Goal: Task Accomplishment & Management: Manage account settings

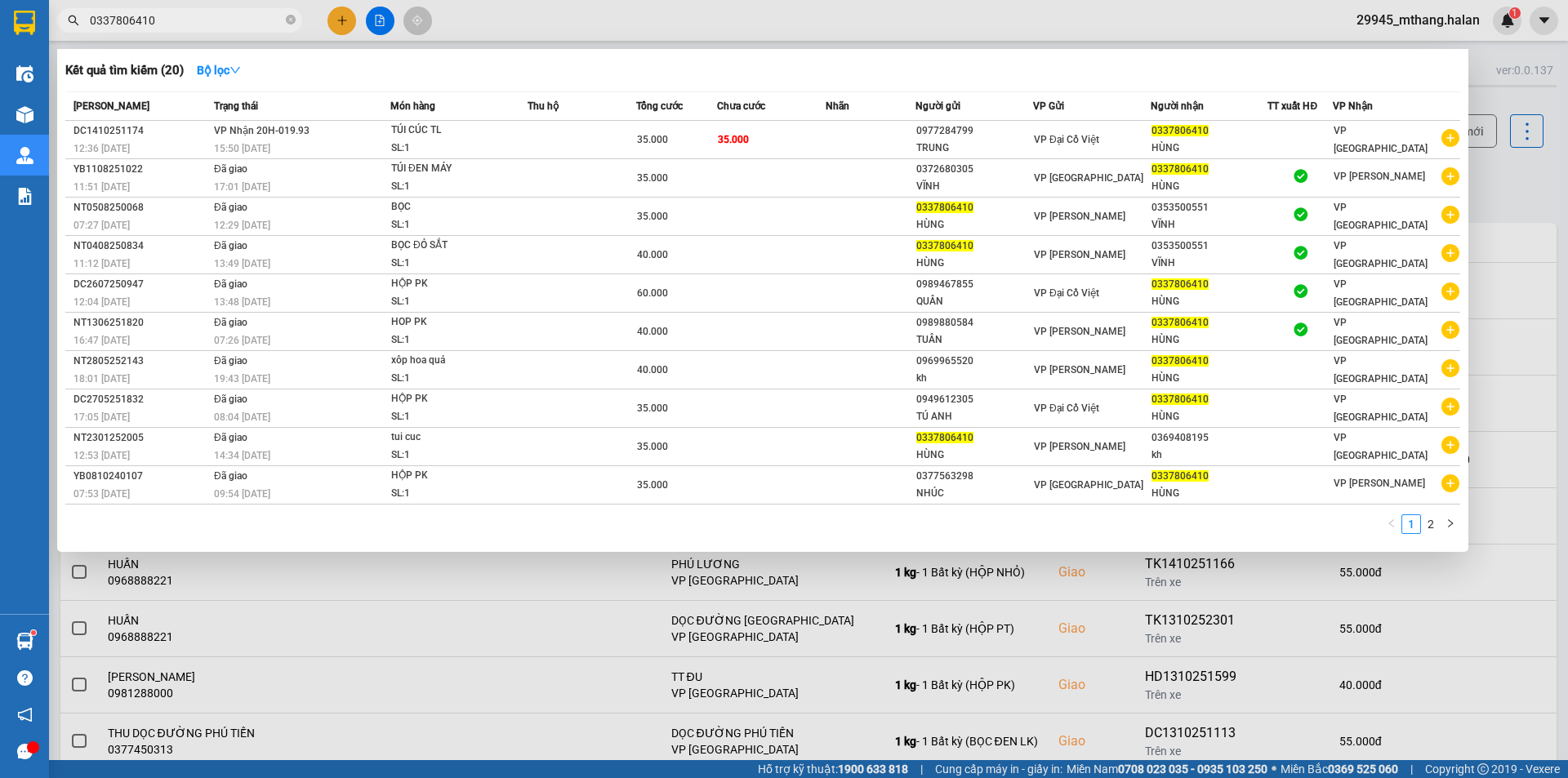
type input "0337806410"
drag, startPoint x: 1510, startPoint y: 185, endPoint x: 1450, endPoint y: 143, distance: 73.2
click at [1505, 179] on div at bounding box center [784, 389] width 1568 height 778
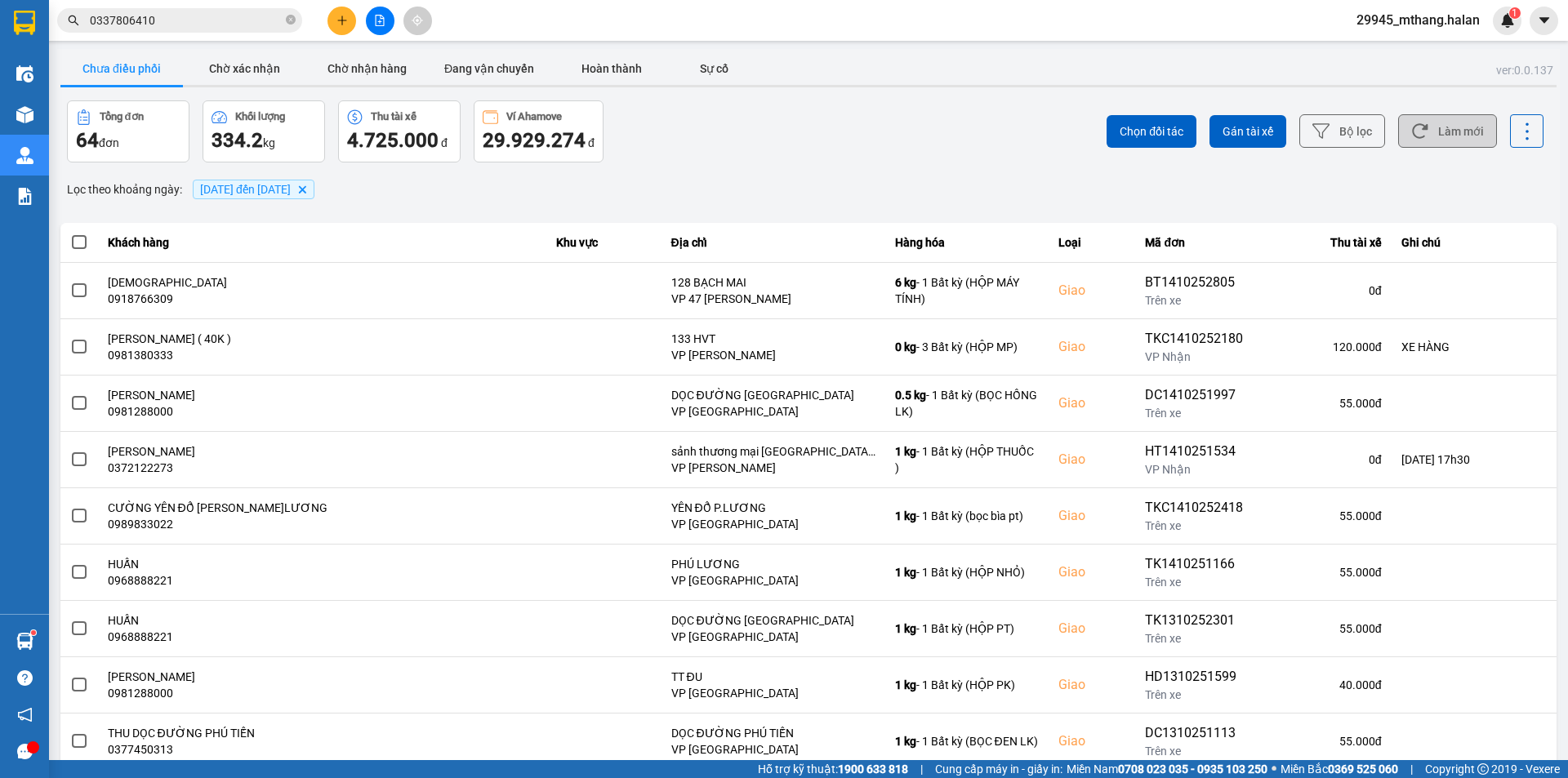
click at [1439, 135] on button "Làm mới" at bounding box center [1447, 131] width 99 height 33
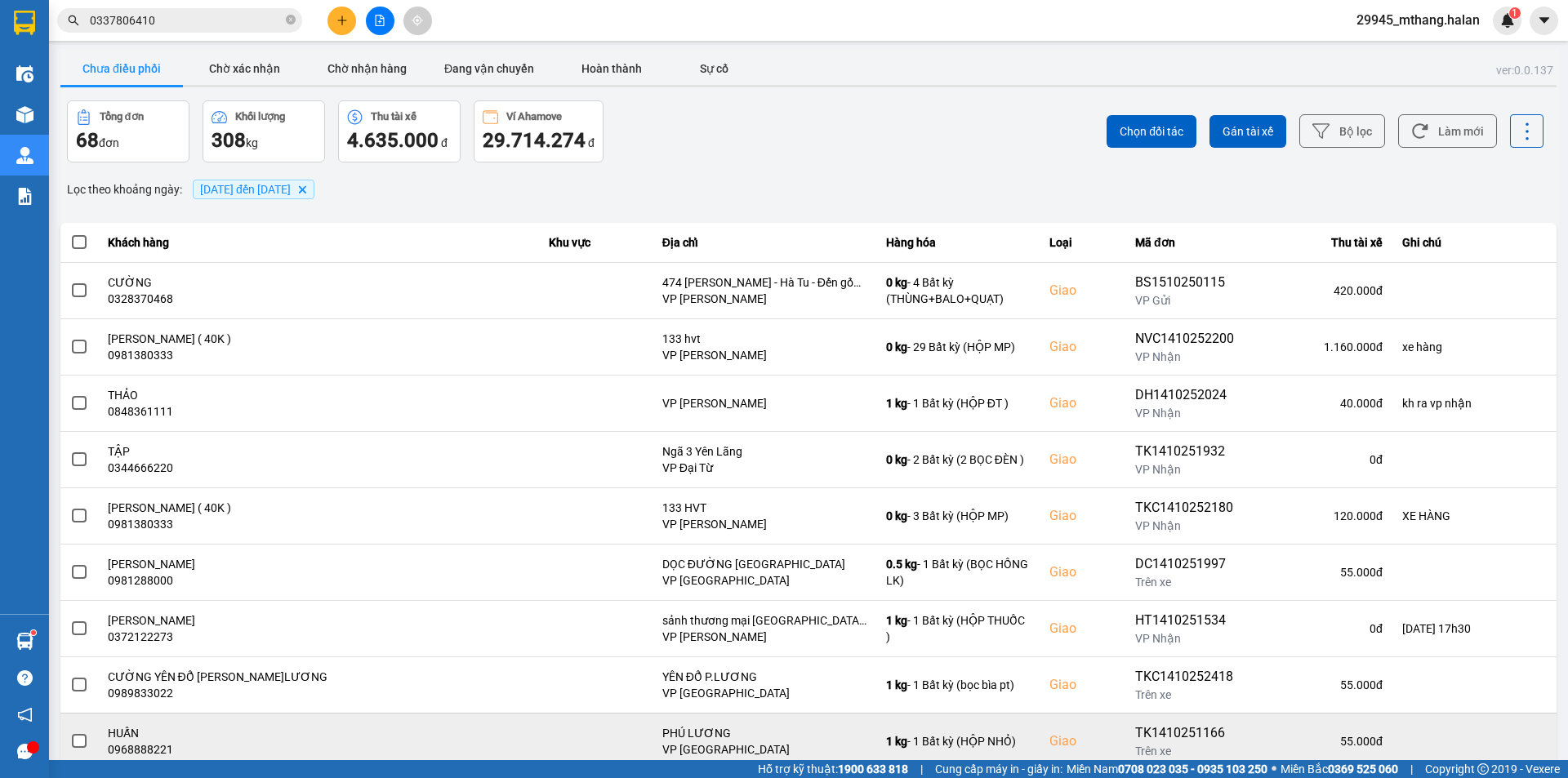
scroll to position [104, 0]
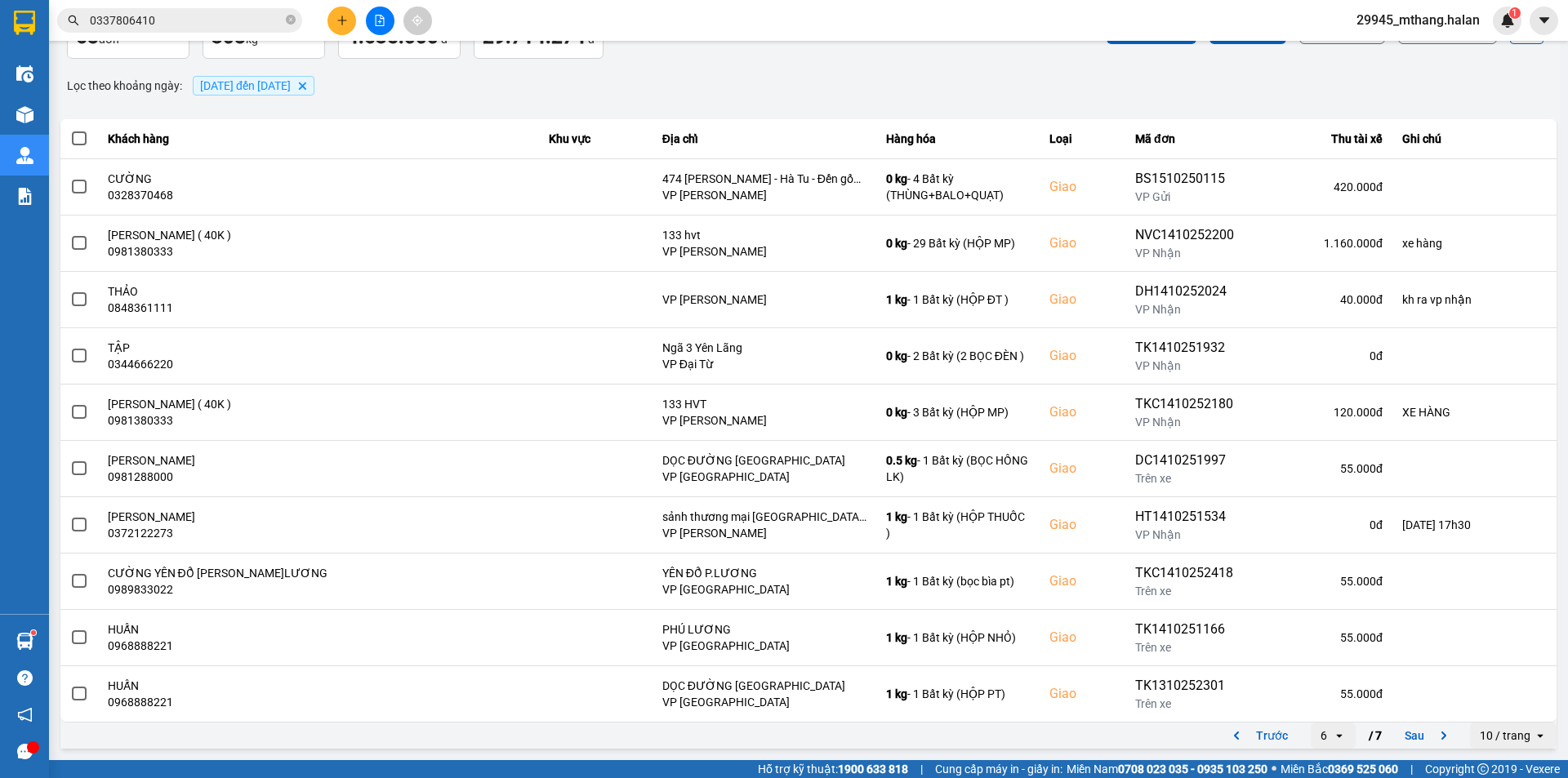
click at [1336, 737] on icon at bounding box center [1339, 736] width 6 height 3
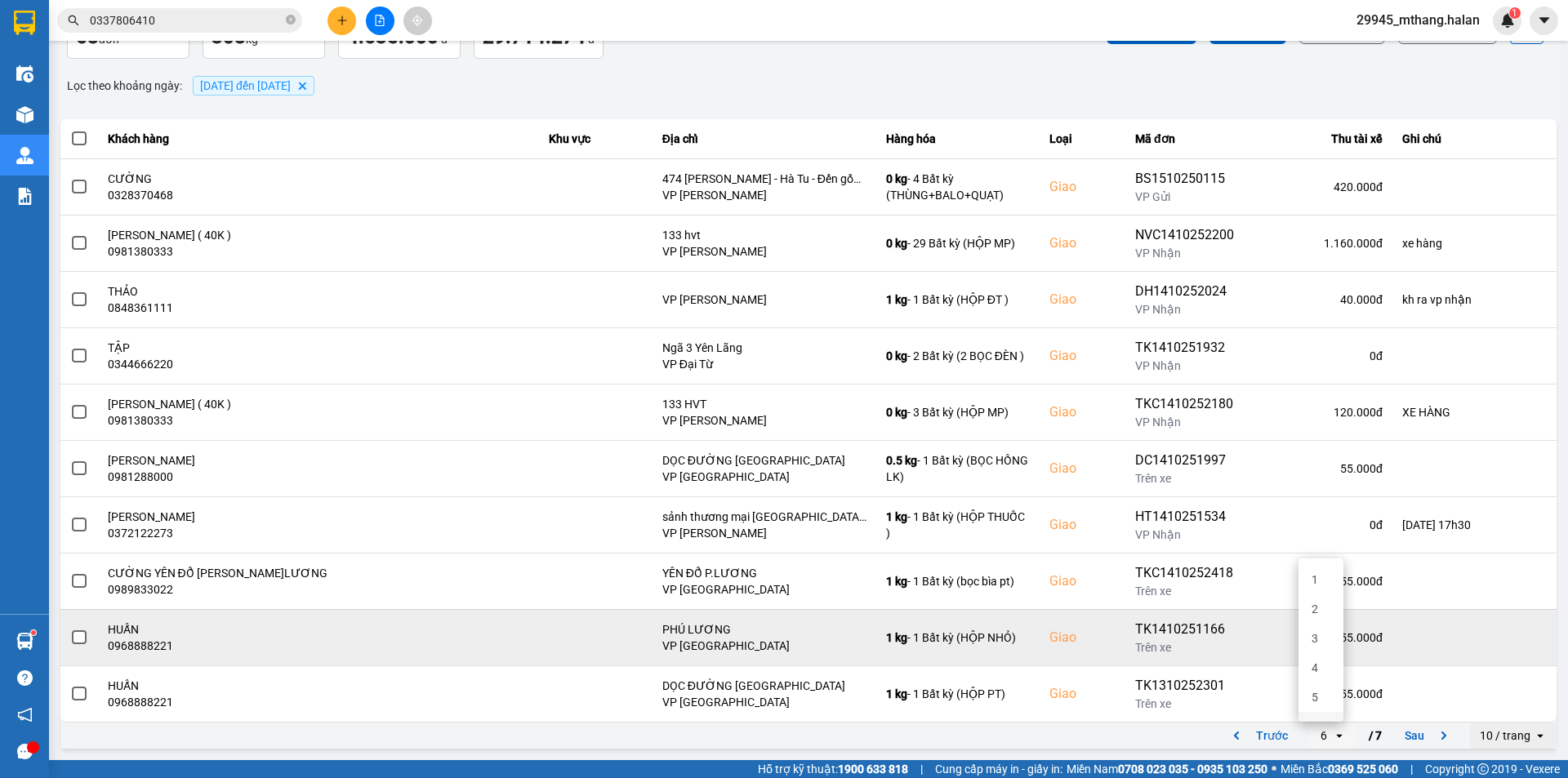
scroll to position [56, 0]
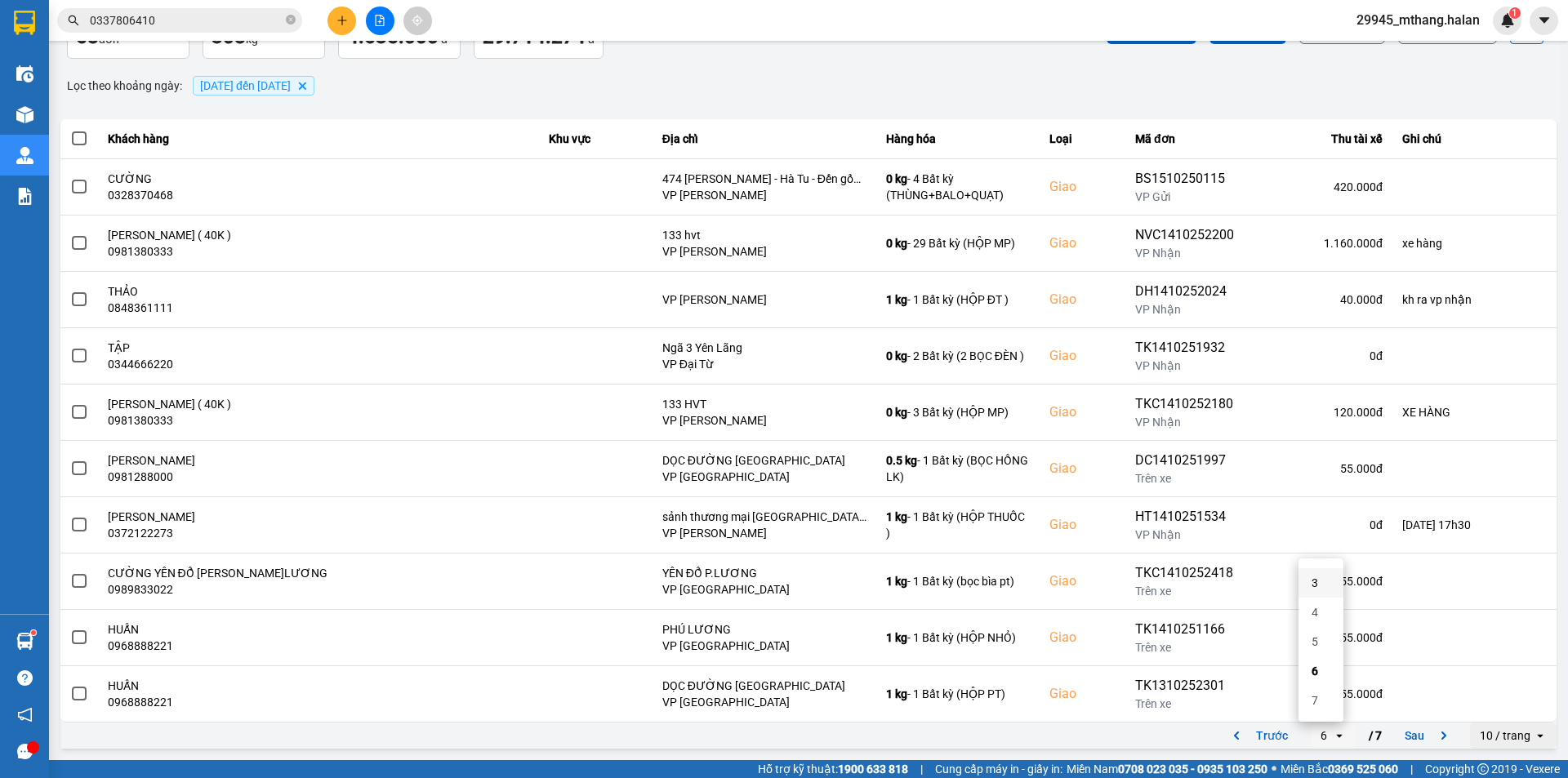
click at [1322, 580] on li "3" at bounding box center [1321, 583] width 45 height 29
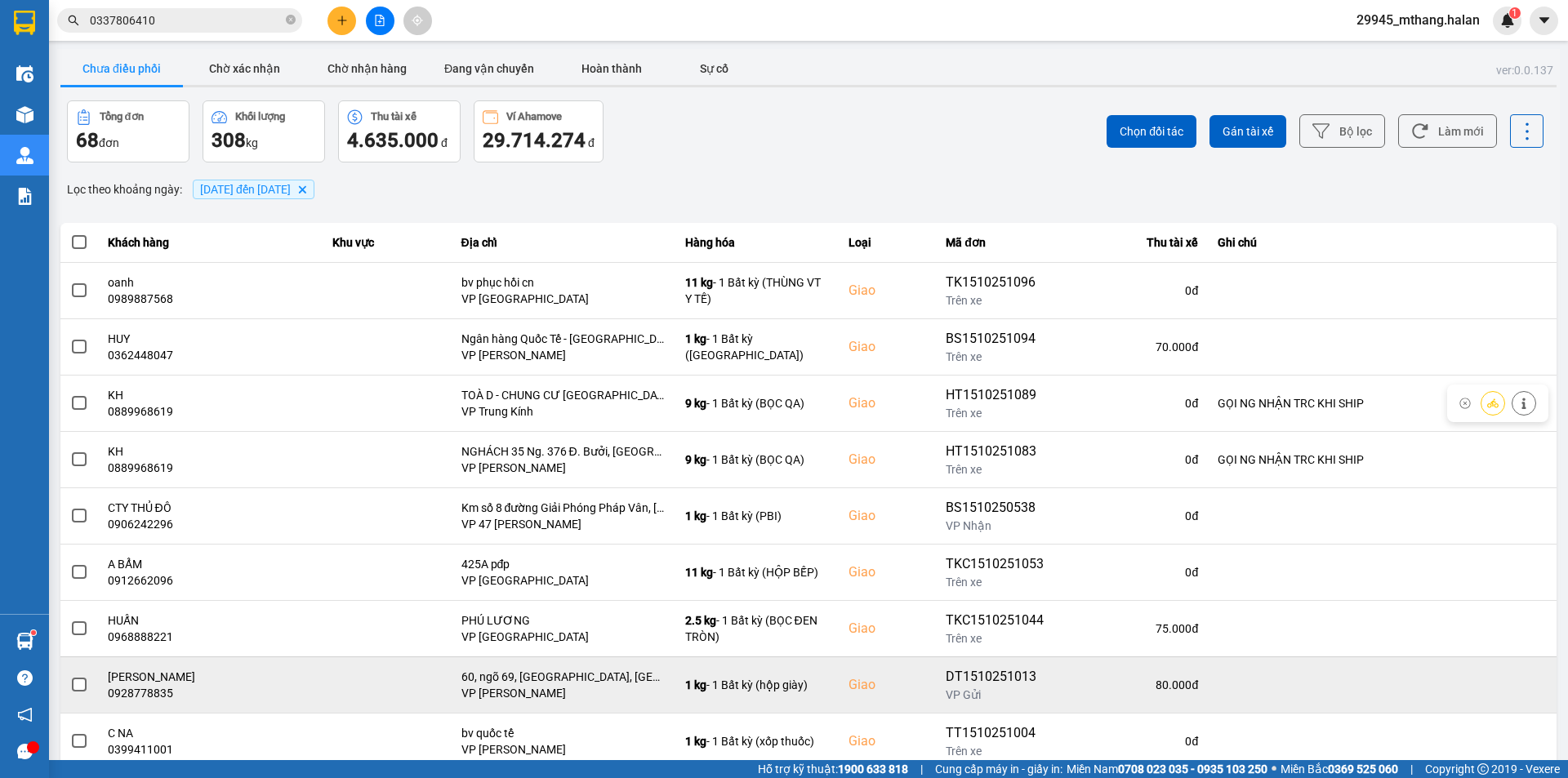
scroll to position [104, 0]
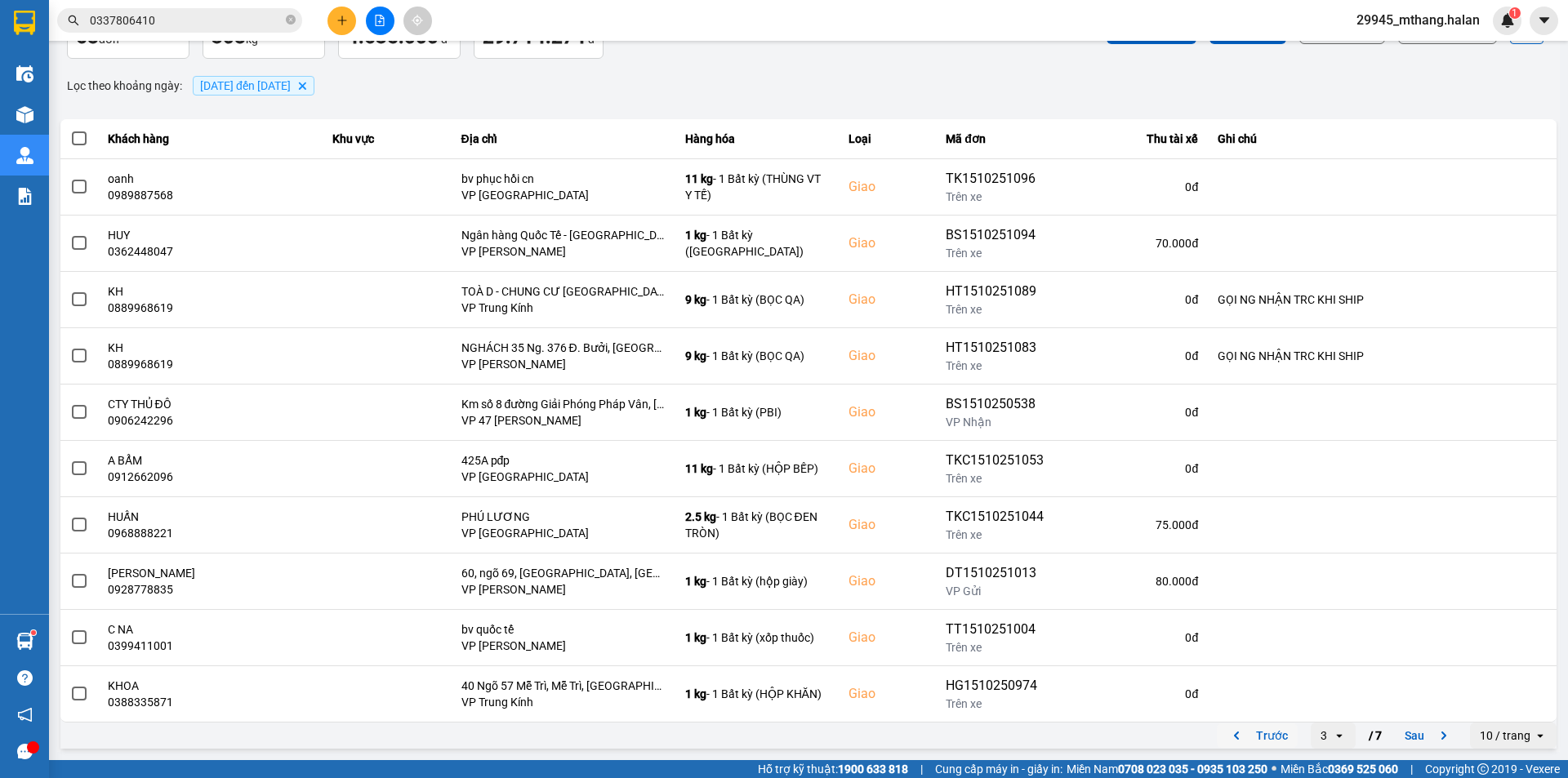
click at [1267, 738] on button "Trước" at bounding box center [1257, 736] width 81 height 25
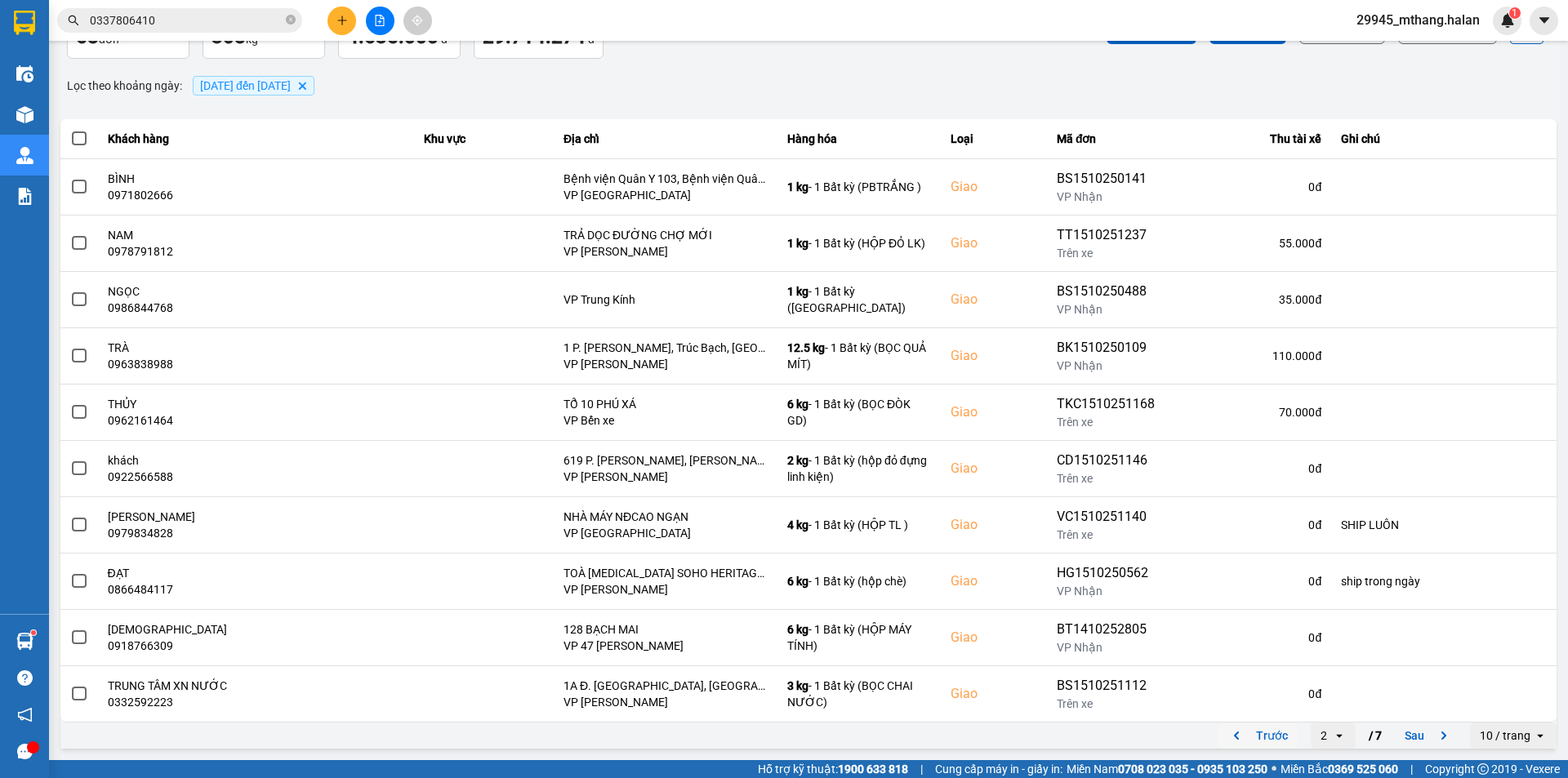
click at [1258, 737] on button "Trước" at bounding box center [1257, 736] width 81 height 25
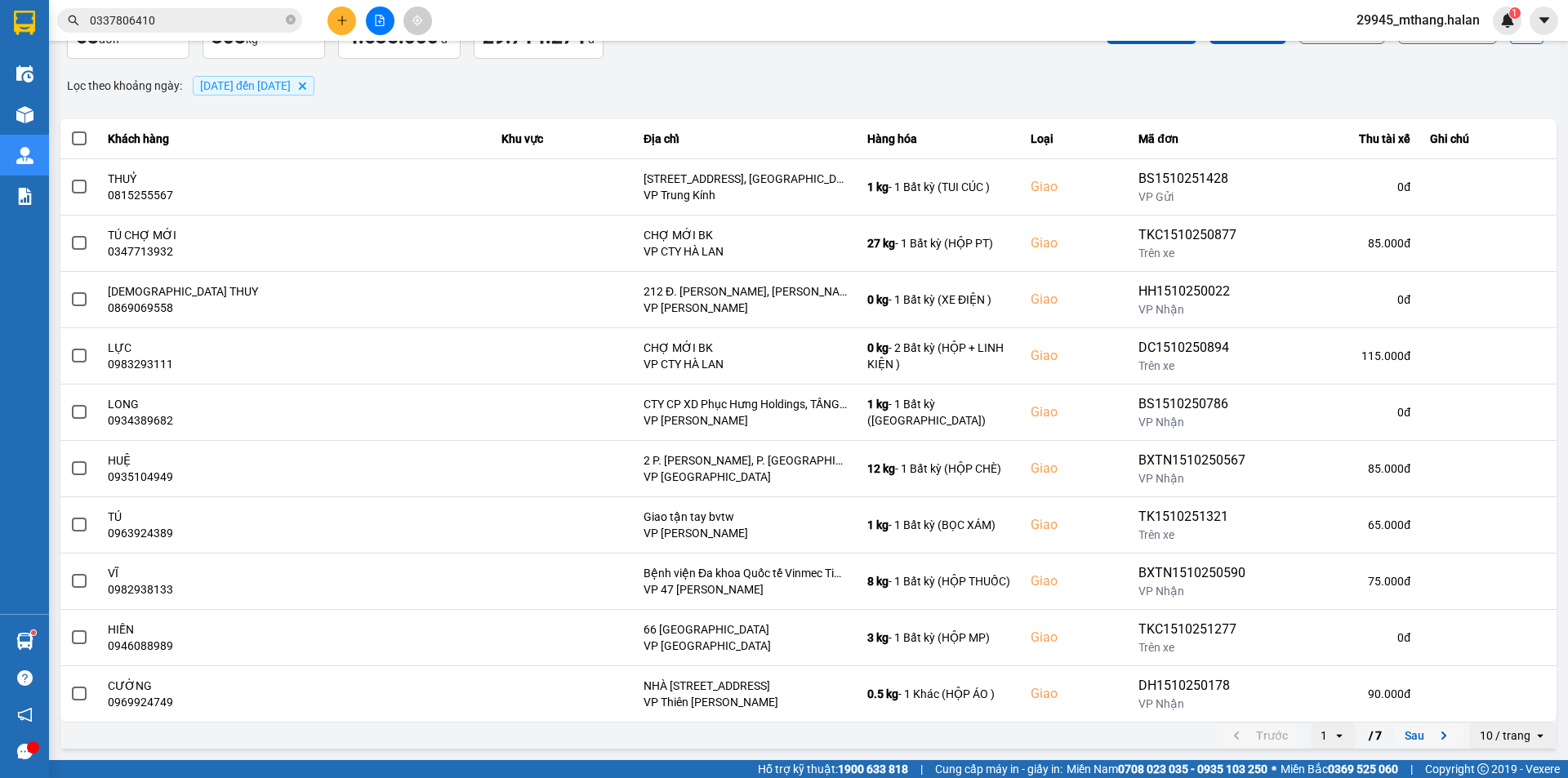
click at [1401, 737] on button "Sau" at bounding box center [1430, 736] width 69 height 25
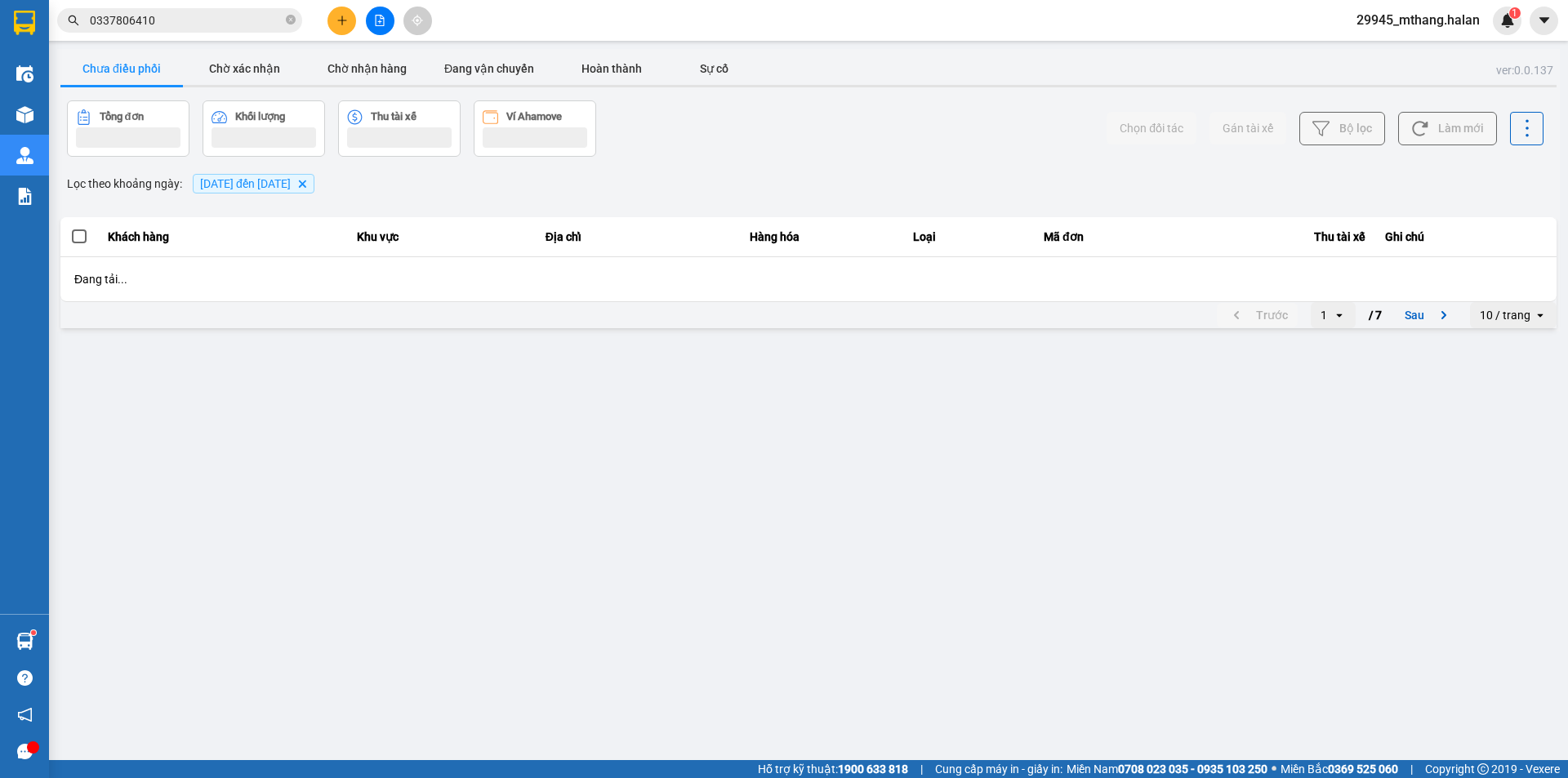
scroll to position [0, 0]
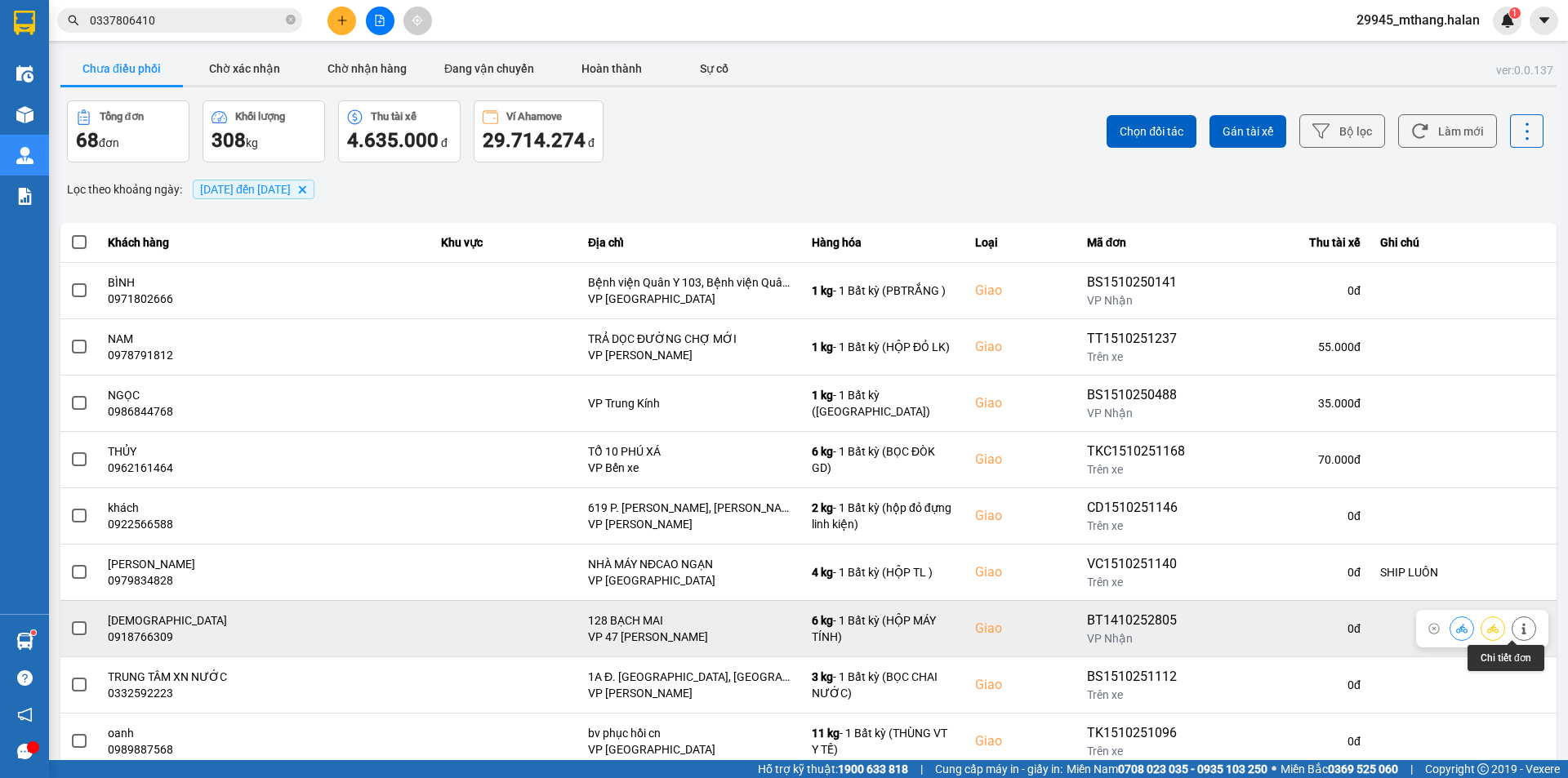
click at [1516, 631] on button at bounding box center [1524, 628] width 23 height 28
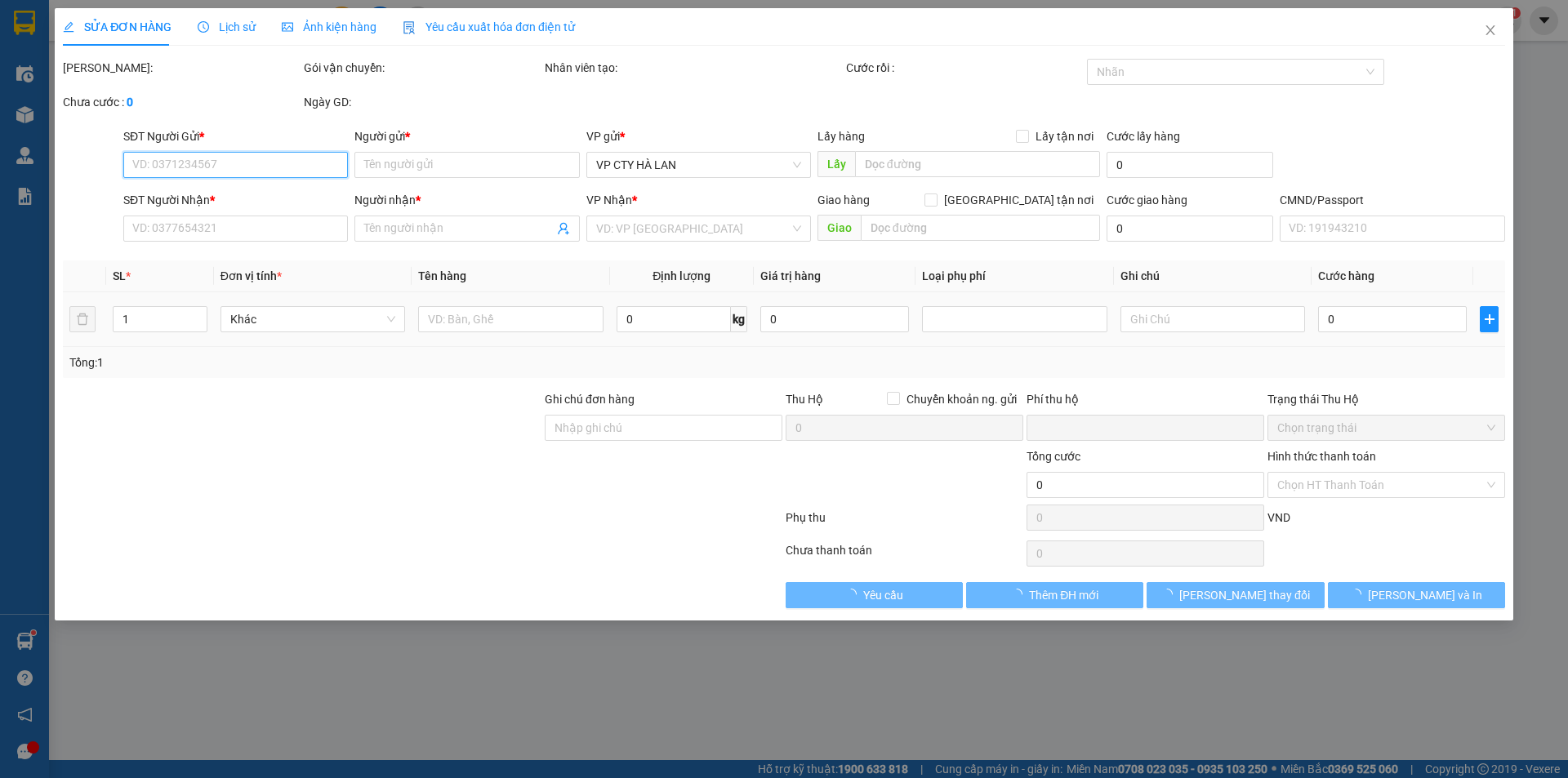
type input "0913250574"
type input "CHÚ THÁI 147BT"
type input "0918766309"
type input "[DEMOGRAPHIC_DATA]"
checkbox input "true"
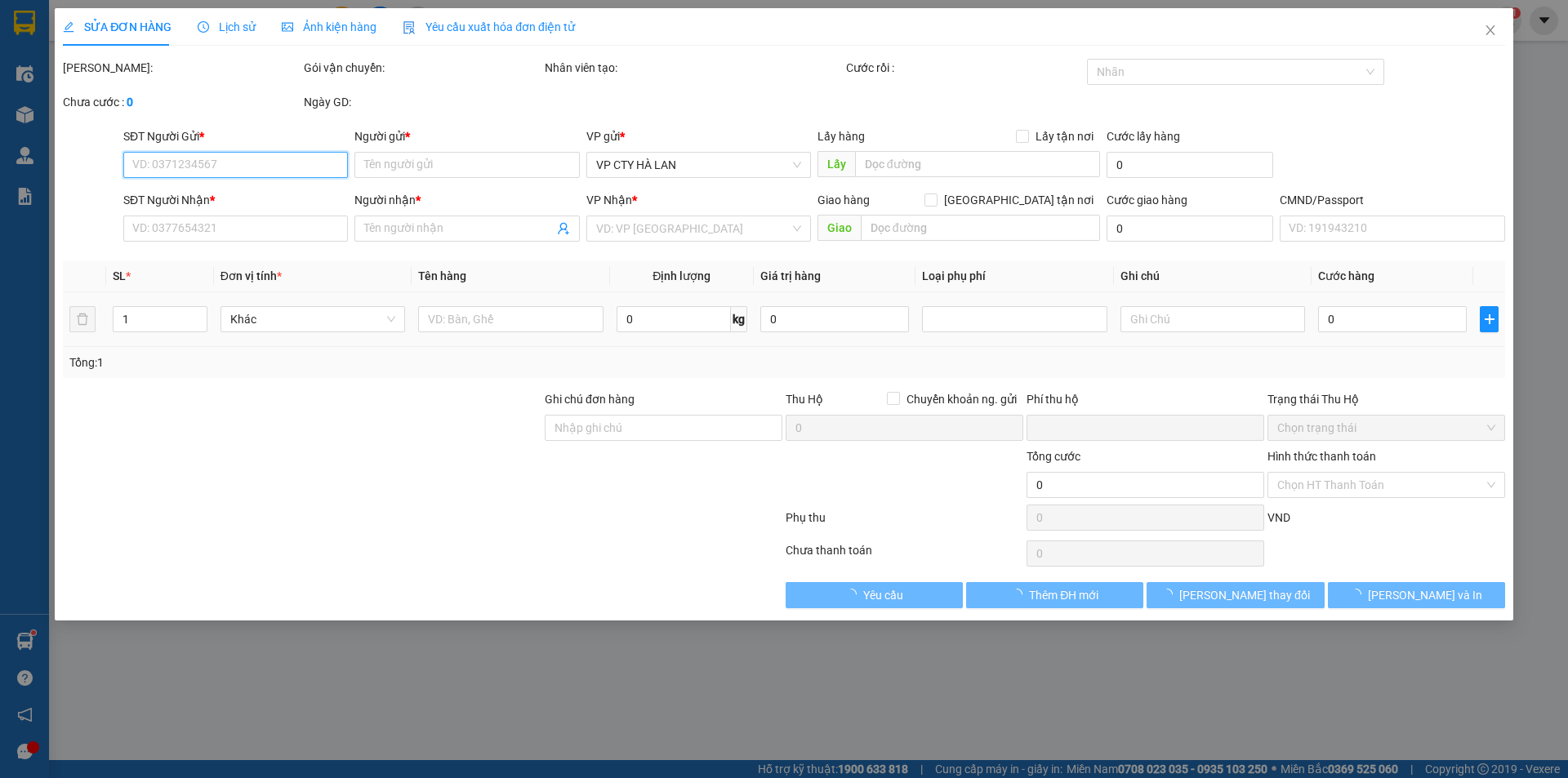
type input "128 BẠCH MAI"
type input "0"
type input "85.000"
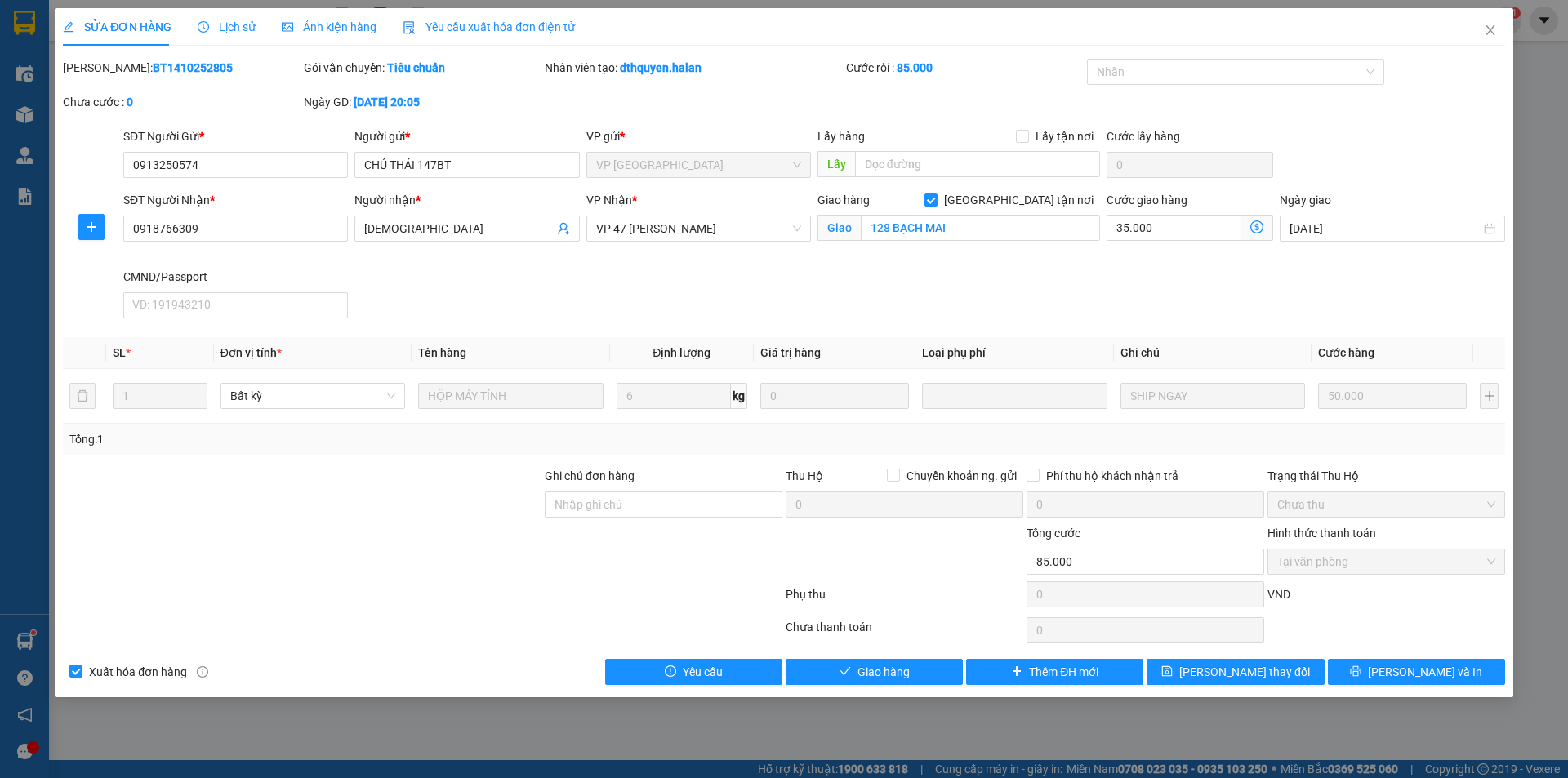
click at [1253, 228] on icon "dollar-circle" at bounding box center [1256, 227] width 13 height 13
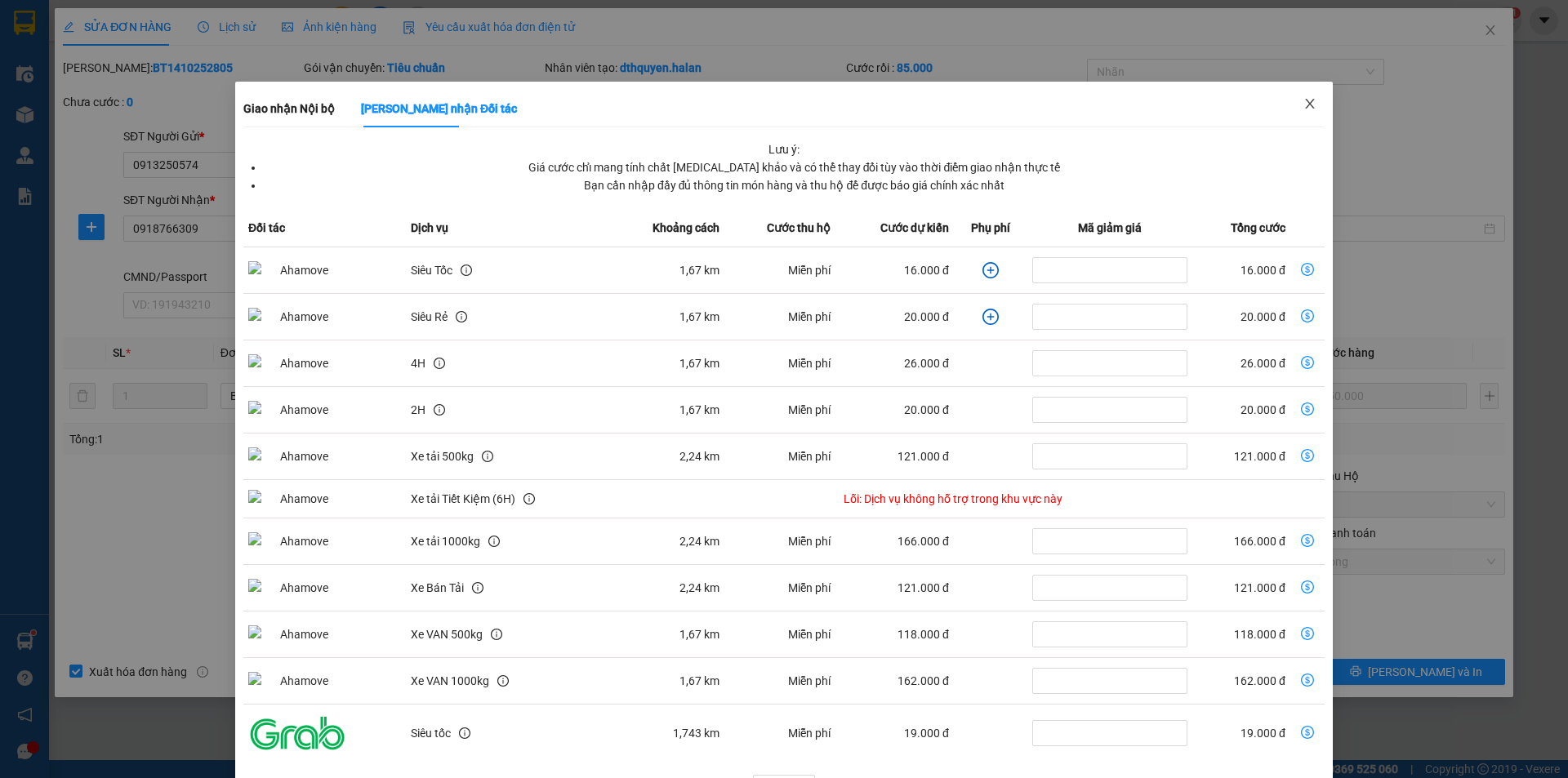
click at [1304, 103] on icon "close" at bounding box center [1310, 103] width 13 height 13
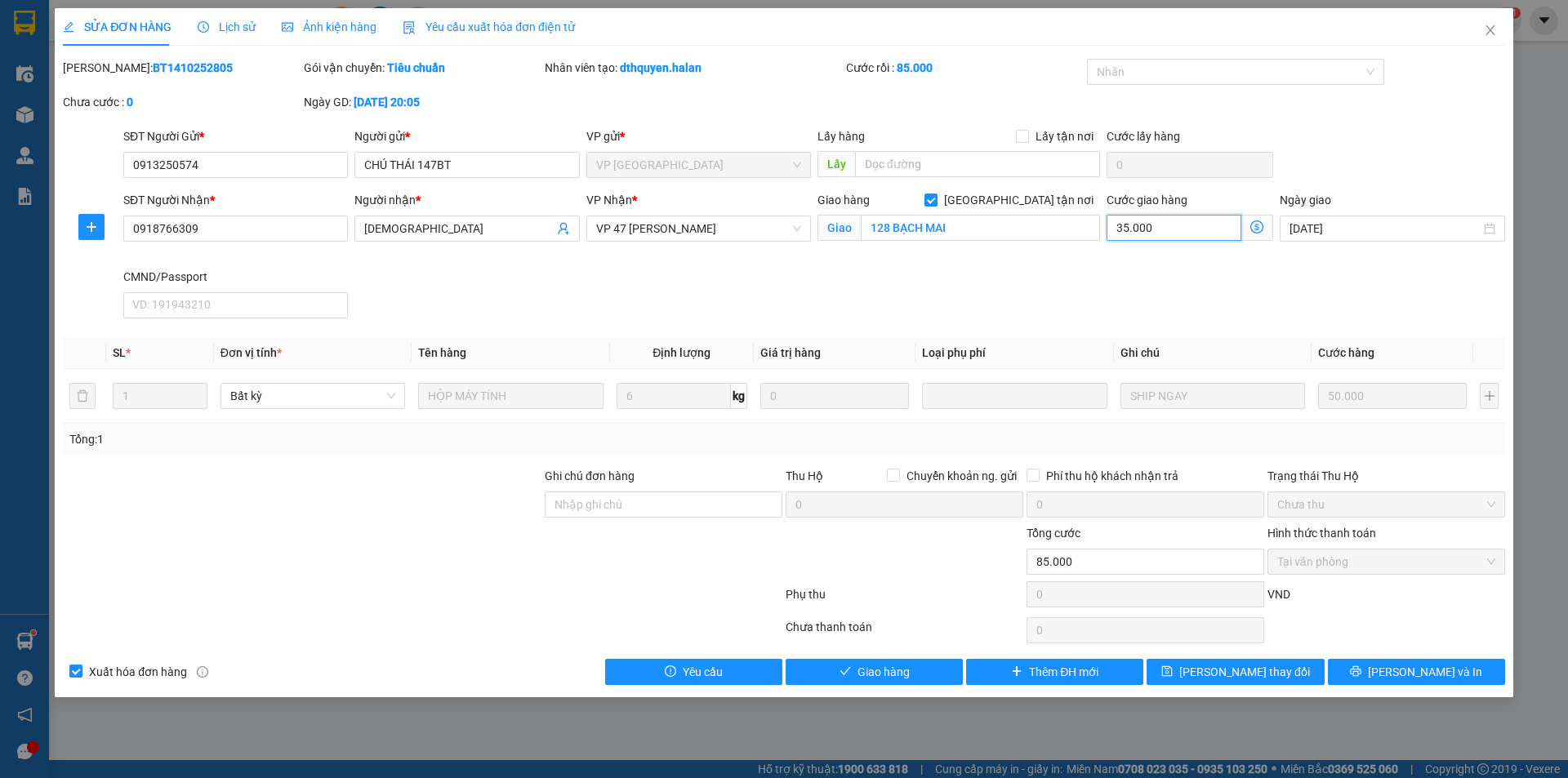
click at [1194, 229] on input "35.000" at bounding box center [1174, 228] width 135 height 26
click at [1007, 226] on input "128 BẠCH MAI" at bounding box center [981, 228] width 240 height 26
paste input "P. Bạch Mai, Cầu Dền, Hai Bà Trưng, Hà Nội, Việt Nam"
type input "128 P. Bạch Mai, Cầu Dền, Hai Bà Trưng, Hà Nội, Việt Nam"
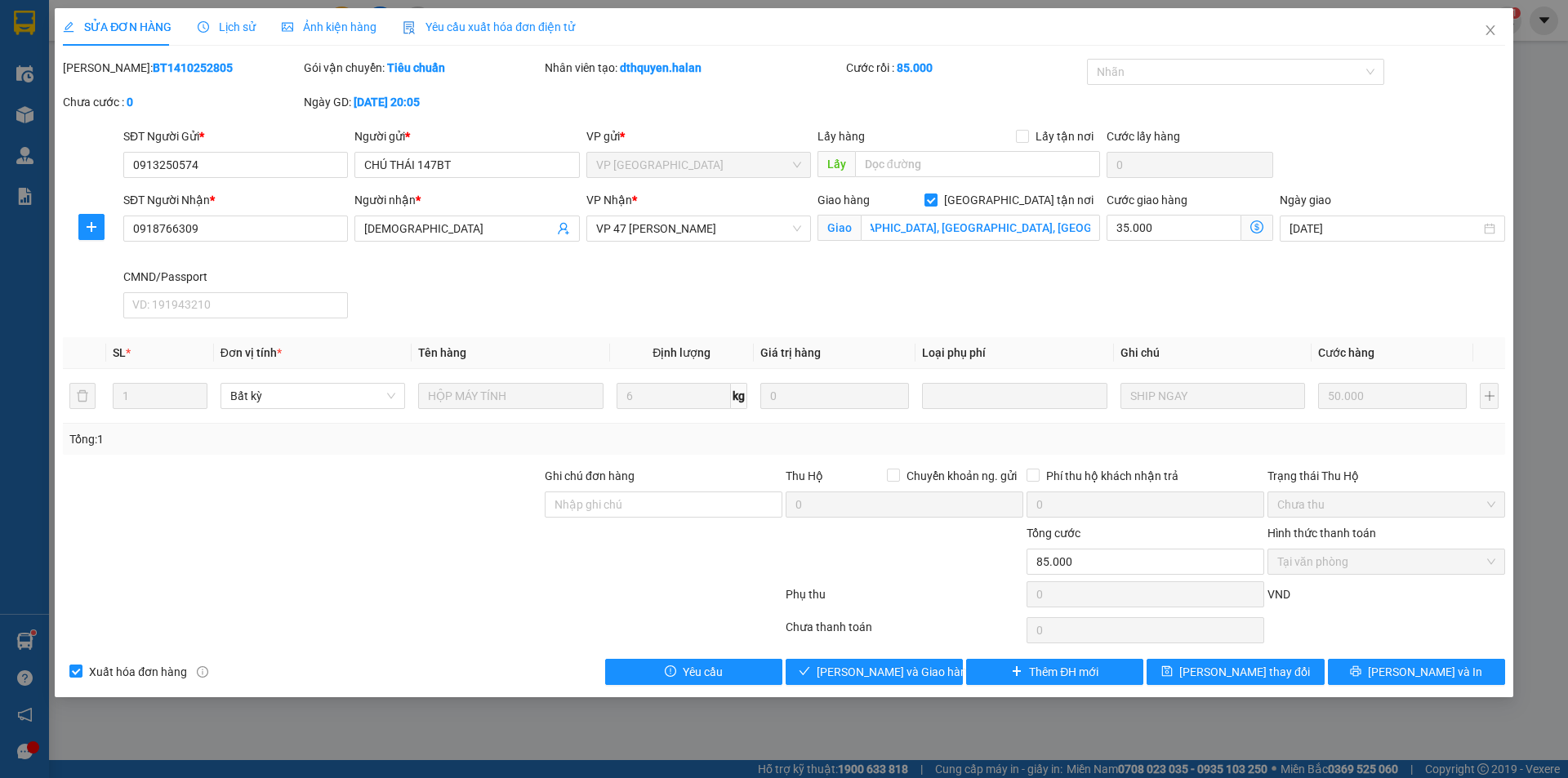
scroll to position [0, 0]
click at [1253, 230] on icon "dollar-circle" at bounding box center [1256, 227] width 13 height 13
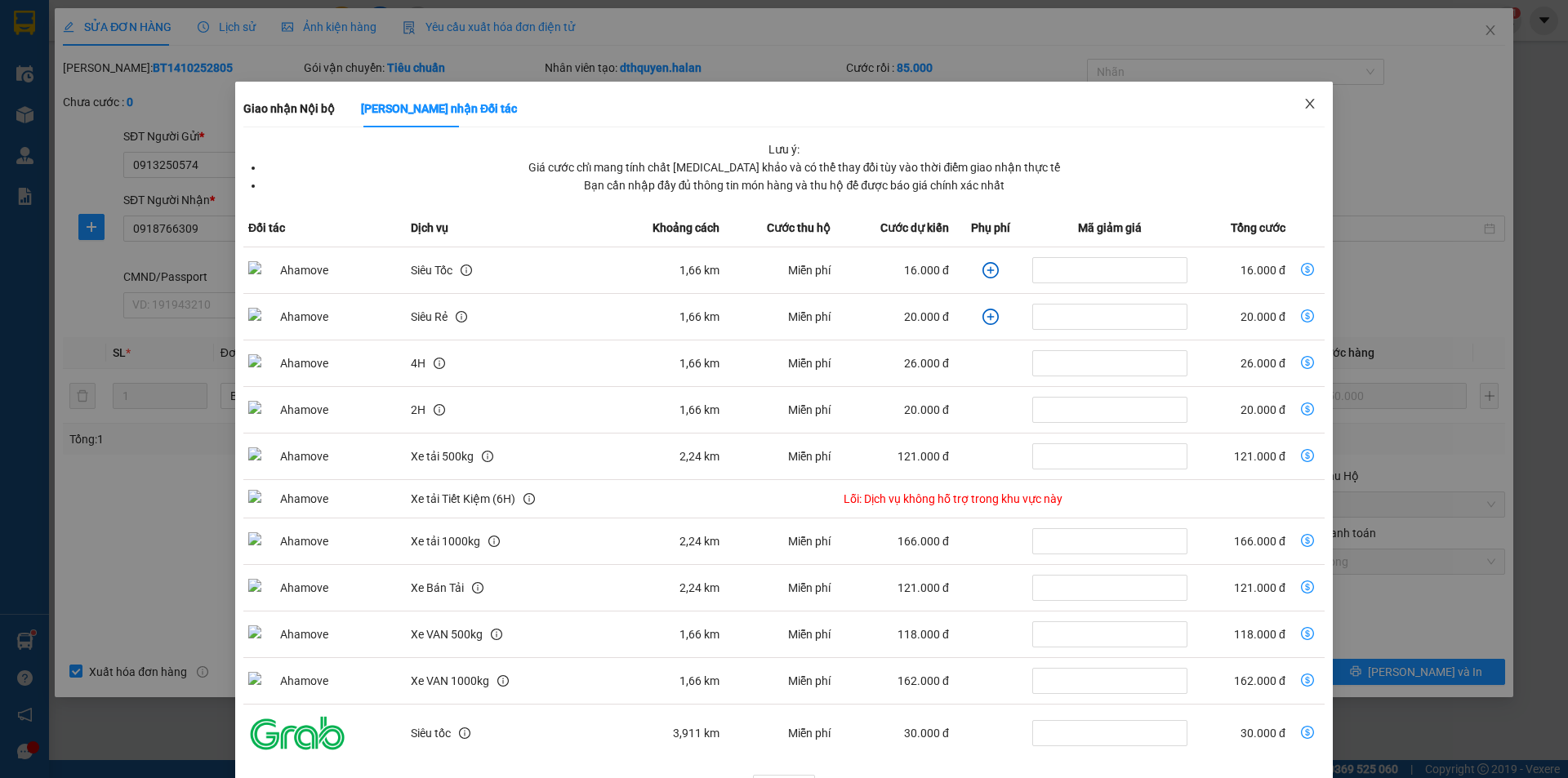
click at [1305, 107] on icon "close" at bounding box center [1310, 103] width 9 height 9
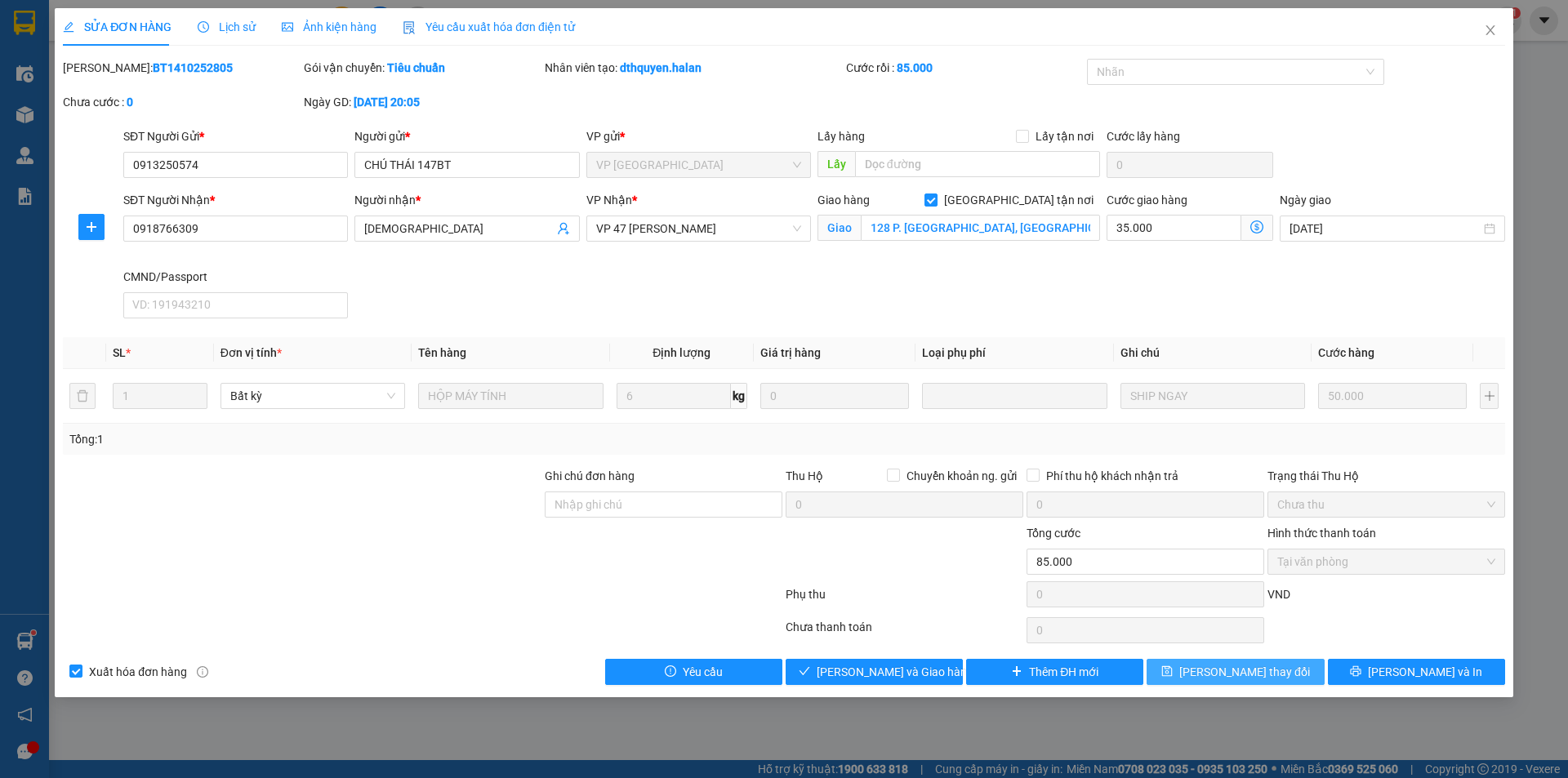
click at [1225, 678] on span "Lưu thay đổi" at bounding box center [1244, 672] width 131 height 18
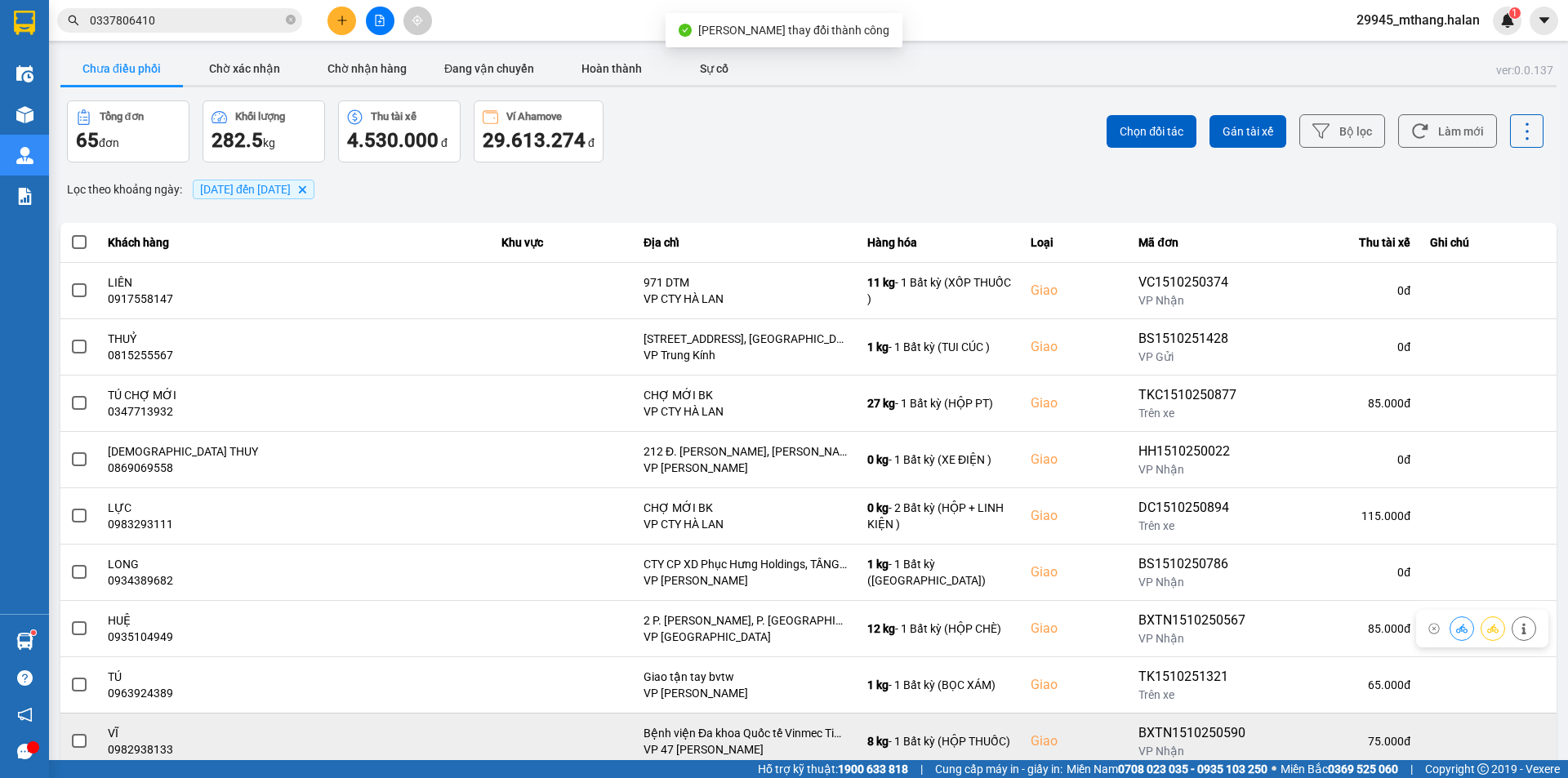
scroll to position [104, 0]
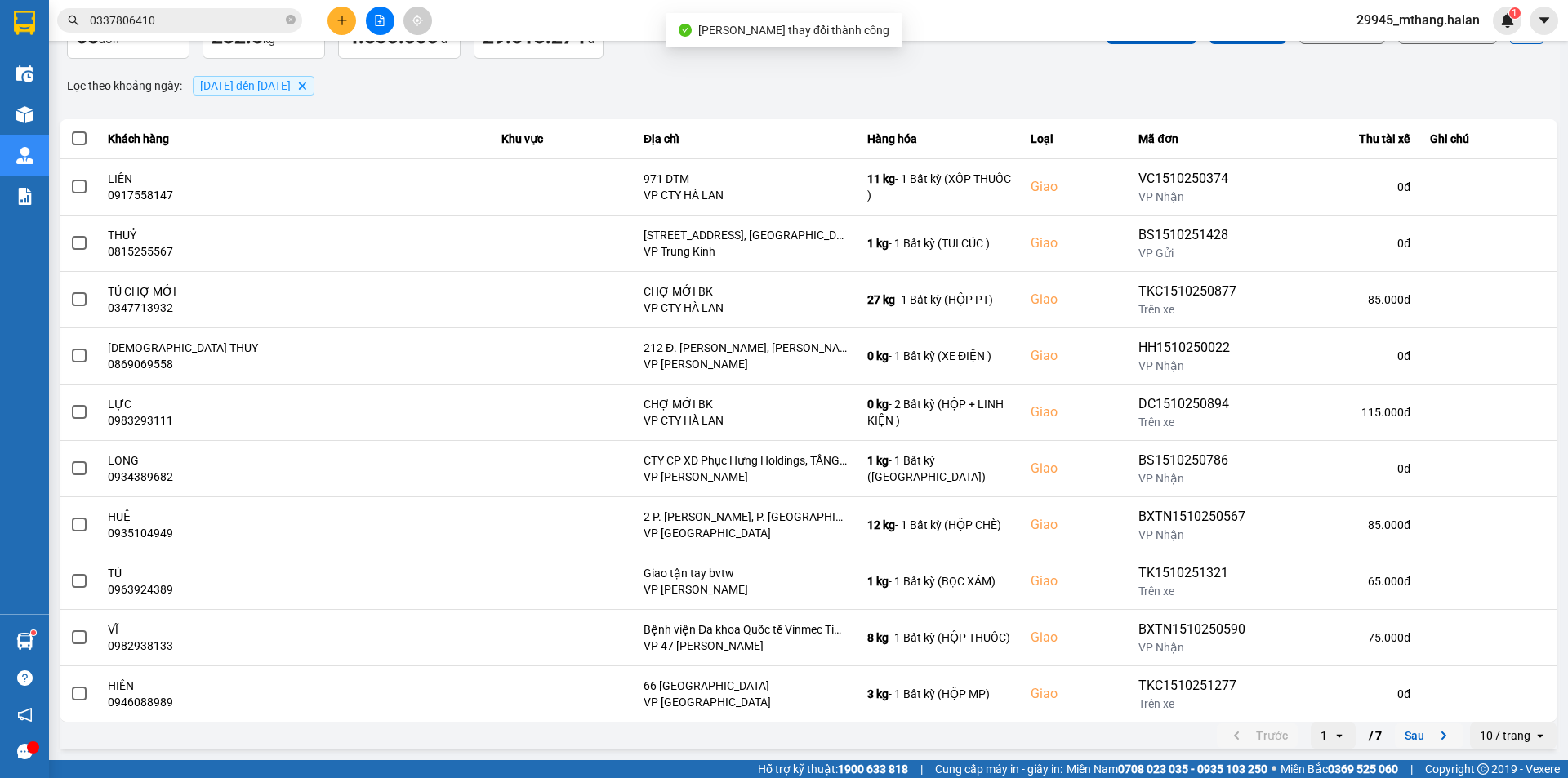
click at [1399, 735] on button "Sau" at bounding box center [1430, 736] width 69 height 25
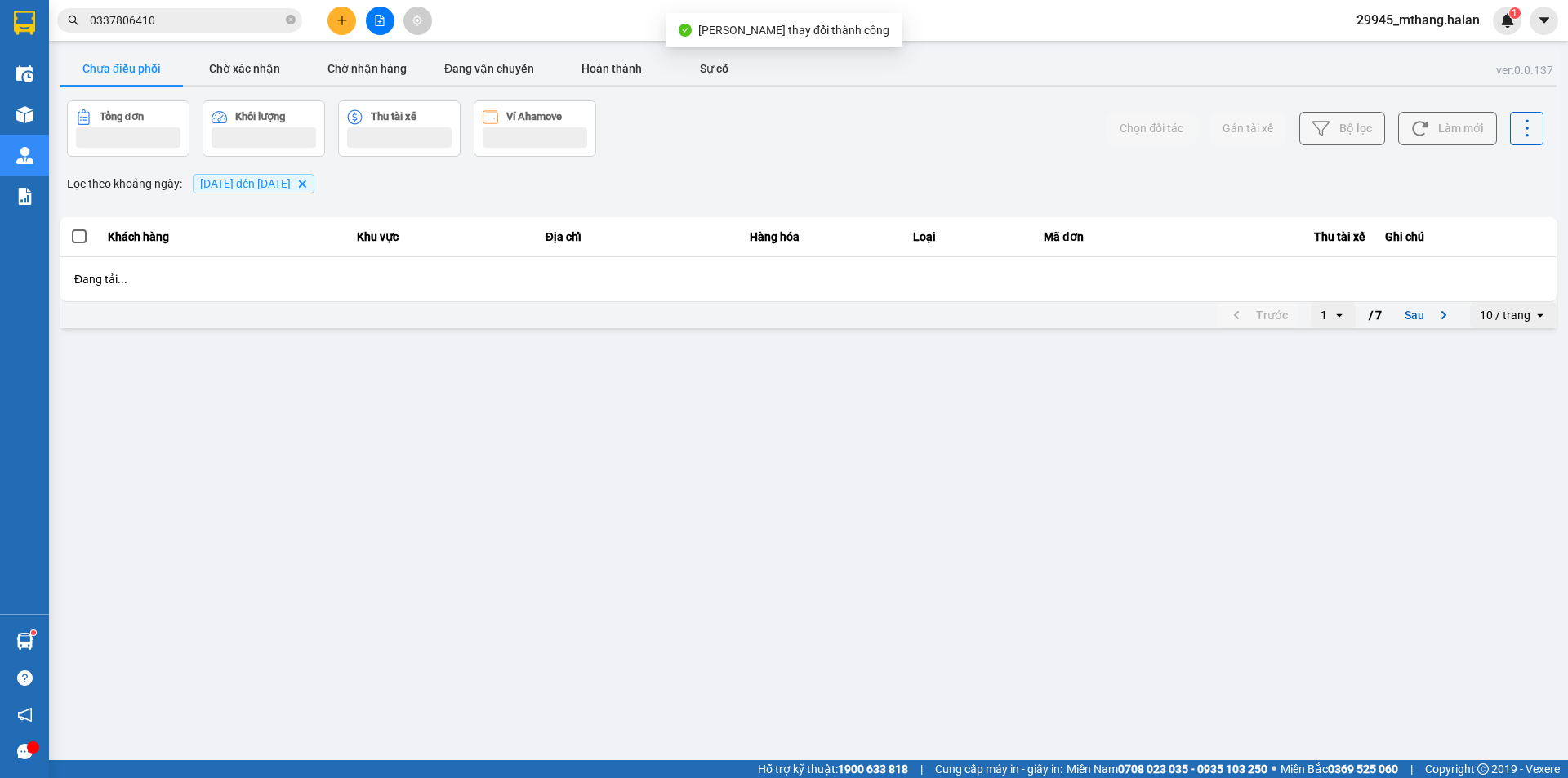
scroll to position [0, 0]
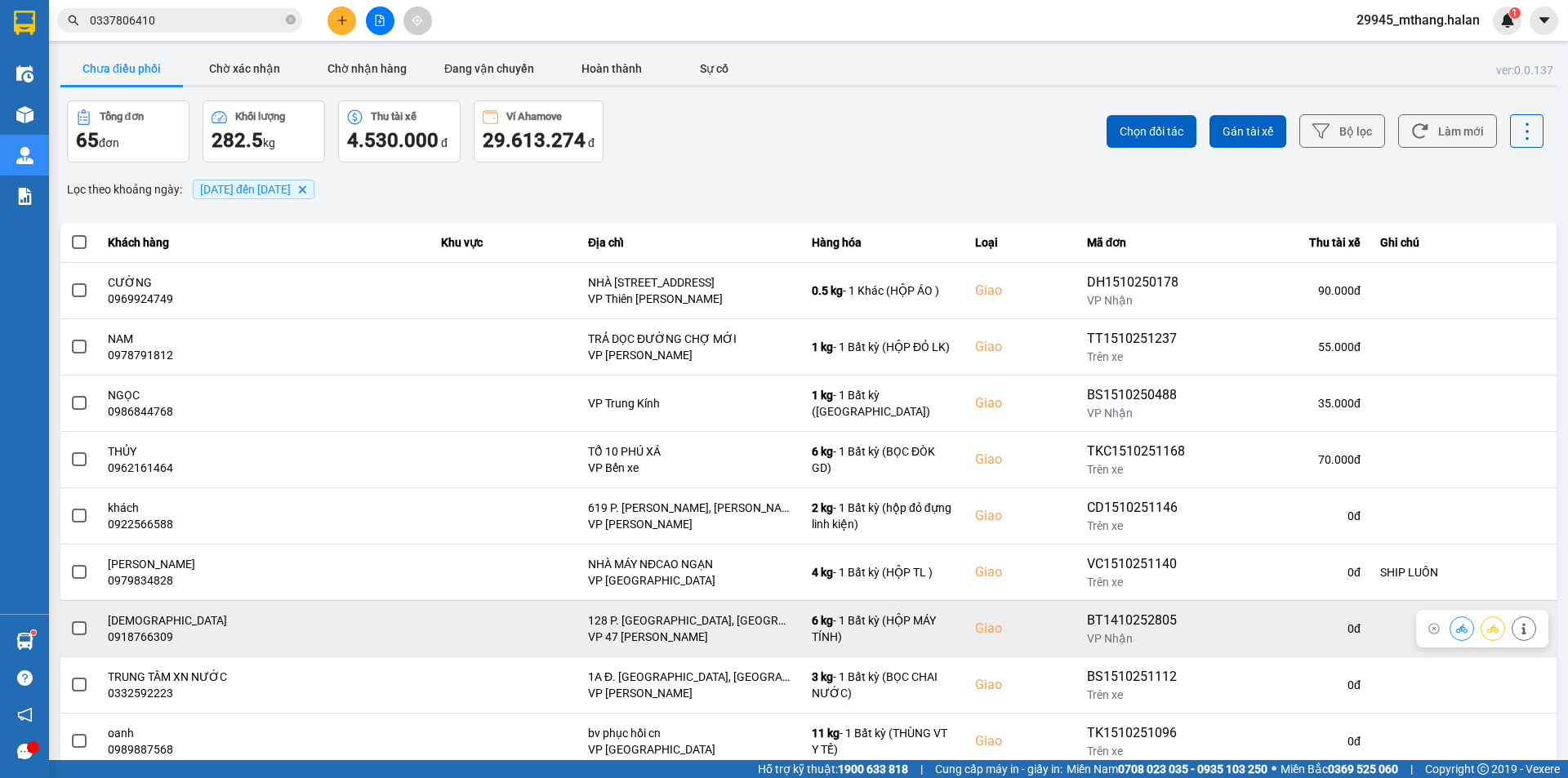
click at [78, 628] on span at bounding box center [79, 629] width 15 height 15
click at [70, 620] on input "checkbox" at bounding box center [70, 620] width 0 height 0
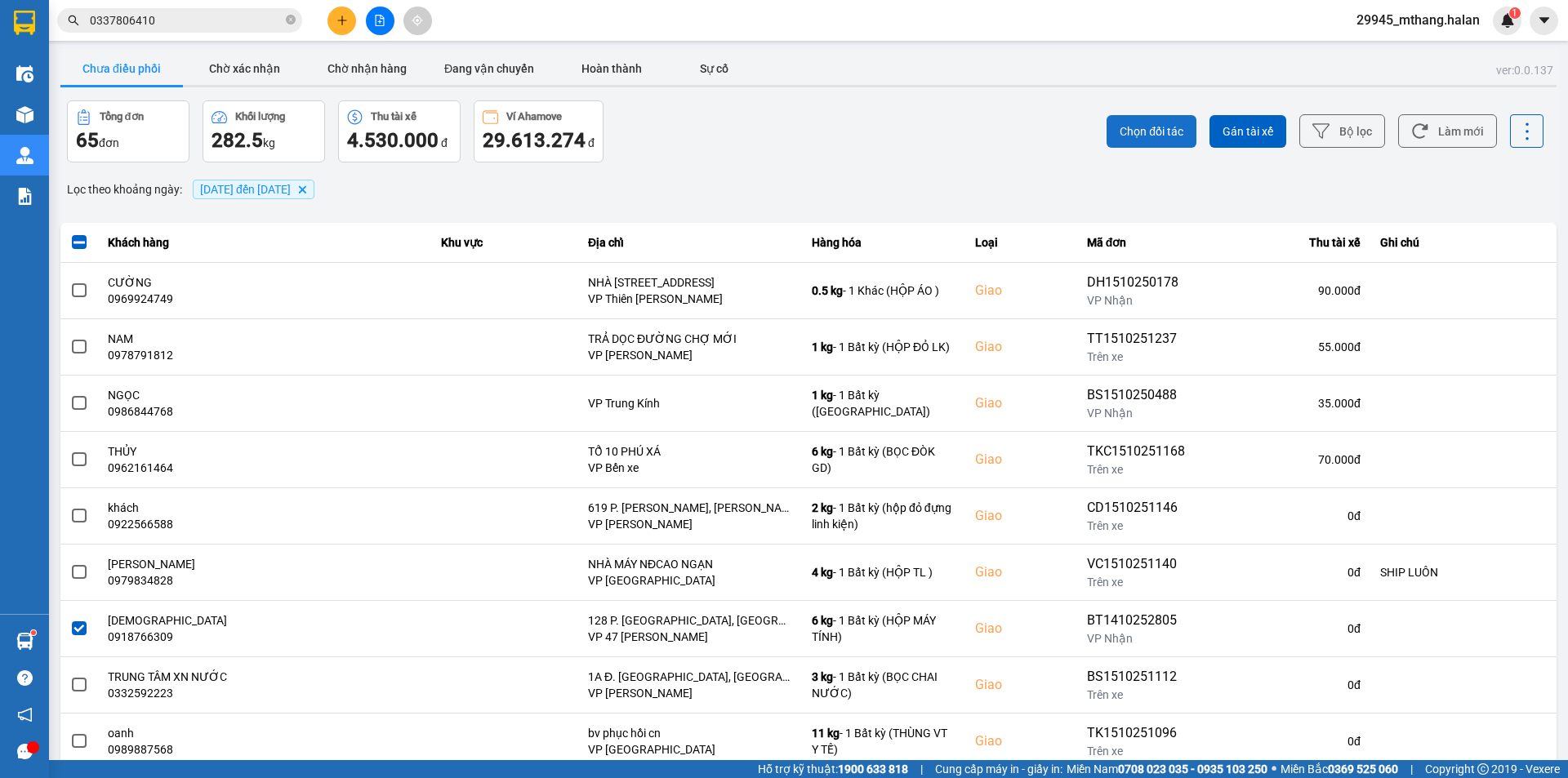
click at [1142, 130] on span "Chọn đối tác" at bounding box center [1152, 131] width 64 height 16
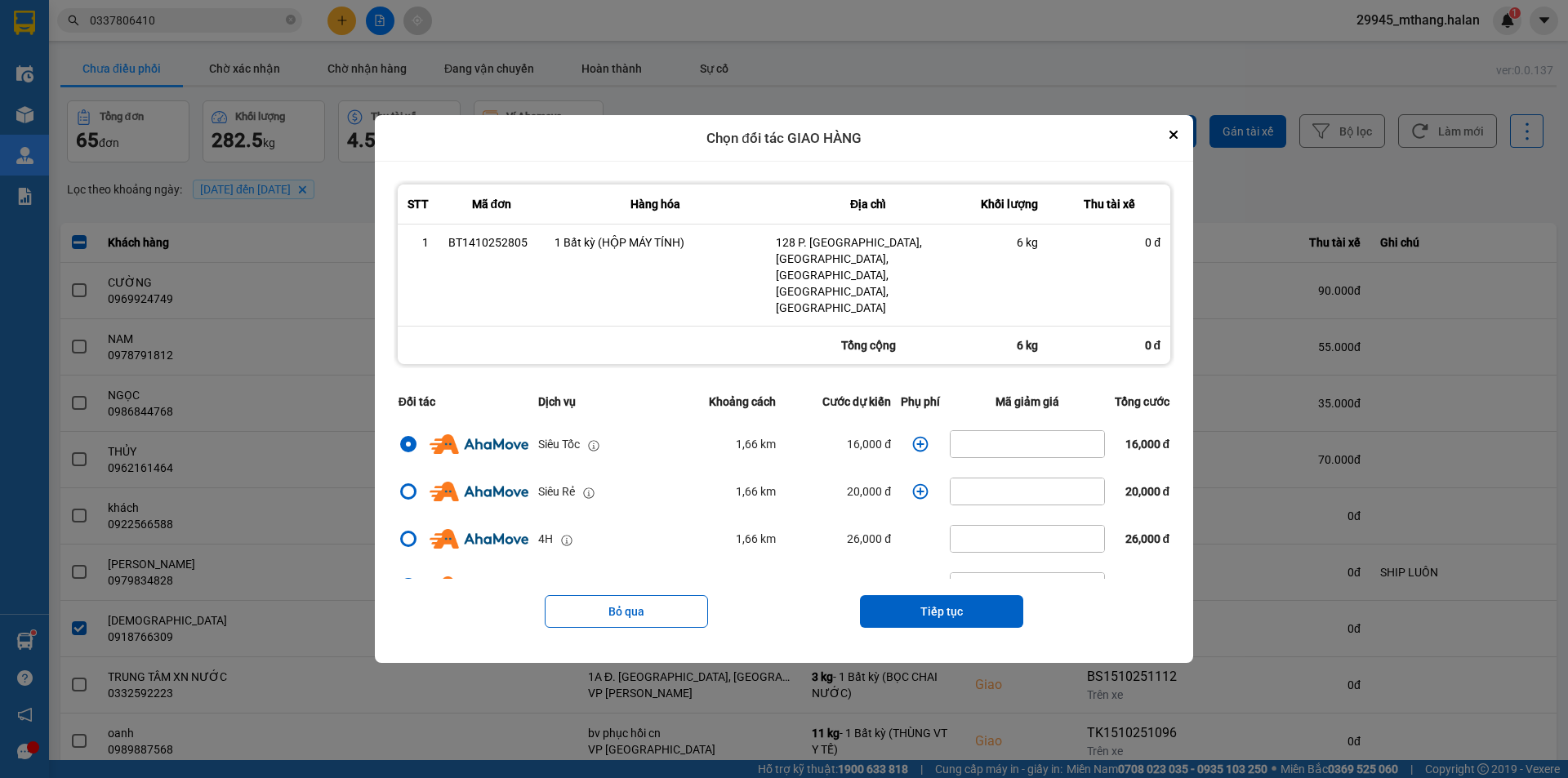
click at [915, 436] on icon "dialog" at bounding box center [920, 444] width 16 height 16
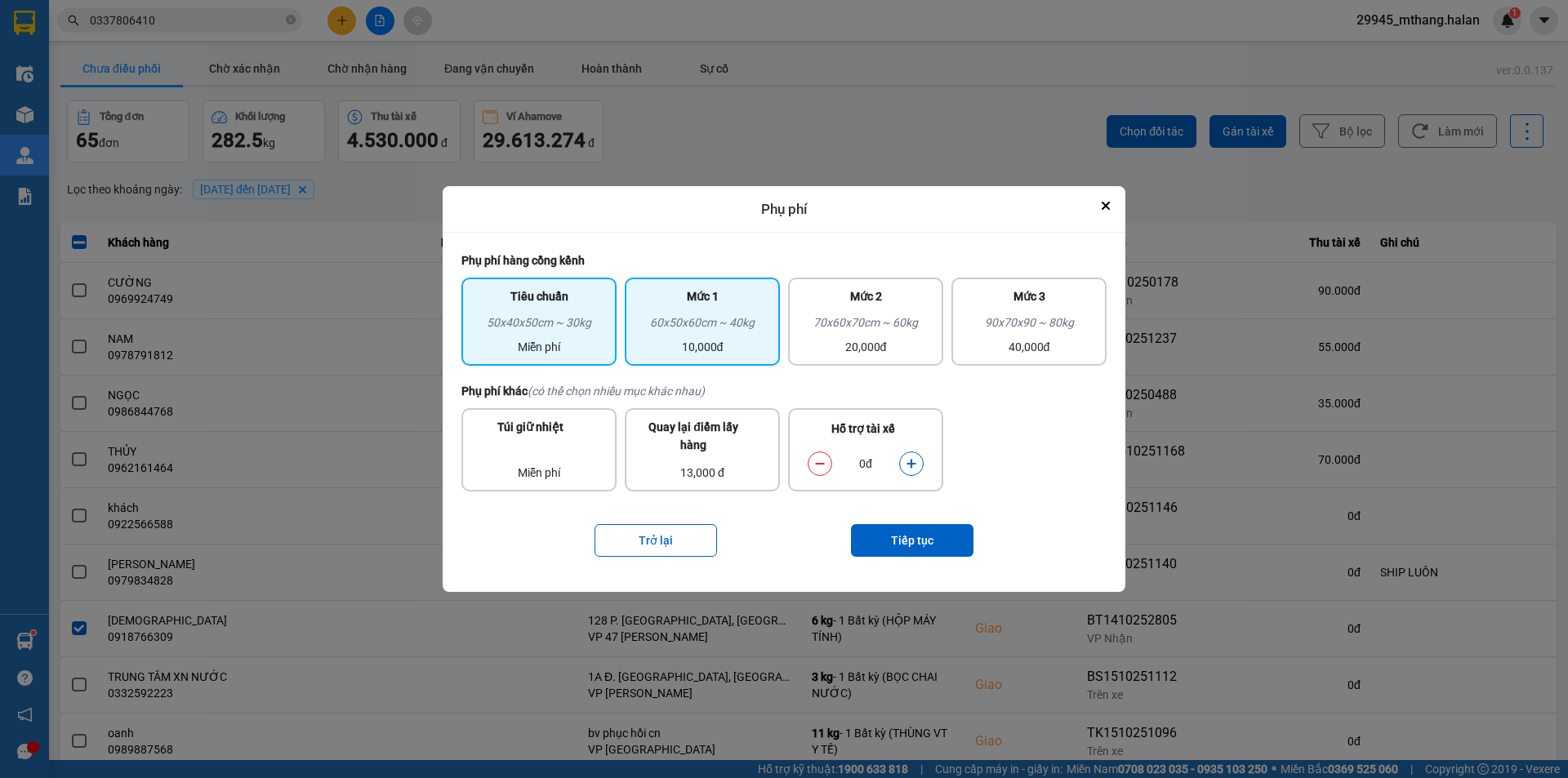
click at [702, 333] on div "60x50x60cm ~ 40kg" at bounding box center [702, 325] width 136 height 25
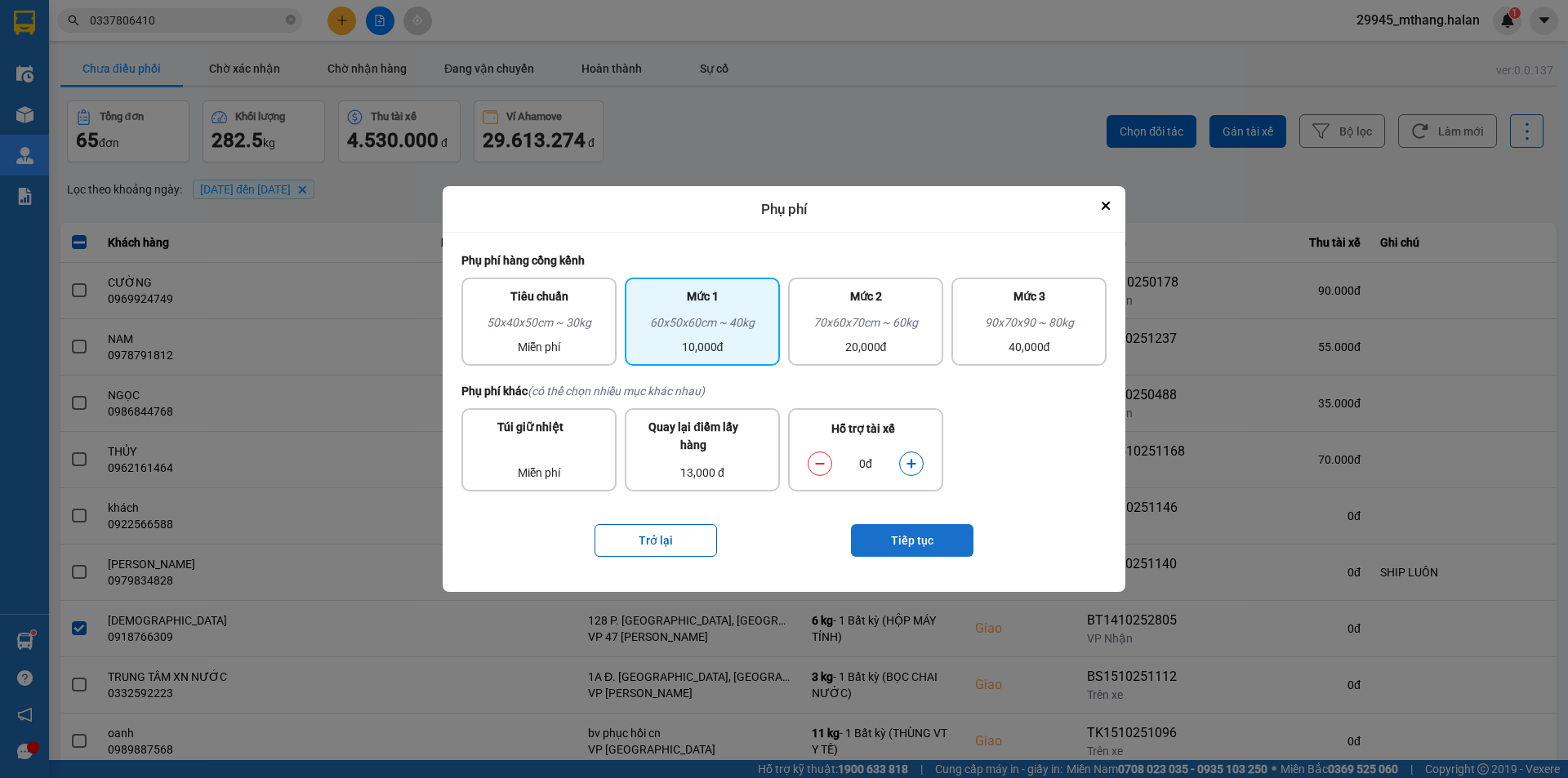
click at [904, 532] on button "Tiếp tục" at bounding box center [912, 541] width 123 height 33
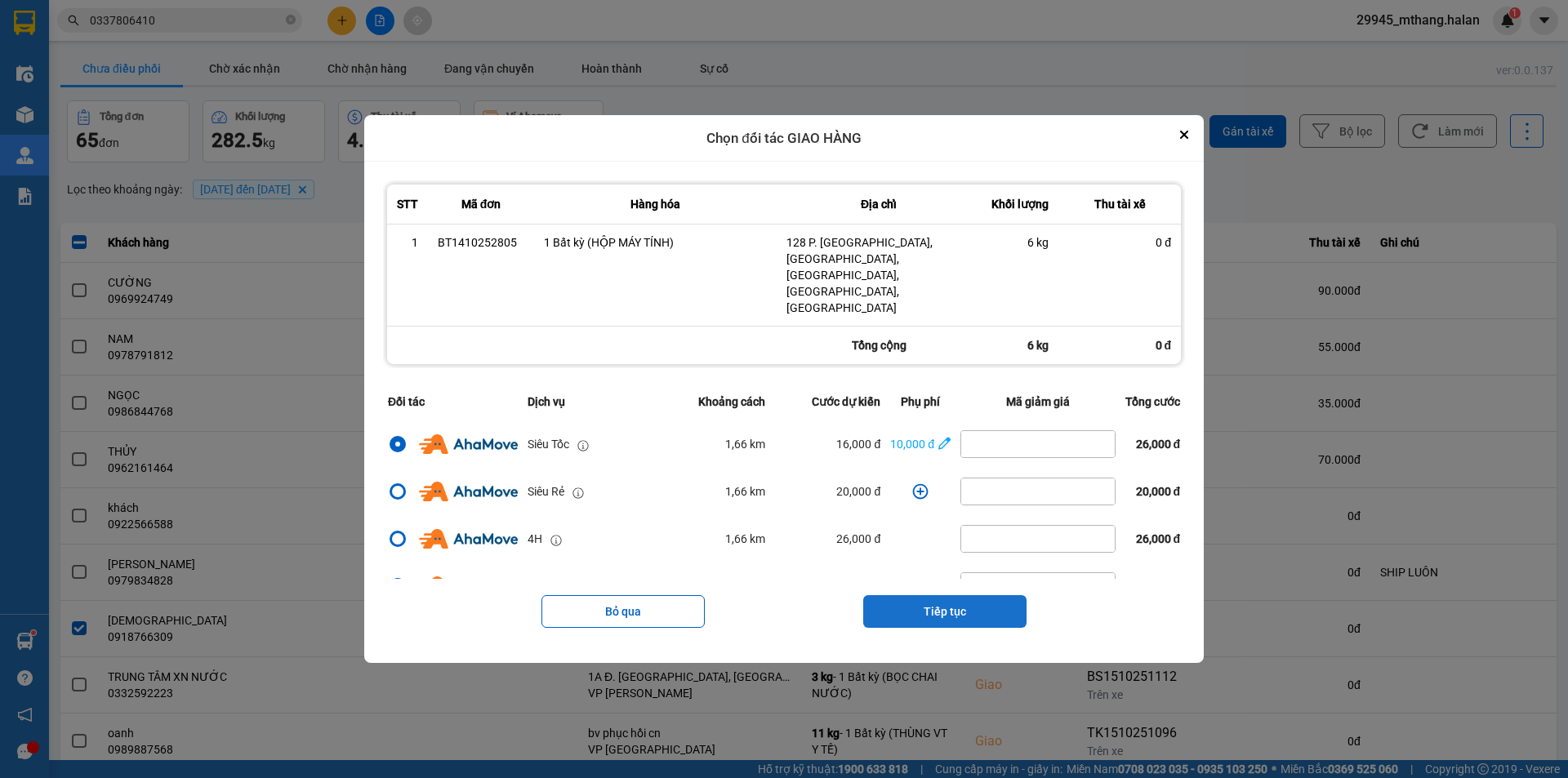
click at [890, 595] on button "Tiếp tục" at bounding box center [945, 611] width 163 height 33
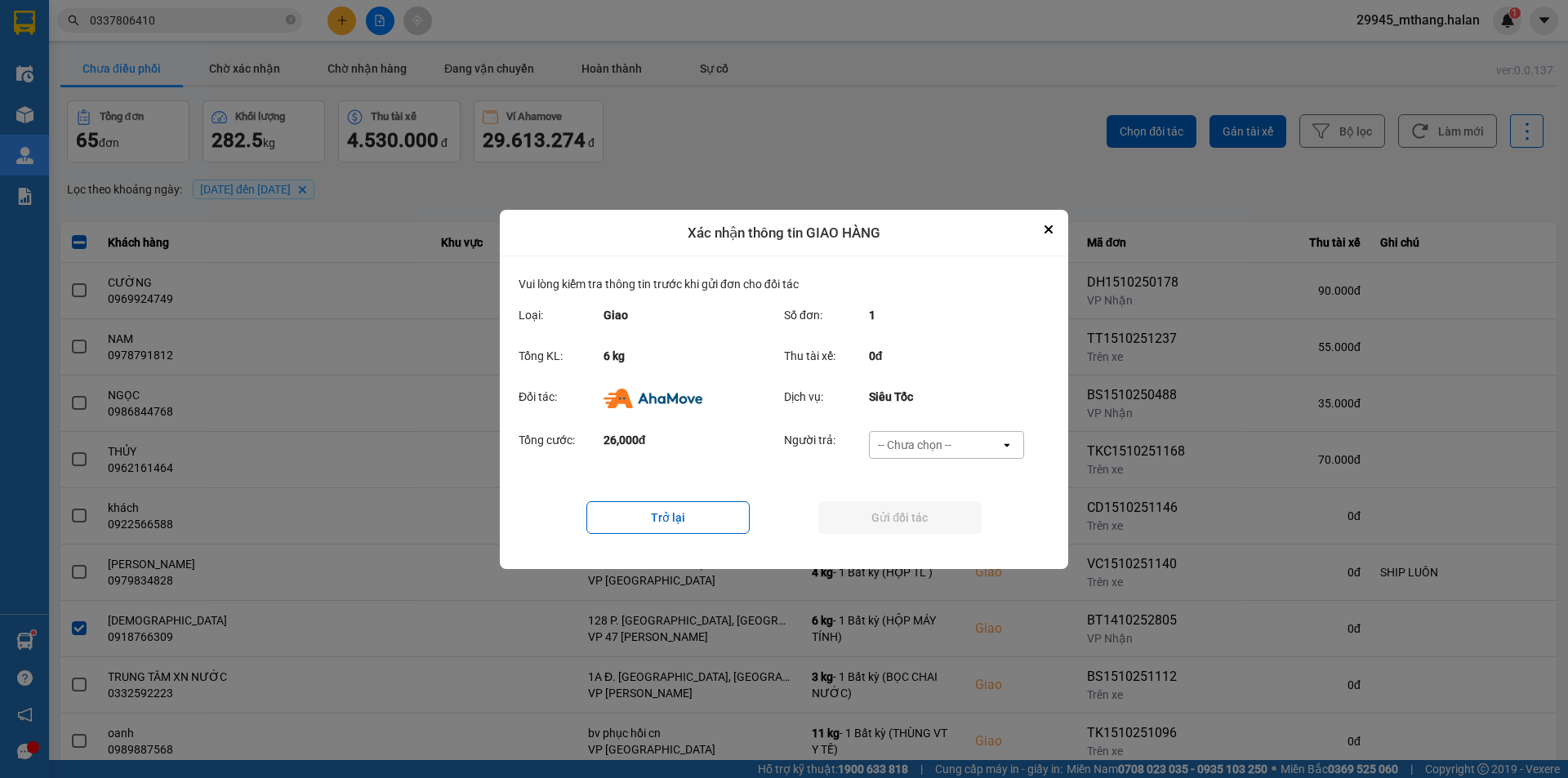
click at [902, 437] on div "-- Chưa chọn --" at bounding box center [915, 445] width 74 height 16
click at [913, 544] on span "Ví Ahamove" at bounding box center [914, 538] width 66 height 16
click at [901, 519] on button "Gửi đối tác" at bounding box center [900, 518] width 163 height 33
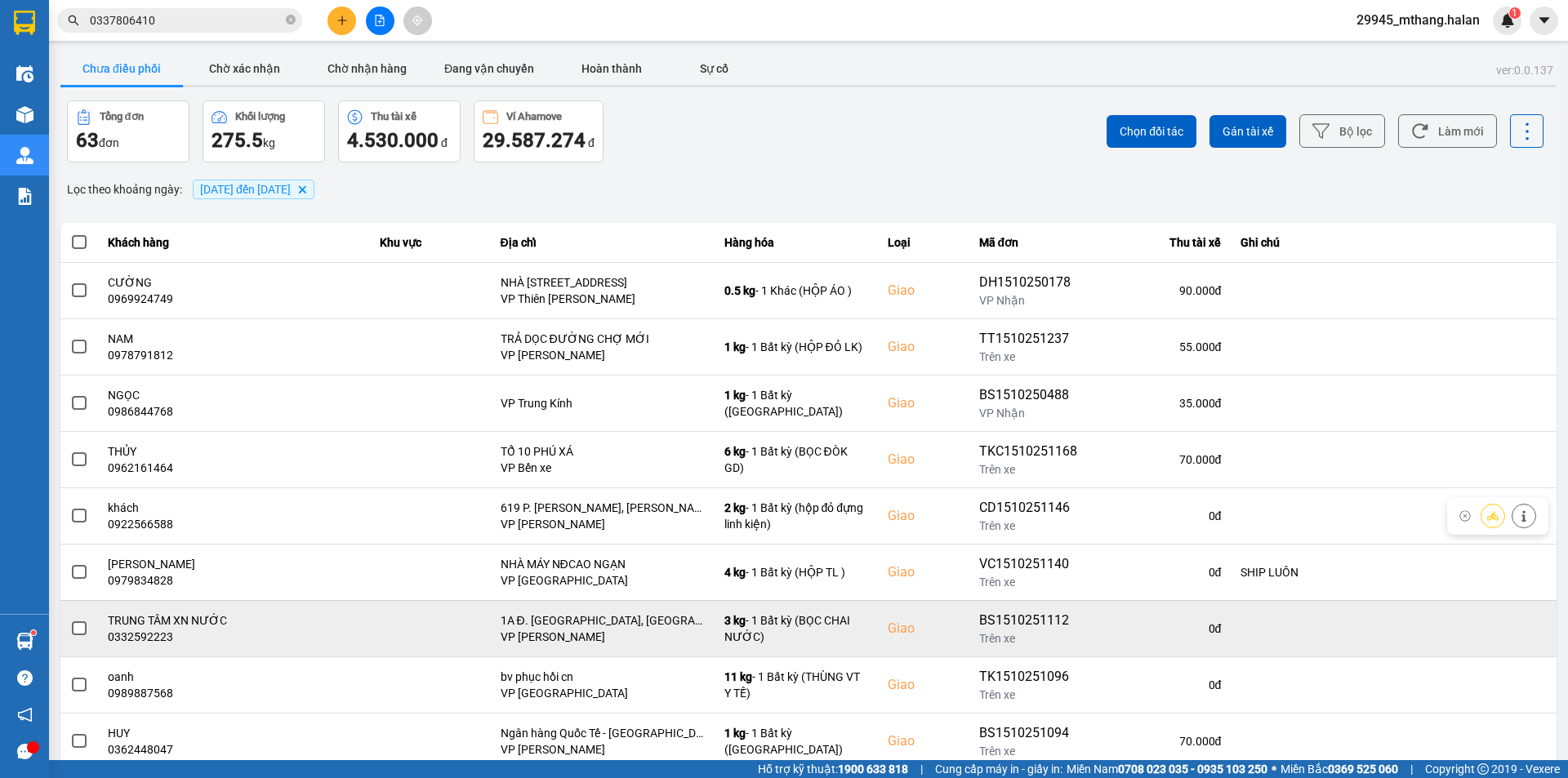
scroll to position [104, 0]
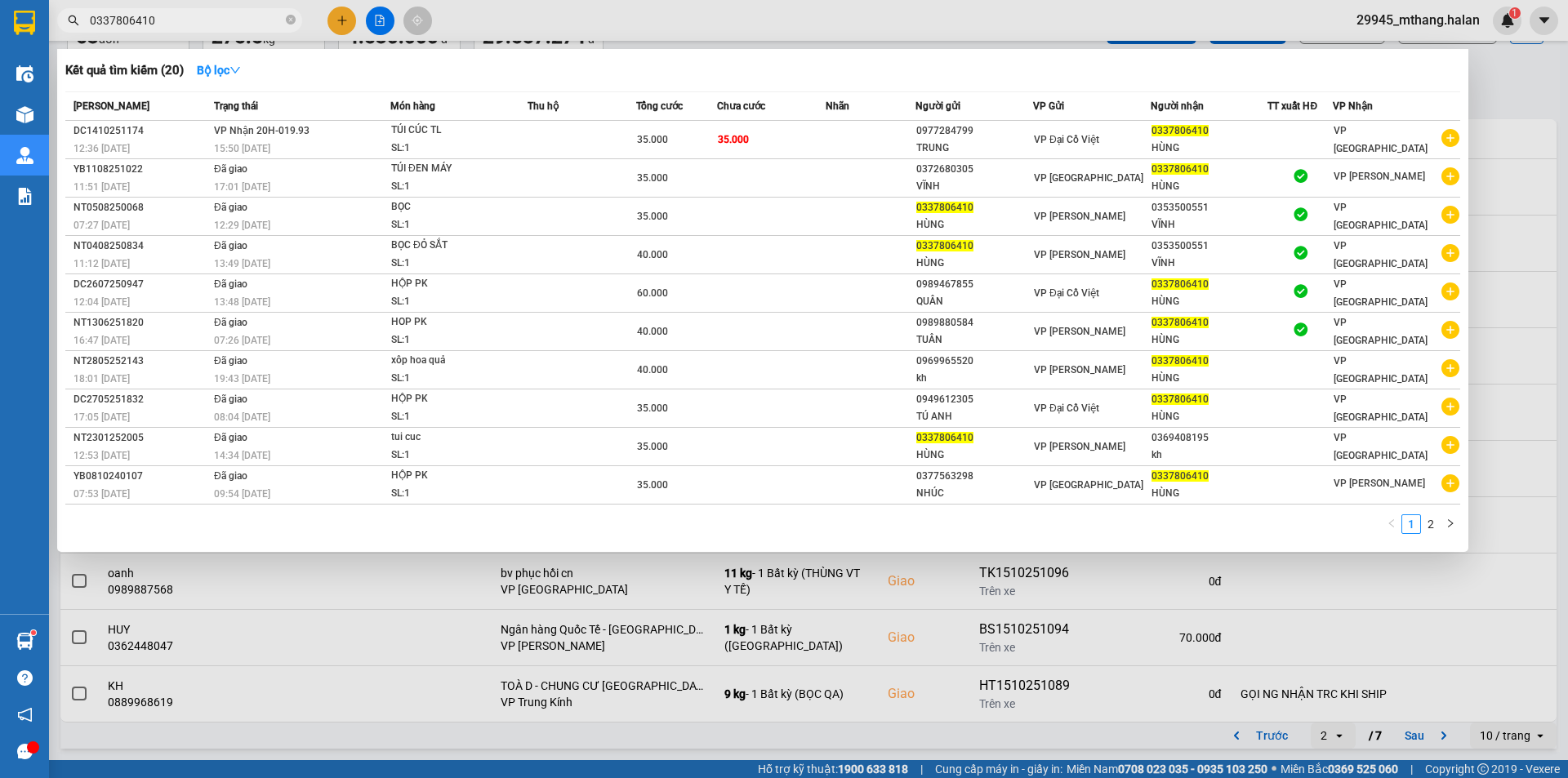
click at [176, 21] on input "0337806410" at bounding box center [186, 20] width 192 height 18
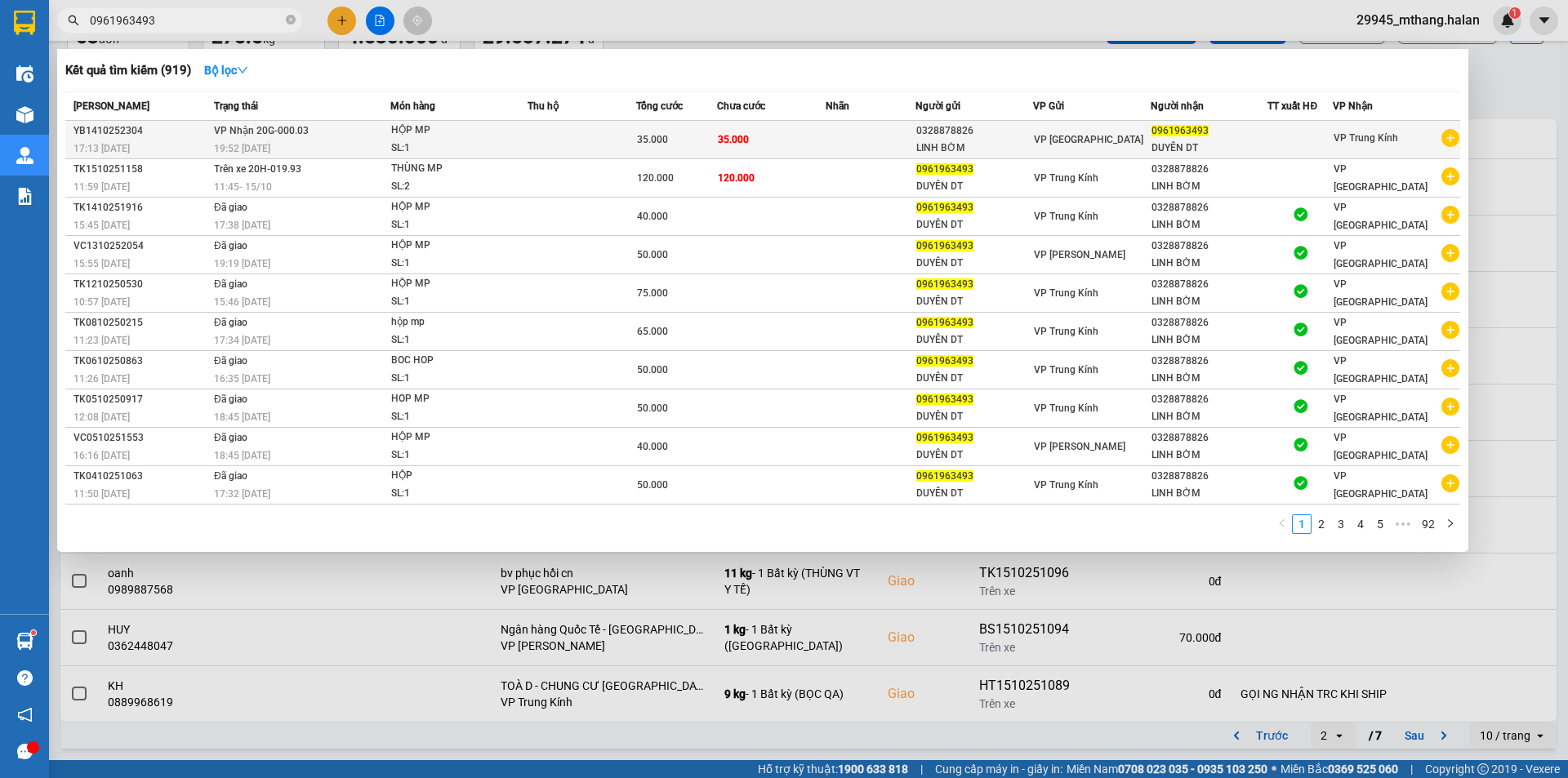
type input "0961963493"
click at [678, 147] on div "35.000" at bounding box center [677, 139] width 79 height 18
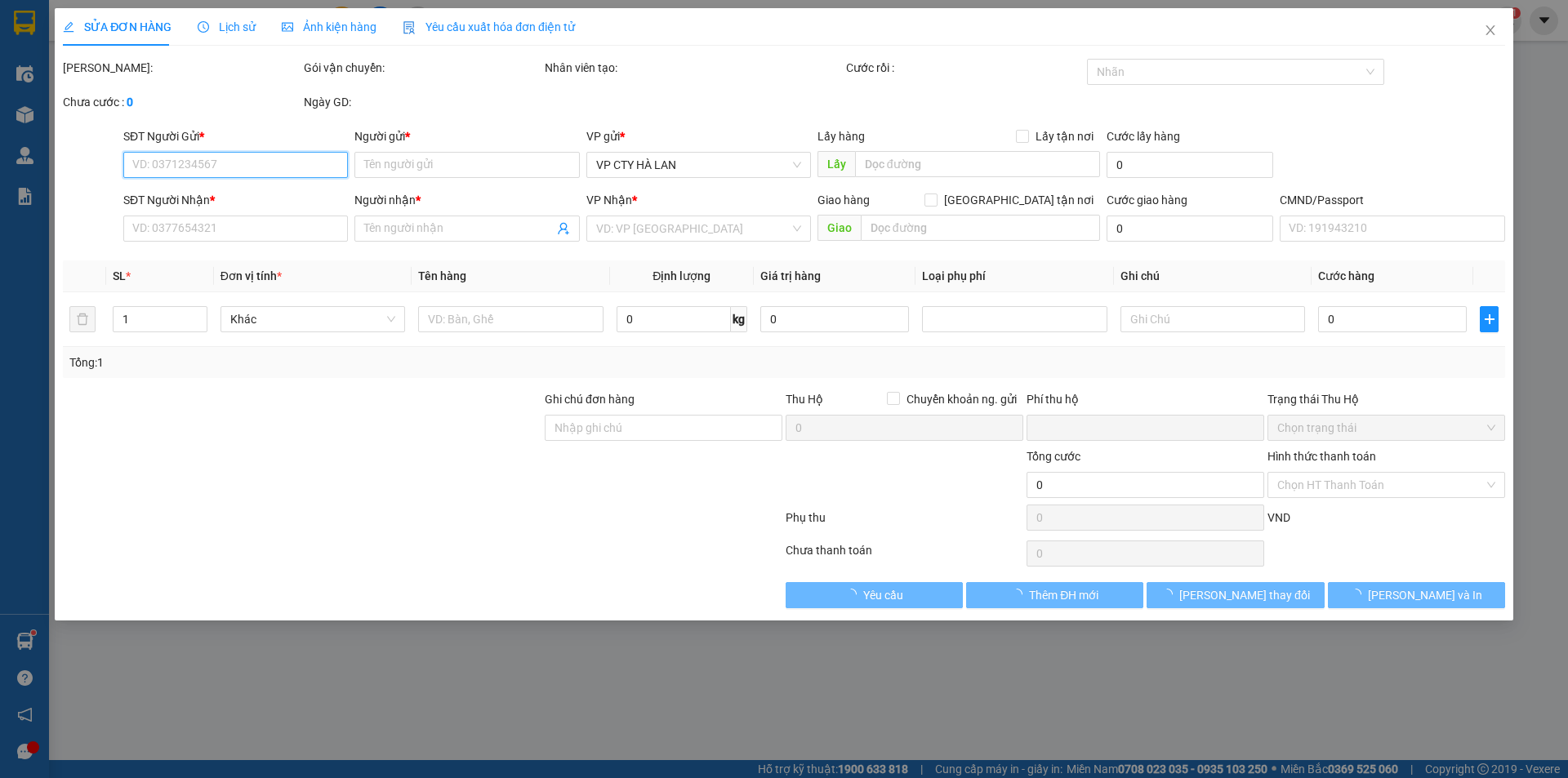
type input "0328878826"
type input "LINH BỜM"
type input "0961963493"
type input "DUYÊN DT"
type input "0"
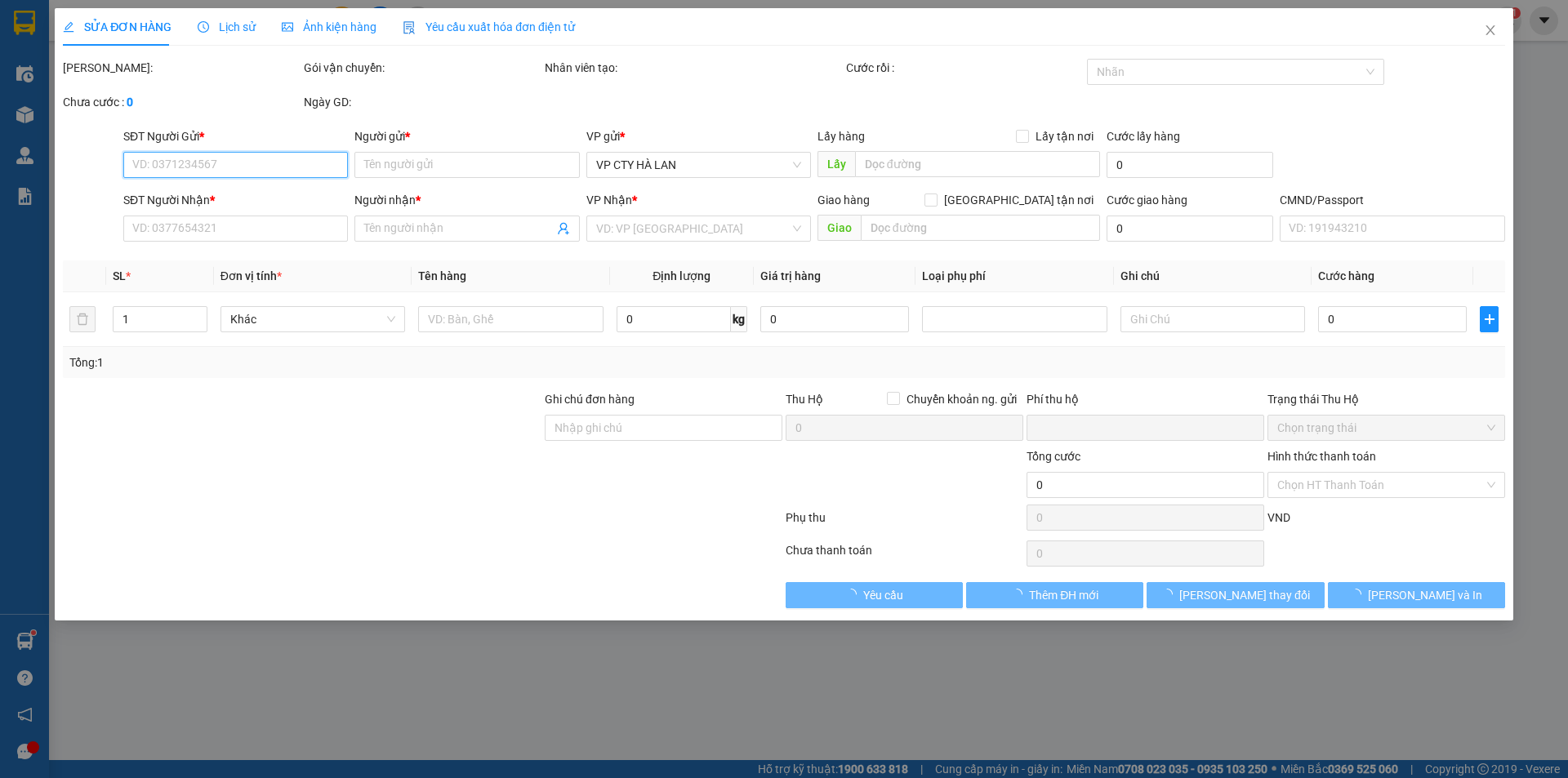
type input "35.000"
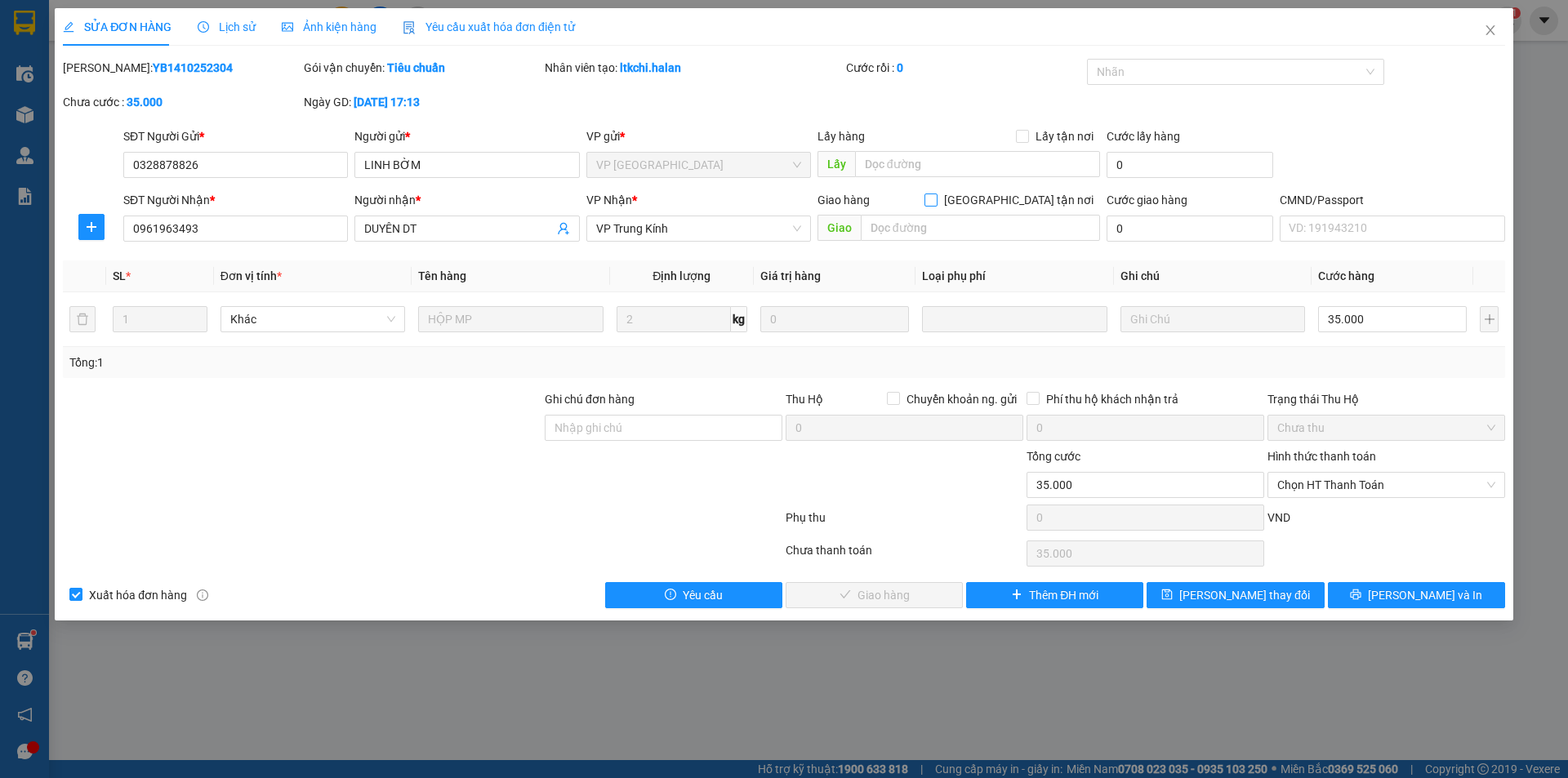
click at [936, 198] on input "Giao tận nơi" at bounding box center [930, 198] width 11 height 11
checkbox input "true"
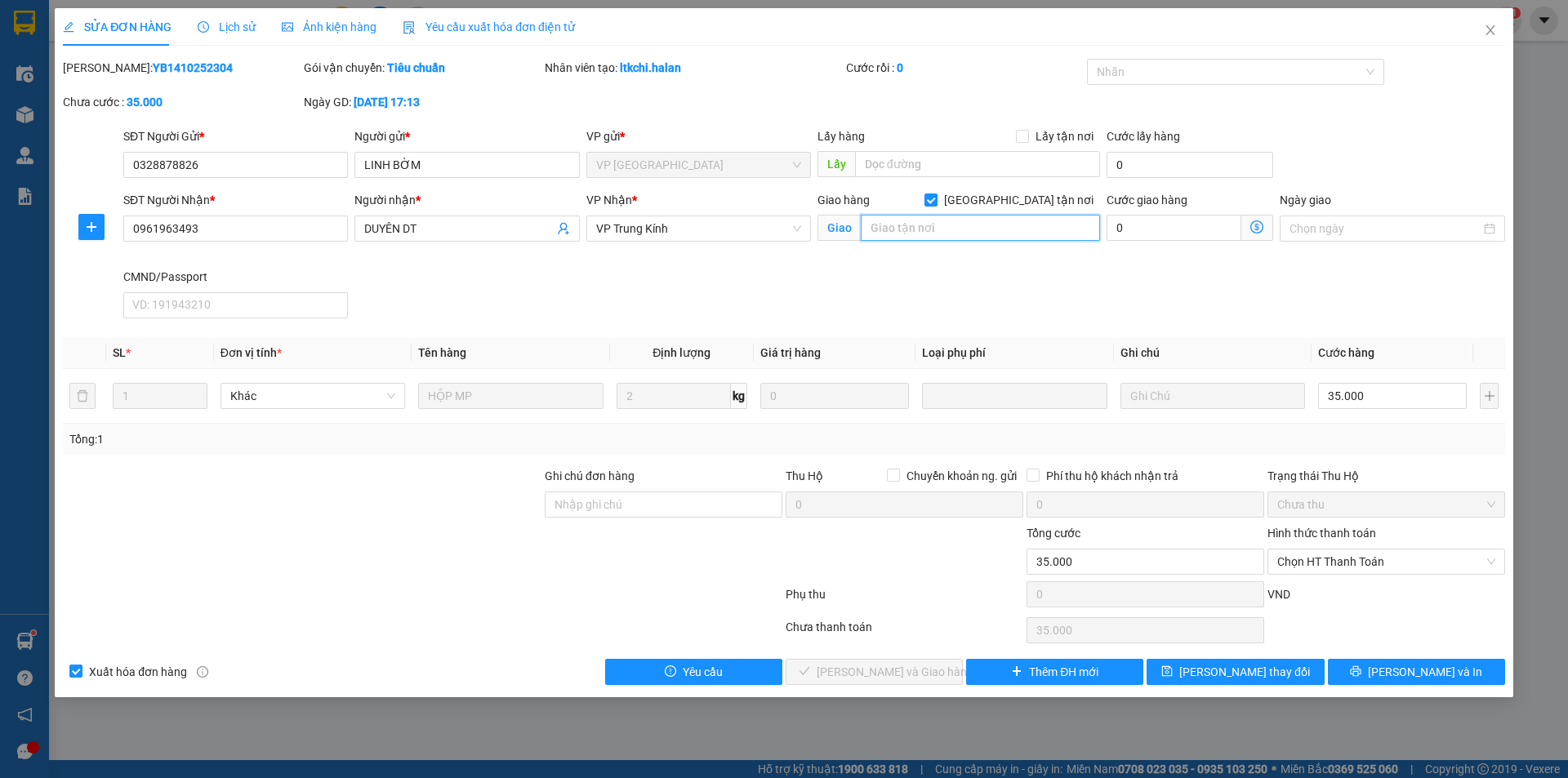
drag, startPoint x: 990, startPoint y: 228, endPoint x: 994, endPoint y: 217, distance: 11.7
click at [989, 226] on input "text" at bounding box center [981, 228] width 240 height 26
click at [1006, 234] on input "28 nguyễn cơ thạch" at bounding box center [981, 228] width 240 height 26
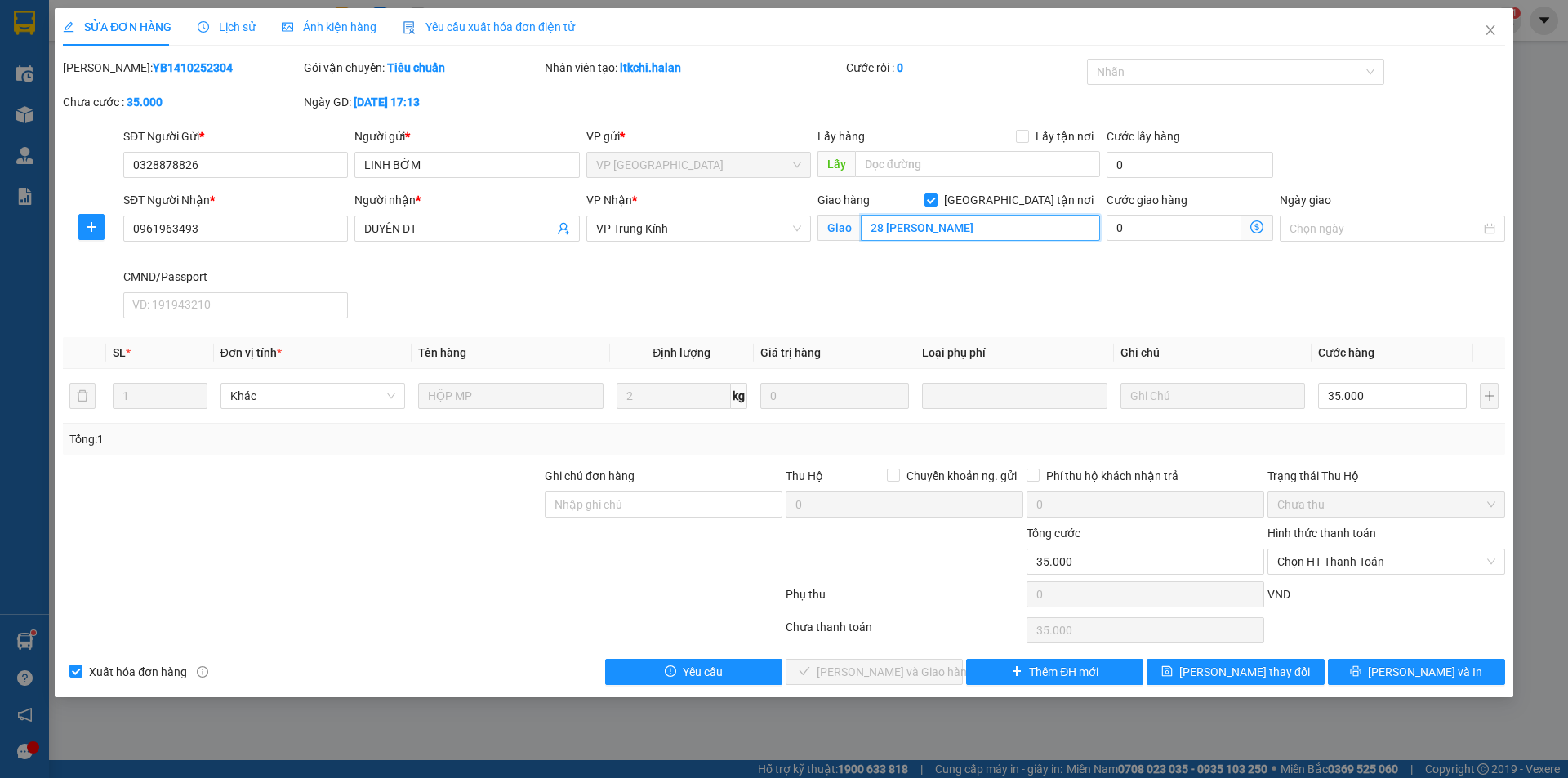
click at [1031, 226] on input "28 nguyễn cơ thạch" at bounding box center [981, 228] width 240 height 26
click at [976, 225] on input "28 nguyễn cơ thạch" at bounding box center [981, 228] width 240 height 26
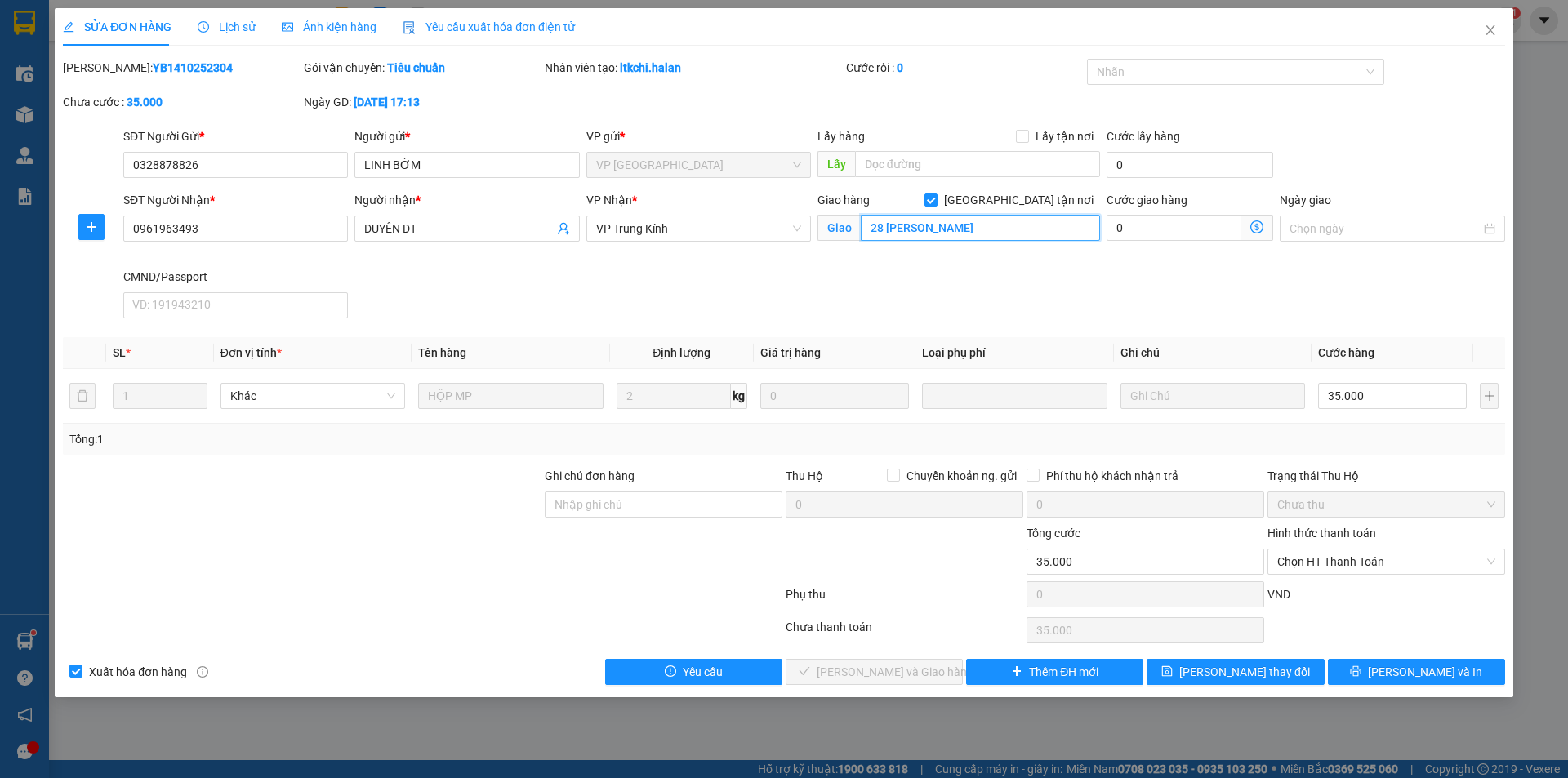
click at [976, 225] on input "28 nguyễn cơ thạch" at bounding box center [981, 228] width 240 height 26
paste input "P. Nguyễn Cơ Thạch, Mỹ Đình, Nam Từ Liêm, Hà Nội, Việt Nam"
type input "28 P. Nguyễn Cơ Thạch, Mỹ Đình, Nam Từ Liêm, Hà Nội, Việt Nam"
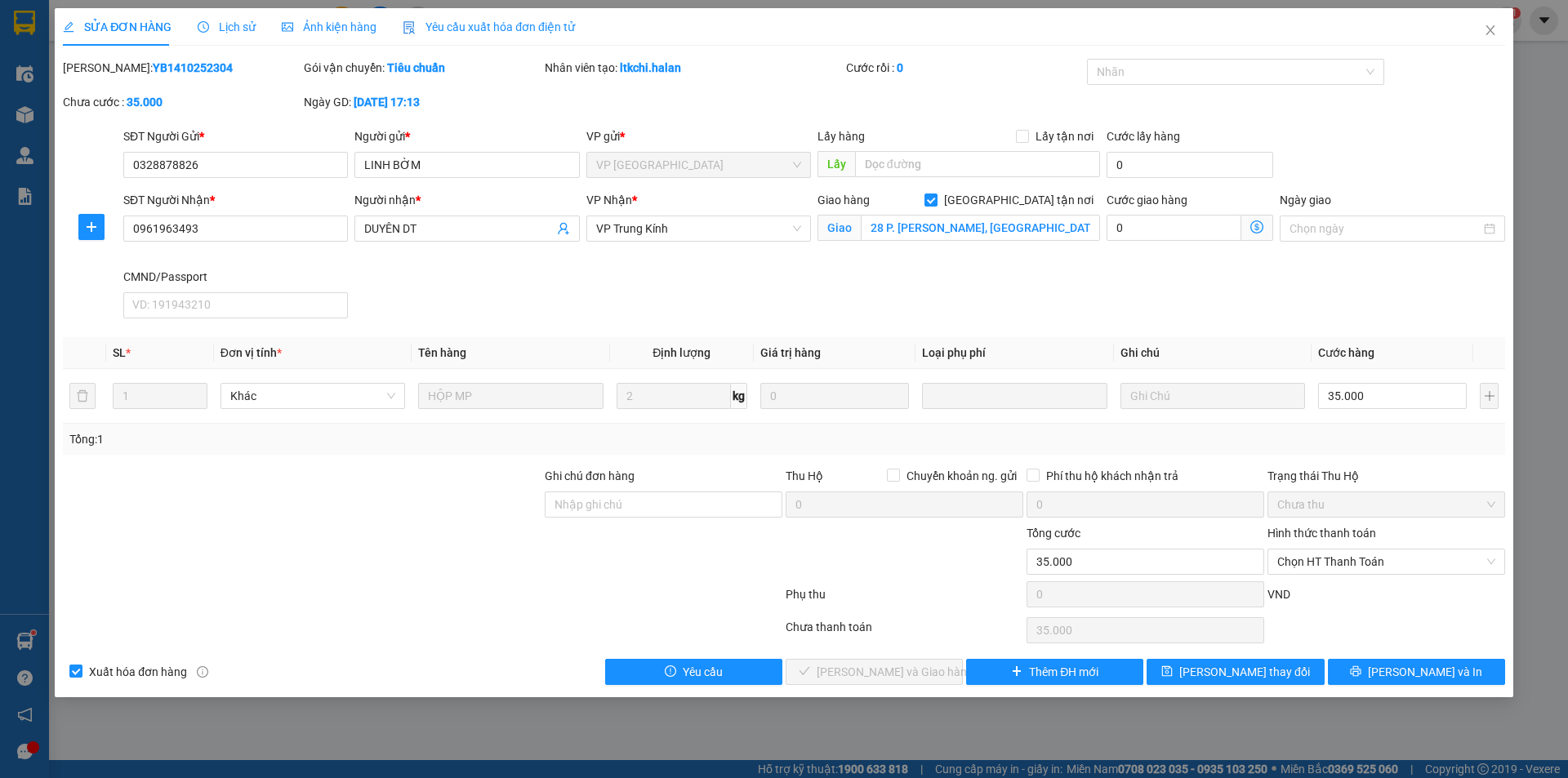
click at [1252, 229] on icon "dollar-circle" at bounding box center [1256, 227] width 13 height 13
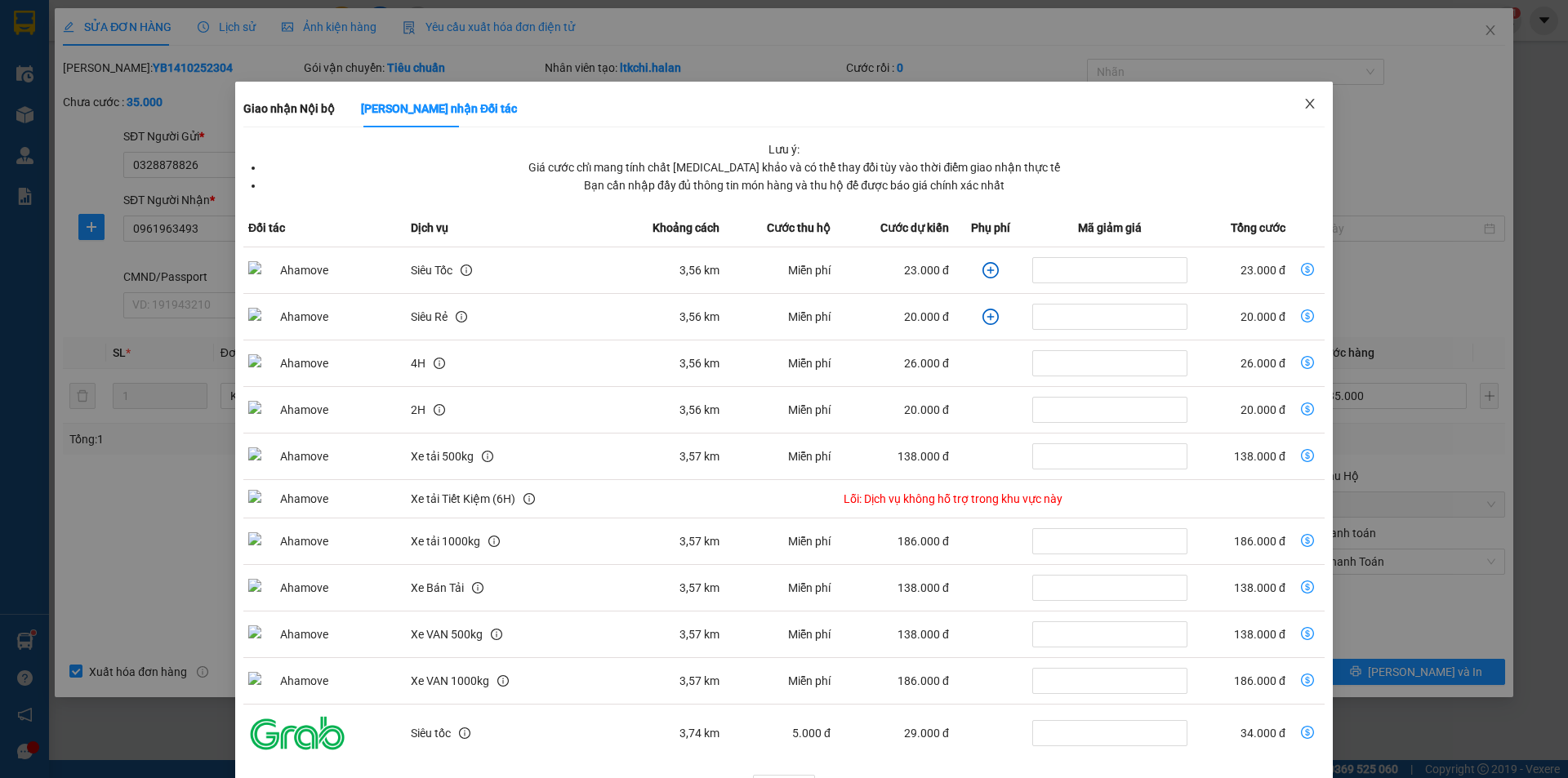
click at [1310, 100] on span "Close" at bounding box center [1310, 104] width 46 height 46
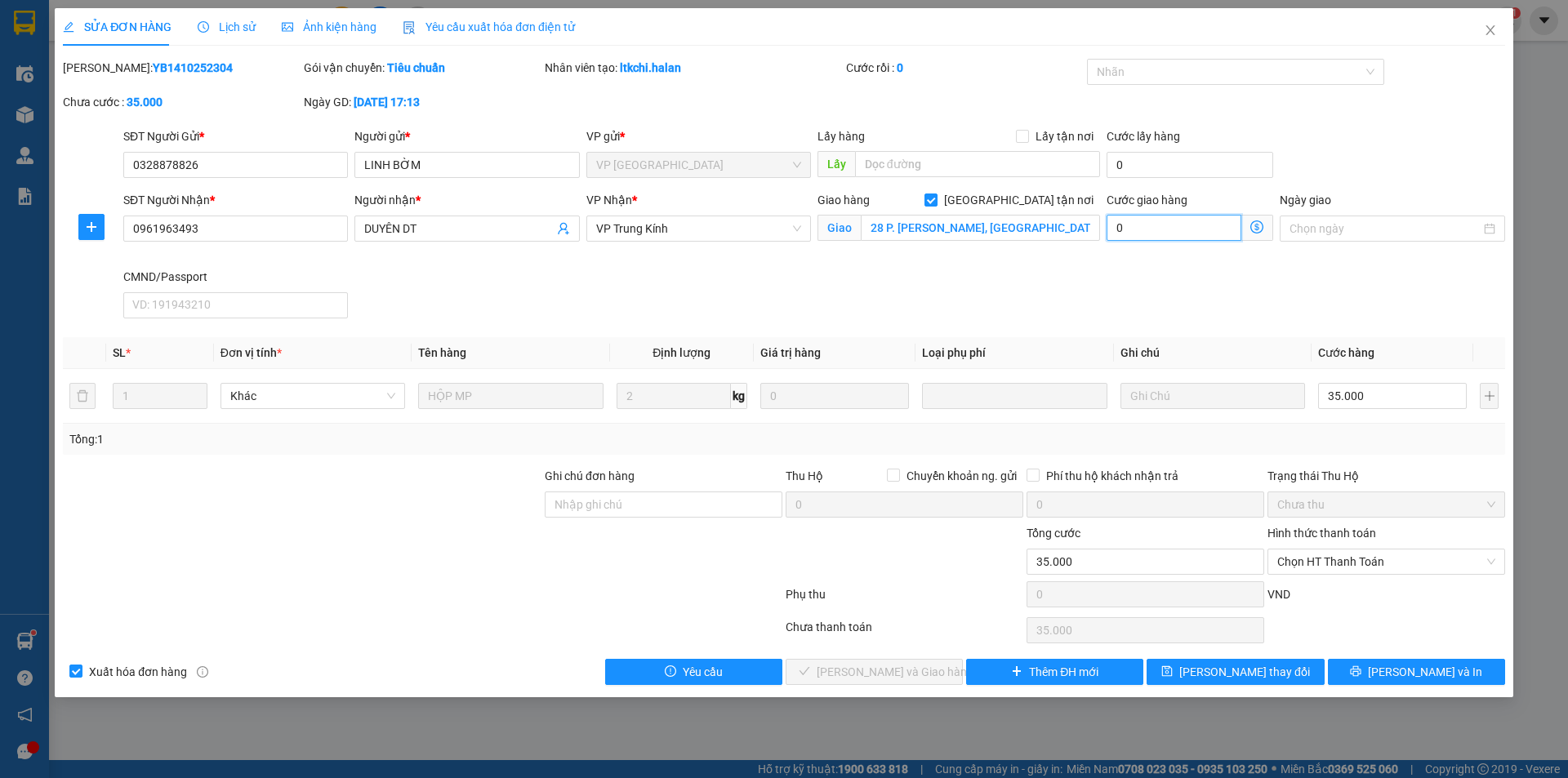
click at [1133, 230] on input "0" at bounding box center [1174, 228] width 135 height 26
type input "35.003"
type input "35"
type input "35.035"
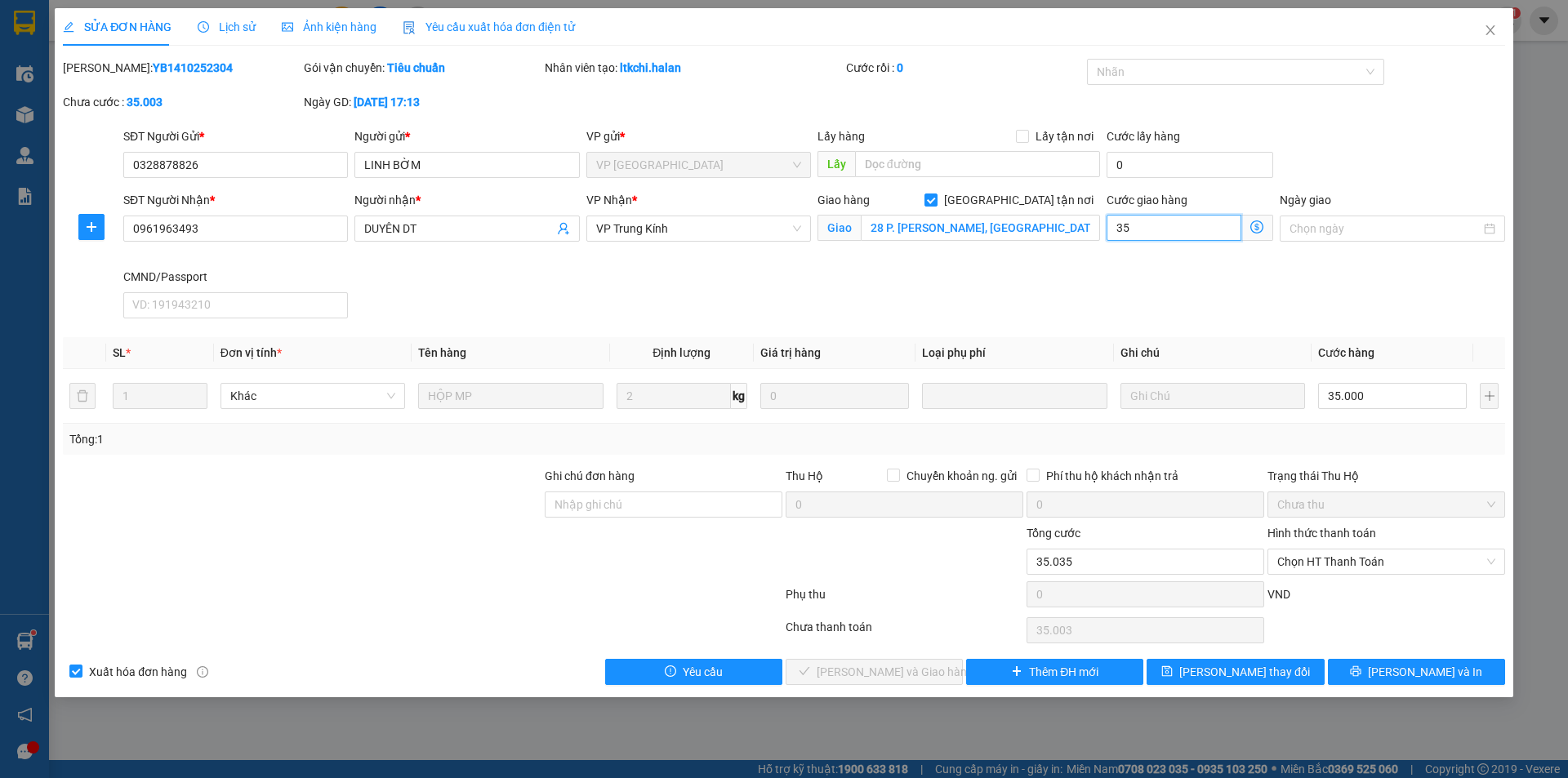
type input "35.035"
type input "35.000"
type input "70.000"
click at [1237, 674] on span "Lưu thay đổi" at bounding box center [1244, 672] width 131 height 18
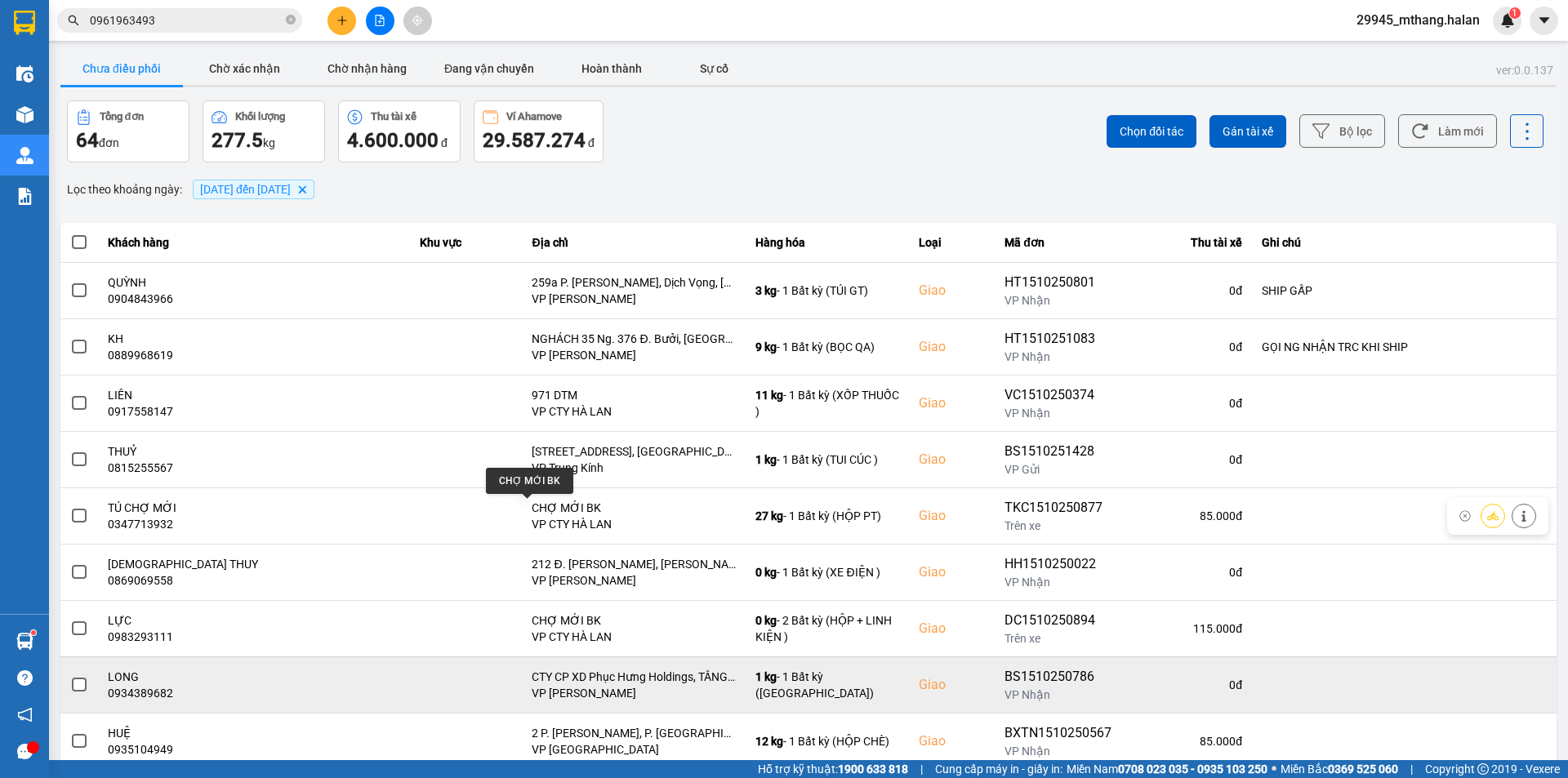
scroll to position [104, 0]
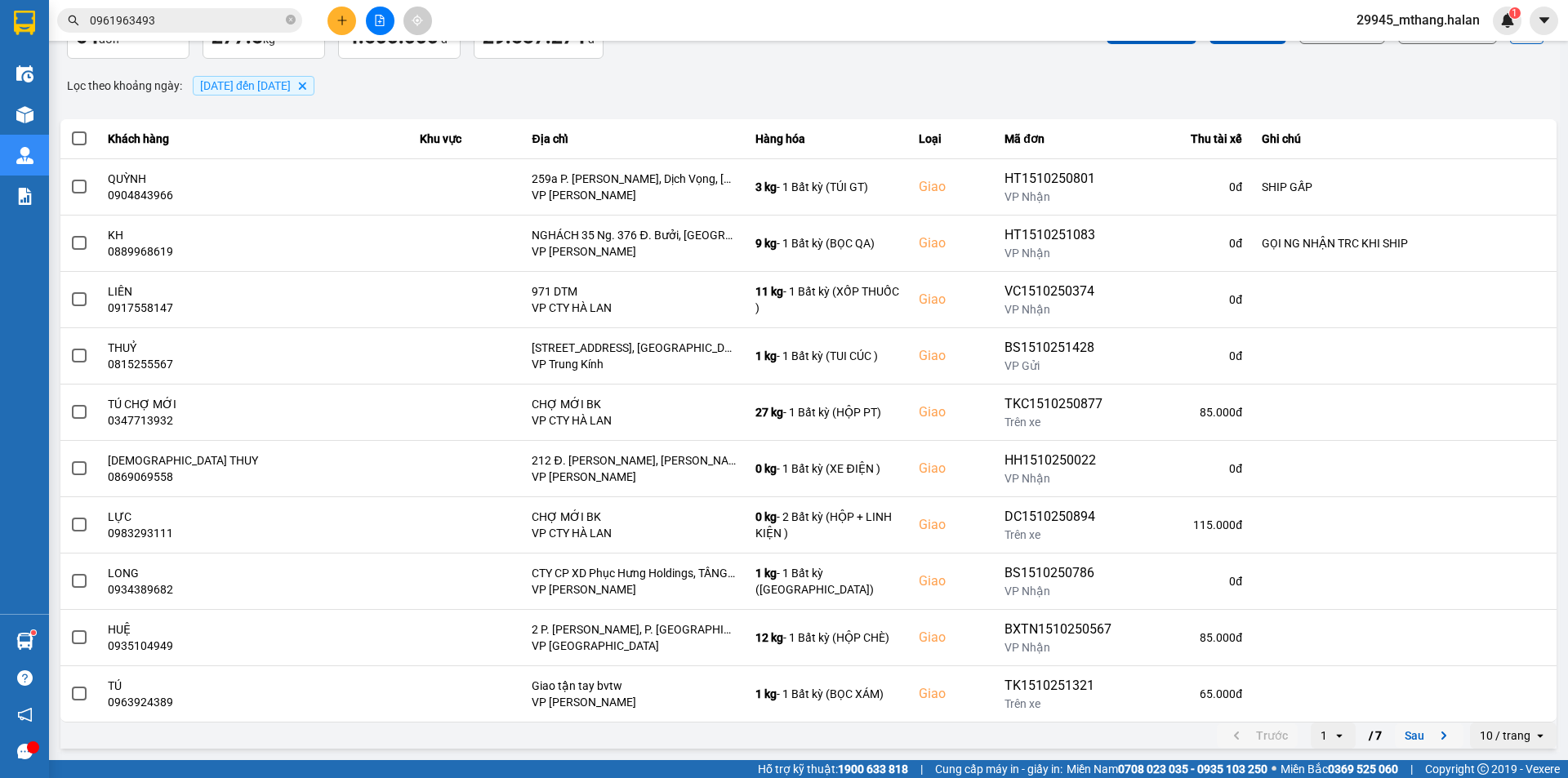
drag, startPoint x: 1407, startPoint y: 731, endPoint x: 1369, endPoint y: 656, distance: 84.1
click at [1408, 731] on button "Sau" at bounding box center [1430, 736] width 69 height 25
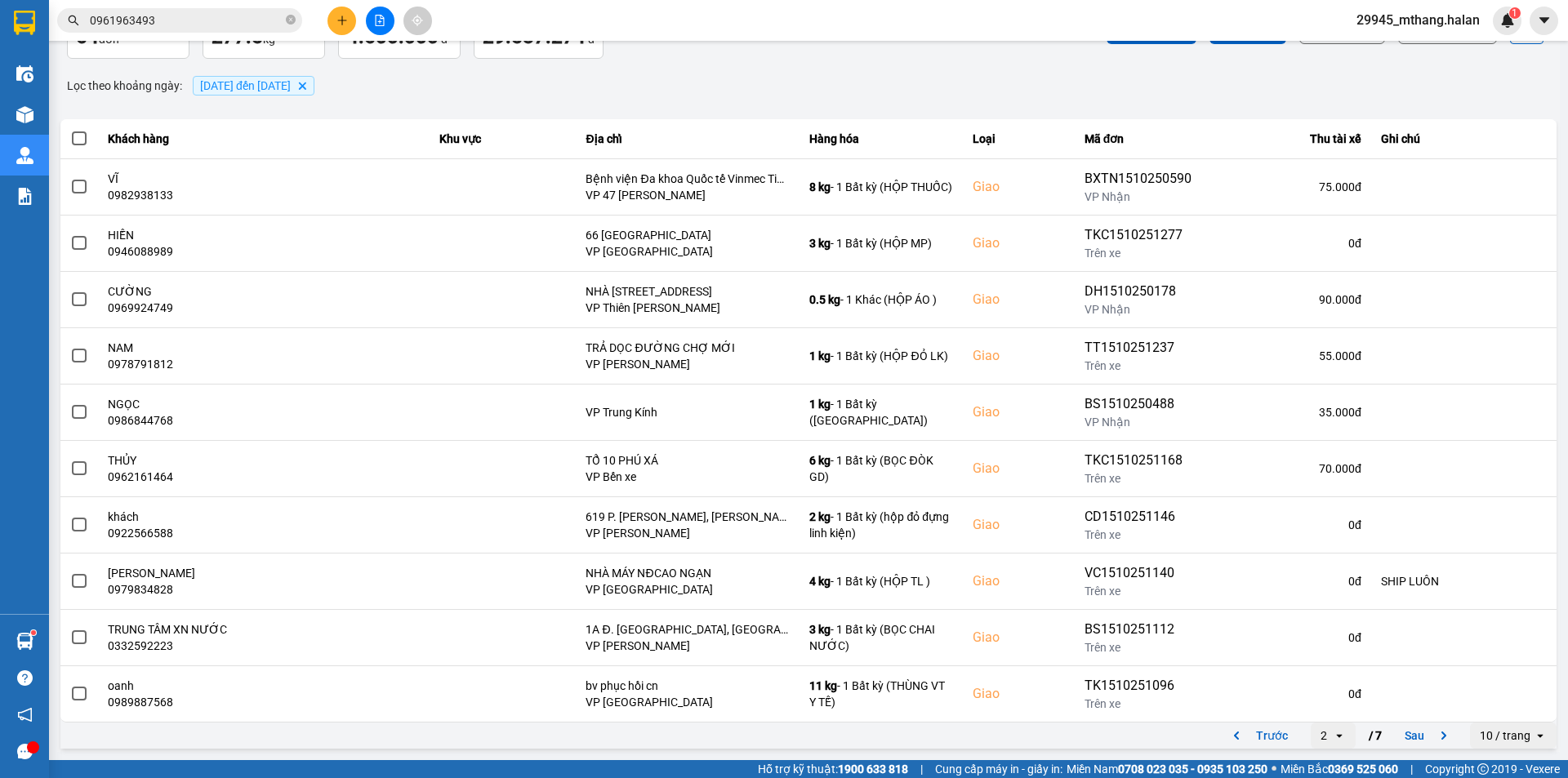
drag, startPoint x: 1413, startPoint y: 736, endPoint x: 1424, endPoint y: 704, distance: 33.8
click at [1412, 734] on button "Sau" at bounding box center [1430, 736] width 69 height 25
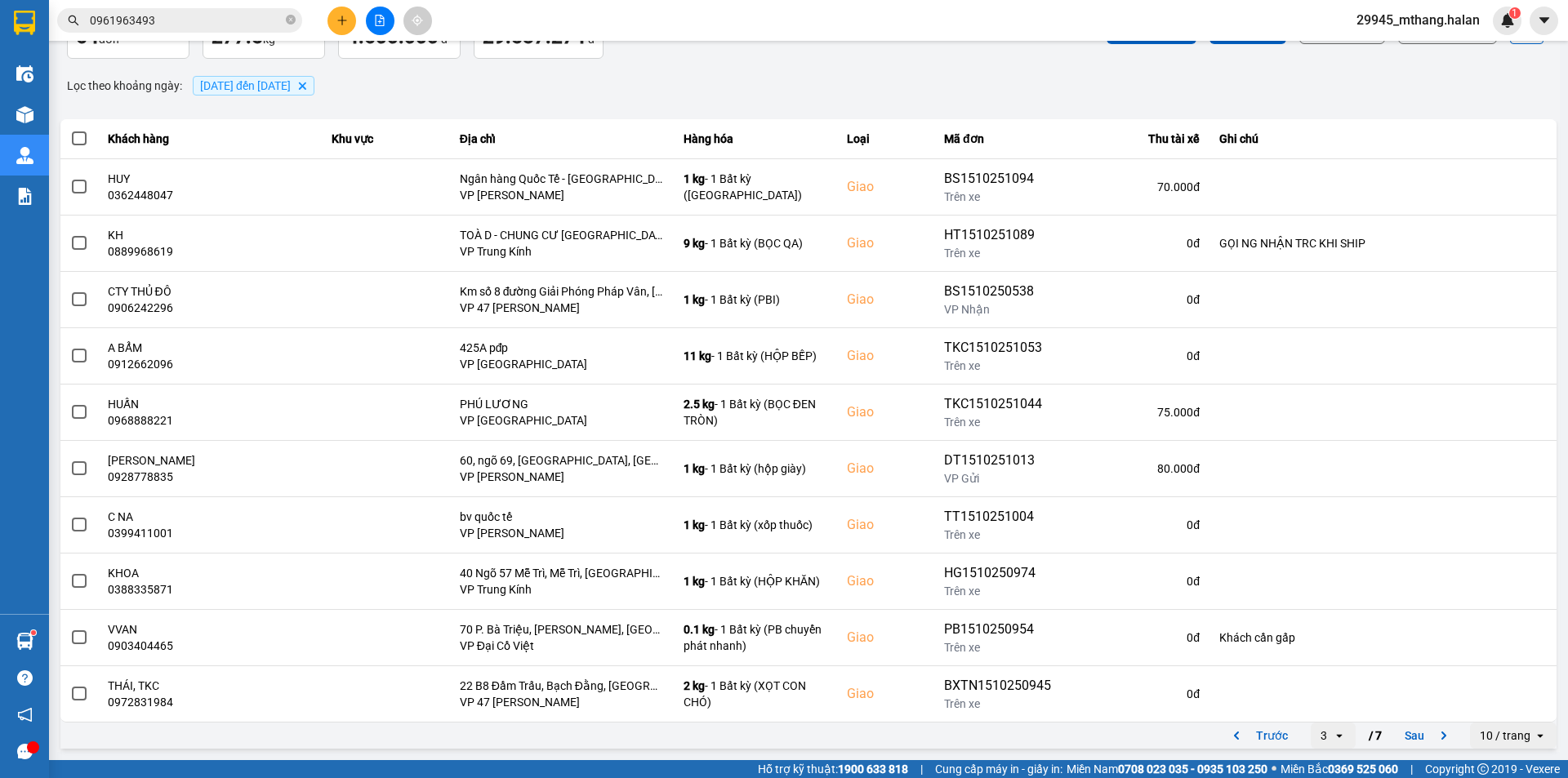
drag, startPoint x: 1407, startPoint y: 736, endPoint x: 1405, endPoint y: 714, distance: 22.1
click at [1405, 733] on button "Sau" at bounding box center [1430, 736] width 69 height 25
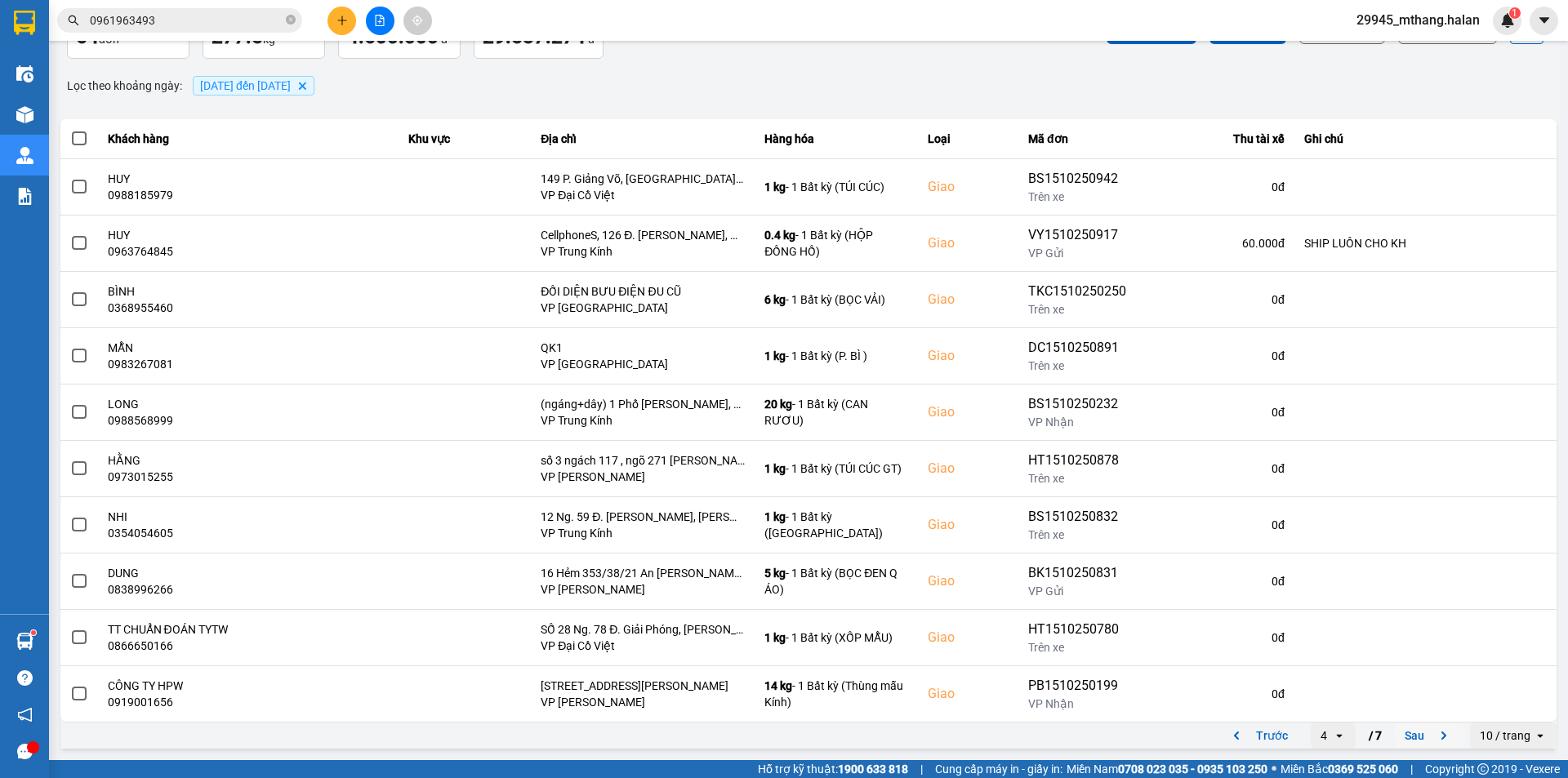
click at [1413, 742] on button "Sau" at bounding box center [1430, 736] width 69 height 25
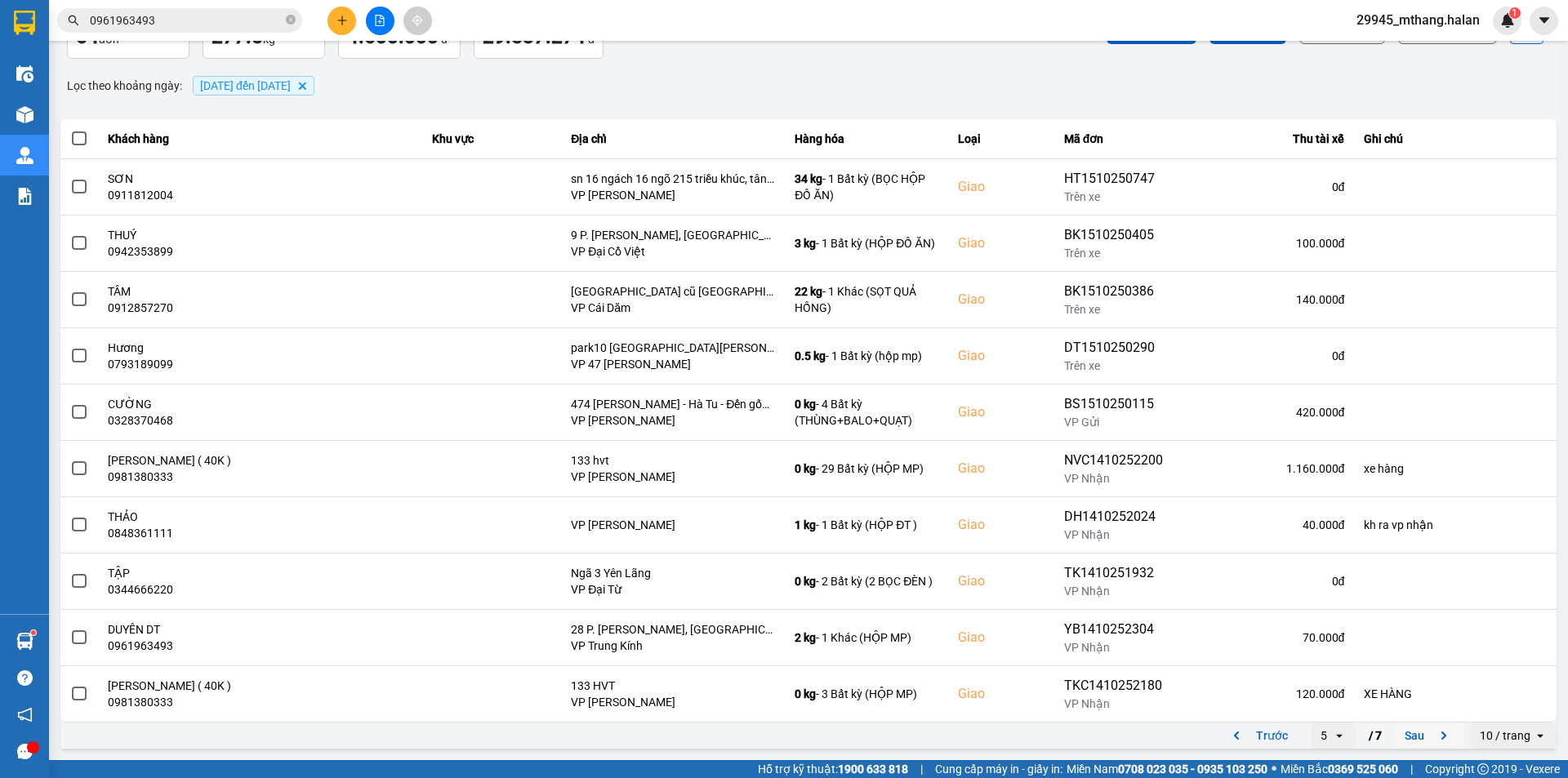
click at [1403, 743] on button "Sau" at bounding box center [1430, 736] width 69 height 25
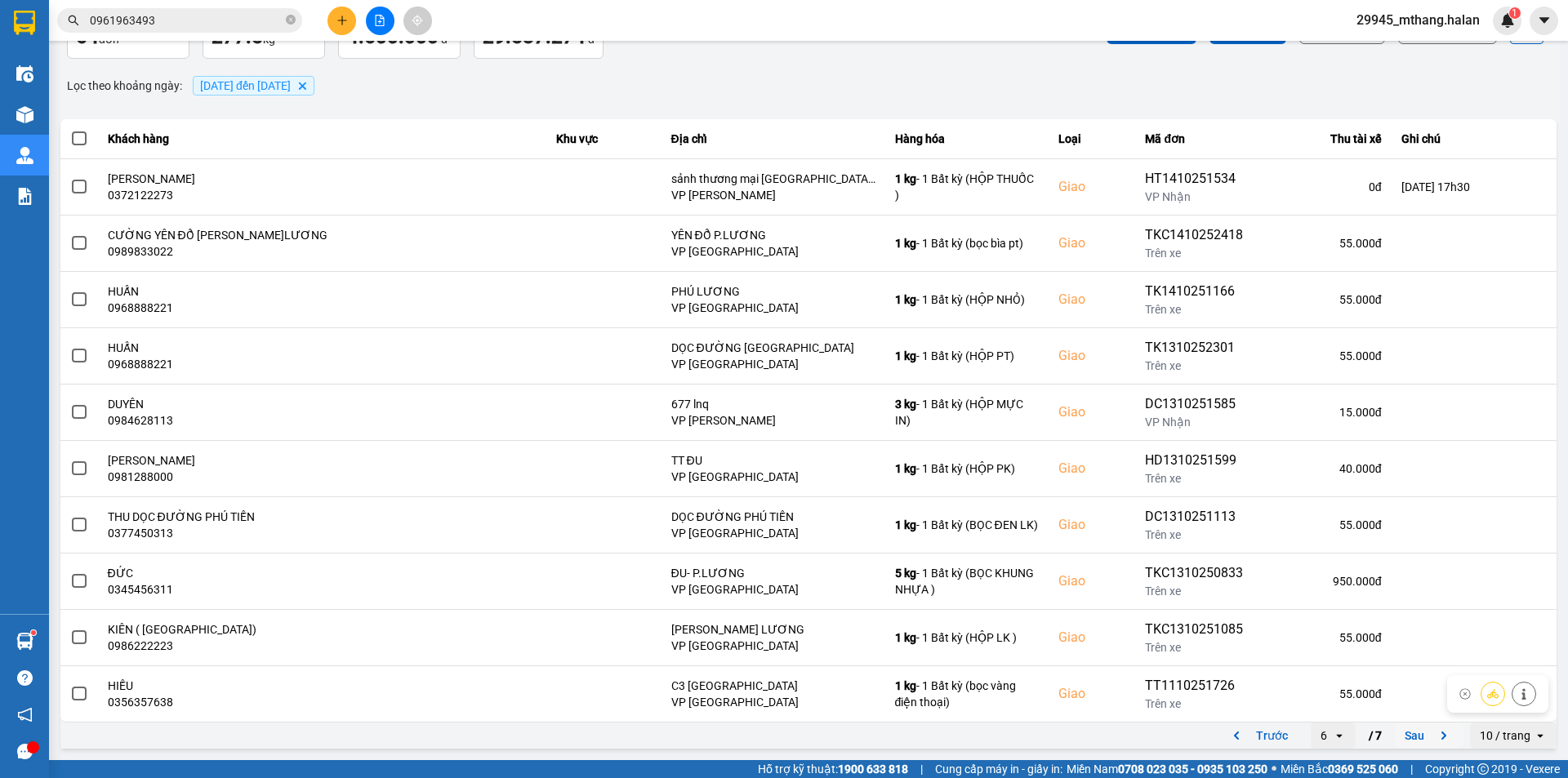
click at [1405, 738] on button "Sau" at bounding box center [1430, 736] width 69 height 25
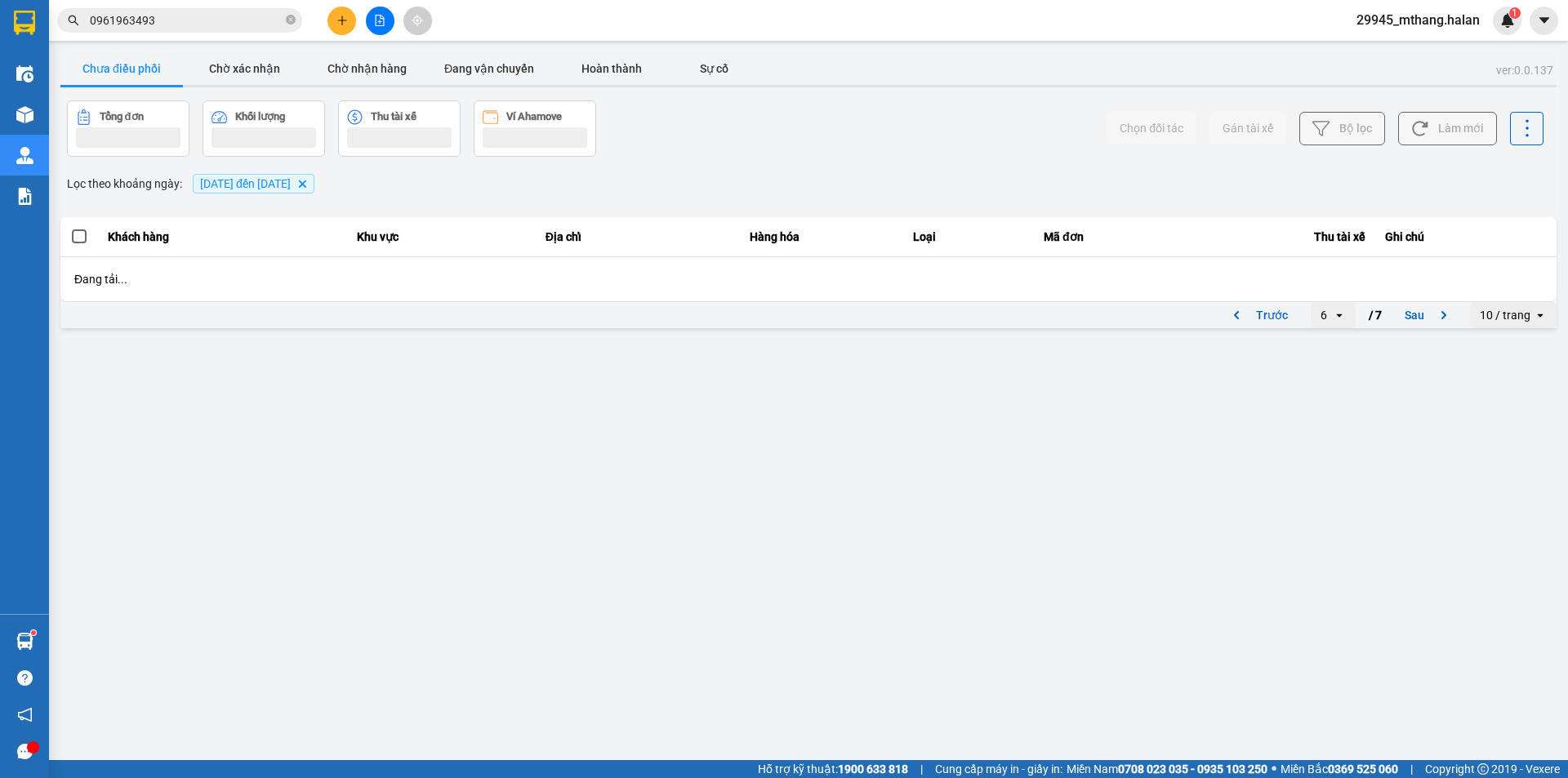
scroll to position [0, 0]
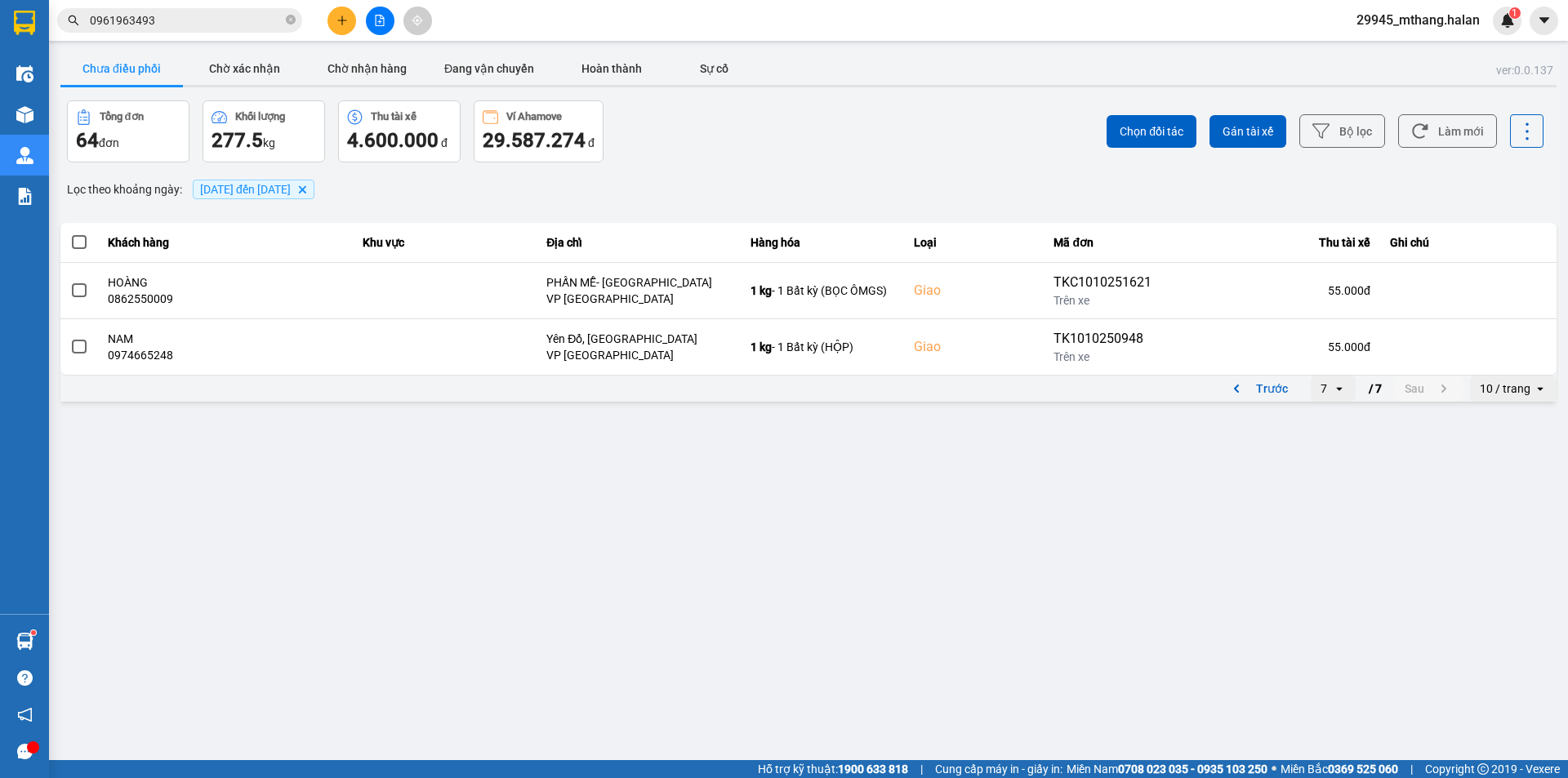
click at [1265, 386] on button "Trước" at bounding box center [1257, 388] width 81 height 25
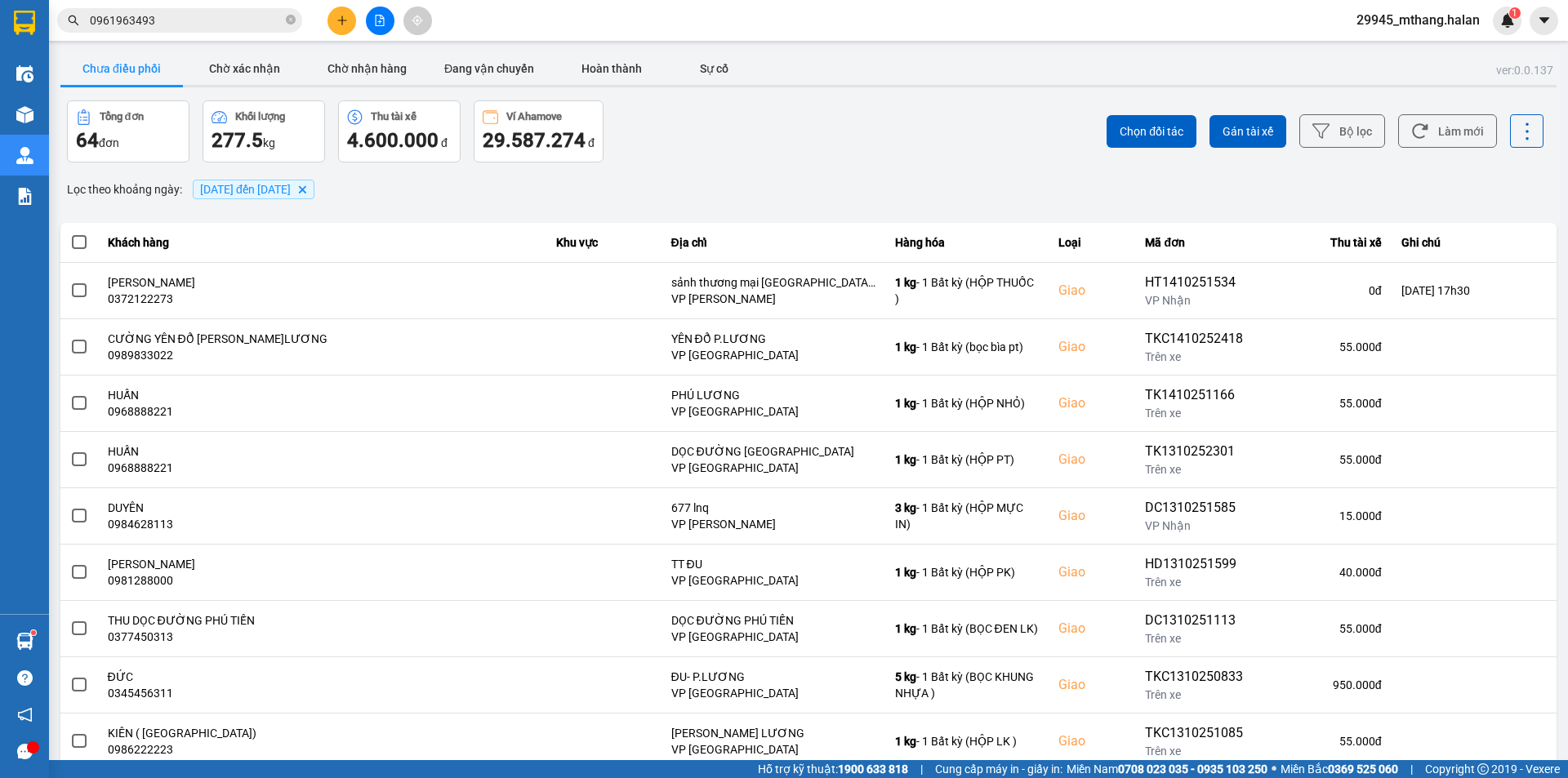
click at [188, 24] on input "0961963493" at bounding box center [186, 20] width 192 height 18
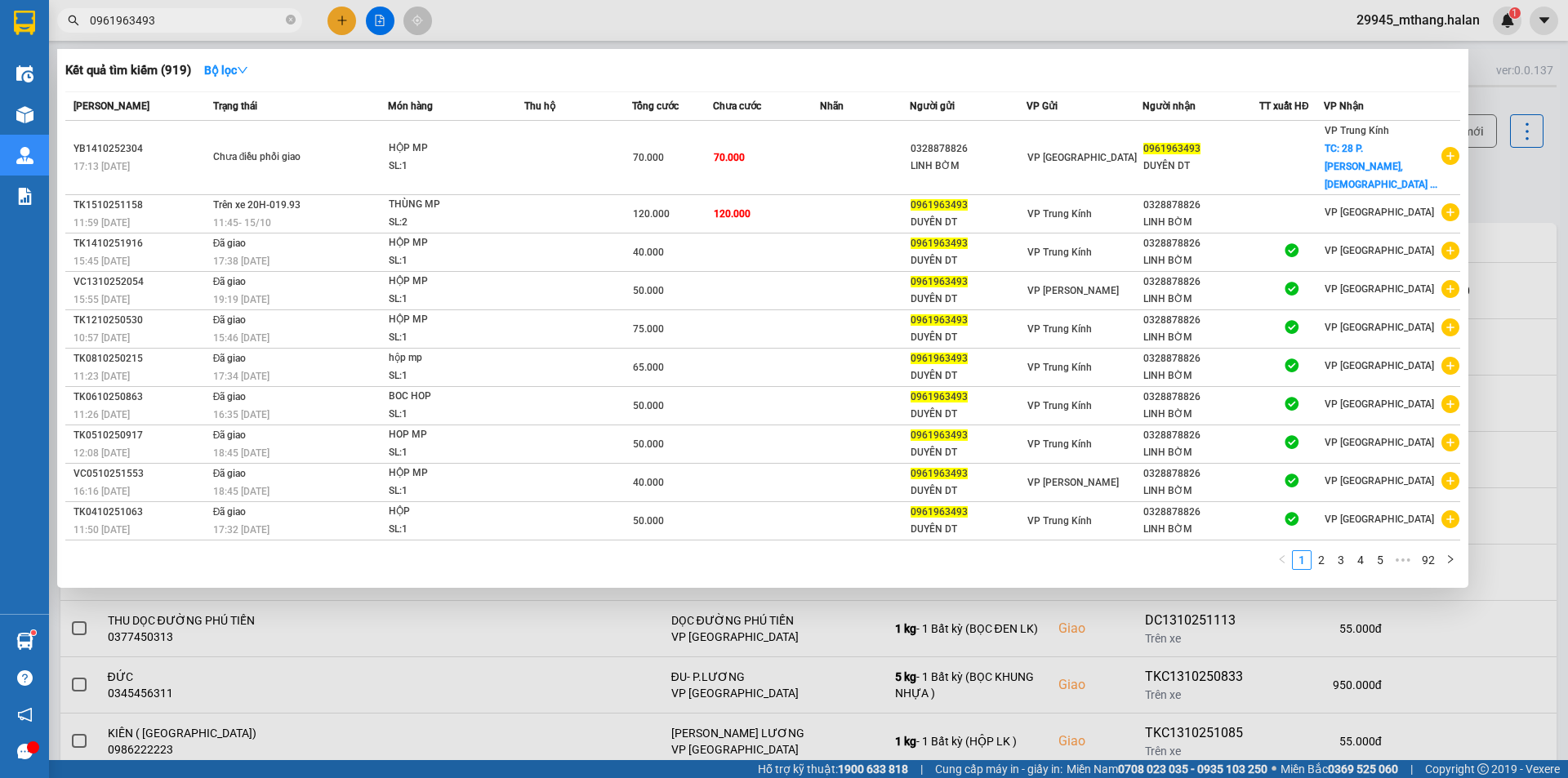
click at [1505, 186] on div at bounding box center [784, 389] width 1568 height 778
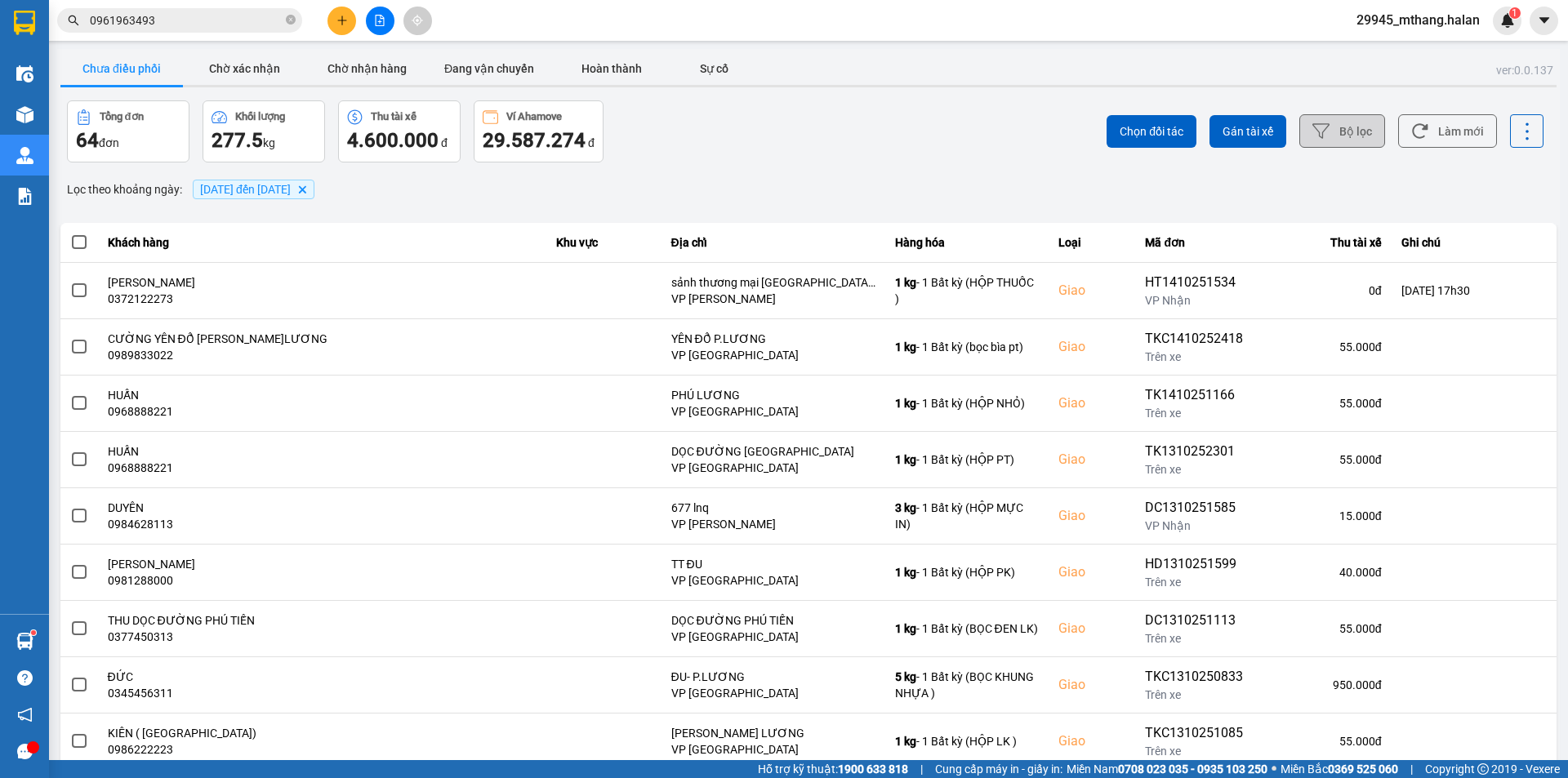
click at [1340, 131] on button "Bộ lọc" at bounding box center [1342, 131] width 86 height 33
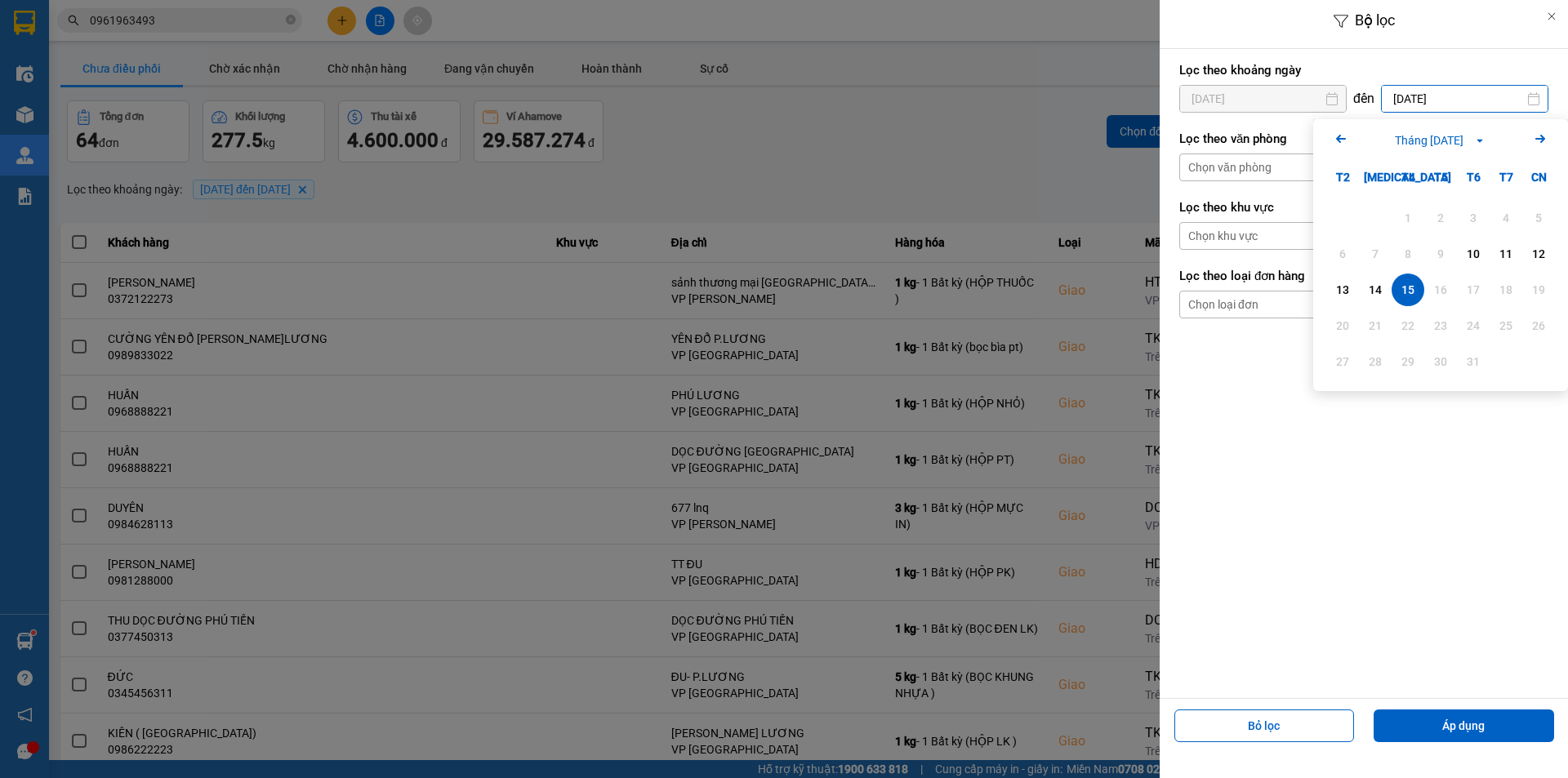
click at [1454, 106] on input "15/10/2025" at bounding box center [1464, 99] width 166 height 26
click at [966, 179] on div at bounding box center [784, 389] width 1568 height 778
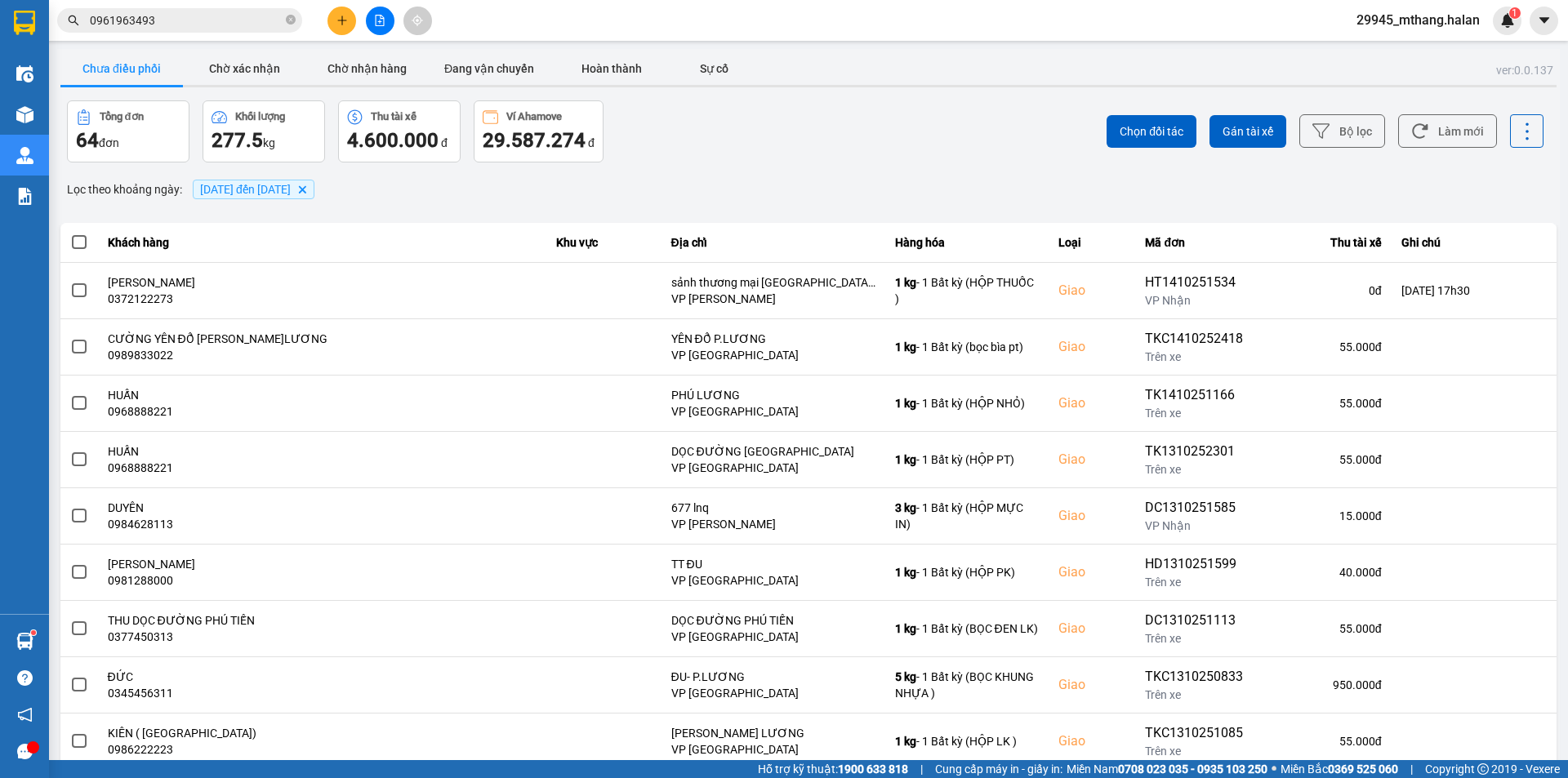
scroll to position [104, 0]
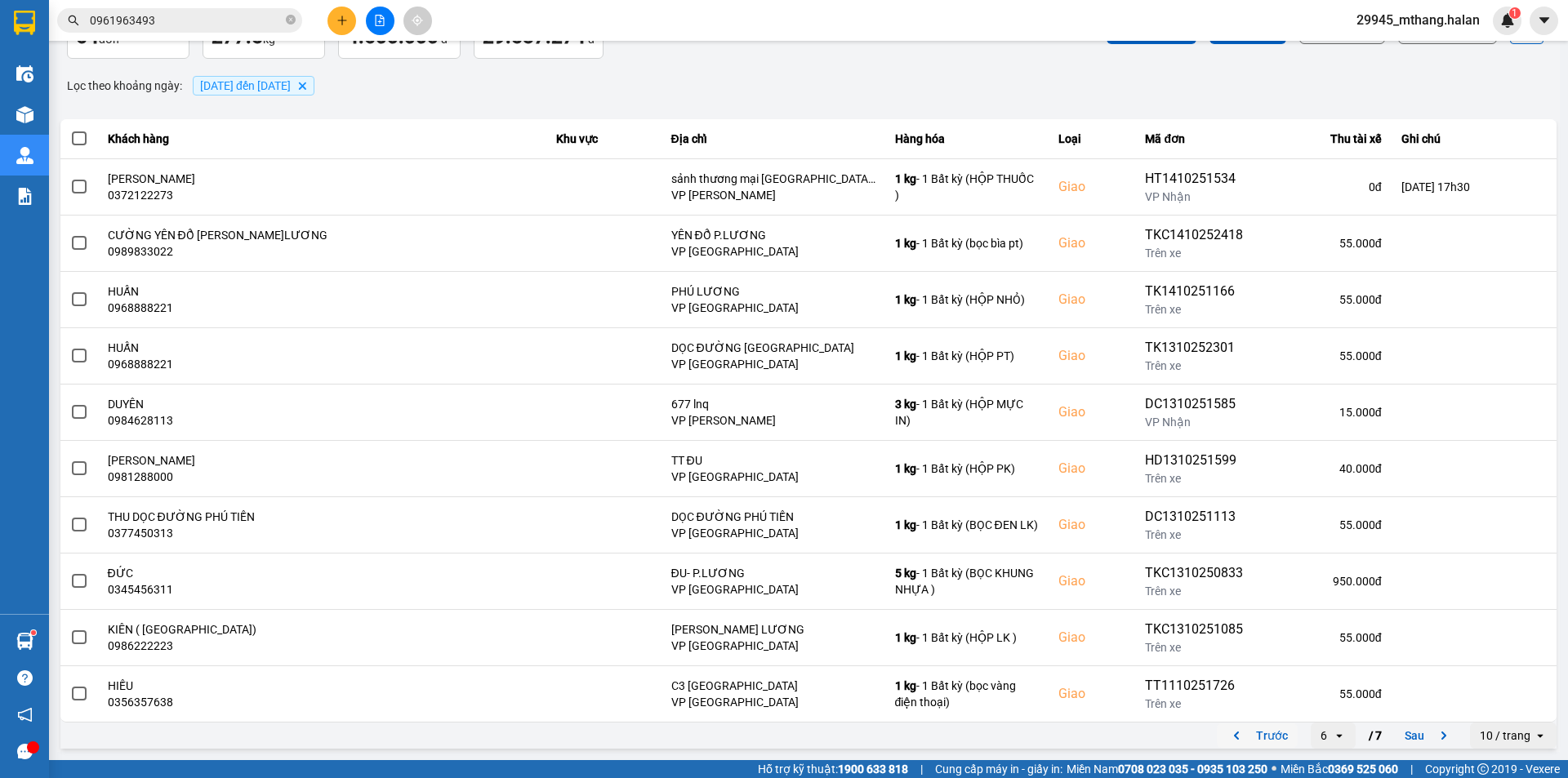
click at [1252, 741] on button "Trước" at bounding box center [1257, 736] width 81 height 25
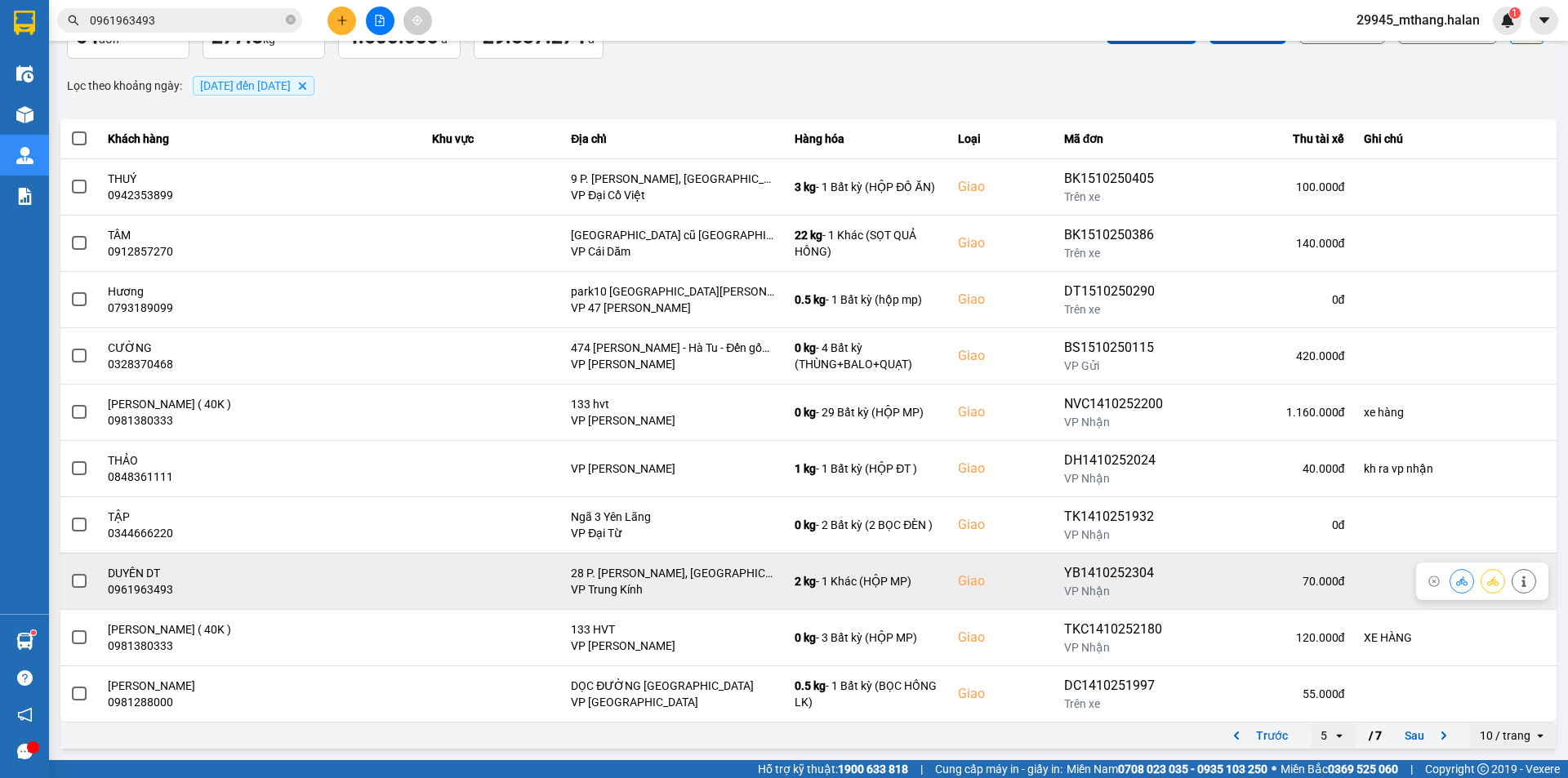
click at [74, 582] on span at bounding box center [79, 581] width 15 height 15
click at [70, 573] on input "checkbox" at bounding box center [70, 573] width 0 height 0
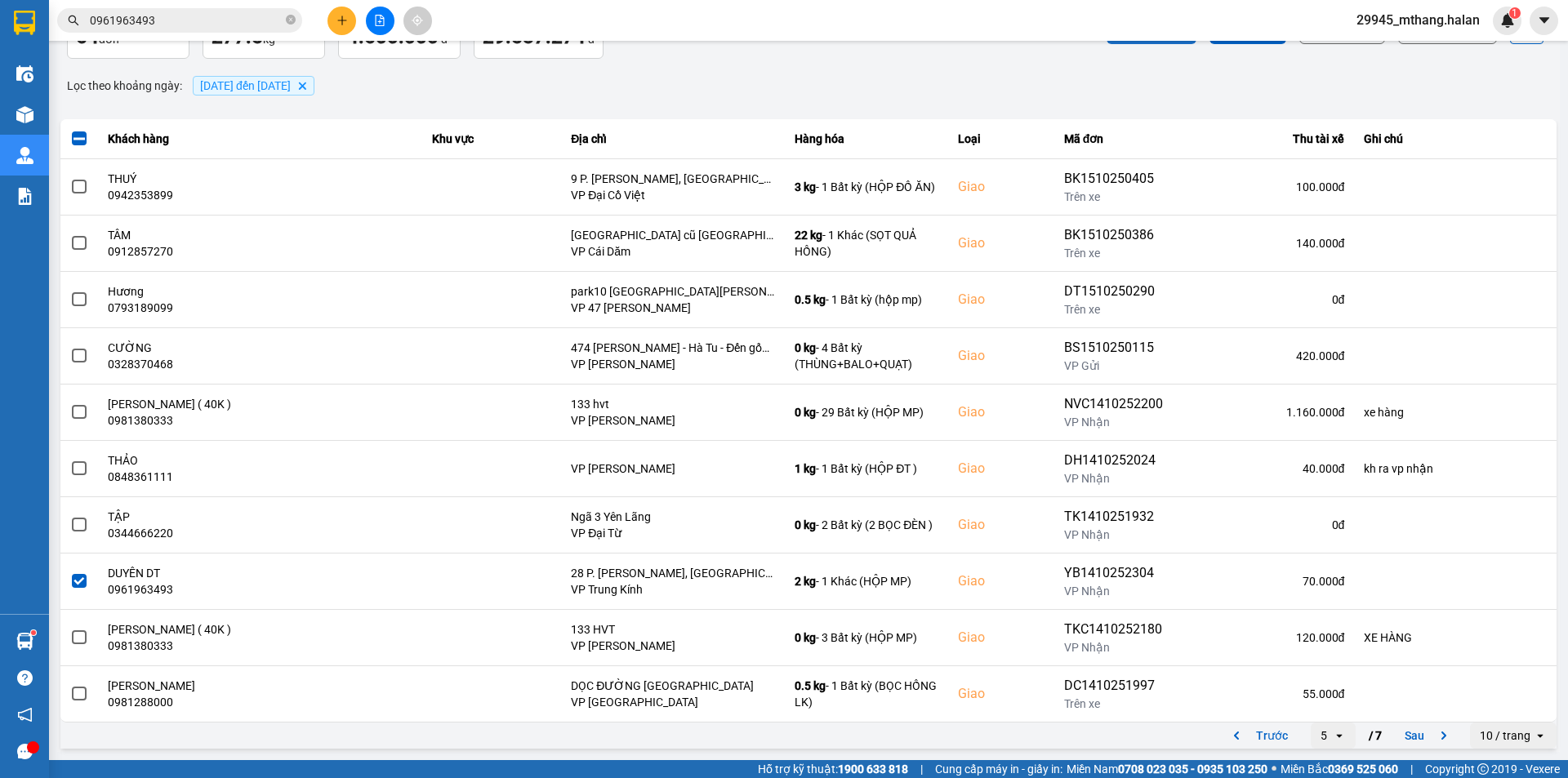
scroll to position [0, 0]
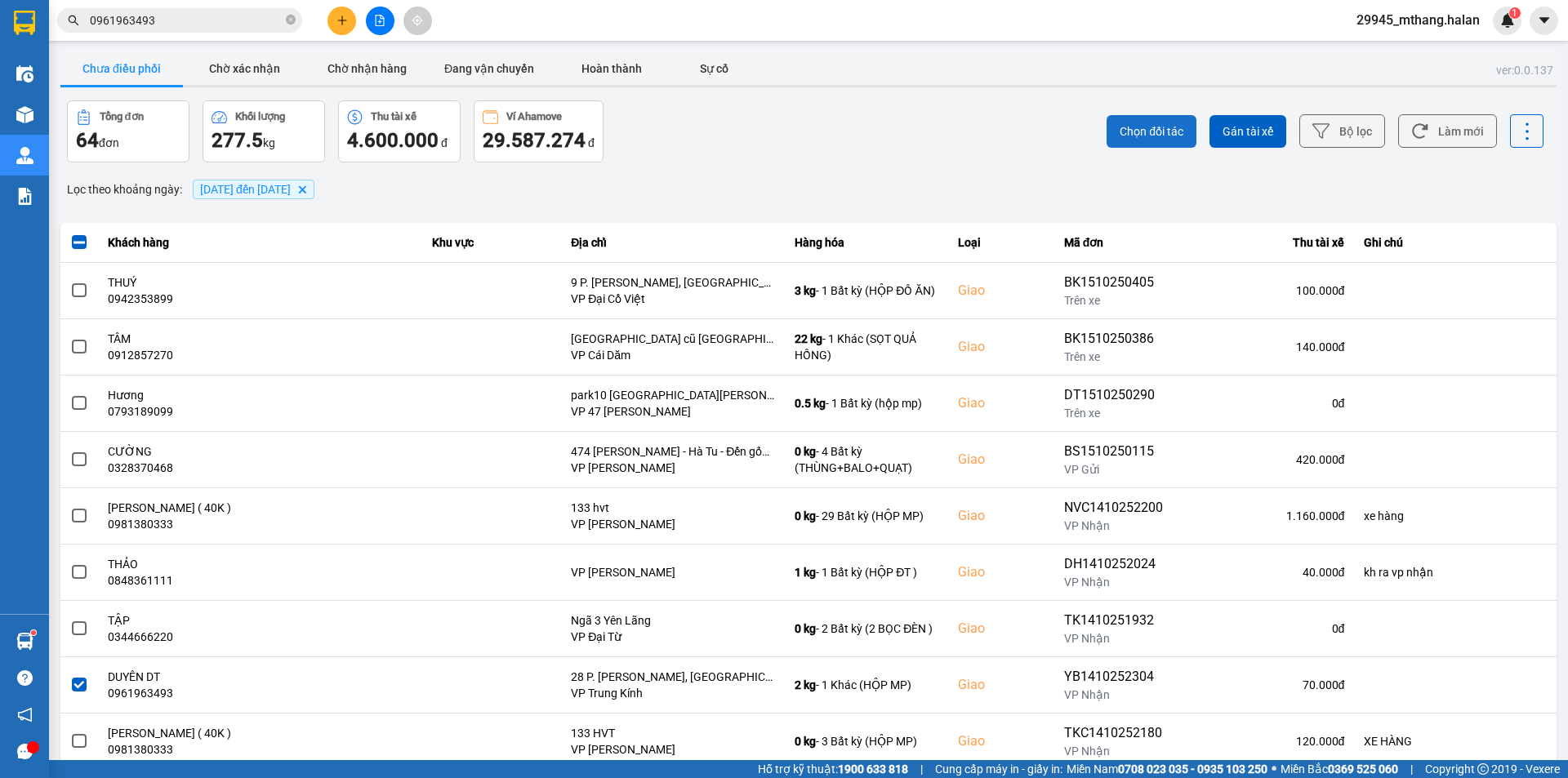
click at [1138, 120] on button "Chọn đối tác" at bounding box center [1152, 131] width 90 height 33
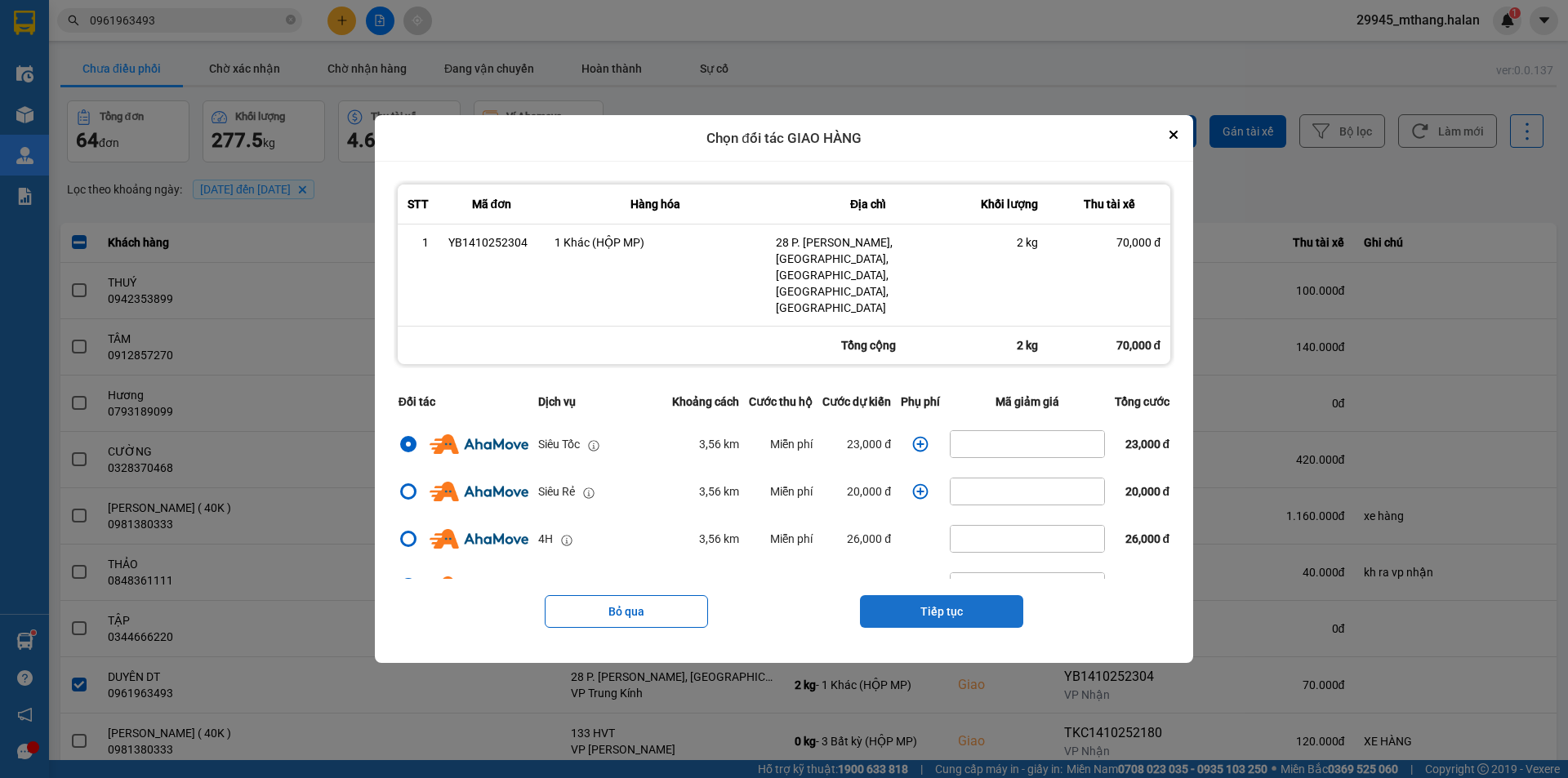
click at [897, 595] on button "Tiếp tục" at bounding box center [942, 611] width 163 height 33
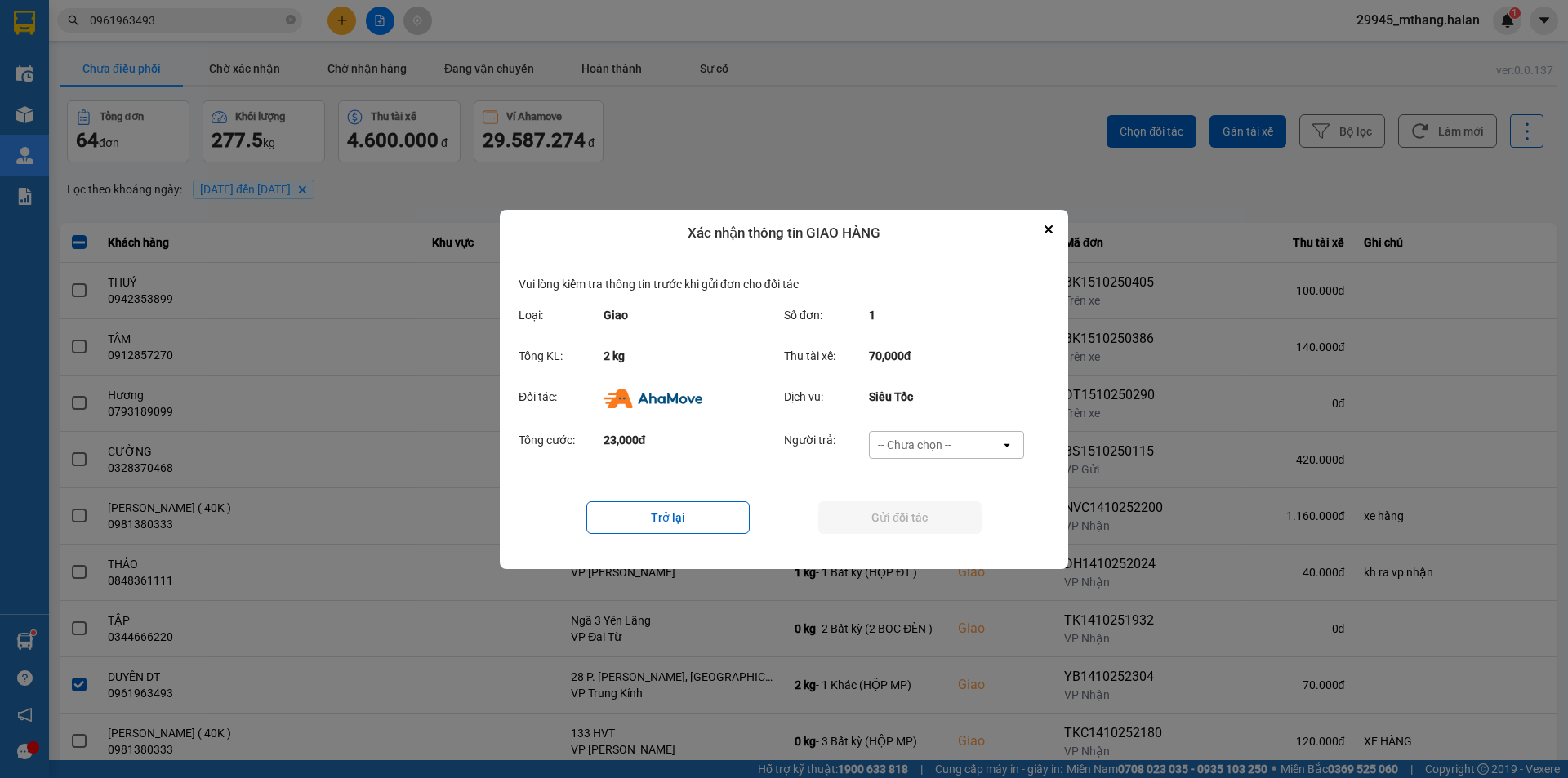
click at [956, 443] on div "-- Chưa chọn --" at bounding box center [935, 445] width 131 height 26
click at [909, 539] on span "Ví Ahamove" at bounding box center [914, 538] width 66 height 16
click at [906, 517] on button "Gửi đối tác" at bounding box center [900, 518] width 163 height 33
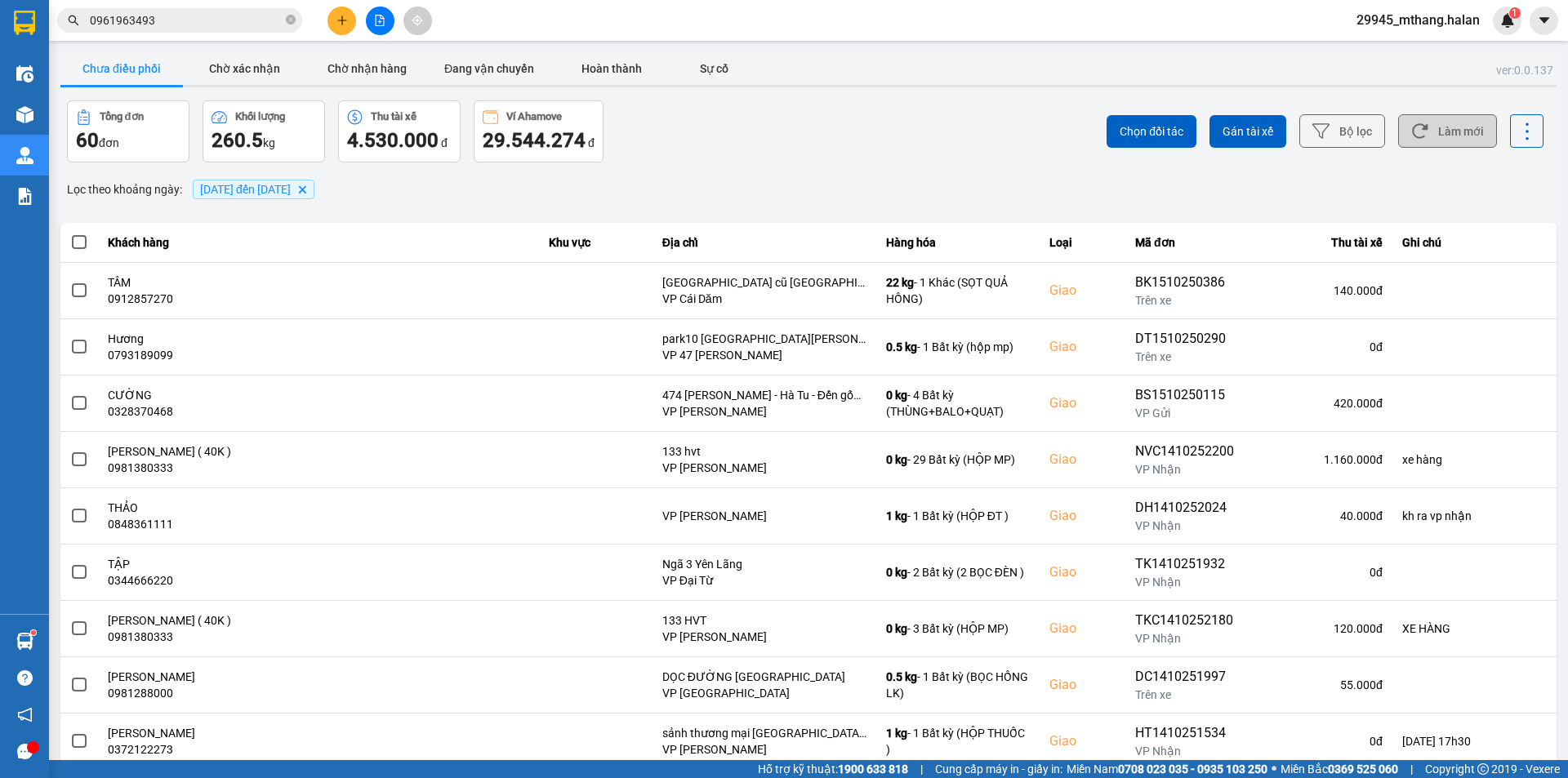
click at [1419, 130] on button "Làm mới" at bounding box center [1447, 131] width 99 height 33
click at [186, 24] on input "0961963493" at bounding box center [186, 20] width 192 height 18
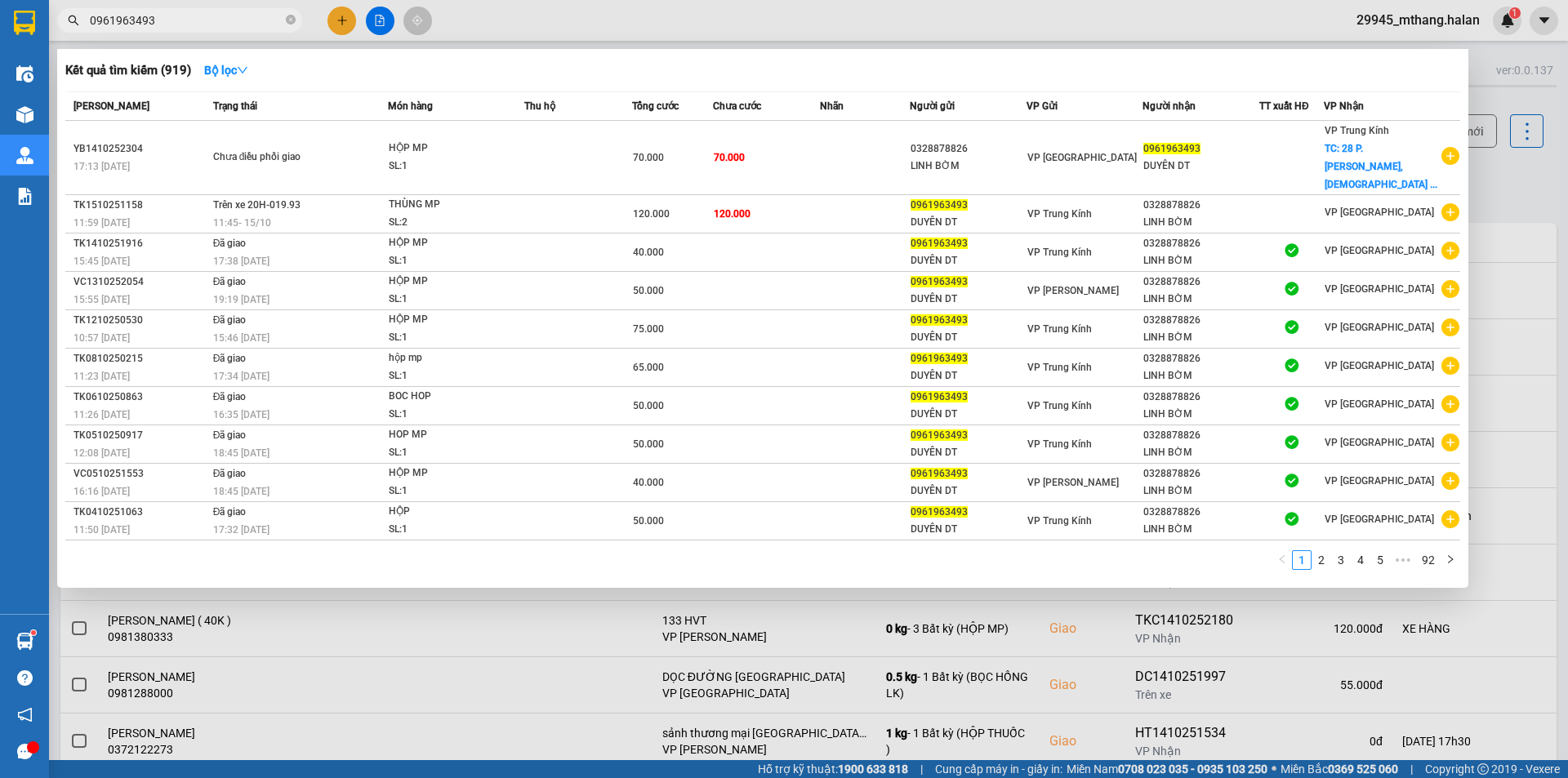
click at [186, 24] on input "0961963493" at bounding box center [186, 20] width 192 height 18
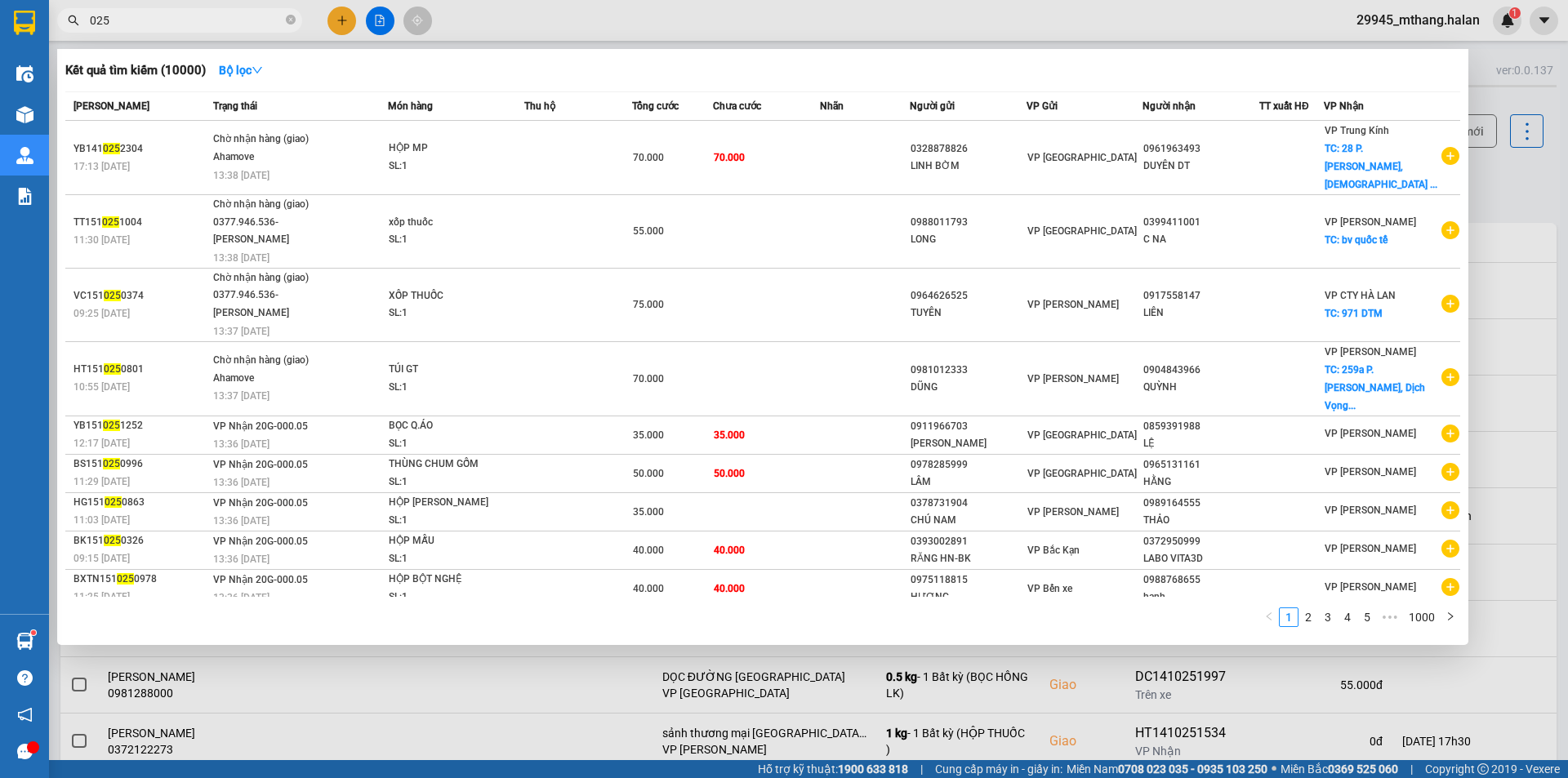
click at [126, 21] on input "025" at bounding box center [186, 20] width 192 height 18
click at [127, 21] on input "025" at bounding box center [186, 20] width 192 height 18
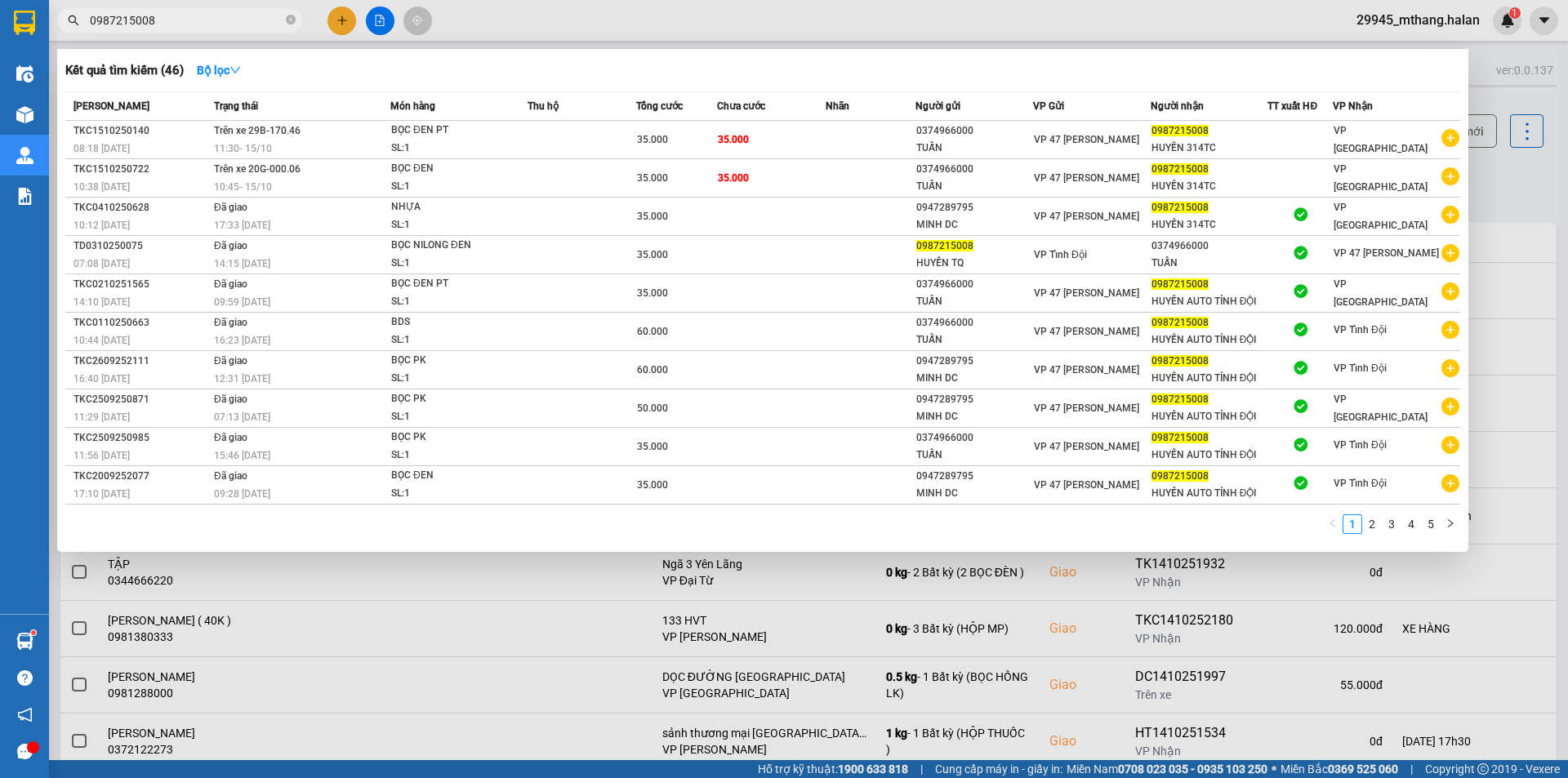
click at [222, 18] on input "0987215008" at bounding box center [186, 20] width 192 height 18
drag, startPoint x: 1514, startPoint y: 159, endPoint x: 1065, endPoint y: 159, distance: 449.0
click at [1474, 159] on div at bounding box center [784, 389] width 1568 height 778
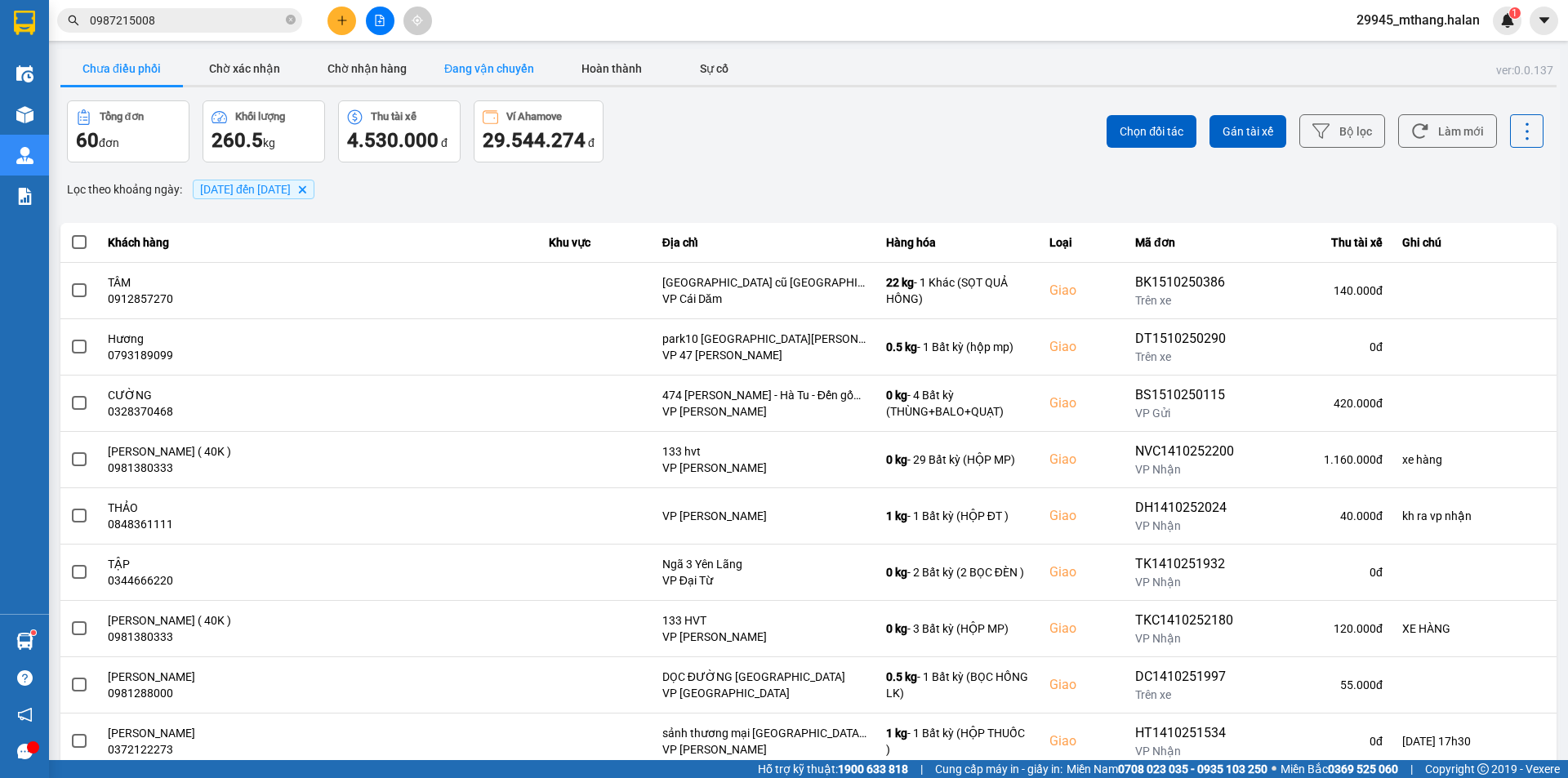
click at [453, 74] on button "Đang vận chuyển" at bounding box center [489, 69] width 123 height 33
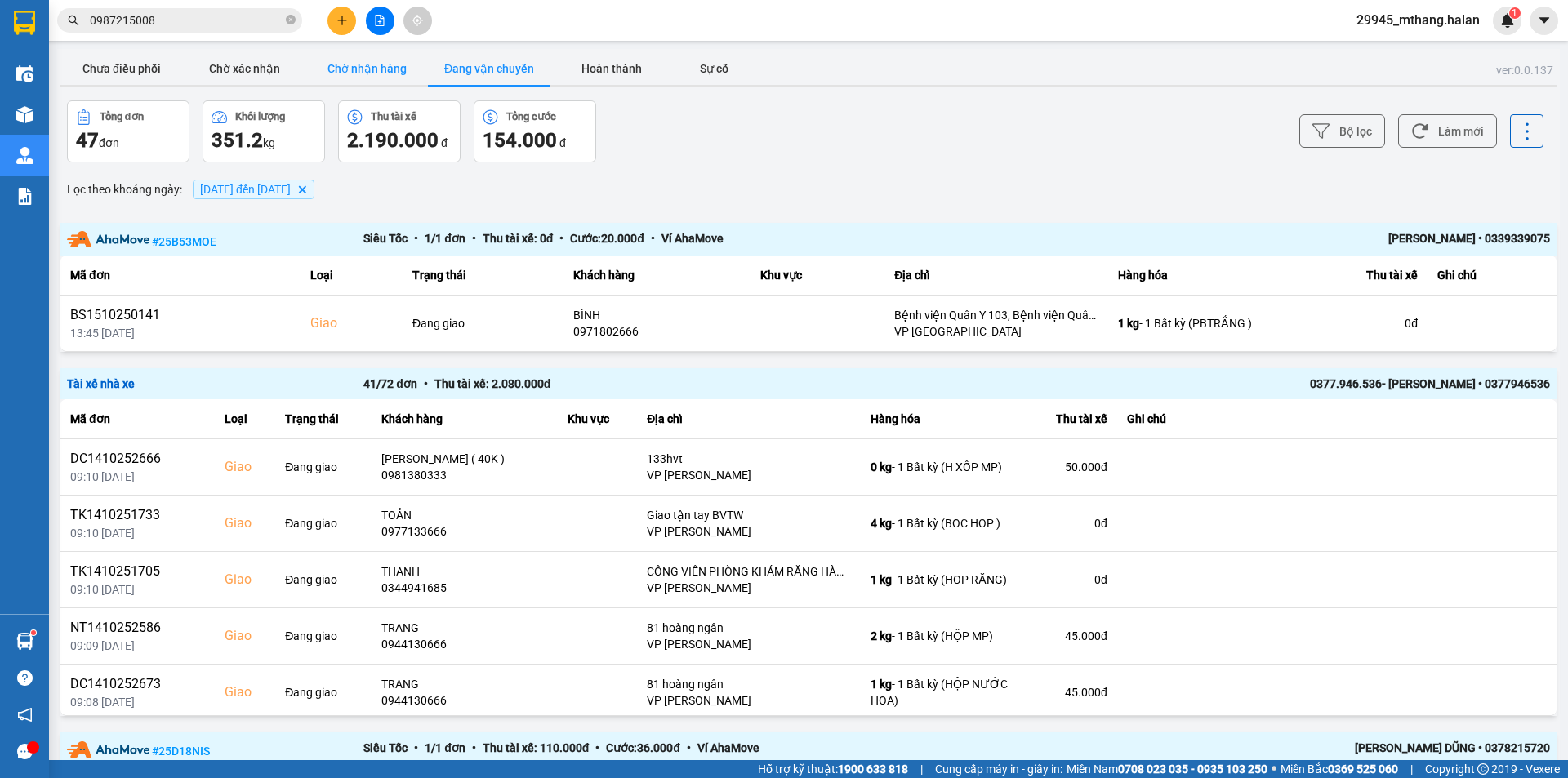
click at [368, 67] on button "Chờ nhận hàng" at bounding box center [367, 69] width 123 height 33
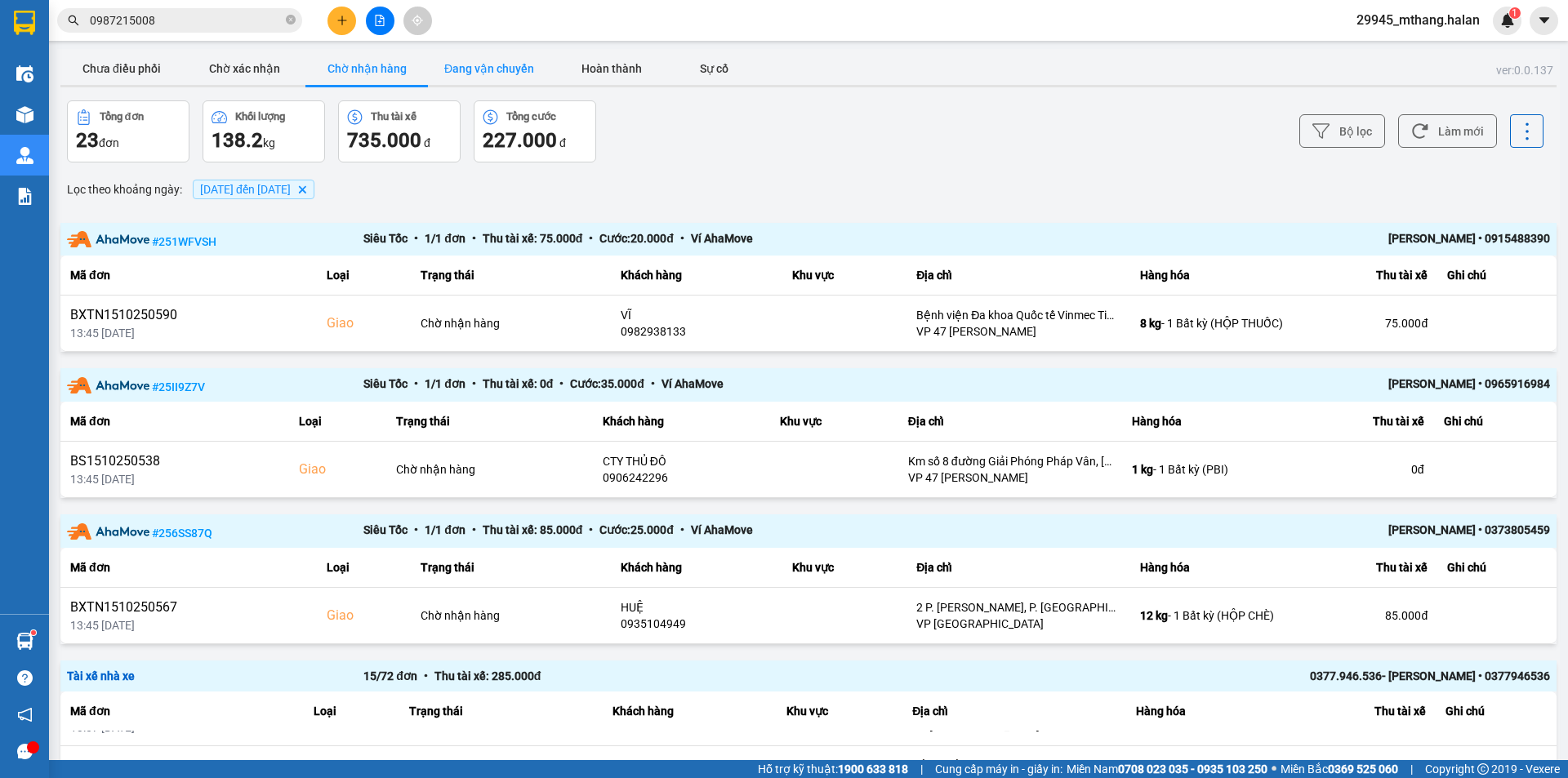
click at [477, 58] on button "Đang vận chuyển" at bounding box center [489, 69] width 123 height 33
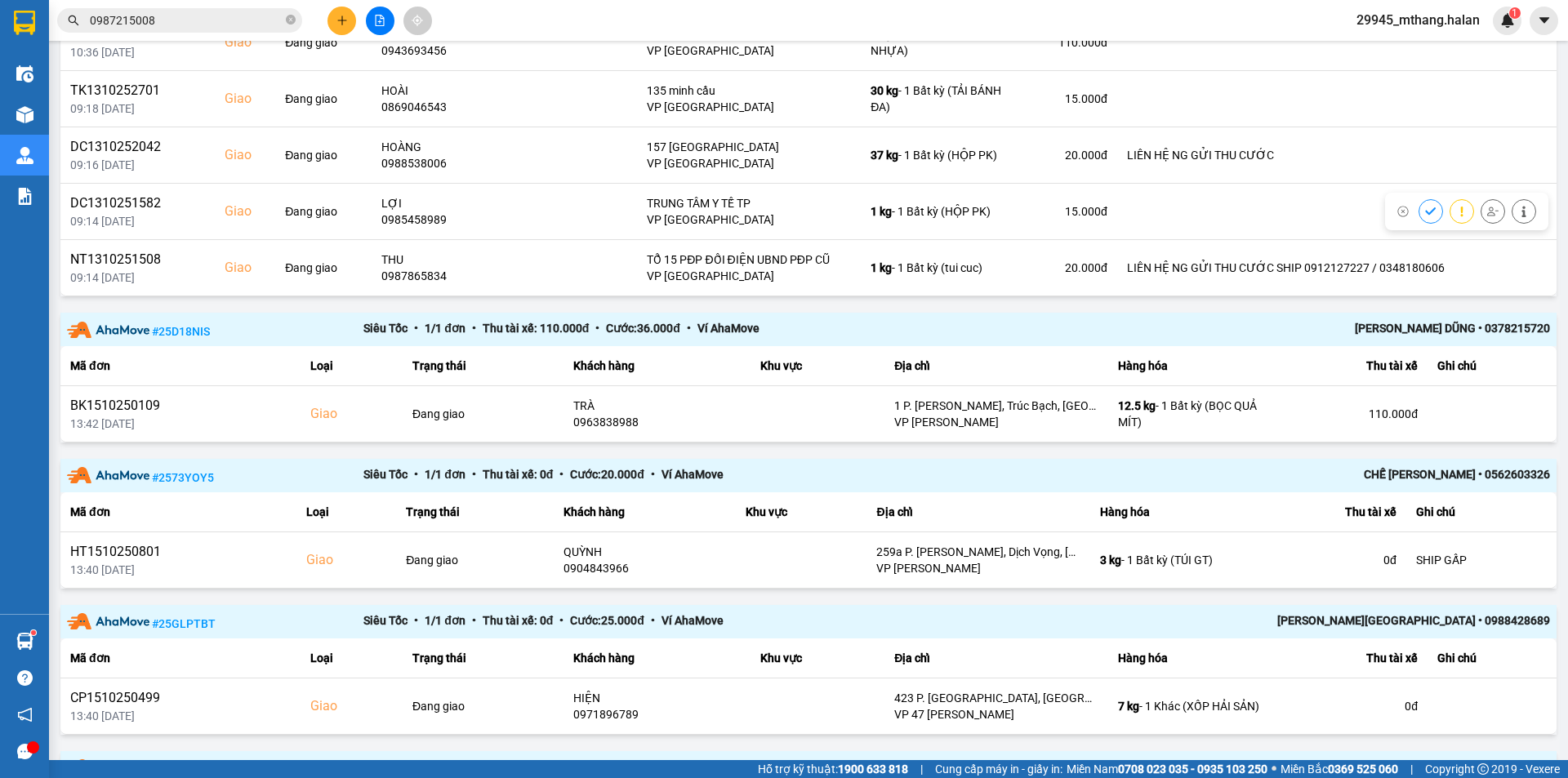
scroll to position [893, 0]
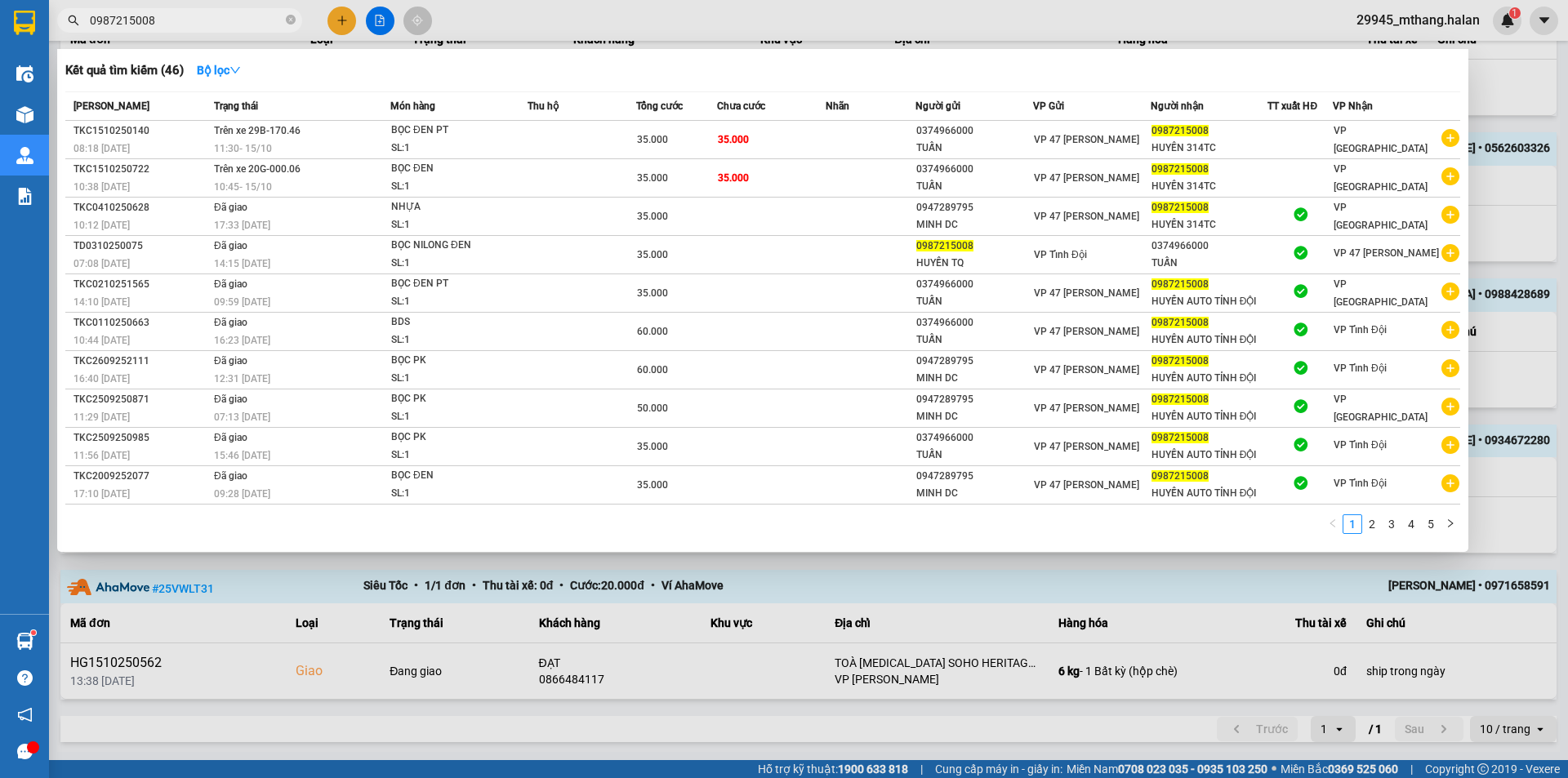
click at [208, 24] on input "0987215008" at bounding box center [186, 20] width 192 height 18
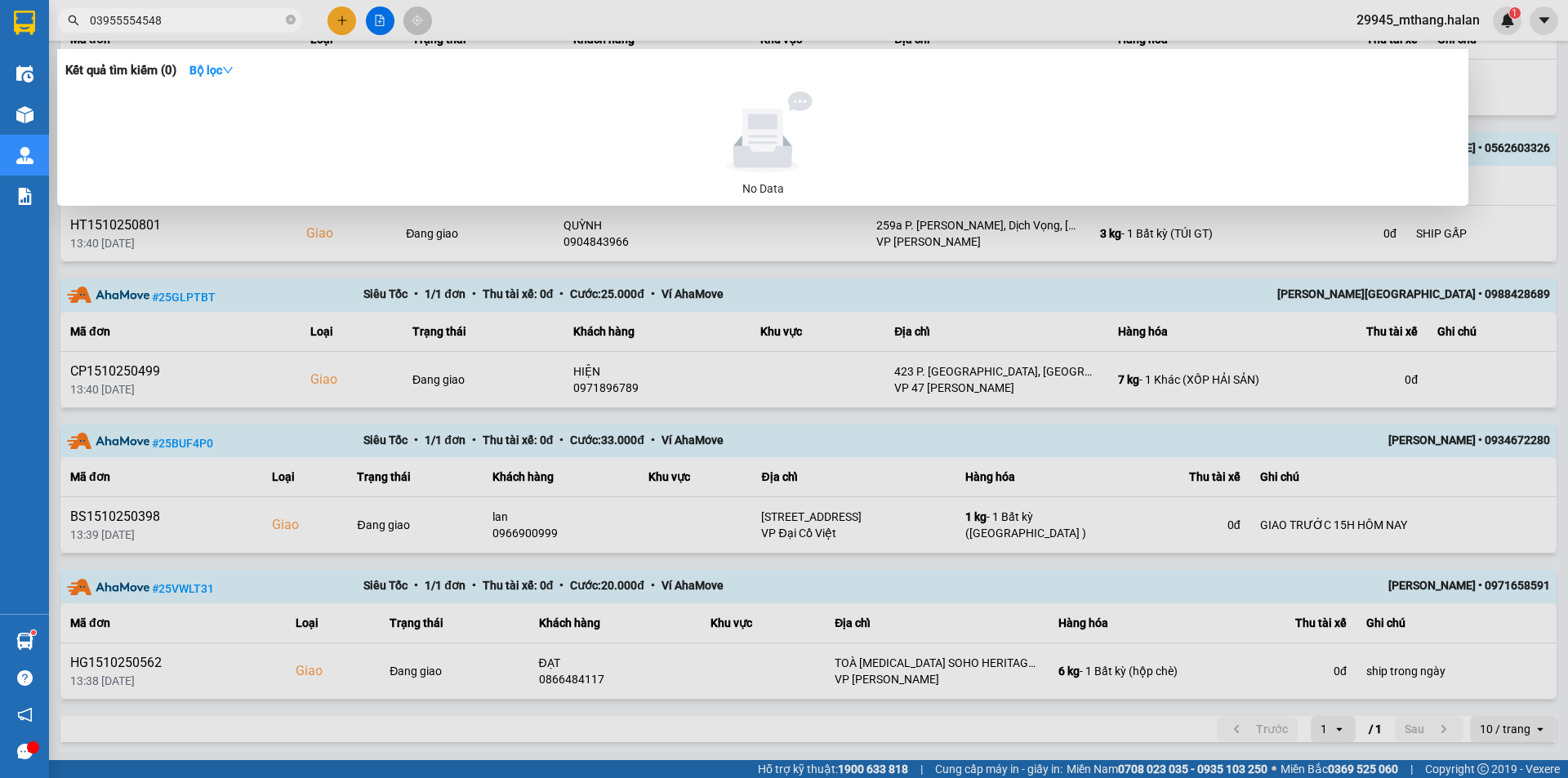
click at [115, 22] on input "03955554548" at bounding box center [186, 20] width 192 height 18
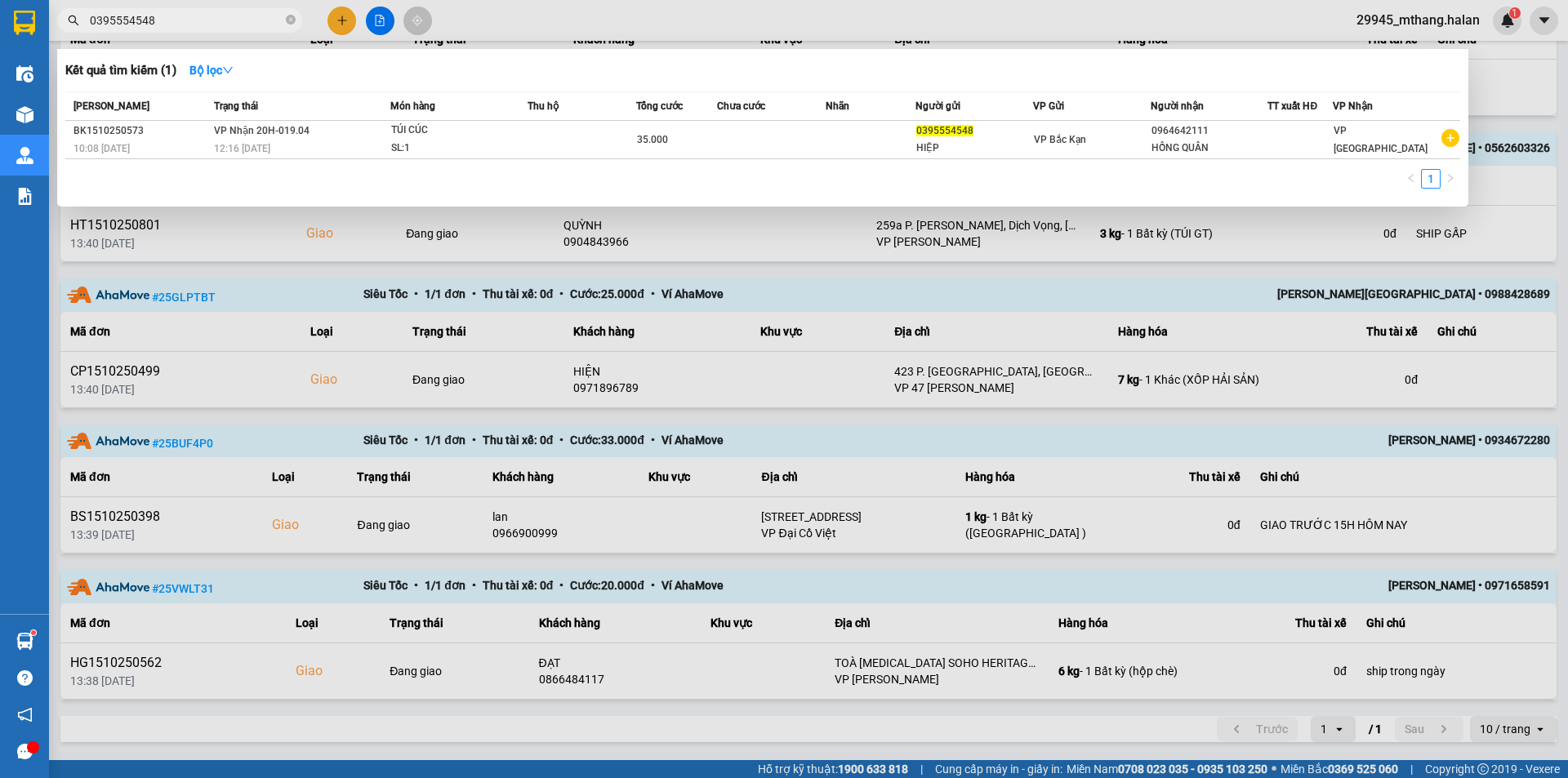
click at [185, 19] on input "0395554548" at bounding box center [186, 20] width 192 height 18
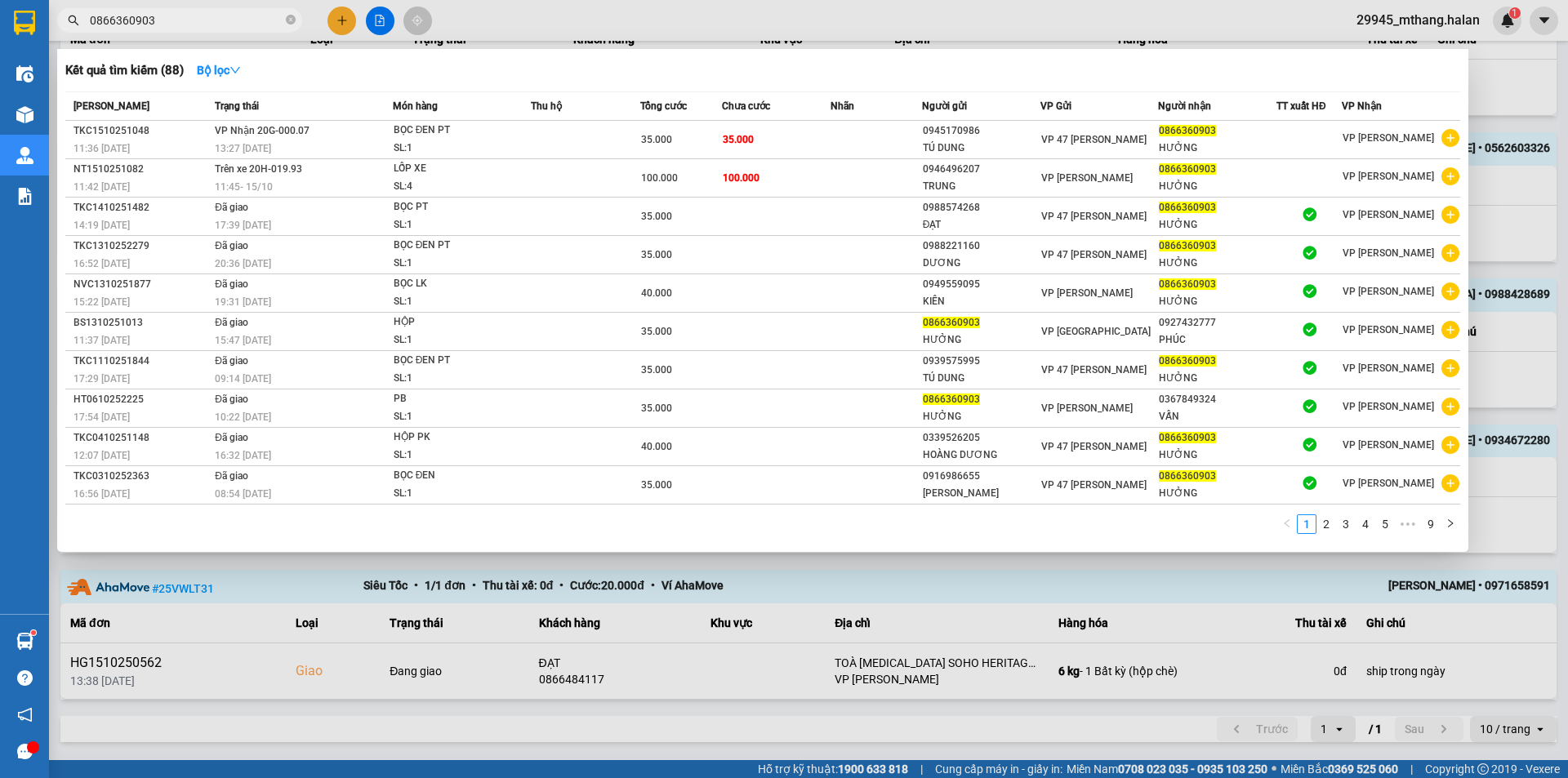
click at [227, 22] on input "0866360903" at bounding box center [186, 20] width 192 height 18
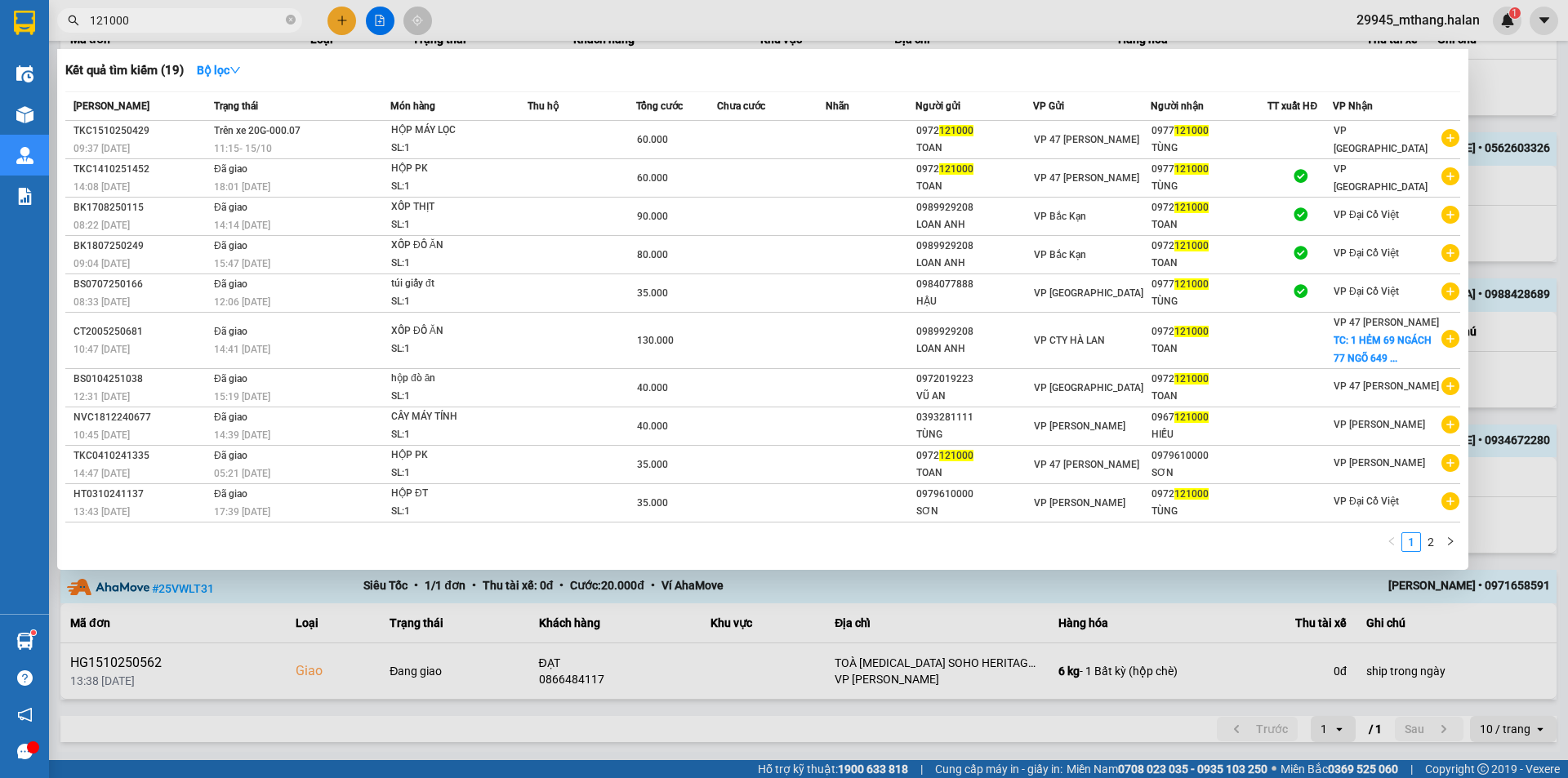
type input "121000"
click at [1495, 203] on div at bounding box center [784, 389] width 1568 height 778
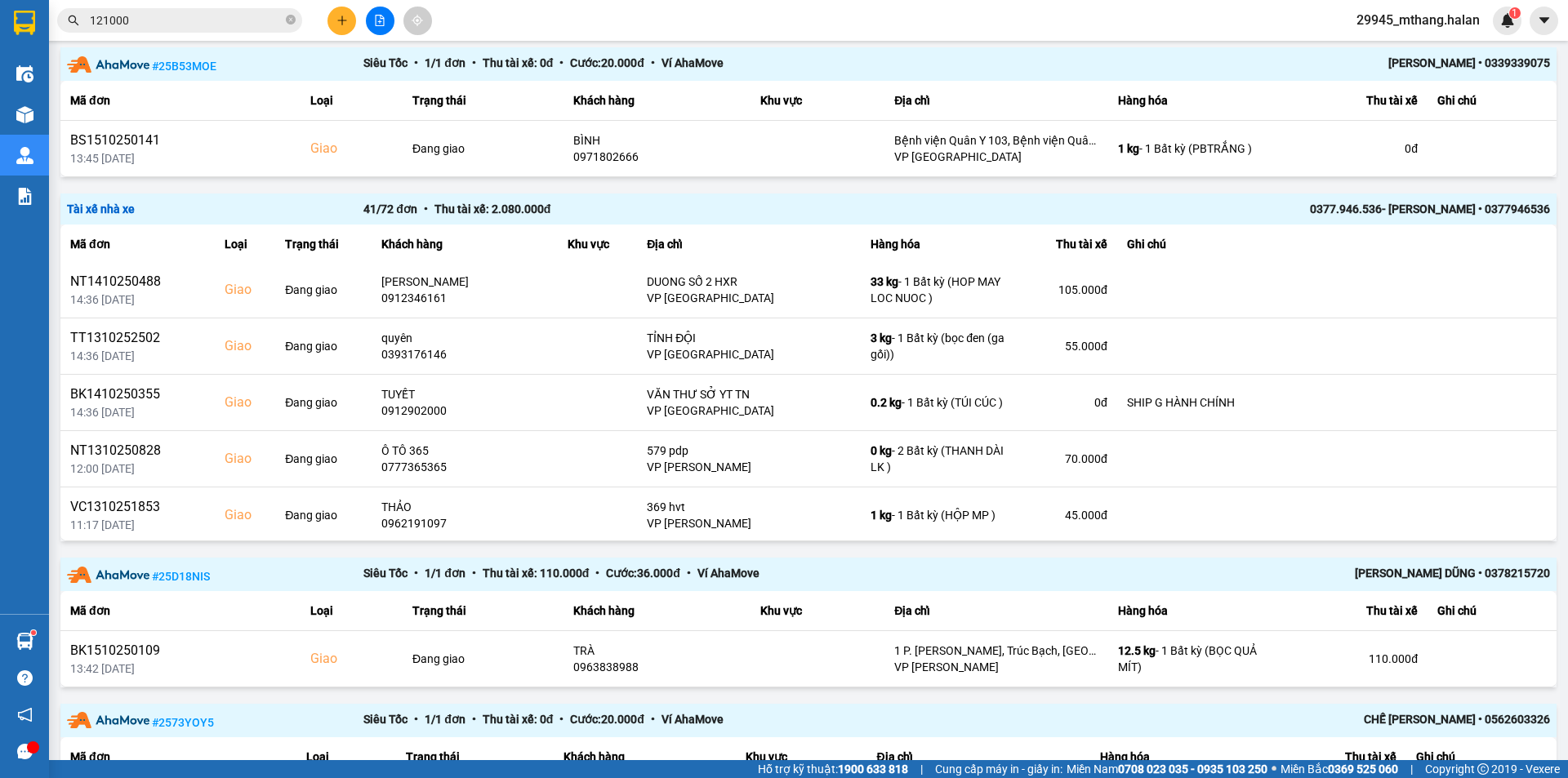
scroll to position [0, 0]
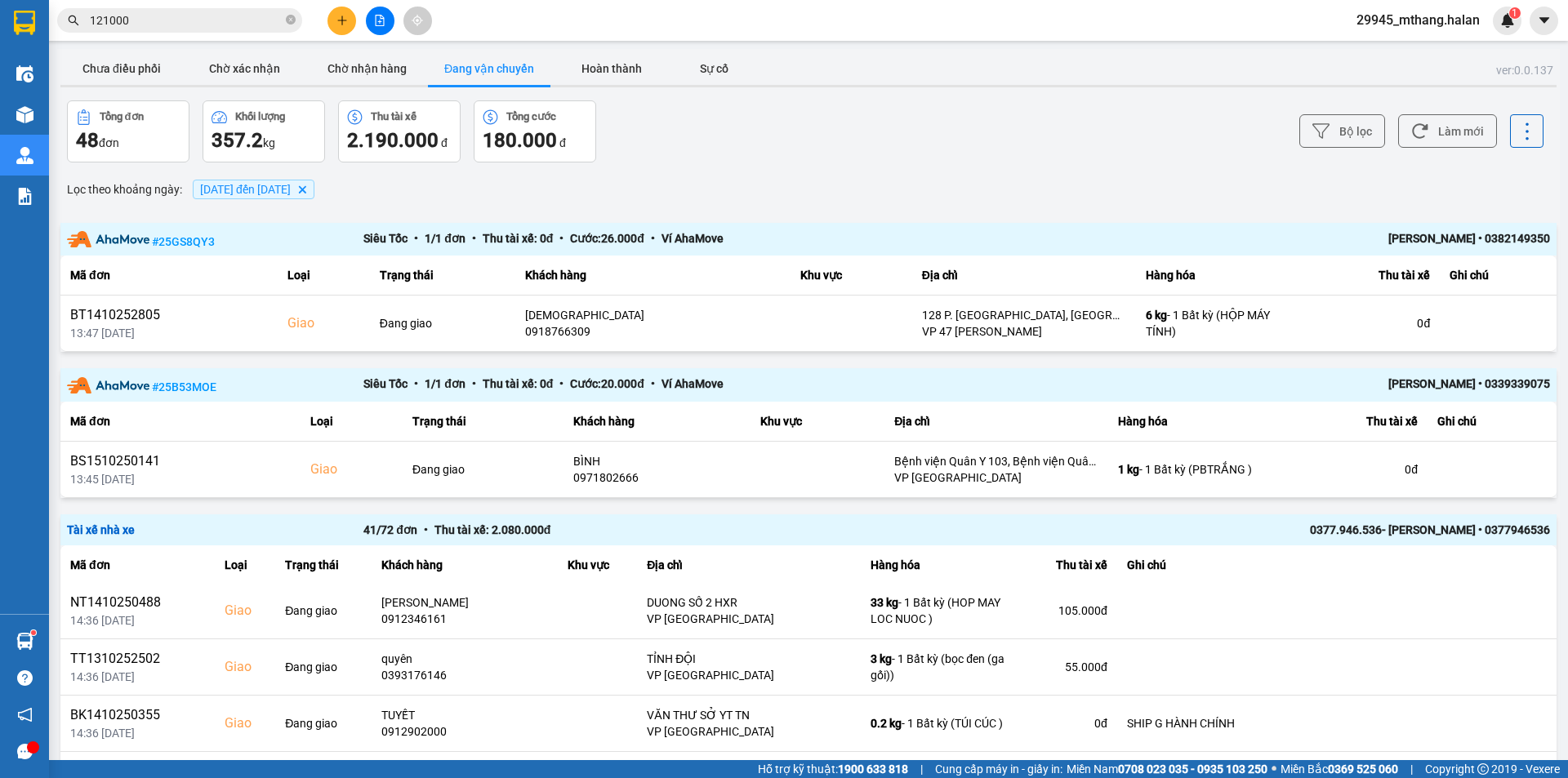
drag, startPoint x: 110, startPoint y: 69, endPoint x: 458, endPoint y: 1, distance: 354.6
click at [122, 66] on button "Chưa điều phối" at bounding box center [121, 69] width 123 height 33
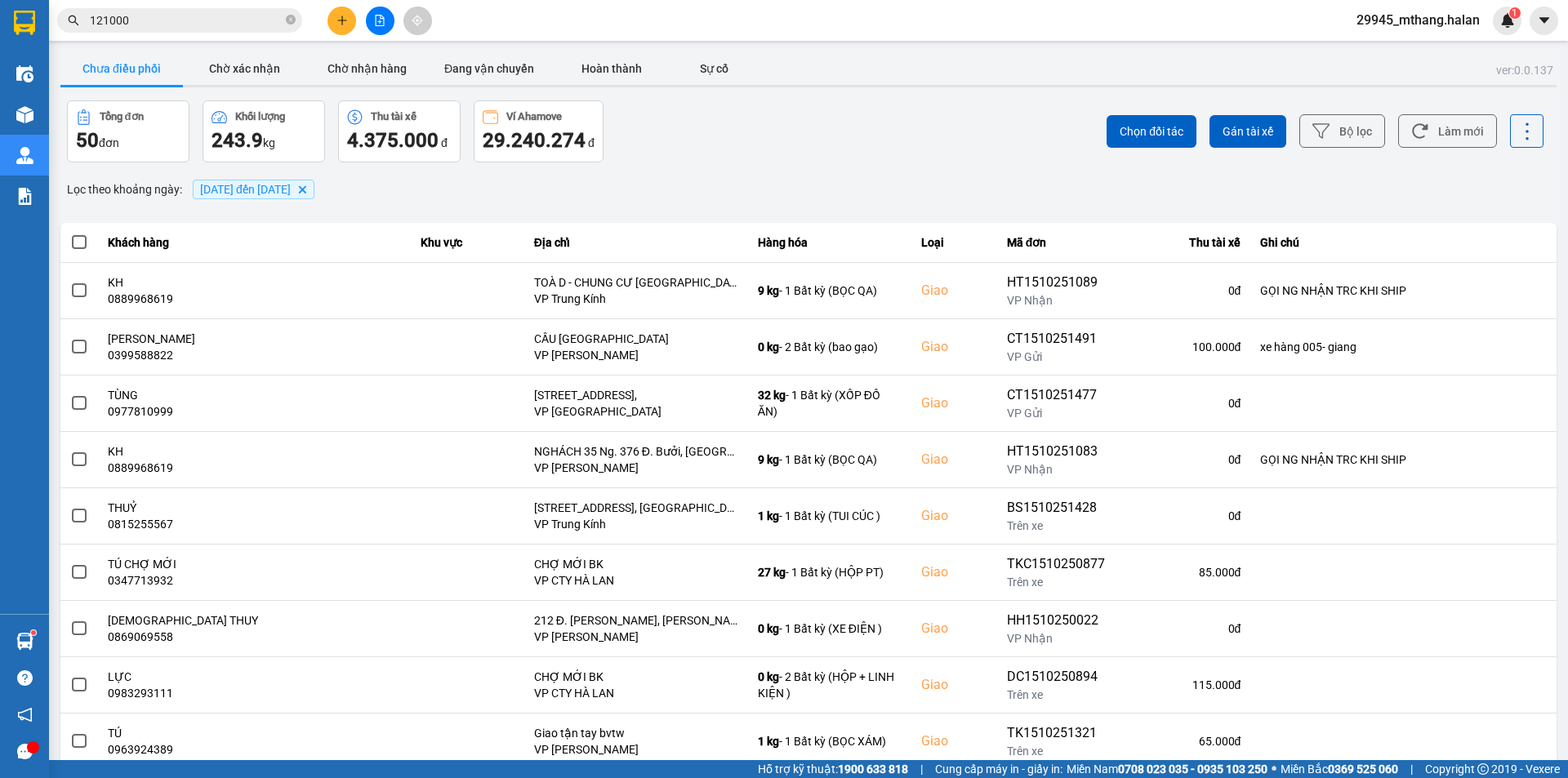
drag, startPoint x: 1435, startPoint y: 121, endPoint x: 1388, endPoint y: 109, distance: 48.5
click at [1434, 121] on button "Làm mới" at bounding box center [1447, 131] width 99 height 33
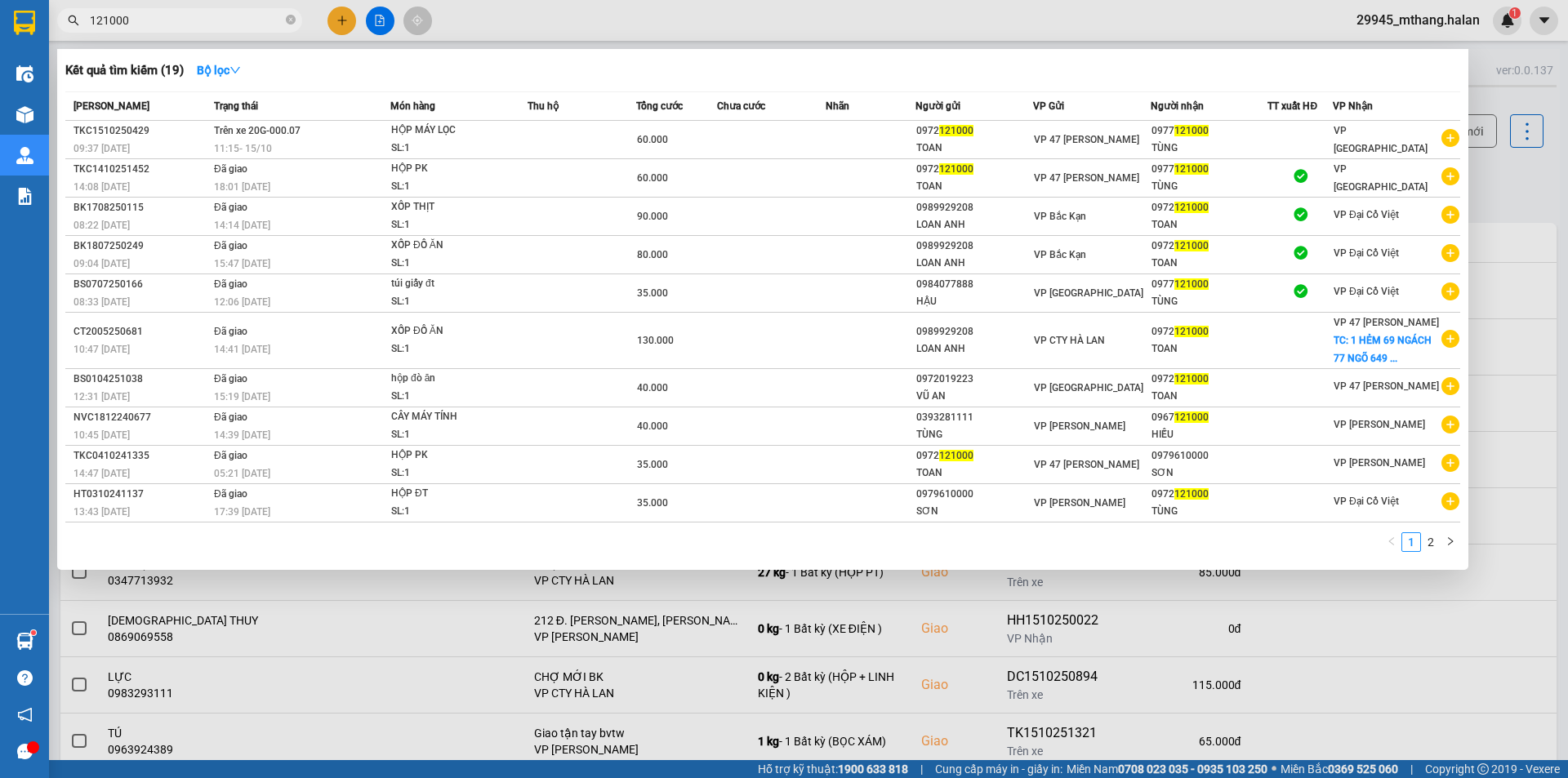
click at [162, 19] on input "121000" at bounding box center [186, 20] width 192 height 18
click at [131, 19] on input "121000" at bounding box center [186, 20] width 192 height 18
click at [155, 21] on input "121000" at bounding box center [186, 20] width 192 height 18
click at [159, 16] on input "121000" at bounding box center [186, 20] width 192 height 18
click at [1508, 240] on div at bounding box center [784, 389] width 1568 height 778
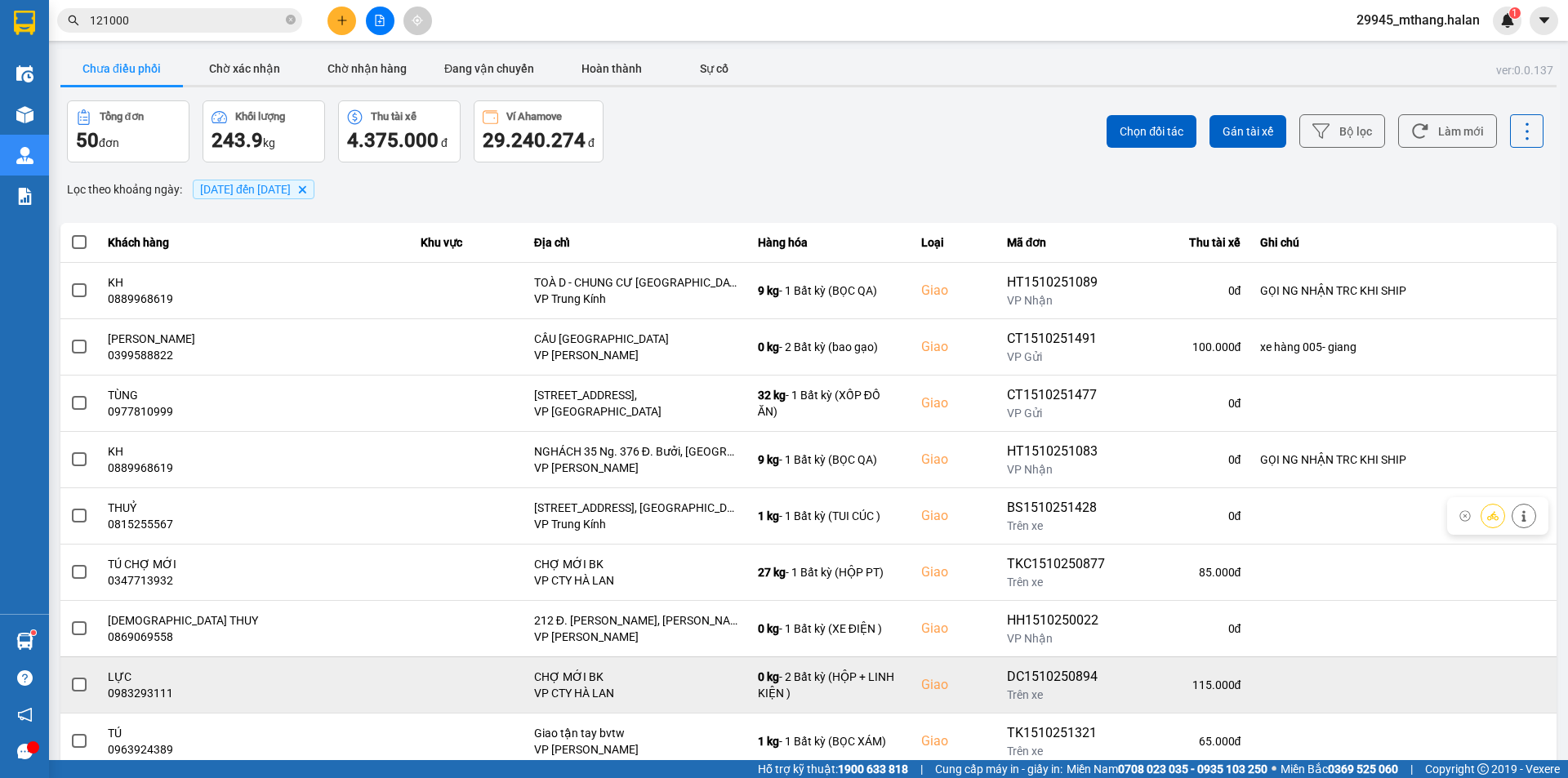
scroll to position [104, 0]
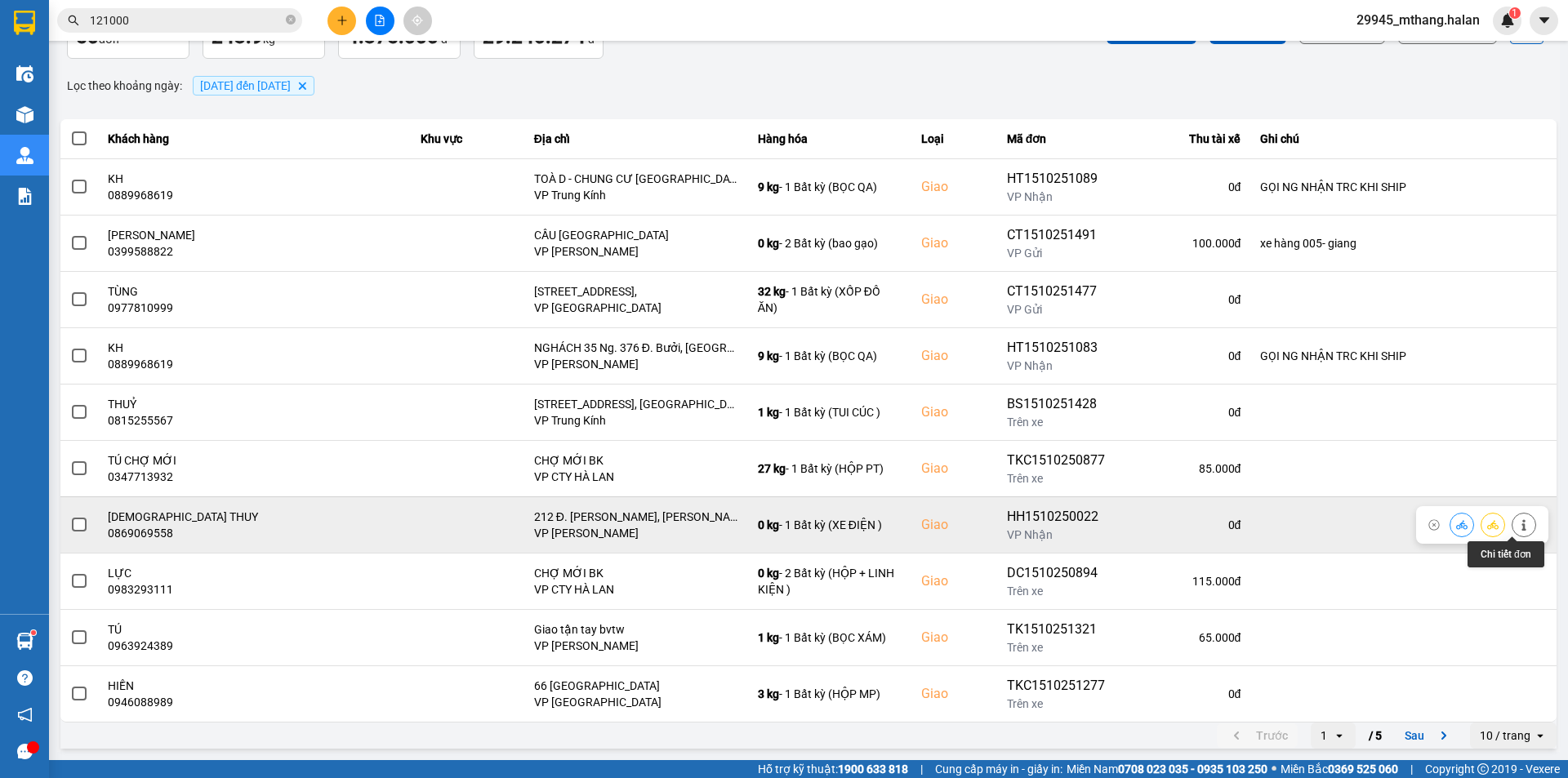
click at [1522, 527] on icon at bounding box center [1523, 525] width 4 height 11
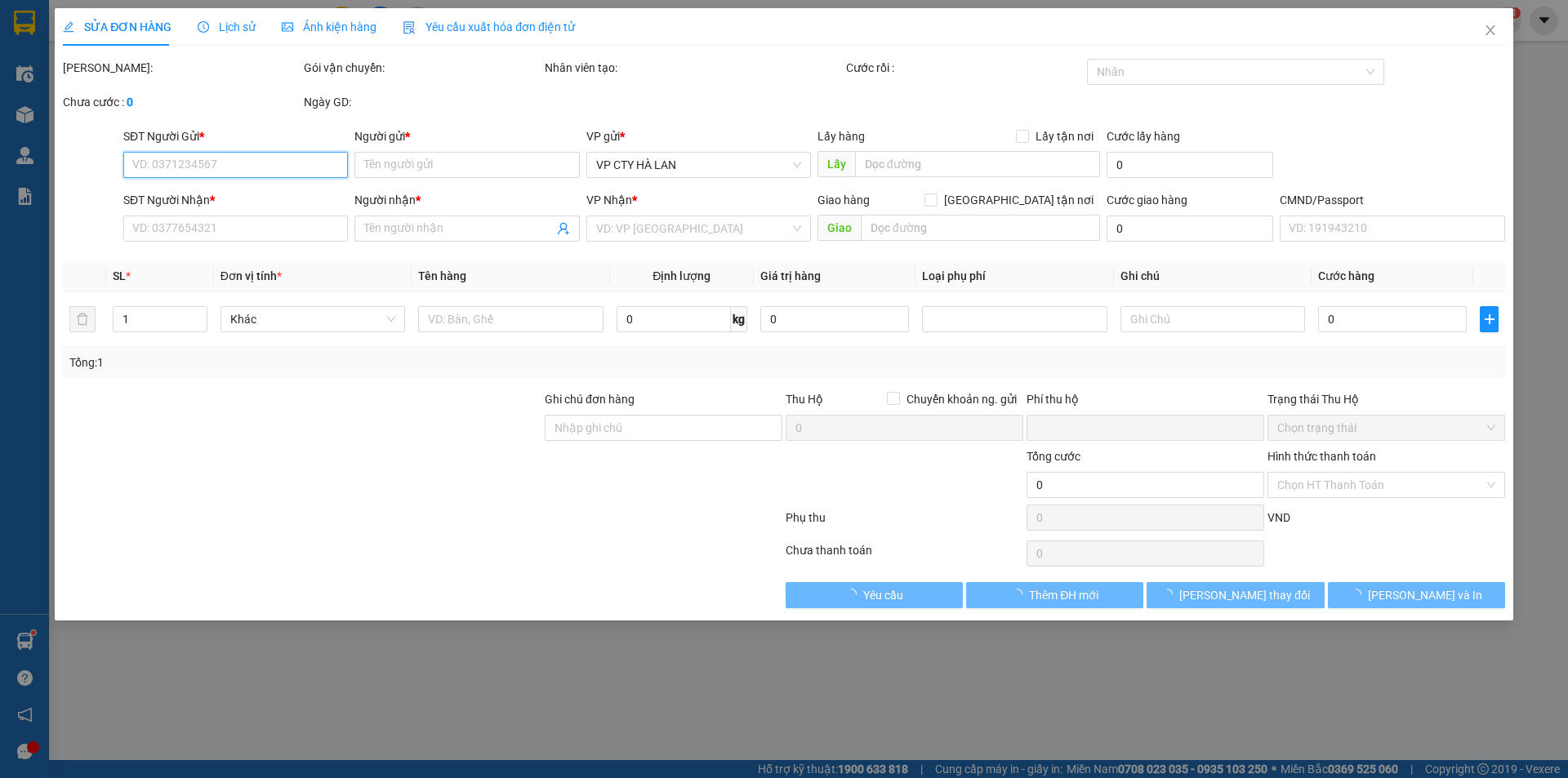
type input "0934468999"
type input "TÙNG YK"
type input "0869069558"
type input "[DEMOGRAPHIC_DATA] THUY"
checkbox input "true"
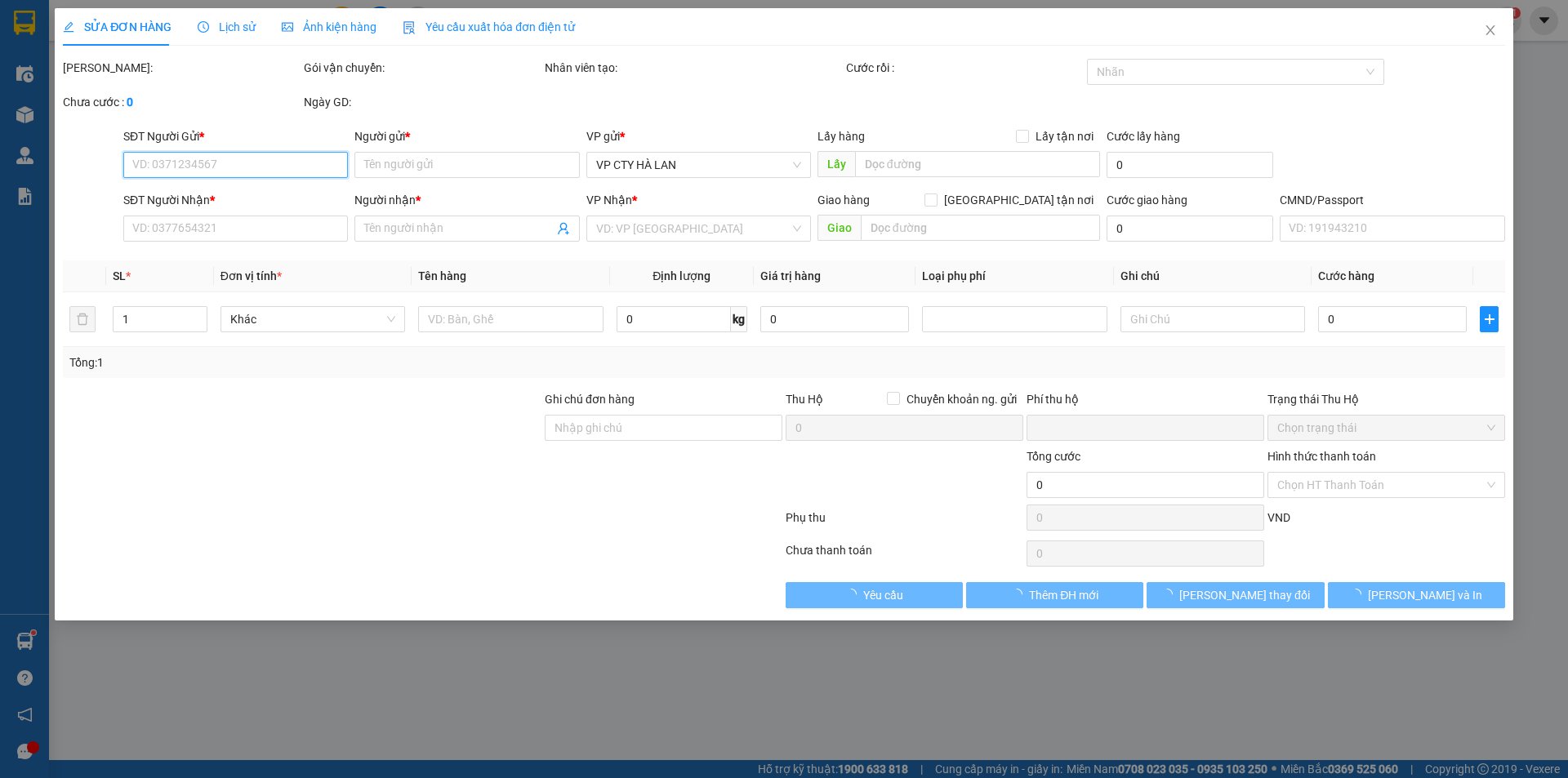
type input "212 Đ. [PERSON_NAME], [PERSON_NAME], [GEOGRAPHIC_DATA], [GEOGRAPHIC_DATA], [GEO…"
type input "0"
type input "300.000"
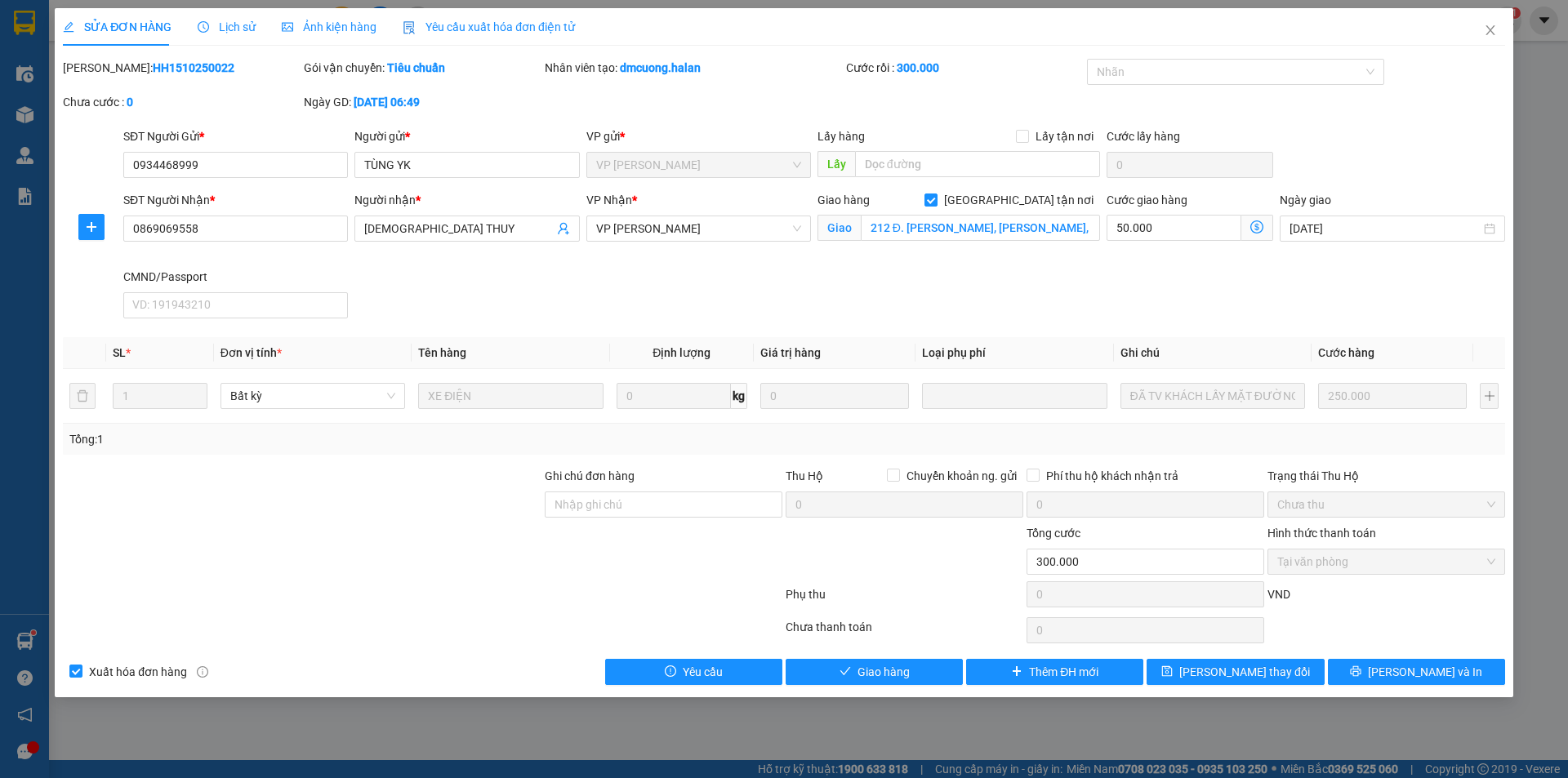
click at [1260, 228] on icon "dollar-circle" at bounding box center [1256, 227] width 13 height 13
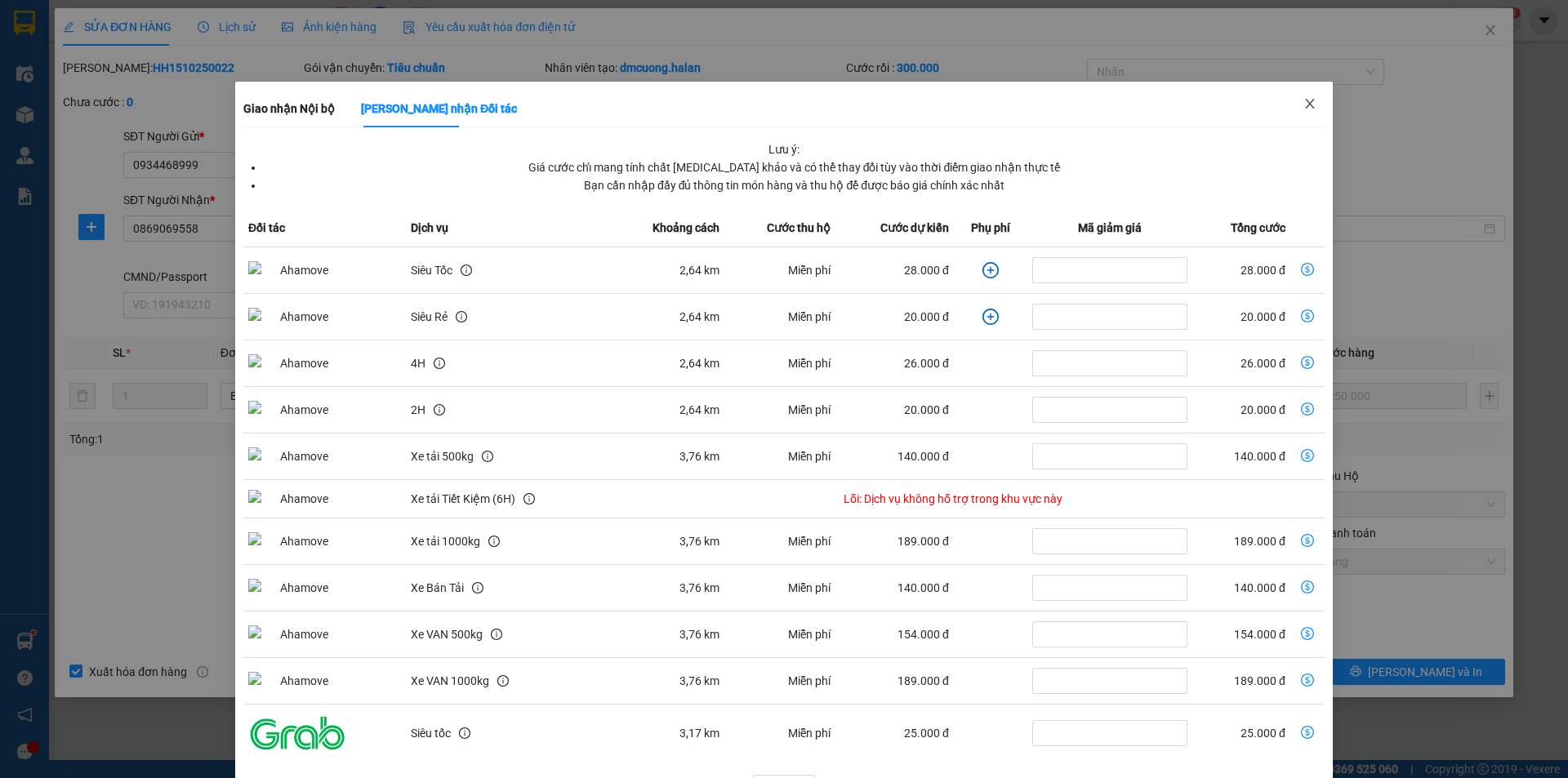
click at [1305, 107] on icon "close" at bounding box center [1310, 103] width 9 height 9
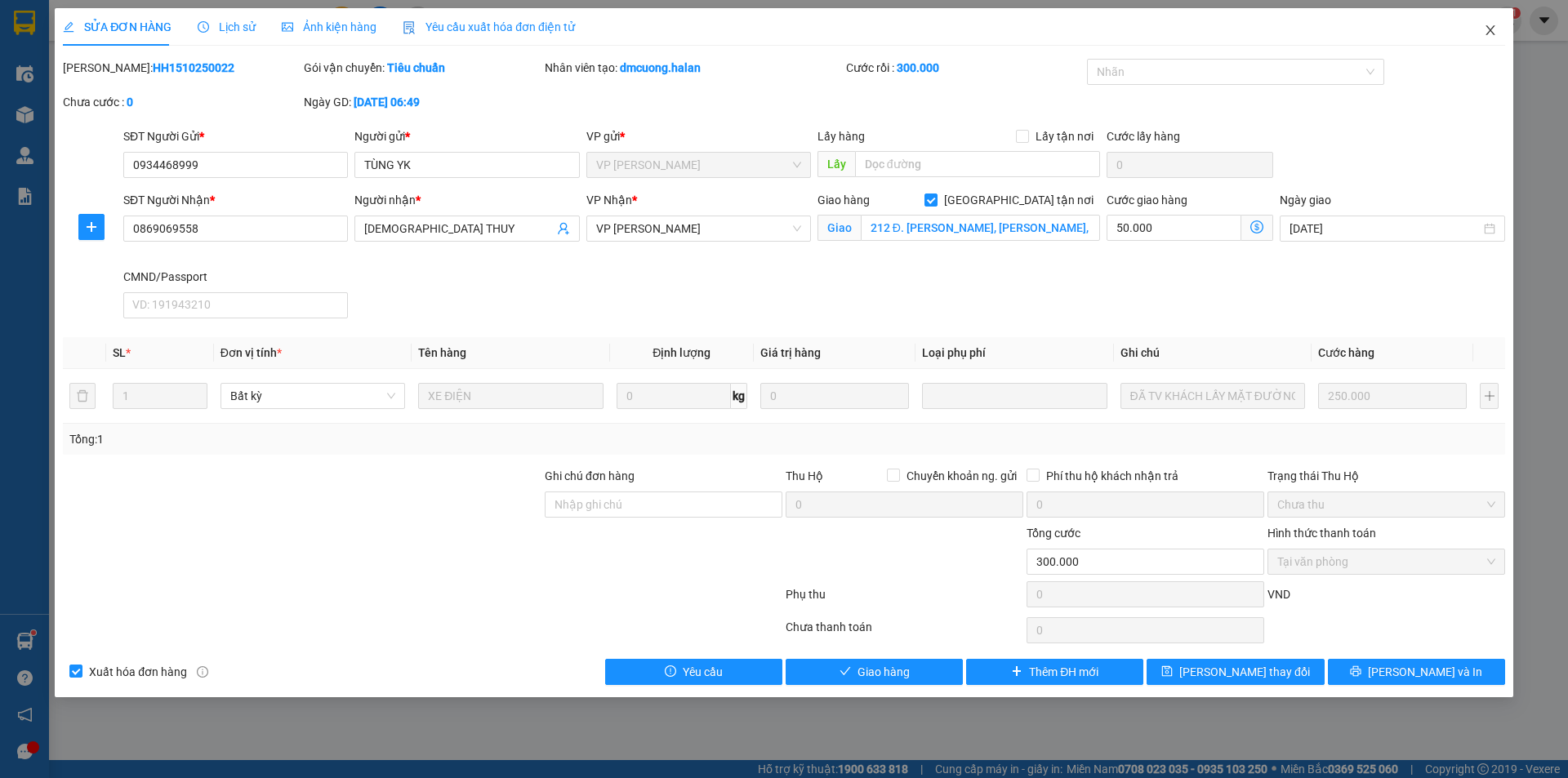
click at [1492, 33] on icon "close" at bounding box center [1490, 30] width 13 height 13
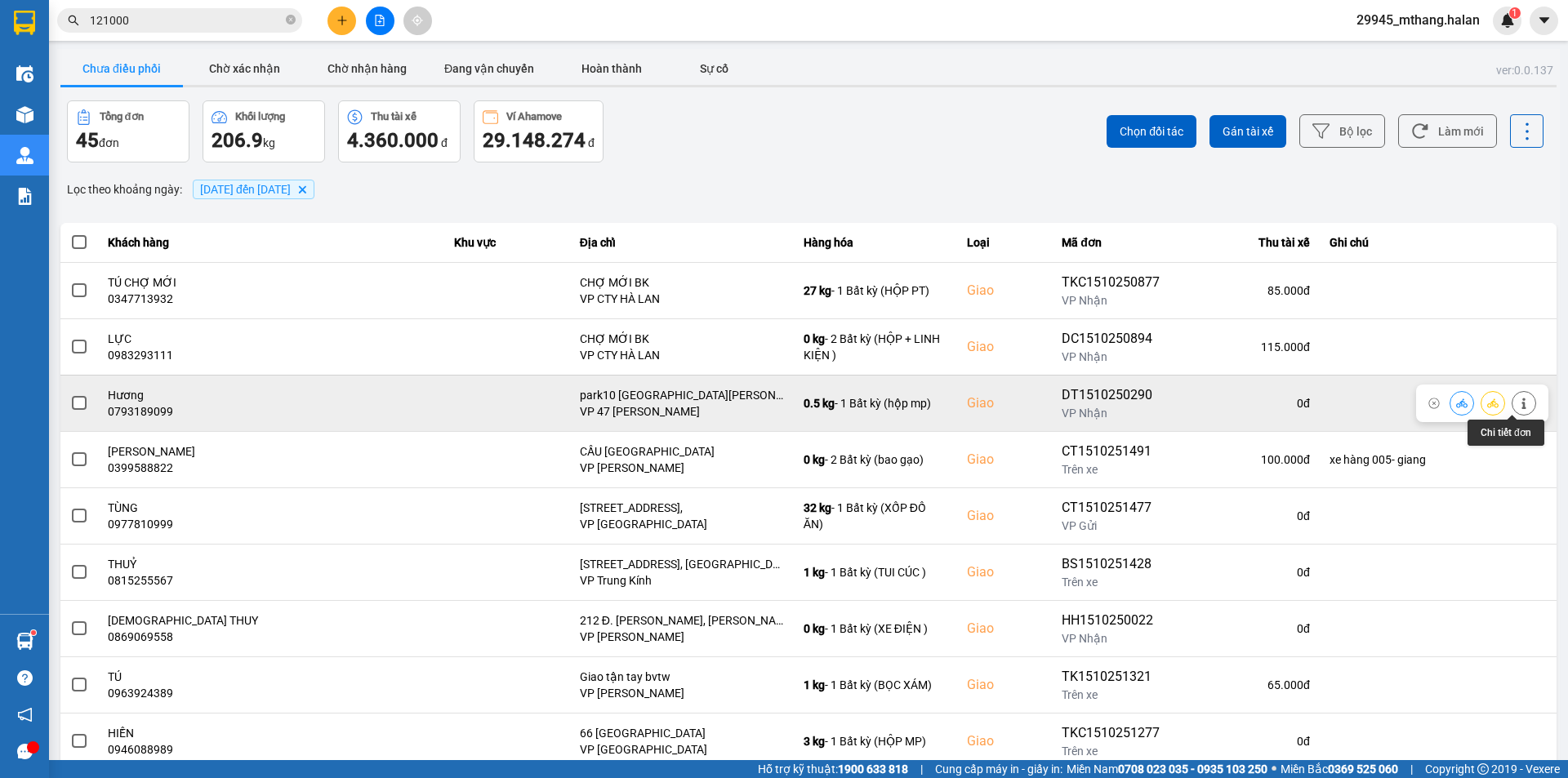
click at [1522, 404] on icon at bounding box center [1523, 403] width 4 height 11
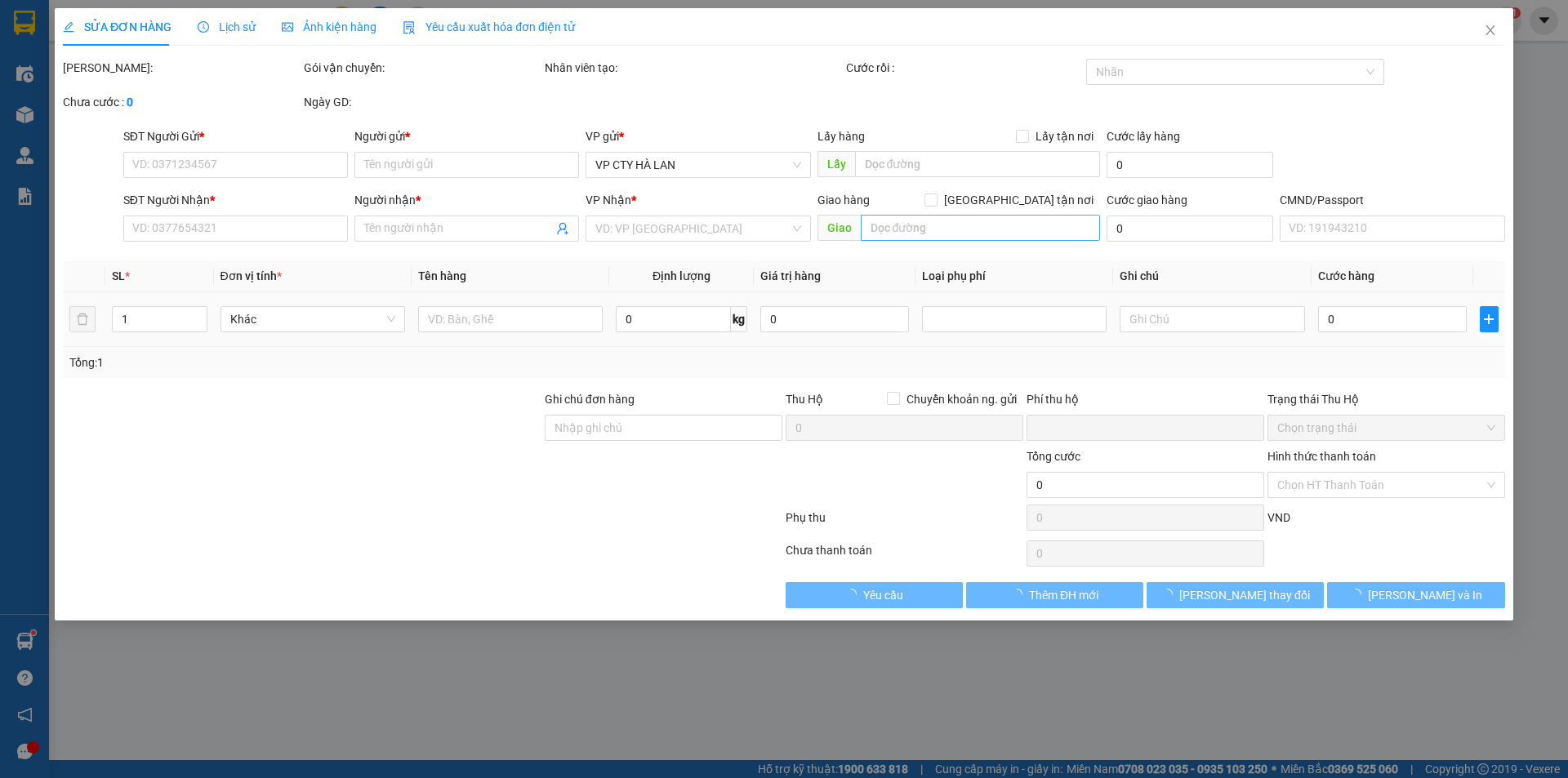
type input "0965062666"
type input "CHI ĐT"
type input "0793189099"
type input "Hương"
checkbox input "true"
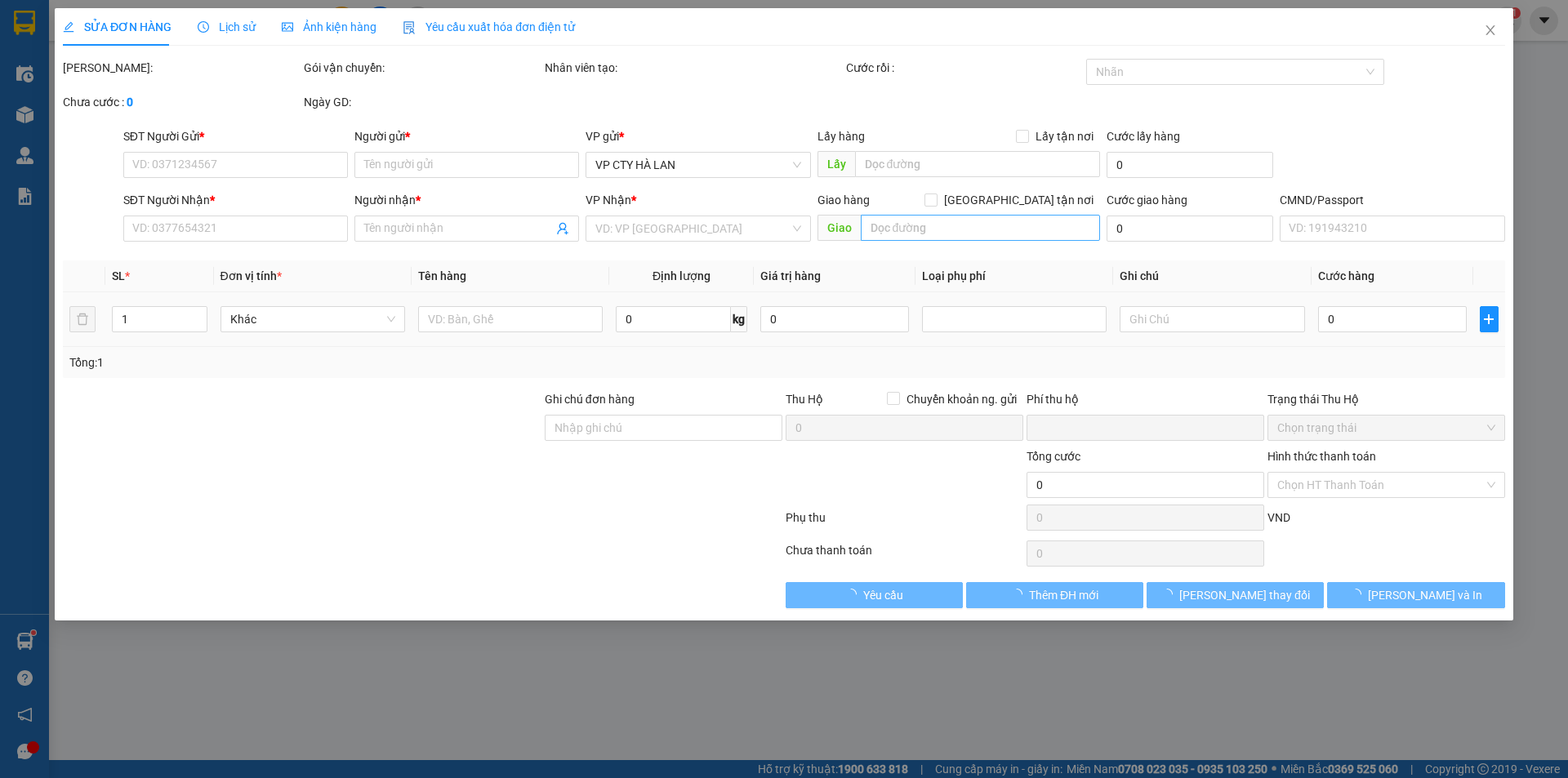
type input "park10 [GEOGRAPHIC_DATA][PERSON_NAME]"
type input "0"
type input "70.000"
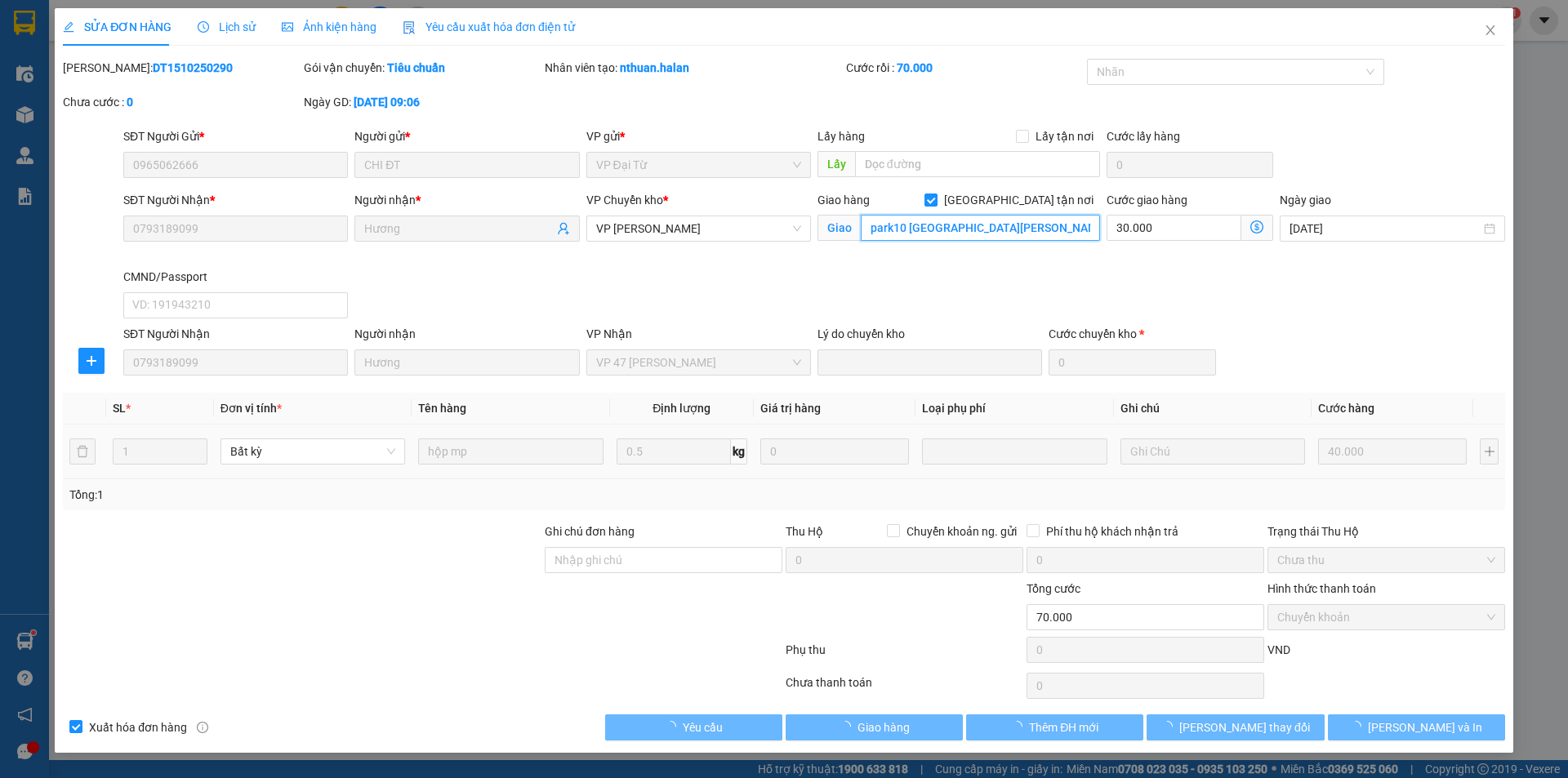
click at [967, 234] on input "park10 [GEOGRAPHIC_DATA][PERSON_NAME]" at bounding box center [981, 228] width 240 height 26
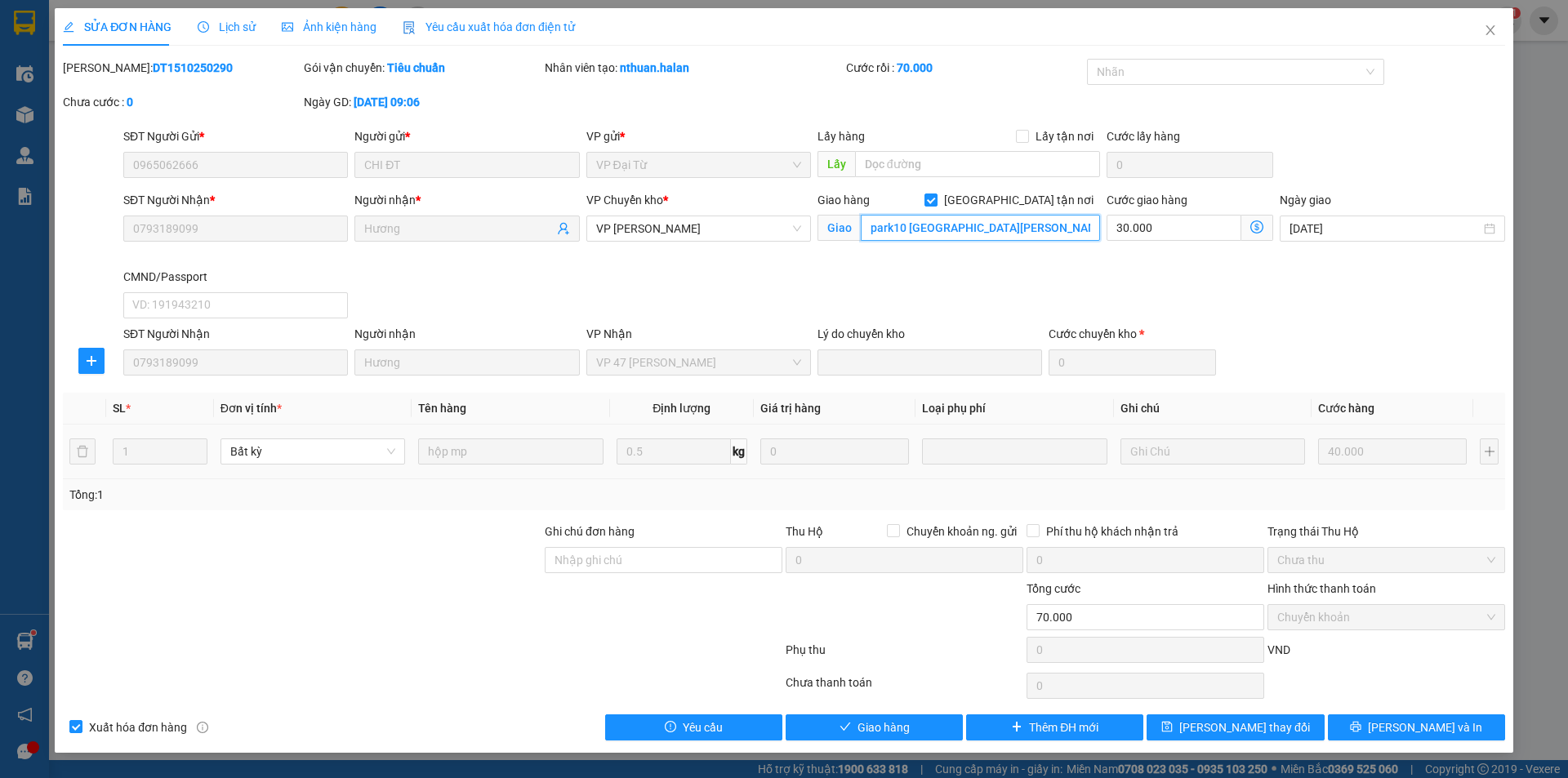
paste input "Park 10 Times City, Mai Động, Hoàng Mai, Hà Nội, Việt Nam"
type input "Park 10 Times City, Mai Động, Hoàng Mai, Hà Nội, Việt Nam"
click at [1225, 722] on span "Lưu thay đổi" at bounding box center [1244, 727] width 131 height 18
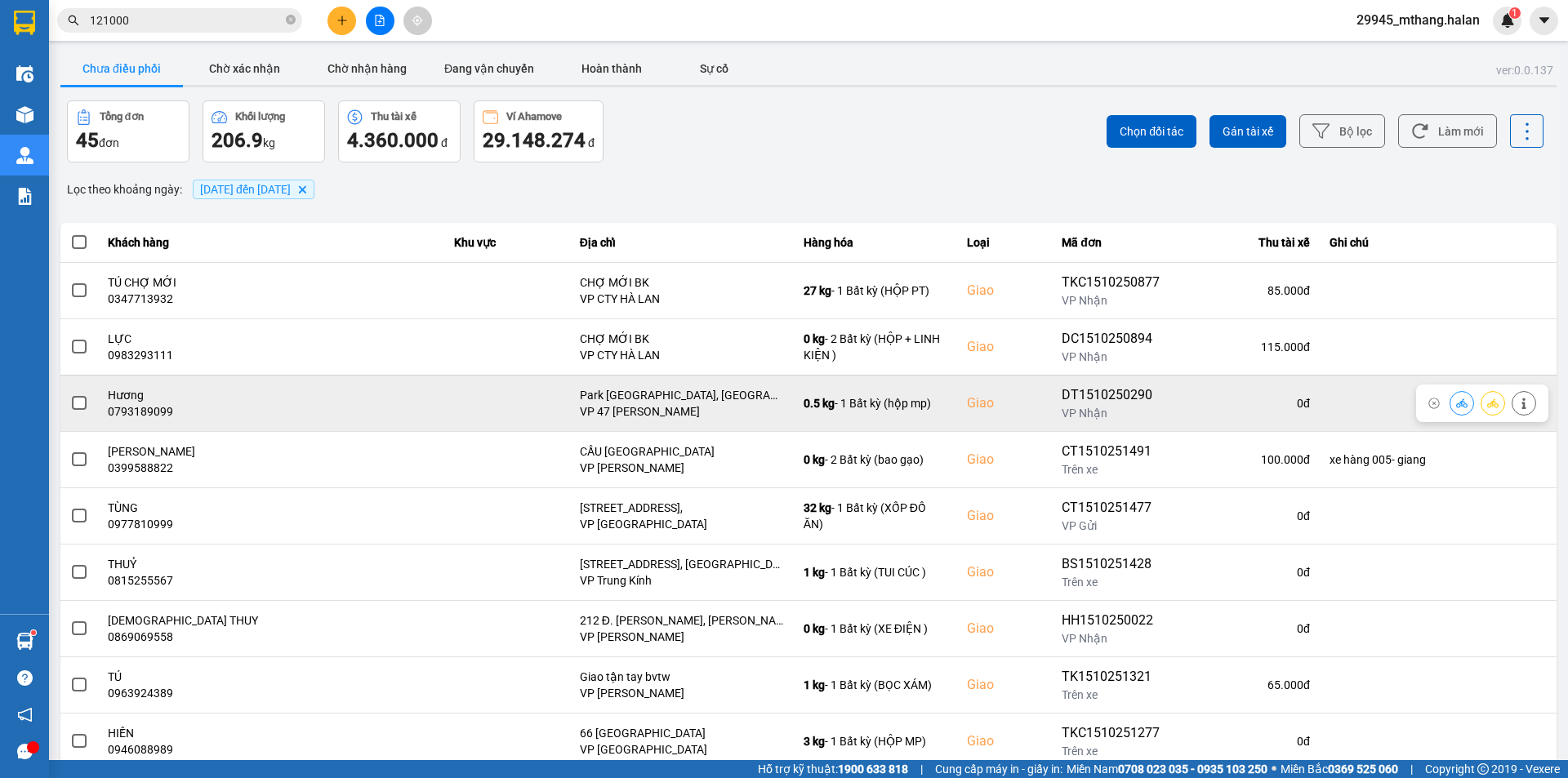
click at [82, 403] on span at bounding box center [79, 403] width 15 height 15
click at [70, 394] on input "checkbox" at bounding box center [70, 394] width 0 height 0
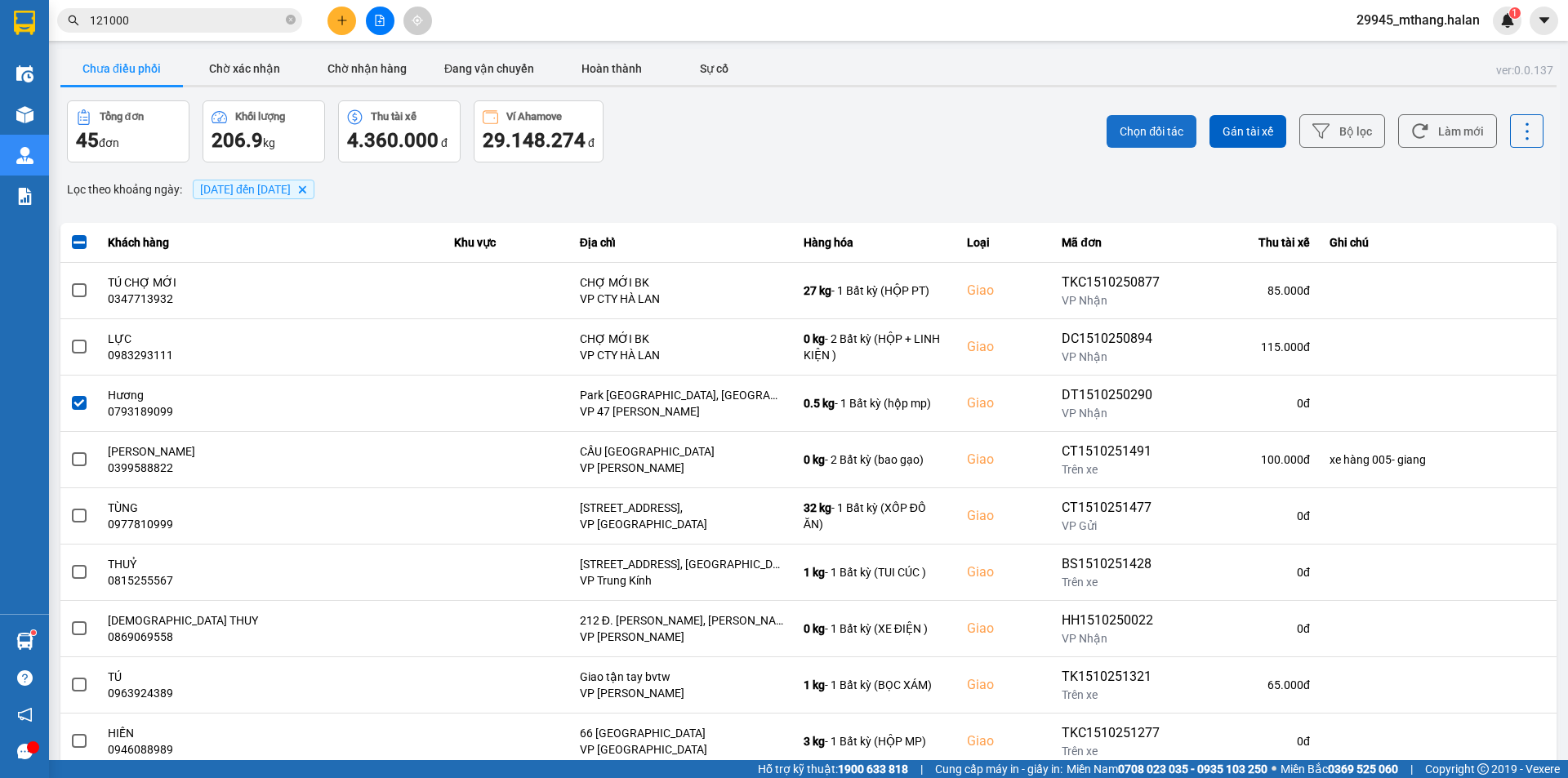
click at [1129, 124] on span "Chọn đối tác" at bounding box center [1152, 131] width 64 height 16
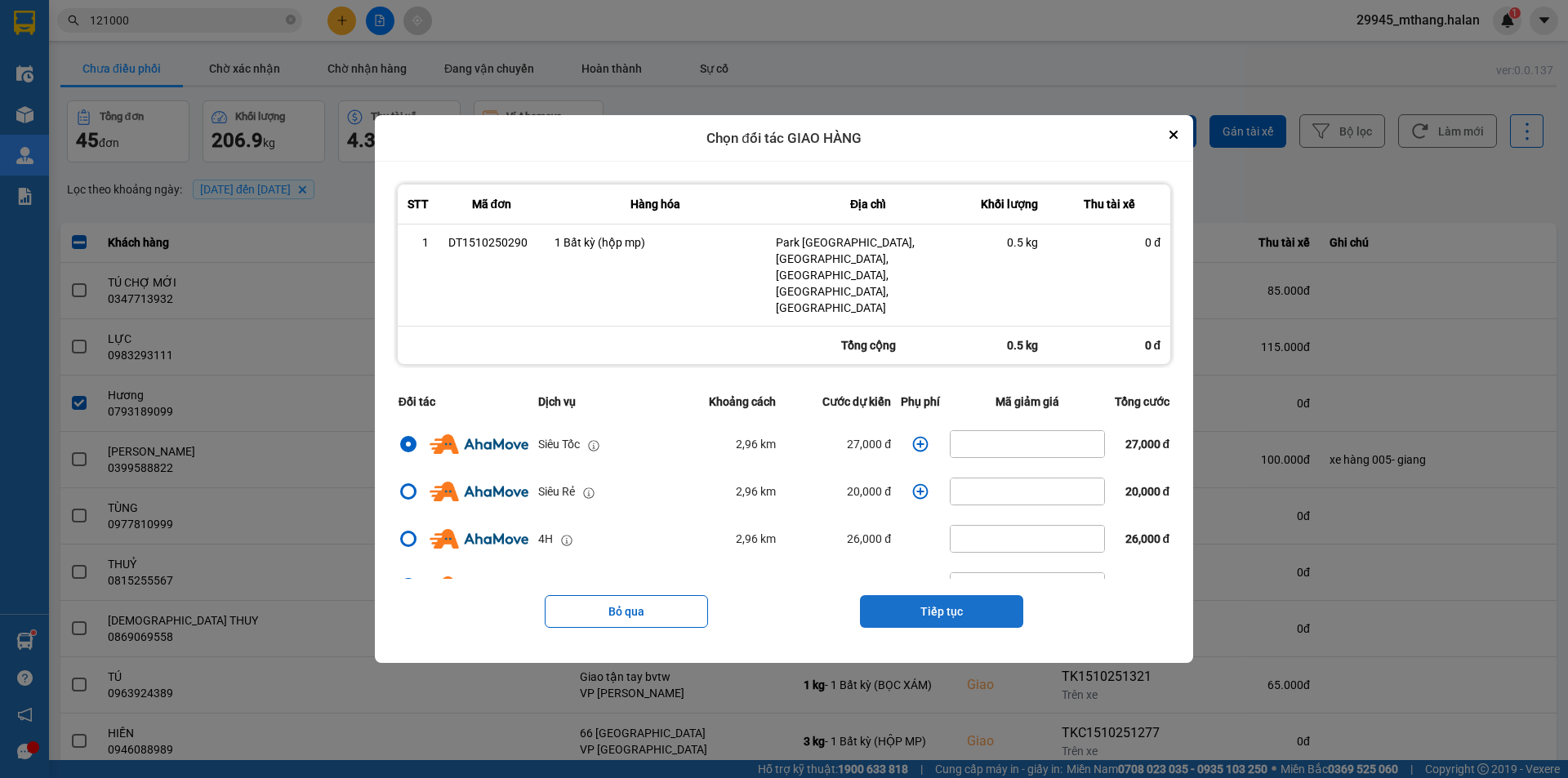
drag, startPoint x: 928, startPoint y: 582, endPoint x: 928, endPoint y: 554, distance: 28.0
click at [928, 595] on button "Tiếp tục" at bounding box center [942, 611] width 163 height 33
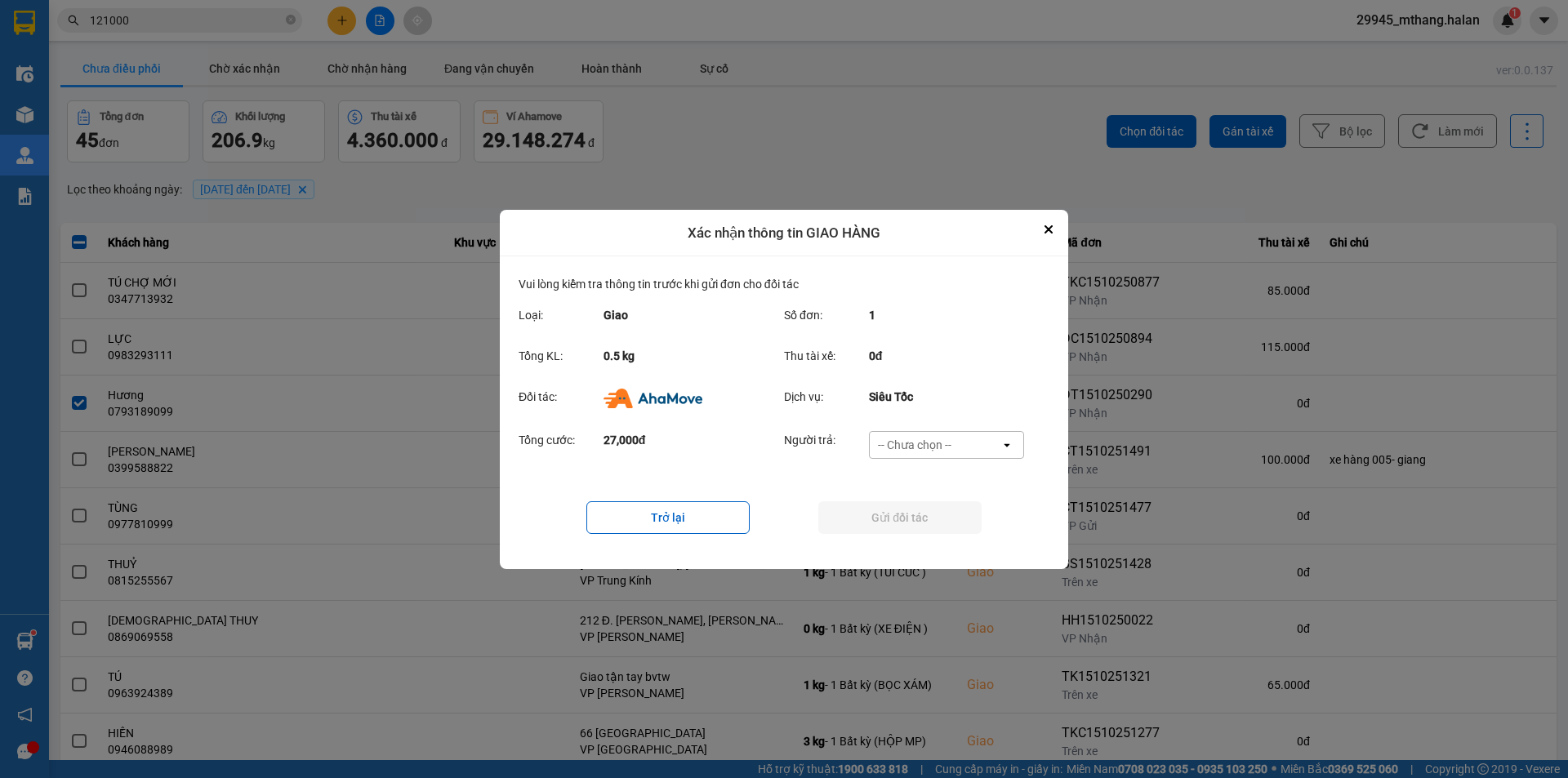
click at [902, 439] on div "-- Chưa chọn --" at bounding box center [915, 445] width 74 height 16
click at [903, 533] on span "Ví Ahamove" at bounding box center [914, 538] width 66 height 16
click at [892, 514] on button "Gửi đối tác" at bounding box center [900, 518] width 163 height 33
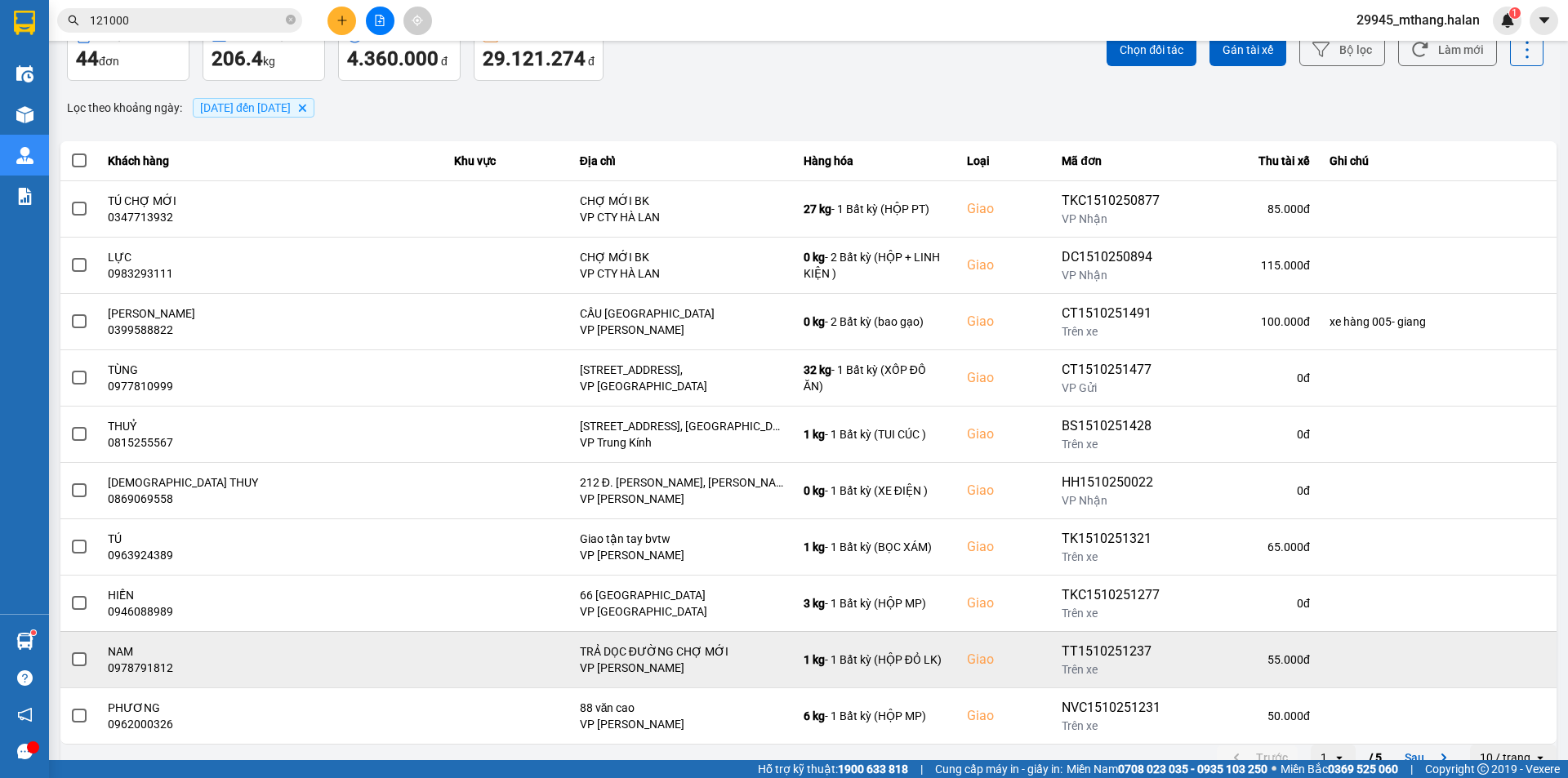
scroll to position [104, 0]
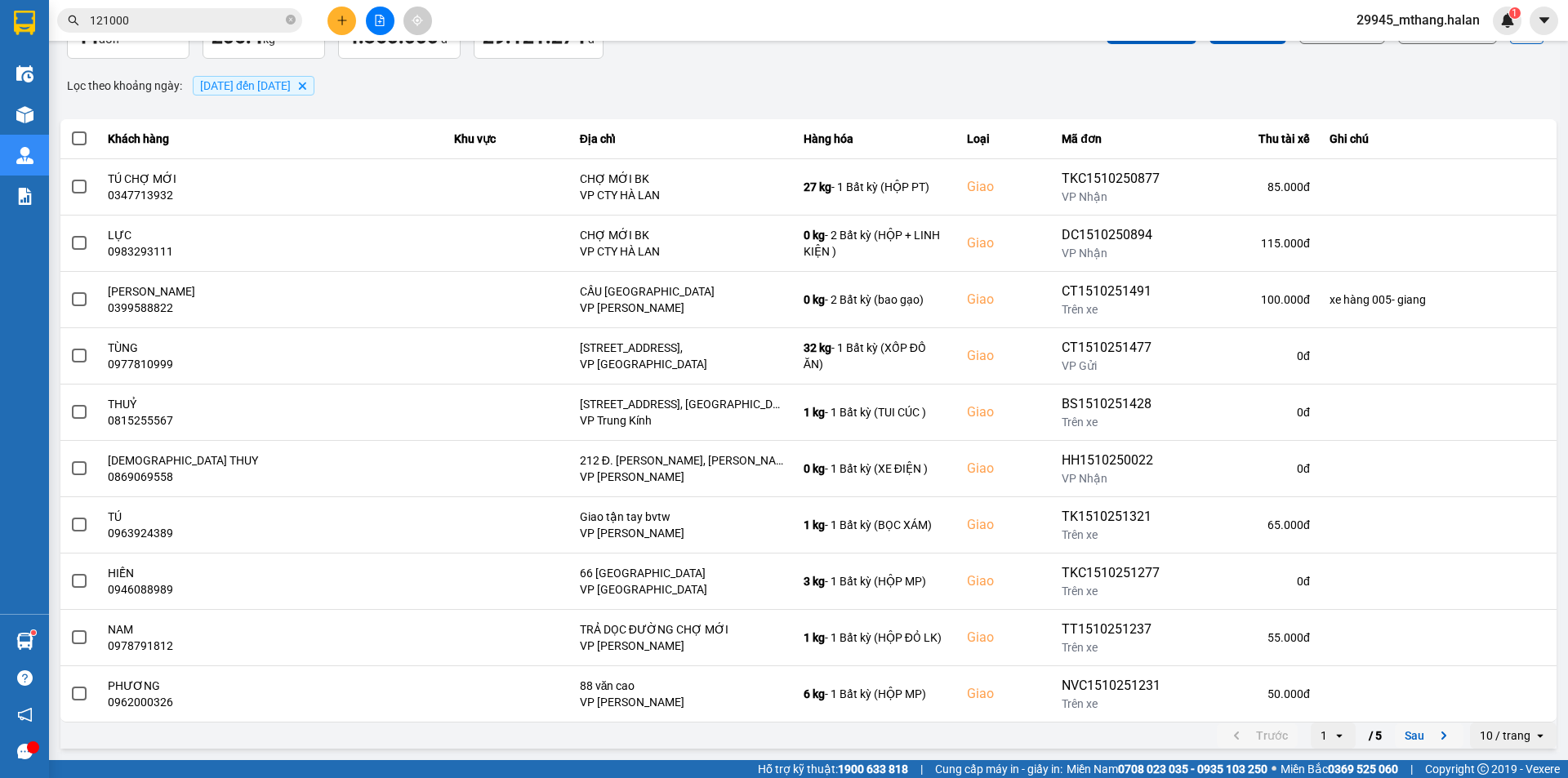
click at [1407, 739] on button "Sau" at bounding box center [1430, 736] width 69 height 25
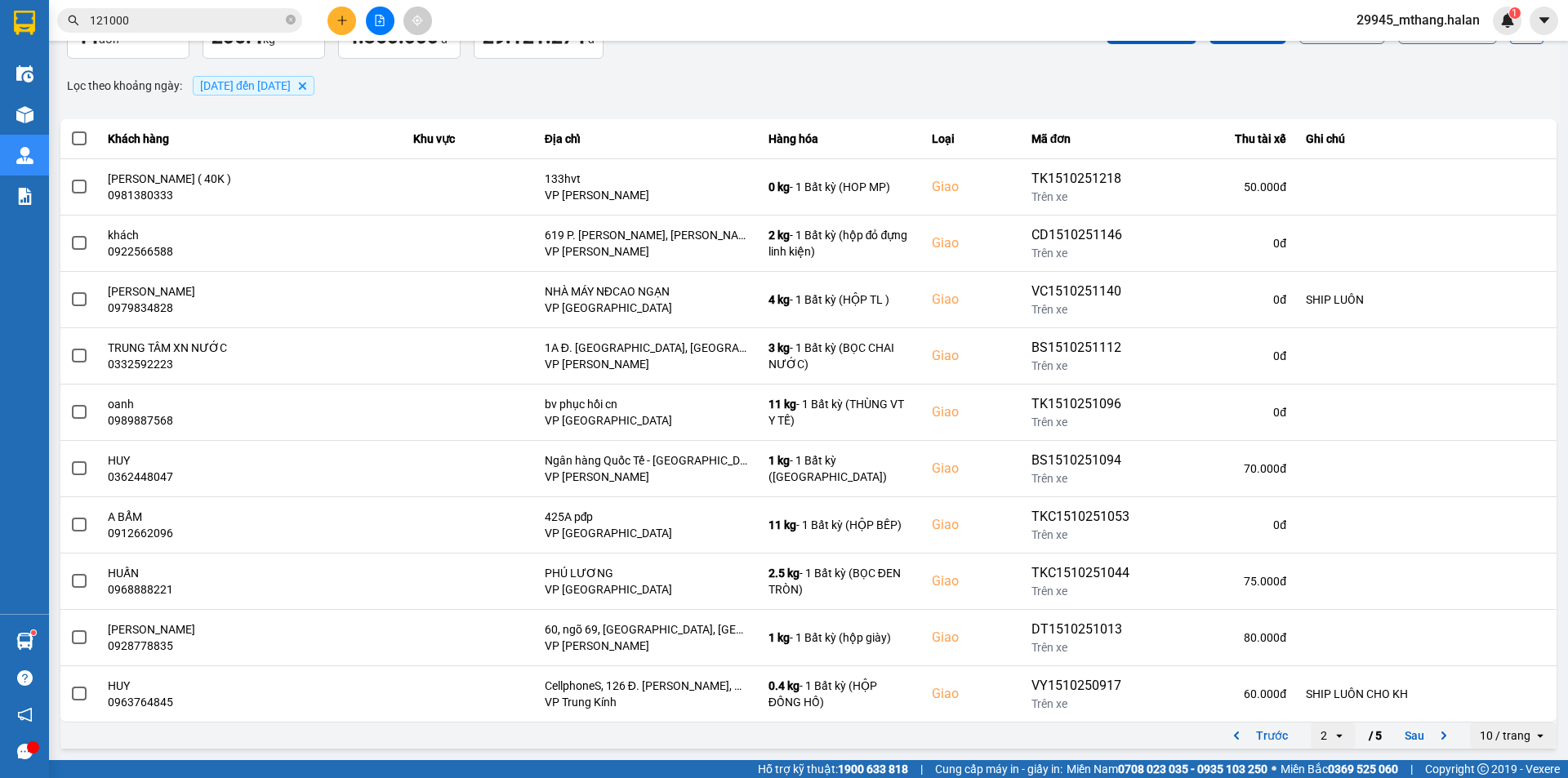
click at [136, 17] on input "121000" at bounding box center [186, 20] width 192 height 18
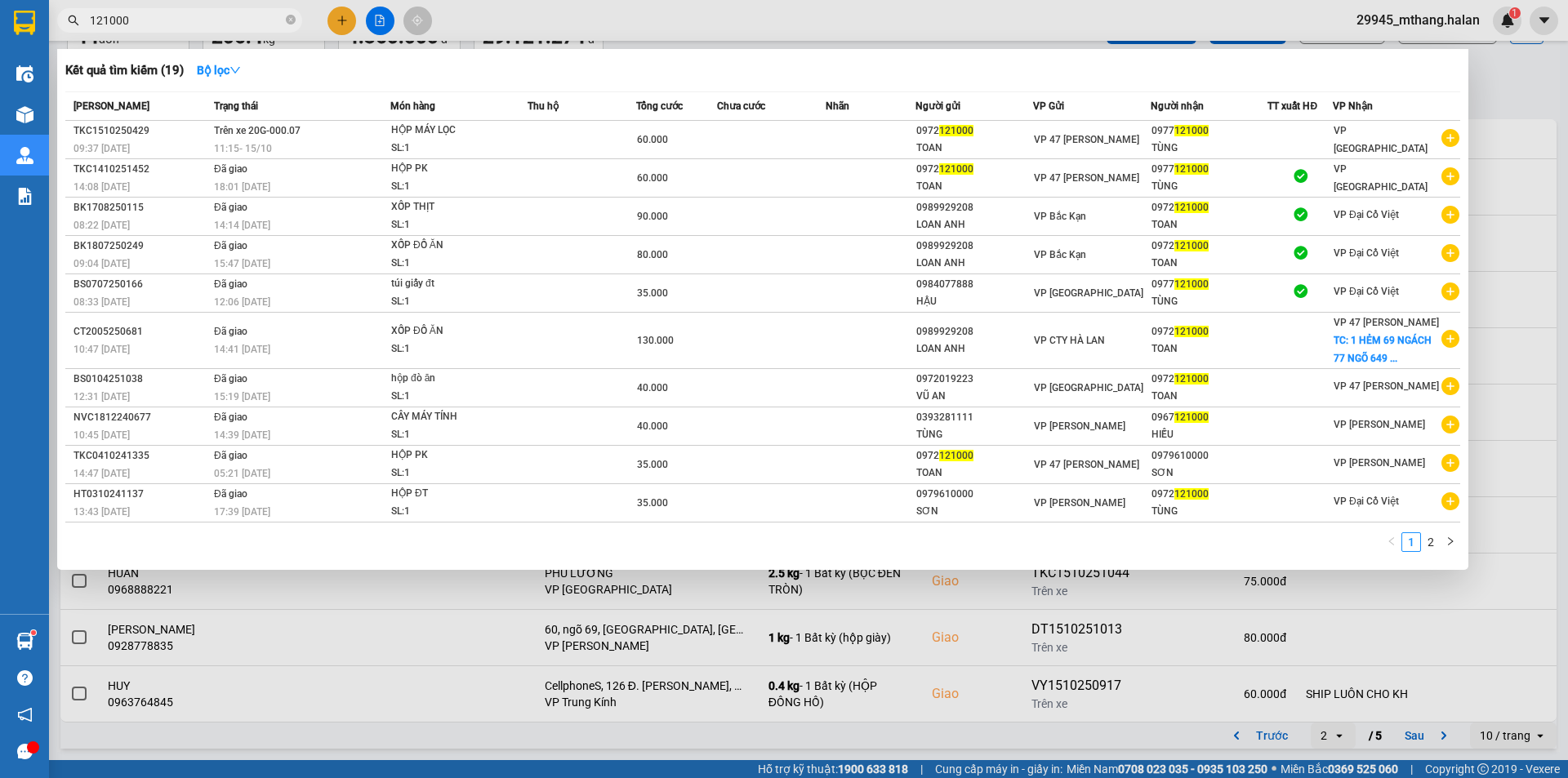
click at [137, 15] on input "121000" at bounding box center [186, 20] width 192 height 18
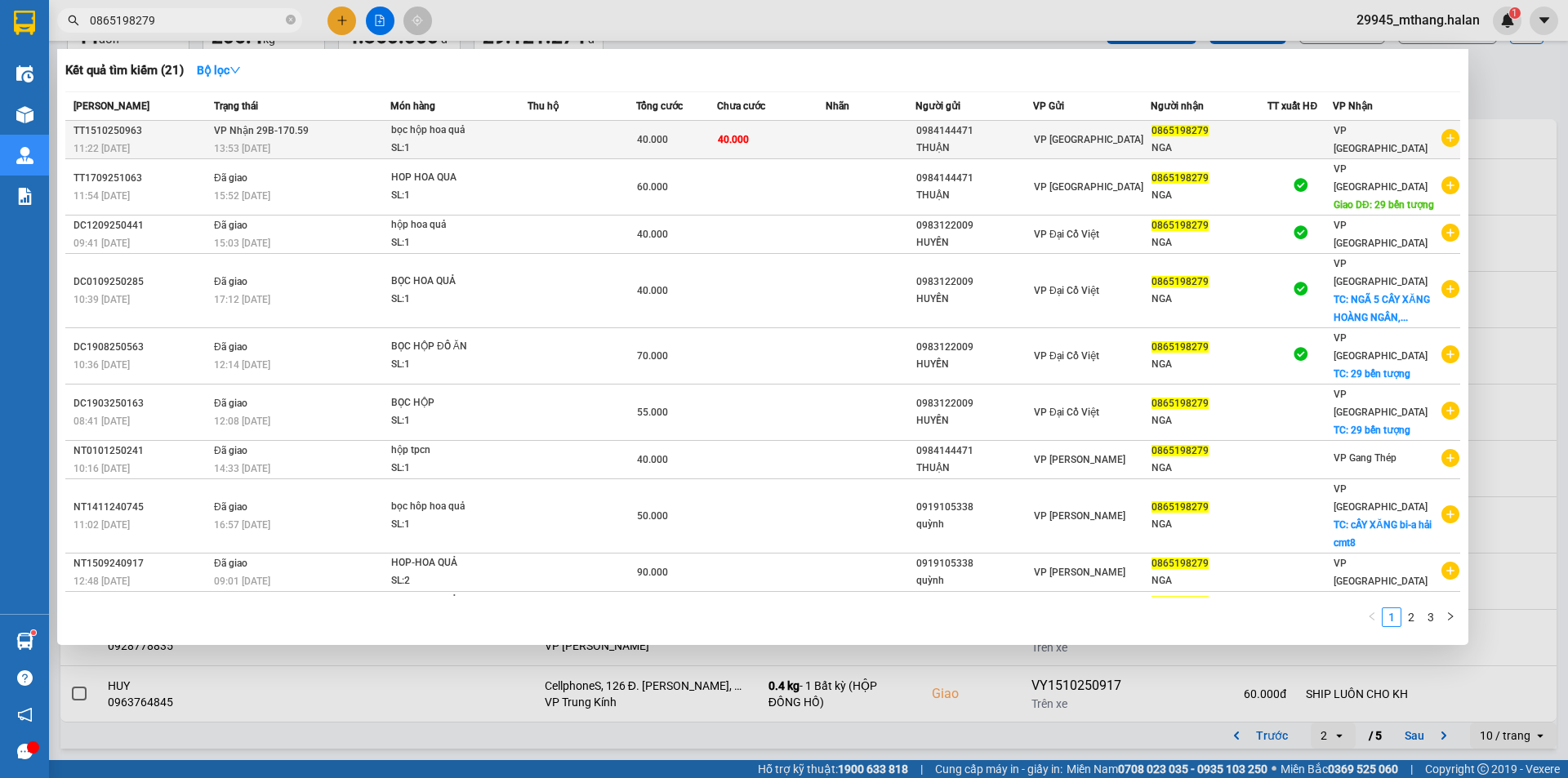
type input "0865198279"
click at [1263, 145] on div "NGA" at bounding box center [1209, 149] width 116 height 17
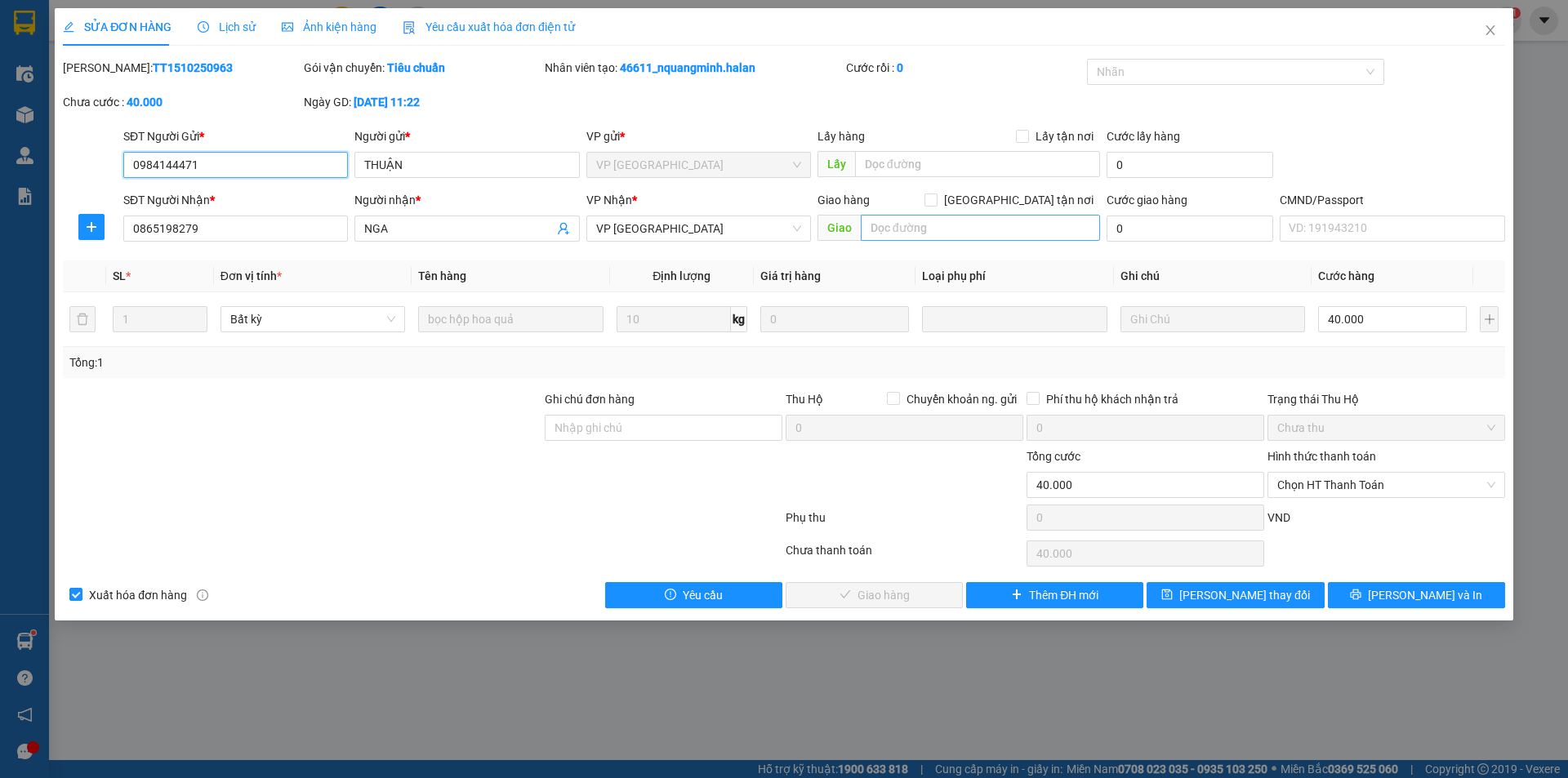
type input "0984144471"
type input "THUẬN"
type input "0865198279"
type input "NGA"
type input "0"
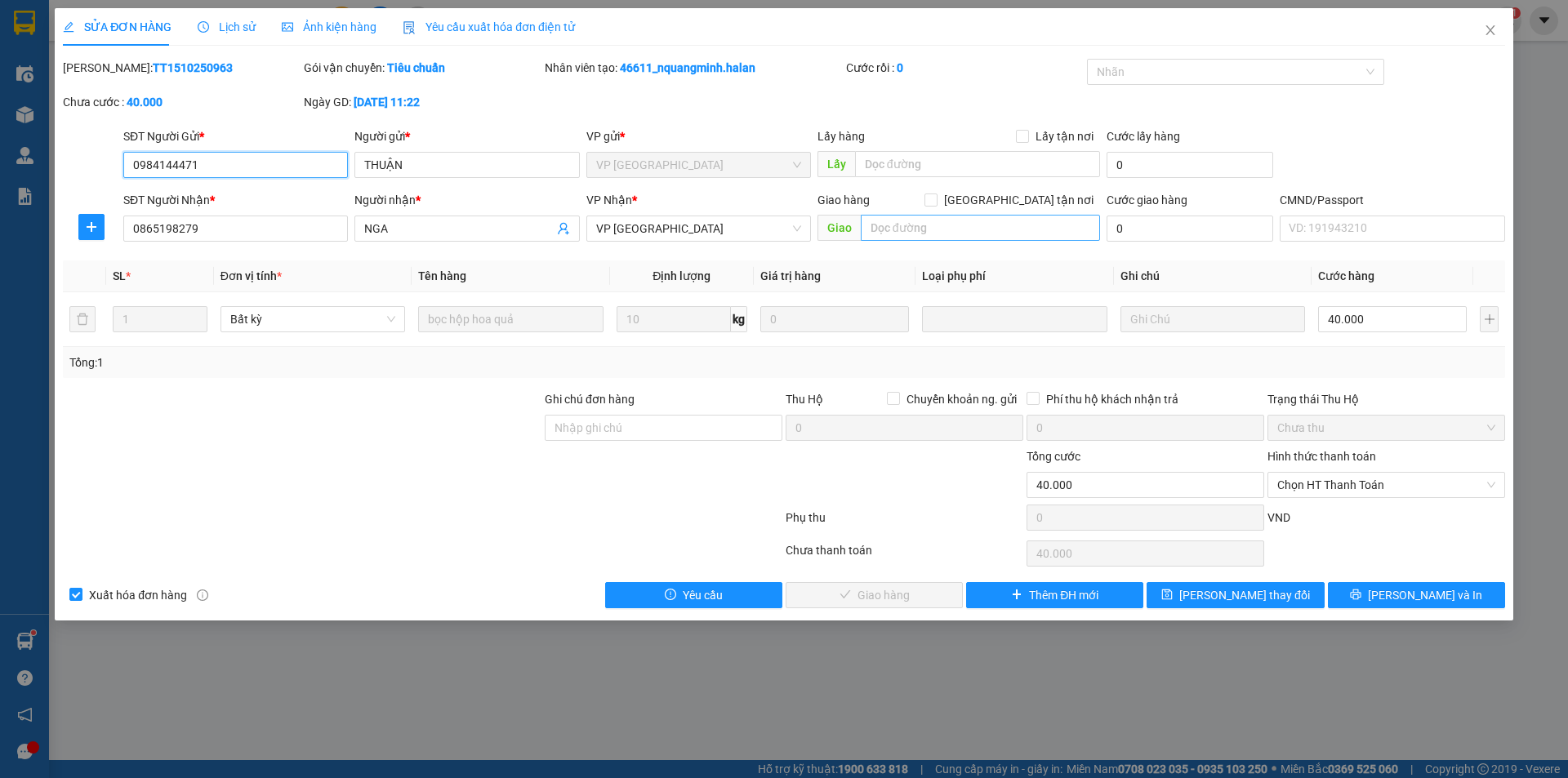
type input "40.000"
click at [936, 203] on input "Giao tận nơi" at bounding box center [930, 198] width 11 height 11
checkbox input "true"
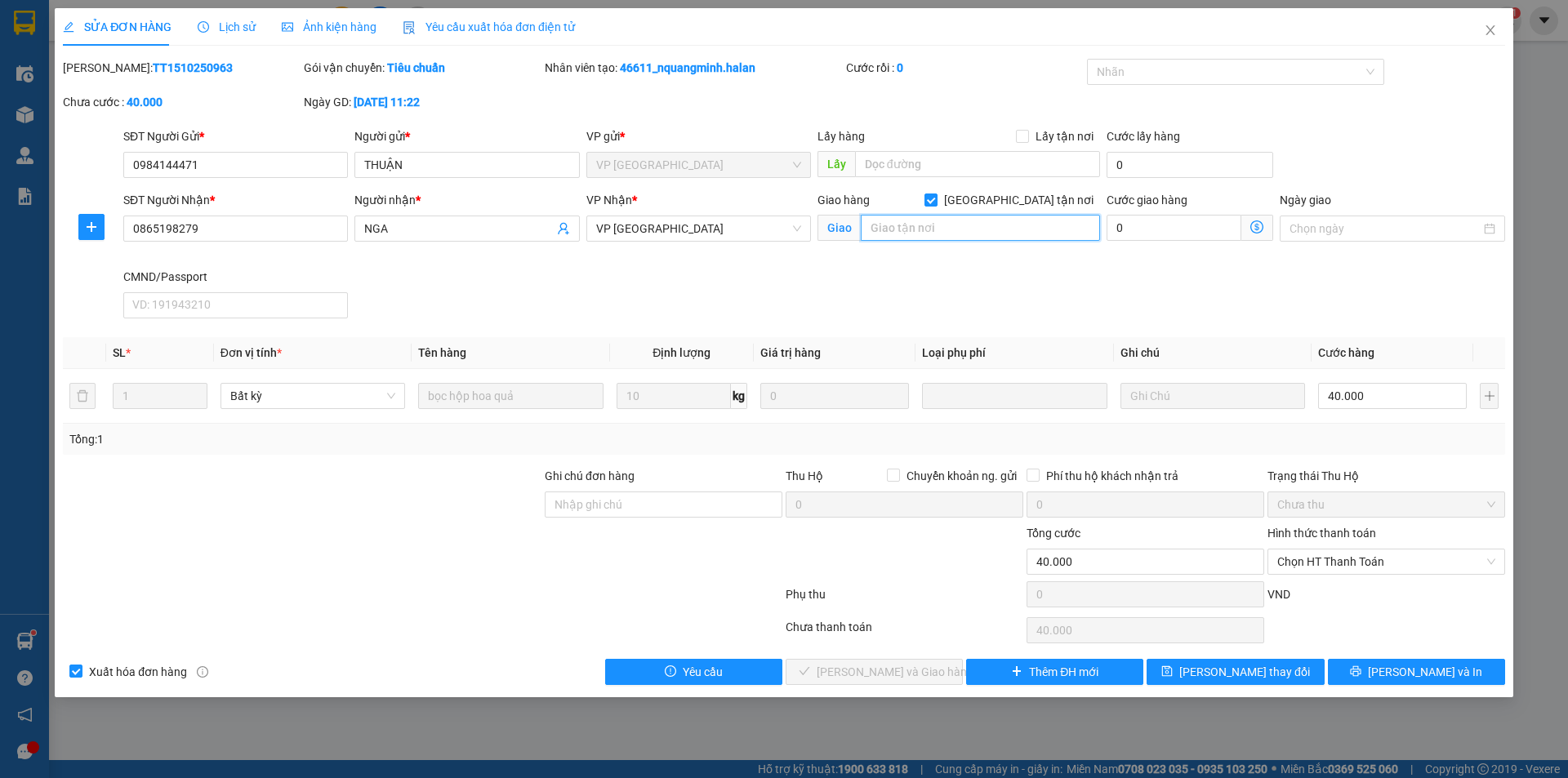
click at [966, 229] on input "text" at bounding box center [981, 228] width 240 height 26
type input "2 ngõ 309 pđp"
click at [1149, 226] on input "0" at bounding box center [1174, 228] width 135 height 26
type input "40.002"
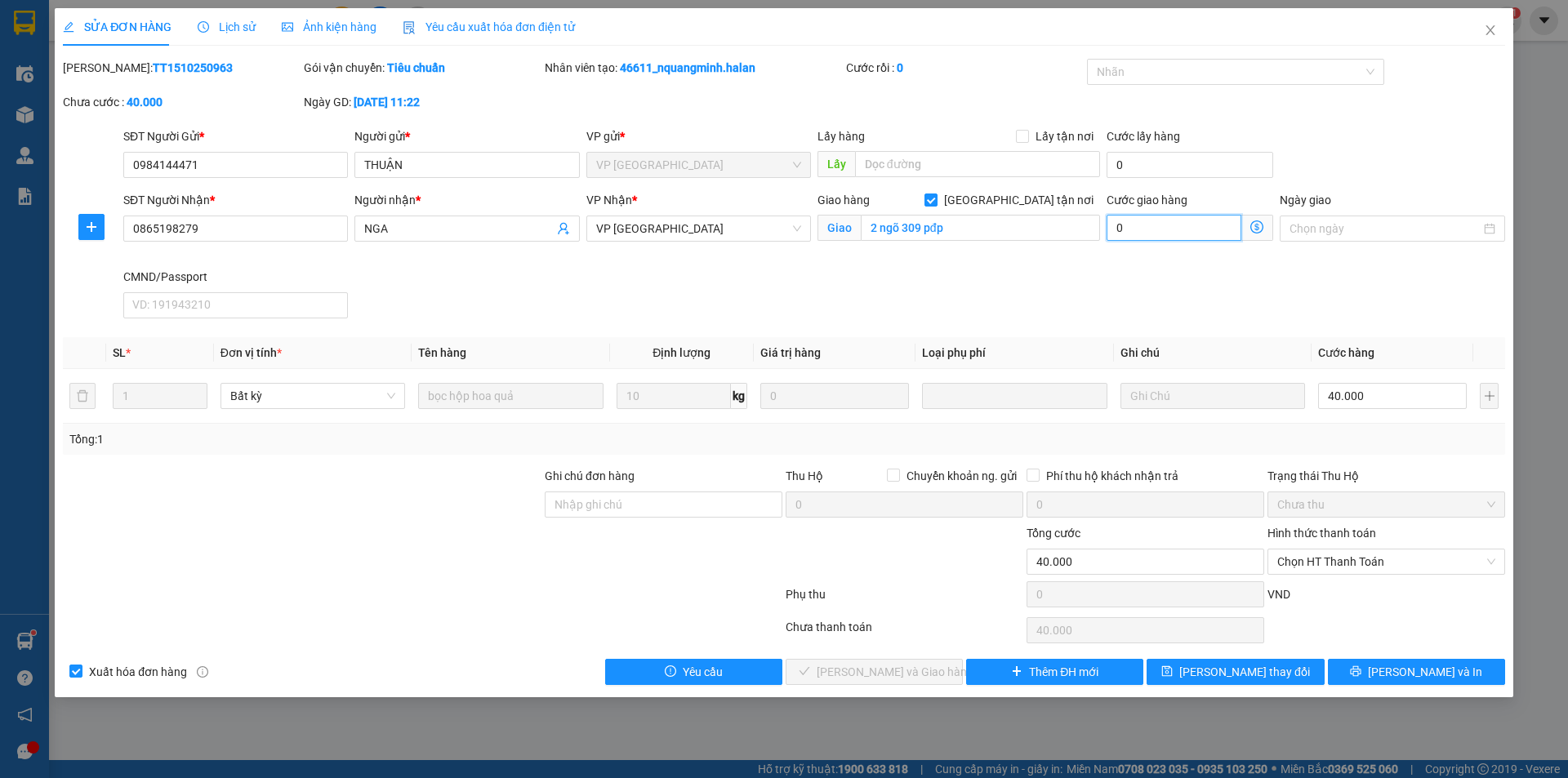
type input "2"
type input "40.020"
type input "20.000"
type input "60.000"
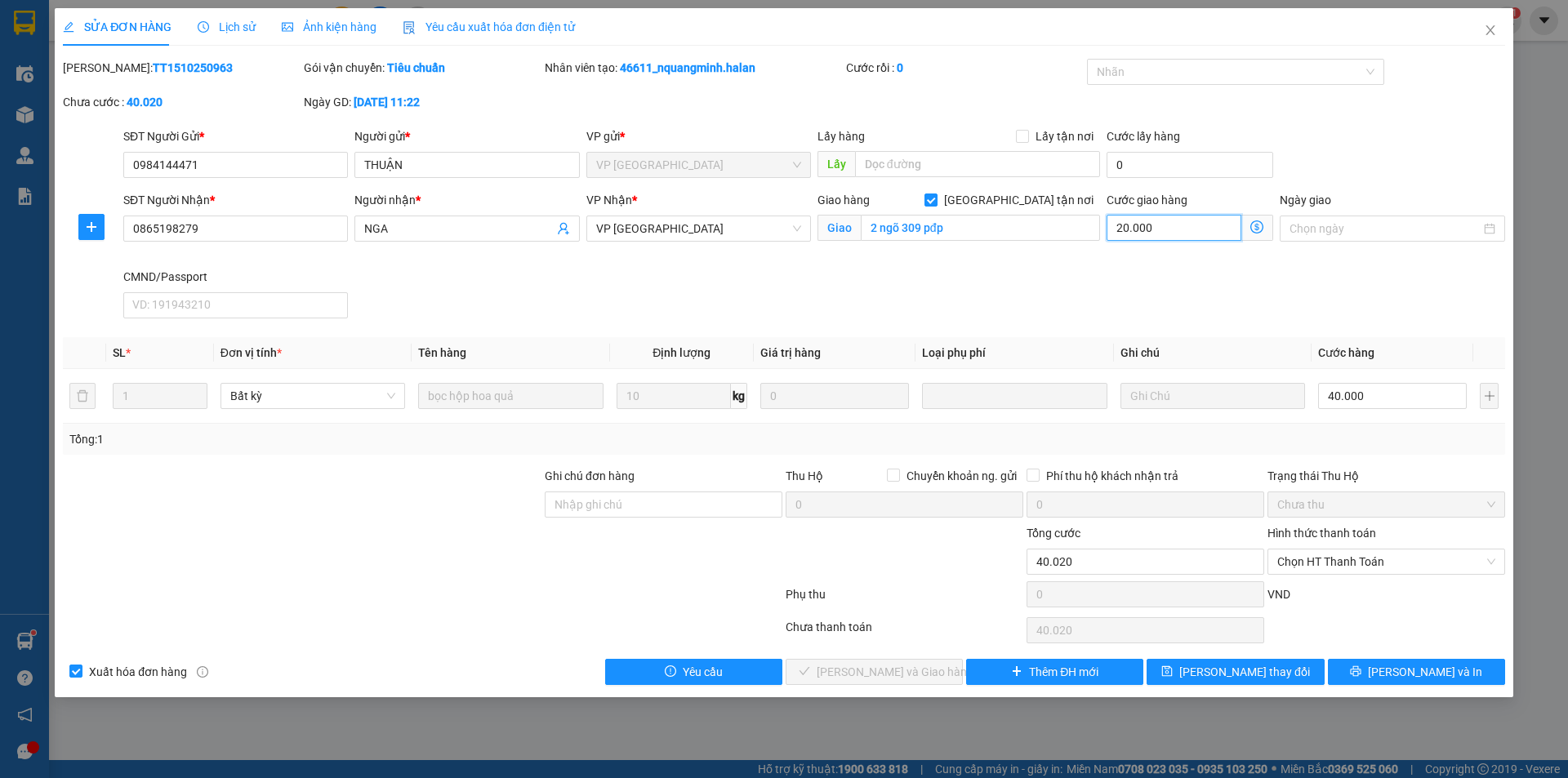
type input "60.000"
click at [1239, 674] on span "Lưu thay đổi" at bounding box center [1244, 672] width 131 height 18
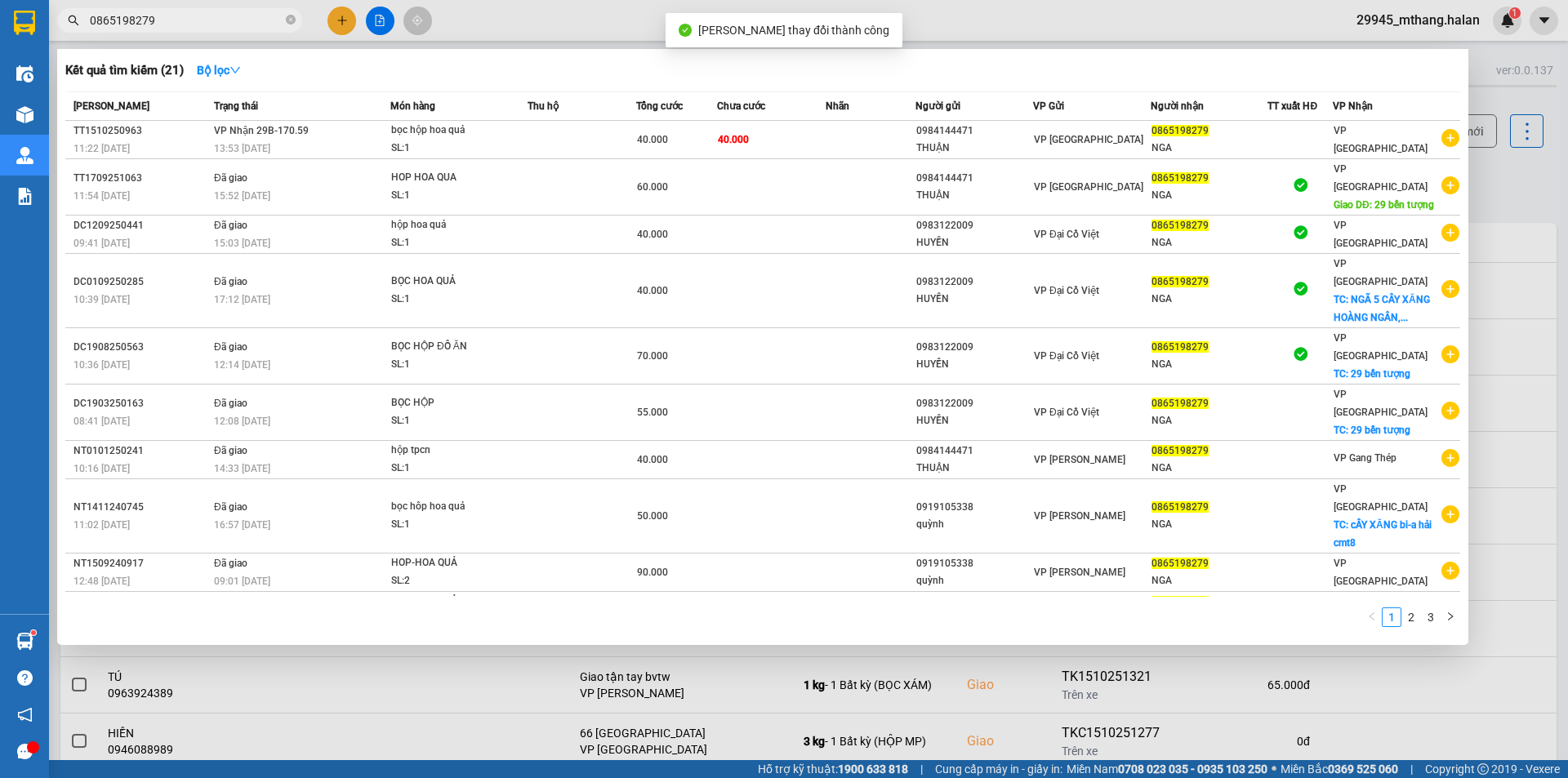
drag, startPoint x: 186, startPoint y: 25, endPoint x: 180, endPoint y: 13, distance: 13.4
click at [185, 21] on input "0865198279" at bounding box center [186, 20] width 192 height 18
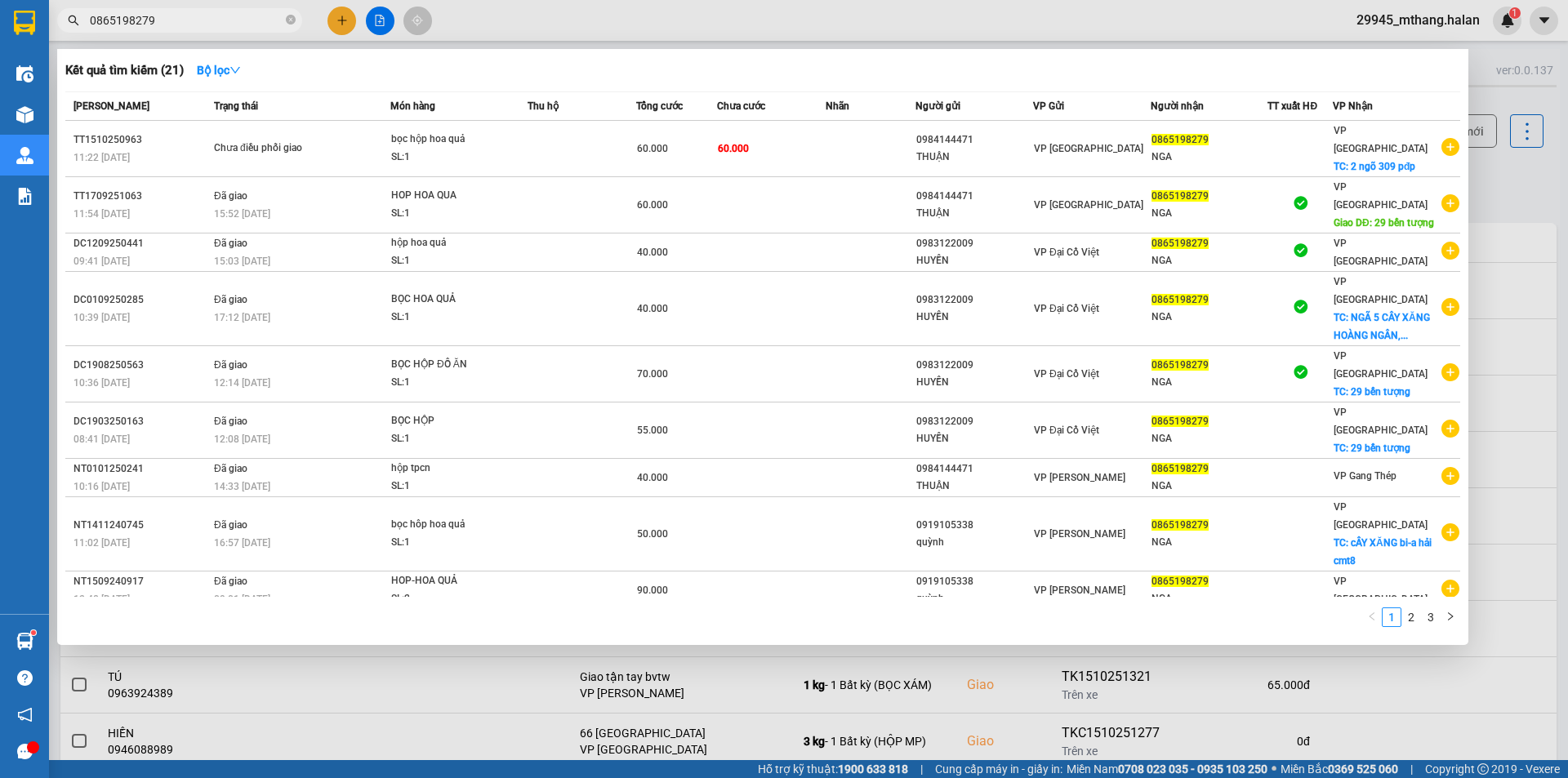
click at [1504, 164] on div at bounding box center [784, 389] width 1568 height 778
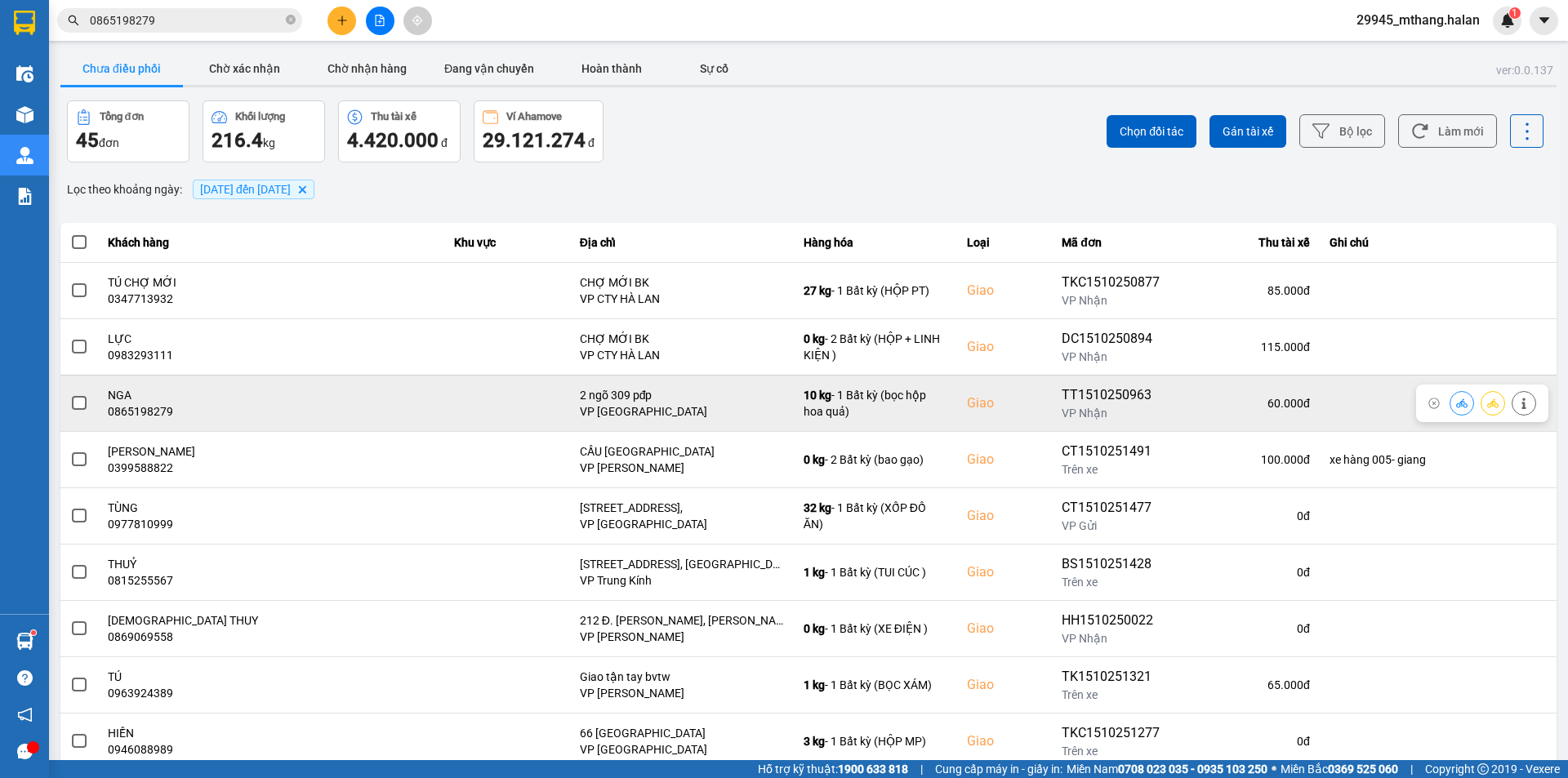
click at [76, 406] on span at bounding box center [79, 403] width 15 height 15
click at [70, 394] on input "checkbox" at bounding box center [70, 394] width 0 height 0
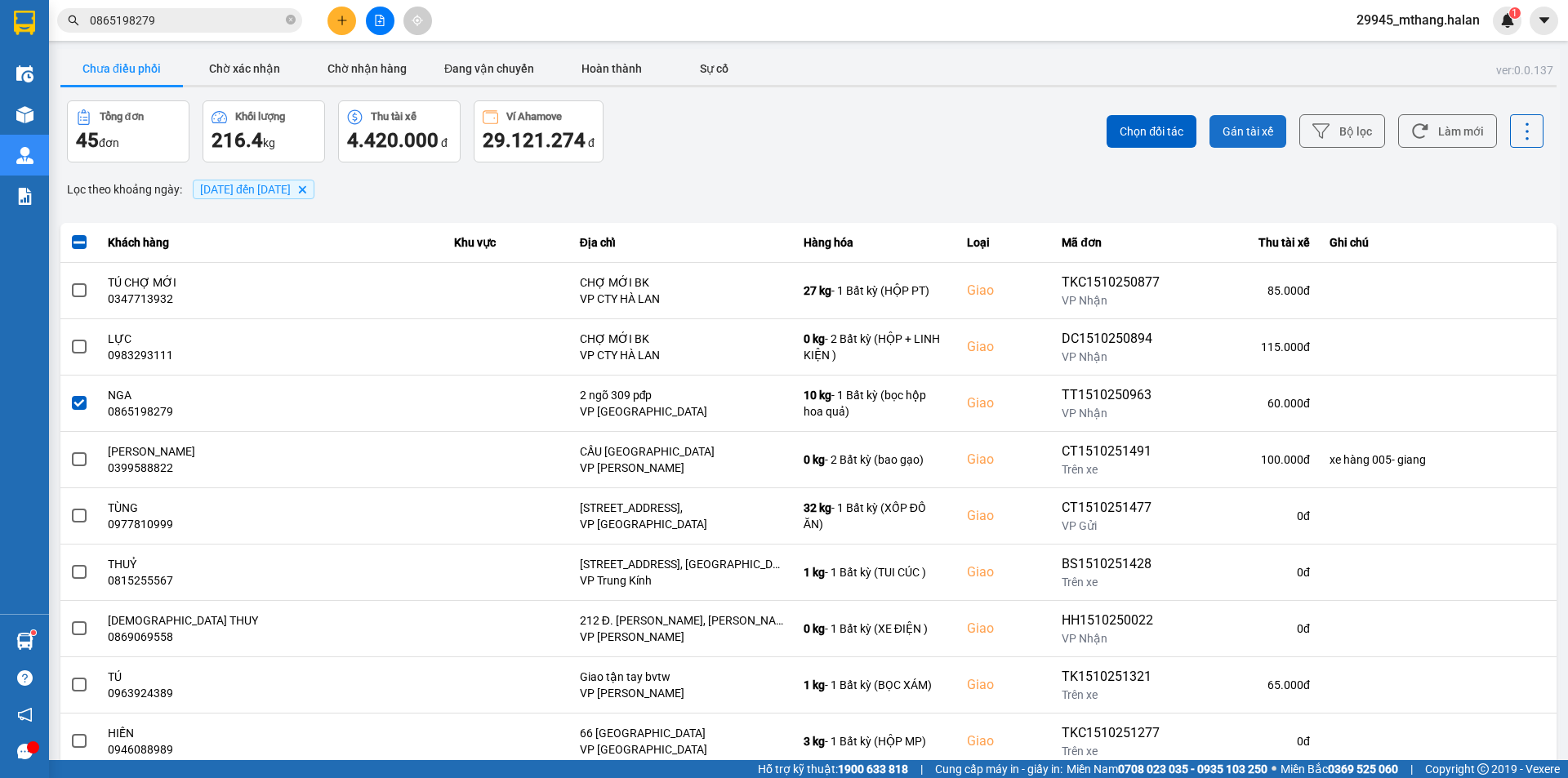
click at [1237, 125] on span "Gán tài xế" at bounding box center [1248, 131] width 51 height 16
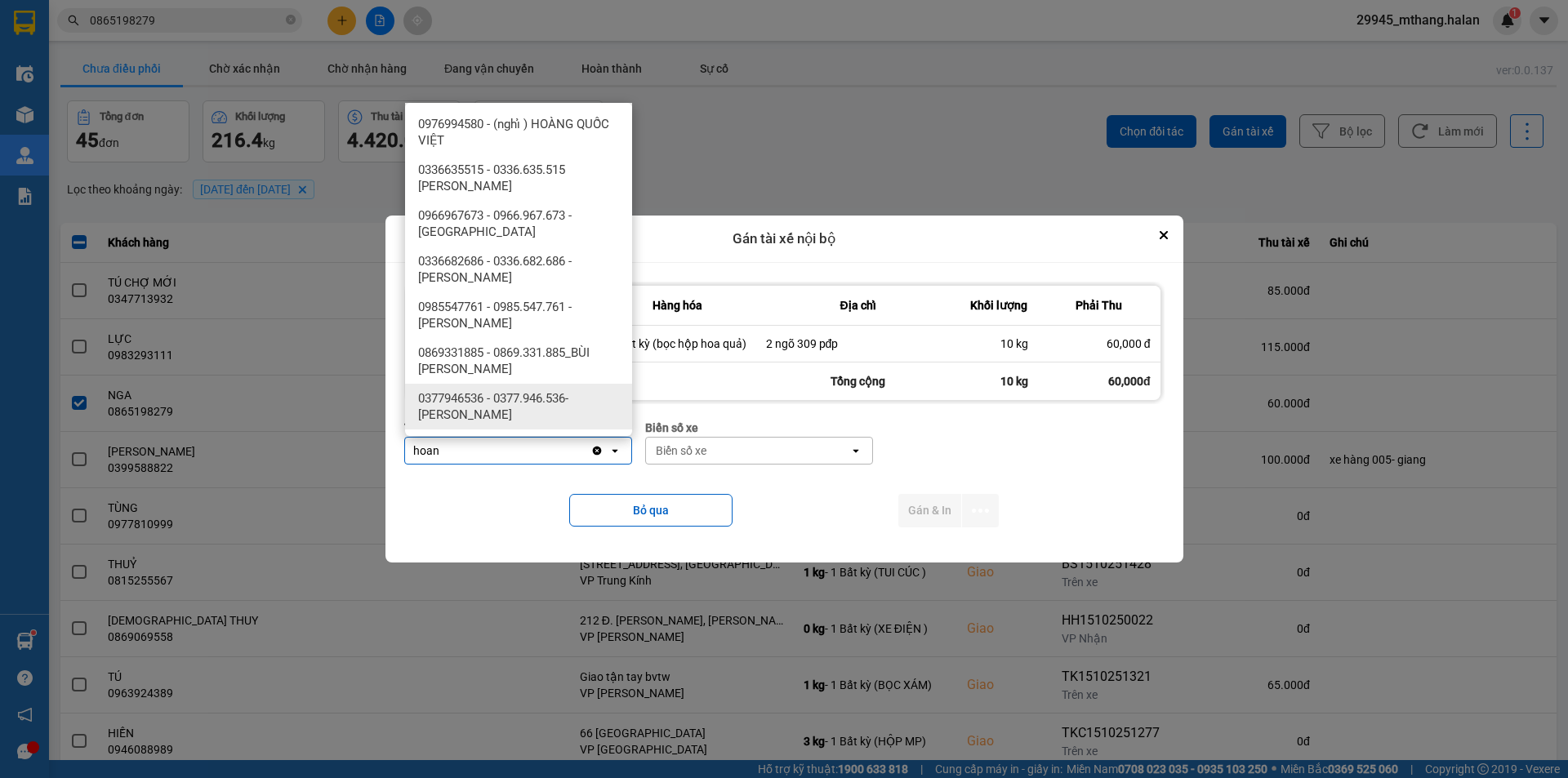
type input "hoan"
click at [534, 398] on span "0377946536 - 0377.946.536- Đào Duy Hoàn" at bounding box center [522, 407] width 208 height 33
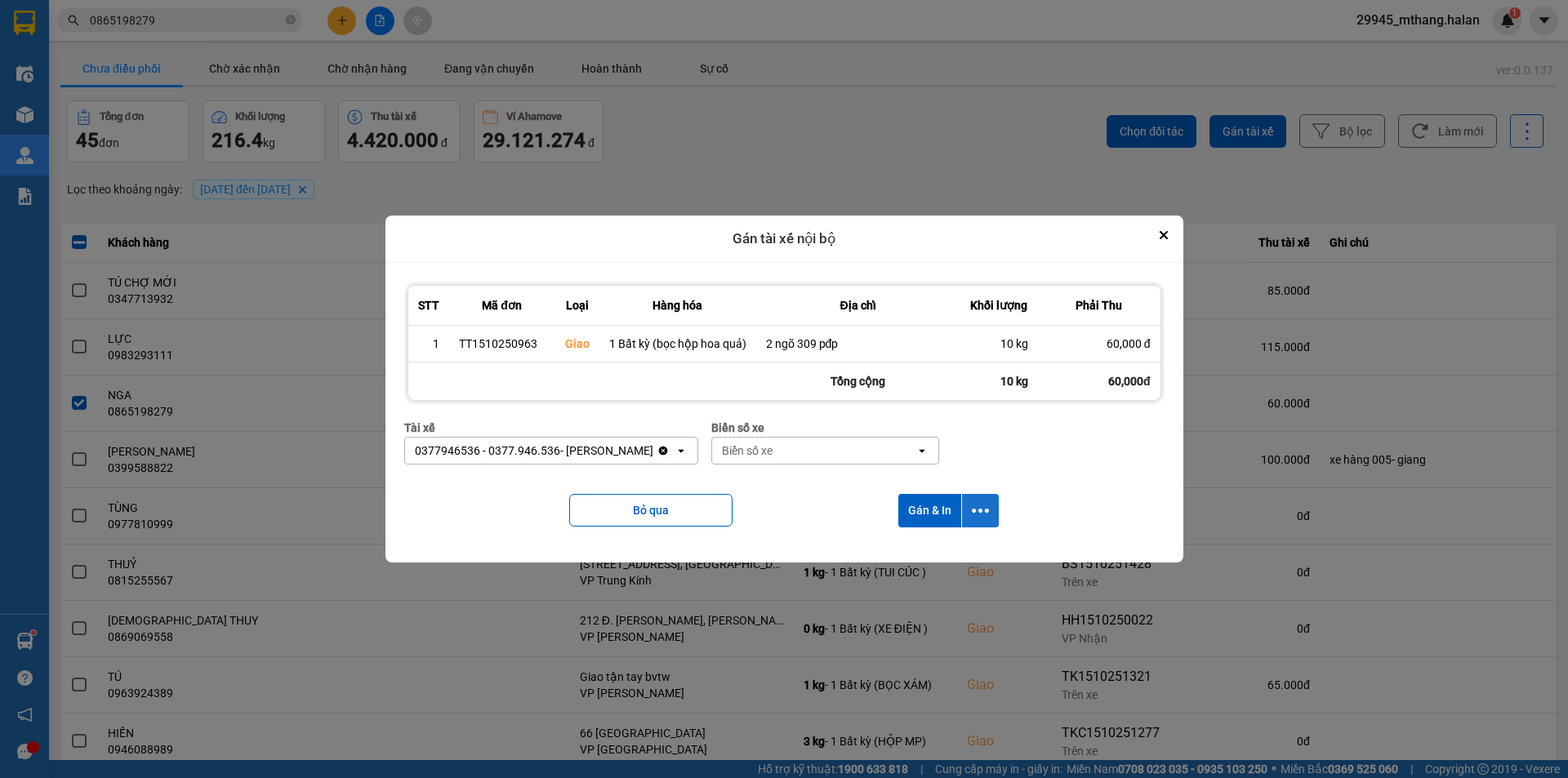
click at [979, 509] on icon "dialog" at bounding box center [981, 511] width 17 height 17
click at [928, 553] on span "Chỉ gán tài" at bounding box center [915, 554] width 54 height 16
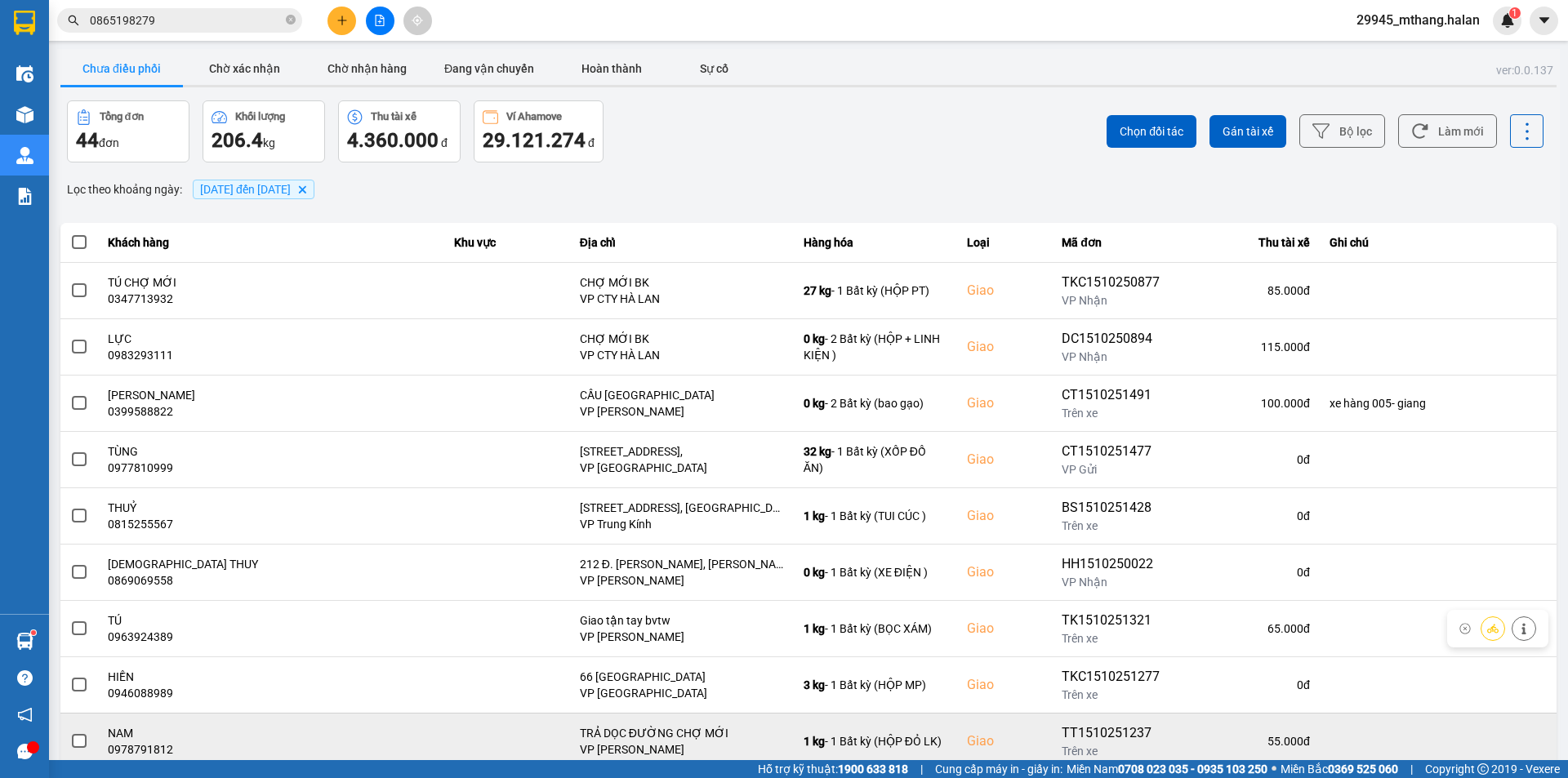
scroll to position [104, 0]
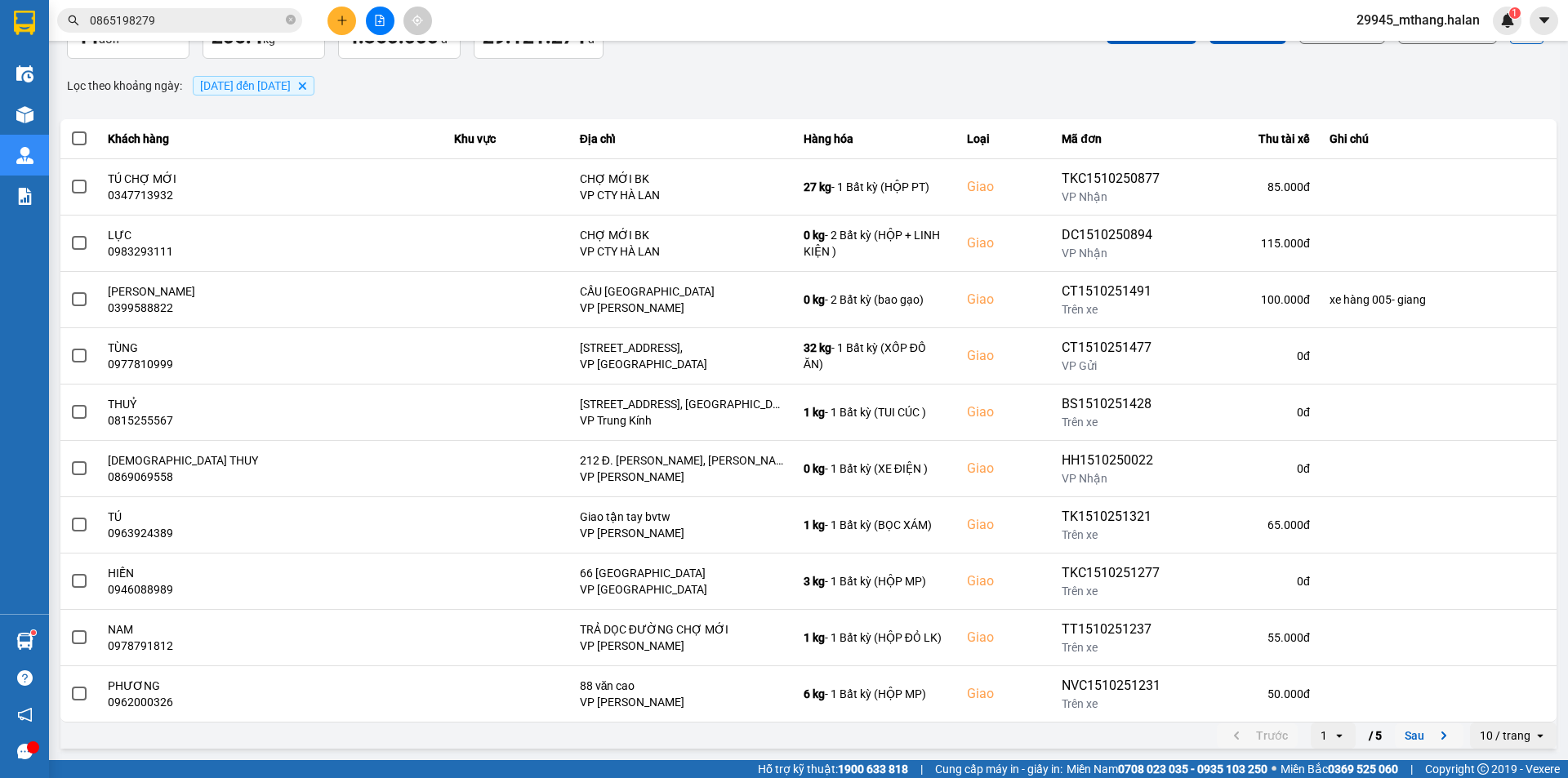
click at [1401, 735] on button "Sau" at bounding box center [1430, 736] width 69 height 25
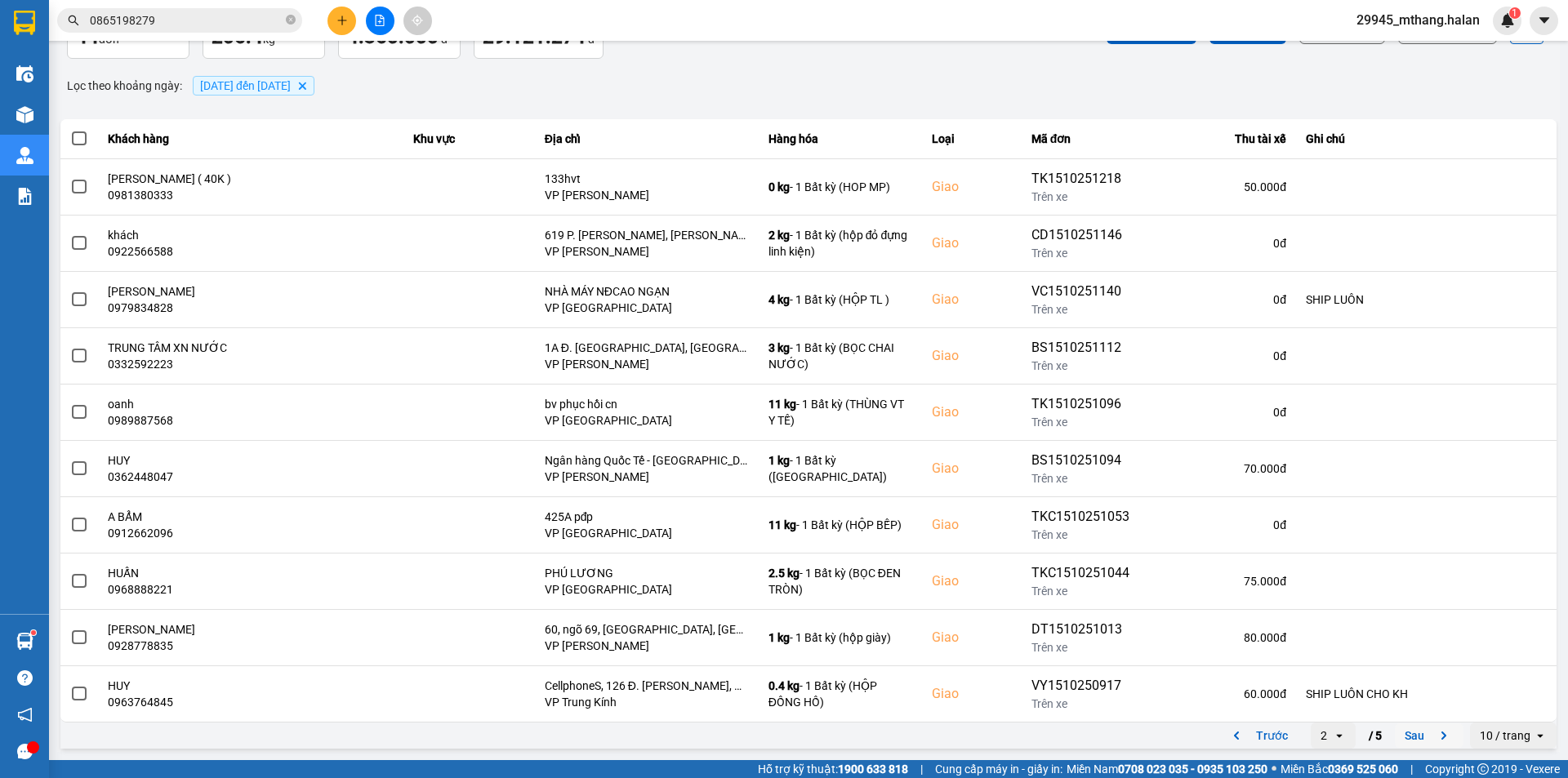
click at [1404, 732] on button "Sau" at bounding box center [1430, 736] width 69 height 25
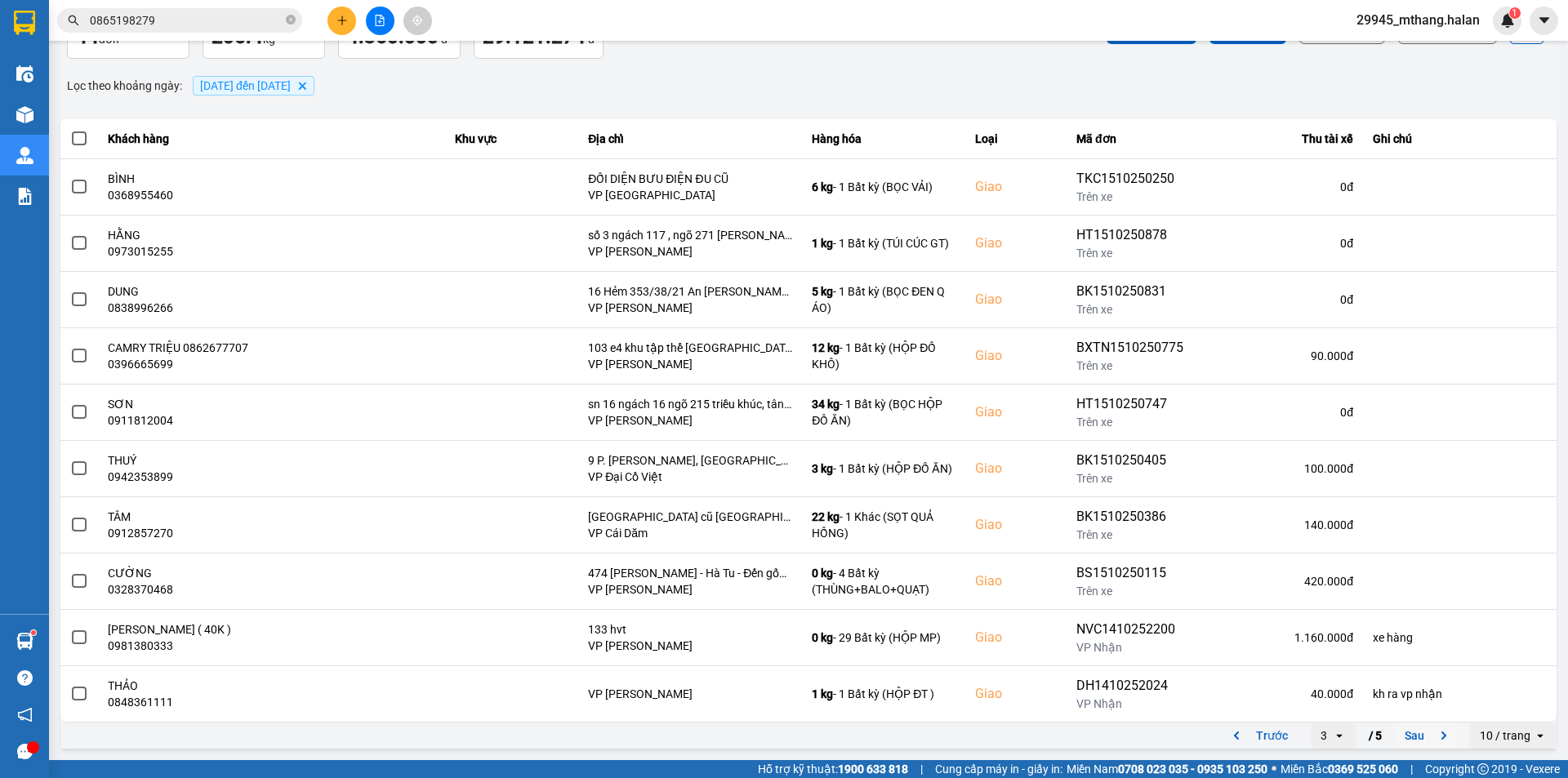
click at [1416, 736] on button "Sau" at bounding box center [1430, 736] width 69 height 25
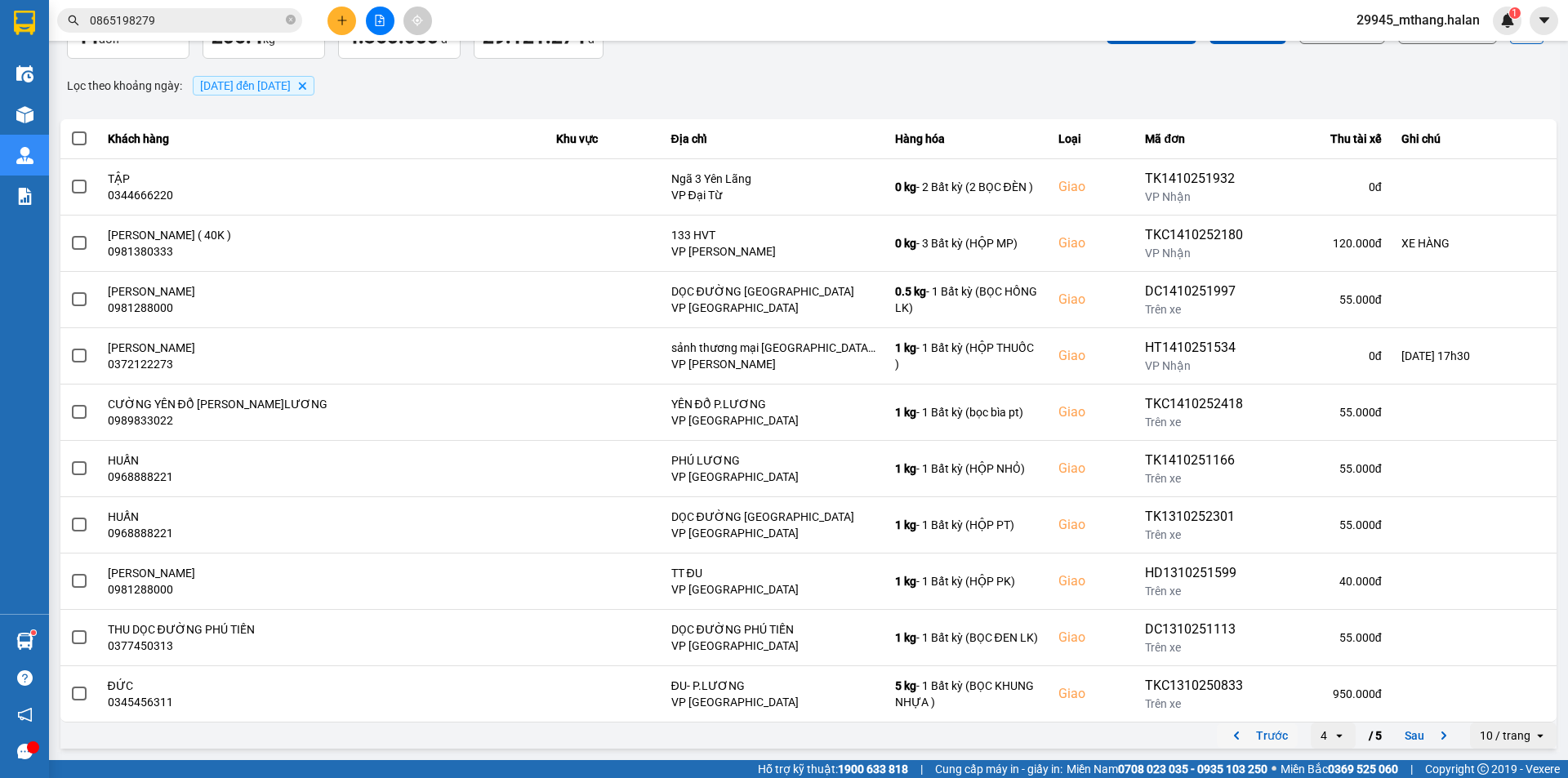
click at [1261, 737] on button "Trước" at bounding box center [1257, 736] width 81 height 25
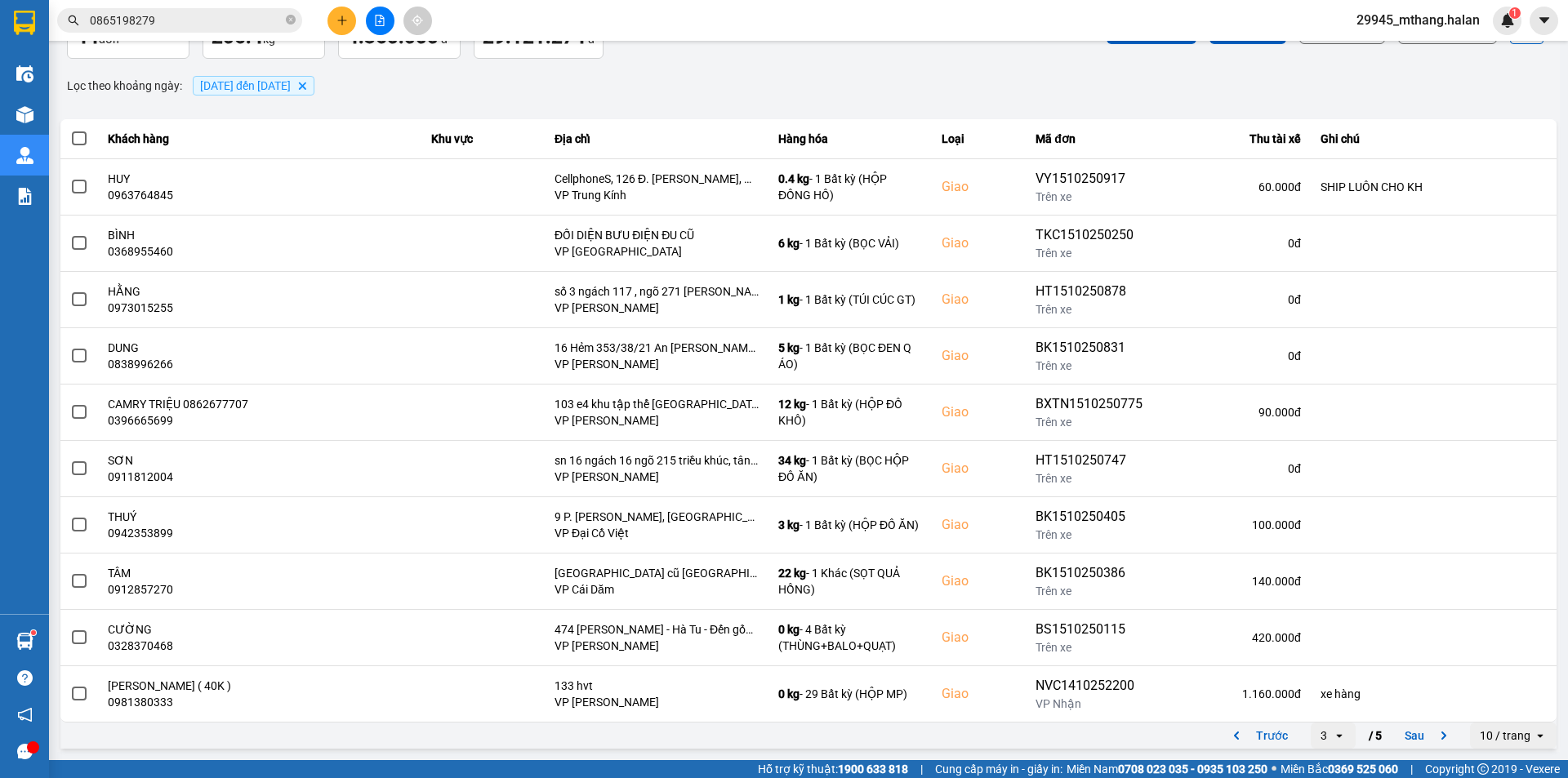
click at [562, 81] on div "Lọc theo khoảng ngày : 10/10/2025 đến 15/10/2025 Delete" at bounding box center [808, 86] width 1497 height 27
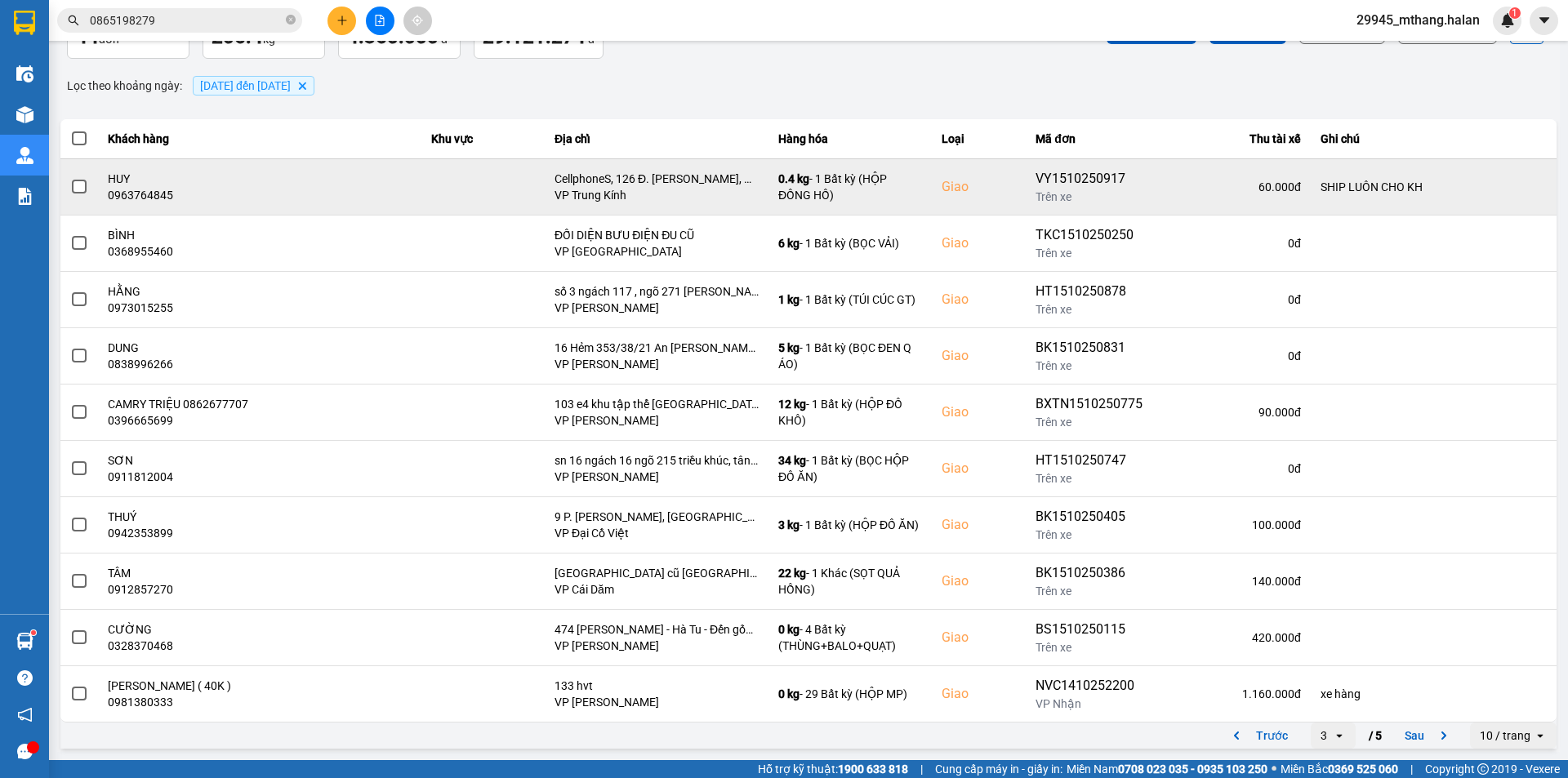
scroll to position [0, 0]
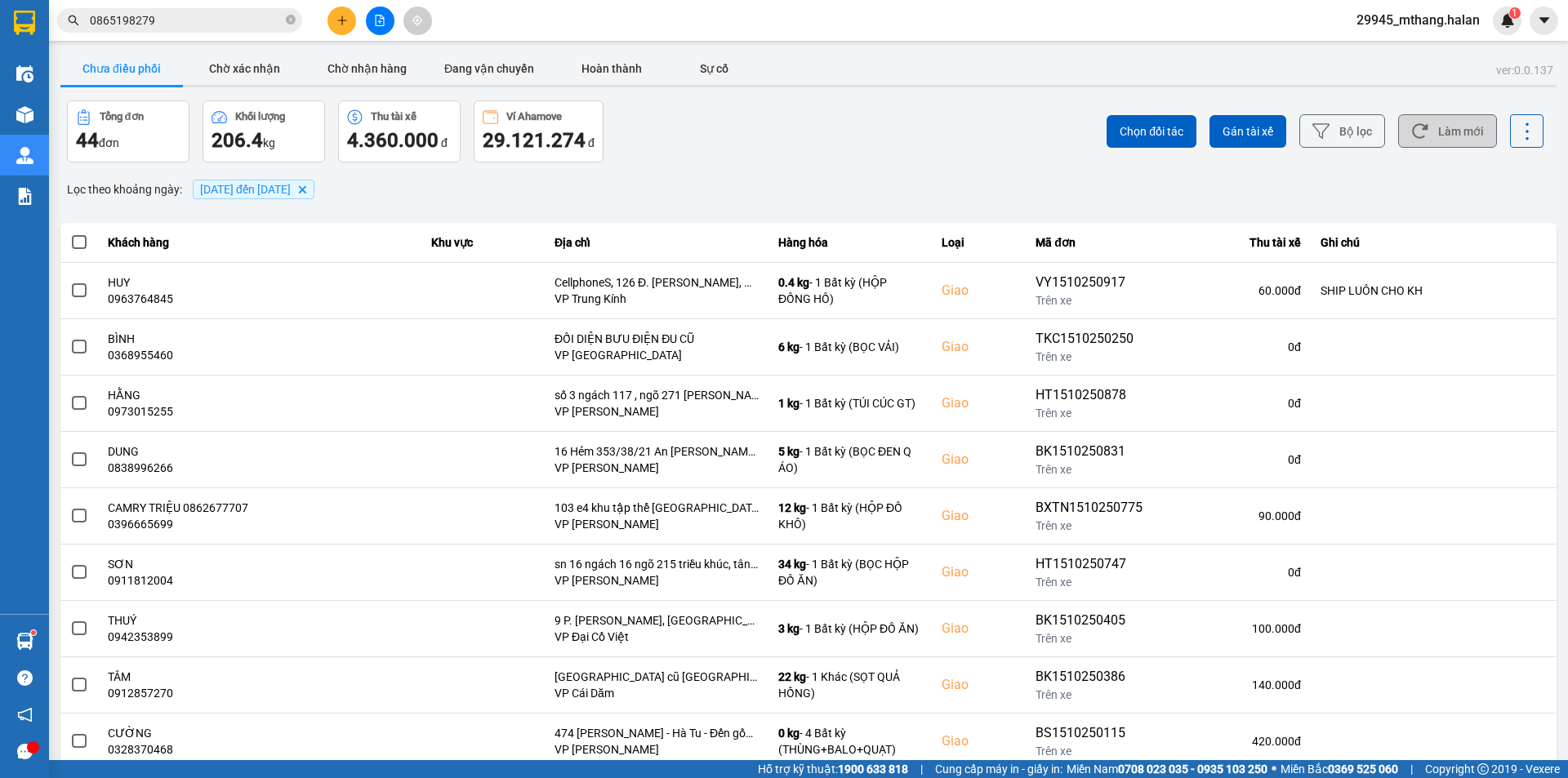
click at [1433, 125] on button "Làm mới" at bounding box center [1447, 131] width 99 height 33
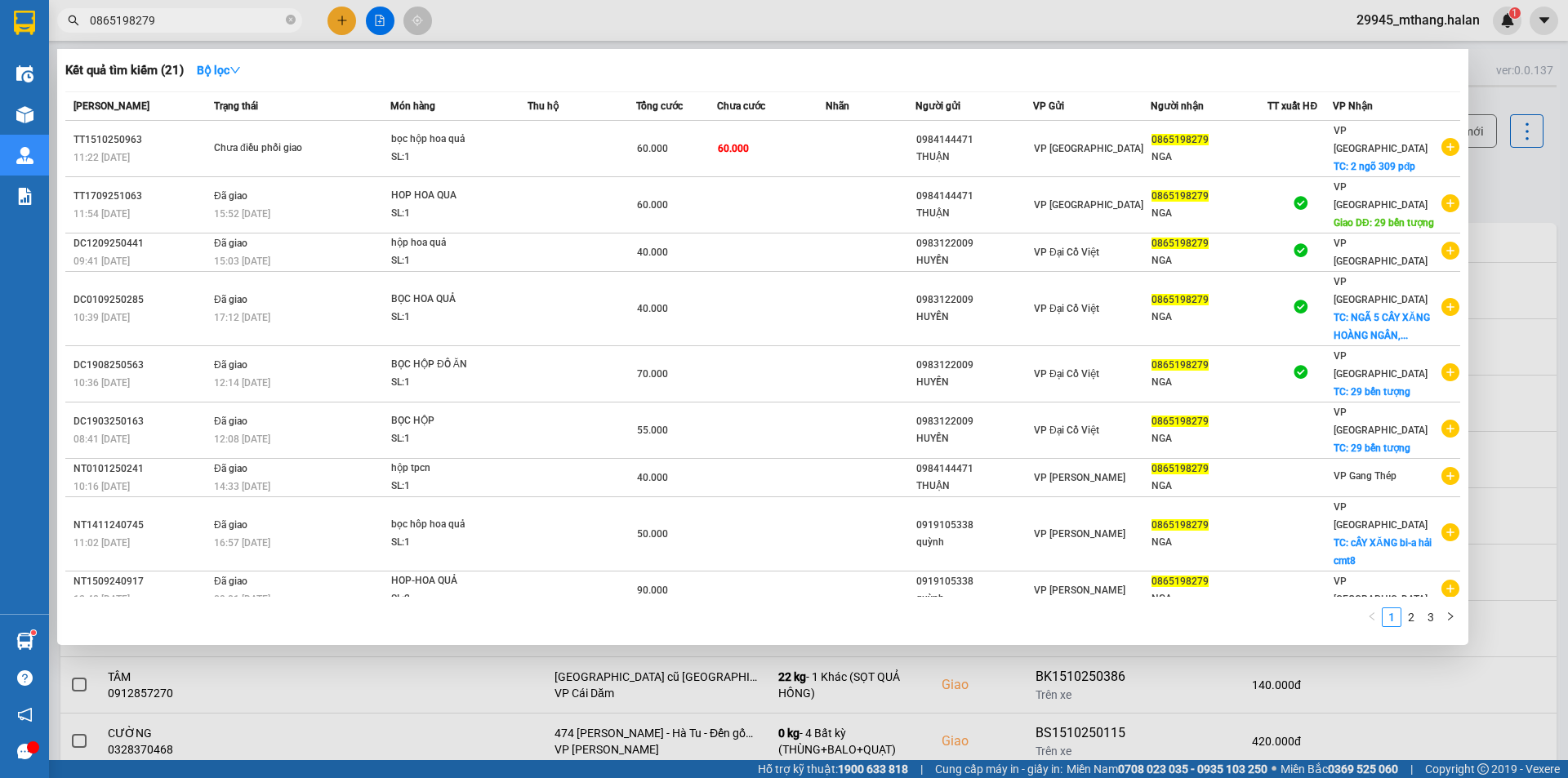
click at [174, 26] on input "0865198279" at bounding box center [186, 20] width 192 height 18
click at [161, 20] on input "0865198279" at bounding box center [186, 20] width 192 height 18
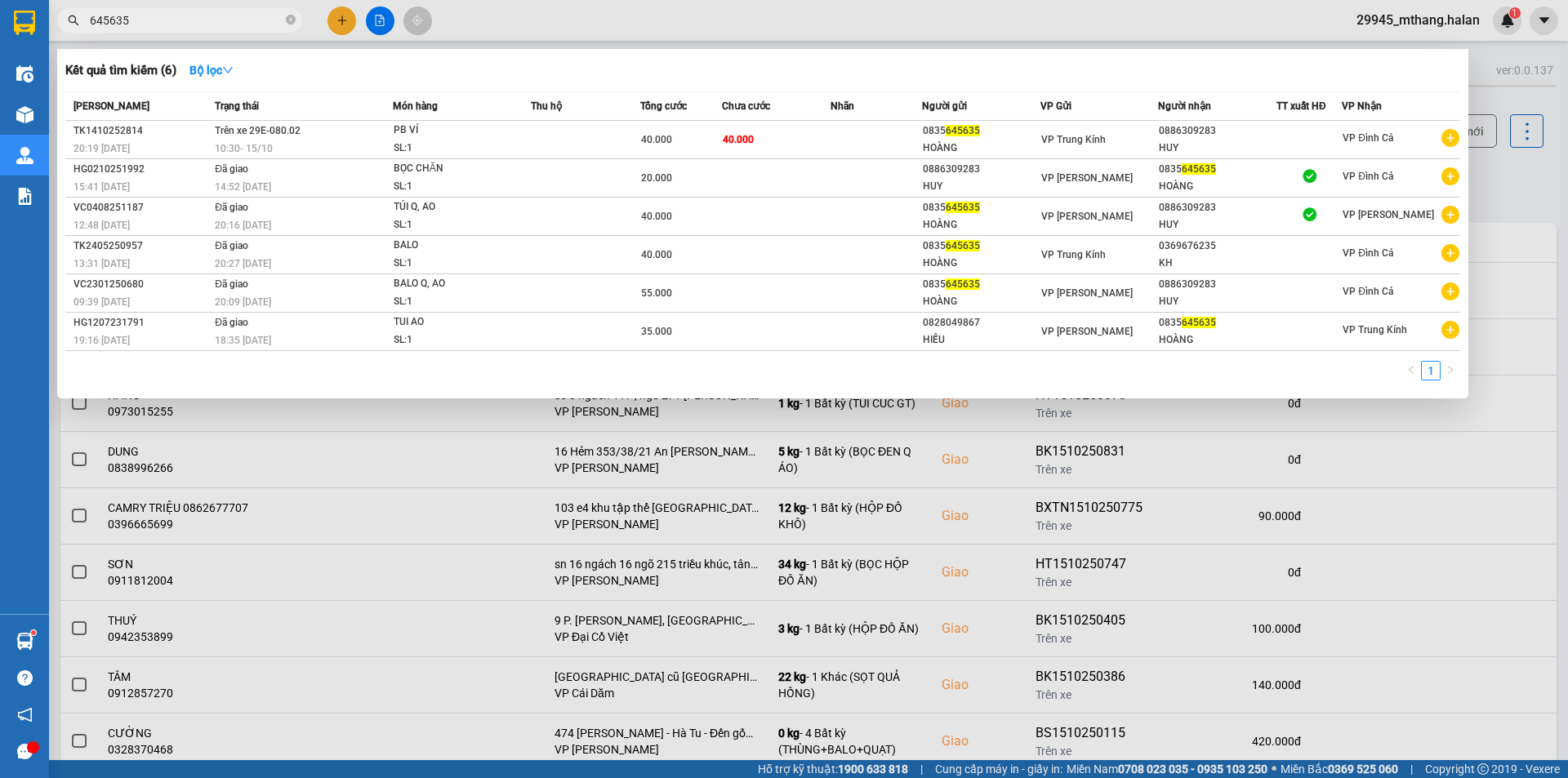
click at [143, 23] on input "645635" at bounding box center [186, 20] width 192 height 18
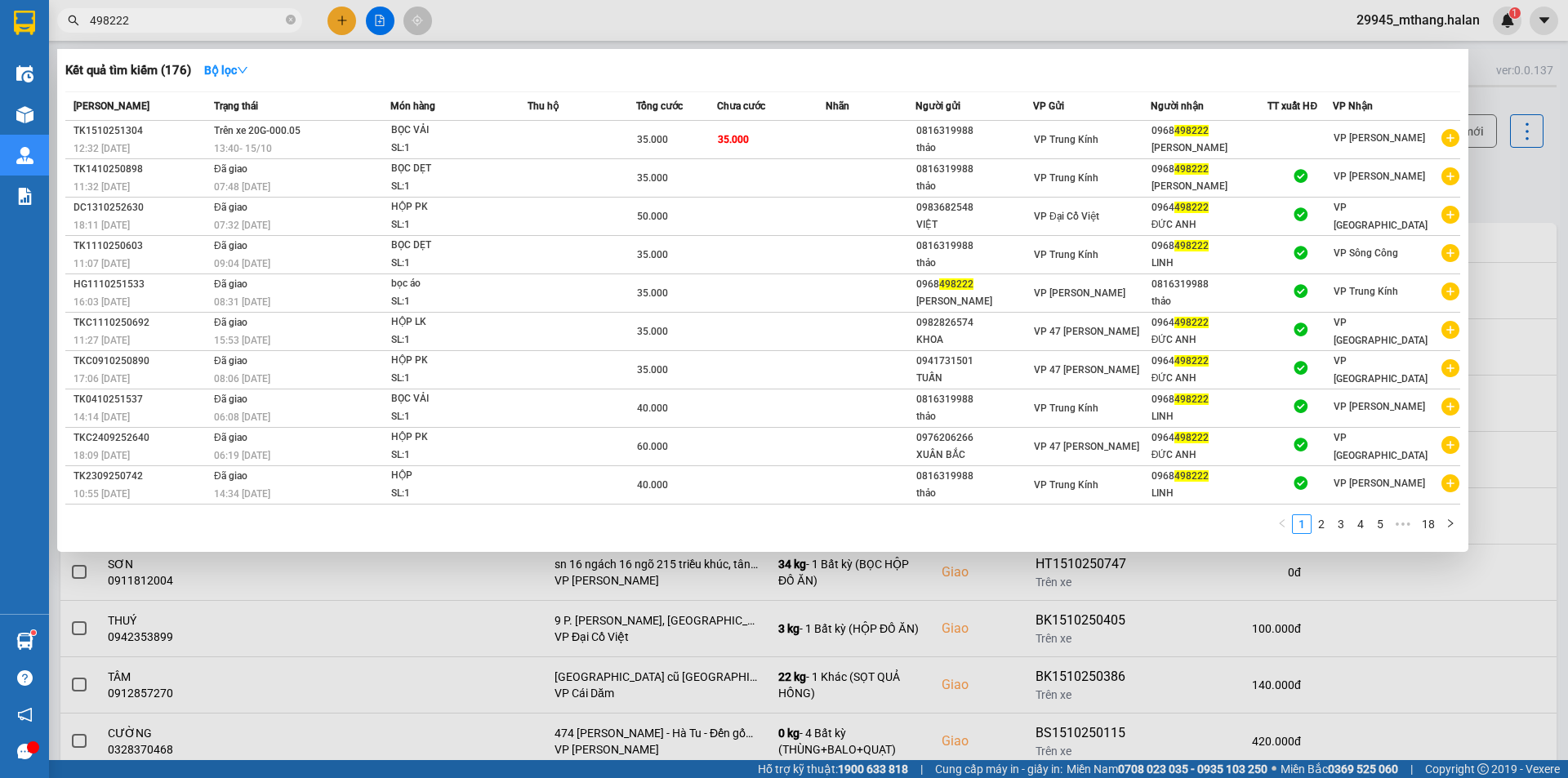
click at [1501, 180] on div at bounding box center [784, 389] width 1568 height 778
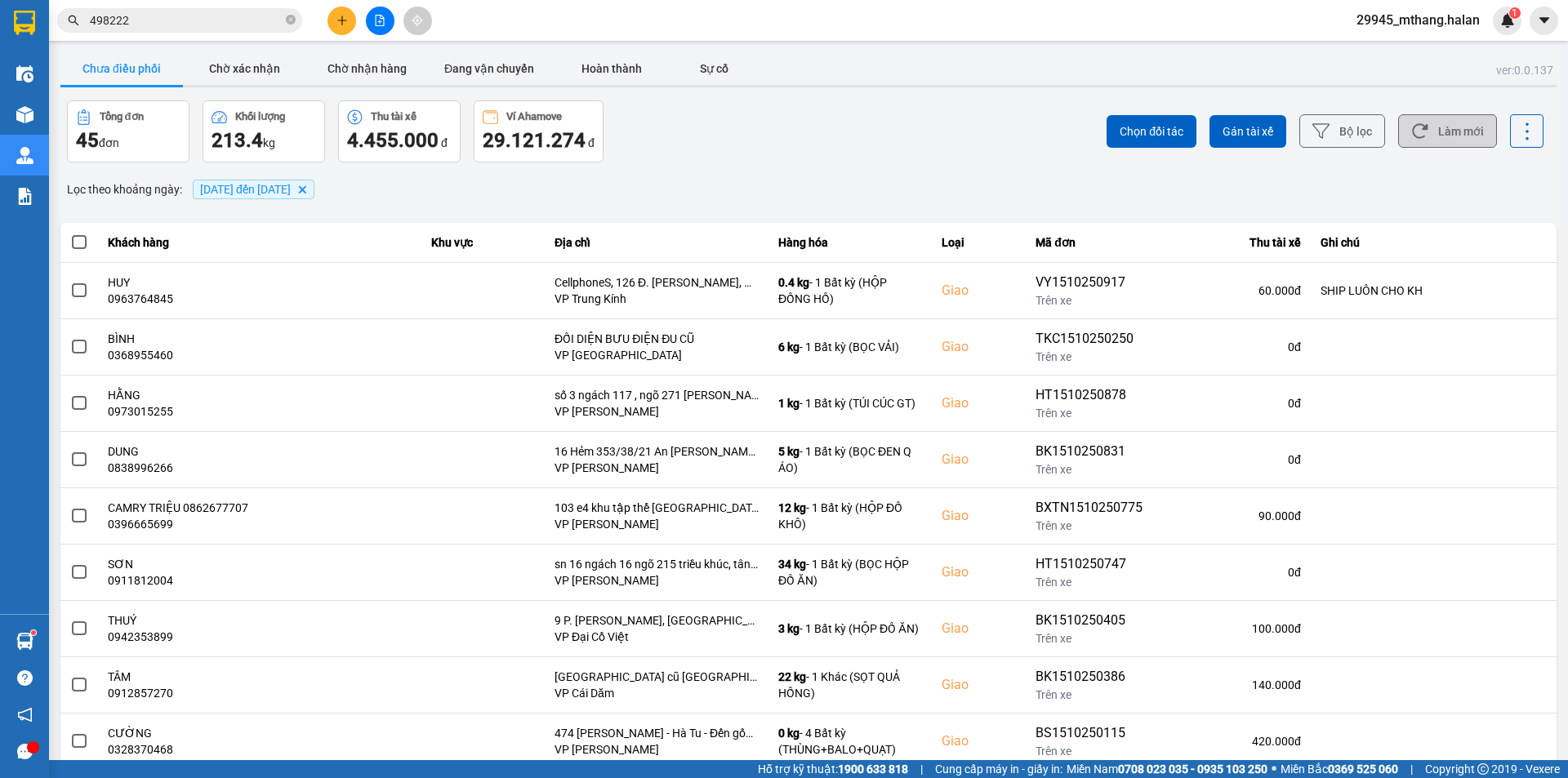
click at [1453, 135] on button "Làm mới" at bounding box center [1447, 131] width 99 height 33
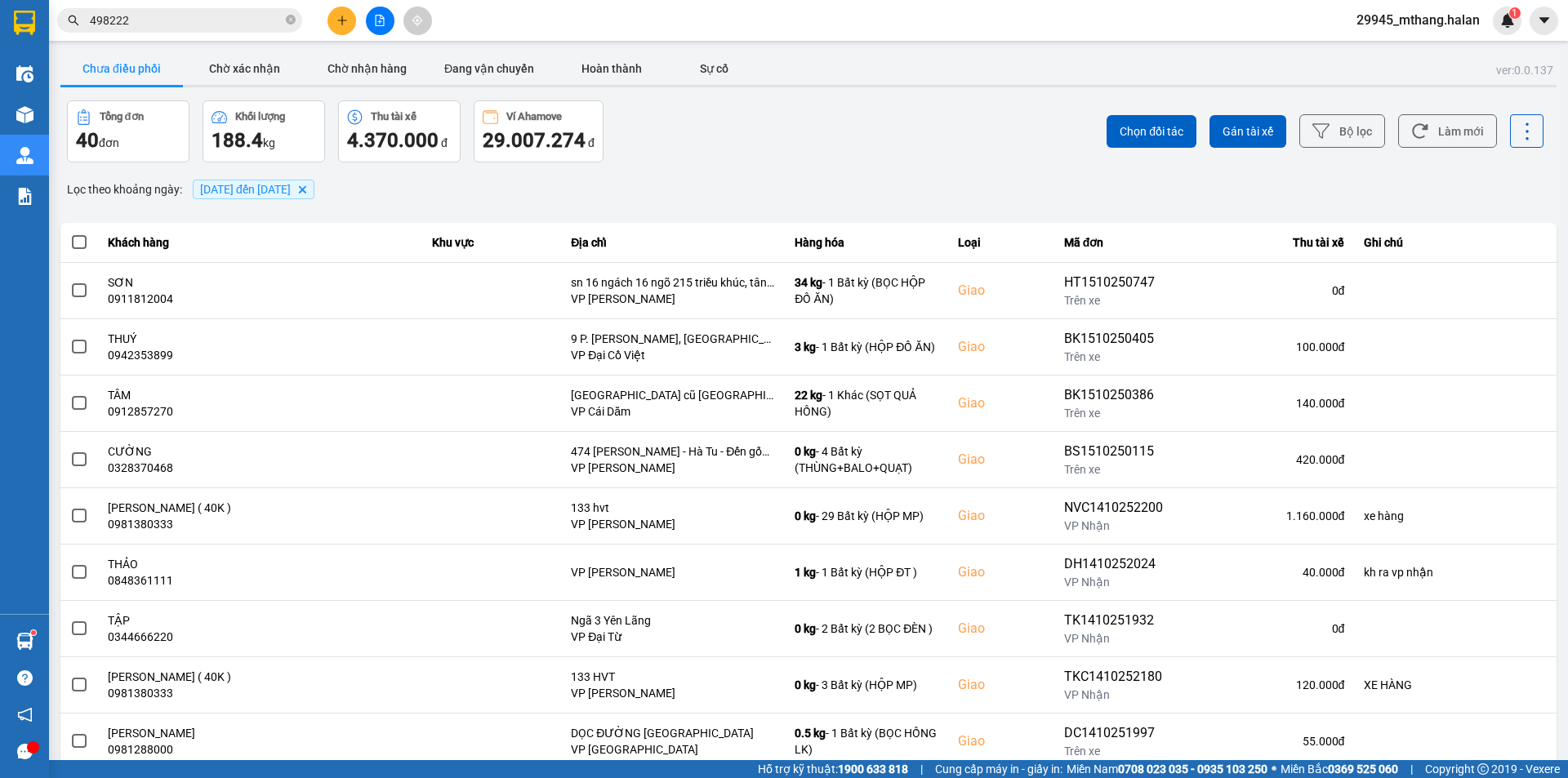
click at [617, 201] on div "Lọc theo khoảng ngày : 10/10/2025 đến 15/10/2025 Delete" at bounding box center [808, 190] width 1497 height 27
click at [656, 191] on div "Lọc theo khoảng ngày : 10/10/2025 đến 15/10/2025 Delete" at bounding box center [808, 190] width 1497 height 27
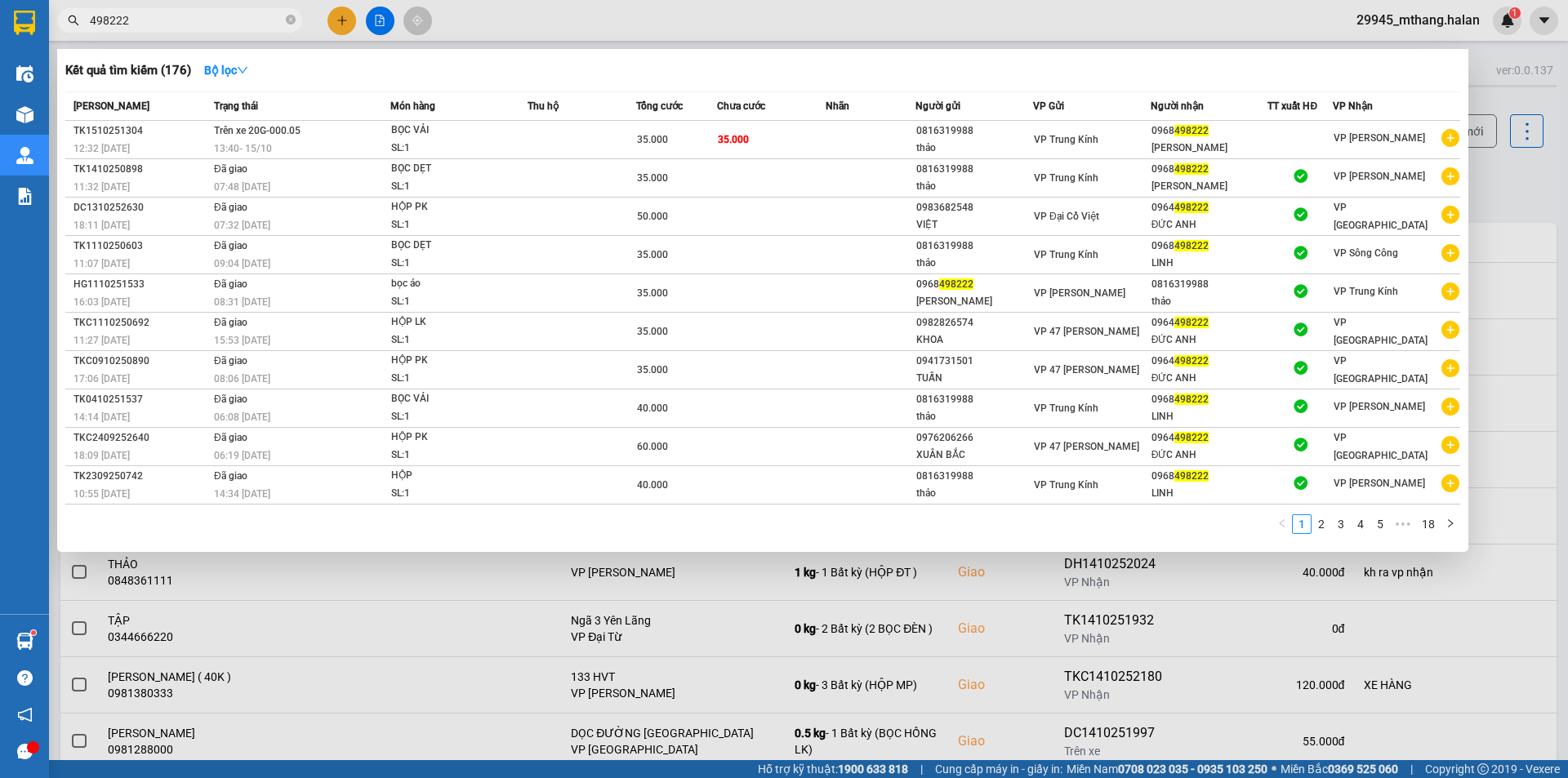
click at [159, 19] on input "498222" at bounding box center [186, 20] width 192 height 18
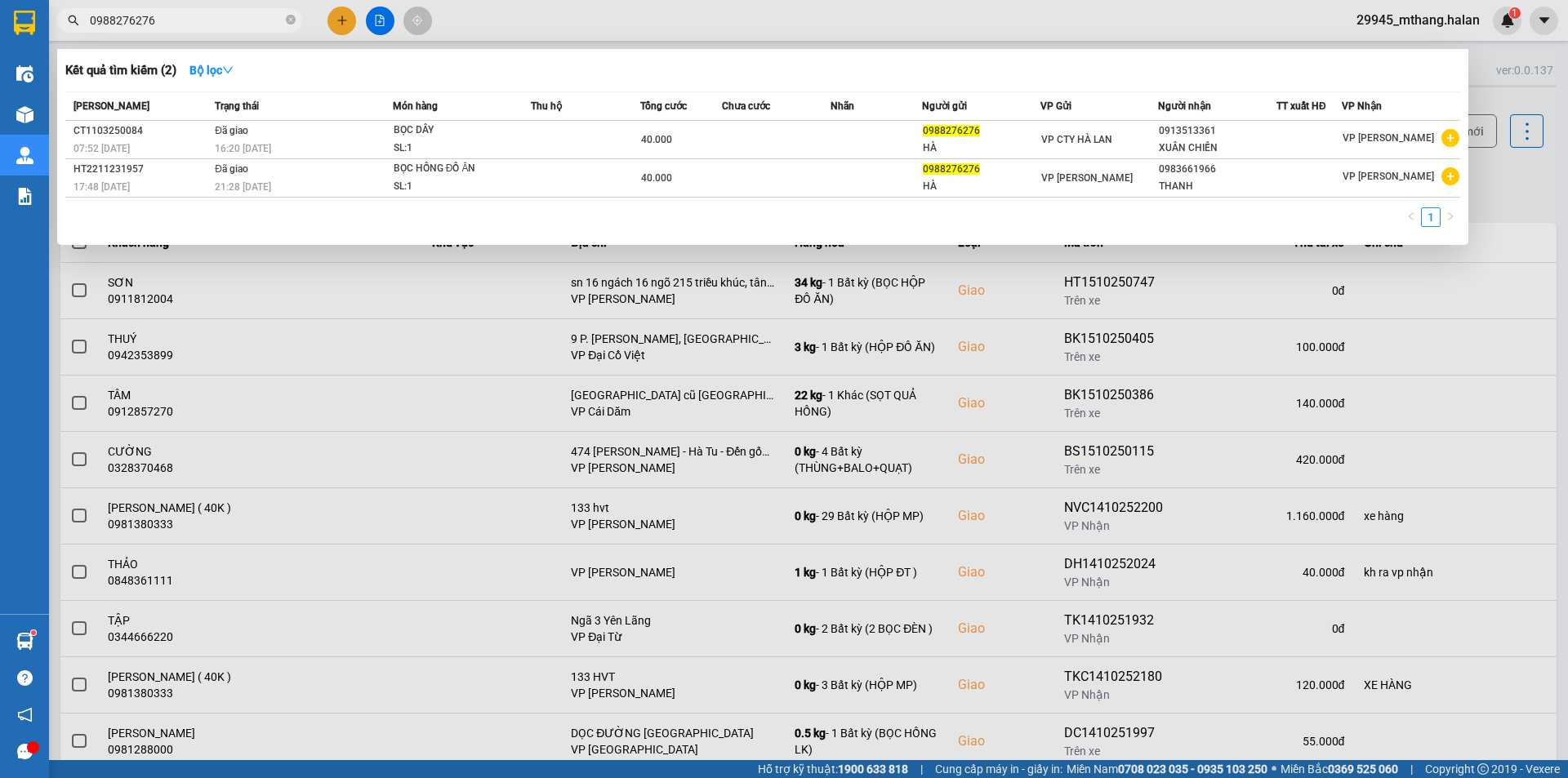
click at [176, 27] on input "0988276276" at bounding box center [186, 20] width 192 height 18
drag, startPoint x: 173, startPoint y: 20, endPoint x: 85, endPoint y: 18, distance: 88.0
click at [85, 18] on span "0988276276" at bounding box center [179, 21] width 245 height 25
drag, startPoint x: 1500, startPoint y: 176, endPoint x: 1449, endPoint y: 136, distance: 64.8
click at [1499, 175] on div at bounding box center [784, 389] width 1568 height 778
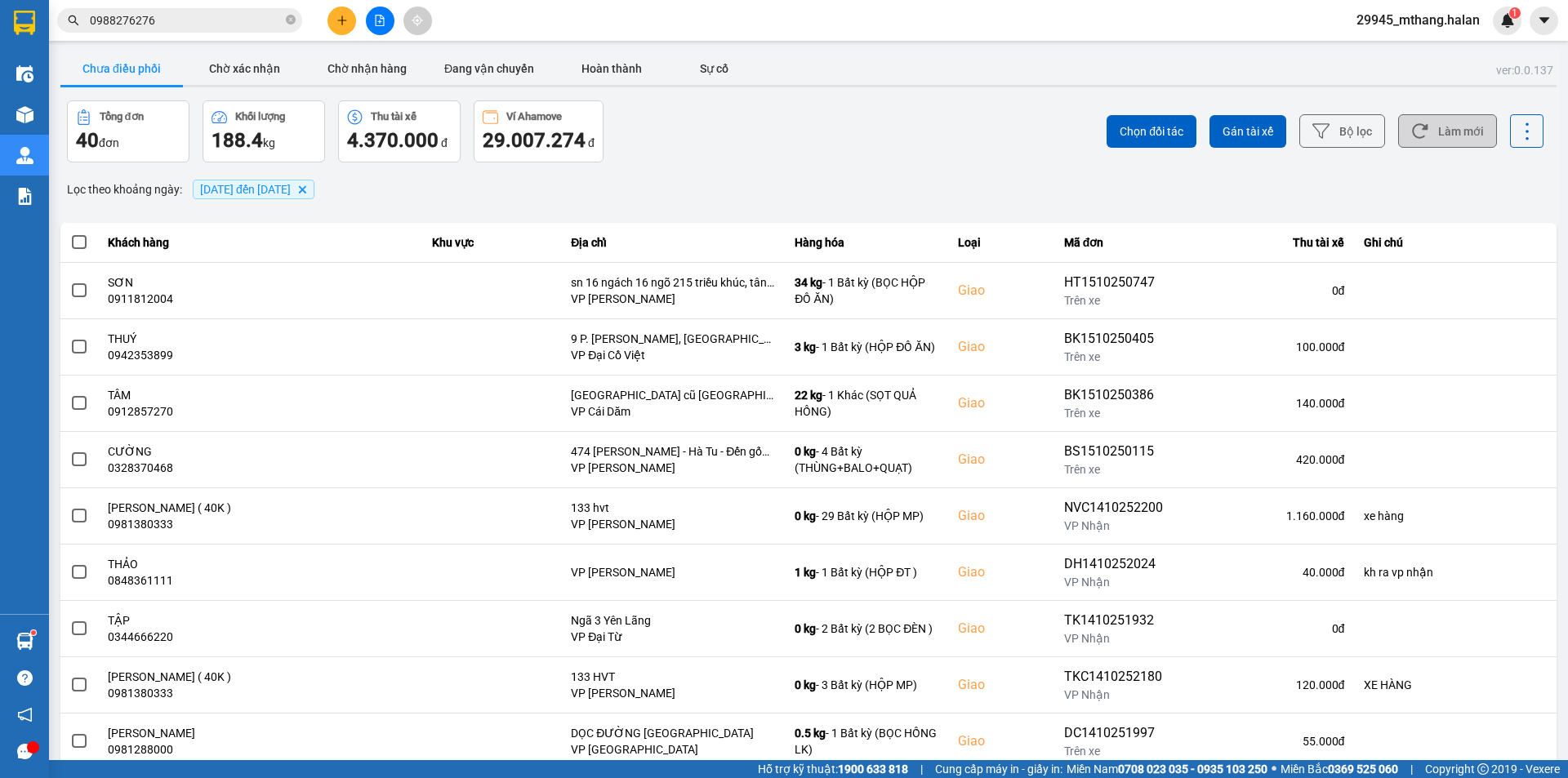
drag, startPoint x: 1454, startPoint y: 131, endPoint x: 1433, endPoint y: 126, distance: 21.6
click at [1448, 129] on button "Làm mới" at bounding box center [1447, 131] width 99 height 33
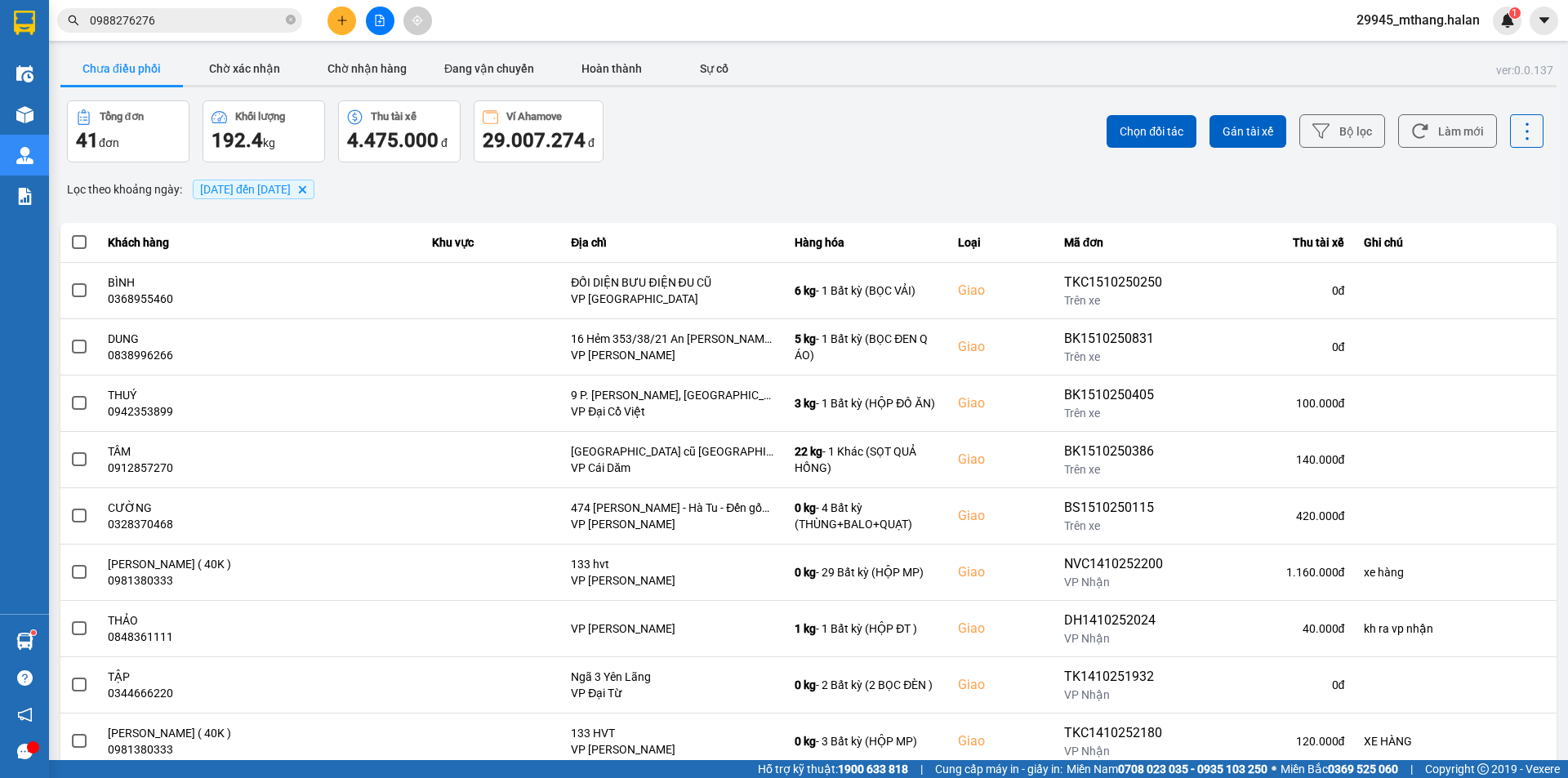
drag, startPoint x: 1470, startPoint y: 188, endPoint x: 1445, endPoint y: 156, distance: 40.6
click at [1468, 187] on div "Lọc theo khoảng ngày : 10/10/2025 đến 15/10/2025 Delete" at bounding box center [808, 190] width 1497 height 27
click at [1441, 132] on button "Làm mới" at bounding box center [1447, 131] width 99 height 33
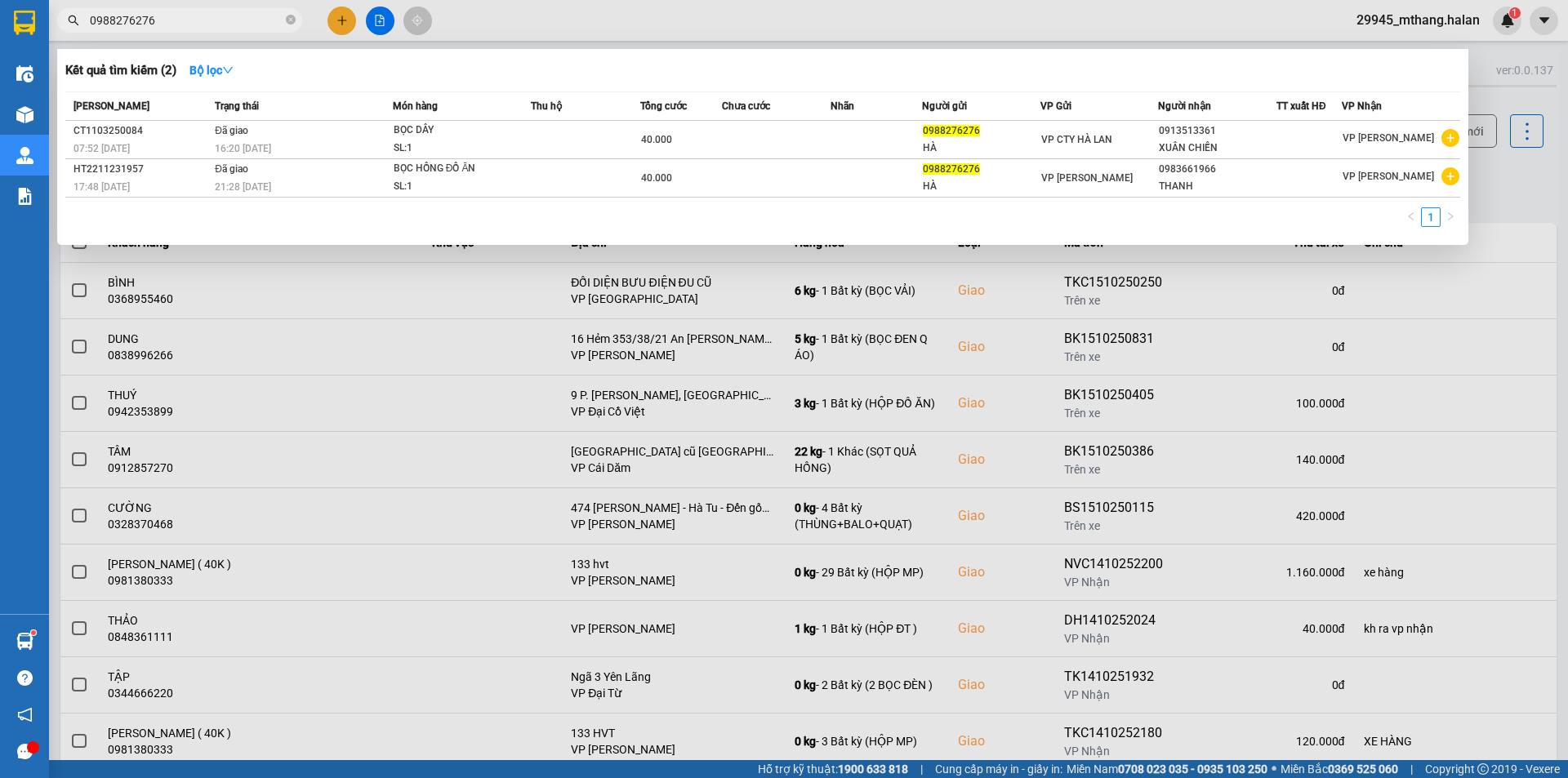
click at [173, 27] on input "0988276276" at bounding box center [186, 20] width 192 height 18
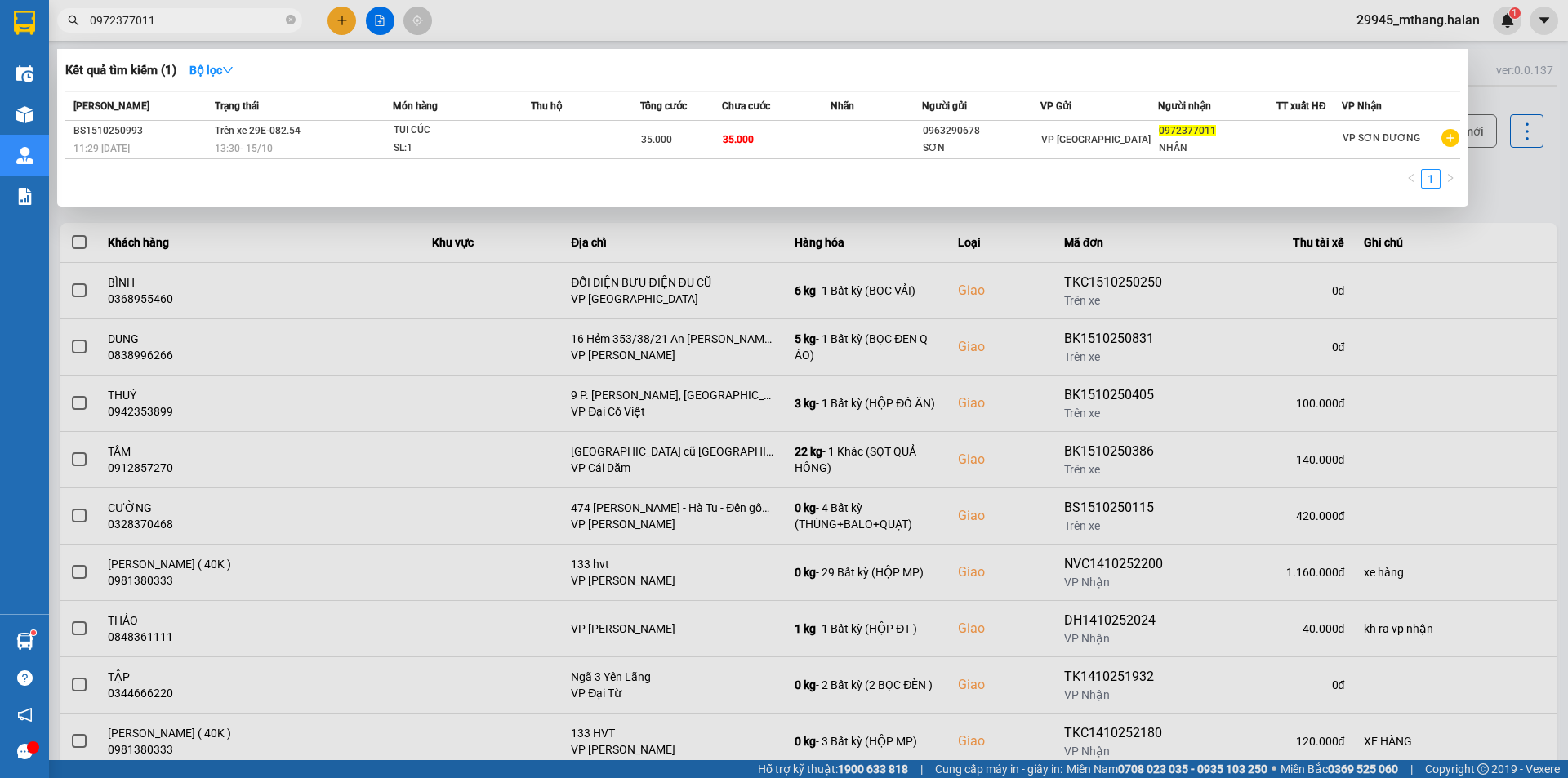
click at [202, 25] on input "0972377011" at bounding box center [186, 20] width 192 height 18
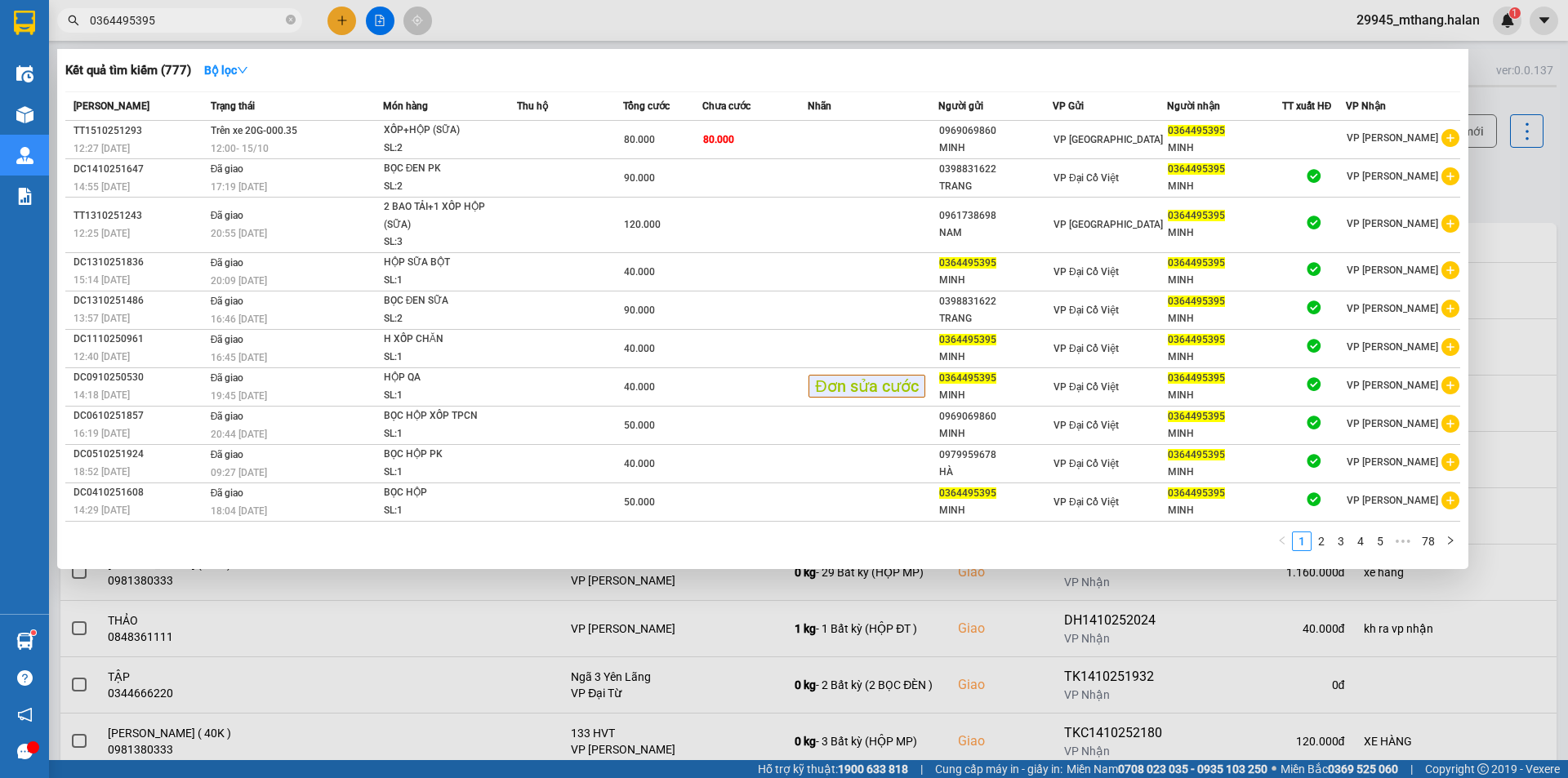
click at [159, 21] on input "0364495395" at bounding box center [186, 20] width 192 height 18
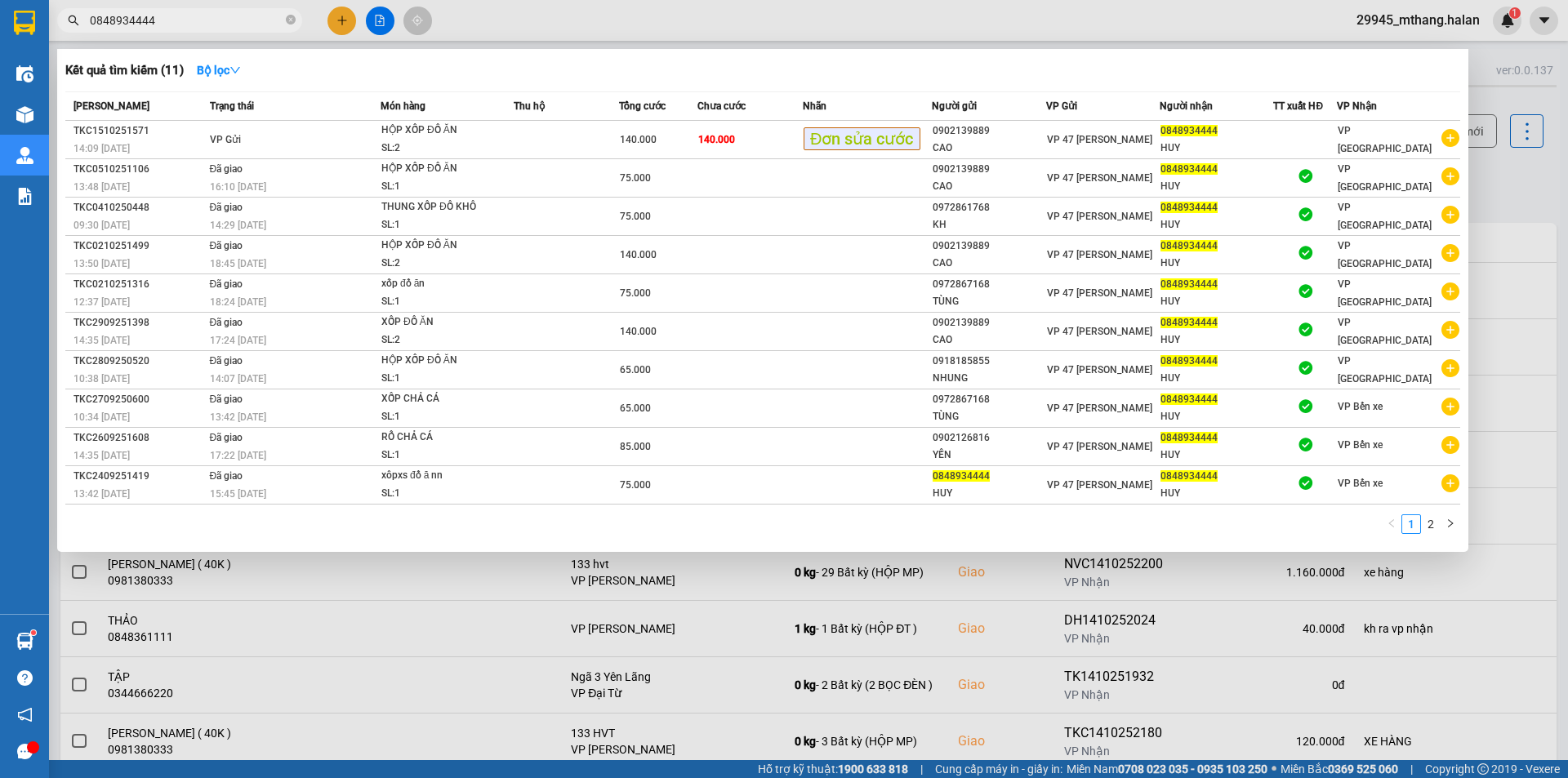
click at [196, 22] on input "0848934444" at bounding box center [186, 20] width 192 height 18
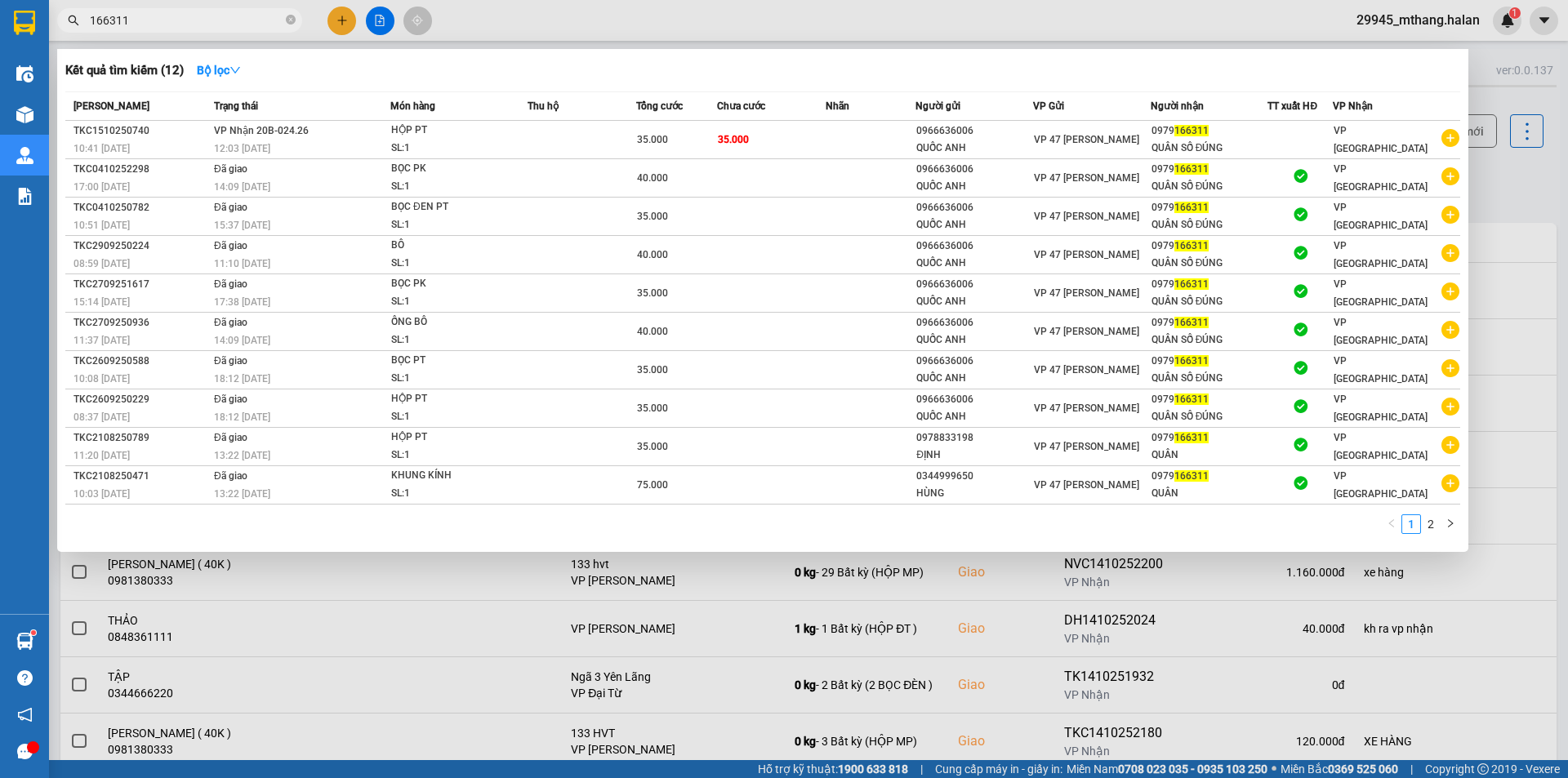
type input "166311"
click at [249, 11] on input "166311" at bounding box center [186, 20] width 192 height 18
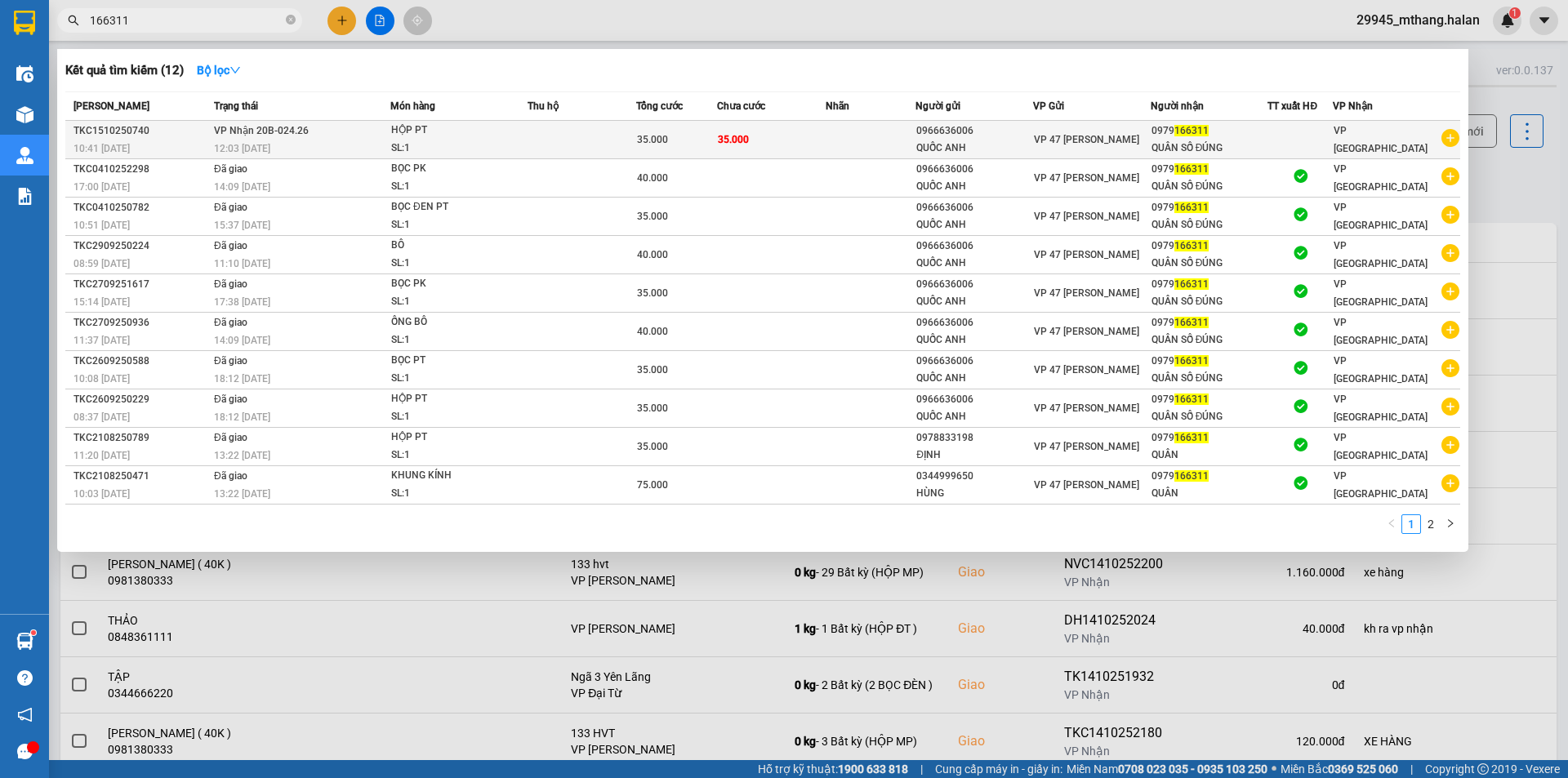
click at [561, 133] on td at bounding box center [581, 140] width 109 height 39
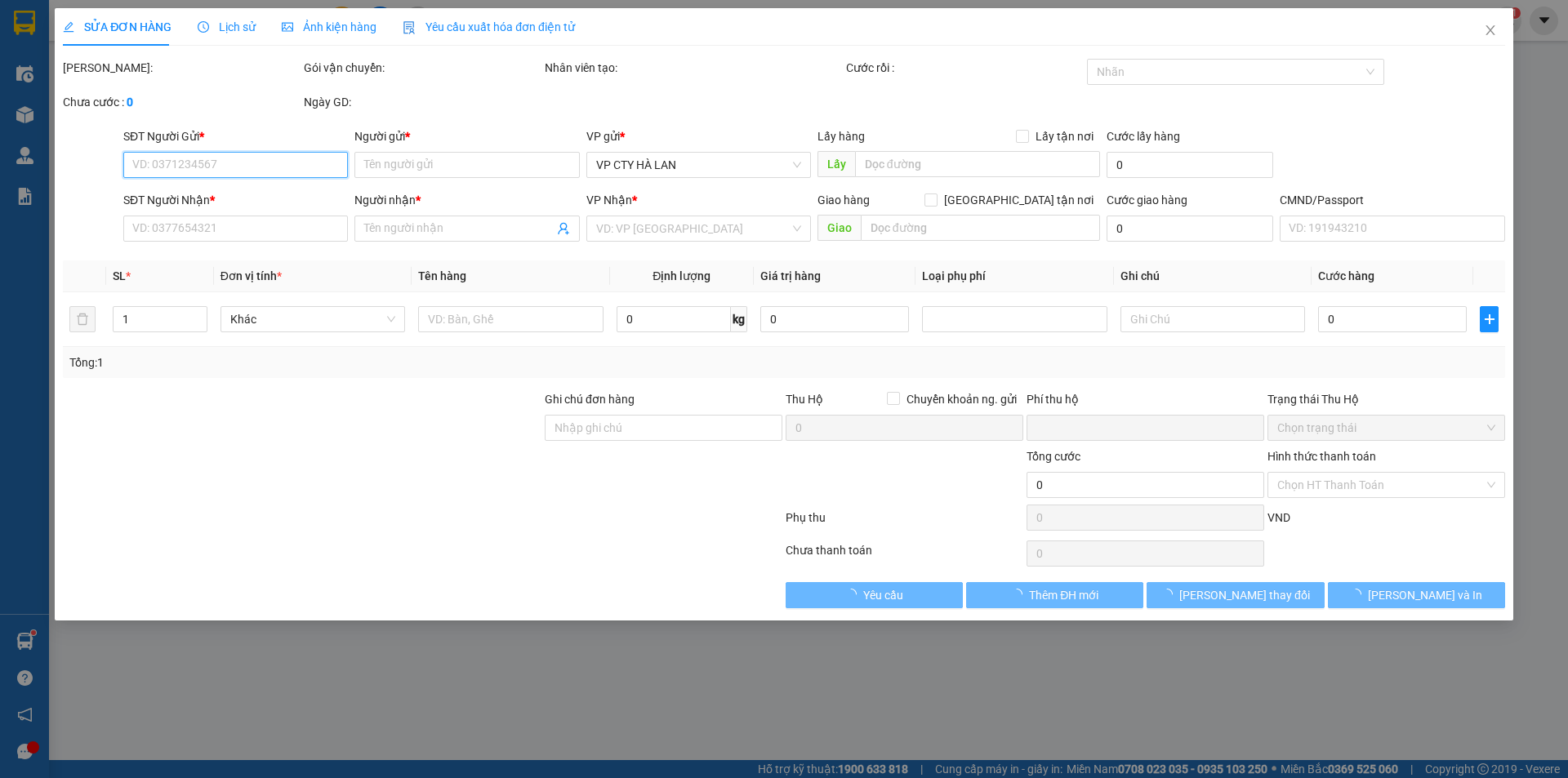
type input "0966636006"
type input "QUỐC ANH"
type input "0979166311"
type input "QUÂN SỐ ĐÚNG"
type input "0"
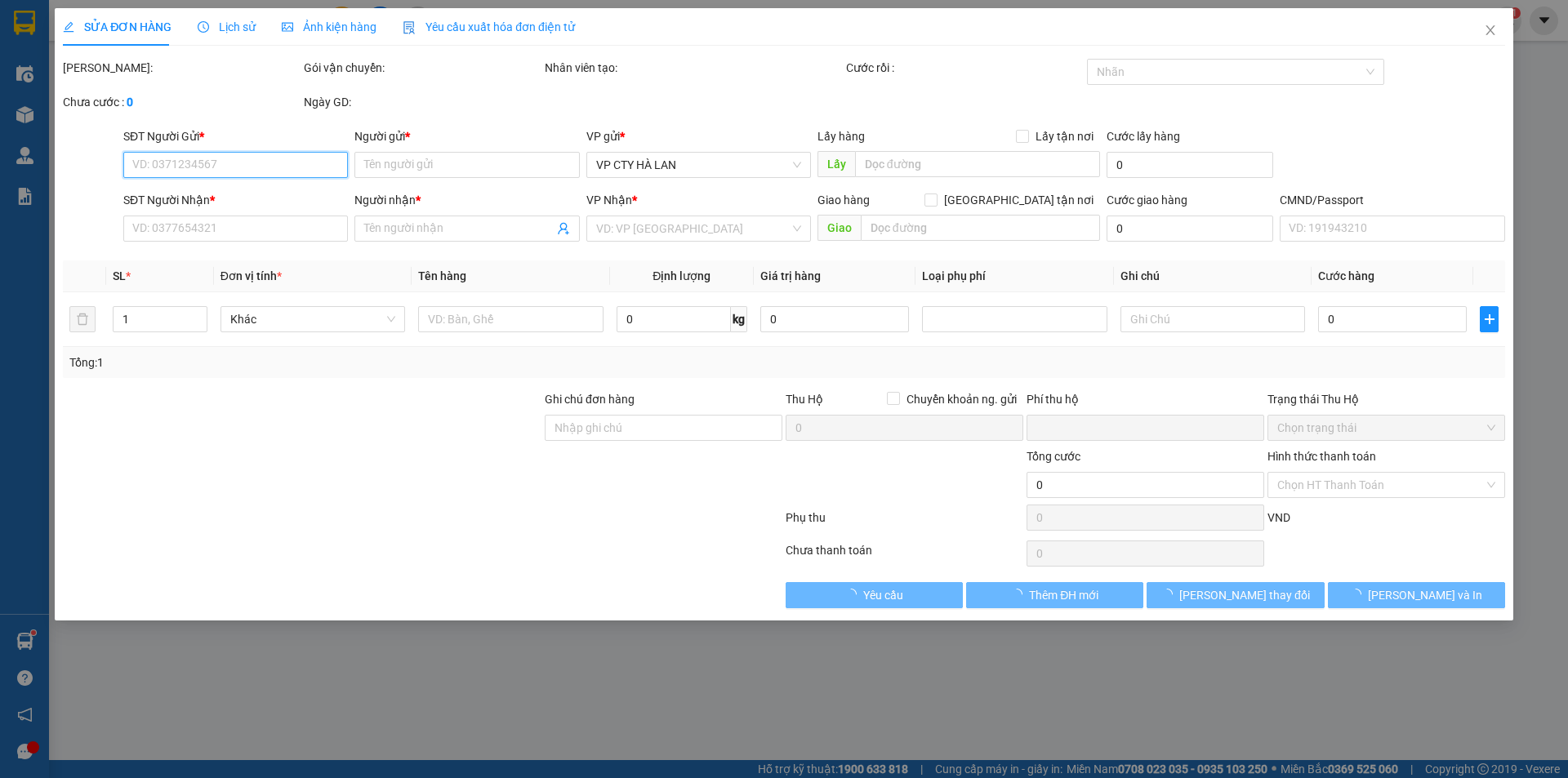
type input "35.000"
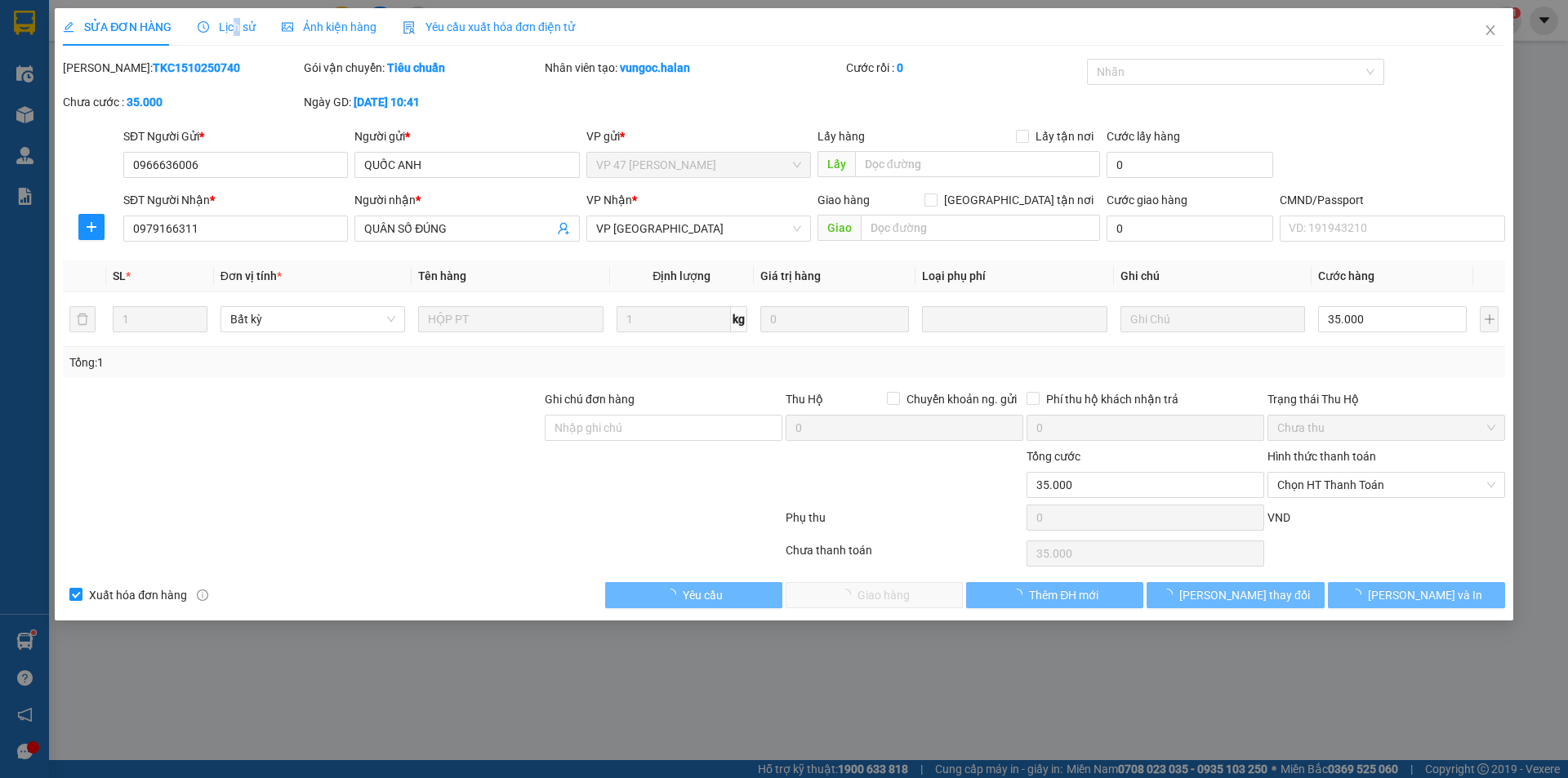
drag, startPoint x: 233, startPoint y: 27, endPoint x: 252, endPoint y: 42, distance: 24.2
click at [234, 27] on span "Lịch sử" at bounding box center [227, 27] width 58 height 13
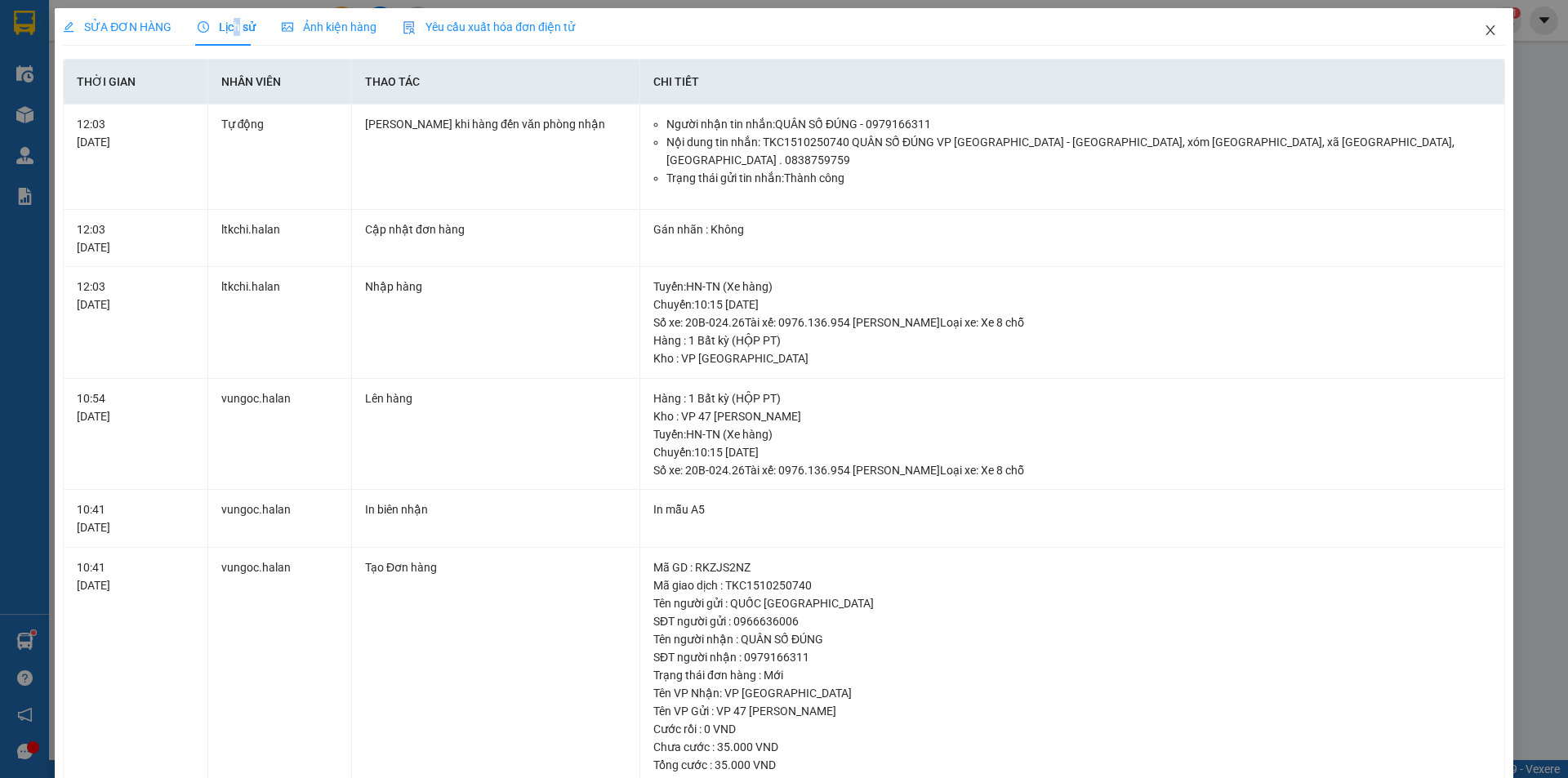
click at [1484, 27] on icon "close" at bounding box center [1490, 30] width 13 height 13
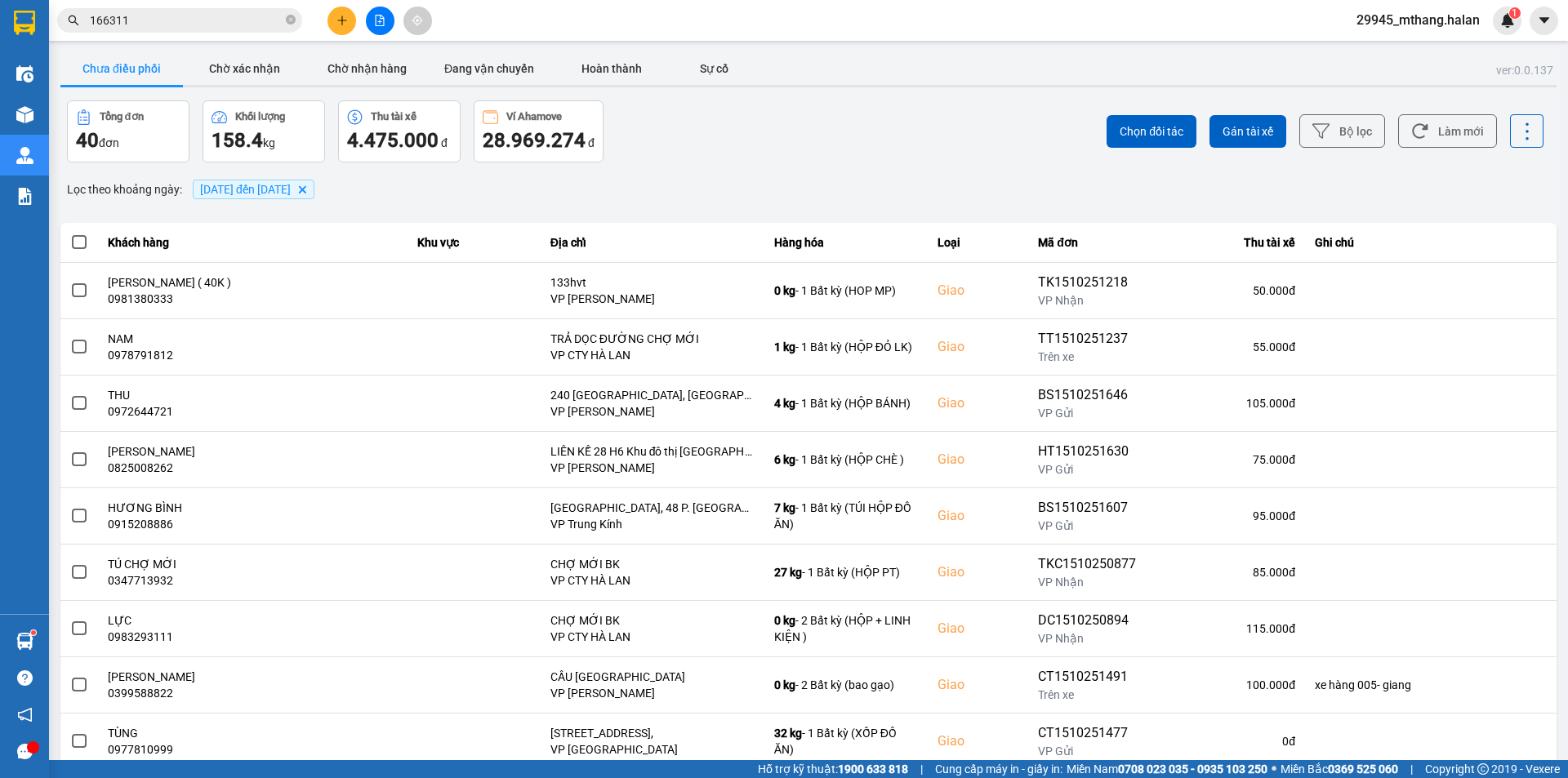
drag, startPoint x: 633, startPoint y: 191, endPoint x: 611, endPoint y: 186, distance: 22.6
click at [617, 190] on div "Lọc theo khoảng ngày : 10/10/2025 đến 15/10/2025 Delete" at bounding box center [808, 190] width 1497 height 27
click at [157, 26] on input "166311" at bounding box center [186, 20] width 192 height 18
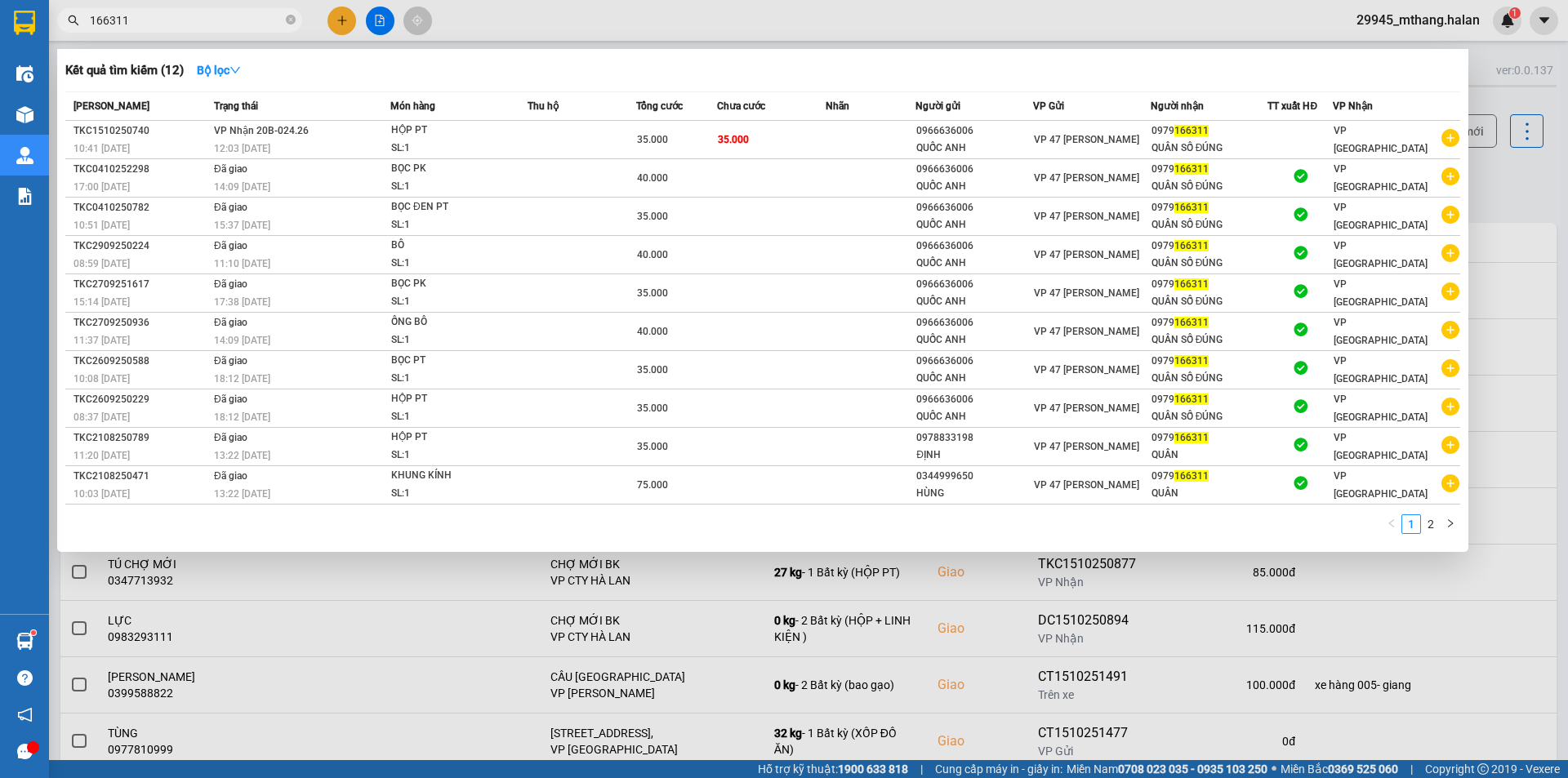
click at [157, 26] on input "166311" at bounding box center [186, 20] width 192 height 18
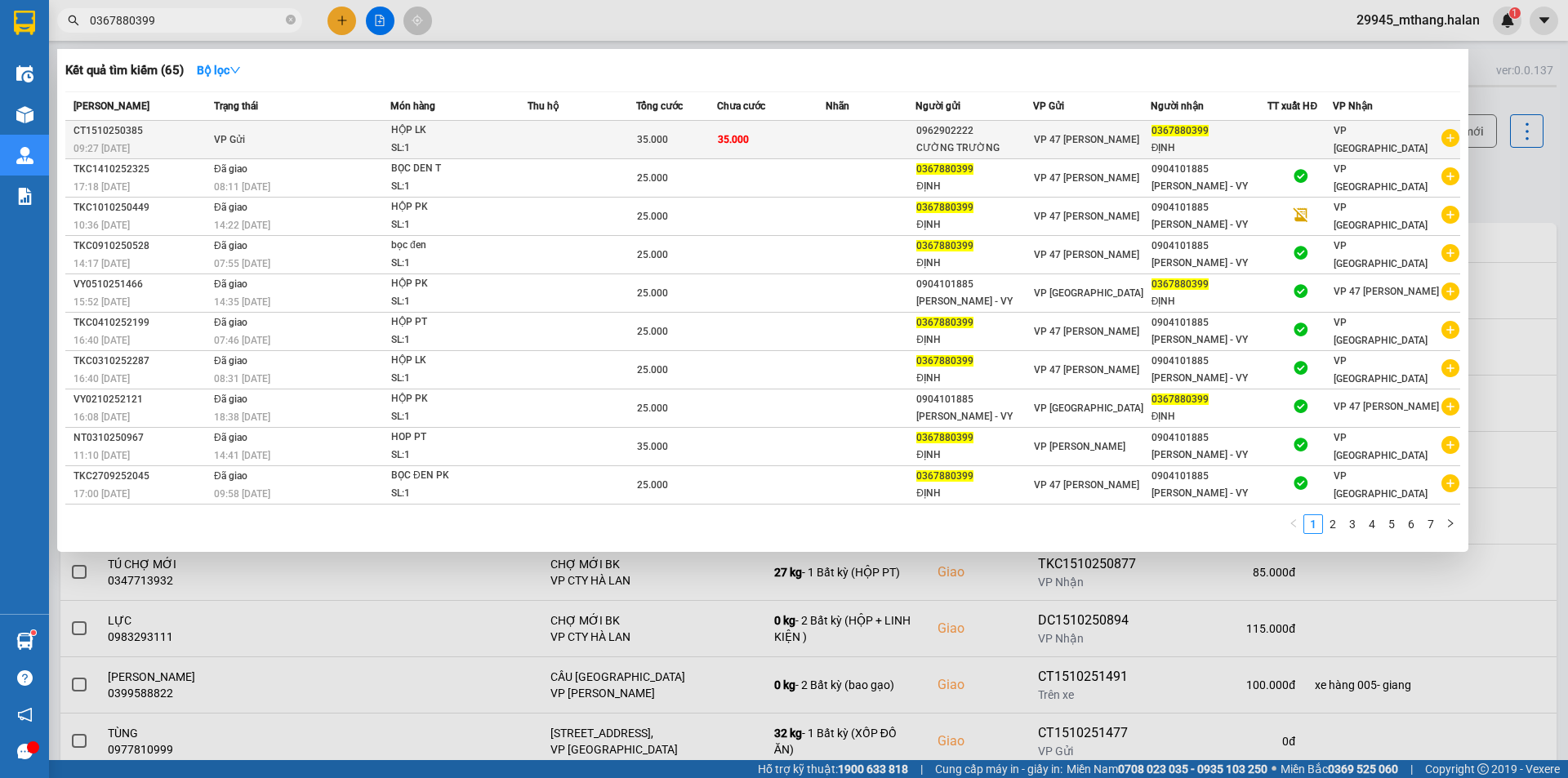
type input "0367880399"
click at [794, 137] on td "35.000" at bounding box center [771, 140] width 109 height 39
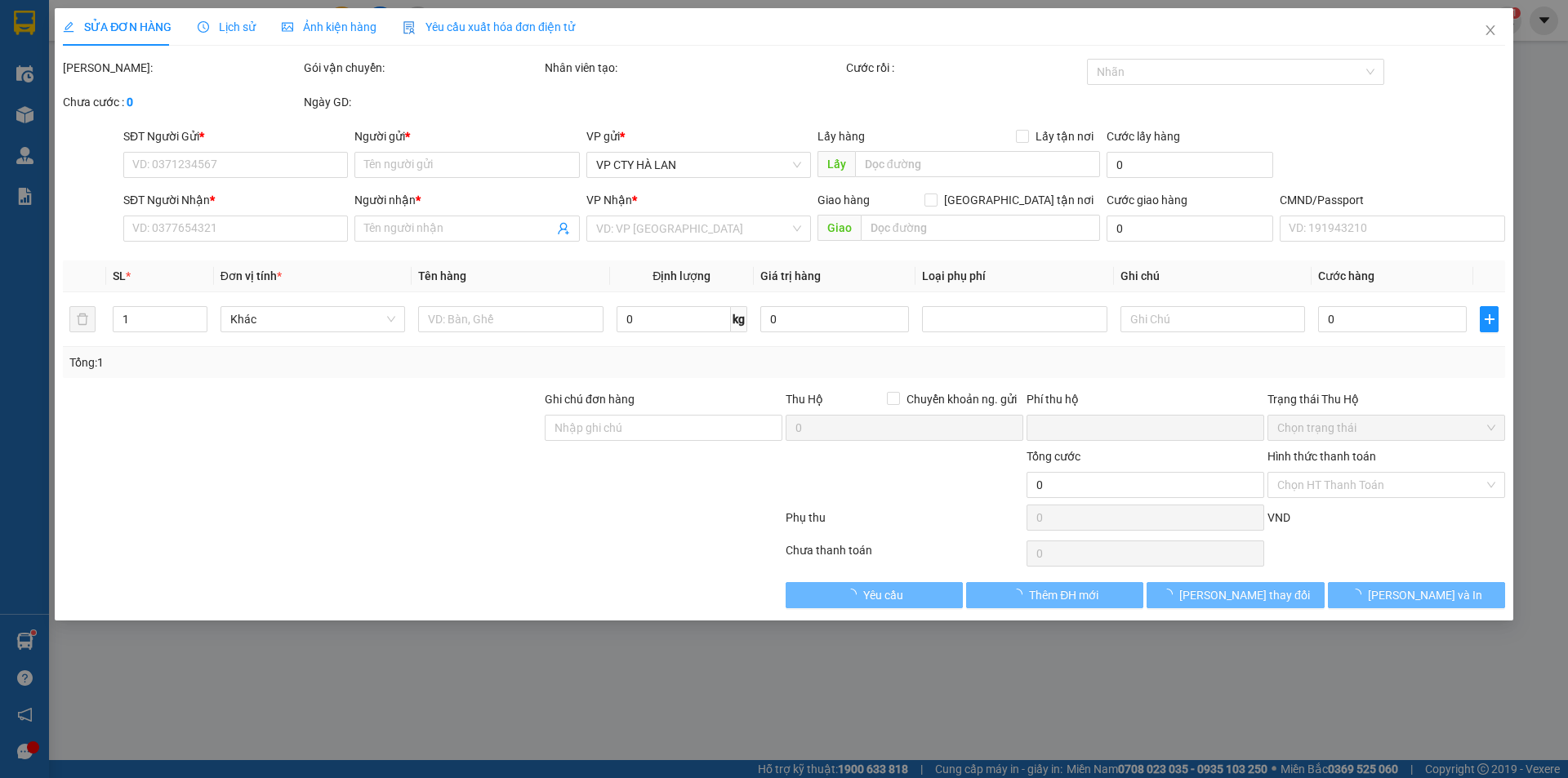
type input "0962902222"
type input "CƯỜNG TRƯỜNG"
type input "0367880399"
type input "ĐỊNH"
type input "0"
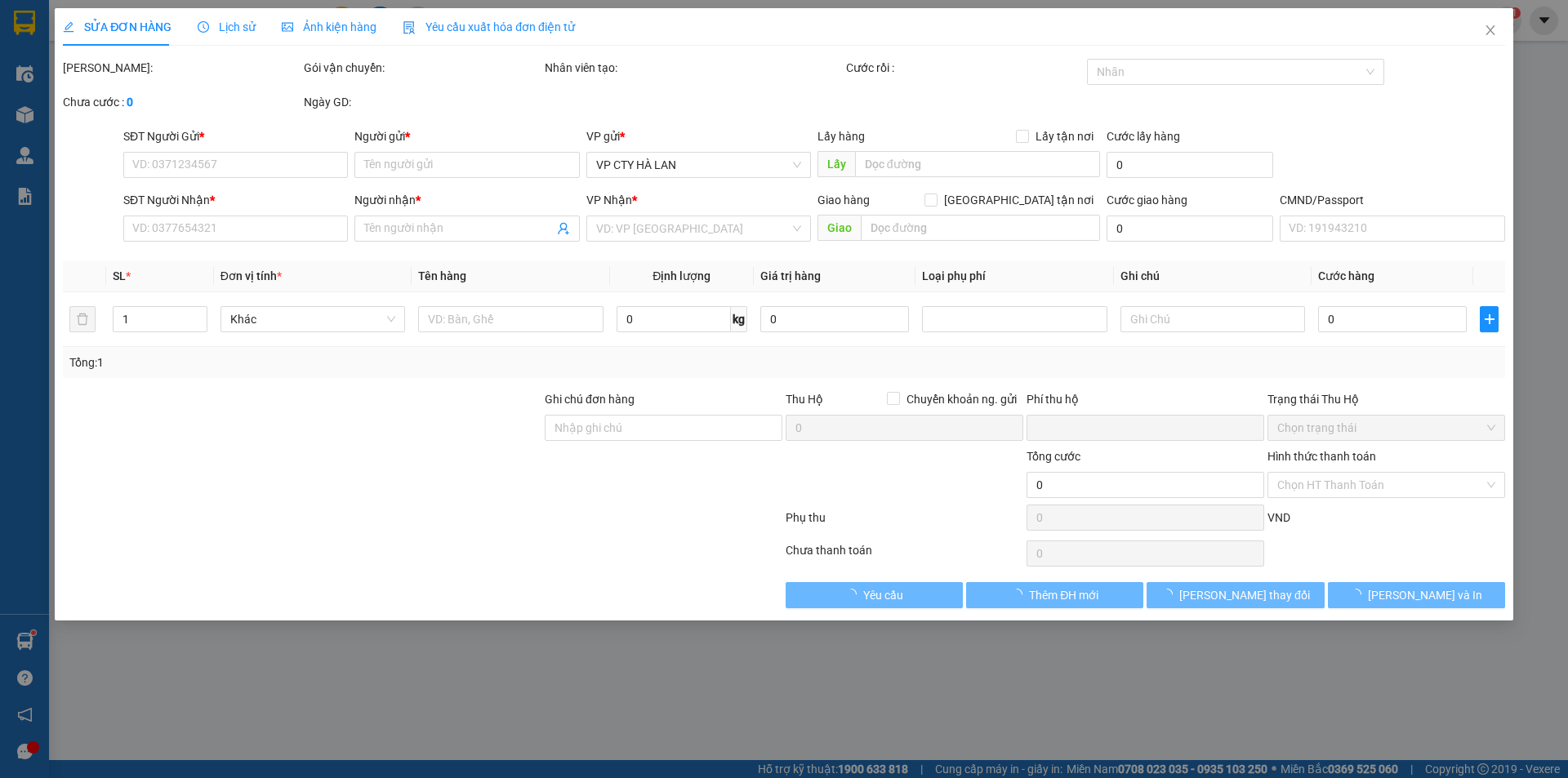
type input "35.000"
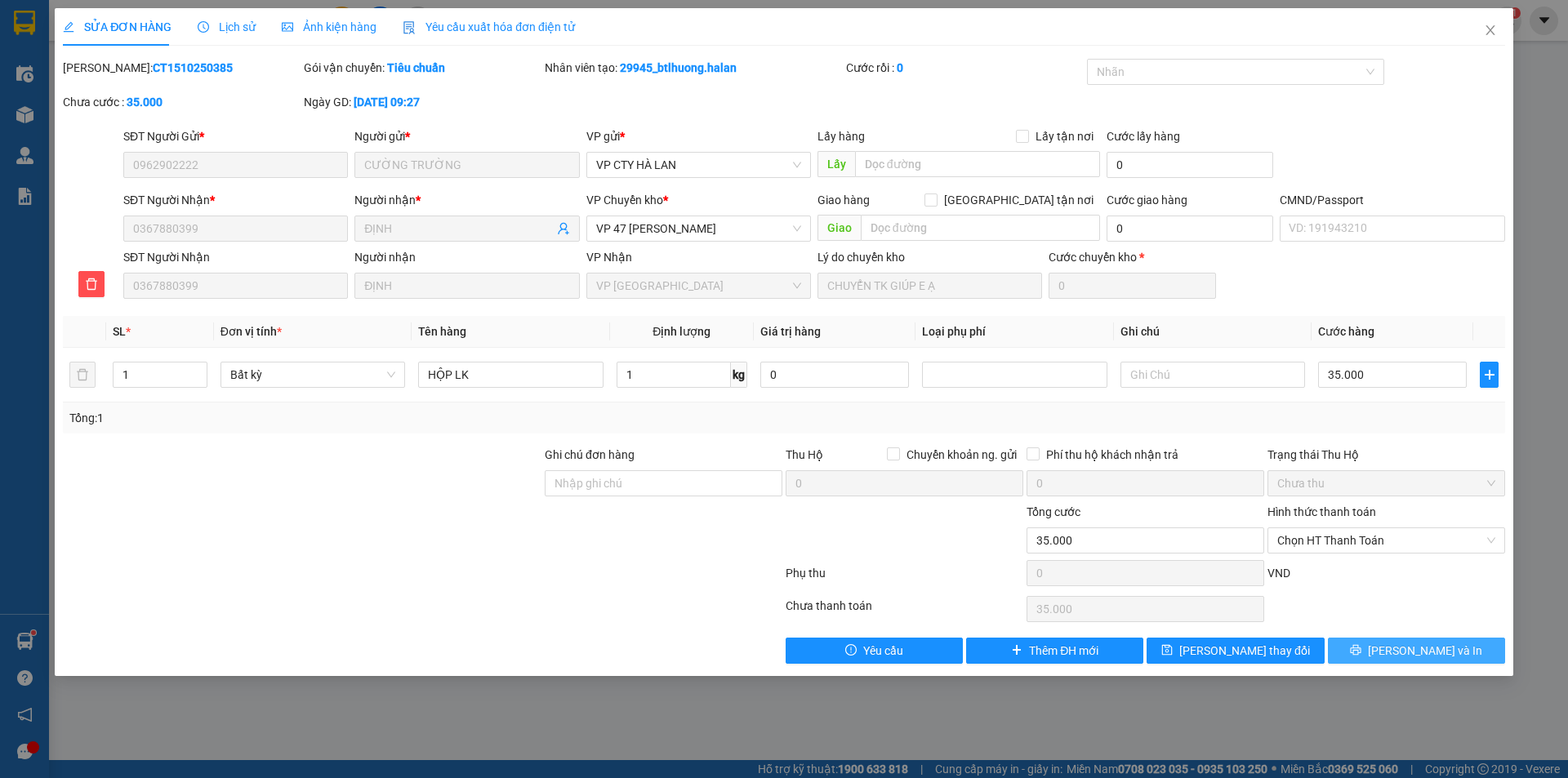
click at [1415, 648] on span "Lưu và In" at bounding box center [1425, 651] width 114 height 18
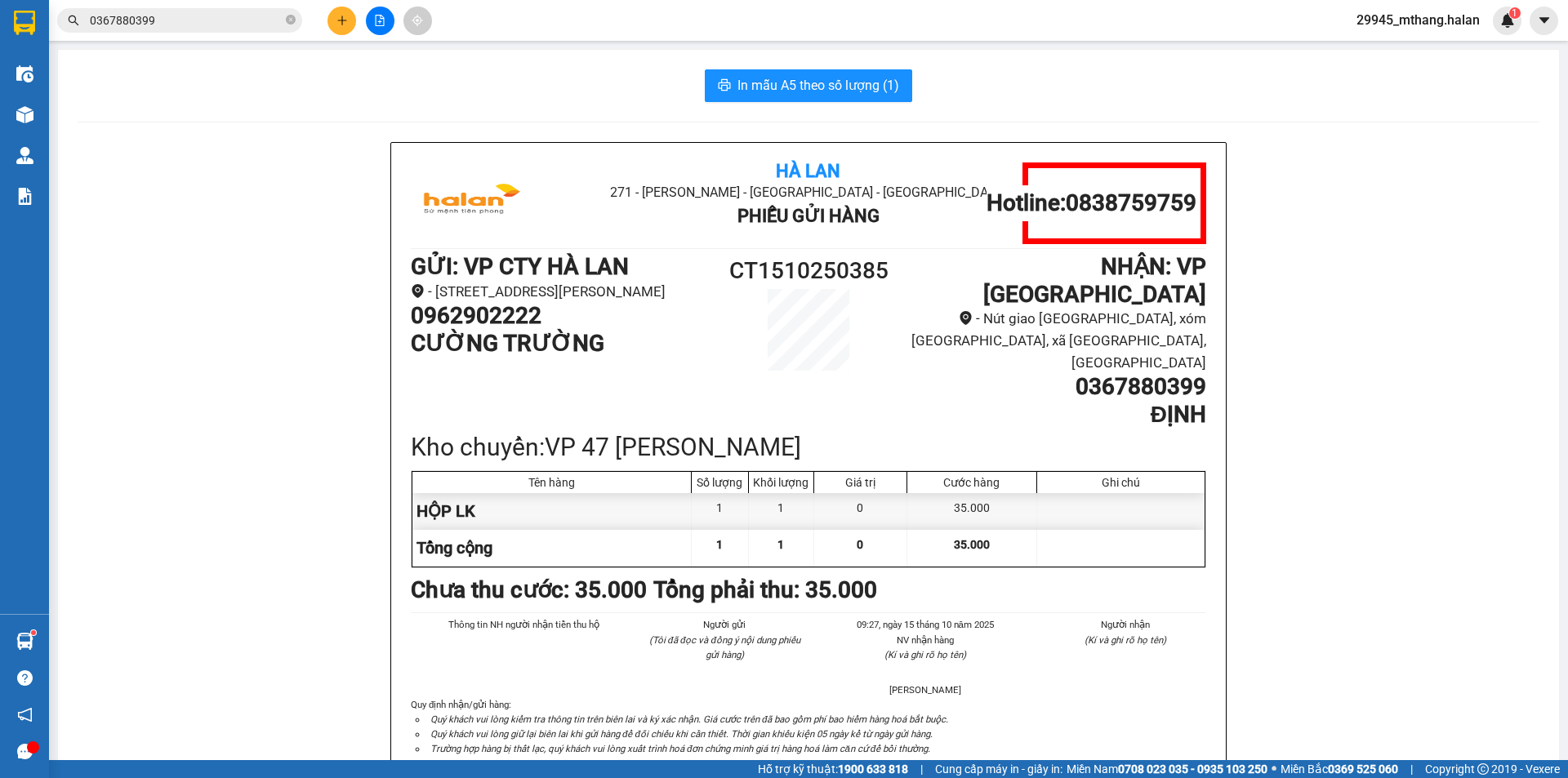
click at [444, 303] on li "- 271 đường Dương Tự Minh, phường Tân Long, TP Thái Nguyên" at bounding box center [559, 292] width 298 height 22
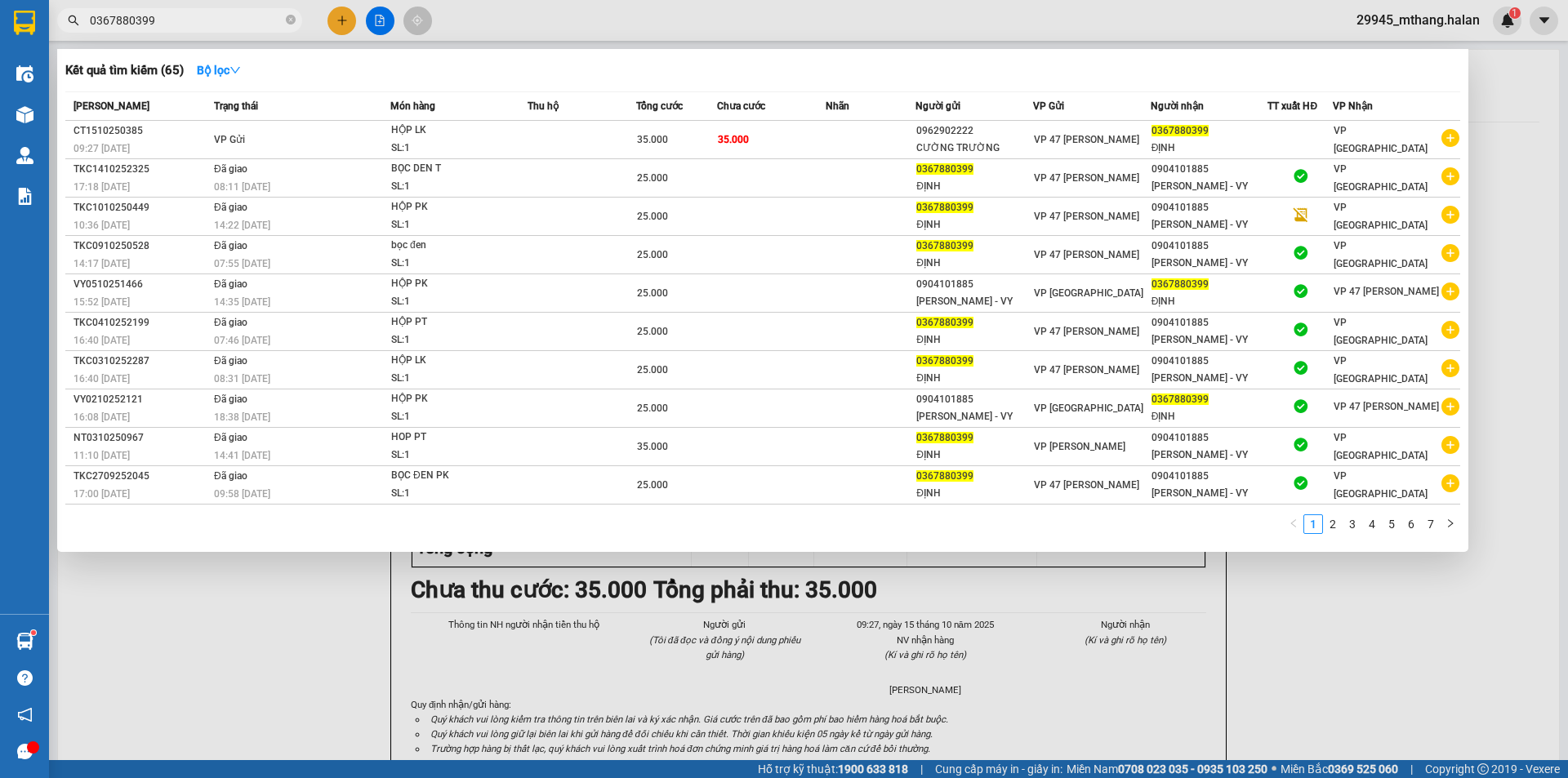
click at [195, 21] on input "0367880399" at bounding box center [186, 20] width 192 height 18
click at [1500, 172] on div at bounding box center [784, 389] width 1568 height 778
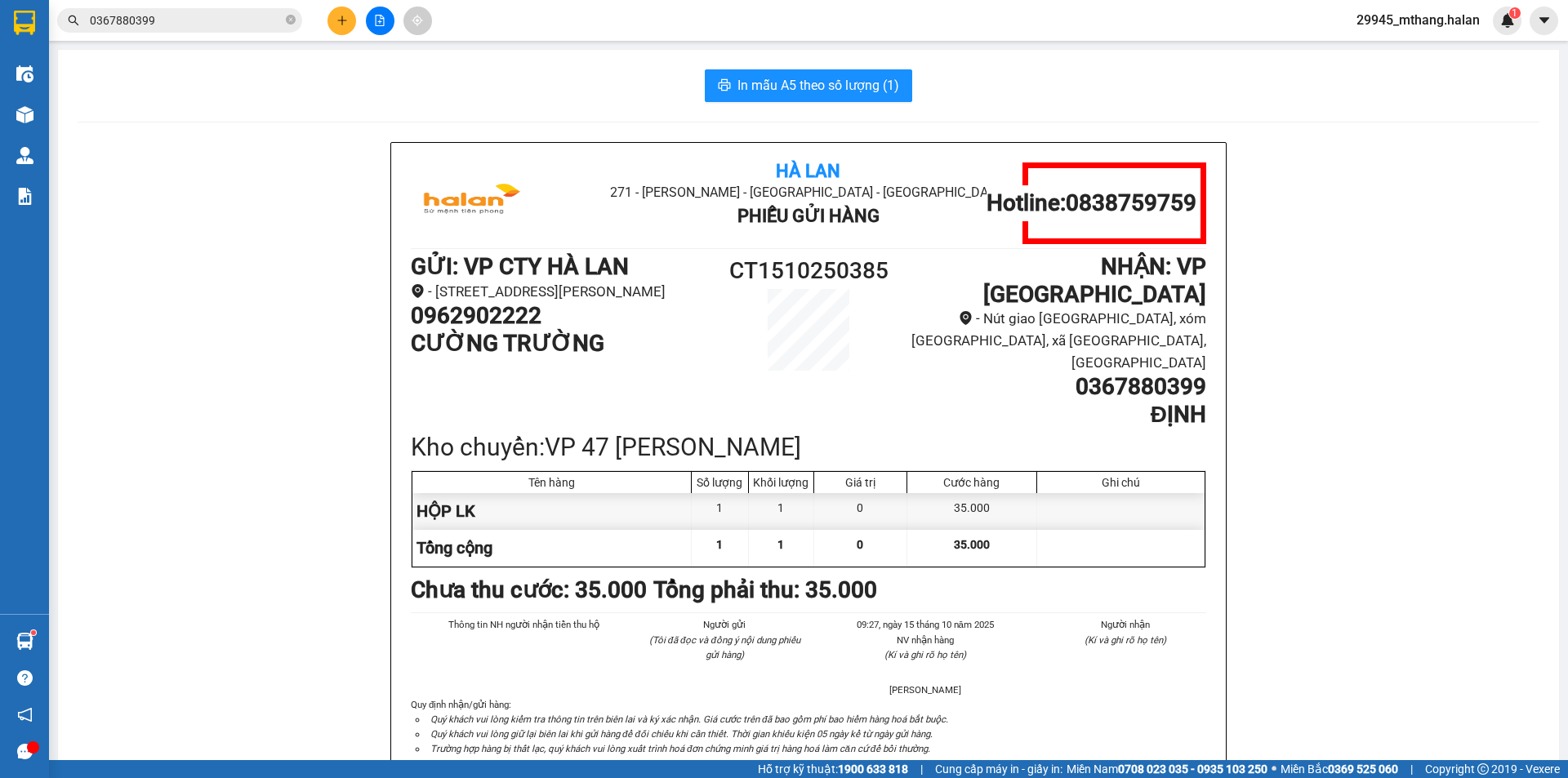
click at [161, 23] on input "0367880399" at bounding box center [186, 20] width 192 height 18
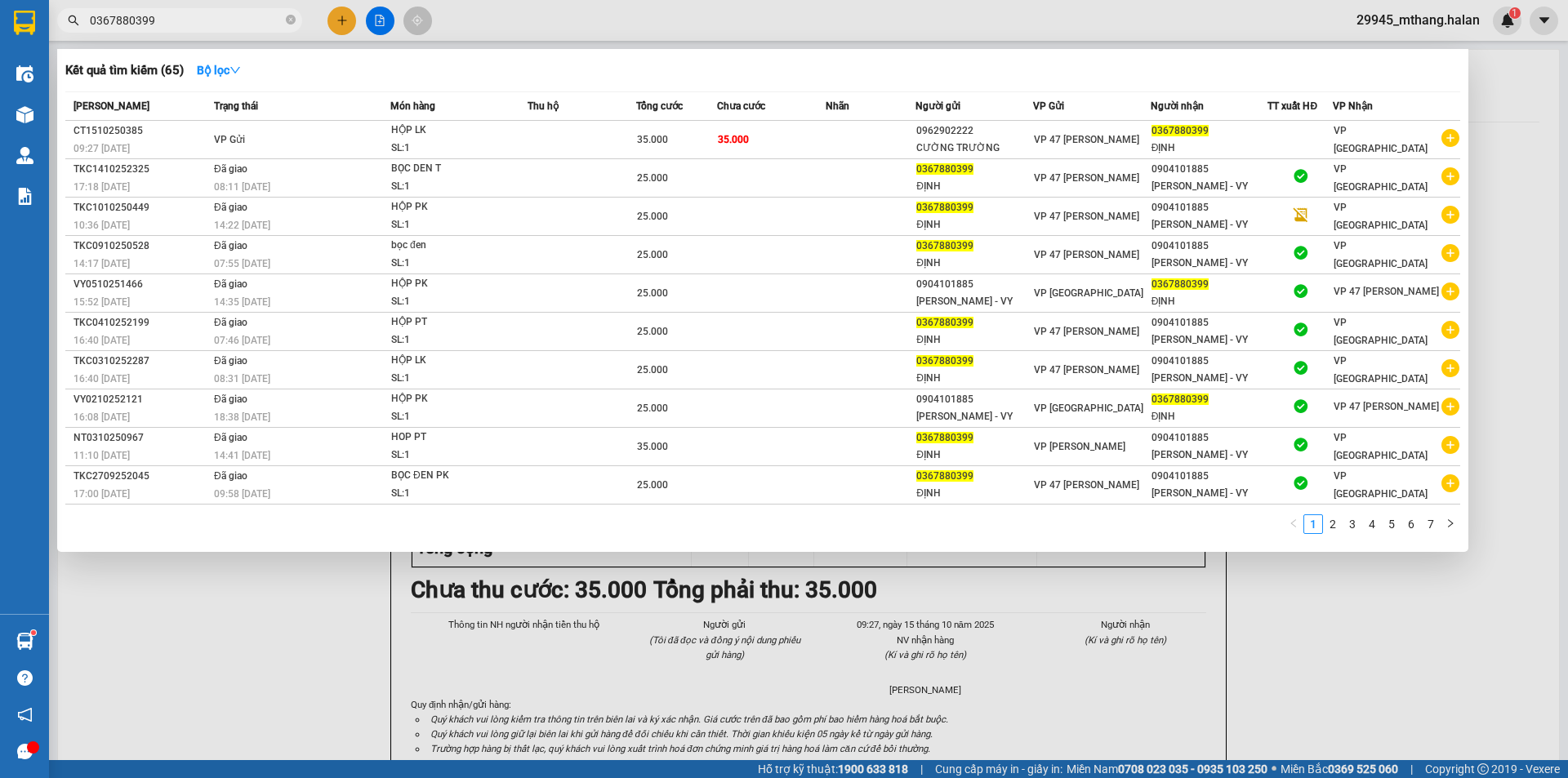
click at [161, 23] on input "0367880399" at bounding box center [186, 20] width 192 height 18
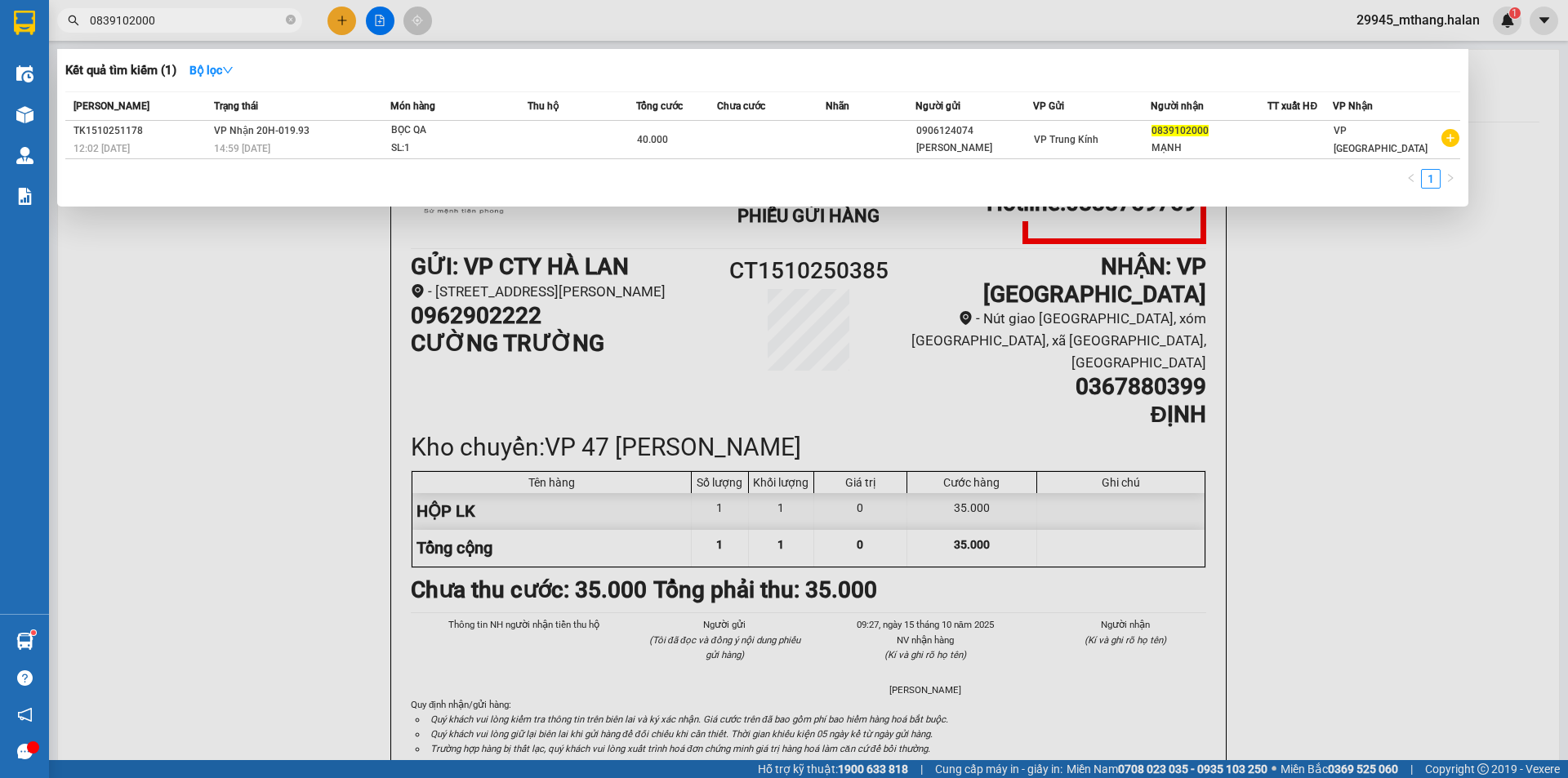
type input "0839102000"
click at [182, 425] on div at bounding box center [784, 389] width 1568 height 778
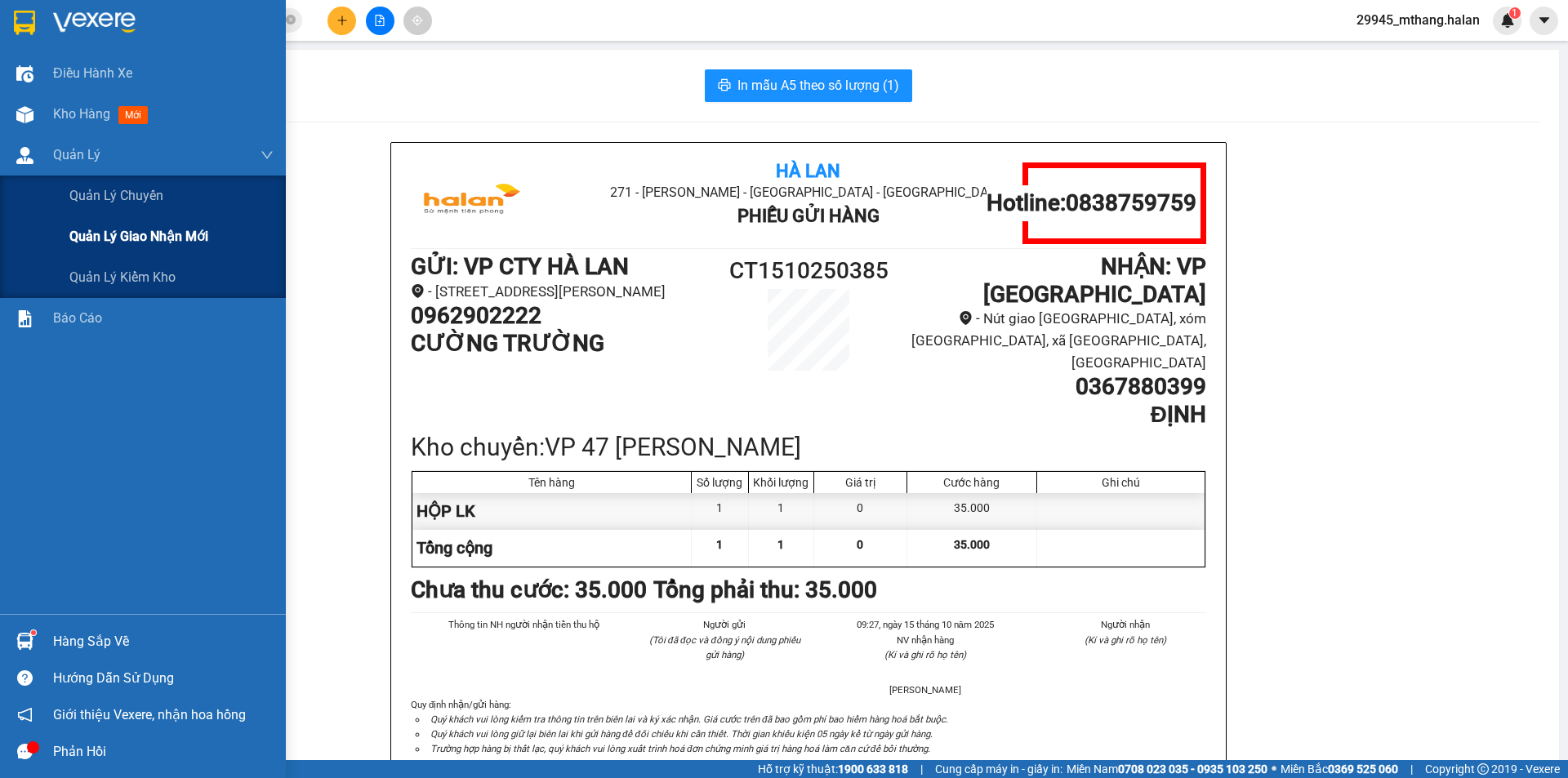
click at [137, 240] on span "Quản lý giao nhận mới" at bounding box center [139, 236] width 139 height 21
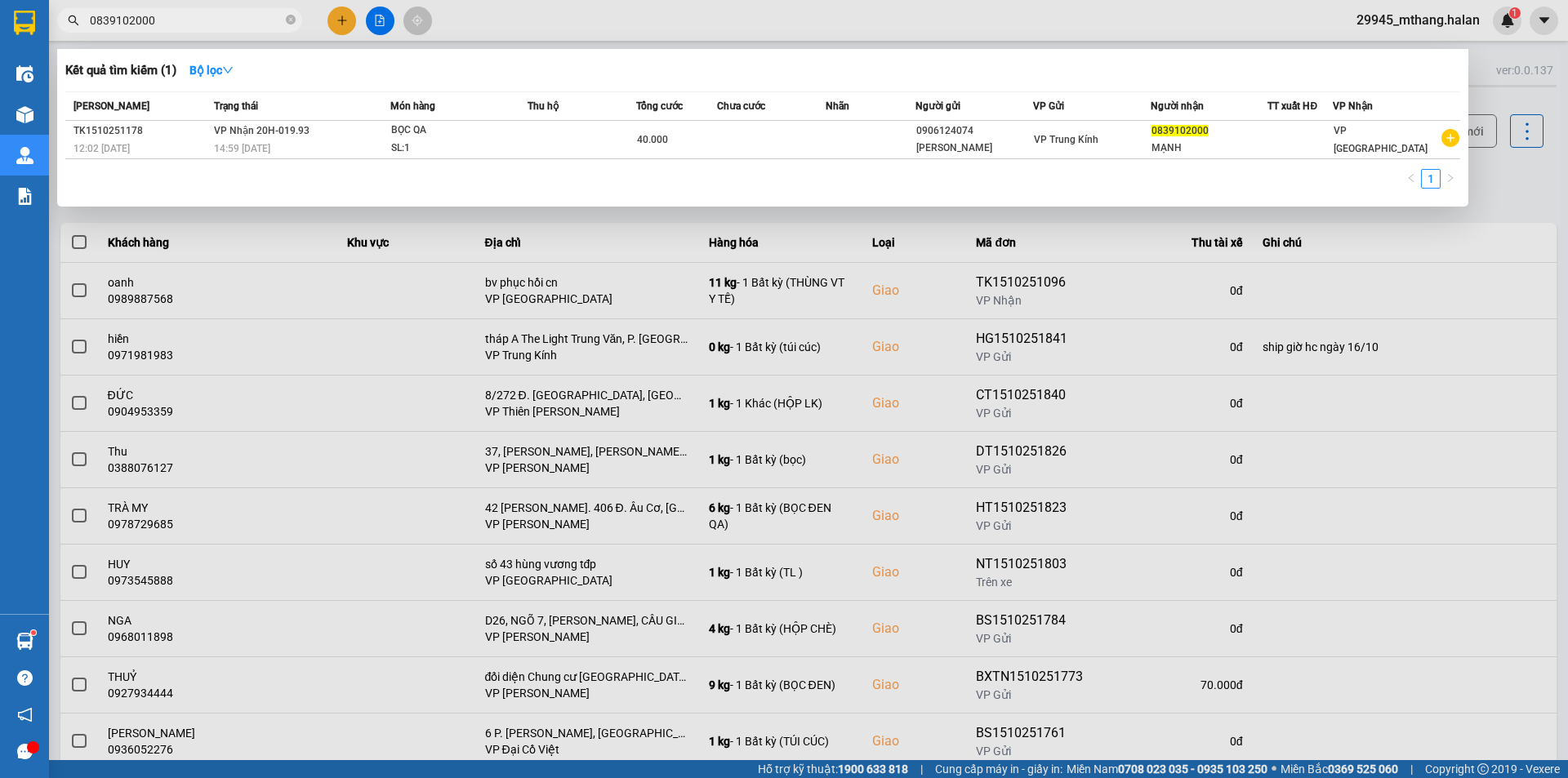
click at [181, 24] on input "0839102000" at bounding box center [186, 20] width 192 height 18
click at [176, 15] on input "0839102000" at bounding box center [186, 20] width 192 height 18
click at [1515, 161] on div at bounding box center [784, 389] width 1568 height 778
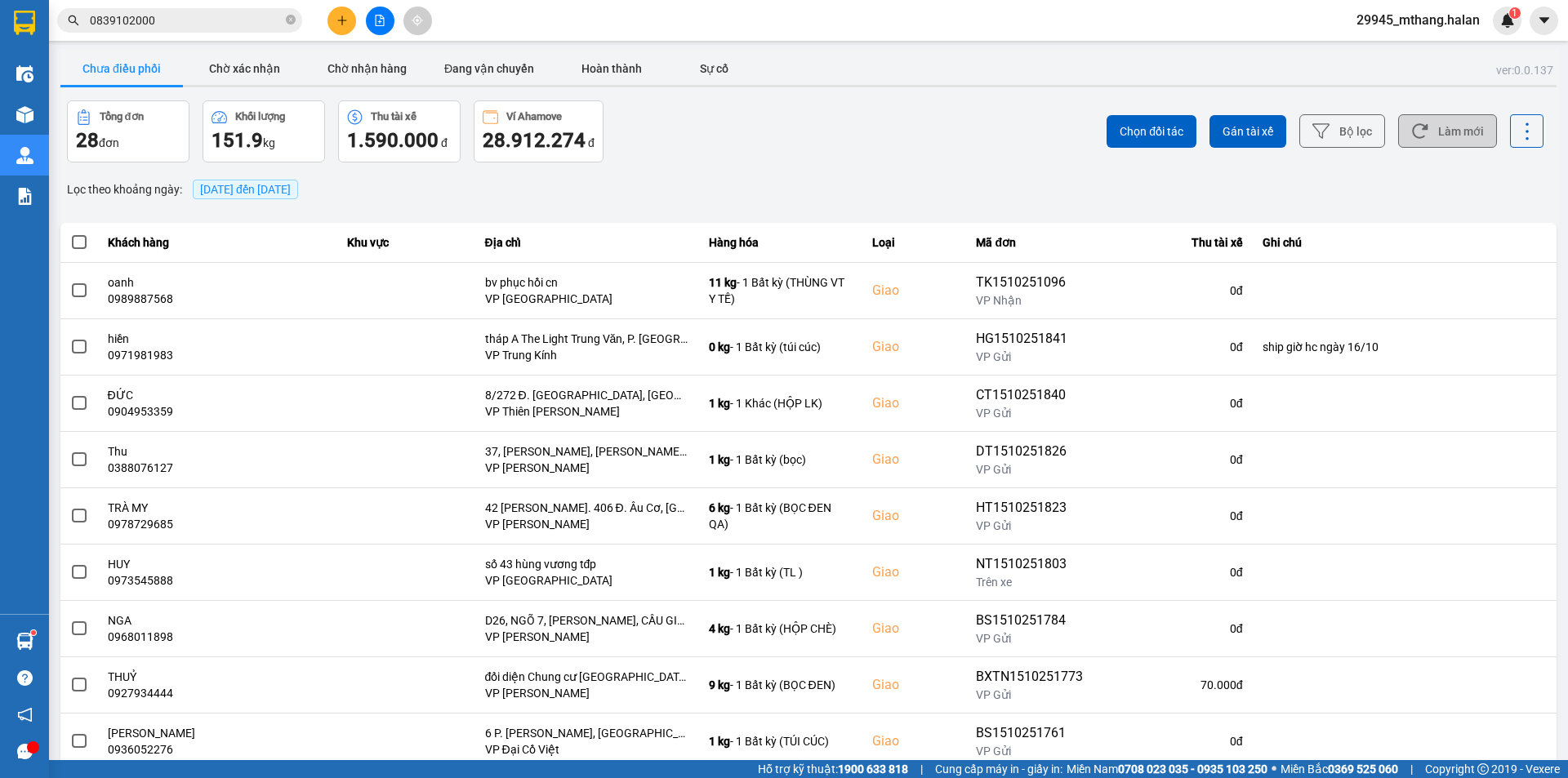
click at [1465, 141] on button "Làm mới" at bounding box center [1447, 131] width 99 height 33
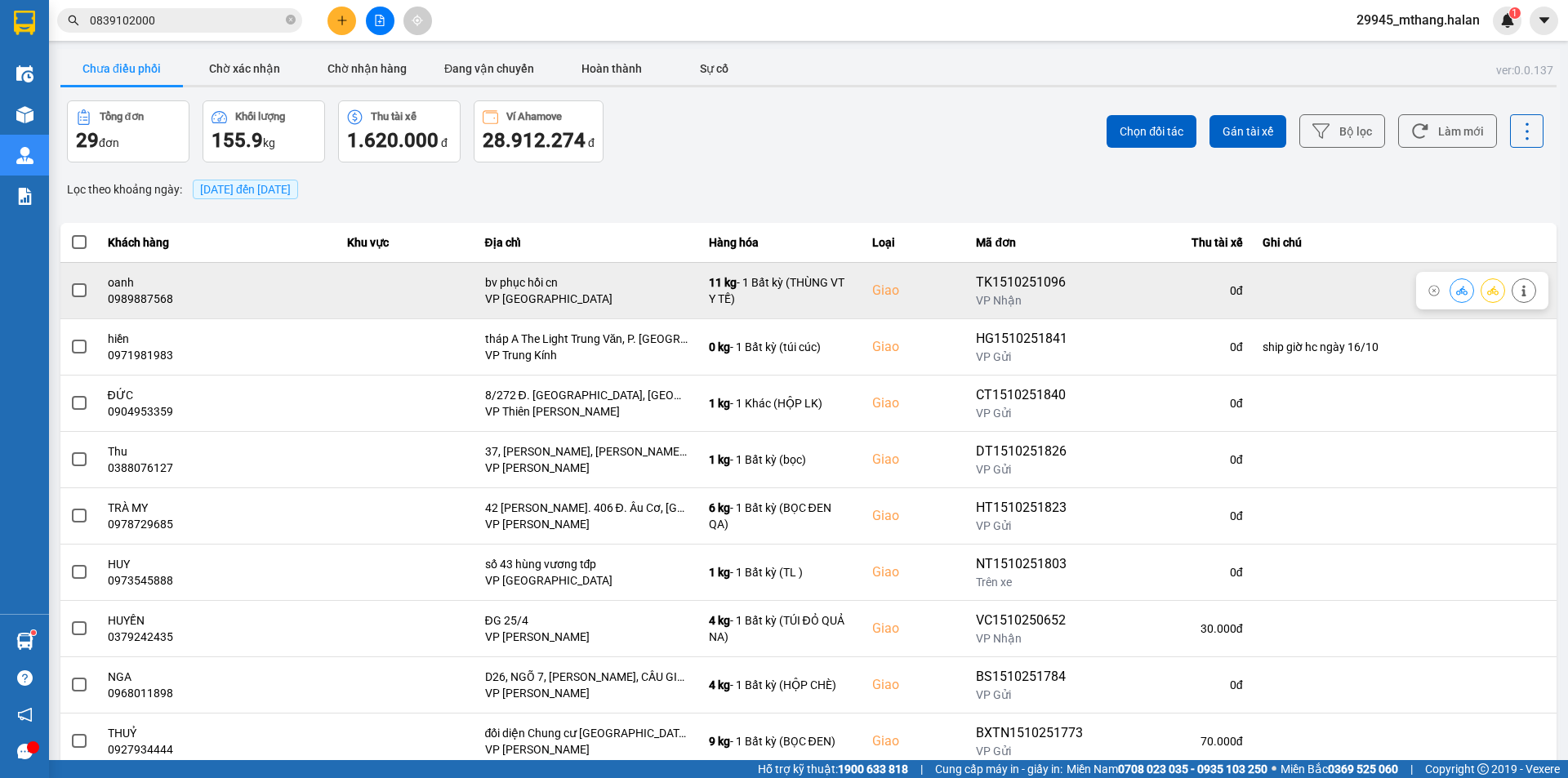
click at [76, 293] on span at bounding box center [79, 290] width 15 height 15
click at [70, 282] on input "checkbox" at bounding box center [70, 282] width 0 height 0
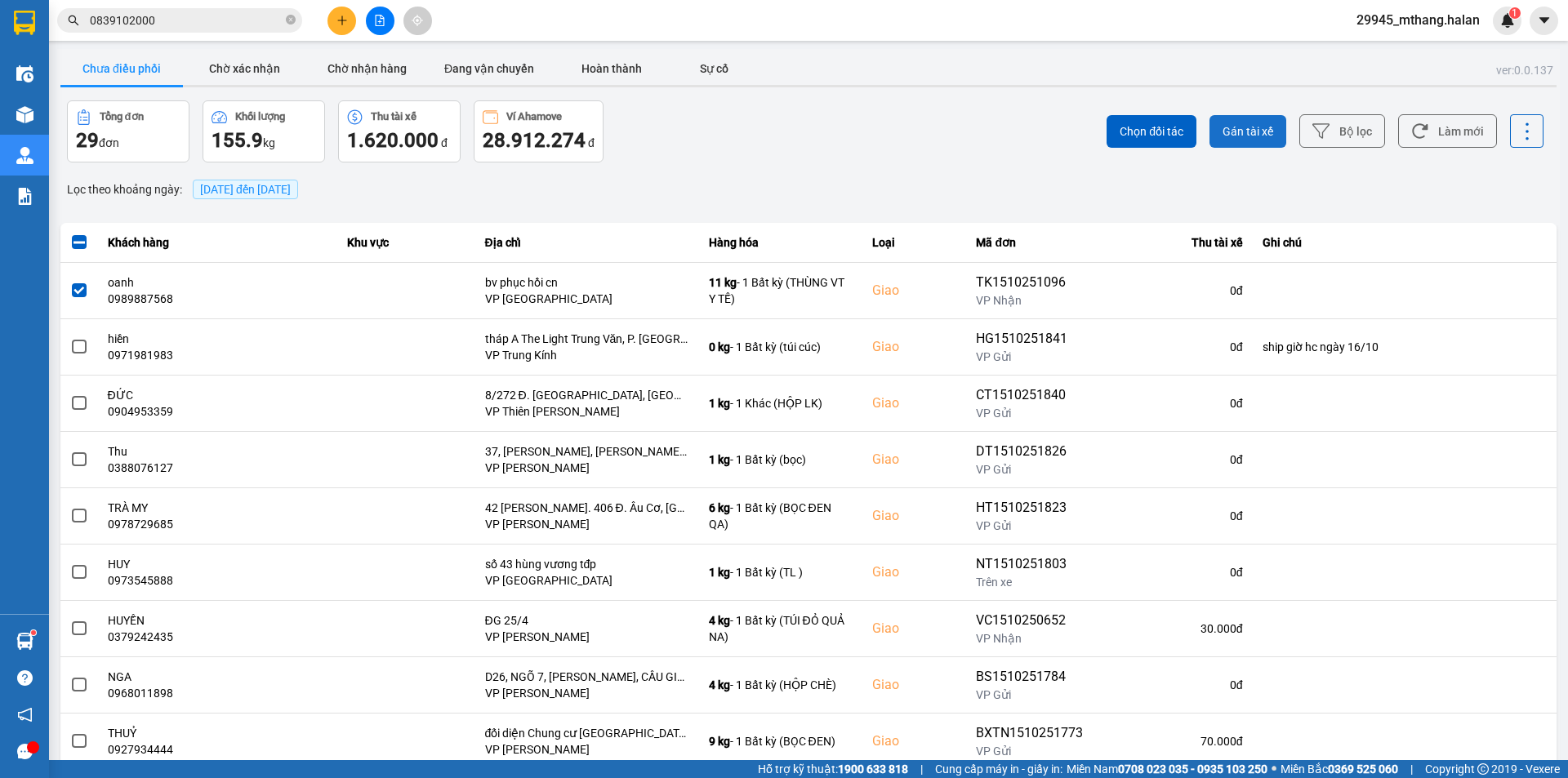
click at [1226, 125] on span "Gán tài xế" at bounding box center [1248, 131] width 51 height 16
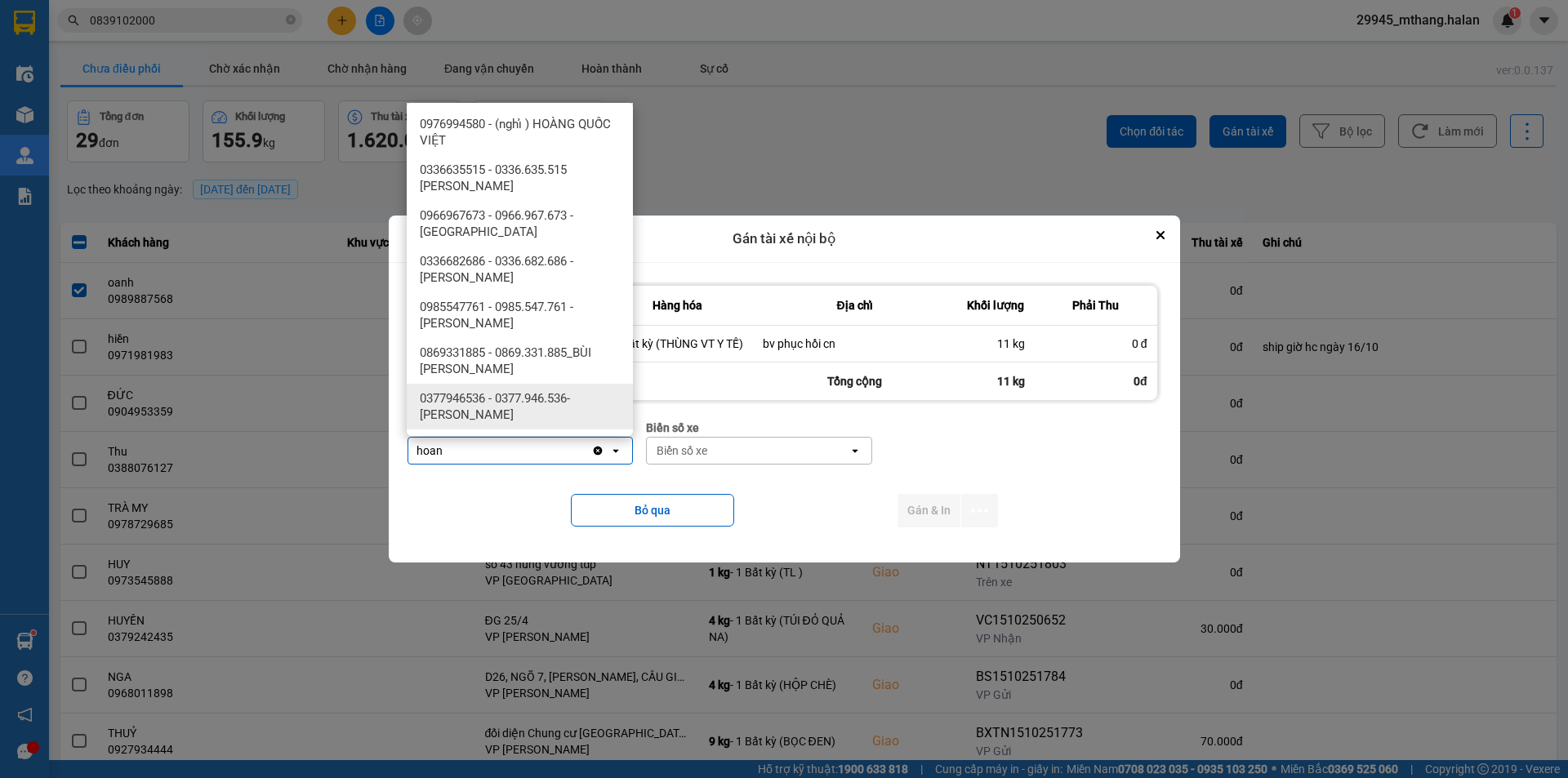
type input "hoan"
click at [577, 399] on span "0377946536 - 0377.946.536- Đào Duy Hoàn" at bounding box center [523, 407] width 207 height 33
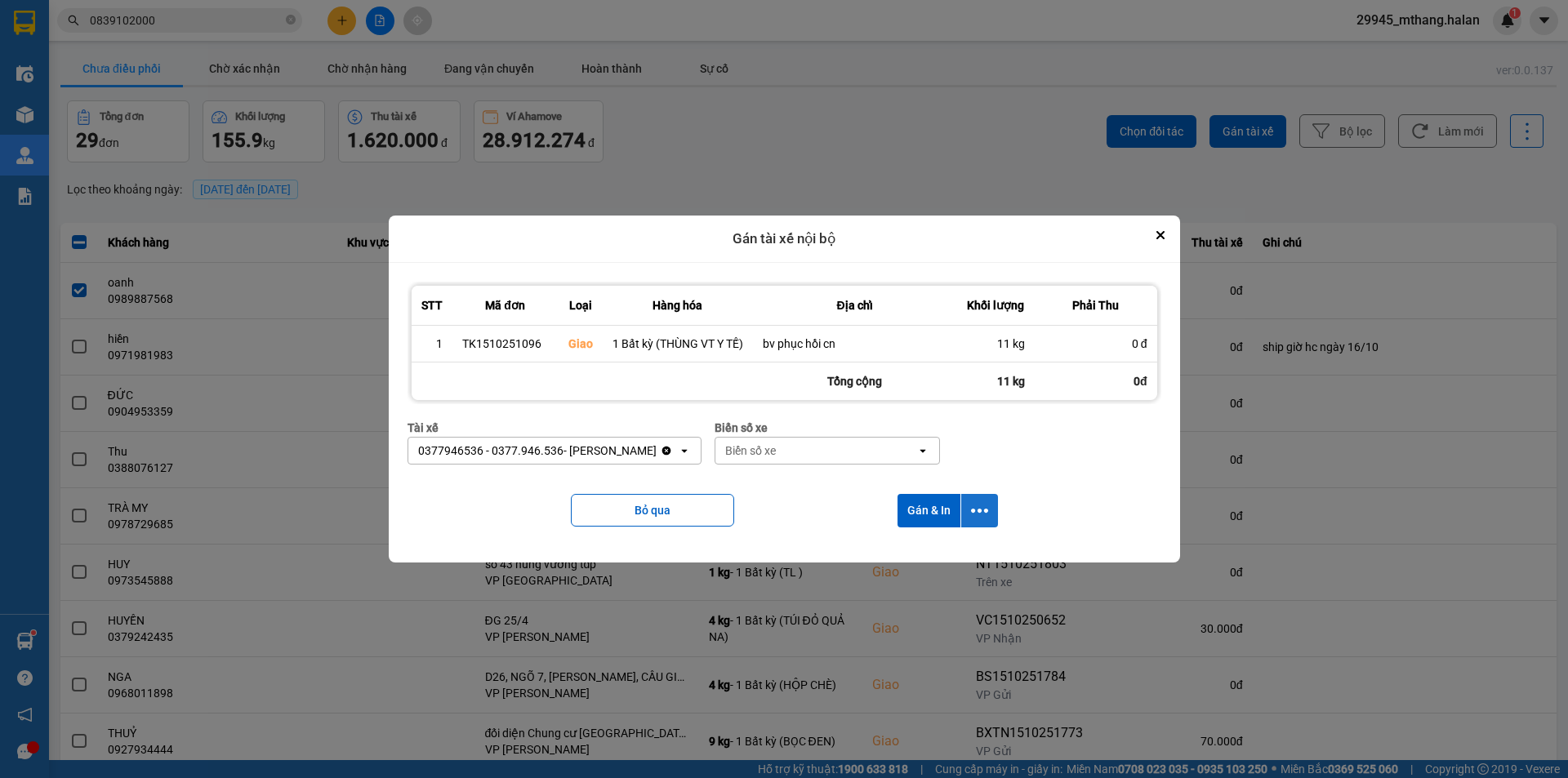
click at [985, 507] on icon "dialog" at bounding box center [980, 511] width 17 height 17
click at [939, 550] on span "Chỉ gán tài" at bounding box center [915, 554] width 54 height 16
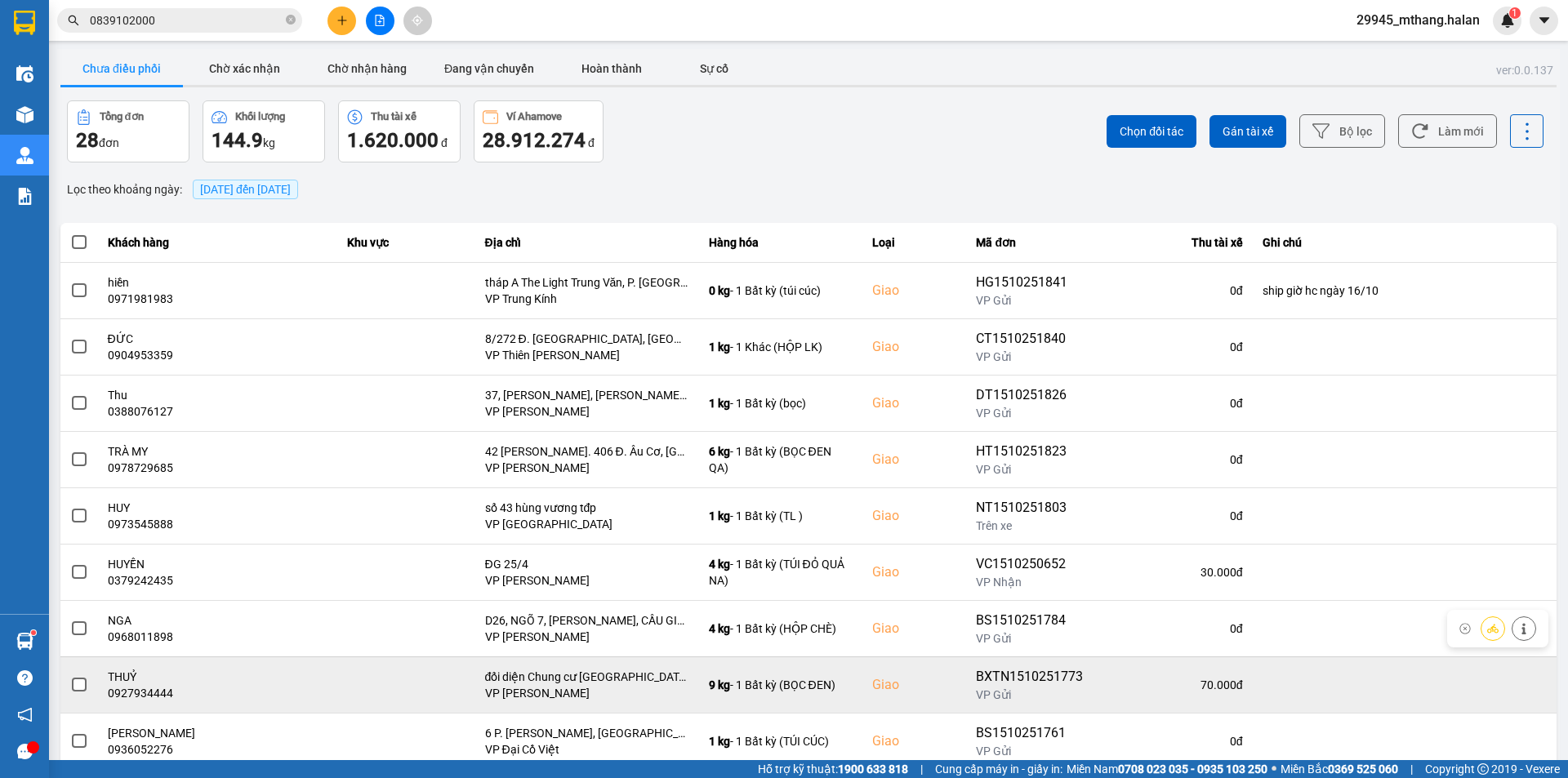
scroll to position [104, 0]
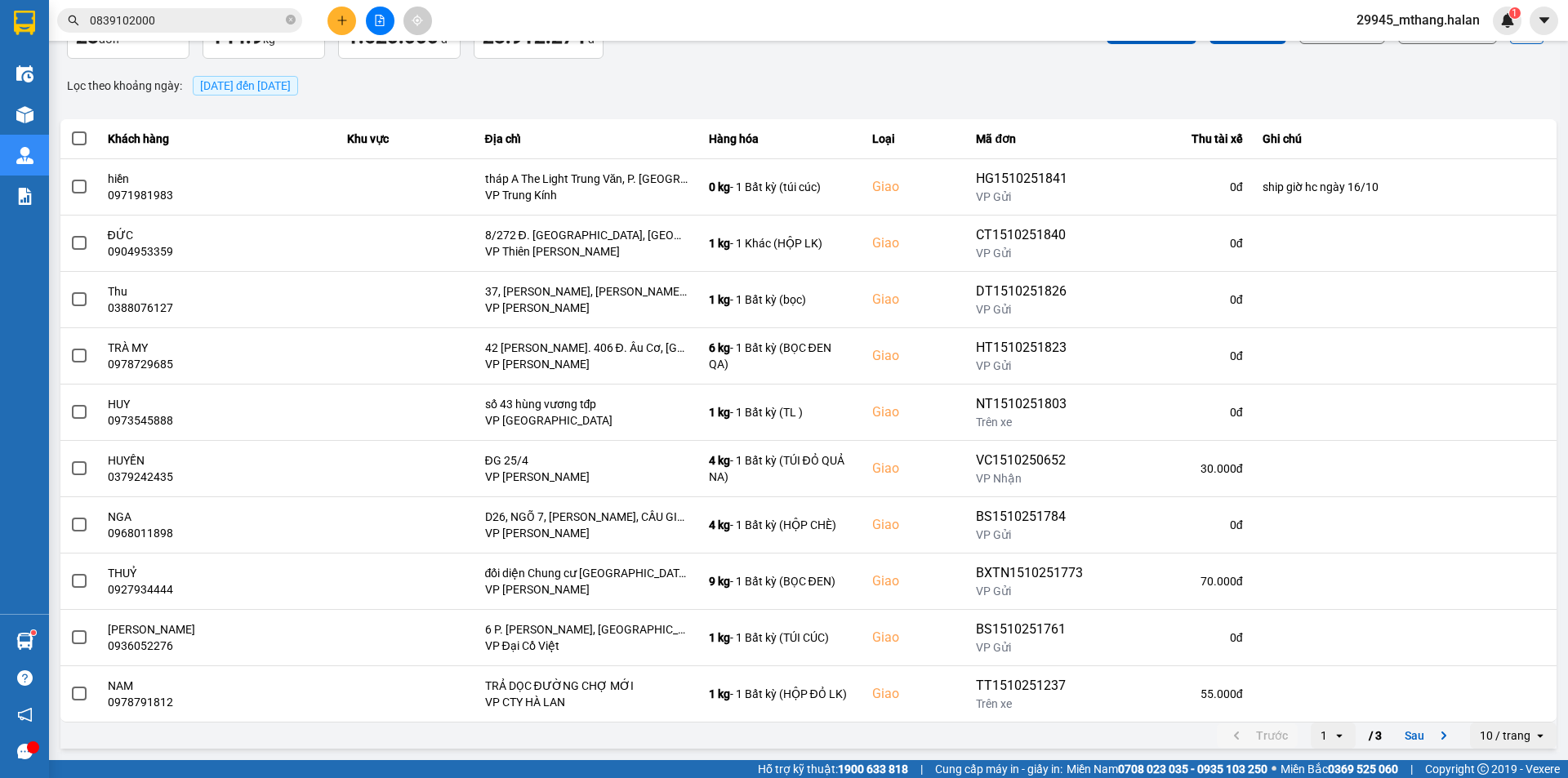
click at [512, 104] on div "ver: 0.0.137 Chưa điều phối Chờ xác nhận Chờ nhận hàng Đang vận chuyển Hoàn thà…" at bounding box center [809, 349] width 1503 height 807
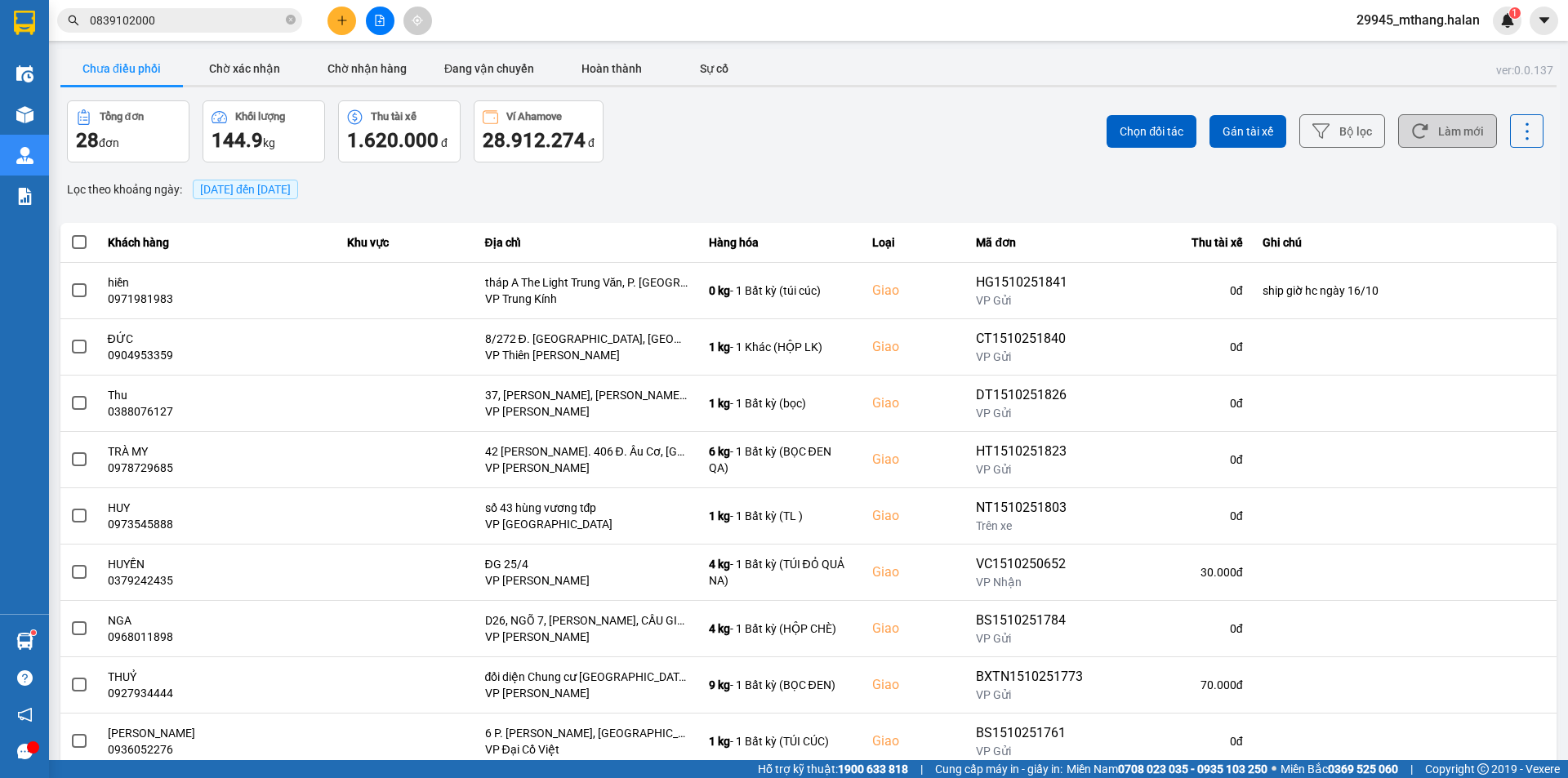
click at [1440, 129] on button "Làm mới" at bounding box center [1447, 131] width 99 height 33
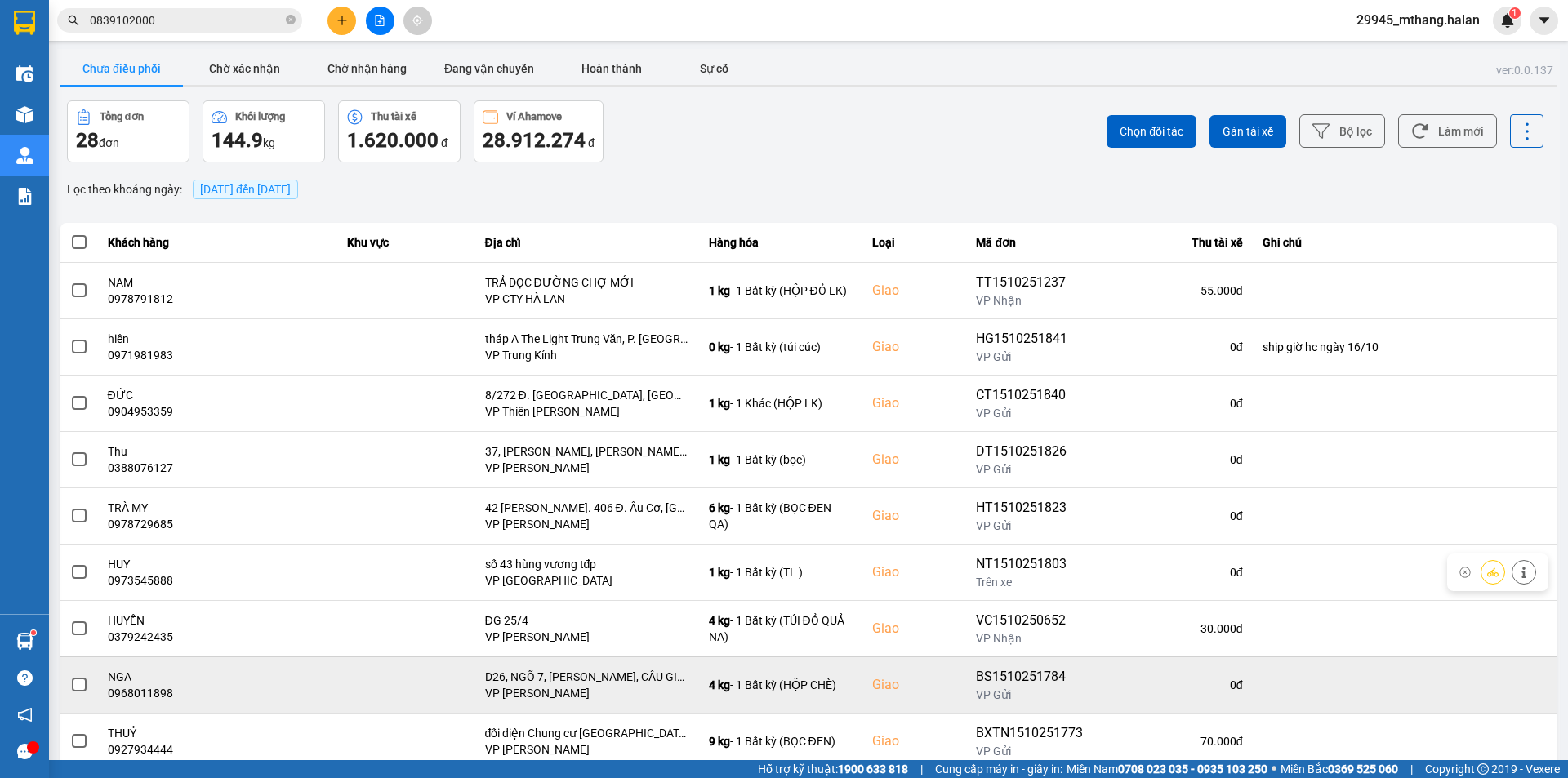
scroll to position [104, 0]
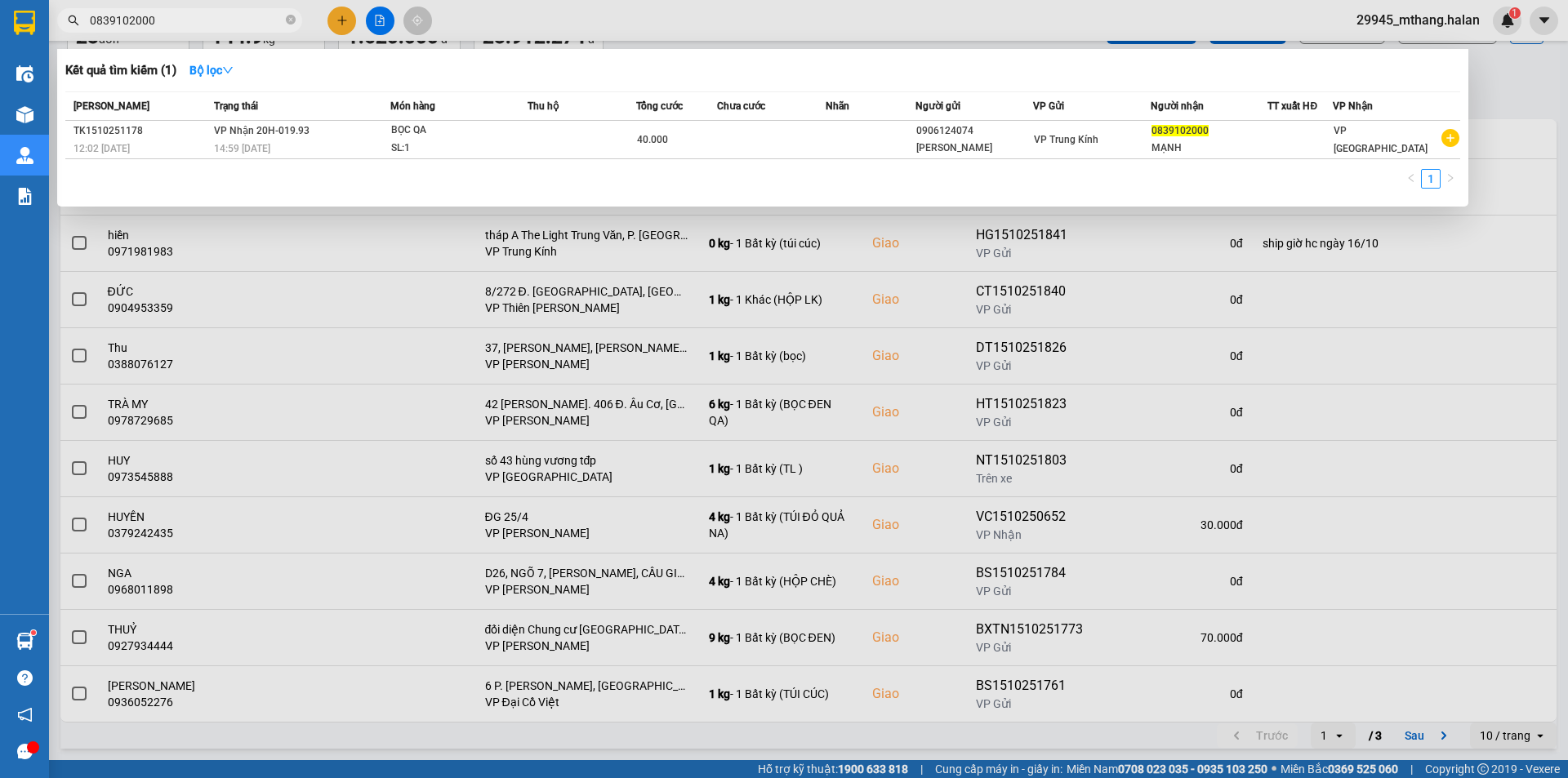
click at [177, 22] on input "0839102000" at bounding box center [186, 20] width 192 height 18
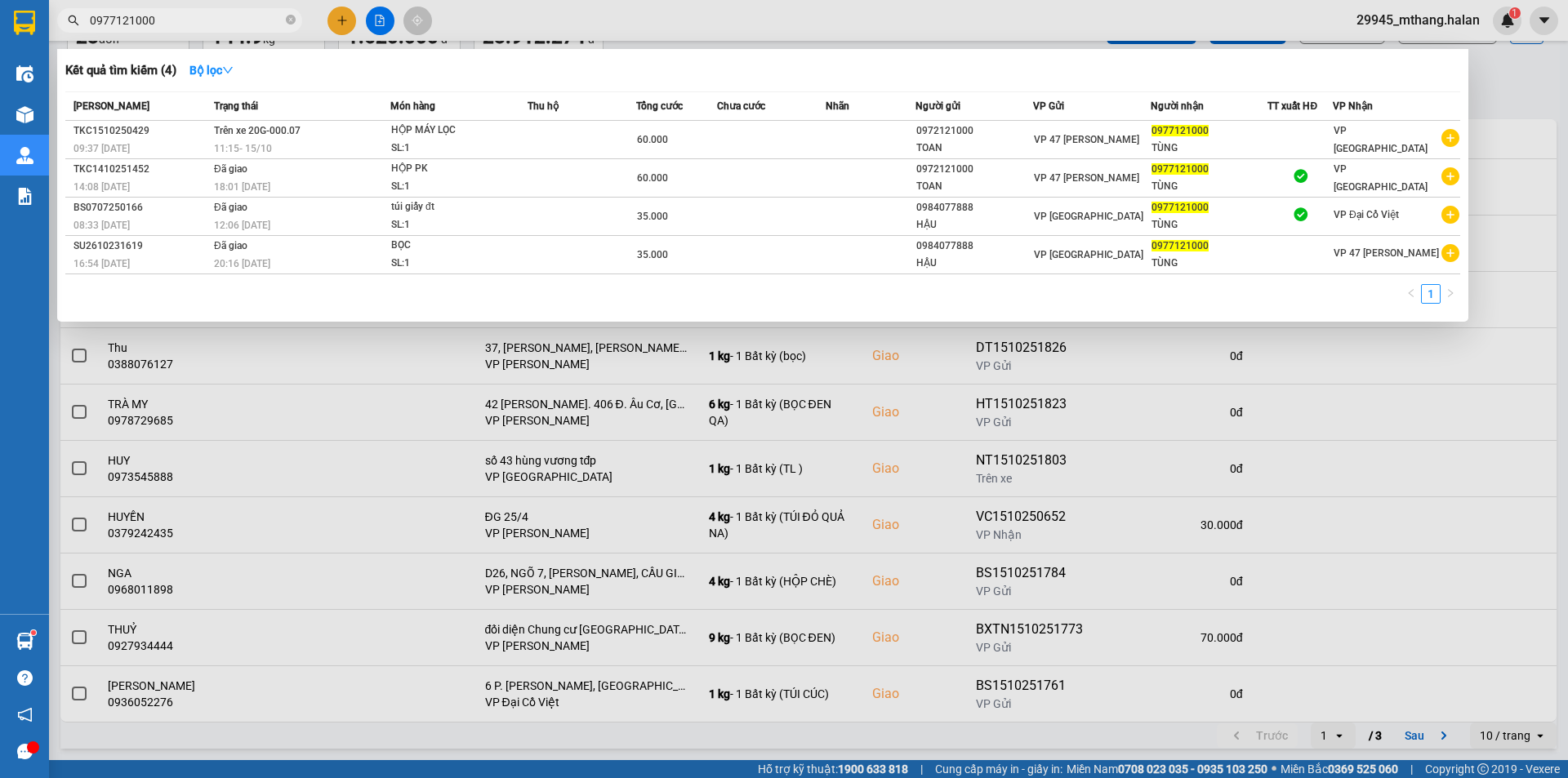
click at [198, 23] on input "0977121000" at bounding box center [186, 20] width 192 height 18
type input "0977121000"
click at [171, 25] on input "0977121000" at bounding box center [186, 20] width 192 height 18
click at [165, 21] on input "0977121000" at bounding box center [186, 20] width 192 height 18
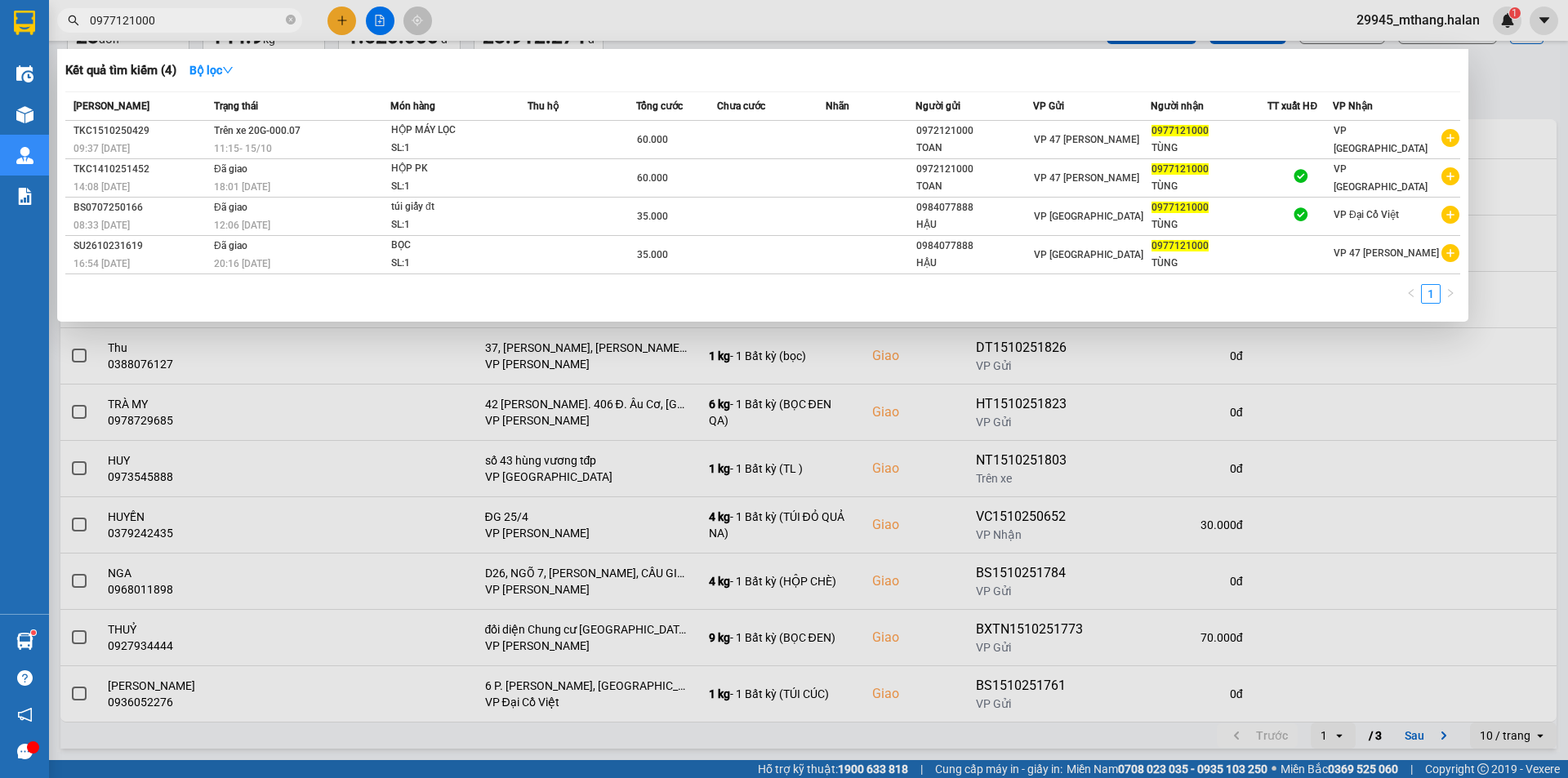
click at [196, 21] on input "0977121000" at bounding box center [186, 20] width 192 height 18
click at [172, 14] on input "0977121000" at bounding box center [186, 20] width 192 height 18
click at [176, 27] on input "0977121000" at bounding box center [186, 20] width 192 height 18
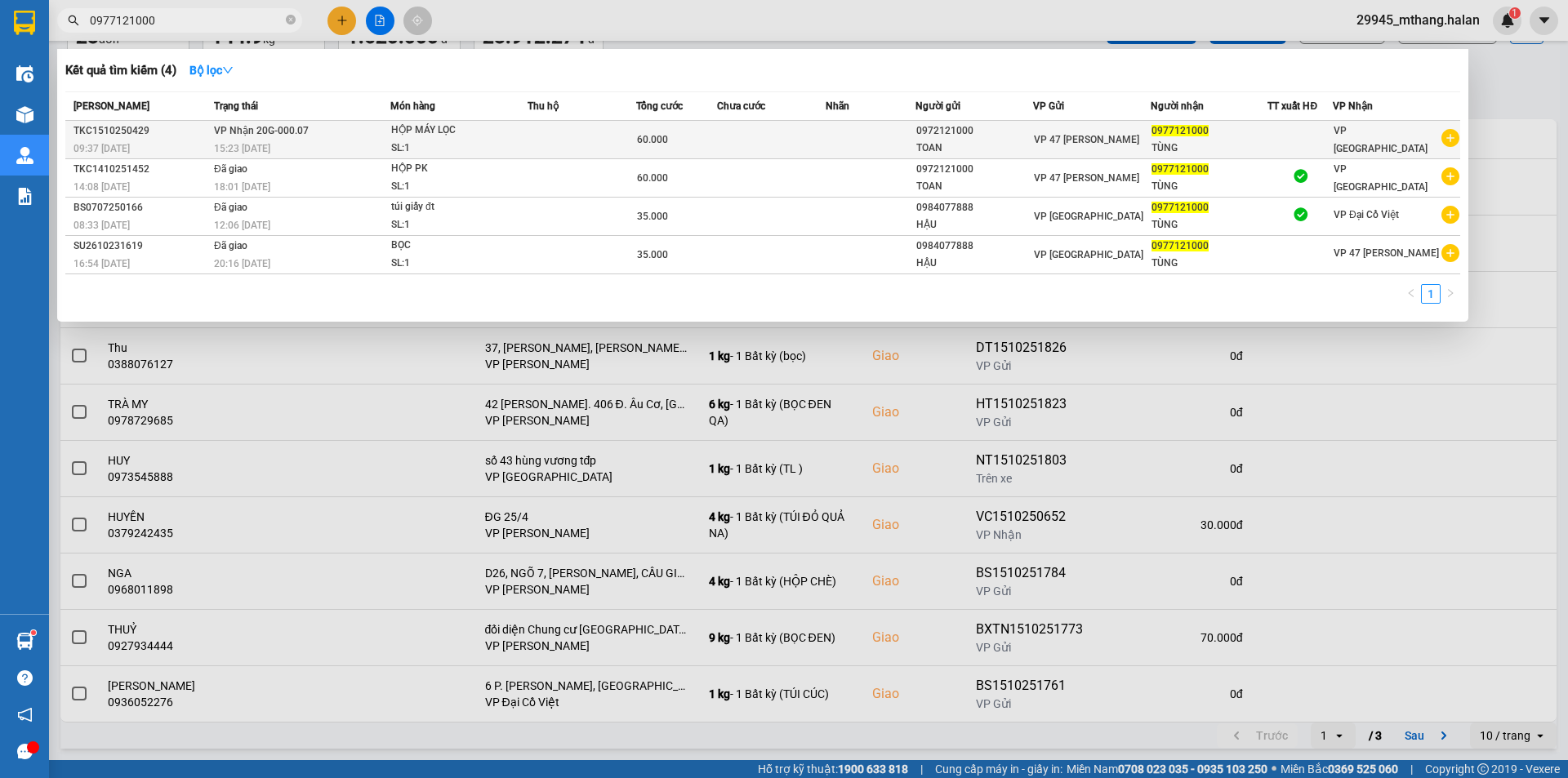
click at [761, 141] on td at bounding box center [771, 140] width 109 height 39
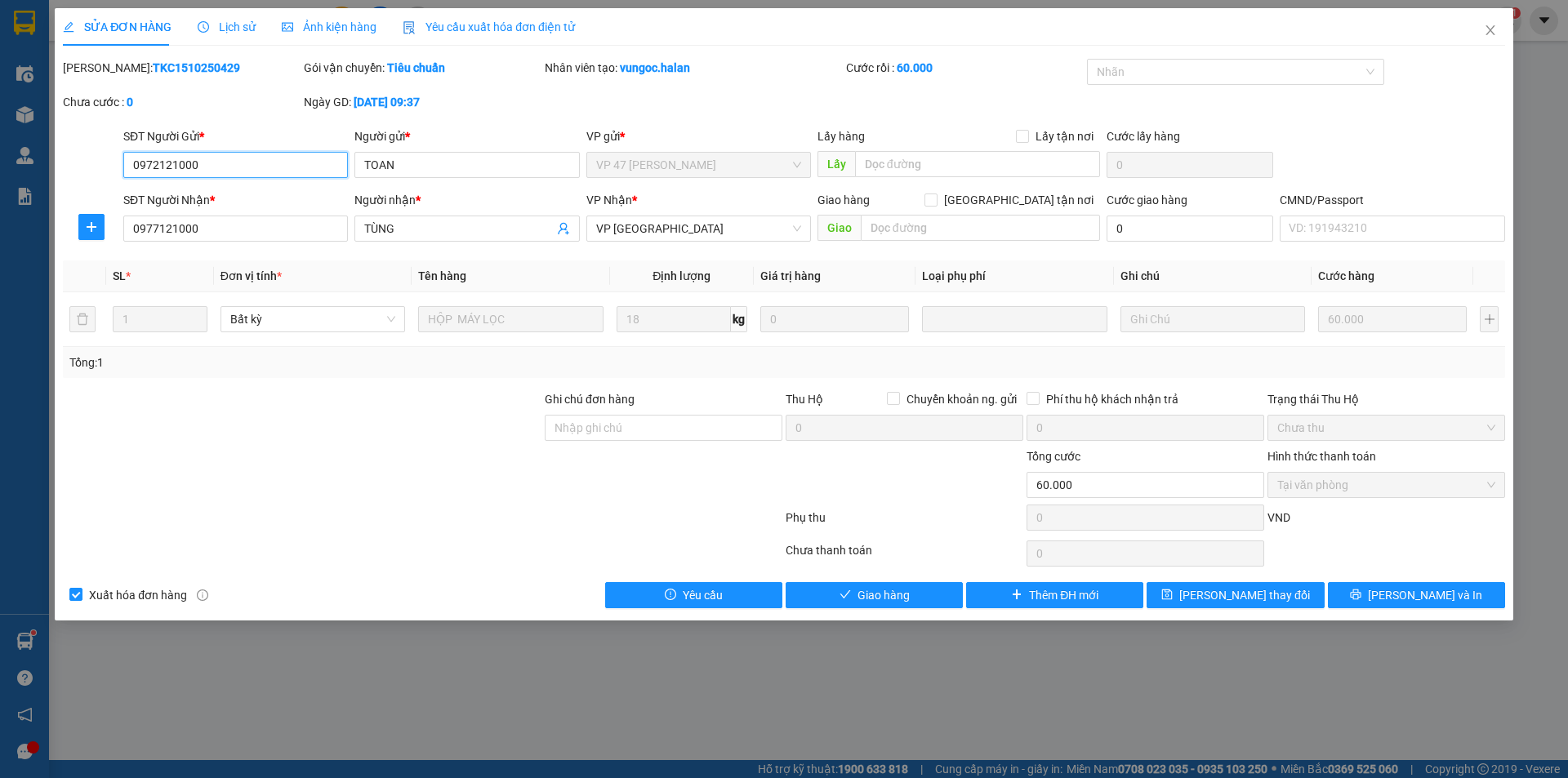
type input "0972121000"
type input "TOAN"
type input "0977121000"
type input "TÙNG"
type input "0"
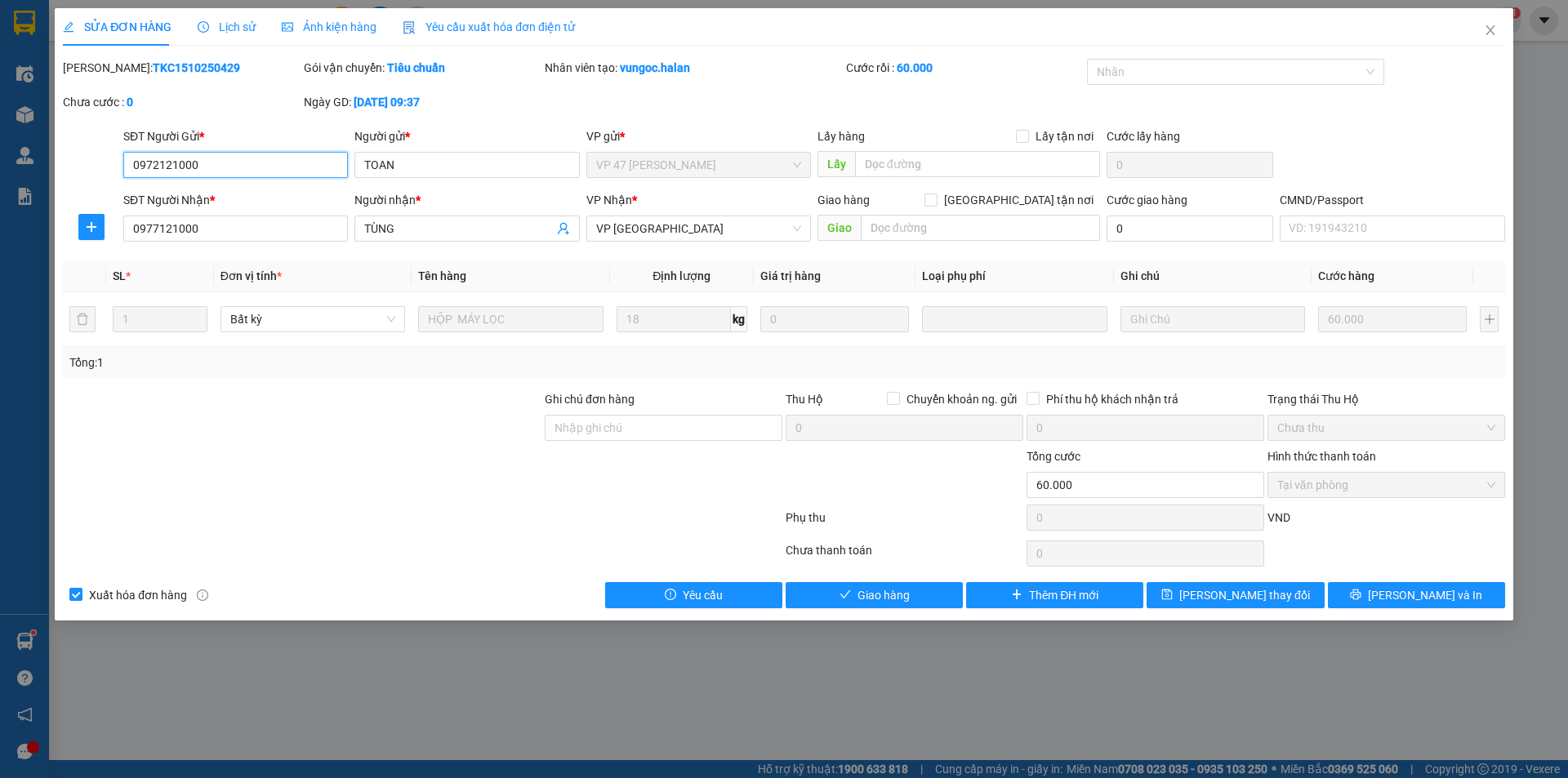
type input "60.000"
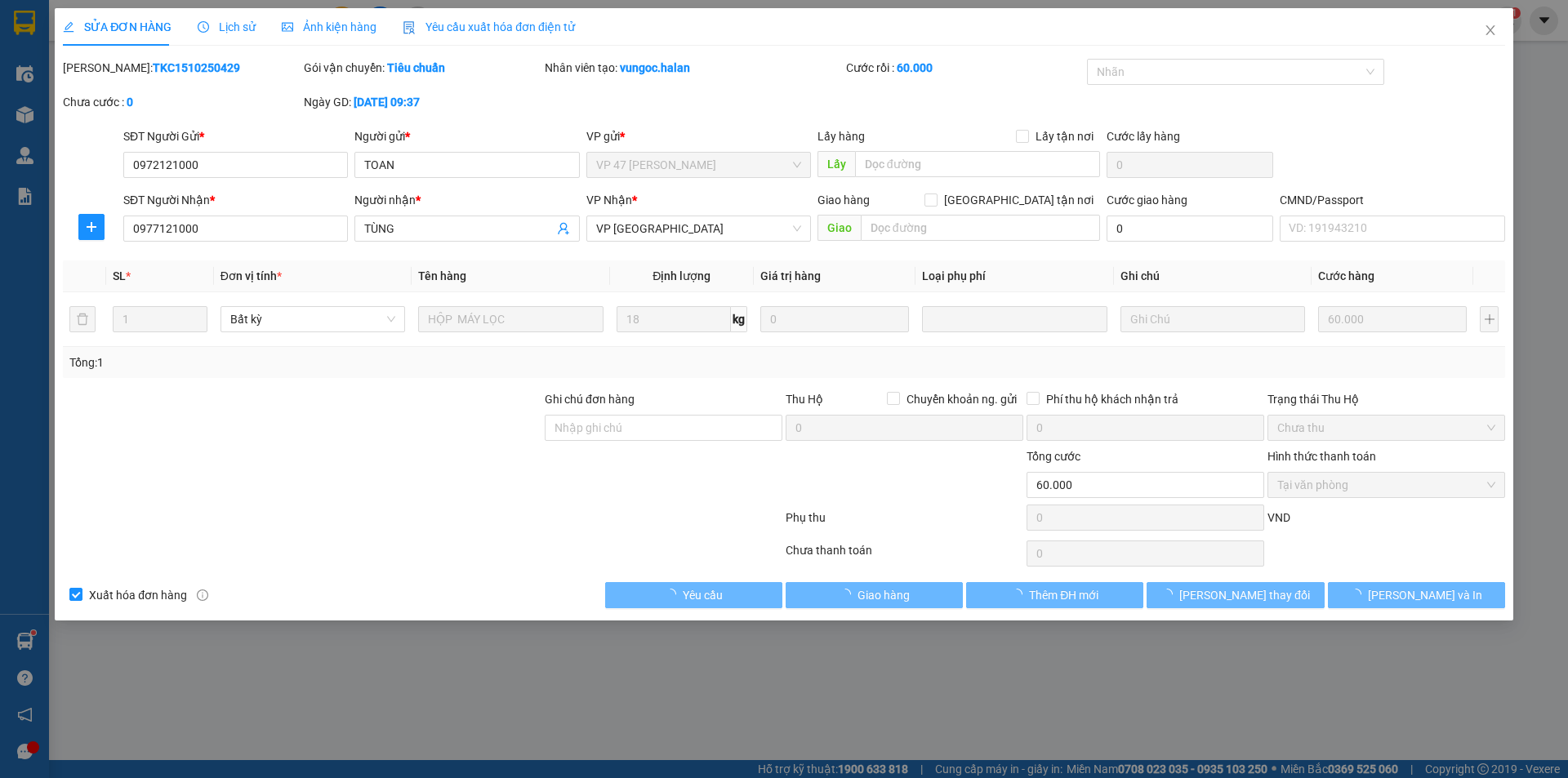
click at [230, 27] on span "Lịch sử" at bounding box center [227, 27] width 58 height 13
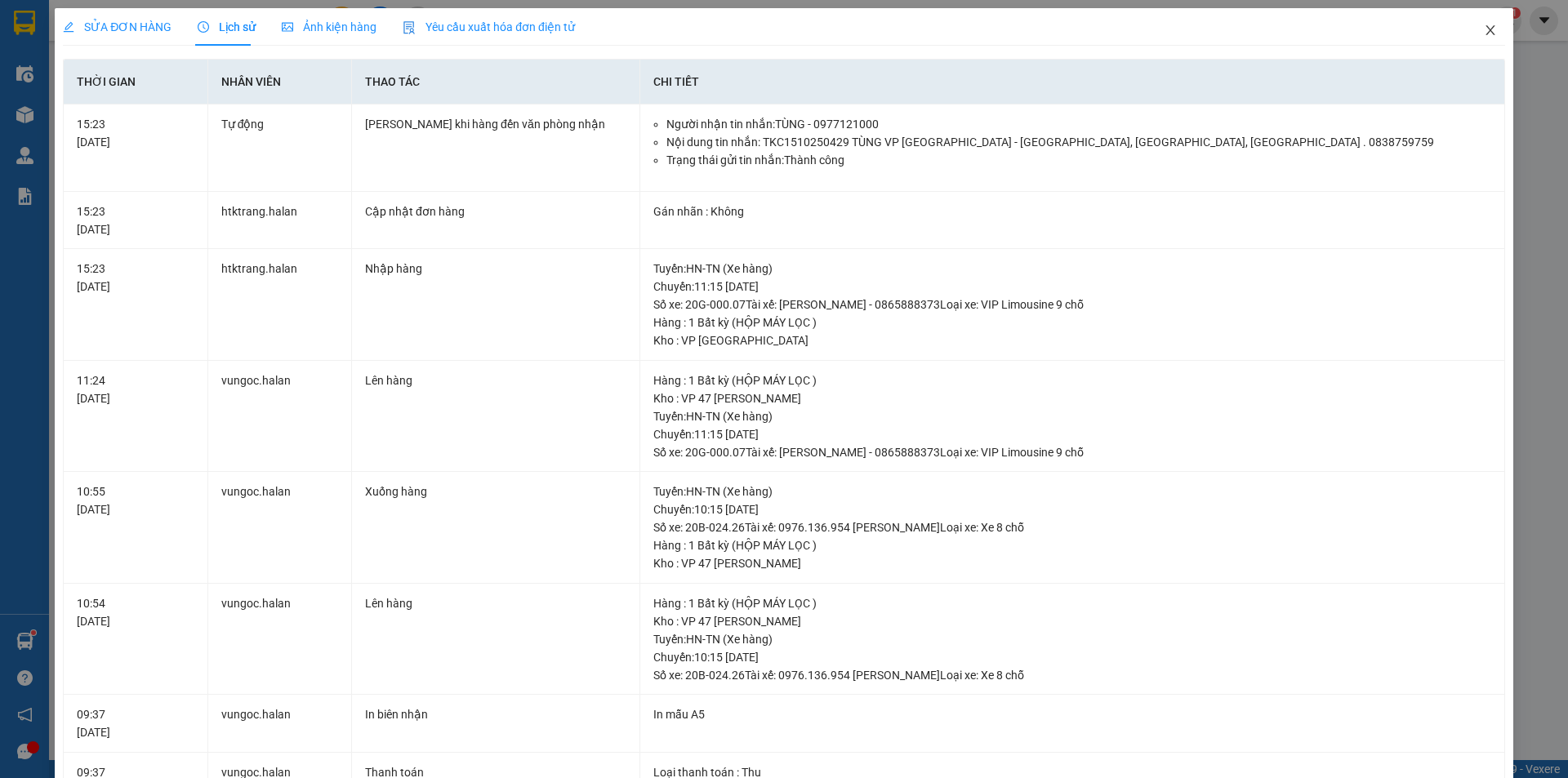
drag, startPoint x: 1481, startPoint y: 31, endPoint x: 1443, endPoint y: 35, distance: 38.2
click at [1484, 31] on icon "close" at bounding box center [1490, 30] width 13 height 13
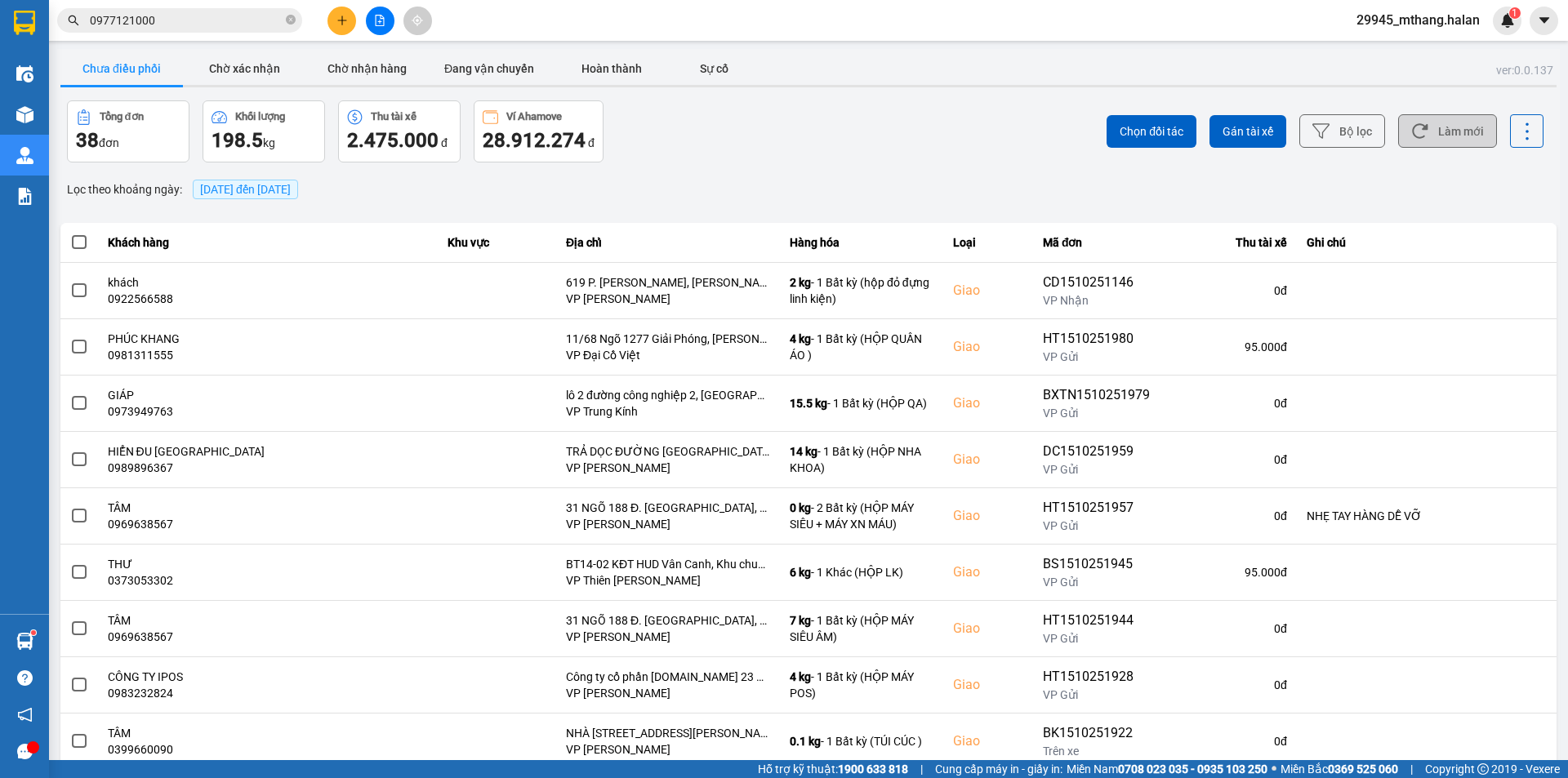
click at [1456, 126] on button "Làm mới" at bounding box center [1447, 131] width 99 height 33
click at [1444, 125] on button "Làm mới" at bounding box center [1447, 131] width 99 height 33
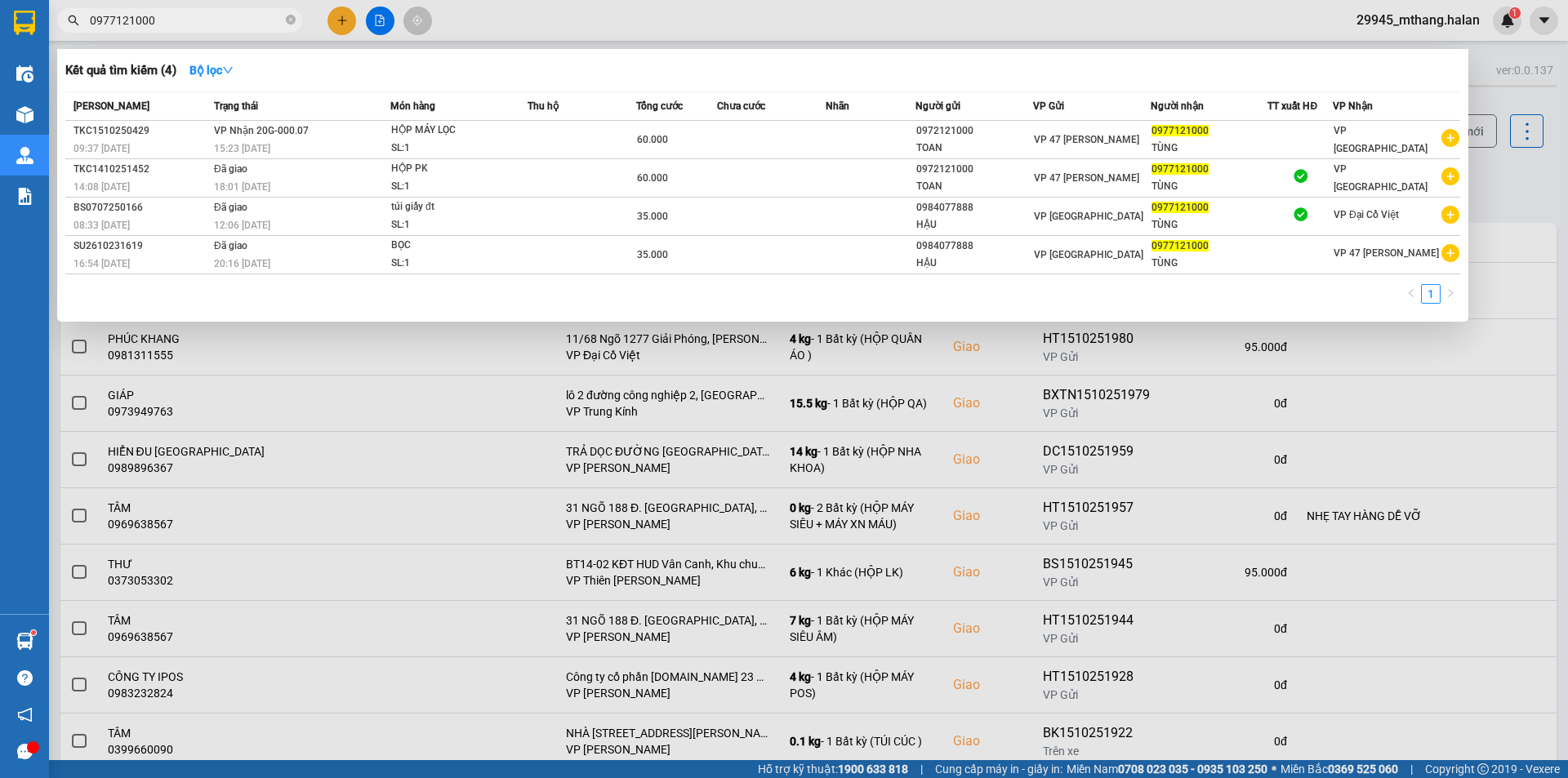
click at [172, 17] on input "0977121000" at bounding box center [186, 20] width 192 height 18
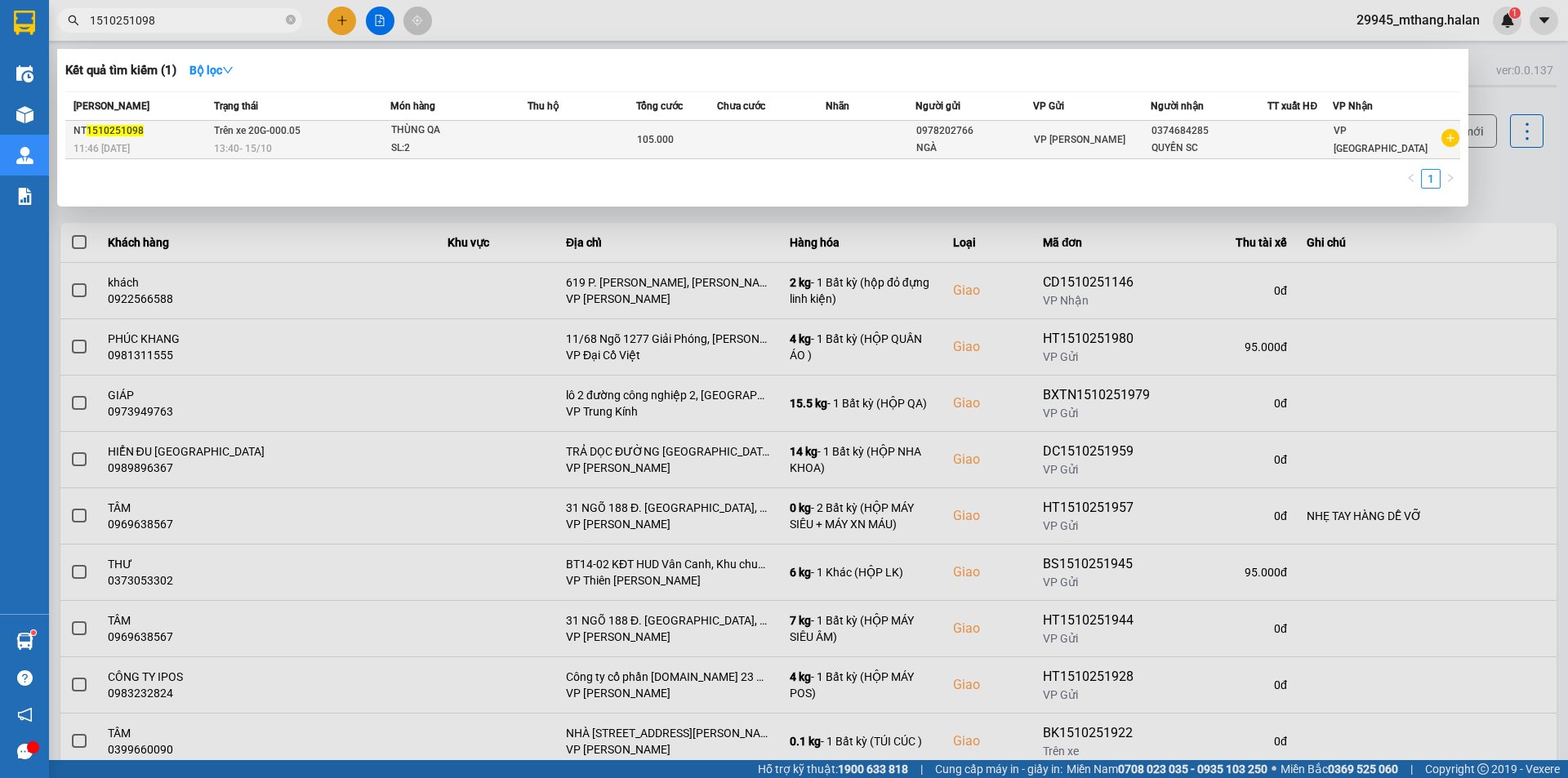
type input "1510251098"
click at [445, 149] on div "SL: 2" at bounding box center [453, 149] width 123 height 18
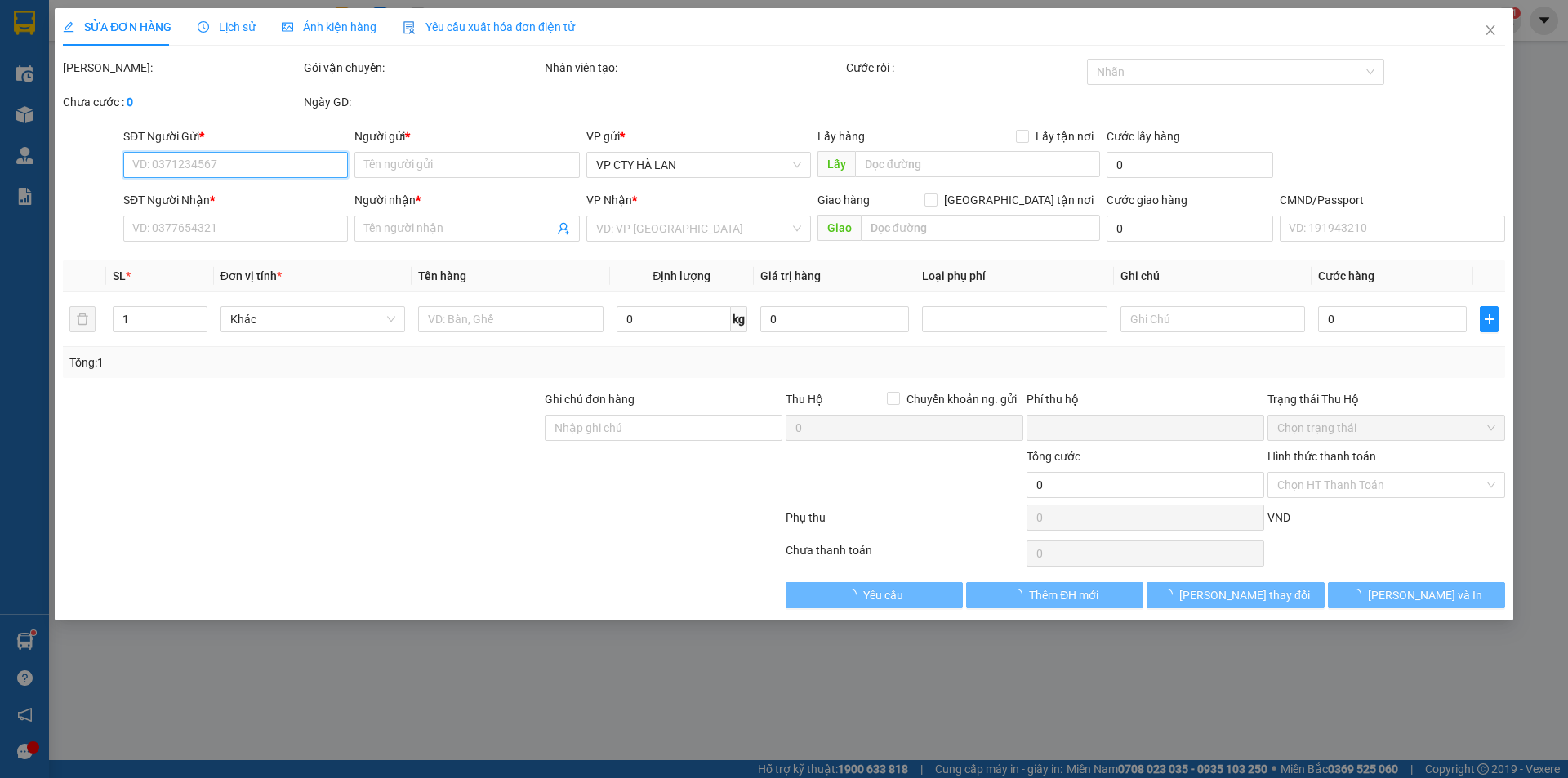
type input "0978202766"
type input "NGÀ"
type input "0374684285"
type input "QUYỀN SC"
type input "0"
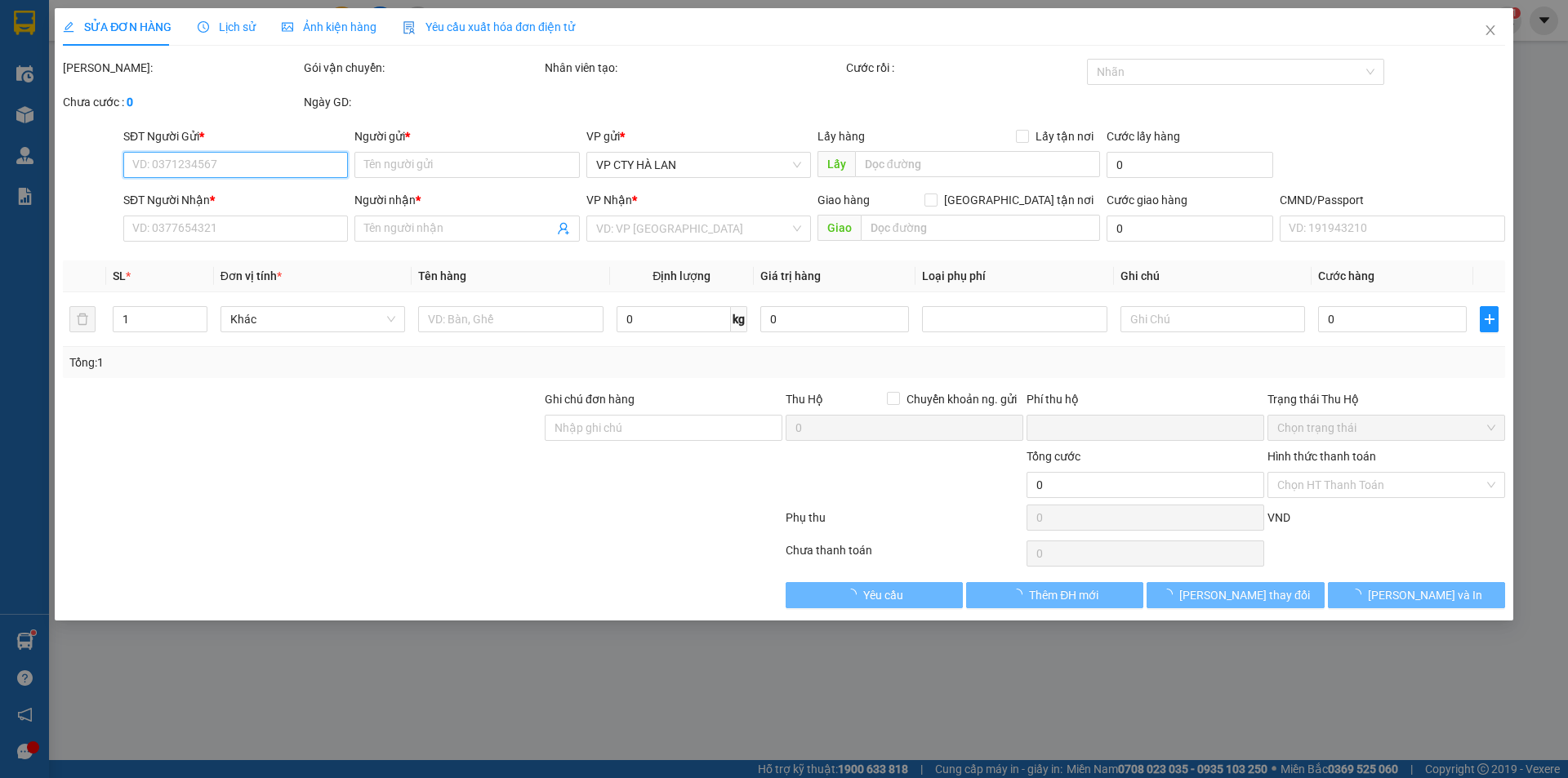
type input "105.000"
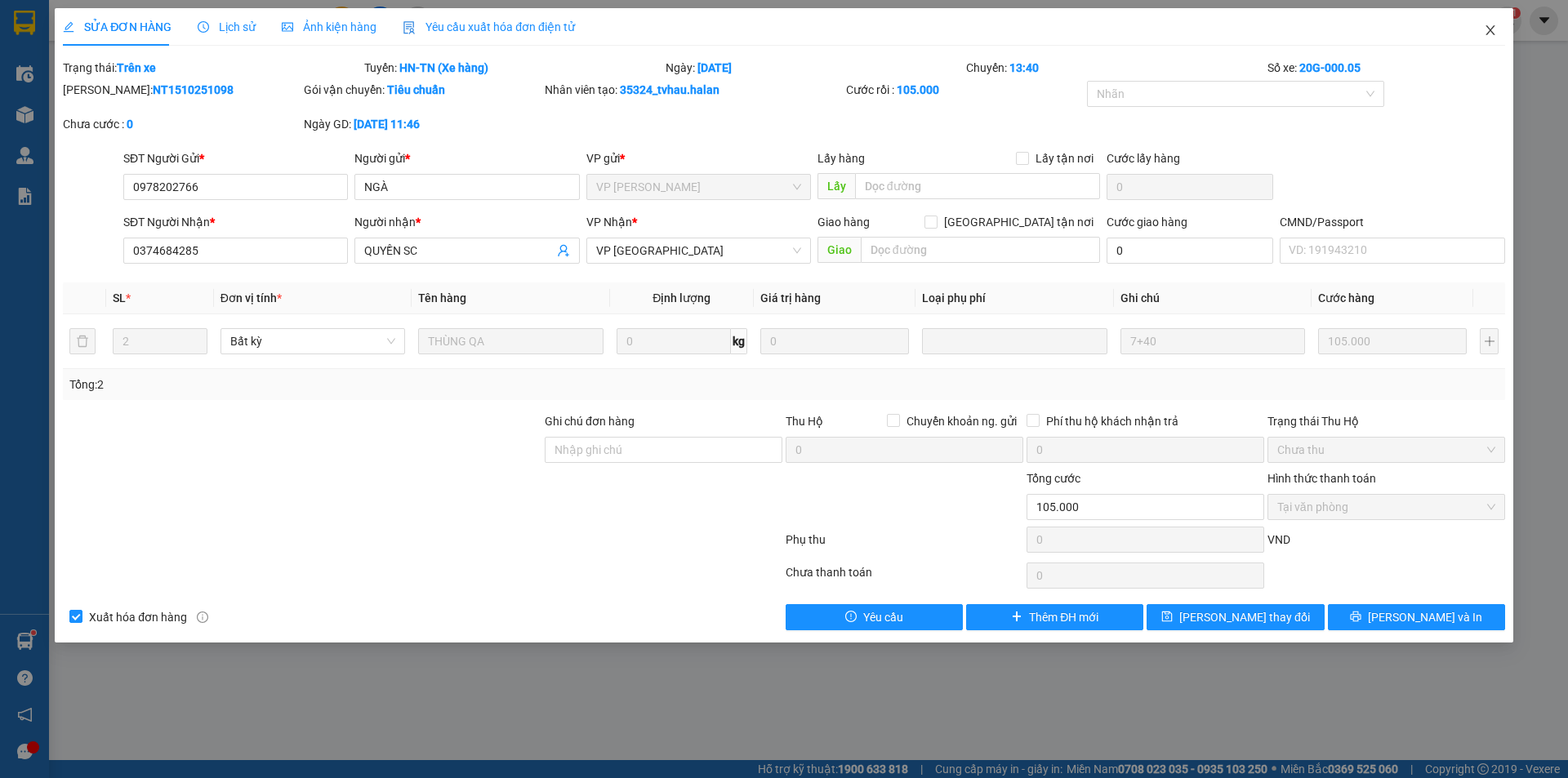
drag, startPoint x: 411, startPoint y: 457, endPoint x: 1498, endPoint y: 47, distance: 1161.8
click at [413, 438] on div at bounding box center [301, 441] width 482 height 58
click at [1492, 33] on icon "close" at bounding box center [1490, 29] width 9 height 9
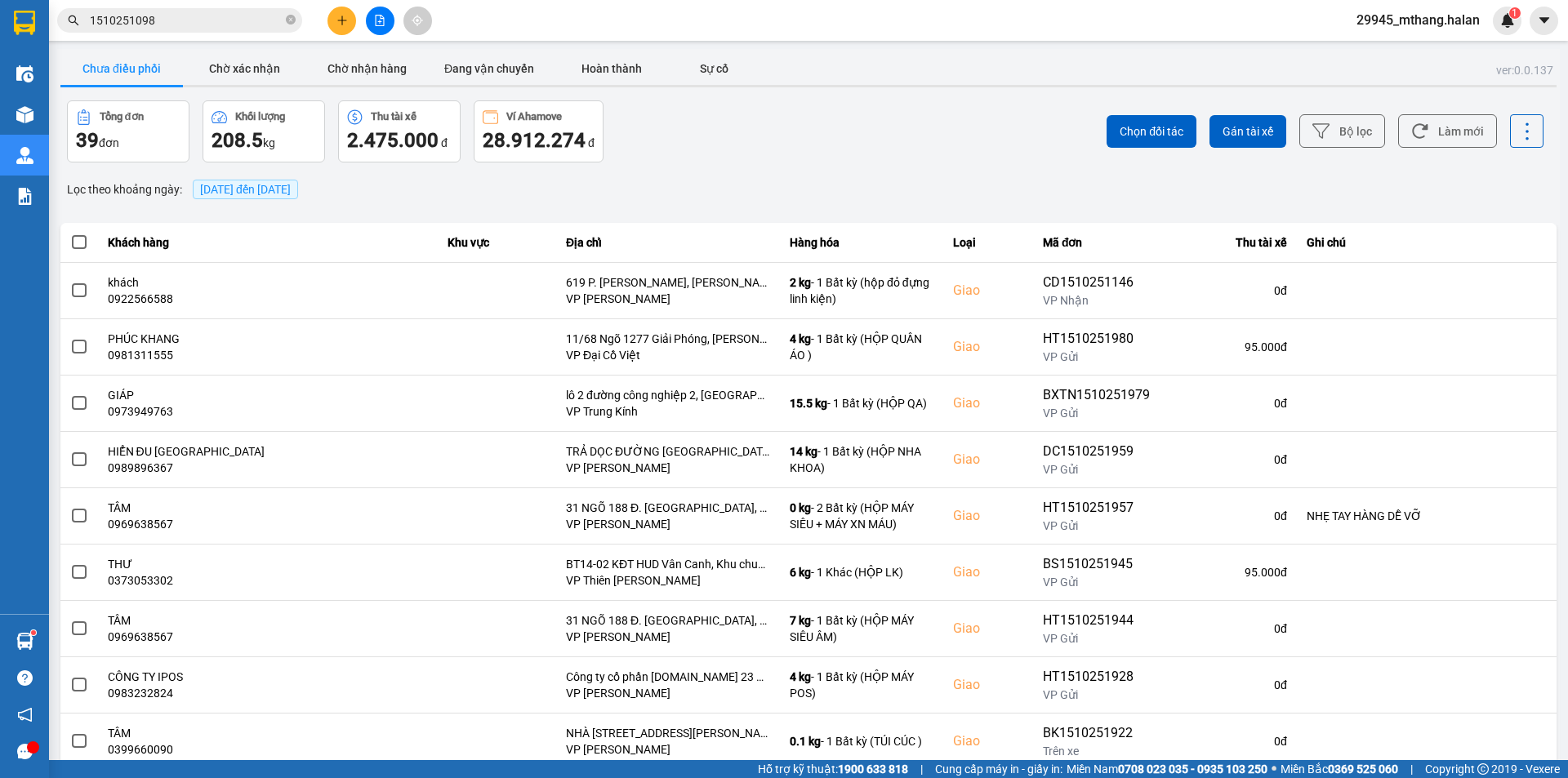
click at [179, 22] on input "1510251098" at bounding box center [186, 20] width 192 height 18
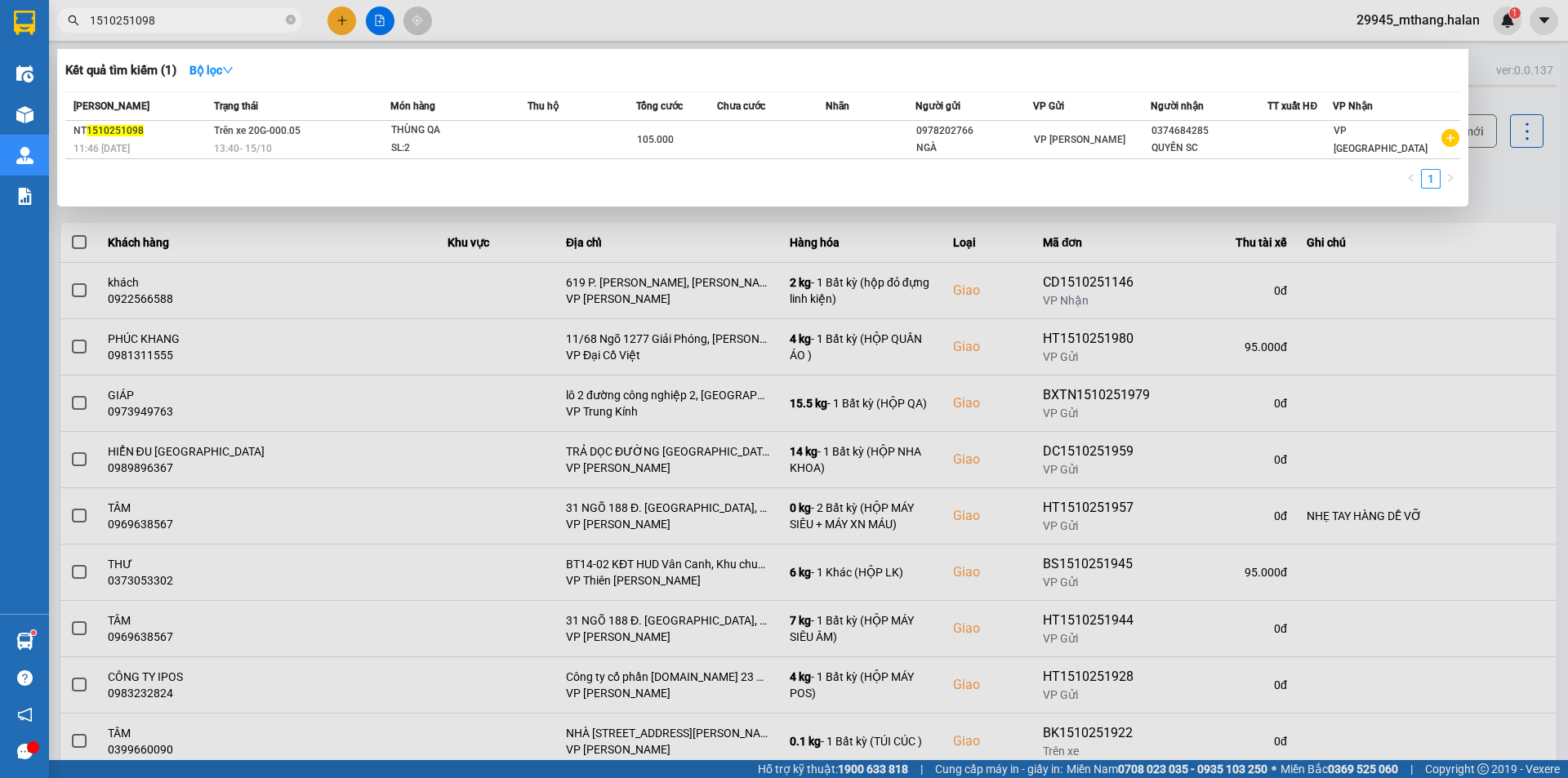
click at [653, 219] on div at bounding box center [784, 389] width 1568 height 778
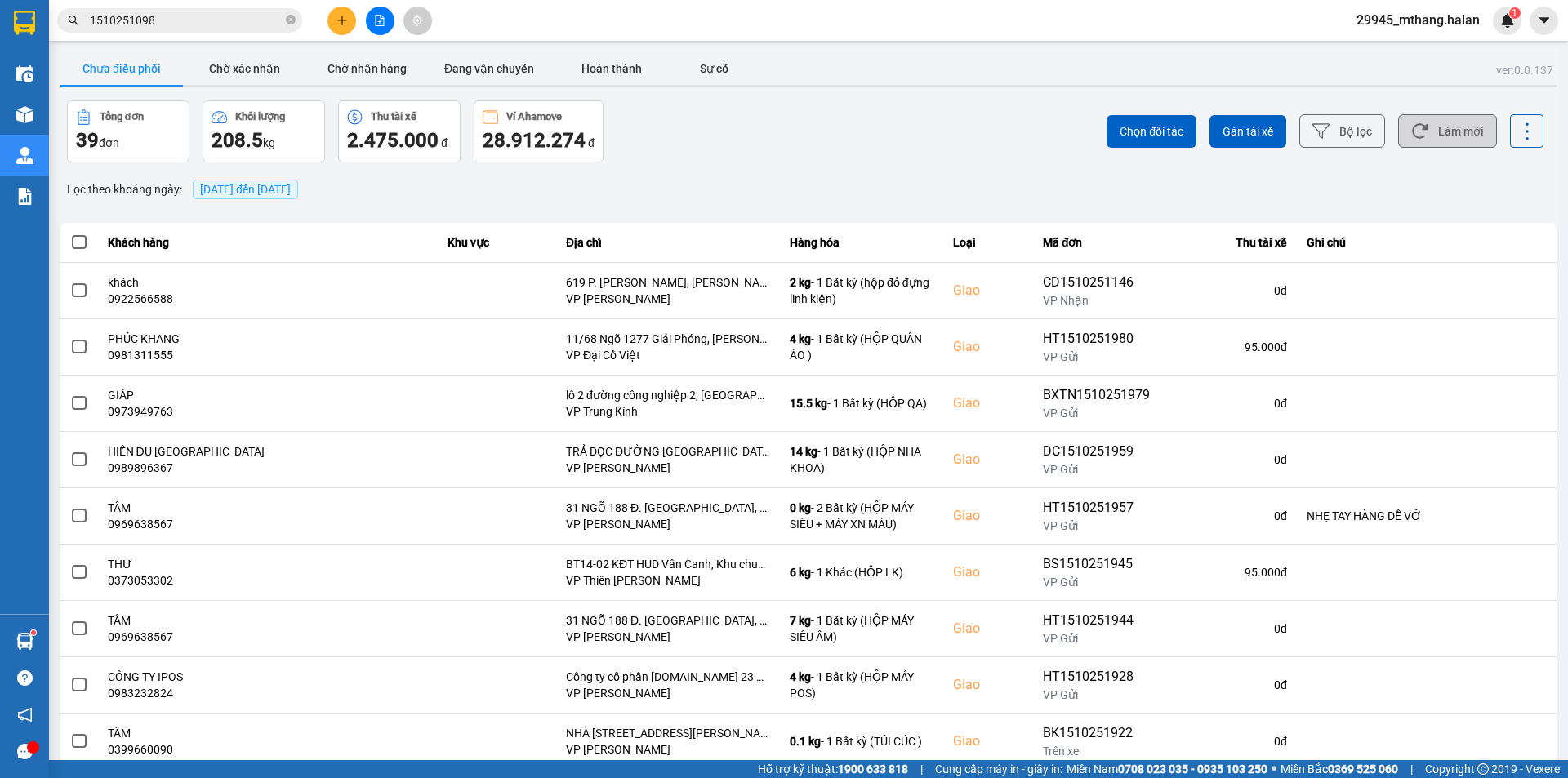
click at [1431, 122] on button "Làm mới" at bounding box center [1447, 131] width 99 height 33
click at [1439, 131] on button "Làm mới" at bounding box center [1447, 131] width 99 height 33
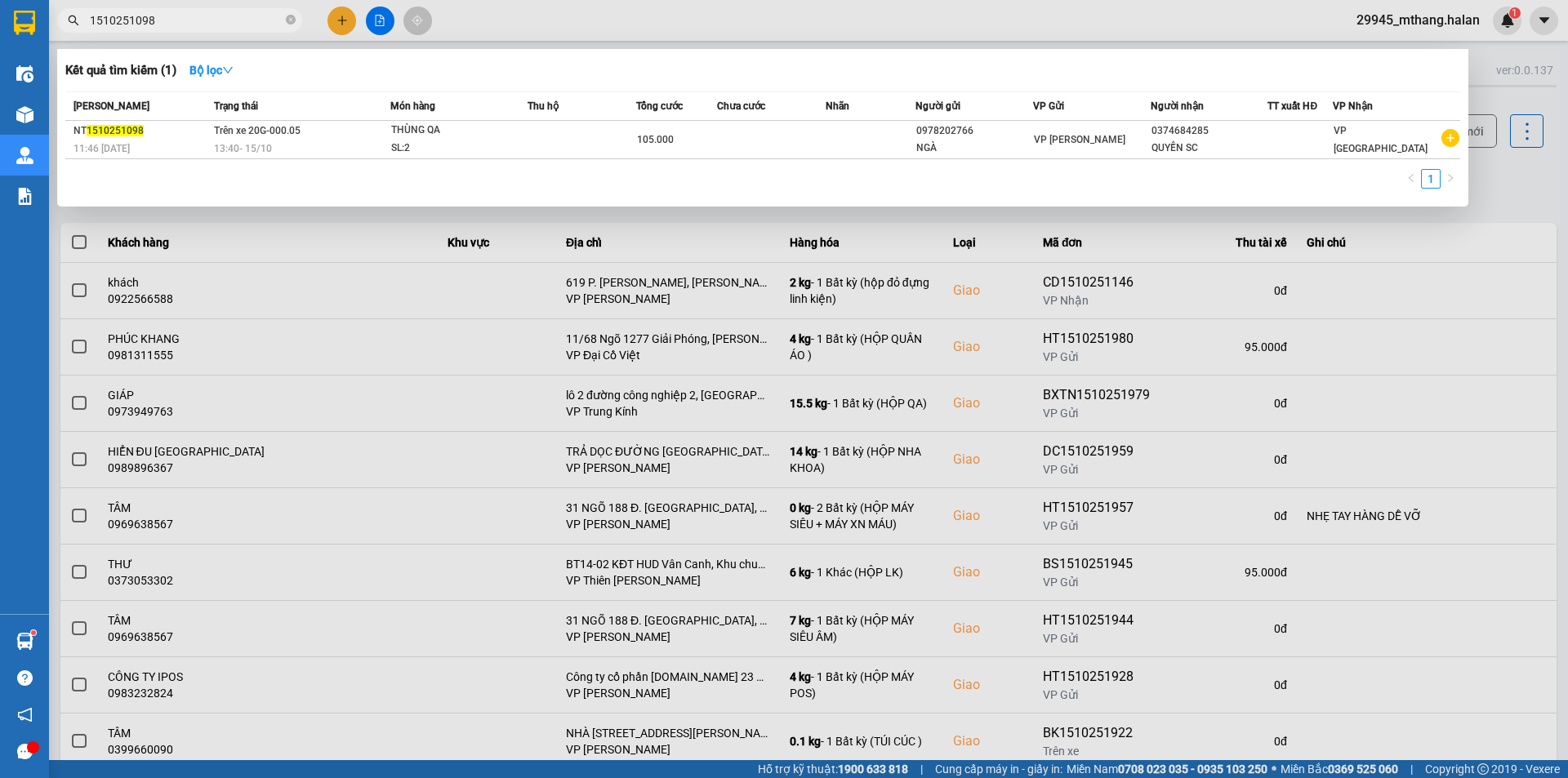
click at [162, 21] on input "1510251098" at bounding box center [186, 20] width 192 height 18
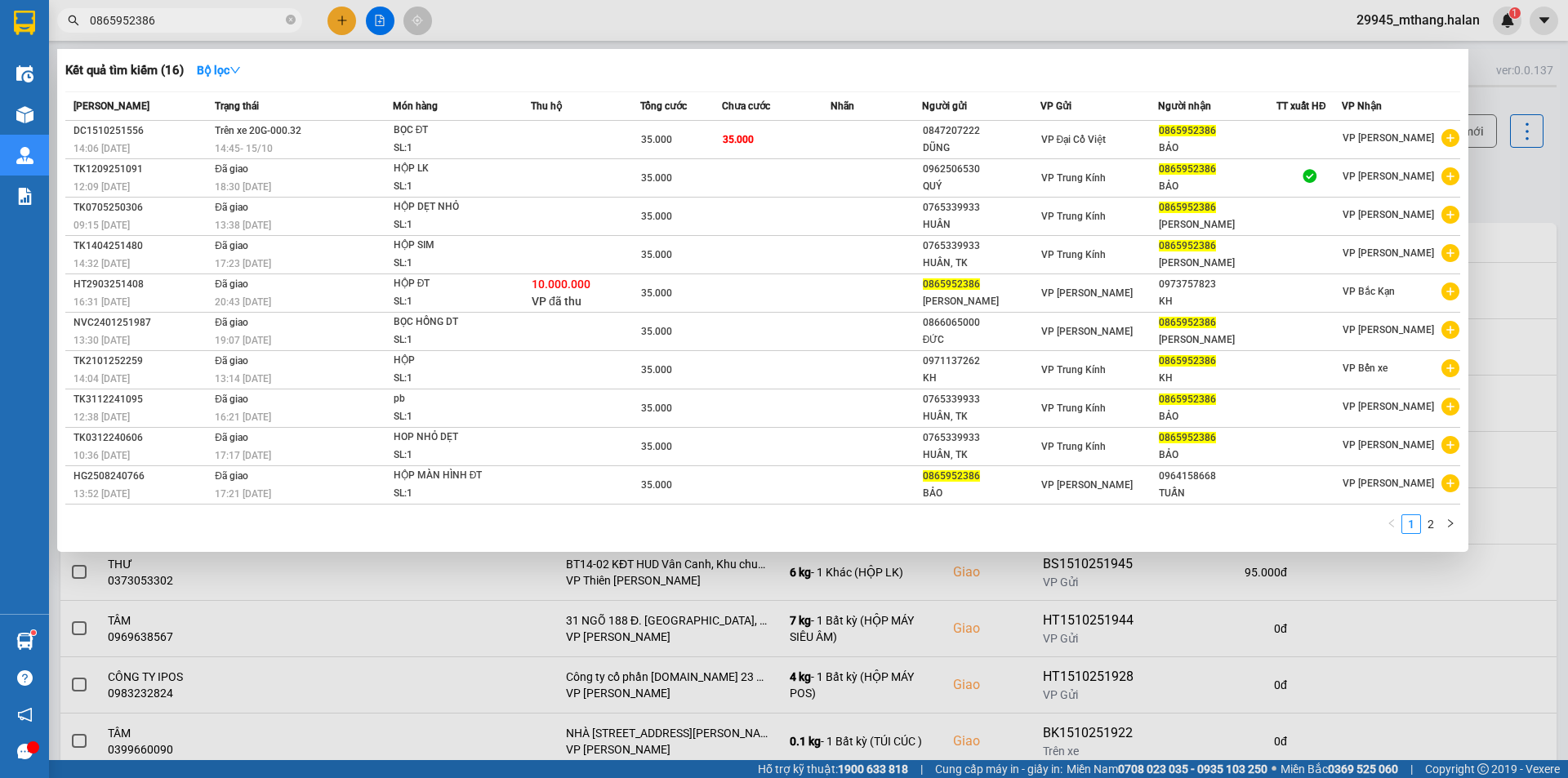
click at [186, 23] on input "0865952386" at bounding box center [186, 20] width 192 height 18
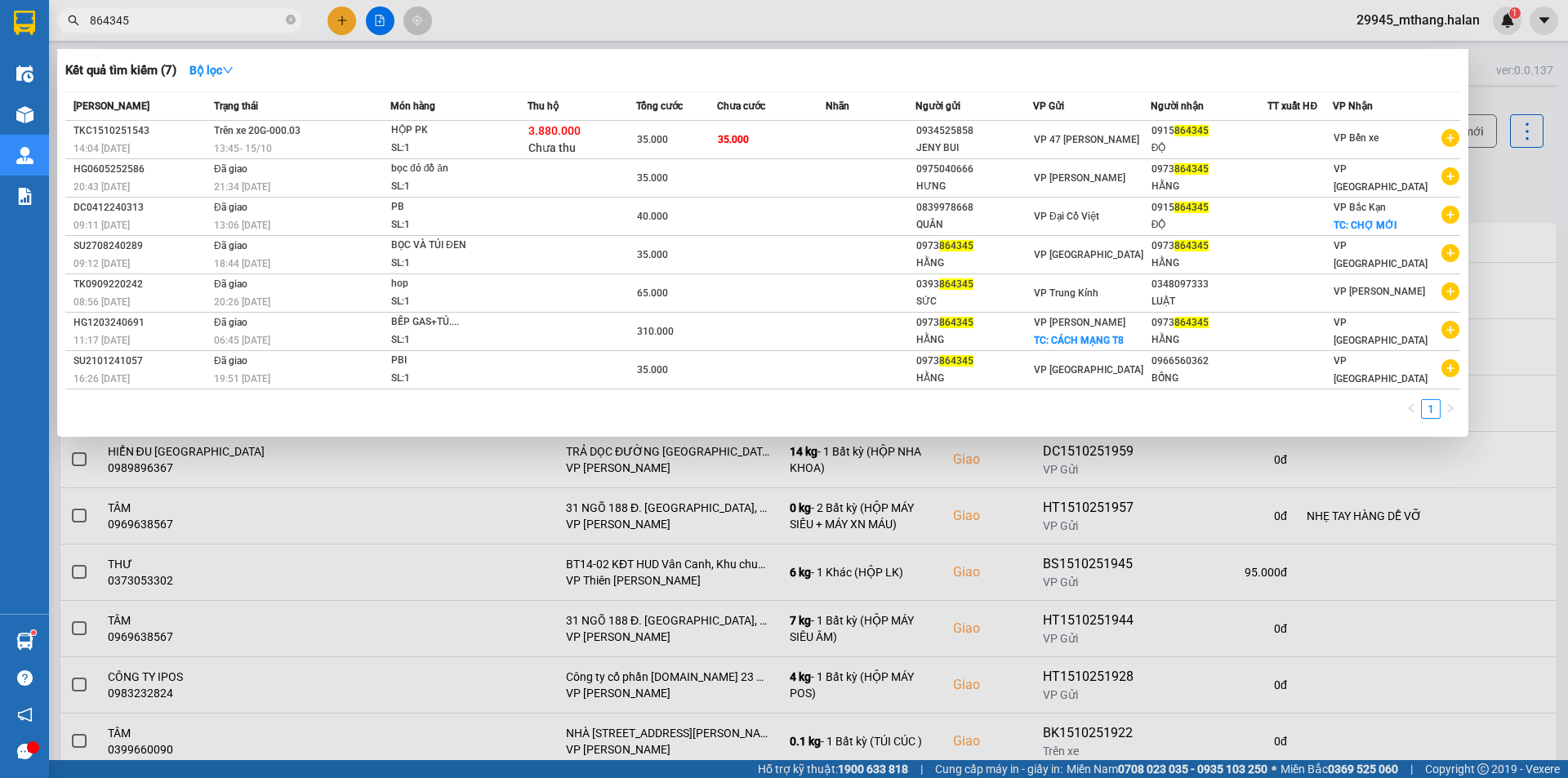
click at [162, 18] on input "864345" at bounding box center [186, 20] width 192 height 18
click at [171, 15] on input "864345" at bounding box center [186, 20] width 192 height 18
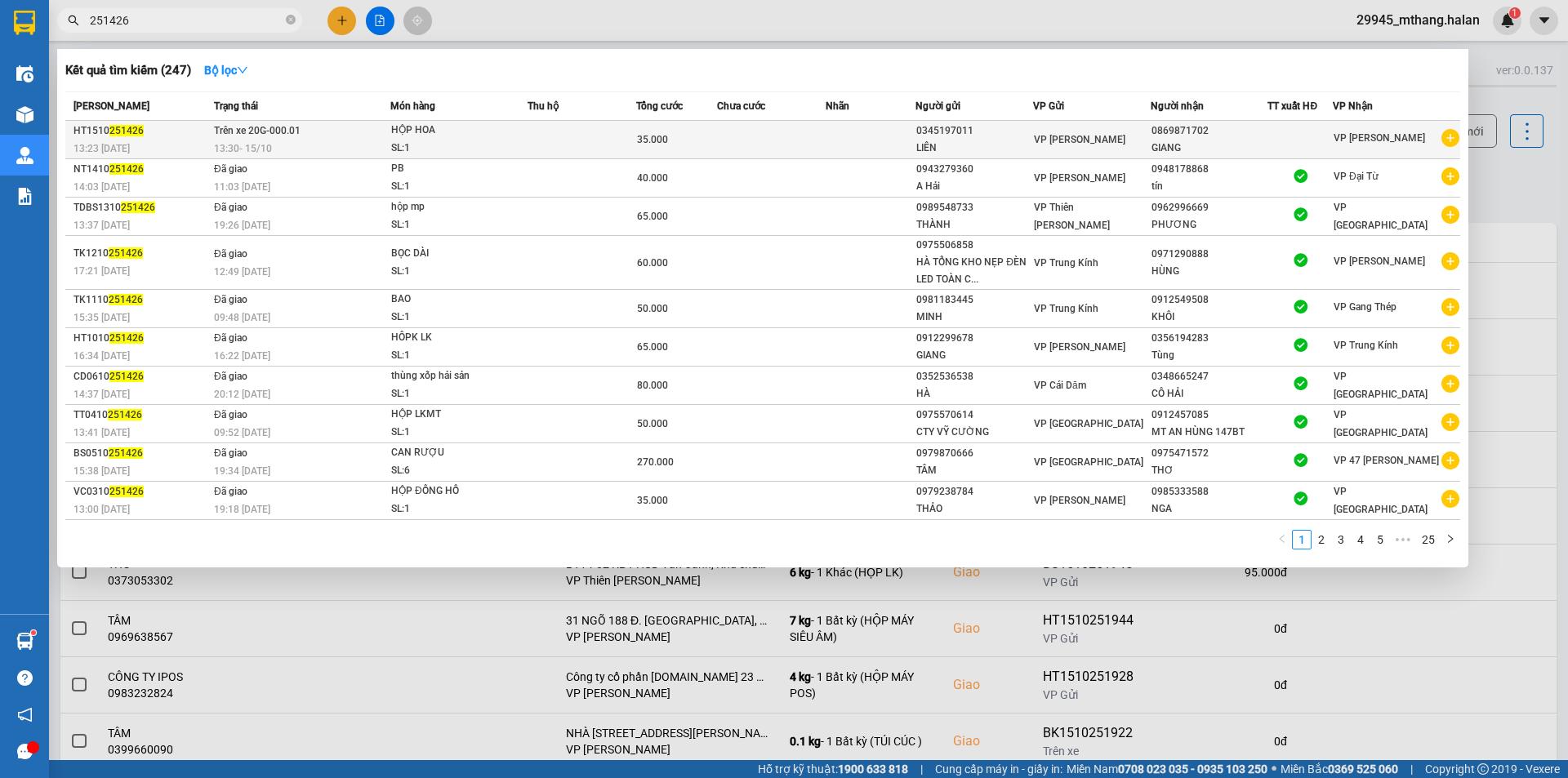
type input "251426"
click at [875, 131] on td at bounding box center [872, 140] width 91 height 39
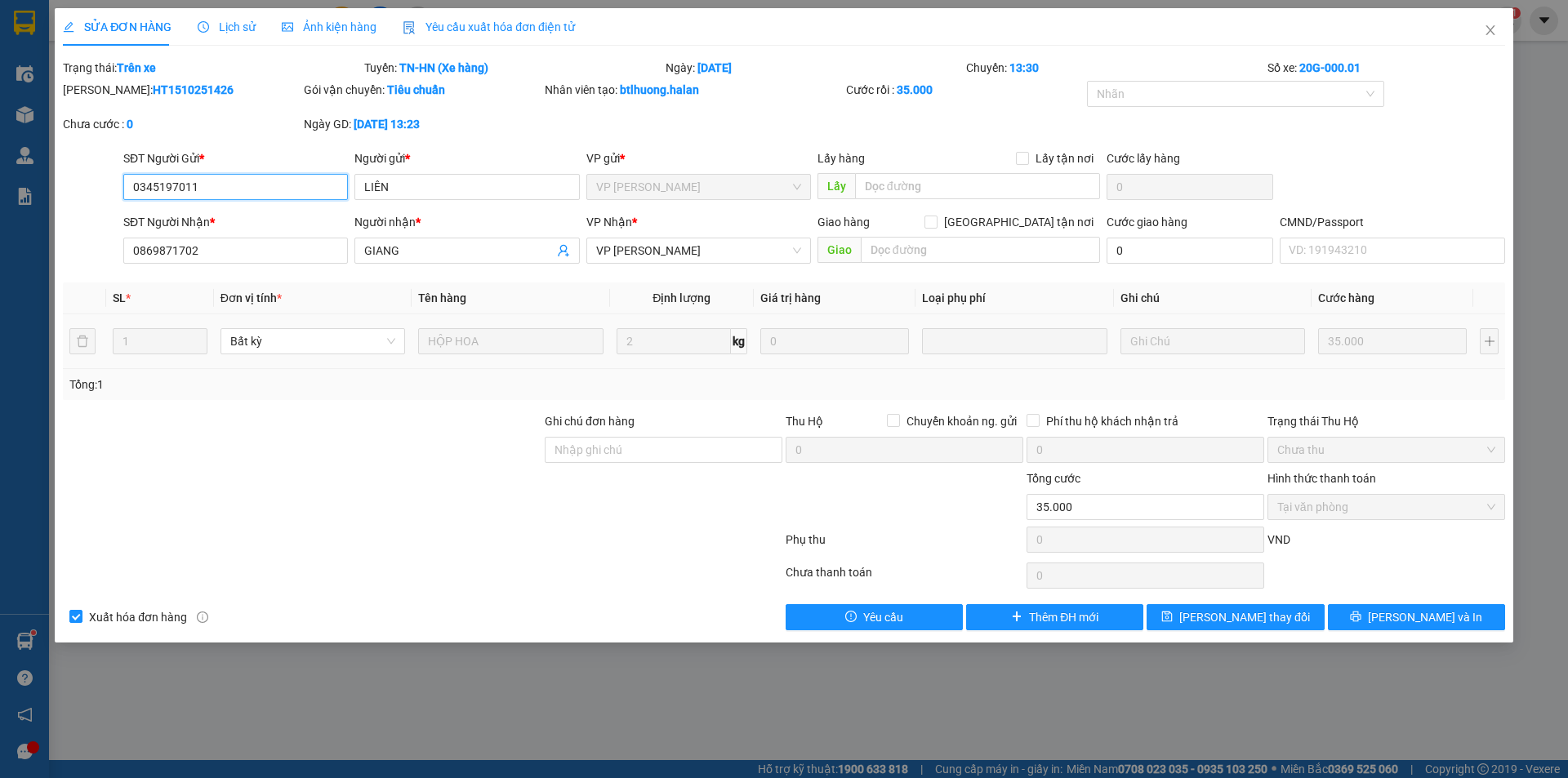
type input "0345197011"
type input "LIÊN"
type input "0869871702"
type input "GIANG"
type input "0"
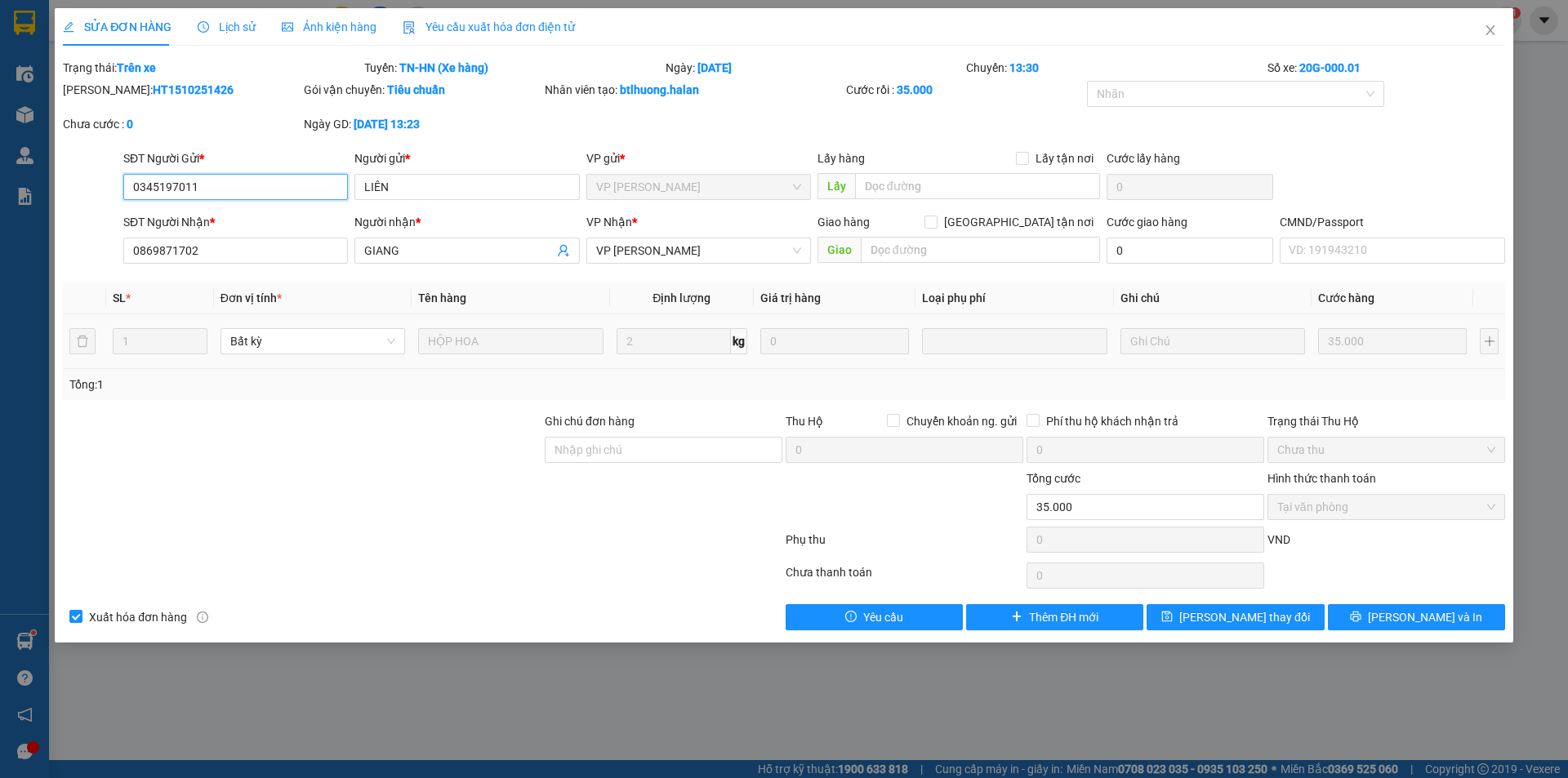
type input "35.000"
click at [936, 222] on input "Giao tận nơi" at bounding box center [930, 221] width 11 height 11
checkbox input "true"
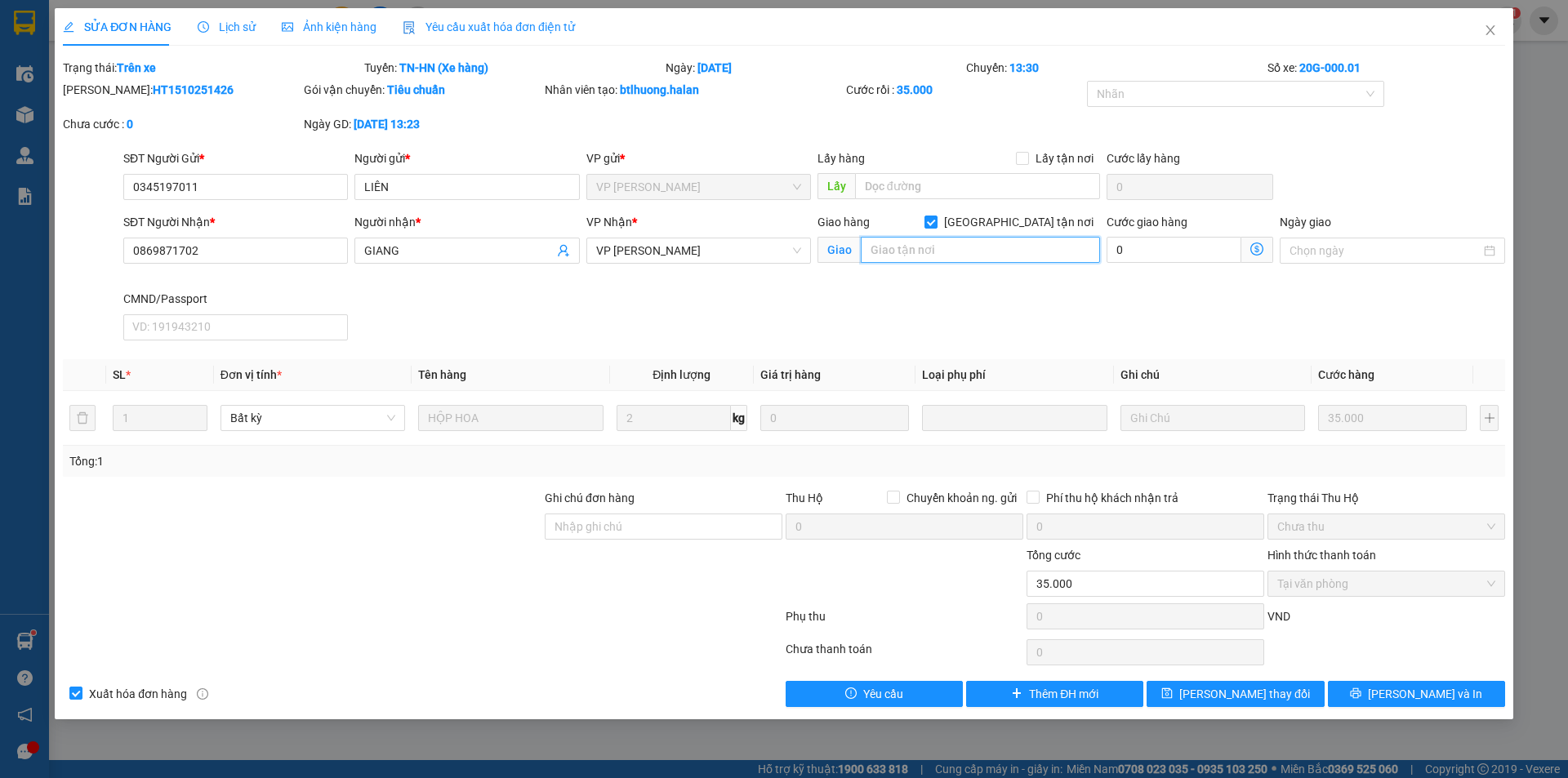
click at [971, 255] on input "text" at bounding box center [981, 250] width 240 height 26
click at [976, 258] on input "text" at bounding box center [981, 250] width 240 height 26
click at [1001, 248] on input "39 lê văn lương" at bounding box center [981, 250] width 240 height 26
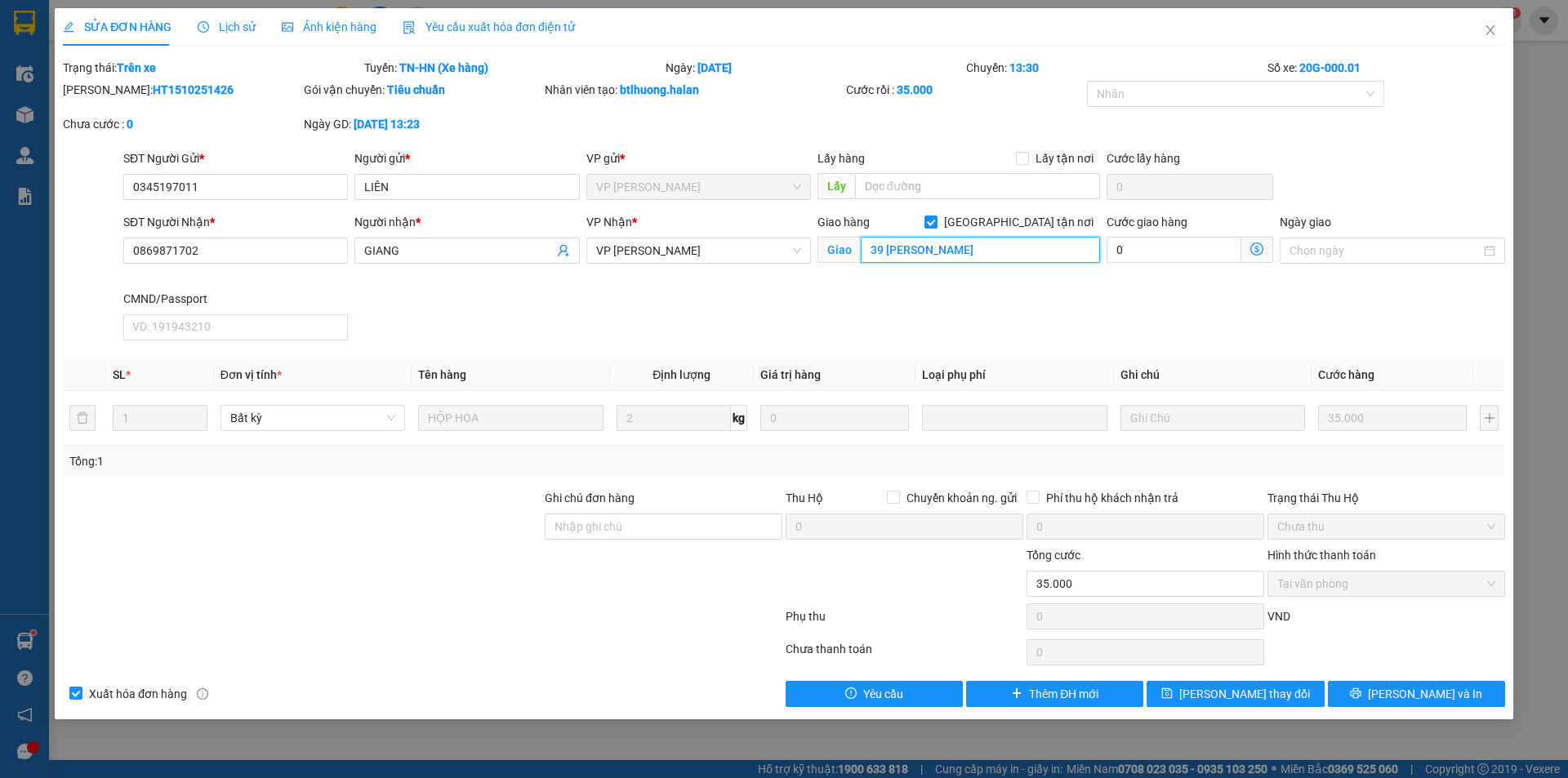
click at [999, 240] on input "39 lê văn lương" at bounding box center [981, 250] width 240 height 26
paste input "Lê Văn Lương, Nhân Chính, Thanh Xuân, Hà Nội"
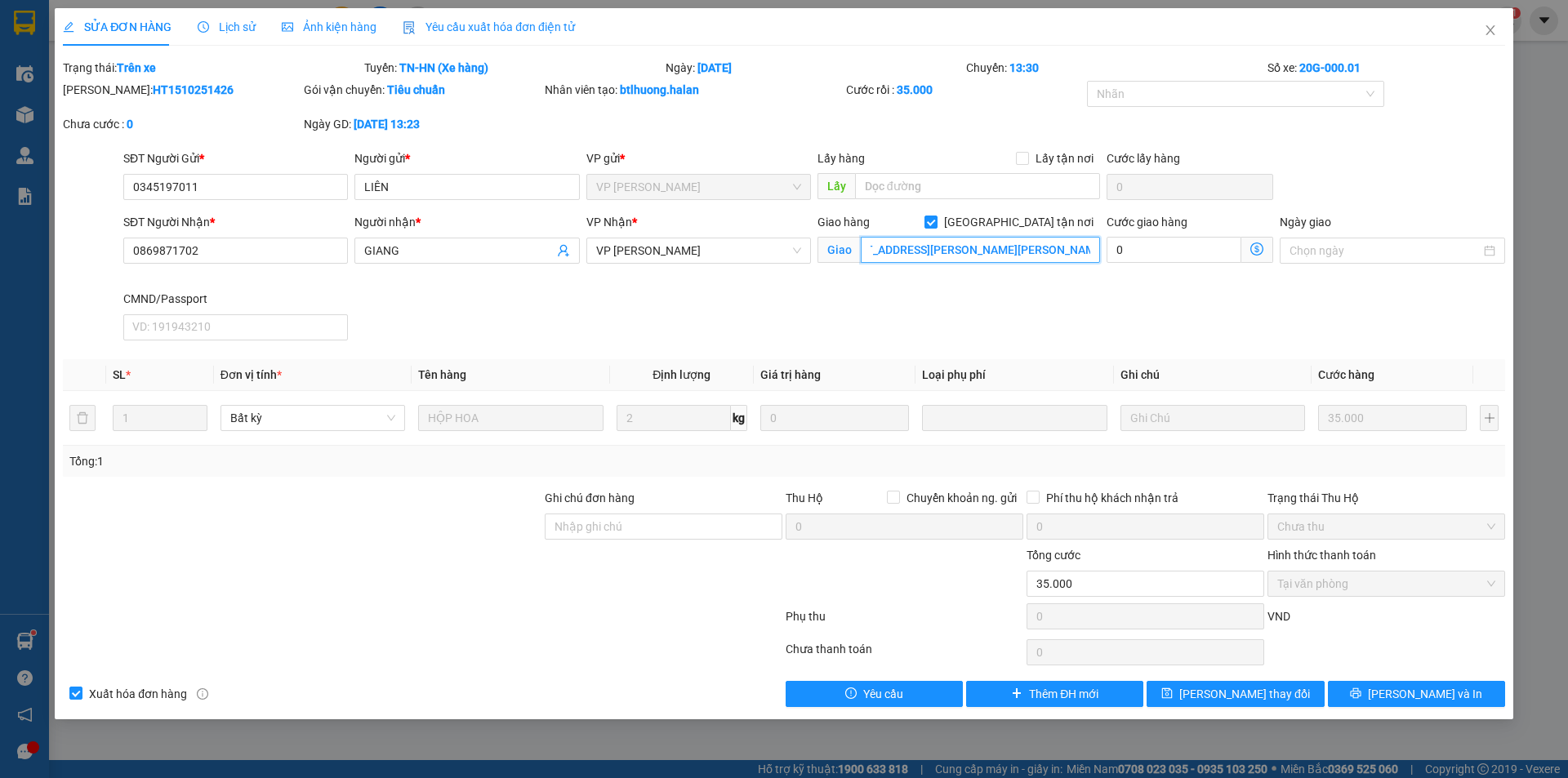
type input "39 Lê Văn Lương, Nhân Chính, Thanh Xuân, Hà Nội"
click at [1255, 250] on icon "dollar-circle" at bounding box center [1256, 248] width 13 height 13
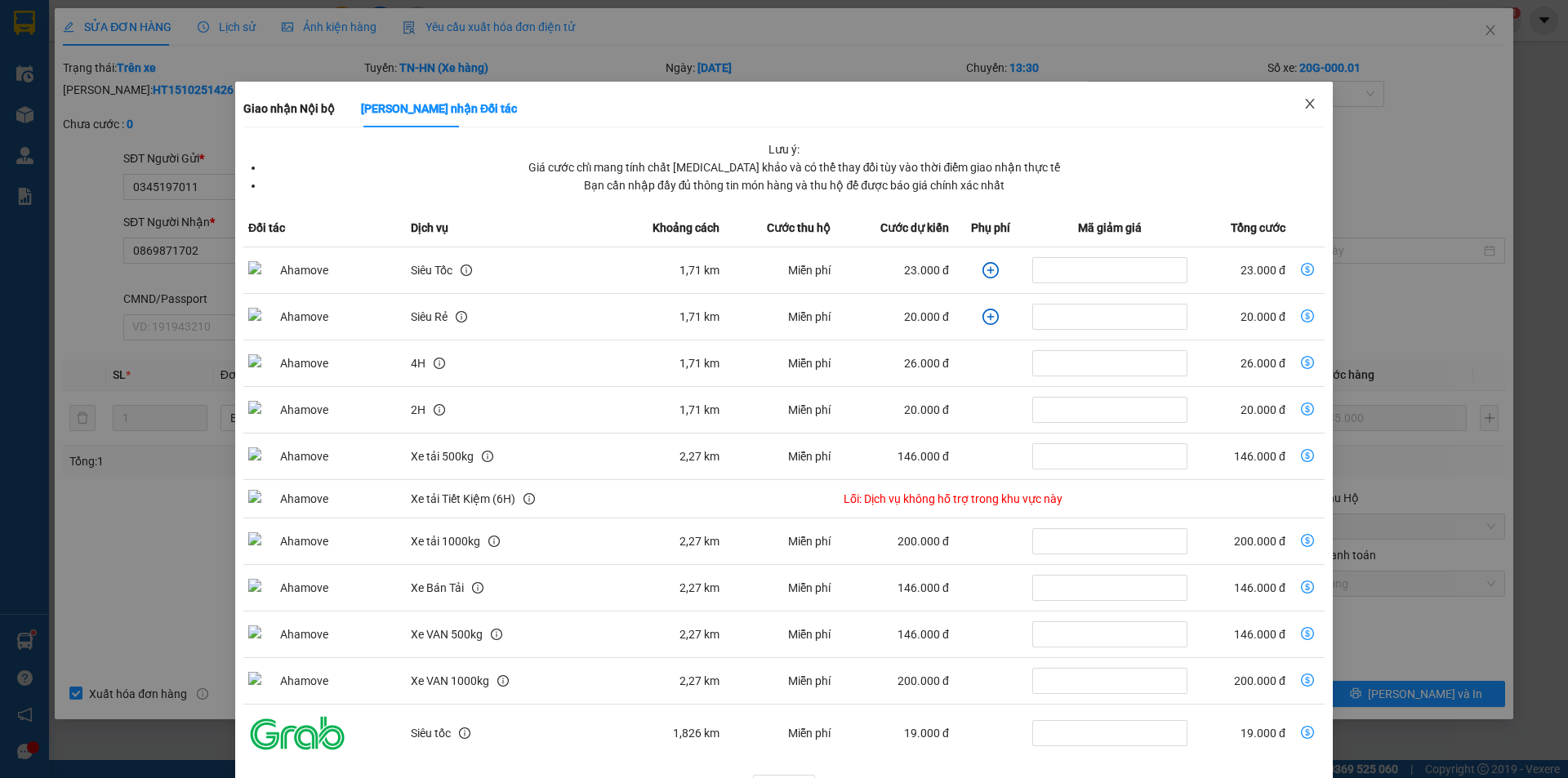
click at [1305, 104] on icon "close" at bounding box center [1310, 103] width 9 height 9
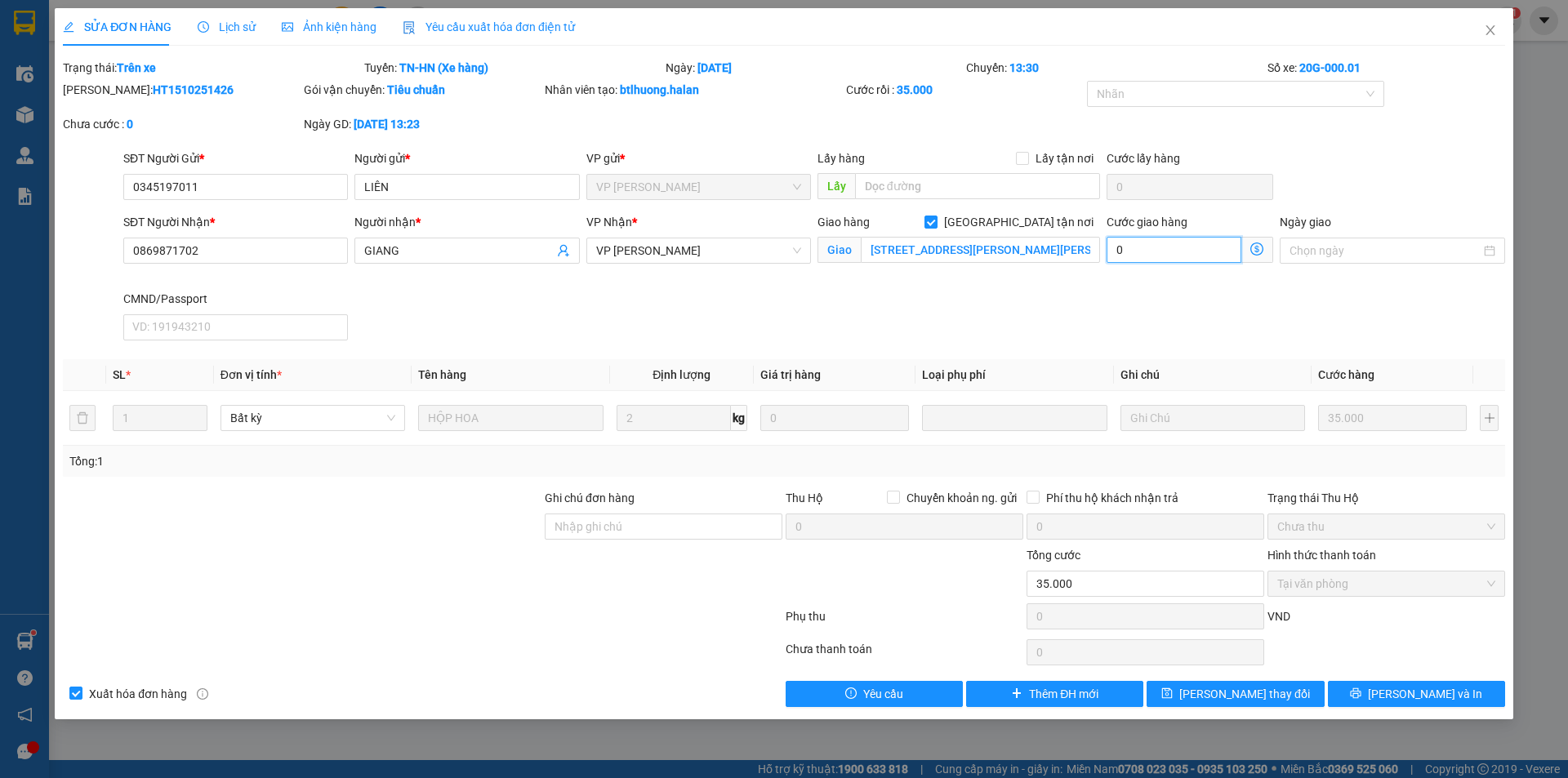
click at [1182, 245] on input "0" at bounding box center [1174, 250] width 135 height 26
type input "35.003"
type input "3"
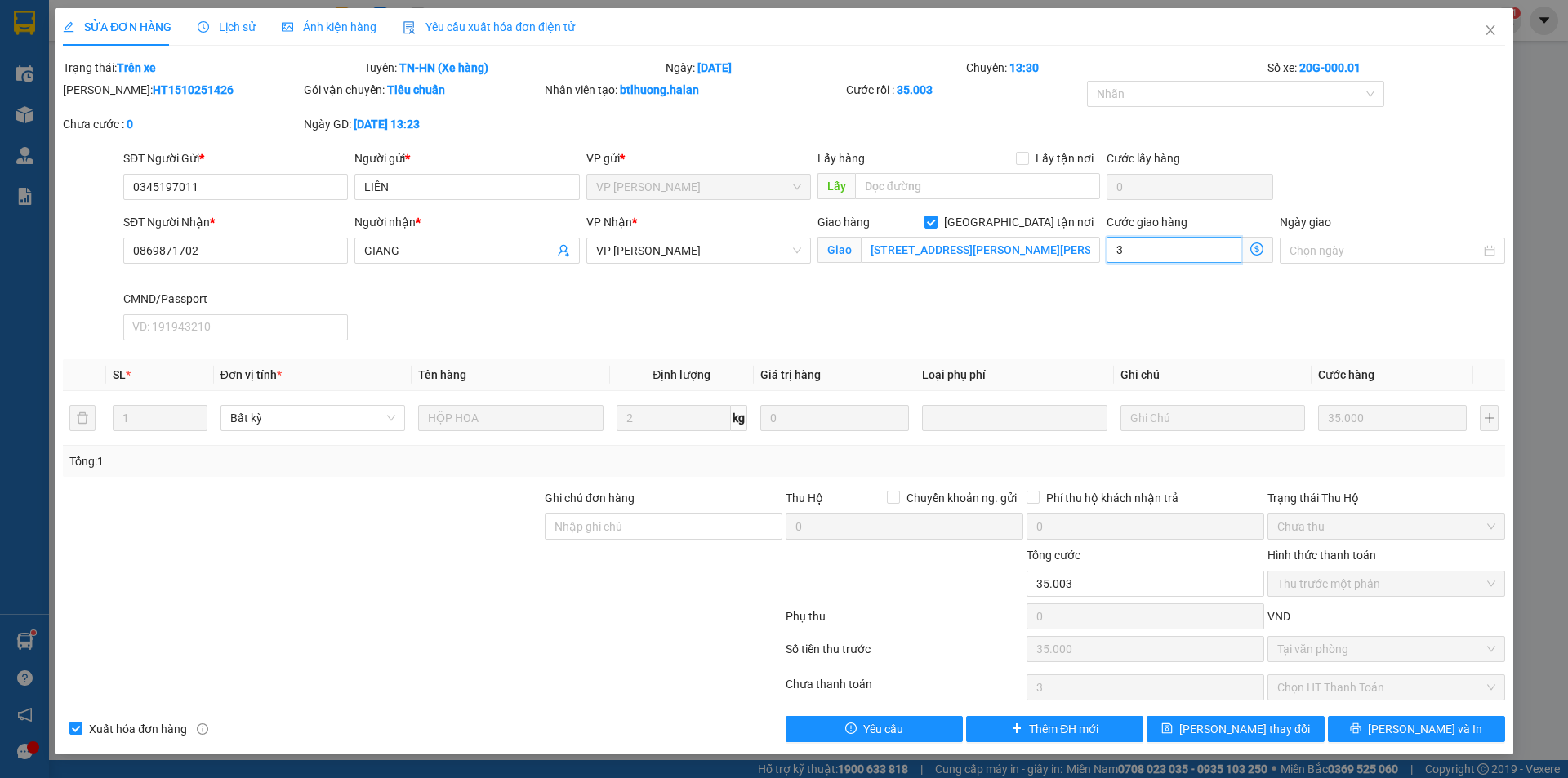
type input "35.035"
type input "35"
type input "35.000"
type input "70.000"
type input "35.000"
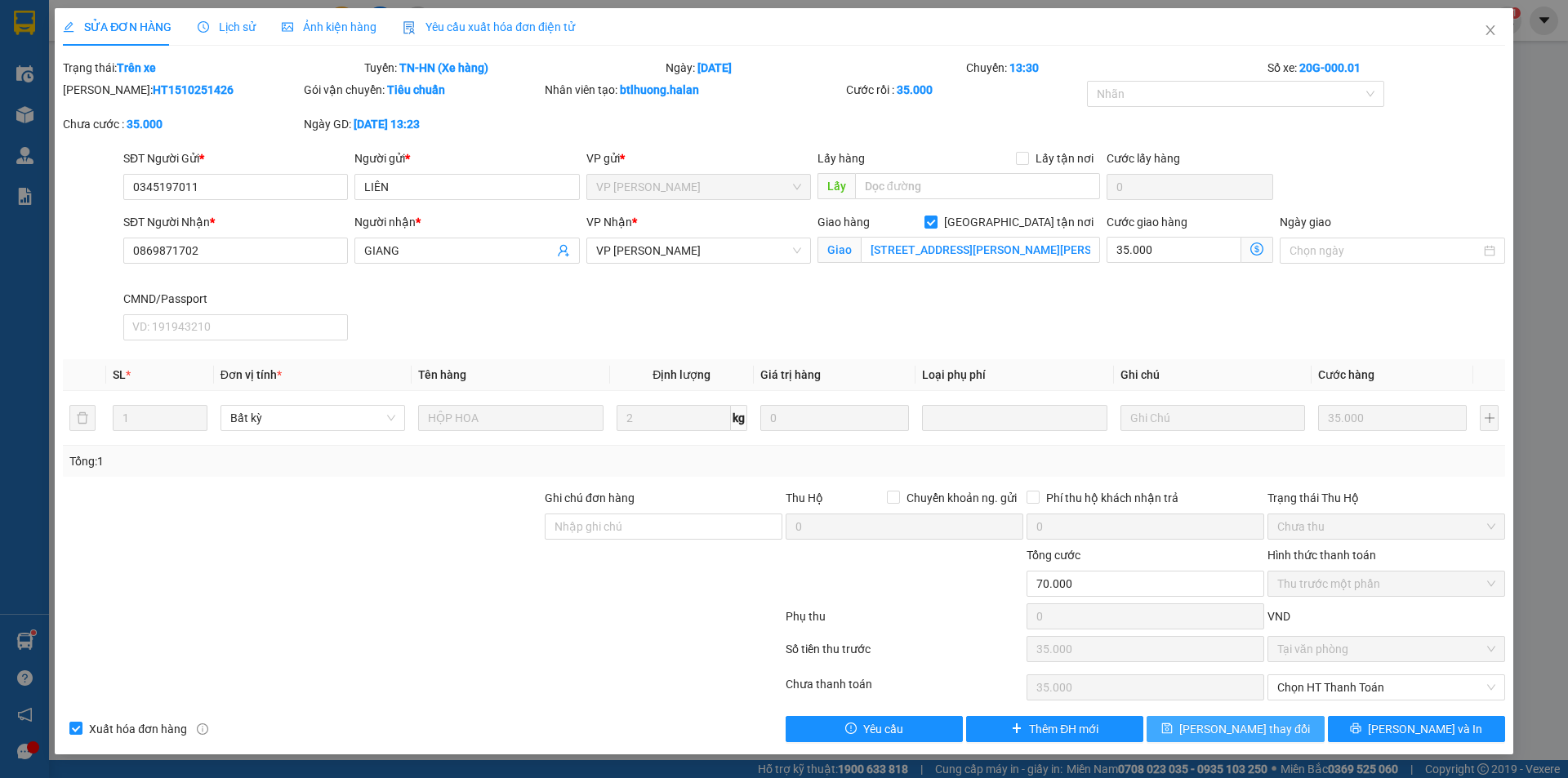
click at [1233, 728] on span "Lưu thay đổi" at bounding box center [1244, 729] width 131 height 18
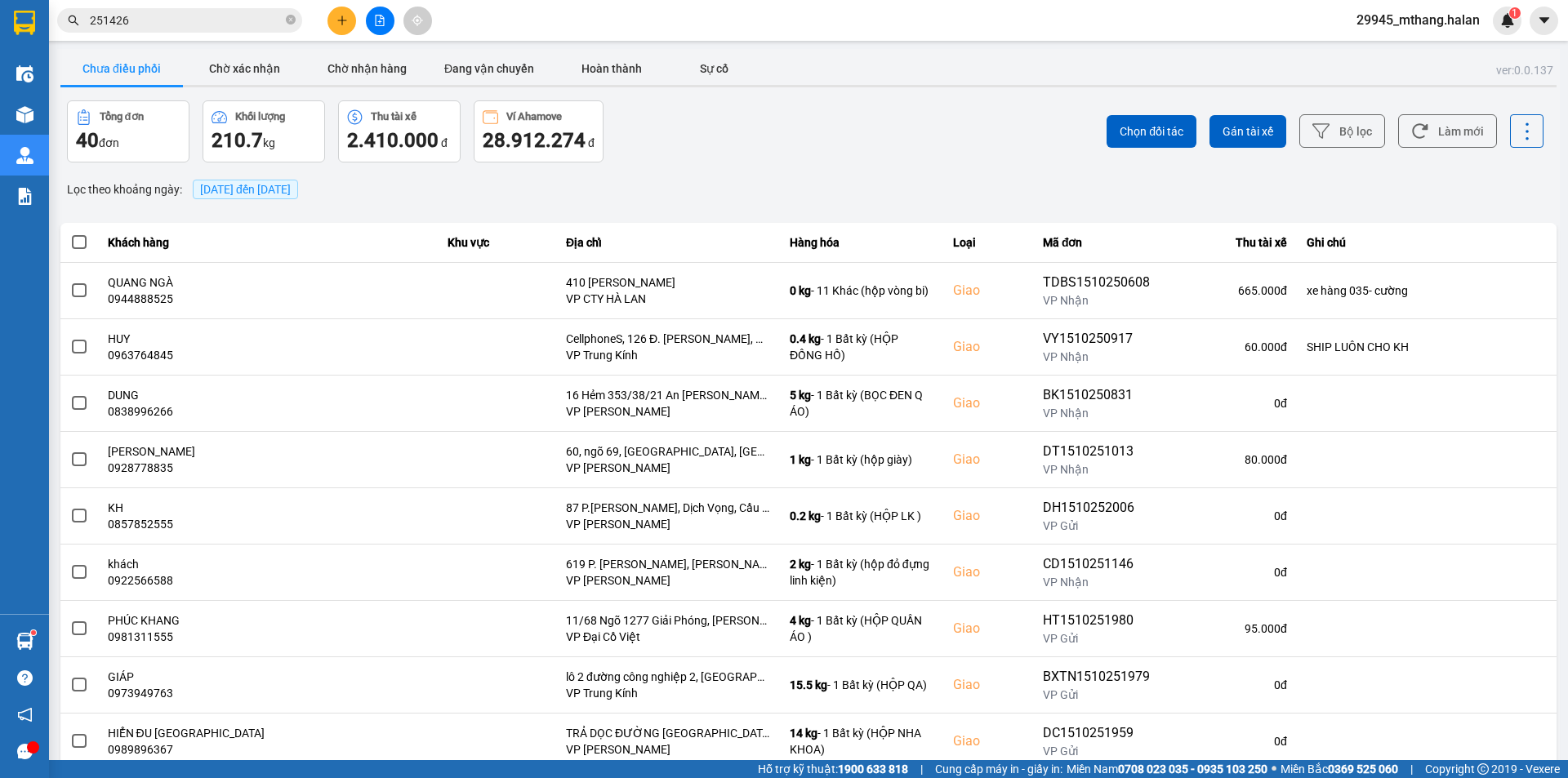
click at [204, 27] on input "251426" at bounding box center [186, 20] width 192 height 18
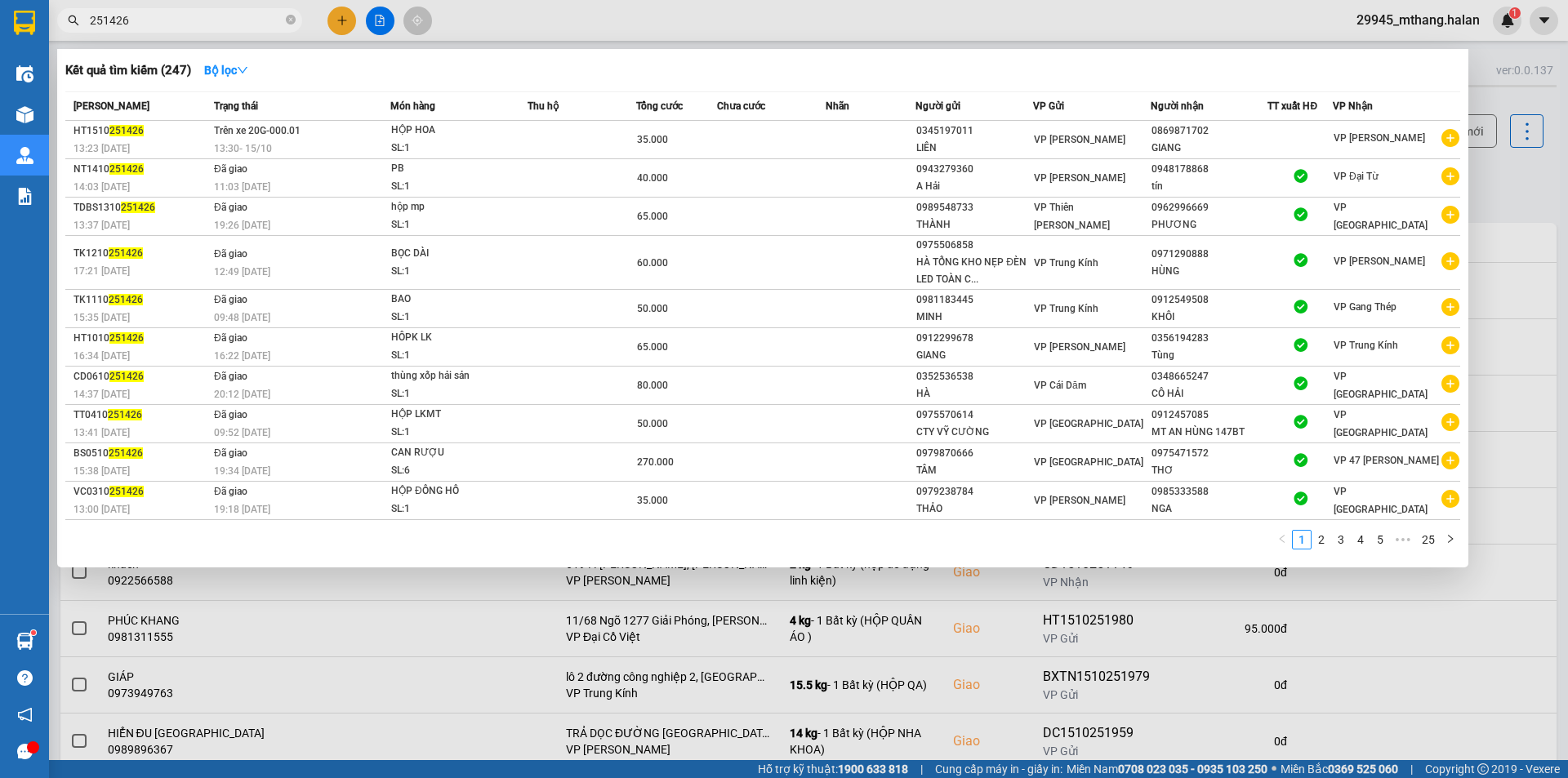
click at [204, 27] on input "251426" at bounding box center [186, 20] width 192 height 18
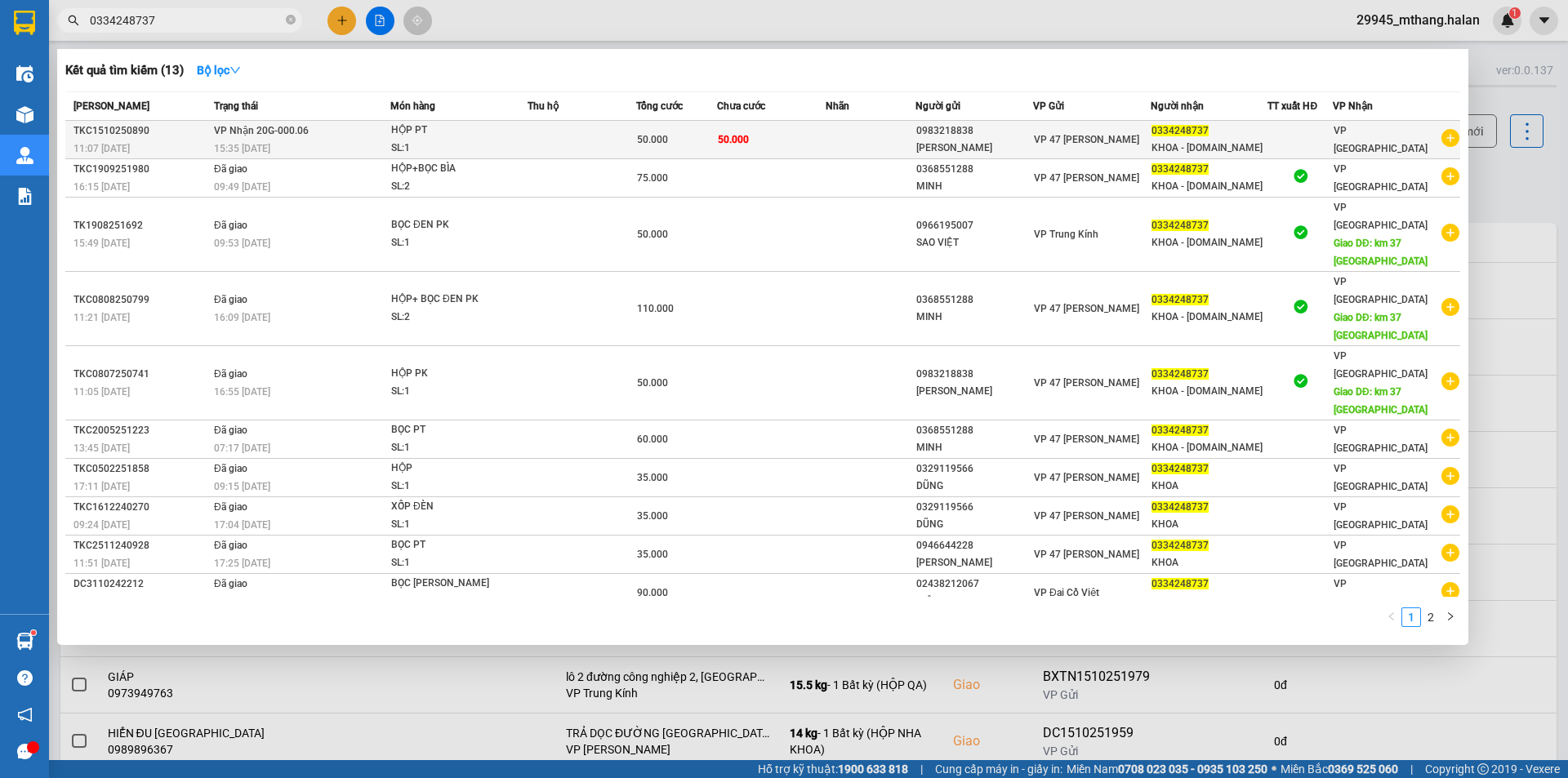
type input "0334248737"
click at [1026, 146] on div "GIA BẢO" at bounding box center [974, 149] width 116 height 17
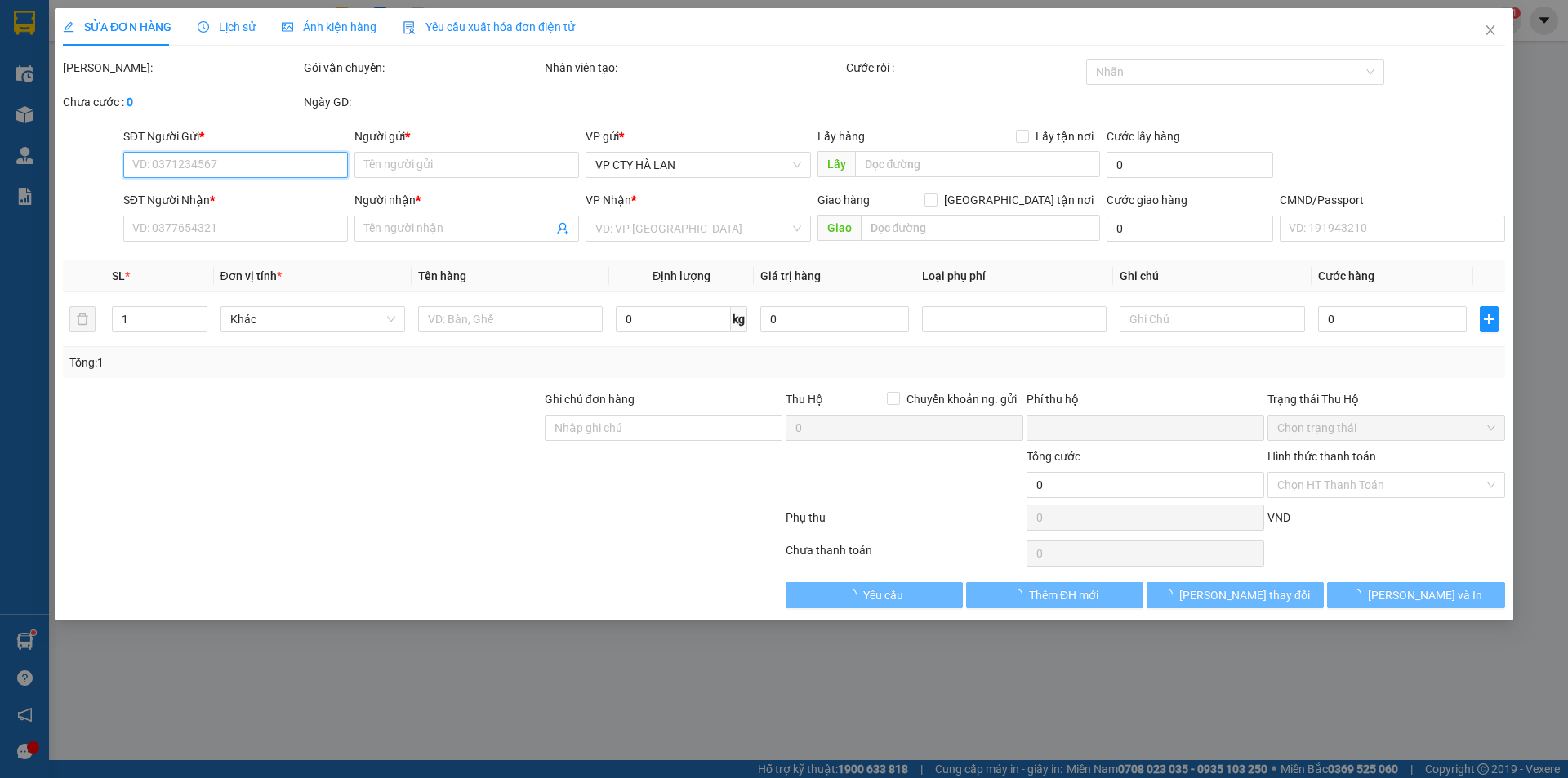
type input "0983218838"
type input "GIA BẢO"
type input "0334248737"
type input "KHOA - 314.TC"
type input "0"
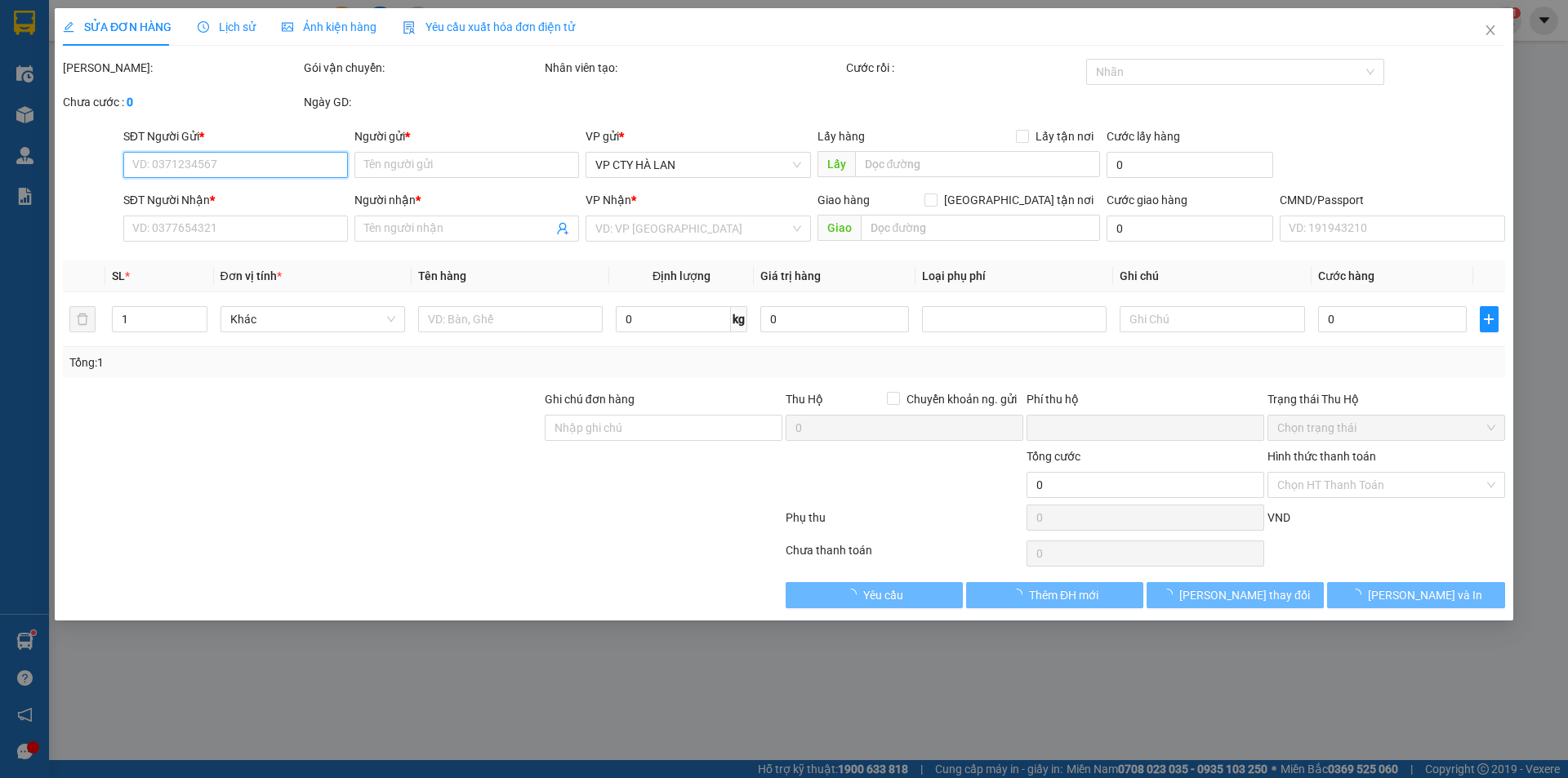
type input "50.000"
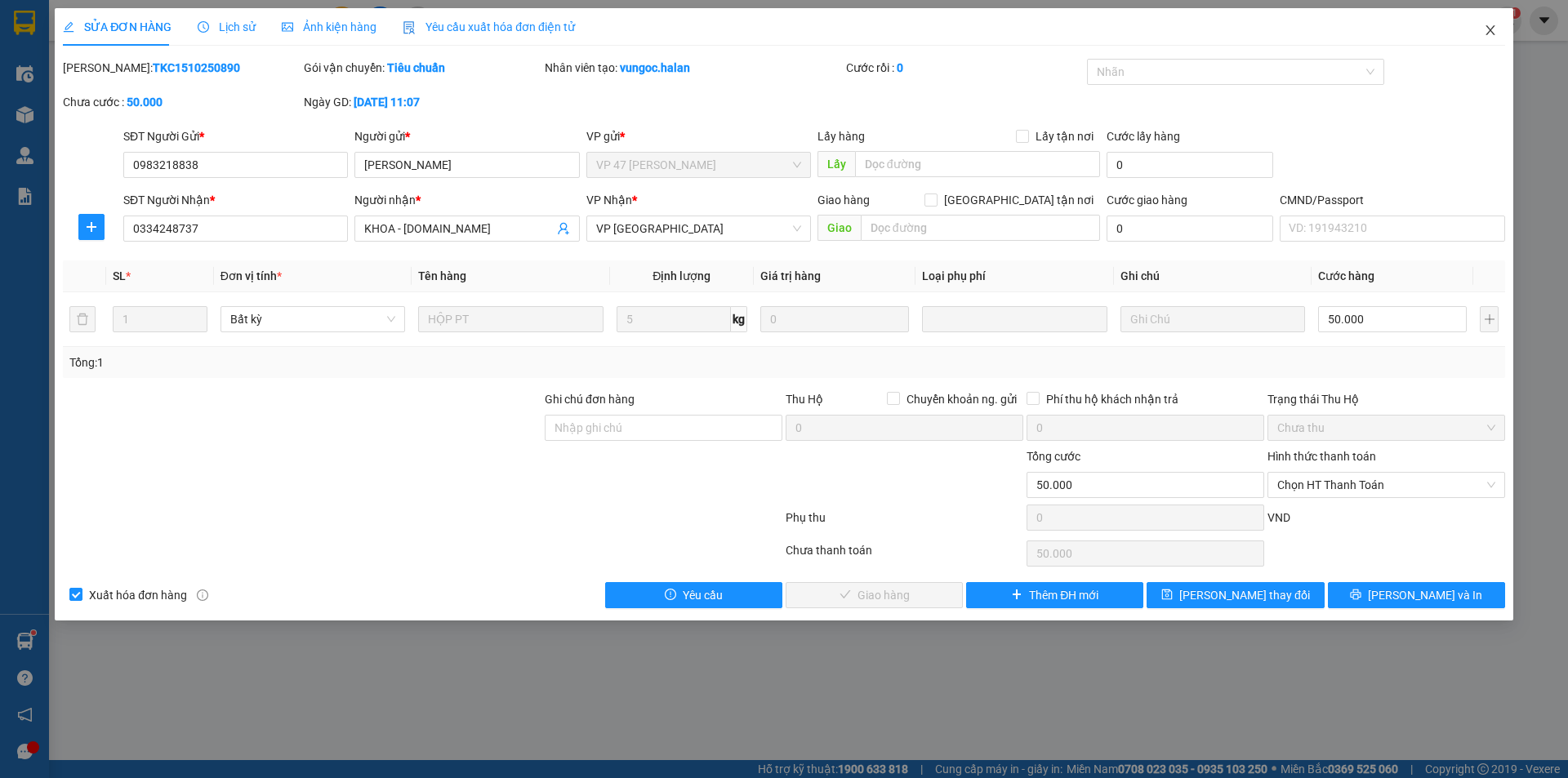
click at [1492, 36] on icon "close" at bounding box center [1490, 30] width 13 height 13
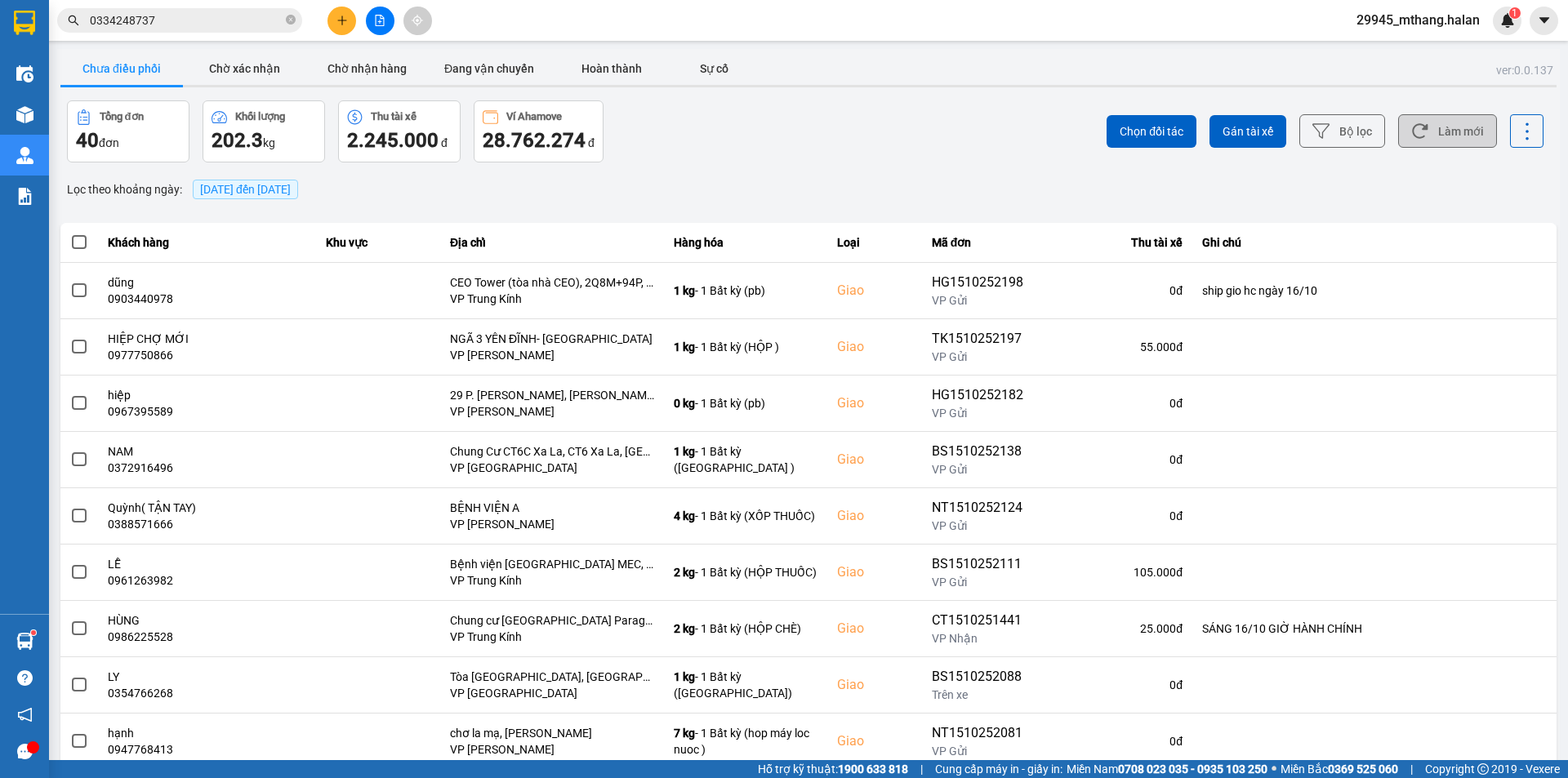
click at [1431, 137] on button "Làm mới" at bounding box center [1447, 131] width 99 height 33
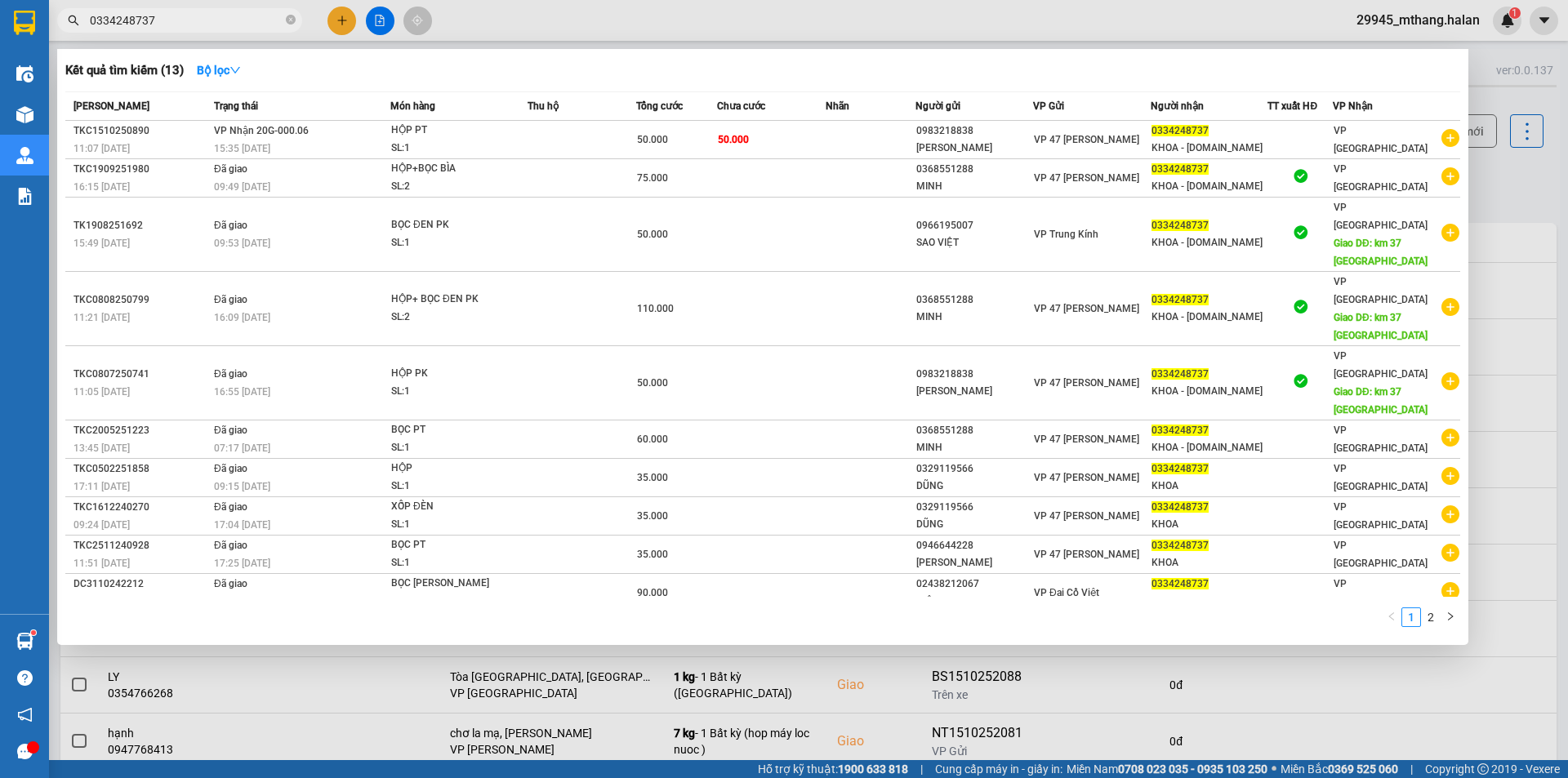
click at [204, 27] on input "0334248737" at bounding box center [186, 20] width 192 height 18
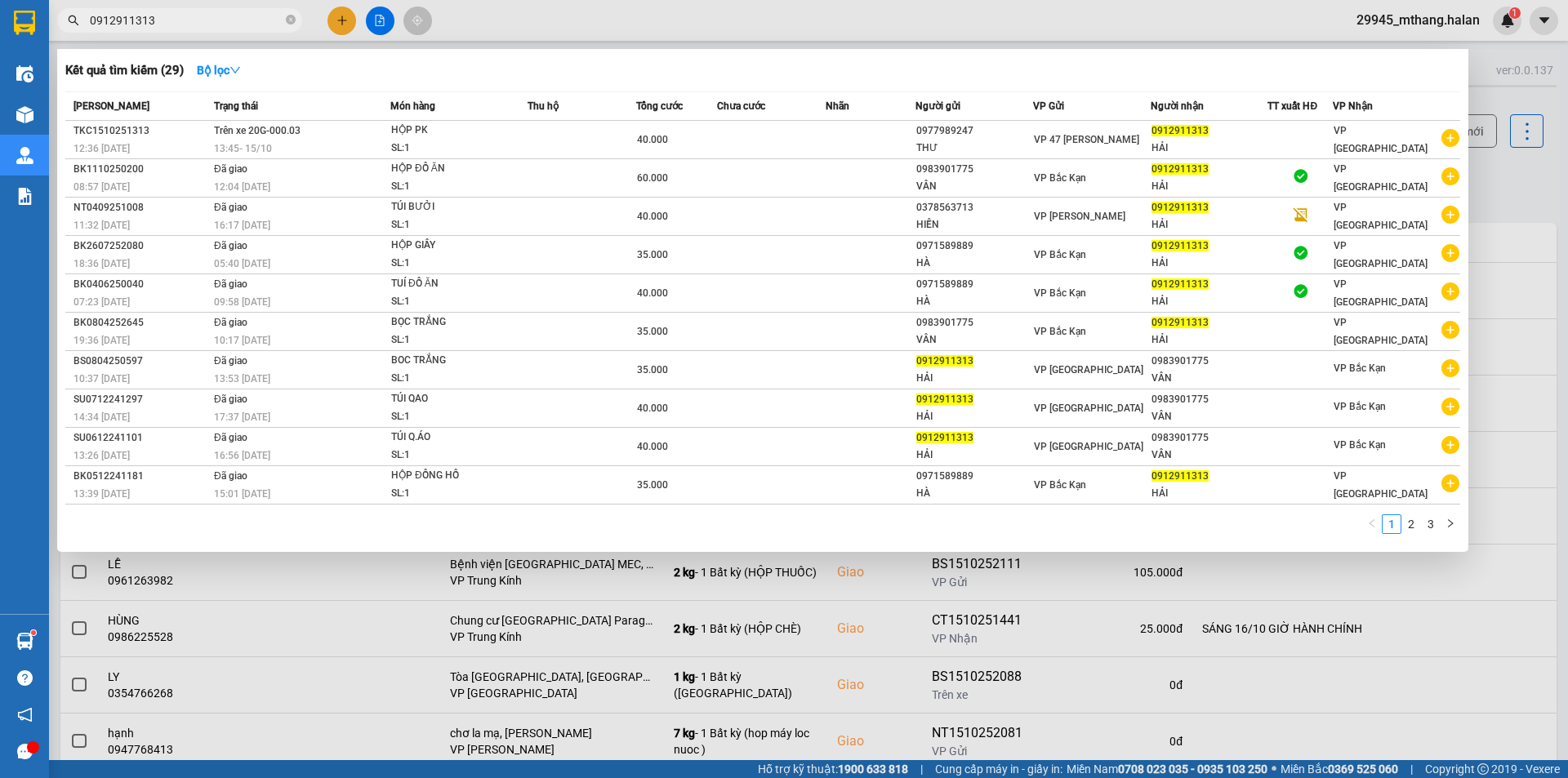
click at [217, 9] on span "0912911313" at bounding box center [179, 21] width 245 height 25
click at [199, 21] on input "0912911313" at bounding box center [186, 20] width 192 height 18
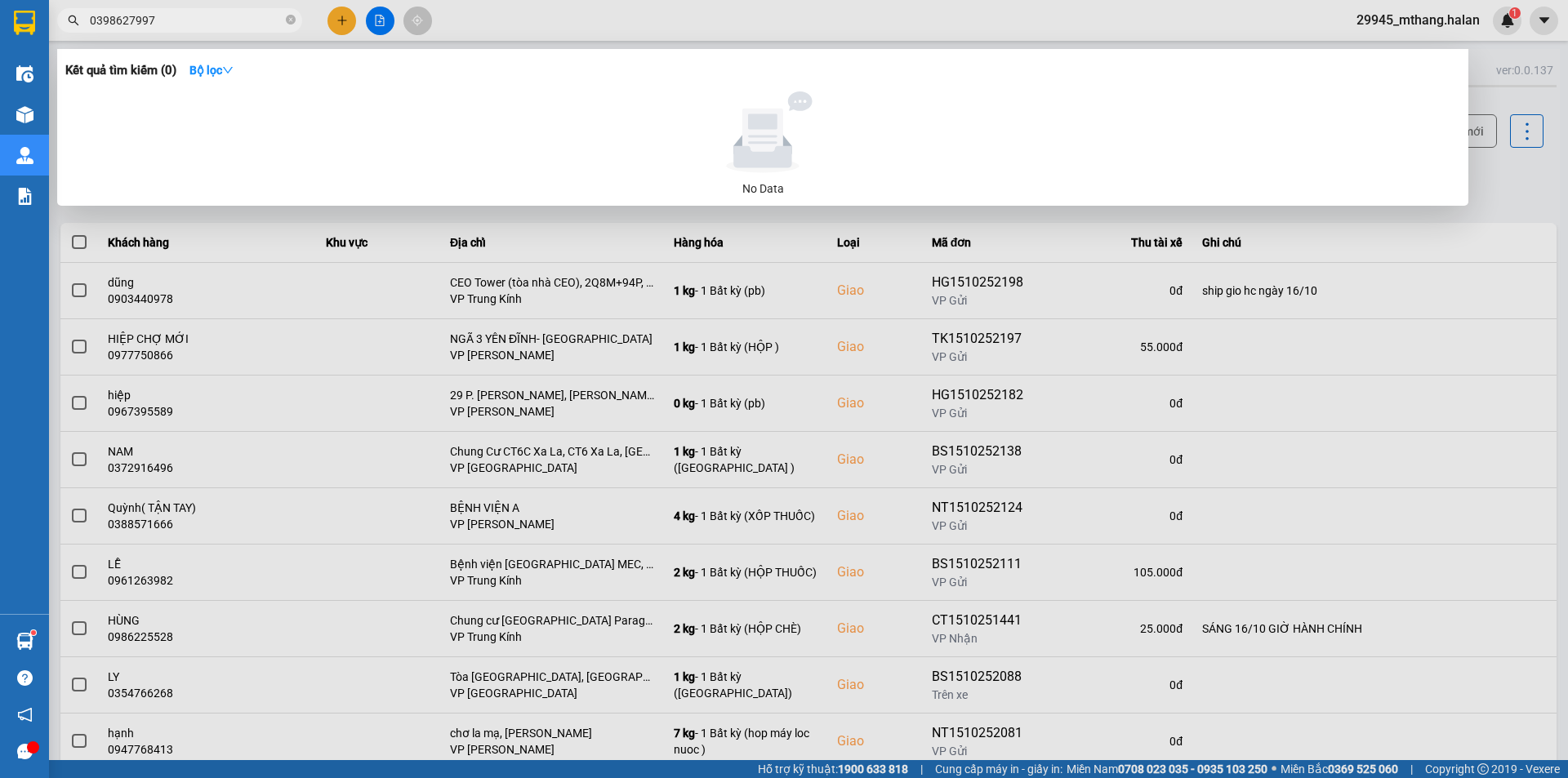
click at [171, 25] on input "0398627997" at bounding box center [186, 20] width 192 height 18
type input "0398627997"
drag, startPoint x: 1499, startPoint y: 181, endPoint x: 1443, endPoint y: 138, distance: 70.6
click at [1498, 181] on div at bounding box center [784, 389] width 1568 height 778
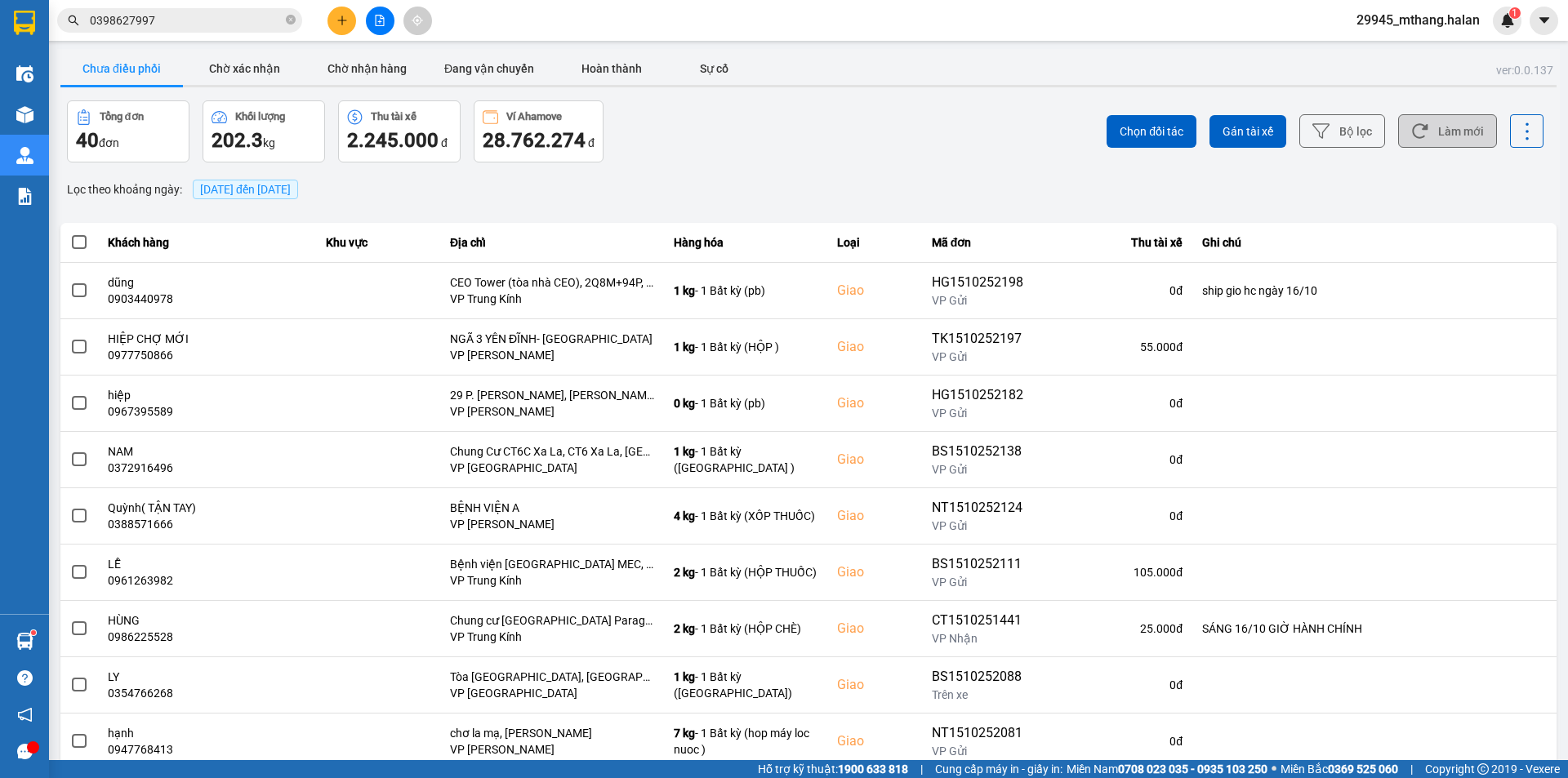
click at [1443, 138] on button "Làm mới" at bounding box center [1447, 131] width 99 height 33
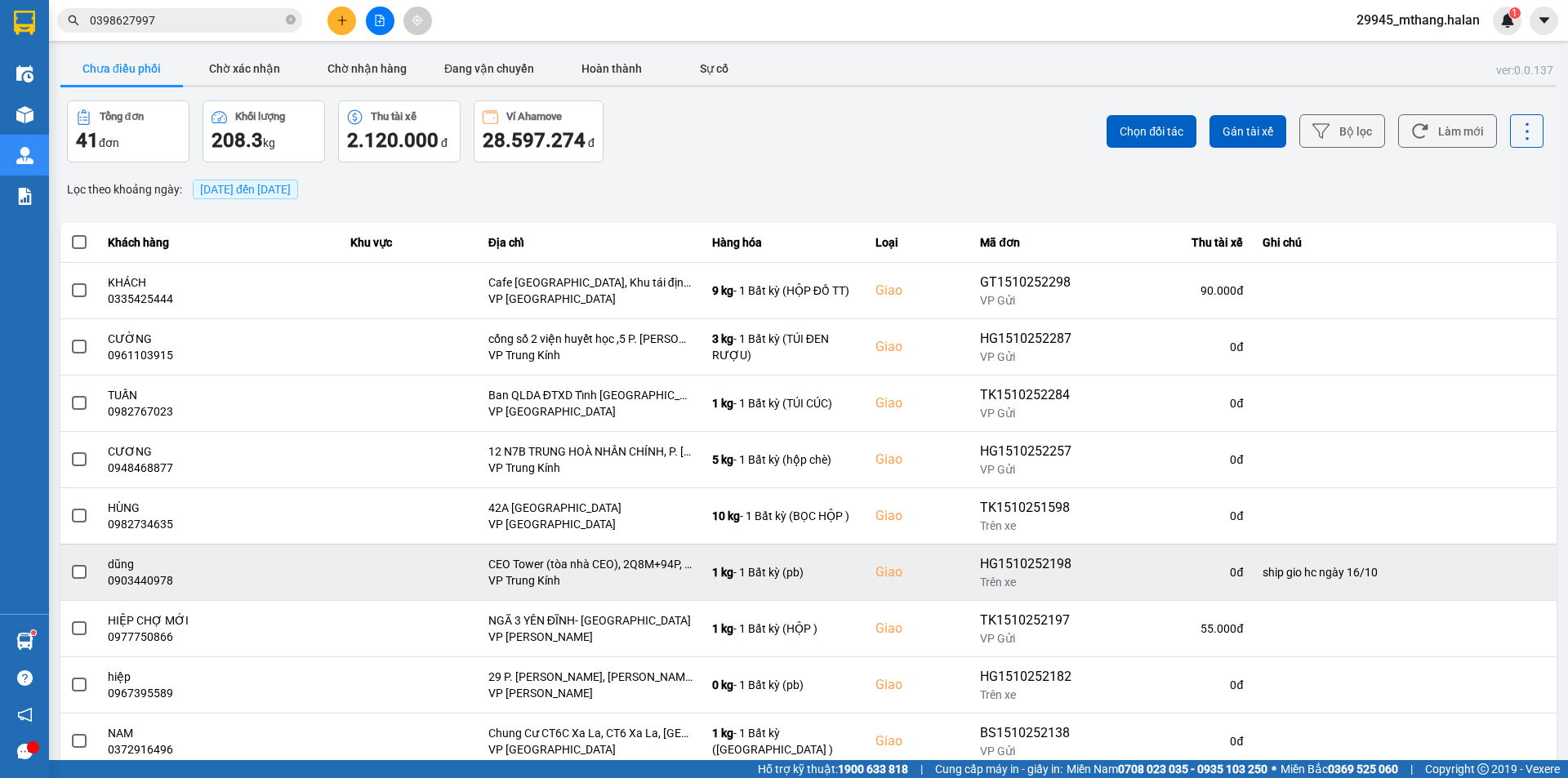
scroll to position [104, 0]
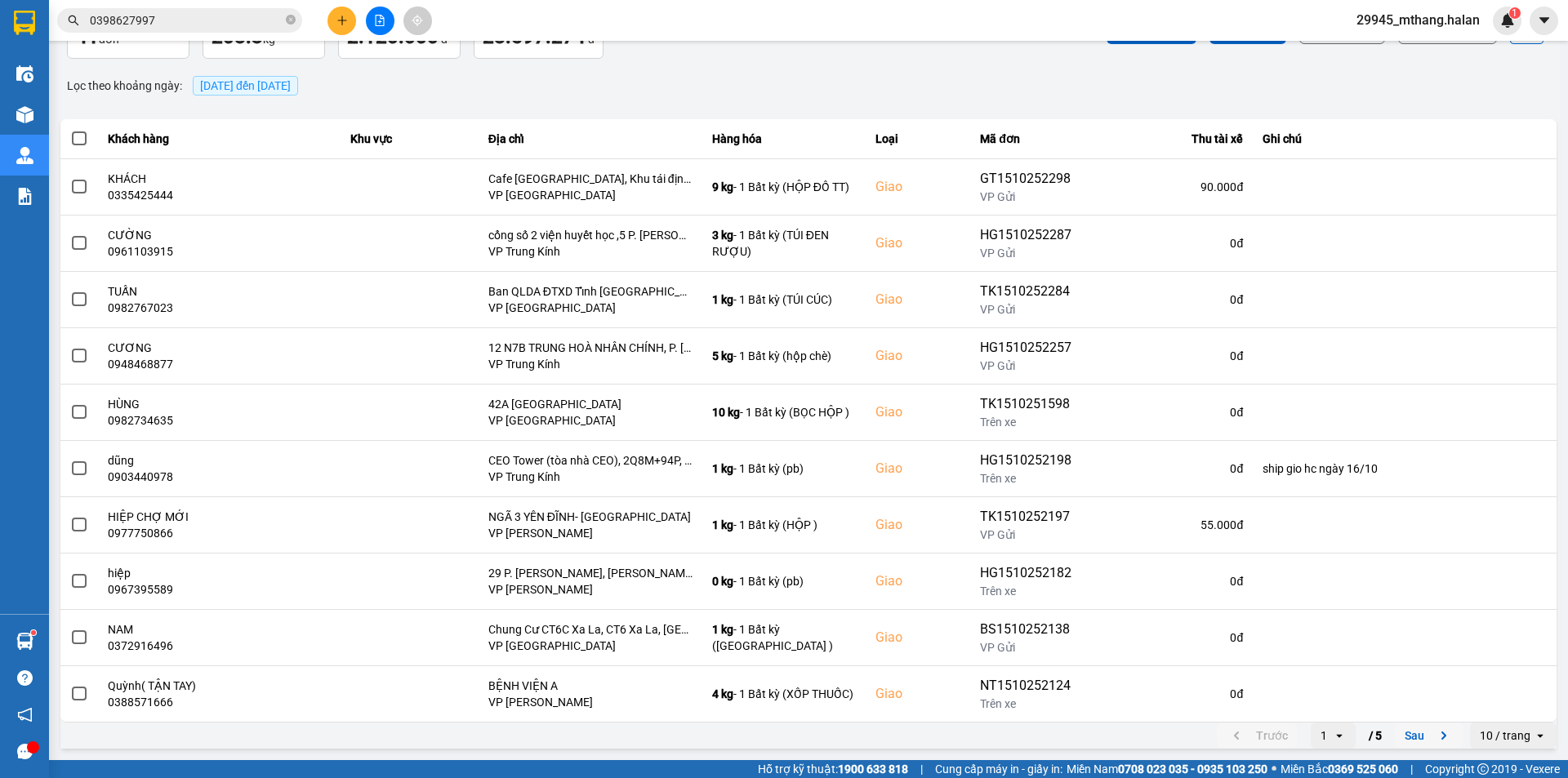
click at [1411, 741] on button "Sau" at bounding box center [1430, 736] width 69 height 25
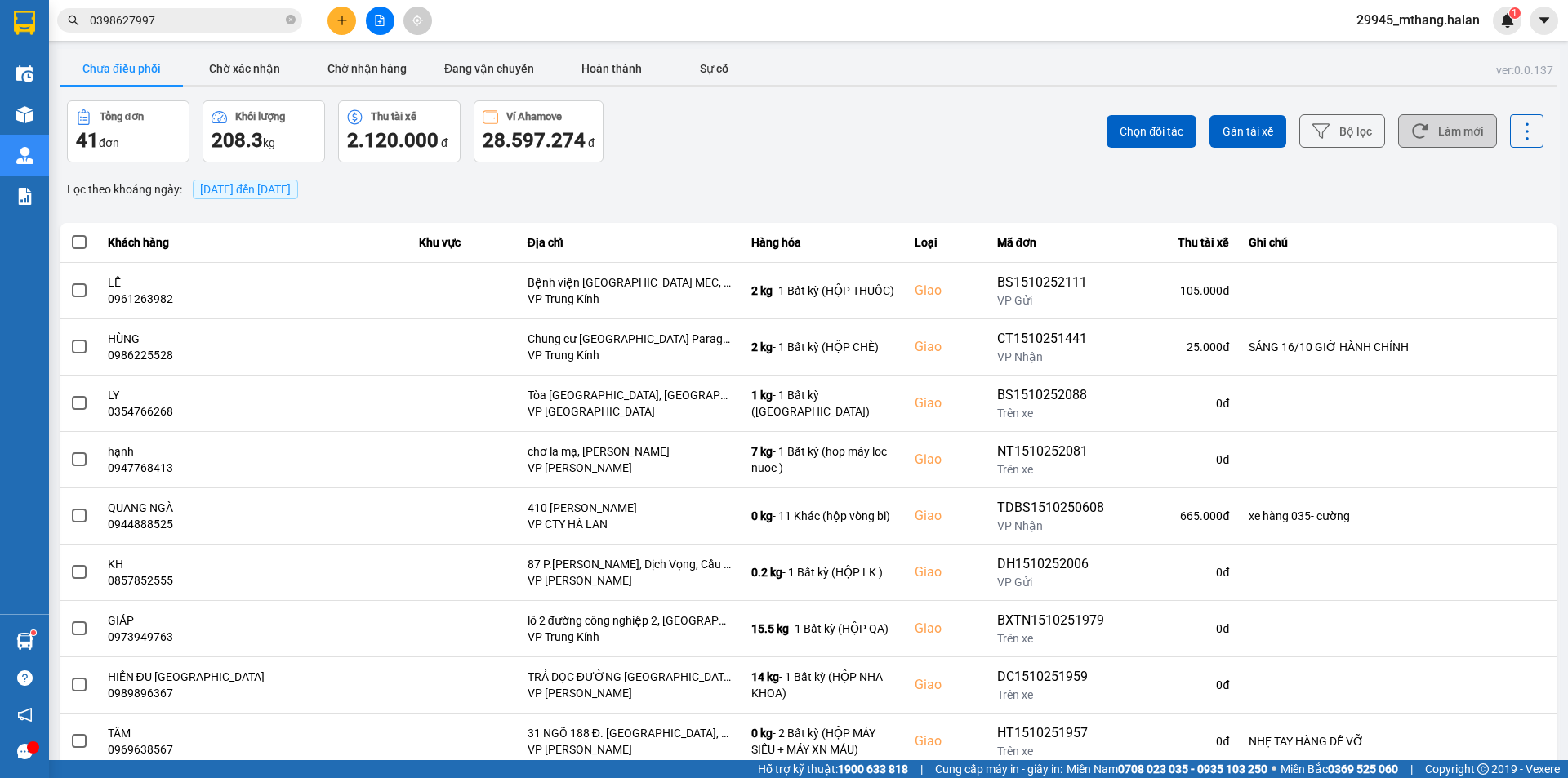
click at [1458, 132] on button "Làm mới" at bounding box center [1447, 131] width 99 height 33
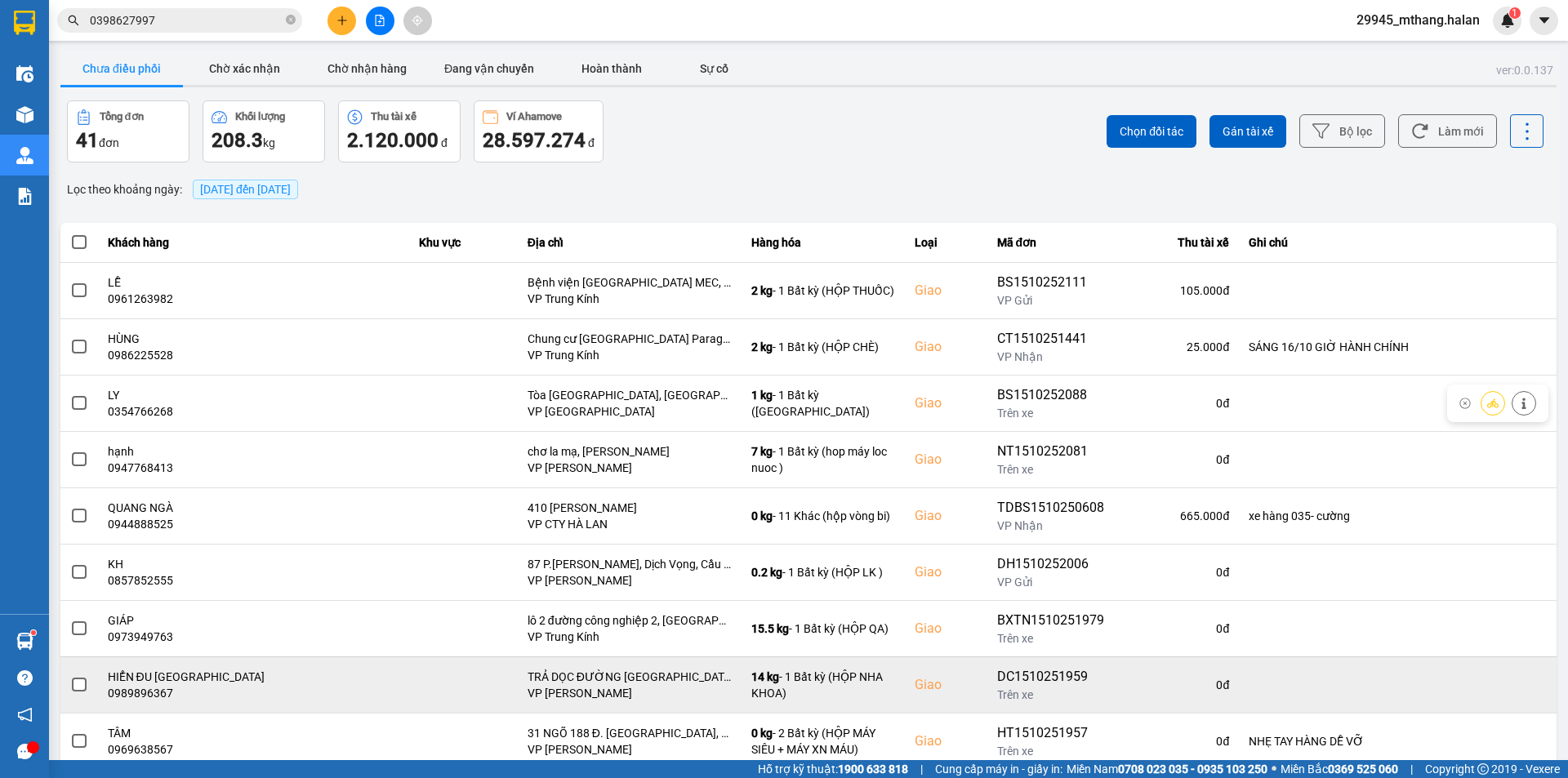
scroll to position [104, 0]
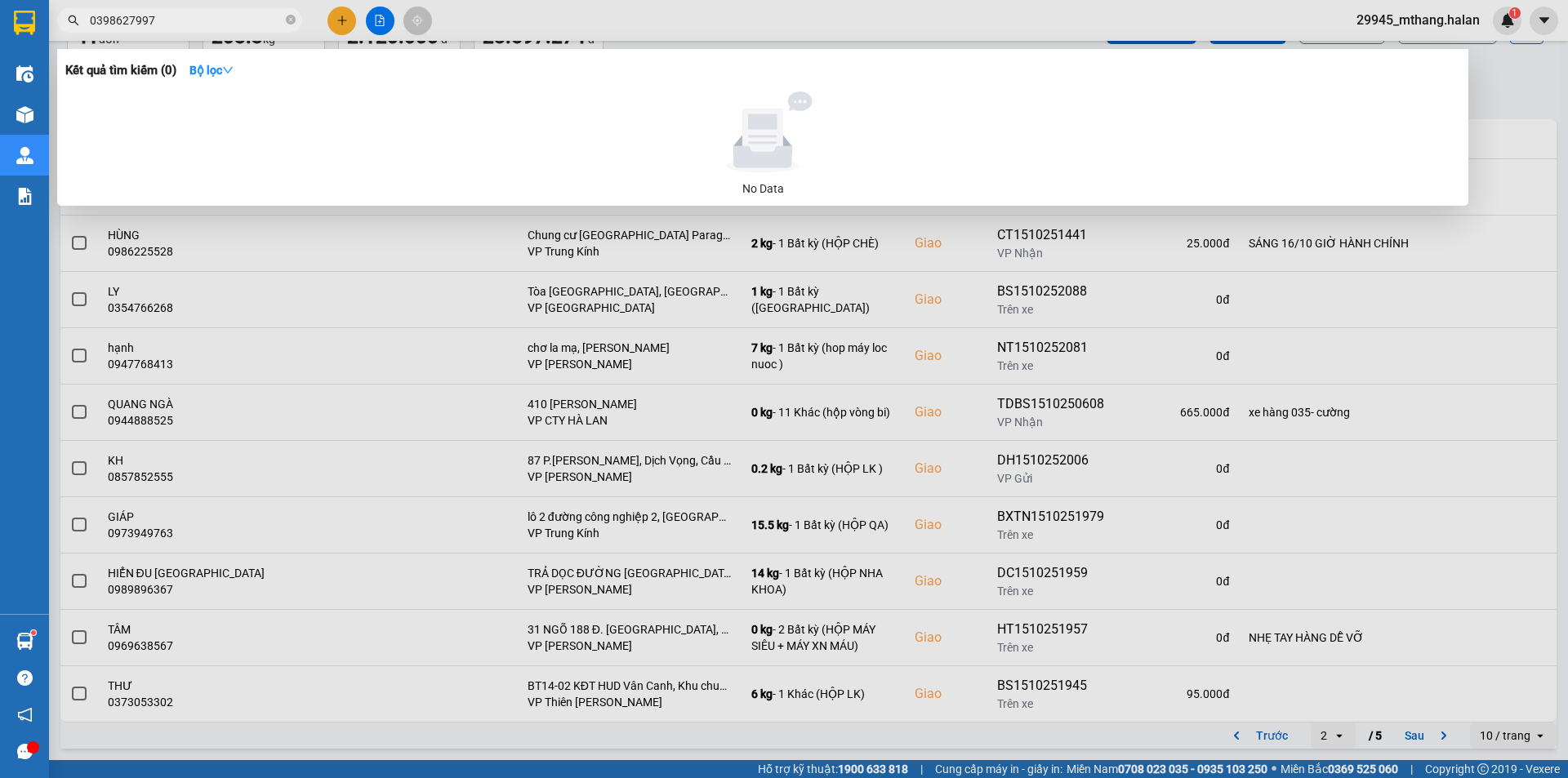
click at [173, 21] on input "0398627997" at bounding box center [186, 20] width 192 height 18
click at [184, 23] on input "0398627997" at bounding box center [186, 20] width 192 height 18
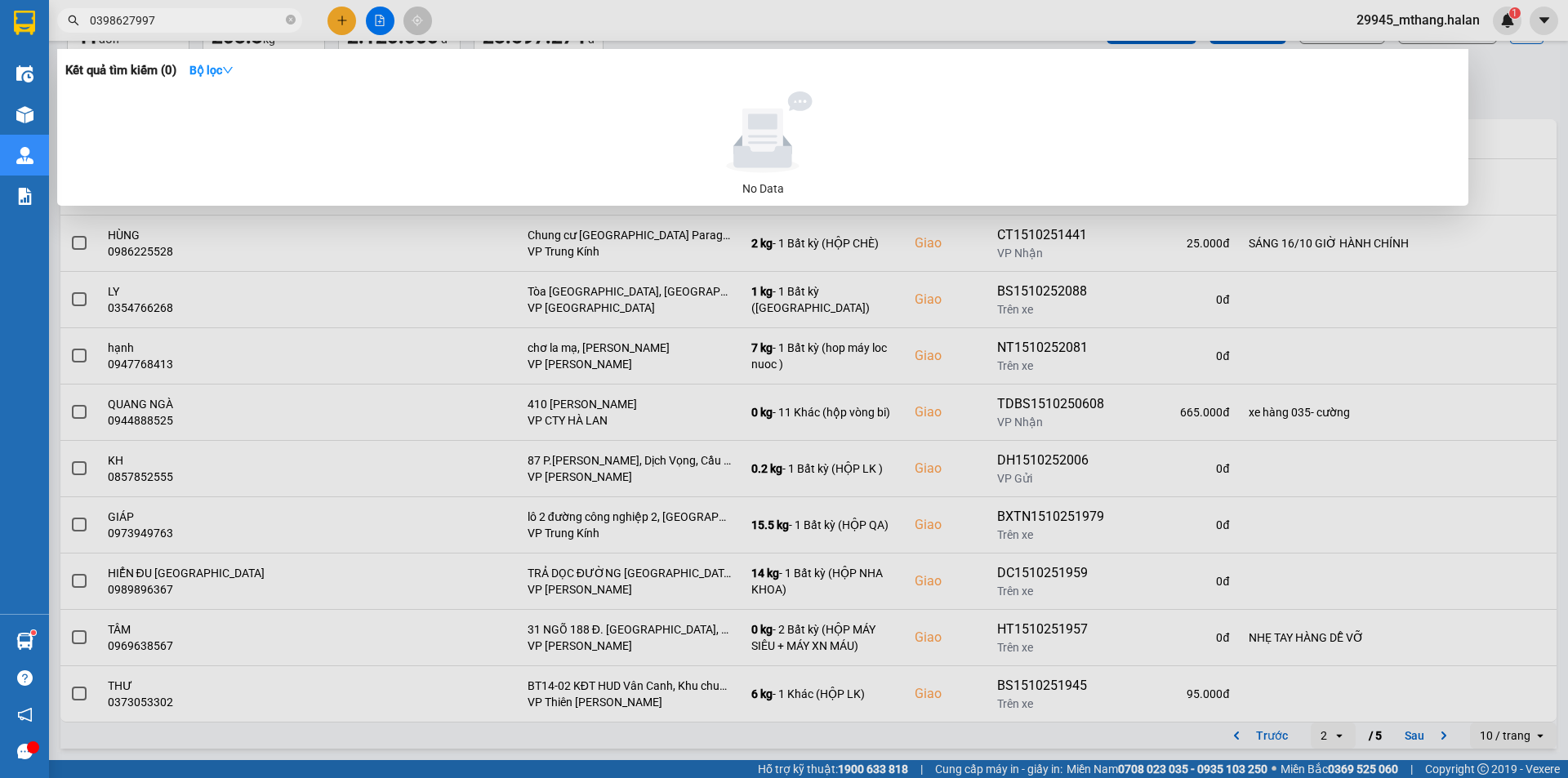
drag, startPoint x: 1520, startPoint y: 85, endPoint x: 1445, endPoint y: 114, distance: 80.4
click at [1516, 85] on div at bounding box center [784, 389] width 1568 height 778
click at [226, 12] on input "0398627997" at bounding box center [186, 20] width 192 height 18
click at [1520, 97] on div at bounding box center [784, 389] width 1568 height 778
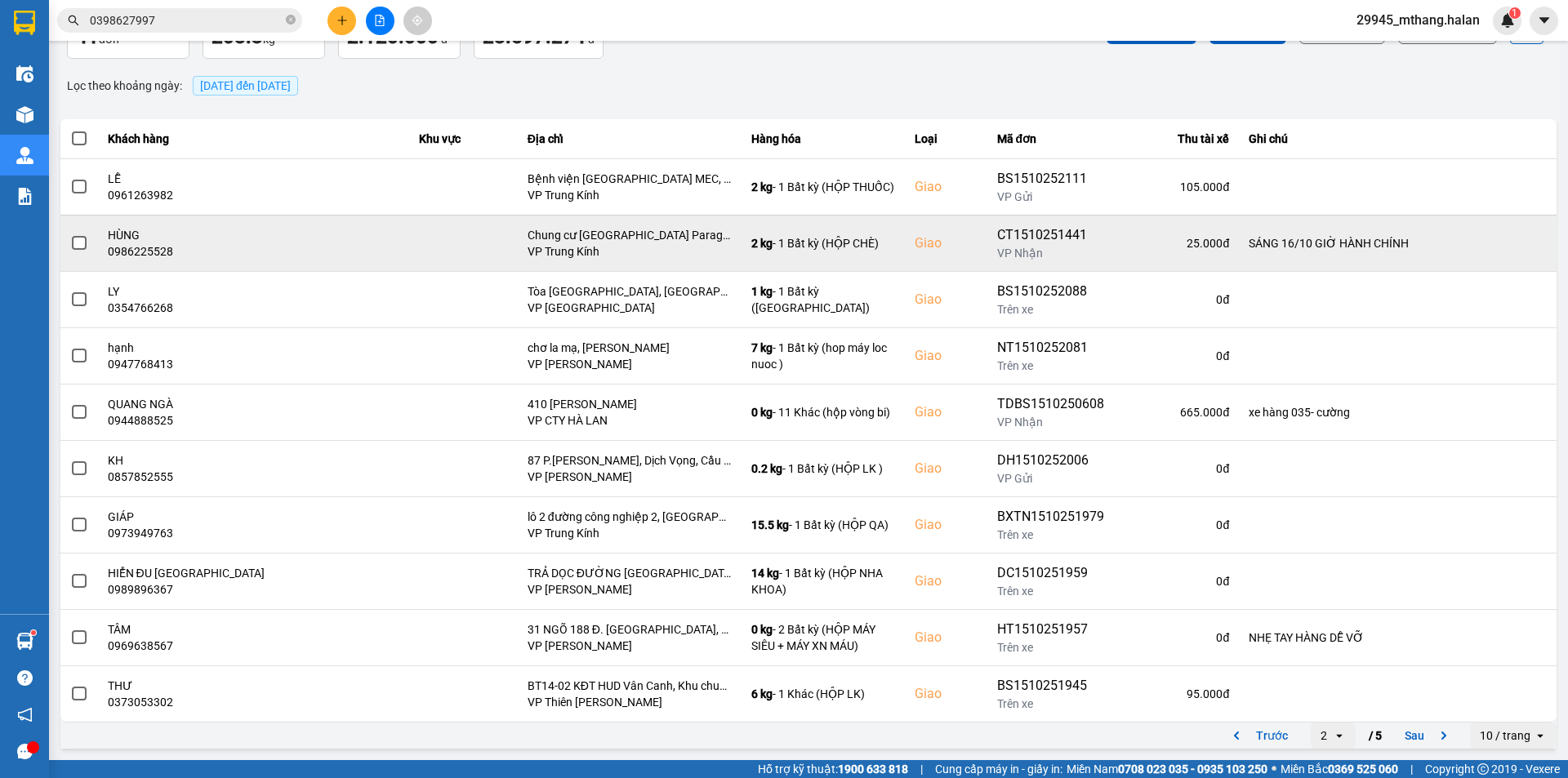
scroll to position [0, 0]
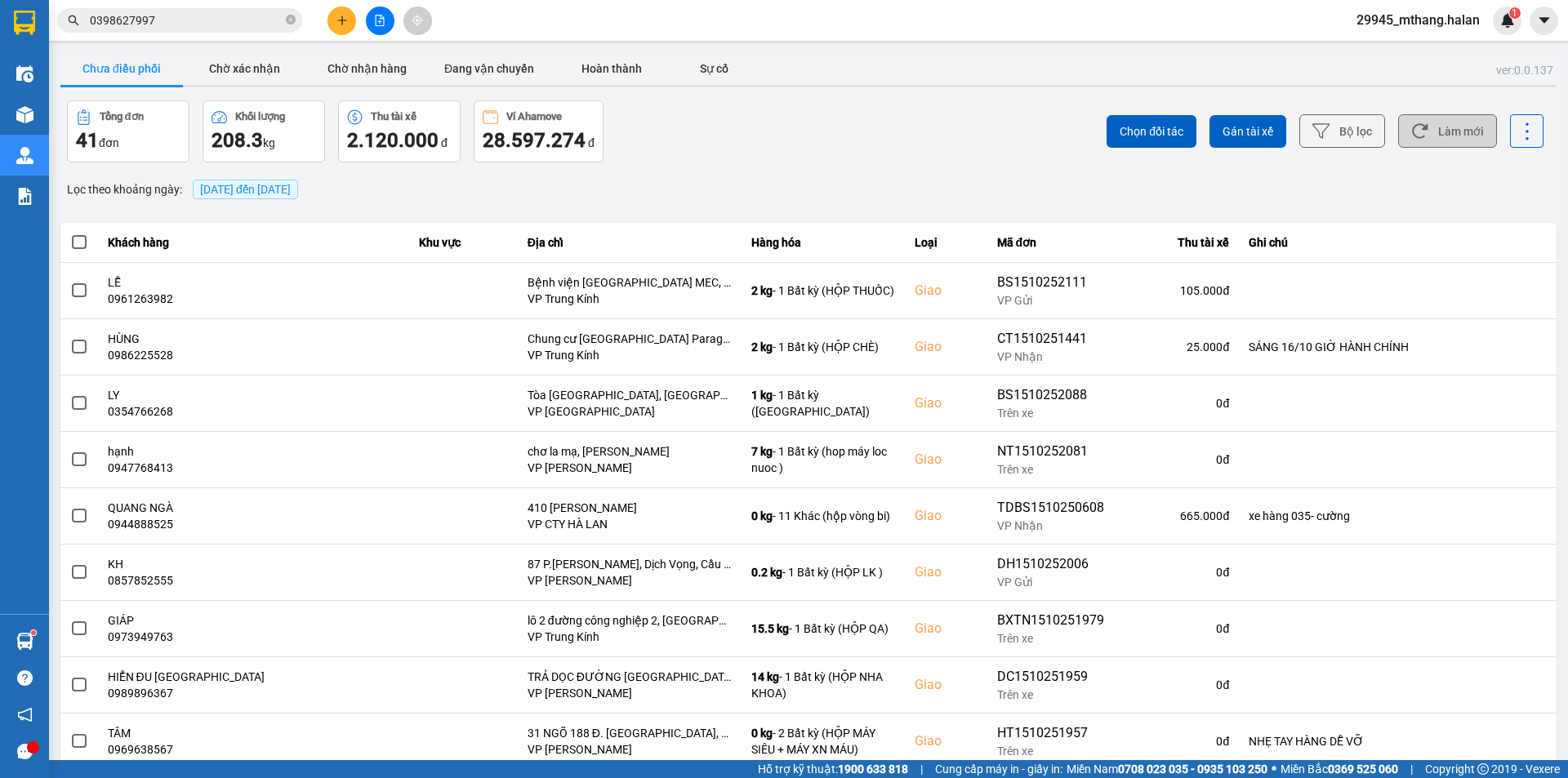
click at [1443, 125] on button "Làm mới" at bounding box center [1447, 131] width 99 height 33
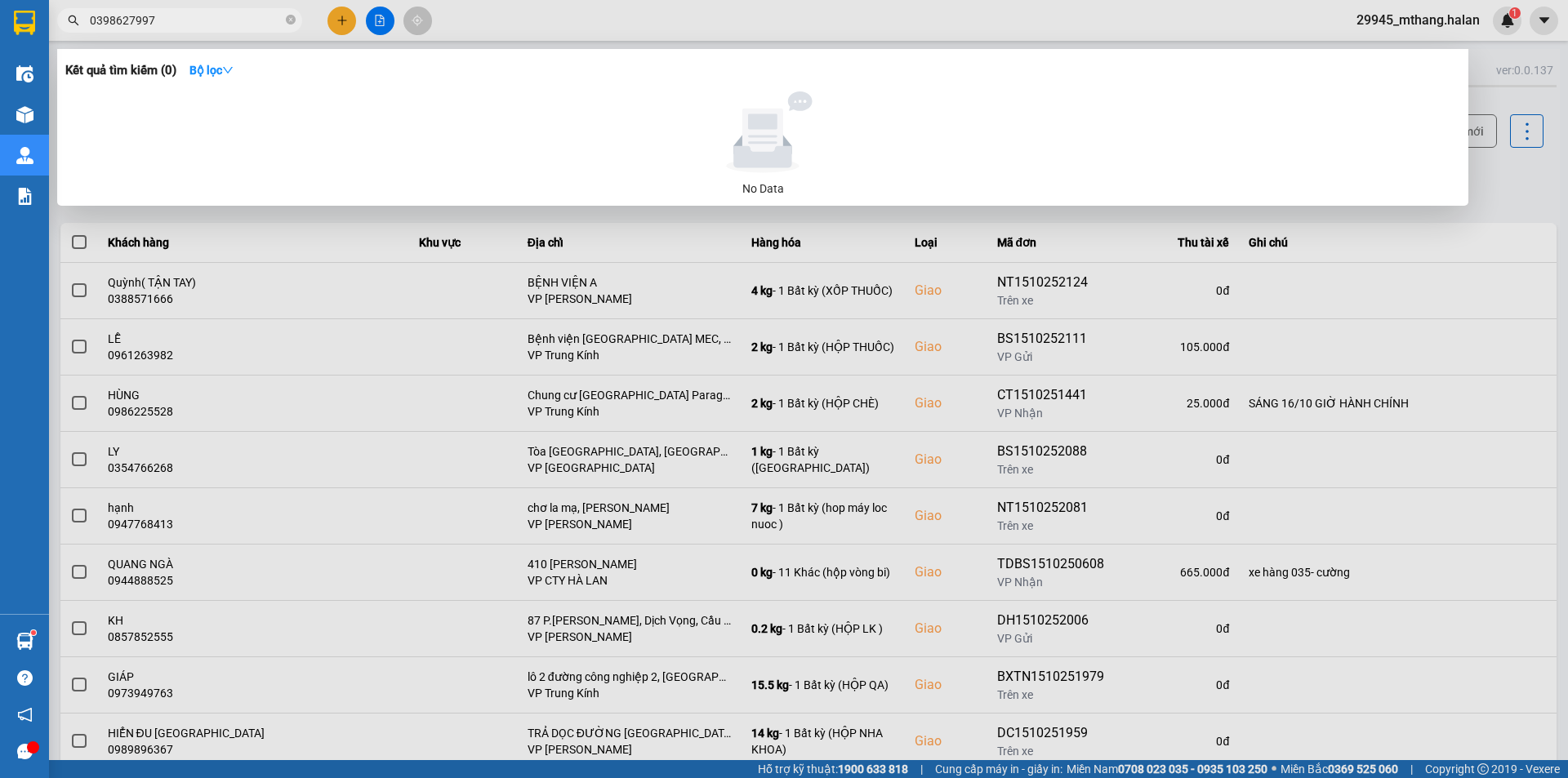
click at [216, 23] on input "0398627997" at bounding box center [186, 20] width 192 height 18
click at [214, 21] on input "0398627997" at bounding box center [186, 20] width 192 height 18
click at [214, 27] on input "0398627997" at bounding box center [186, 20] width 192 height 18
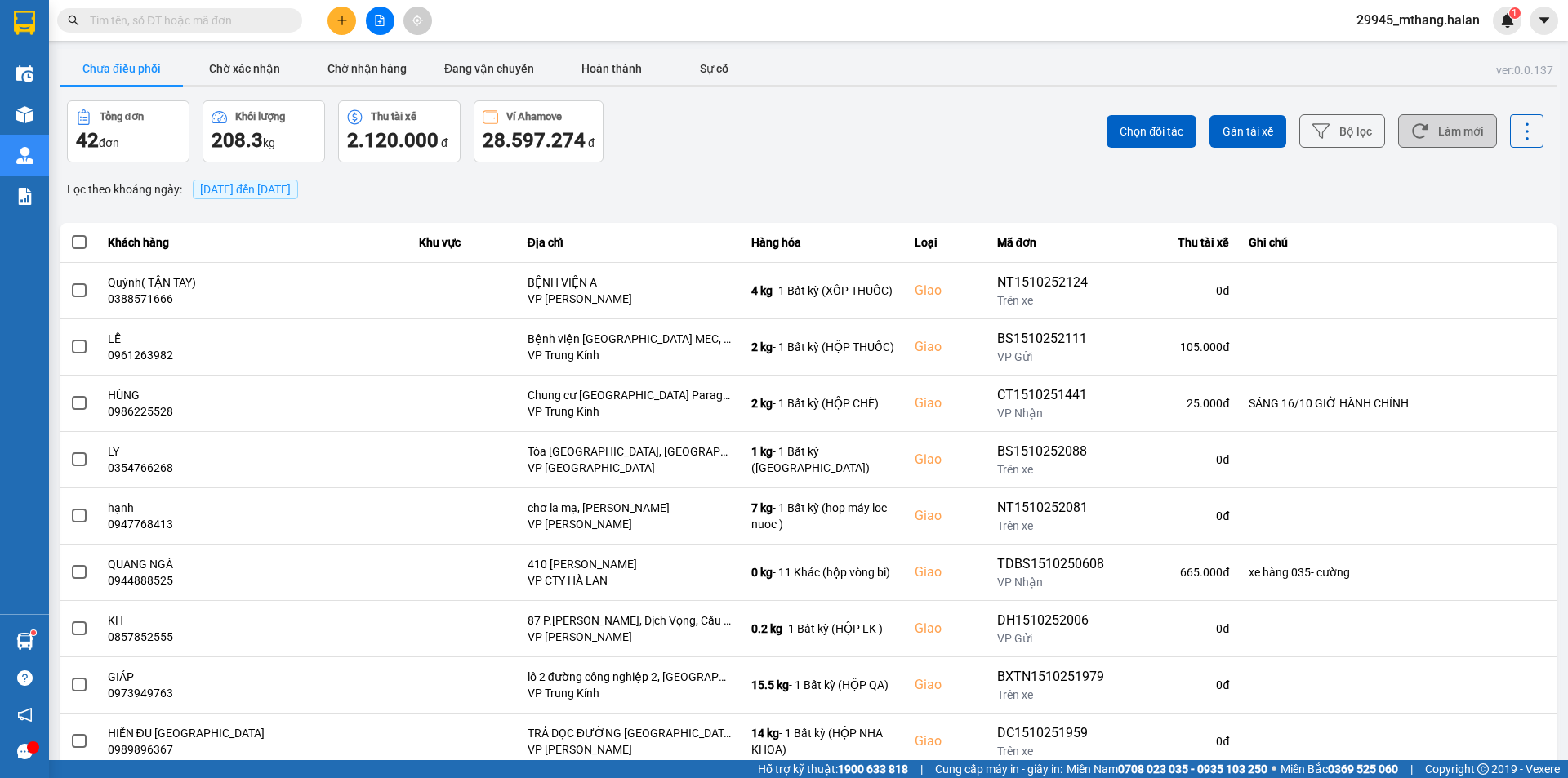
click at [1437, 129] on button "Làm mới" at bounding box center [1447, 131] width 99 height 33
click at [1431, 137] on button "Làm mới" at bounding box center [1447, 131] width 99 height 33
drag, startPoint x: 615, startPoint y: 194, endPoint x: 393, endPoint y: 135, distance: 229.7
click at [615, 192] on div "Lọc theo khoảng ngày : 15/10/2025 đến 15/10/2025" at bounding box center [808, 190] width 1497 height 27
click at [362, 63] on button "Chờ nhận hàng" at bounding box center [367, 69] width 123 height 33
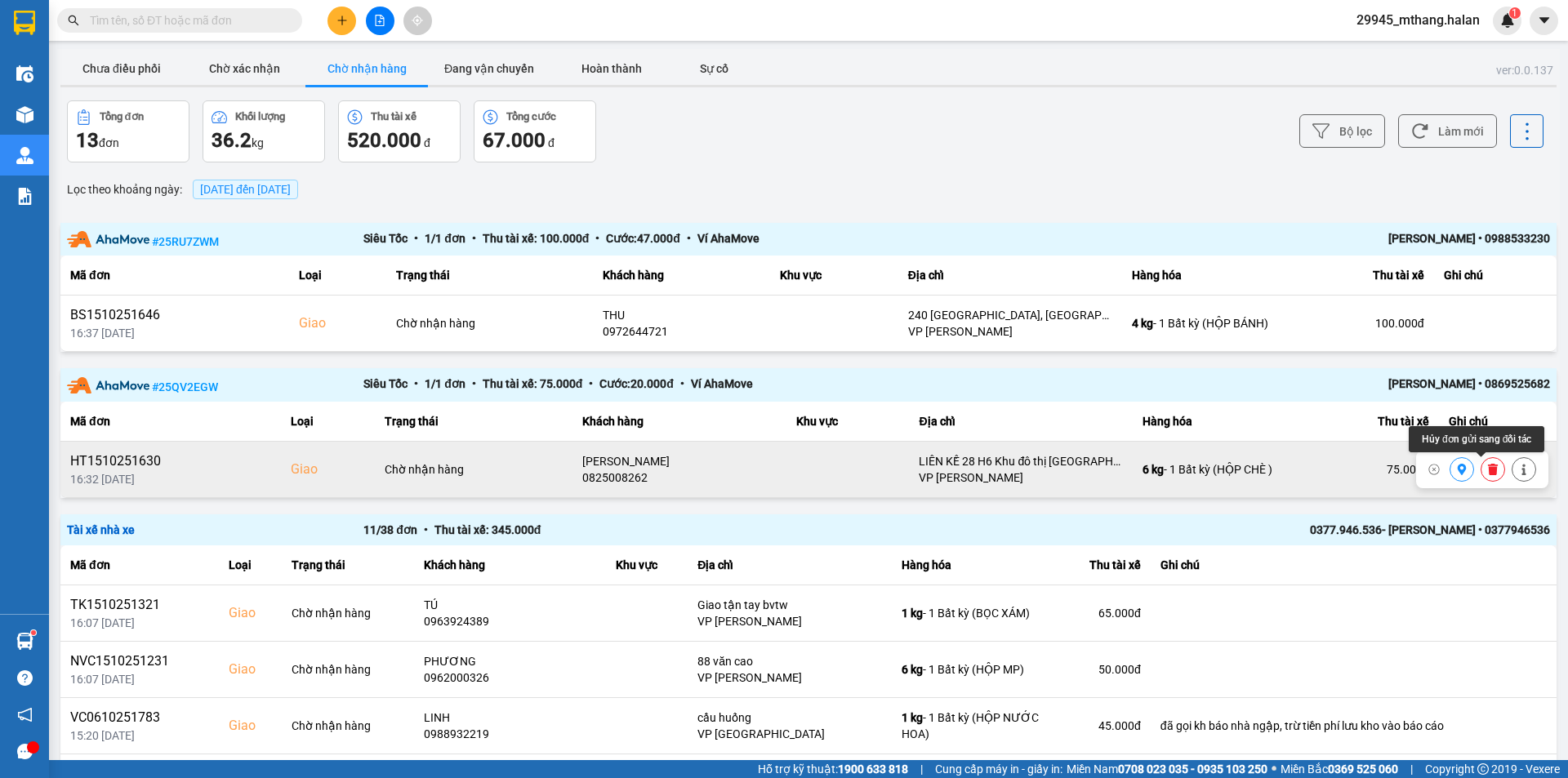
click at [1487, 475] on icon at bounding box center [1492, 469] width 11 height 11
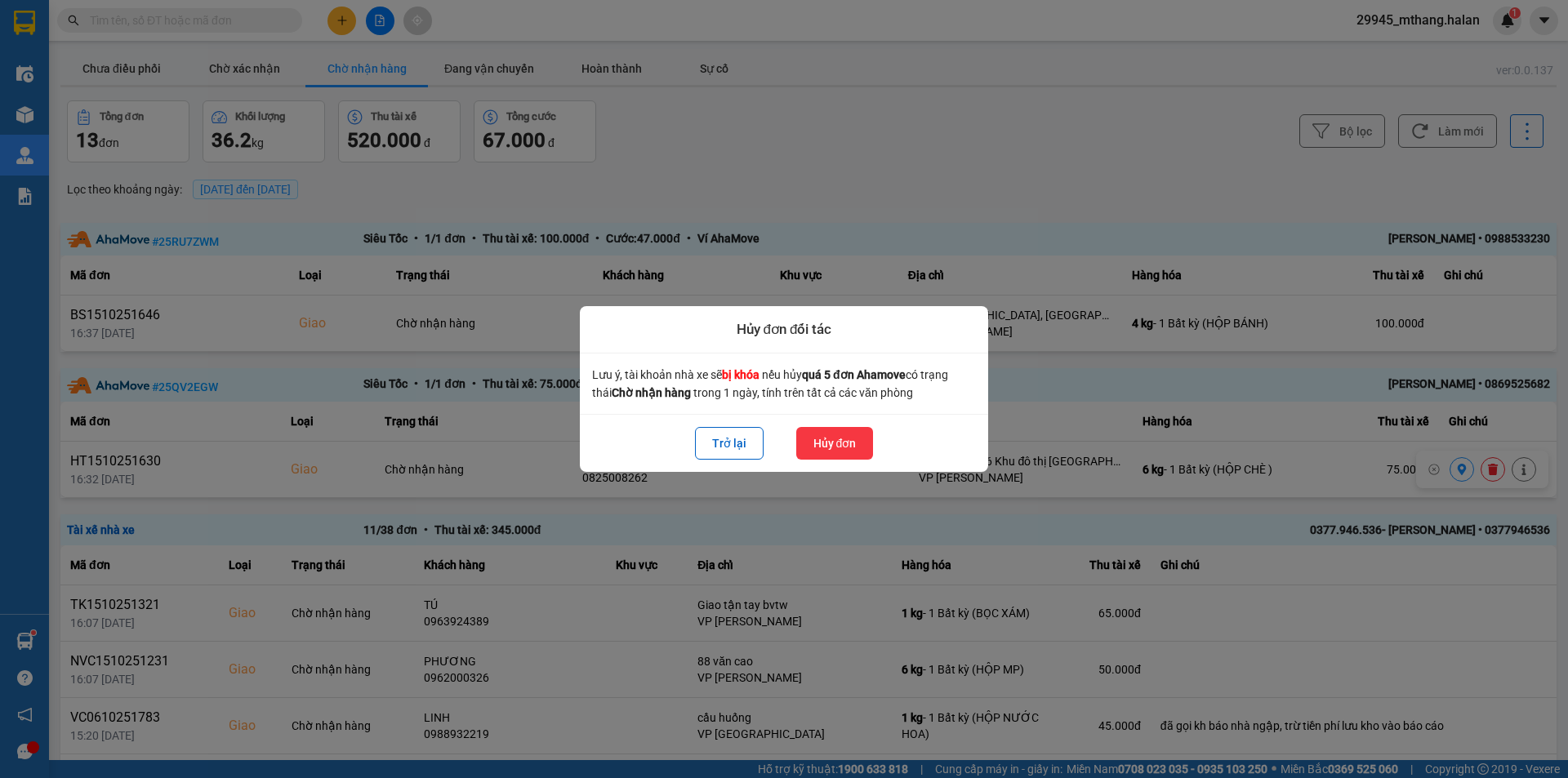
click at [828, 442] on button "Hủy đơn" at bounding box center [835, 443] width 77 height 33
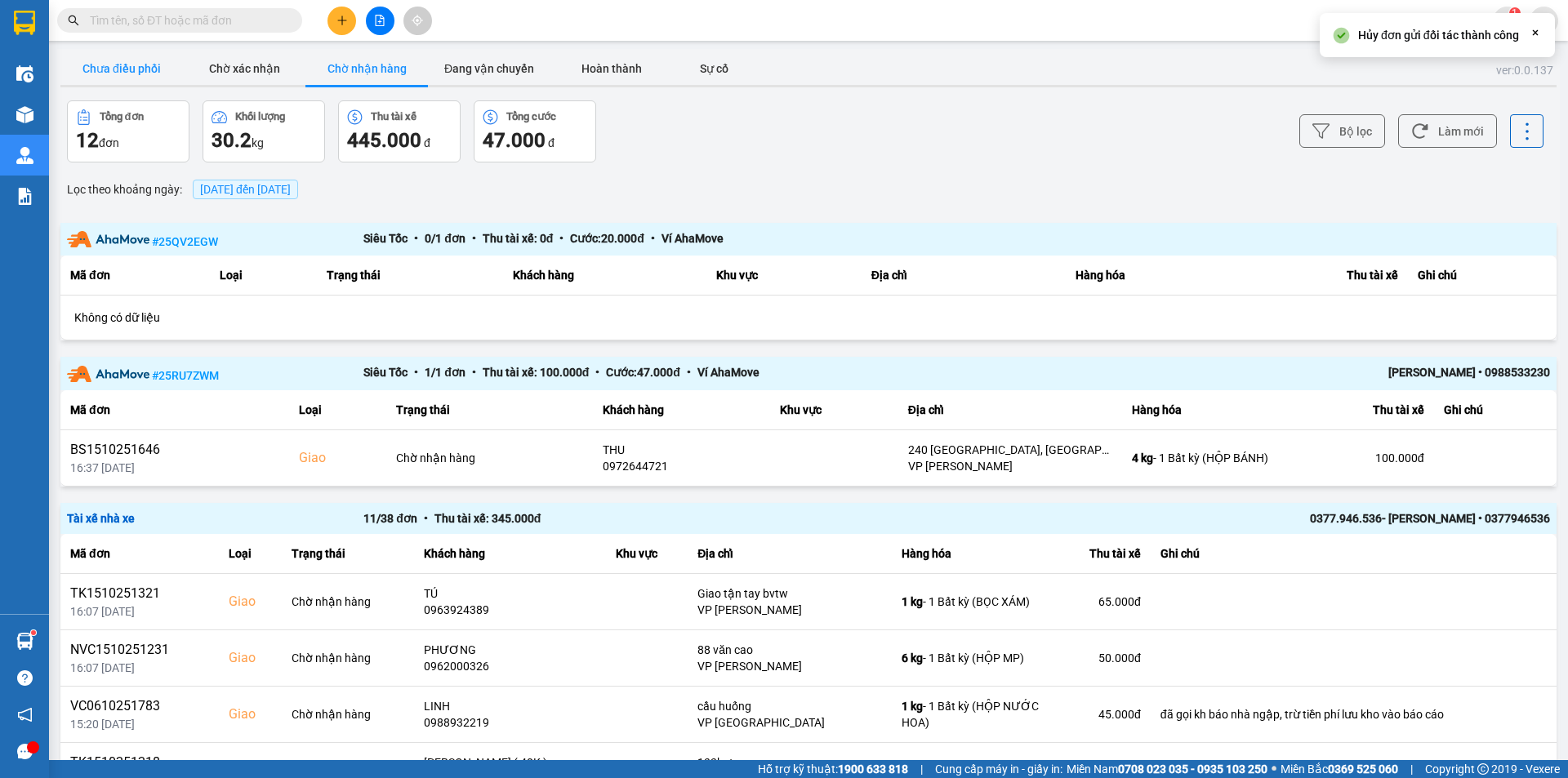
click at [114, 62] on button "Chưa điều phối" at bounding box center [121, 69] width 123 height 33
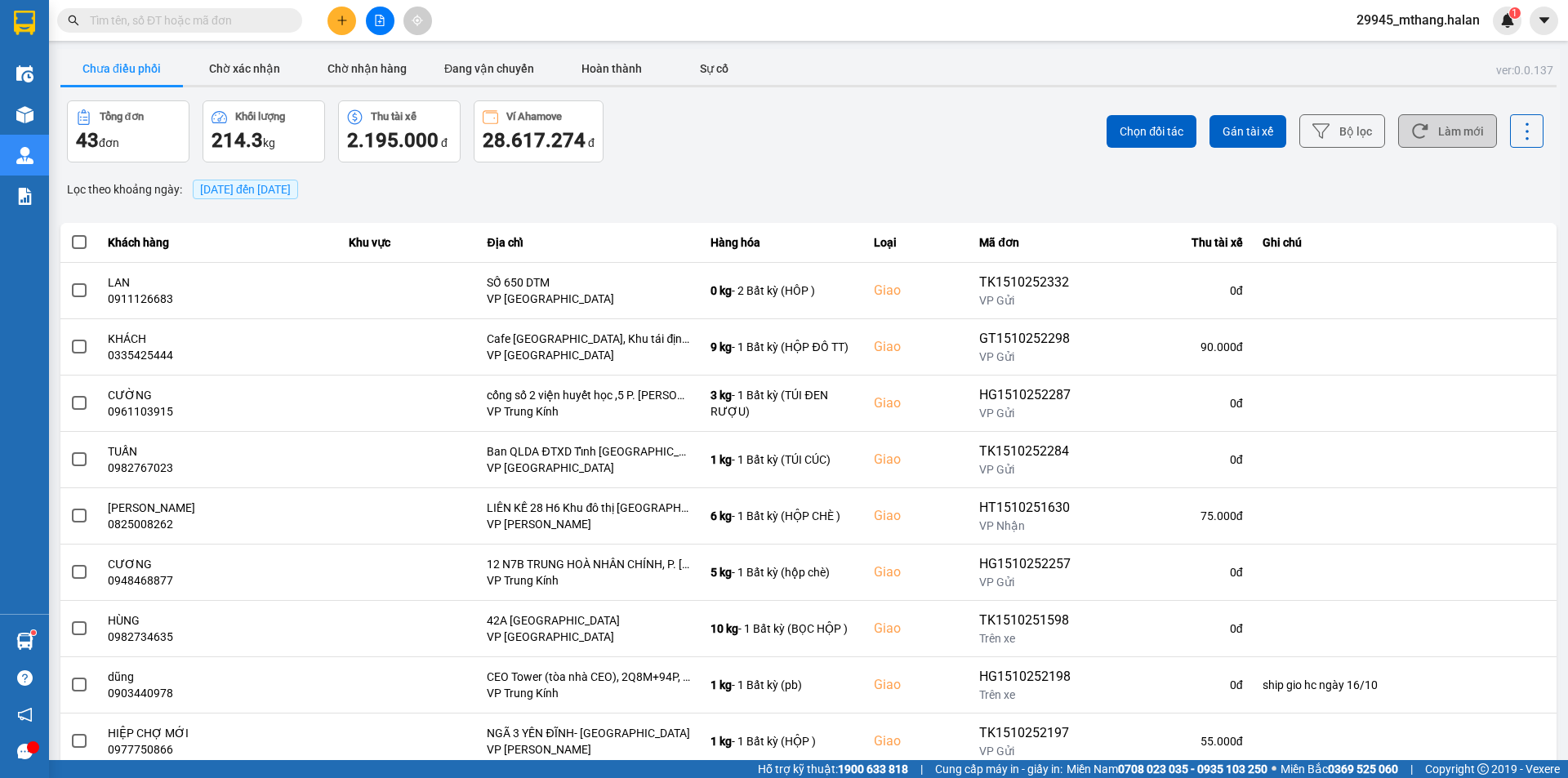
click at [1443, 120] on button "Làm mới" at bounding box center [1447, 131] width 99 height 33
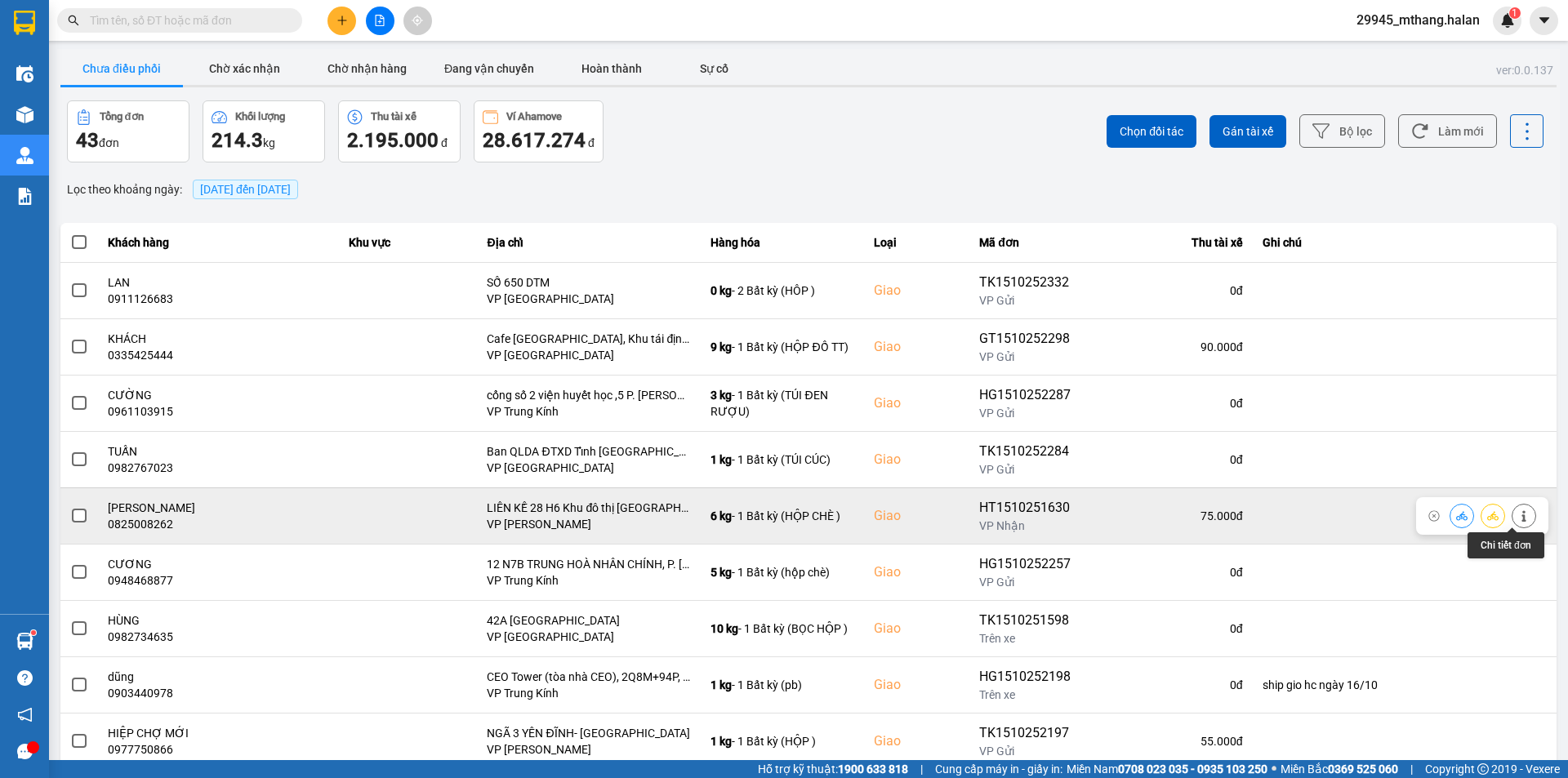
click at [1518, 520] on icon at bounding box center [1523, 515] width 11 height 11
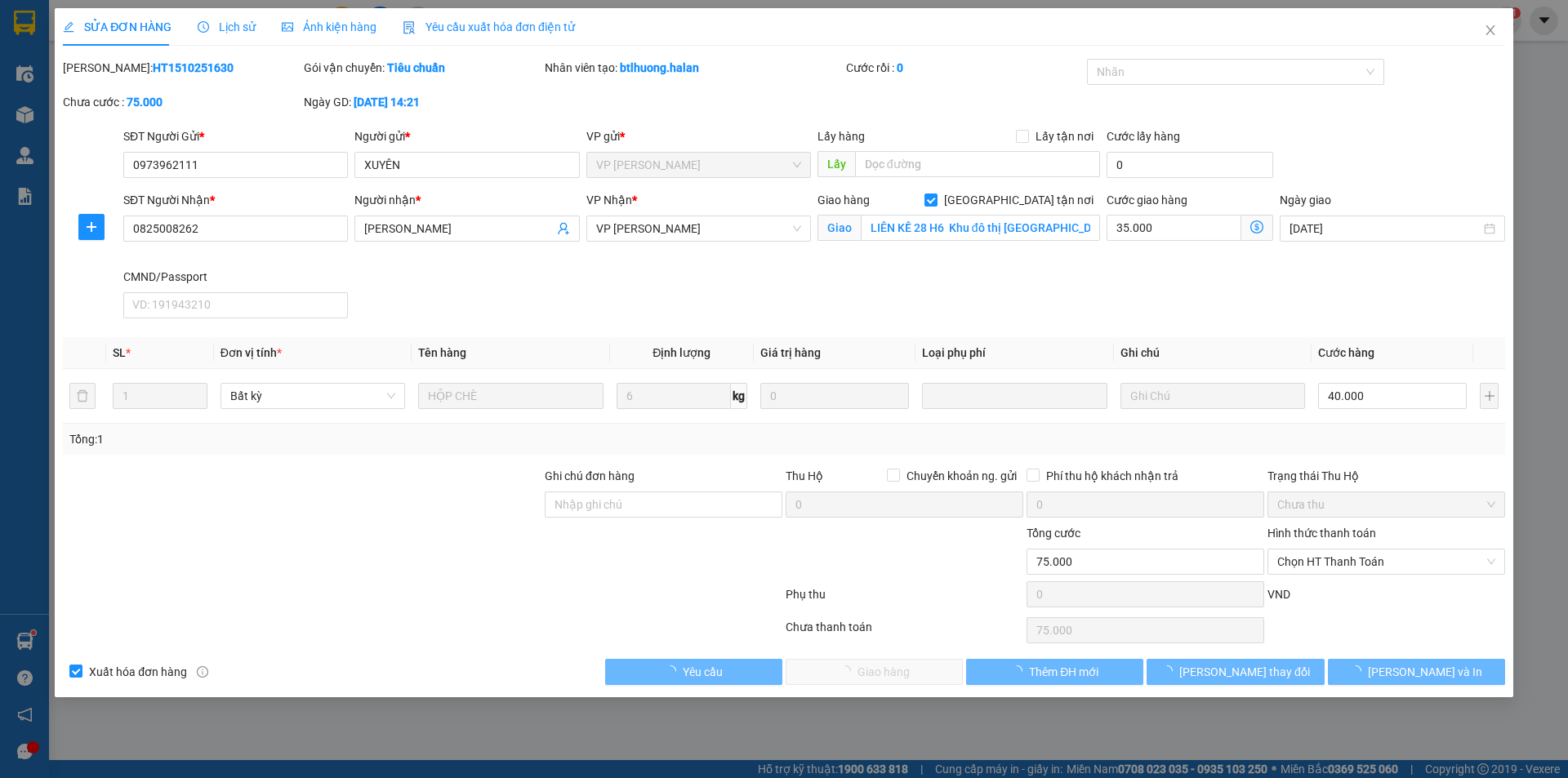
type input "0973962111"
type input "XUYÊN"
type input "0825008262"
type input "ANH NGỌC"
checkbox input "true"
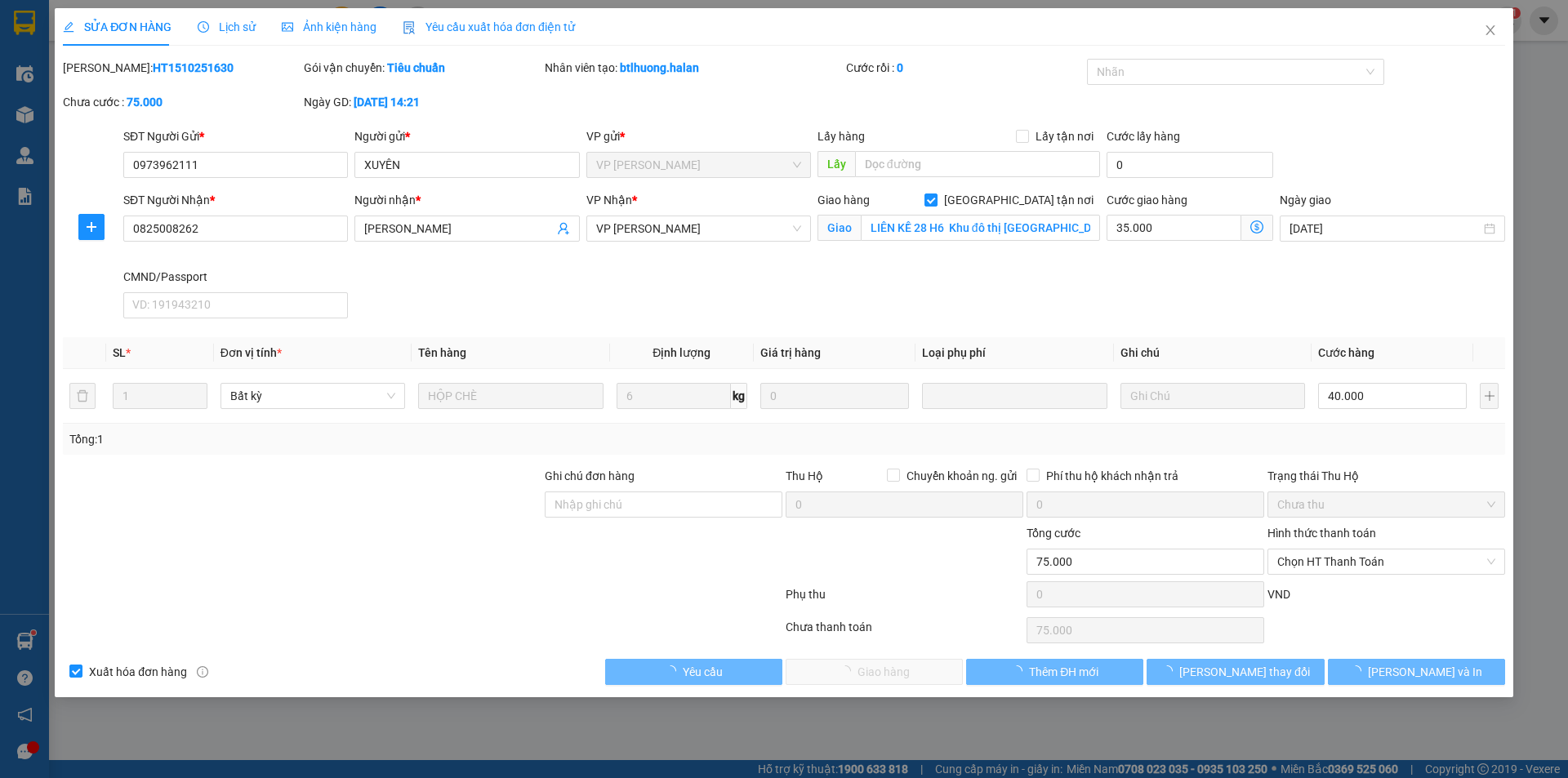
type input "LIÊN KỀ 28 H6 Khu đô thị Starlake Tây Hồ Tây, Khu Trung tâm, P. Lưu Cơ, Xuân Đỉ…"
type input "0"
type input "75.000"
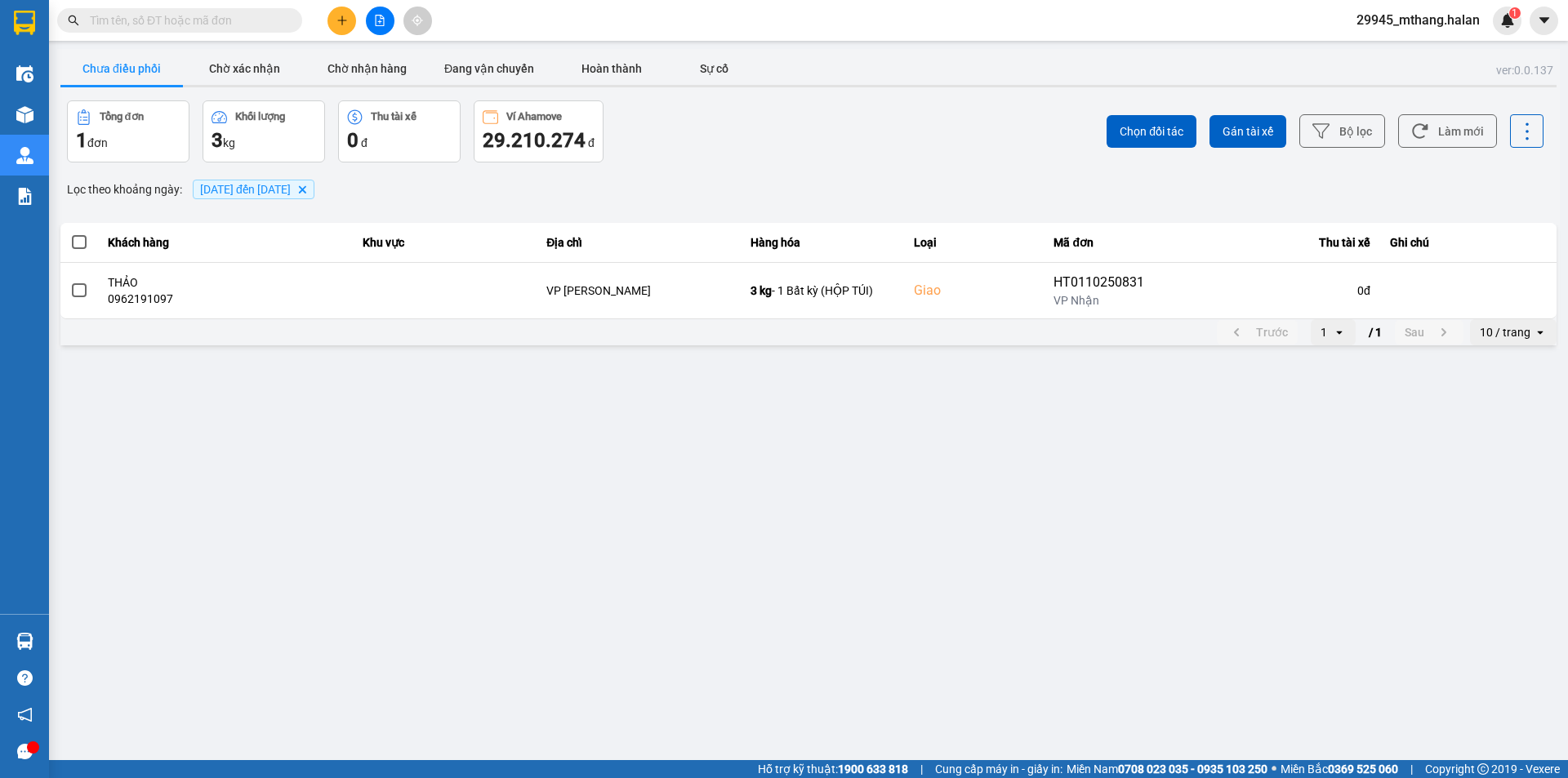
click at [195, 21] on input "text" at bounding box center [186, 20] width 192 height 18
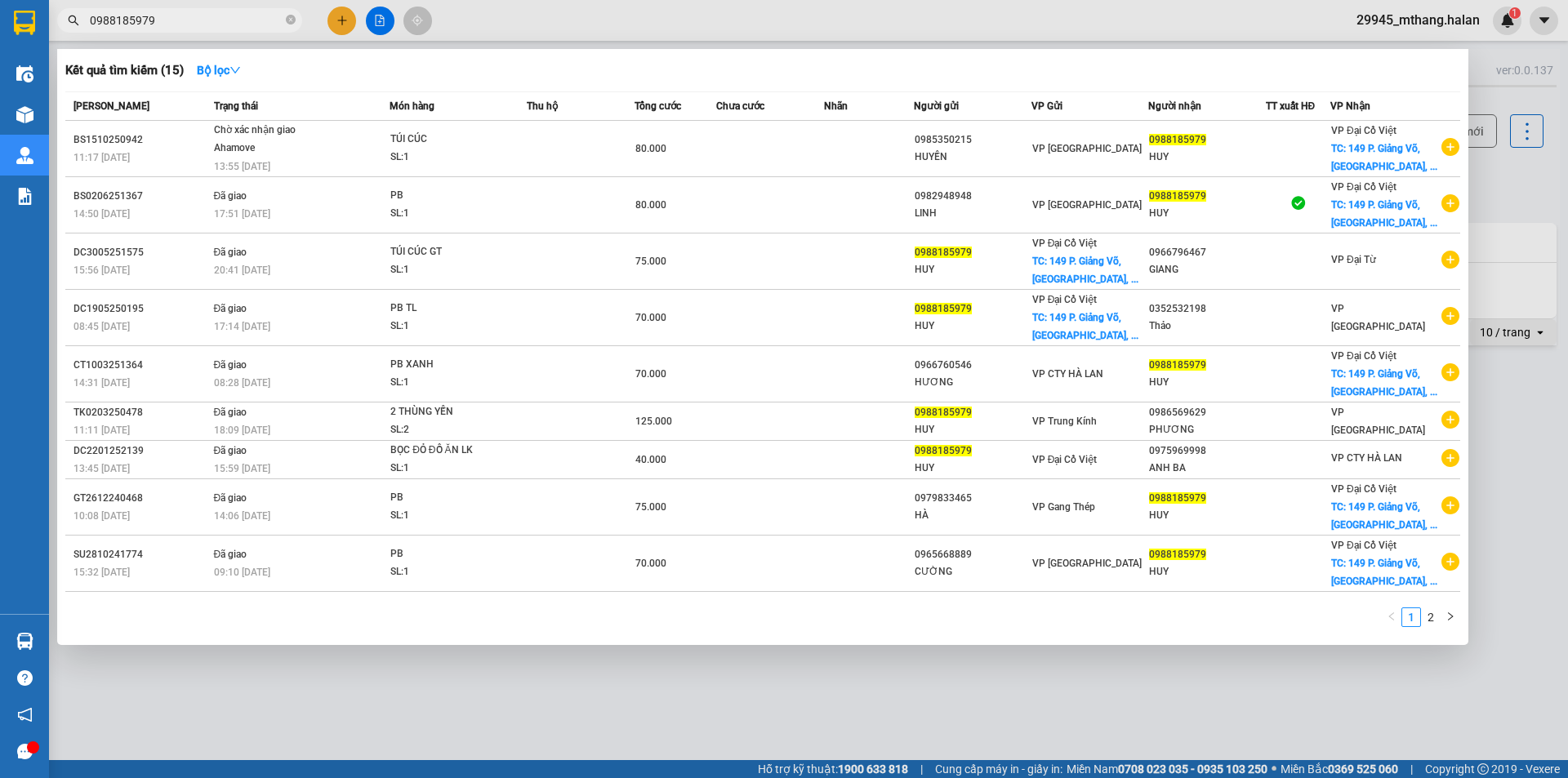
type input "0988185979"
click at [1499, 192] on div at bounding box center [784, 389] width 1568 height 778
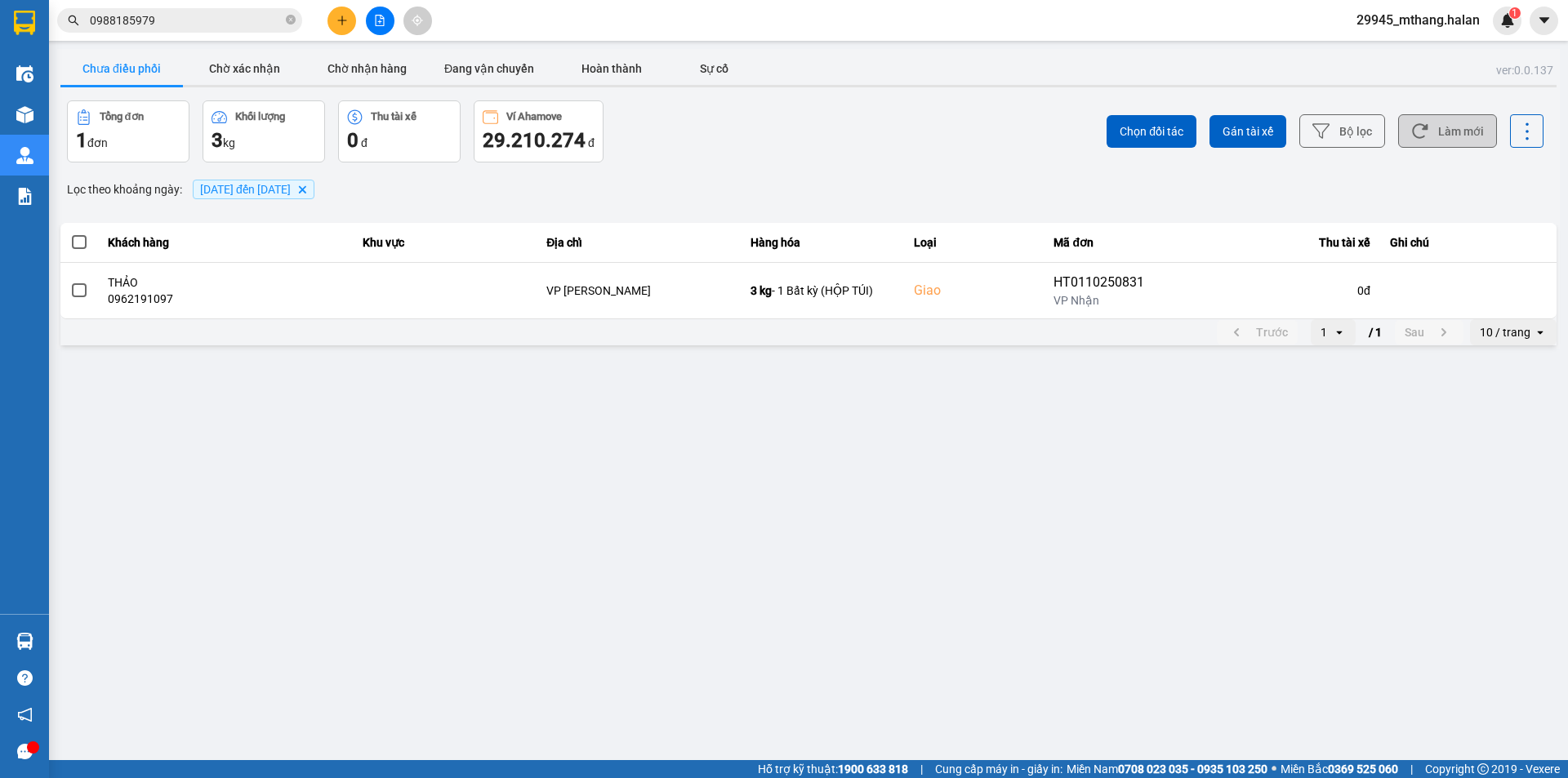
click at [1454, 131] on button "Làm mới" at bounding box center [1447, 131] width 99 height 33
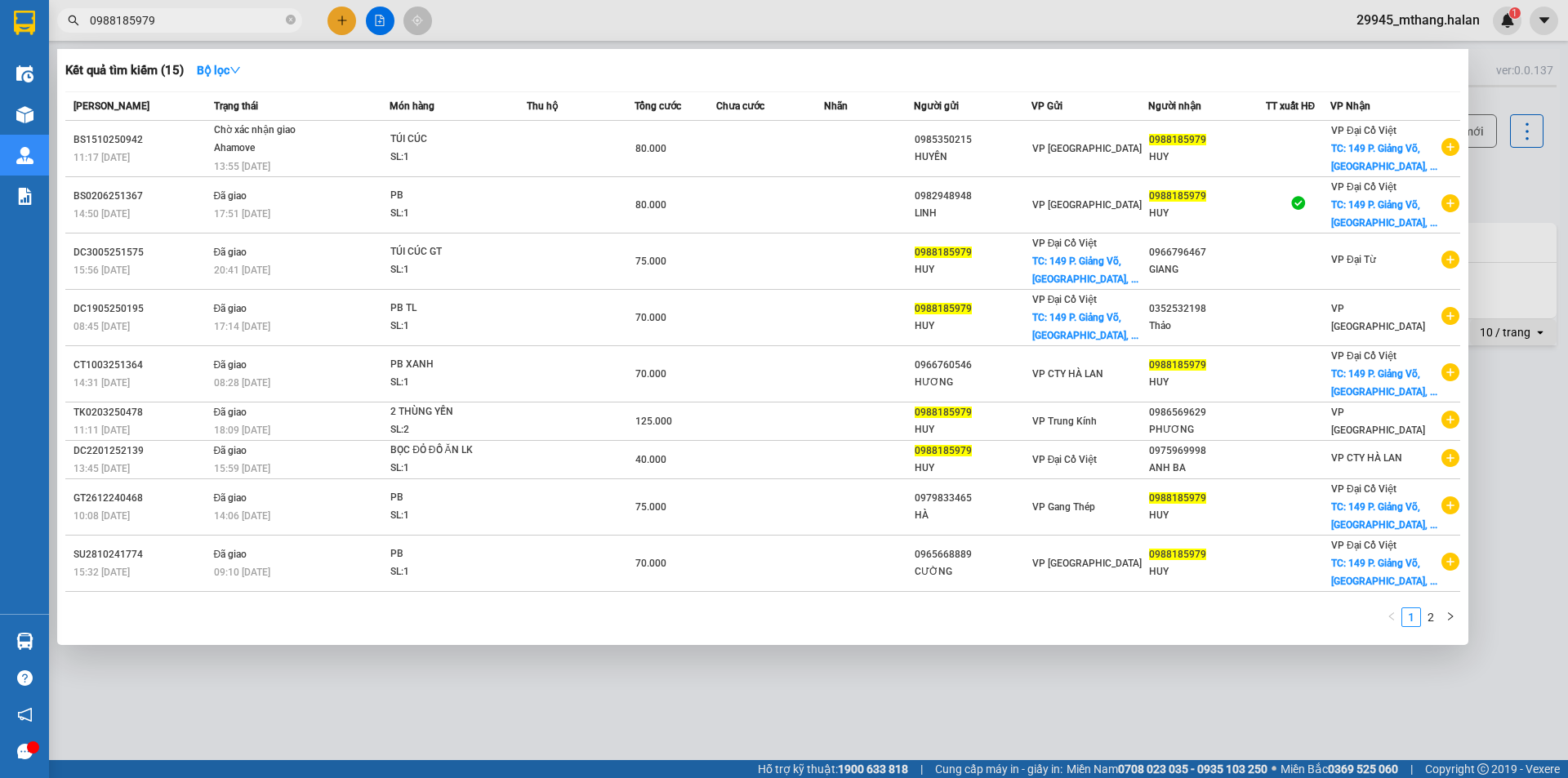
click at [185, 24] on input "0988185979" at bounding box center [186, 20] width 192 height 18
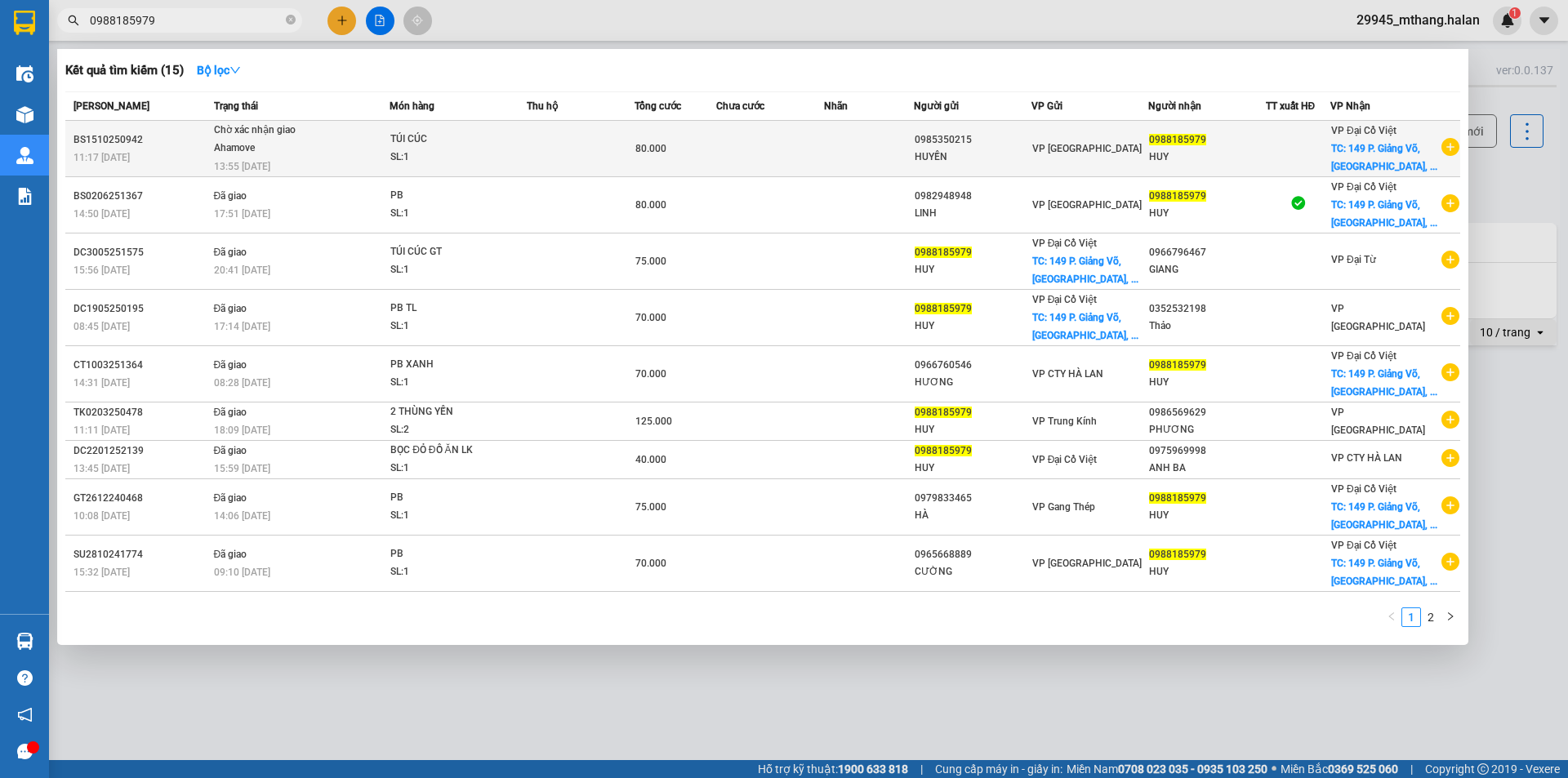
click at [443, 146] on div "TÚI CÚC" at bounding box center [452, 139] width 123 height 18
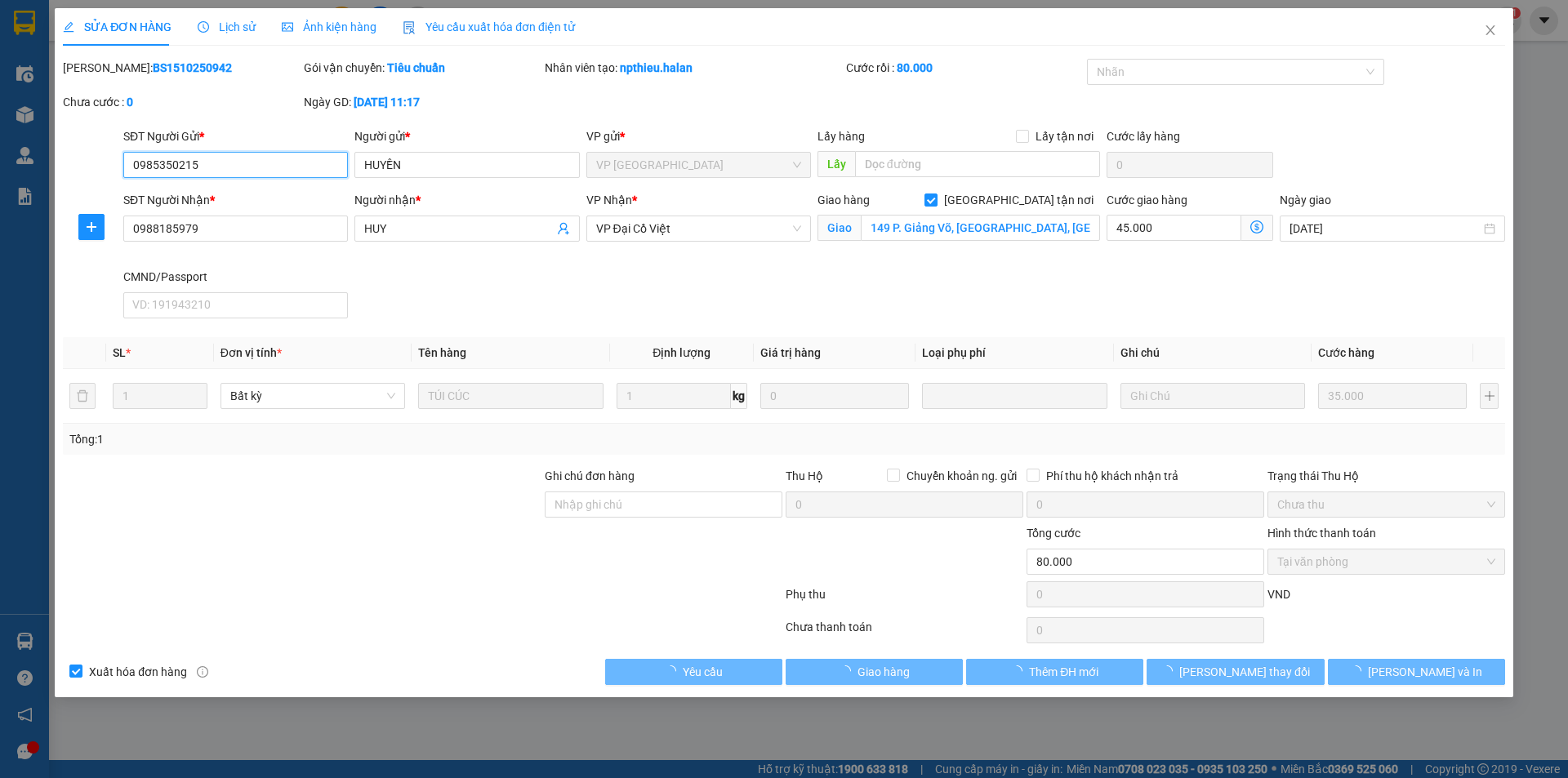
type input "0985350215"
type input "HUYỀN"
type input "0988185979"
type input "HUY"
checkbox input "true"
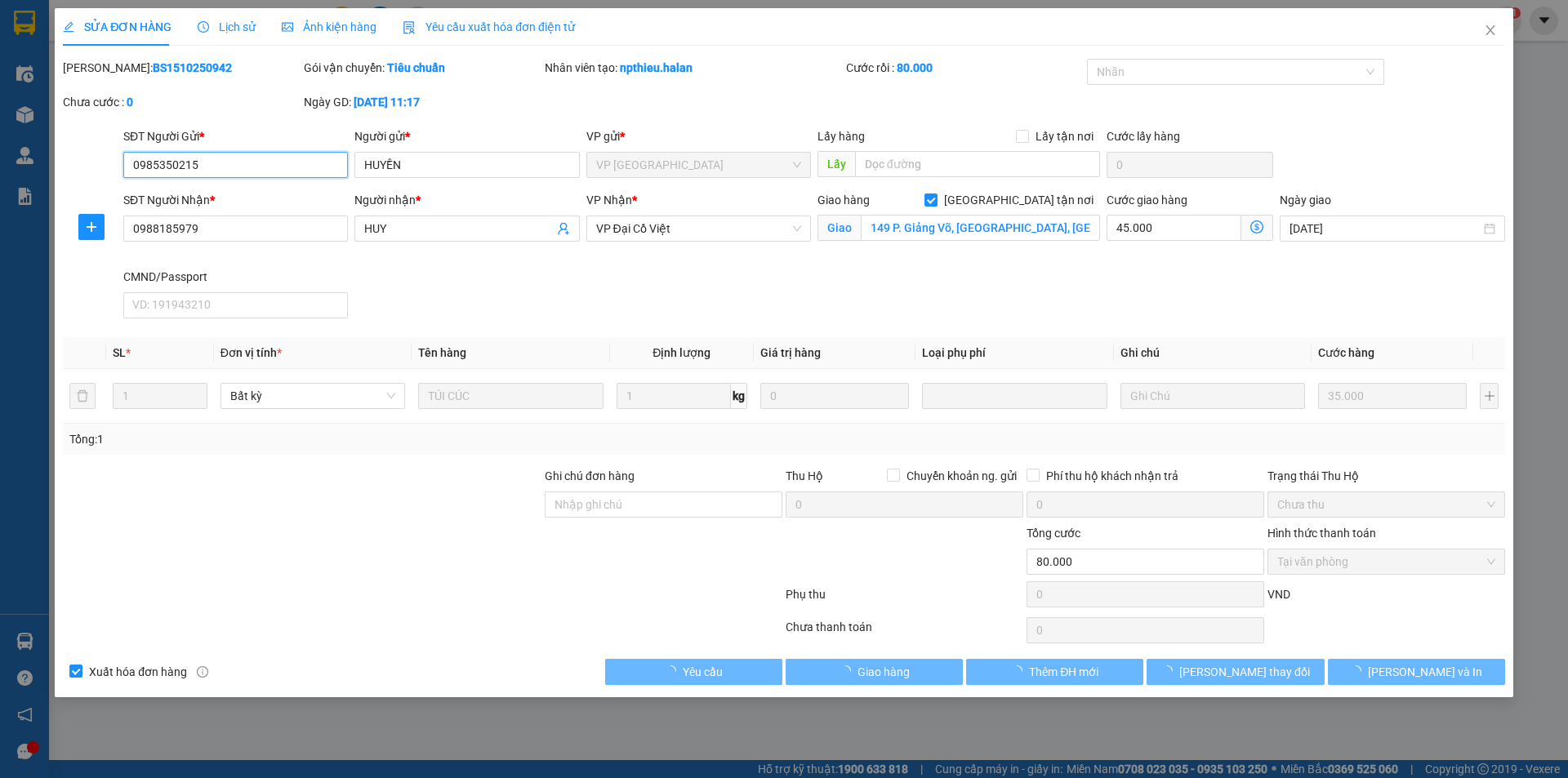
type input "149 P. Giảng Võ, [GEOGRAPHIC_DATA], [GEOGRAPHIC_DATA], [GEOGRAPHIC_DATA], [GEOG…"
type input "0"
type input "80.000"
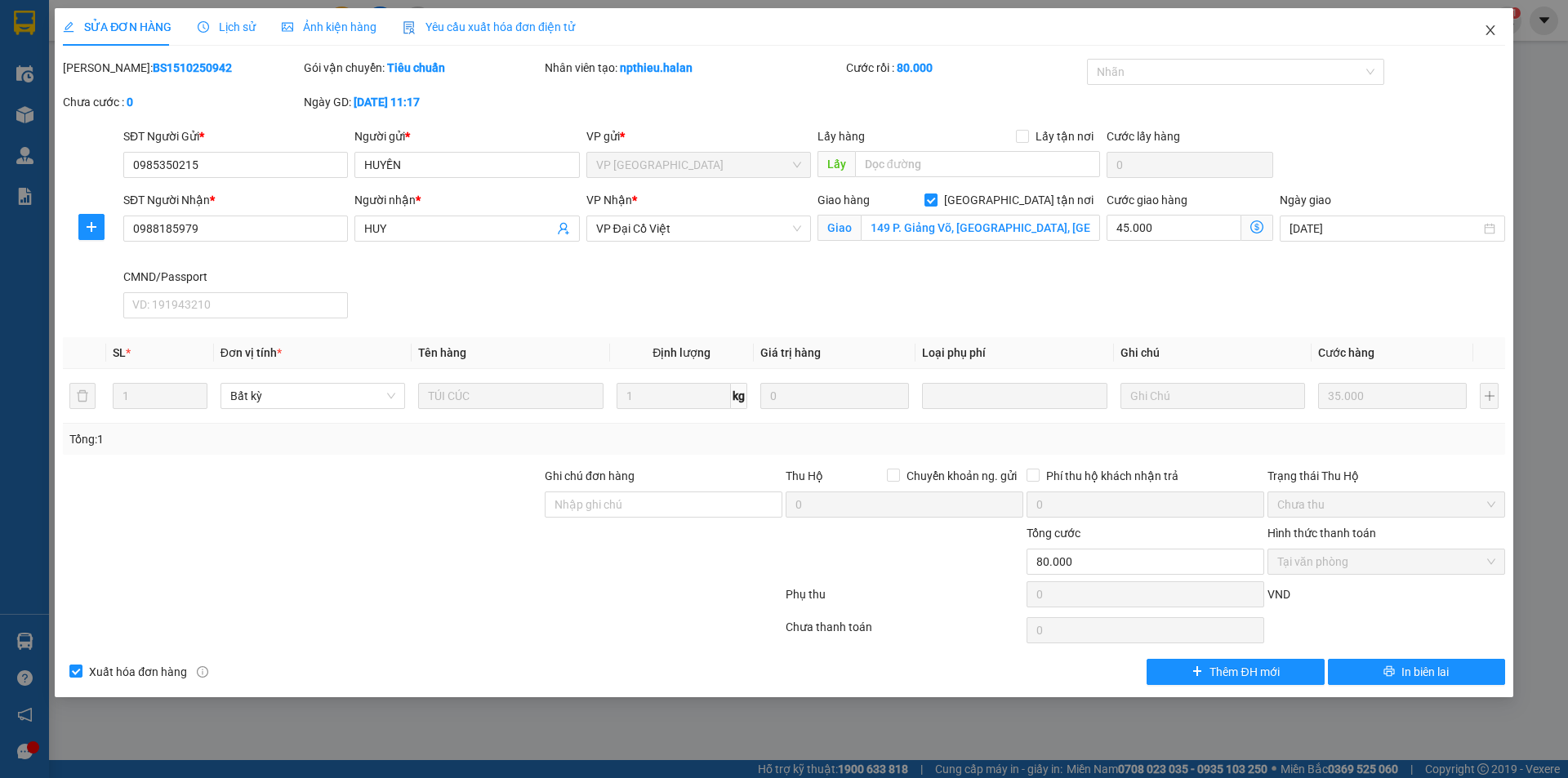
click at [1491, 29] on icon "close" at bounding box center [1490, 30] width 13 height 13
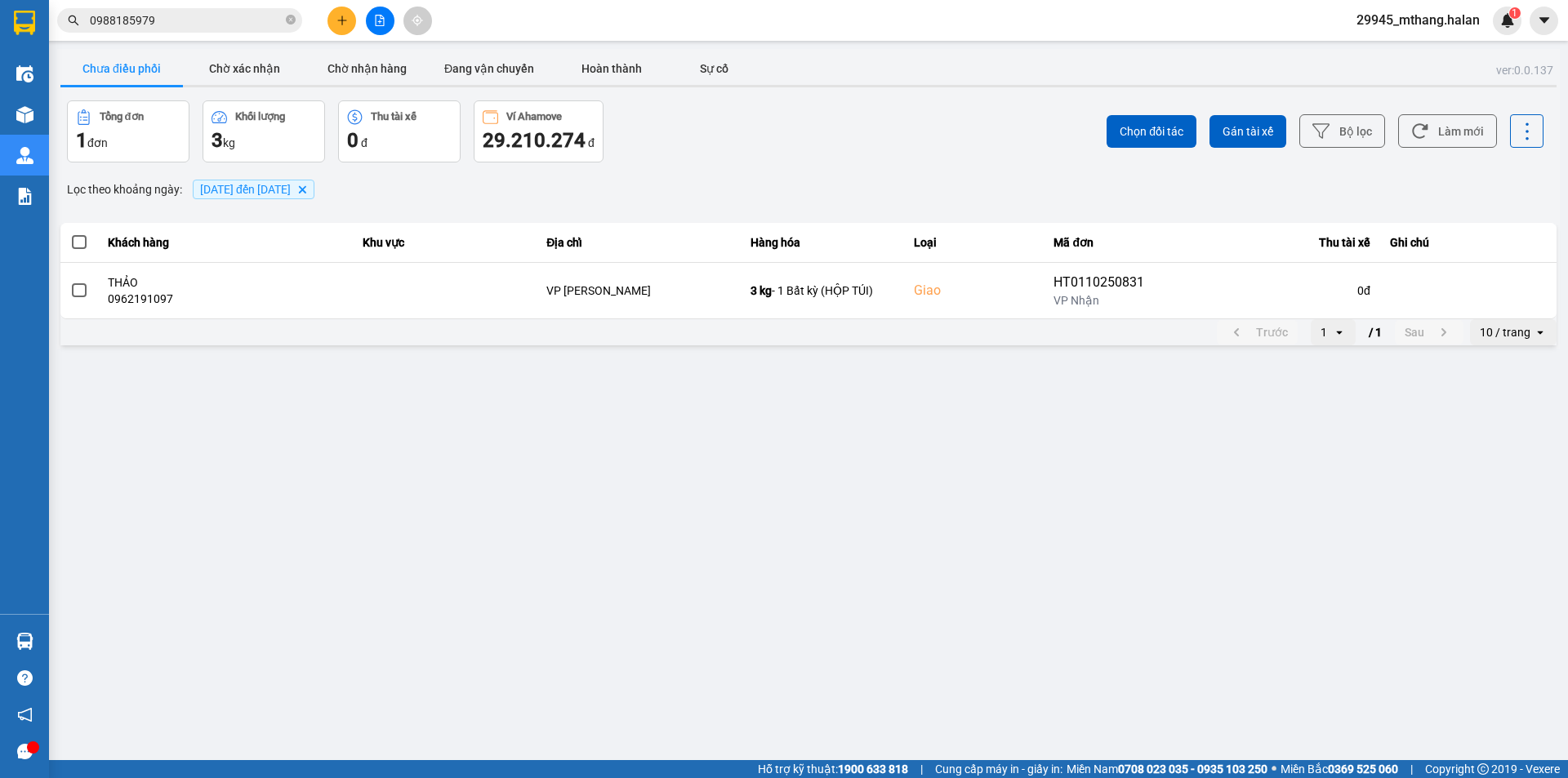
click at [163, 25] on input "0988185979" at bounding box center [186, 20] width 192 height 18
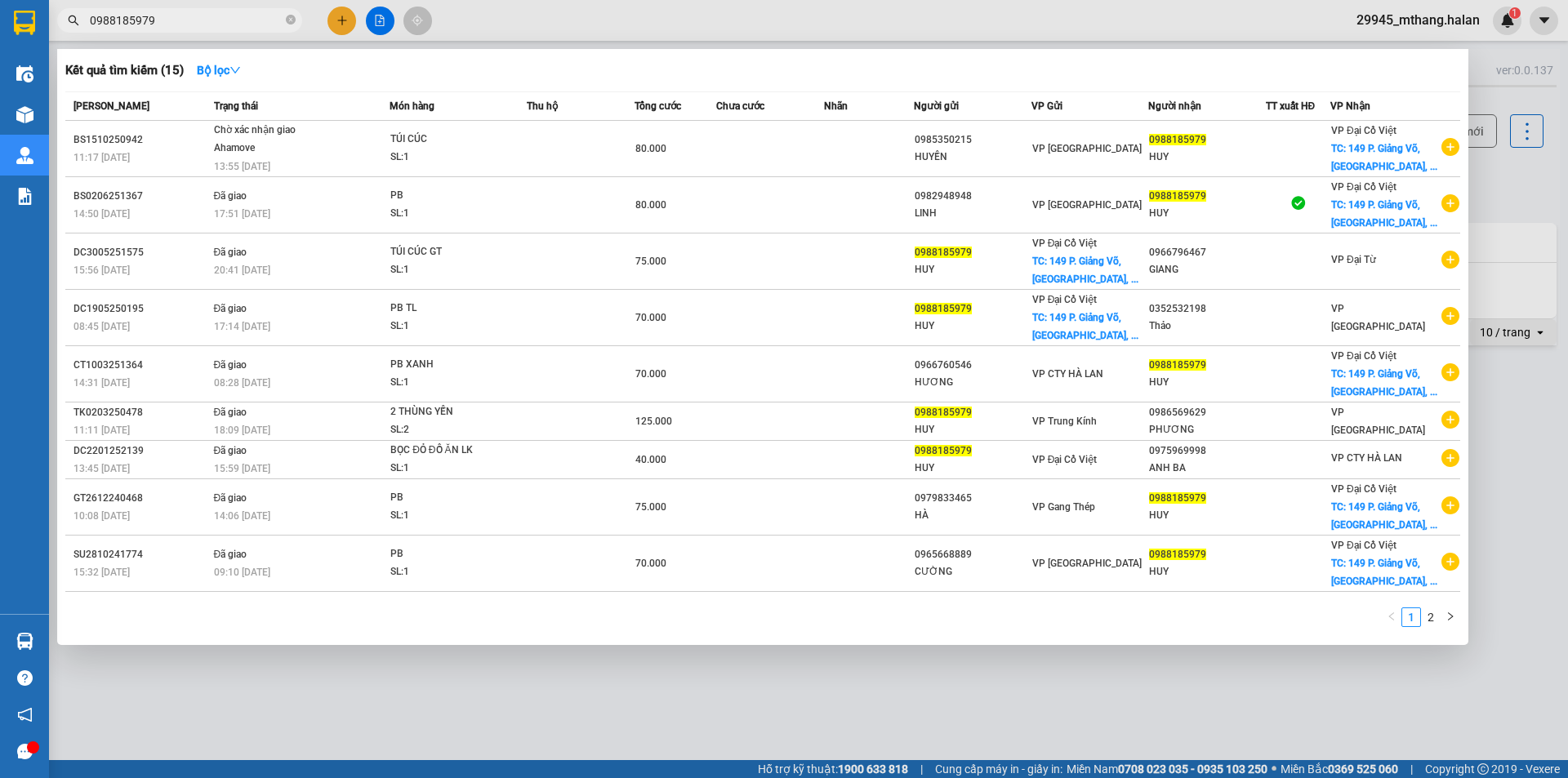
click at [163, 25] on input "0988185979" at bounding box center [186, 20] width 192 height 18
click at [1514, 175] on div at bounding box center [784, 389] width 1568 height 778
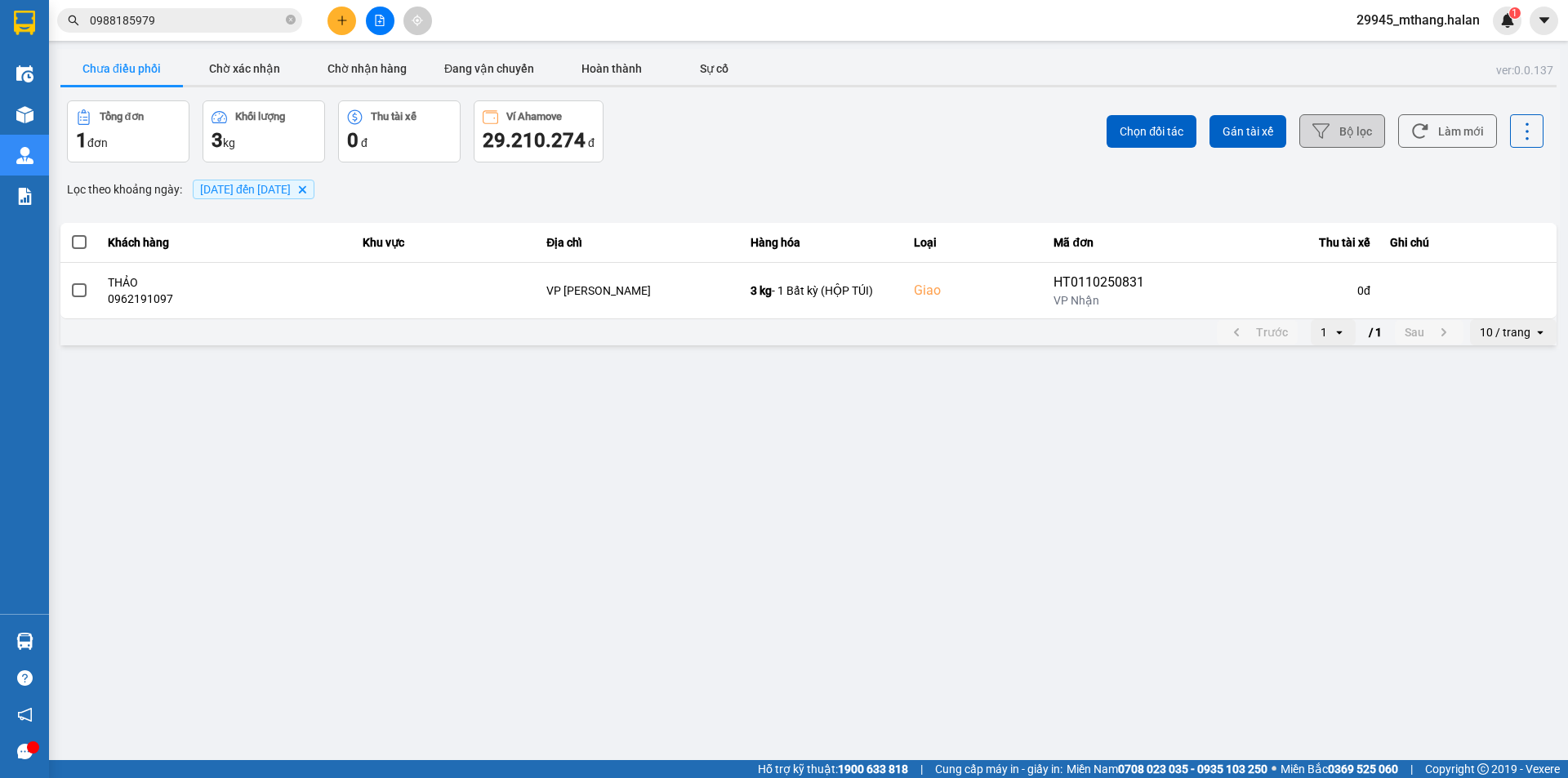
click at [1358, 139] on button "Bộ lọc" at bounding box center [1342, 131] width 86 height 33
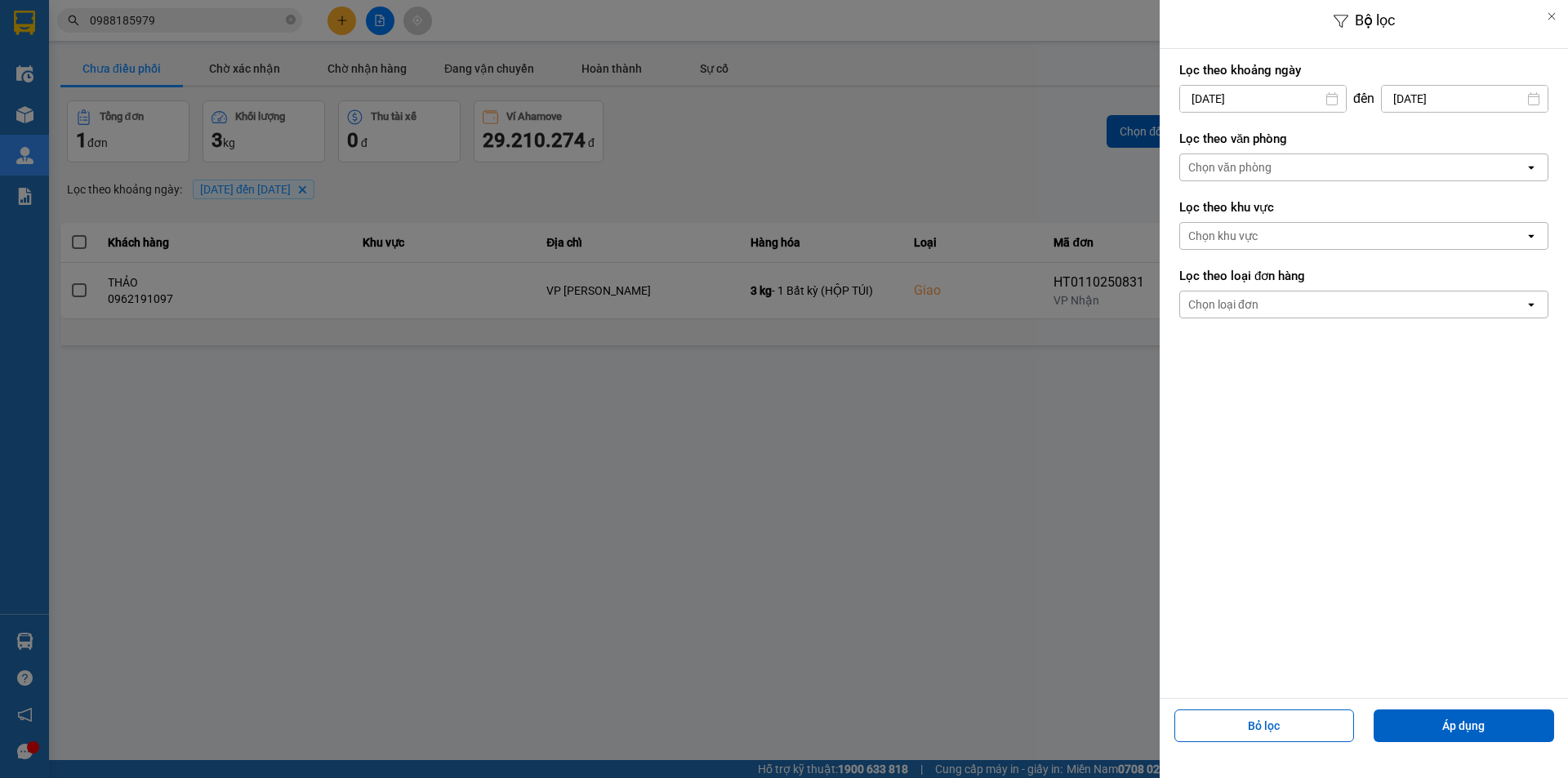
click at [1288, 101] on input "29/09/2025" at bounding box center [1262, 99] width 166 height 26
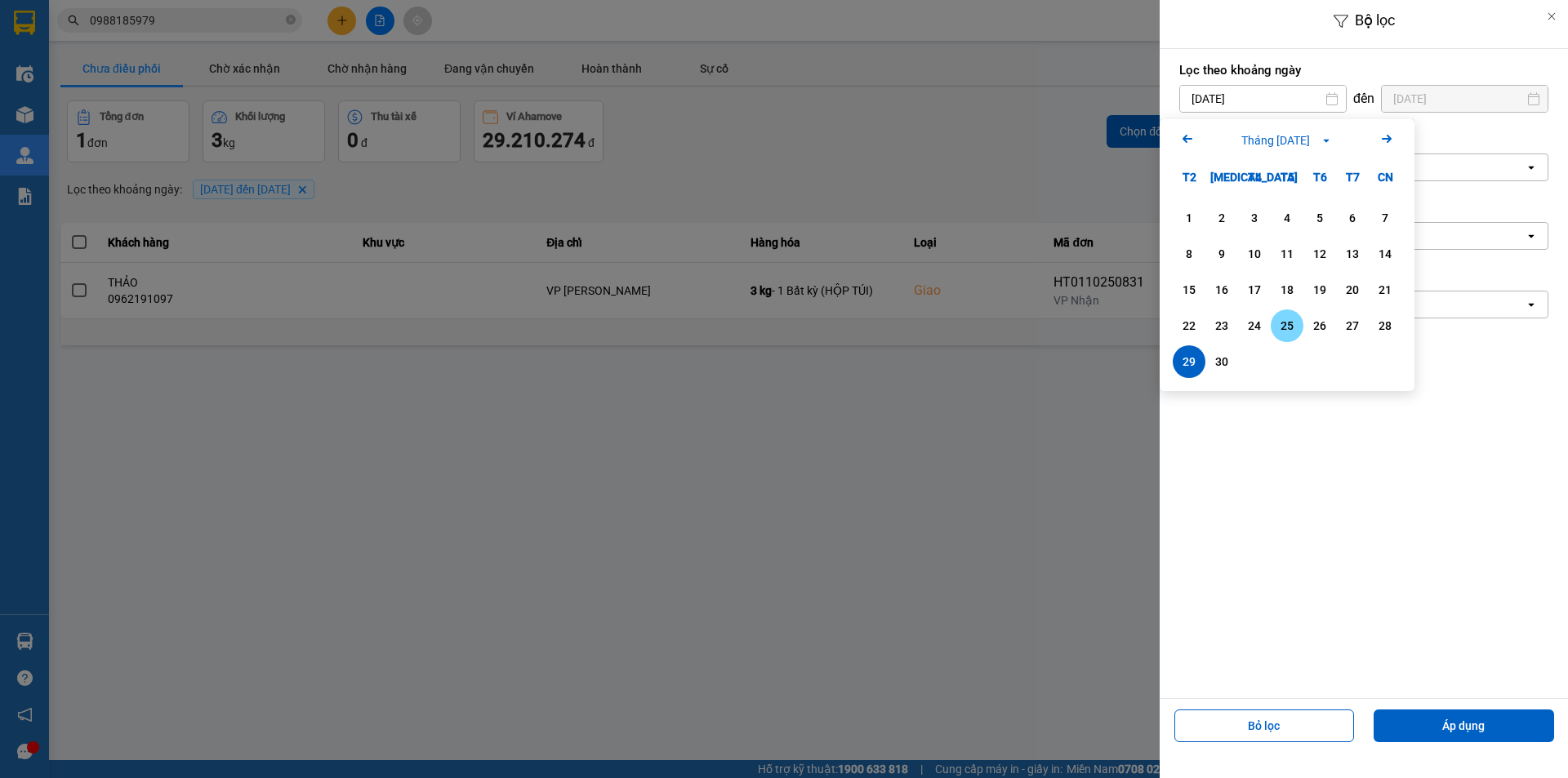
click at [1281, 326] on div "25" at bounding box center [1287, 325] width 23 height 20
type input "25/09/2025"
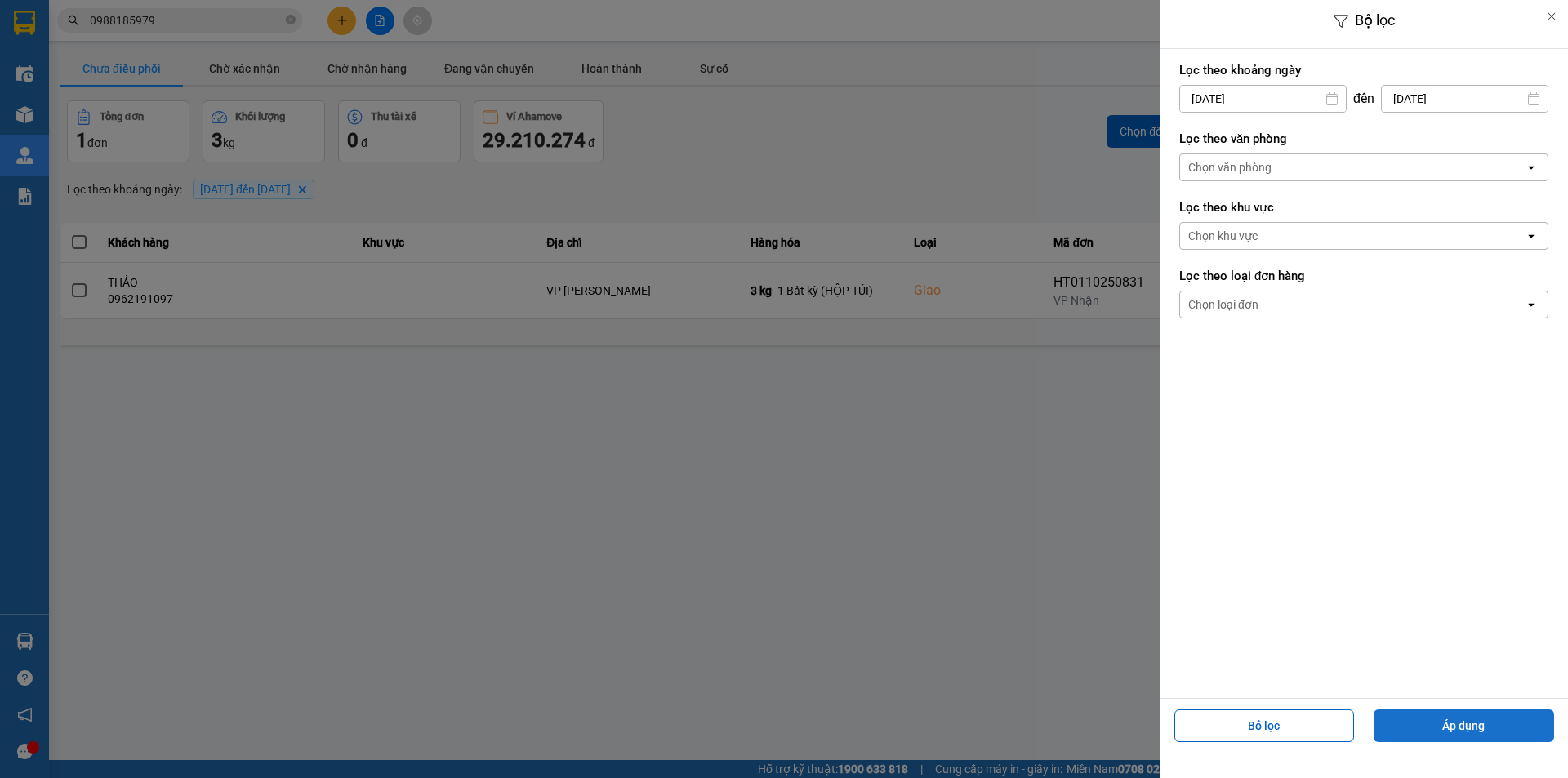
click at [1422, 723] on button "Áp dụng" at bounding box center [1464, 726] width 180 height 33
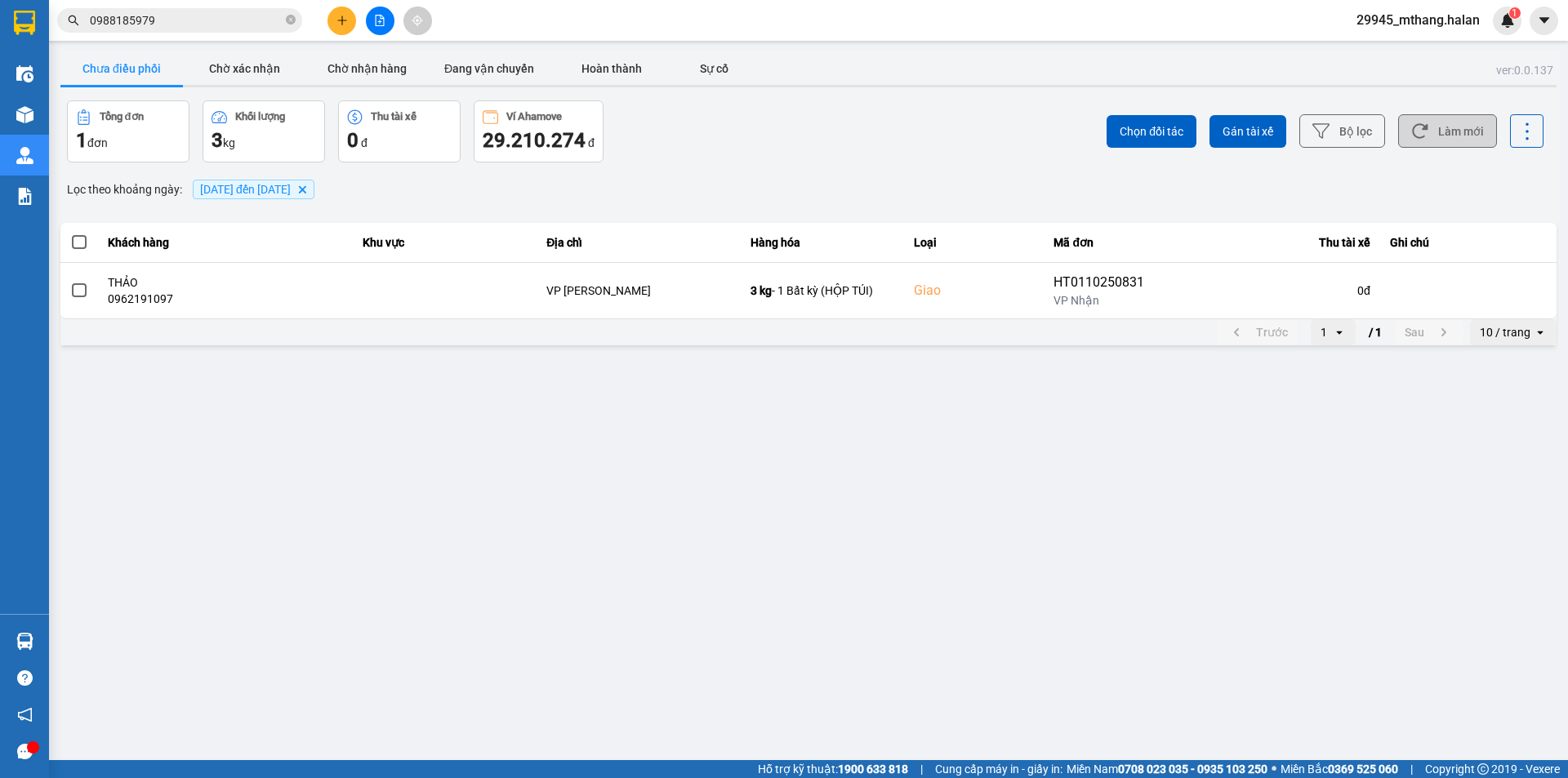
click at [1457, 132] on button "Làm mới" at bounding box center [1447, 131] width 99 height 33
click at [1330, 133] on icon at bounding box center [1322, 131] width 17 height 17
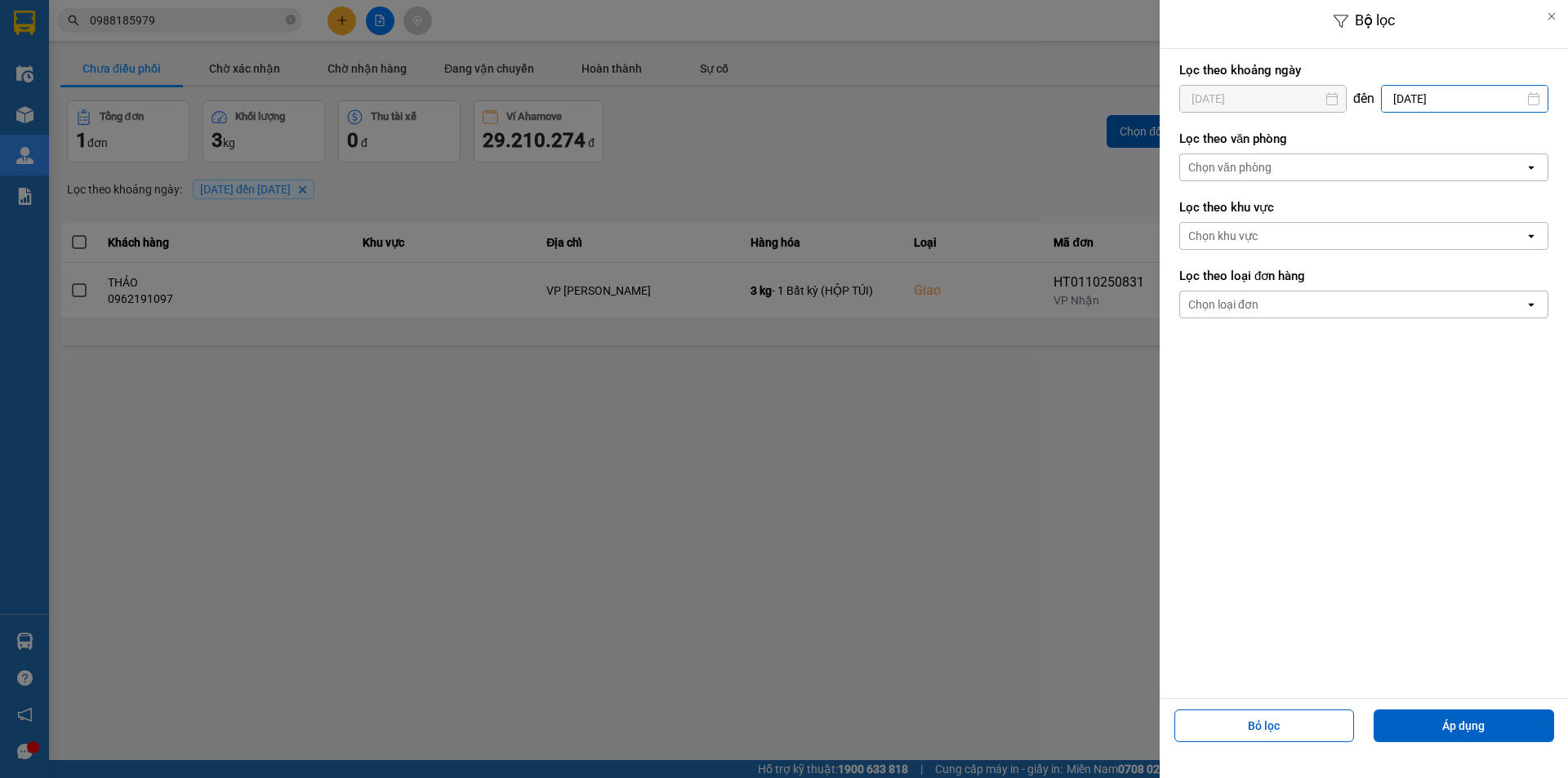
click at [1490, 102] on input "01/10/2025" at bounding box center [1464, 99] width 166 height 26
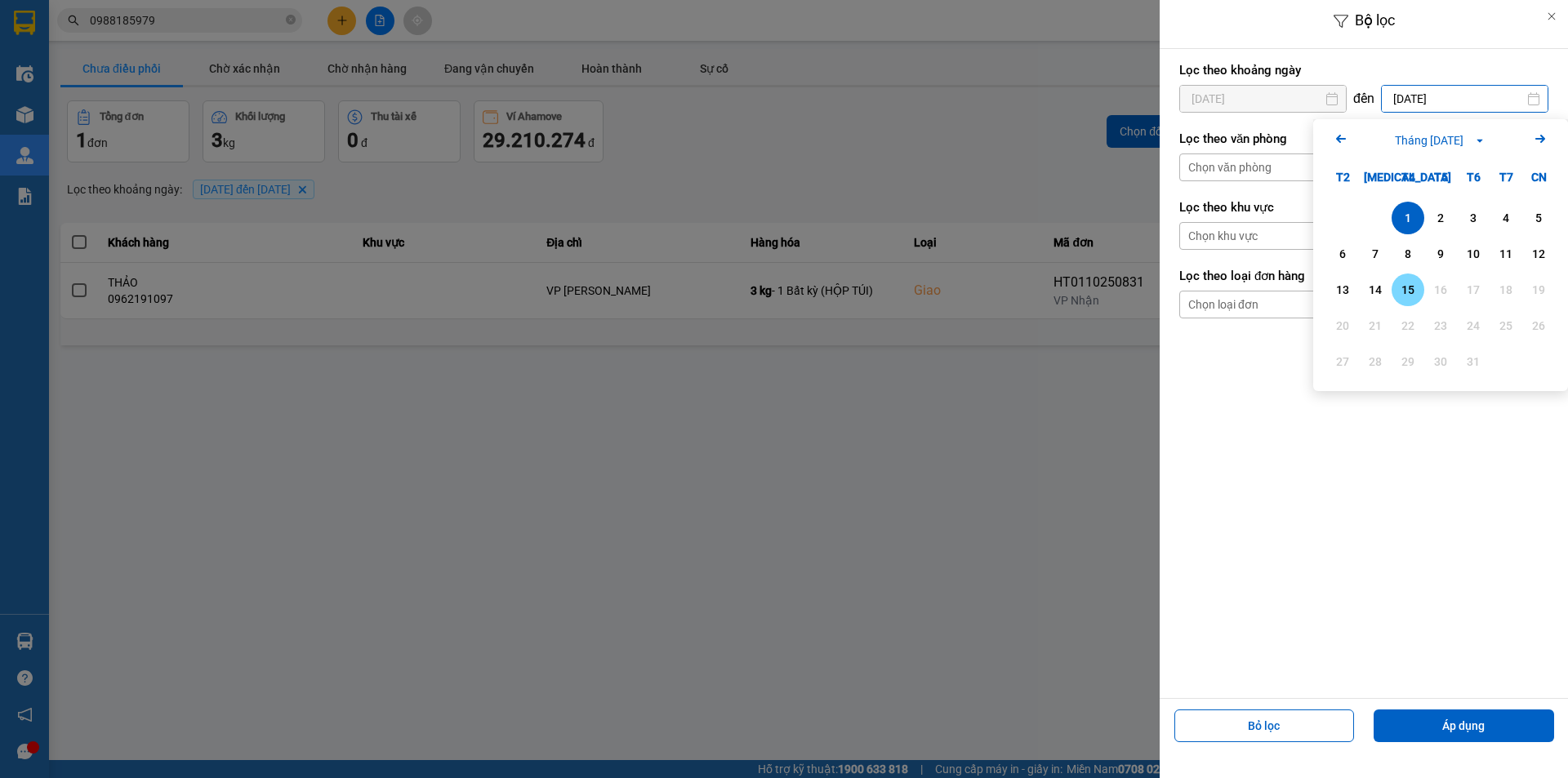
click at [1409, 292] on div "15" at bounding box center [1408, 289] width 23 height 20
type input "[DATE]"
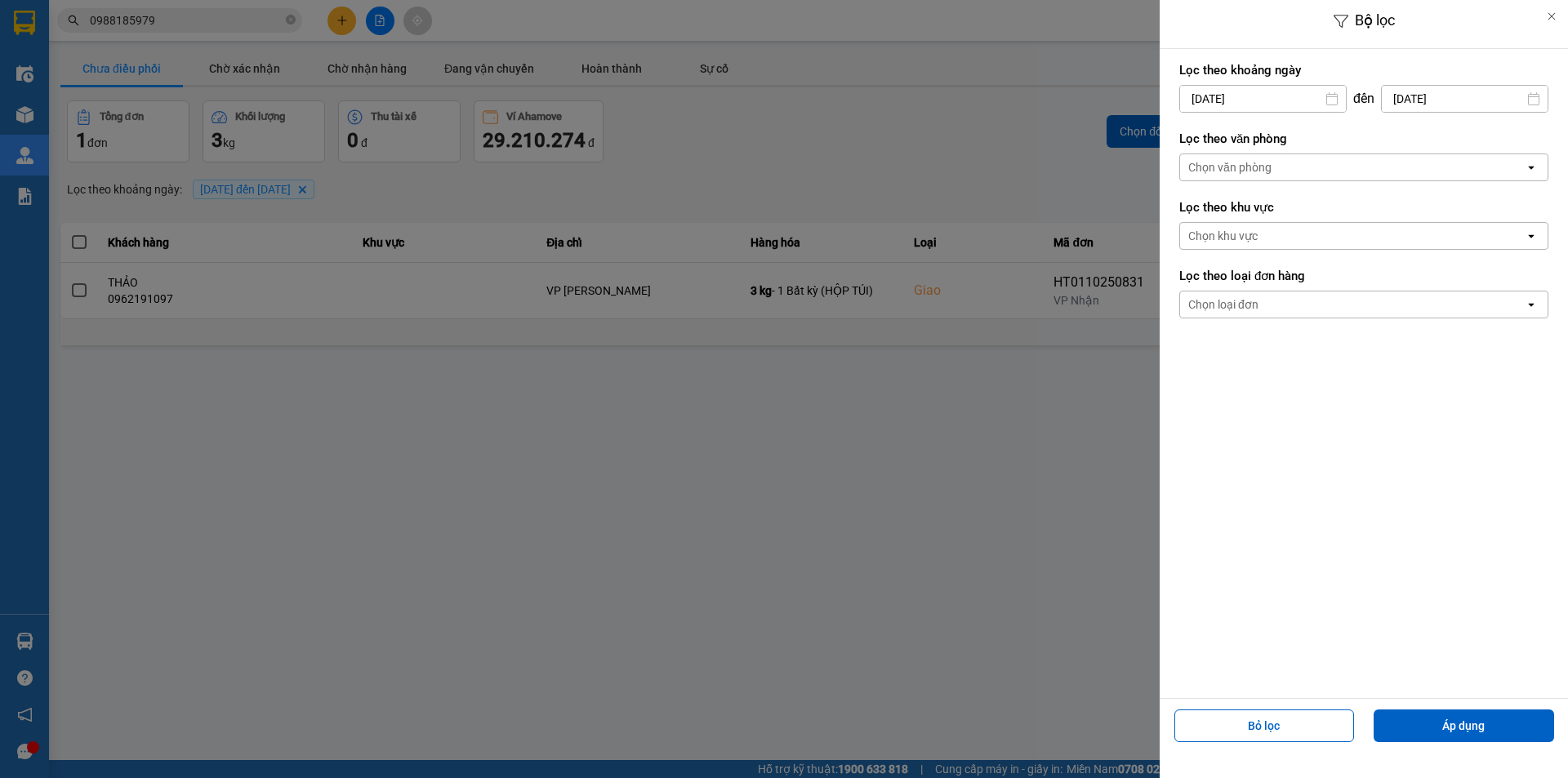
drag, startPoint x: 1445, startPoint y: 731, endPoint x: 1467, endPoint y: 680, distance: 55.5
click at [1445, 729] on button "Áp dụng" at bounding box center [1464, 726] width 180 height 33
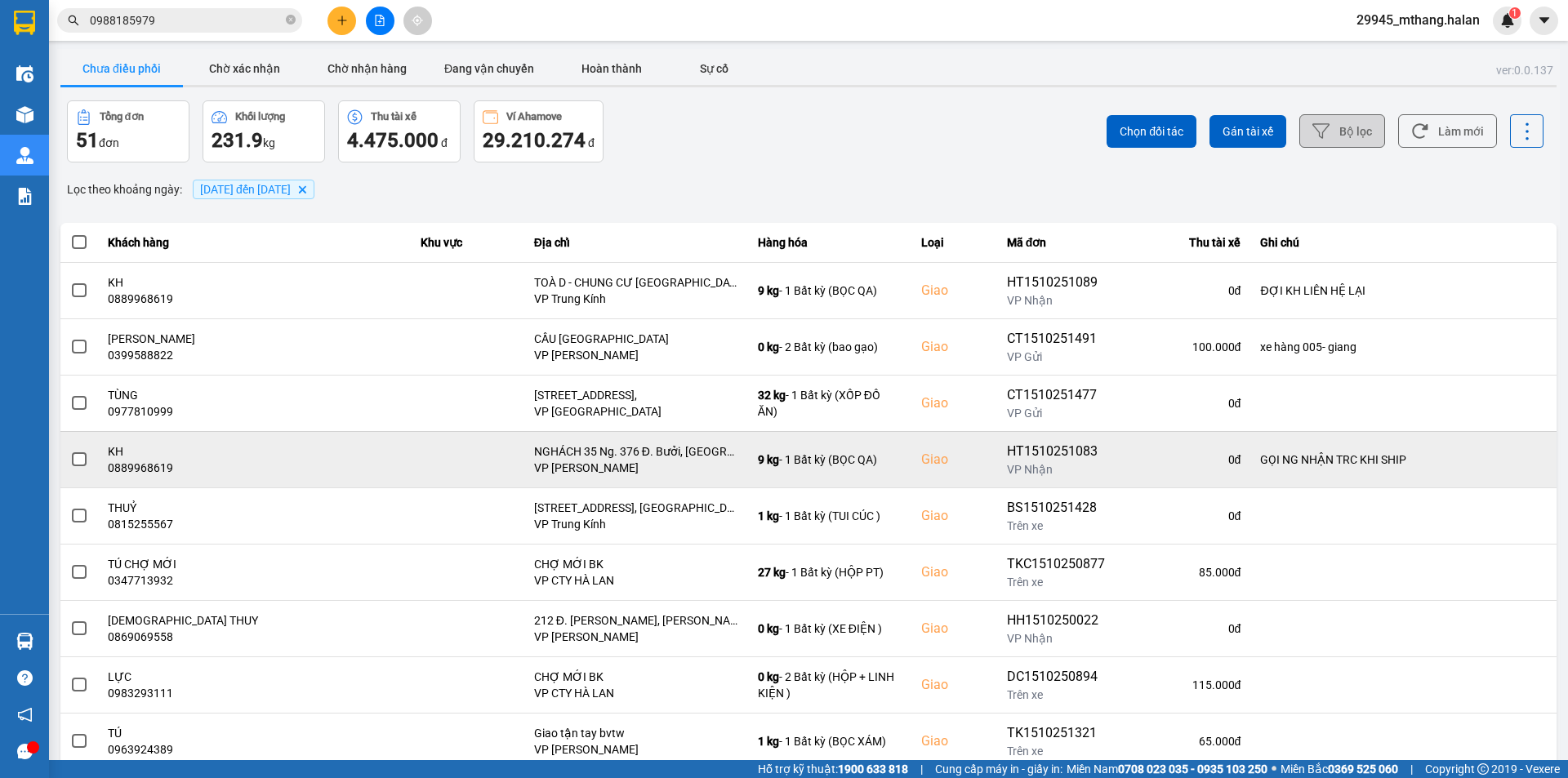
scroll to position [104, 0]
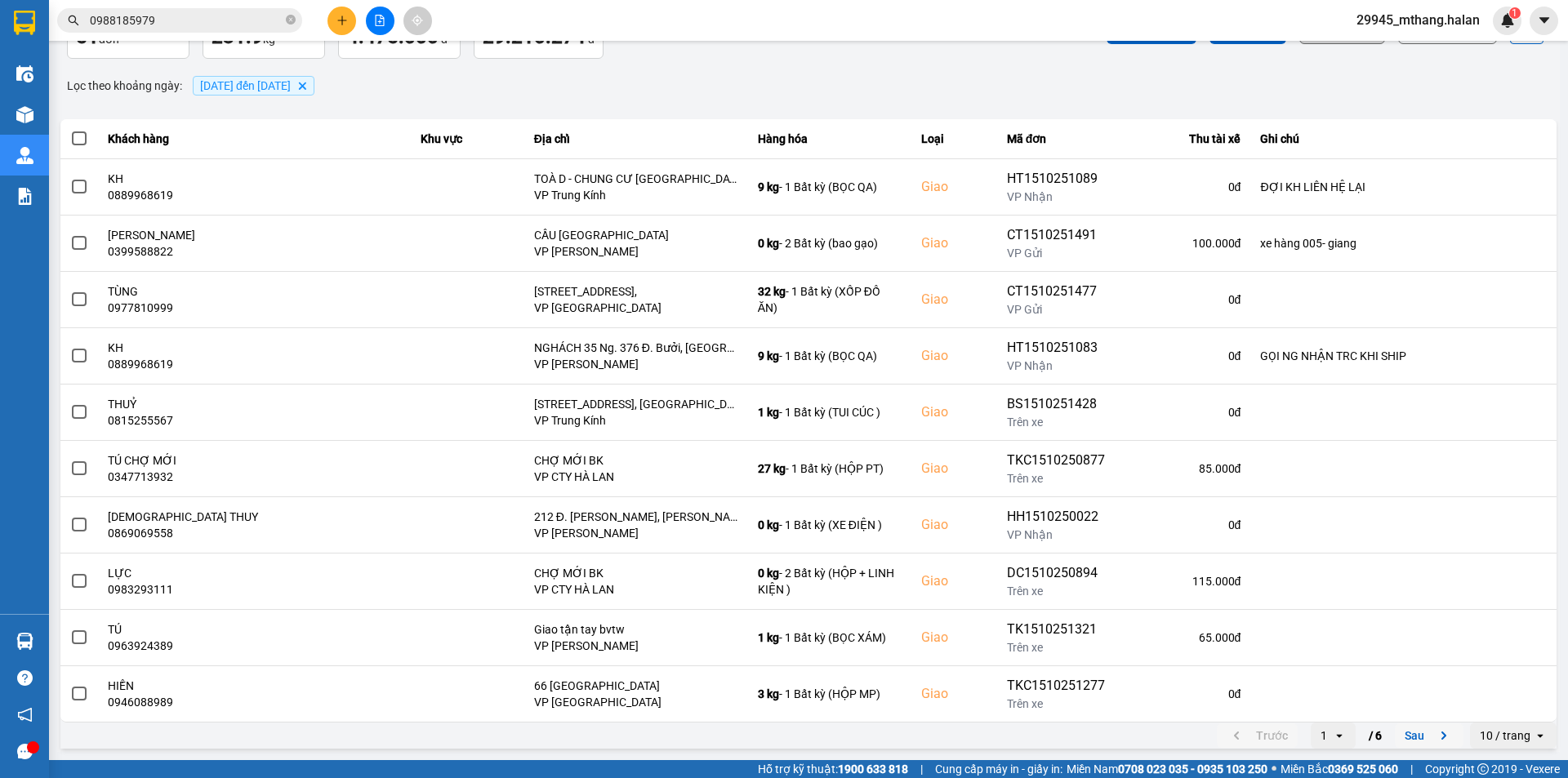
click at [1412, 743] on button "Sau" at bounding box center [1430, 736] width 69 height 25
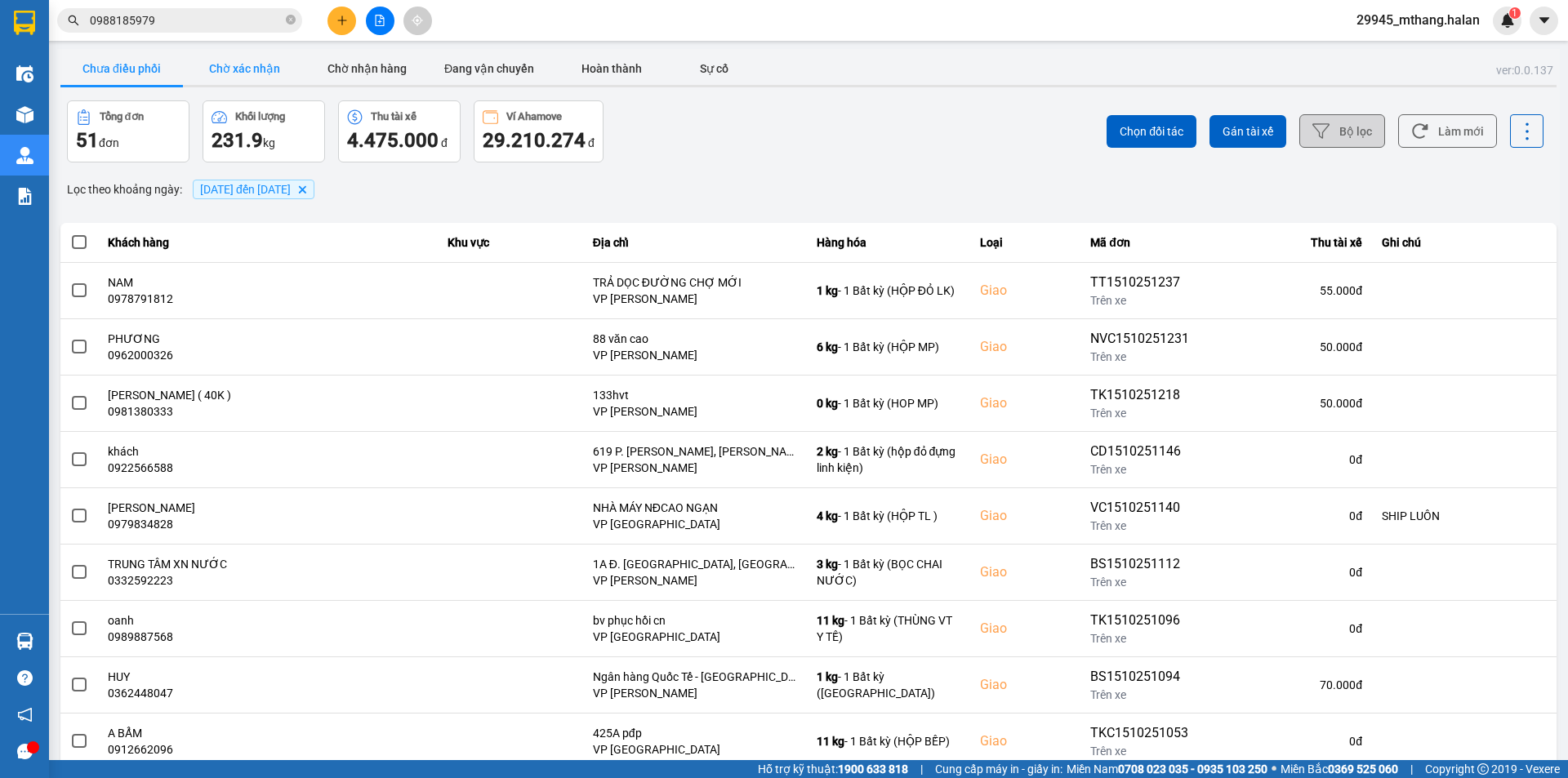
click at [251, 73] on button "Chờ xác nhận" at bounding box center [244, 69] width 123 height 33
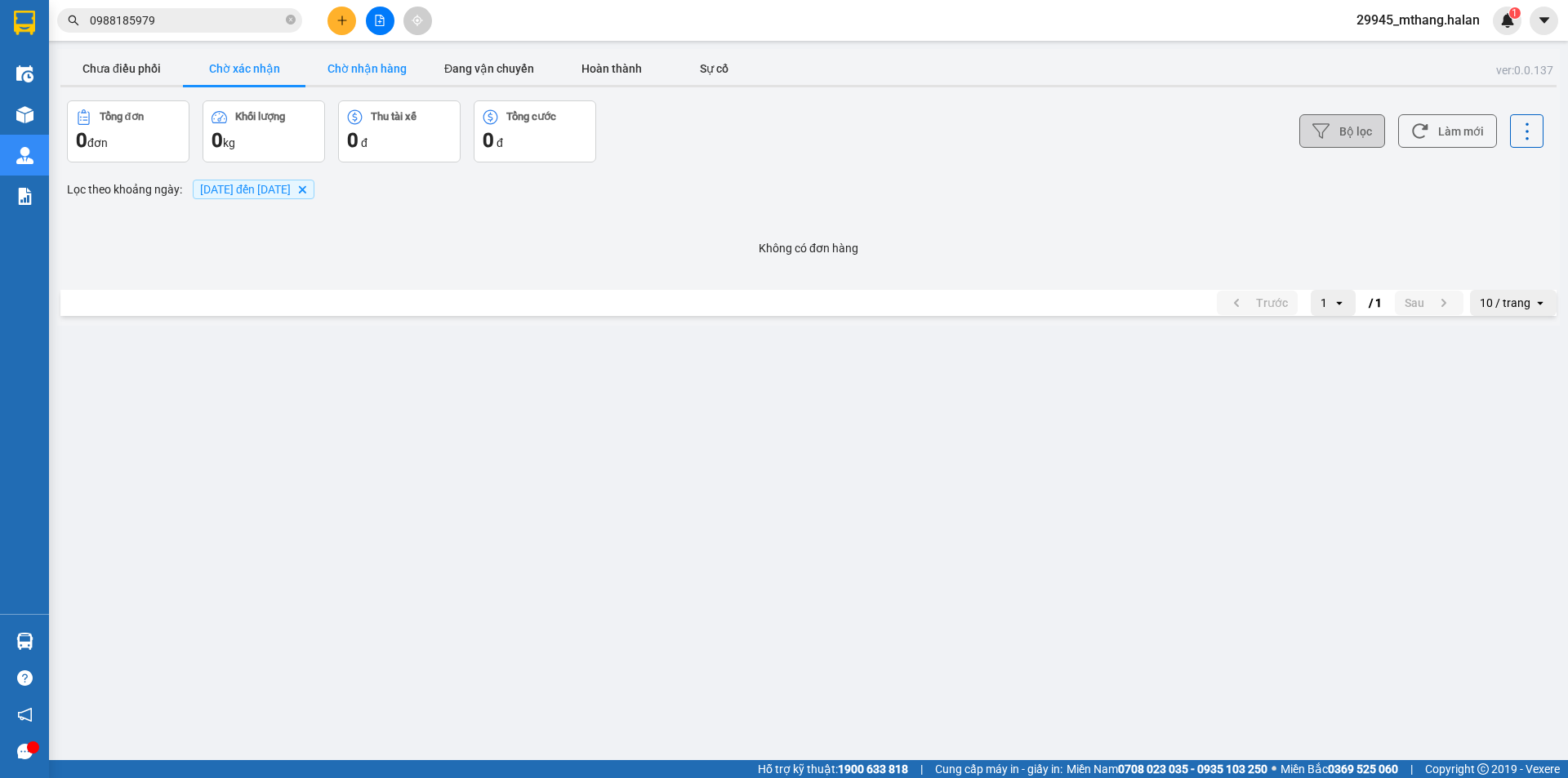
click at [352, 72] on button "Chờ nhận hàng" at bounding box center [367, 69] width 123 height 33
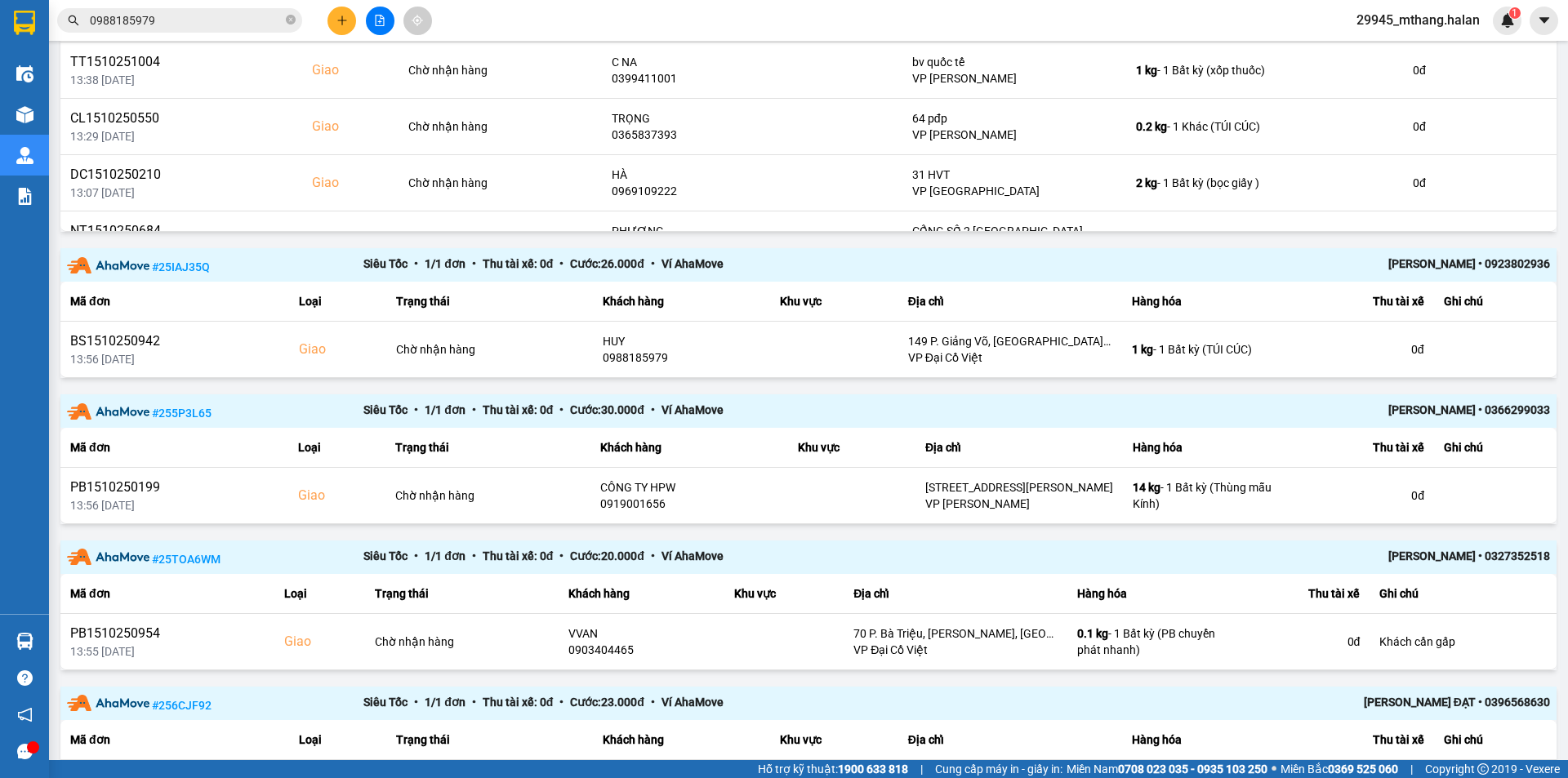
scroll to position [403, 0]
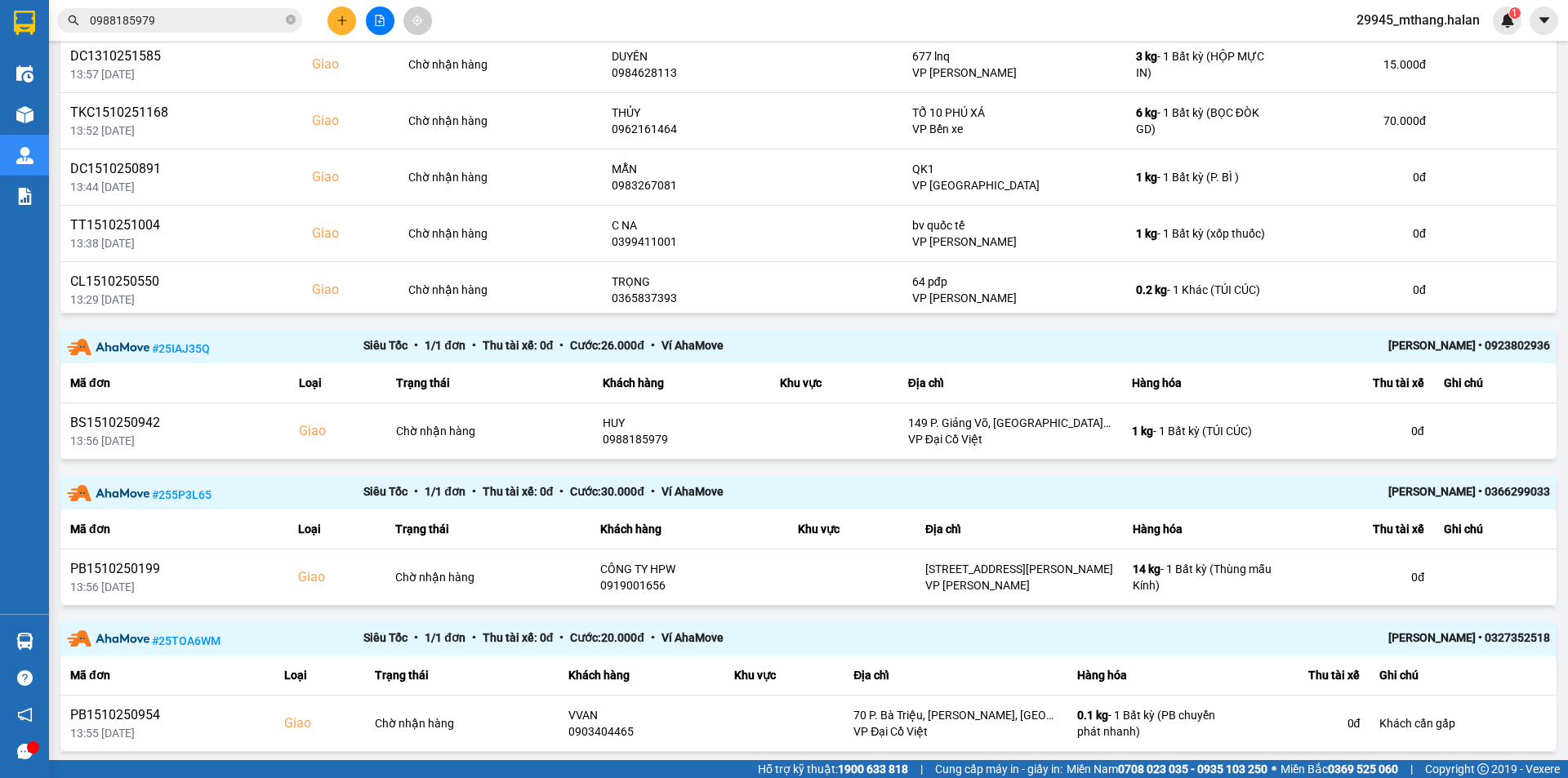
click at [190, 21] on input "0988185979" at bounding box center [186, 20] width 192 height 18
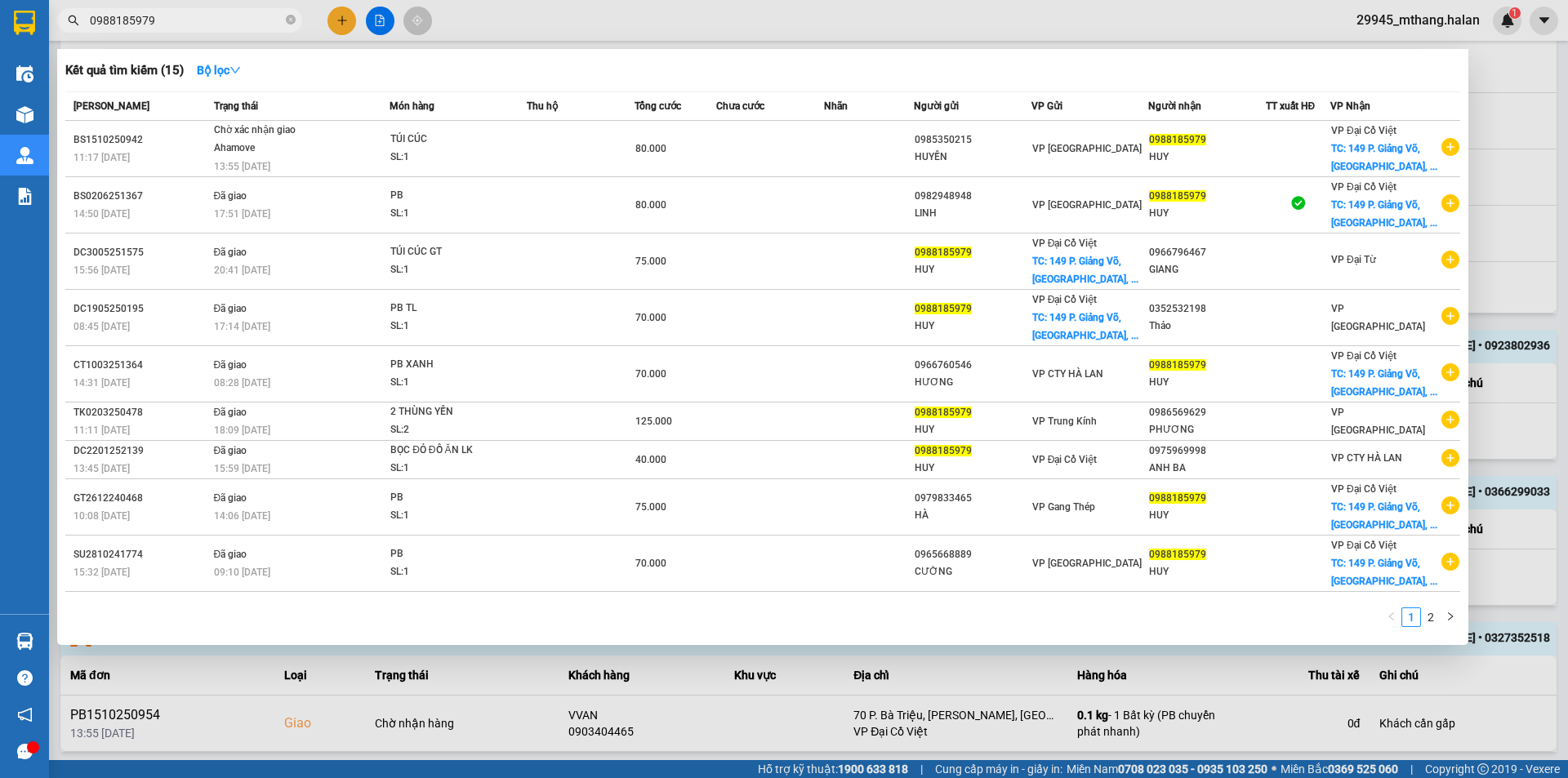
click at [190, 21] on input "0988185979" at bounding box center [186, 20] width 192 height 18
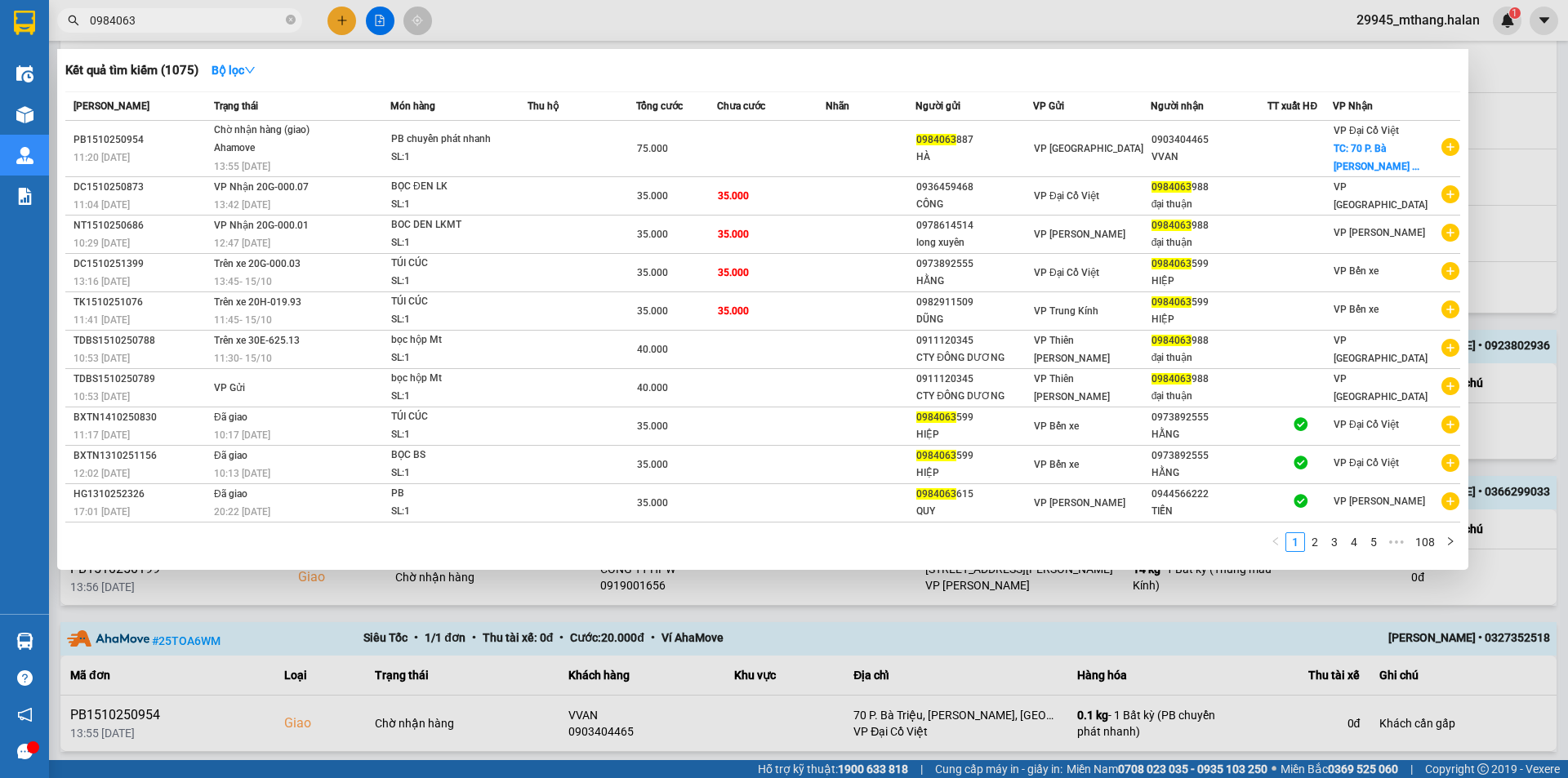
click at [159, 15] on input "0984063" at bounding box center [186, 20] width 192 height 18
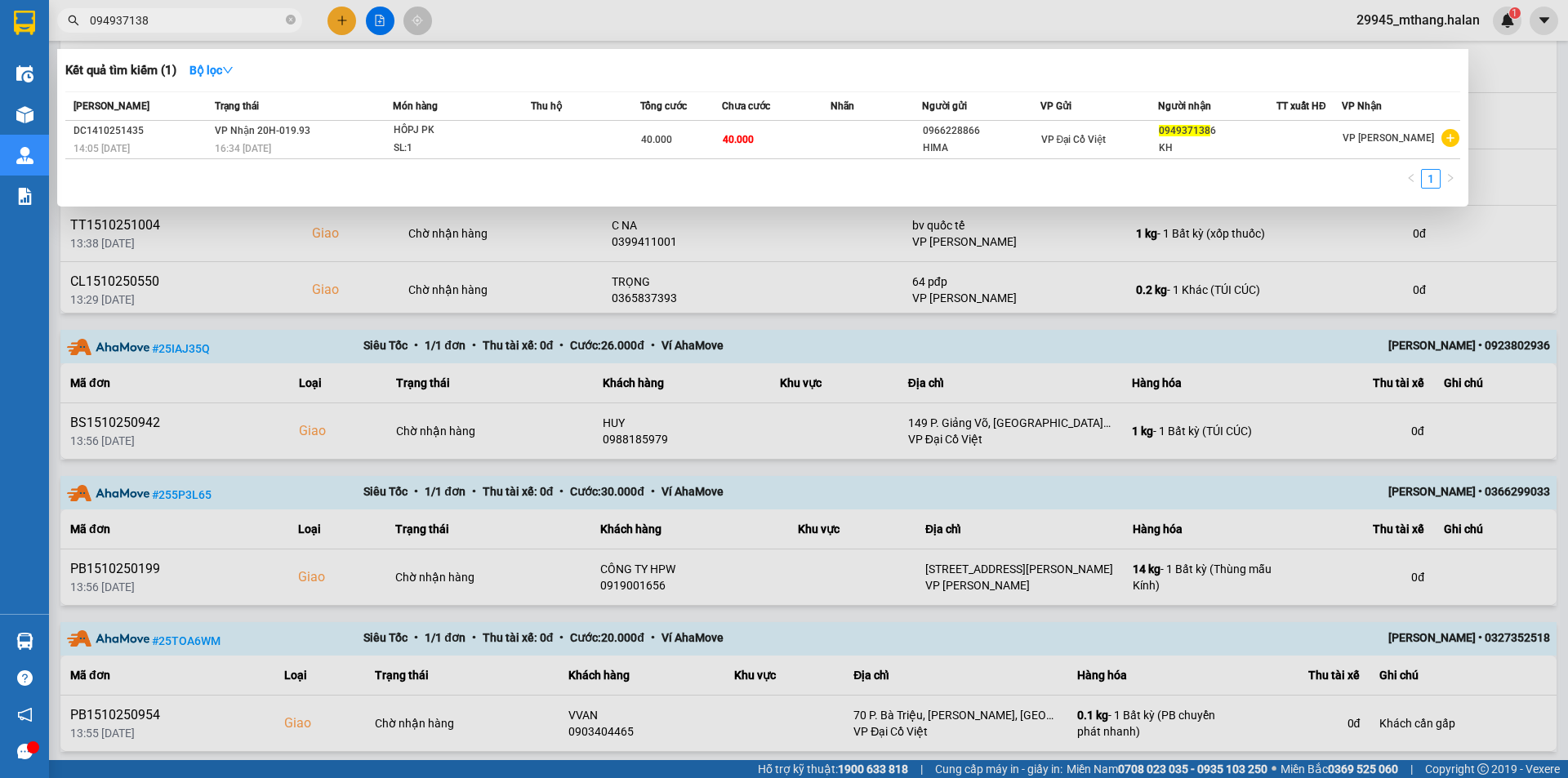
type input "094937138"
click at [878, 43] on div at bounding box center [784, 389] width 1568 height 778
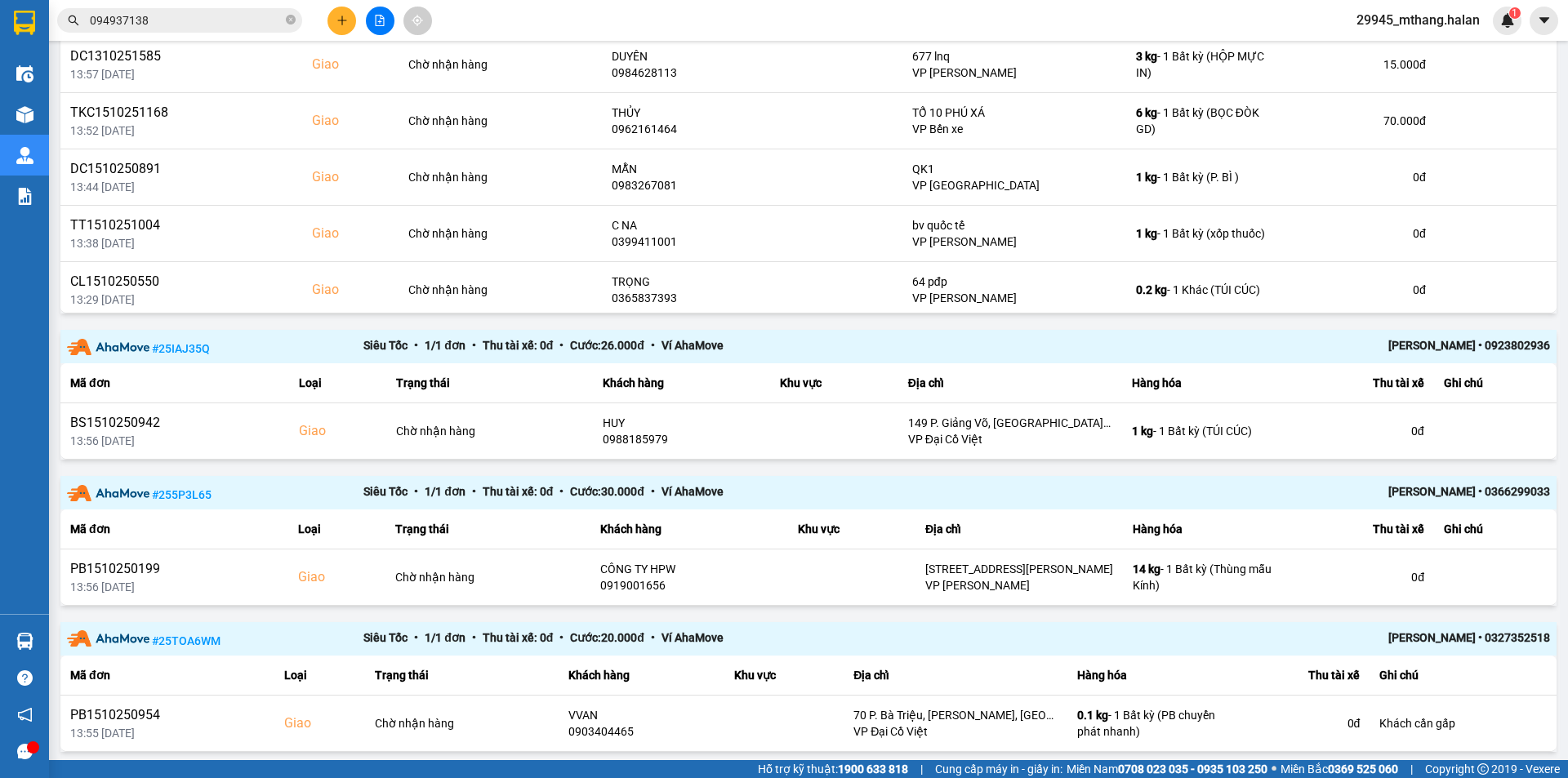
click at [693, 9] on div "Kết quả tìm kiếm ( 1 ) Bộ lọc Mã ĐH Trạng thái Món hàng Thu hộ Tổng cước Chưa c…" at bounding box center [784, 21] width 1568 height 41
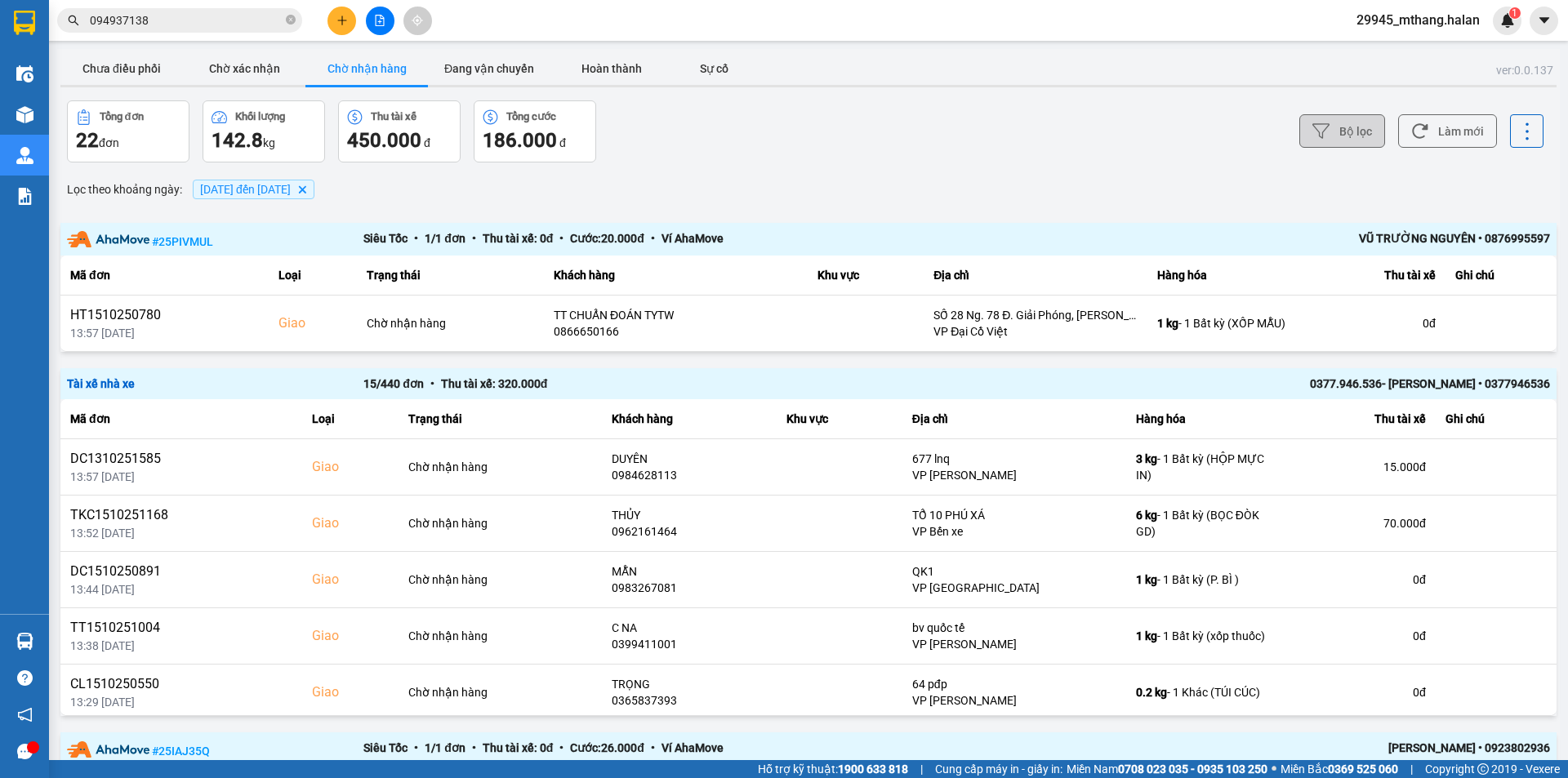
drag, startPoint x: 1438, startPoint y: 126, endPoint x: 1442, endPoint y: 102, distance: 24.3
click at [1442, 118] on button "Làm mới" at bounding box center [1447, 131] width 99 height 33
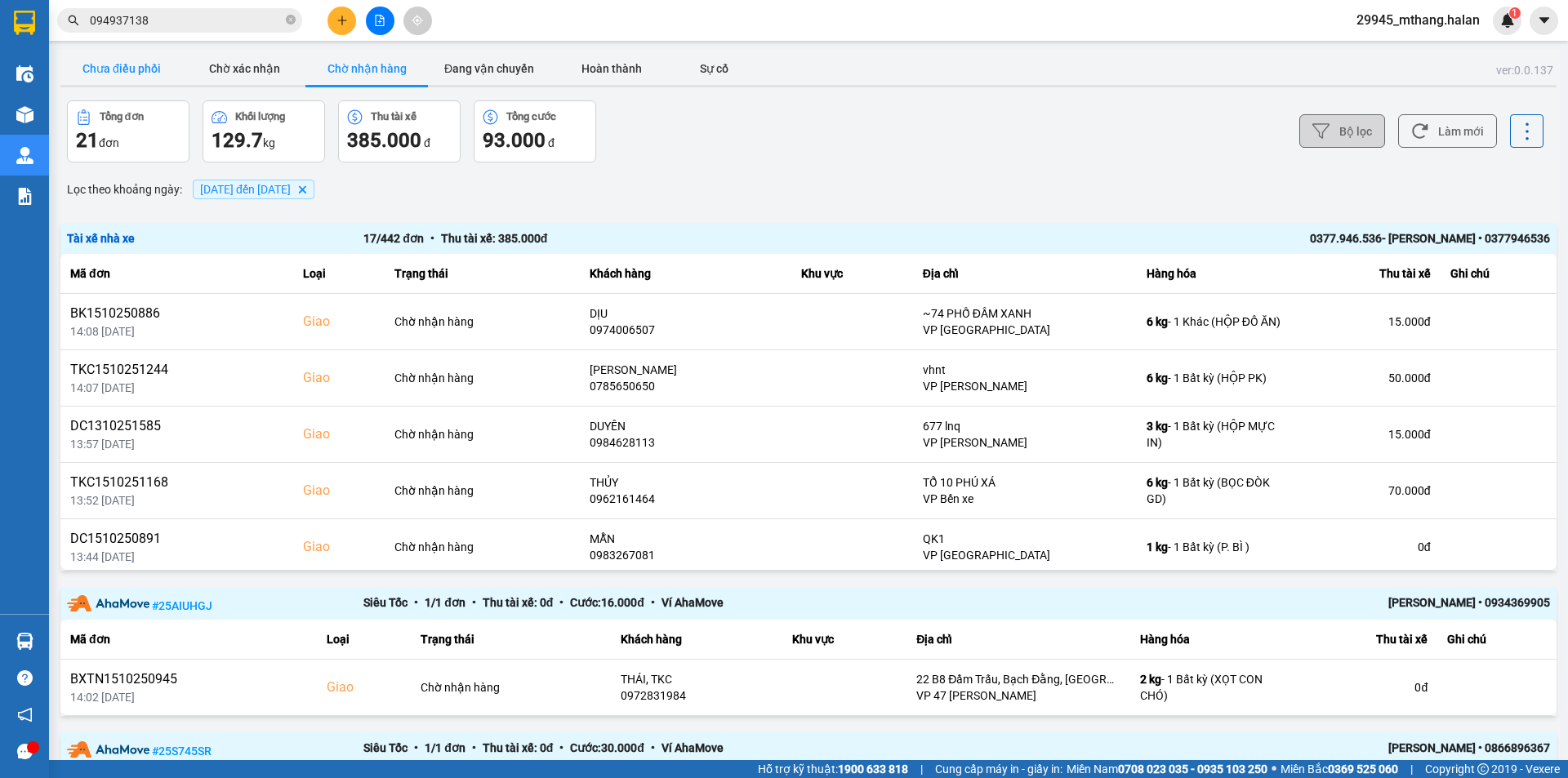
click at [148, 66] on button "Chưa điều phối" at bounding box center [121, 69] width 123 height 33
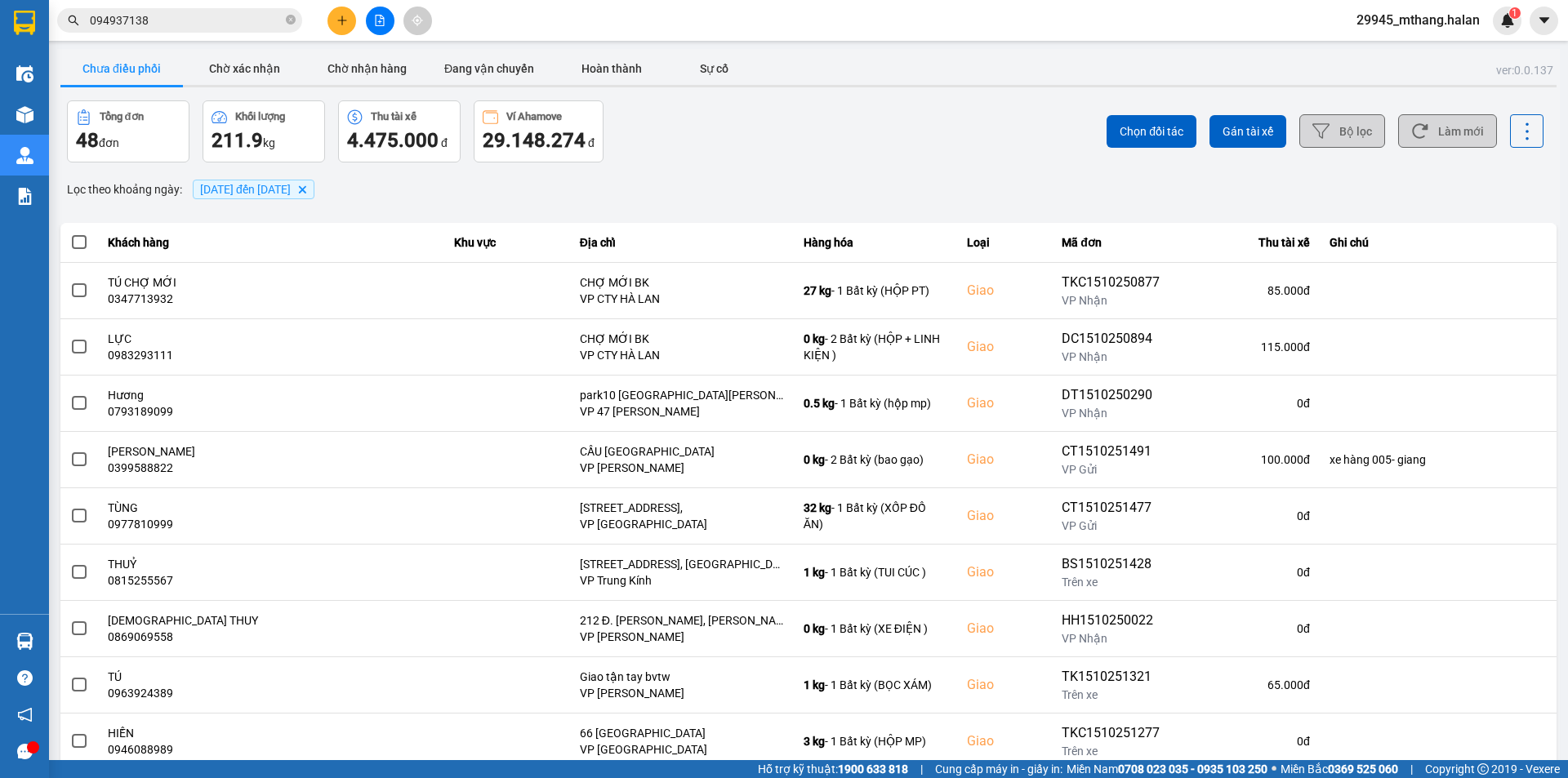
click at [1443, 131] on button "Làm mới" at bounding box center [1447, 131] width 99 height 33
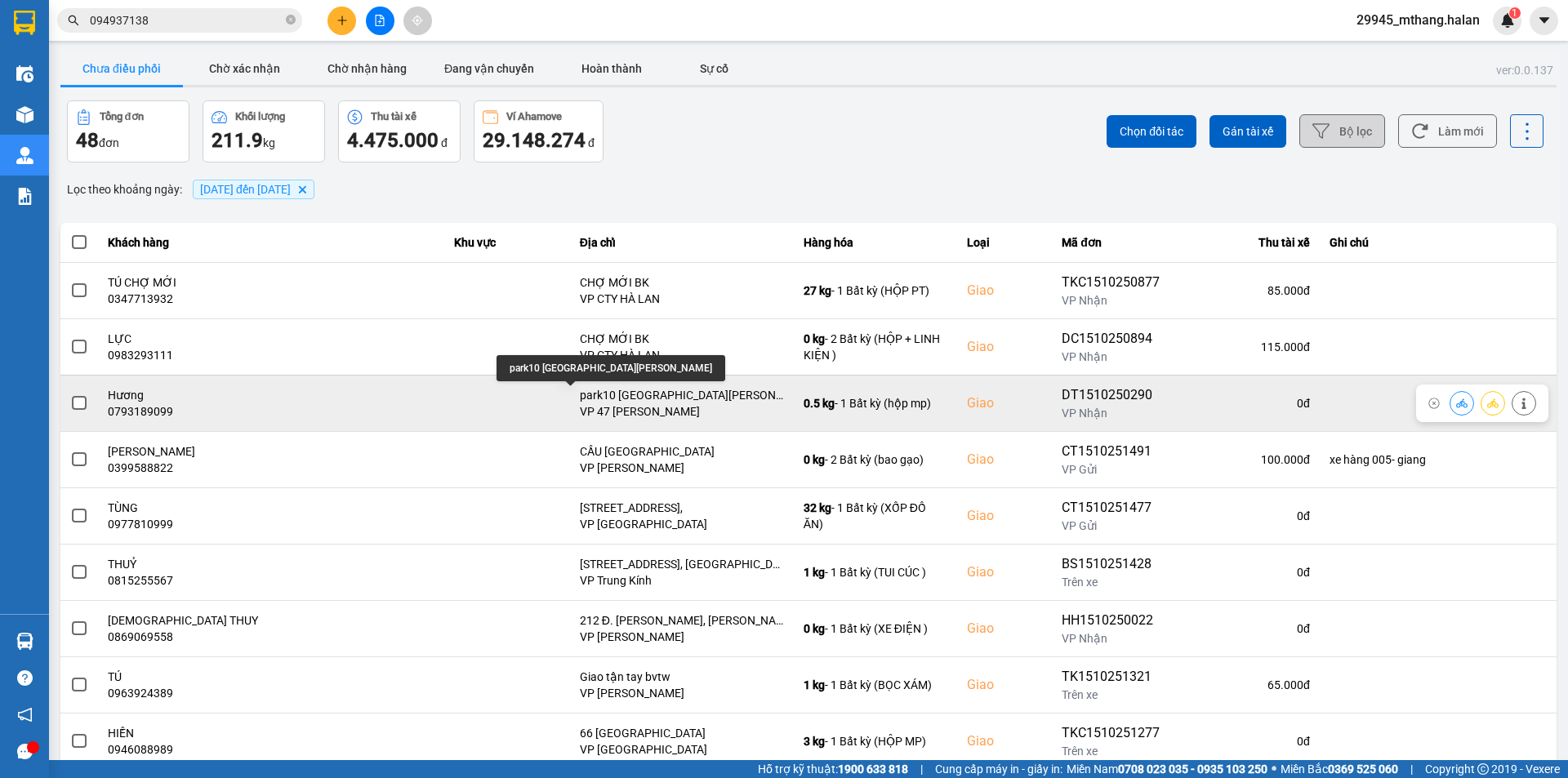
click at [580, 393] on div "park10 times city minh khai" at bounding box center [682, 395] width 204 height 16
copy div "park10 times city minh khai"
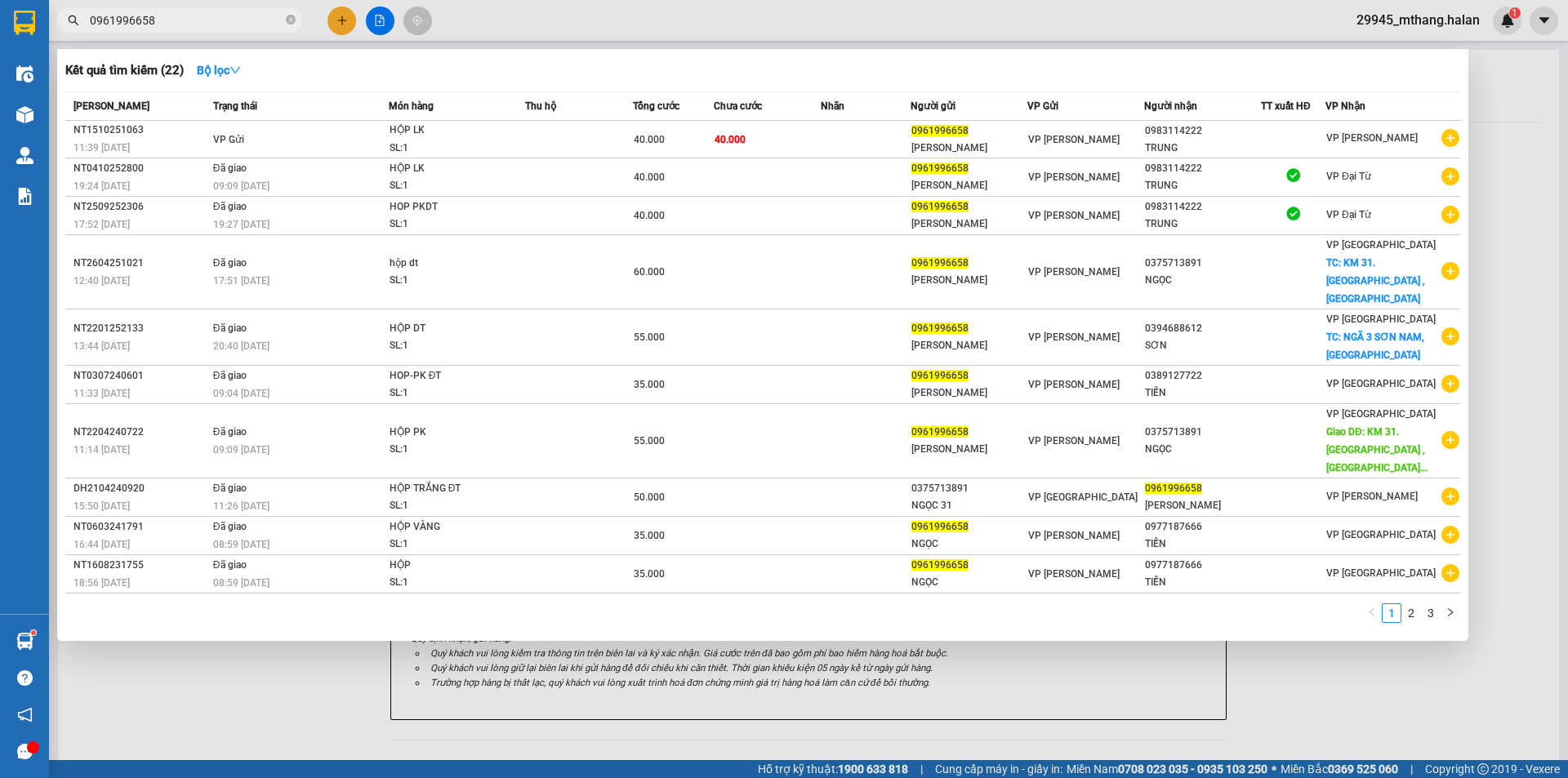
click at [210, 19] on input "0961996658" at bounding box center [186, 20] width 192 height 18
click at [194, 19] on input "0961996658" at bounding box center [186, 20] width 192 height 18
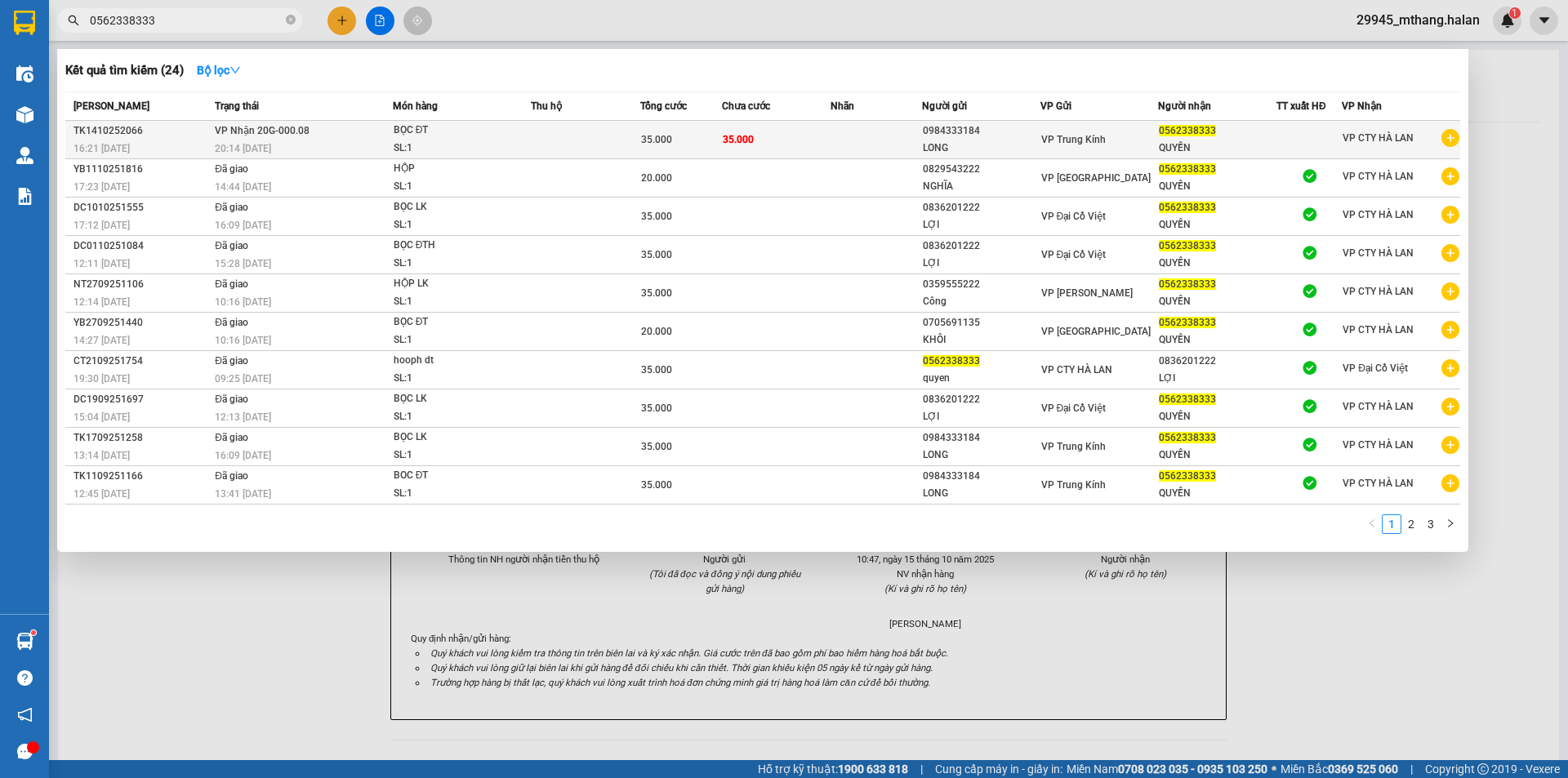
type input "0562338333"
click at [1048, 149] on td "VP Trung Kính" at bounding box center [1100, 140] width 119 height 39
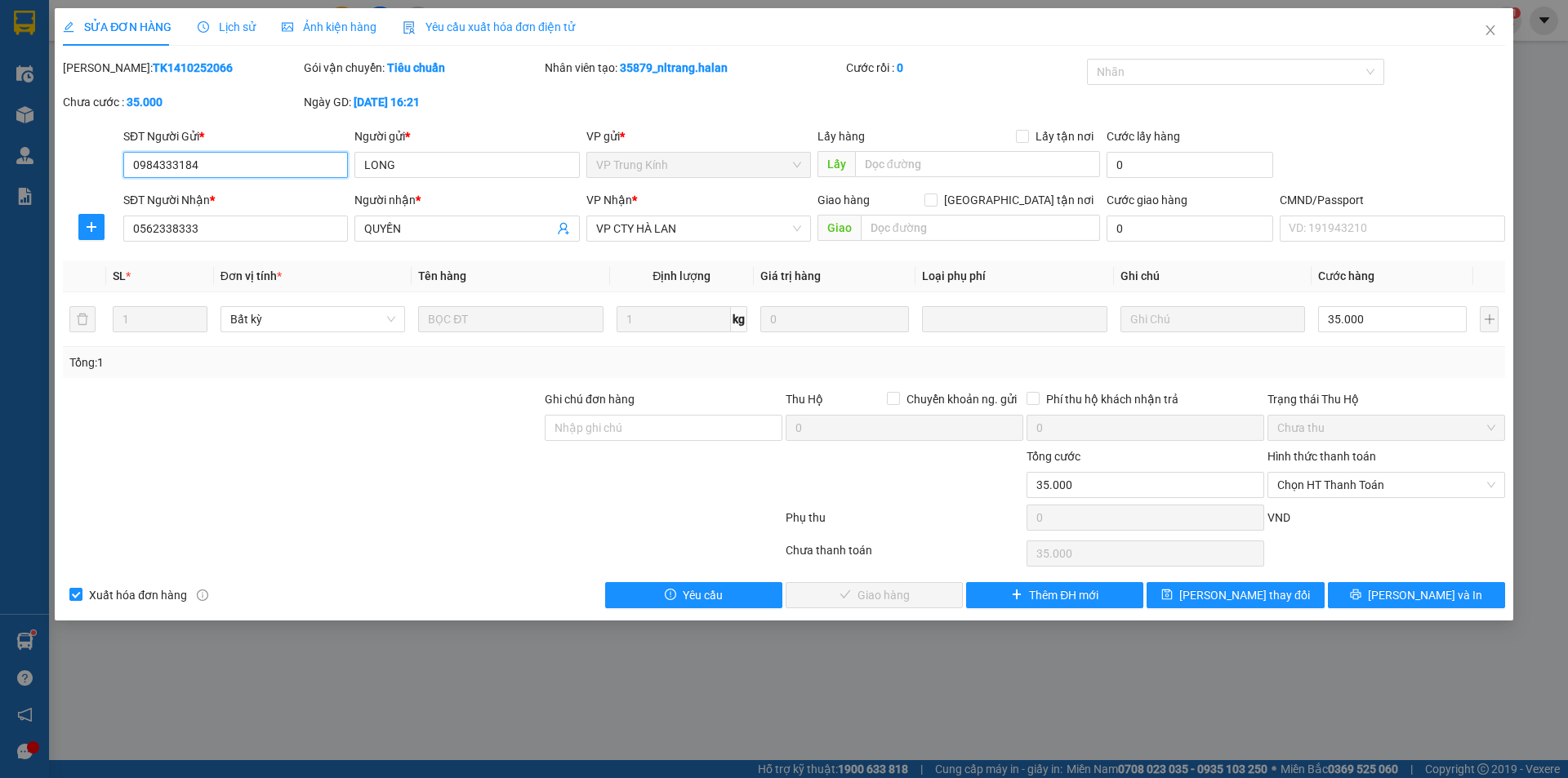
type input "0984333184"
type input "LONG"
type input "0562338333"
type input "QUYỀN"
type input "0"
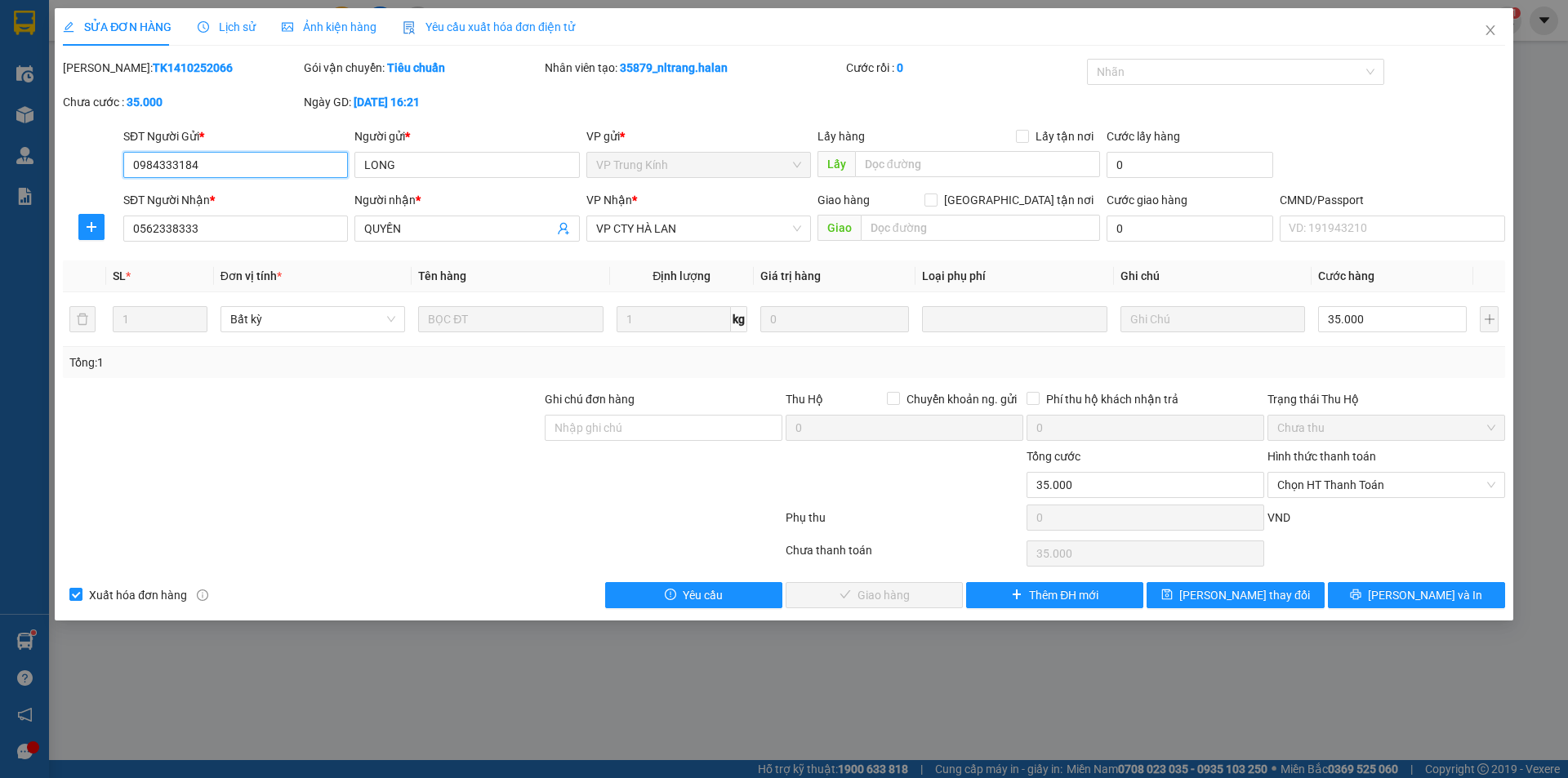
type input "35.000"
click at [1412, 595] on span "[PERSON_NAME] và In" at bounding box center [1425, 595] width 114 height 18
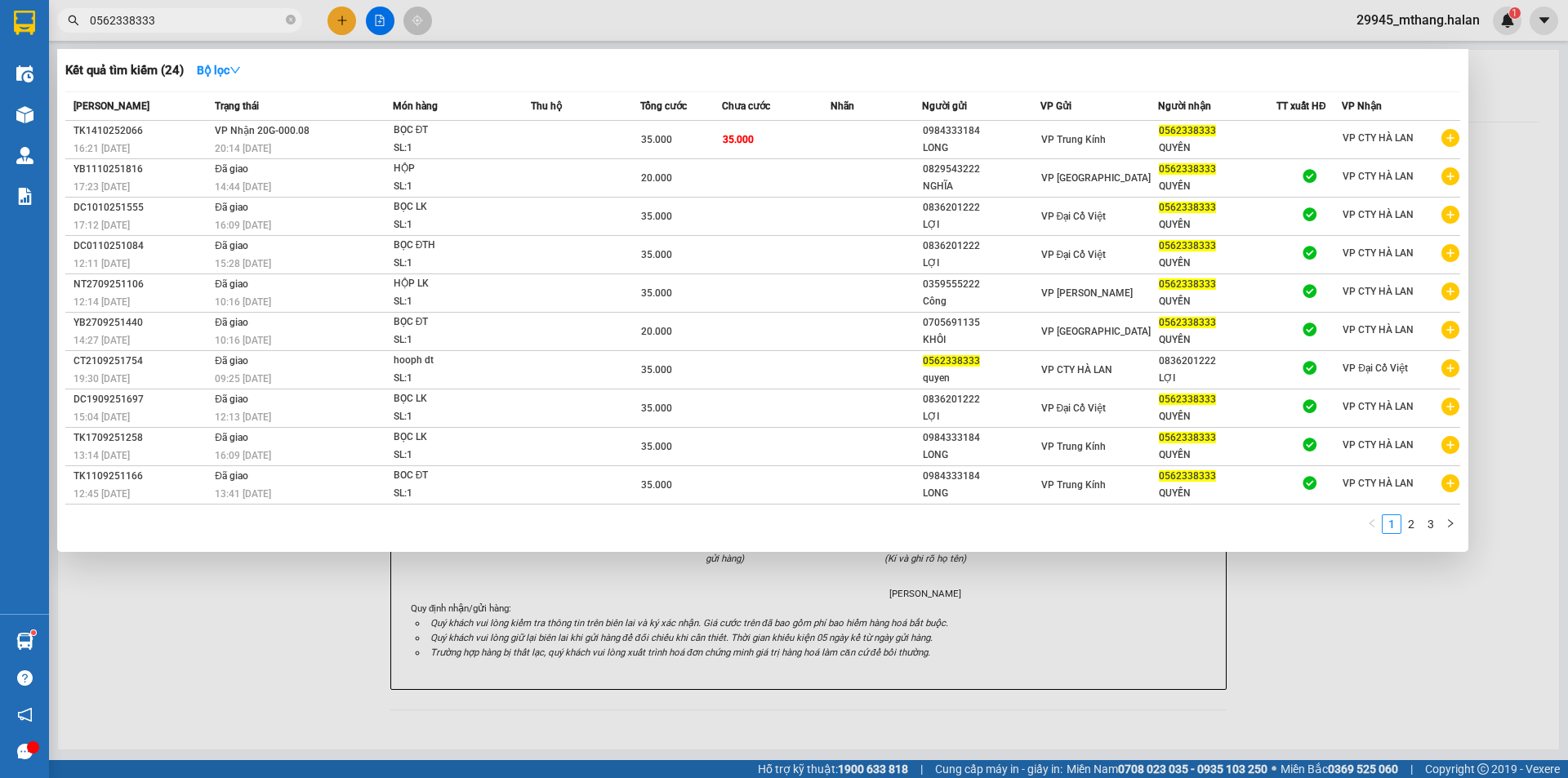
click at [171, 22] on input "0562338333" at bounding box center [186, 20] width 192 height 18
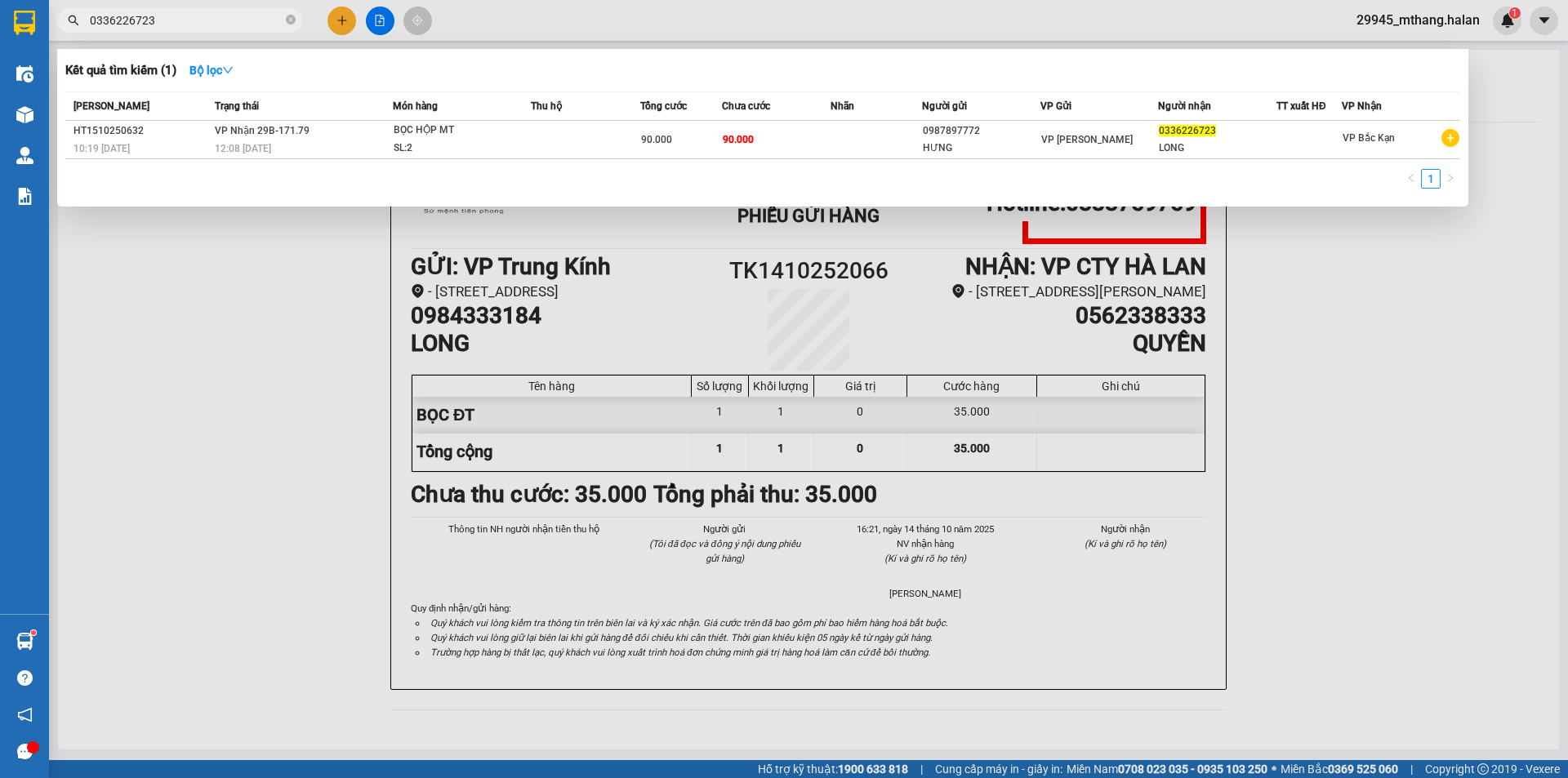
click at [255, 429] on div at bounding box center [784, 389] width 1568 height 778
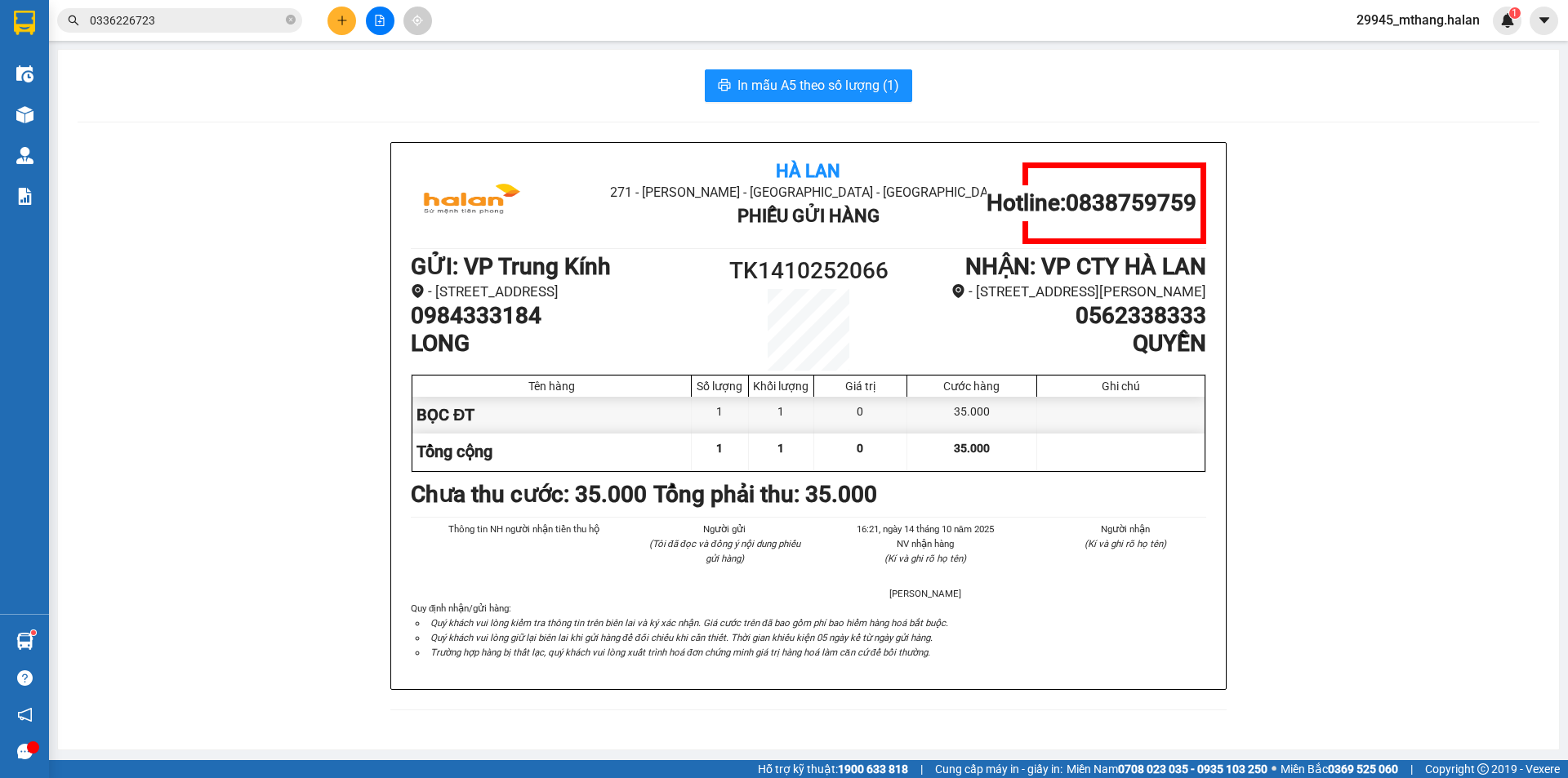
click at [254, 323] on div "Hà Lan 271 - Dương Tự Minh - Phường Tân Long - Thái Nguyên Phiếu Gửi Hàng Hotli…" at bounding box center [808, 436] width 1462 height 588
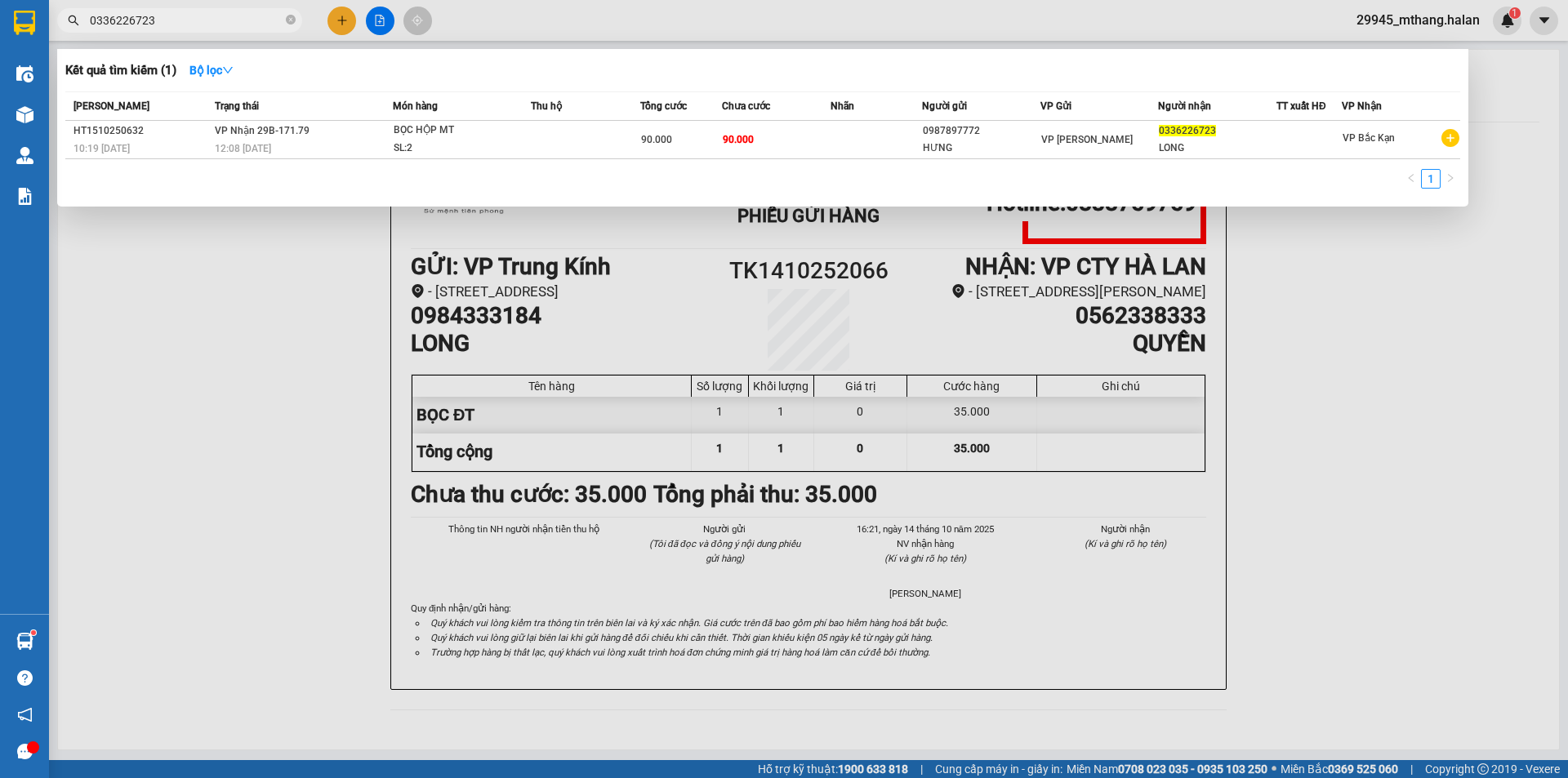
click at [216, 19] on input "0336226723" at bounding box center [186, 20] width 192 height 18
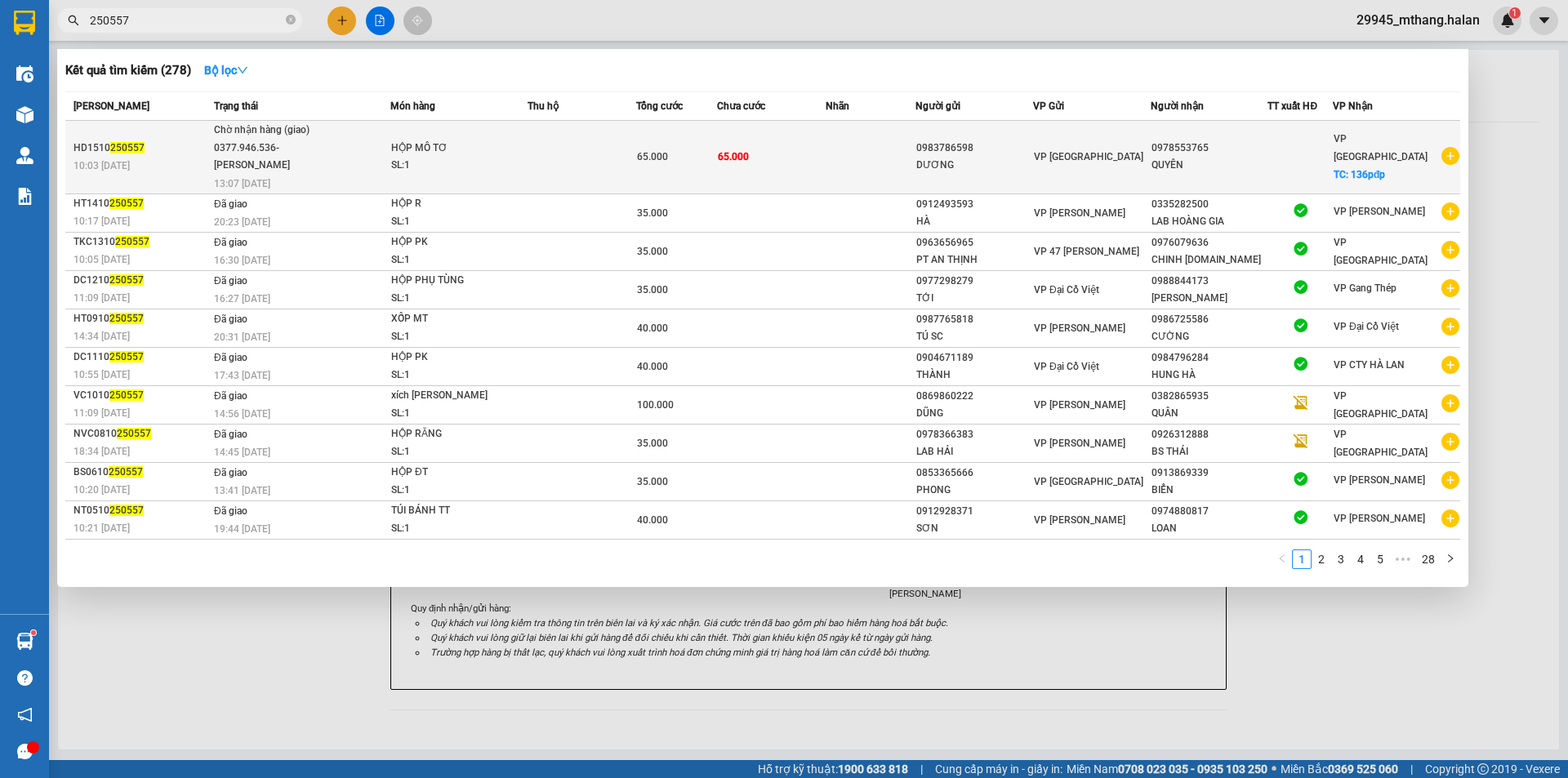
type input "250557"
click at [705, 156] on div "65.000" at bounding box center [677, 156] width 79 height 18
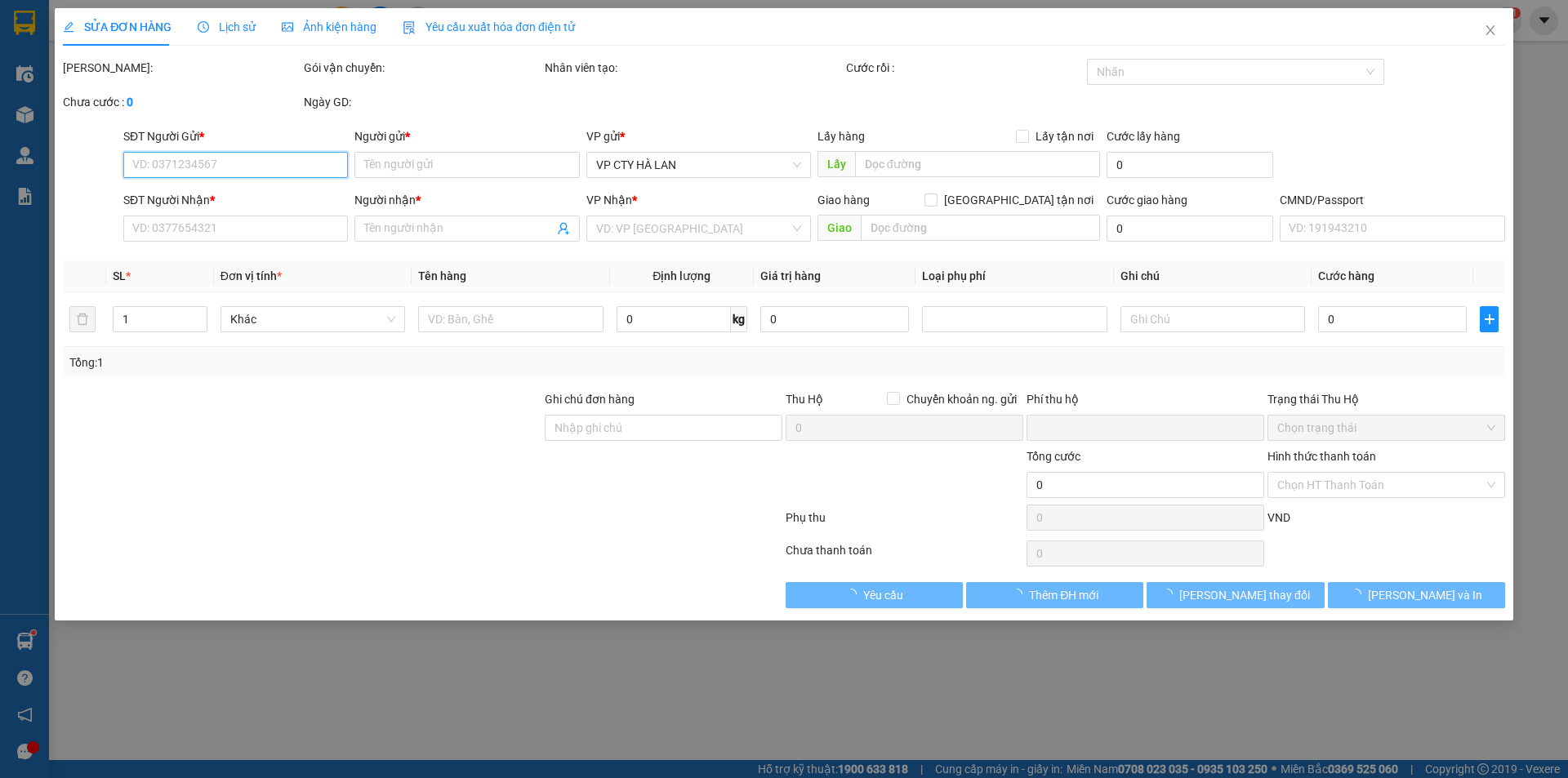
type input "0983786598"
type input "DƯƠNG"
type input "0978553765"
type input "QUYÊN"
checkbox input "true"
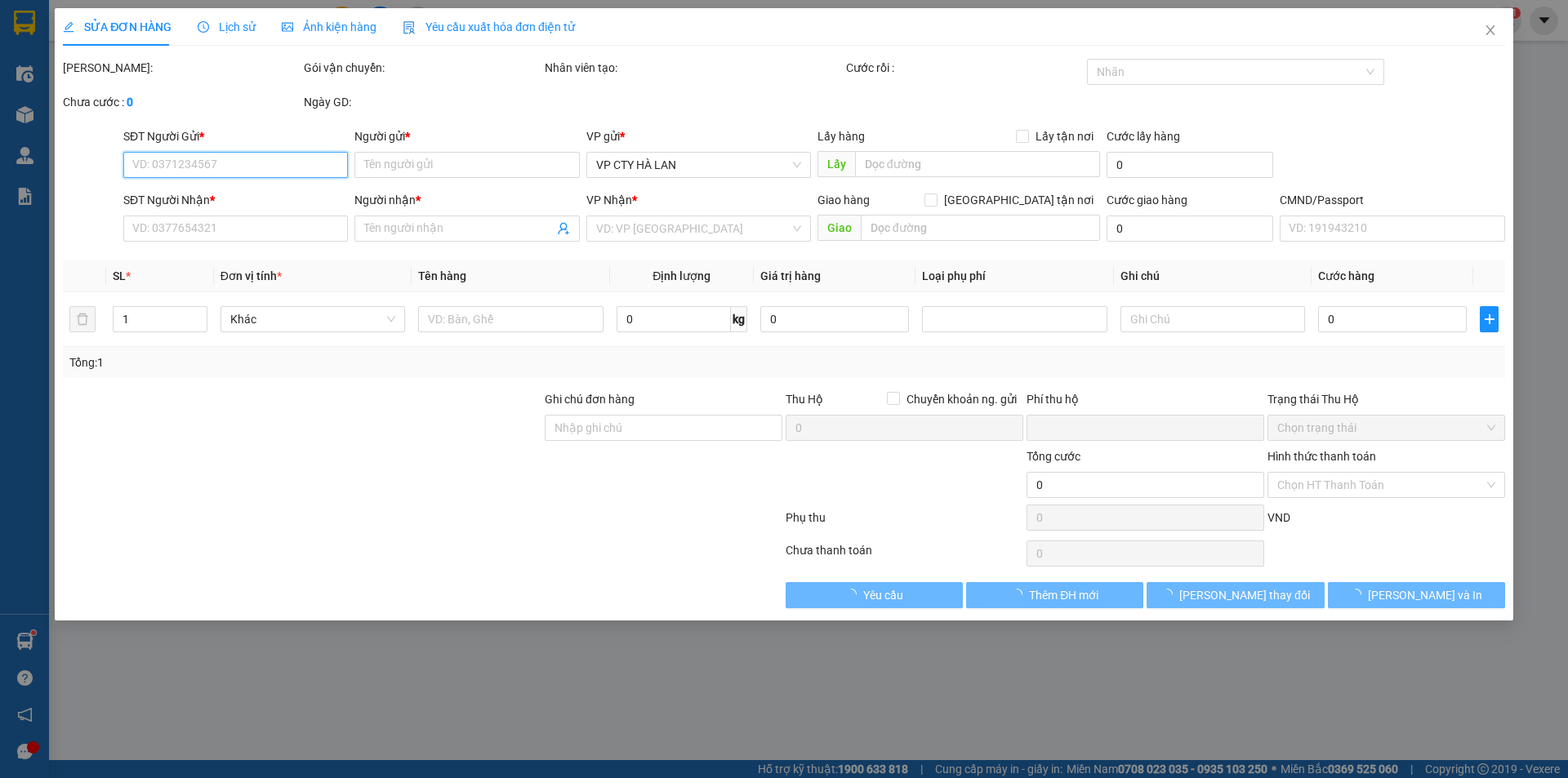
type input "136pđp"
type input "0"
type input "65.000"
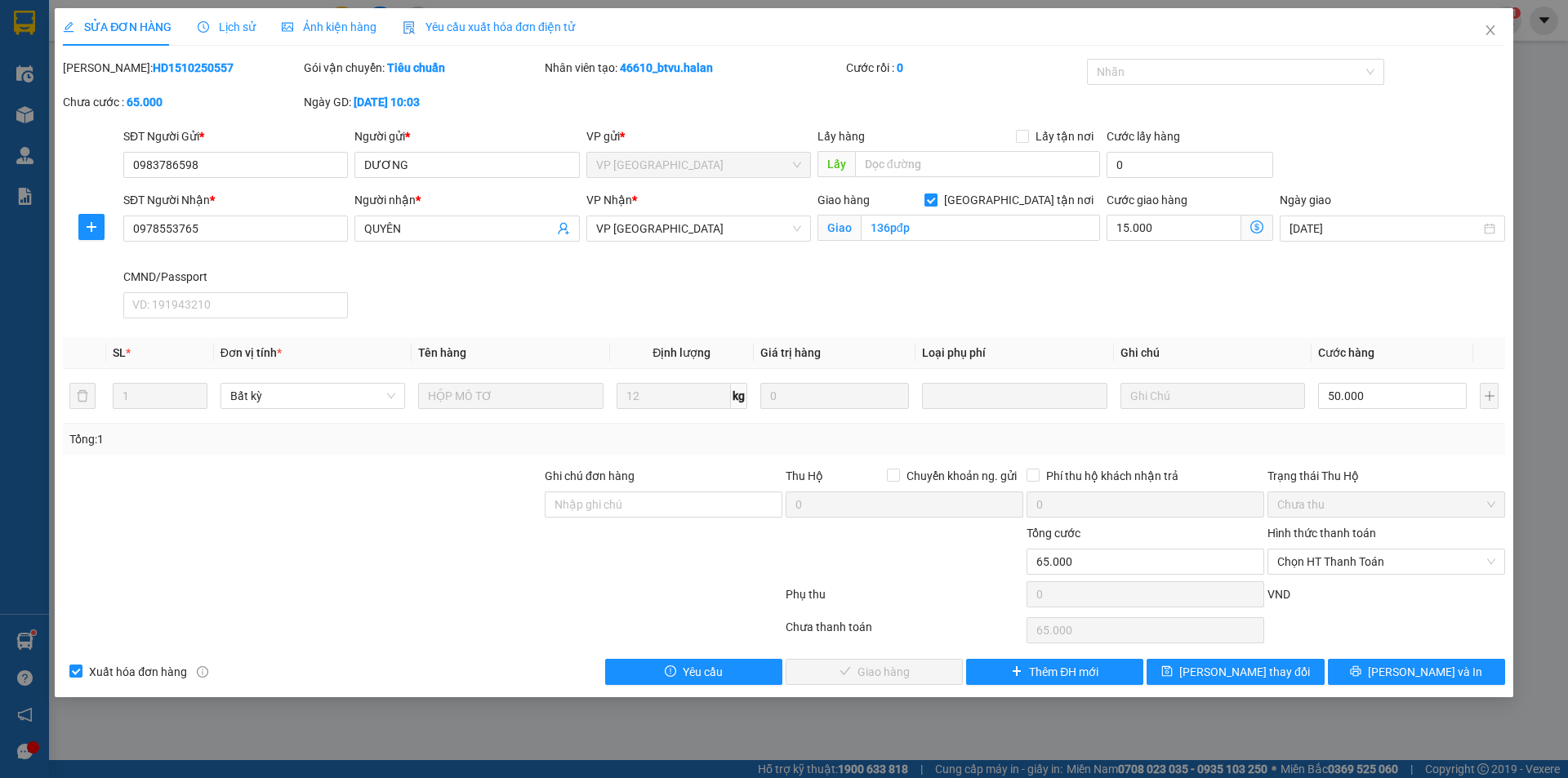
click at [936, 196] on input "[GEOGRAPHIC_DATA] tận nơi" at bounding box center [930, 198] width 11 height 11
checkbox input "false"
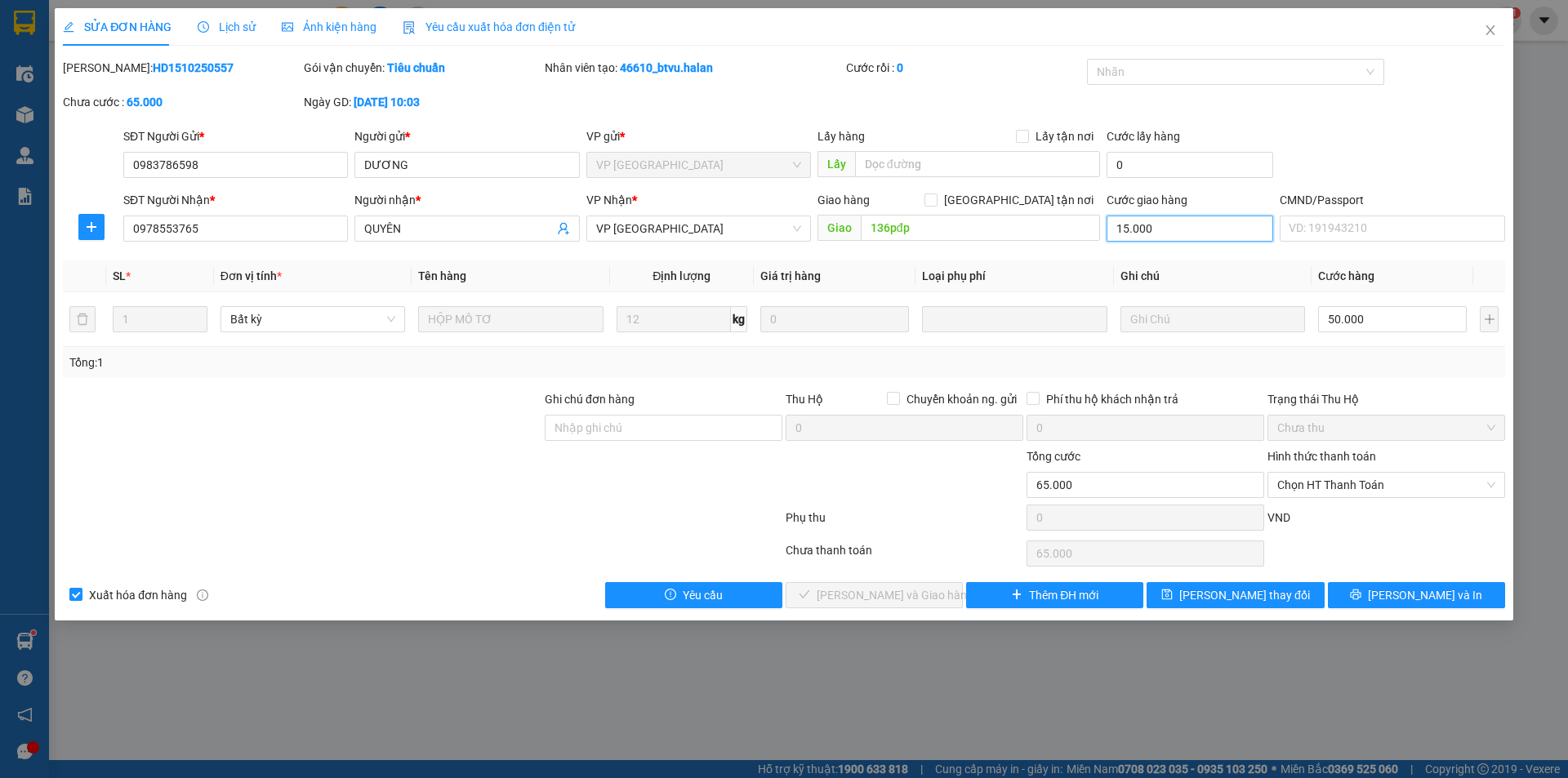
click at [1164, 227] on input "15.000" at bounding box center [1190, 228] width 167 height 26
type input "50.000"
type input "0"
click at [970, 224] on input "136pđp" at bounding box center [981, 228] width 240 height 26
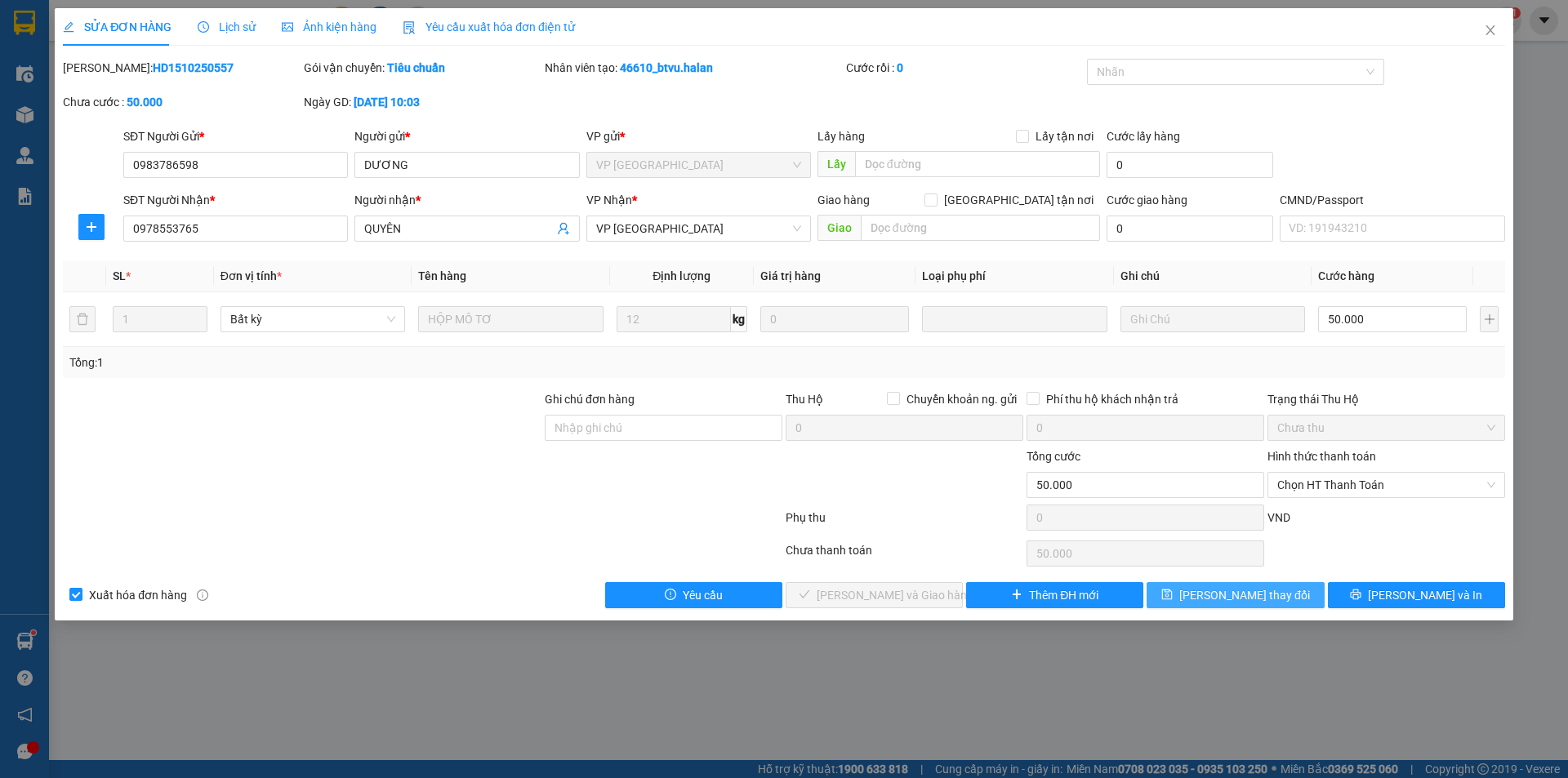
click at [1246, 592] on span "[PERSON_NAME] thay đổi" at bounding box center [1244, 595] width 131 height 18
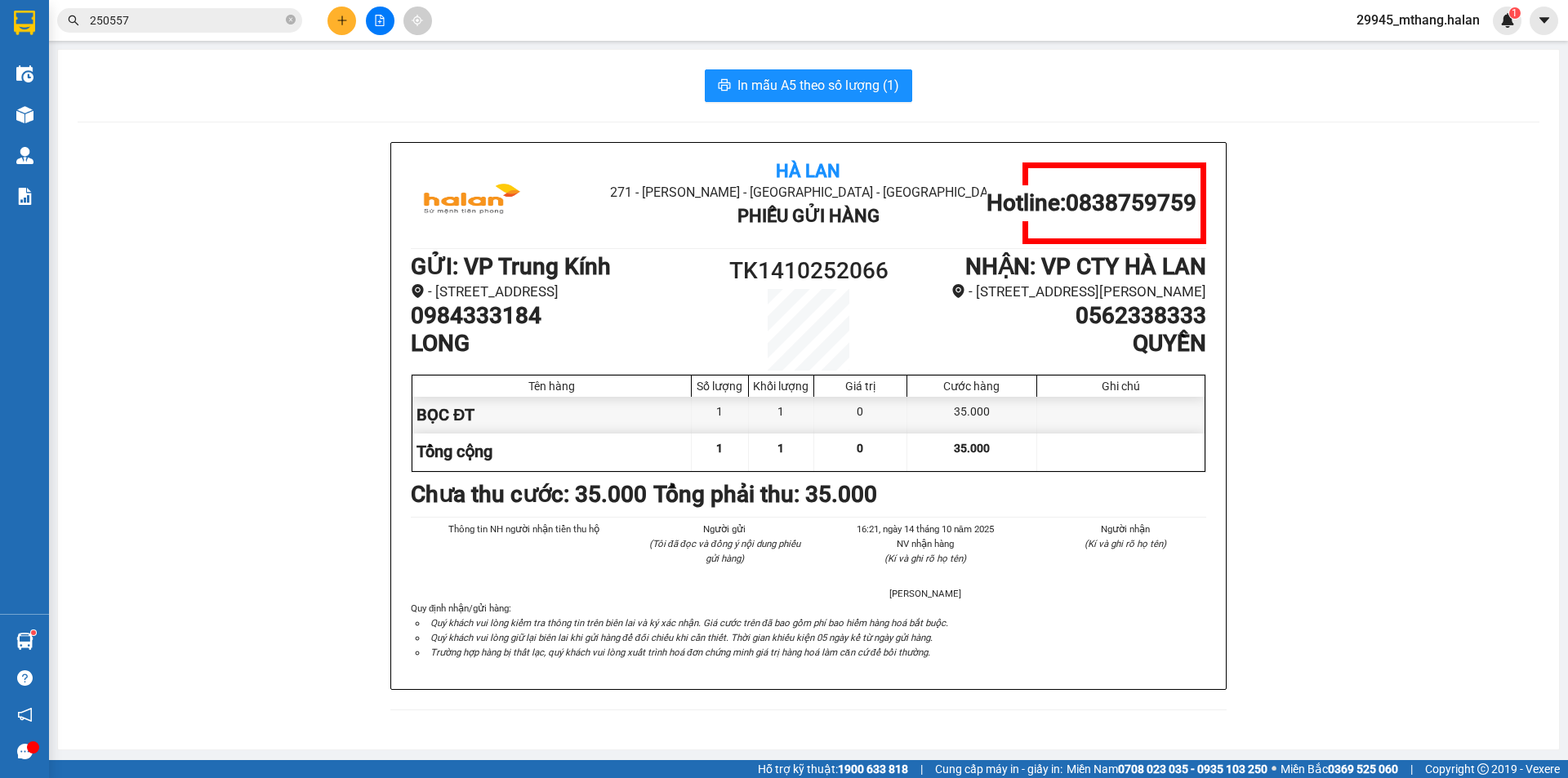
click at [164, 23] on input "250557" at bounding box center [186, 20] width 192 height 18
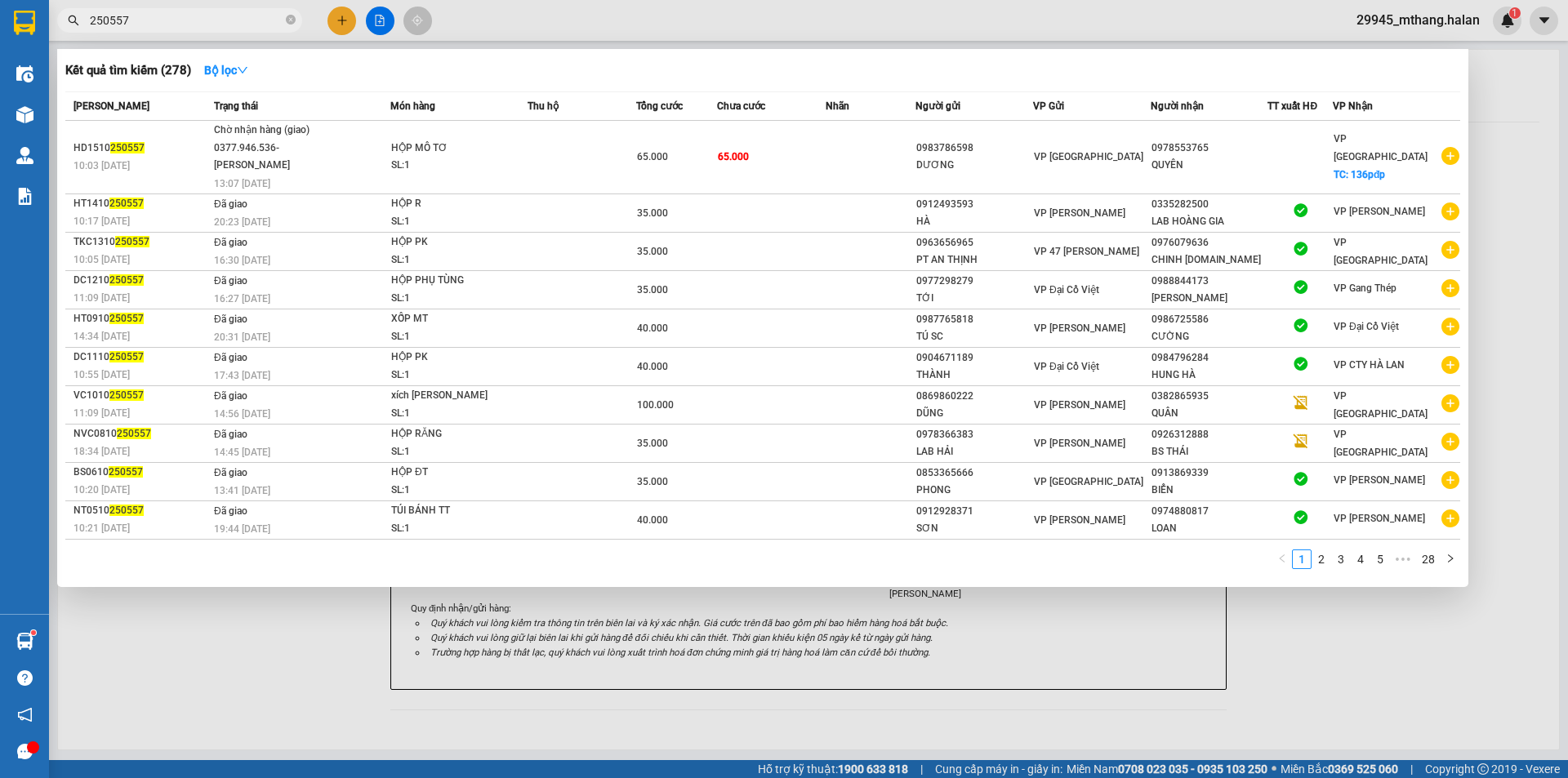
click at [164, 23] on input "250557" at bounding box center [186, 20] width 192 height 18
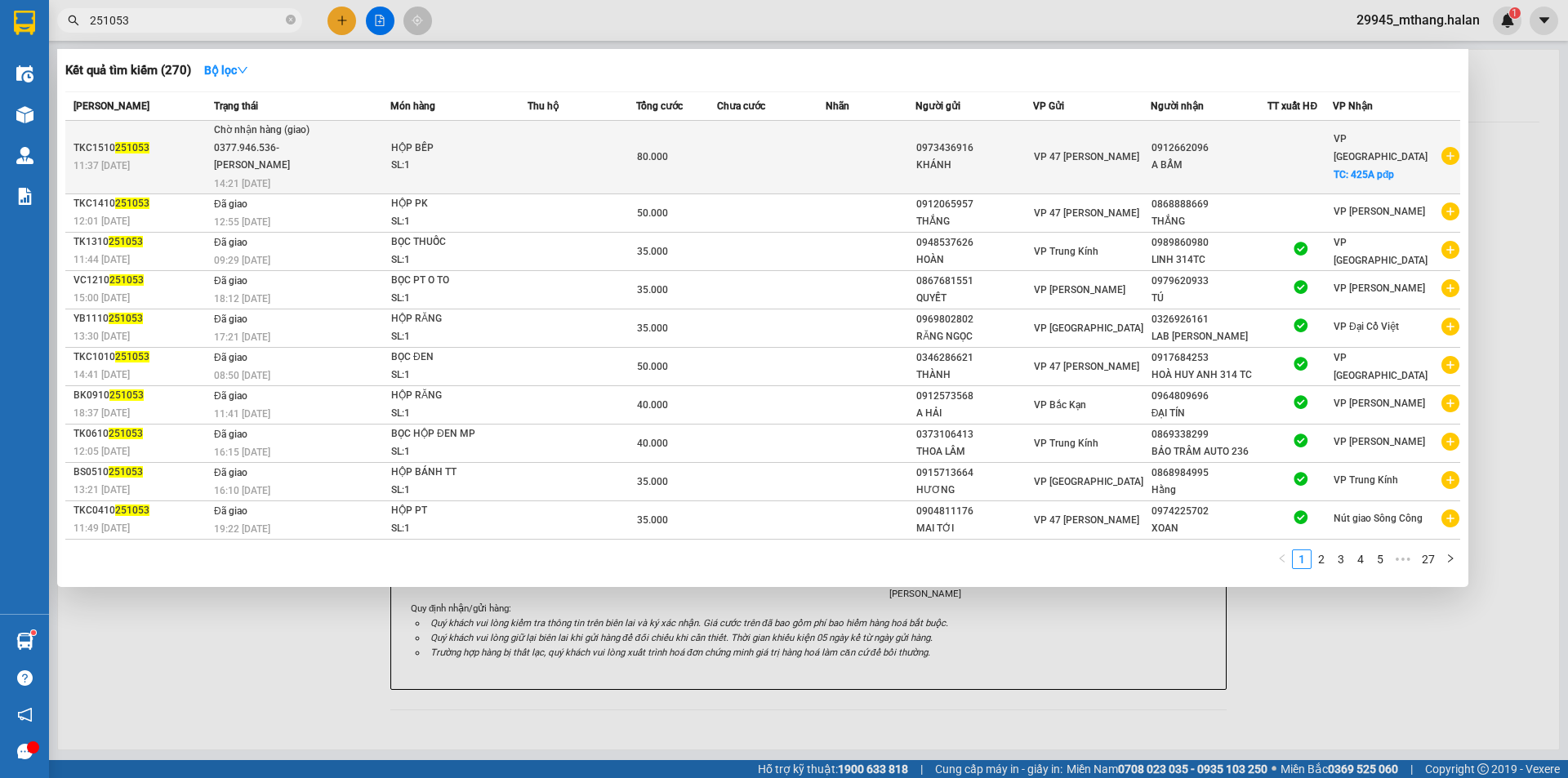
type input "251053"
click at [1250, 170] on div "A BẨM" at bounding box center [1209, 166] width 116 height 17
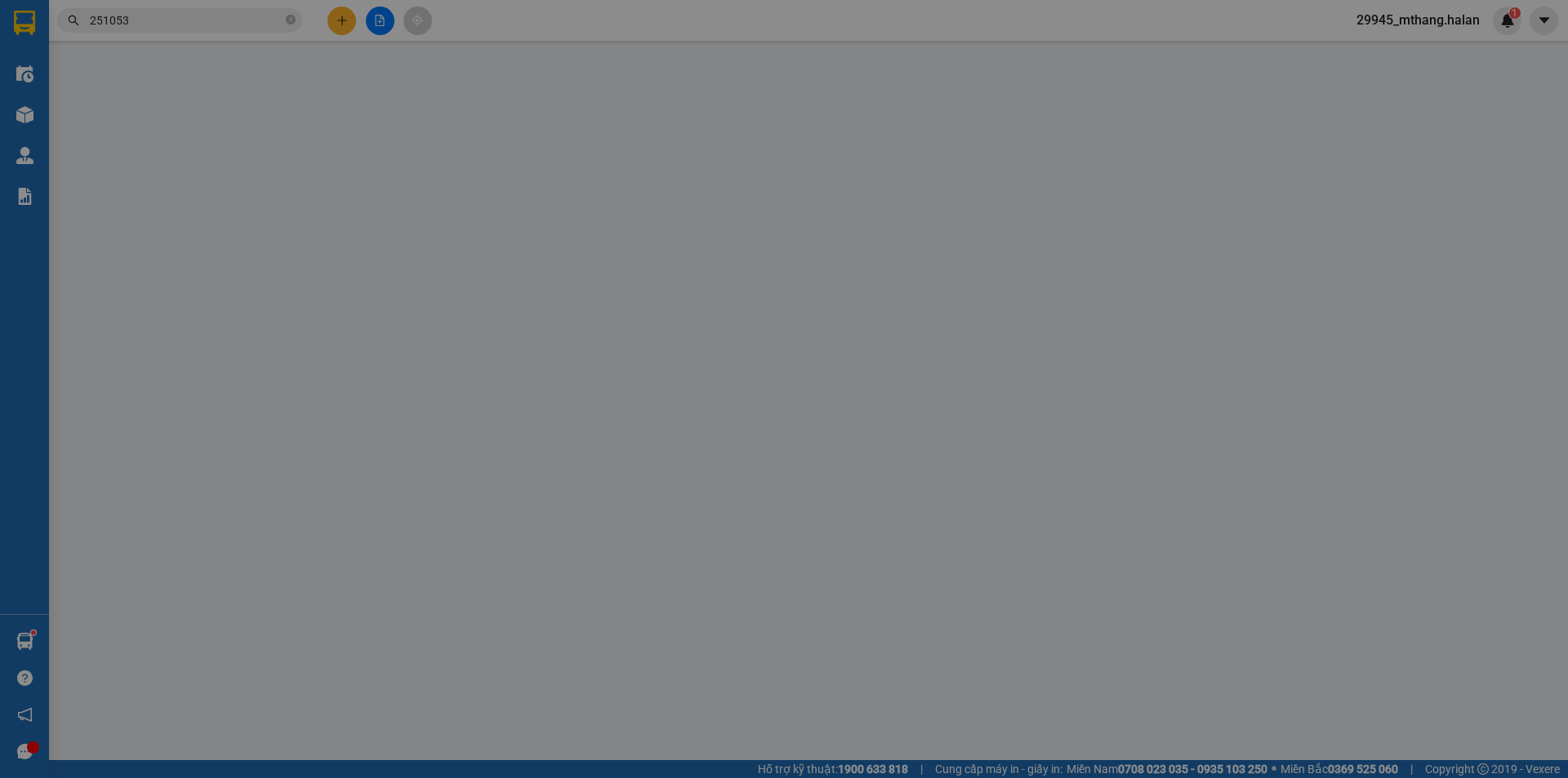
type input "0973436916"
type input "KHÁNH"
type input "0912662096"
type input "A BẨM"
checkbox input "true"
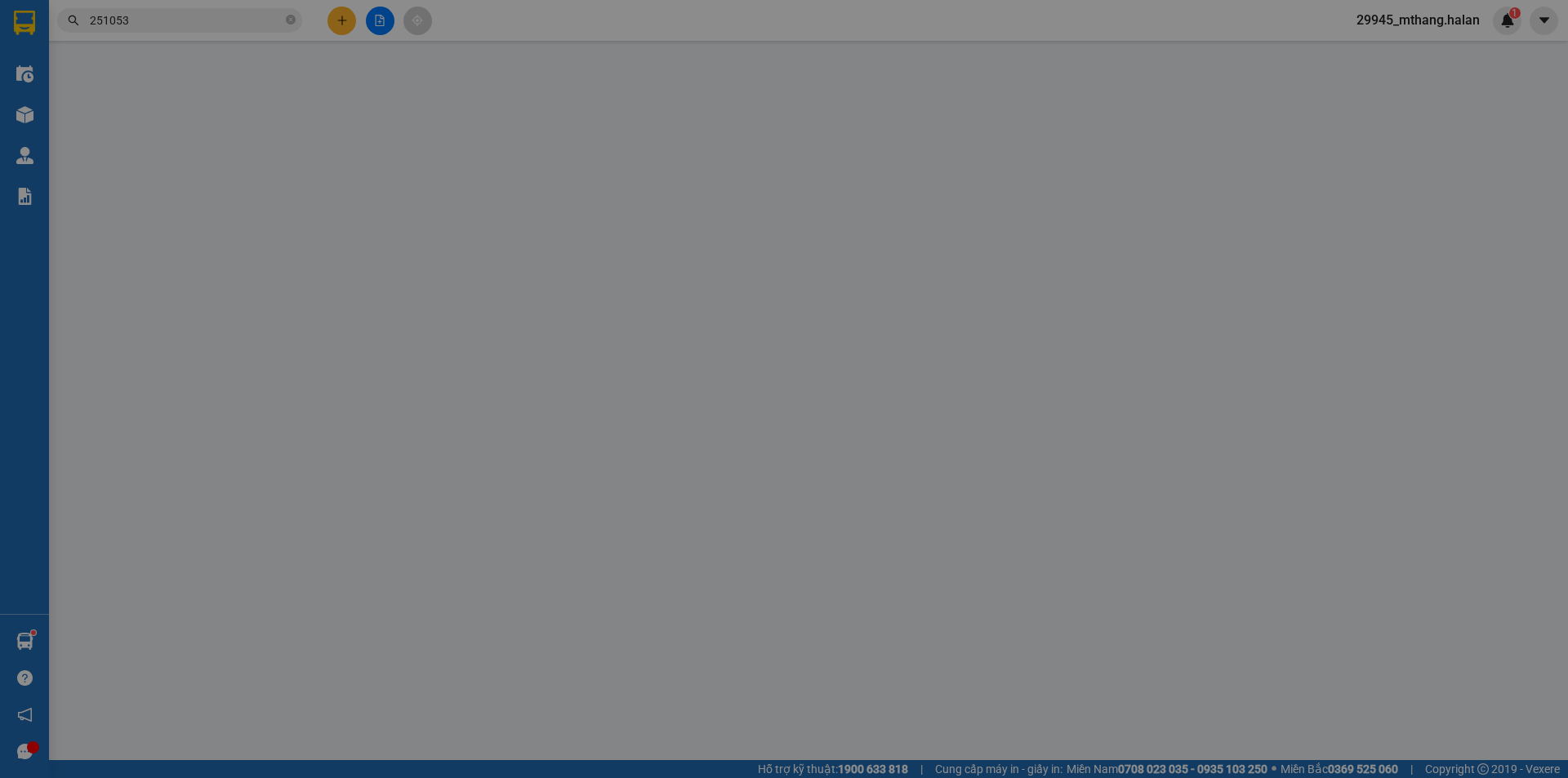
type input "425A pđp"
type input "0"
type input "80.000"
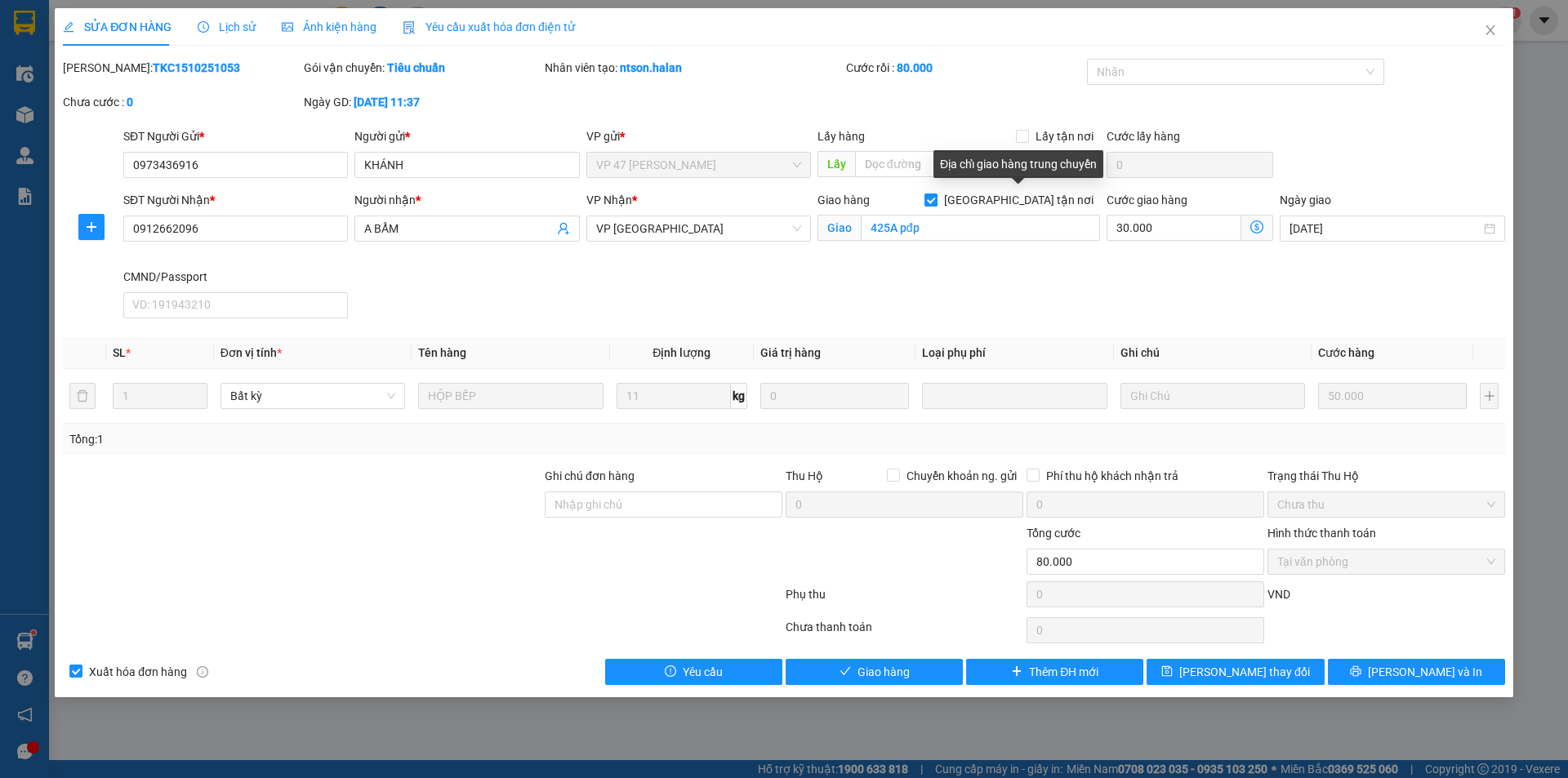
click at [936, 198] on input "[GEOGRAPHIC_DATA] tận nơi" at bounding box center [930, 198] width 11 height 11
checkbox input "false"
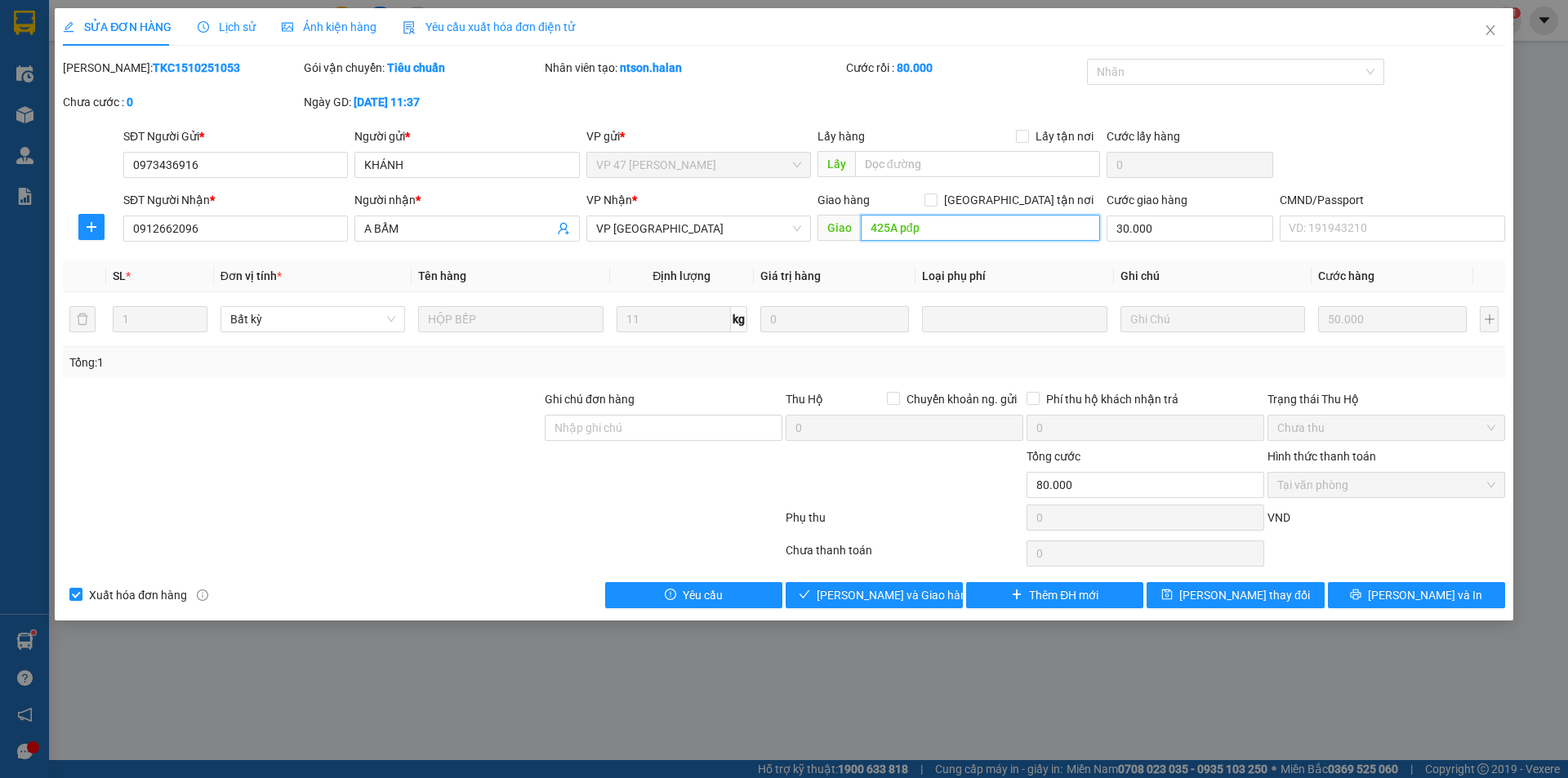
click at [981, 226] on input "425A pđp" at bounding box center [981, 228] width 240 height 26
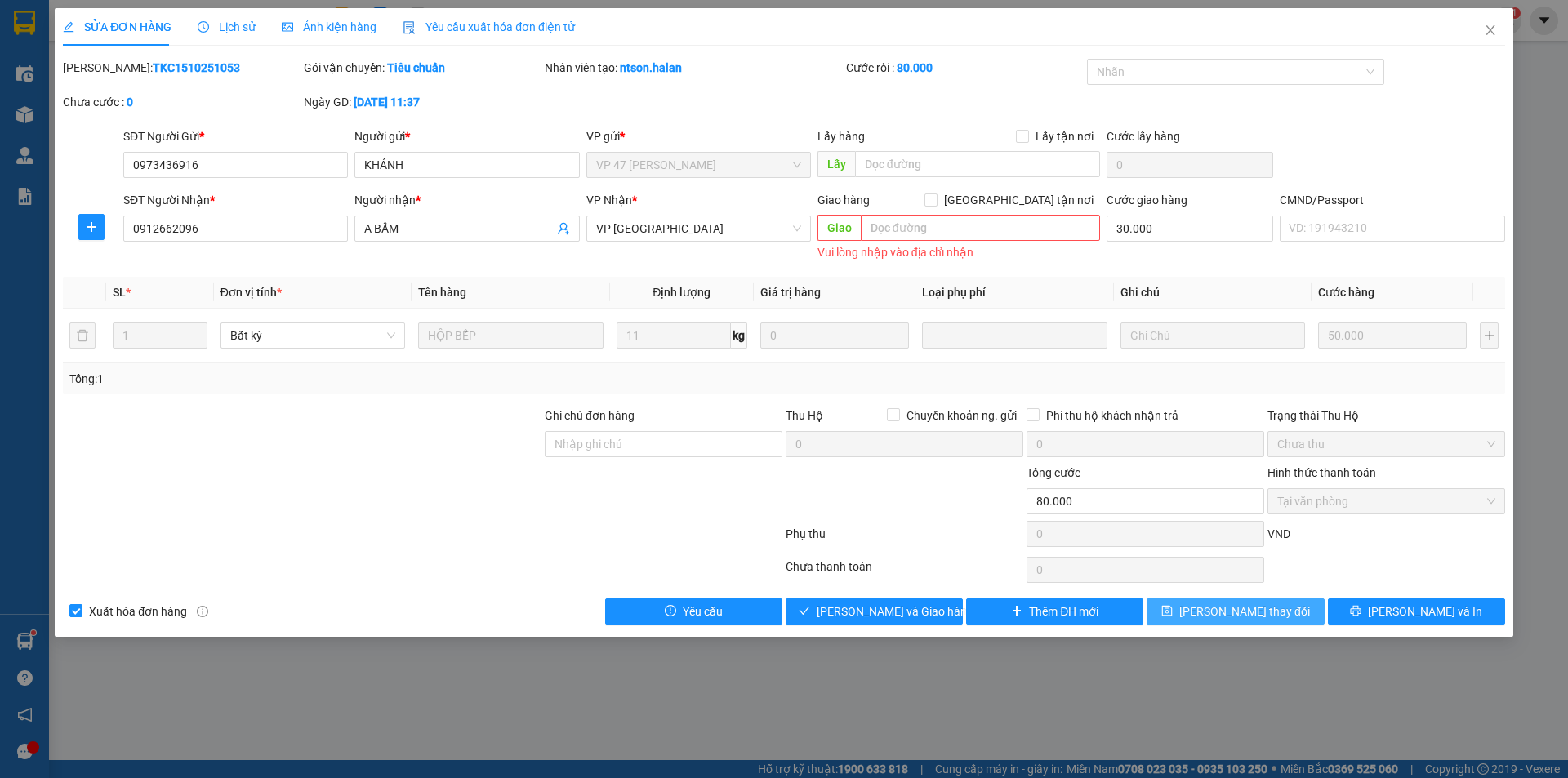
click at [1224, 617] on span "Lưu thay đổi" at bounding box center [1244, 611] width 131 height 18
click at [1247, 611] on span "Lưu thay đổi" at bounding box center [1244, 611] width 131 height 18
click at [1492, 27] on icon "close" at bounding box center [1490, 30] width 13 height 13
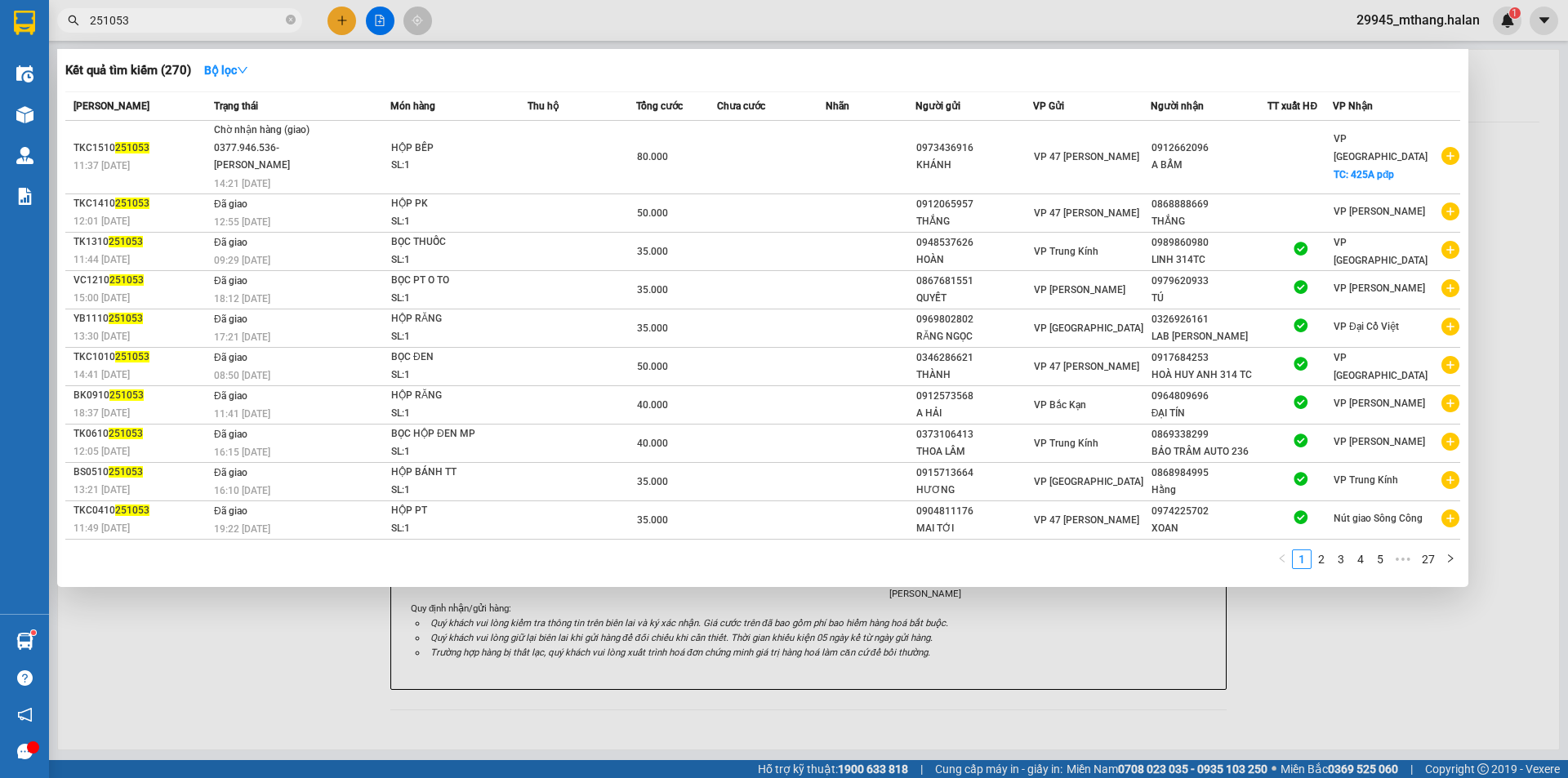
drag, startPoint x: 150, startPoint y: 17, endPoint x: 443, endPoint y: 65, distance: 296.9
click at [159, 18] on input "251053" at bounding box center [186, 20] width 192 height 18
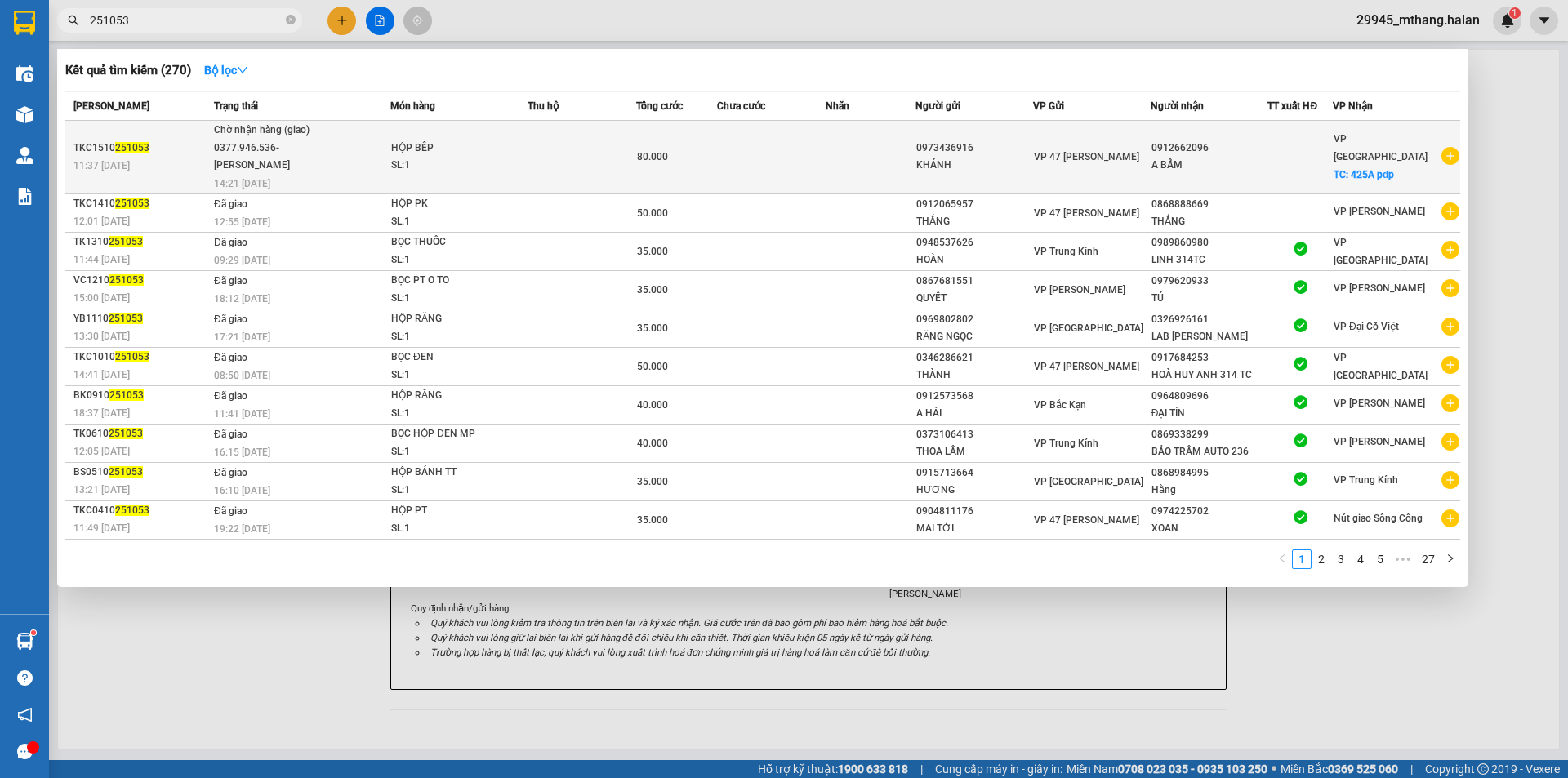
click at [543, 139] on td at bounding box center [581, 158] width 109 height 74
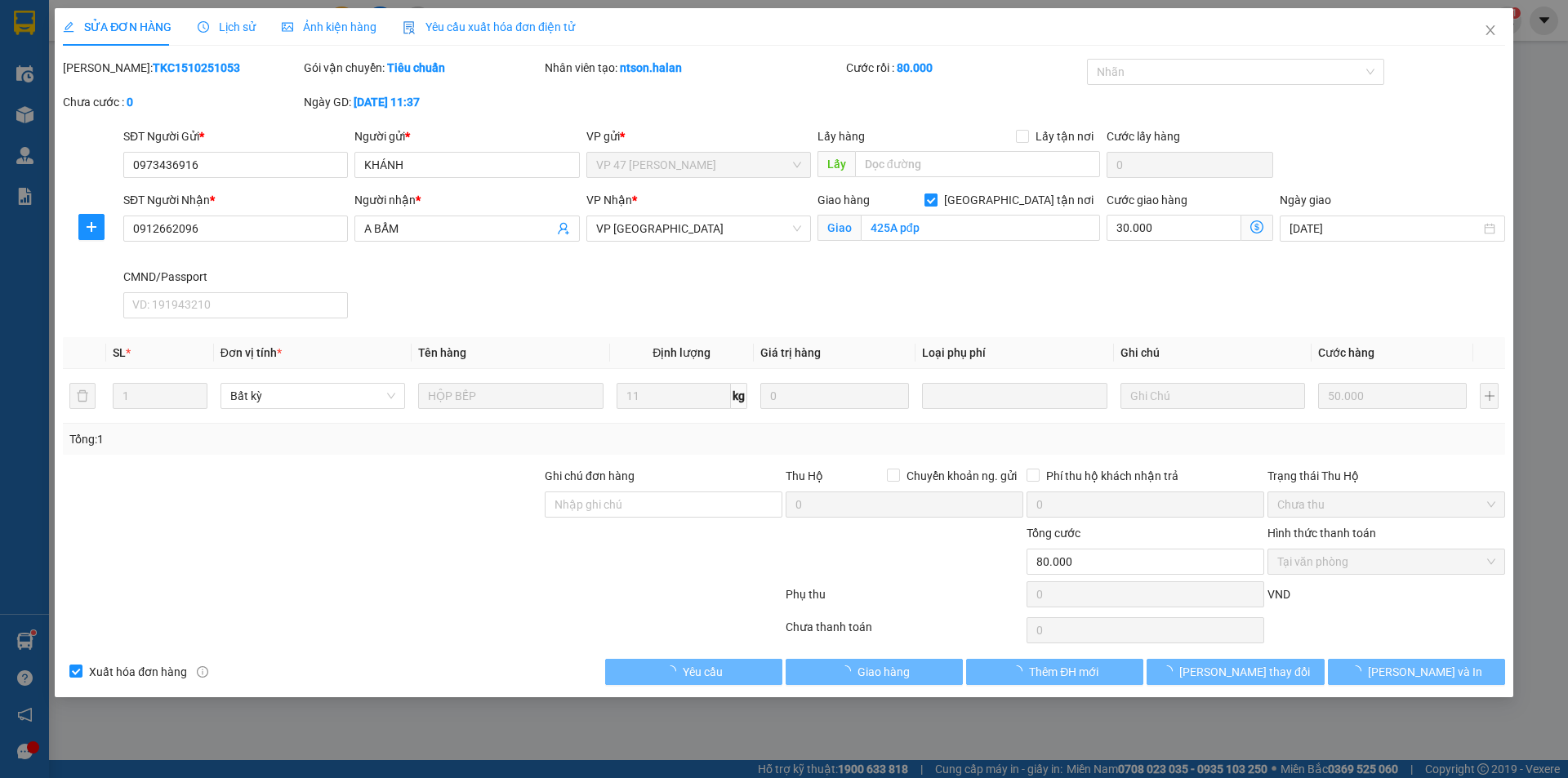
type input "0973436916"
type input "KHÁNH"
type input "0912662096"
type input "A BẨM"
checkbox input "true"
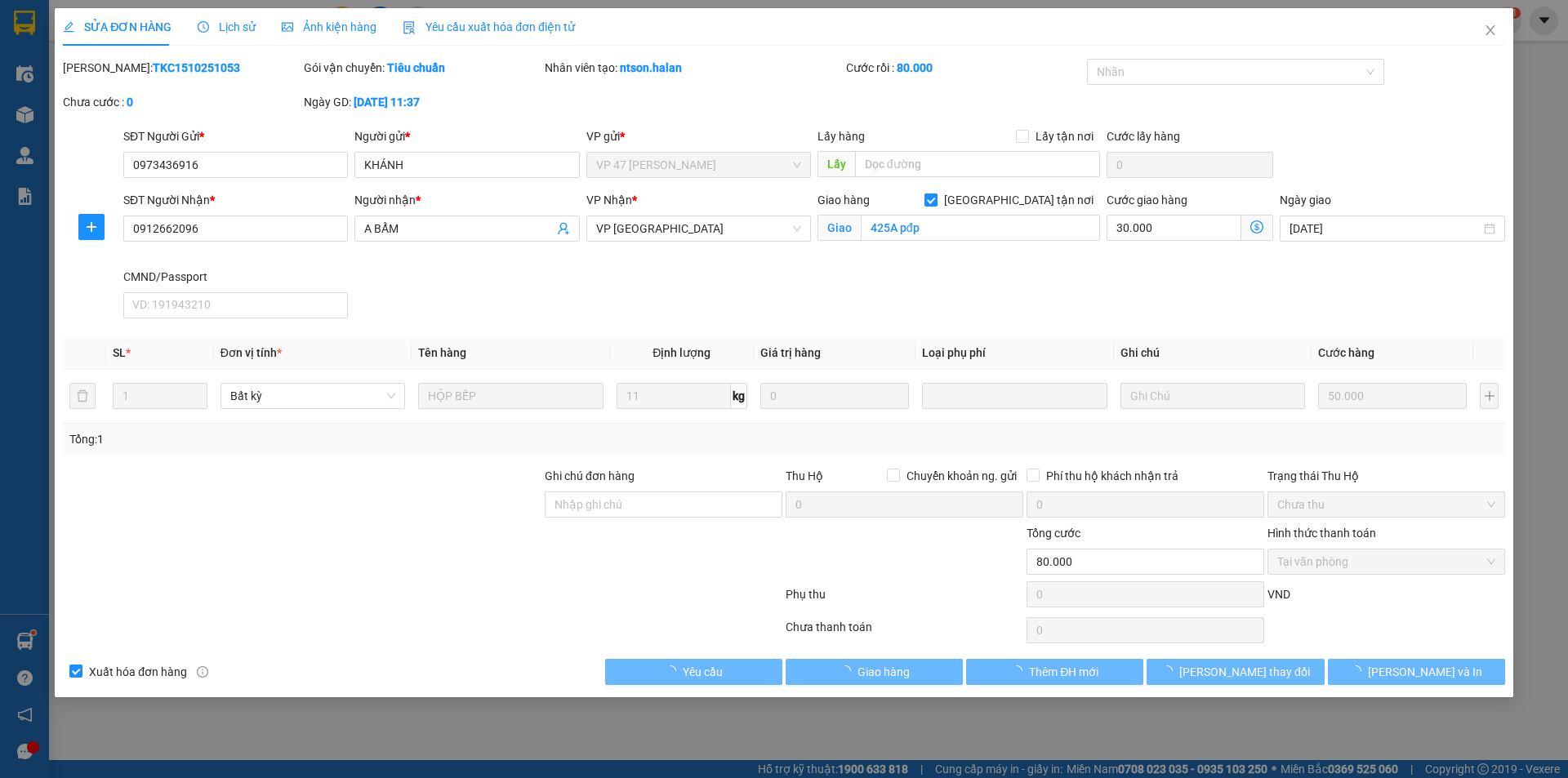
type input "425A pđp"
type input "0"
type input "80.000"
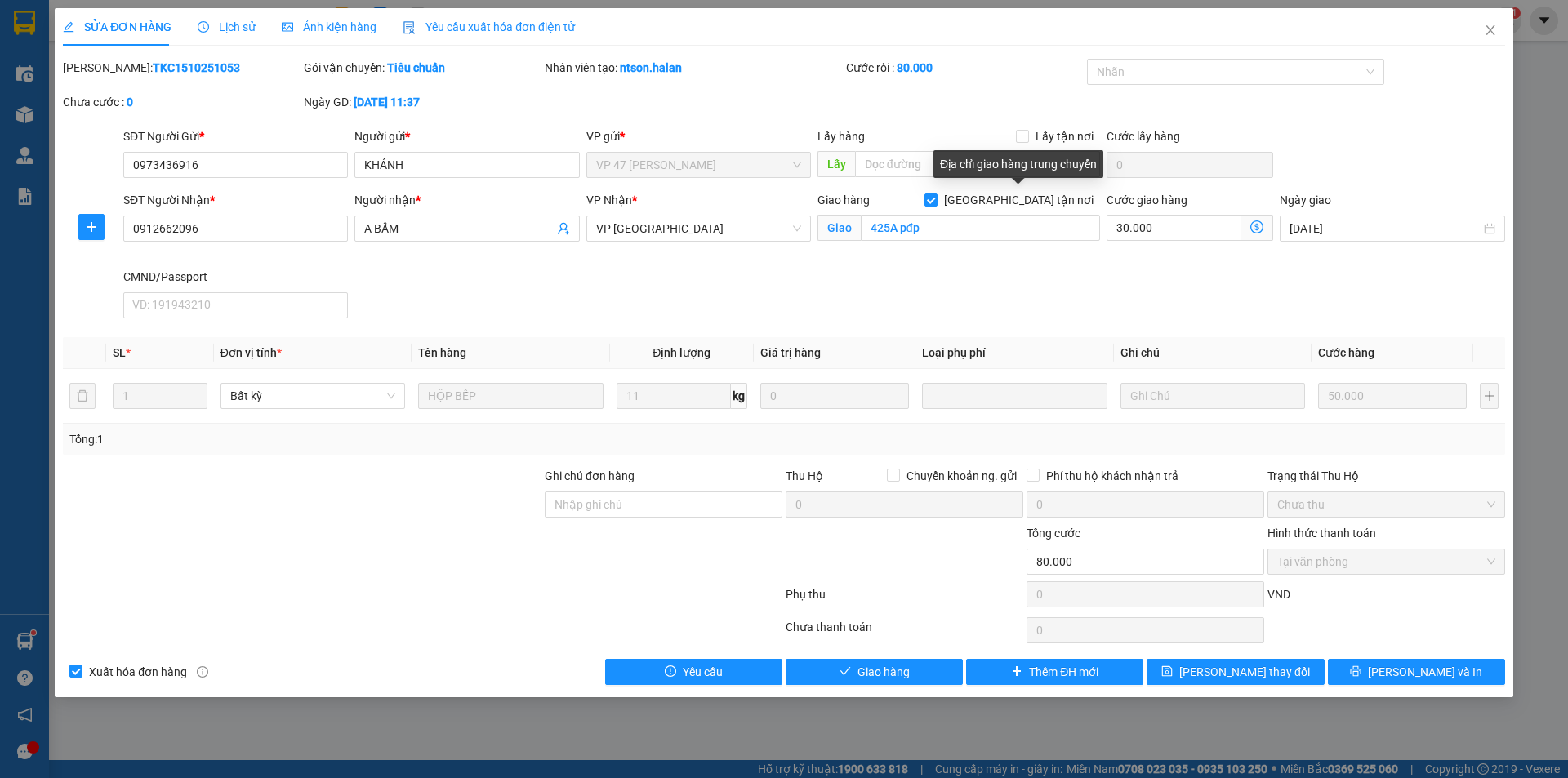
drag, startPoint x: 1018, startPoint y: 204, endPoint x: 1182, endPoint y: 562, distance: 393.8
click at [936, 204] on input "Giao tận nơi" at bounding box center [930, 198] width 11 height 11
checkbox input "false"
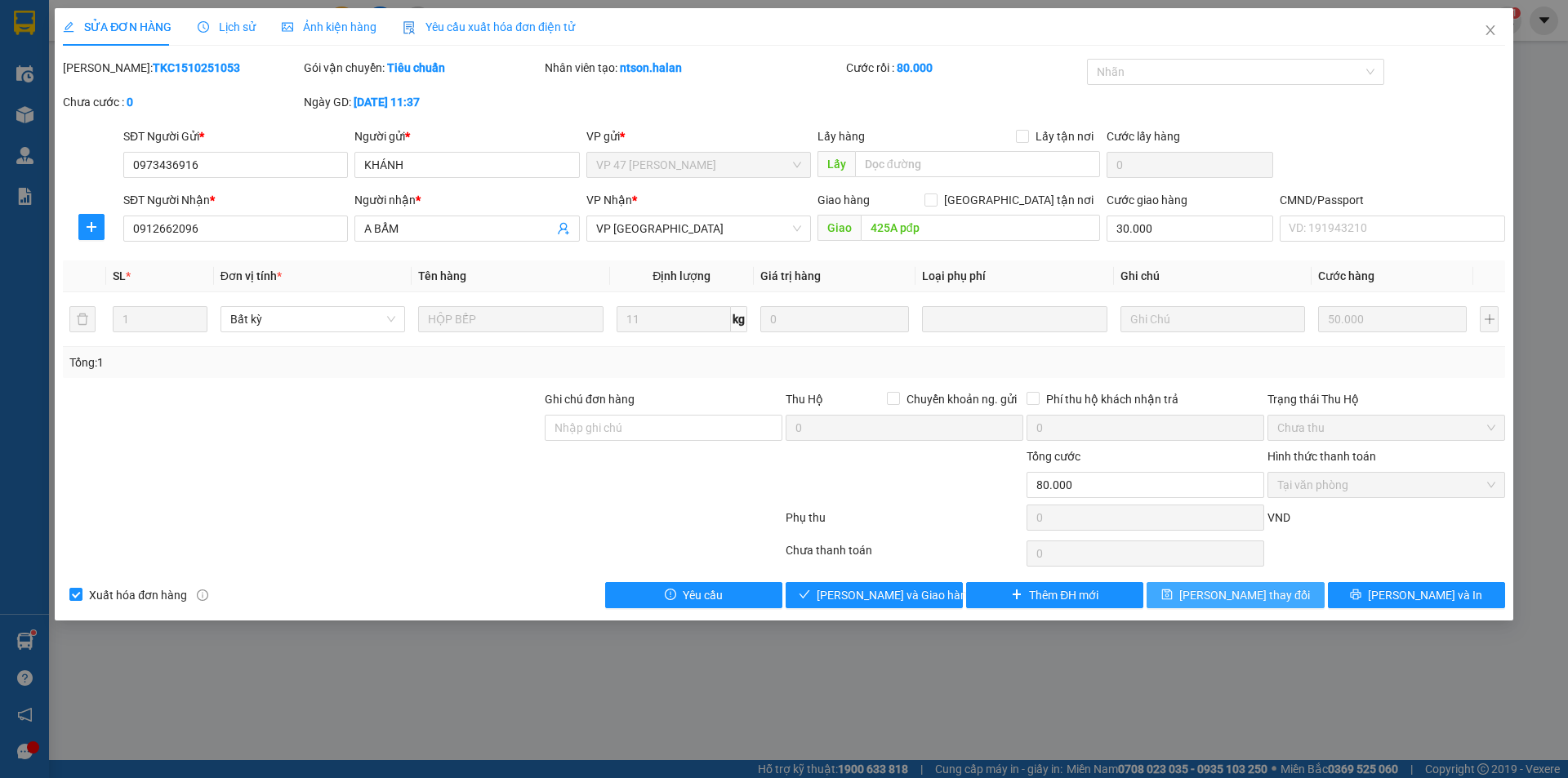
click at [1215, 598] on span "Lưu thay đổi" at bounding box center [1244, 595] width 131 height 18
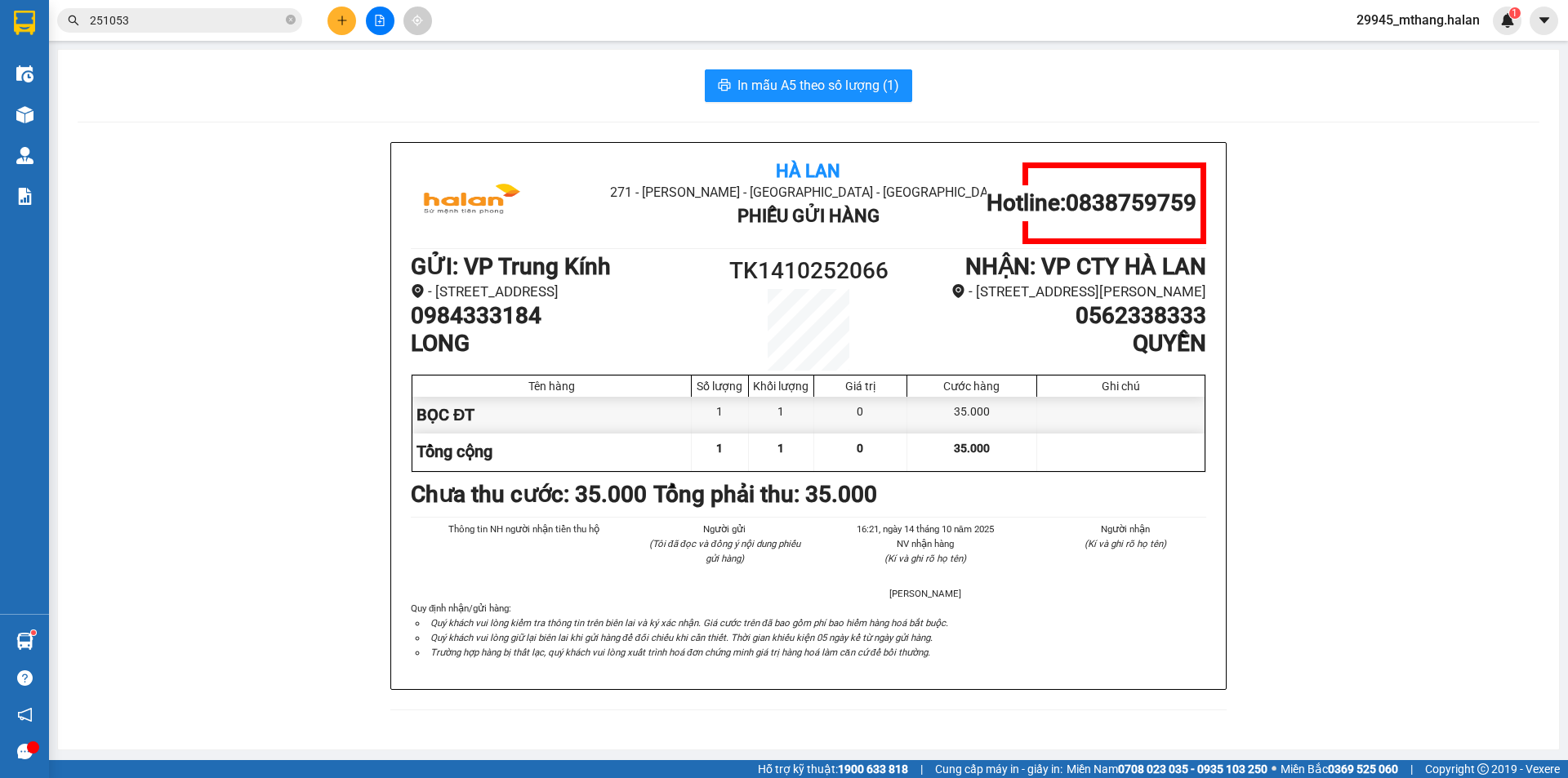
click at [197, 26] on input "251053" at bounding box center [186, 20] width 192 height 18
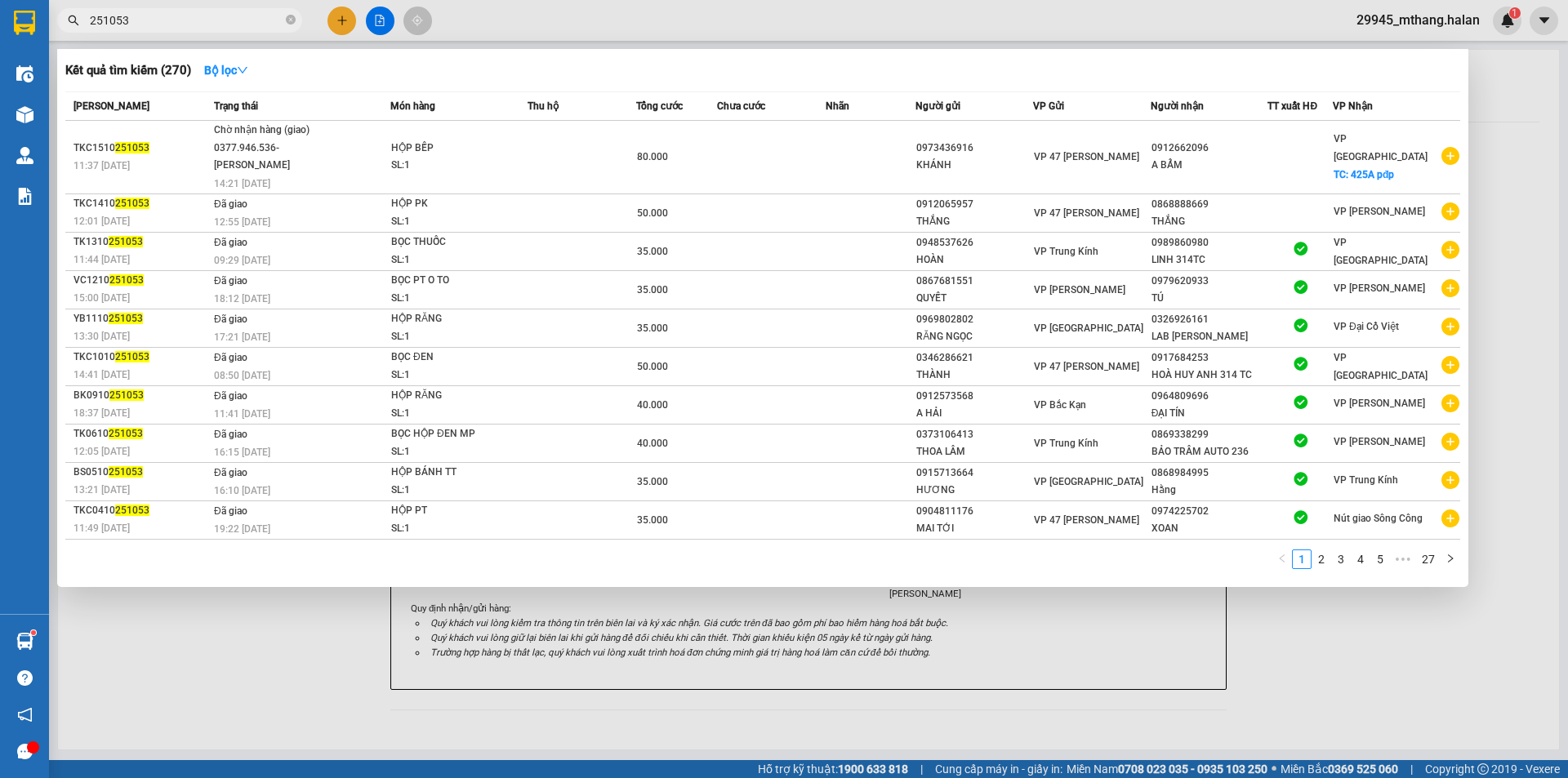
click at [197, 26] on input "251053" at bounding box center [186, 20] width 192 height 18
paste input "TDBS1510250608"
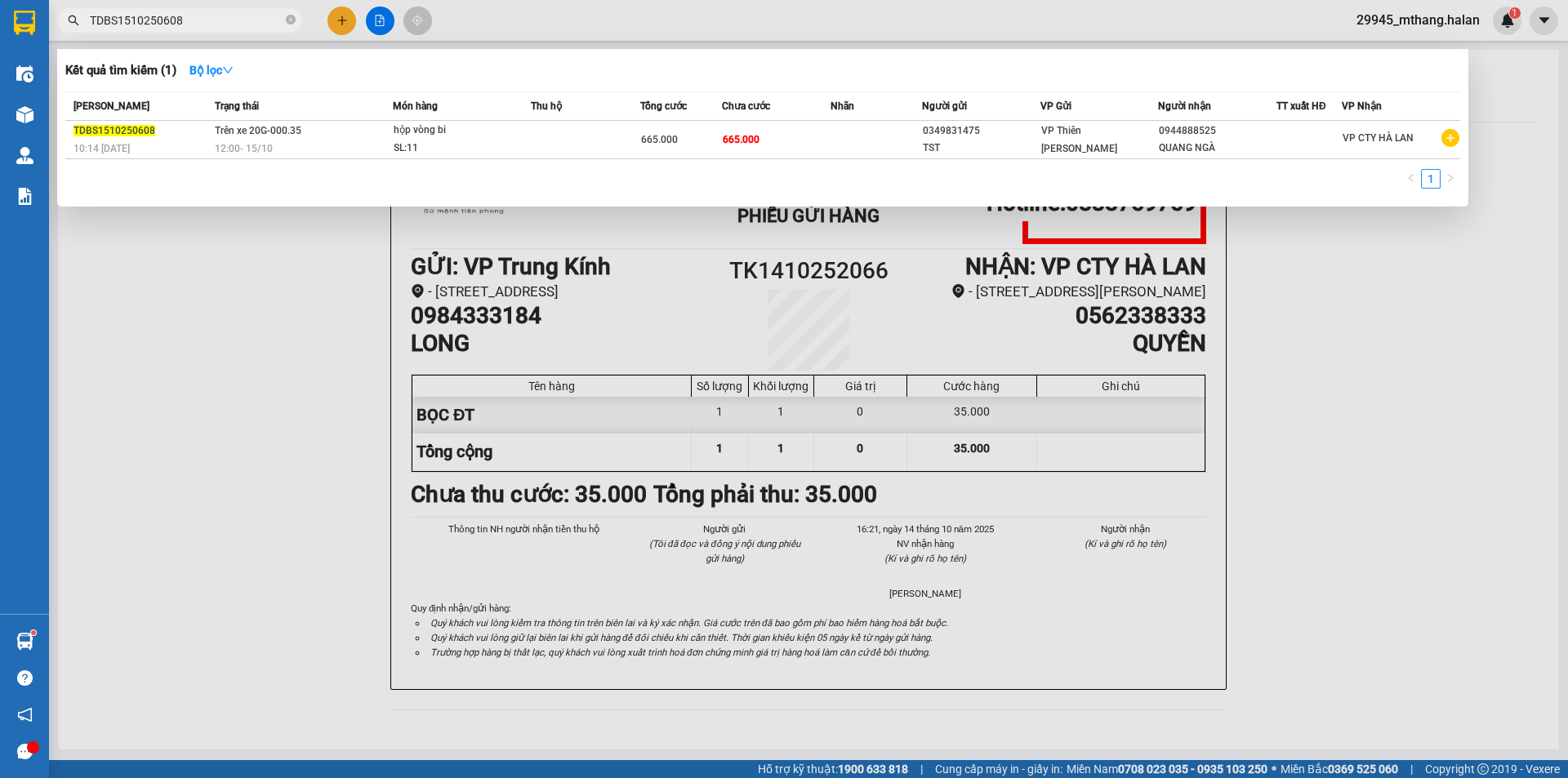
click at [233, 19] on input "TDBS1510250608" at bounding box center [186, 20] width 192 height 18
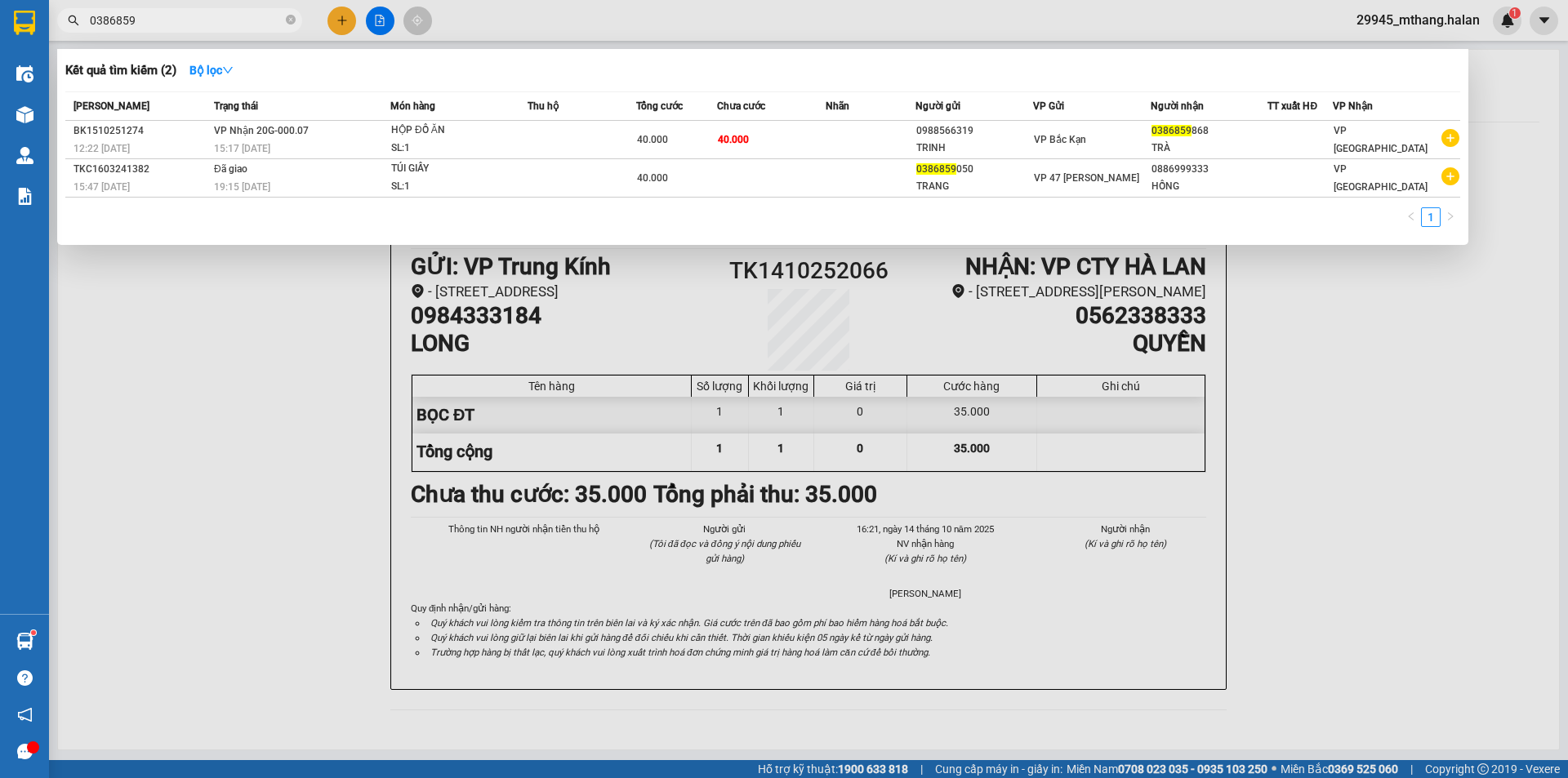
click at [1490, 341] on div at bounding box center [784, 389] width 1568 height 778
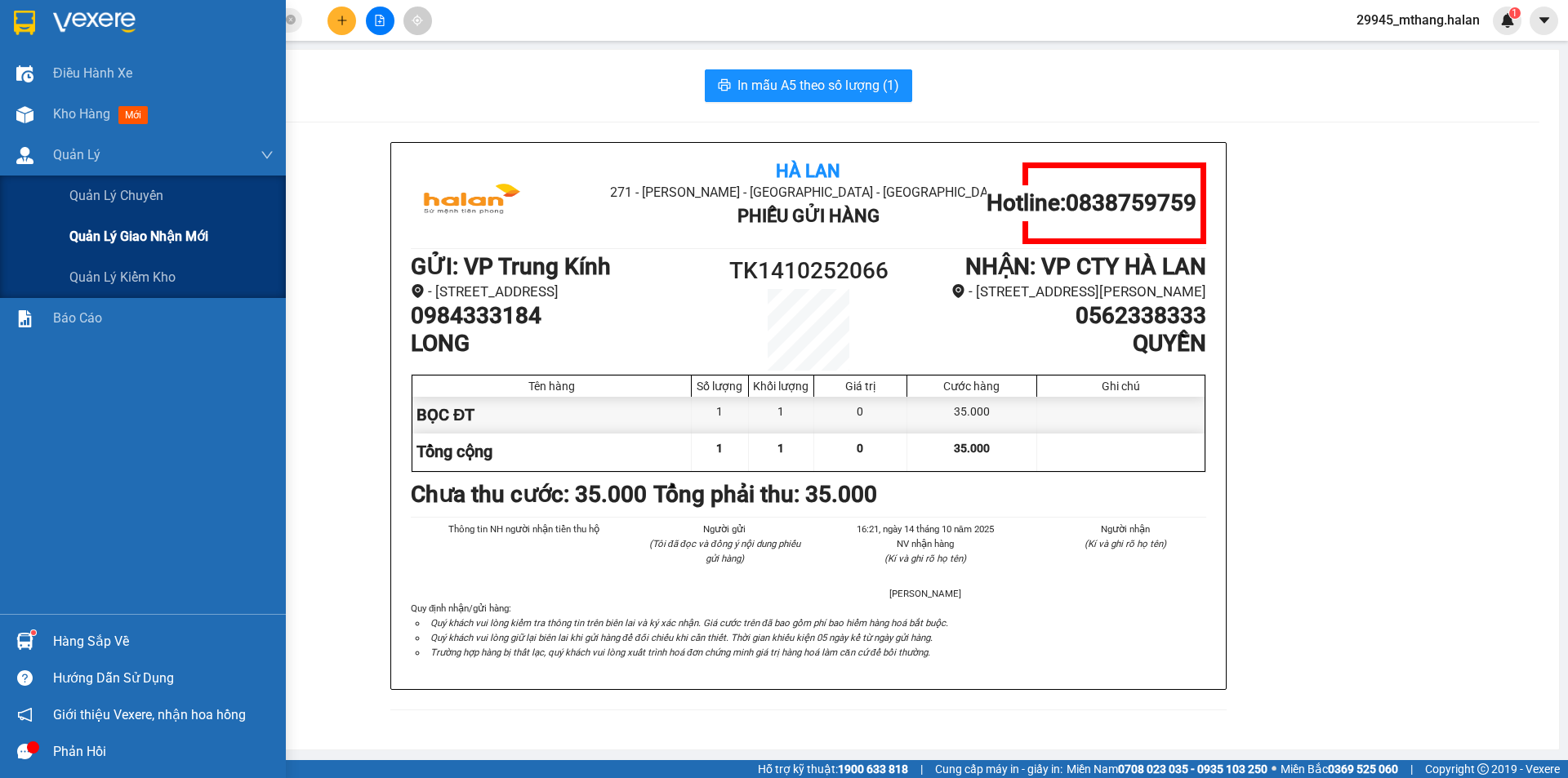
click at [156, 237] on span "Quản lý giao nhận mới" at bounding box center [139, 236] width 139 height 21
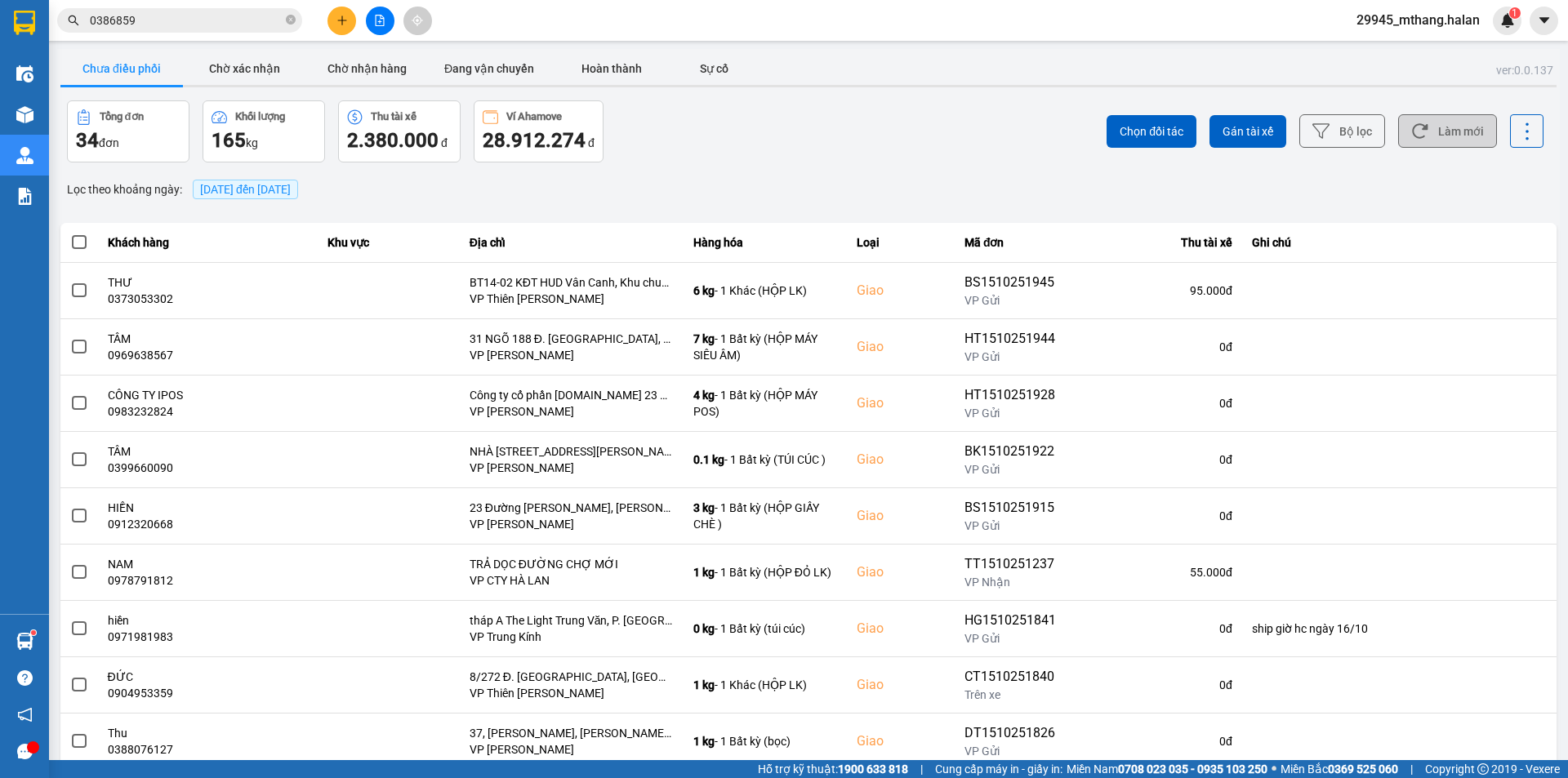
click at [1471, 139] on button "Làm mới" at bounding box center [1447, 131] width 99 height 33
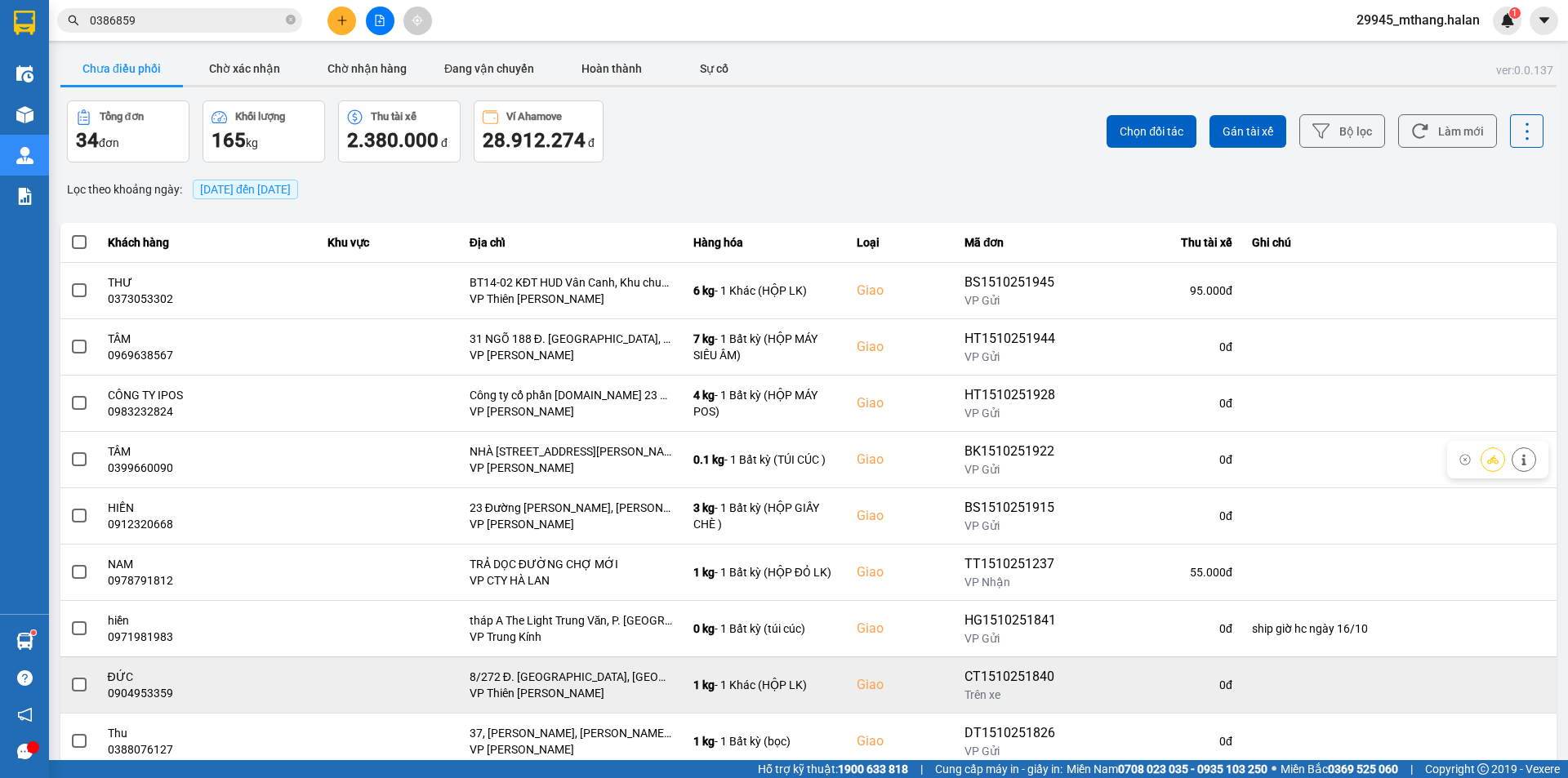
scroll to position [104, 0]
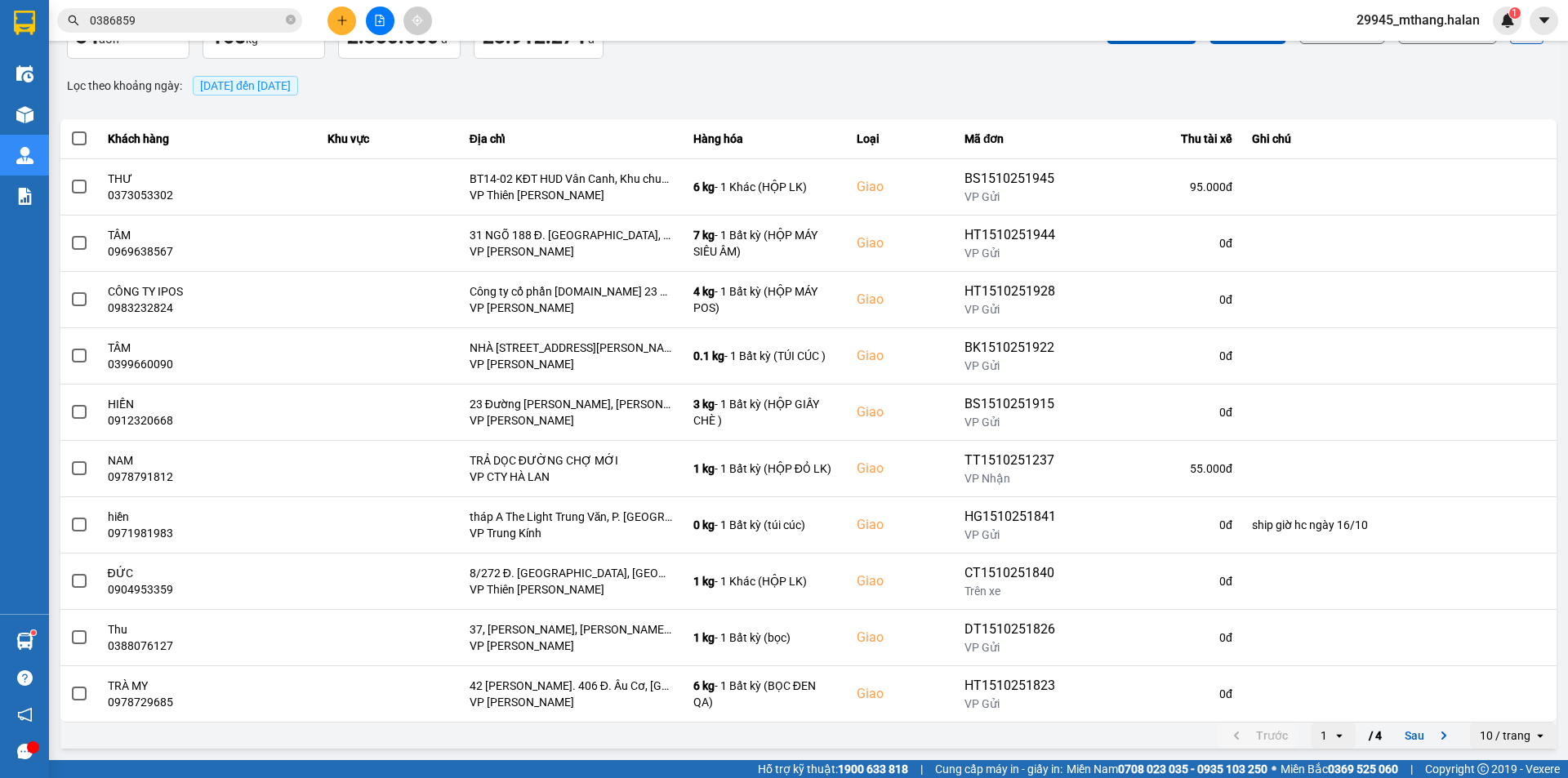
click at [172, 23] on input "0386859" at bounding box center [186, 20] width 192 height 18
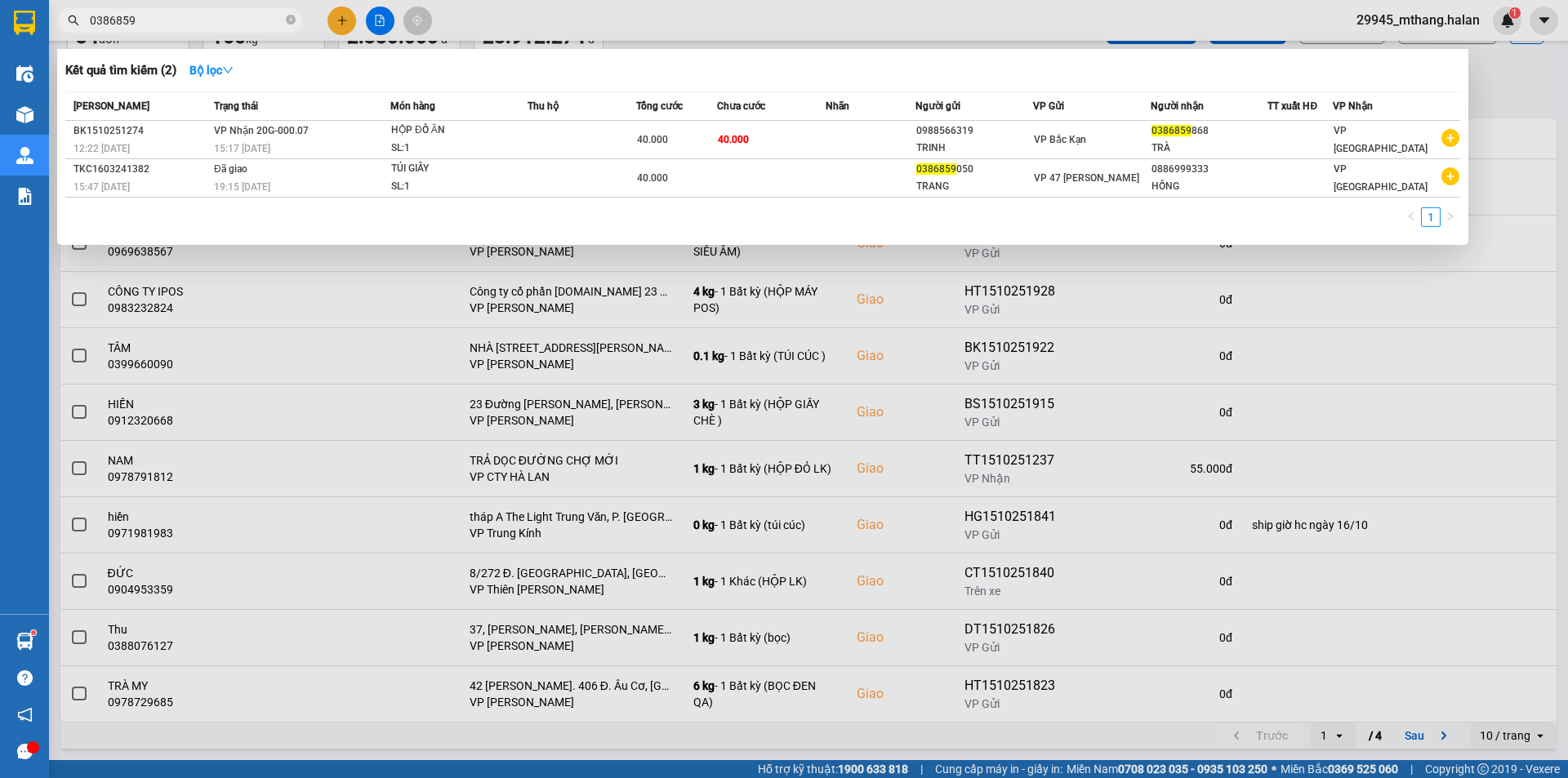
click at [172, 23] on input "0386859" at bounding box center [186, 20] width 192 height 18
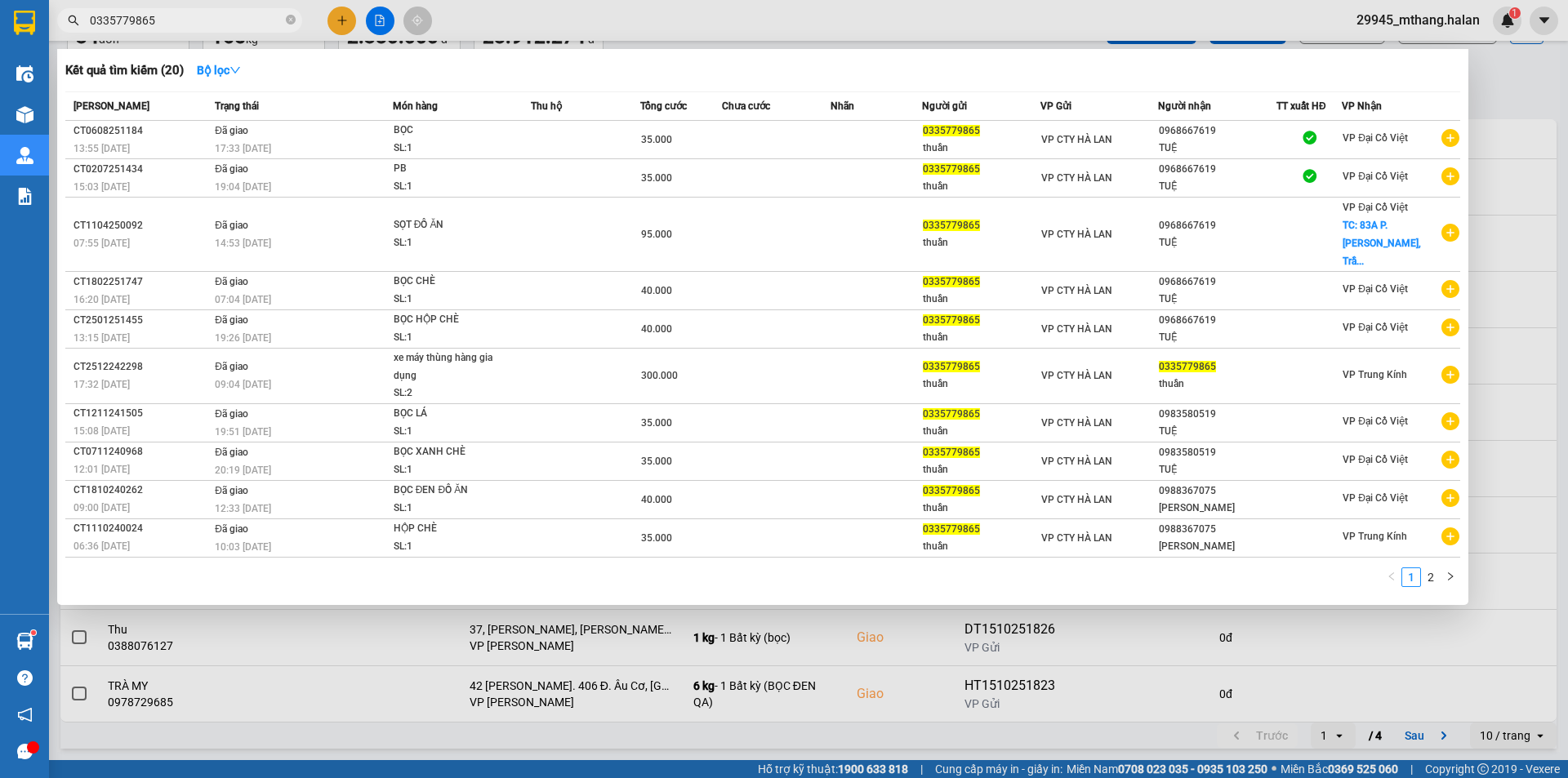
click at [215, 24] on input "0335779865" at bounding box center [186, 20] width 192 height 18
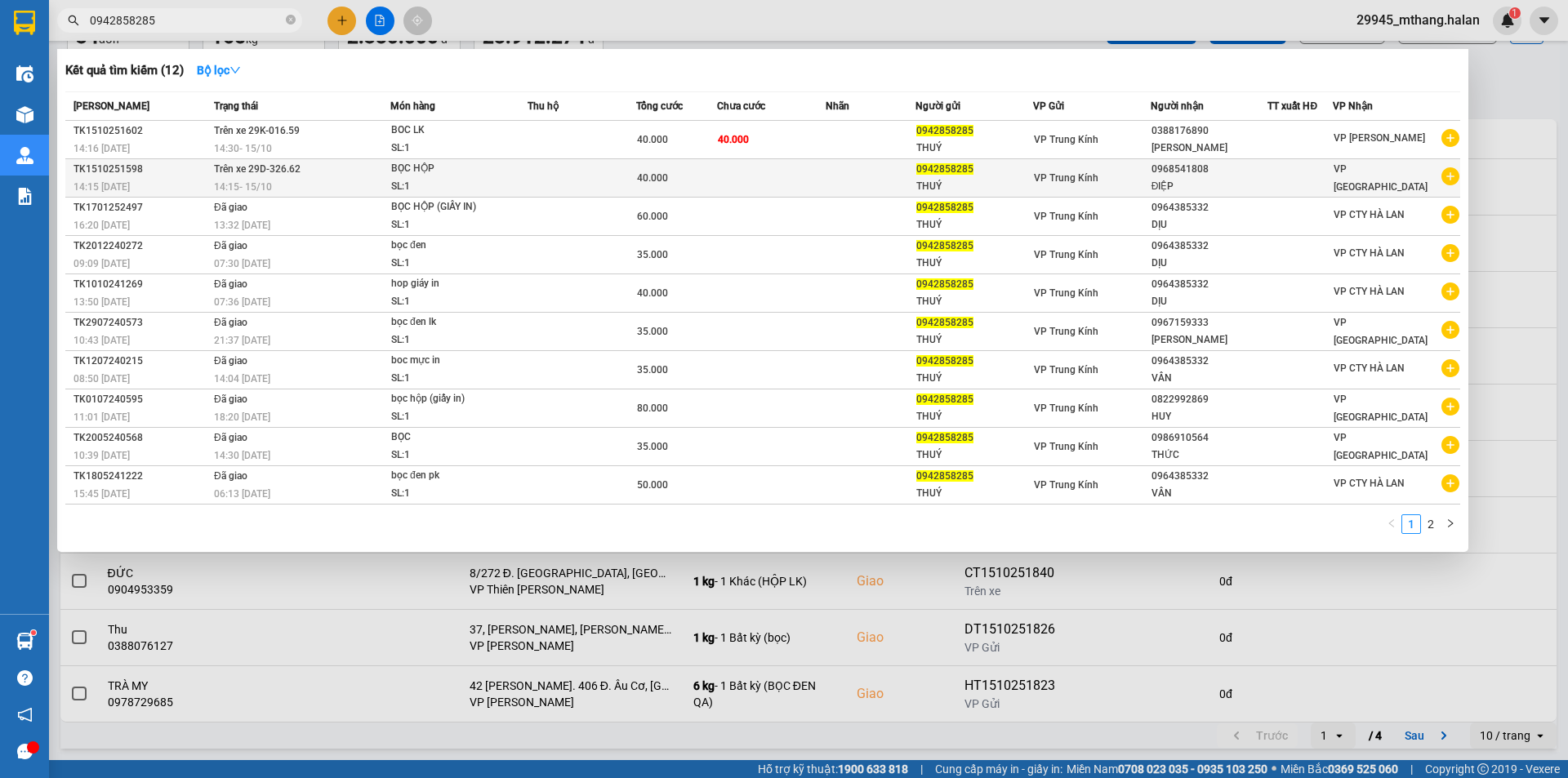
type input "0942858285"
click at [1267, 181] on div "ĐIỆP" at bounding box center [1209, 186] width 116 height 17
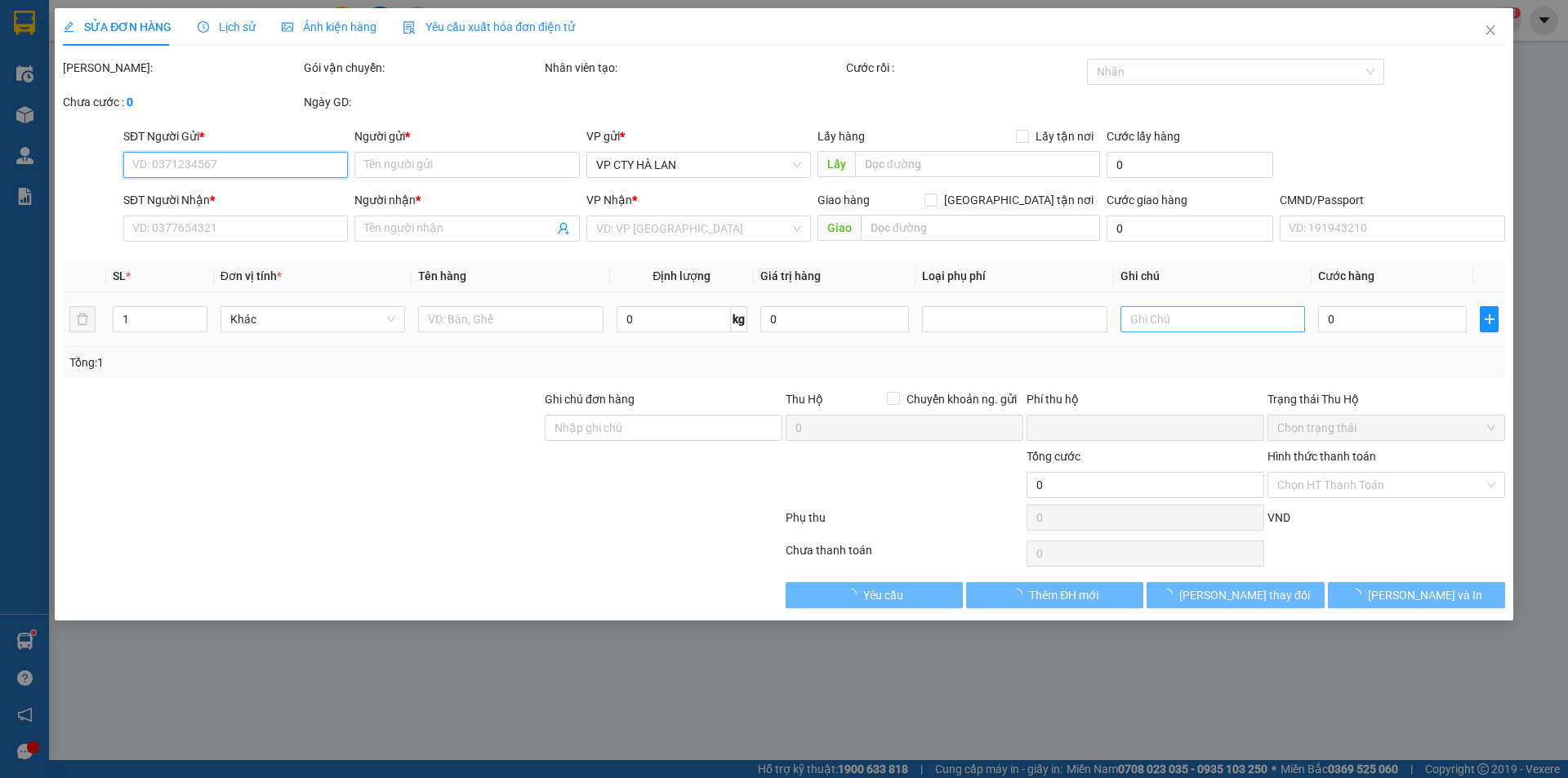
type input "0942858285"
type input "THUÝ"
type input "0968541808"
type input "ĐIỆP"
type input "0"
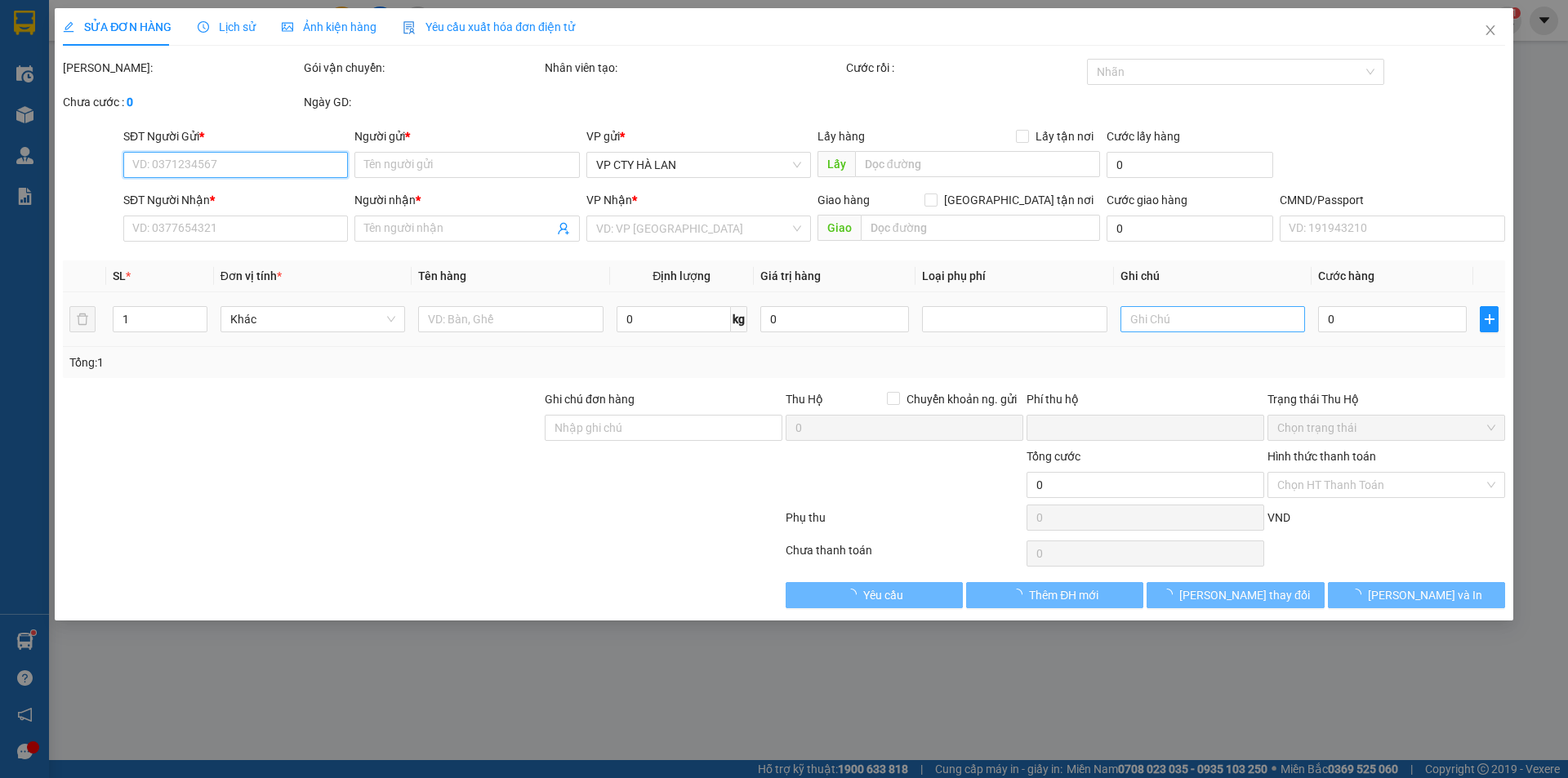
type input "40.000"
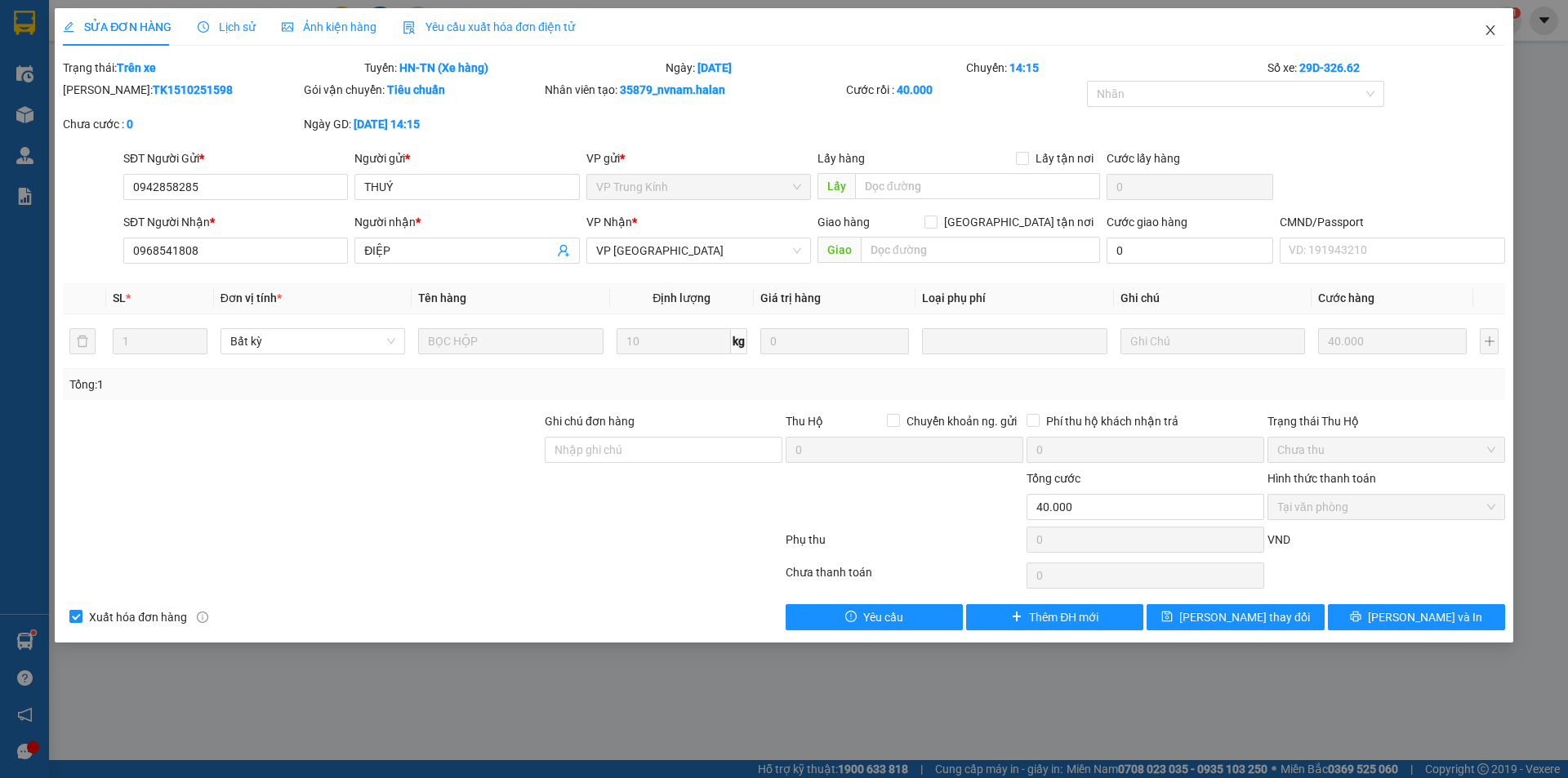
click at [1492, 28] on icon "close" at bounding box center [1490, 30] width 13 height 13
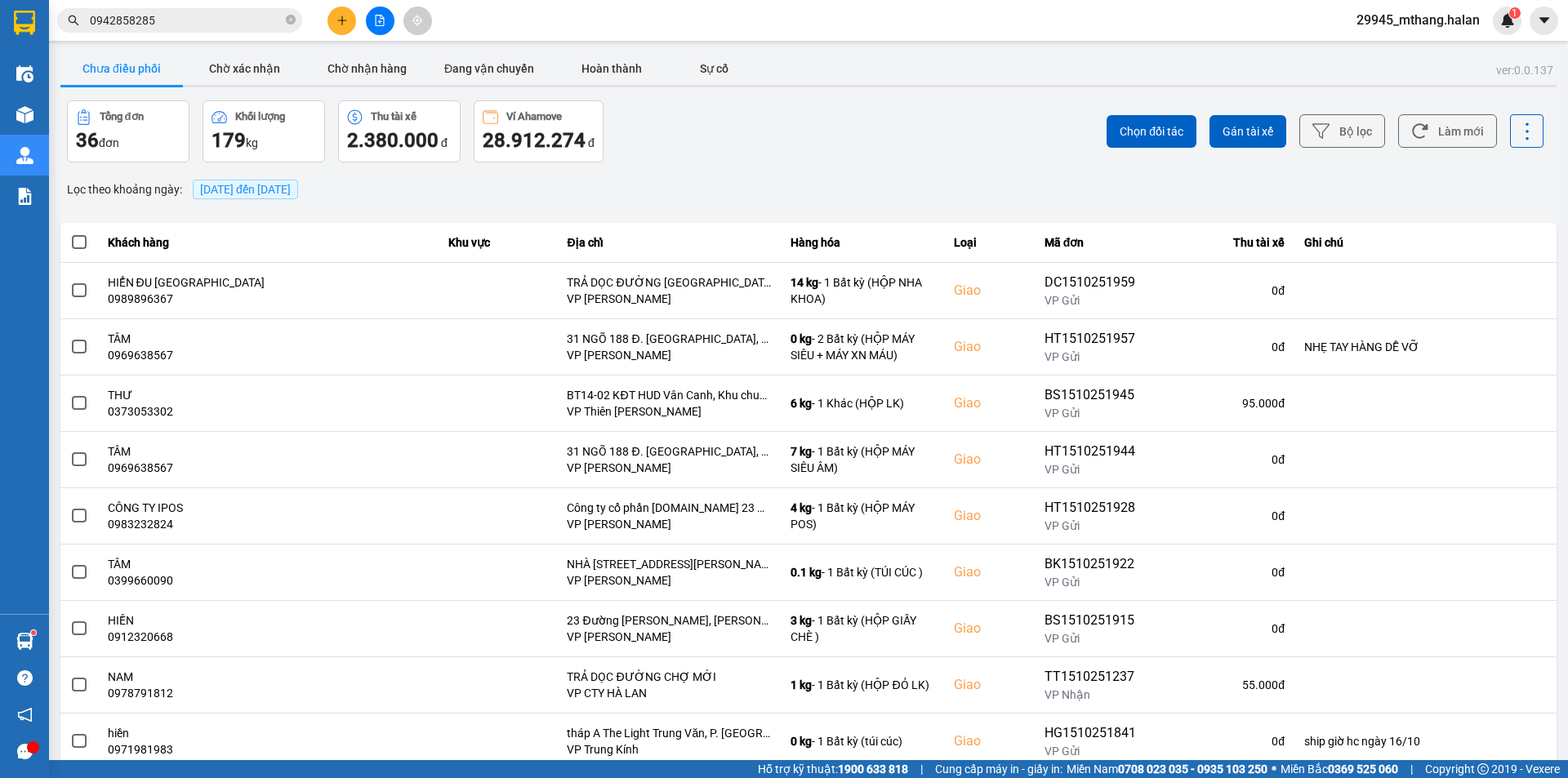
click at [208, 20] on input "0942858285" at bounding box center [186, 20] width 192 height 18
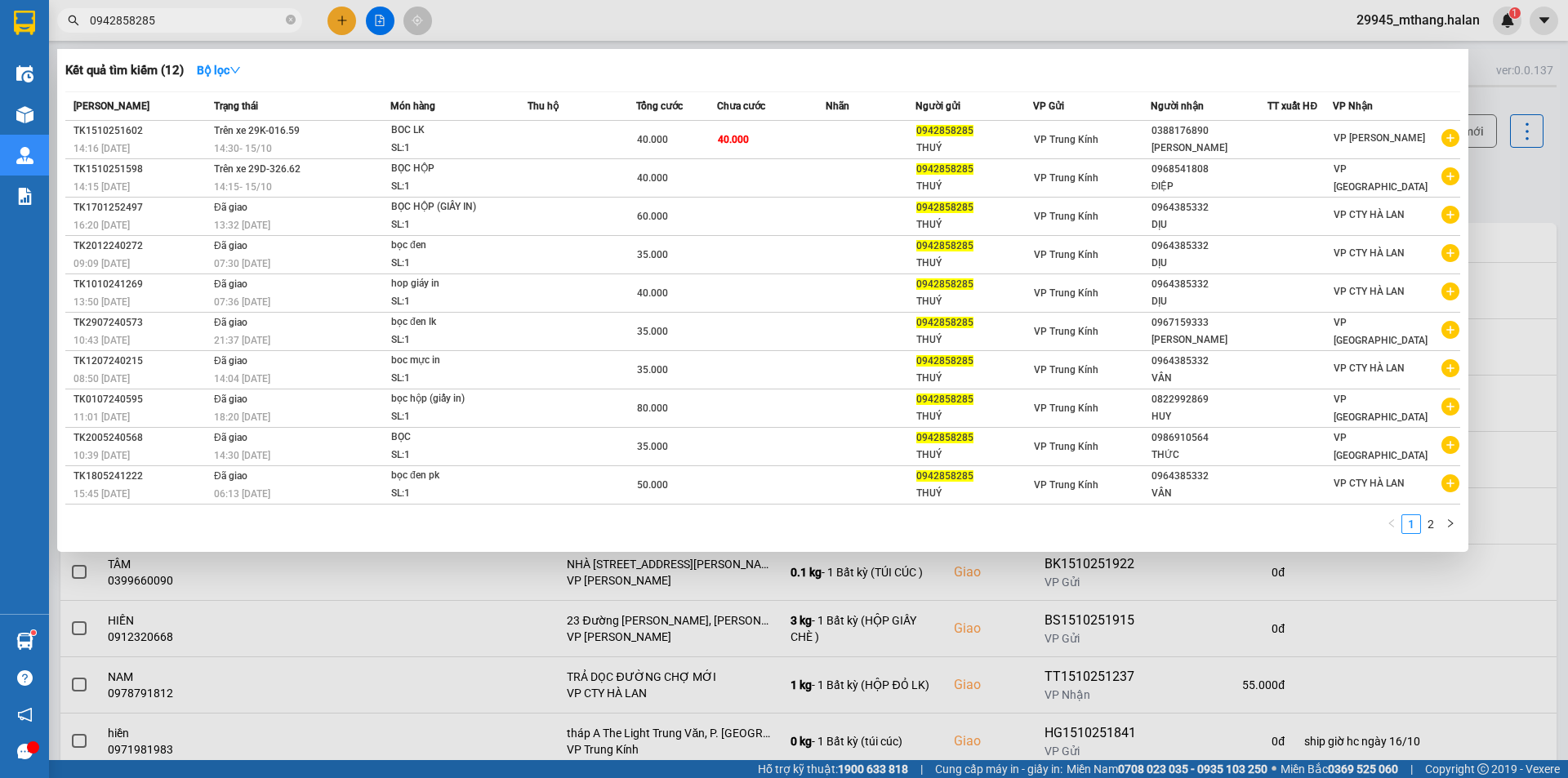
click at [208, 20] on input "0942858285" at bounding box center [186, 20] width 192 height 18
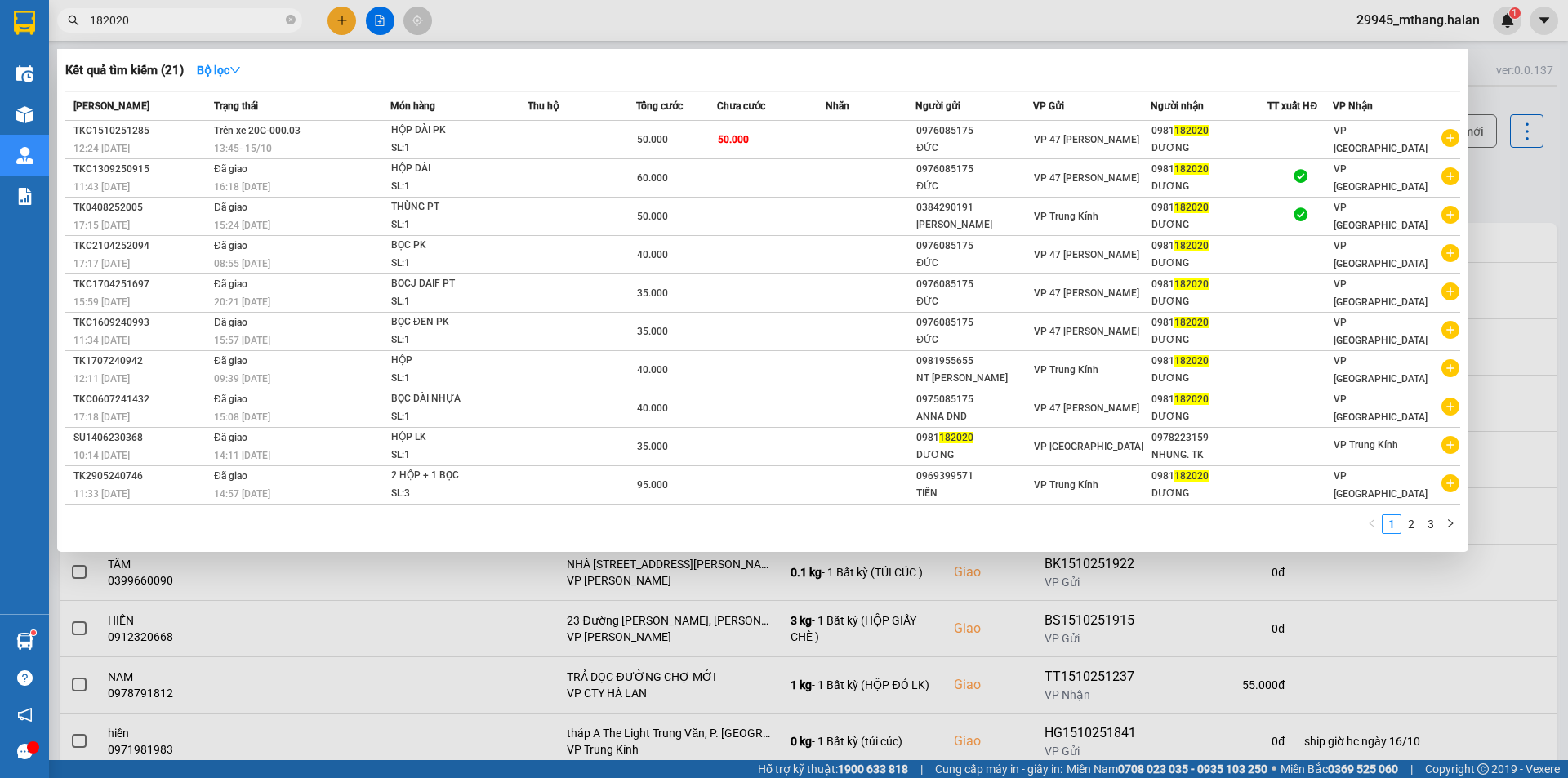
click at [179, 17] on input "182020" at bounding box center [186, 20] width 192 height 18
paste input "CT1510252082"
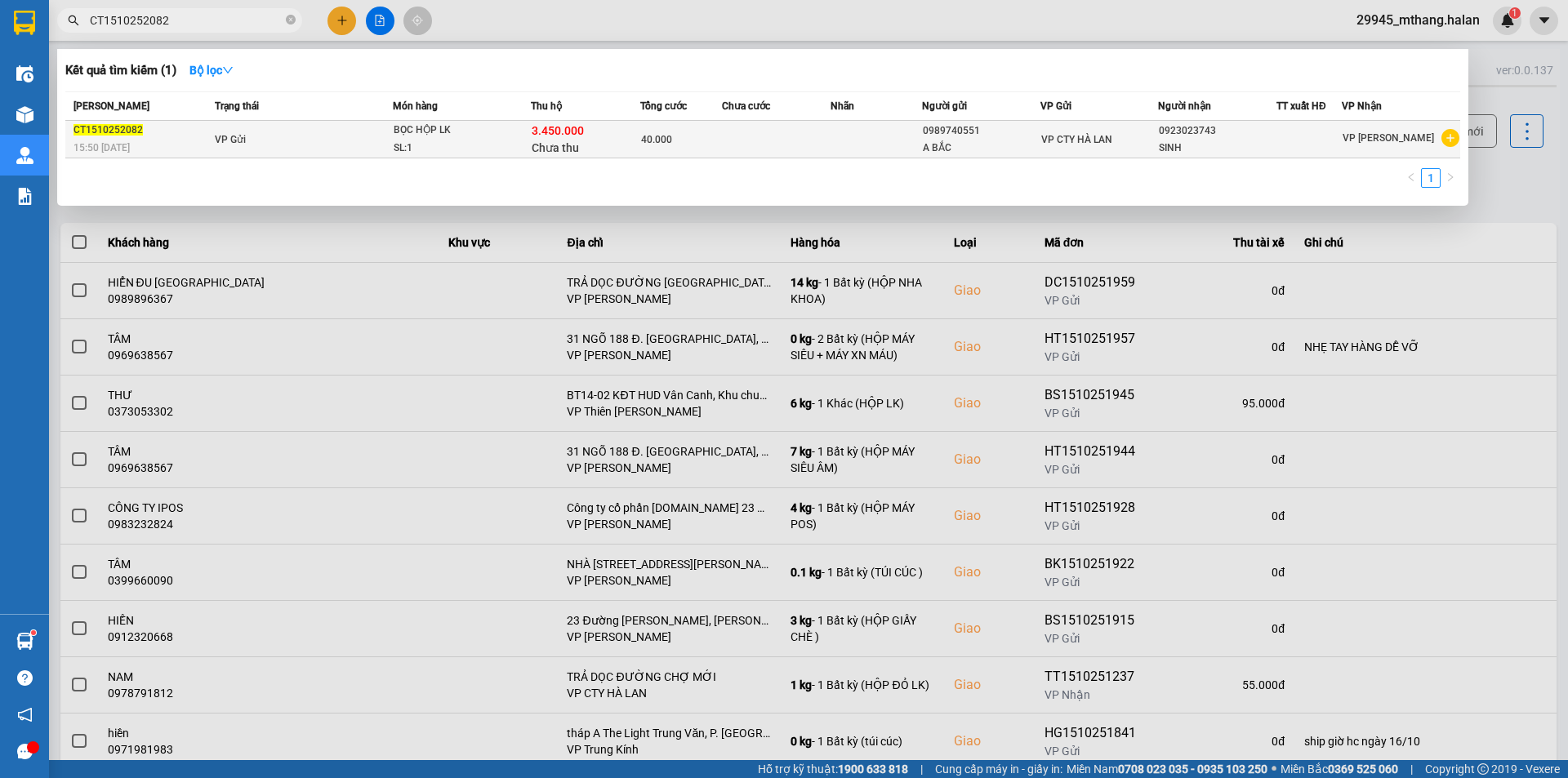
type input "CT1510252082"
click at [1303, 143] on div at bounding box center [1310, 139] width 64 height 17
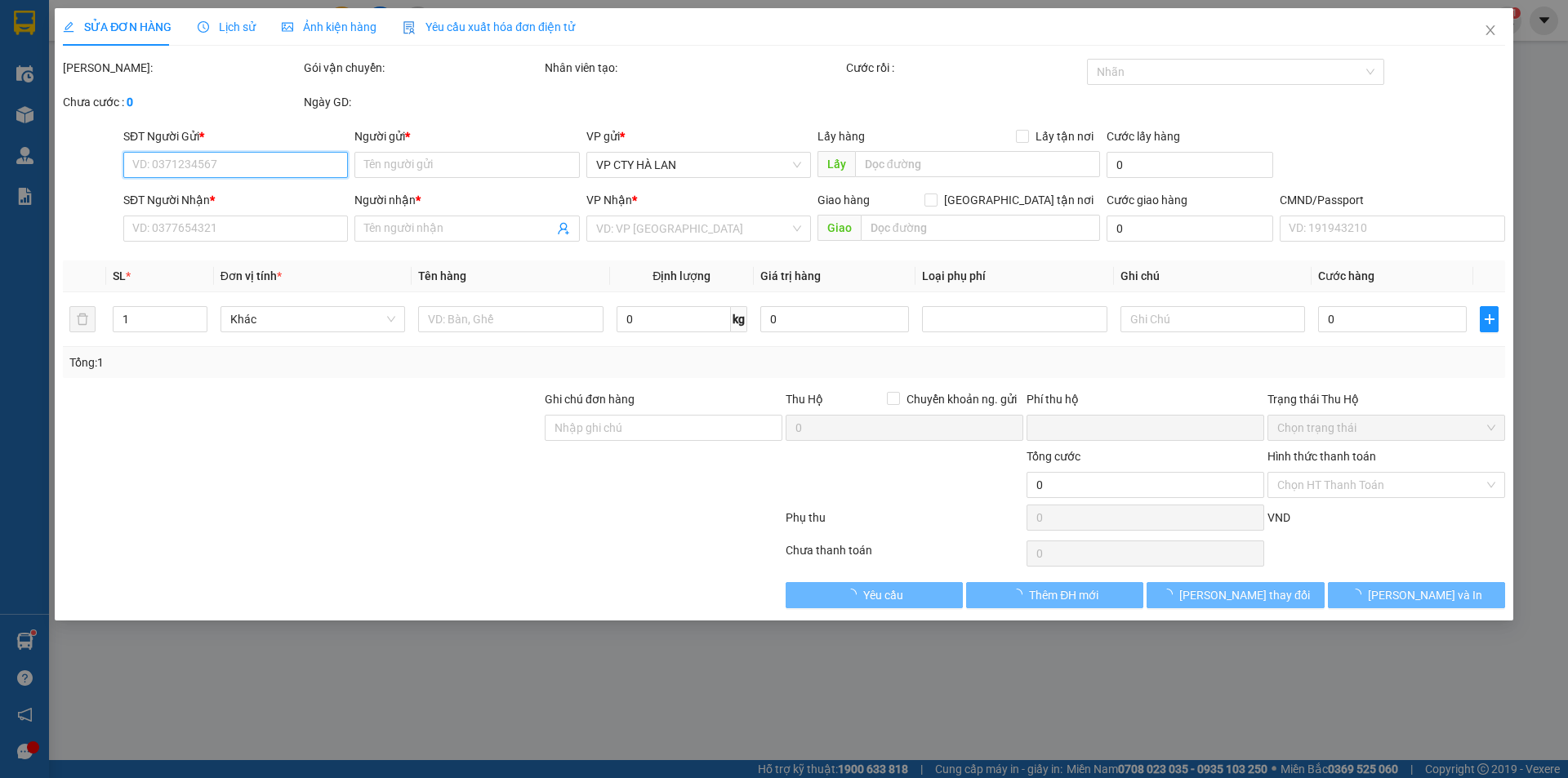
type input "0989740551"
type input "A BẮC"
type input "0923023743"
type input "SINH"
checkbox input "true"
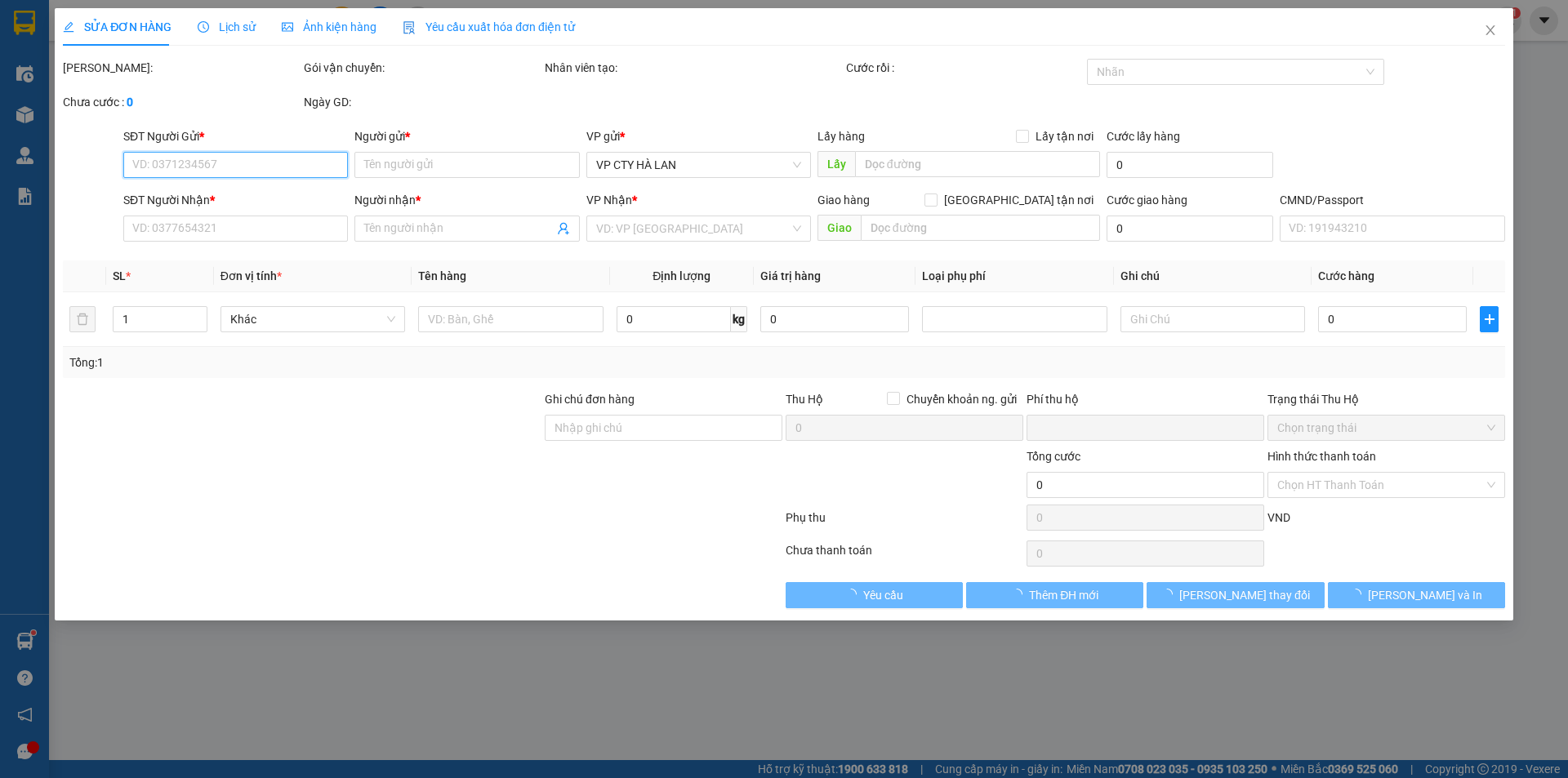
type input "3.450.000"
type input "40.000"
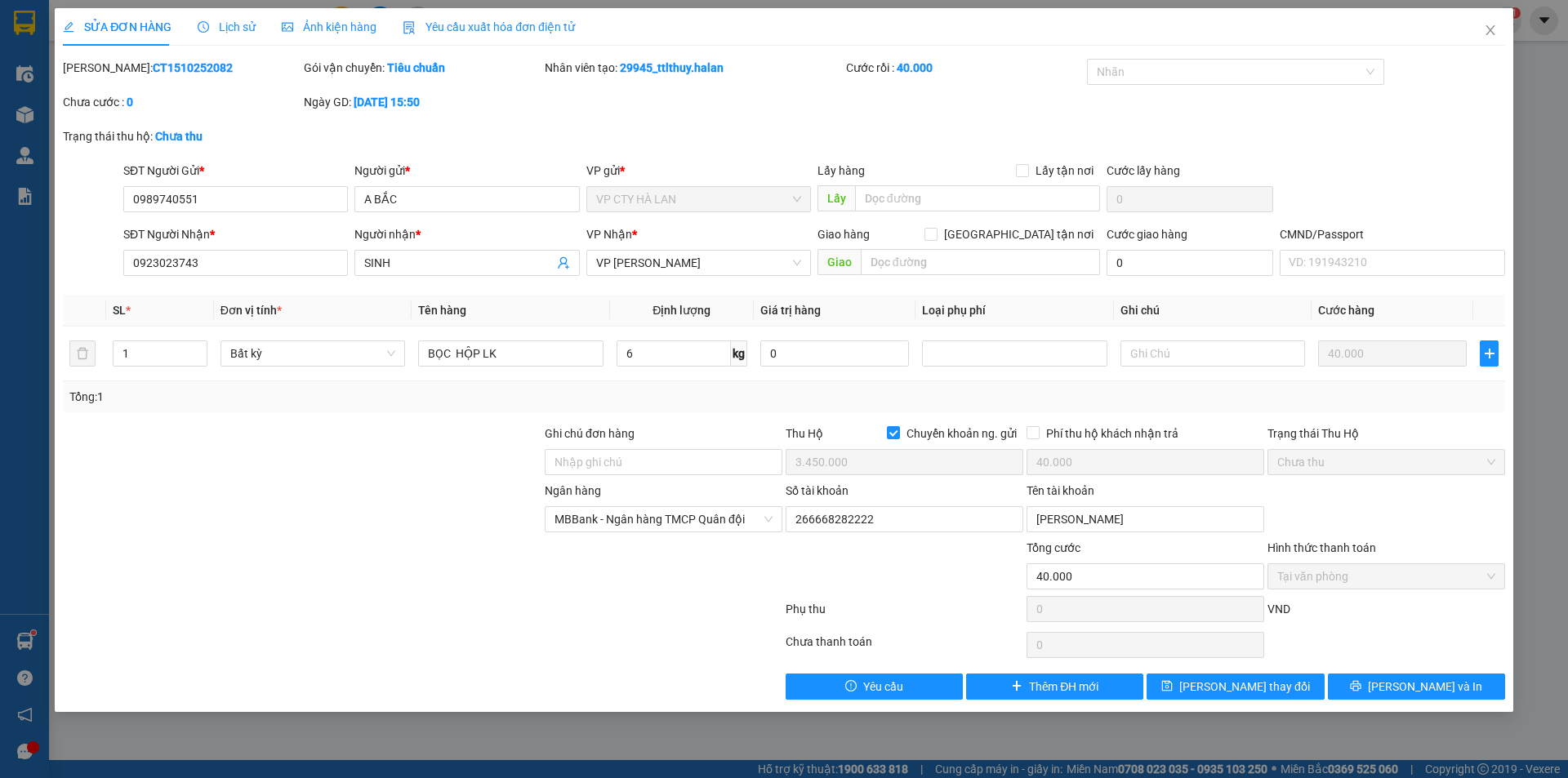
drag, startPoint x: 276, startPoint y: 535, endPoint x: 181, endPoint y: 301, distance: 252.5
click at [266, 496] on div at bounding box center [301, 510] width 482 height 58
click at [215, 264] on input "0923023743" at bounding box center [236, 263] width 225 height 26
paste input "1"
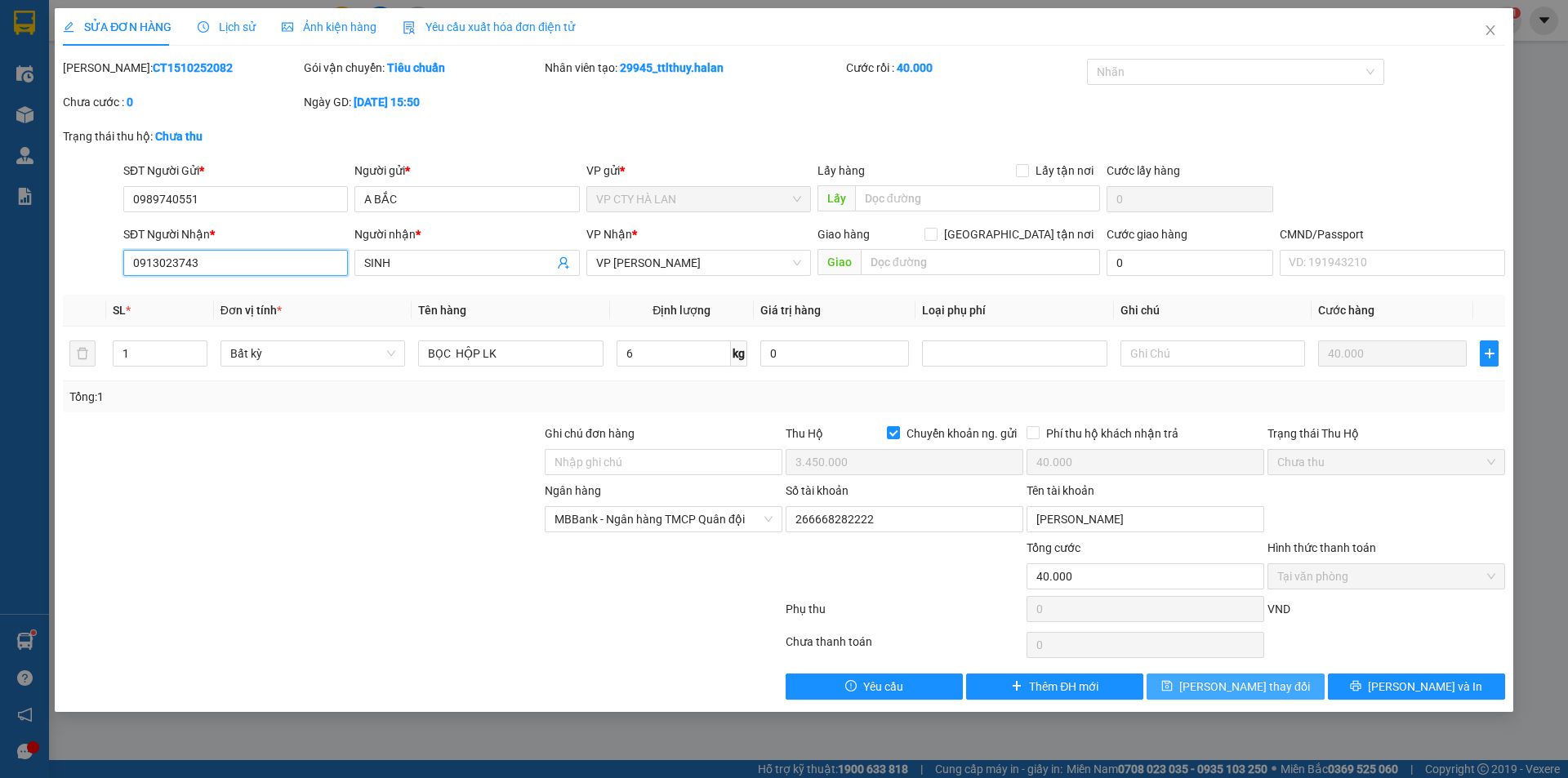
type input "0913023743"
click at [1219, 688] on span "Lưu thay đổi" at bounding box center [1244, 686] width 131 height 18
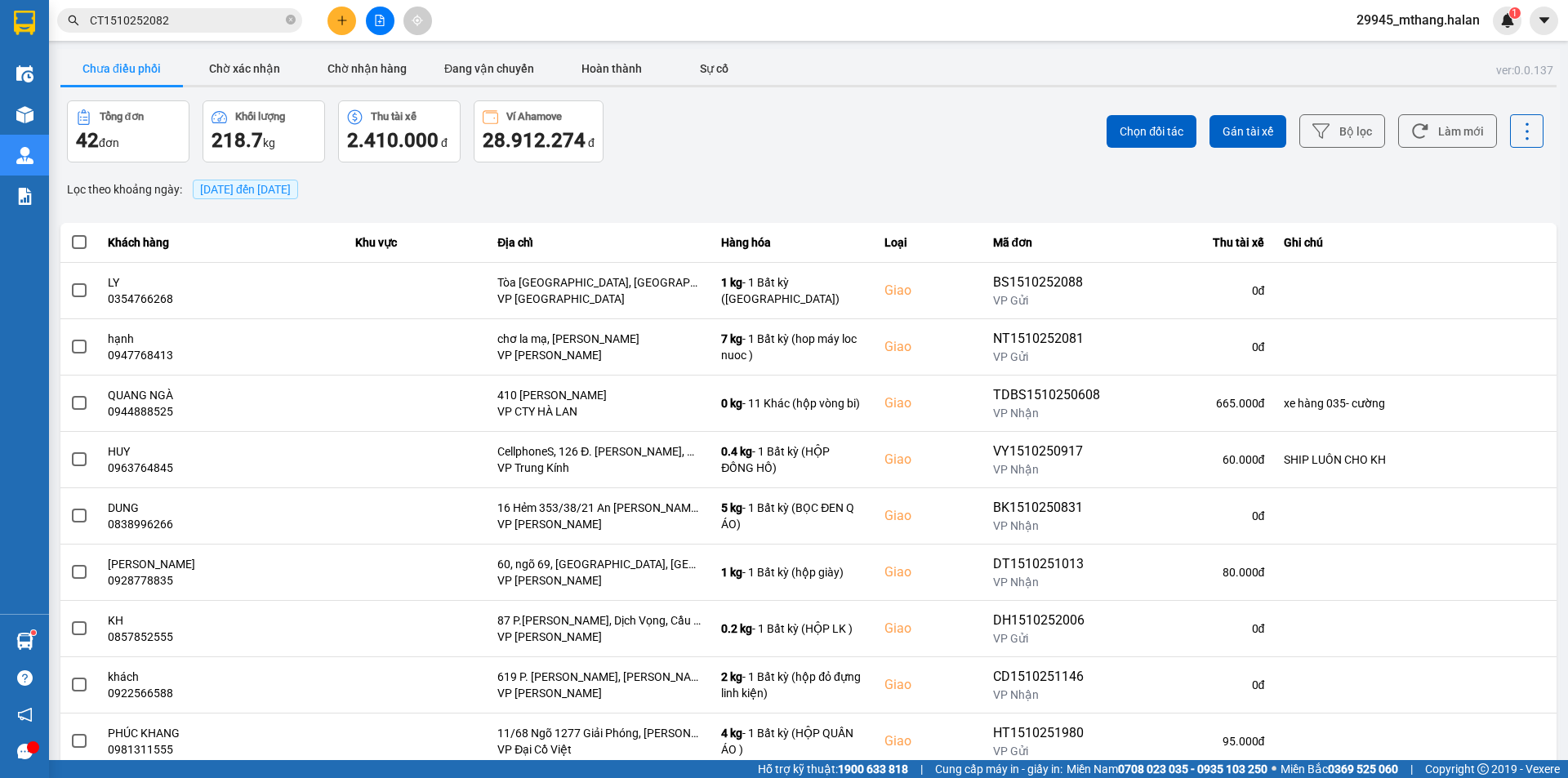
click at [688, 172] on div "ver: 0.0.137 Chưa điều phối Chờ xác nhận Chờ nhận hàng Đang vận chuyển Hoàn thà…" at bounding box center [809, 453] width 1503 height 807
click at [1426, 137] on button "Làm mới" at bounding box center [1447, 131] width 99 height 33
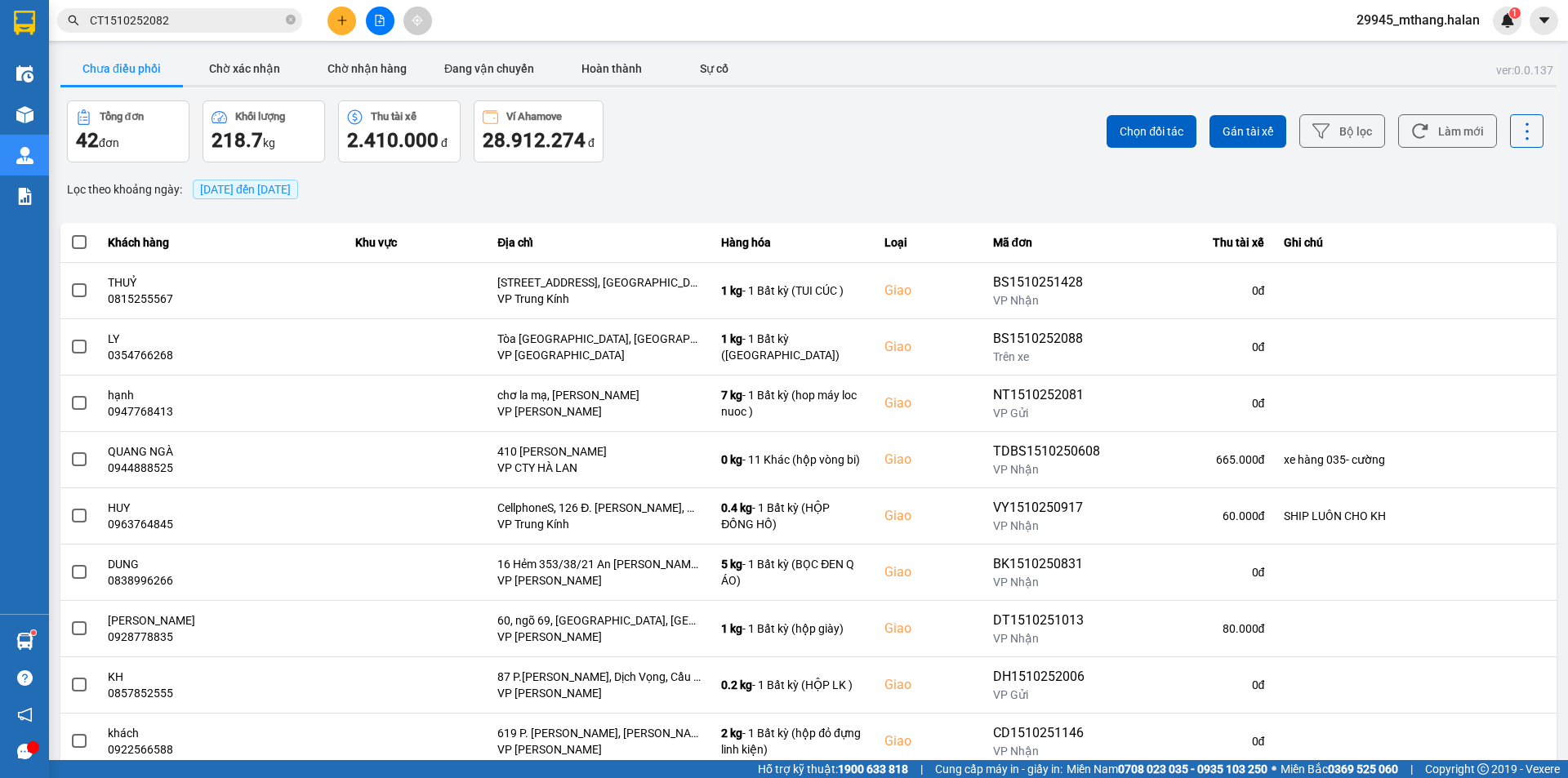
click at [212, 27] on input "CT1510252082" at bounding box center [186, 20] width 192 height 18
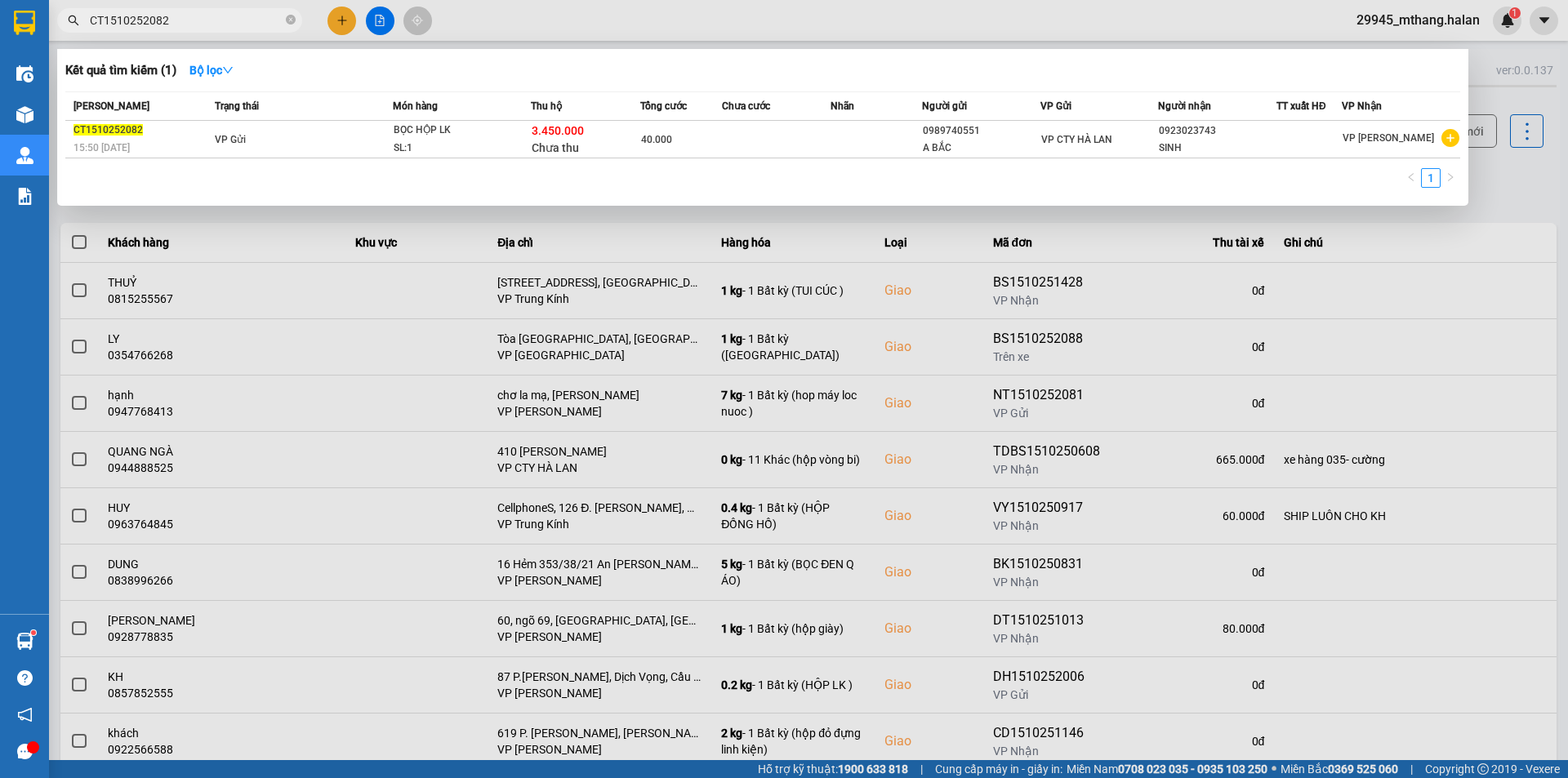
click at [212, 27] on input "CT1510252082" at bounding box center [186, 20] width 192 height 18
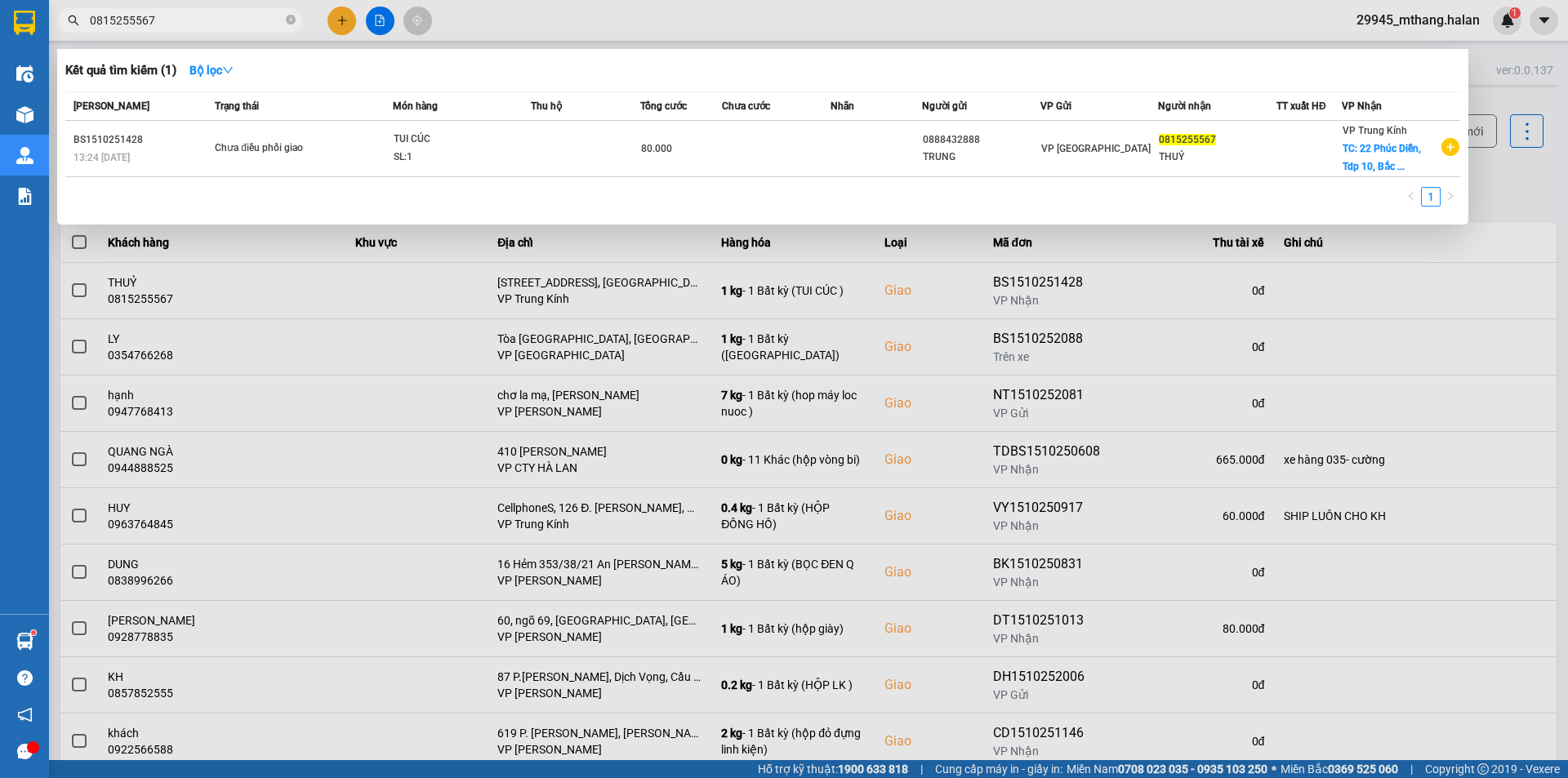
type input "0815255567"
click at [1535, 173] on div at bounding box center [784, 389] width 1568 height 778
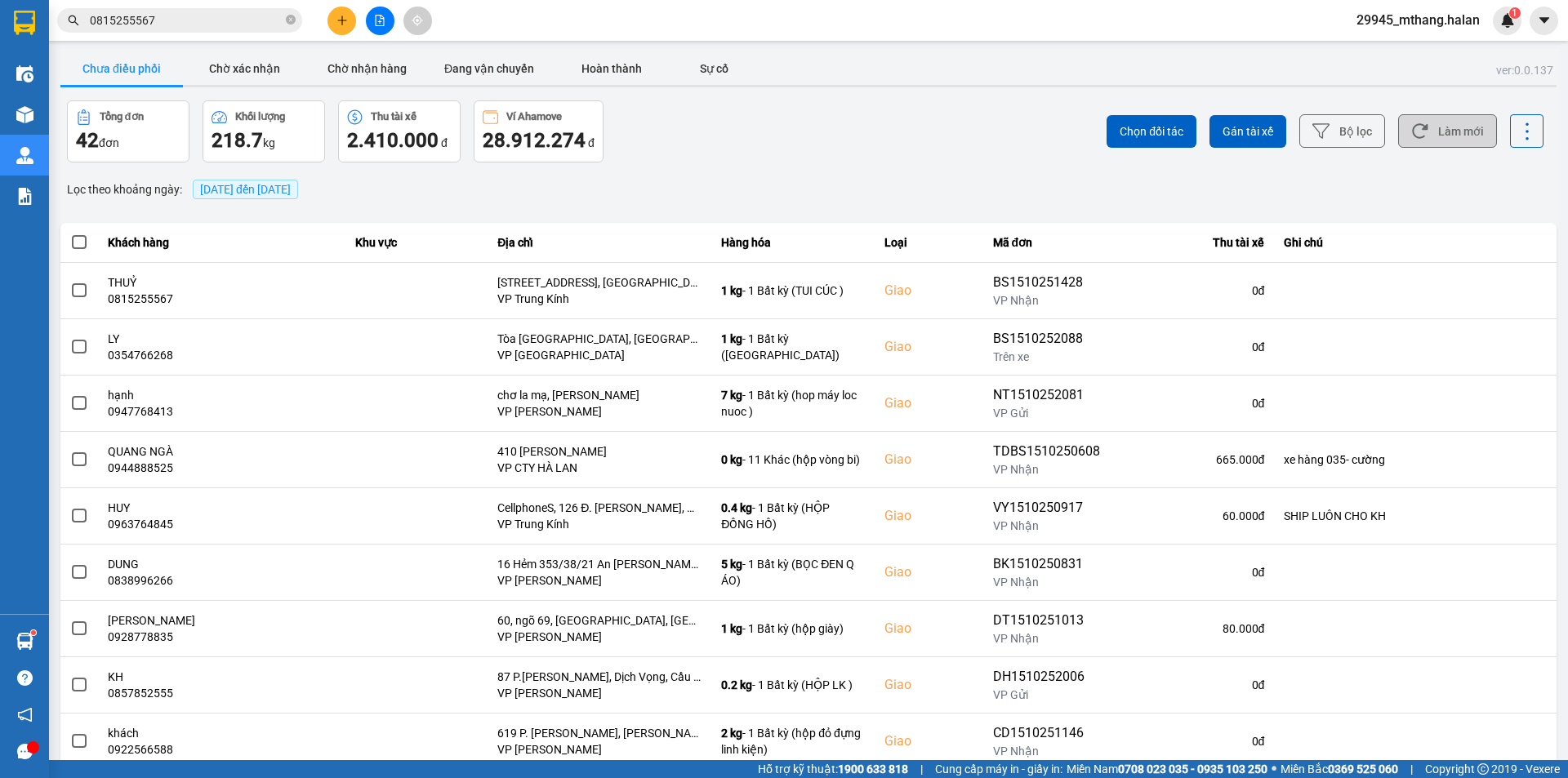
click at [1466, 135] on button "Làm mới" at bounding box center [1447, 131] width 99 height 33
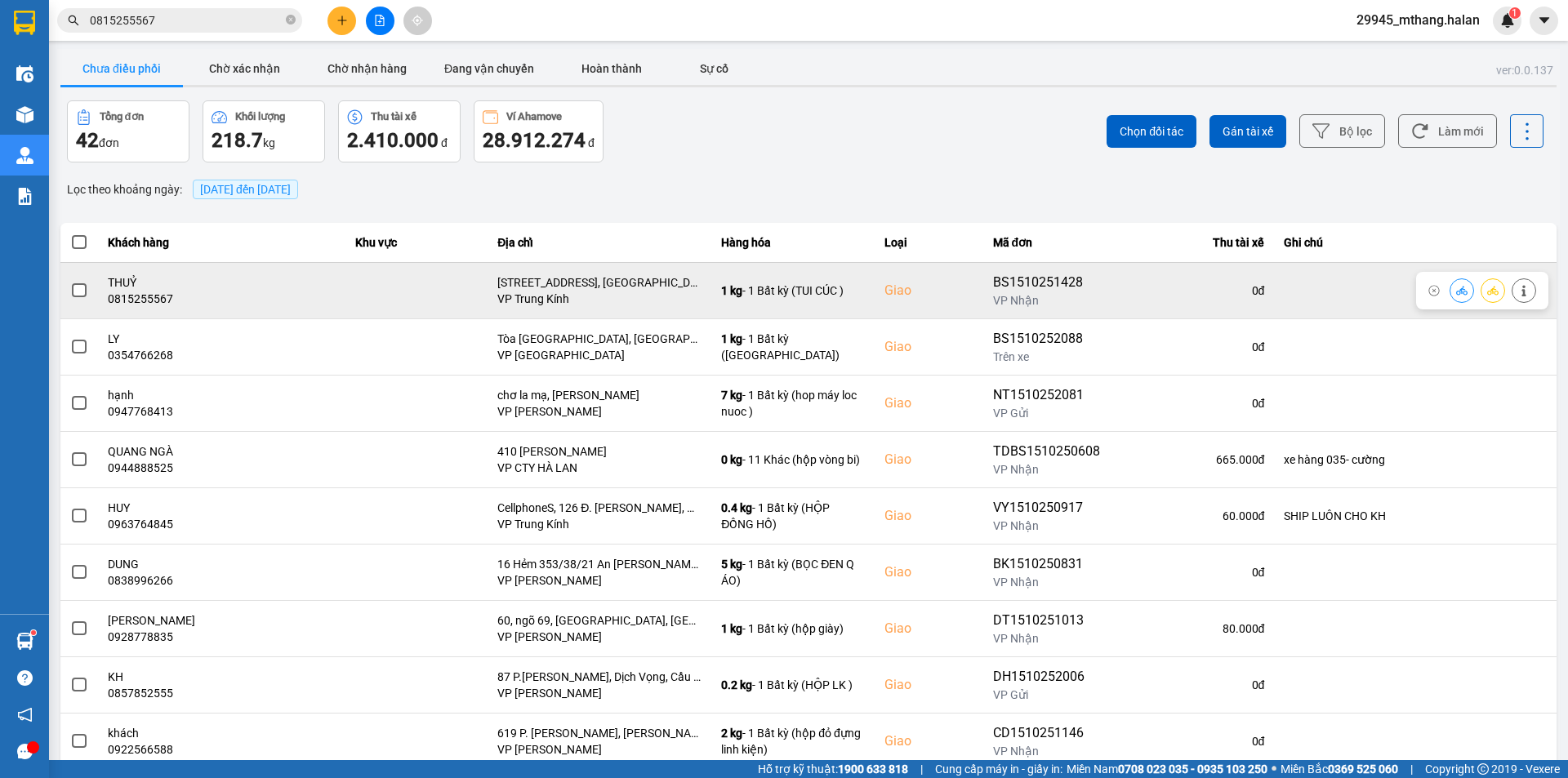
click at [79, 290] on span at bounding box center [79, 290] width 15 height 15
click at [70, 282] on input "checkbox" at bounding box center [70, 282] width 0 height 0
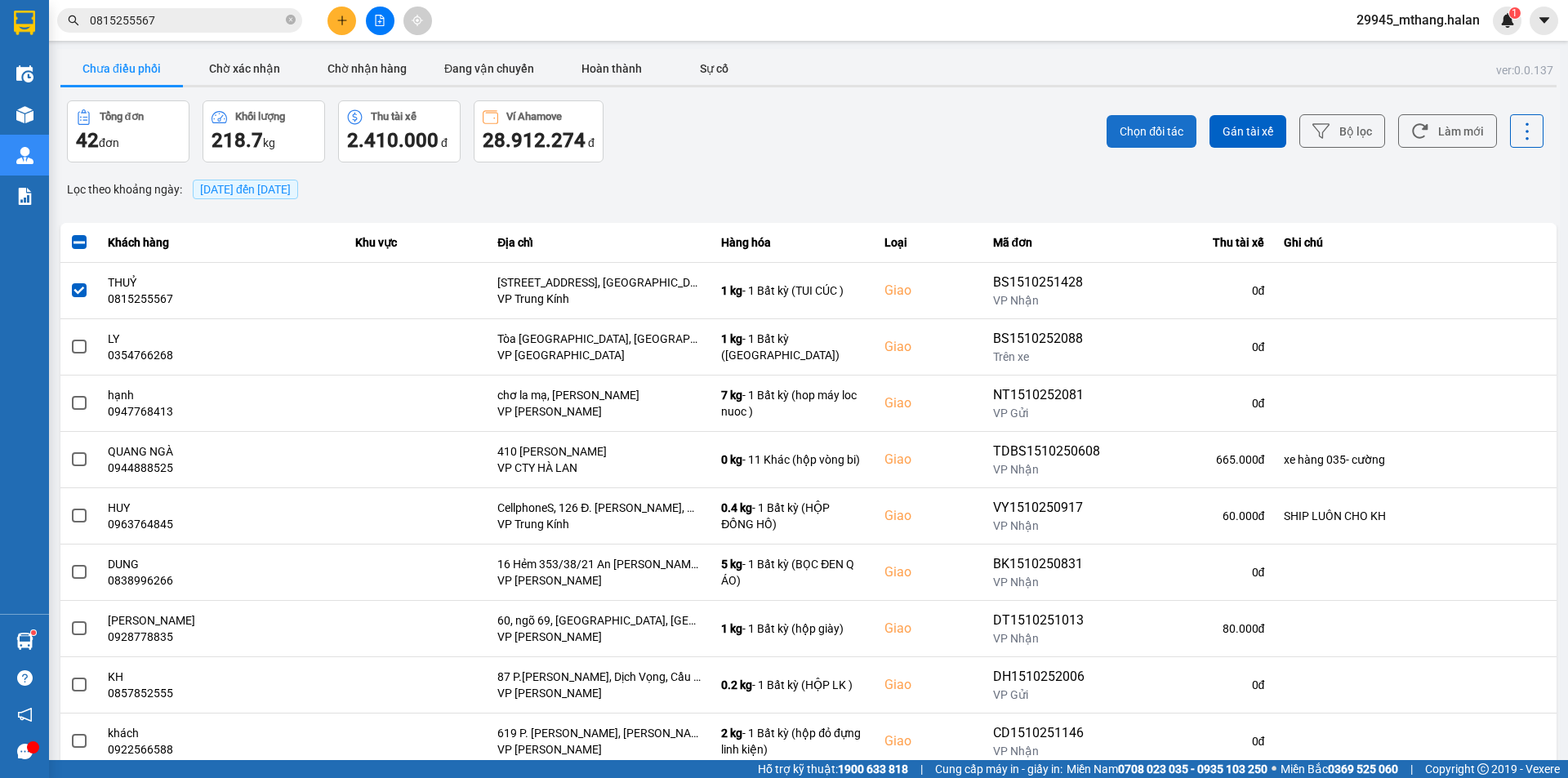
click at [1145, 130] on span "Chọn đối tác" at bounding box center [1152, 131] width 64 height 16
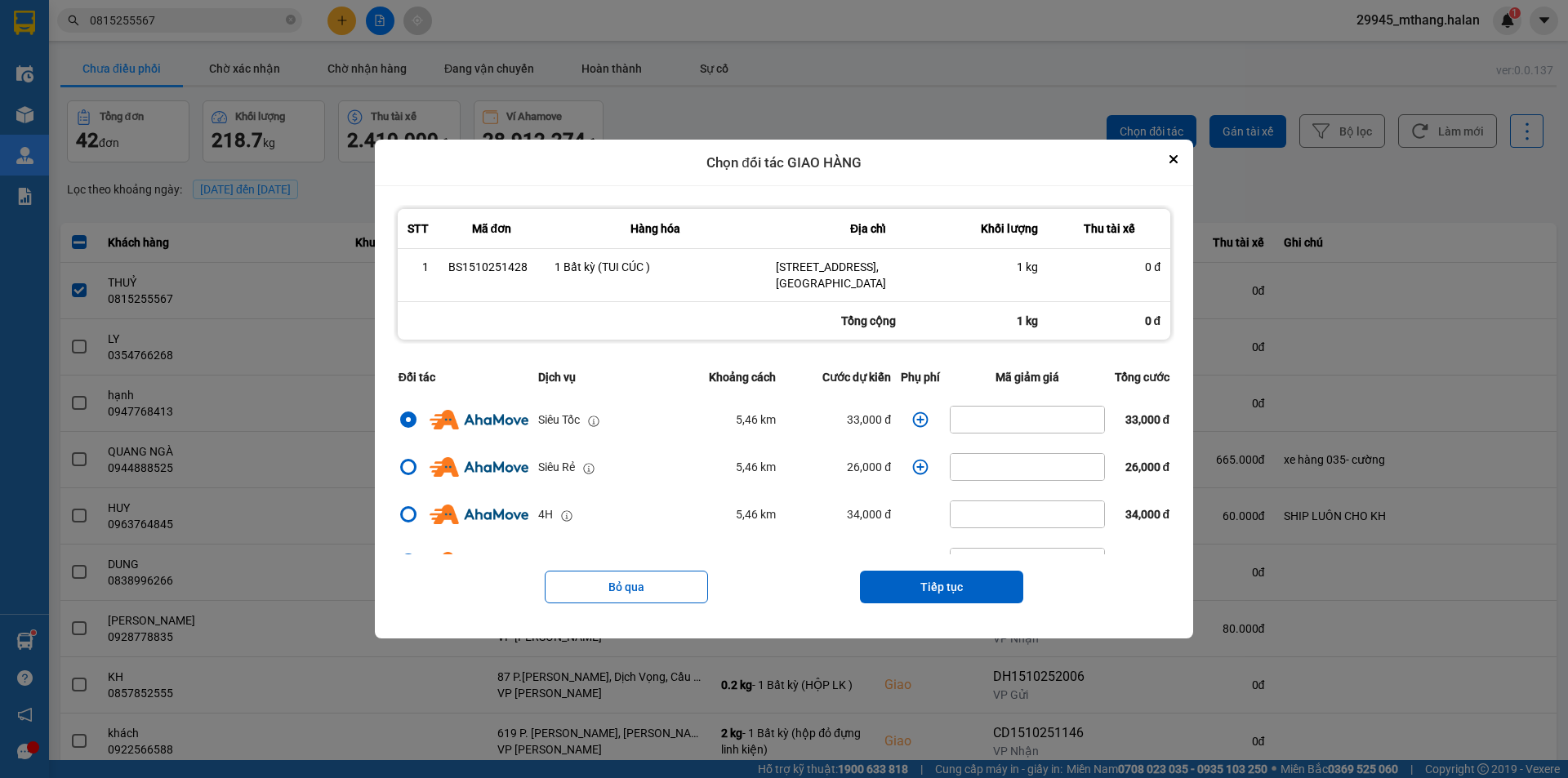
drag, startPoint x: 927, startPoint y: 581, endPoint x: 932, endPoint y: 507, distance: 74.2
click at [927, 567] on div "Bỏ qua Tiếp tục" at bounding box center [783, 587] width 781 height 65
drag, startPoint x: 952, startPoint y: 589, endPoint x: 952, endPoint y: 567, distance: 22.0
click at [953, 589] on button "Tiếp tục" at bounding box center [942, 587] width 163 height 33
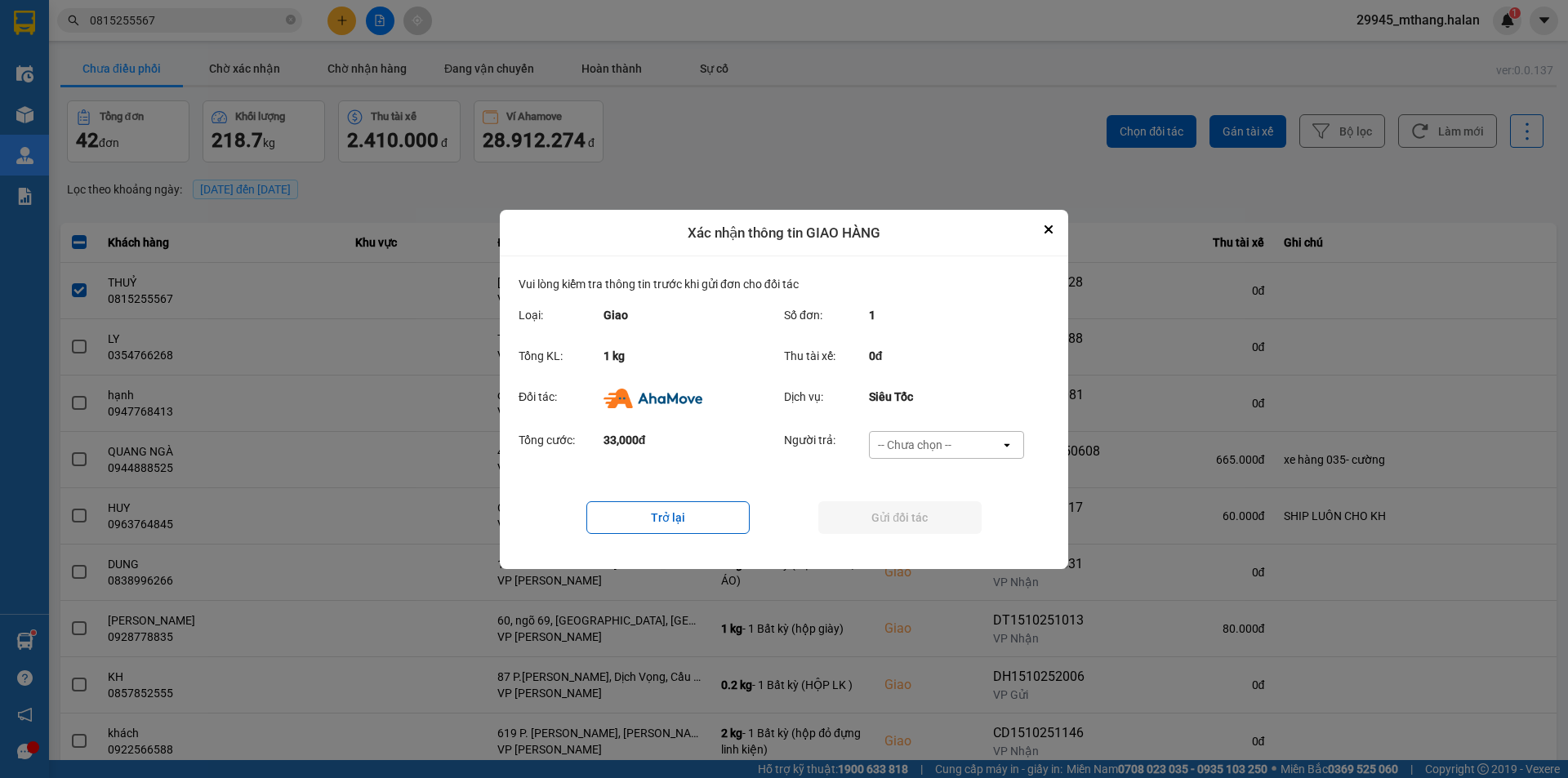
click at [924, 442] on div "-- Chưa chọn --" at bounding box center [915, 445] width 74 height 16
click at [922, 544] on span "Ví Ahamove" at bounding box center [914, 538] width 66 height 16
click at [915, 514] on button "Gửi đối tác" at bounding box center [900, 518] width 163 height 33
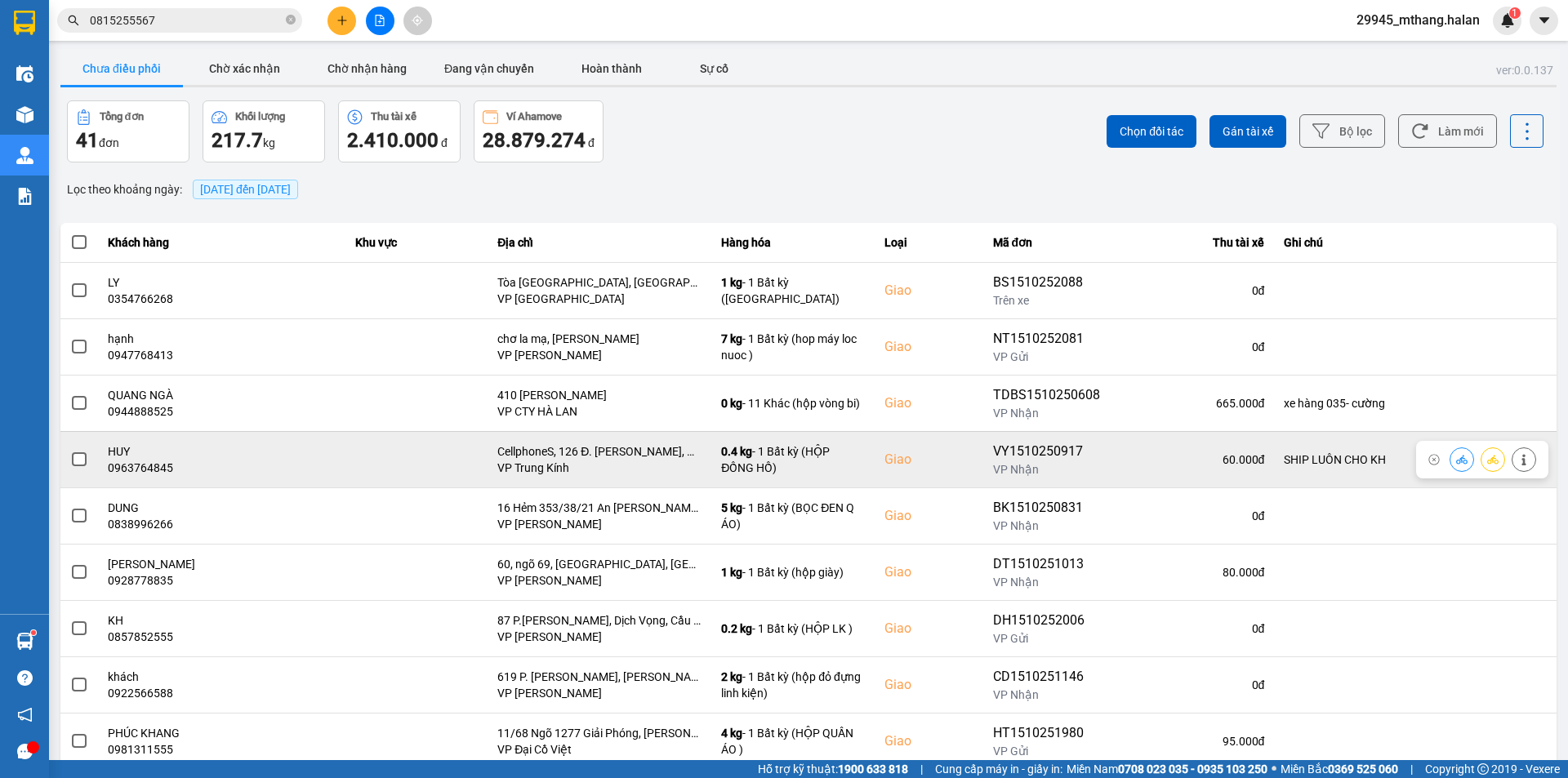
click at [78, 459] on span at bounding box center [79, 459] width 15 height 15
click at [70, 451] on input "checkbox" at bounding box center [70, 451] width 0 height 0
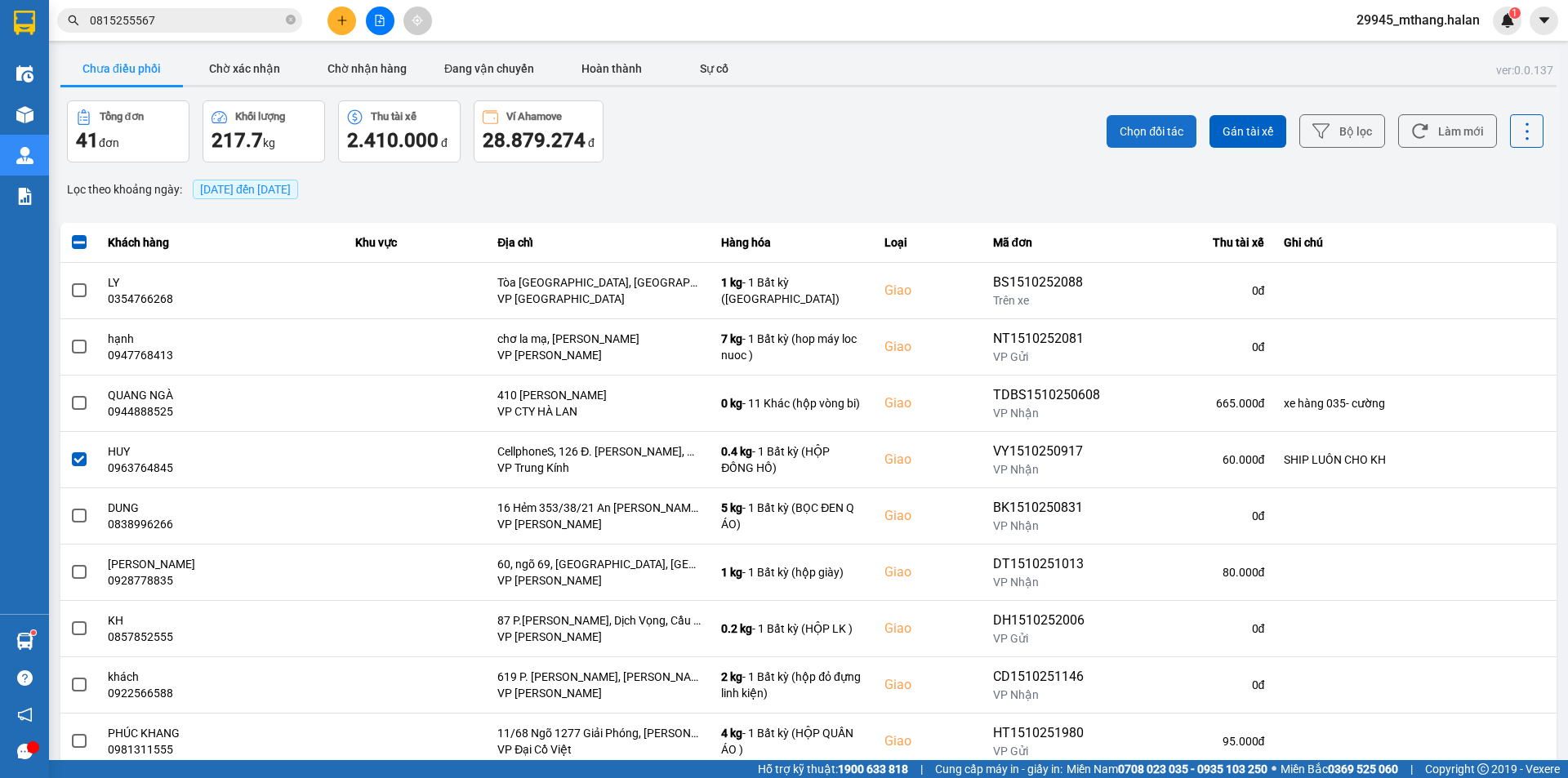
click at [1156, 130] on span "Chọn đối tác" at bounding box center [1152, 131] width 64 height 16
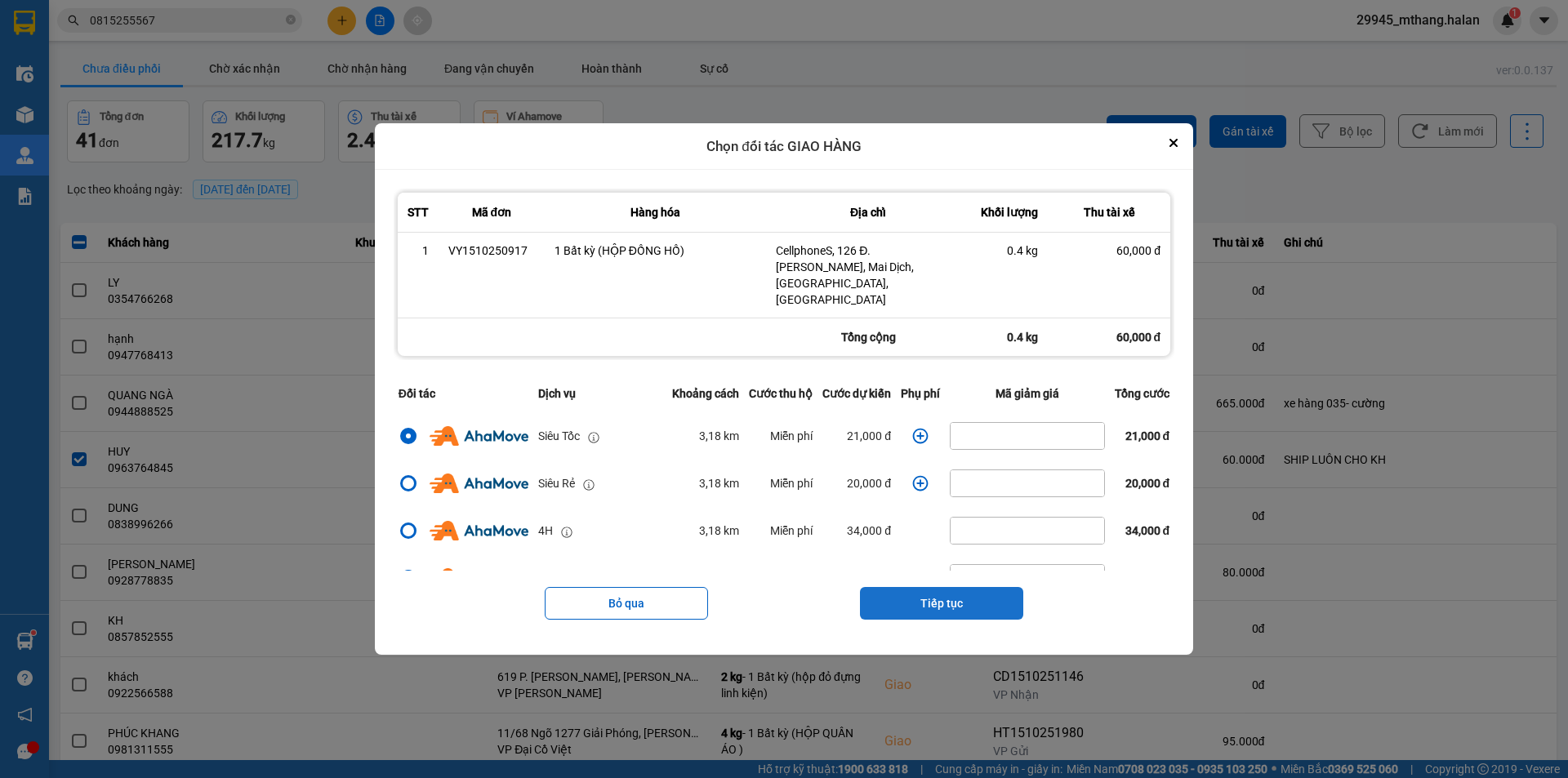
click at [982, 593] on button "Tiếp tục" at bounding box center [942, 604] width 163 height 33
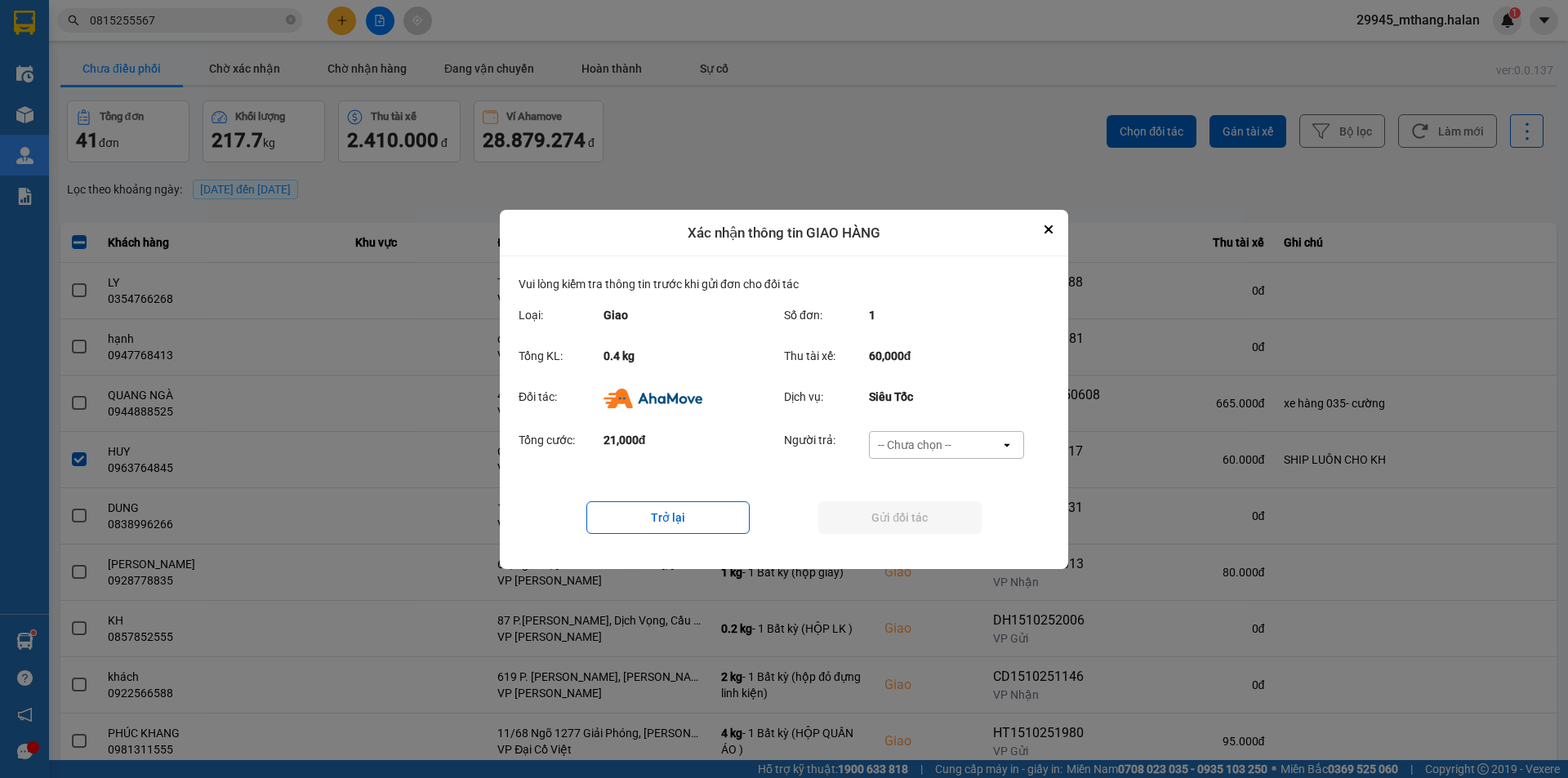
click at [952, 443] on div "-- Chưa chọn --" at bounding box center [935, 445] width 131 height 26
click at [926, 539] on span "Ví Ahamove" at bounding box center [914, 538] width 66 height 16
click at [918, 514] on button "Gửi đối tác" at bounding box center [900, 518] width 163 height 33
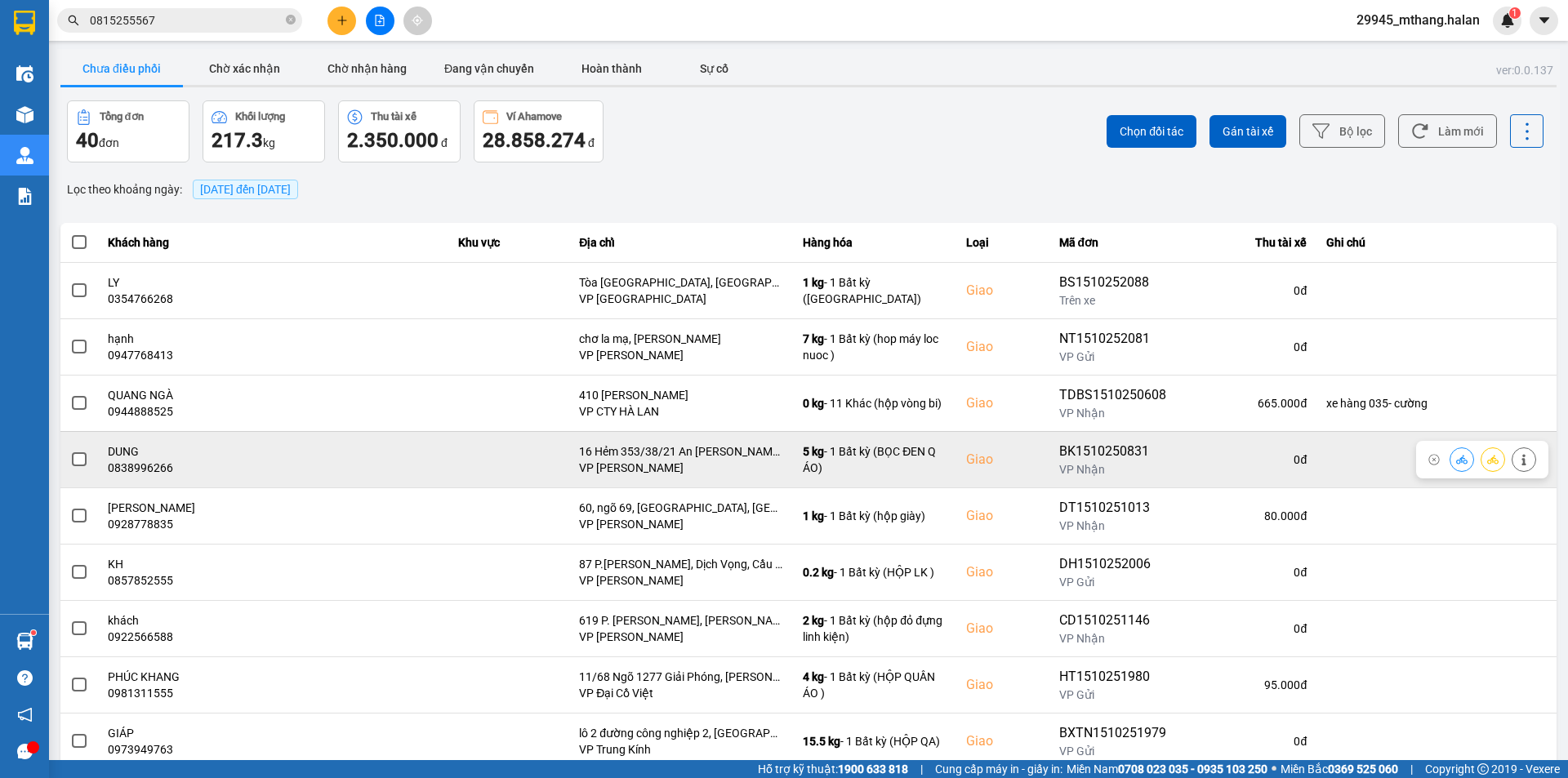
click at [76, 459] on span at bounding box center [79, 459] width 15 height 15
click at [70, 451] on input "checkbox" at bounding box center [70, 451] width 0 height 0
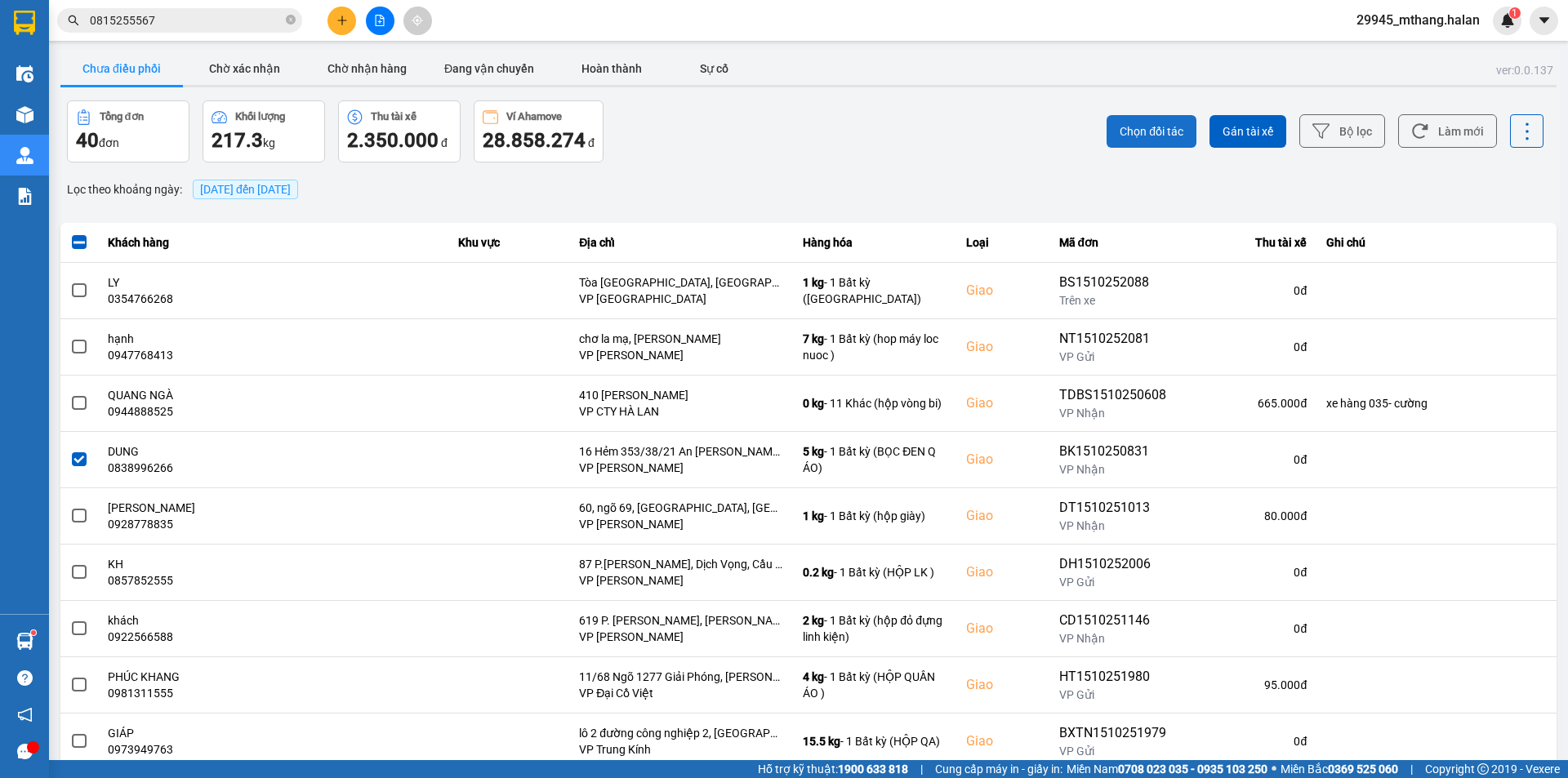
click at [1121, 131] on span "Chọn đối tác" at bounding box center [1152, 131] width 64 height 16
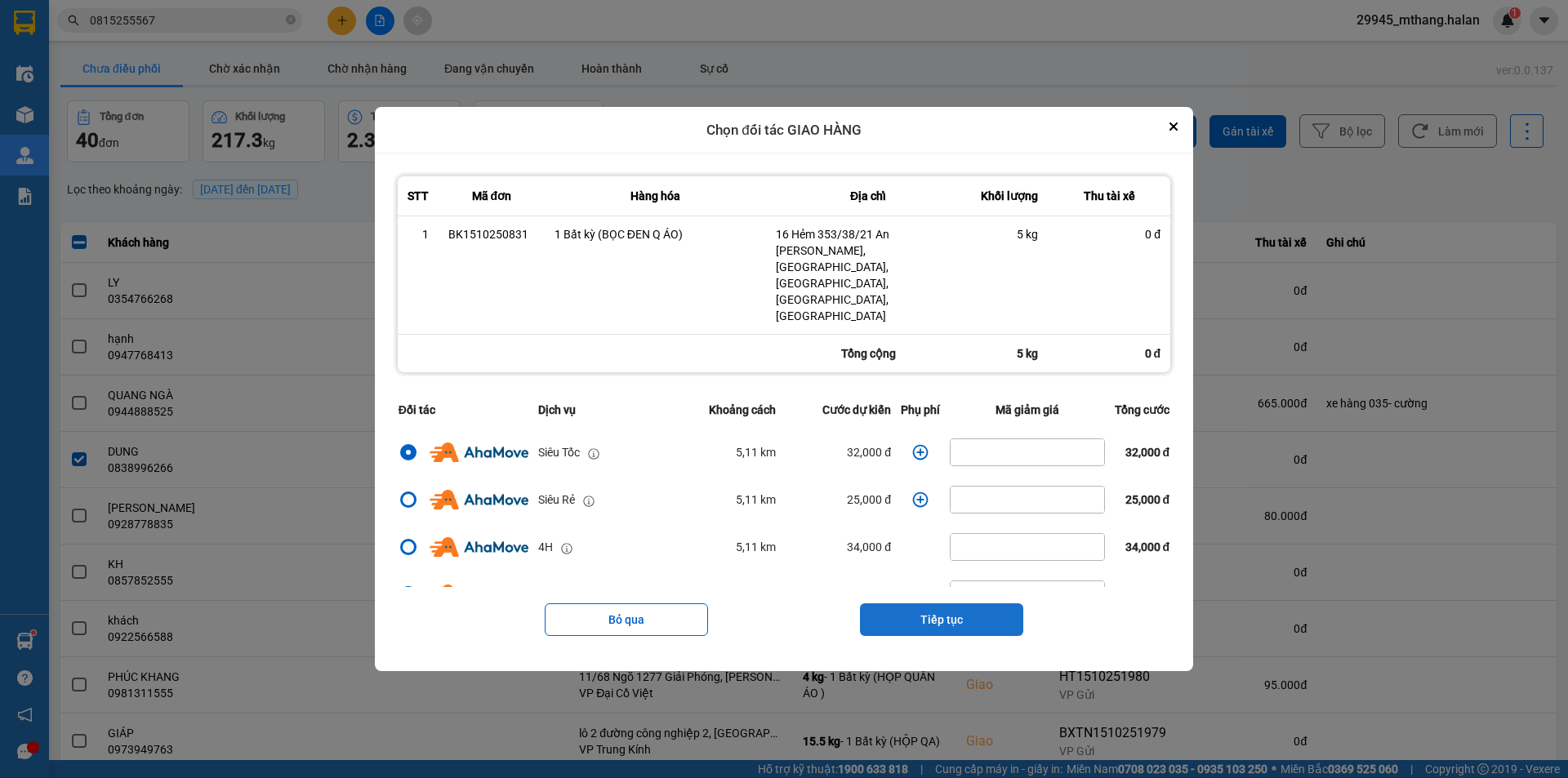
click at [895, 604] on button "Tiếp tục" at bounding box center [942, 620] width 163 height 33
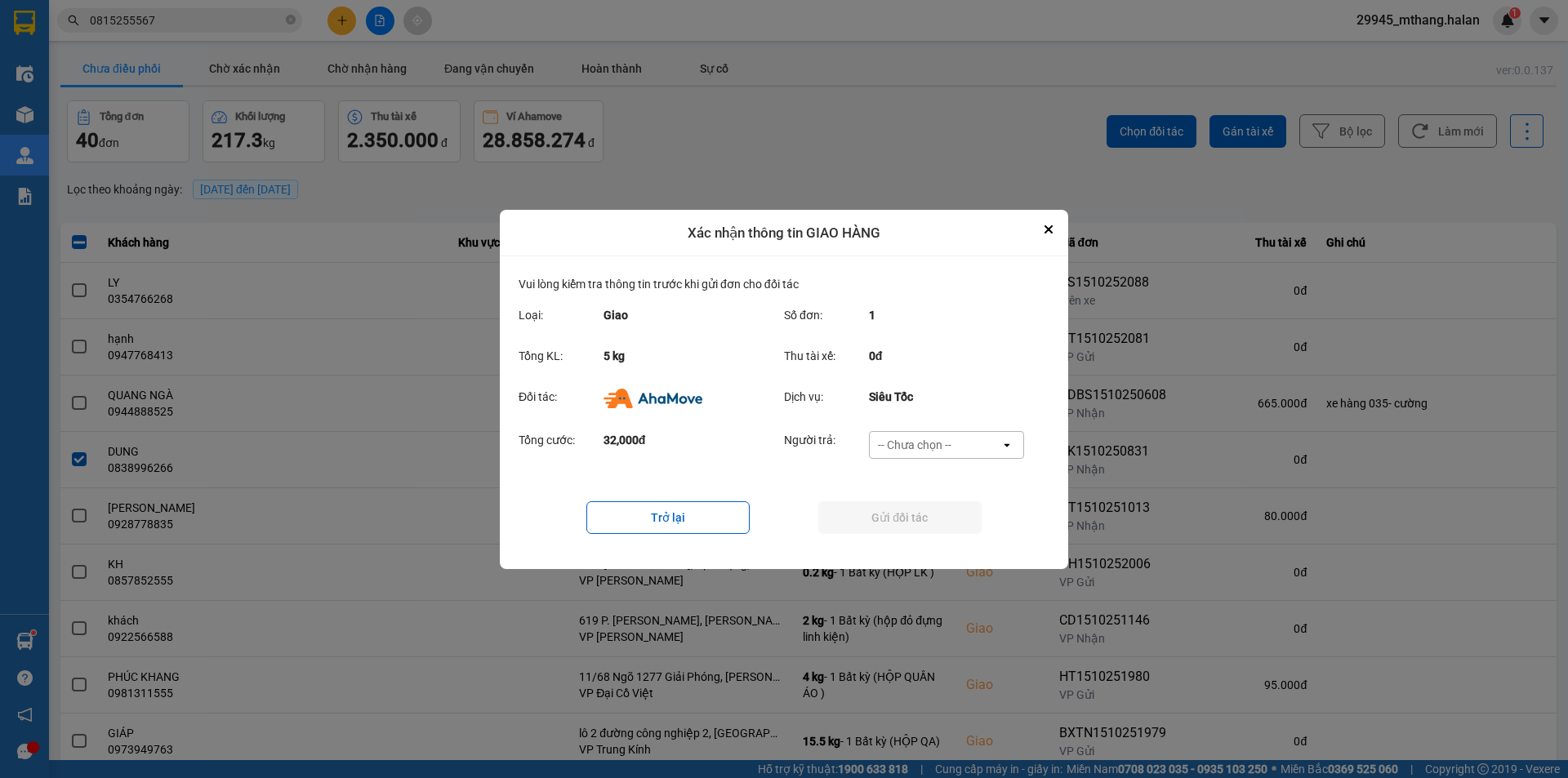
click at [912, 442] on div "-- Chưa chọn --" at bounding box center [915, 445] width 74 height 16
click at [896, 539] on span "Ví Ahamove" at bounding box center [914, 538] width 66 height 16
click at [895, 516] on button "Gửi đối tác" at bounding box center [900, 518] width 163 height 33
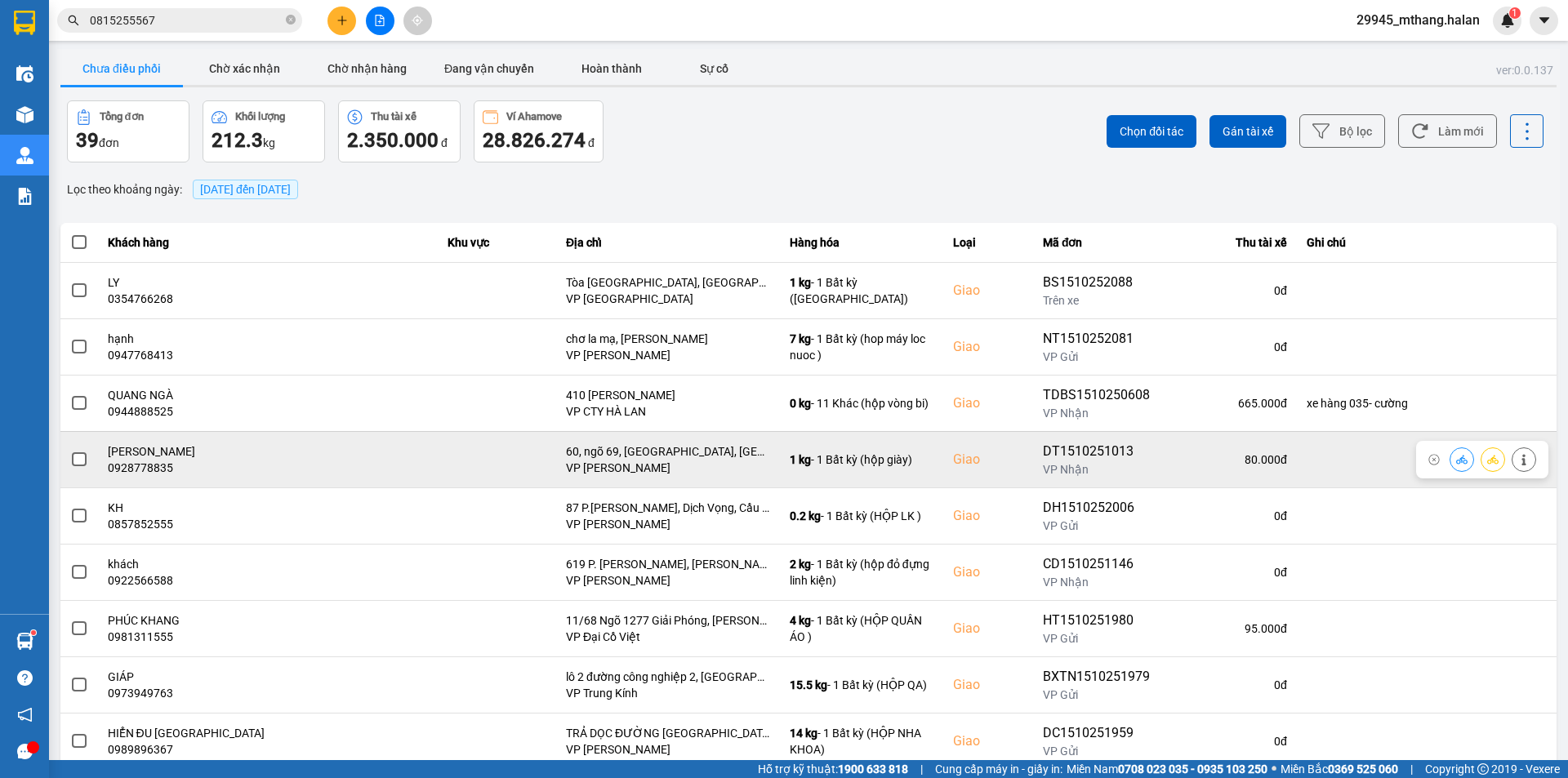
click at [73, 460] on span at bounding box center [79, 459] width 15 height 15
click at [70, 451] on input "checkbox" at bounding box center [70, 451] width 0 height 0
click at [1518, 460] on icon at bounding box center [1523, 459] width 11 height 11
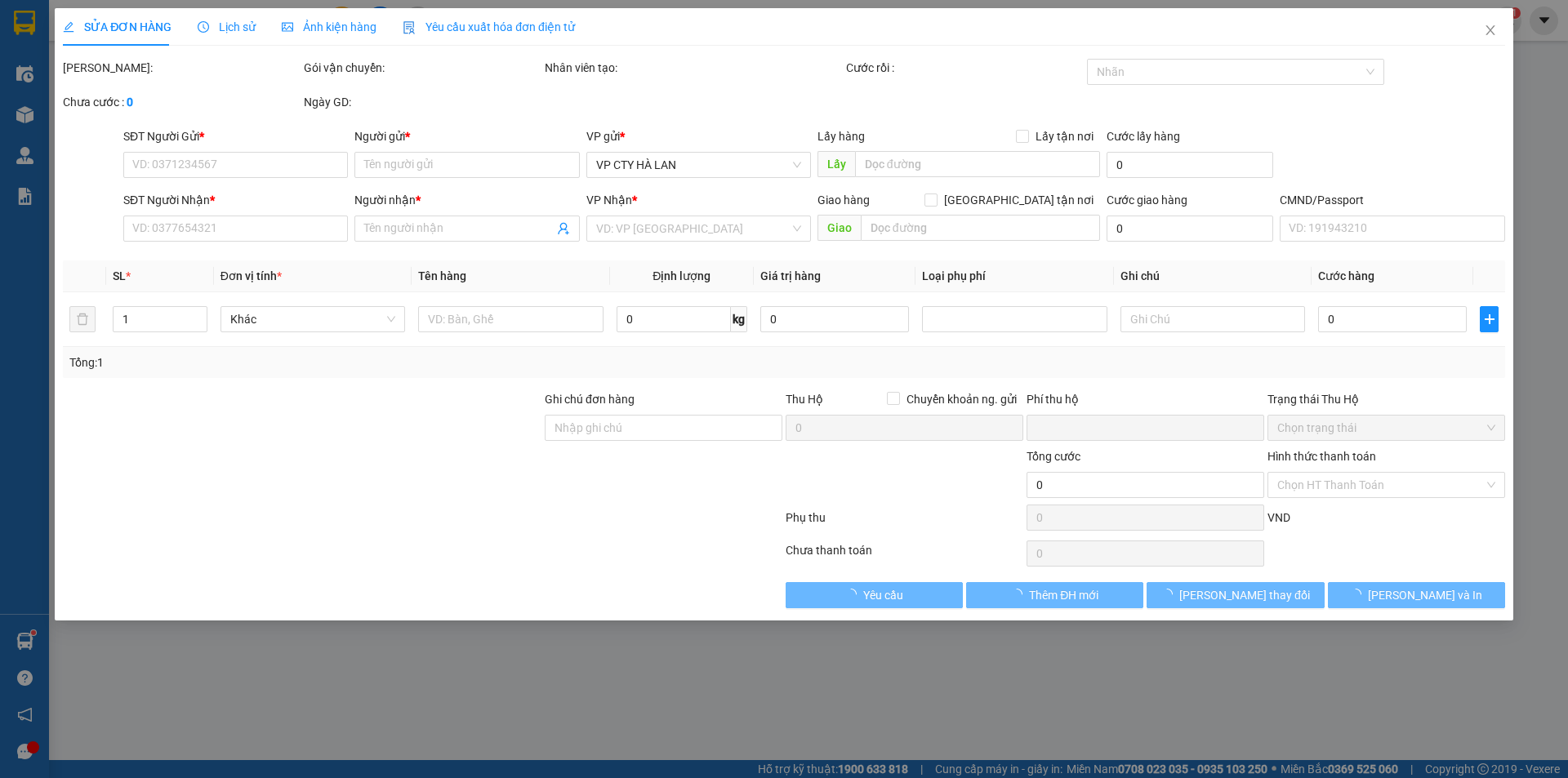
type input "0345648012"
type input "PHƯƠNG, ĐT"
type input "0928778835"
type input "Phạm Anh"
checkbox input "true"
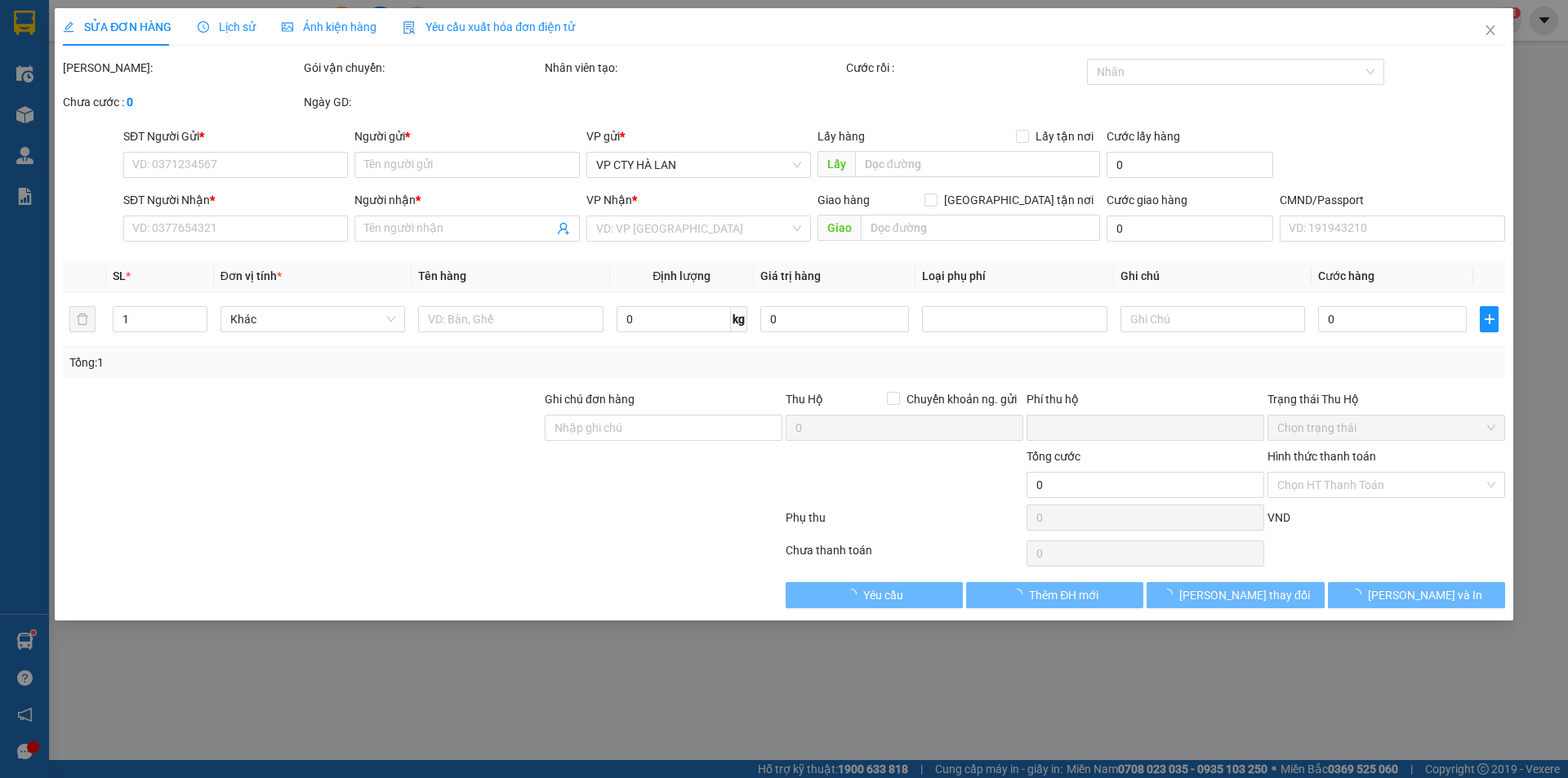
type input "60, ngõ 69, tứ liên, tây hồ, hà nội"
type input "0"
type input "80.000"
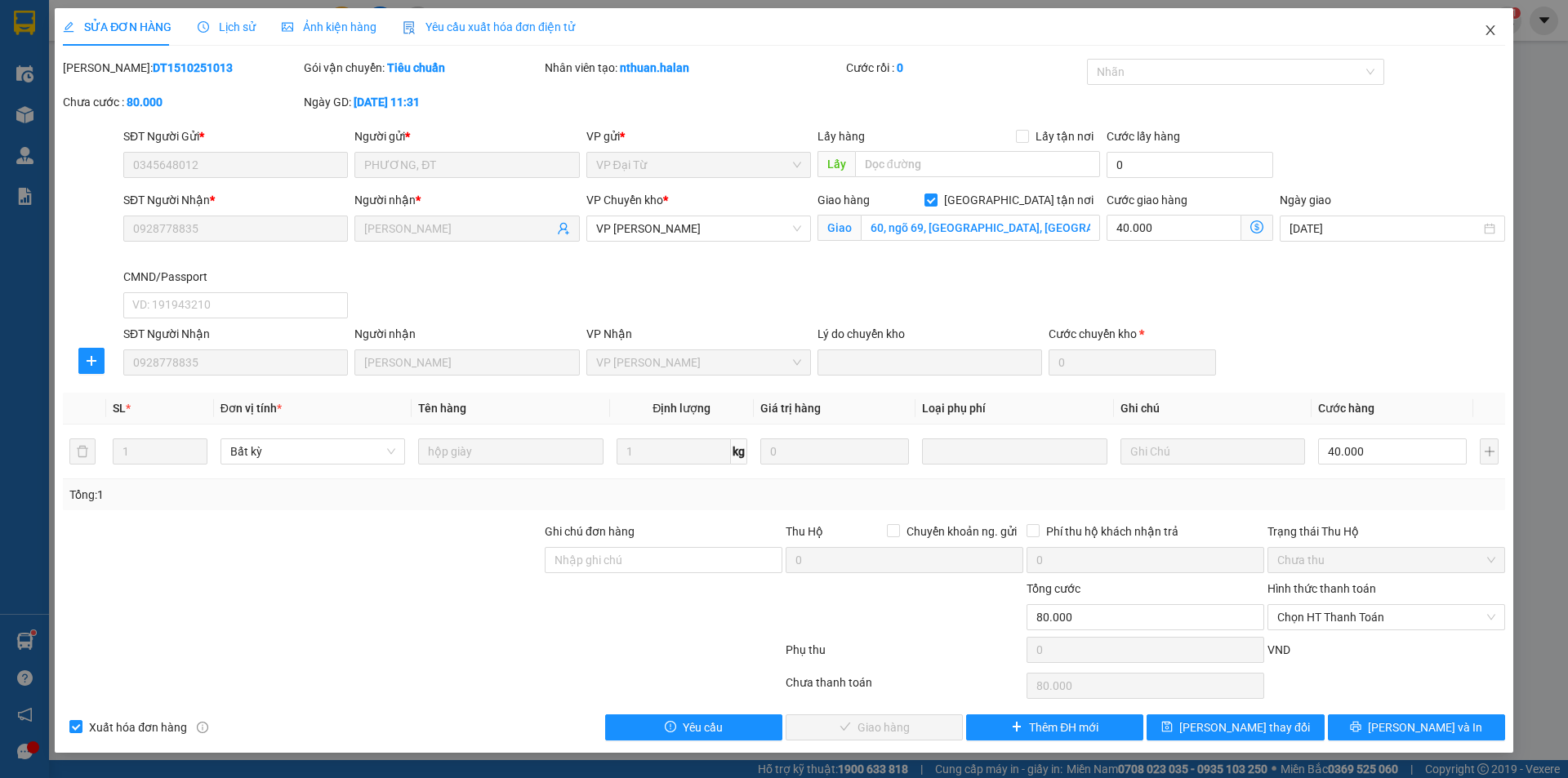
click at [1492, 30] on icon "close" at bounding box center [1490, 29] width 9 height 9
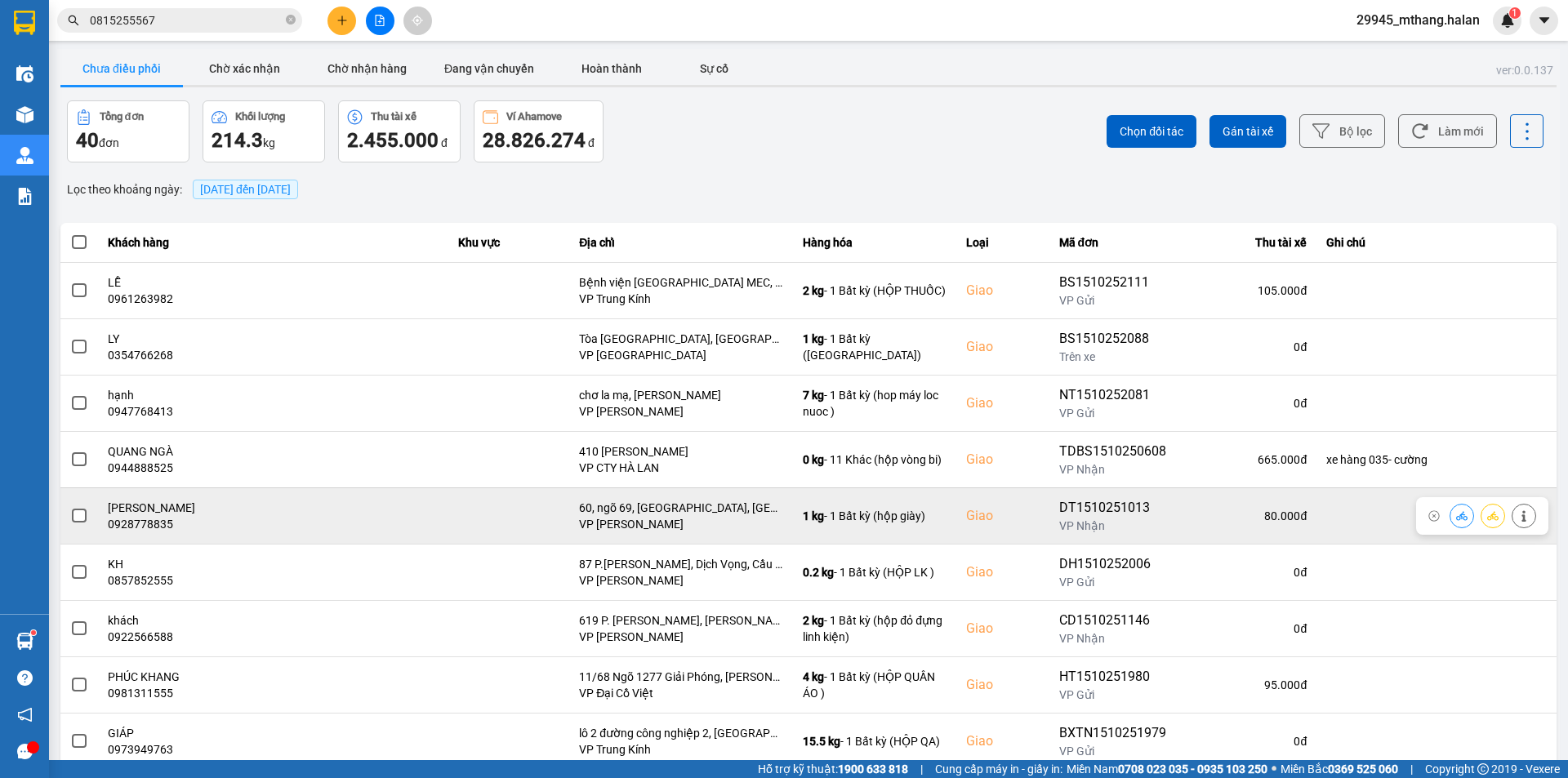
click at [81, 514] on span at bounding box center [79, 516] width 15 height 15
click at [70, 508] on input "checkbox" at bounding box center [70, 508] width 0 height 0
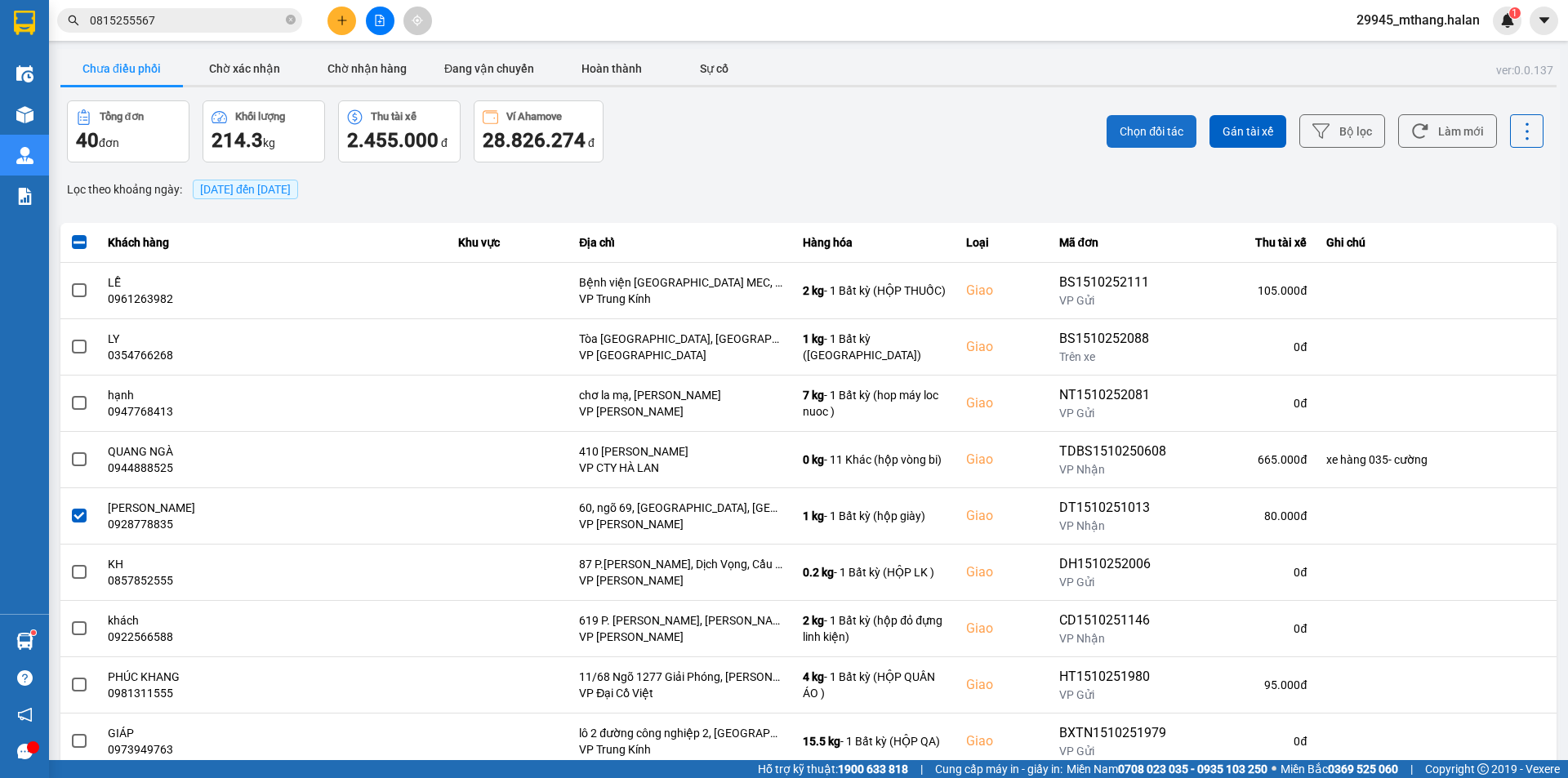
click at [1144, 127] on span "Chọn đối tác" at bounding box center [1152, 131] width 64 height 16
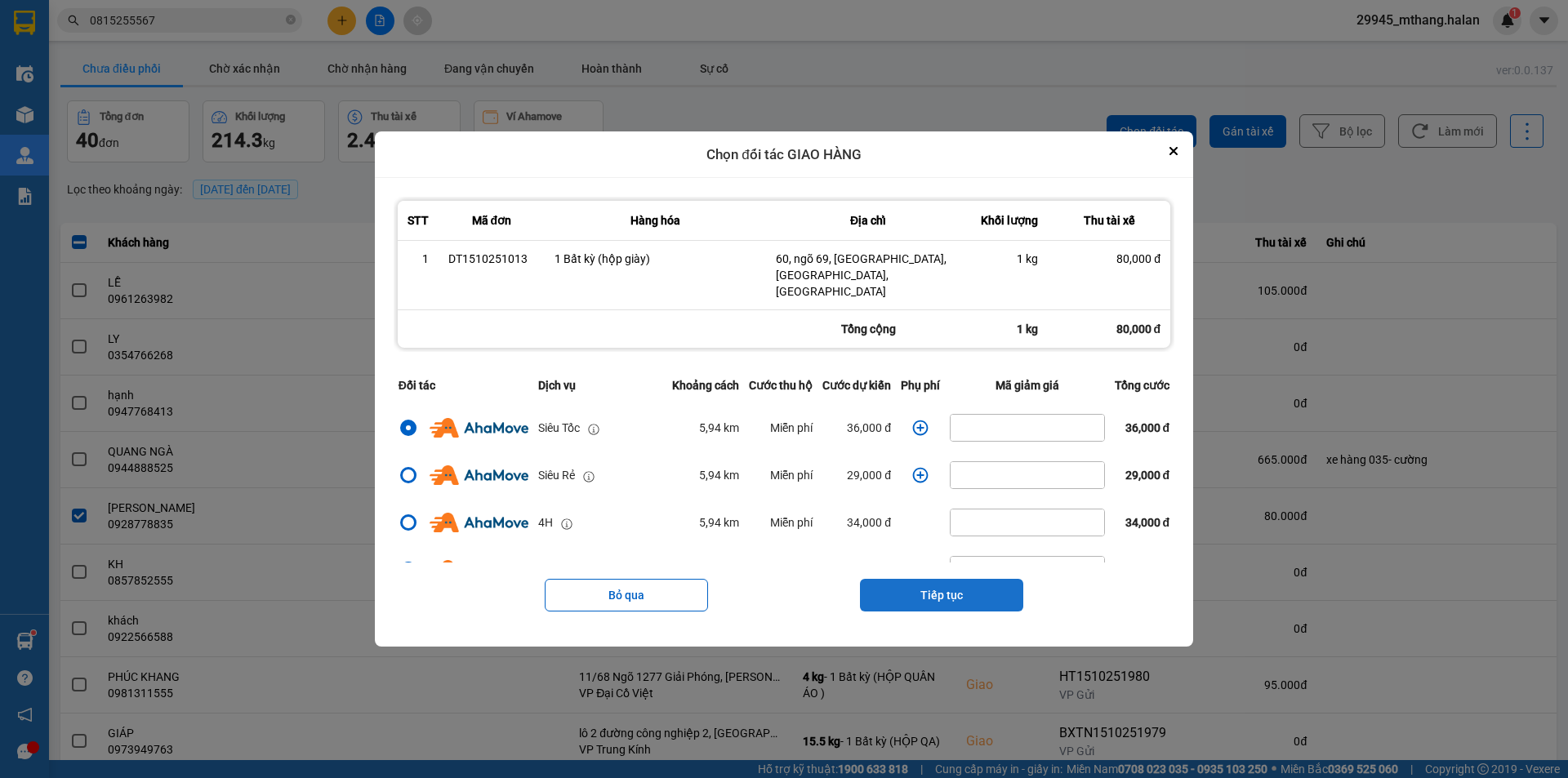
click at [924, 590] on button "Tiếp tục" at bounding box center [942, 595] width 163 height 33
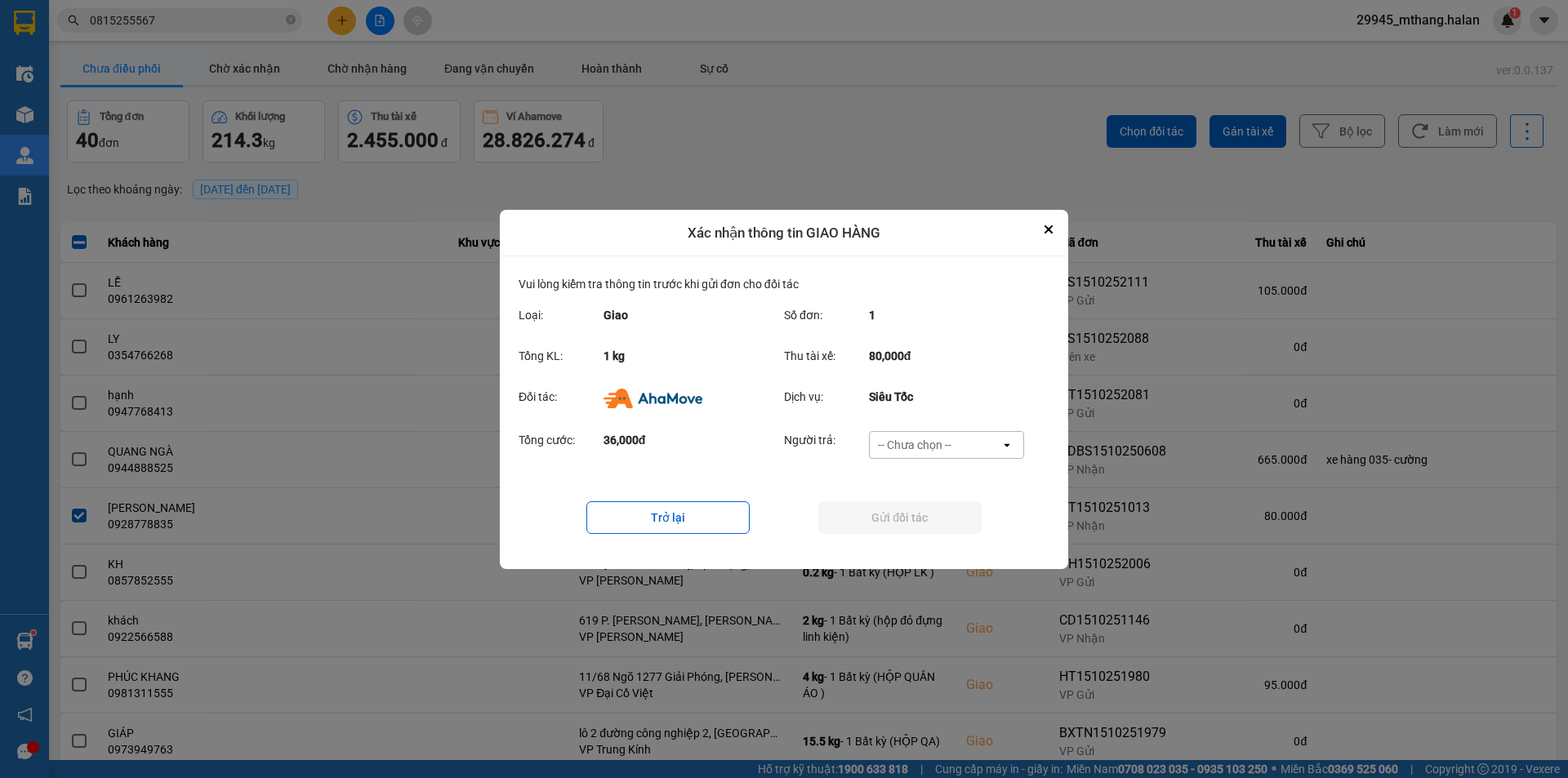
click at [919, 443] on div "-- Chưa chọn --" at bounding box center [915, 445] width 74 height 16
click at [886, 549] on ul "Khách hàng Nhà xe trả tiền mặt Ví Ahamove" at bounding box center [945, 509] width 155 height 101
click at [885, 533] on span "Ví Ahamove" at bounding box center [914, 538] width 66 height 16
click at [884, 515] on button "Gửi đối tác" at bounding box center [900, 518] width 163 height 33
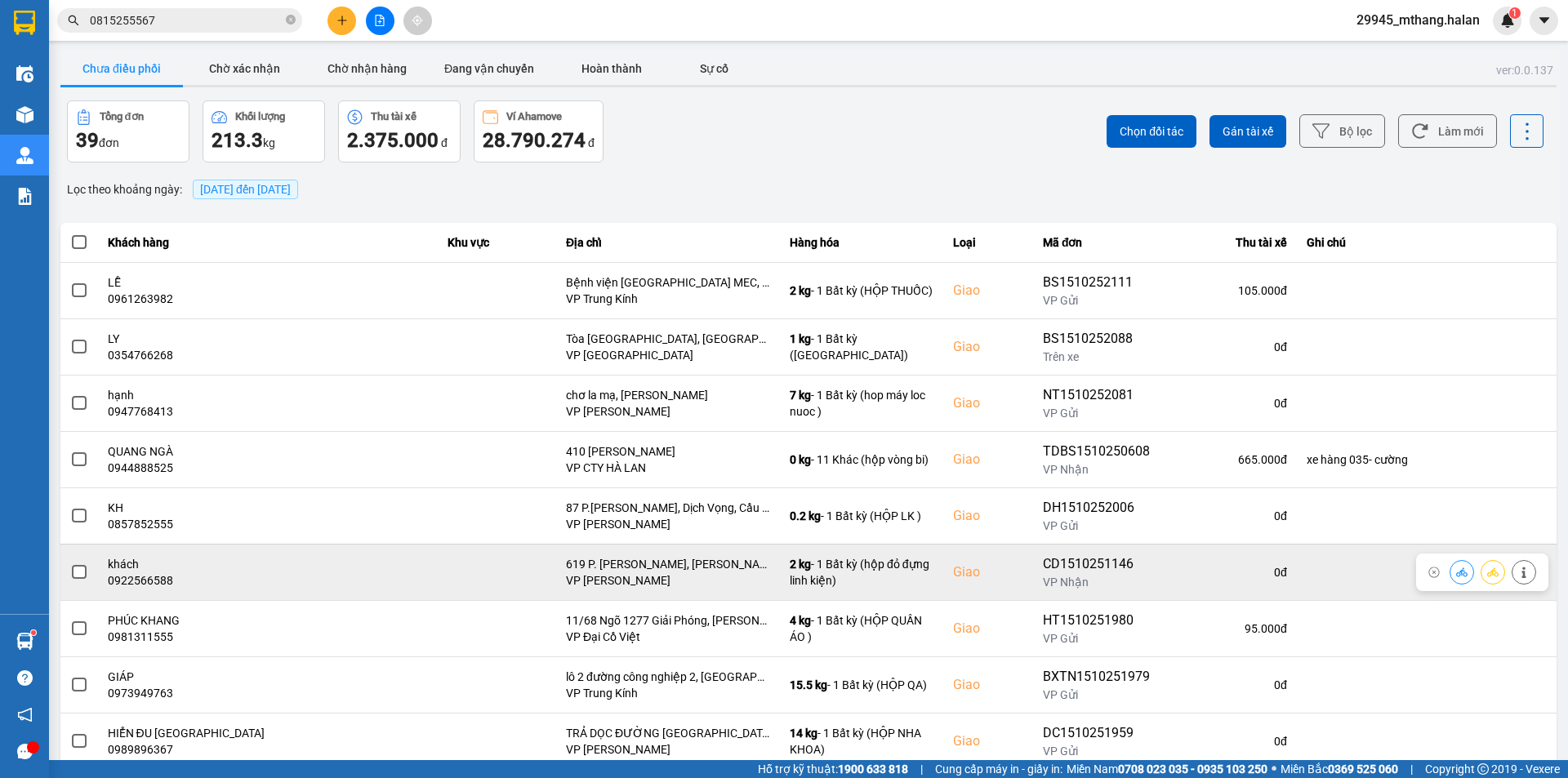
click at [83, 574] on span at bounding box center [79, 572] width 15 height 15
click at [70, 563] on input "checkbox" at bounding box center [70, 563] width 0 height 0
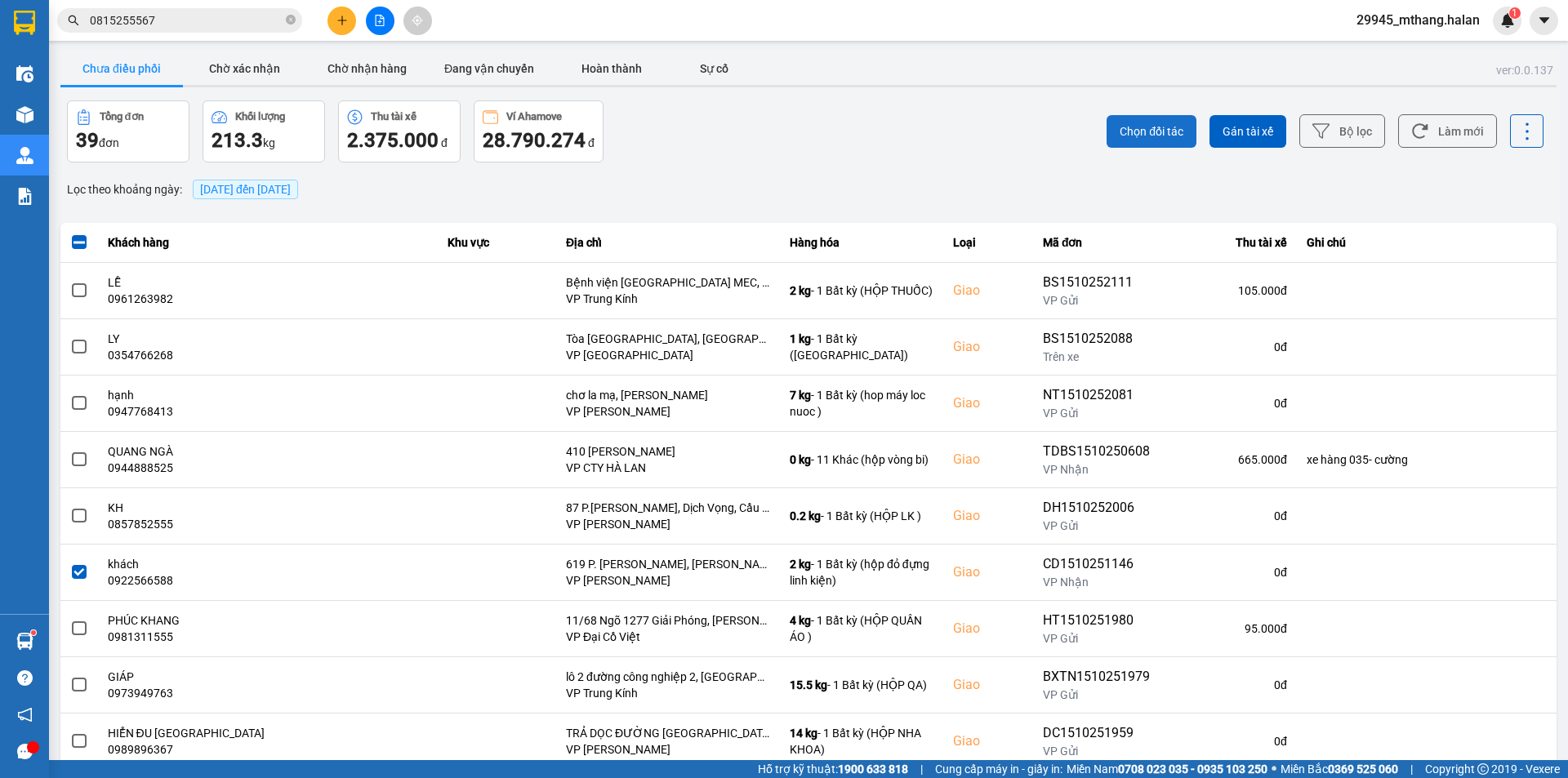
click at [1161, 137] on span "Chọn đối tác" at bounding box center [1152, 131] width 64 height 16
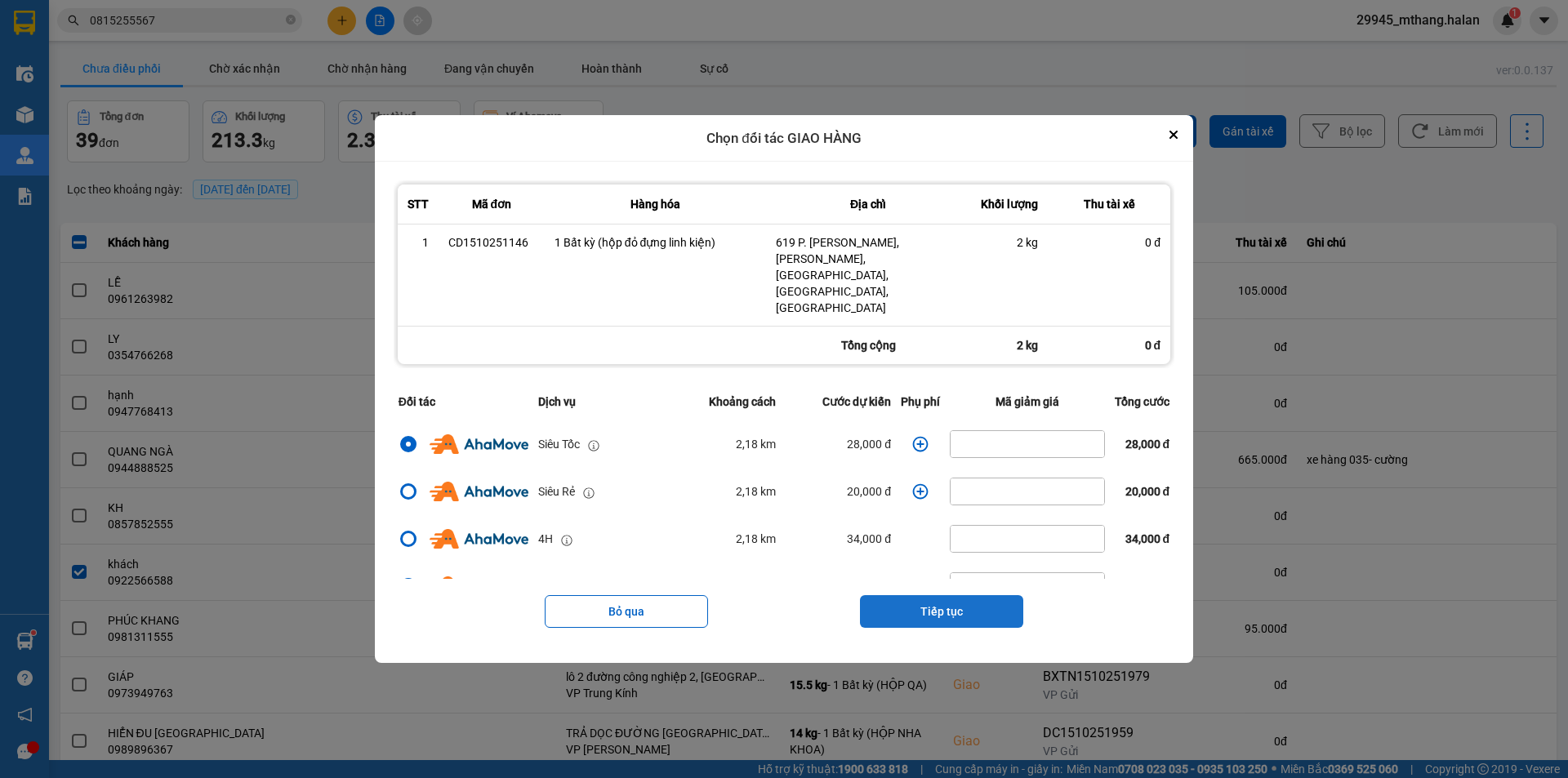
click at [936, 595] on button "Tiếp tục" at bounding box center [942, 611] width 163 height 33
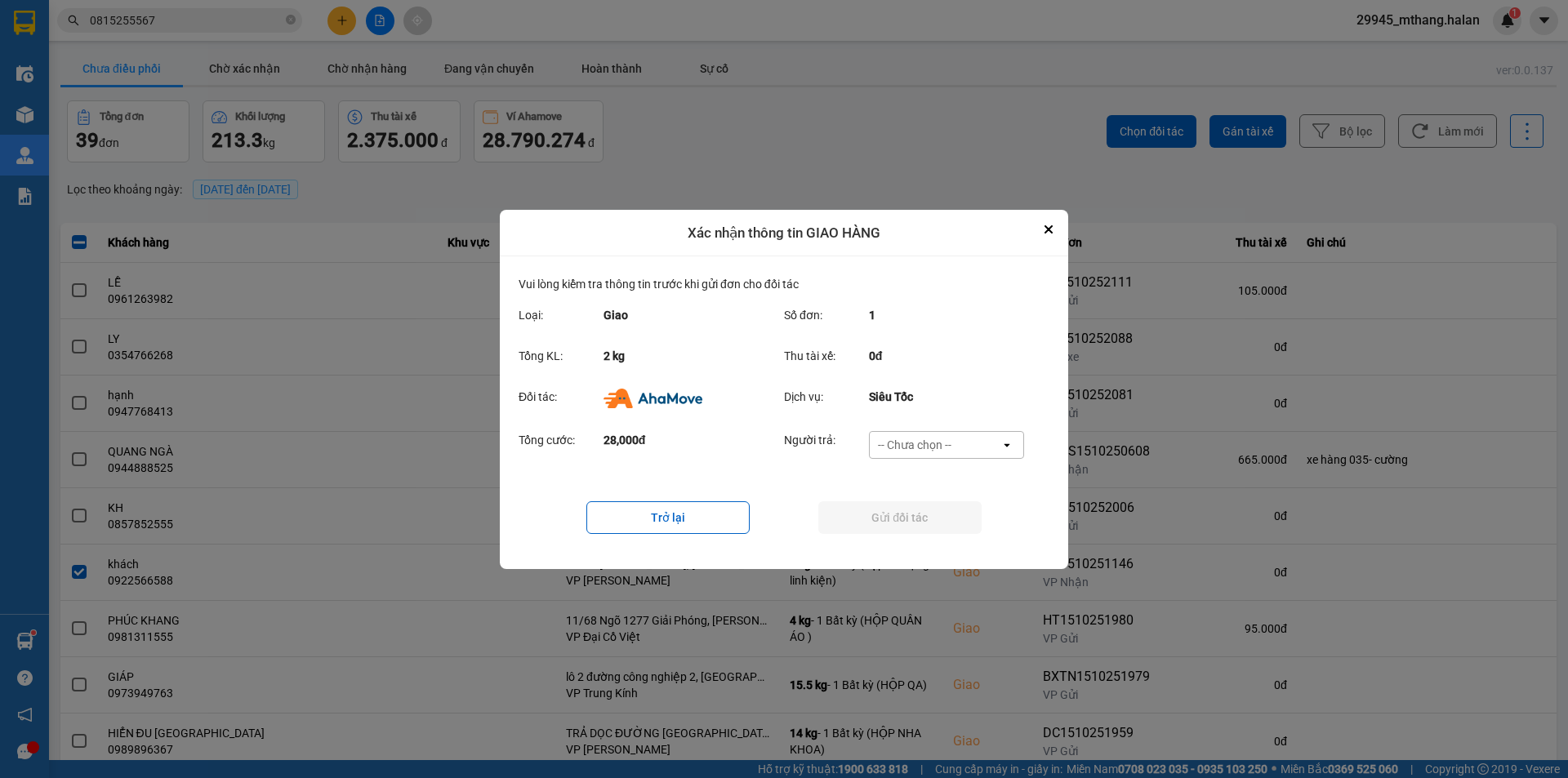
click at [912, 441] on div "-- Chưa chọn --" at bounding box center [915, 445] width 74 height 16
drag, startPoint x: 921, startPoint y: 543, endPoint x: 918, endPoint y: 524, distance: 19.2
click at [921, 537] on span "Ví Ahamove" at bounding box center [914, 538] width 66 height 16
click at [909, 508] on button "Gửi đối tác" at bounding box center [900, 518] width 163 height 33
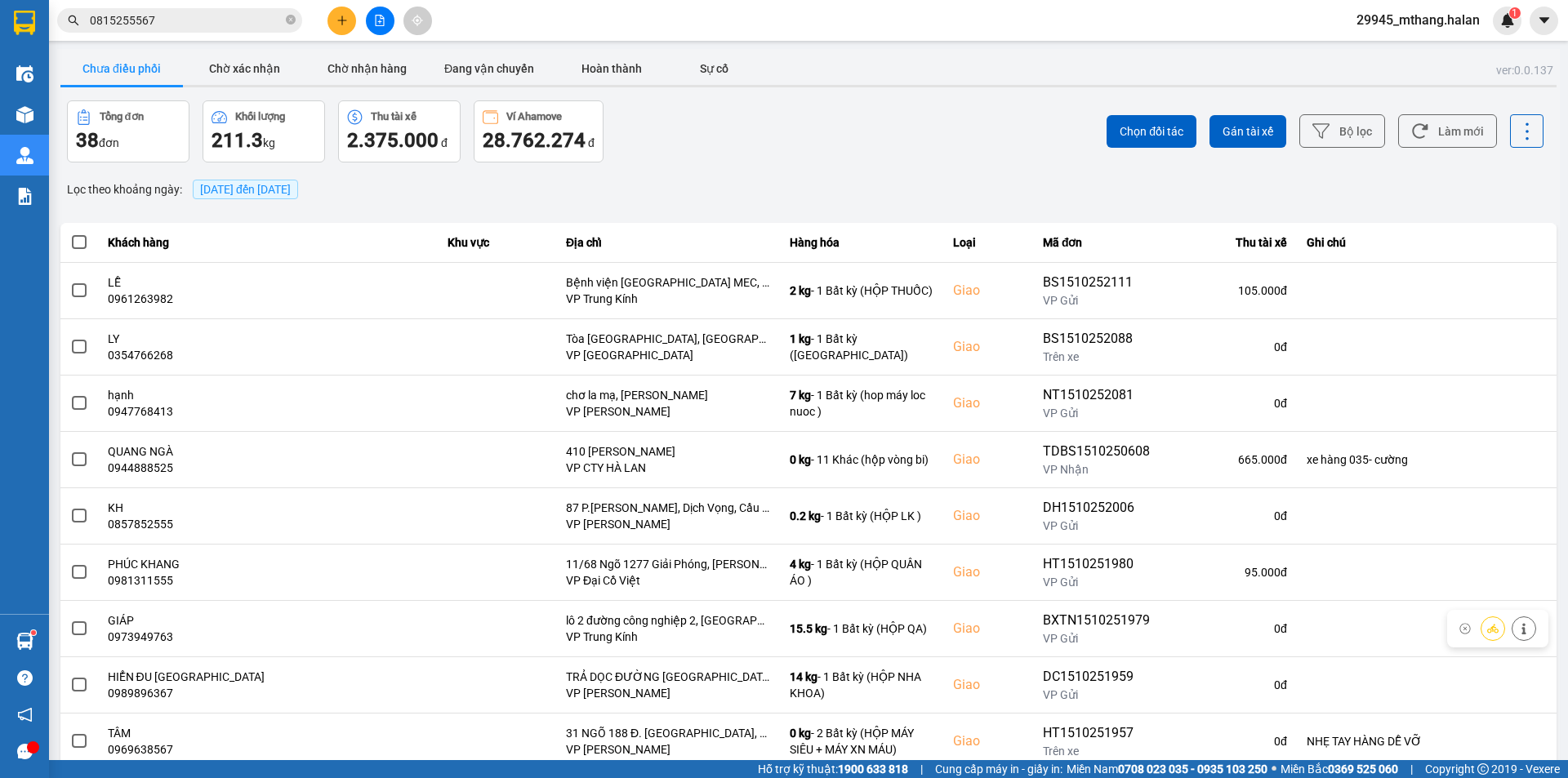
scroll to position [104, 0]
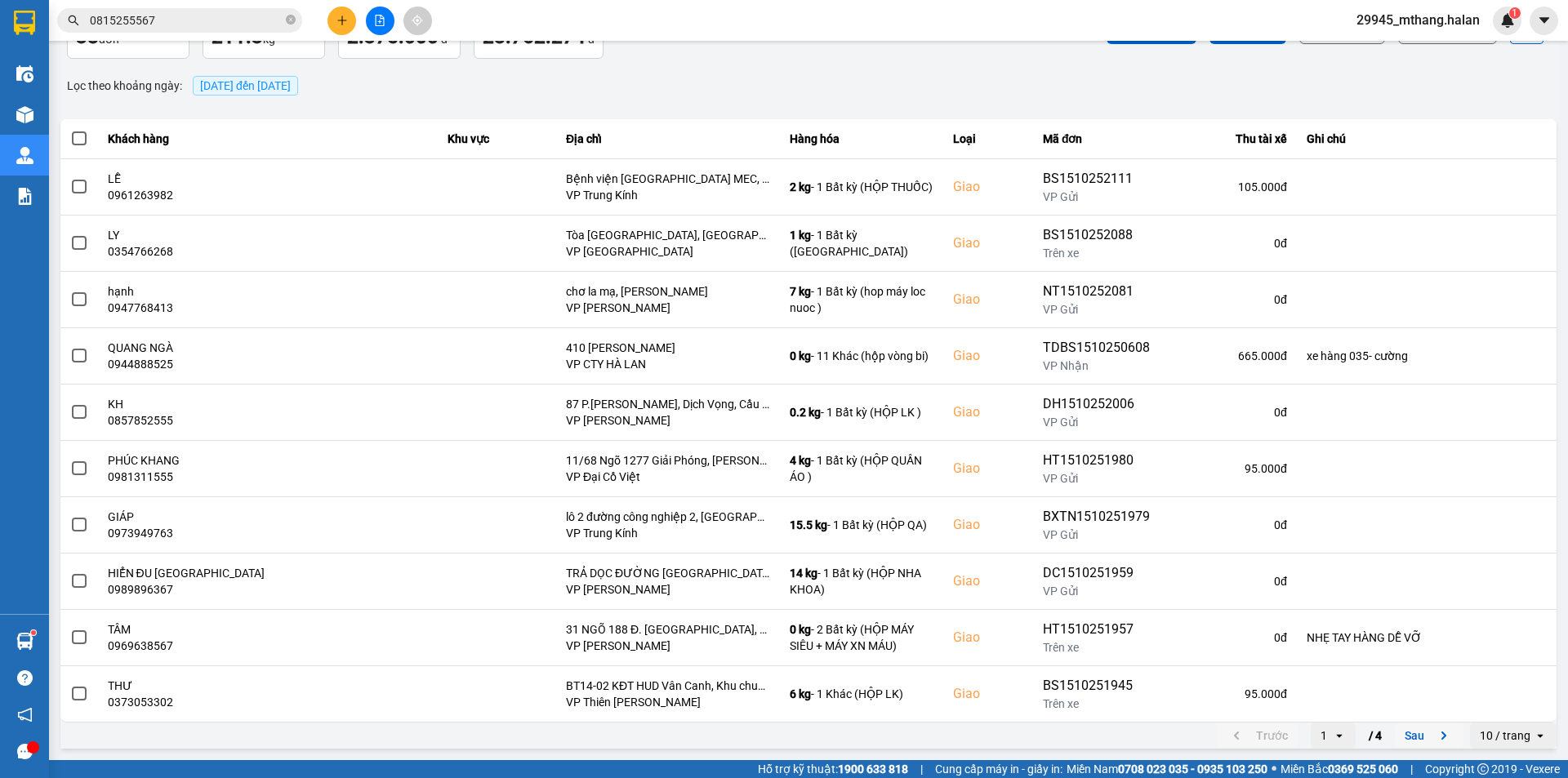
click at [1401, 736] on button "Sau" at bounding box center [1430, 736] width 69 height 25
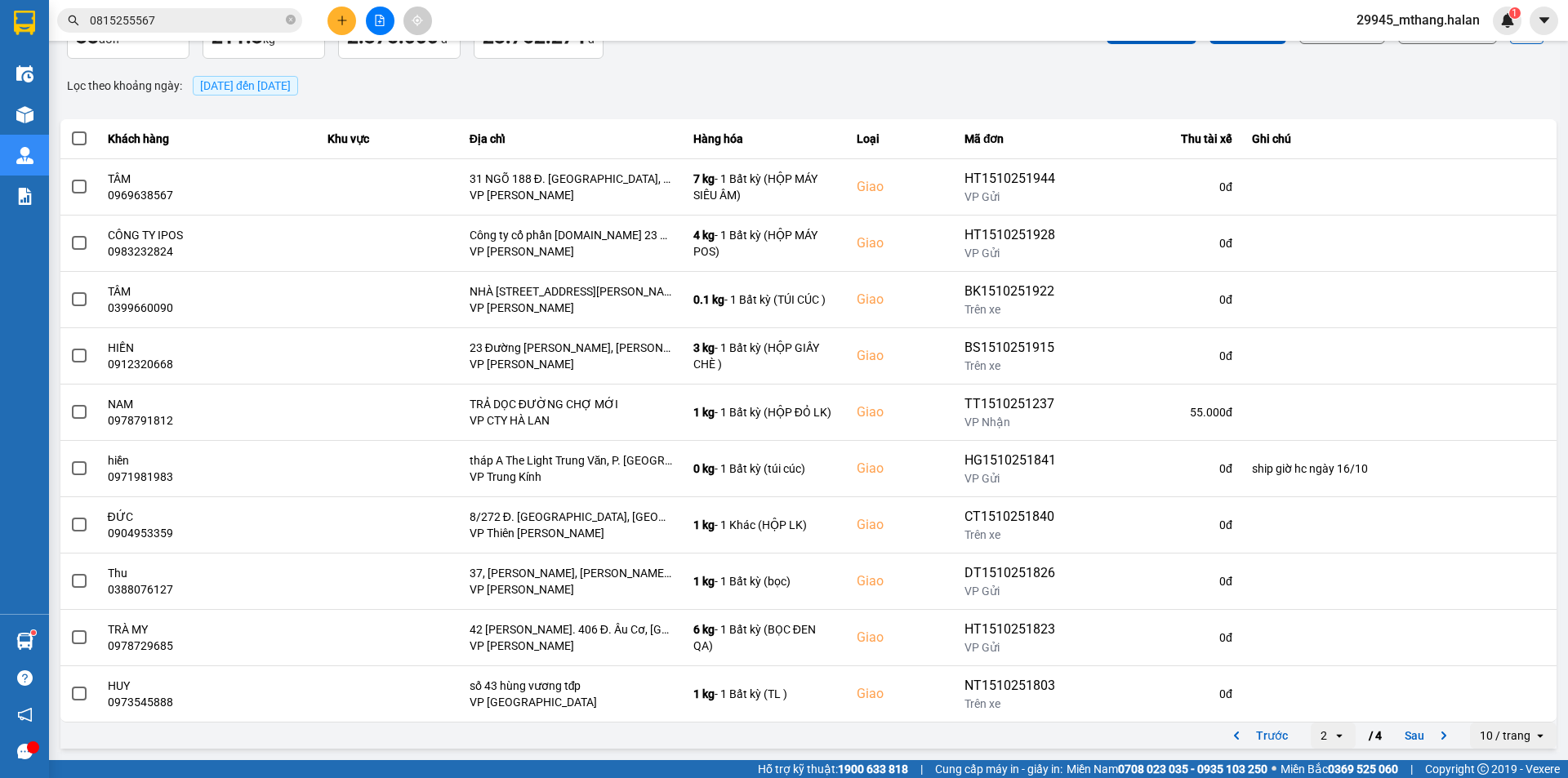
scroll to position [110, 0]
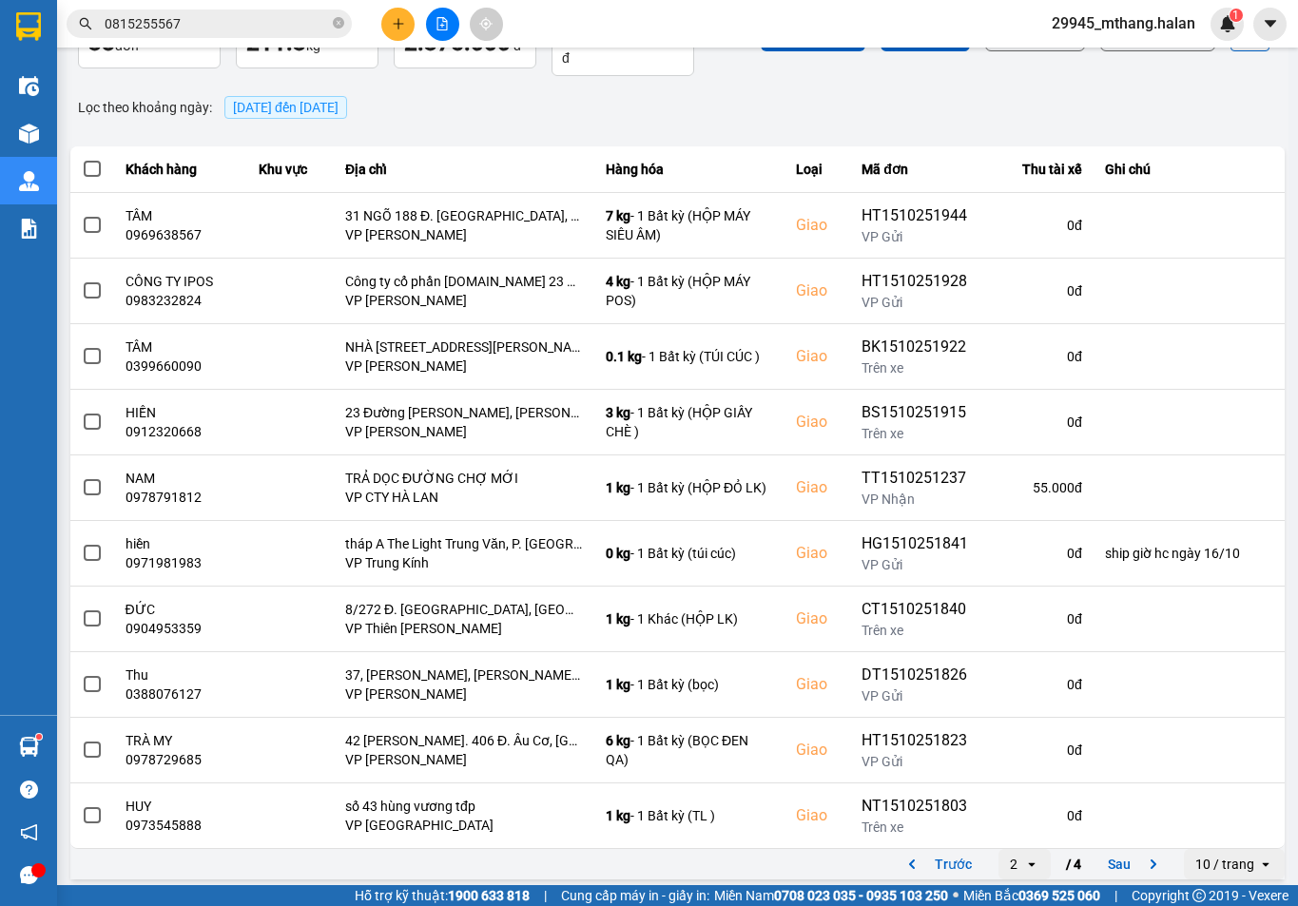
click at [236, 18] on input "0815255567" at bounding box center [217, 23] width 224 height 21
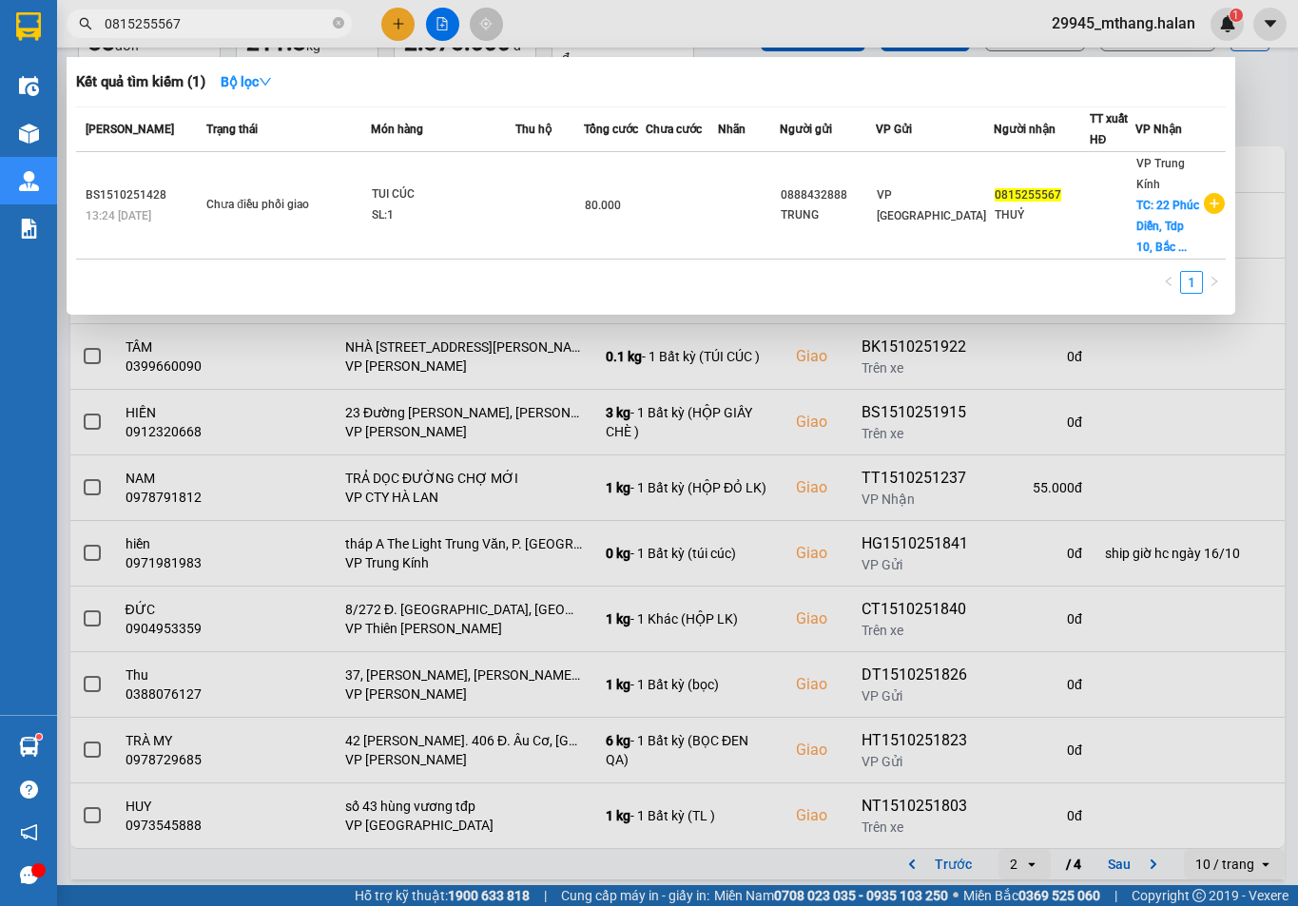
click at [236, 18] on input "0815255567" at bounding box center [217, 23] width 224 height 21
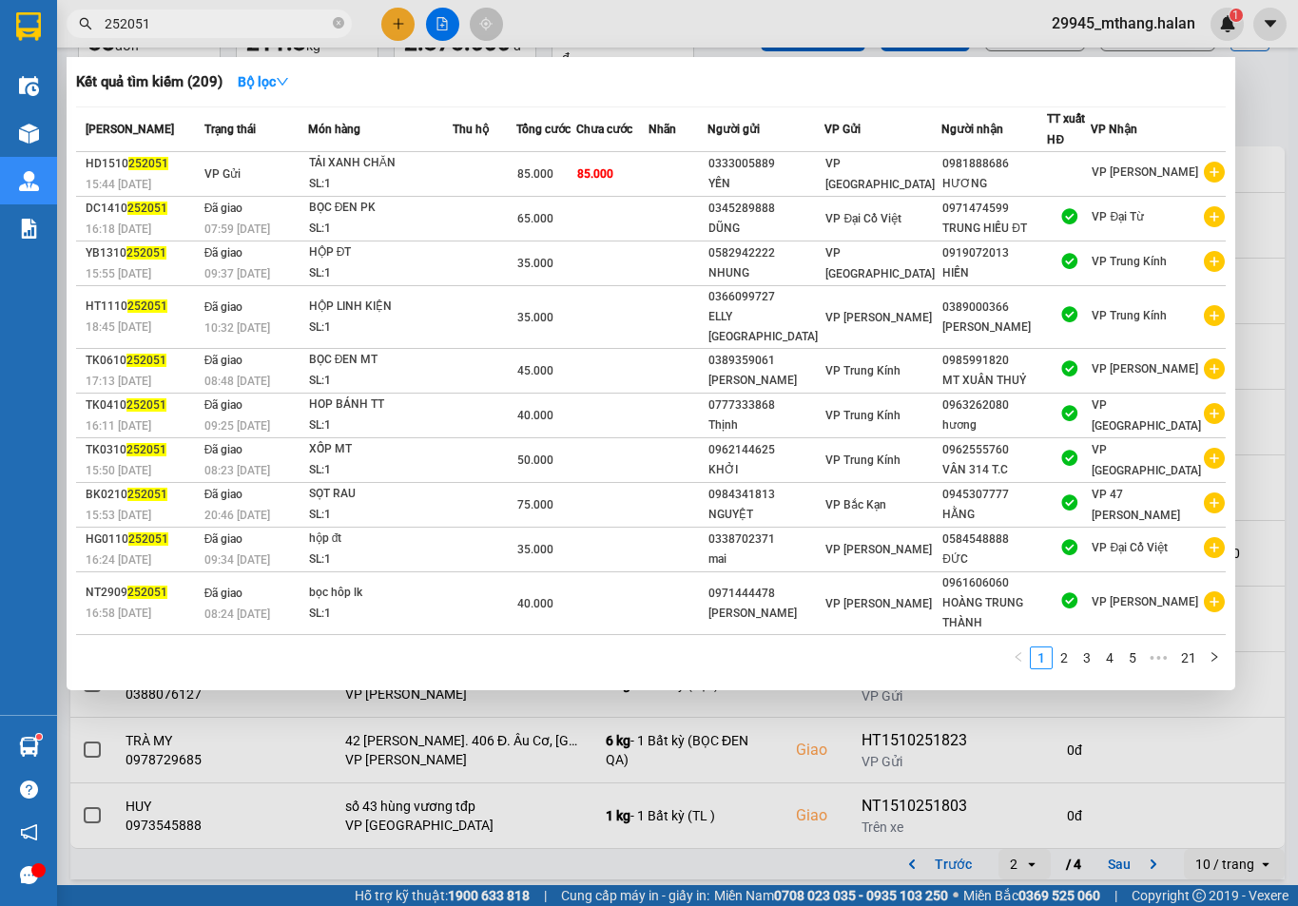
type input "252051"
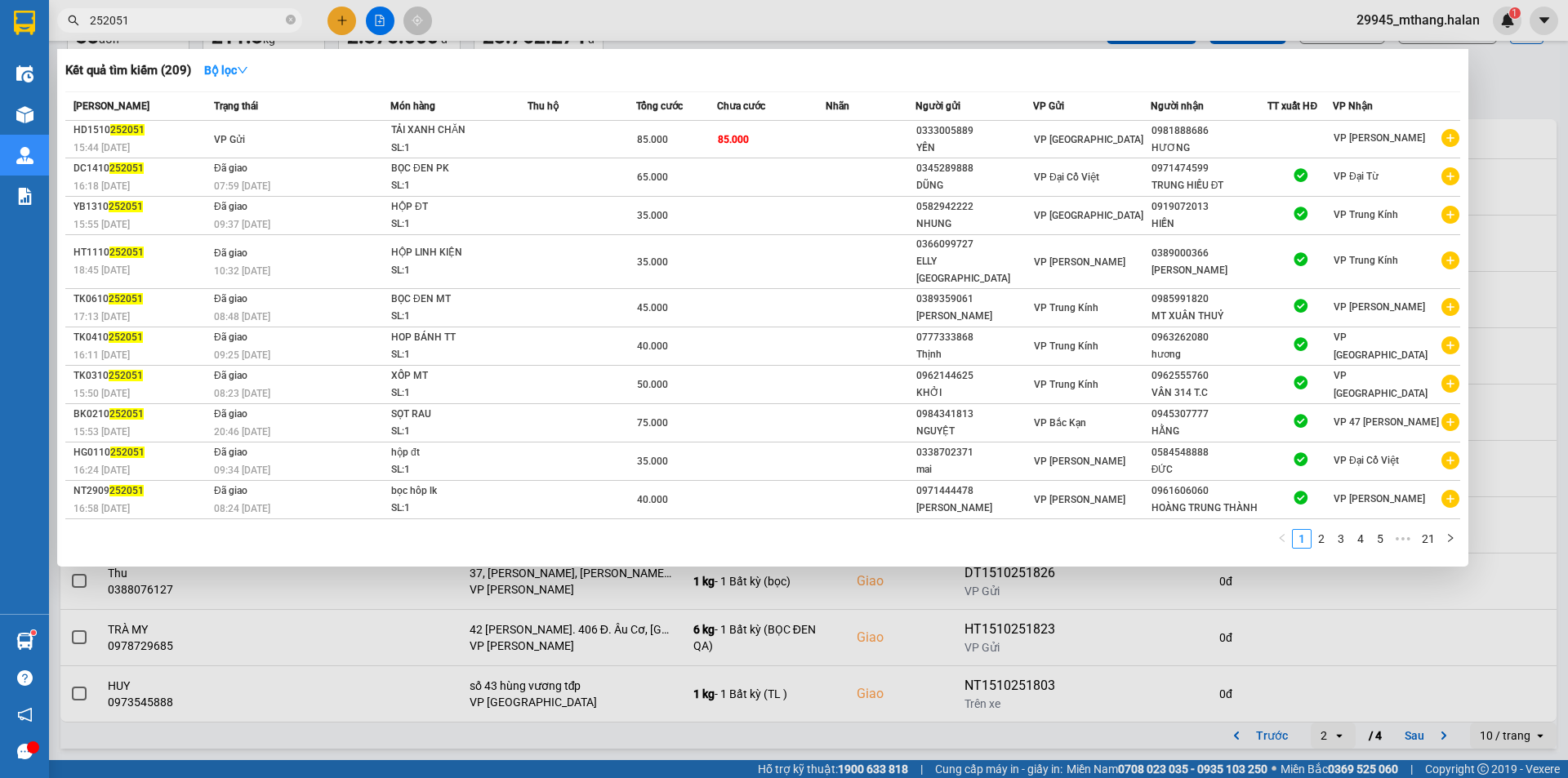
scroll to position [104, 0]
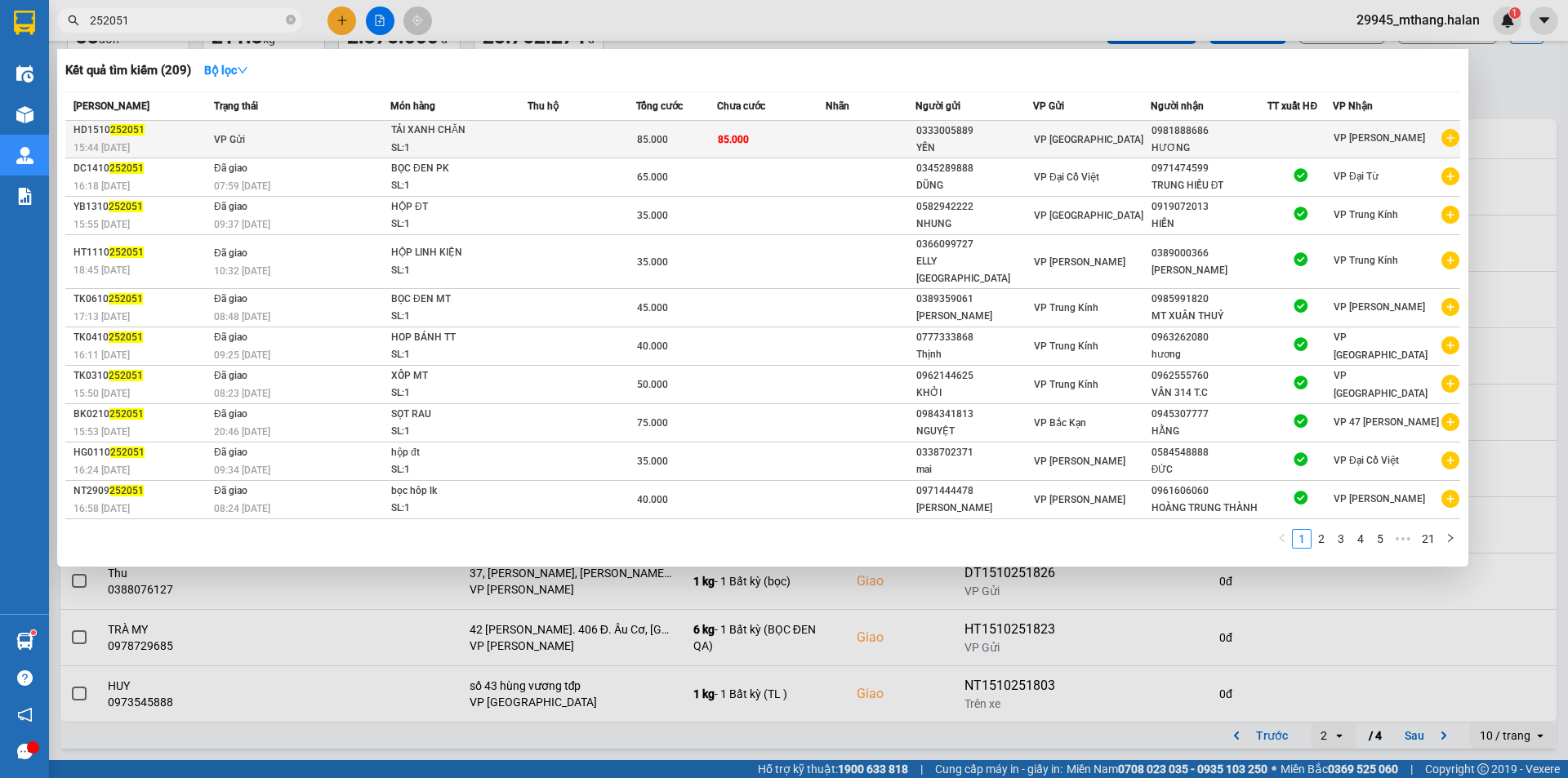
click at [643, 138] on span "85.000" at bounding box center [653, 139] width 31 height 11
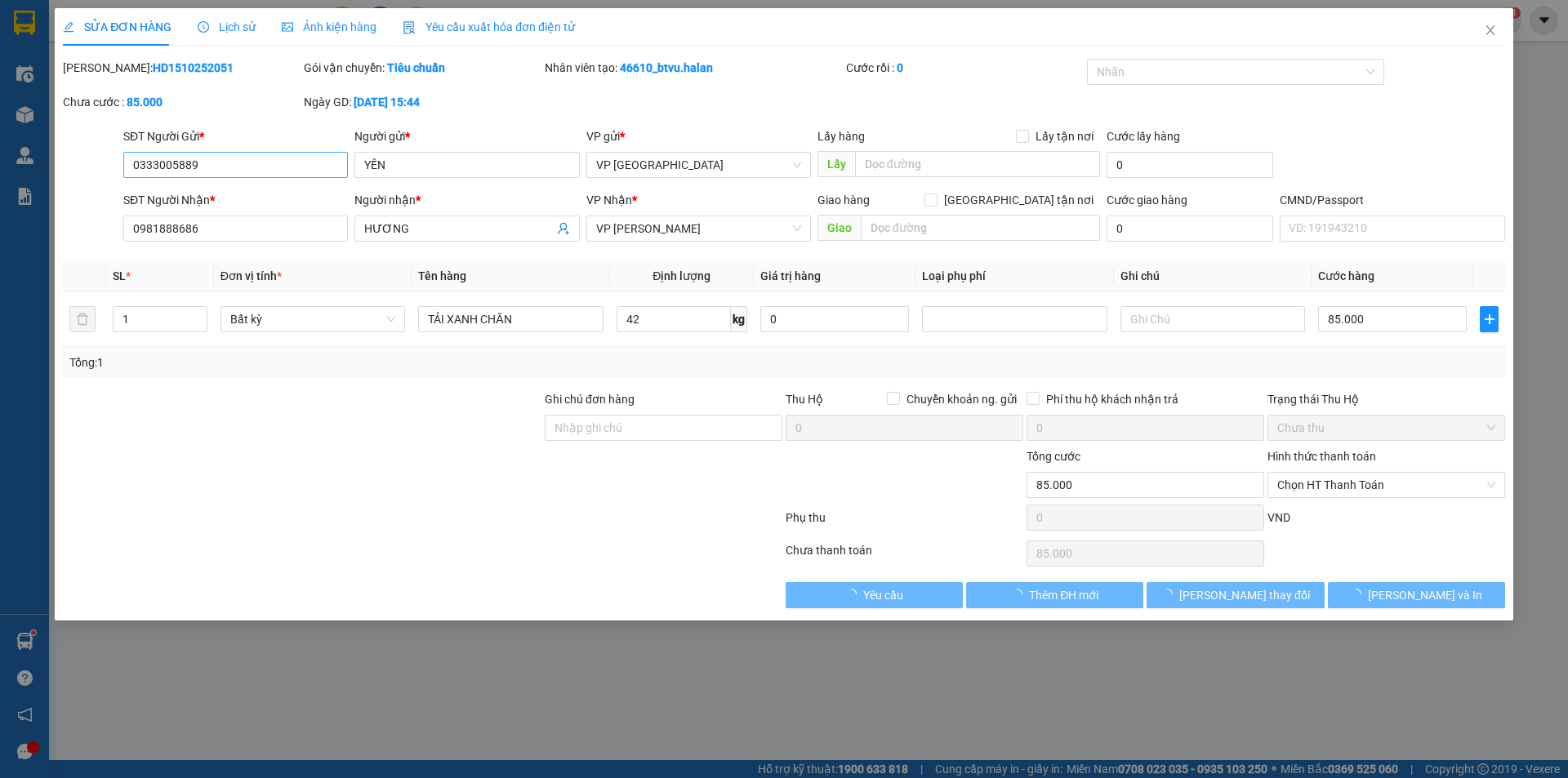
type input "0333005889"
type input "YẾN"
type input "0981888686"
type input "HƯƠNG"
type input "0"
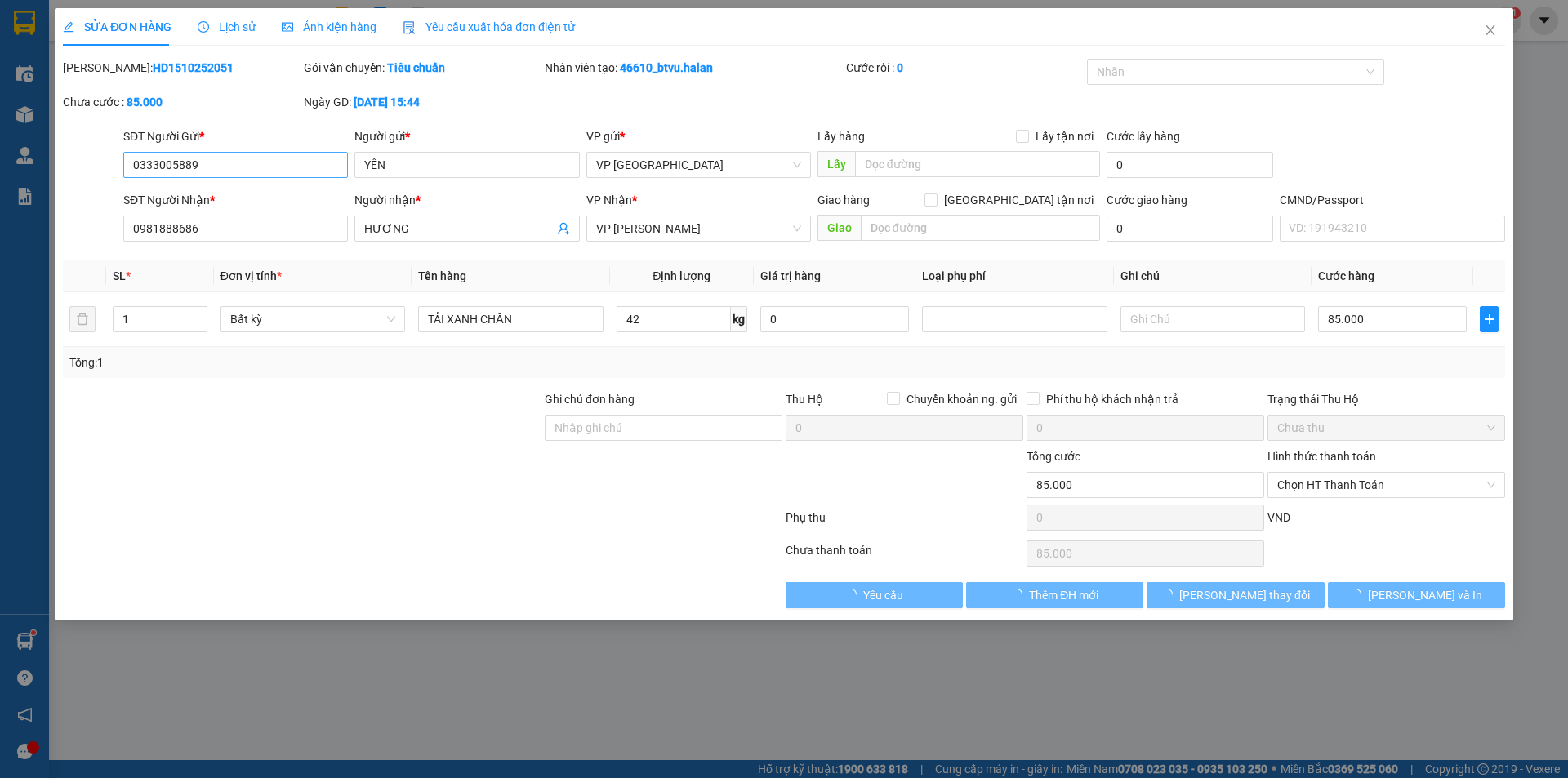
type input "85.000"
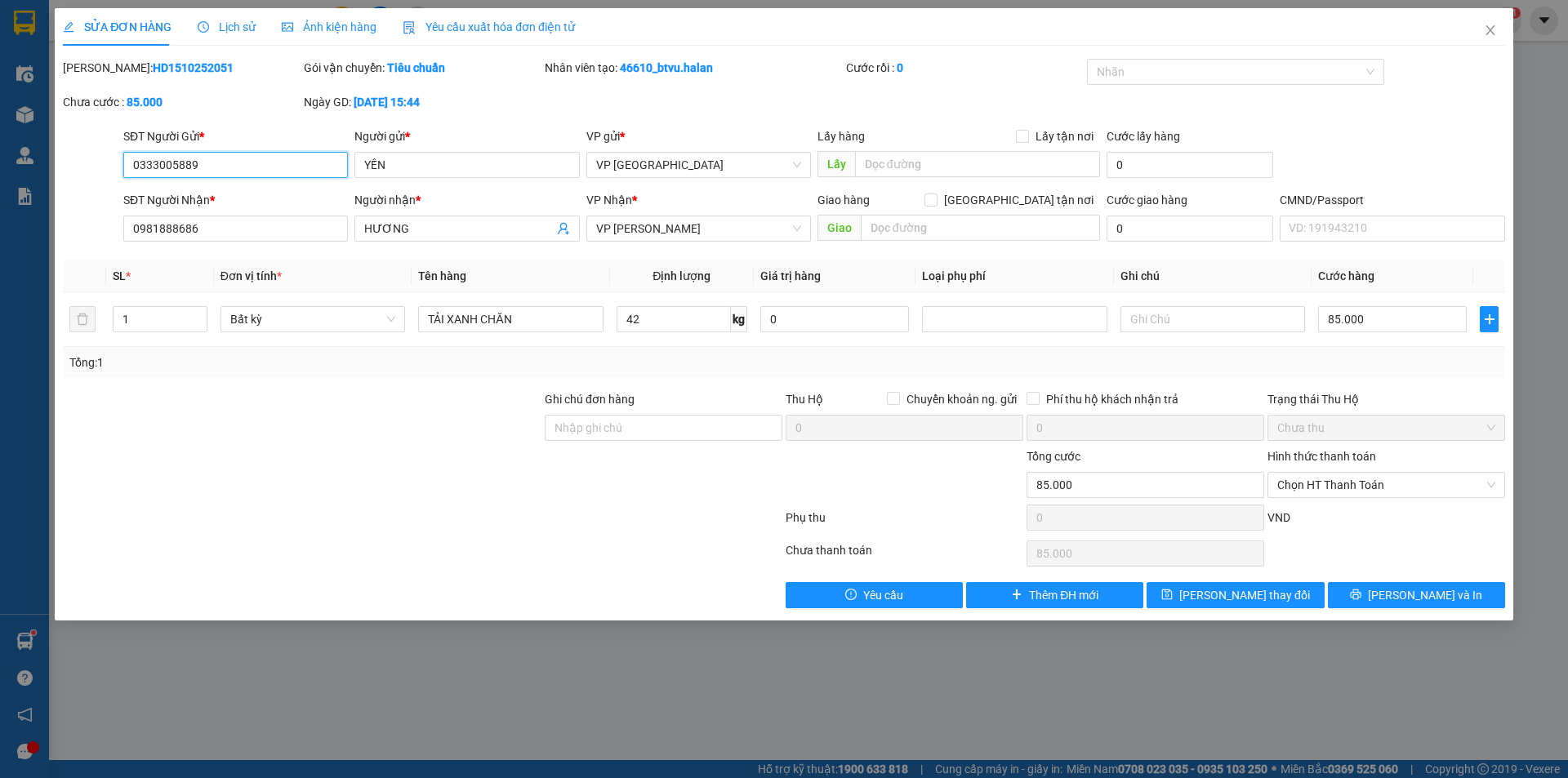
click at [252, 171] on input "0333005889" at bounding box center [236, 165] width 225 height 26
type input "0395846008"
click at [320, 423] on div at bounding box center [301, 419] width 482 height 58
click at [1226, 600] on span "Lưu thay đổi" at bounding box center [1244, 595] width 131 height 18
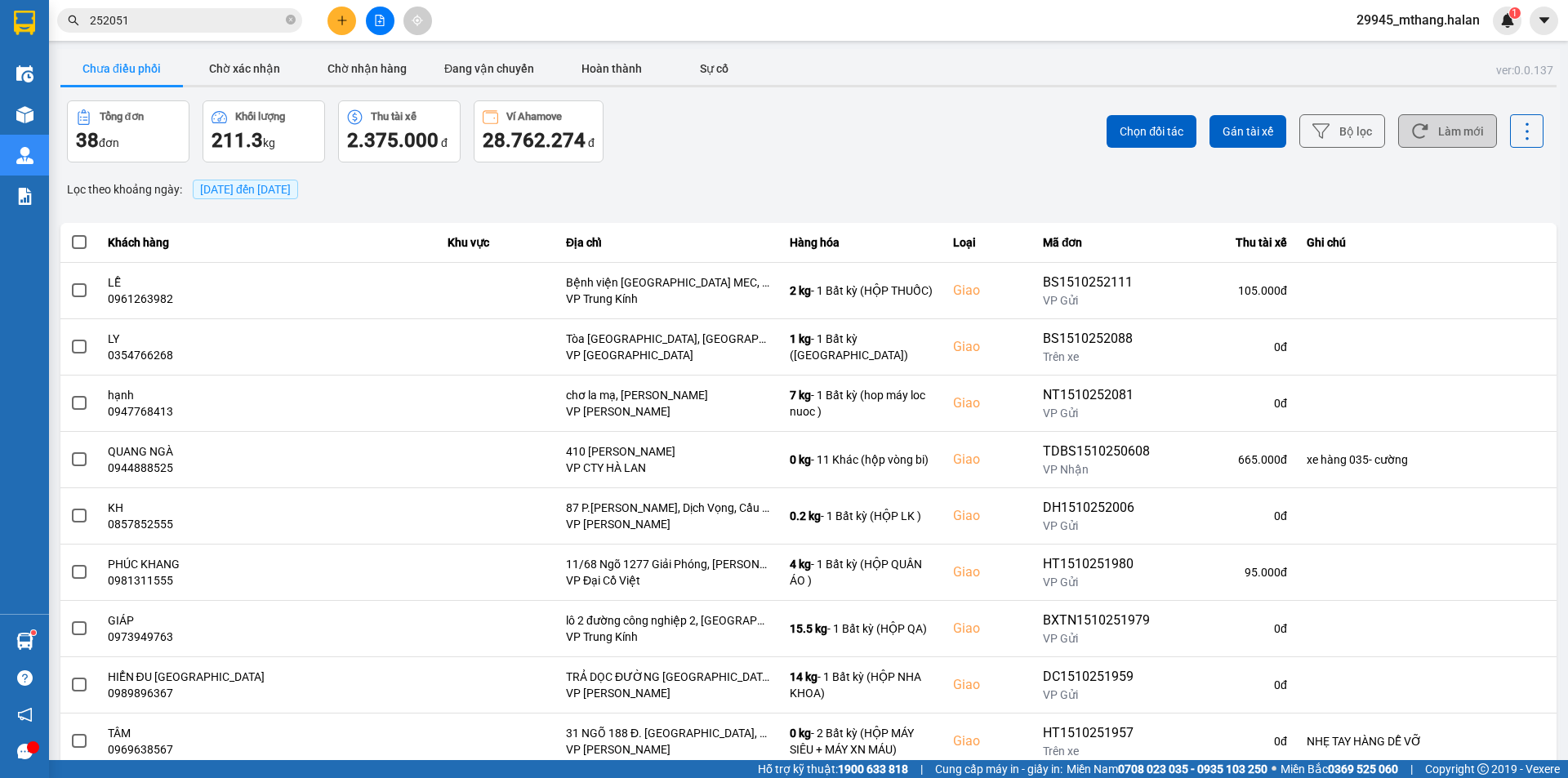
click at [1459, 137] on button "Làm mới" at bounding box center [1447, 131] width 99 height 33
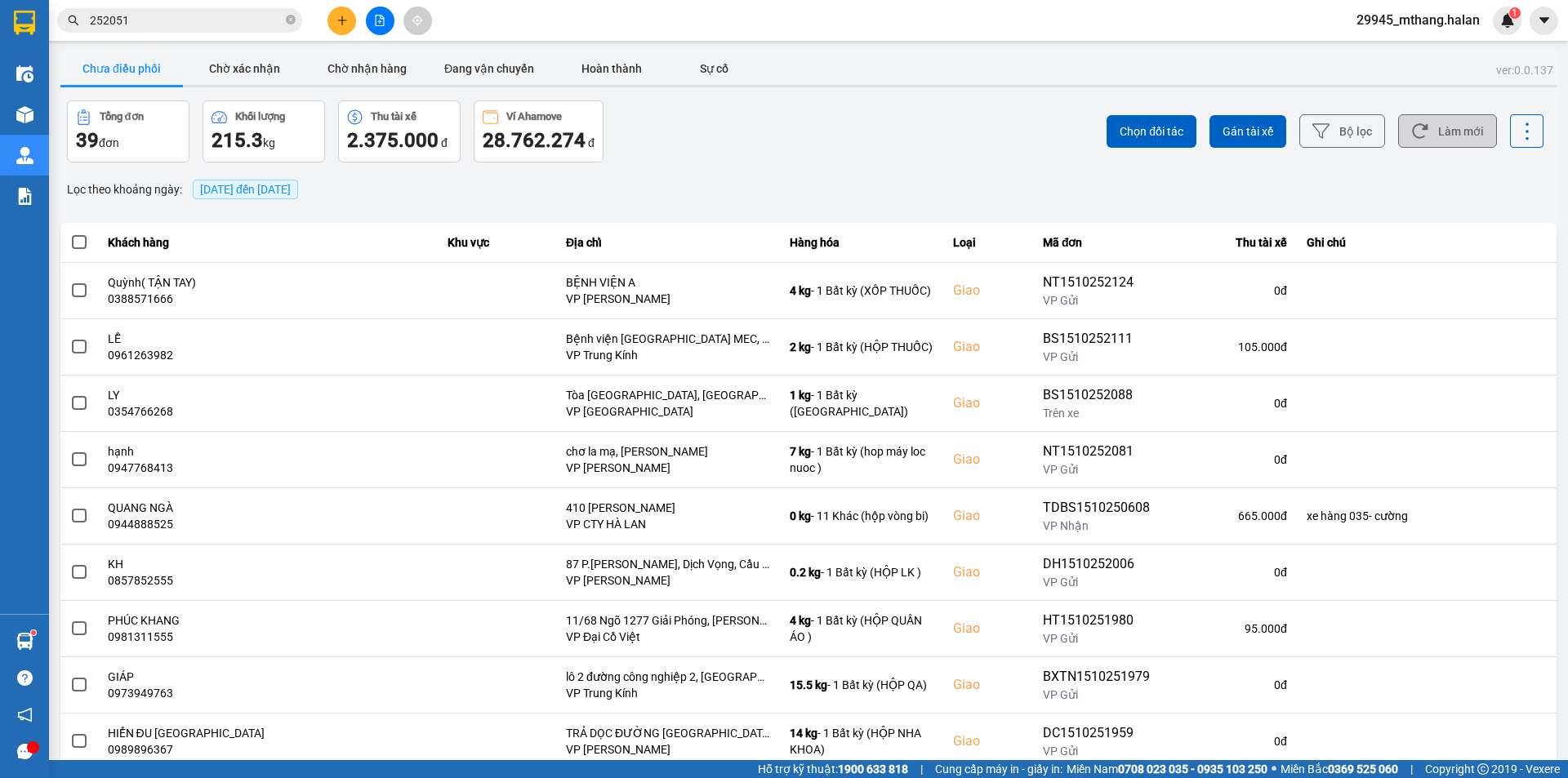
click at [1447, 123] on button "Làm mới" at bounding box center [1447, 131] width 99 height 33
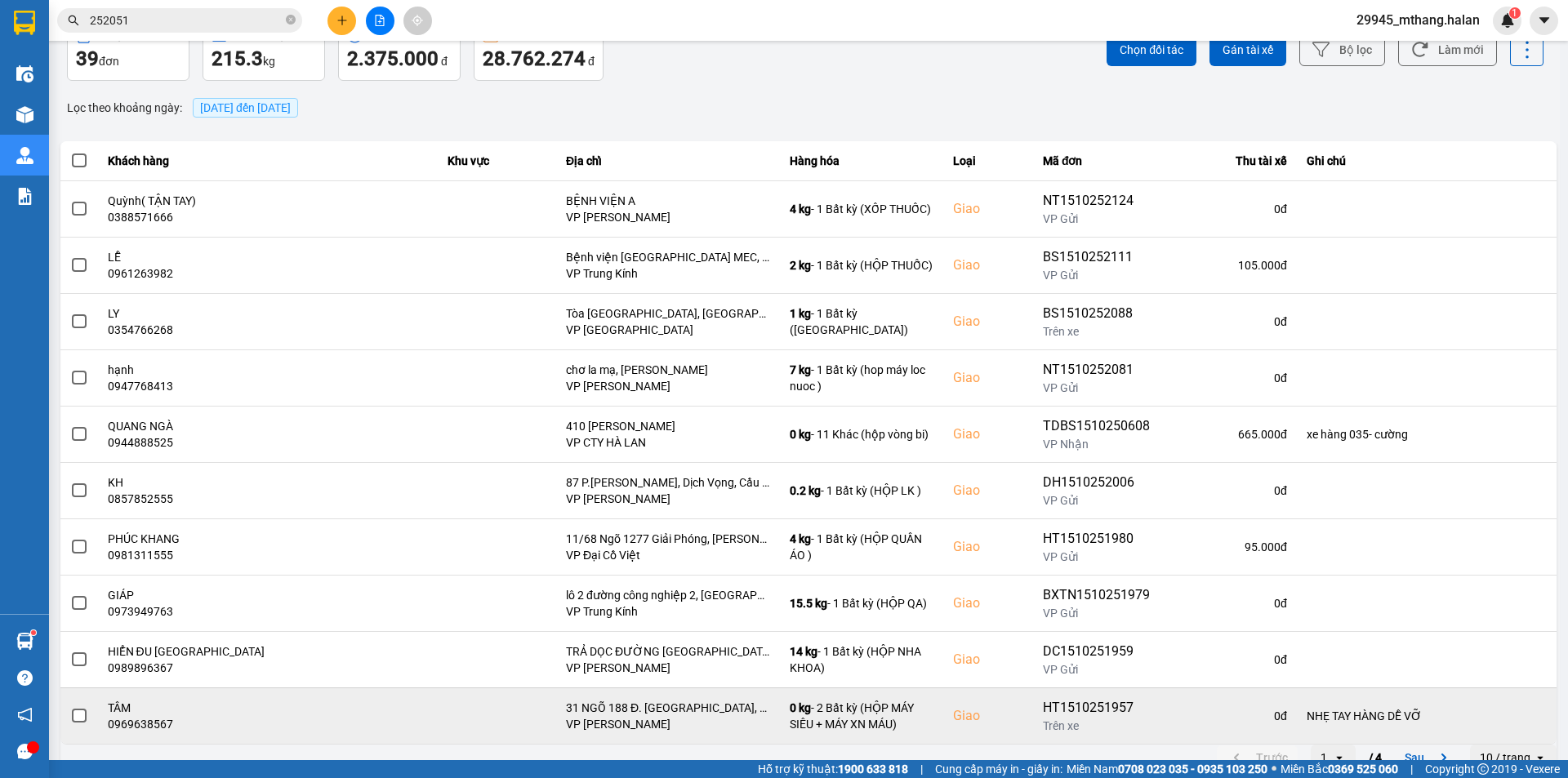
scroll to position [104, 0]
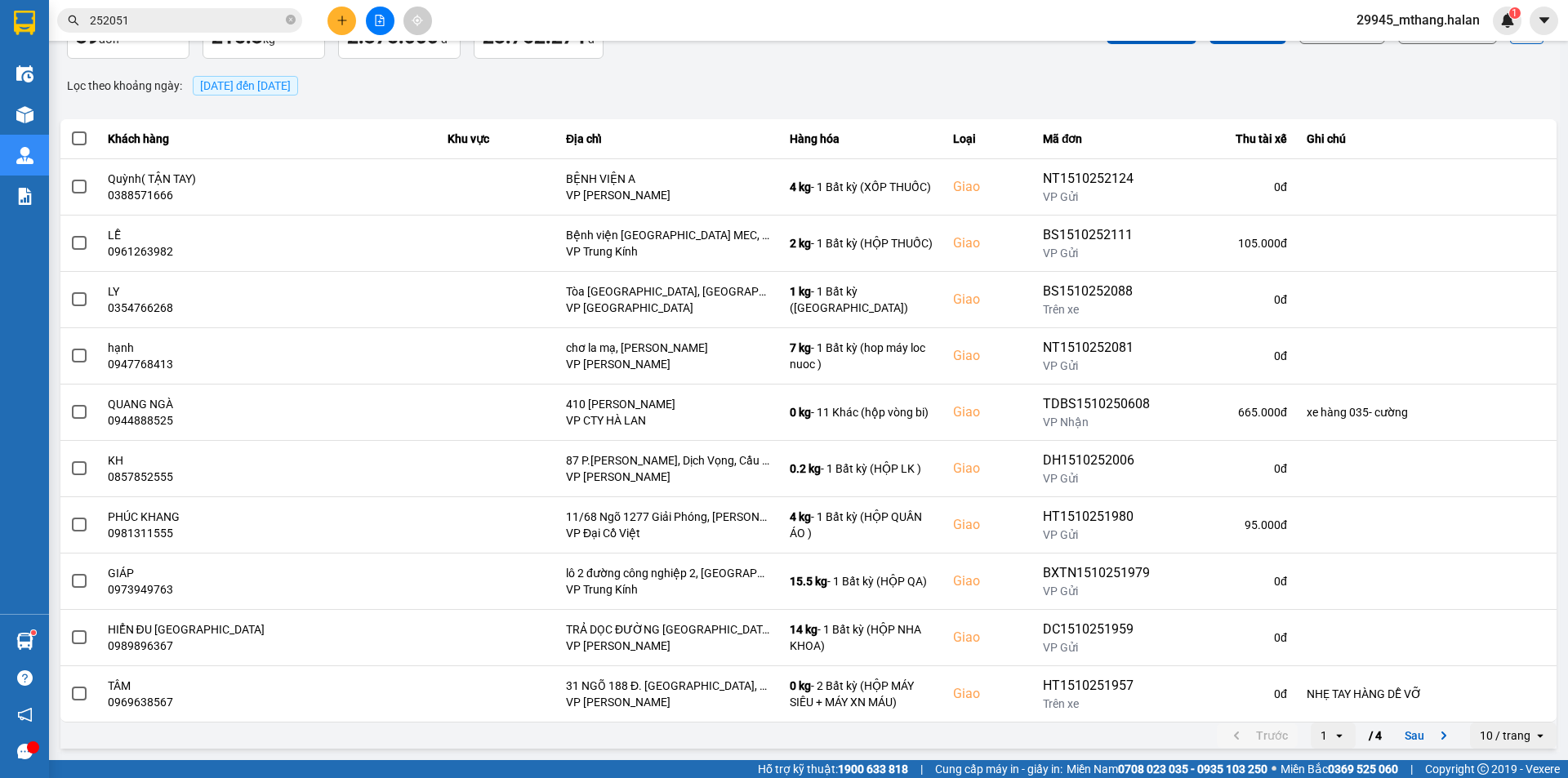
click at [652, 101] on div "ver: 0.0.137 Chưa điều phối Chờ xác nhận Chờ nhận hàng Đang vận chuyển Hoàn thà…" at bounding box center [809, 349] width 1503 height 807
click at [661, 89] on div "Lọc theo khoảng ngày : 15/10/2025 đến 15/10/2025" at bounding box center [808, 86] width 1497 height 27
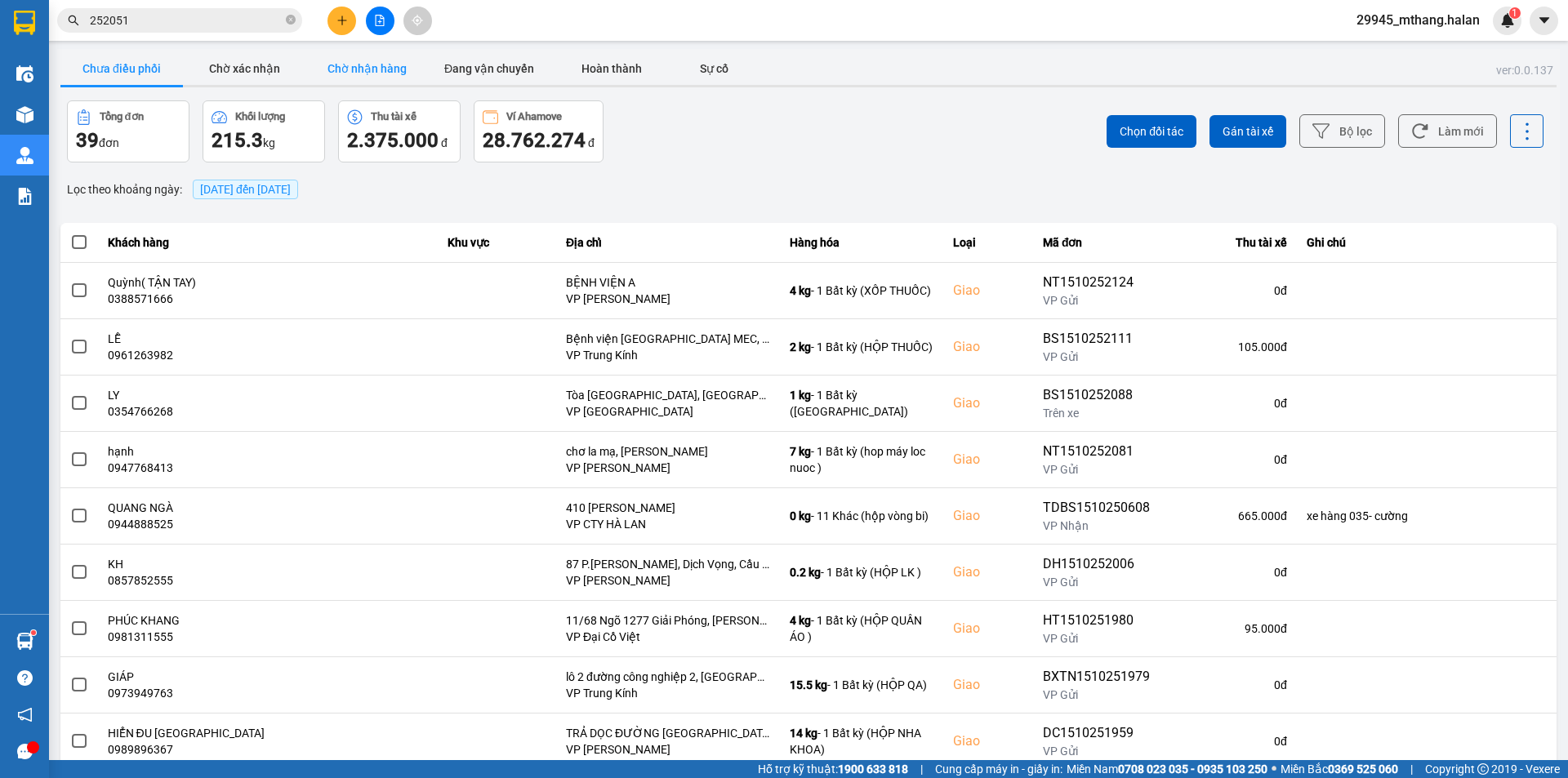
click at [398, 68] on button "Chờ nhận hàng" at bounding box center [367, 69] width 123 height 33
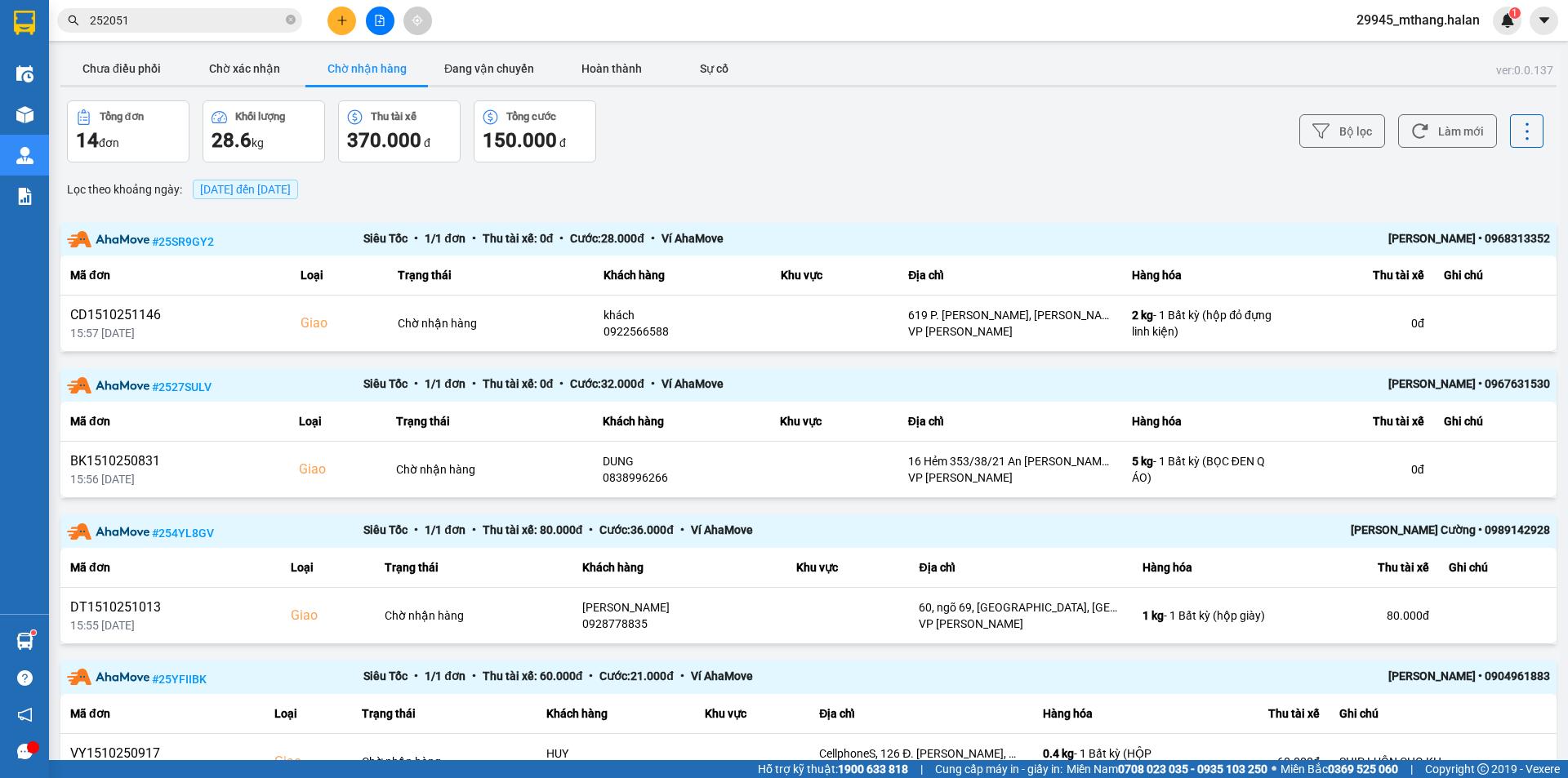
scroll to position [245, 0]
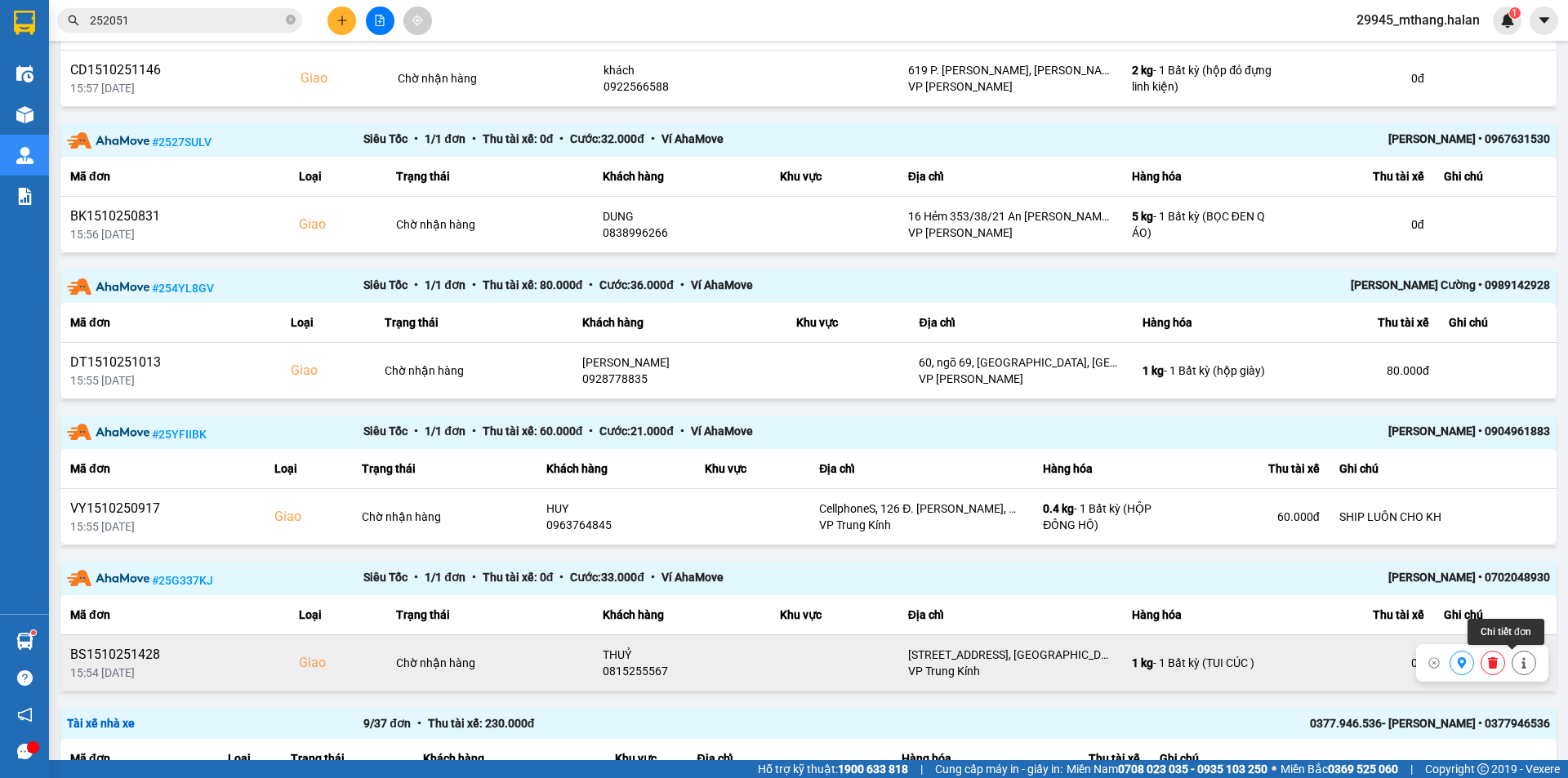
click at [1518, 665] on icon at bounding box center [1523, 663] width 11 height 11
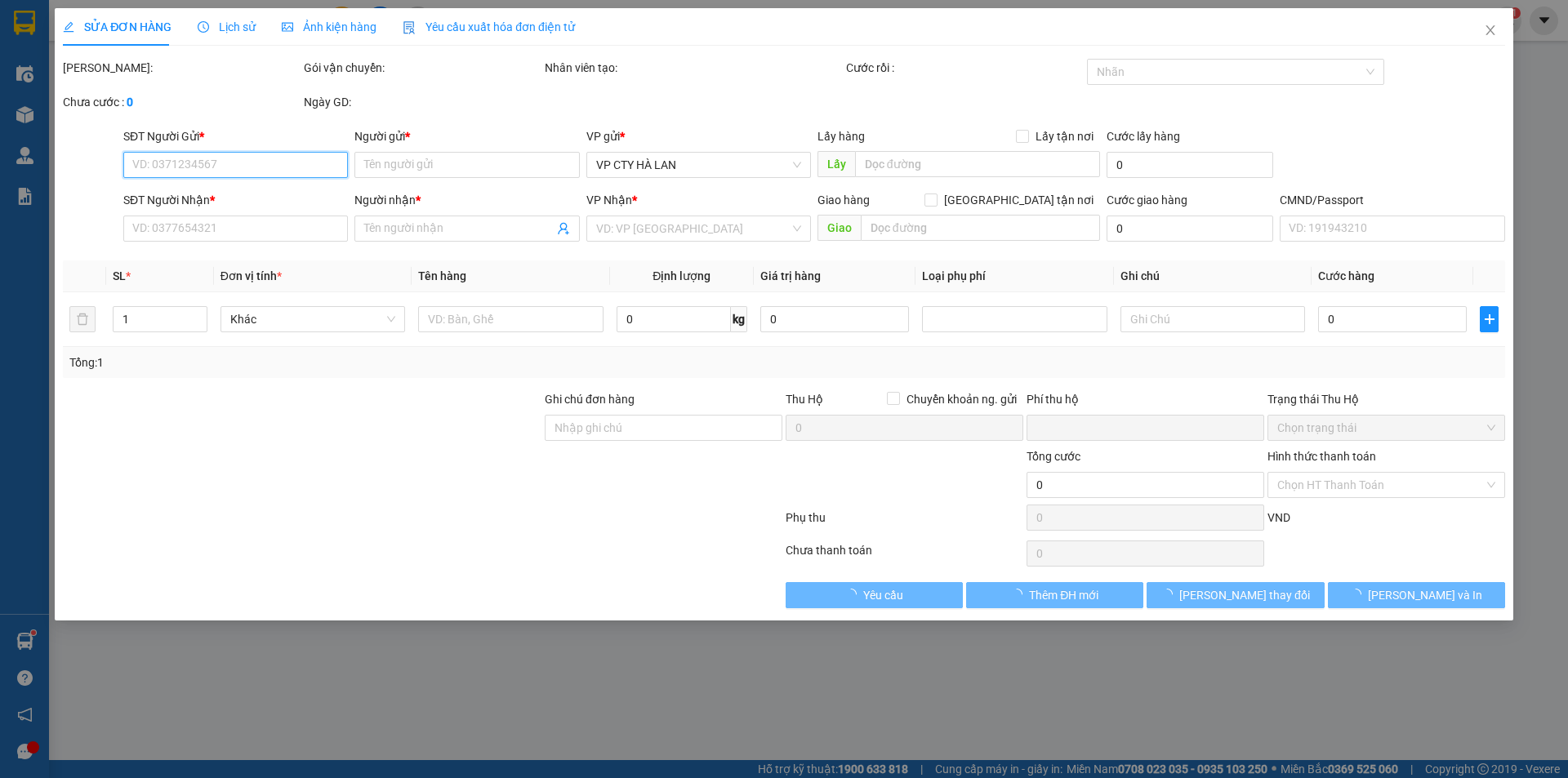
type input "0888432888"
type input "TRUNG"
type input "0815255567"
type input "THUỶ"
checkbox input "true"
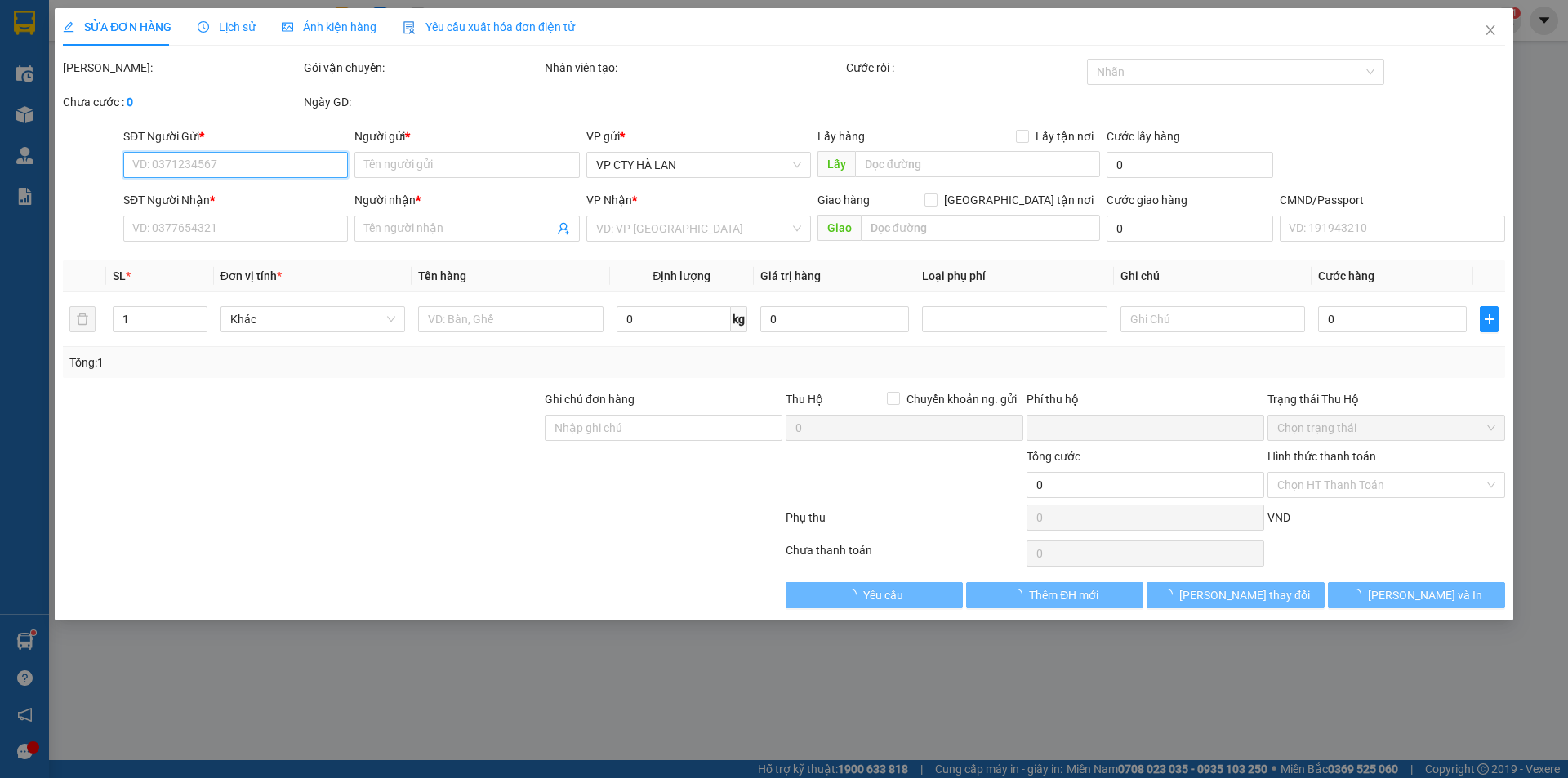
type input "[STREET_ADDRESS], [GEOGRAPHIC_DATA]"
type input "0"
type input "80.000"
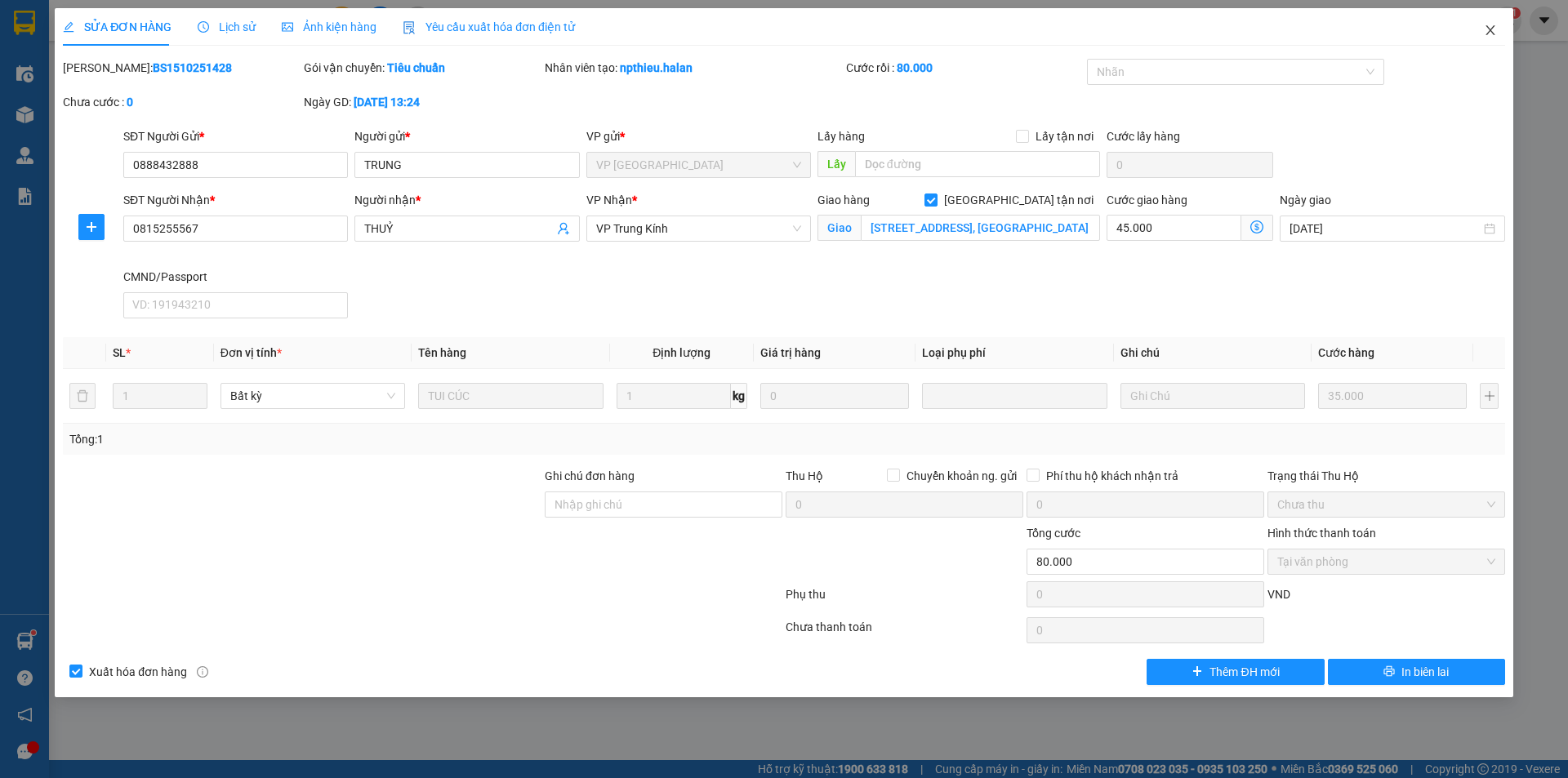
click at [1490, 31] on icon "close" at bounding box center [1490, 29] width 9 height 9
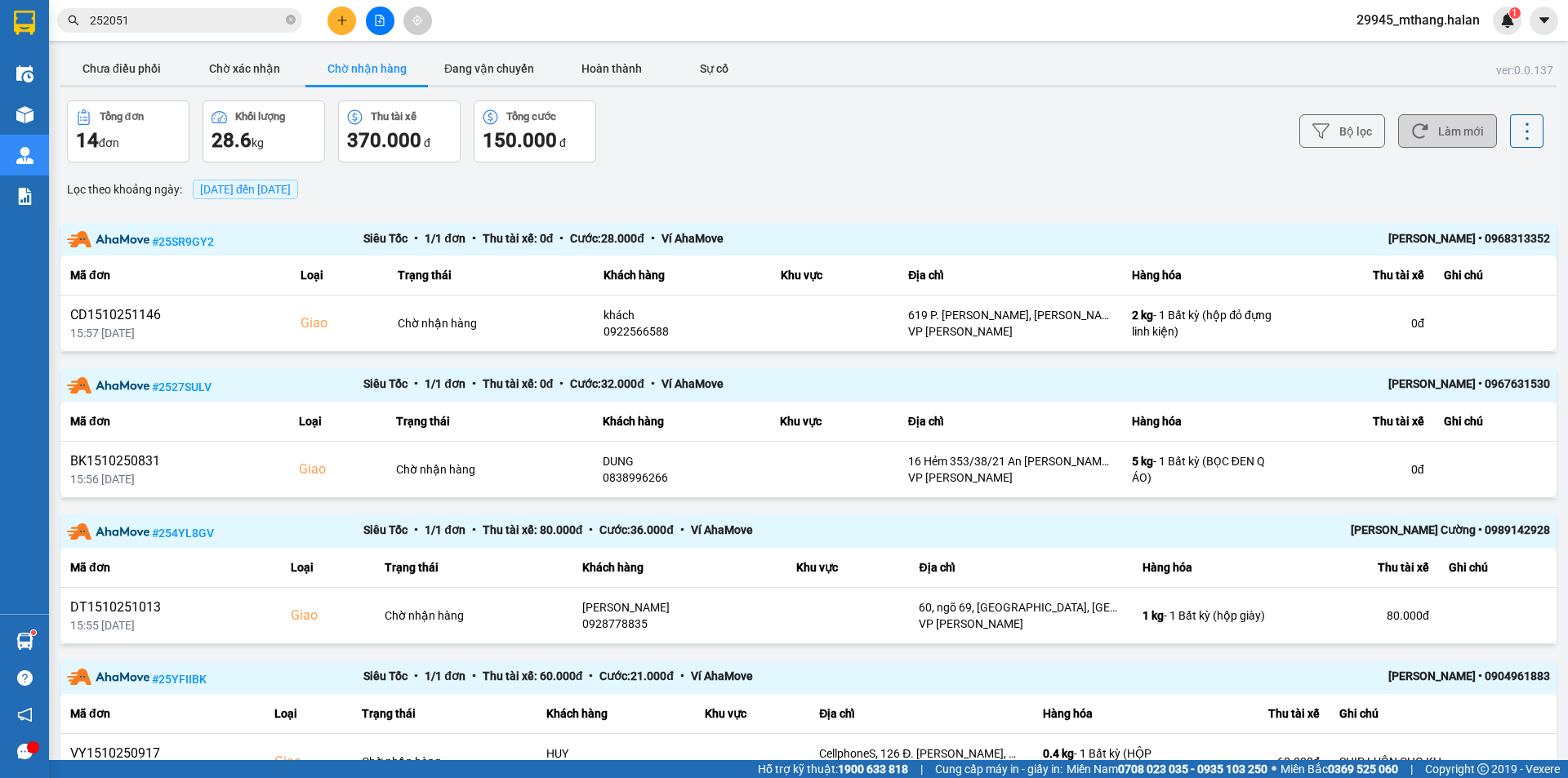
click at [1437, 135] on button "Làm mới" at bounding box center [1447, 131] width 99 height 33
click at [143, 20] on input "252051" at bounding box center [186, 20] width 192 height 18
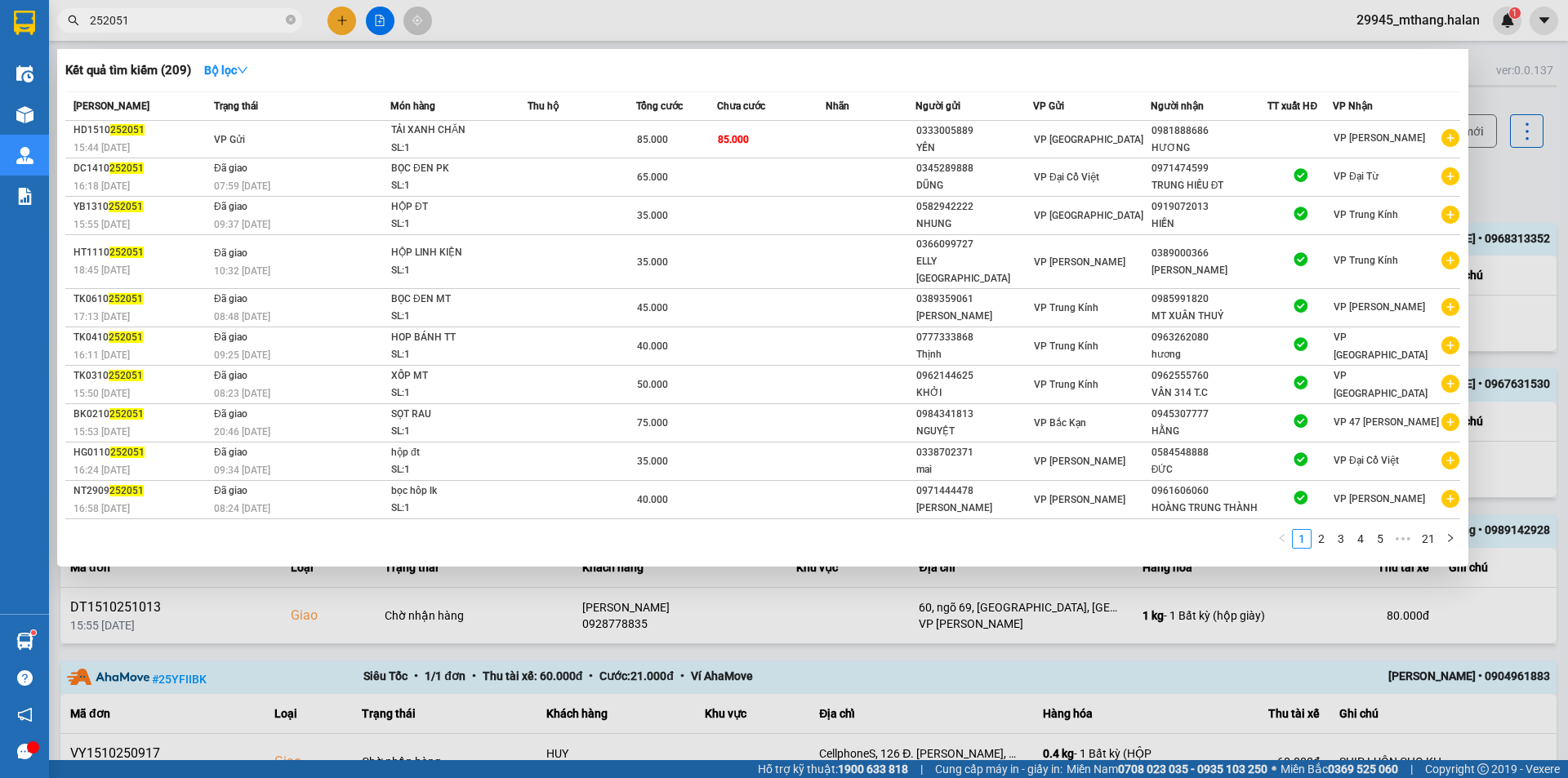
click at [1508, 177] on div at bounding box center [784, 389] width 1568 height 778
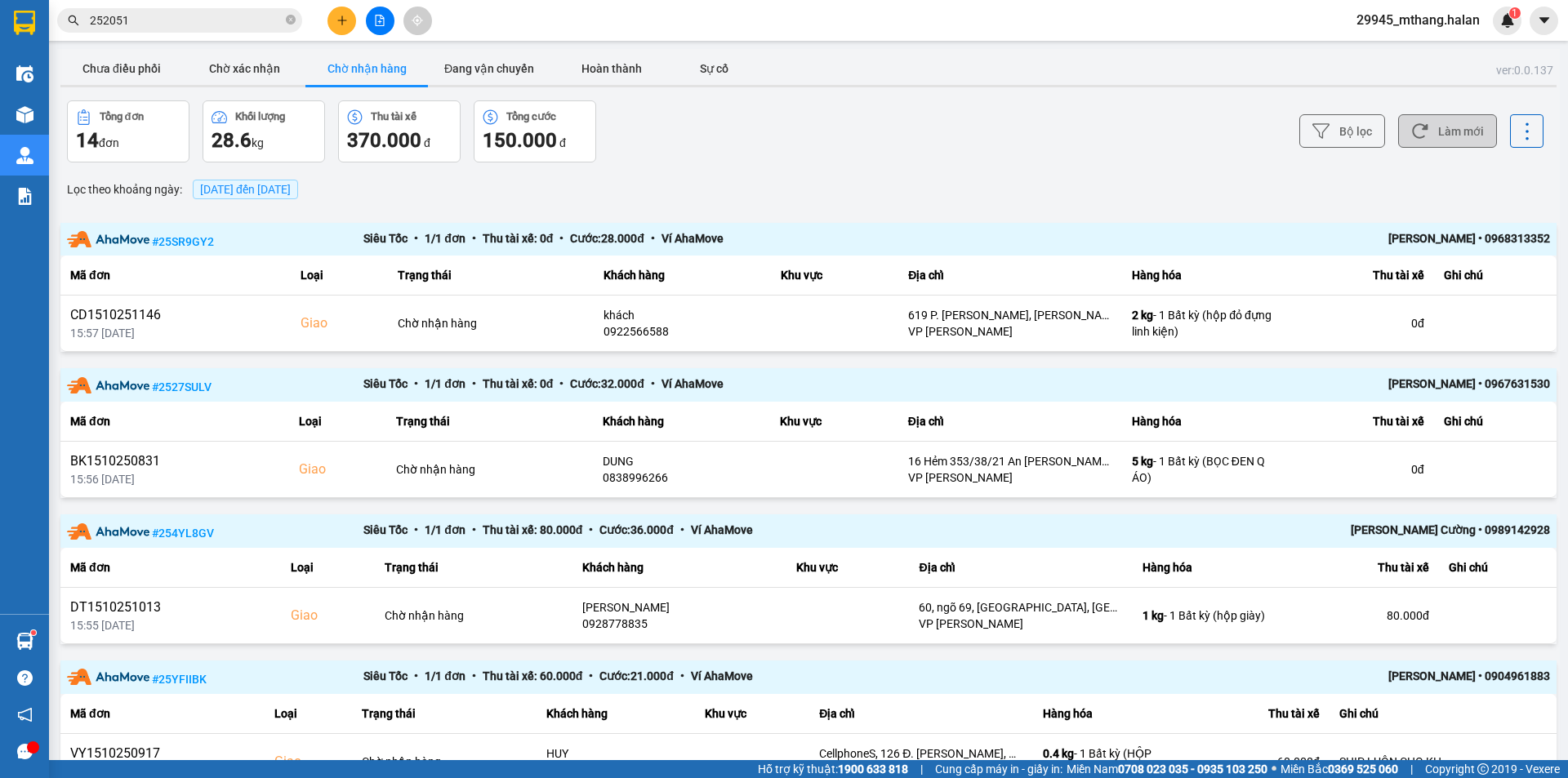
click at [1447, 124] on button "Làm mới" at bounding box center [1447, 131] width 99 height 33
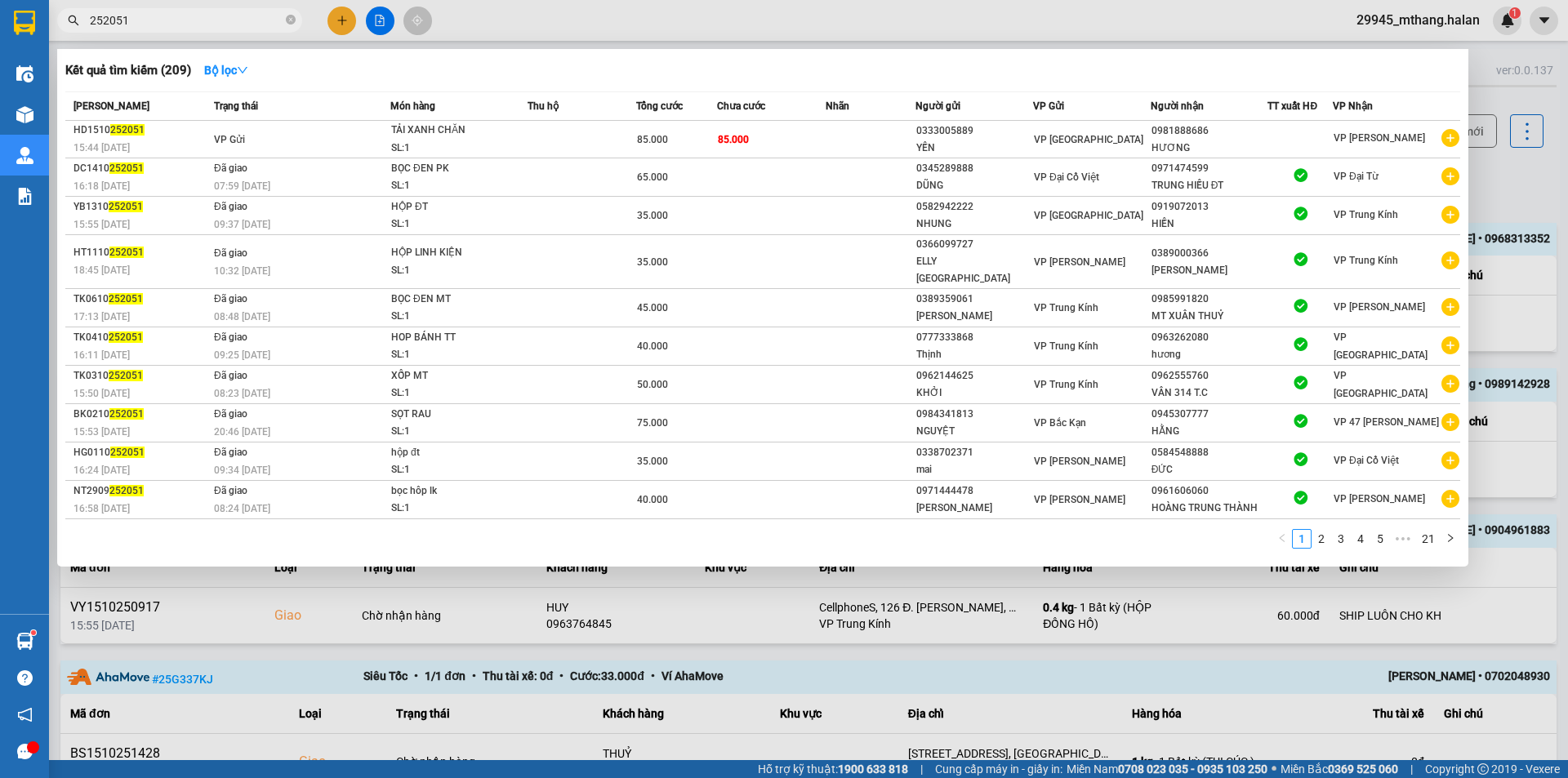
click at [194, 18] on input "252051" at bounding box center [186, 20] width 192 height 18
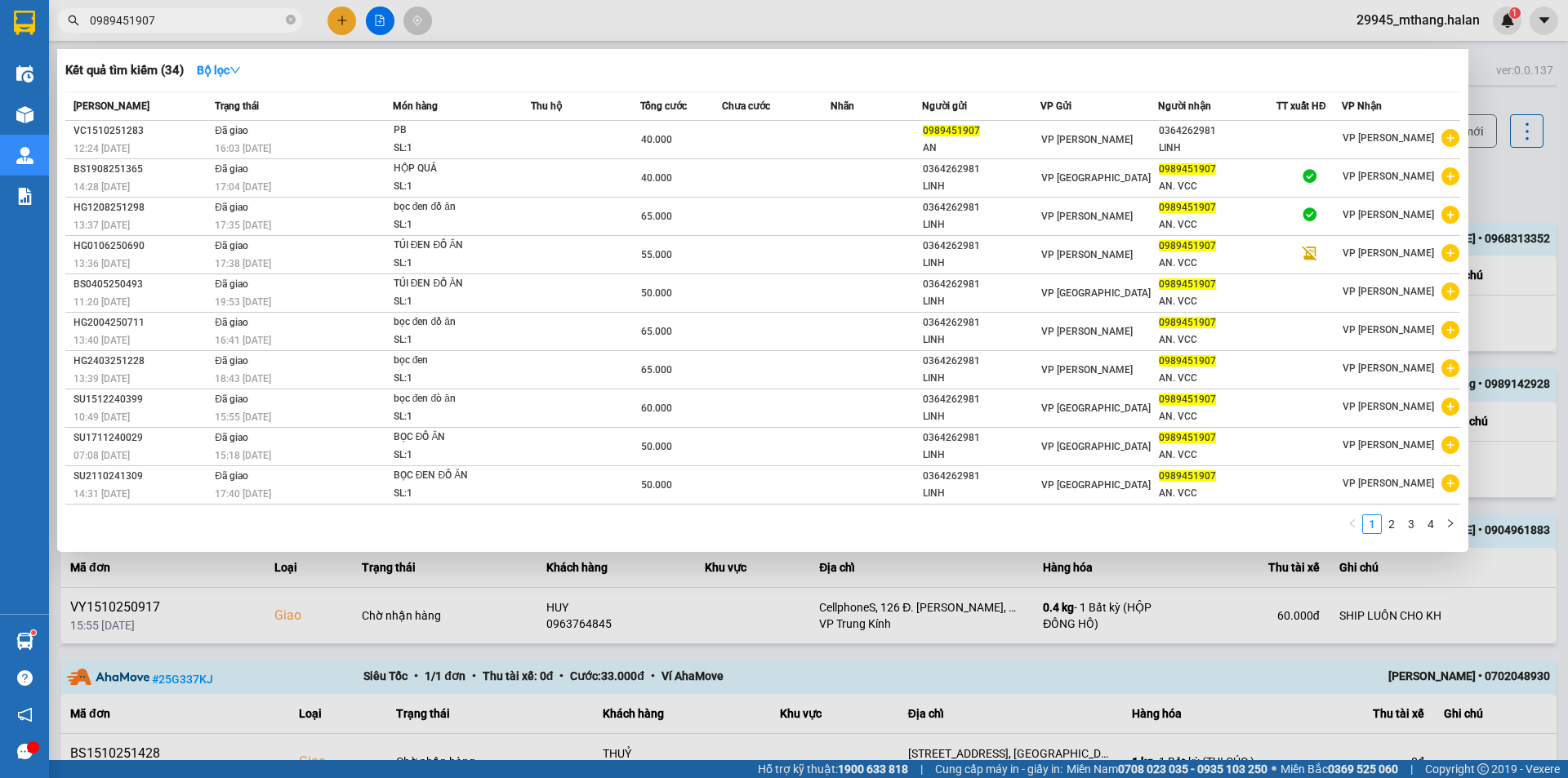
click at [703, 30] on div at bounding box center [784, 389] width 1568 height 778
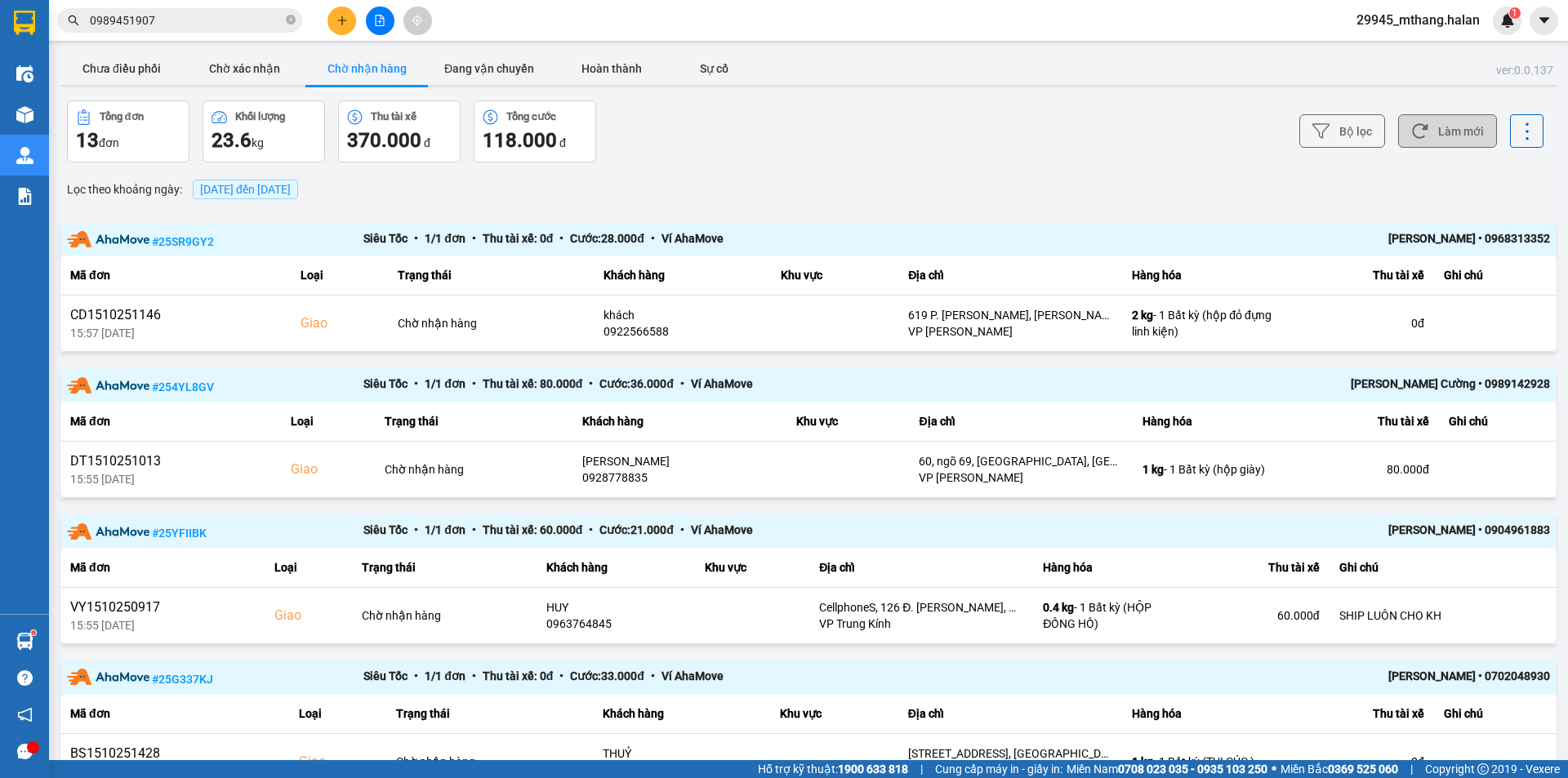
click at [1439, 135] on button "Làm mới" at bounding box center [1447, 131] width 99 height 33
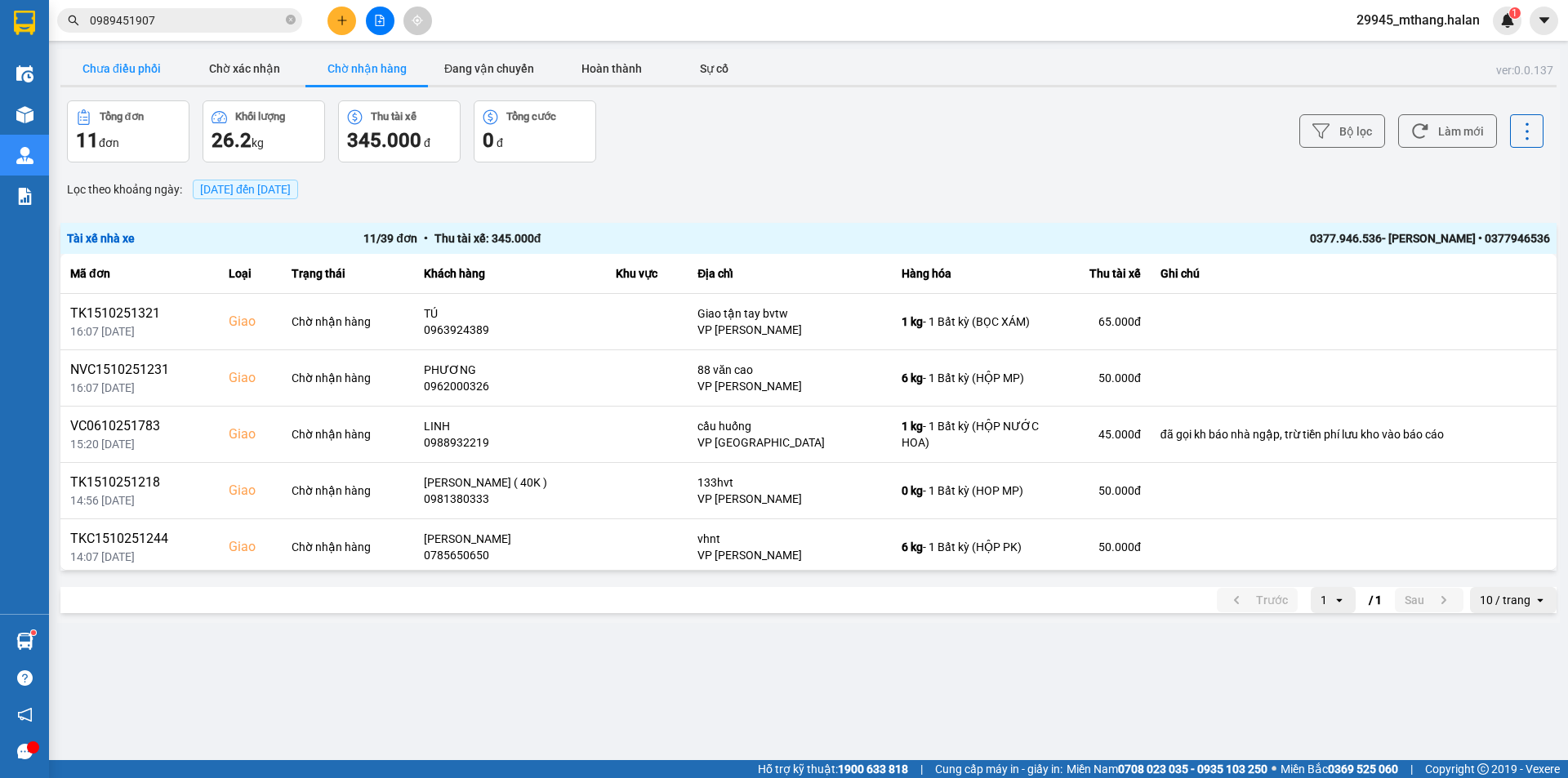
click at [112, 64] on button "Chưa điều phối" at bounding box center [121, 69] width 123 height 33
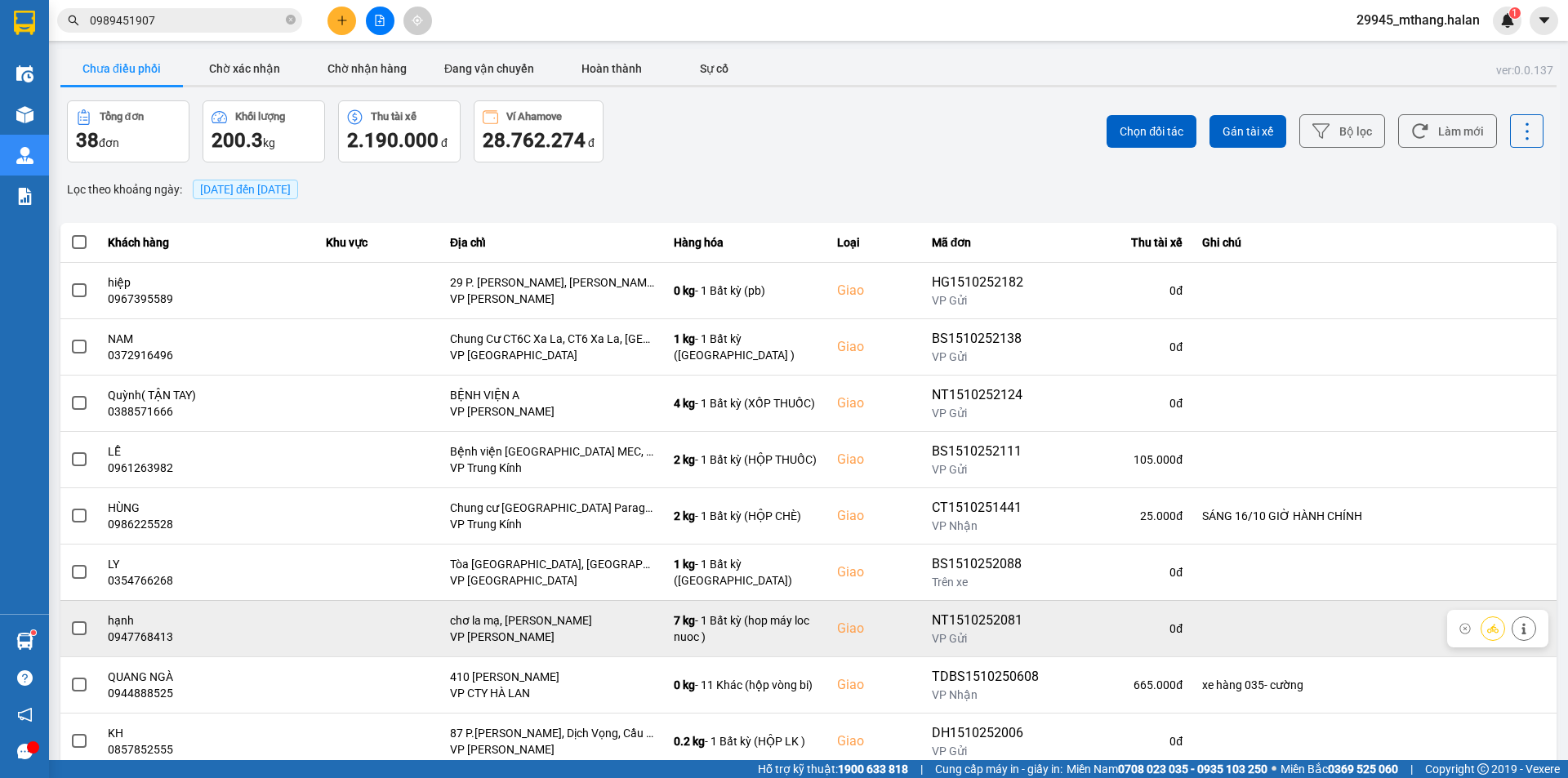
scroll to position [104, 0]
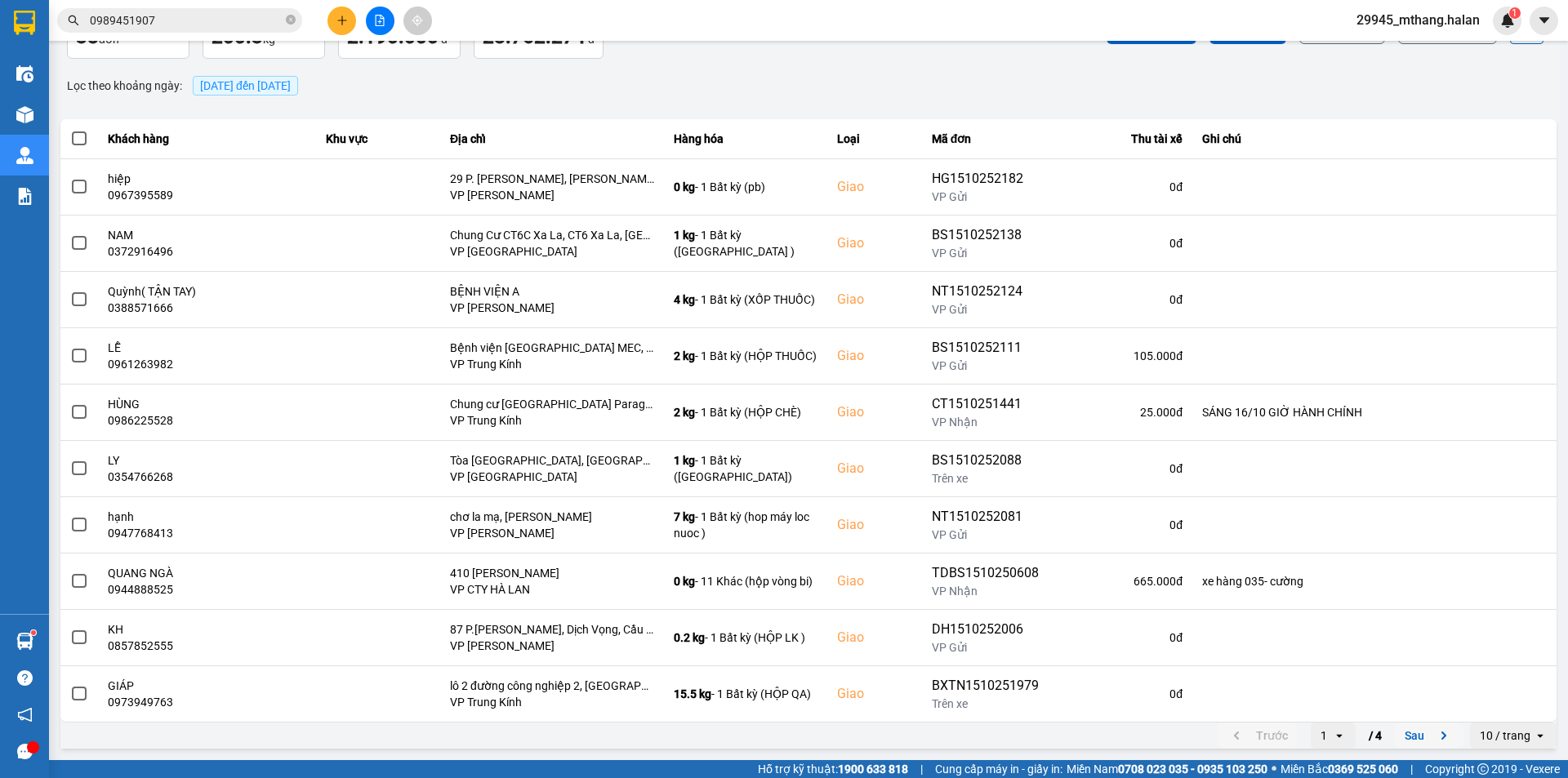
click at [1413, 735] on button "Sau" at bounding box center [1430, 736] width 69 height 25
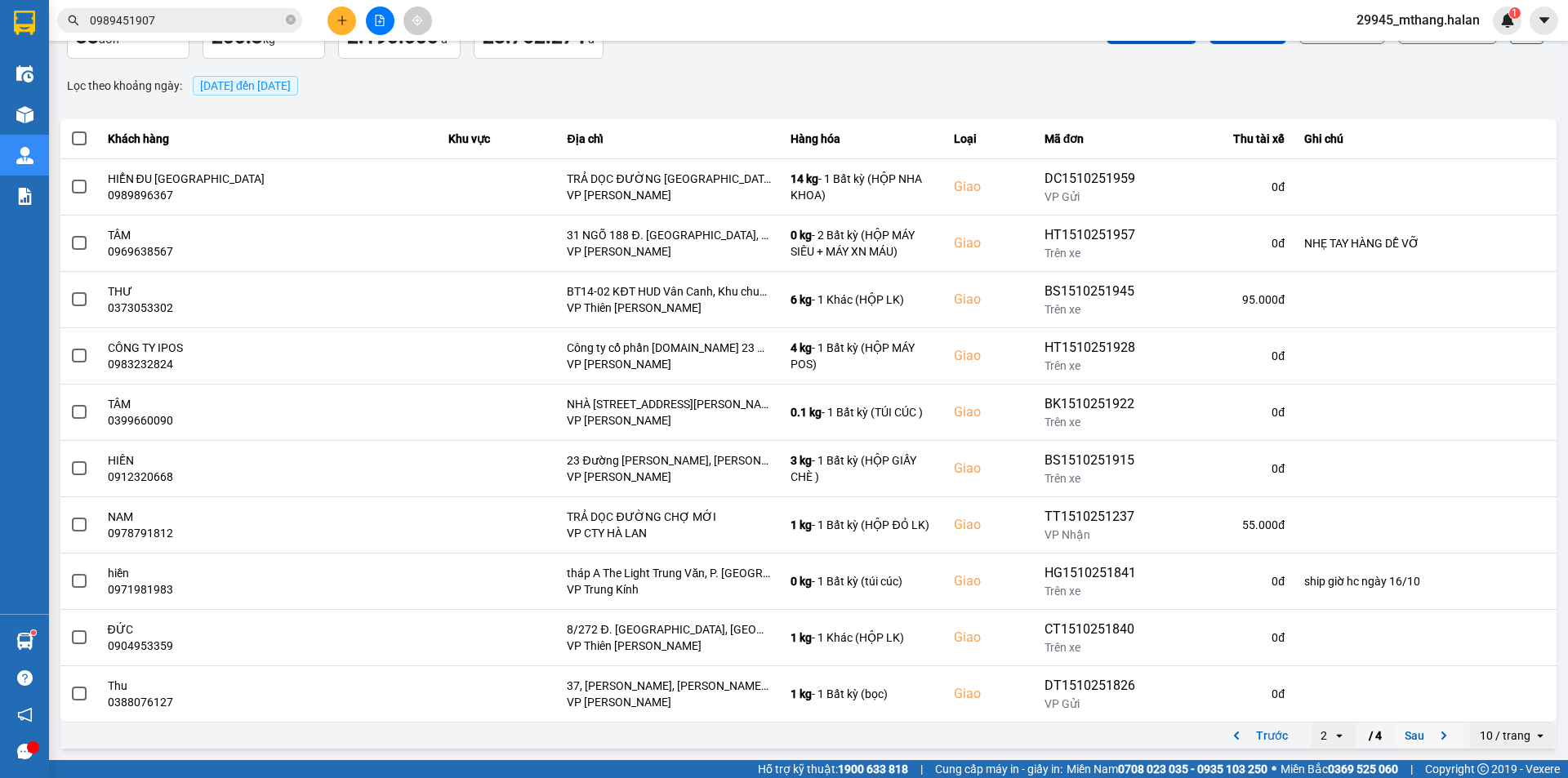
scroll to position [0, 0]
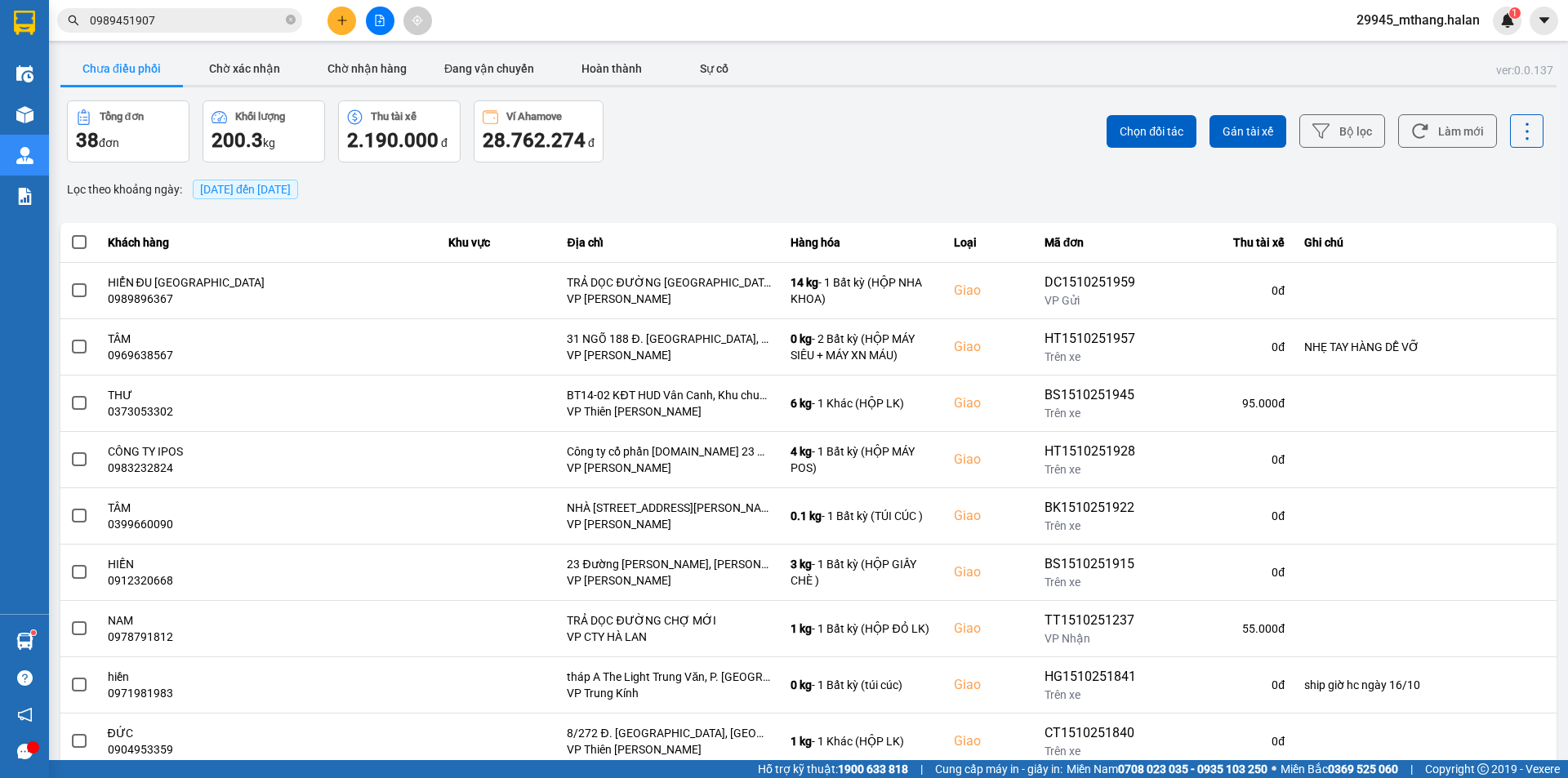
click at [691, 176] on div "Lọc theo khoảng ngày : 15/10/2025 đến 15/10/2025" at bounding box center [808, 190] width 1497 height 27
click at [665, 173] on div "ver: 0.0.137 Chưa điều phối Chờ xác nhận Chờ nhận hàng Đang vận chuyển Hoàn thà…" at bounding box center [809, 453] width 1503 height 807
click at [1455, 141] on button "Làm mới" at bounding box center [1447, 131] width 99 height 33
click at [368, 68] on button "Chờ nhận hàng" at bounding box center [367, 69] width 123 height 33
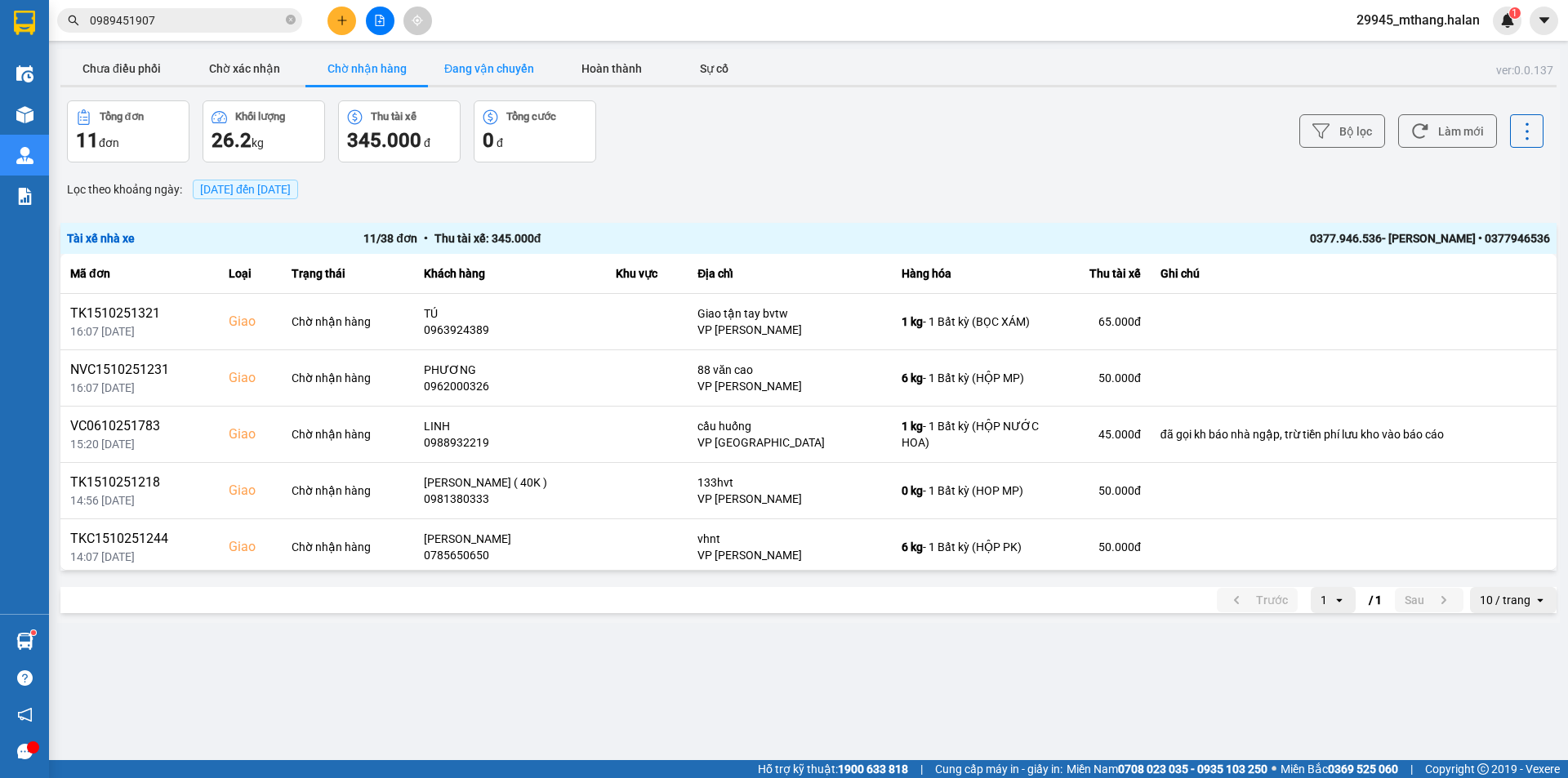
click at [501, 80] on button "Đang vận chuyển" at bounding box center [489, 69] width 123 height 33
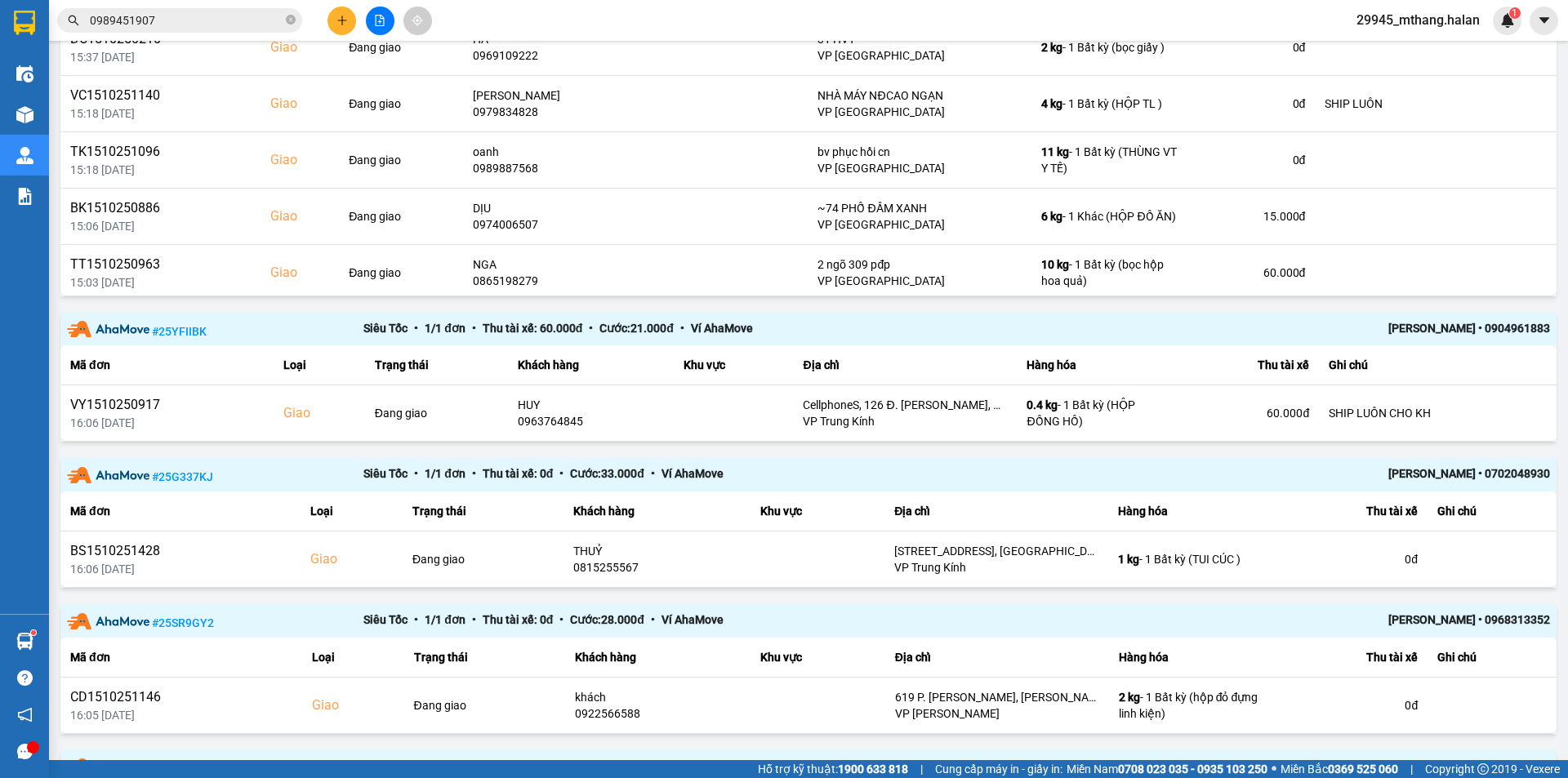
scroll to position [192, 0]
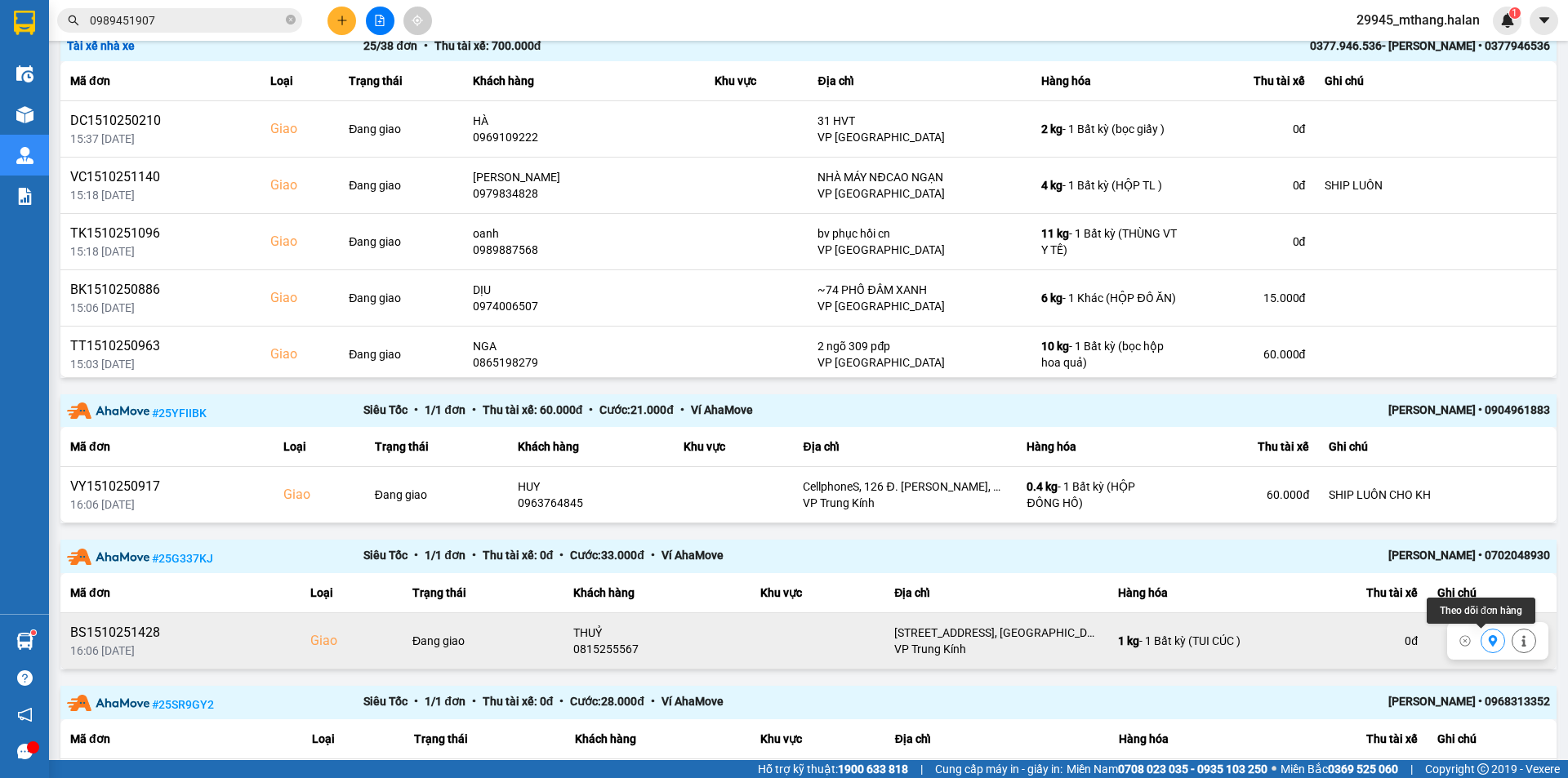
click at [1489, 643] on icon at bounding box center [1493, 641] width 9 height 11
click at [176, 21] on input "0989451907" at bounding box center [186, 20] width 192 height 18
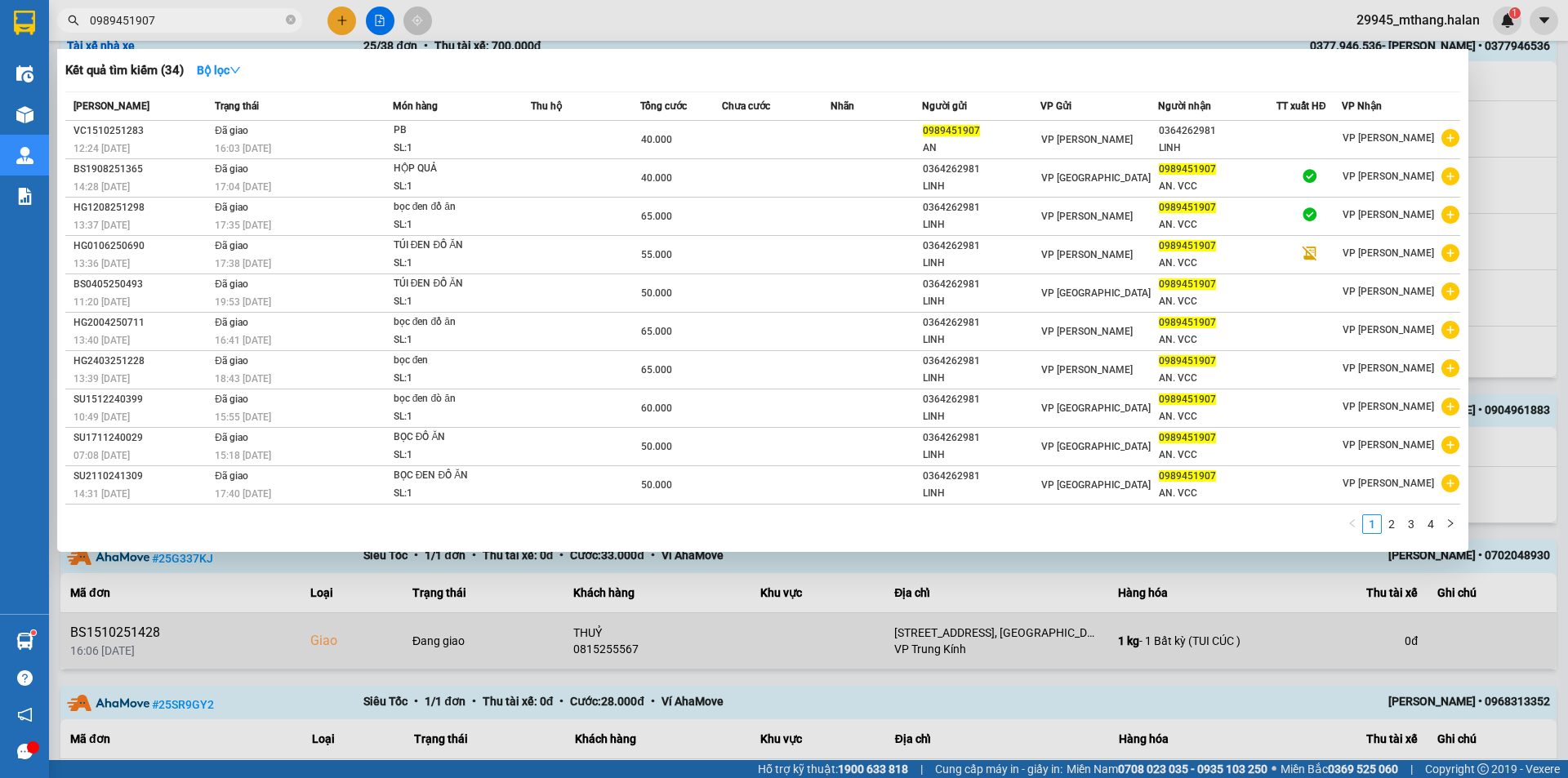
click at [176, 21] on input "0989451907" at bounding box center [186, 20] width 192 height 18
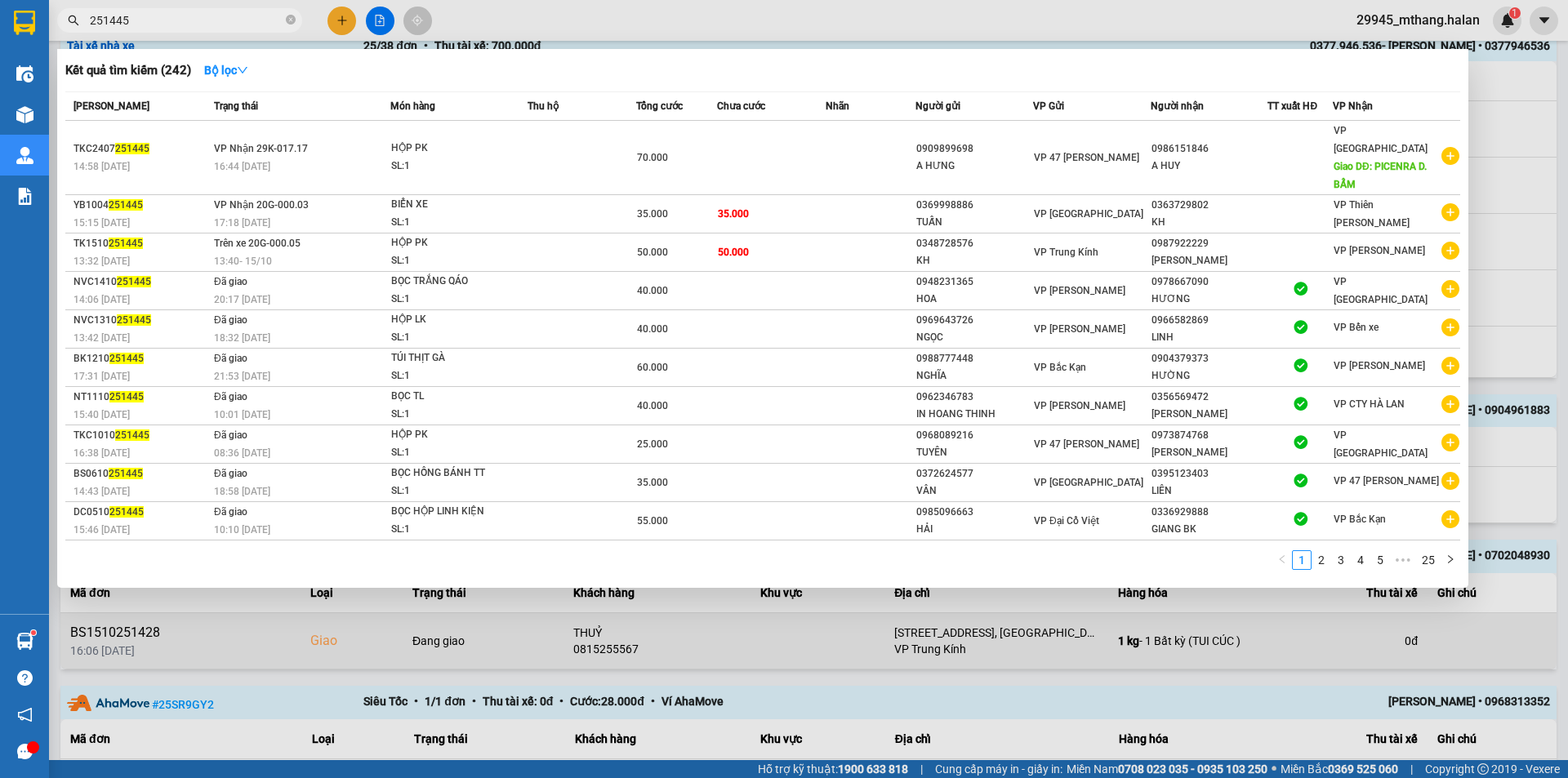
click at [167, 19] on input "251445" at bounding box center [186, 20] width 192 height 18
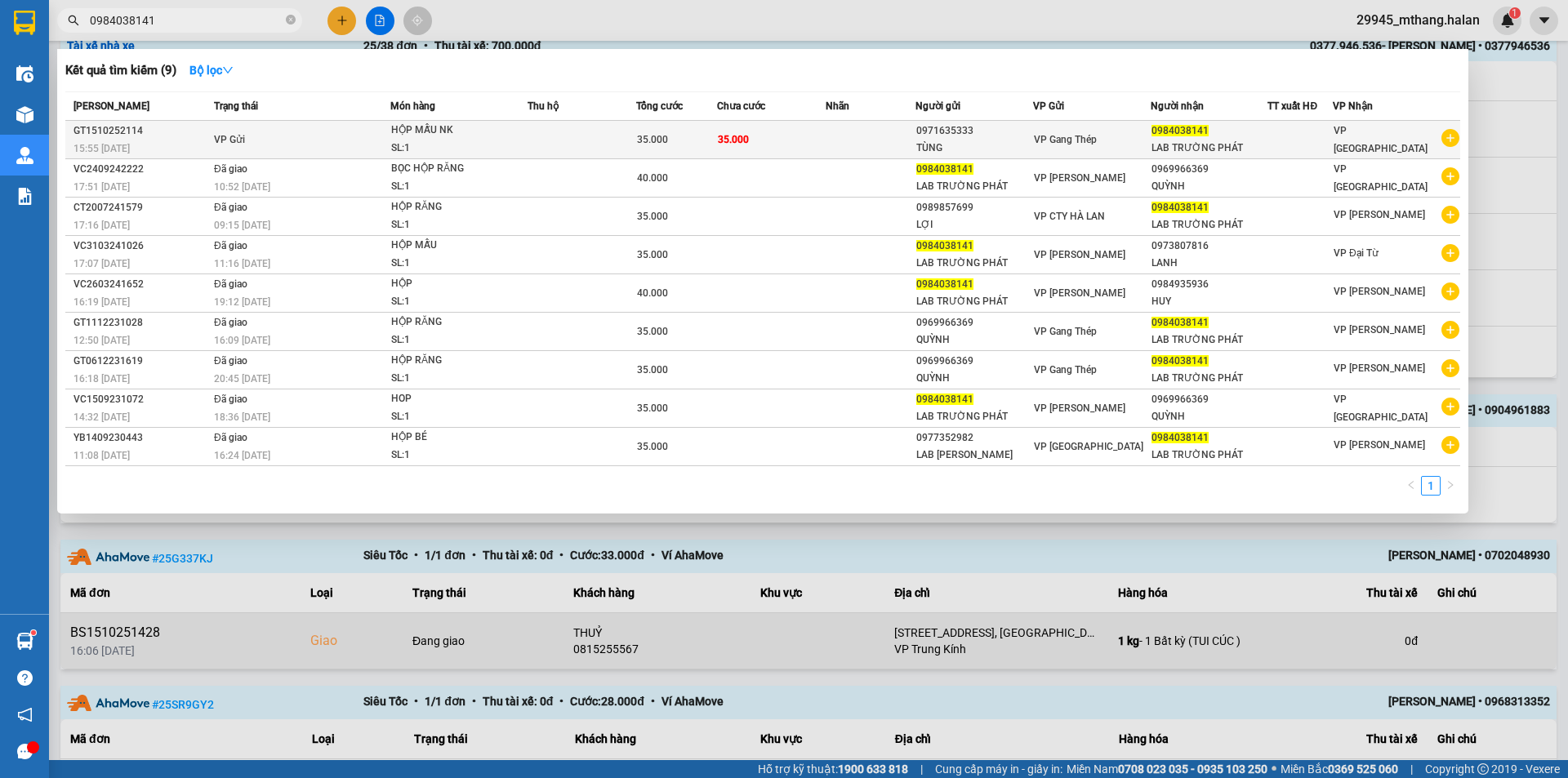
type input "0984038141"
click at [447, 137] on div "HỘP MẪU NK" at bounding box center [453, 131] width 123 height 18
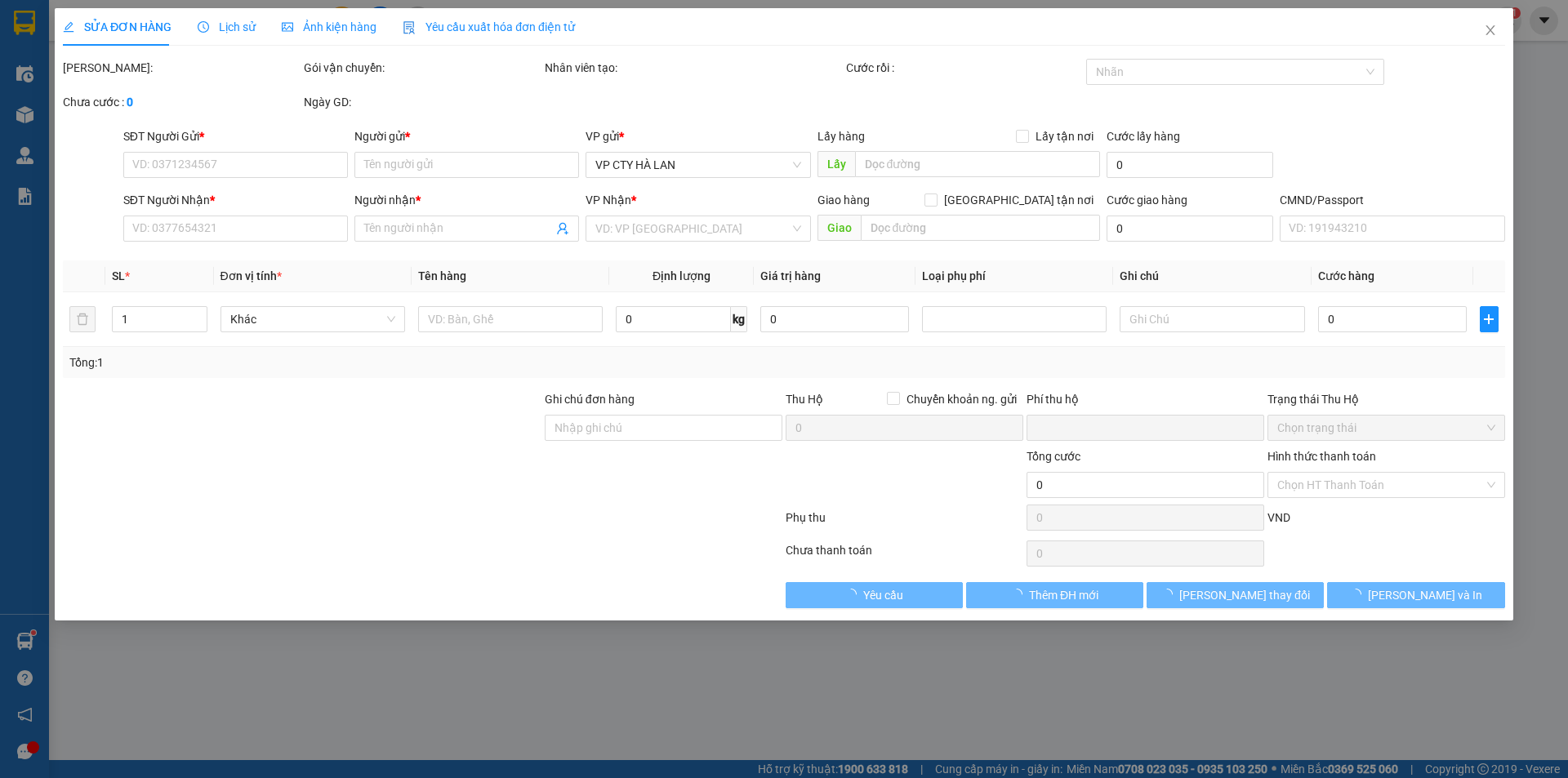
type input "0971635333"
type input "TÙNG"
type input "0984038141"
type input "LAB TRƯỜNG PHÁT"
type input "0"
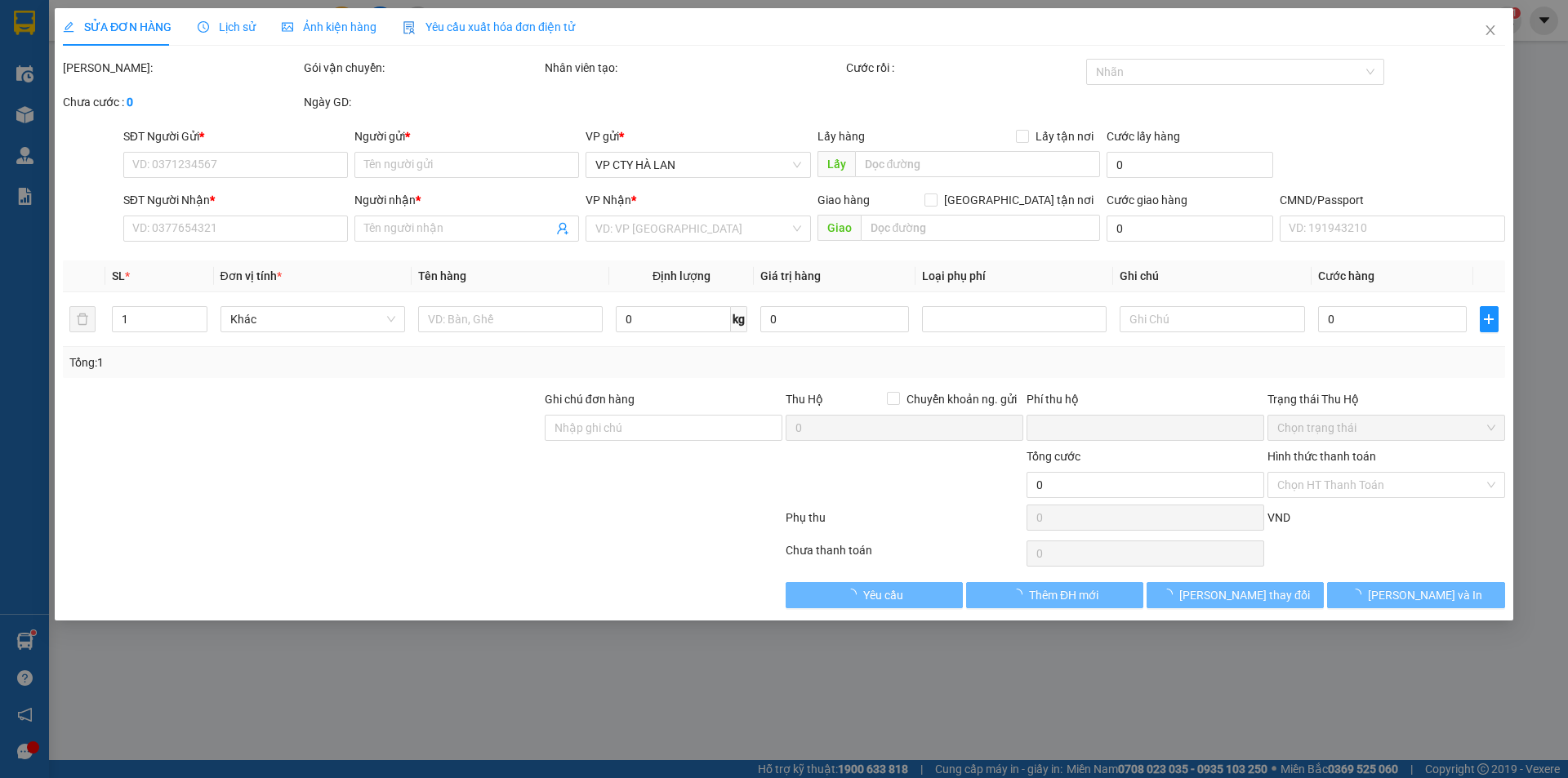
type input "35.000"
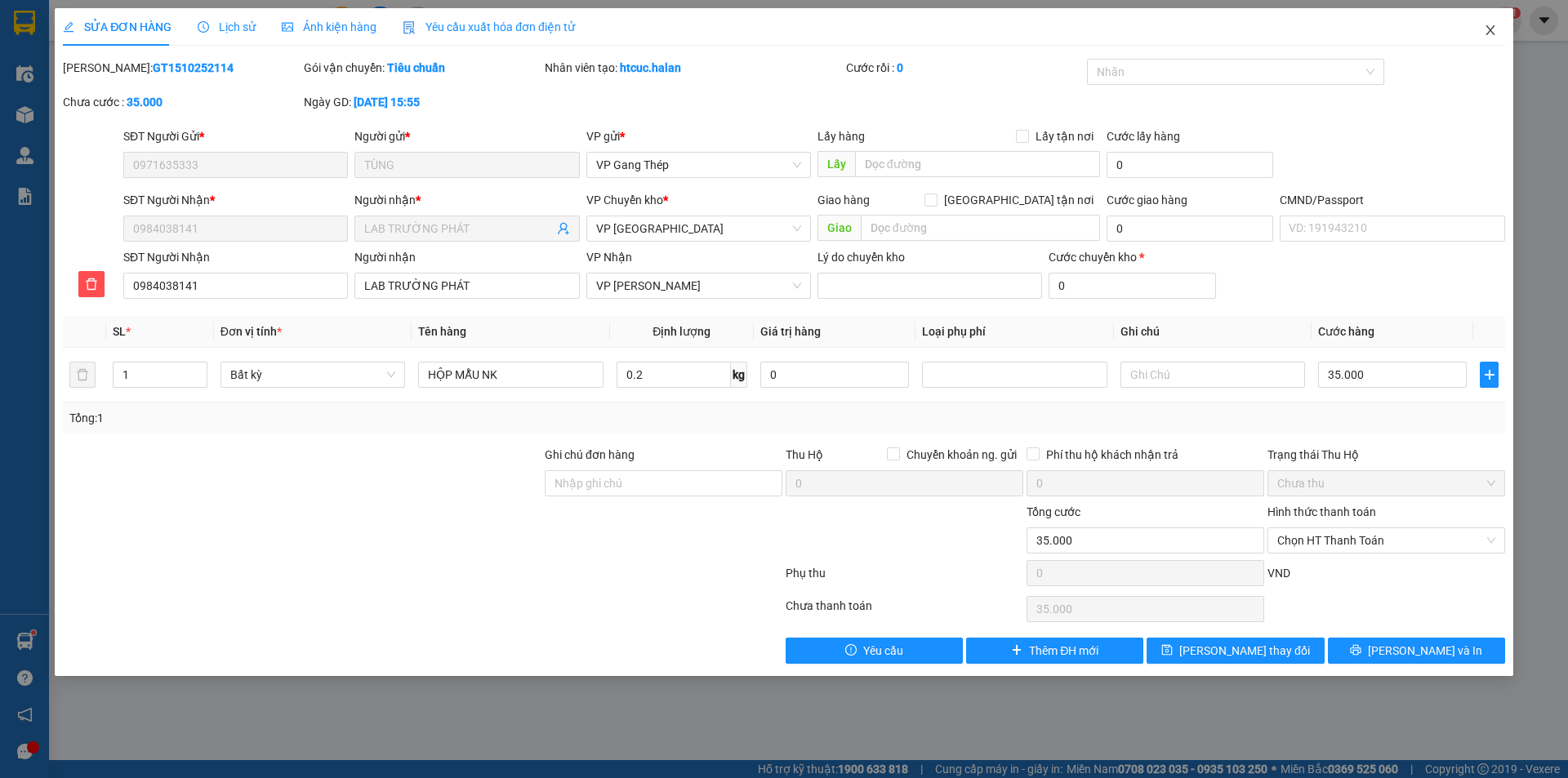
click at [1493, 36] on icon "close" at bounding box center [1490, 30] width 13 height 13
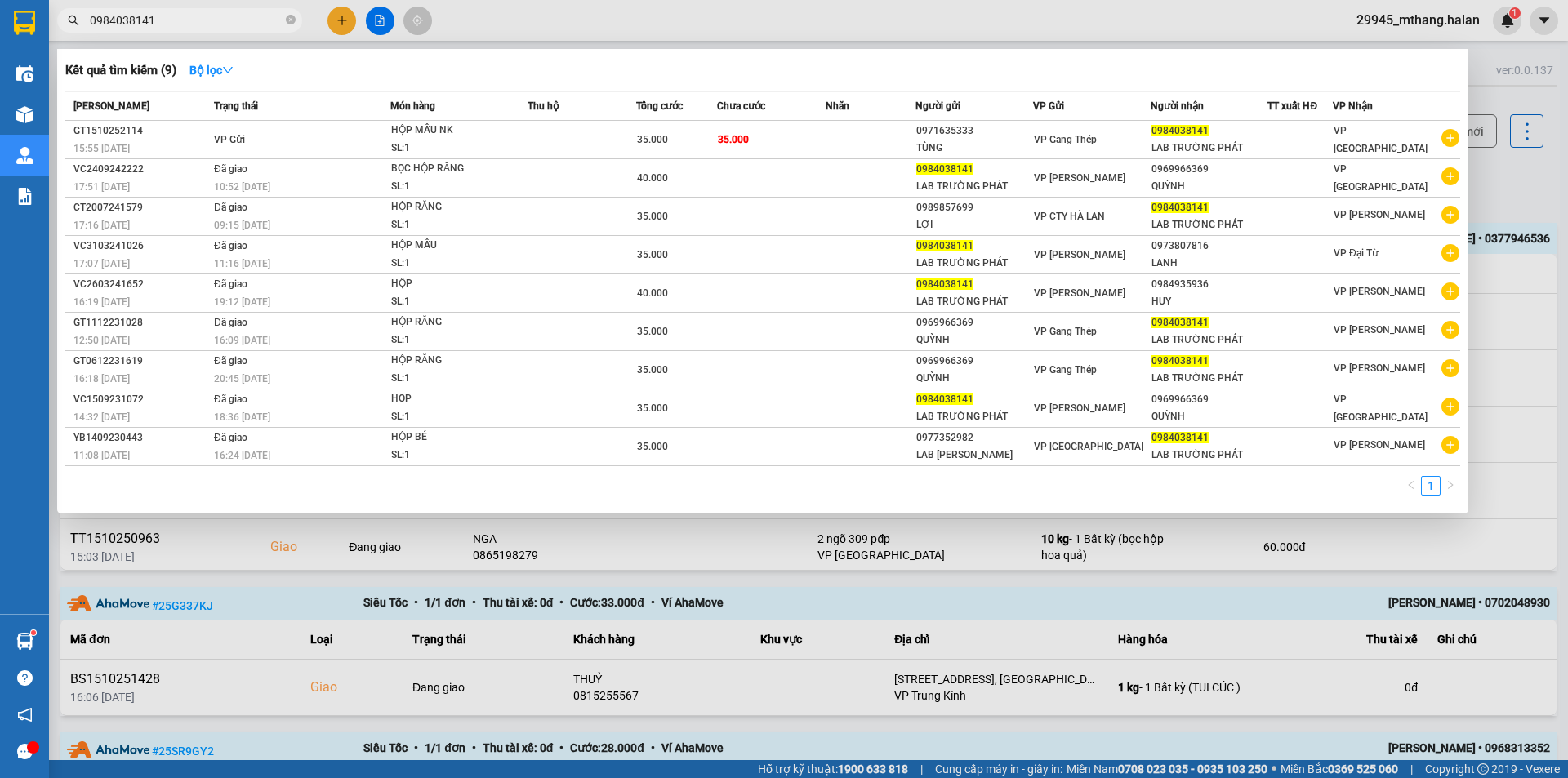
click at [196, 27] on input "0984038141" at bounding box center [186, 20] width 192 height 18
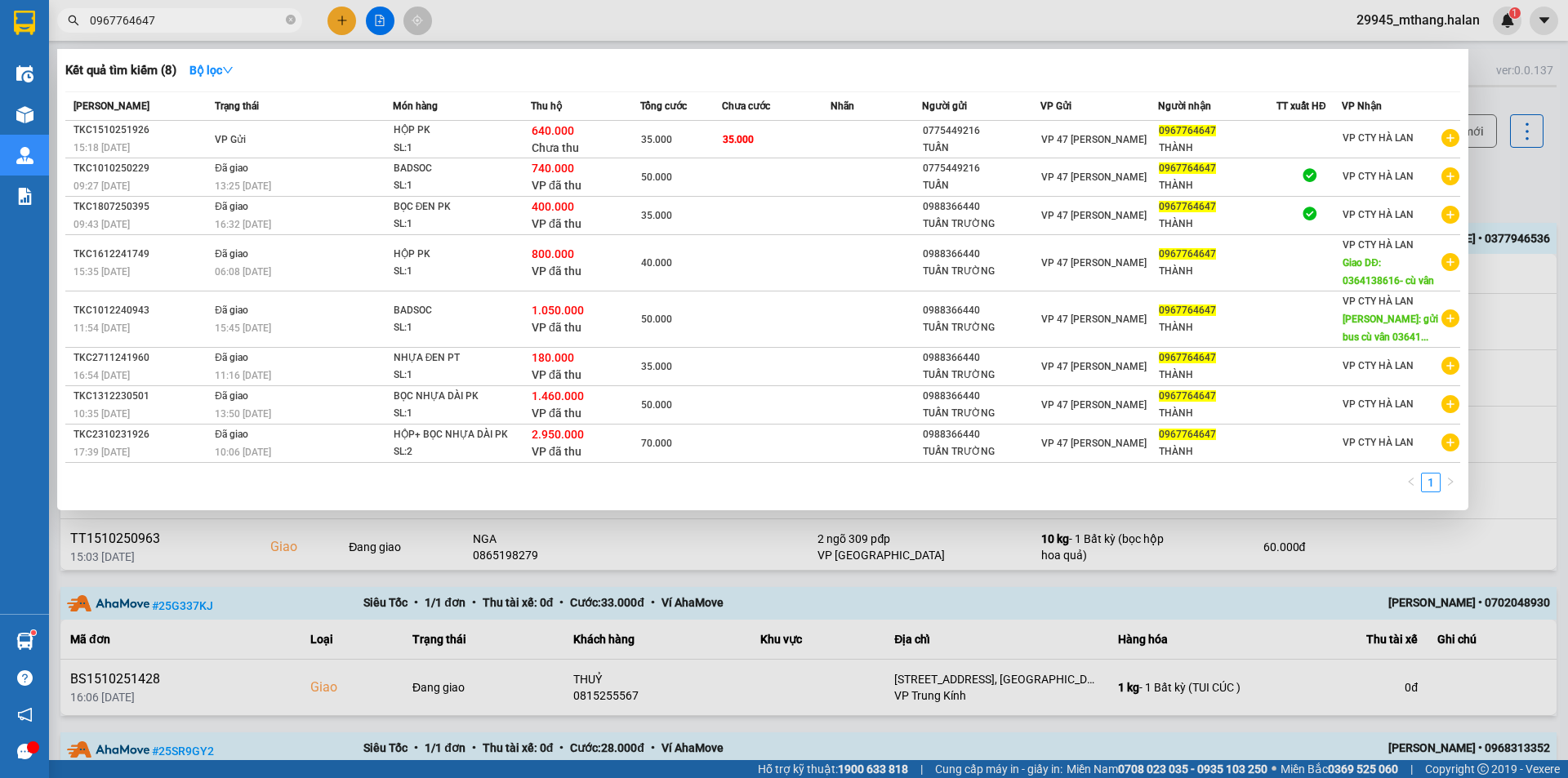
click at [175, 25] on input "0967764647" at bounding box center [186, 20] width 192 height 18
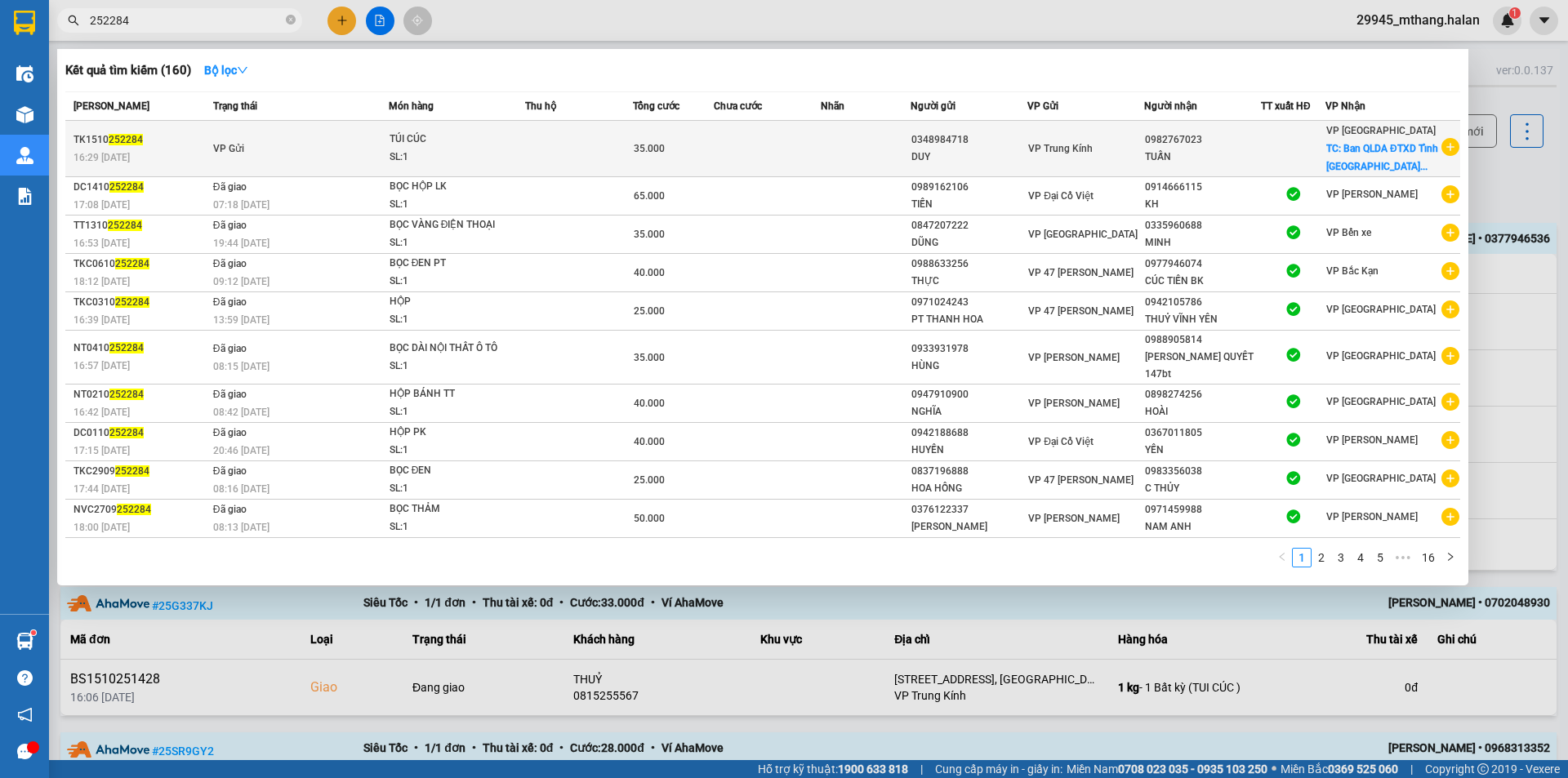
type input "252284"
click at [366, 152] on td "VP Gửi" at bounding box center [299, 149] width 179 height 57
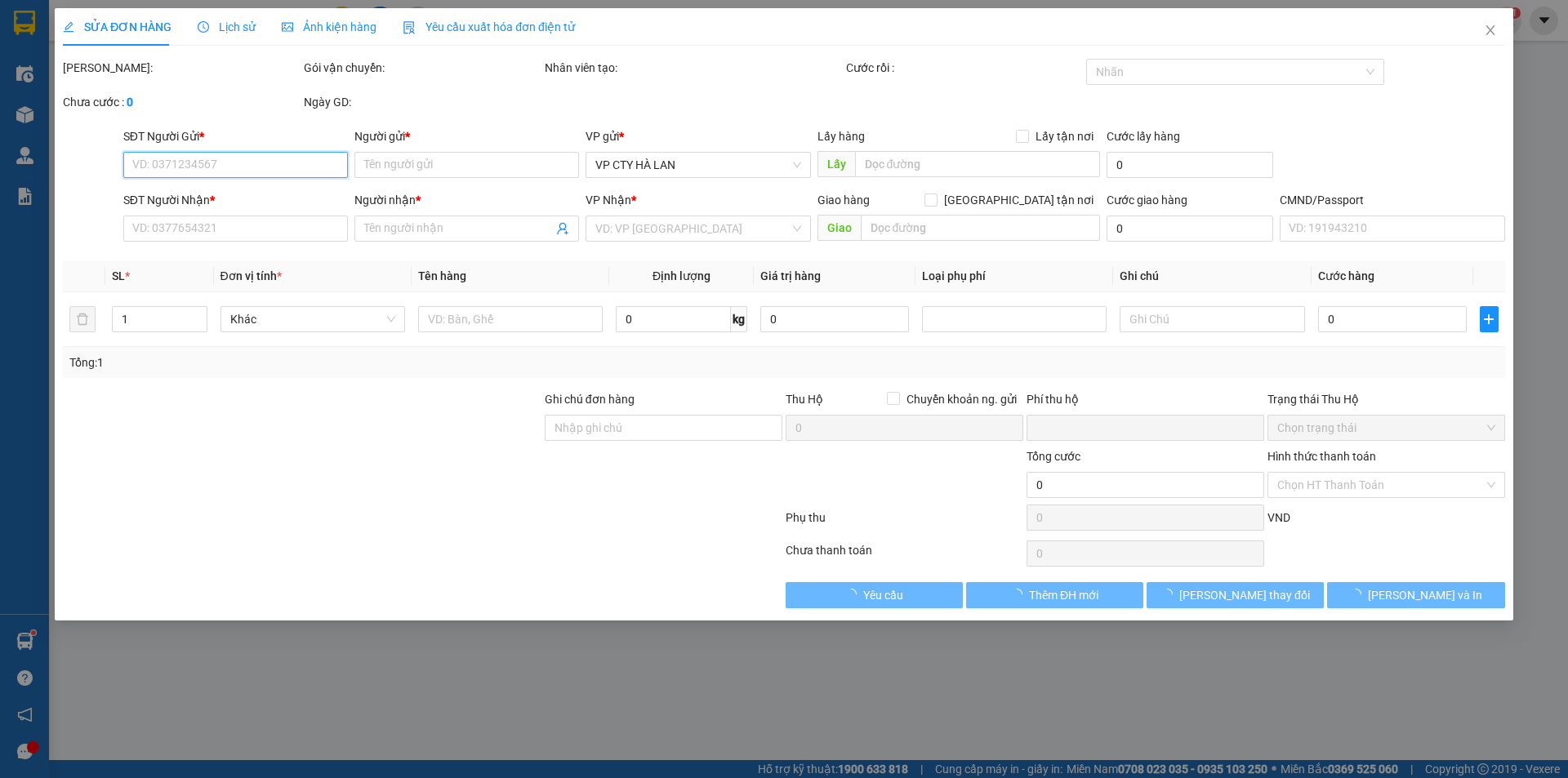
type input "0348984718"
type input "DUY"
type input "0982767023"
type input "TUẤN"
checkbox input "true"
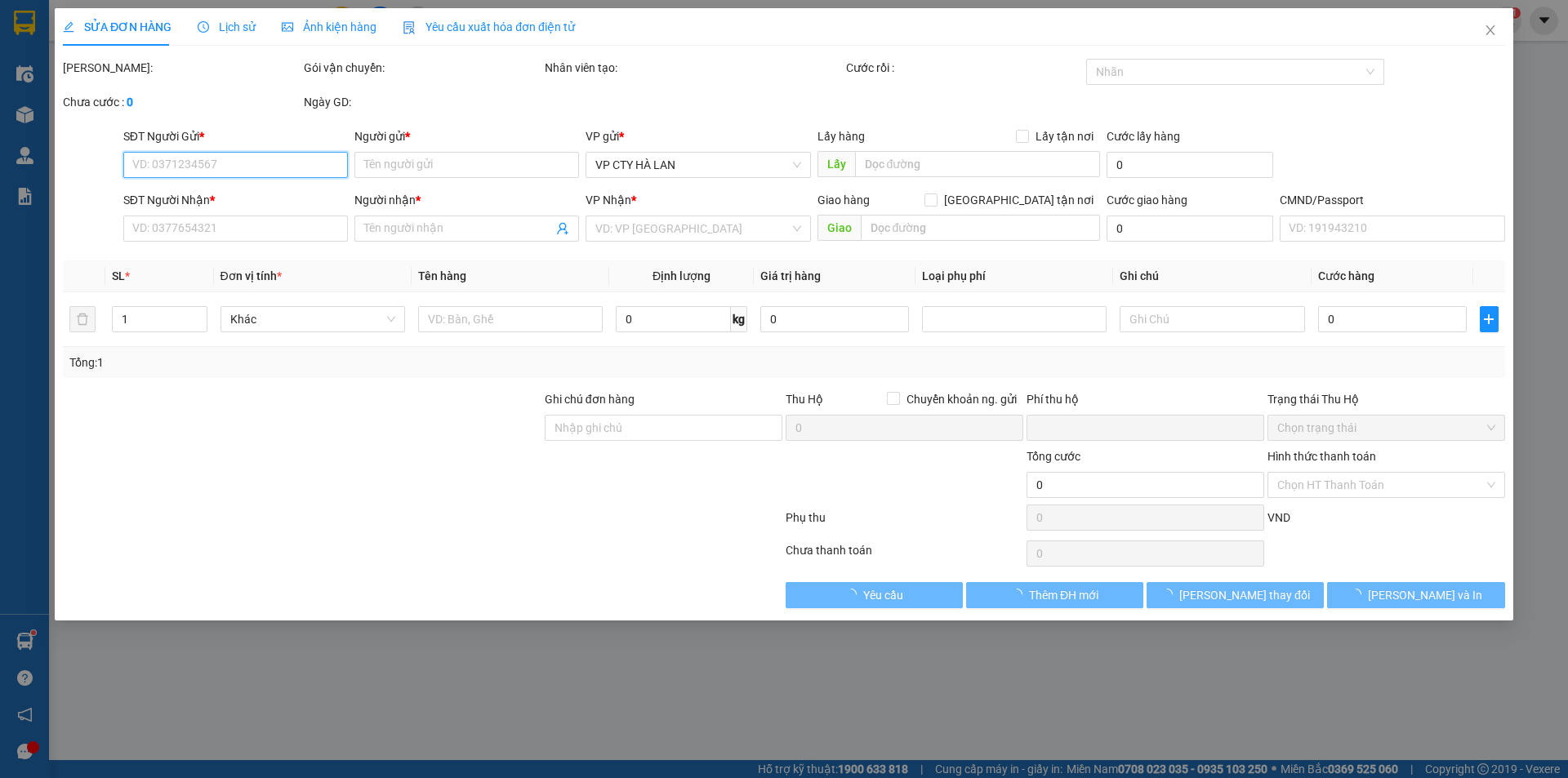
type input "Ban QLDA ĐTXD Tỉnh Thái Nguyên"
type input "0"
type input "35.000"
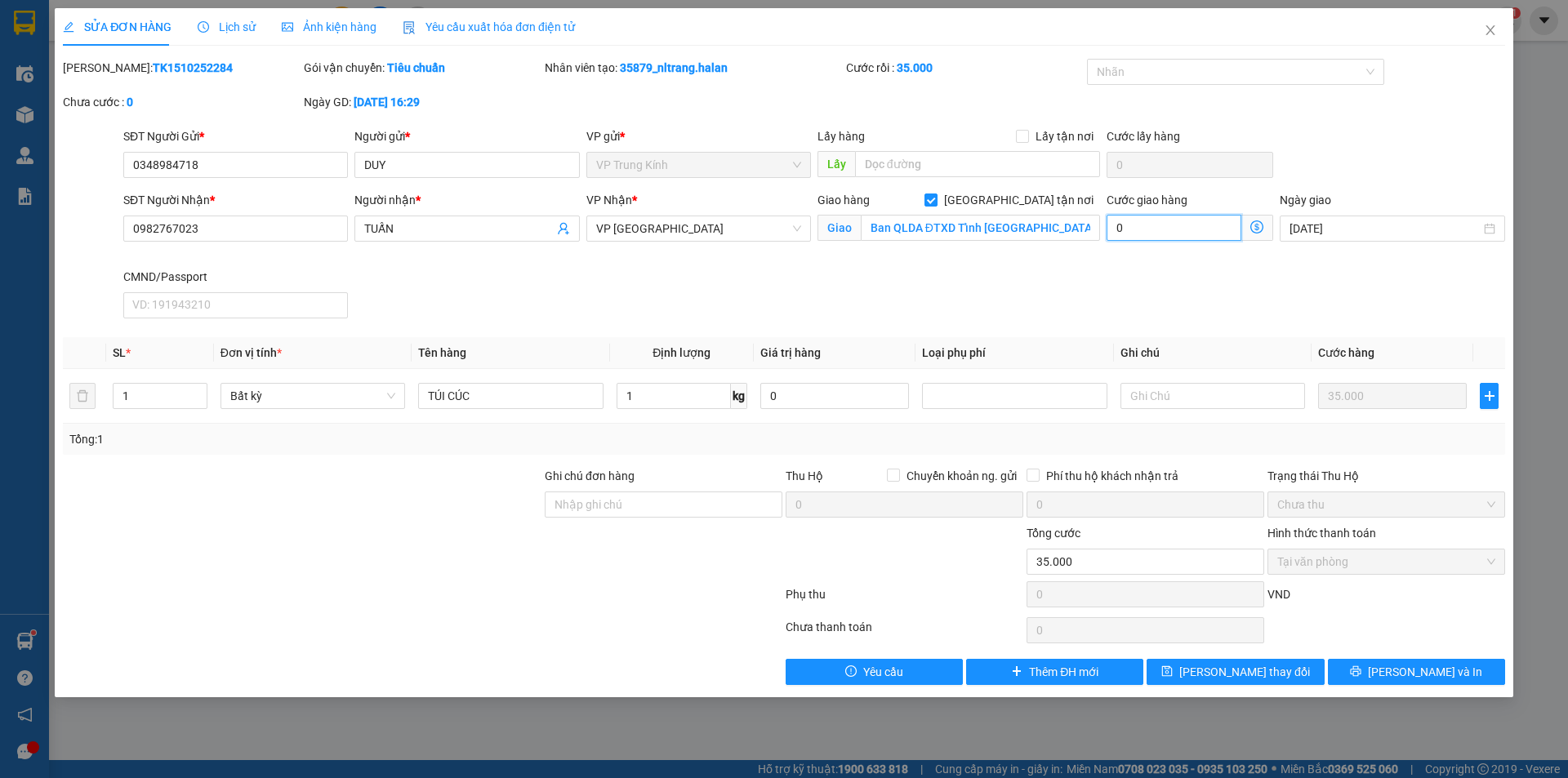
click at [1181, 228] on input "0" at bounding box center [1174, 228] width 135 height 26
type input "35.002"
type input "2"
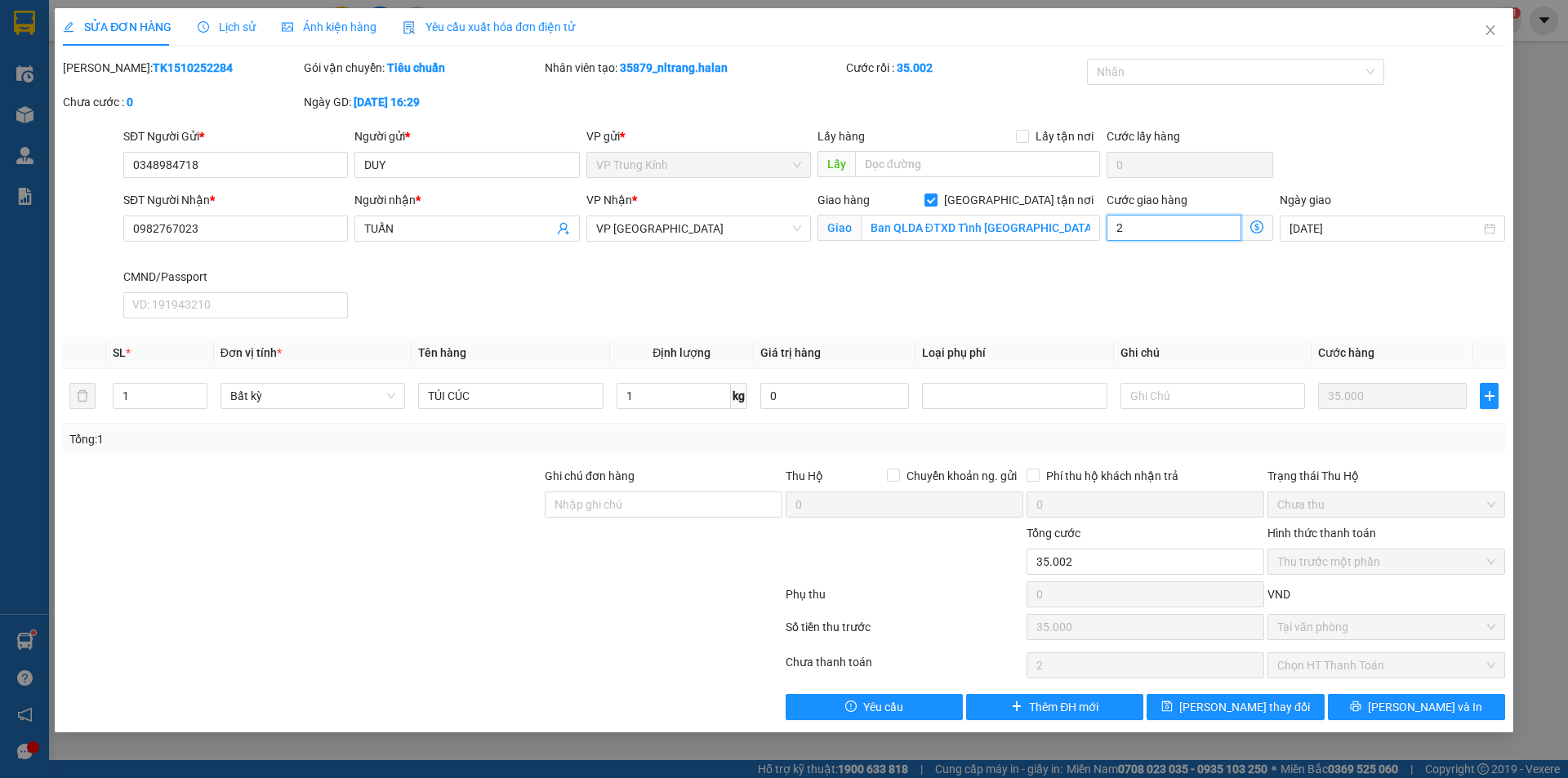
type input "35.025"
type input "25"
type input "25.000"
type input "60.000"
type input "25.000"
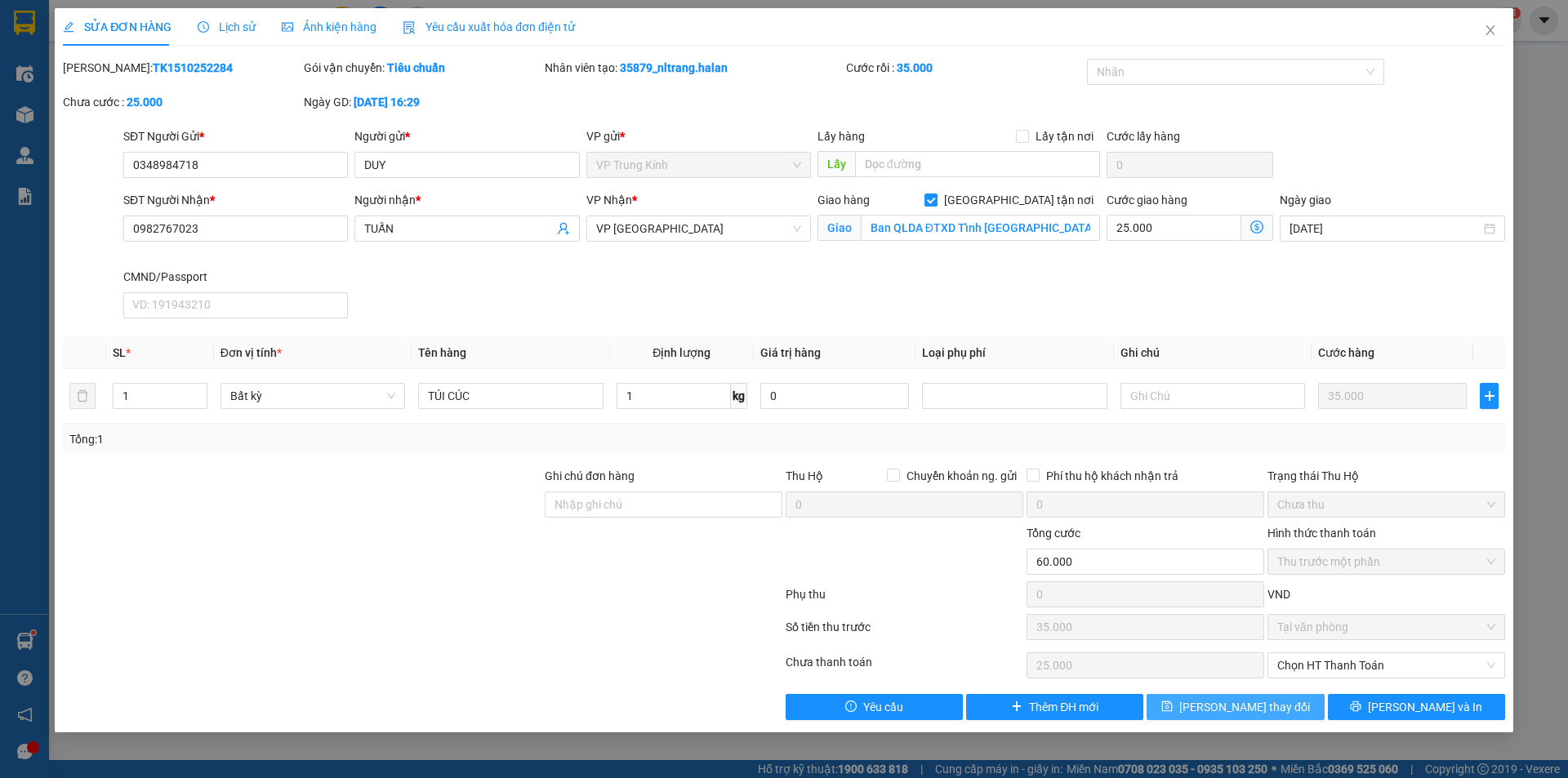
click at [1248, 708] on span "Lưu thay đổi" at bounding box center [1244, 707] width 131 height 18
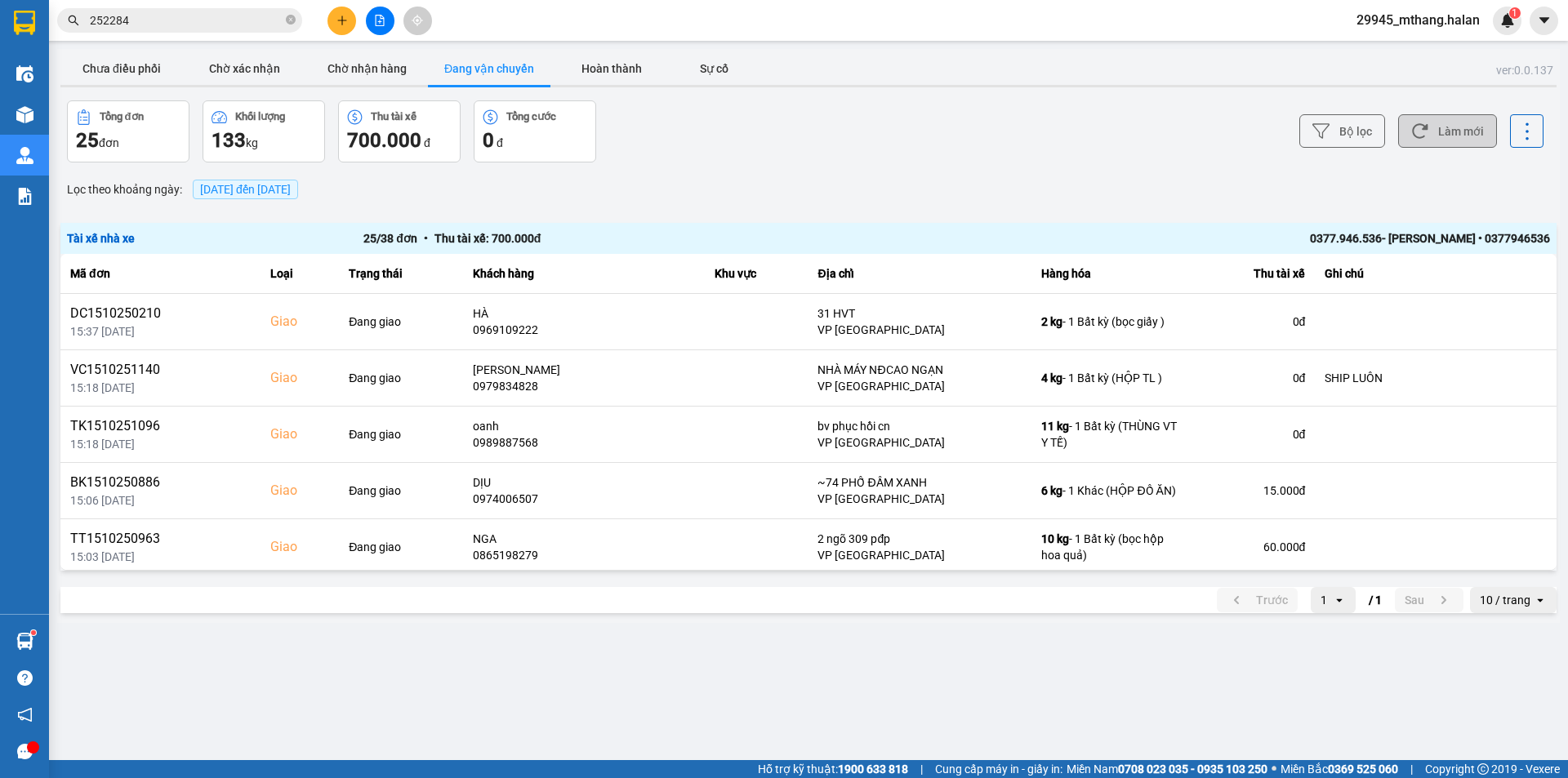
click at [1449, 134] on button "Làm mới" at bounding box center [1447, 131] width 99 height 33
click at [116, 70] on button "Chưa điều phối" at bounding box center [121, 69] width 123 height 33
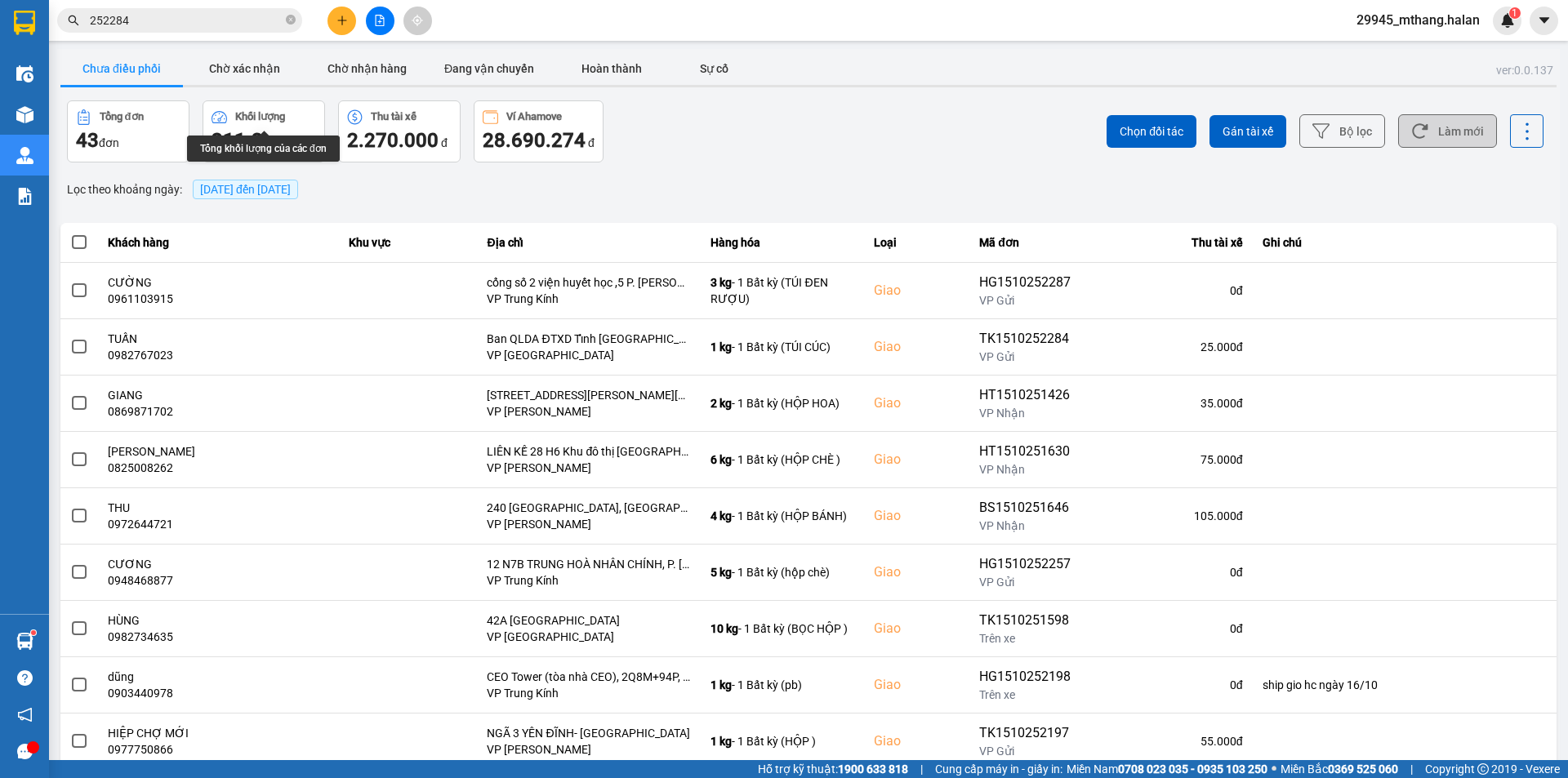
click at [1447, 130] on button "Làm mới" at bounding box center [1447, 131] width 99 height 33
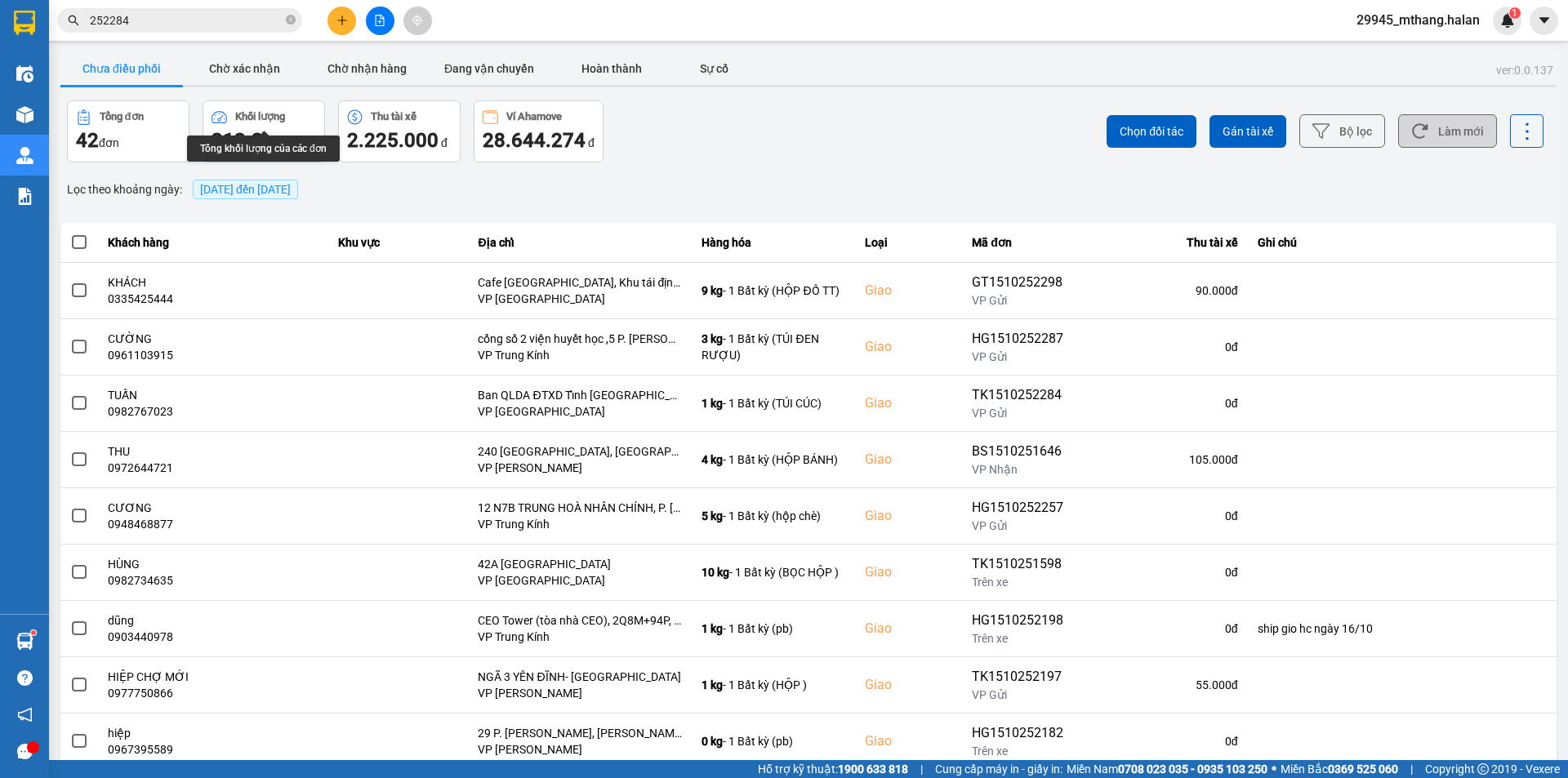
click at [1437, 139] on button "Làm mới" at bounding box center [1447, 131] width 99 height 33
click at [242, 22] on input "252284" at bounding box center [186, 20] width 192 height 18
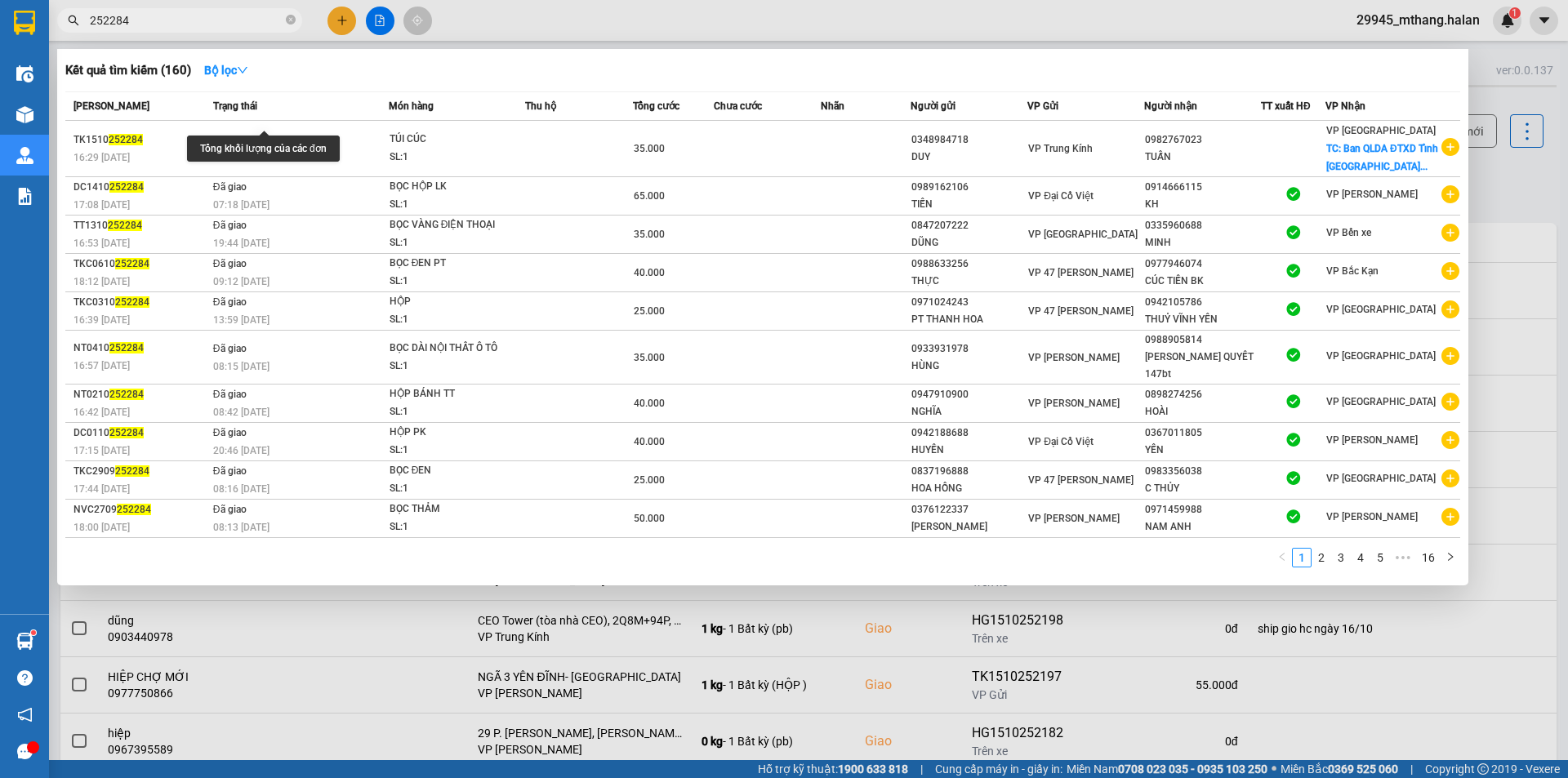
click at [242, 22] on input "252284" at bounding box center [186, 20] width 192 height 18
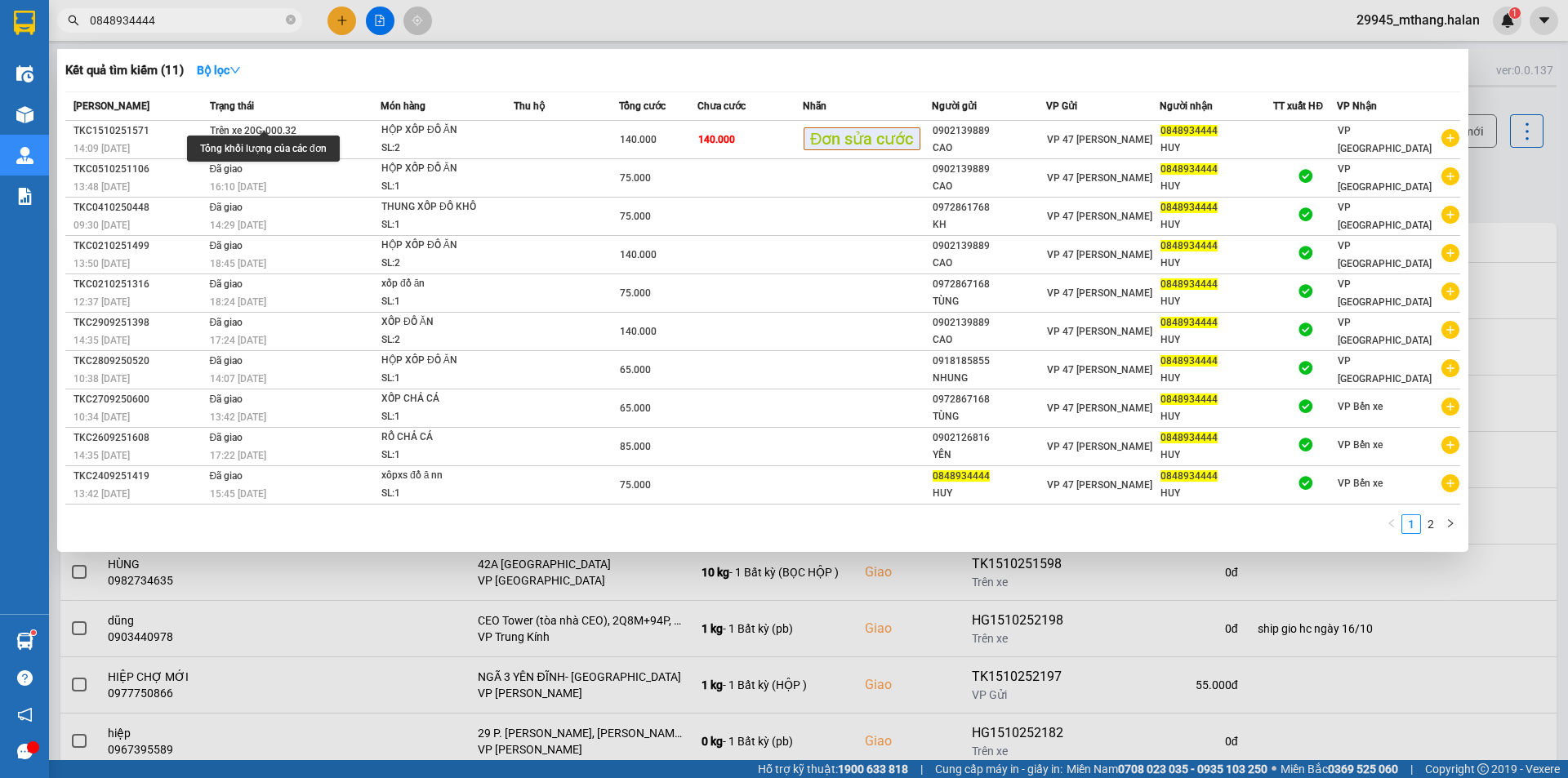
type input "0848934444"
click at [1491, 171] on div at bounding box center [784, 389] width 1568 height 778
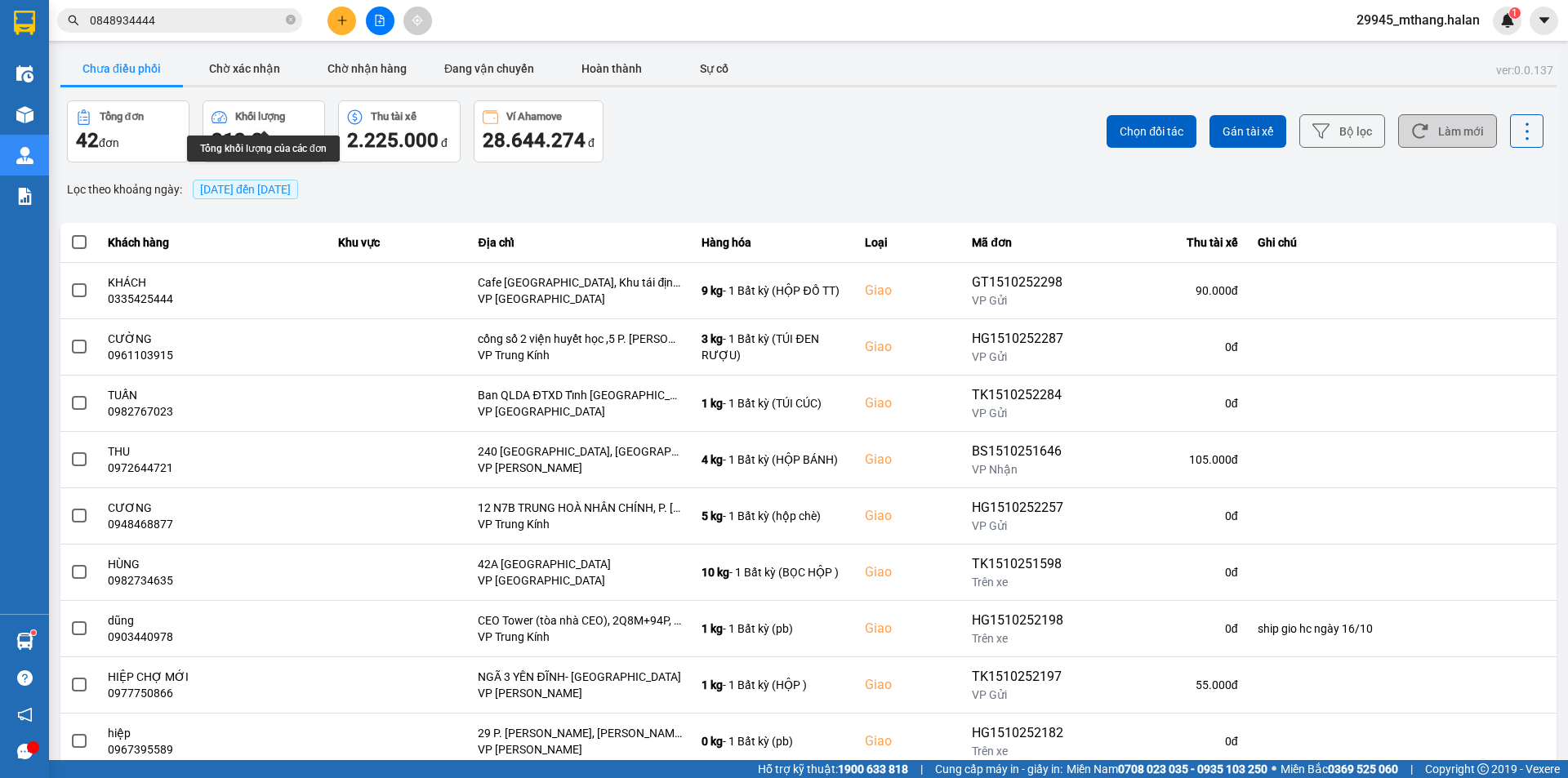
click at [1440, 128] on button "Làm mới" at bounding box center [1447, 131] width 99 height 33
click at [689, 151] on div "Tổng đơn 42 đơn Khối lượng 212.3 kg Thu tài xế 2.225.000 đ Ví Ahamove 28.644.27…" at bounding box center [436, 131] width 738 height 62
click at [1422, 123] on button "Làm mới" at bounding box center [1447, 131] width 99 height 33
click at [245, 17] on input "0848934444" at bounding box center [186, 20] width 192 height 18
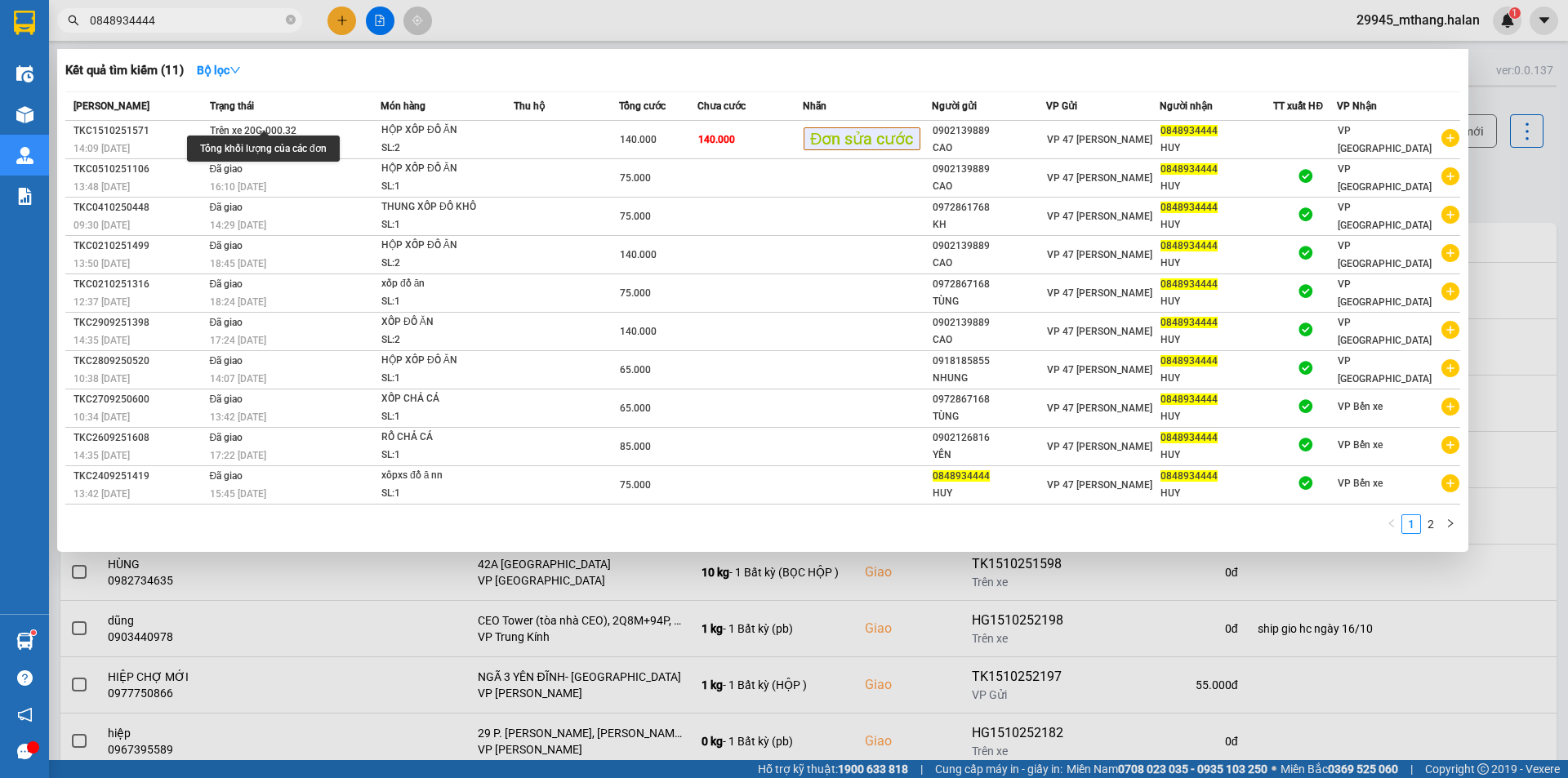
click at [245, 17] on input "0848934444" at bounding box center [186, 20] width 192 height 18
click at [1491, 181] on div at bounding box center [784, 389] width 1568 height 778
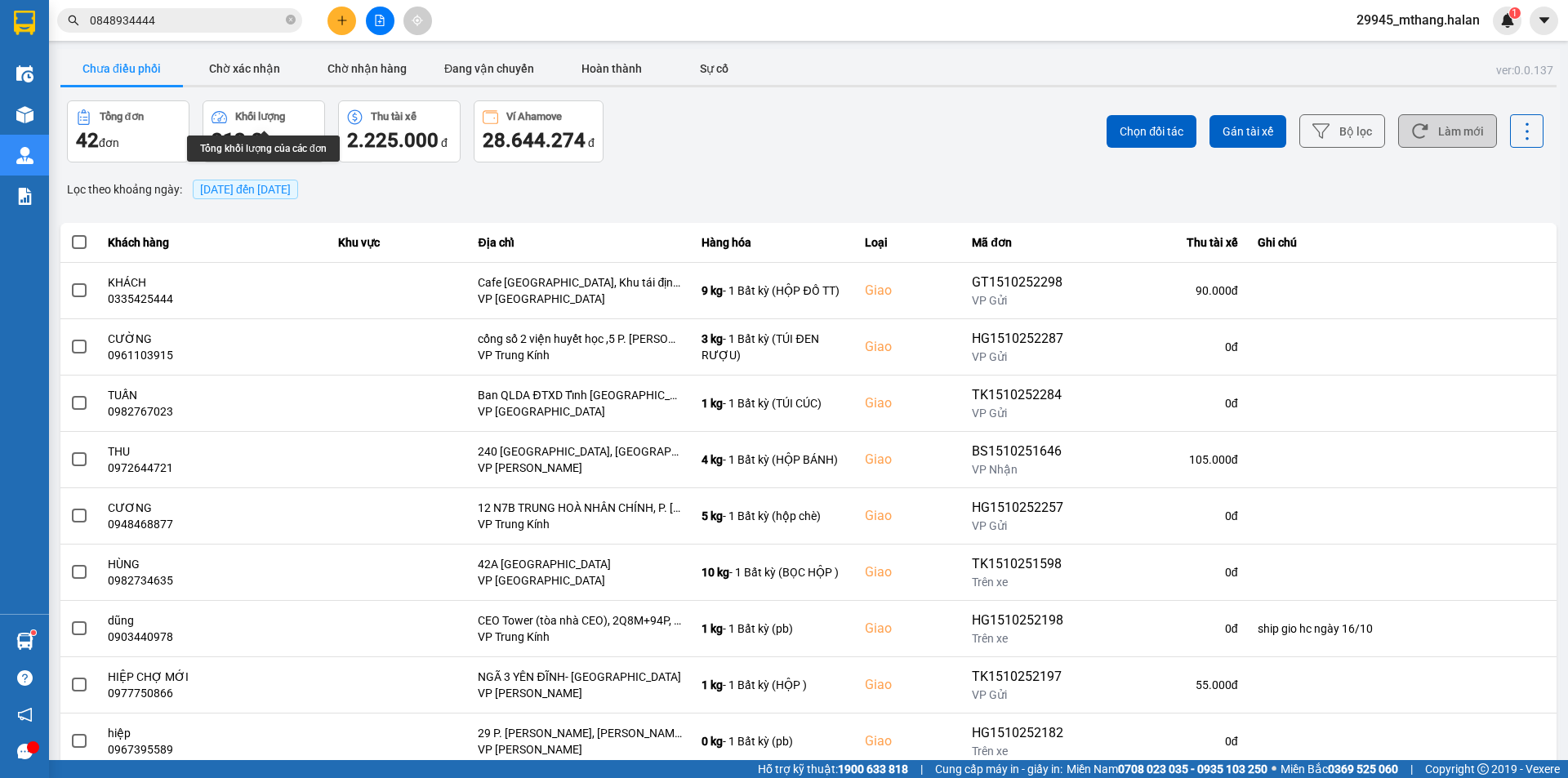
click at [1441, 135] on button "Làm mới" at bounding box center [1447, 131] width 99 height 33
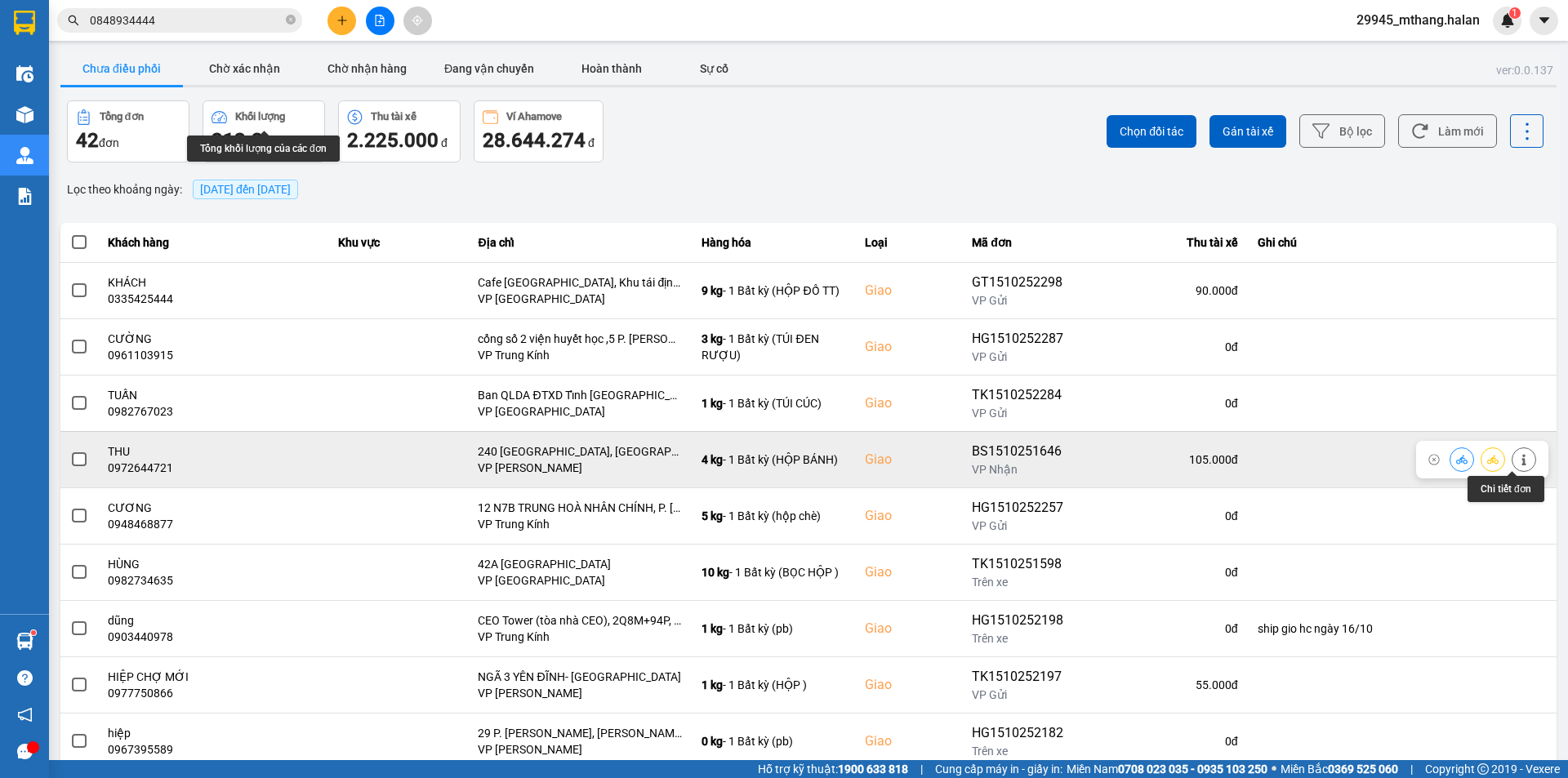
click at [1522, 460] on icon at bounding box center [1523, 459] width 4 height 11
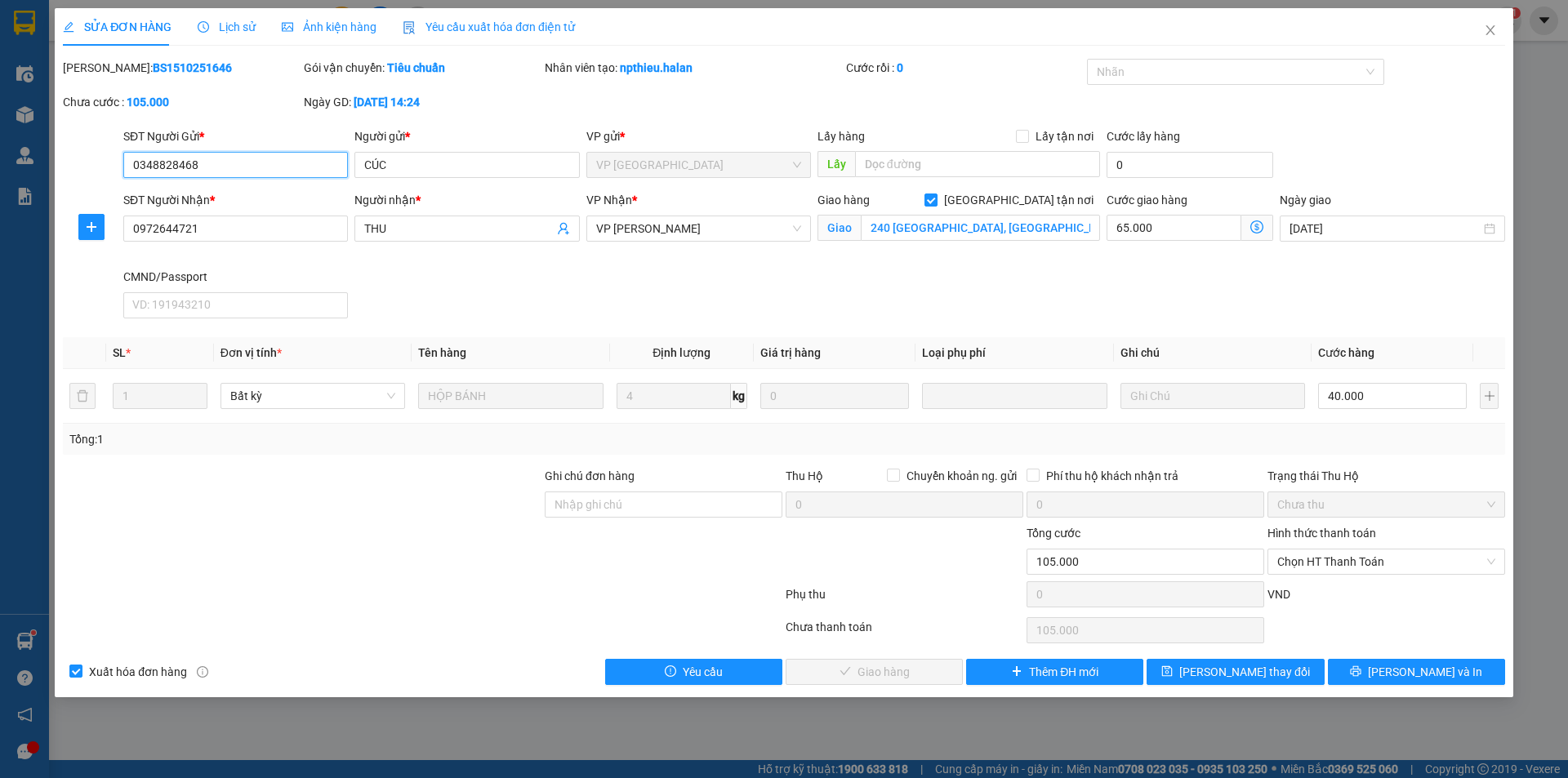
type input "0348828468"
type input "CÚC"
type input "0972644721"
type input "THU"
checkbox input "true"
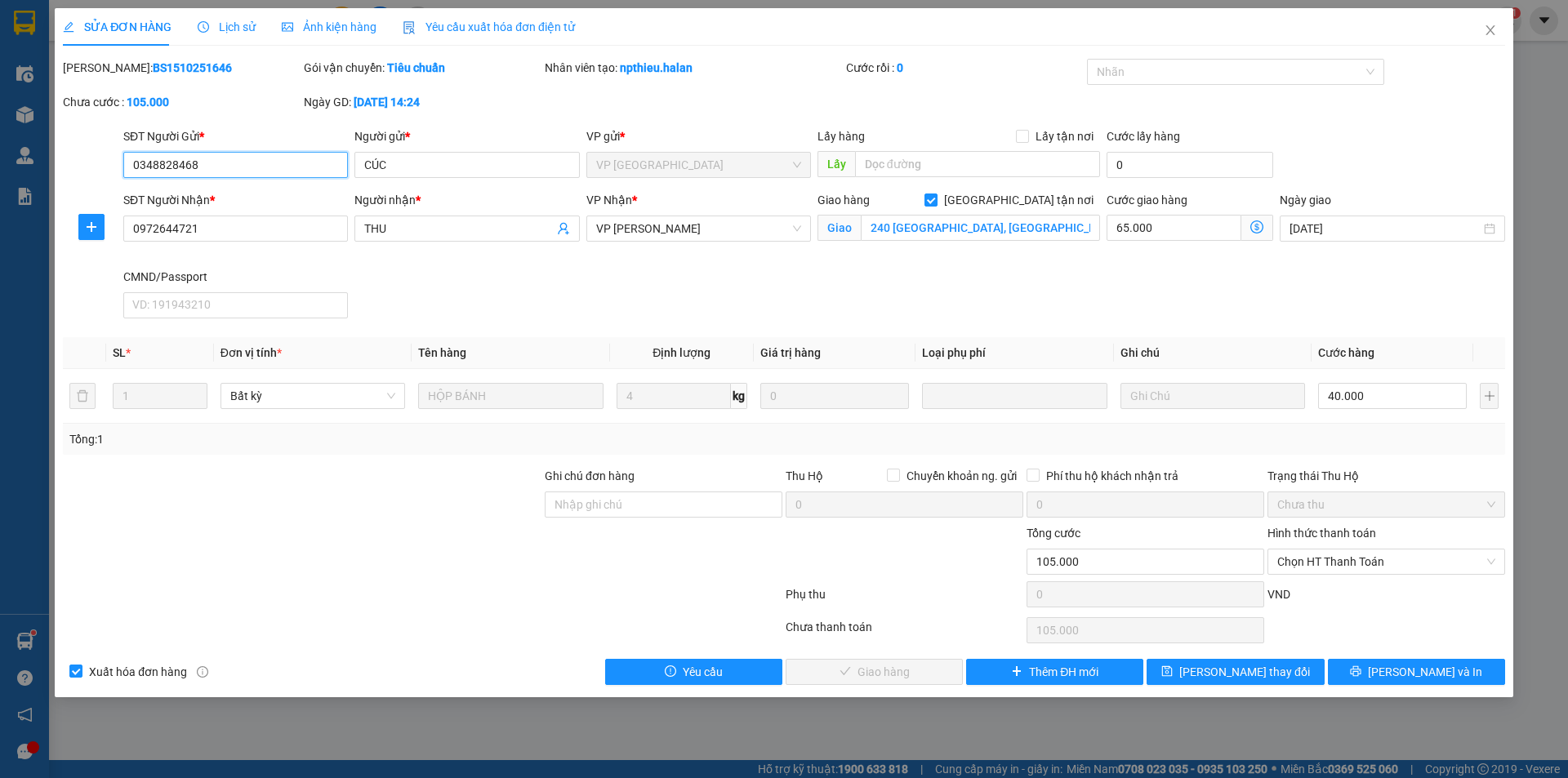
type input "240 Đường Thụy Phương, làng Chèm, Thụy Phương, Bắc Từ Liêm, Hà Nội"
type input "0"
type input "105.000"
click at [1488, 33] on icon "close" at bounding box center [1490, 29] width 9 height 9
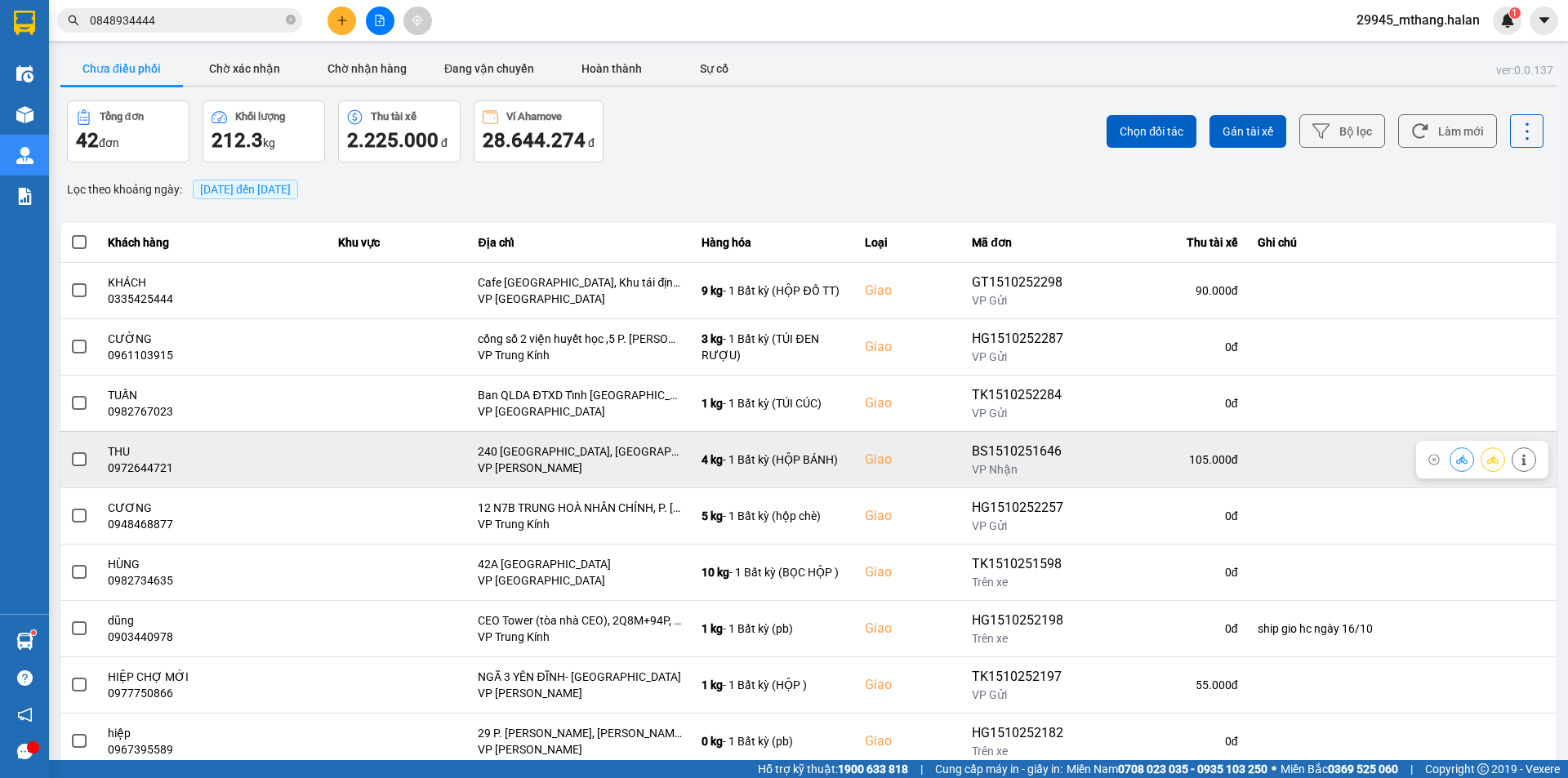
click at [83, 460] on span at bounding box center [79, 459] width 15 height 15
click at [70, 451] on input "checkbox" at bounding box center [70, 451] width 0 height 0
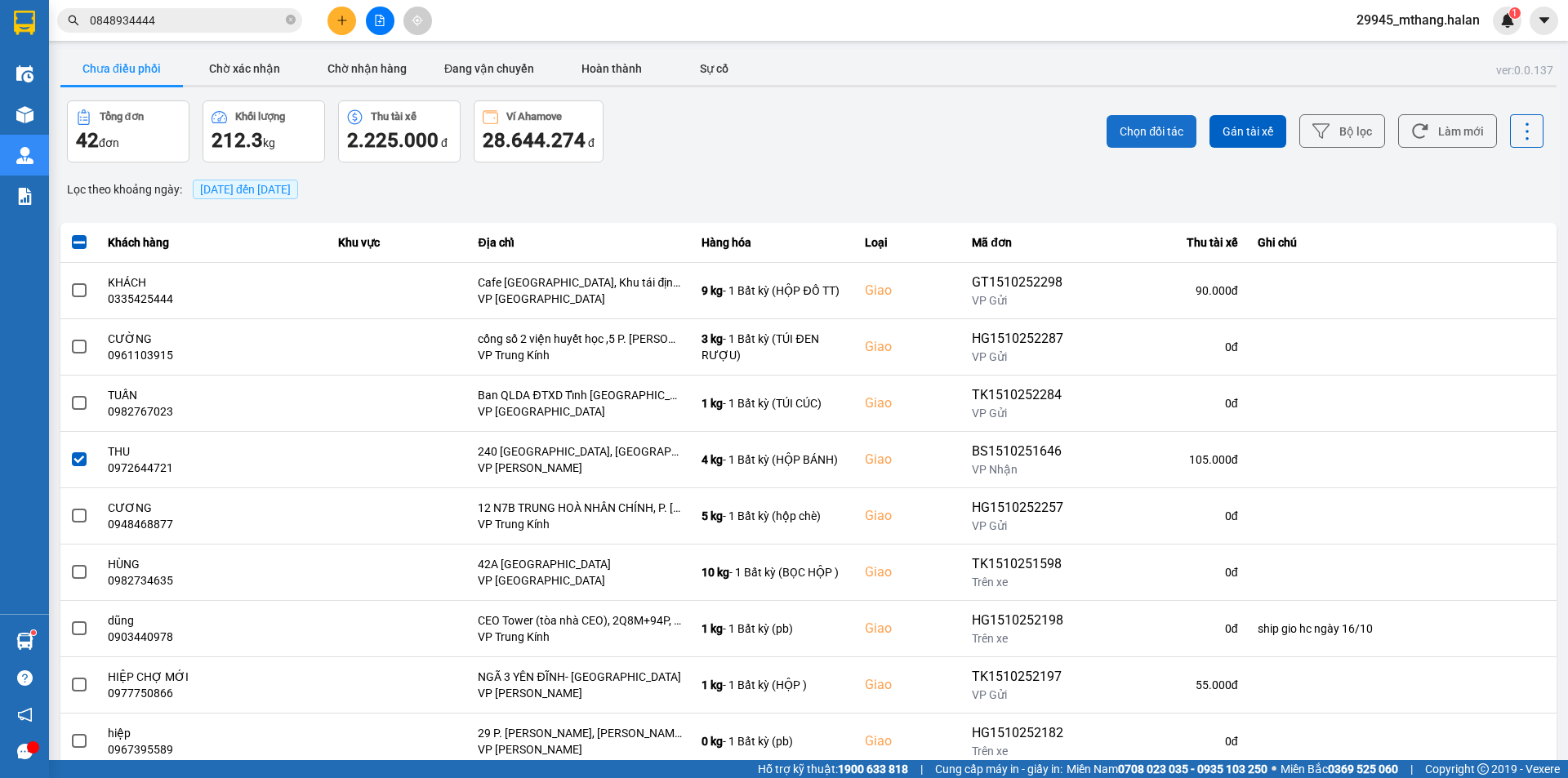
click at [1132, 133] on span "Chọn đối tác" at bounding box center [1152, 131] width 64 height 16
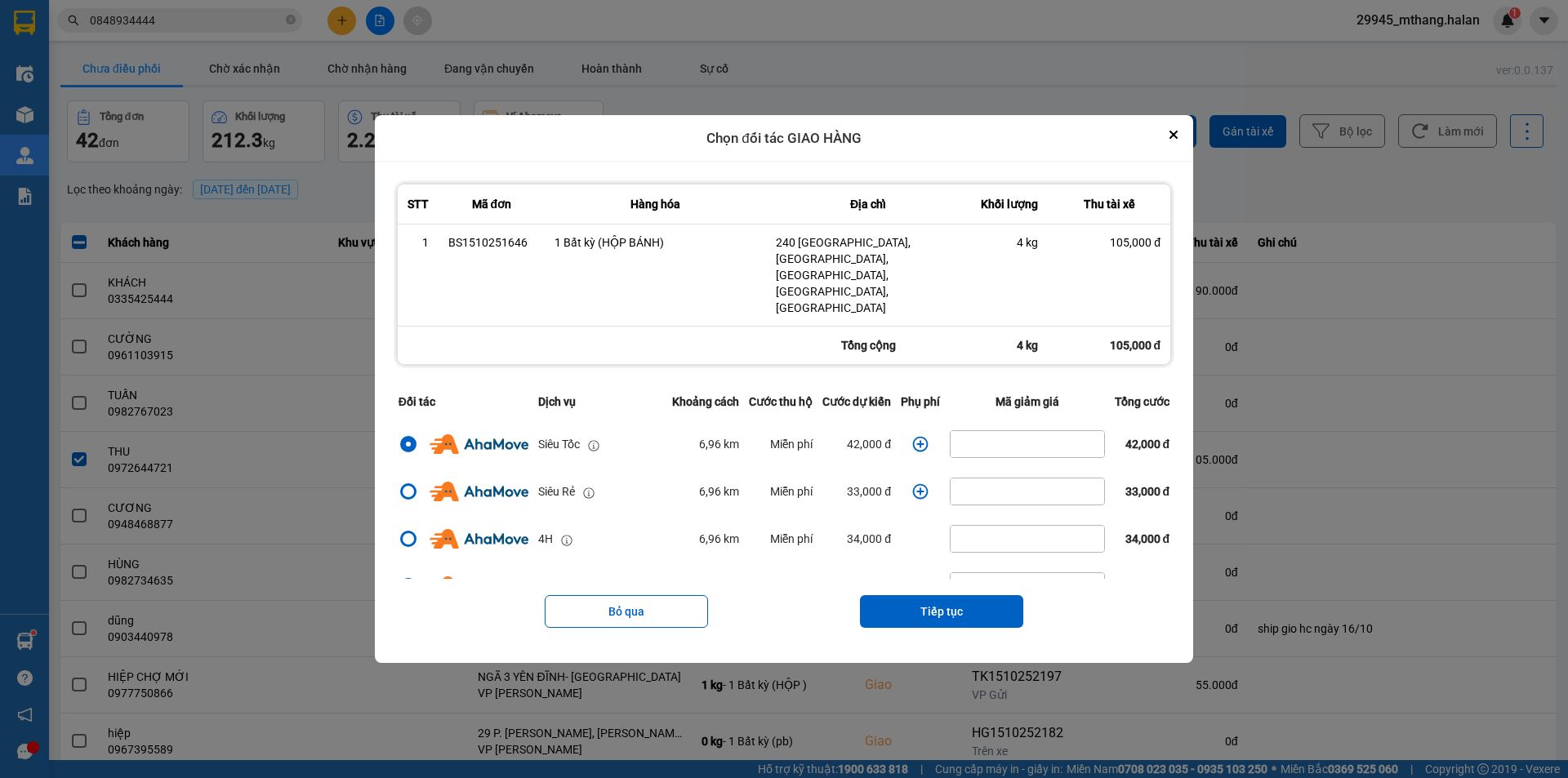
click at [919, 437] on icon "dialog" at bounding box center [921, 445] width 15 height 15
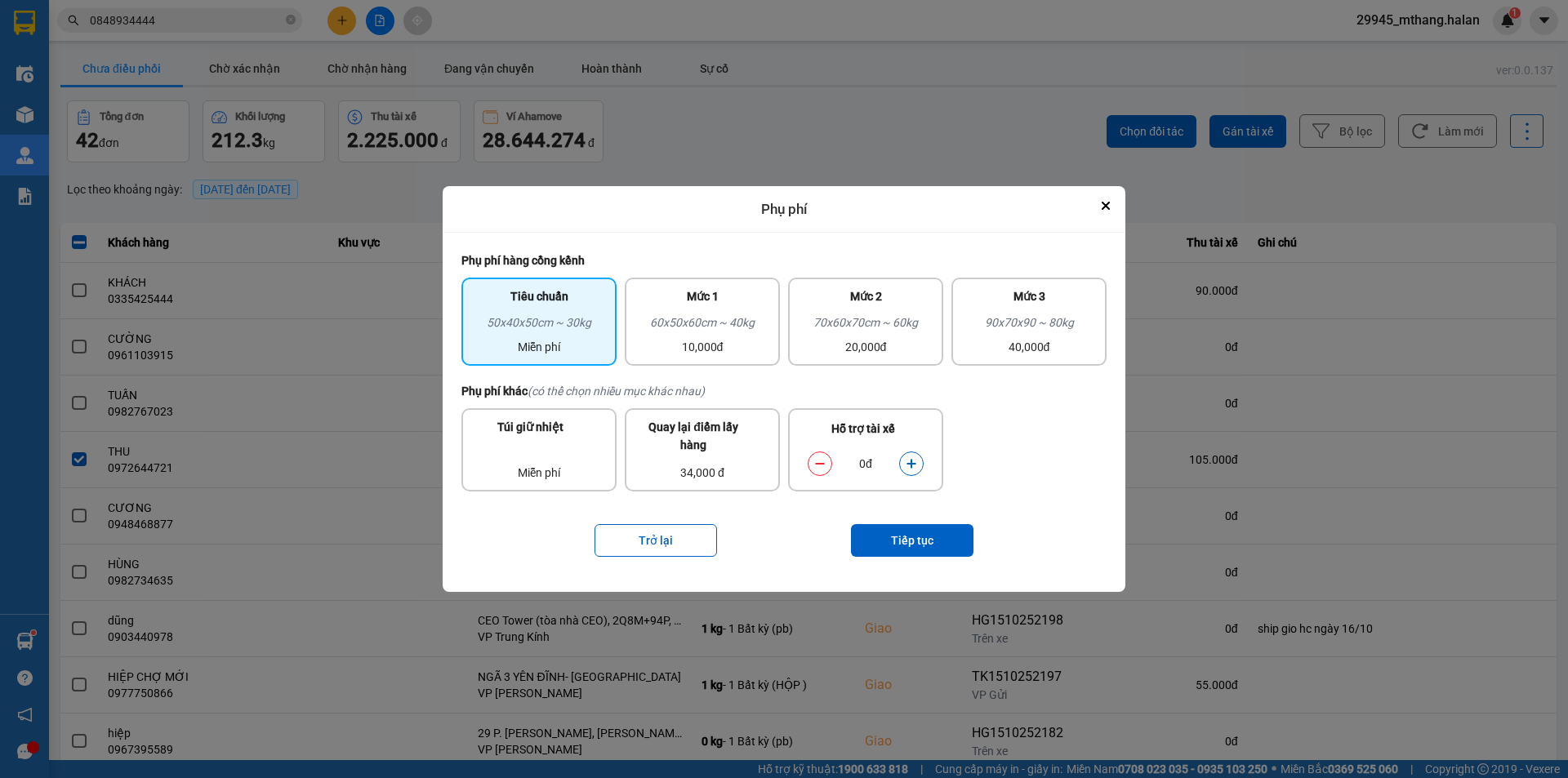
click at [915, 470] on icon "dialog" at bounding box center [911, 464] width 11 height 11
click at [897, 543] on button "Tiếp tục" at bounding box center [912, 541] width 123 height 33
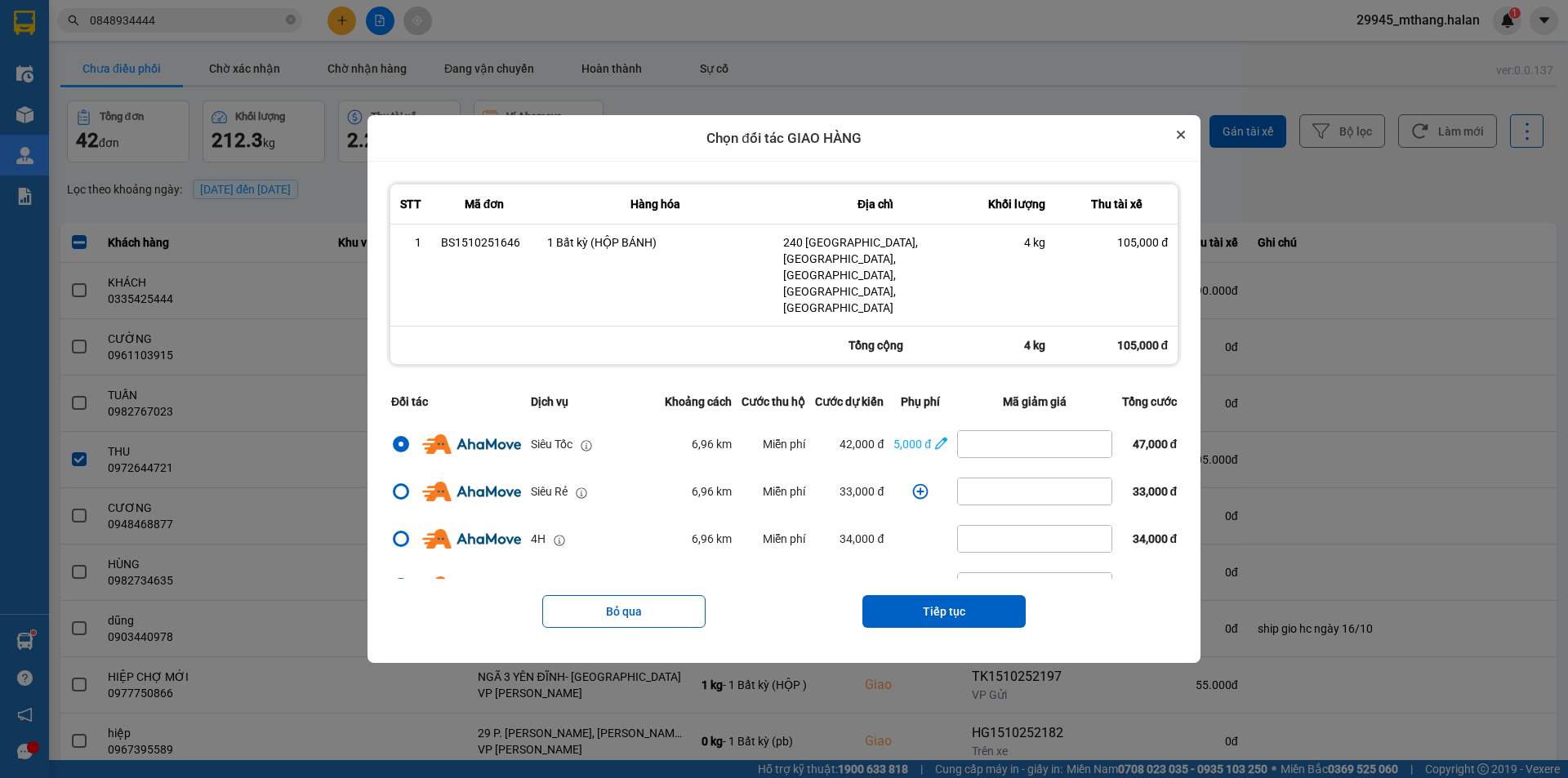
click at [1185, 139] on icon "Close" at bounding box center [1182, 135] width 9 height 9
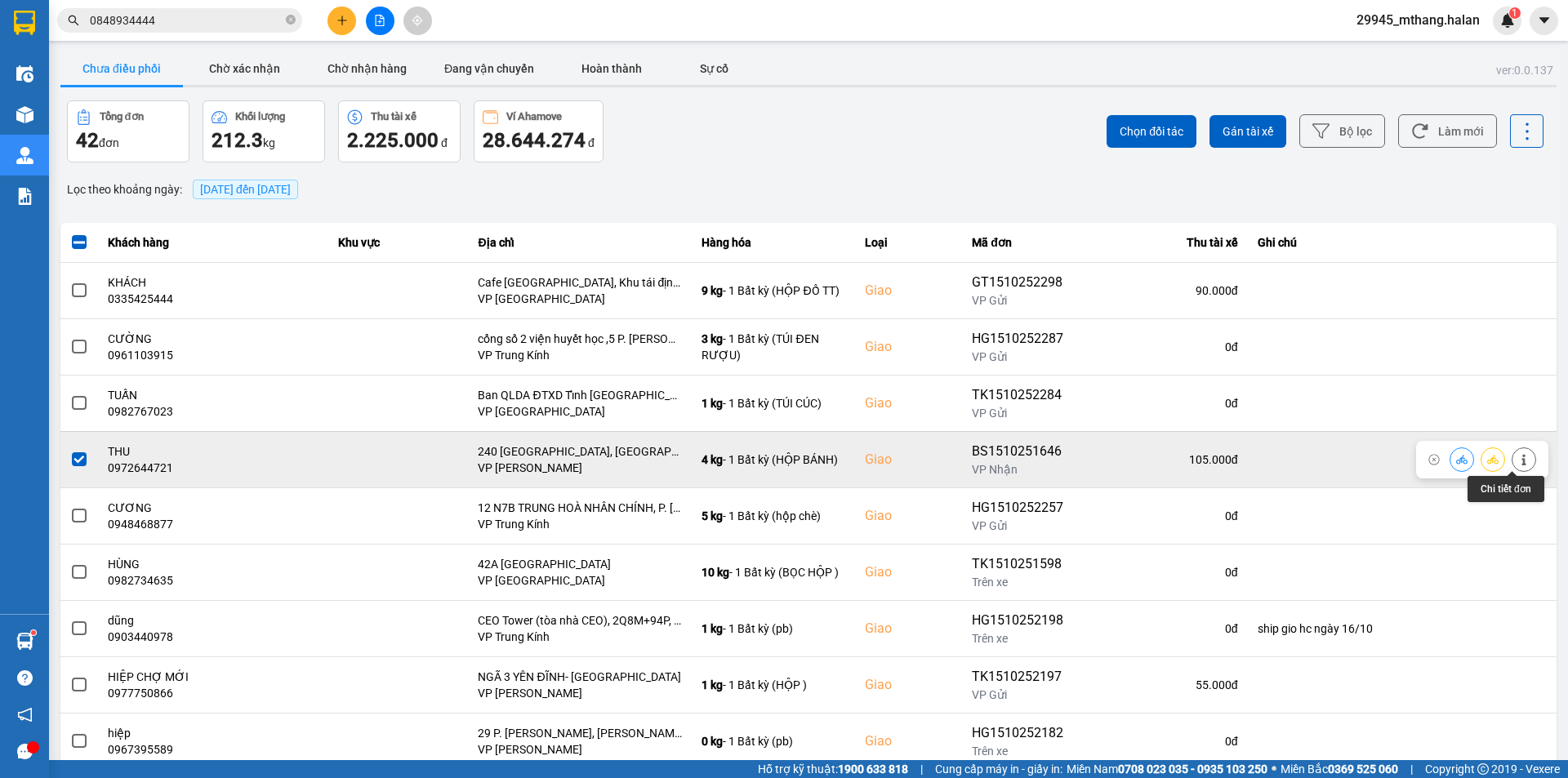
click at [1522, 461] on icon at bounding box center [1523, 459] width 4 height 11
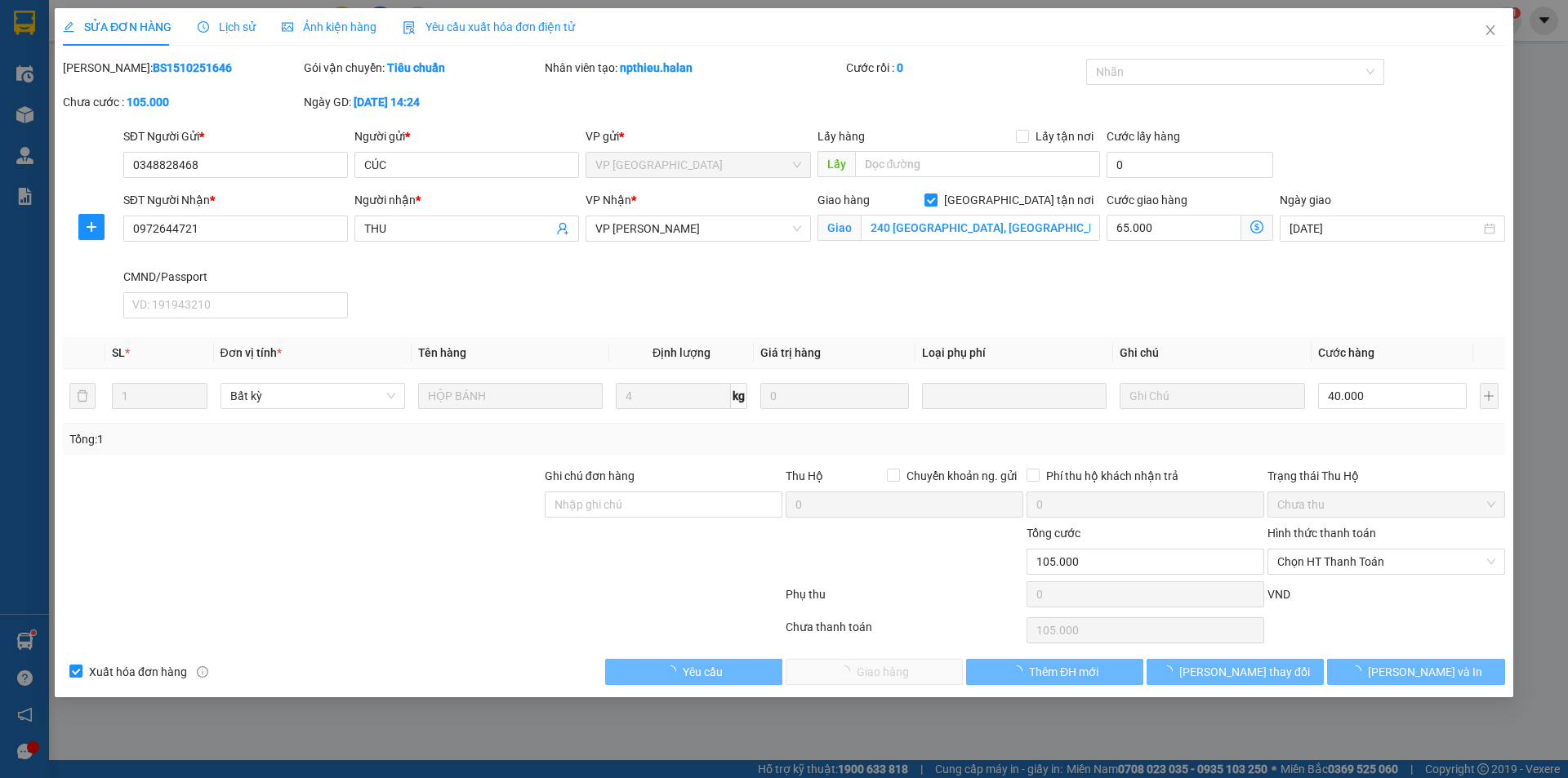
type input "0348828468"
type input "CÚC"
type input "0972644721"
type input "THU"
checkbox input "true"
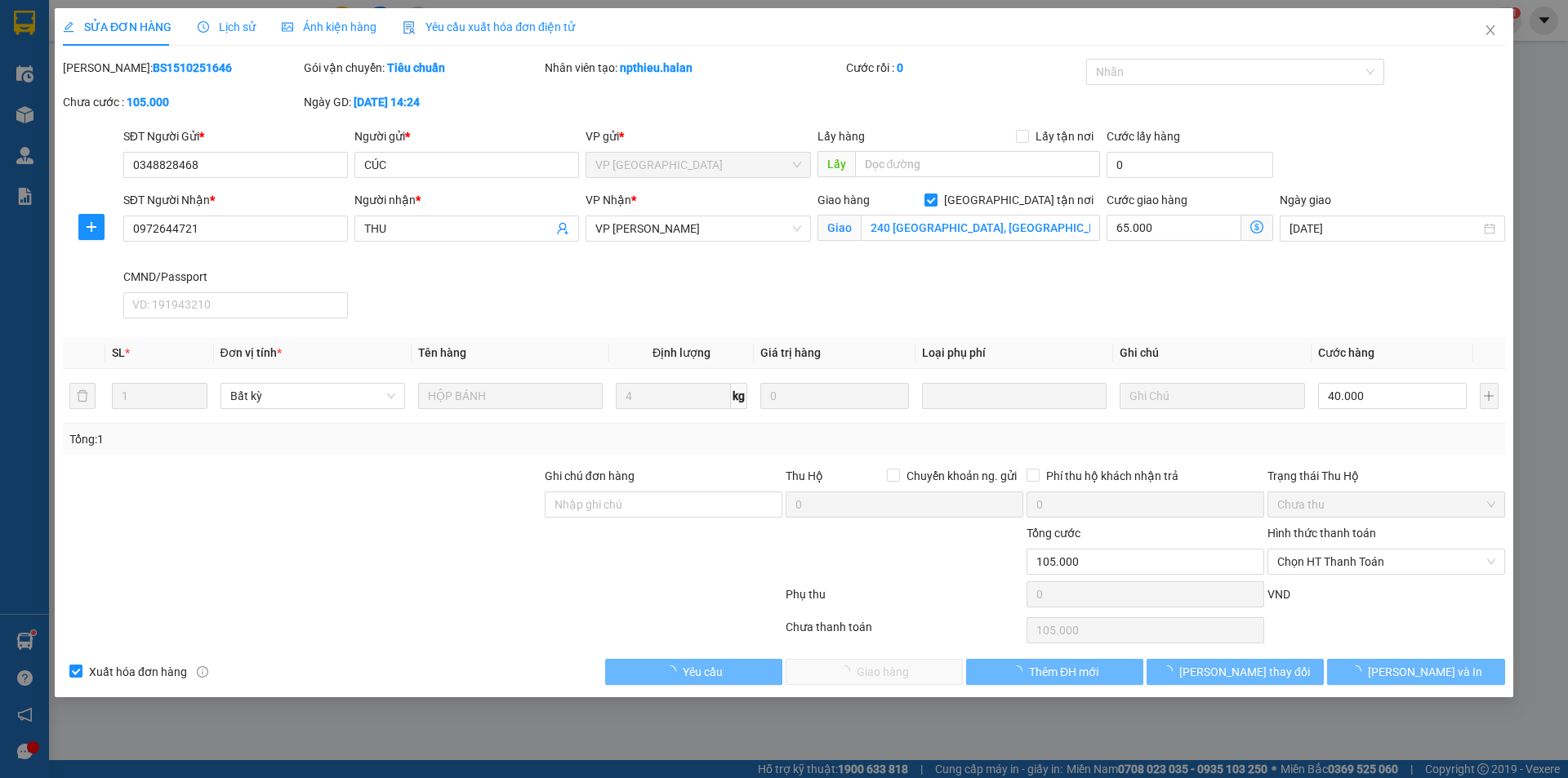
type input "240 Đường Thụy Phương, làng Chèm, Thụy Phương, Bắc Từ Liêm, Hà Nội"
type input "0"
type input "105.000"
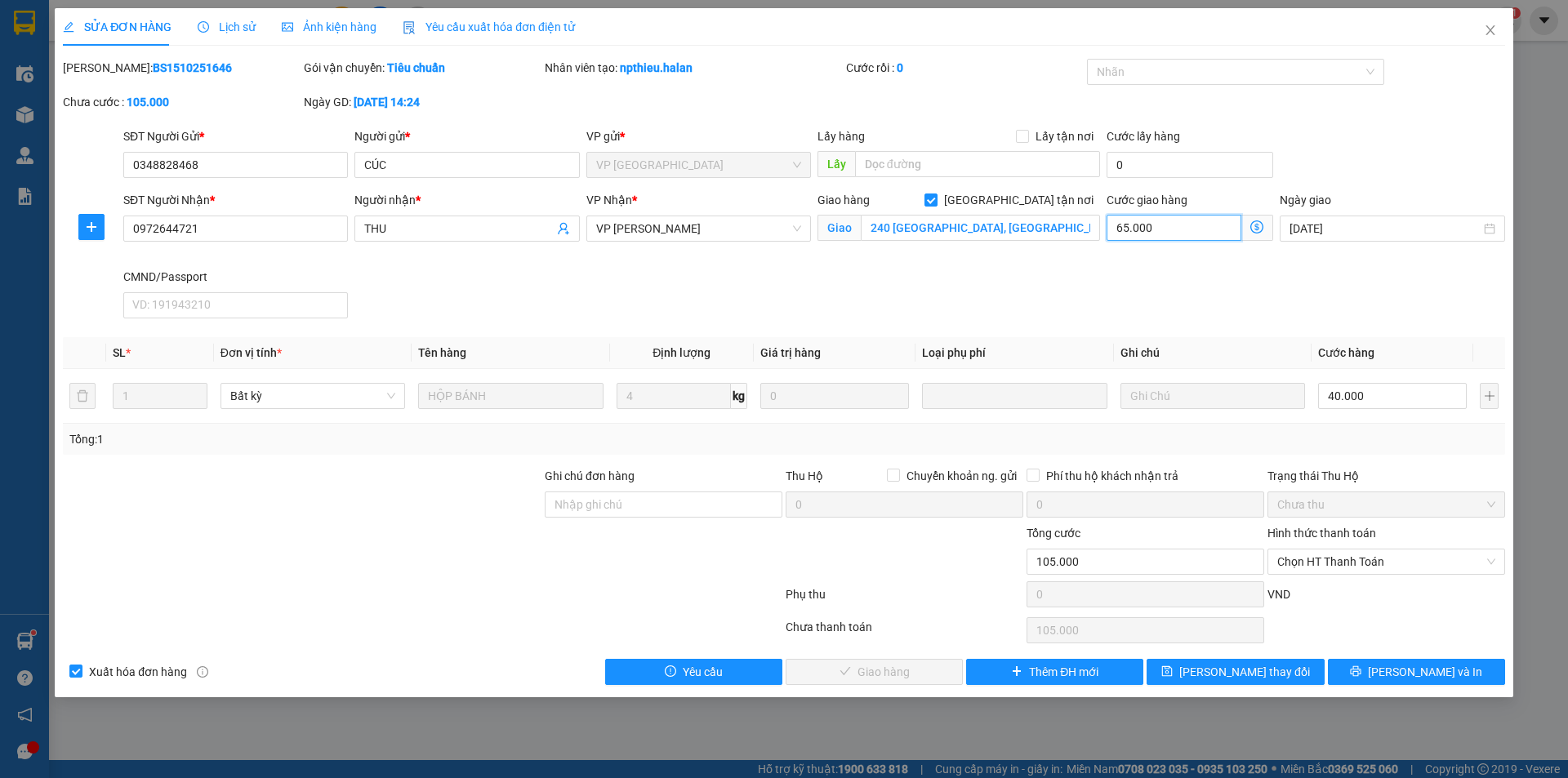
click at [1189, 230] on input "65.000" at bounding box center [1174, 228] width 135 height 26
type input "40.006"
type input "6"
type input "40.060"
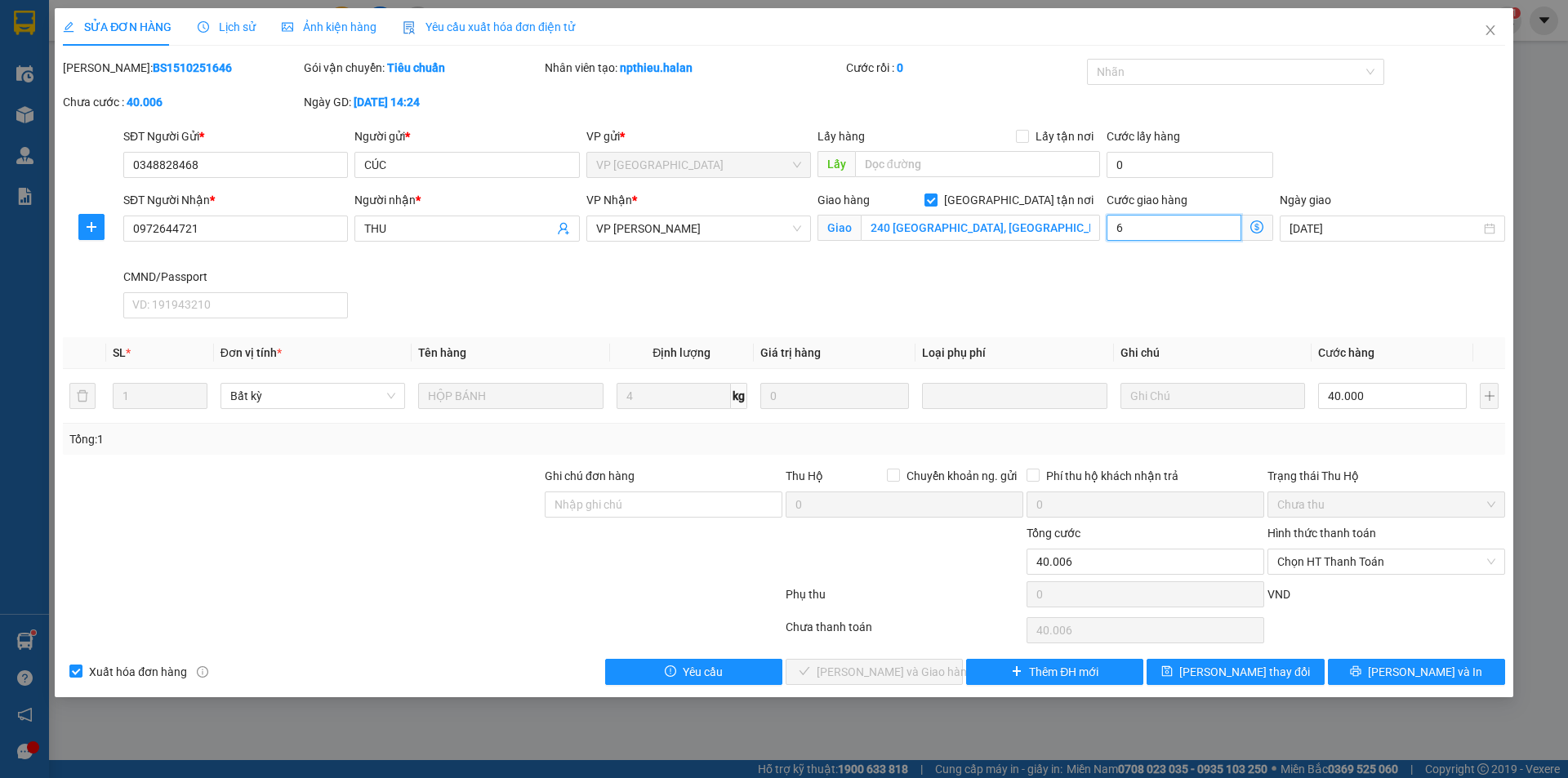
type input "40.060"
type input "60.000"
type input "100.000"
click at [1249, 676] on span "Lưu thay đổi" at bounding box center [1244, 672] width 131 height 18
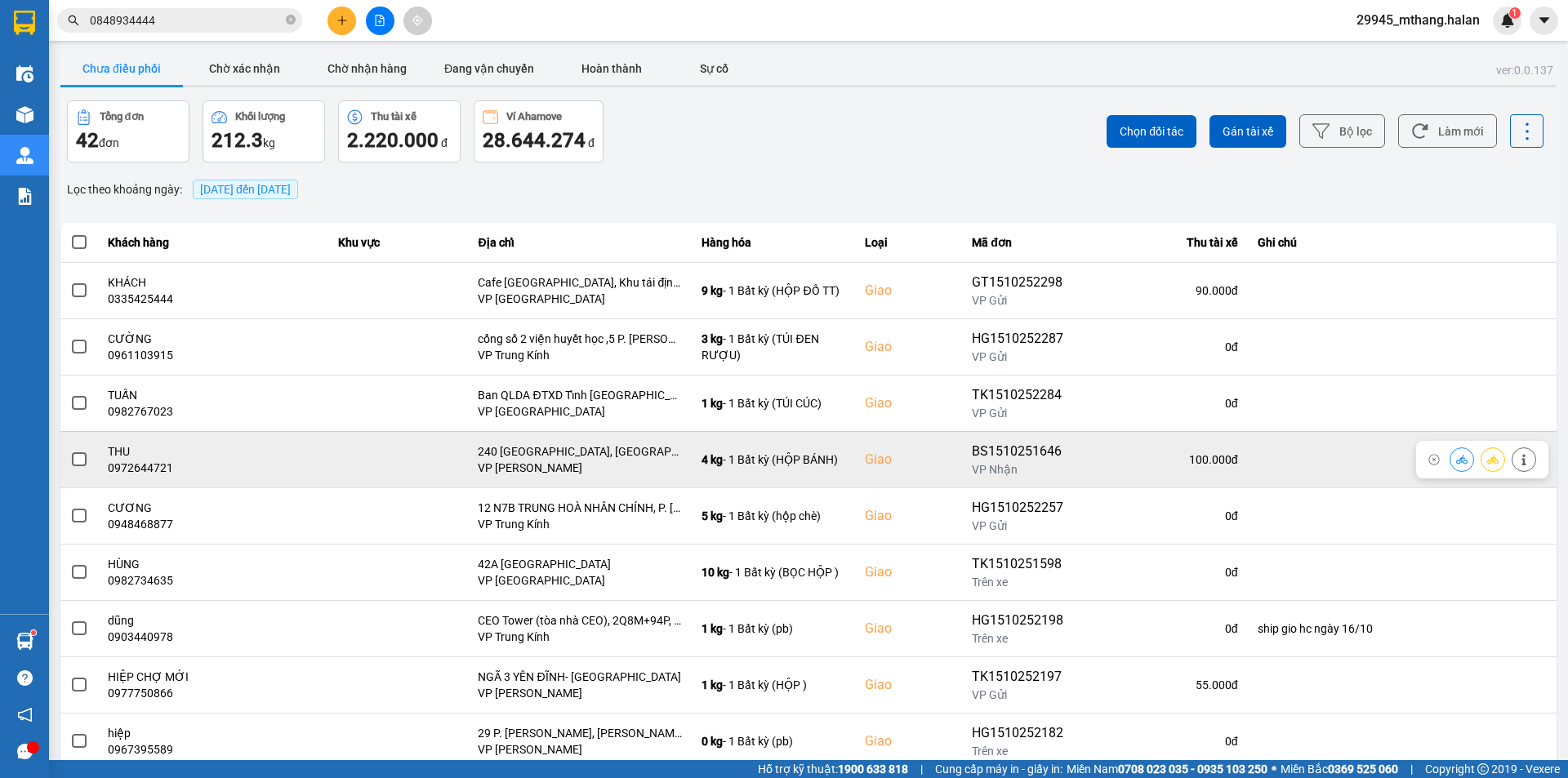
click at [85, 460] on span at bounding box center [79, 459] width 15 height 15
click at [70, 451] on input "checkbox" at bounding box center [70, 451] width 0 height 0
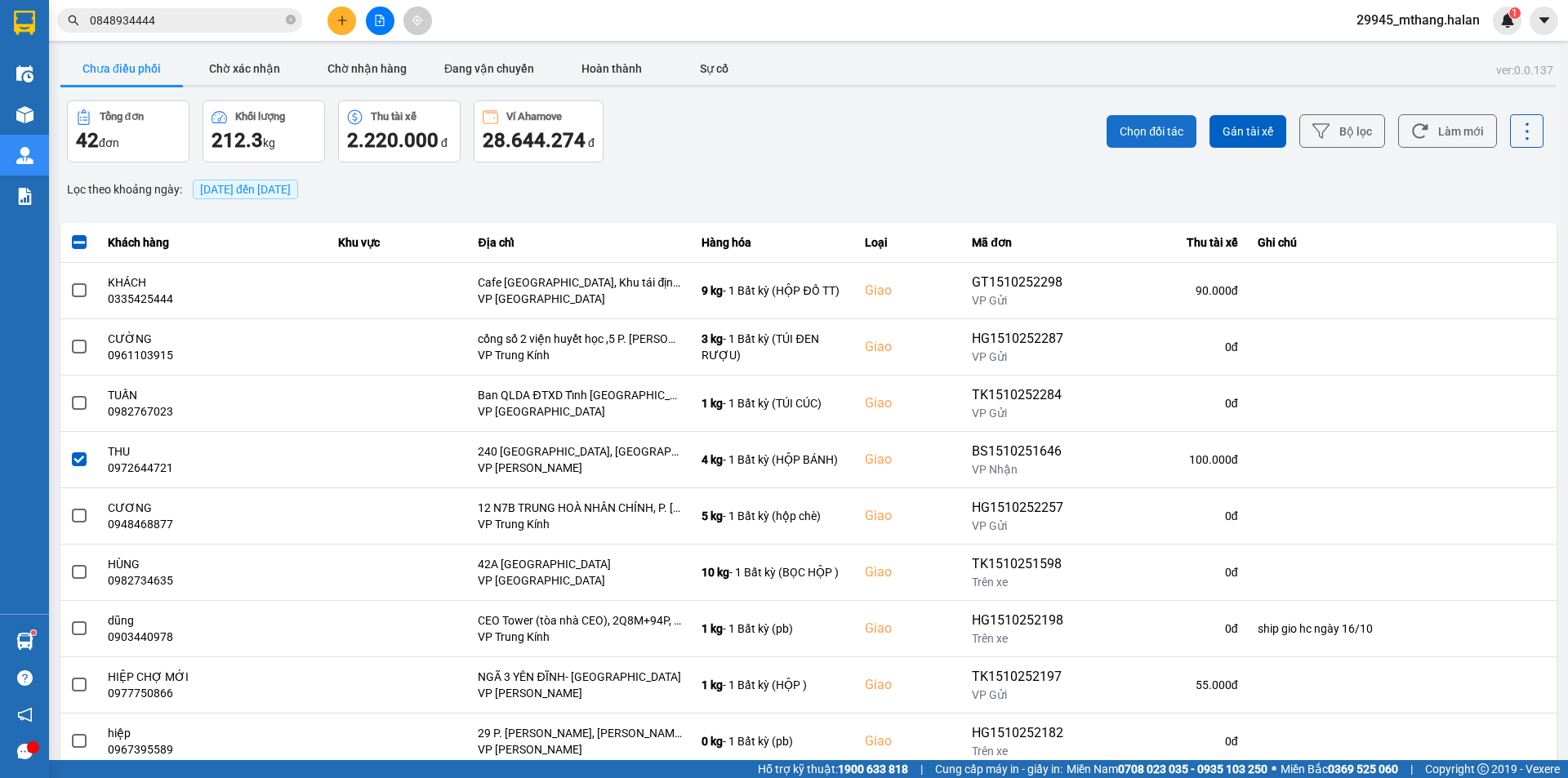
click at [1145, 126] on span "Chọn đối tác" at bounding box center [1152, 131] width 64 height 16
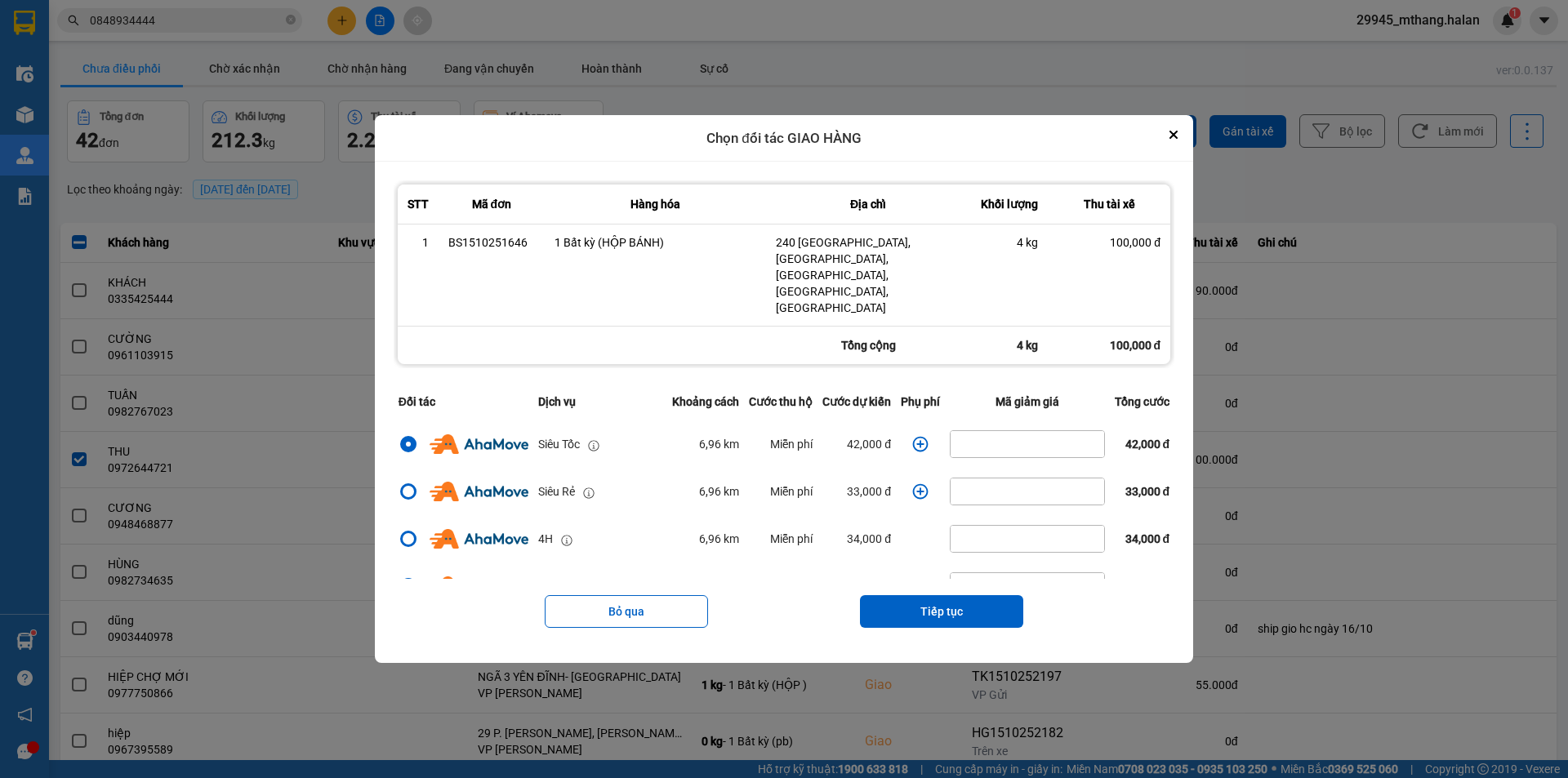
click at [919, 436] on icon "dialog" at bounding box center [920, 444] width 16 height 16
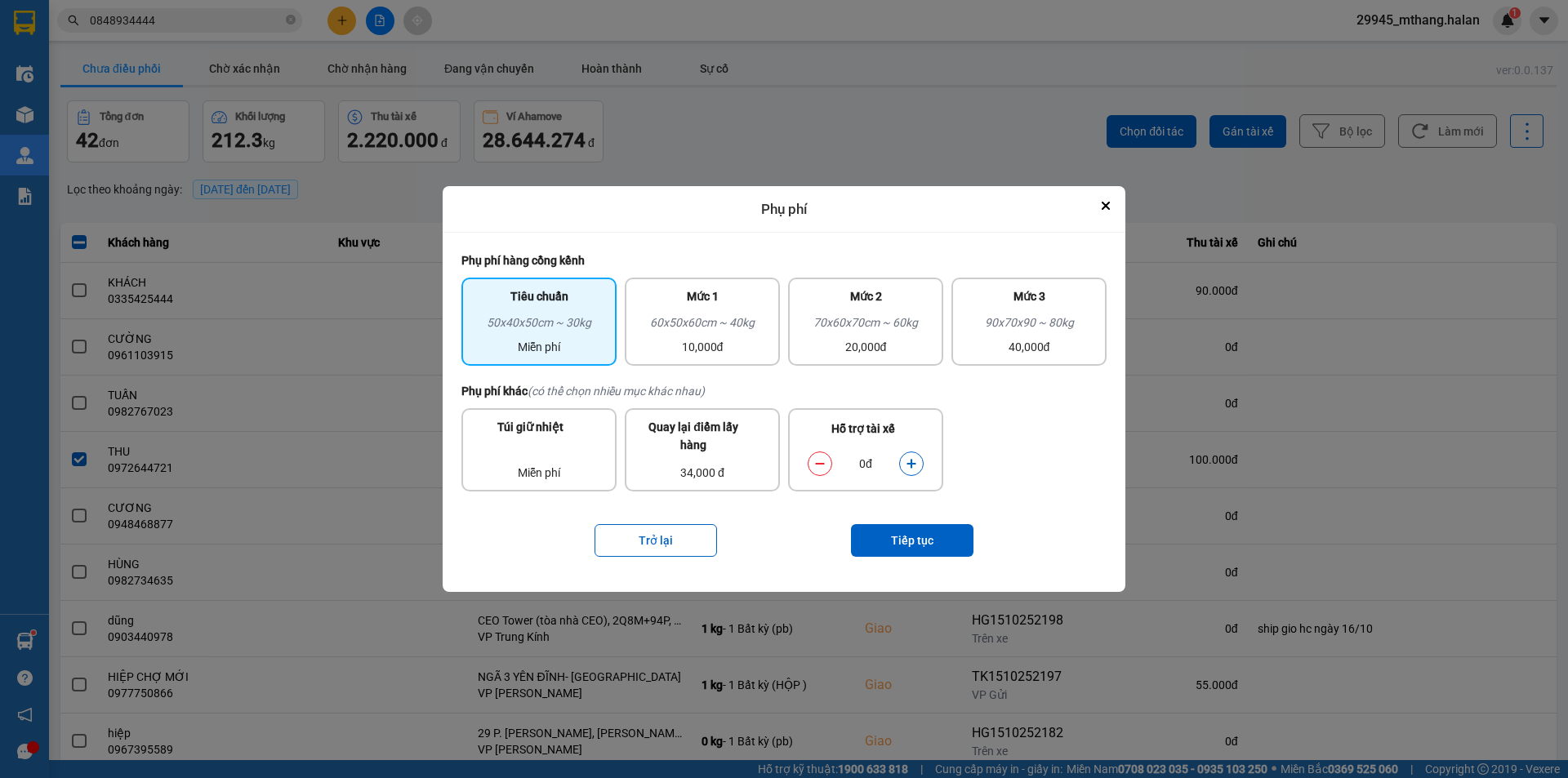
click at [917, 464] on button "dialog" at bounding box center [911, 464] width 23 height 28
click at [900, 538] on button "Tiếp tục" at bounding box center [912, 541] width 123 height 33
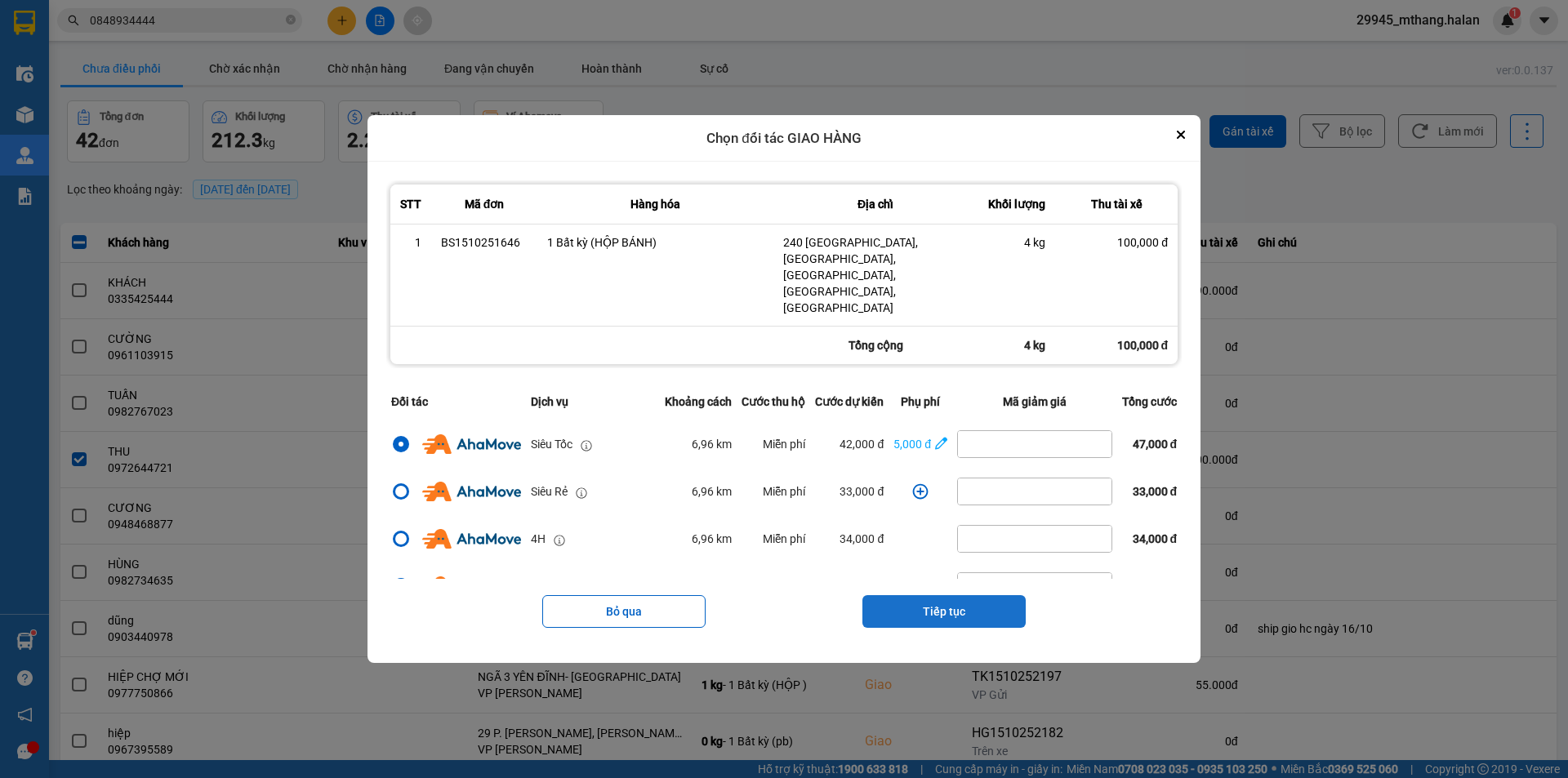
click at [933, 595] on button "Tiếp tục" at bounding box center [944, 611] width 163 height 33
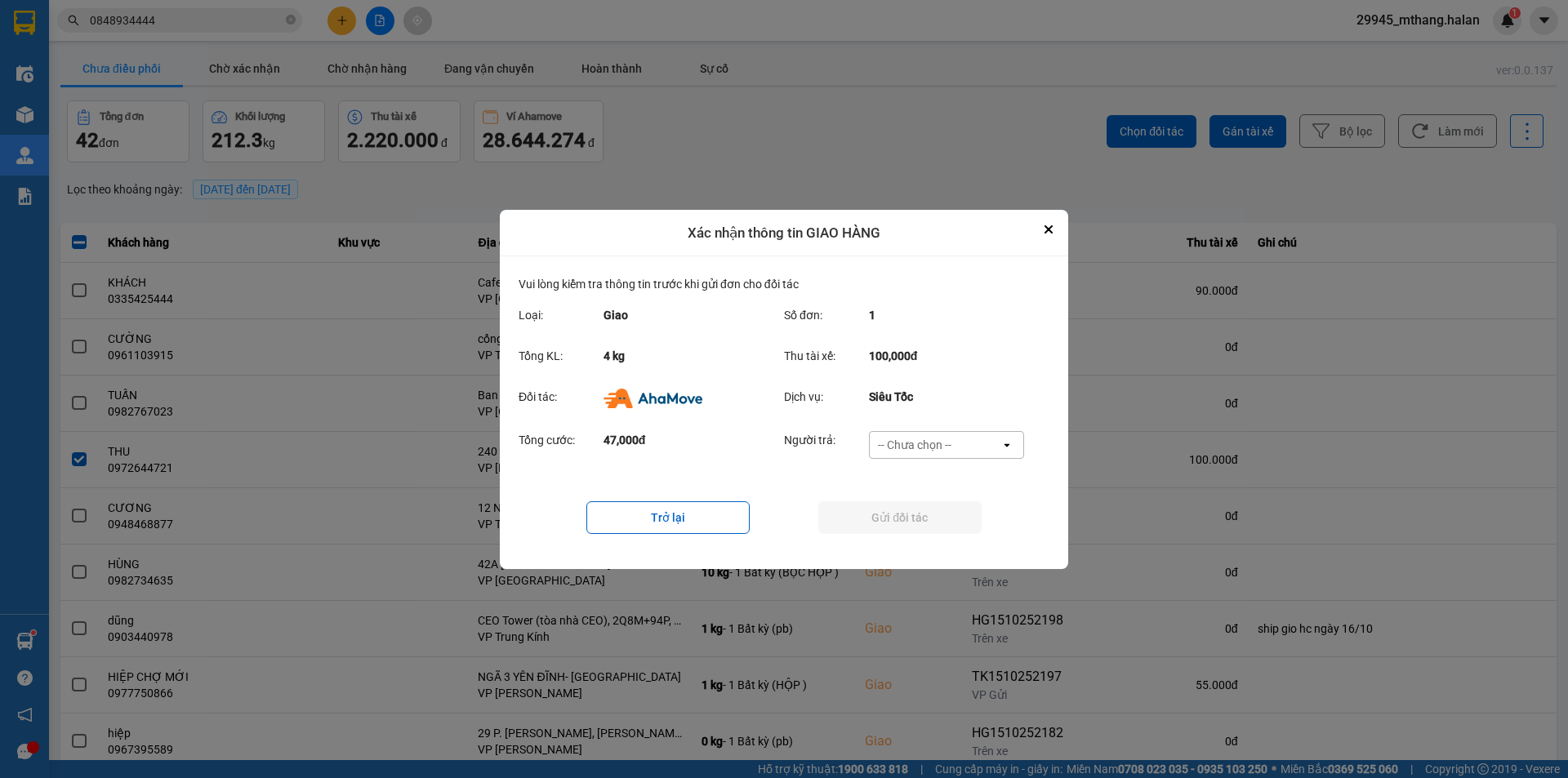
click at [910, 441] on div "-- Chưa chọn --" at bounding box center [915, 445] width 74 height 16
click at [908, 533] on span "Ví Ahamove" at bounding box center [914, 538] width 66 height 16
click at [905, 518] on button "Gửi đối tác" at bounding box center [900, 518] width 163 height 33
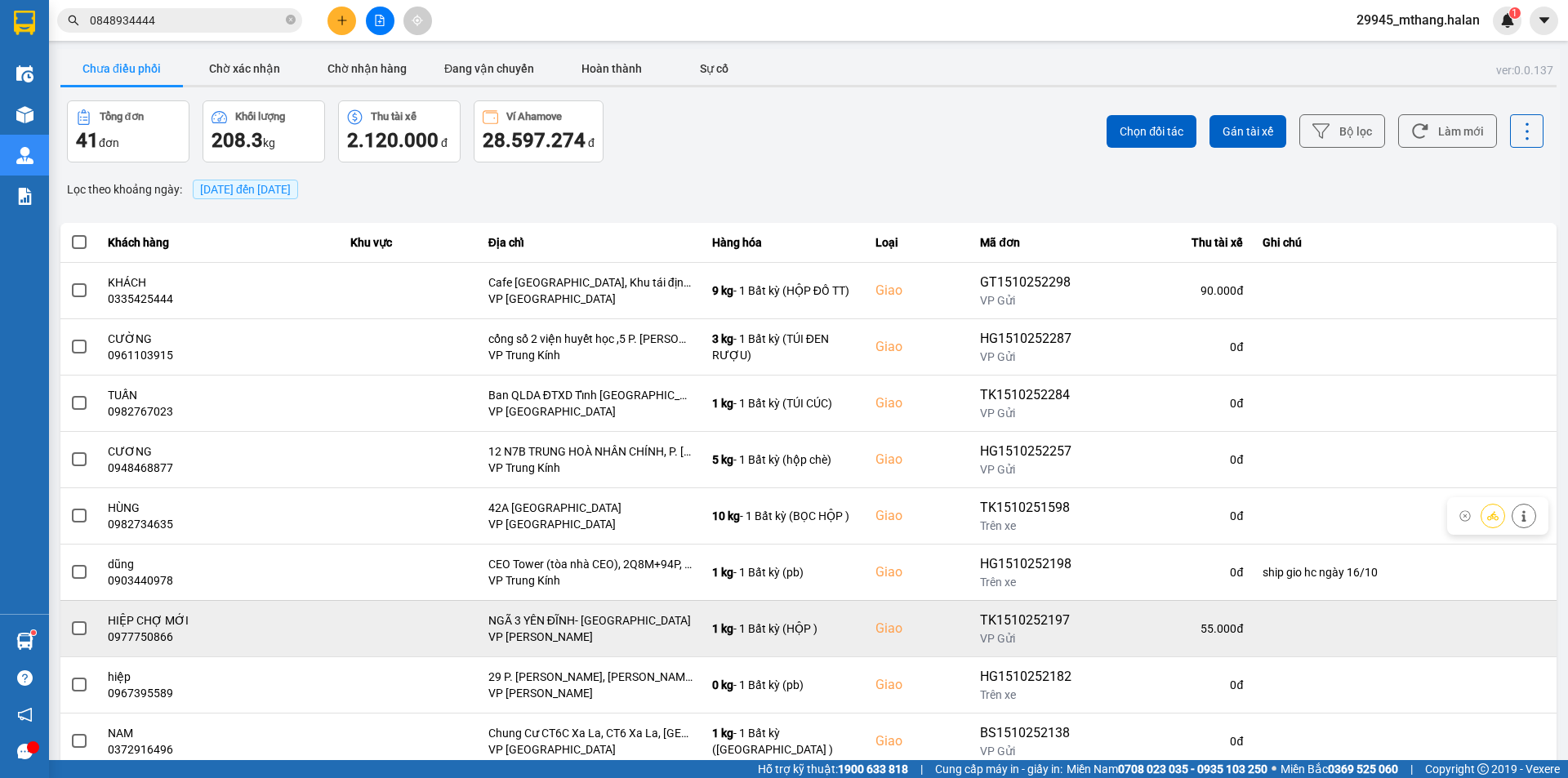
scroll to position [104, 0]
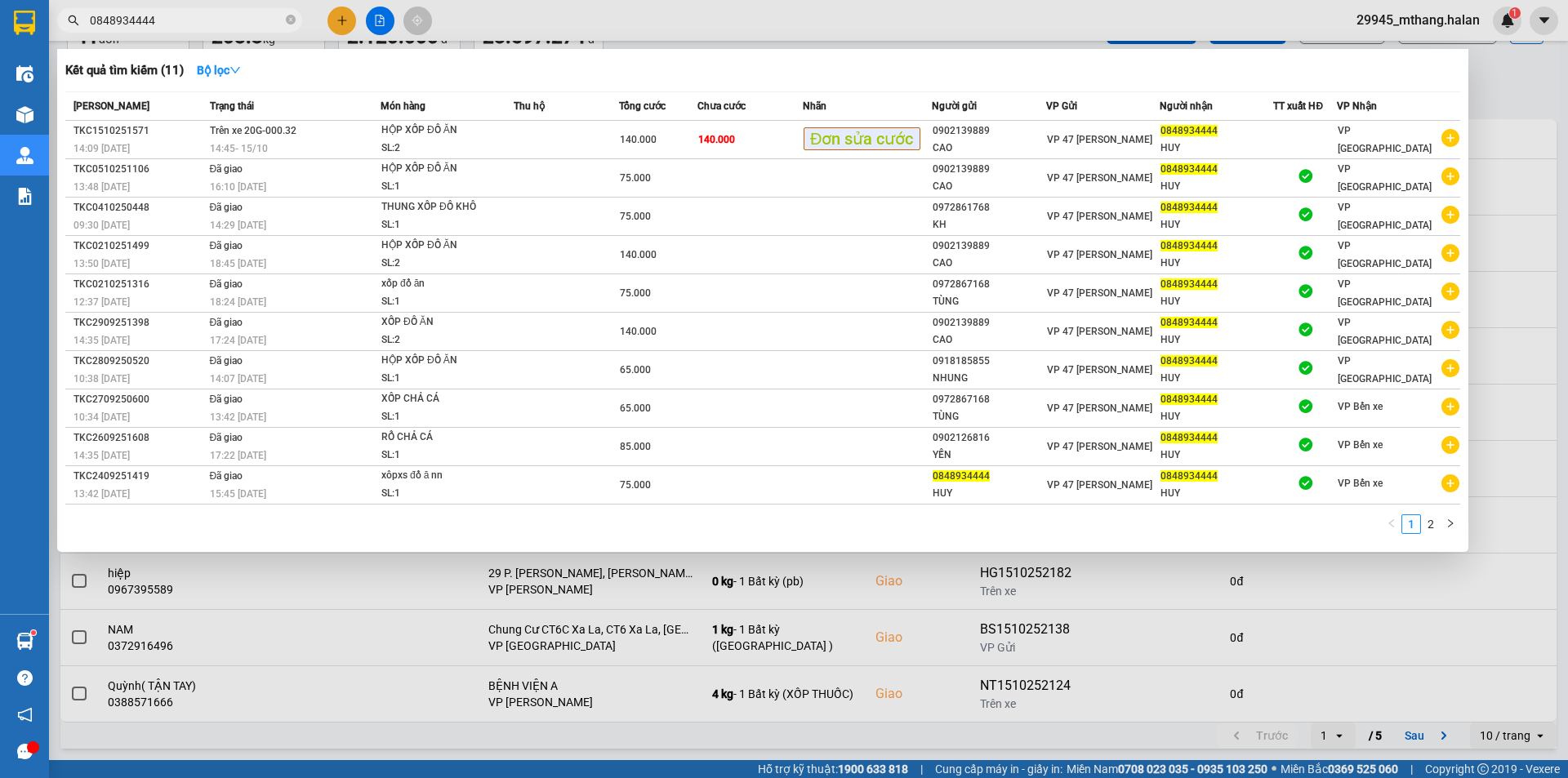
click at [156, 15] on input "0848934444" at bounding box center [186, 20] width 192 height 18
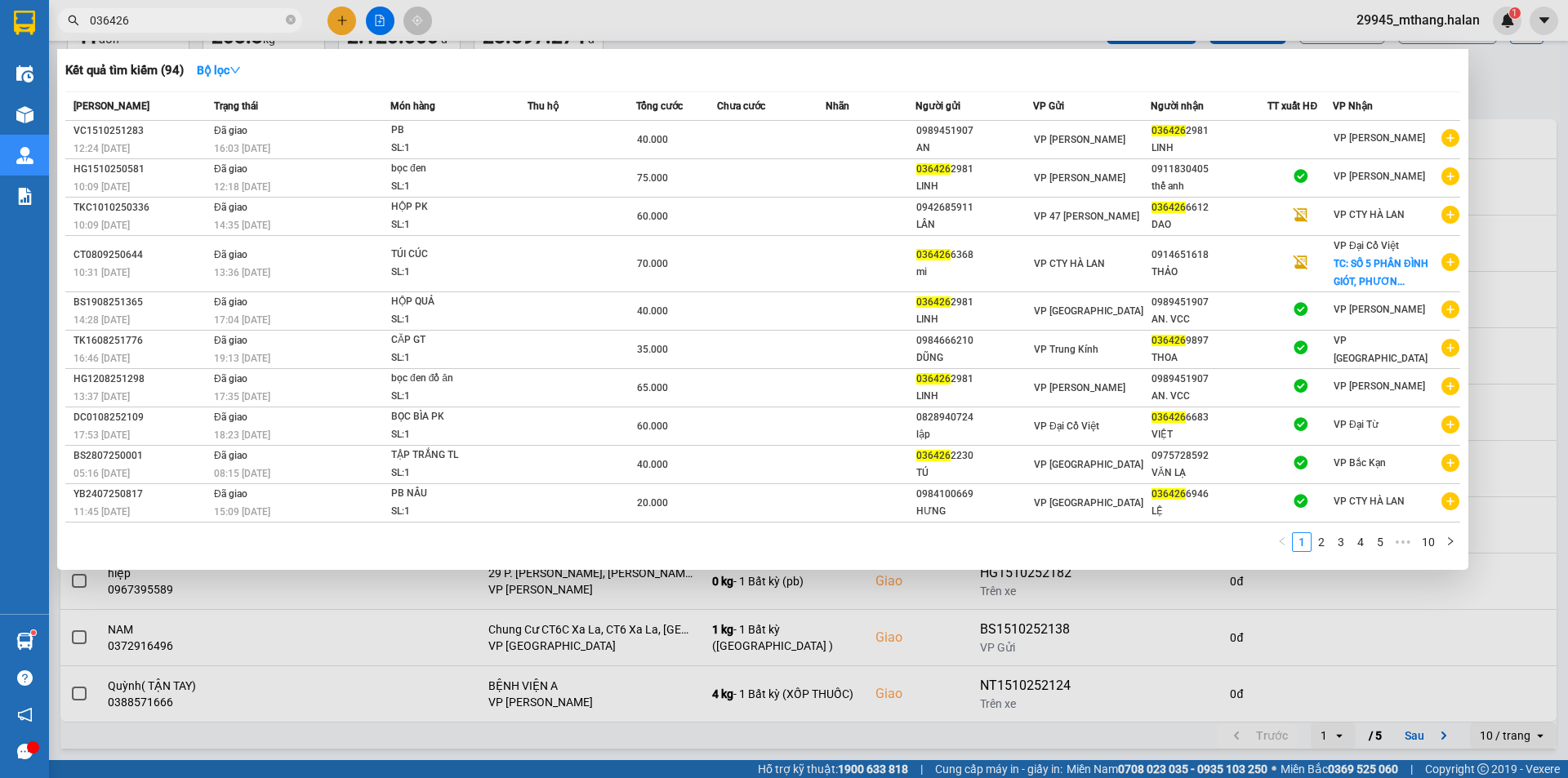
click at [209, 16] on input "036426" at bounding box center [186, 20] width 192 height 18
click at [1516, 82] on div at bounding box center [784, 389] width 1568 height 778
click at [201, 20] on input "036426" at bounding box center [186, 20] width 192 height 18
click at [1498, 98] on div at bounding box center [784, 389] width 1568 height 778
click at [185, 25] on input "036426" at bounding box center [186, 20] width 192 height 18
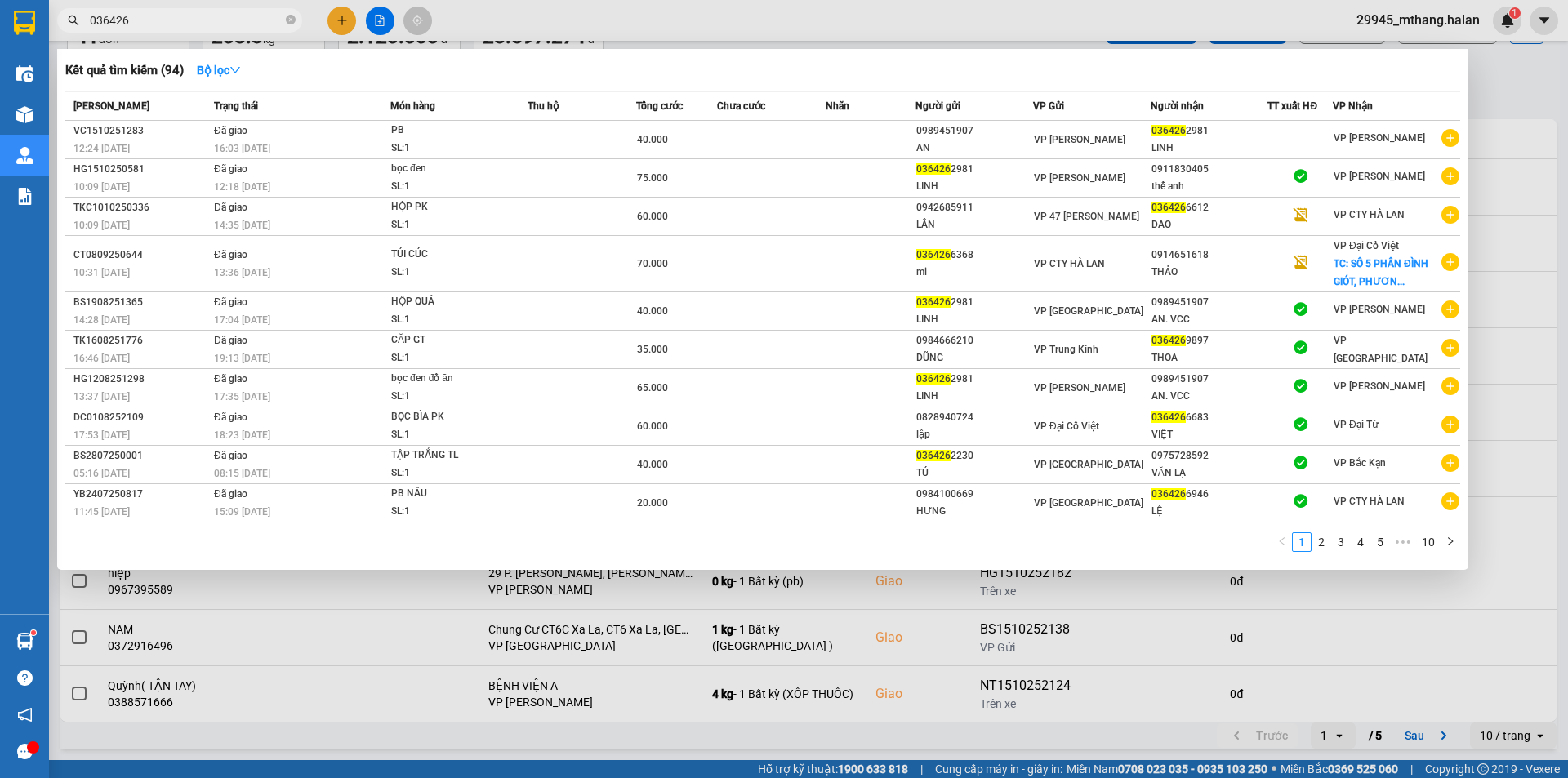
click at [185, 25] on input "036426" at bounding box center [186, 20] width 192 height 18
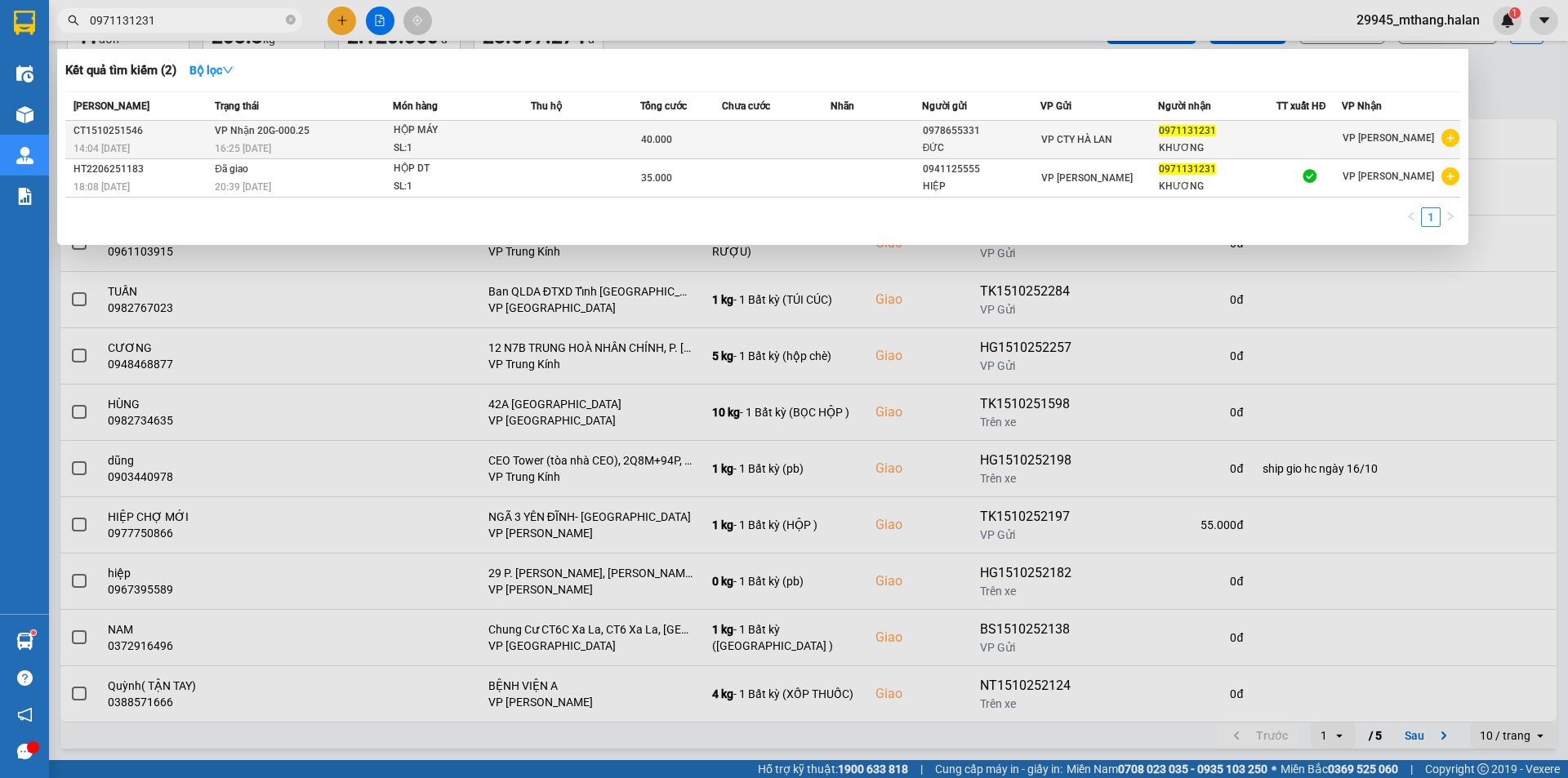
type input "0971131231"
click at [787, 140] on td at bounding box center [776, 140] width 109 height 39
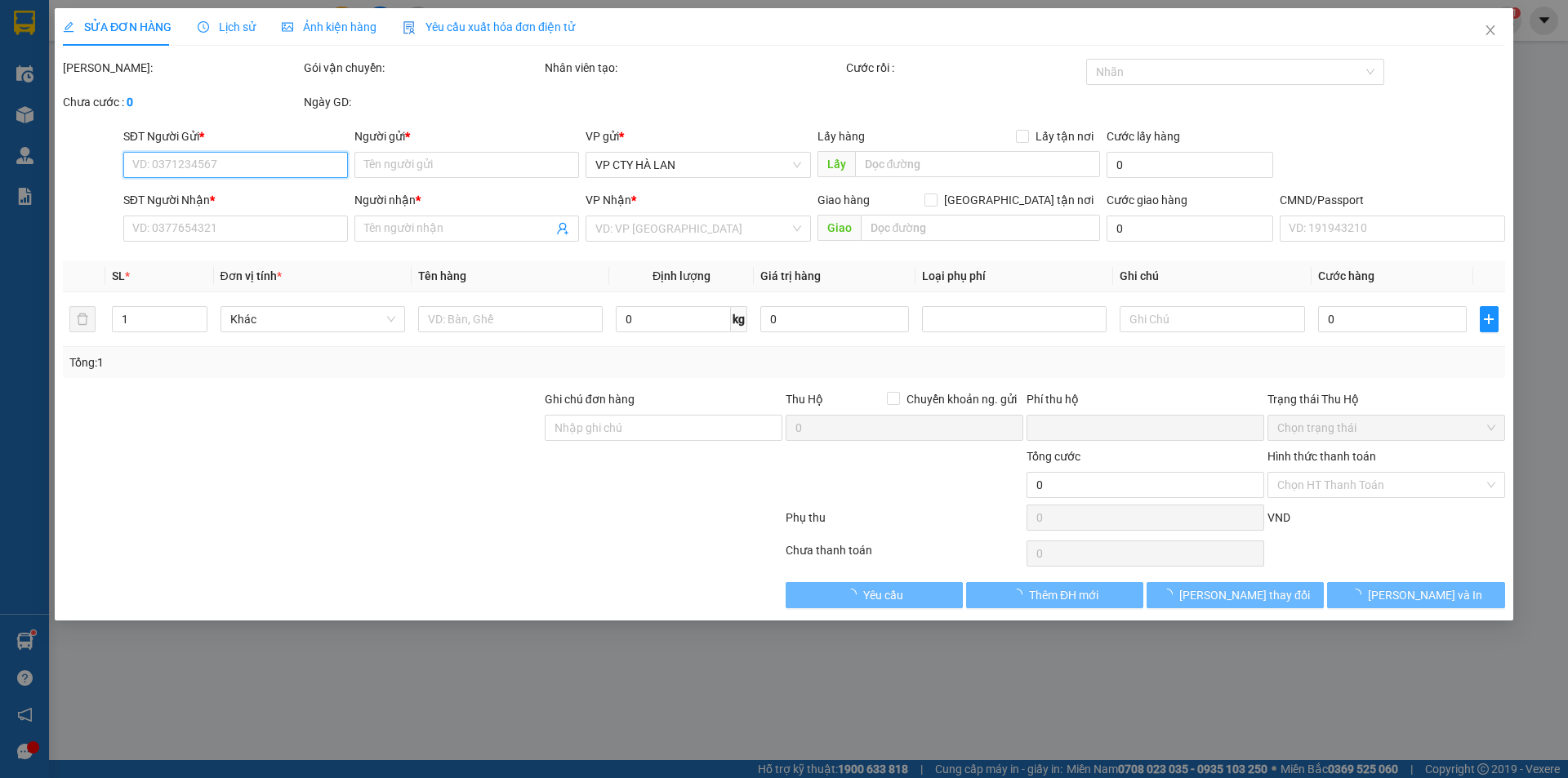
type input "0978655331"
type input "ĐỨC"
type input "0971131231"
type input "KHƯƠNG"
type input "0"
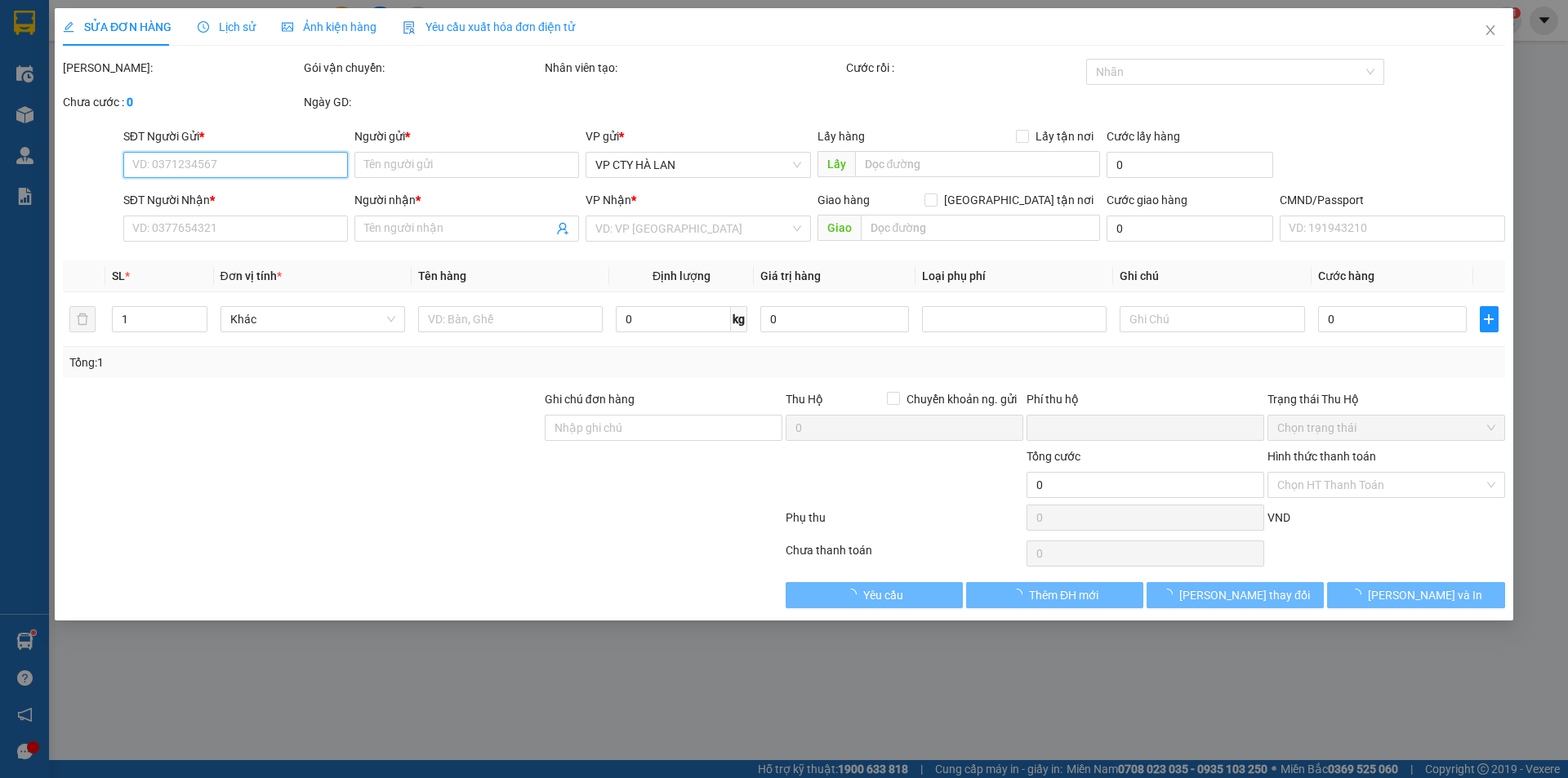
type input "40.000"
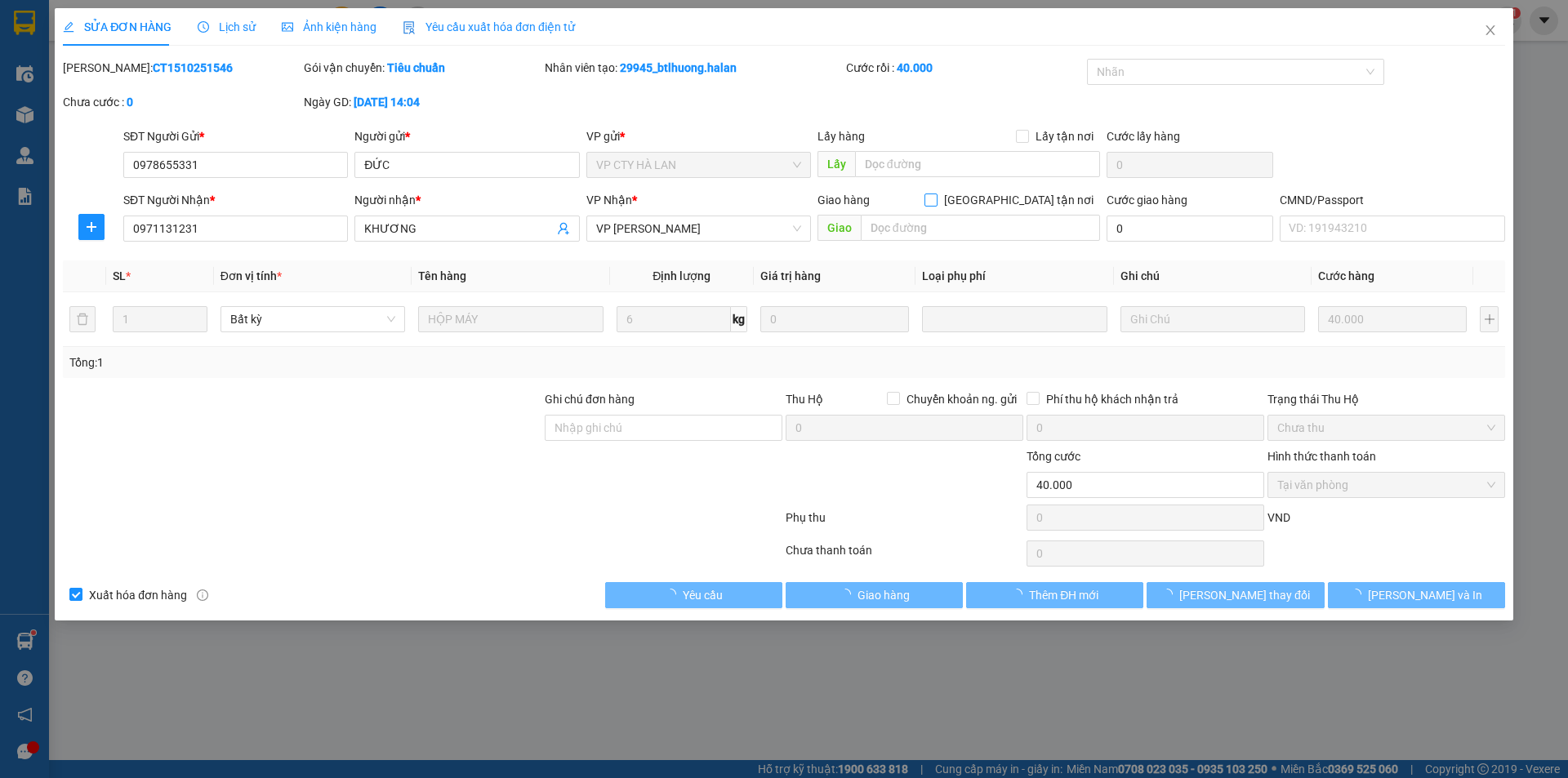
click at [936, 202] on input "Giao tận nơi" at bounding box center [930, 198] width 11 height 11
checkbox input "true"
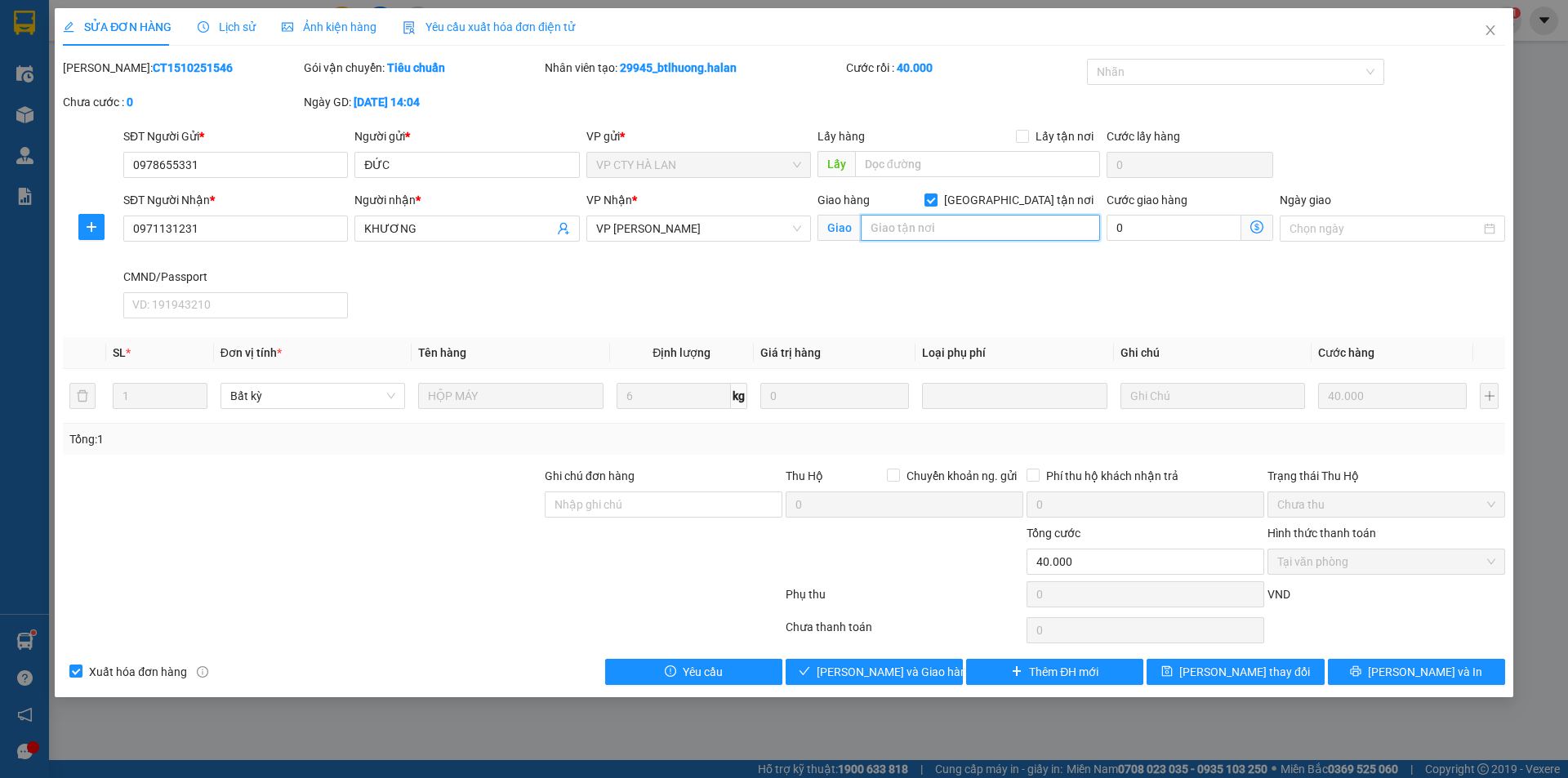
click at [975, 230] on input "text" at bounding box center [981, 228] width 240 height 26
click at [975, 230] on input "75 phố thượng thuỵ" at bounding box center [981, 228] width 240 height 26
click at [996, 228] on input "75 phố thượng thuỵ" at bounding box center [981, 228] width 240 height 26
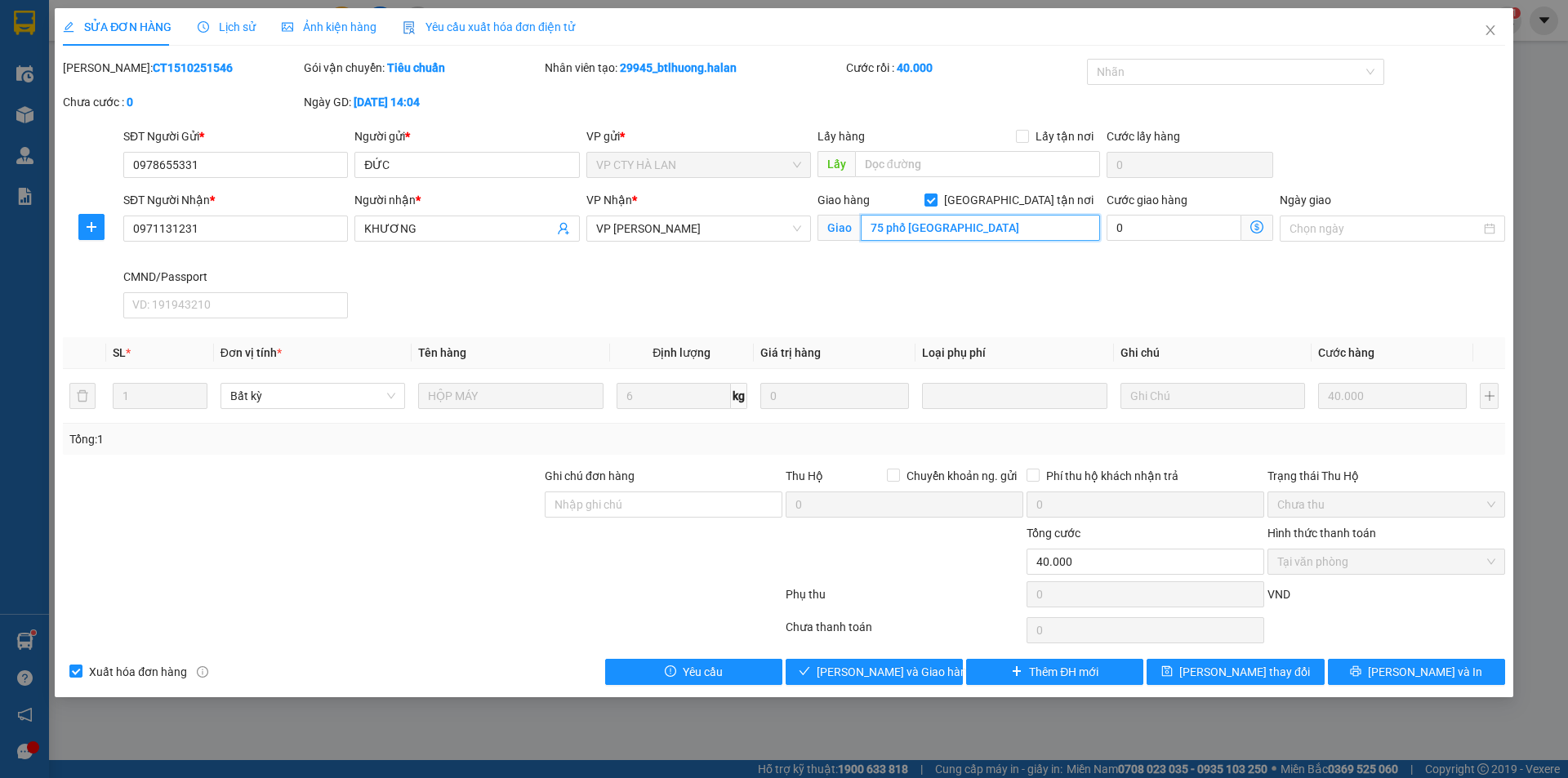
click at [996, 228] on input "75 phố thượng thuỵ" at bounding box center [981, 228] width 240 height 26
paste input "Phố Thượng Thụy, Phú Thượng, Tây Hồ, Hà Nội, Việt Nam"
type input "75 Phố Thượng Thụy, Phú Thượng, Tây Hồ, Hà Nội, Việt Nam"
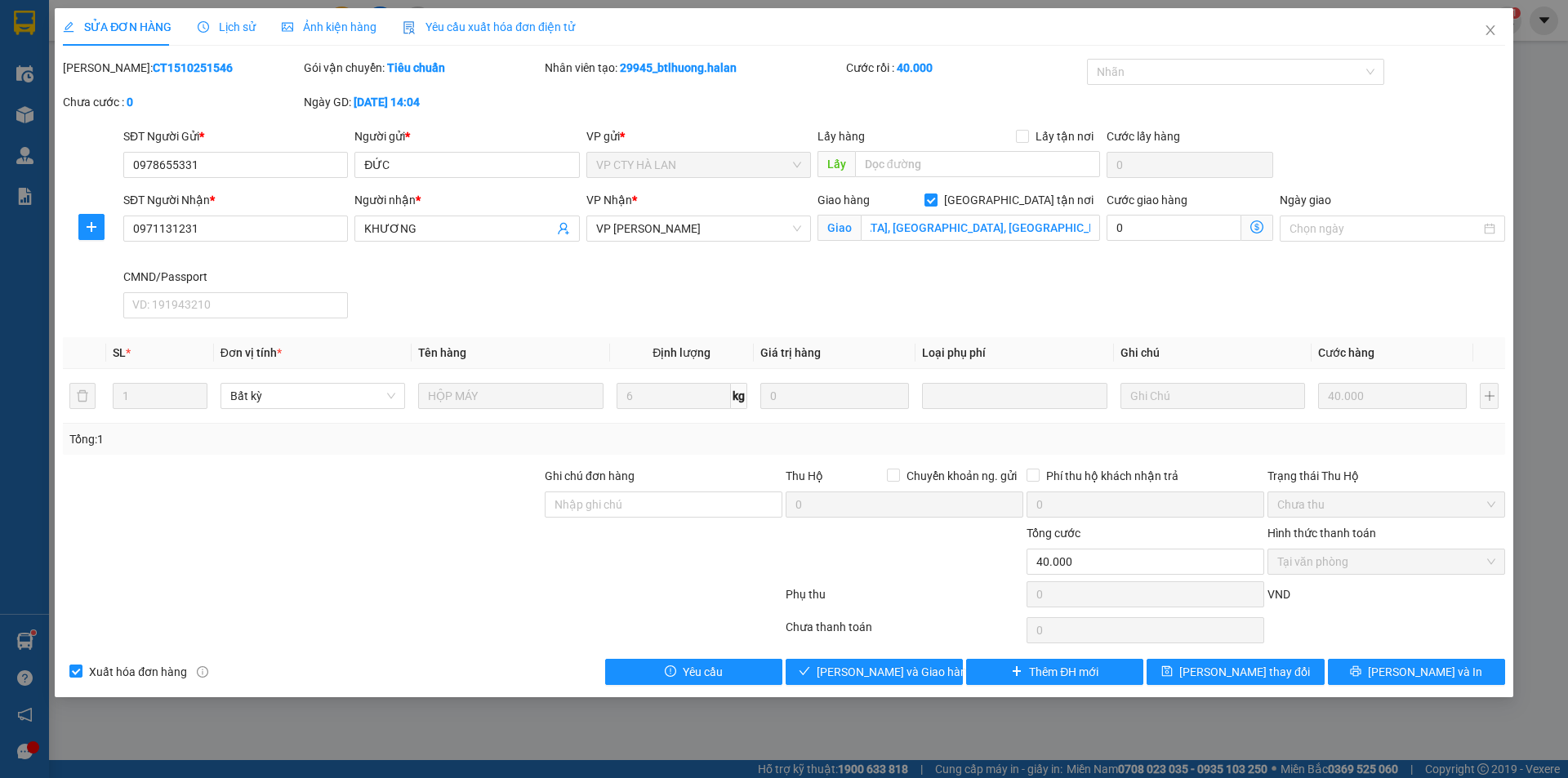
scroll to position [0, 0]
click at [1257, 228] on icon "dollar-circle" at bounding box center [1256, 227] width 13 height 13
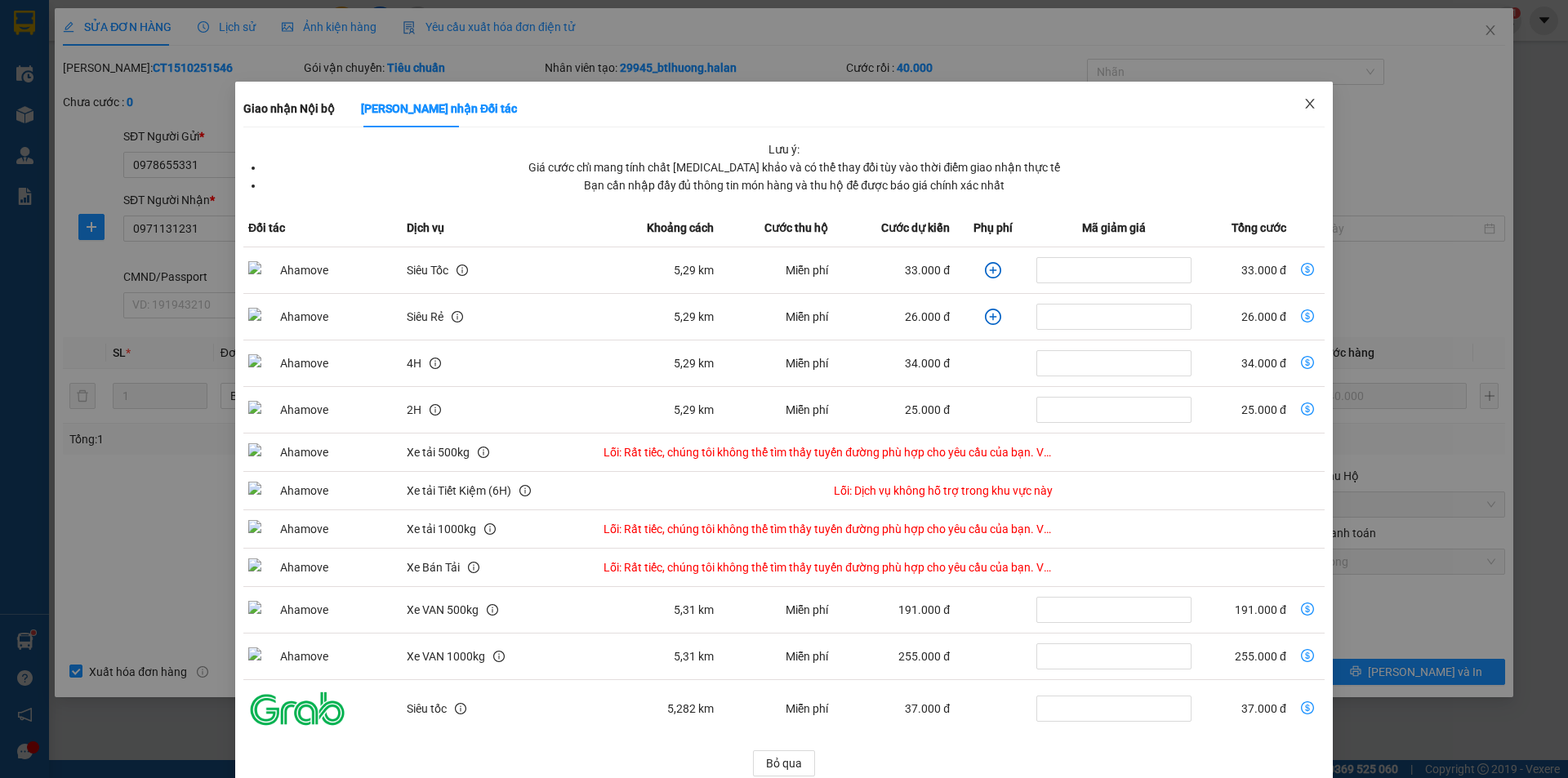
click at [1304, 105] on icon "close" at bounding box center [1310, 103] width 13 height 13
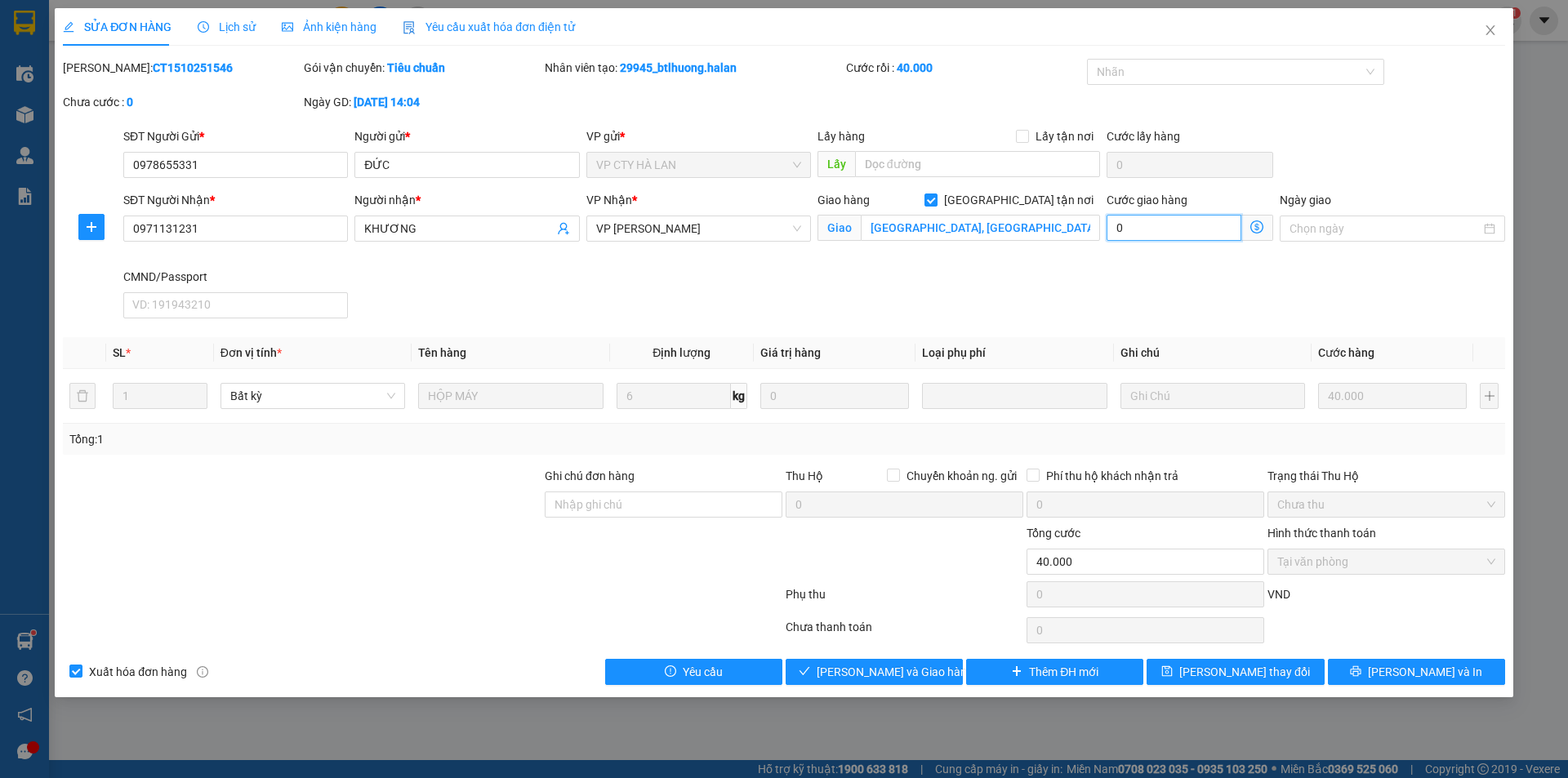
click at [1209, 221] on input "0" at bounding box center [1174, 228] width 135 height 26
type input "40.004"
type input "4"
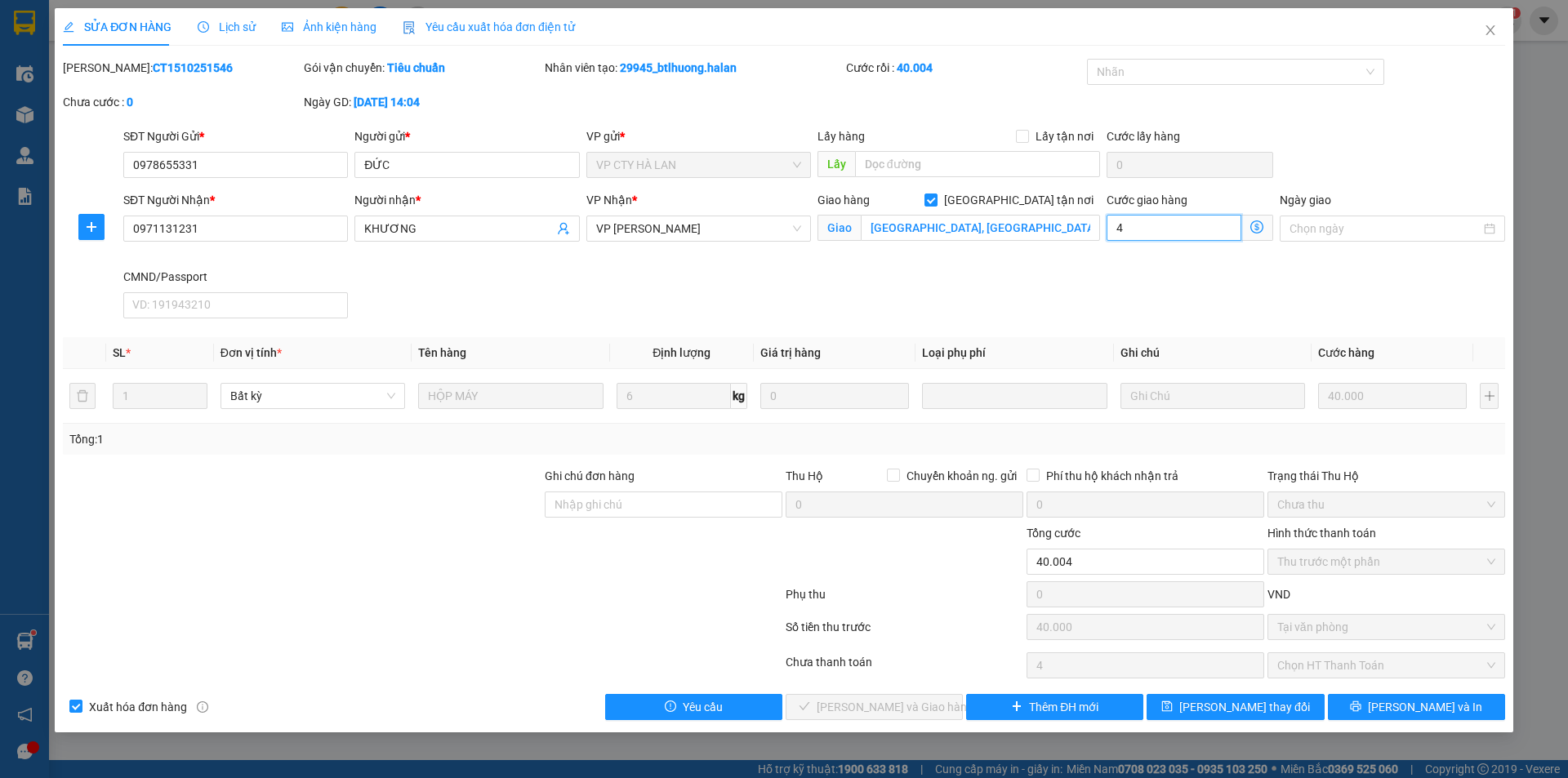
type input "40.045"
type input "45"
type input "45.000"
type input "85.000"
type input "45.000"
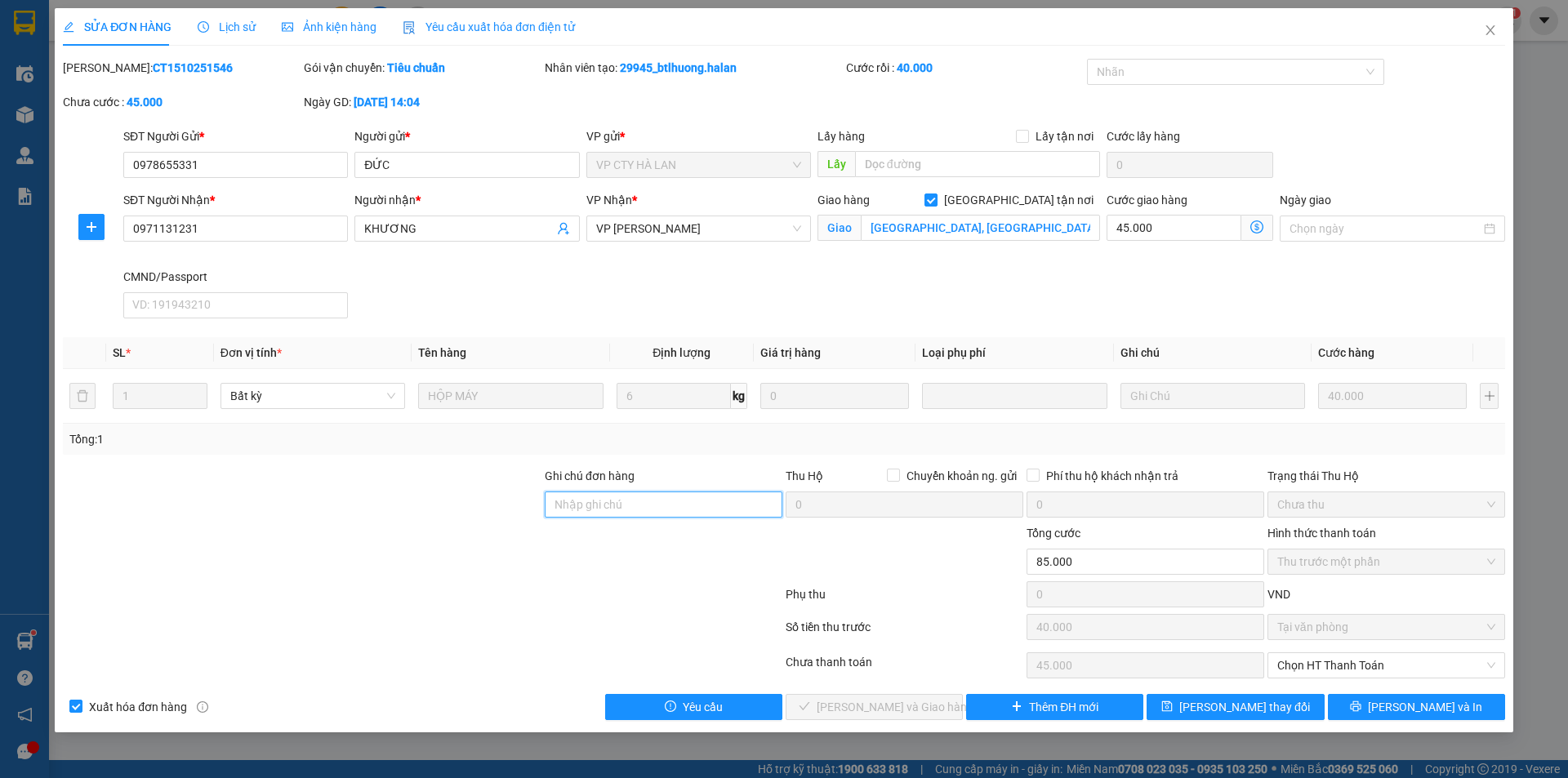
click at [666, 508] on input "Ghi chú đơn hàng" at bounding box center [663, 505] width 238 height 26
click at [553, 505] on input "0963791687" at bounding box center [663, 505] width 238 height 26
type input "lh giao 0963791687"
click at [1233, 703] on span "Lưu thay đổi" at bounding box center [1244, 707] width 131 height 18
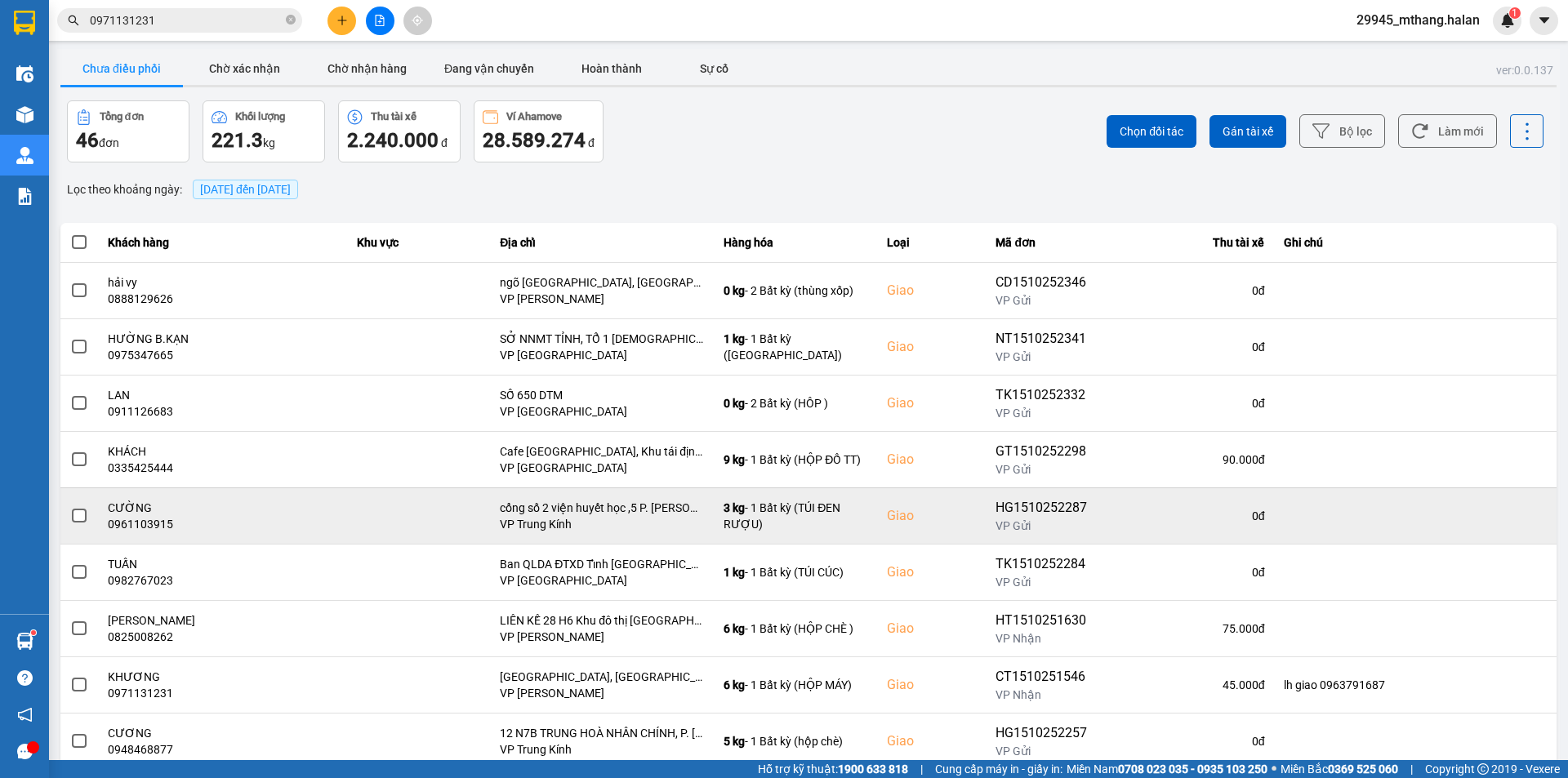
scroll to position [104, 0]
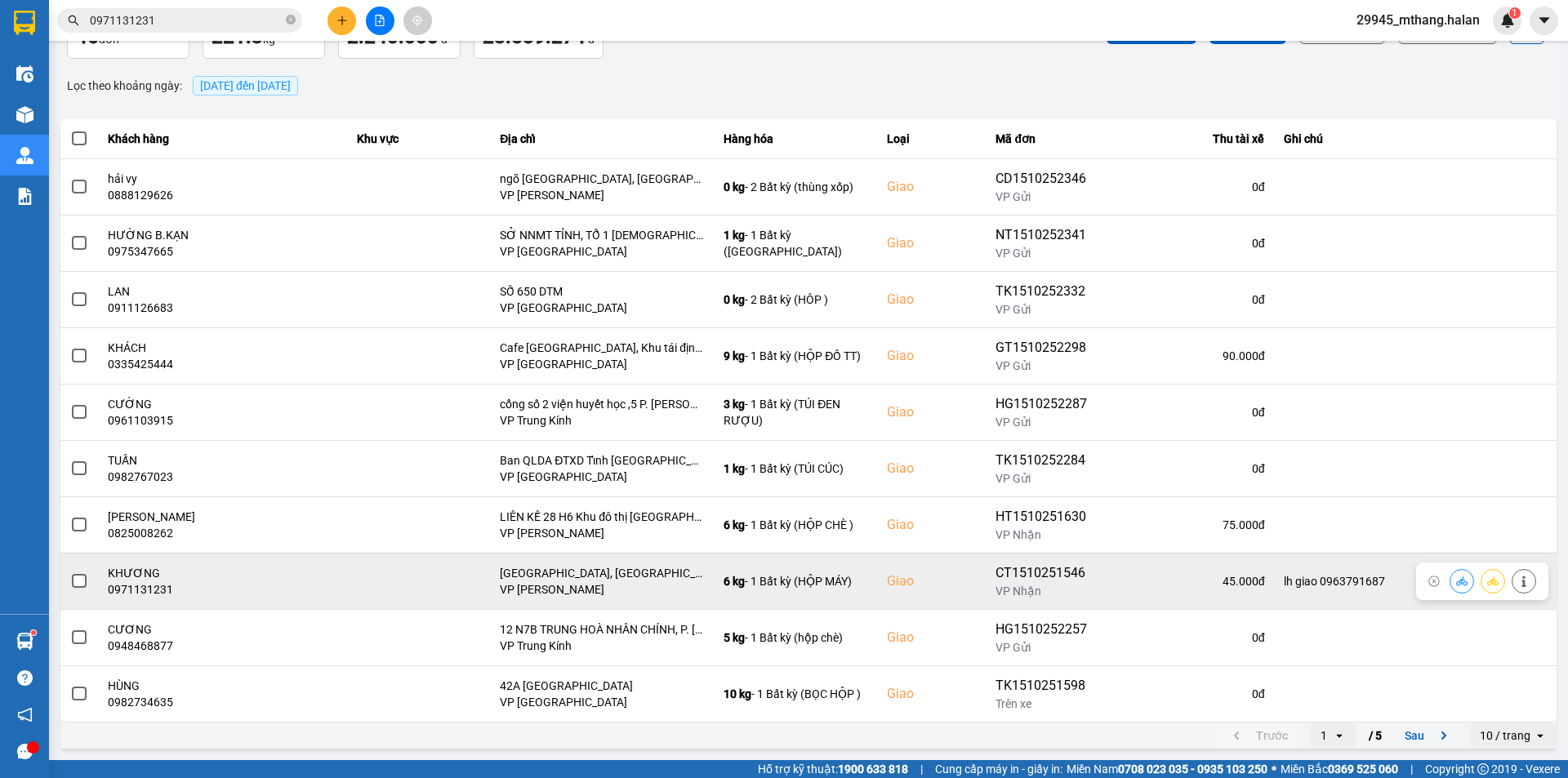
click at [77, 579] on span at bounding box center [79, 581] width 15 height 15
click at [70, 573] on input "checkbox" at bounding box center [70, 573] width 0 height 0
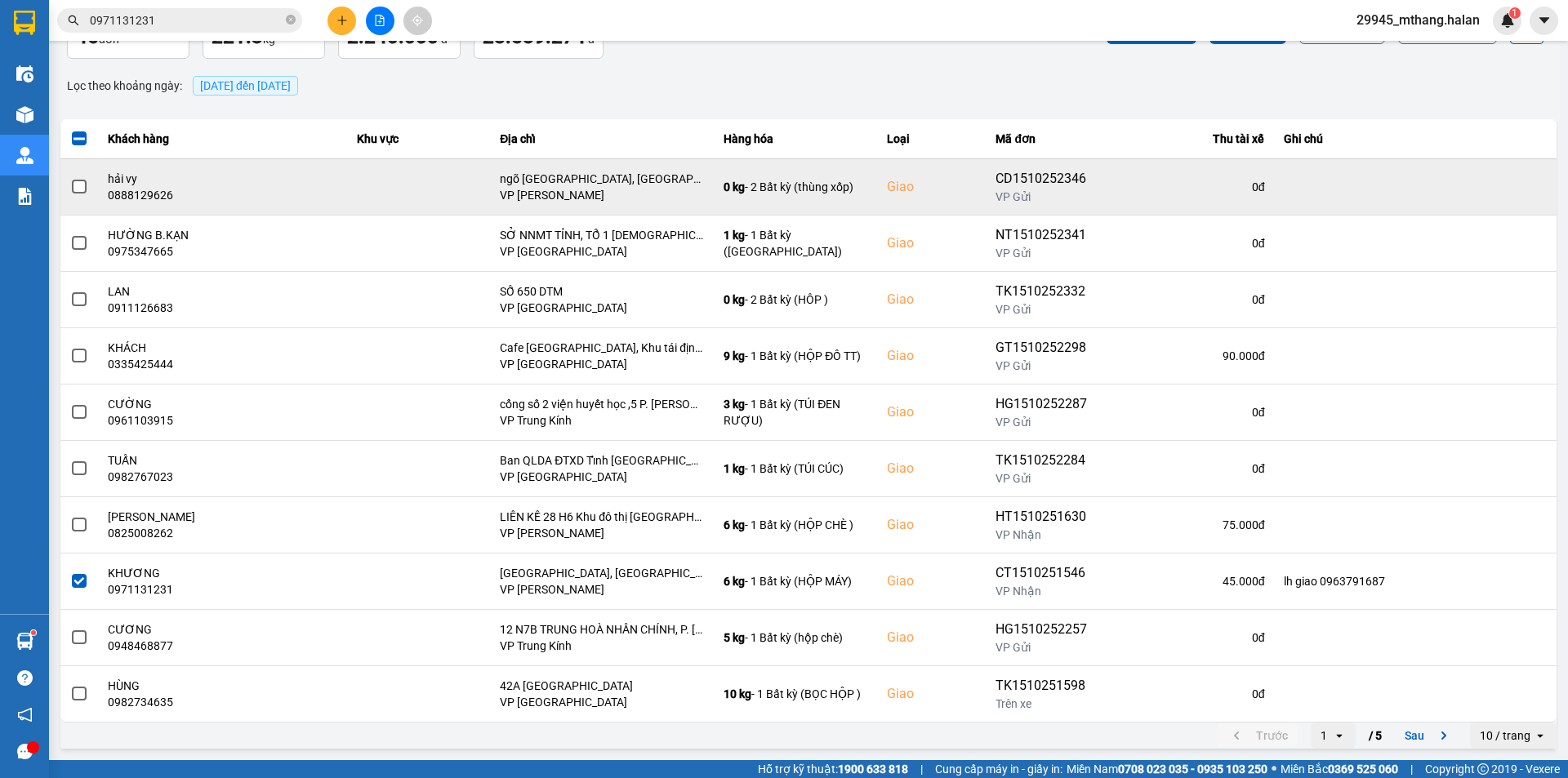
scroll to position [0, 0]
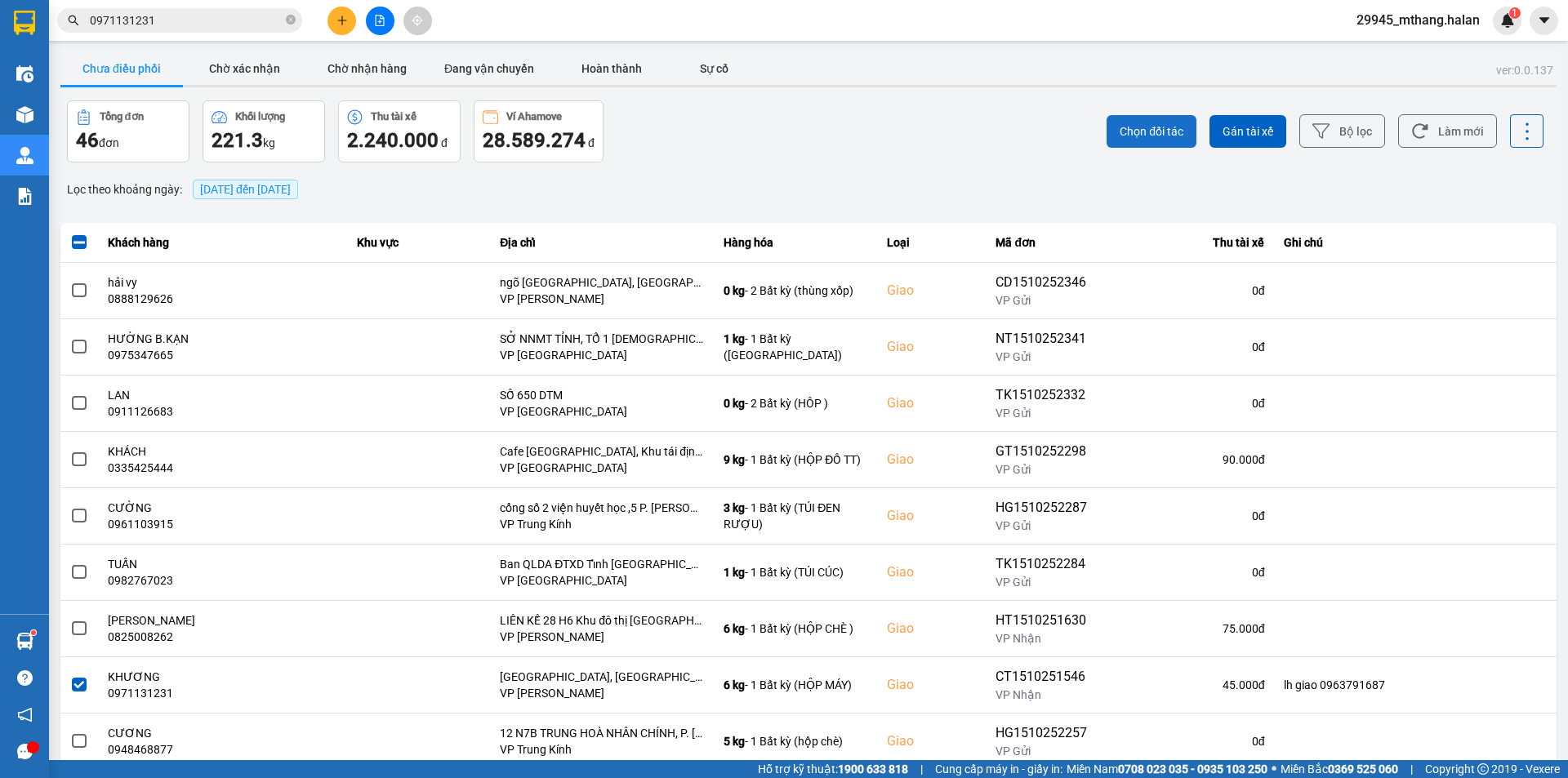
click at [1127, 125] on span "Chọn đối tác" at bounding box center [1152, 131] width 64 height 16
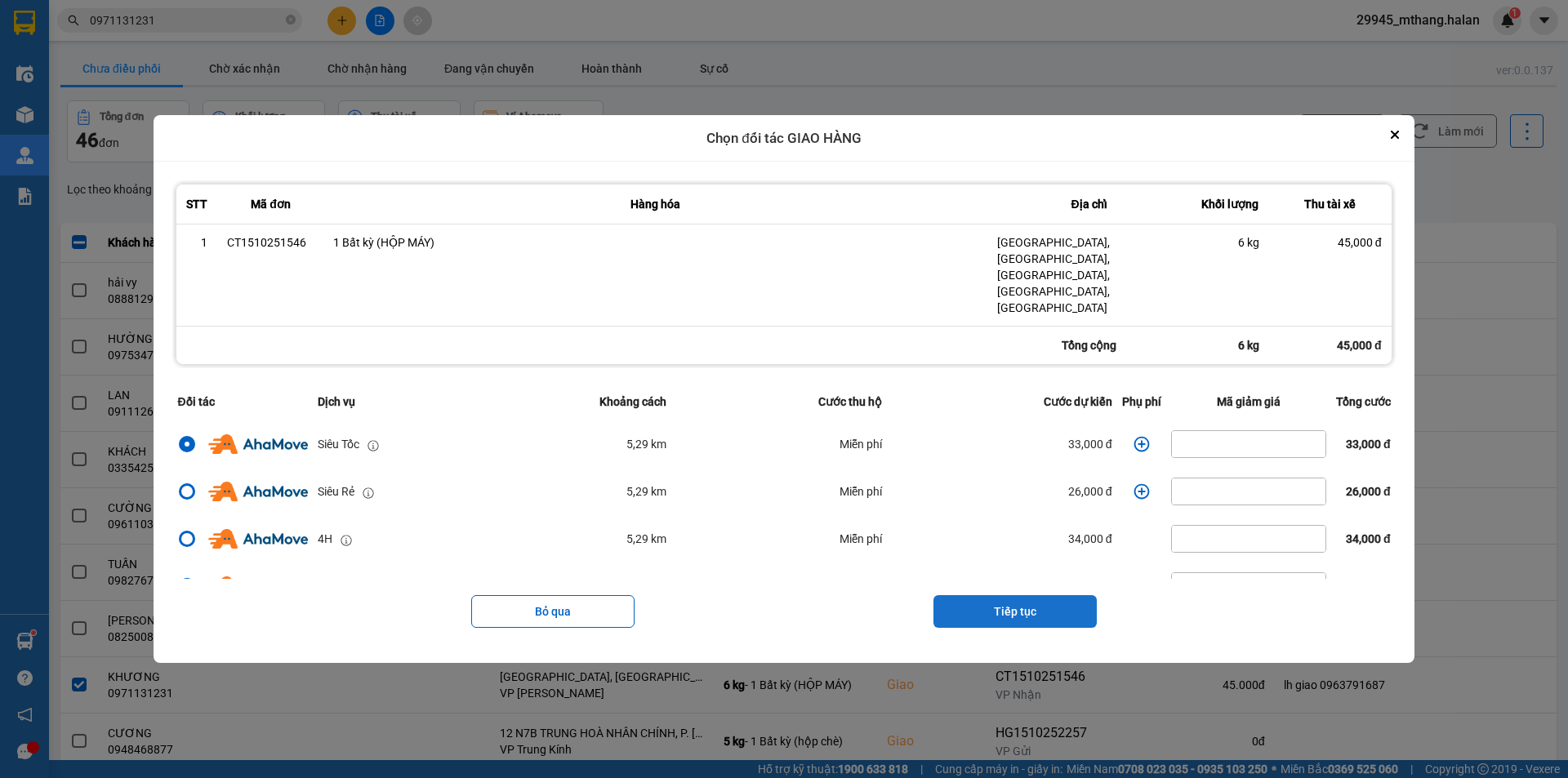
click at [970, 595] on button "Tiếp tục" at bounding box center [1015, 611] width 163 height 33
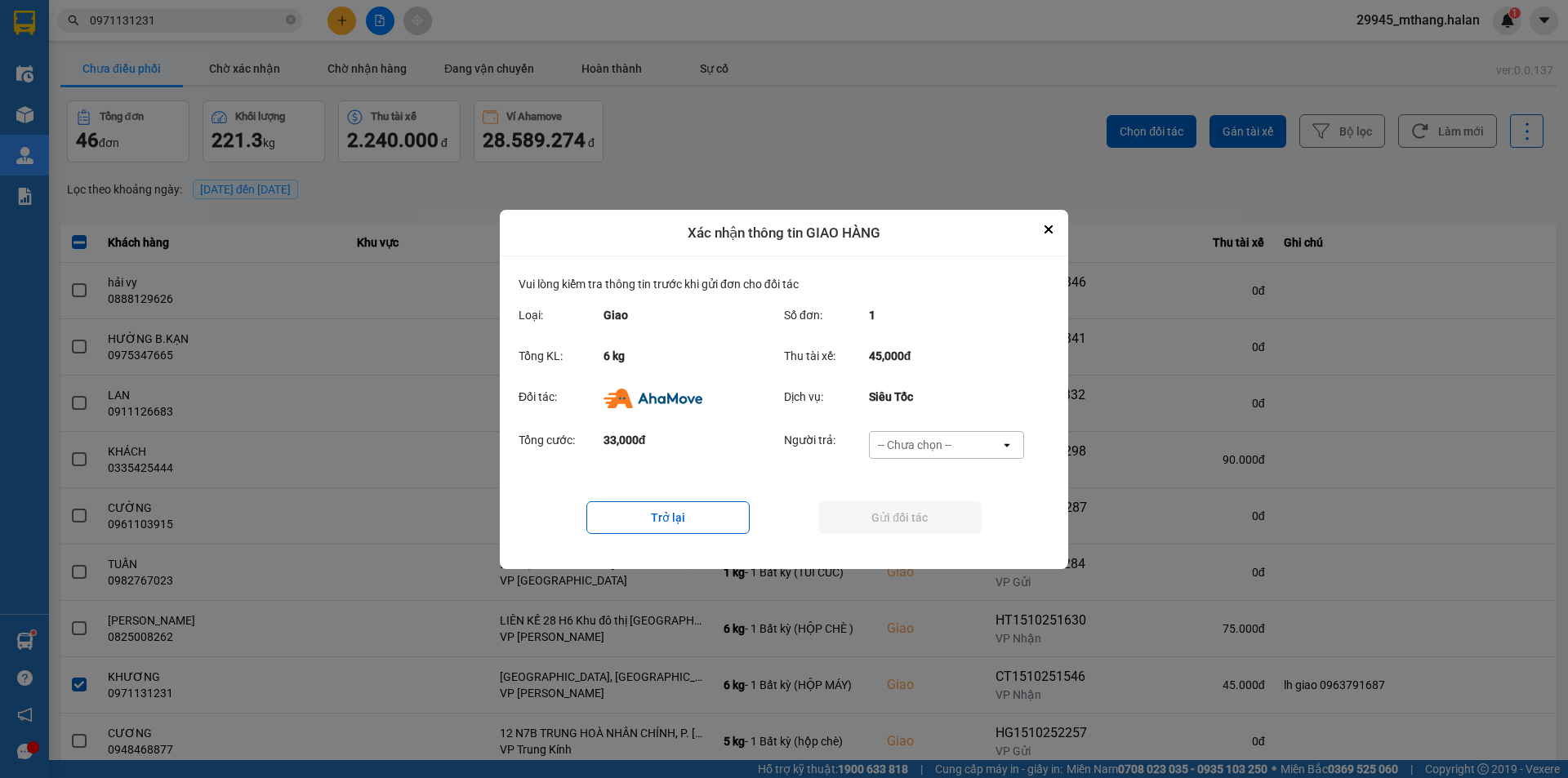
click at [969, 443] on div "-- Chưa chọn --" at bounding box center [935, 445] width 131 height 26
click at [980, 532] on div "Ví Ahamove" at bounding box center [945, 538] width 155 height 29
click at [955, 514] on button "Gửi đối tác" at bounding box center [900, 518] width 163 height 33
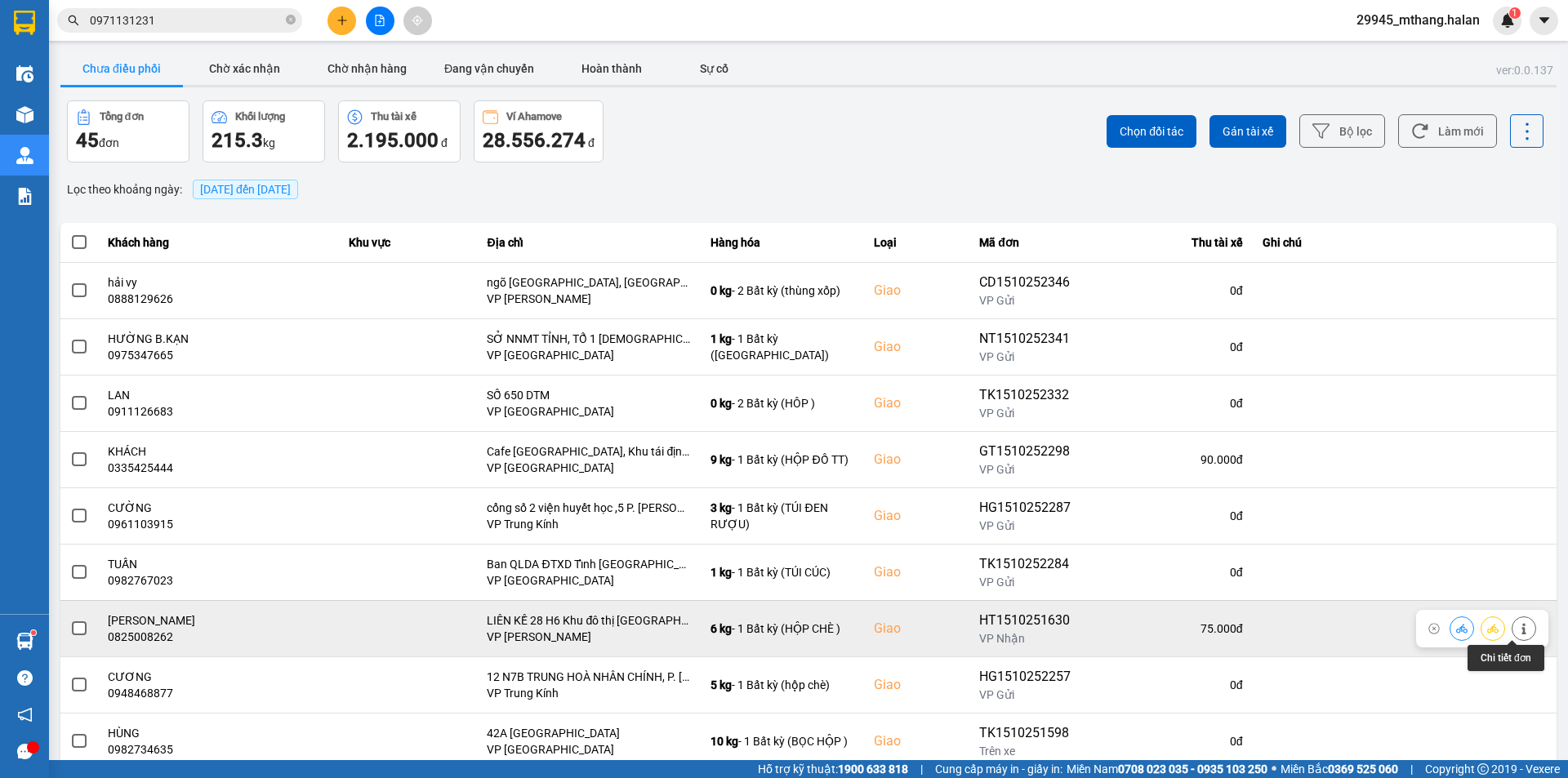
click at [1518, 634] on icon at bounding box center [1523, 629] width 11 height 11
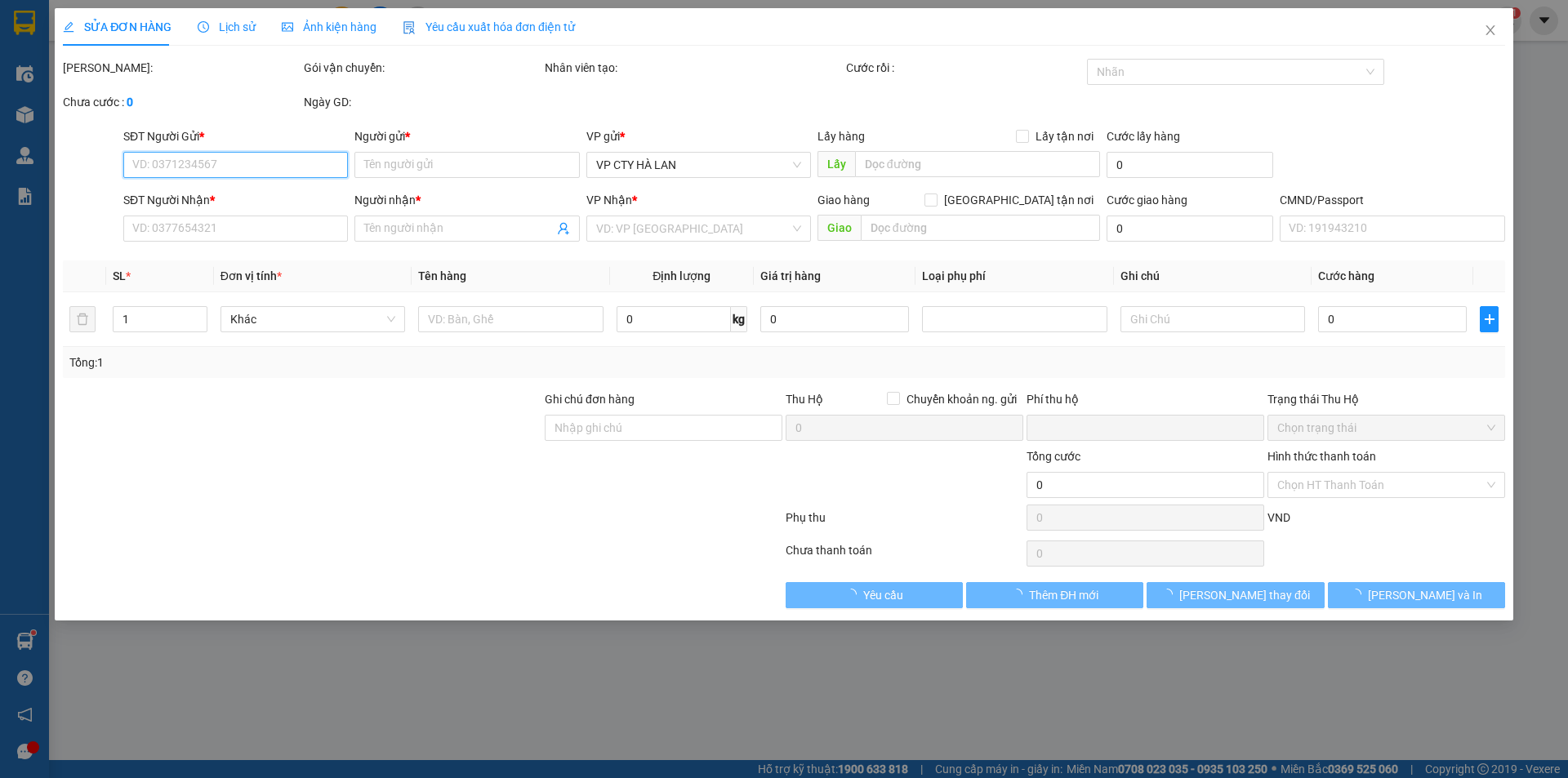
type input "0973962111"
type input "XUYÊN"
type input "0825008262"
type input "ANH NGỌC"
checkbox input "true"
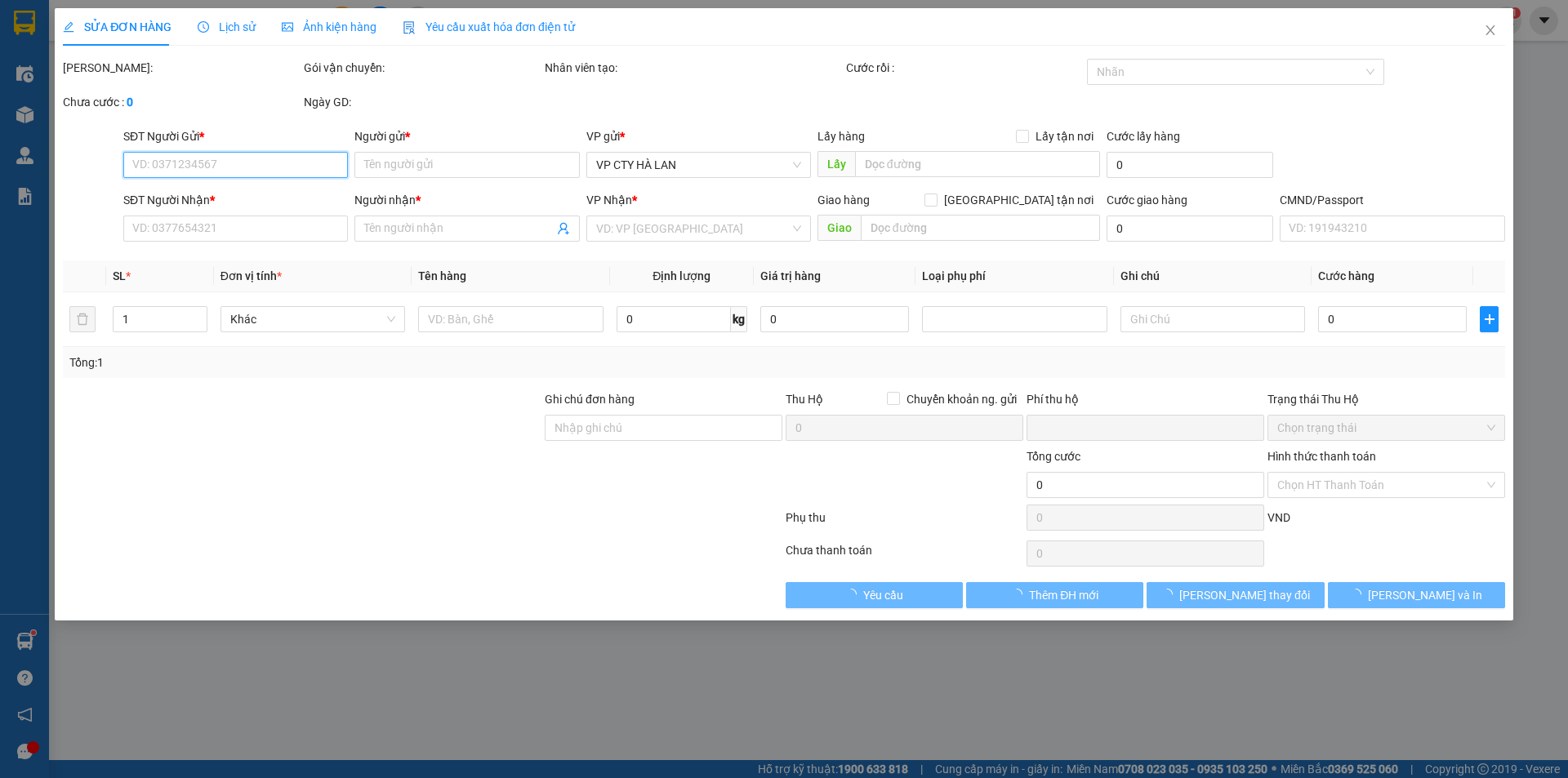
type input "LIÊN KỀ 28 H6 Khu đô thị Starlake Tây Hồ Tây, Khu Trung tâm, P. Lưu Cơ, Xuân Đỉ…"
type input "0"
type input "75.000"
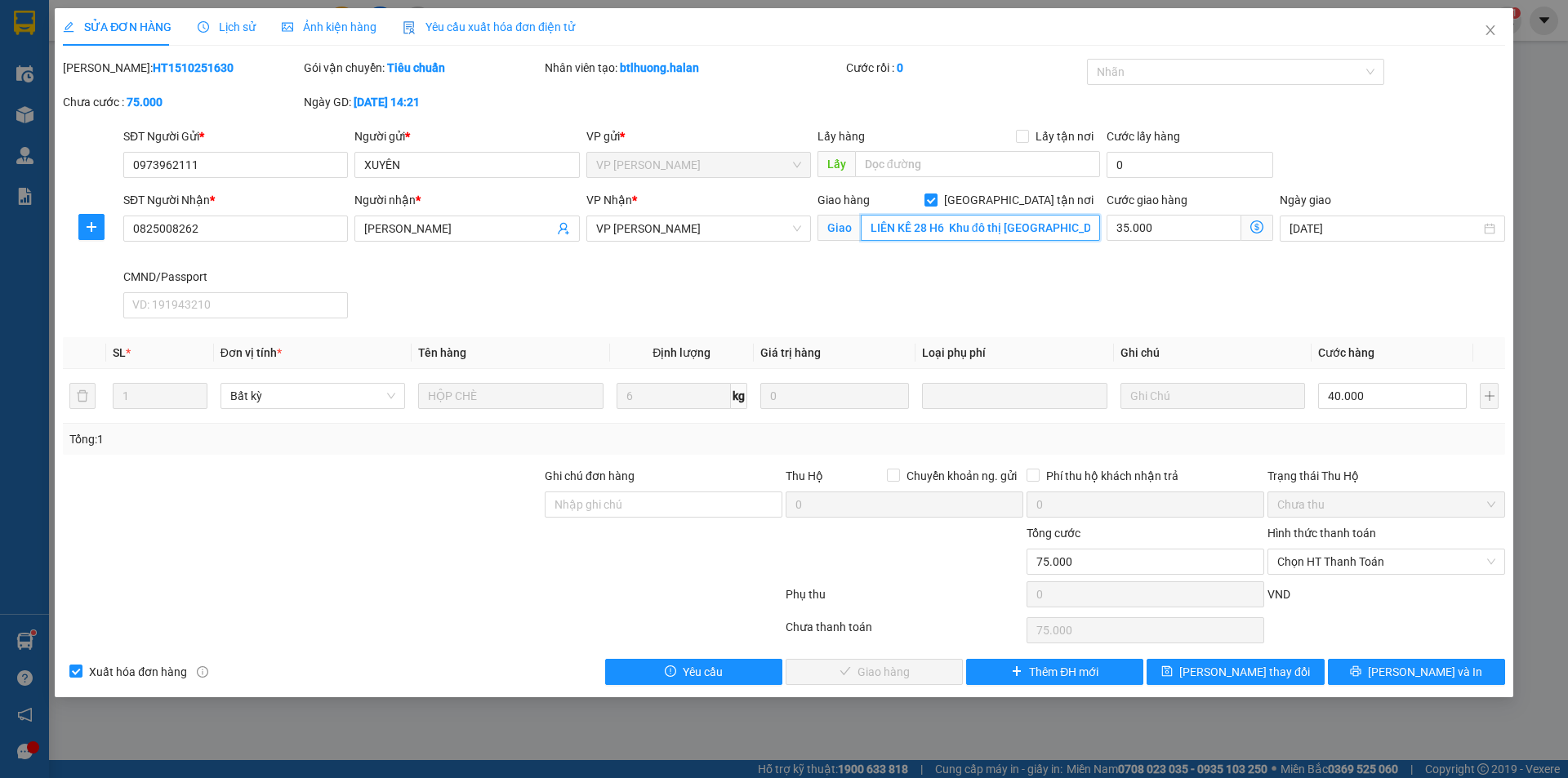
click at [1012, 230] on input "LIÊN KỀ 28 H6 Khu đô thị Starlake Tây Hồ Tây, Khu Trung tâm, P. Lưu Cơ, Xuân Đỉ…" at bounding box center [981, 228] width 240 height 26
click at [1057, 234] on input "LIÊN KỀ 28 H6 Khu đô thị Starlake Tây Hồ Tây, Khu Trung tâm, P. Lưu Cơ, Xuân Đỉ…" at bounding box center [981, 228] width 240 height 26
click at [664, 501] on input "Ghi chú đơn hàng" at bounding box center [663, 505] width 238 height 26
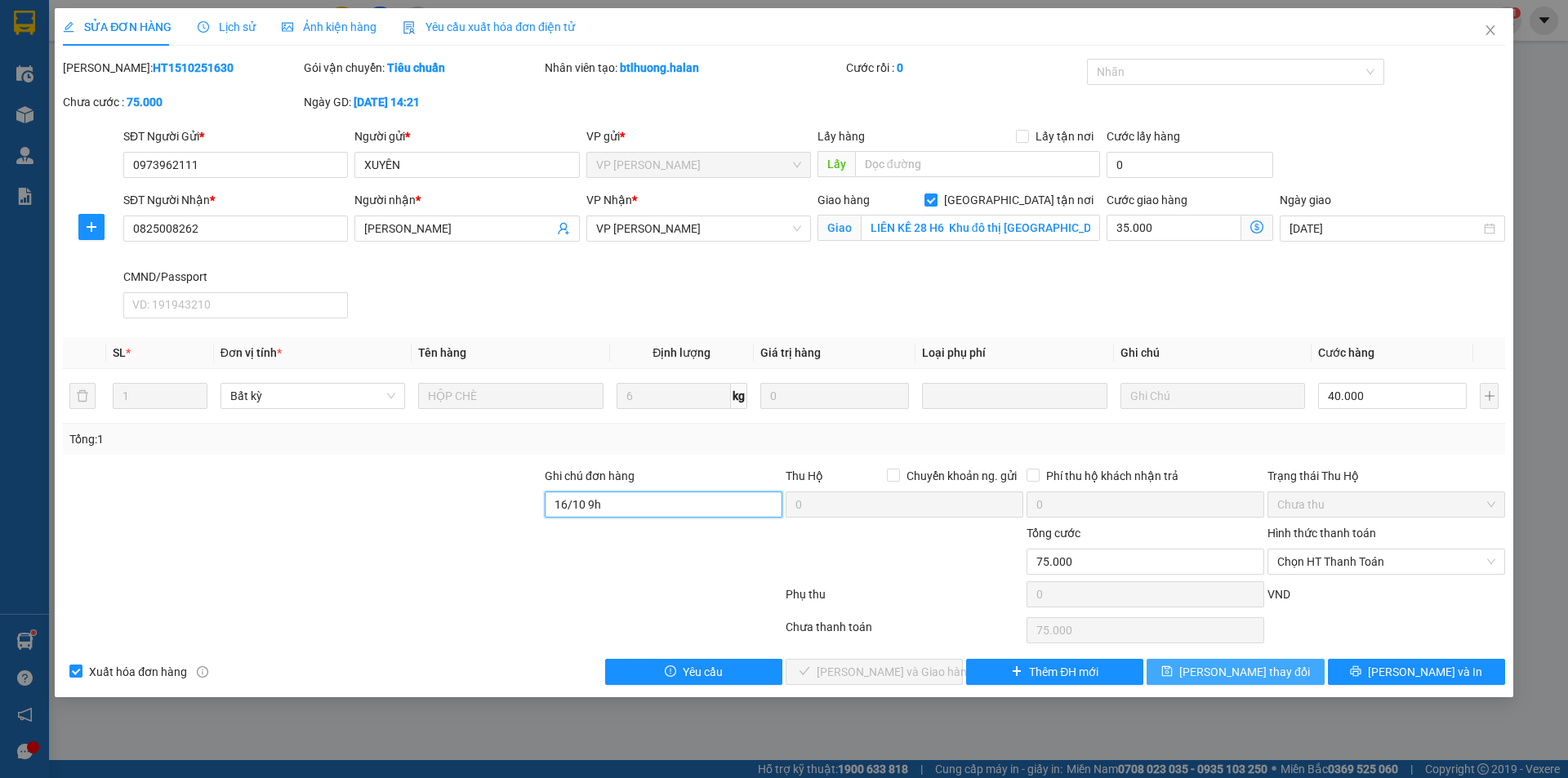
type input "16/10 9h"
click at [1216, 674] on span "Lưu thay đổi" at bounding box center [1244, 672] width 131 height 18
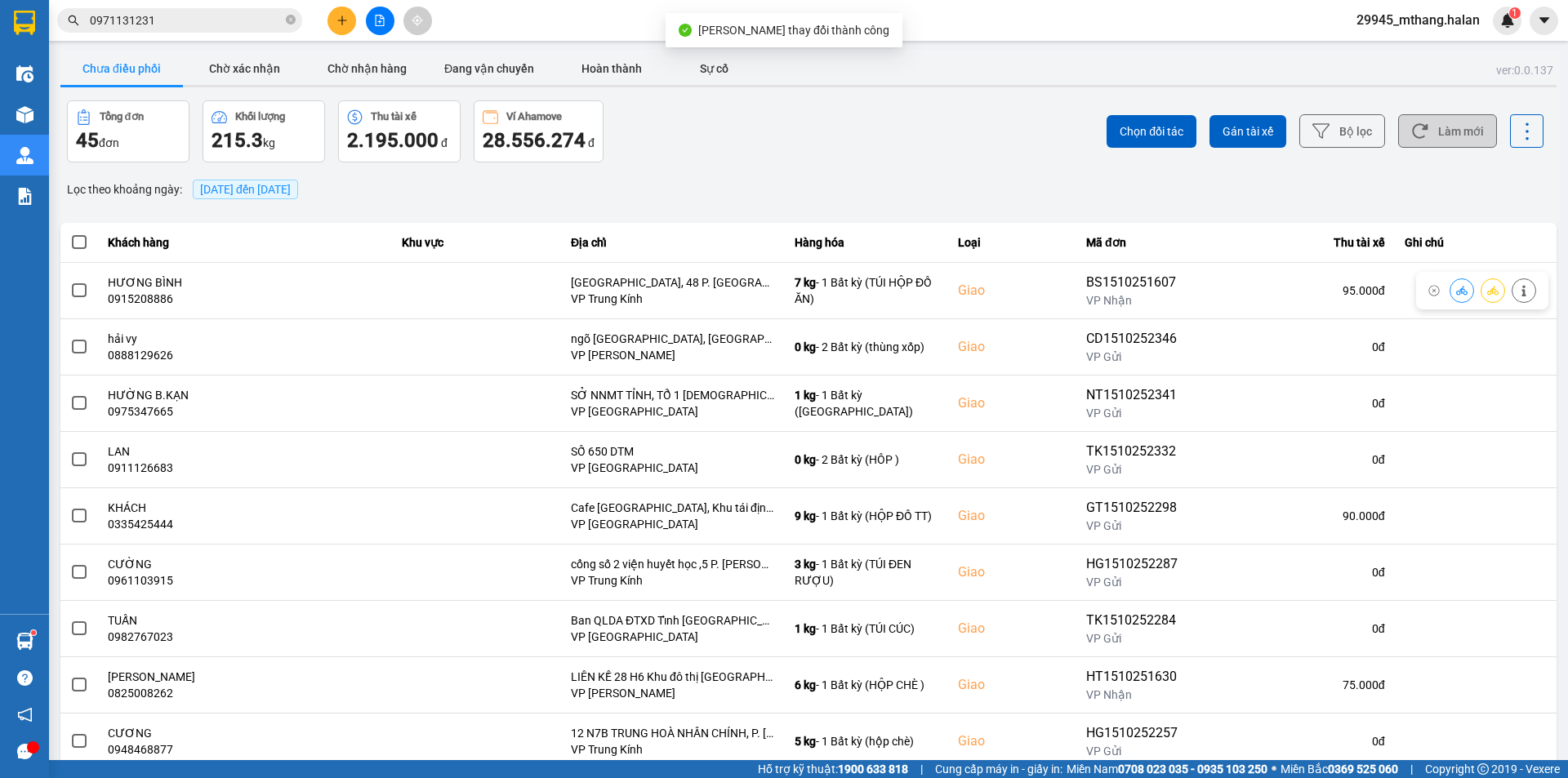
click at [1452, 131] on button "Làm mới" at bounding box center [1447, 131] width 99 height 33
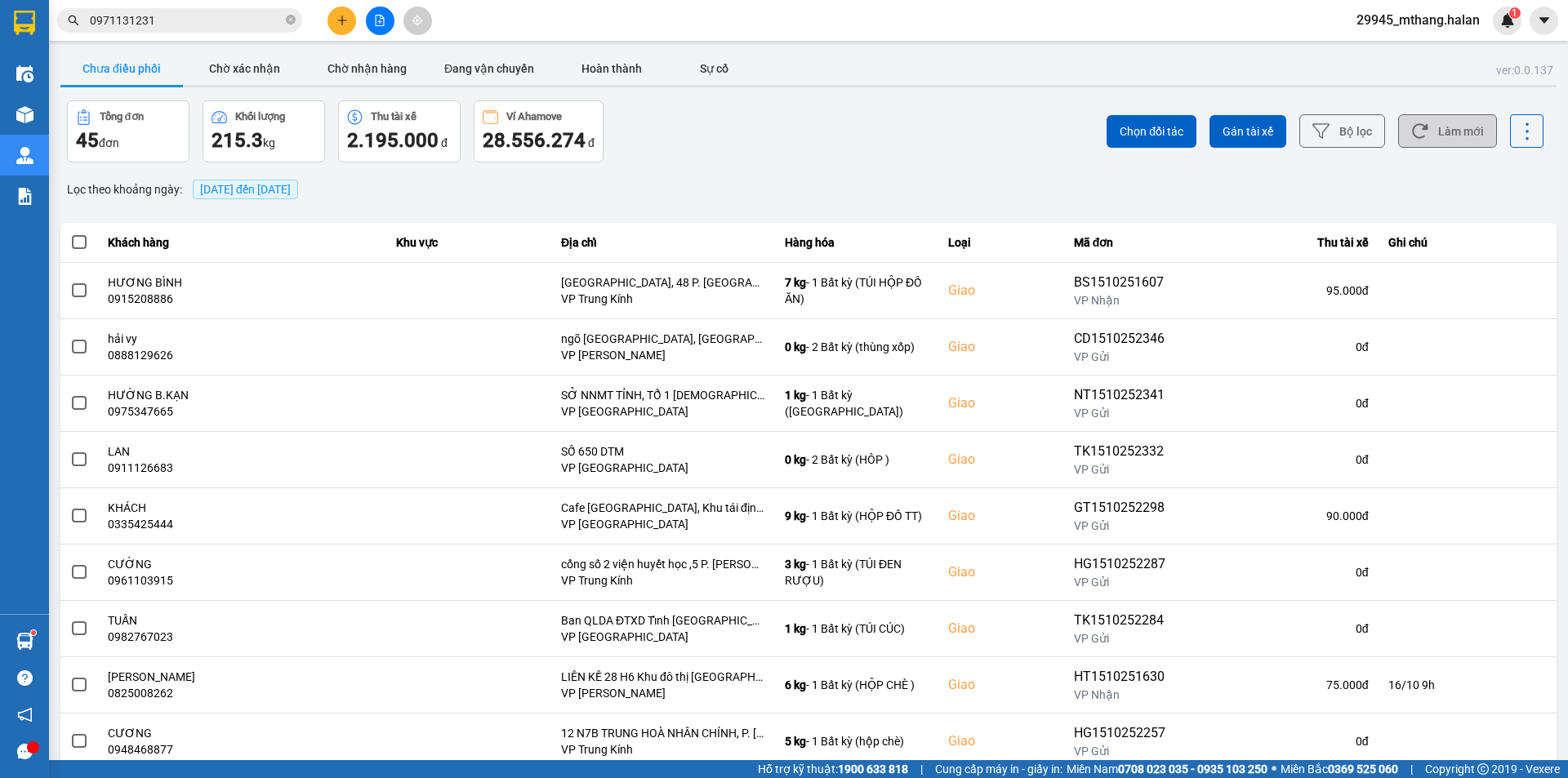
click at [1434, 120] on button "Làm mới" at bounding box center [1447, 131] width 99 height 33
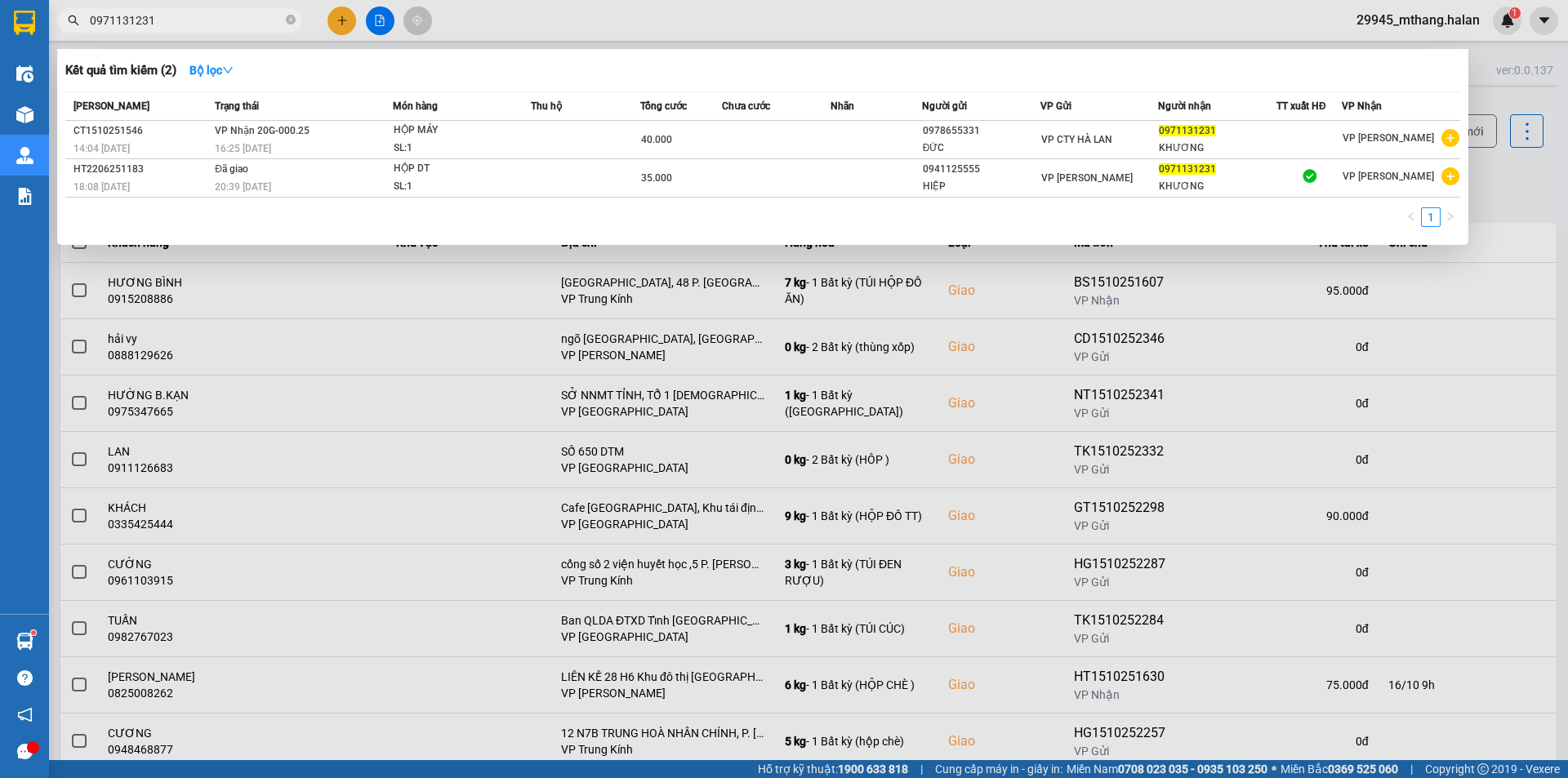
click at [193, 25] on input "0971131231" at bounding box center [186, 20] width 192 height 18
type input "0972014478"
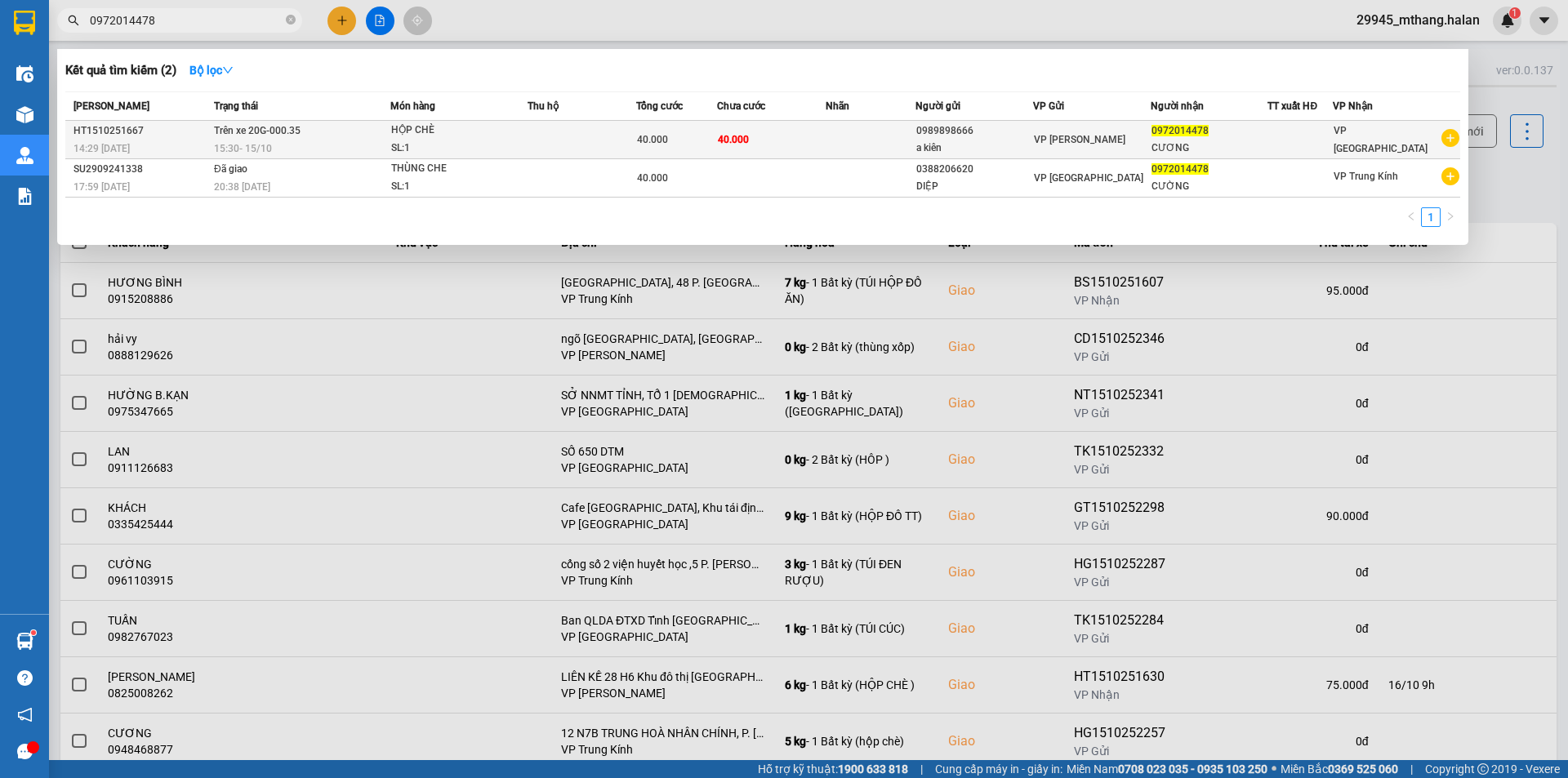
click at [991, 143] on div "a kiên" at bounding box center [974, 149] width 116 height 17
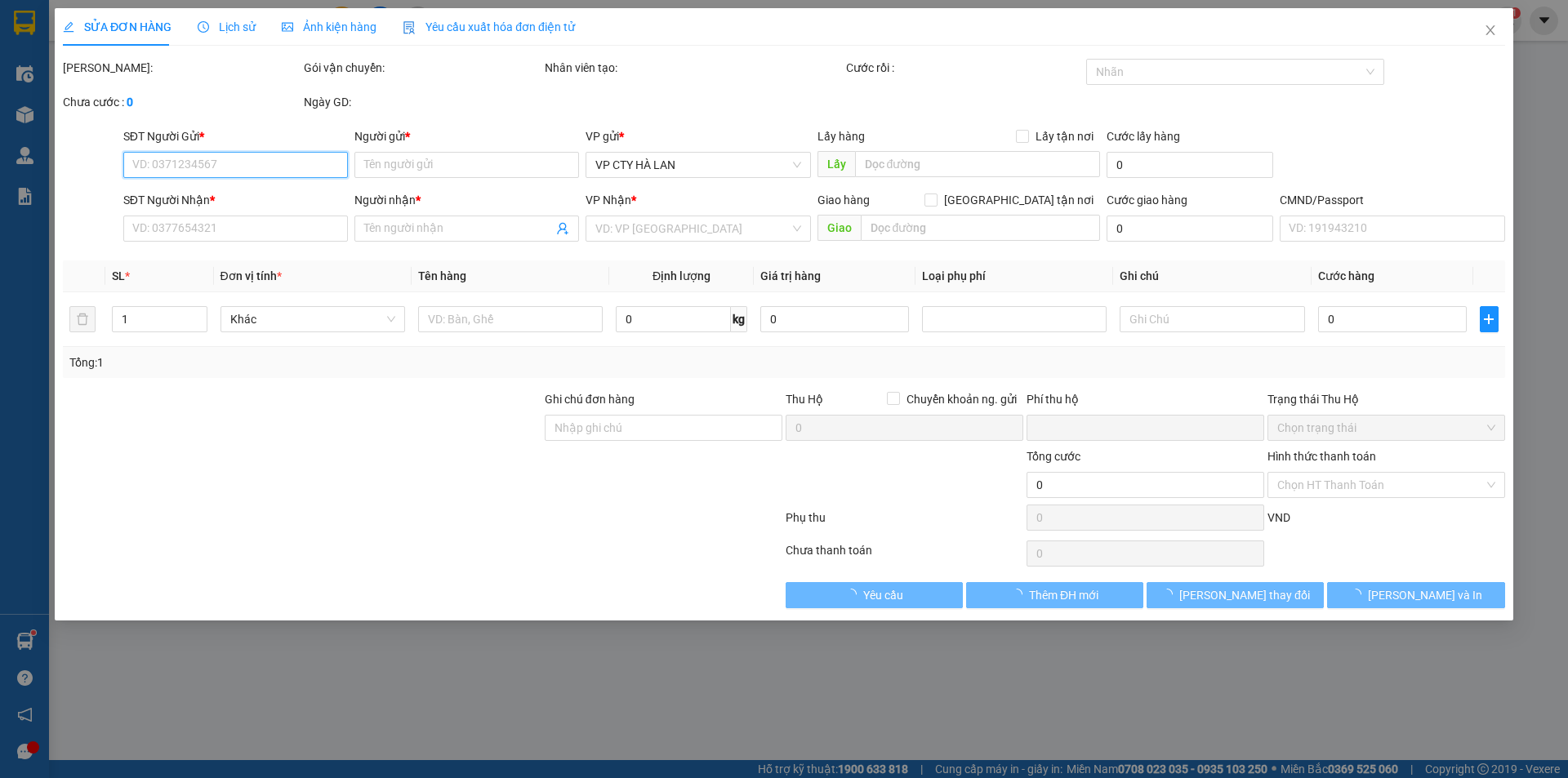
type input "0989898666"
type input "a kiên"
type input "0972014478"
type input "CƯƠNG"
type input "0"
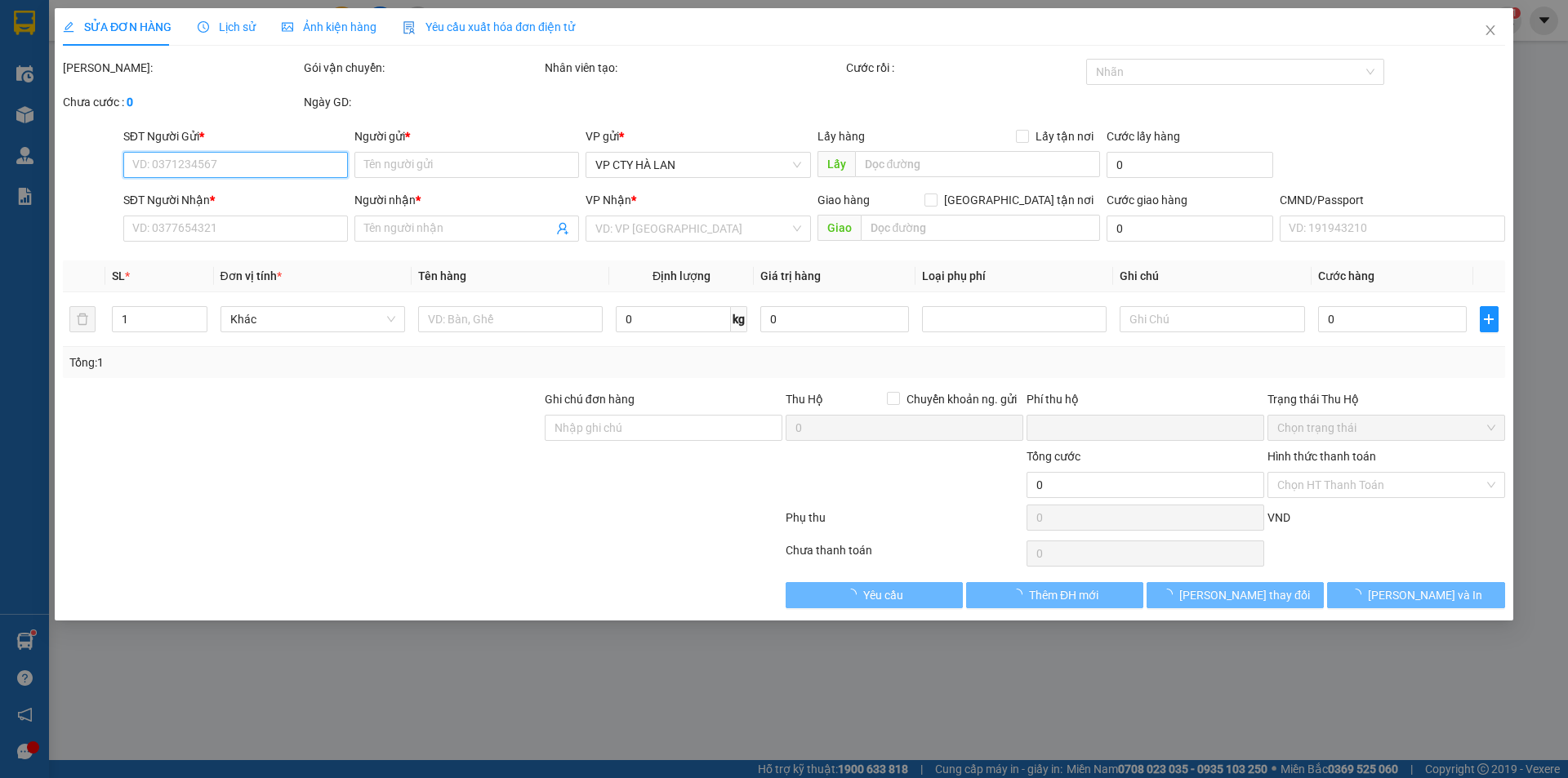
type input "40.000"
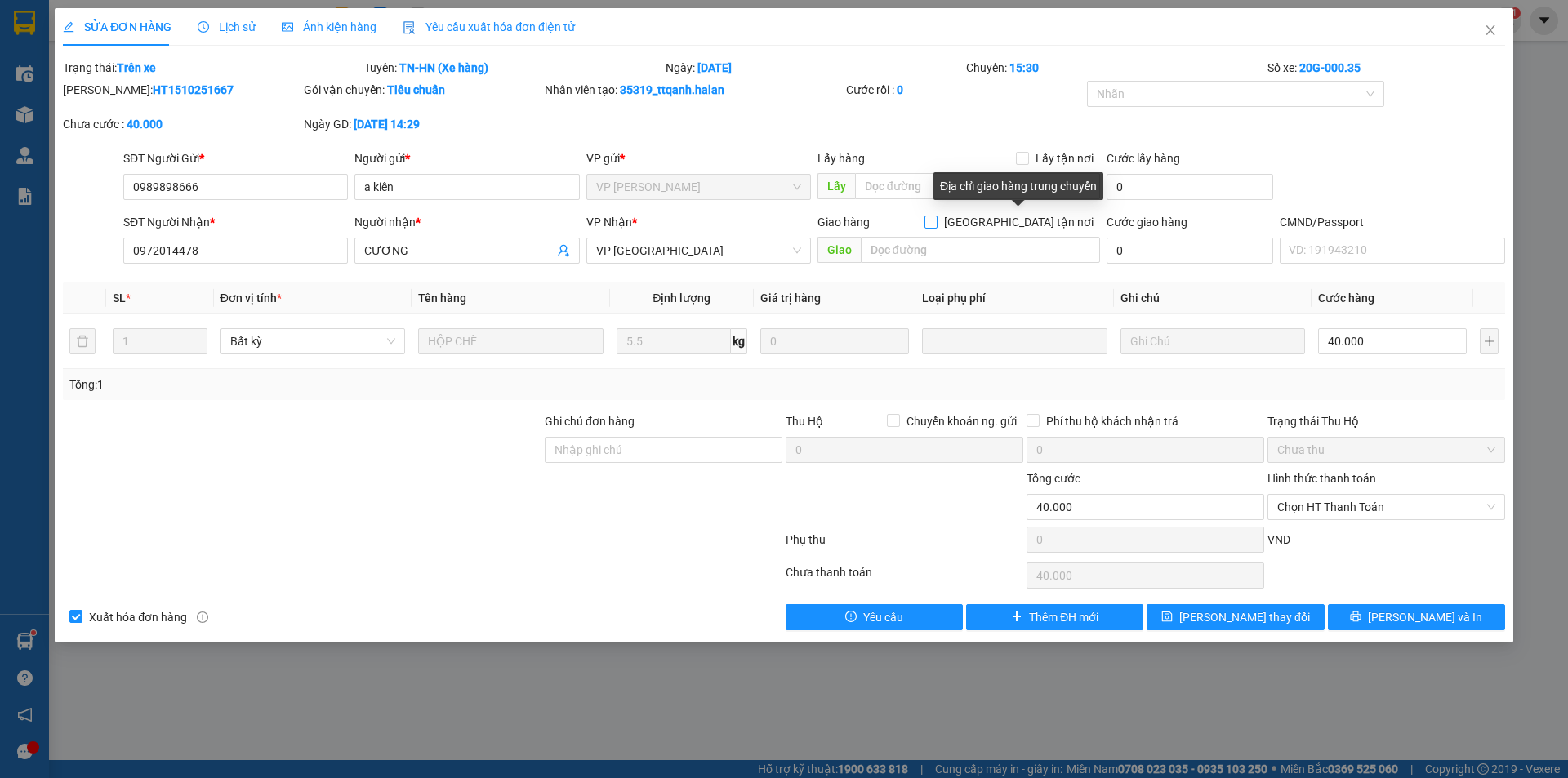
click at [936, 226] on input "Giao tận nơi" at bounding box center [930, 221] width 11 height 11
checkbox input "true"
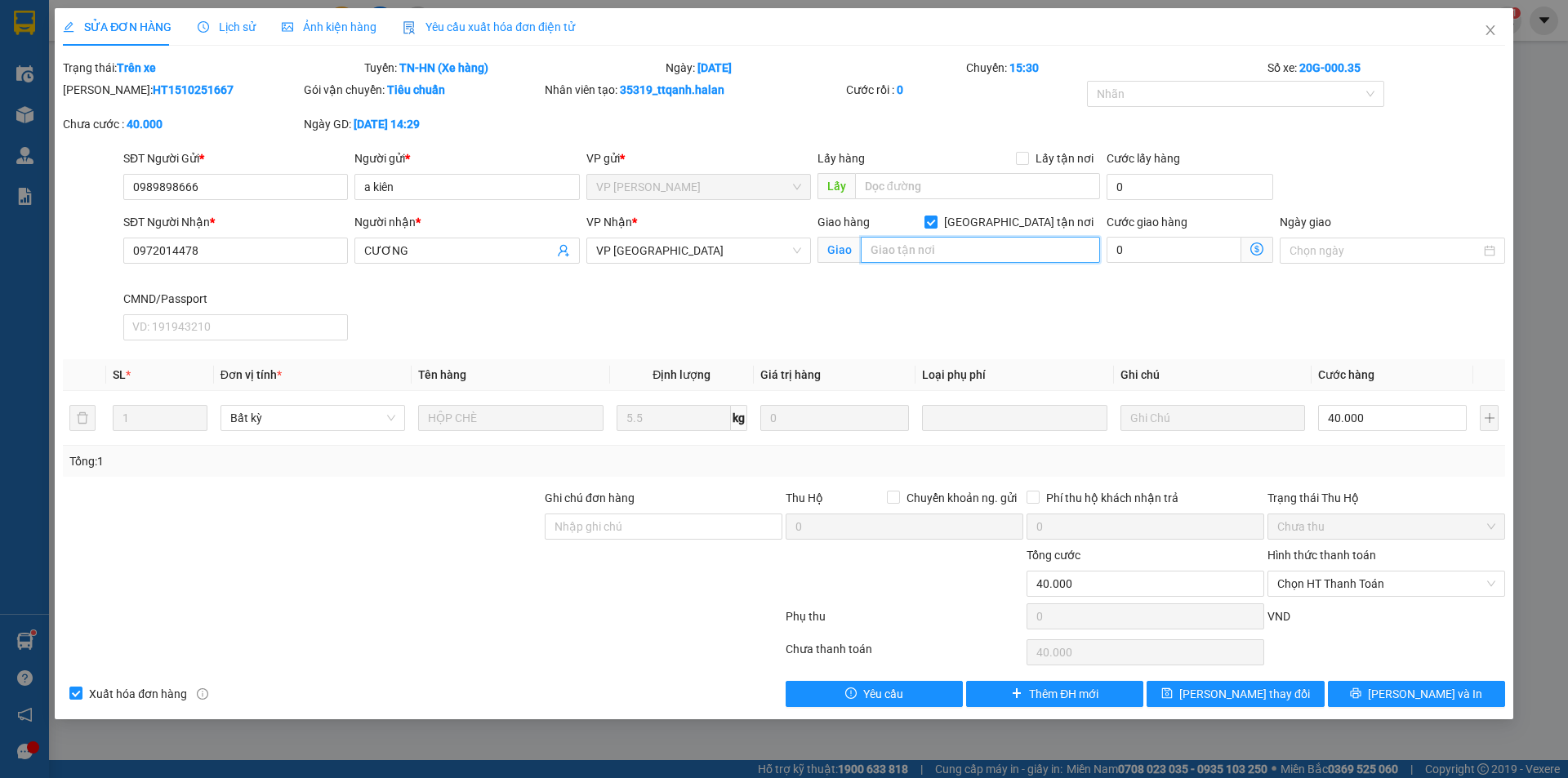
click at [994, 248] on input "text" at bounding box center [981, 250] width 240 height 26
click at [1004, 253] on input "text" at bounding box center [981, 250] width 240 height 26
paste input "180 P. Trung Kính, Yên Hoà, Cầu Giấy, Hà Nội, Việt Nam"
type input "180 P. Trung Kính, Yên Hoà, Cầu Giấy, Hà Nội, Việt Nam"
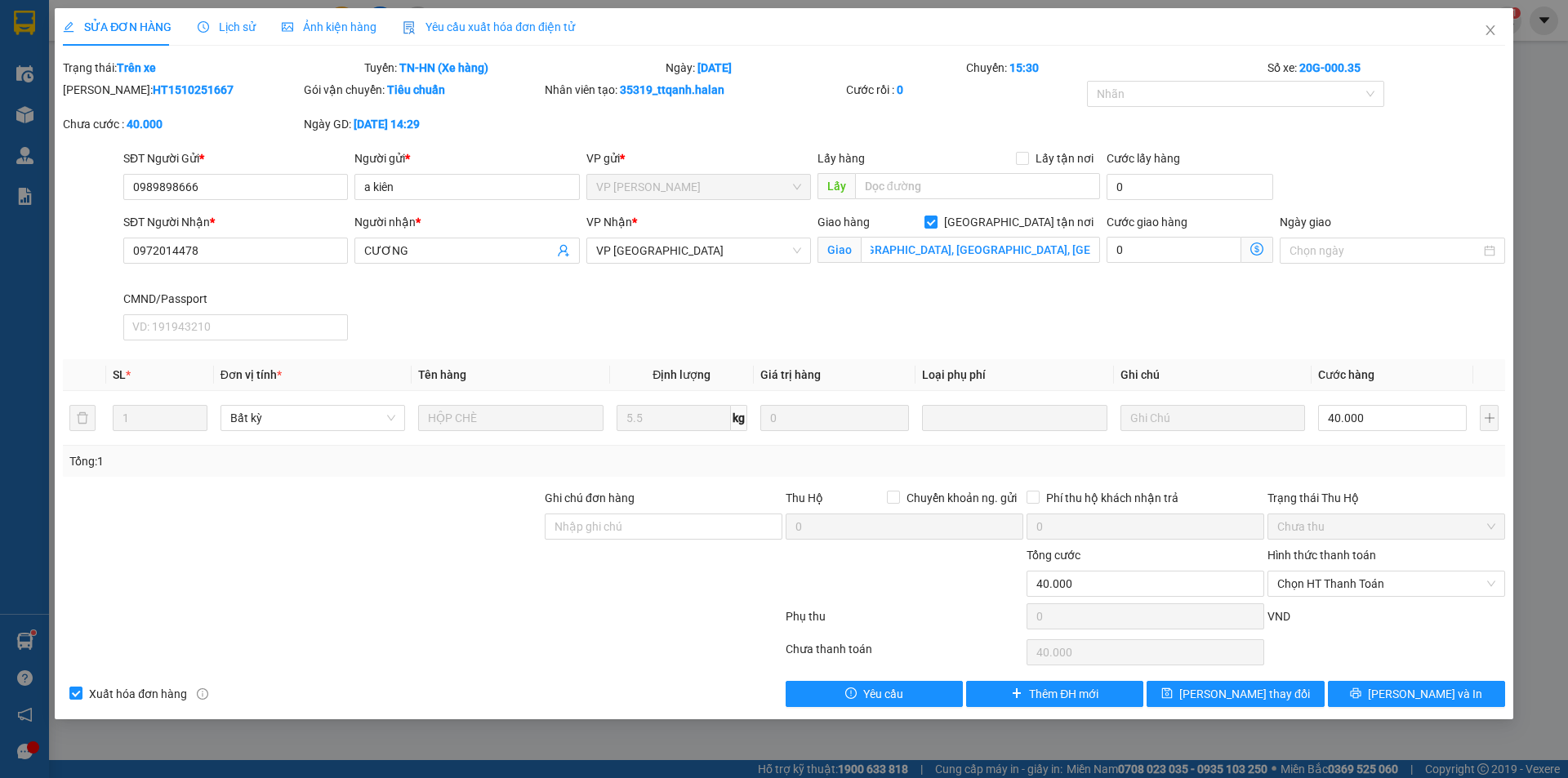
scroll to position [0, 0]
click at [1255, 252] on icon "dollar-circle" at bounding box center [1256, 248] width 13 height 13
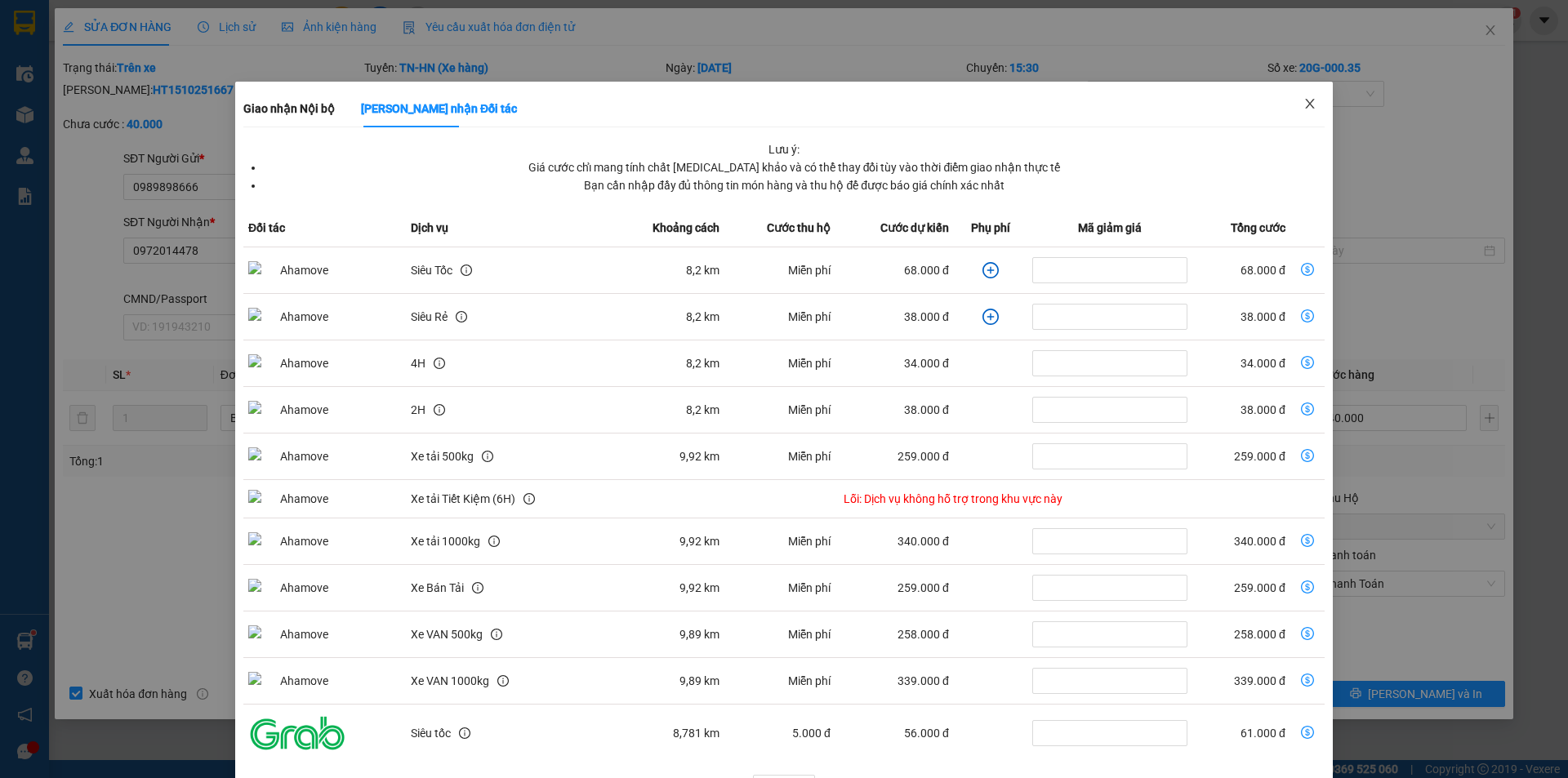
click at [1304, 103] on icon "close" at bounding box center [1310, 103] width 13 height 13
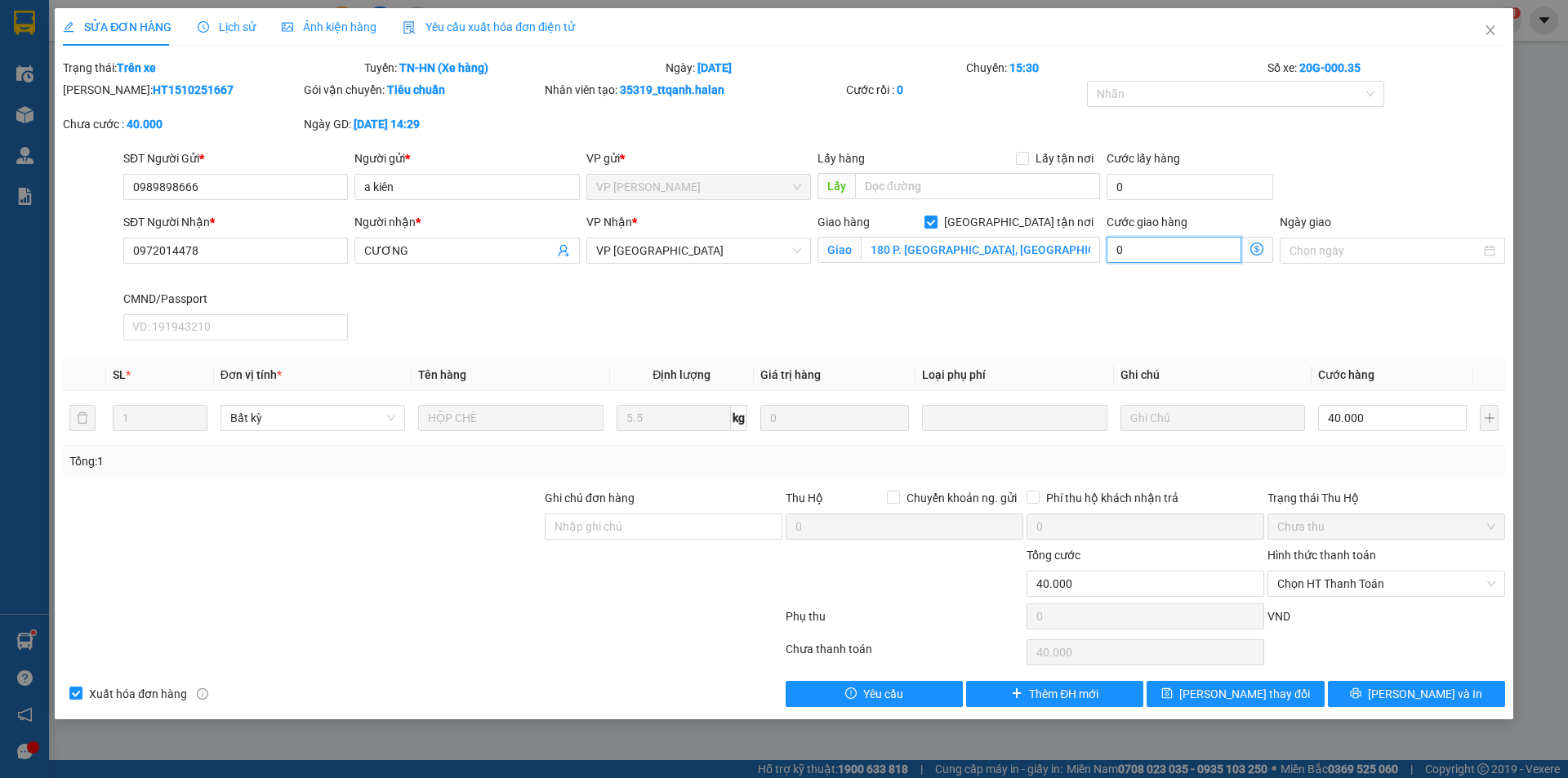
click at [1151, 248] on input "0" at bounding box center [1174, 250] width 135 height 26
type input "40.008"
type input "8"
type input "40.080"
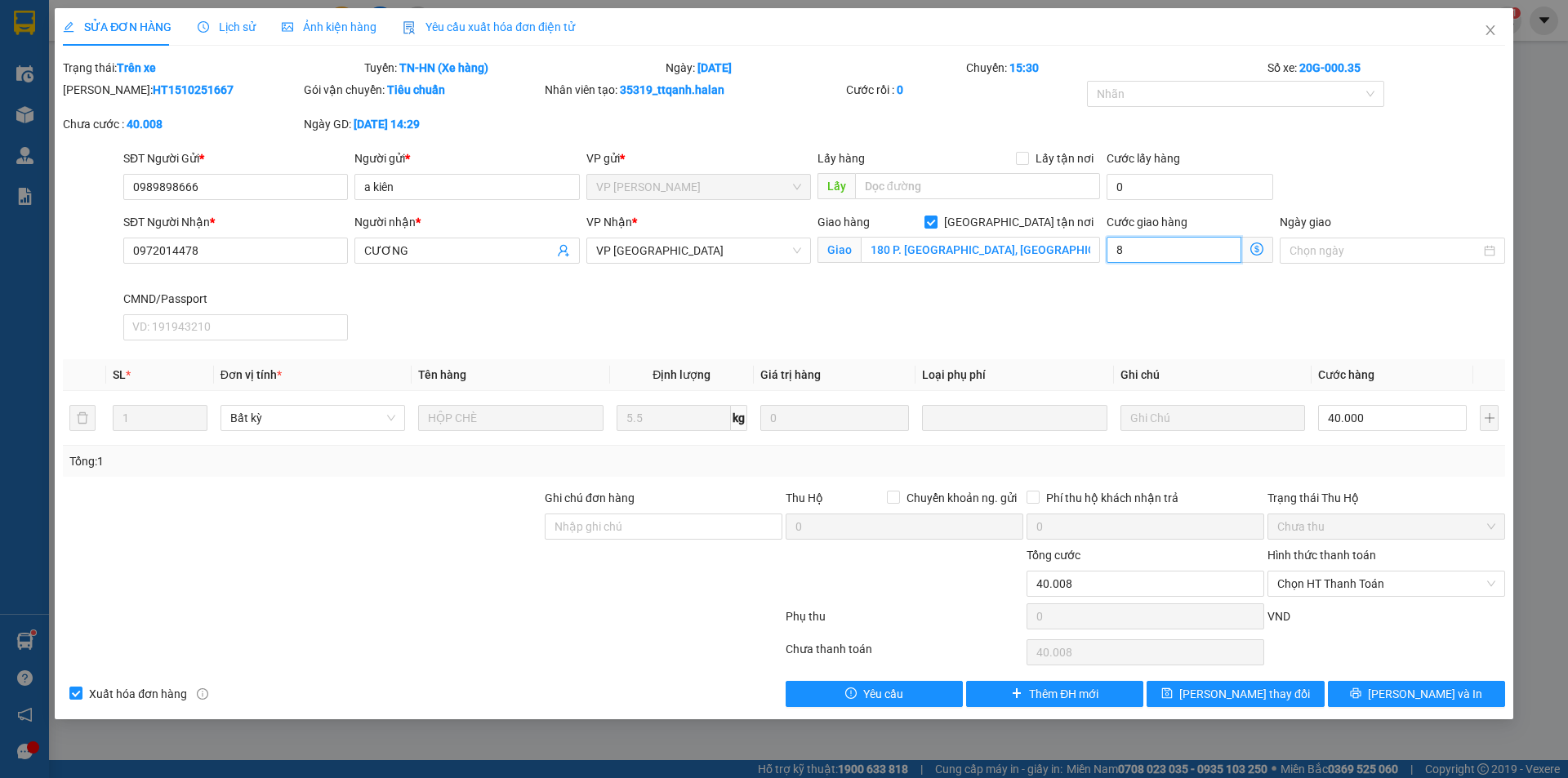
type input "40.080"
type input "80.000"
type input "120.000"
click at [1492, 29] on icon "close" at bounding box center [1490, 29] width 9 height 9
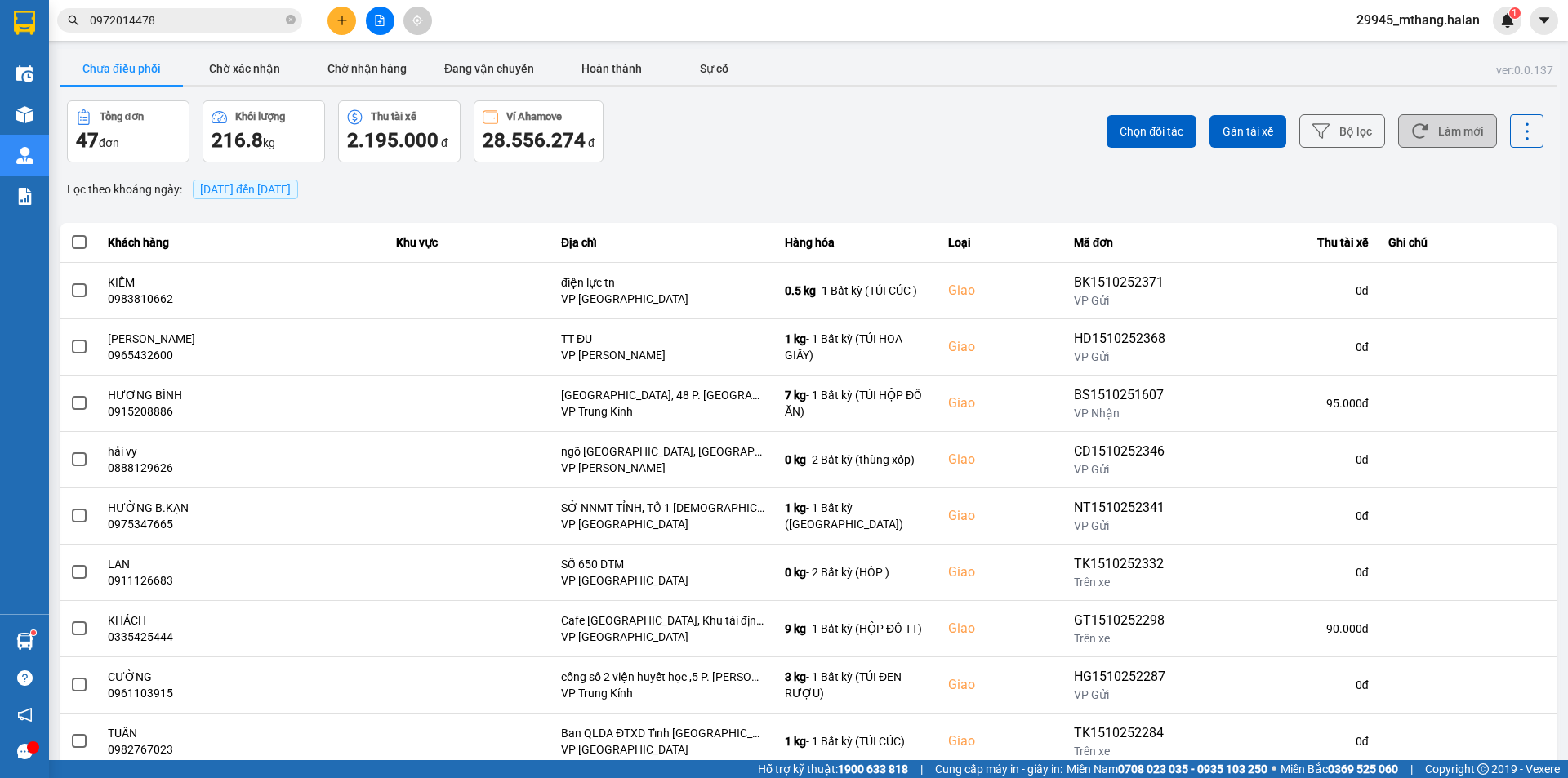
click at [1446, 126] on button "Làm mới" at bounding box center [1447, 131] width 99 height 33
click at [202, 19] on input "0972014478" at bounding box center [186, 20] width 192 height 18
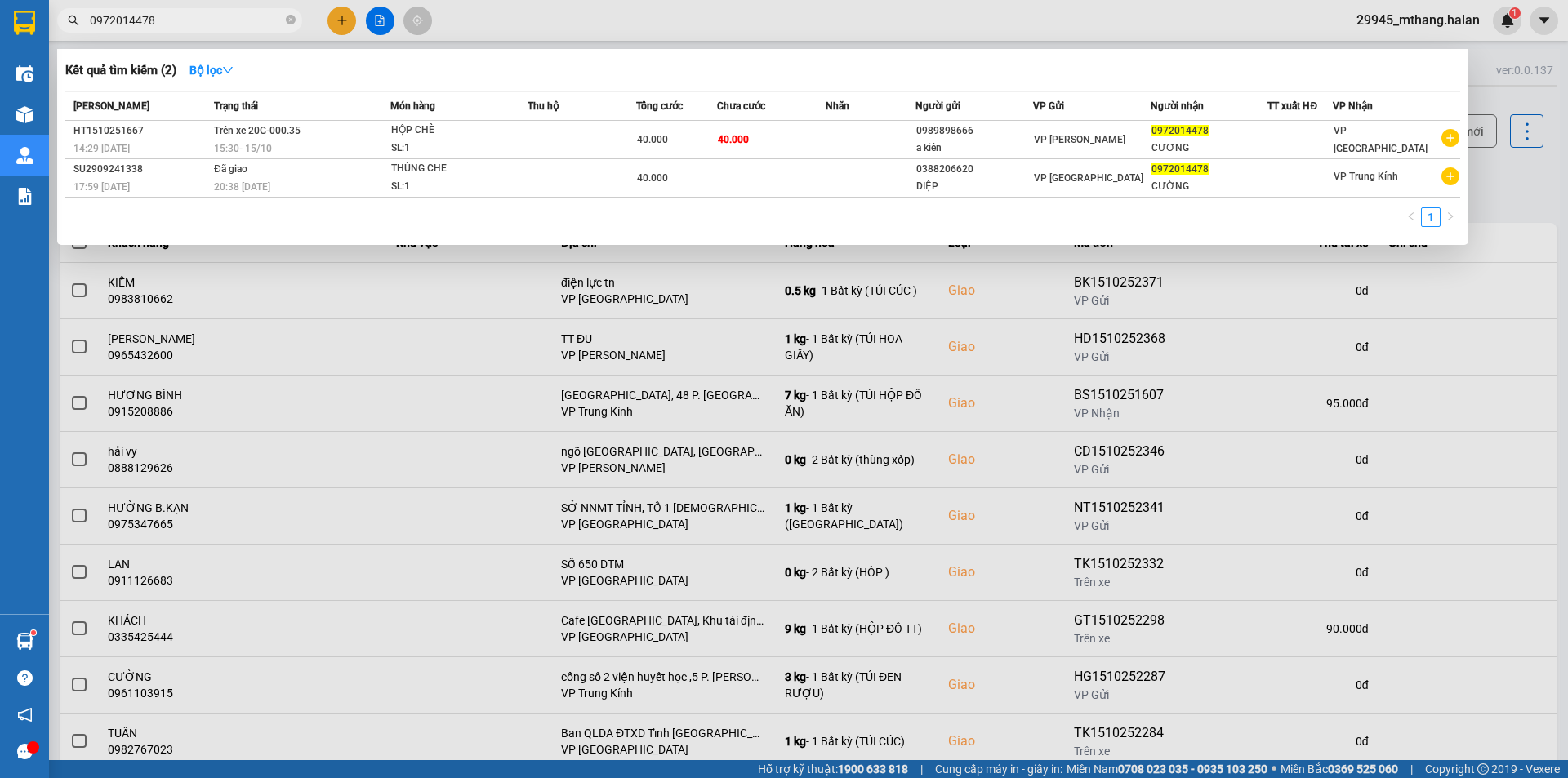
click at [202, 19] on input "0972014478" at bounding box center [186, 20] width 192 height 18
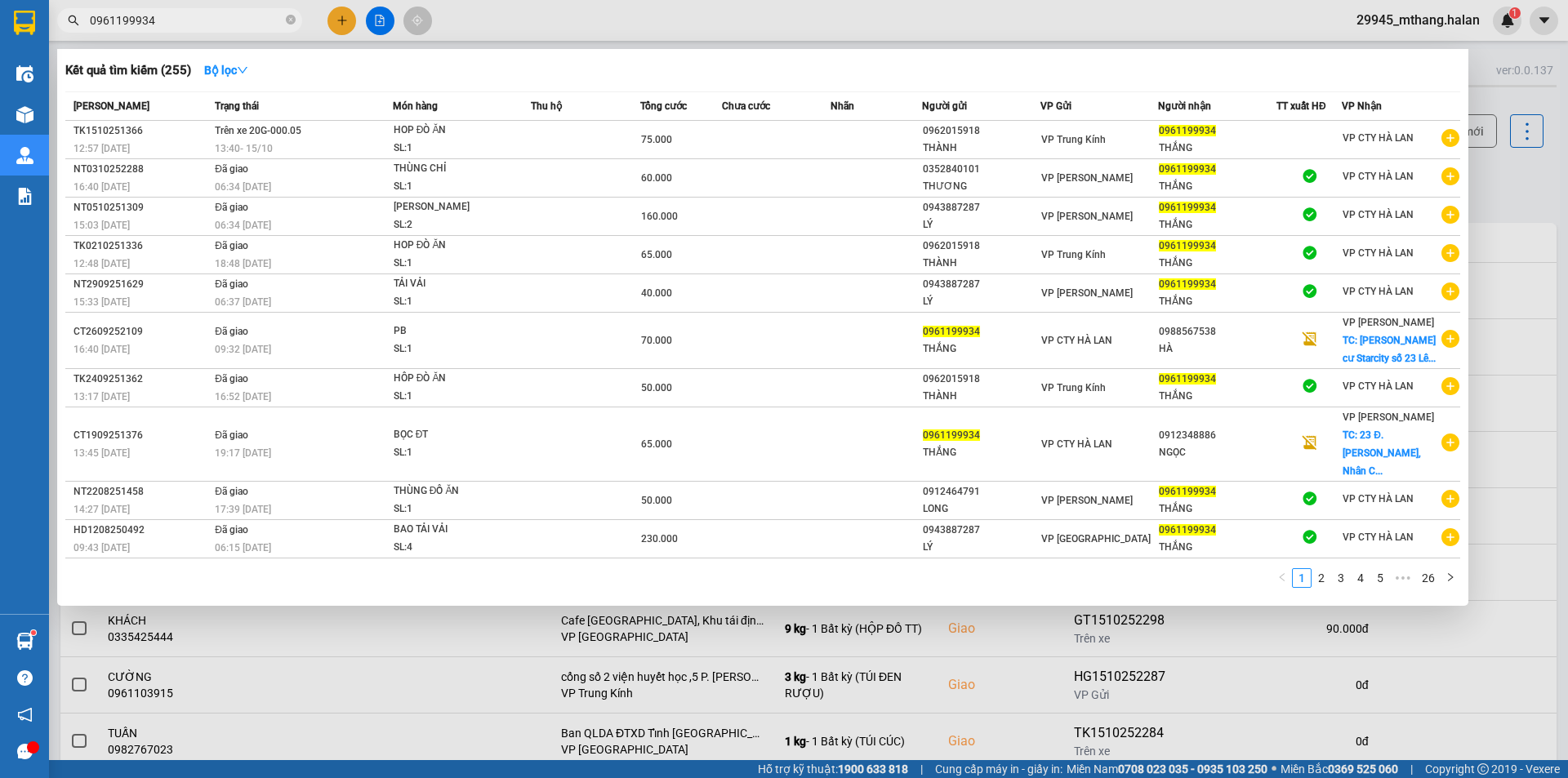
click at [1498, 179] on div at bounding box center [784, 389] width 1568 height 778
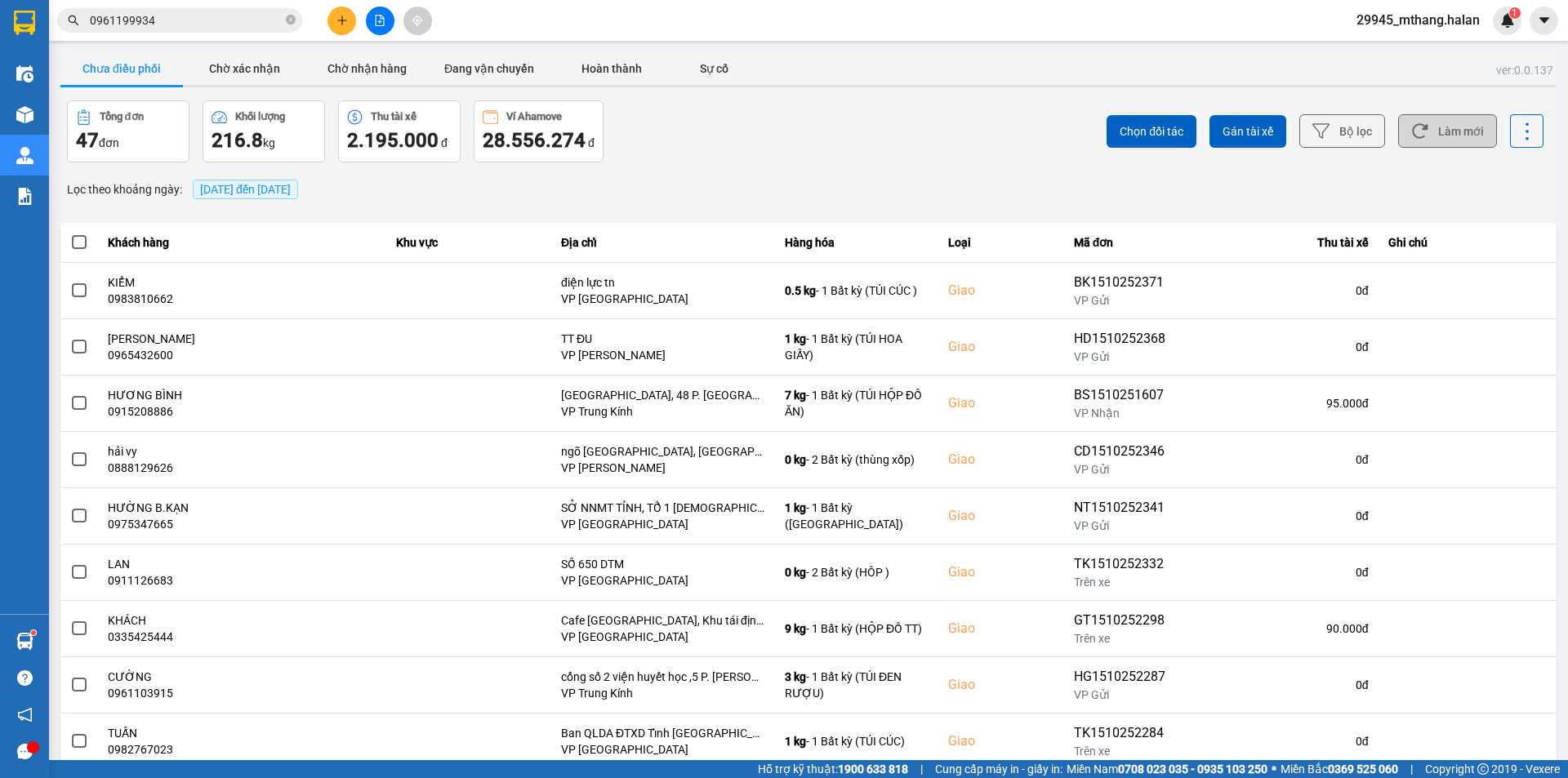
click at [1424, 125] on button "Làm mới" at bounding box center [1447, 131] width 99 height 33
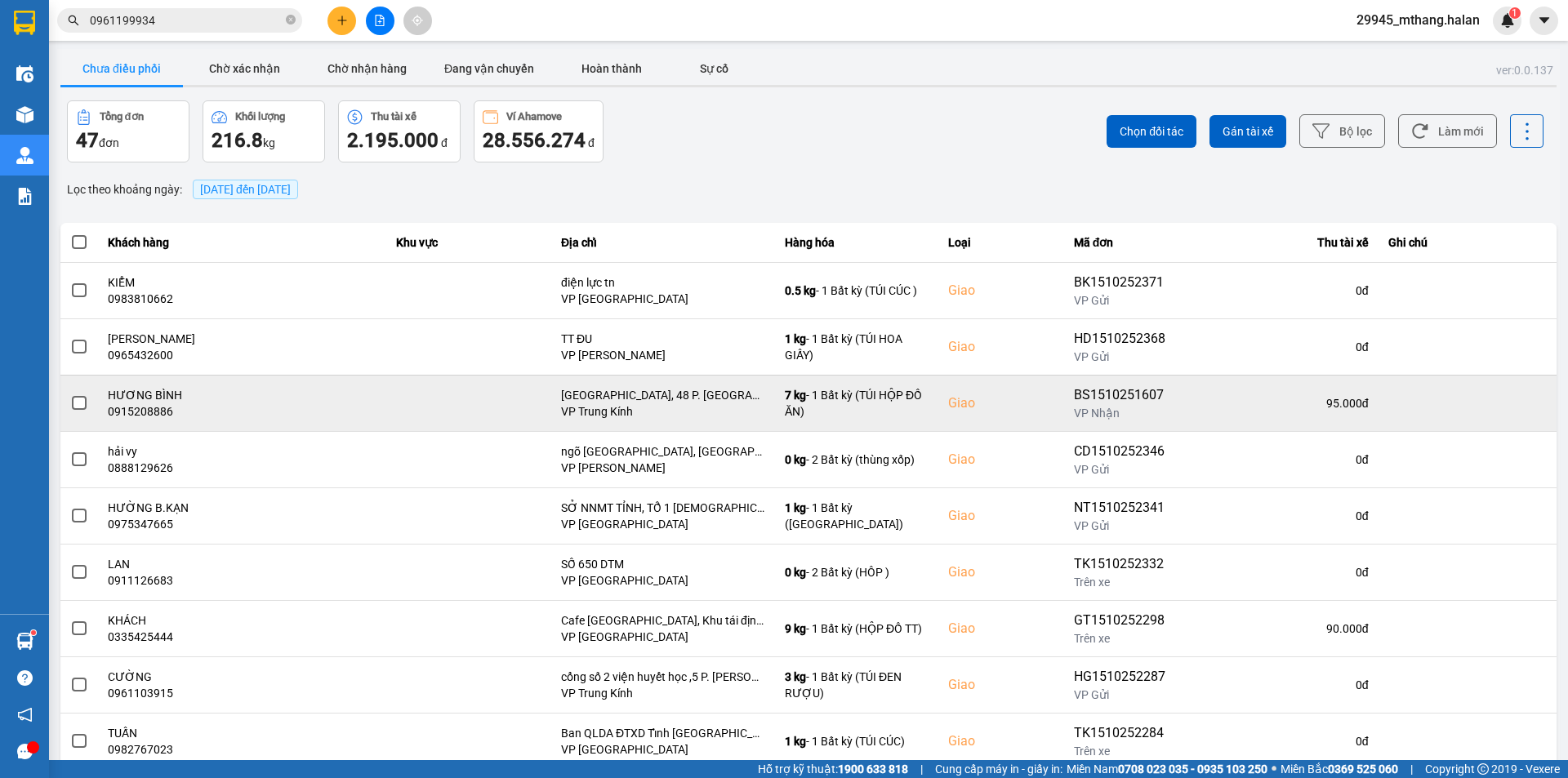
click at [77, 404] on span at bounding box center [79, 403] width 15 height 15
click at [70, 394] on input "checkbox" at bounding box center [70, 394] width 0 height 0
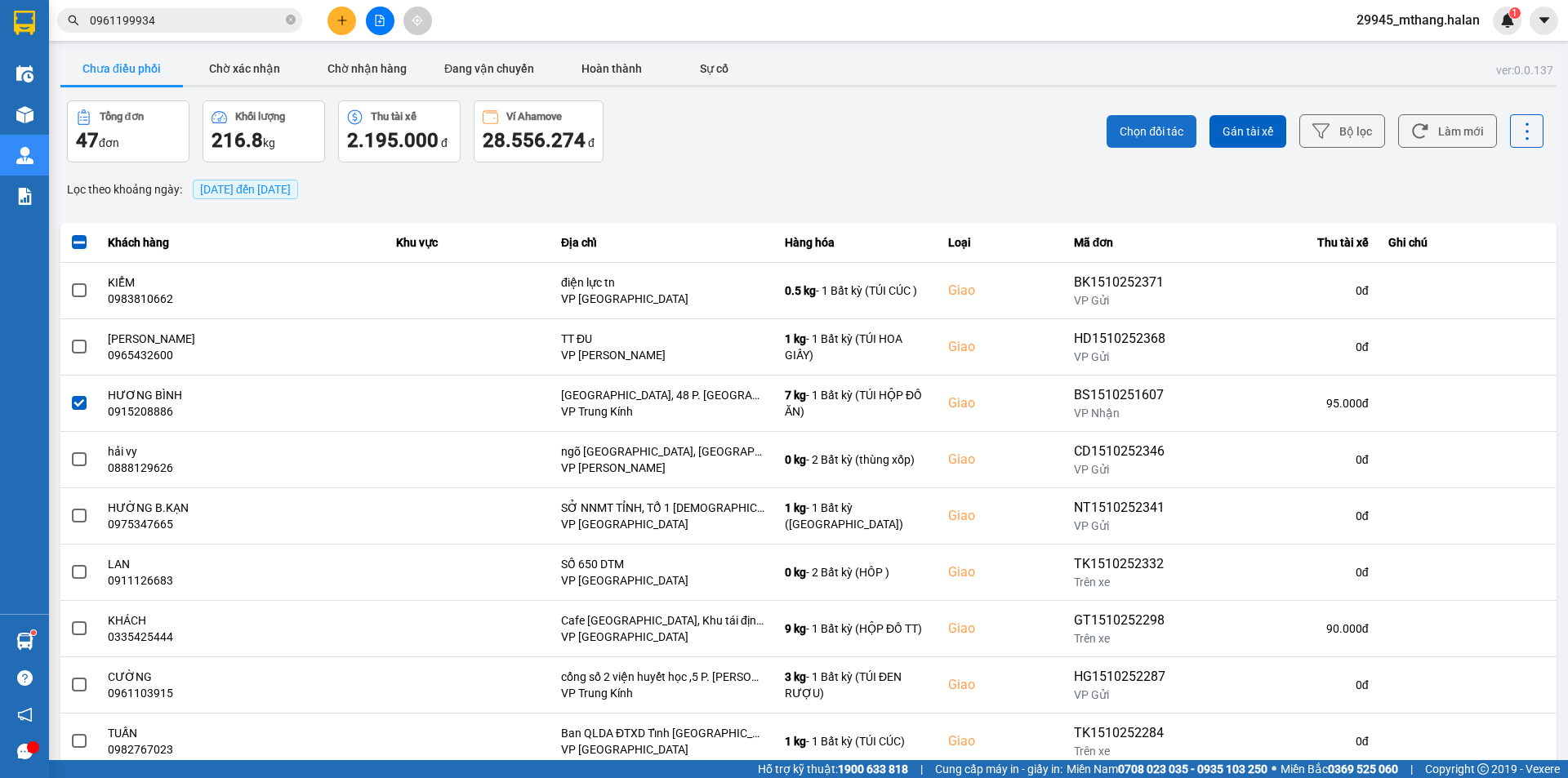
click at [1130, 128] on span "Chọn đối tác" at bounding box center [1152, 131] width 64 height 16
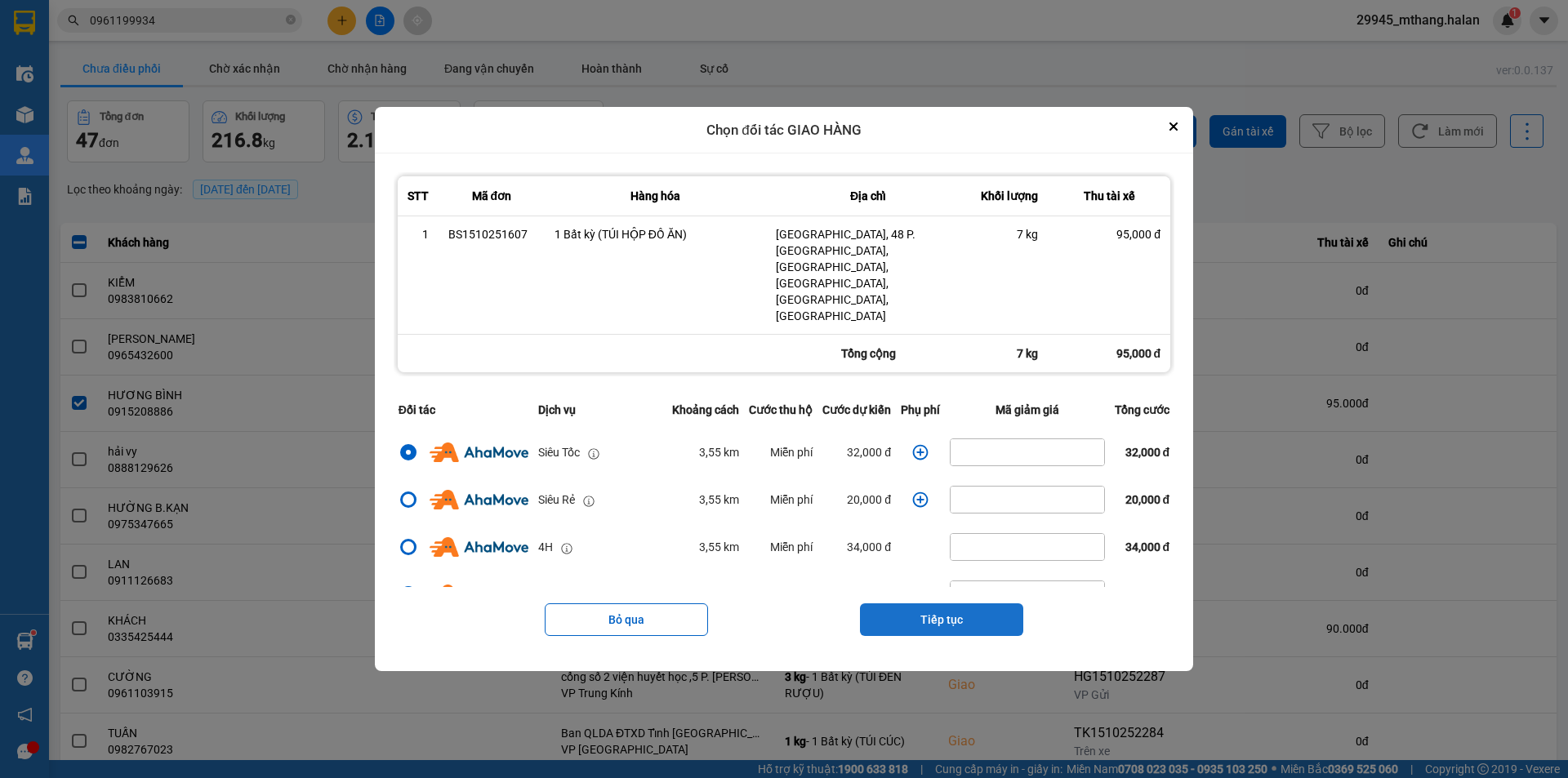
click at [926, 604] on button "Tiếp tục" at bounding box center [942, 620] width 163 height 33
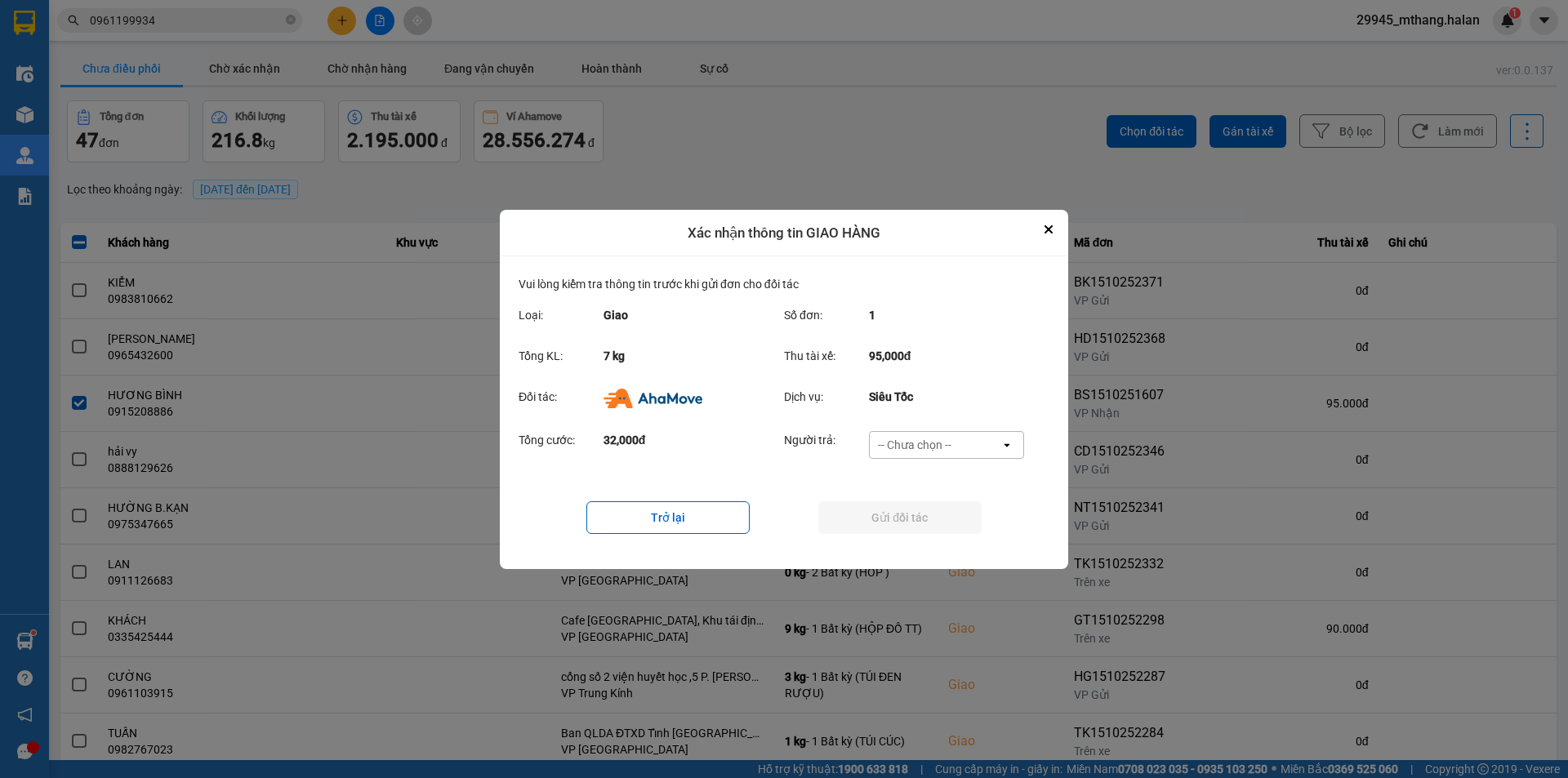
click at [917, 443] on div "-- Chưa chọn --" at bounding box center [915, 445] width 74 height 16
click at [917, 537] on span "Ví Ahamove" at bounding box center [914, 538] width 66 height 16
click at [900, 512] on button "Gửi đối tác" at bounding box center [900, 518] width 163 height 33
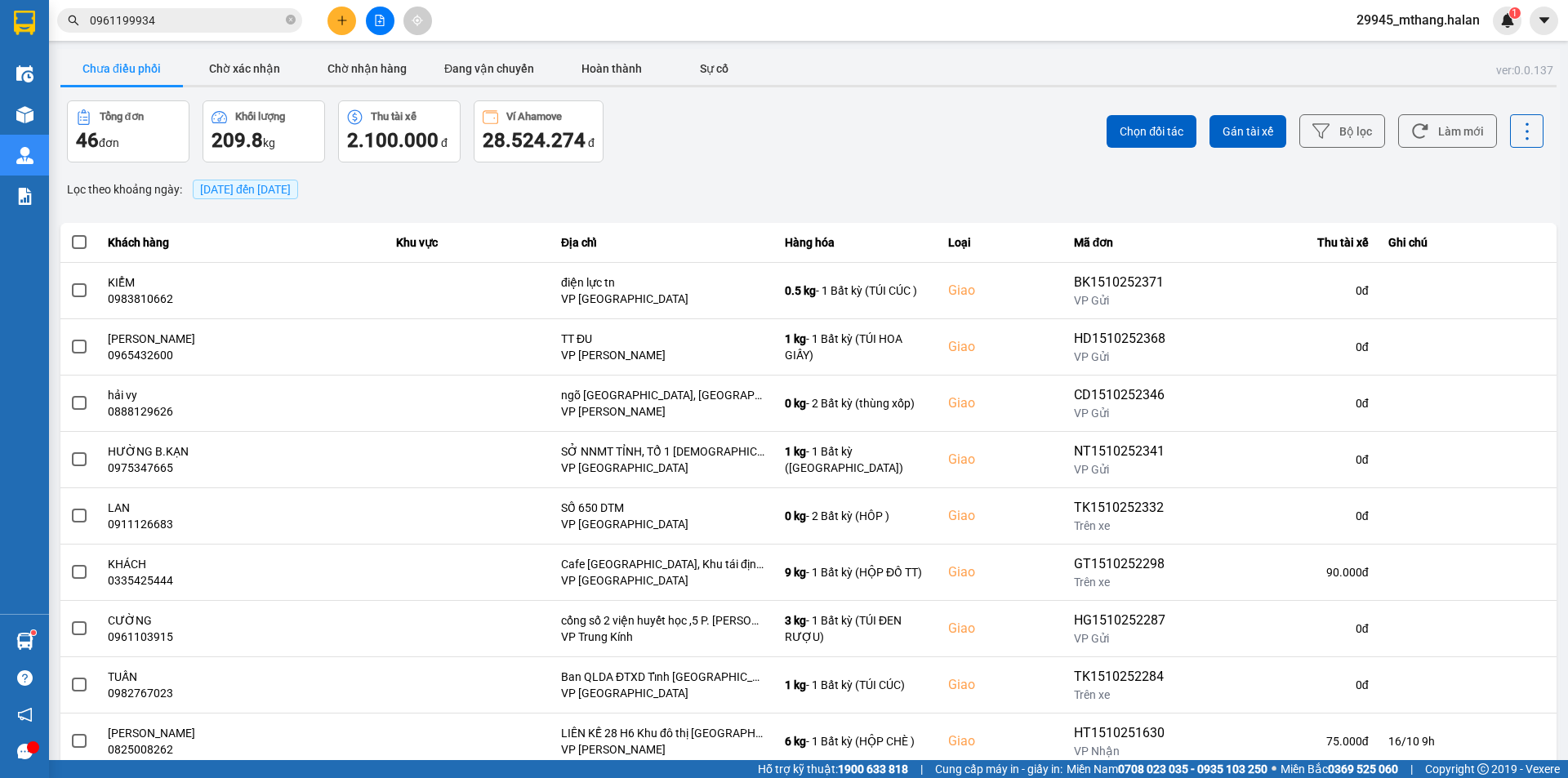
click at [171, 23] on input "0961199934" at bounding box center [186, 20] width 192 height 18
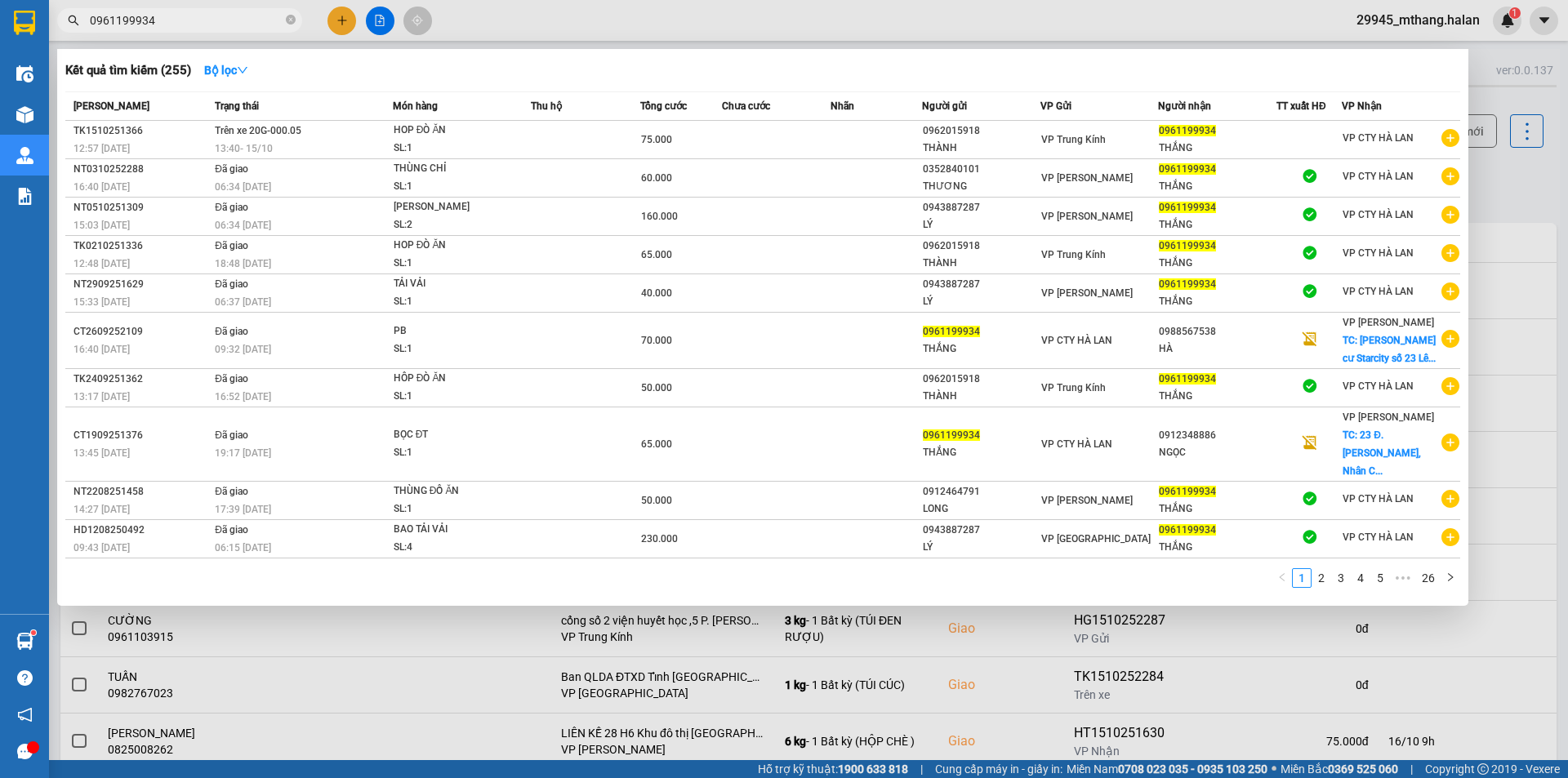
click at [171, 23] on input "0961199934" at bounding box center [186, 20] width 192 height 18
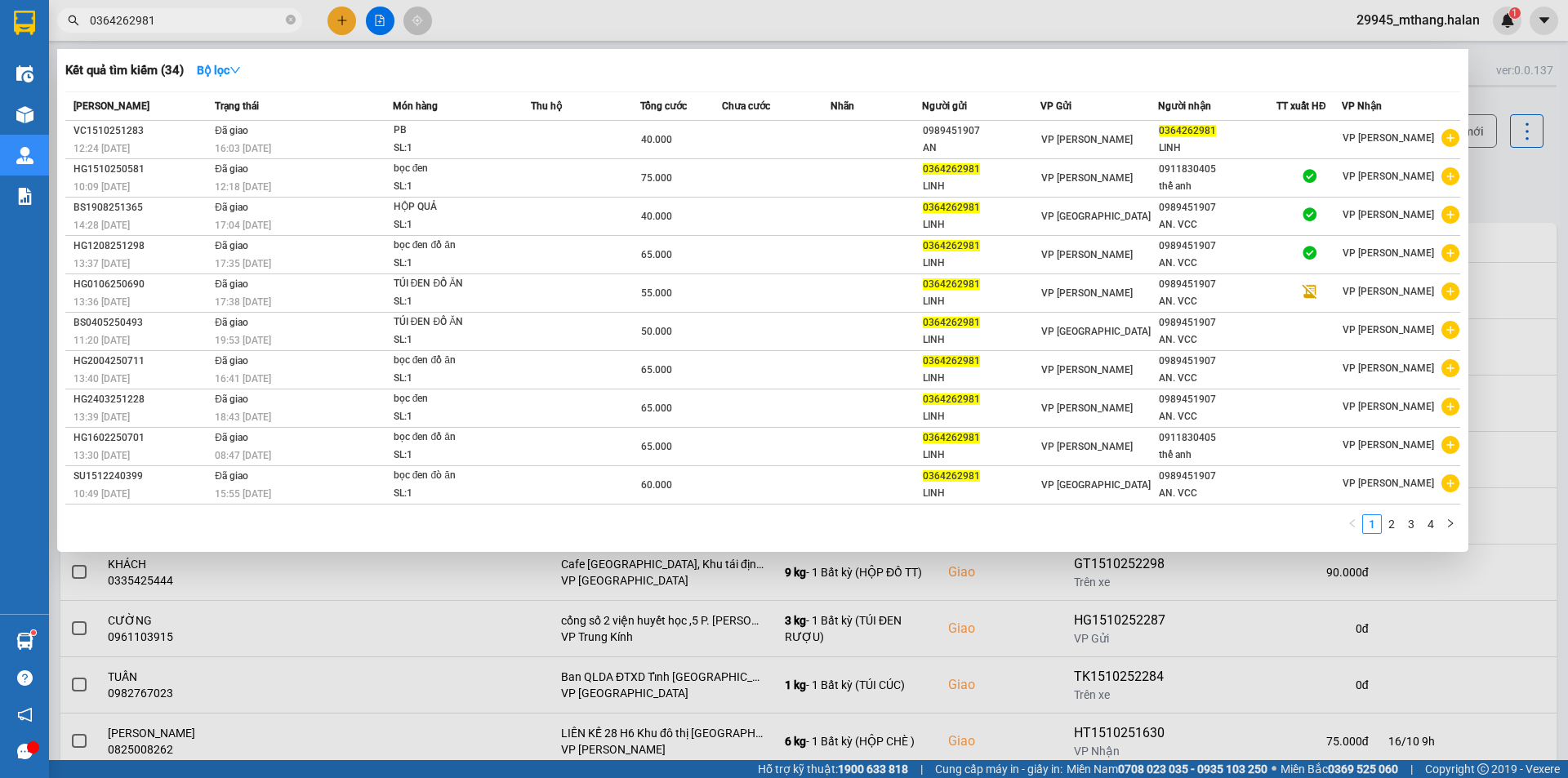
type input "0364262981"
drag, startPoint x: 1527, startPoint y: 180, endPoint x: 1489, endPoint y: 133, distance: 60.4
click at [1516, 167] on div at bounding box center [784, 389] width 1568 height 778
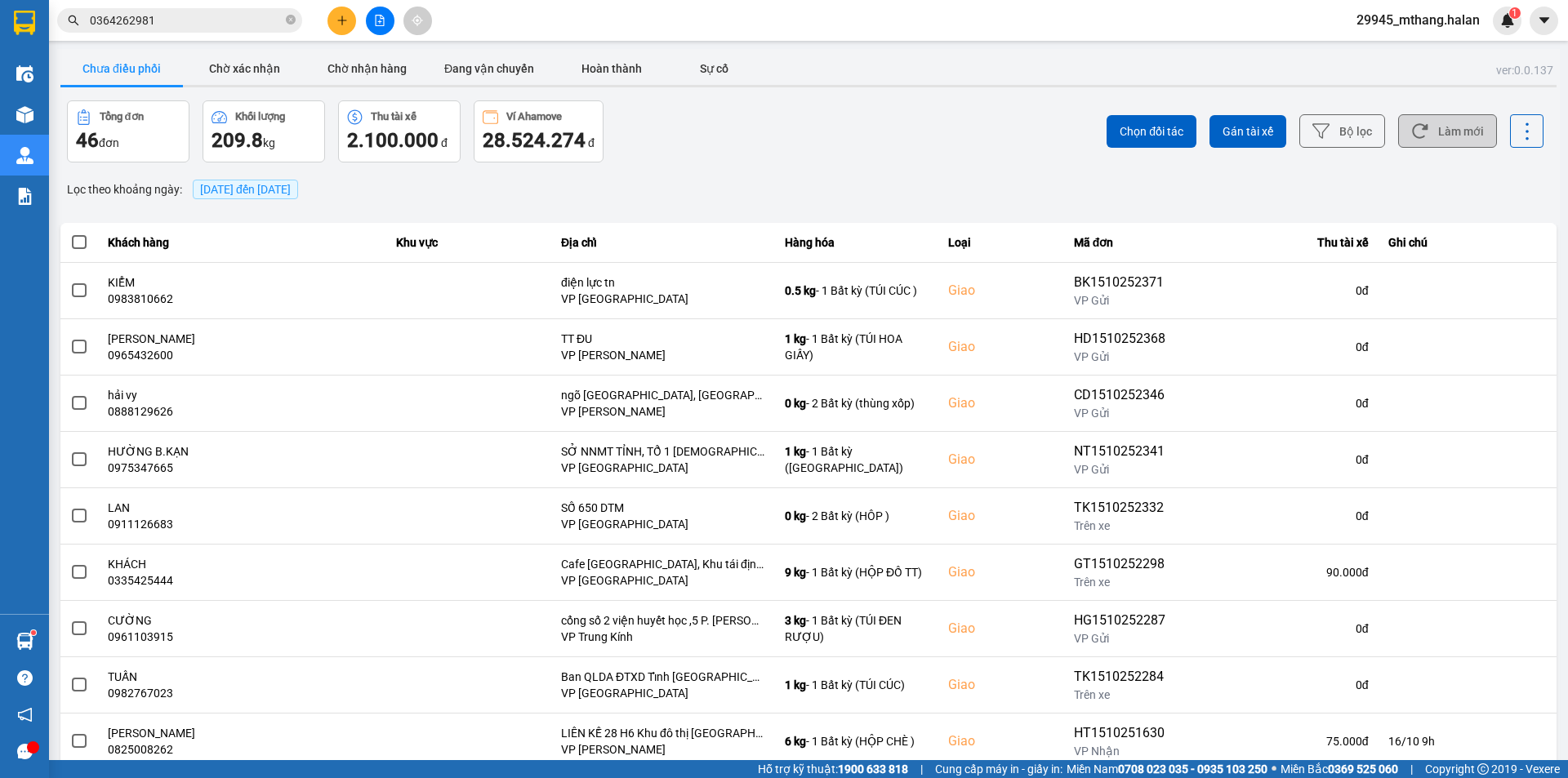
click at [1460, 131] on button "Làm mới" at bounding box center [1447, 131] width 99 height 33
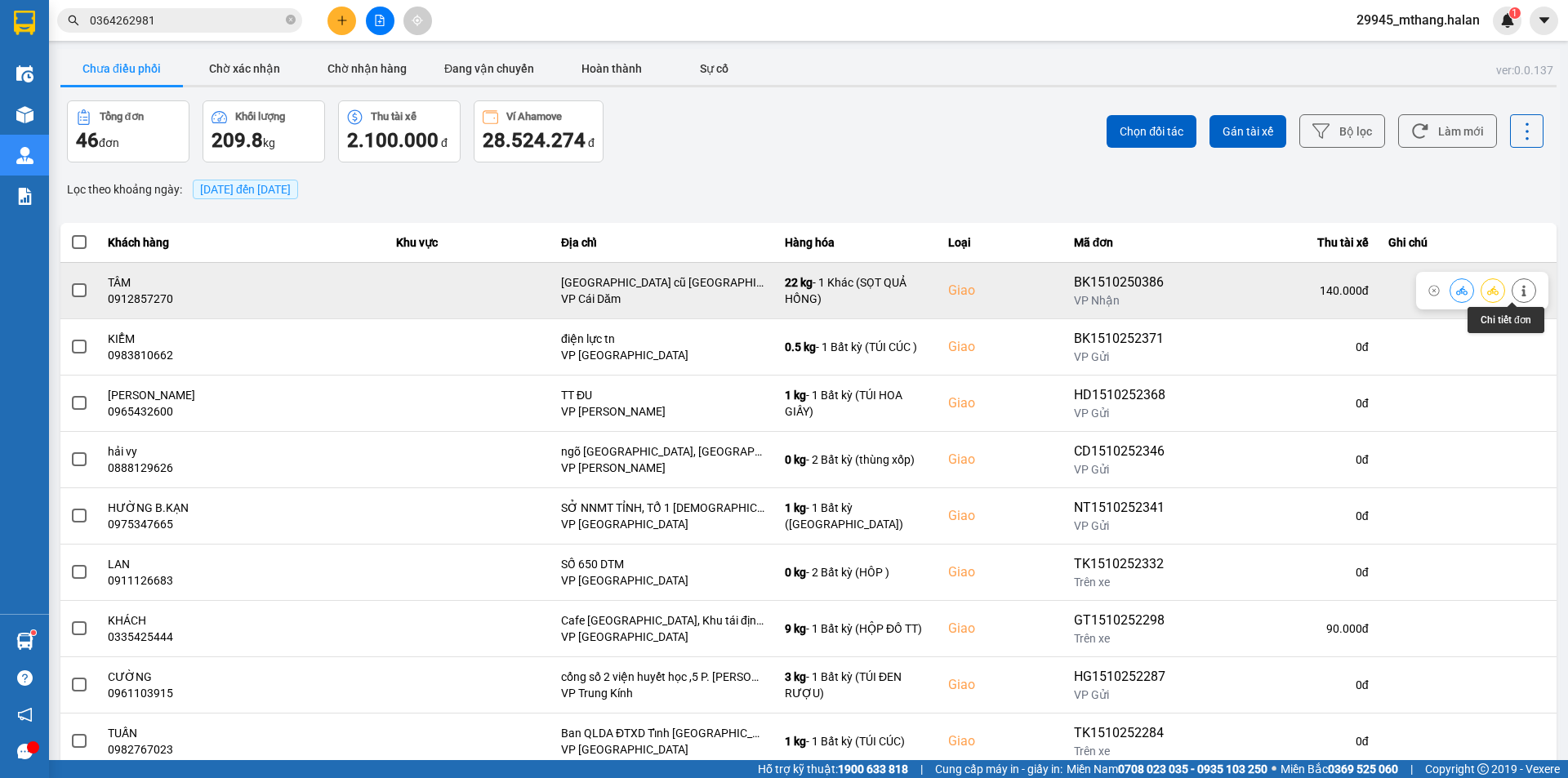
click at [1518, 291] on icon at bounding box center [1523, 290] width 11 height 11
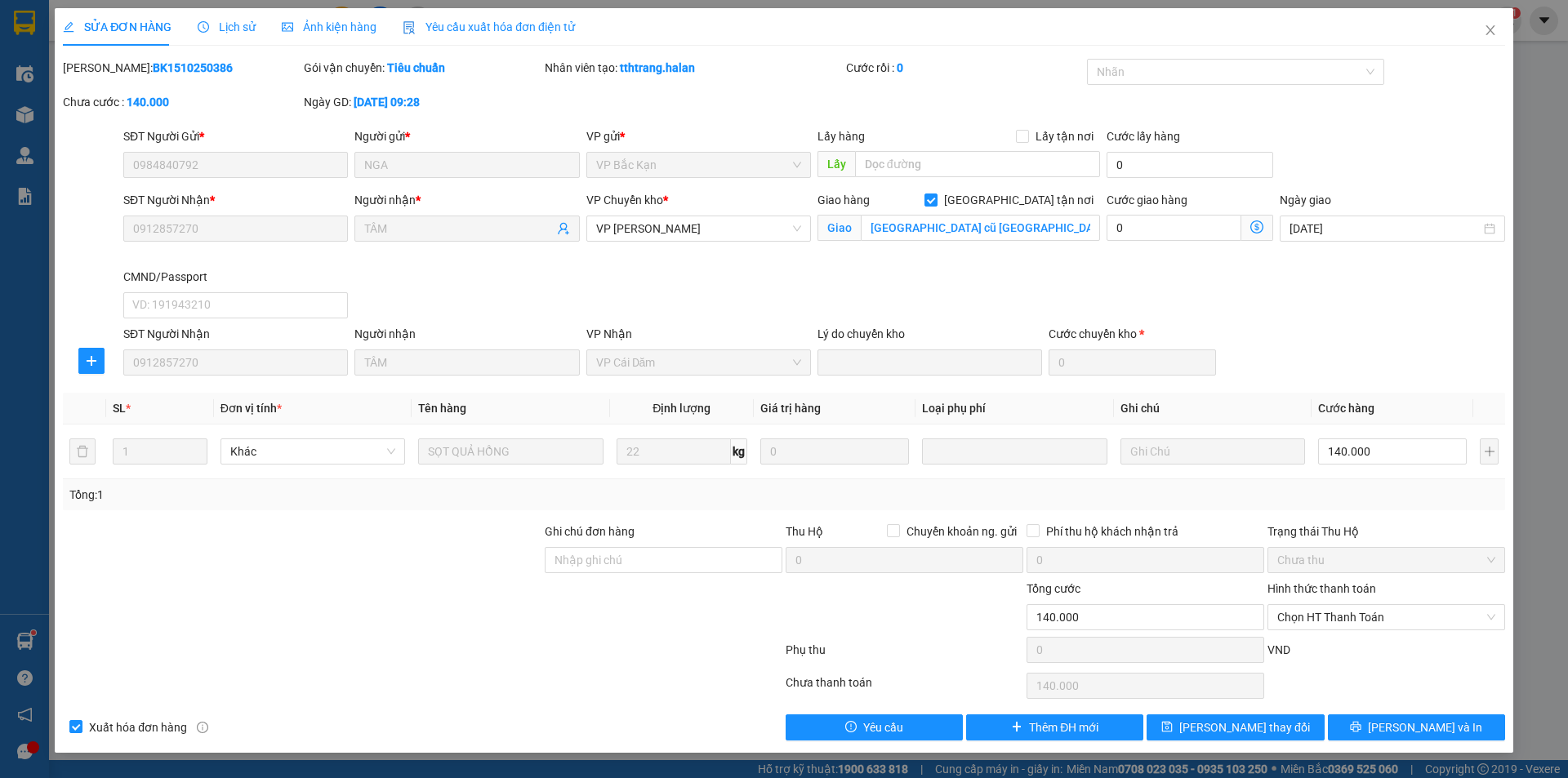
type input "0984840792"
type input "NGA"
type input "0912857270"
type input "TÂM"
checkbox input "true"
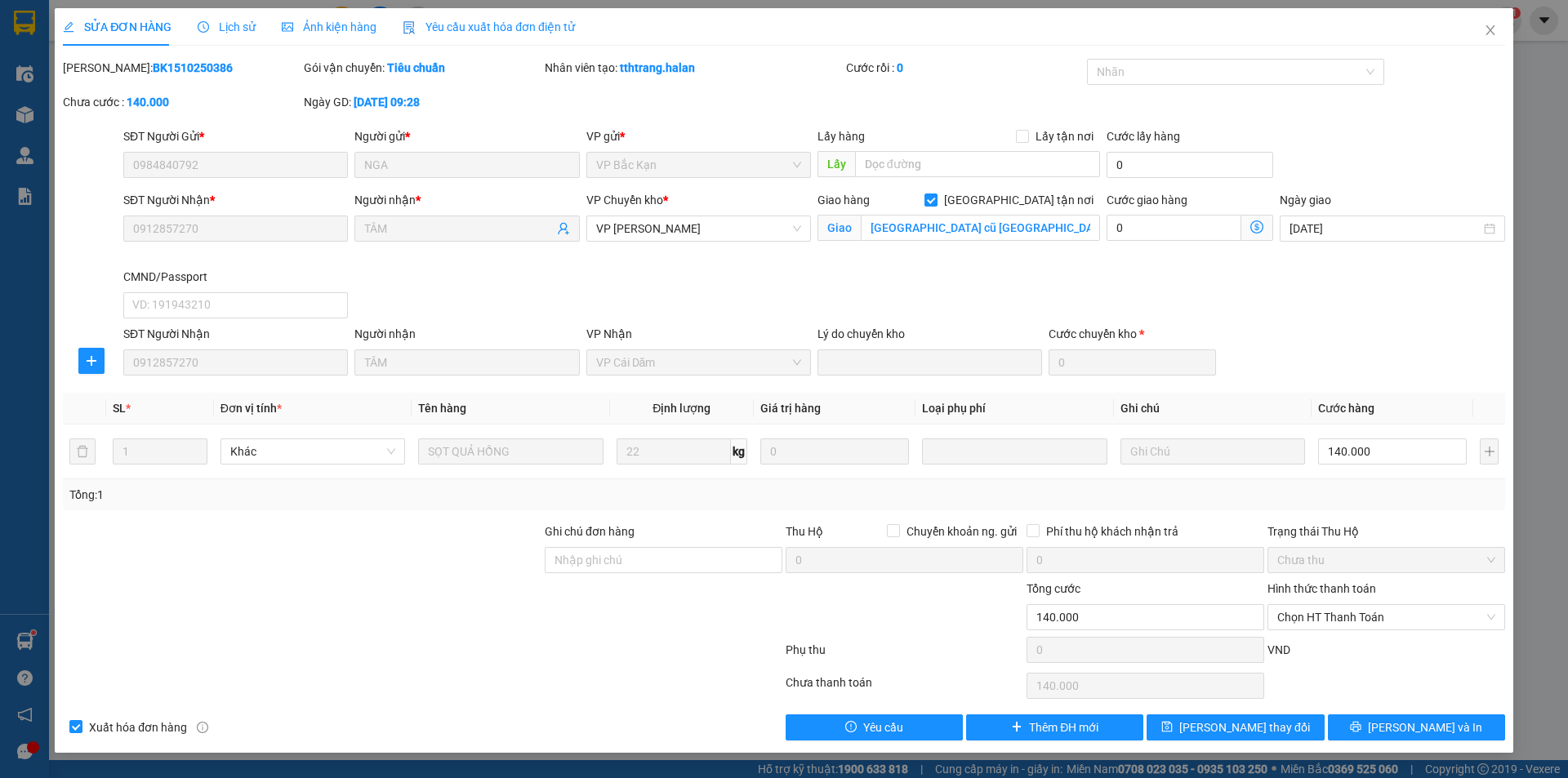
type input "bến phà cũ hòn gai số 1 yết kiêu Quảng Ninh"
type input "0"
type input "140.000"
click at [1498, 31] on span "Close" at bounding box center [1490, 31] width 46 height 46
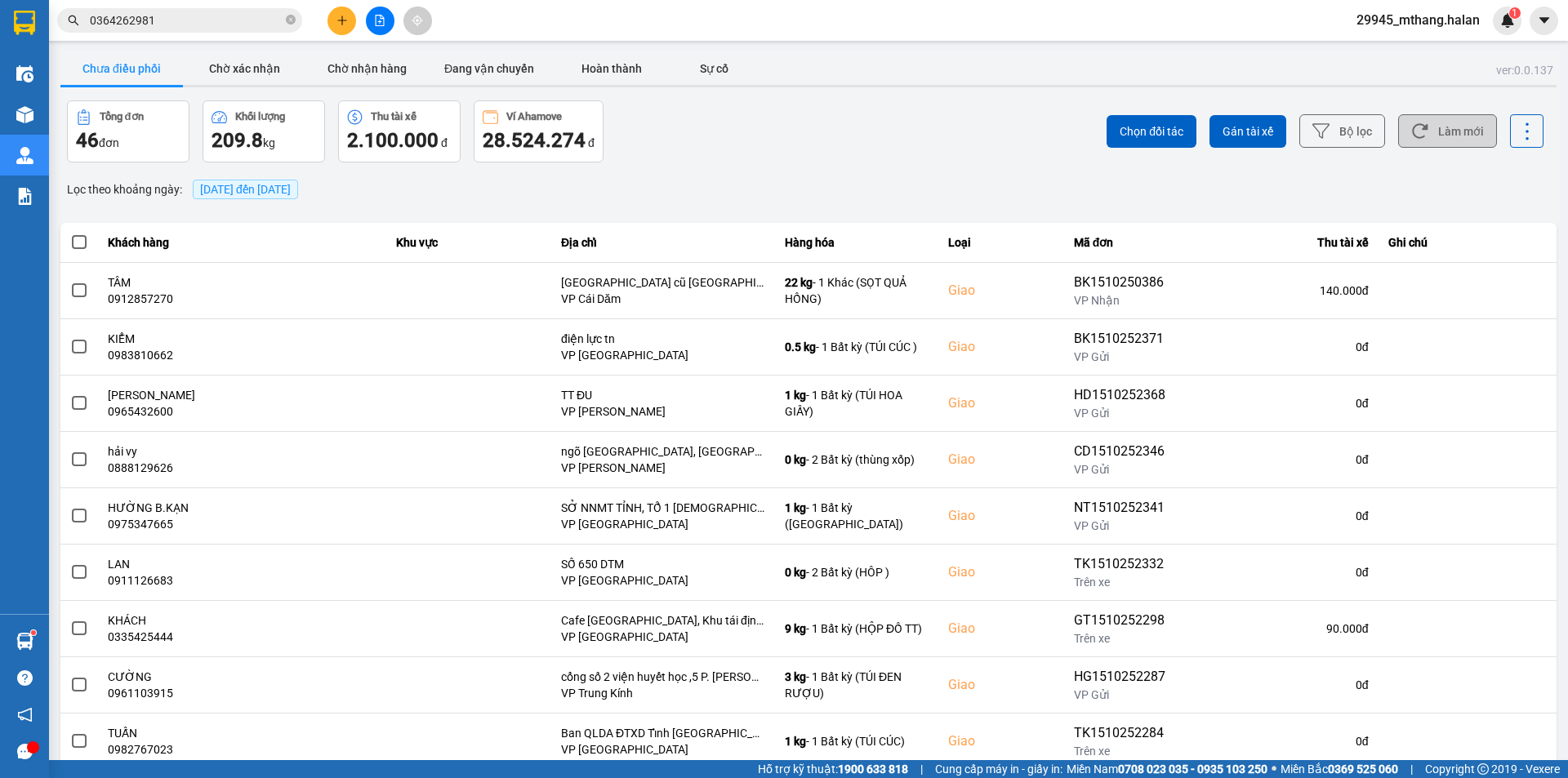
click at [1449, 125] on button "Làm mới" at bounding box center [1447, 131] width 99 height 33
click at [159, 20] on input "0364262981" at bounding box center [186, 20] width 192 height 18
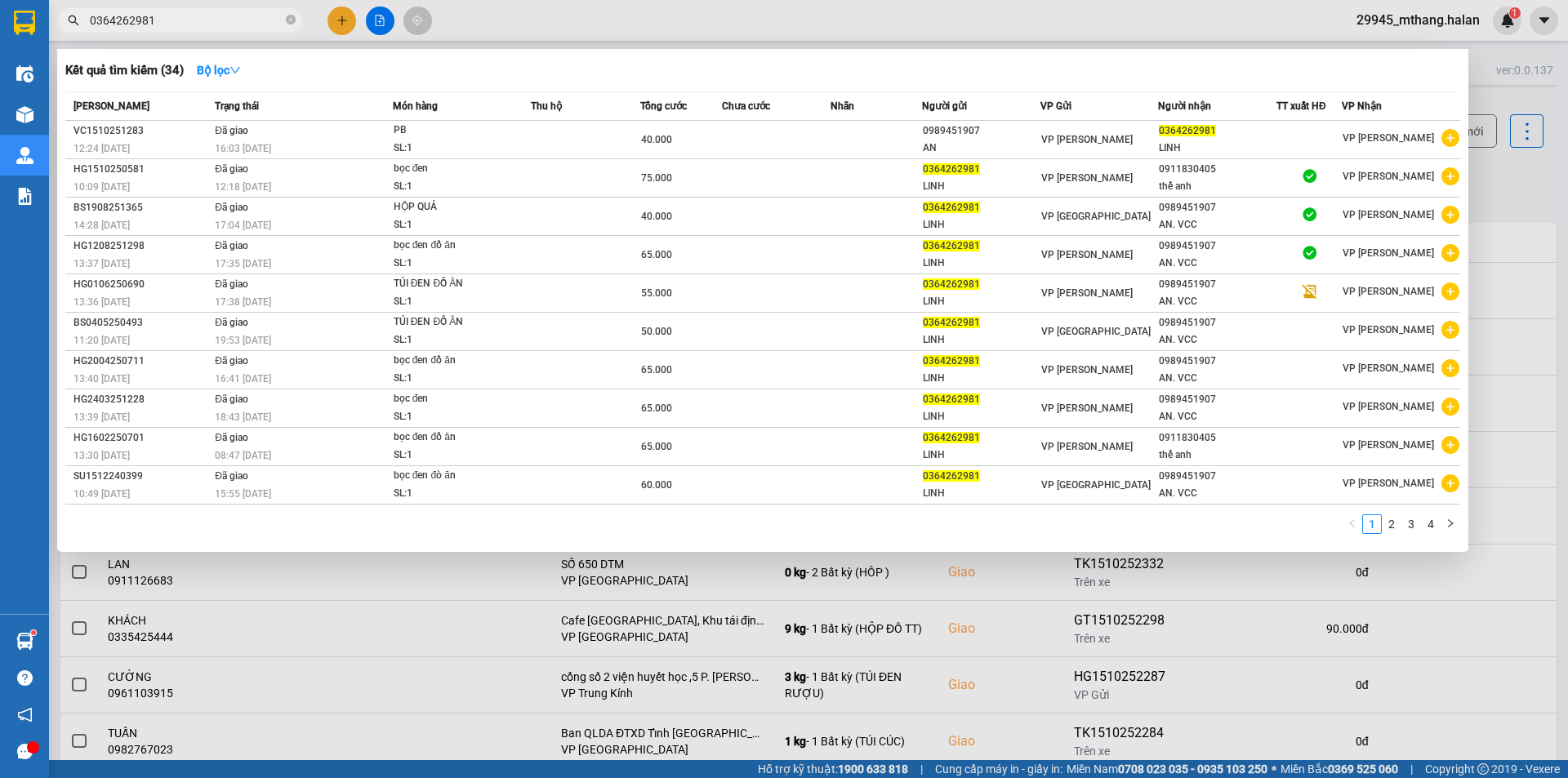
click at [159, 20] on input "0364262981" at bounding box center [186, 20] width 192 height 18
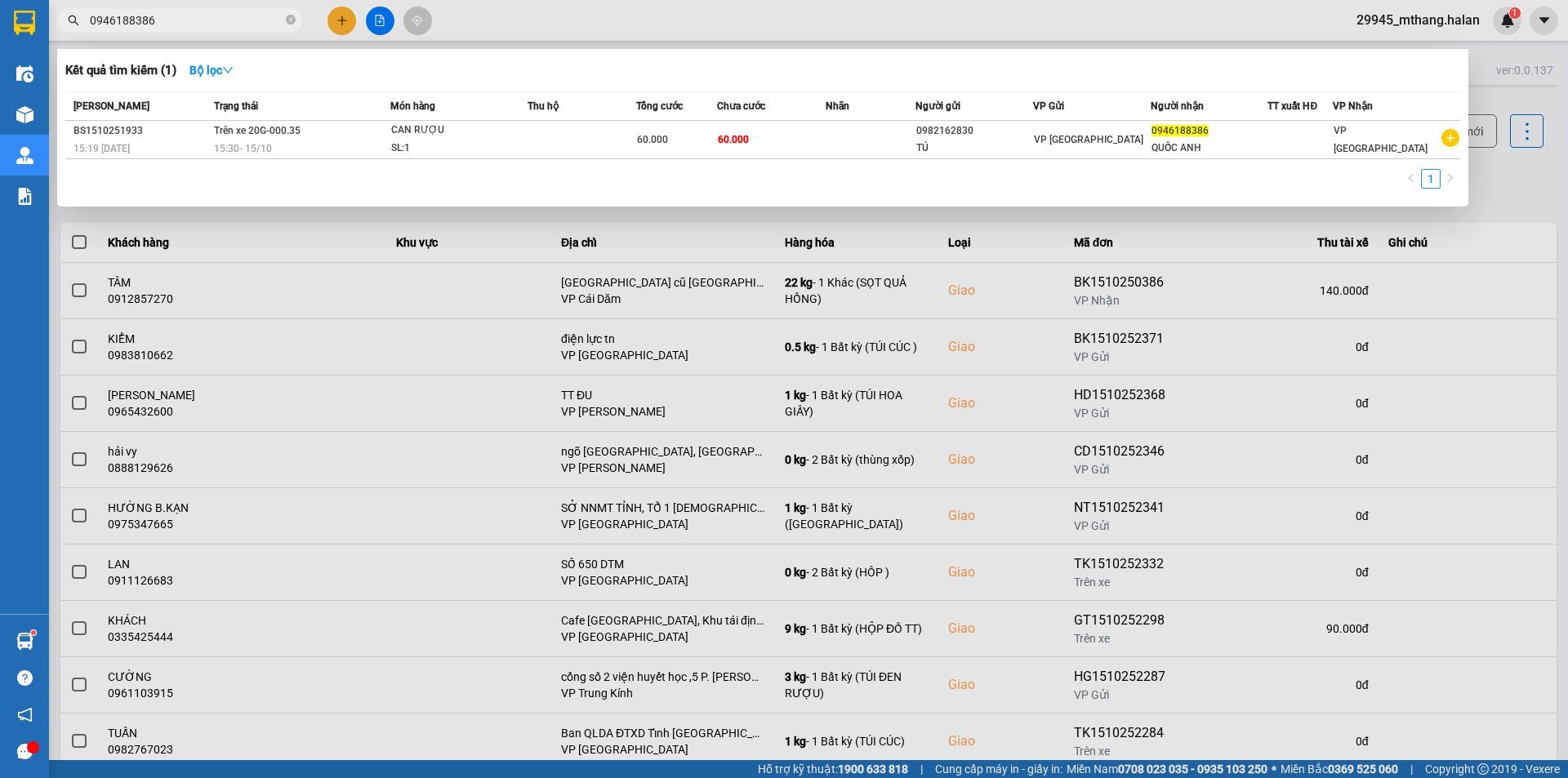
click at [176, 25] on input "0946188386" at bounding box center [186, 20] width 192 height 18
click at [198, 23] on input "1510252016" at bounding box center [186, 20] width 192 height 18
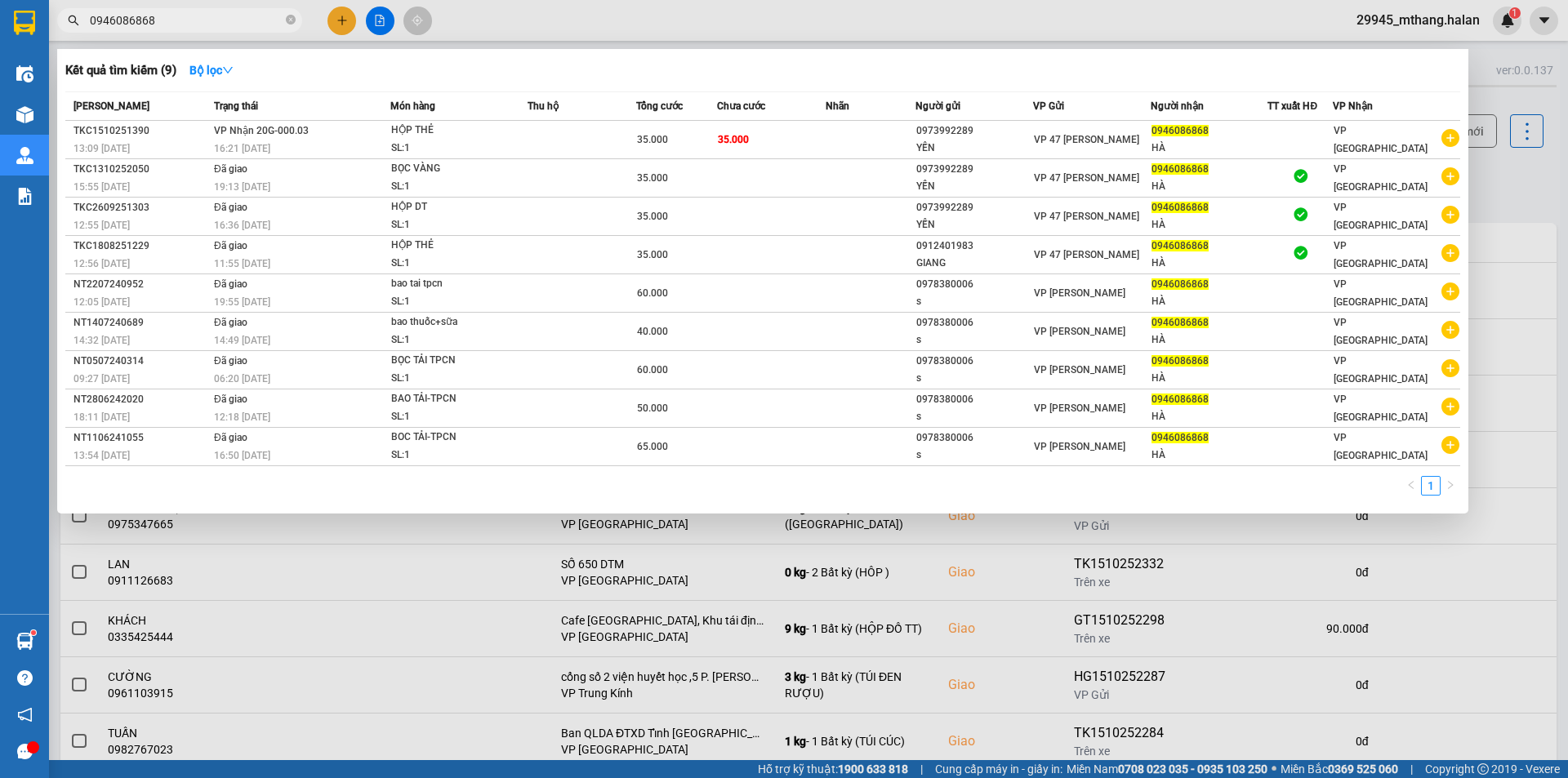
type input "0946086868"
click at [1516, 192] on div at bounding box center [784, 389] width 1568 height 778
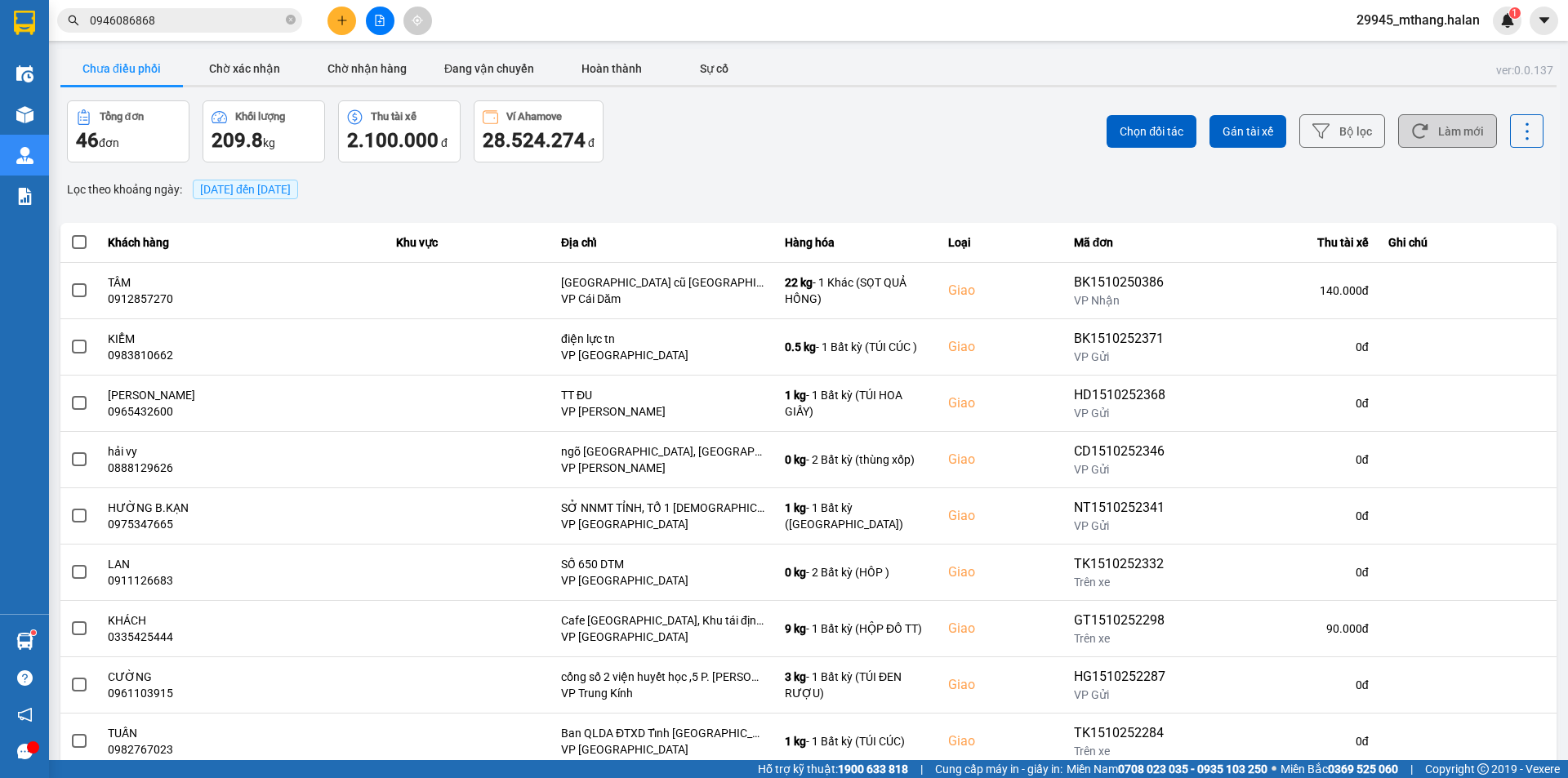
click at [1447, 137] on button "Làm mới" at bounding box center [1447, 131] width 99 height 33
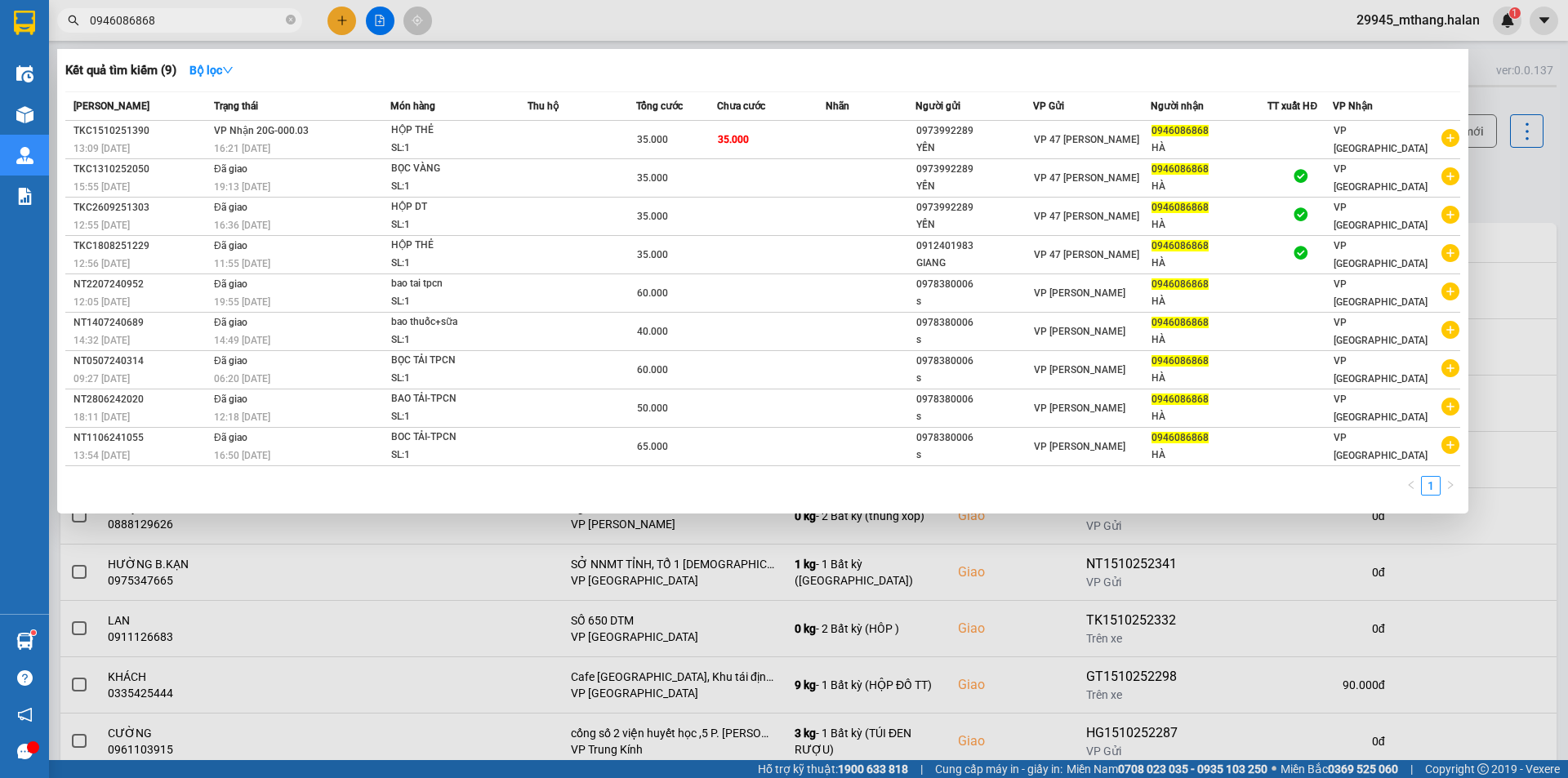
click at [171, 17] on input "0946086868" at bounding box center [186, 20] width 192 height 18
click at [1521, 157] on div at bounding box center [784, 389] width 1568 height 778
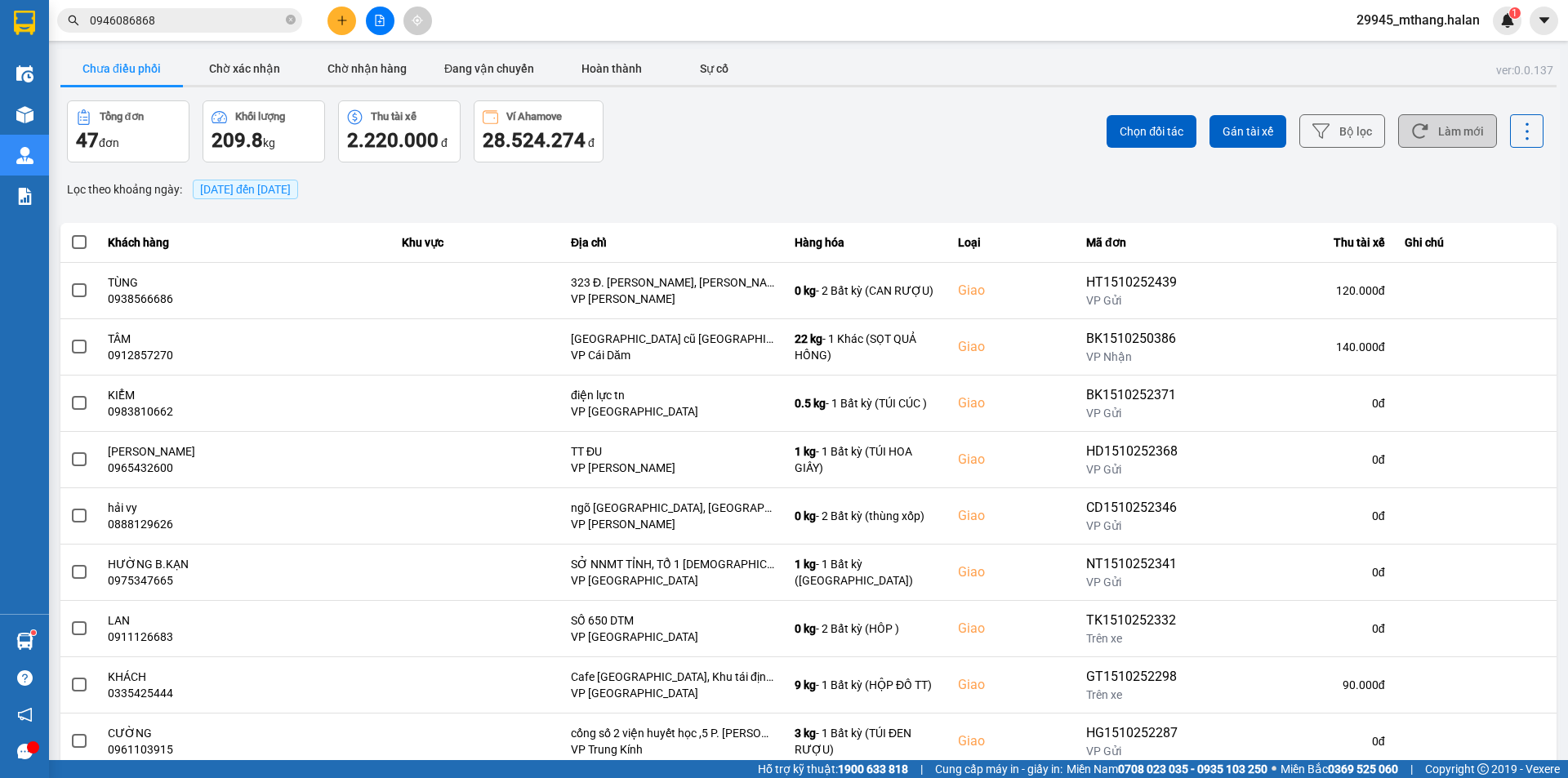
click at [1464, 134] on button "Làm mới" at bounding box center [1447, 131] width 99 height 33
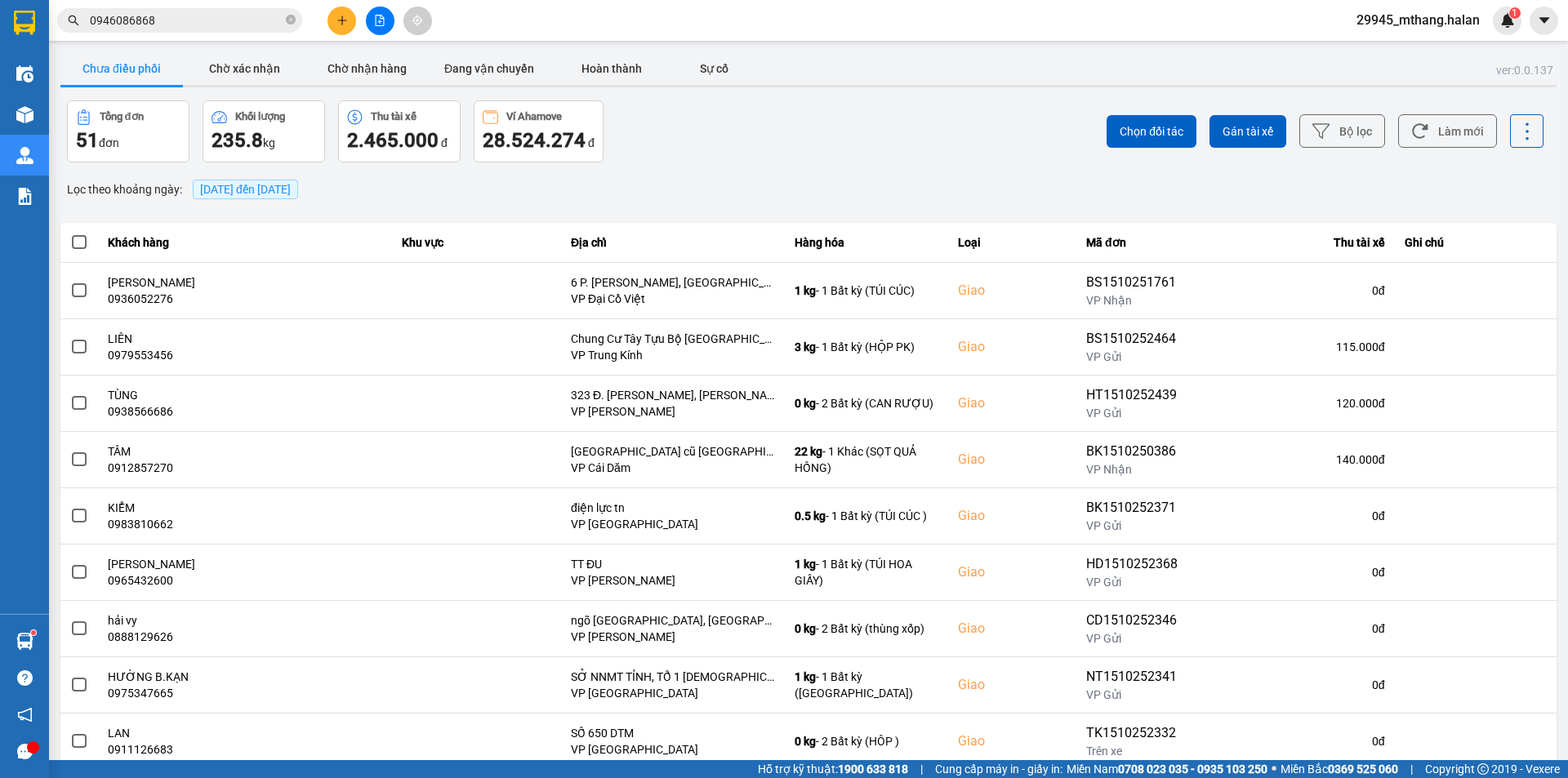
drag, startPoint x: 673, startPoint y: 150, endPoint x: 683, endPoint y: 150, distance: 10.0
click at [675, 150] on div "Tổng đơn 51 đơn Khối lượng 235.8 kg Thu tài xế 2.465.000 đ Ví Ahamove 28.524.27…" at bounding box center [436, 131] width 738 height 62
click at [1447, 133] on button "Làm mới" at bounding box center [1447, 131] width 99 height 33
click at [655, 145] on div "Tổng đơn 51 đơn Khối lượng 235.8 kg Thu tài xế 2.465.000 đ Ví Ahamove 28.524.27…" at bounding box center [436, 131] width 738 height 62
click at [1433, 125] on button "Làm mới" at bounding box center [1447, 131] width 99 height 33
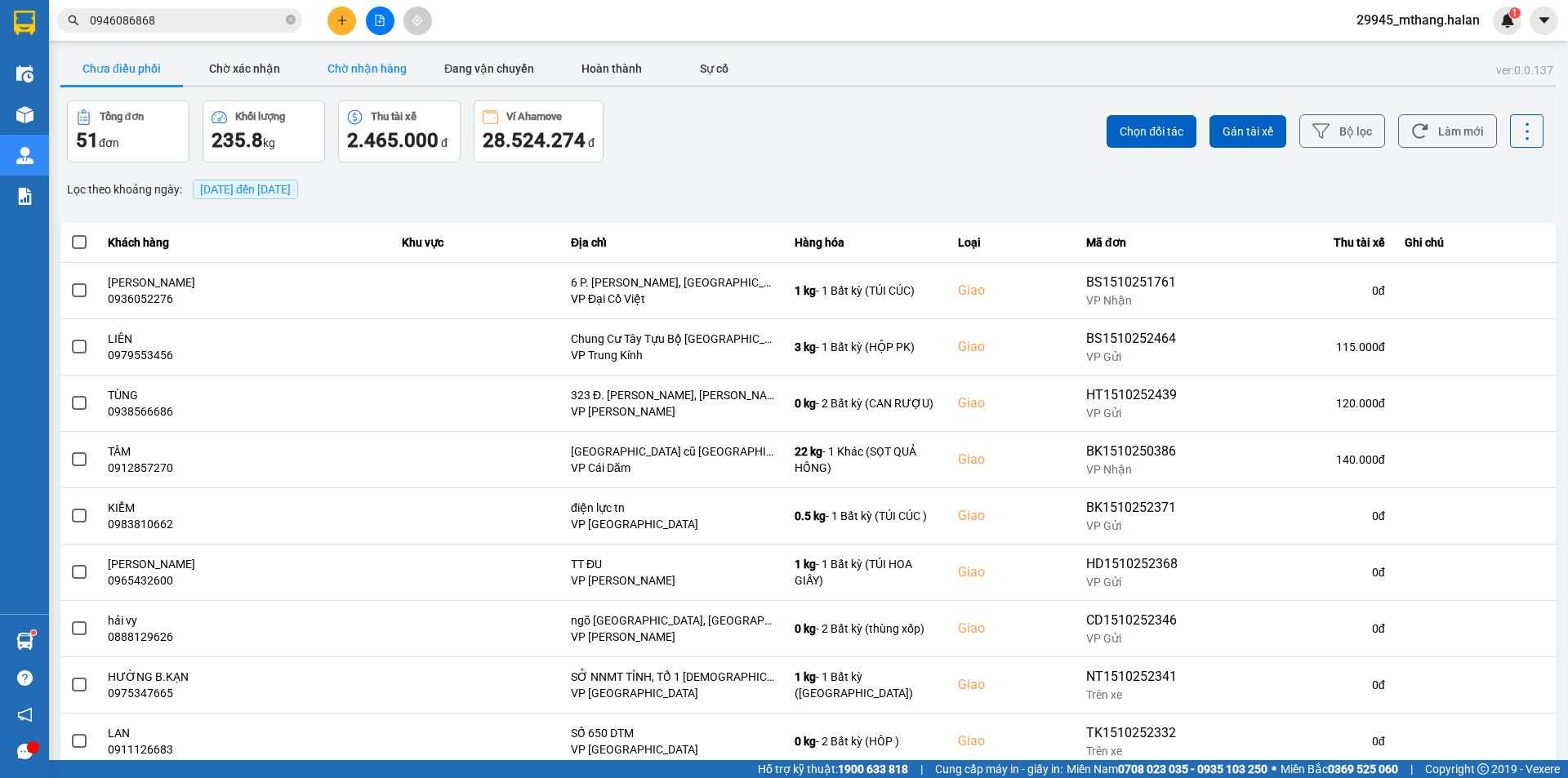
click at [371, 70] on button "Chờ nhận hàng" at bounding box center [367, 69] width 123 height 33
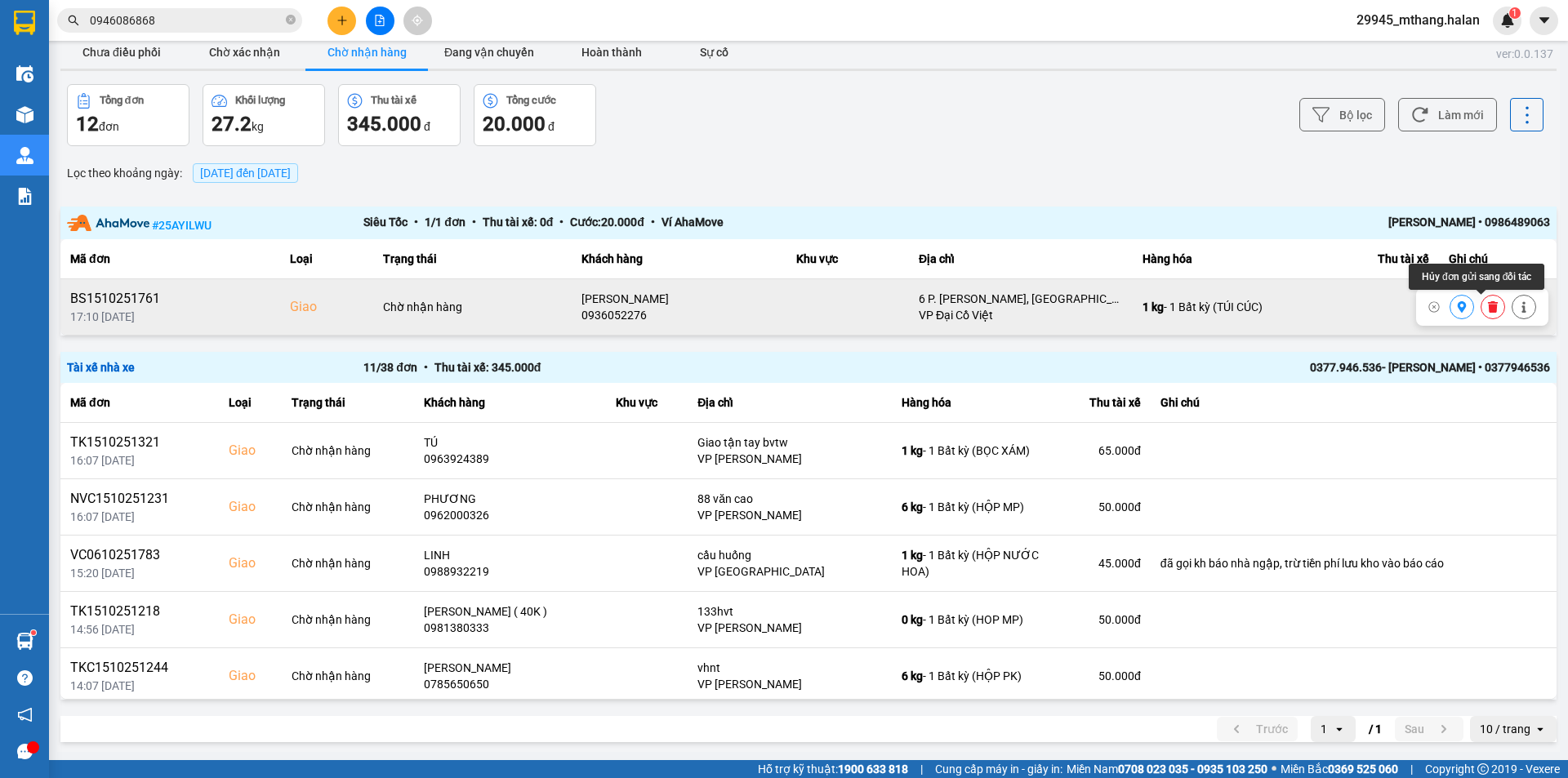
click at [1487, 308] on icon at bounding box center [1492, 307] width 11 height 11
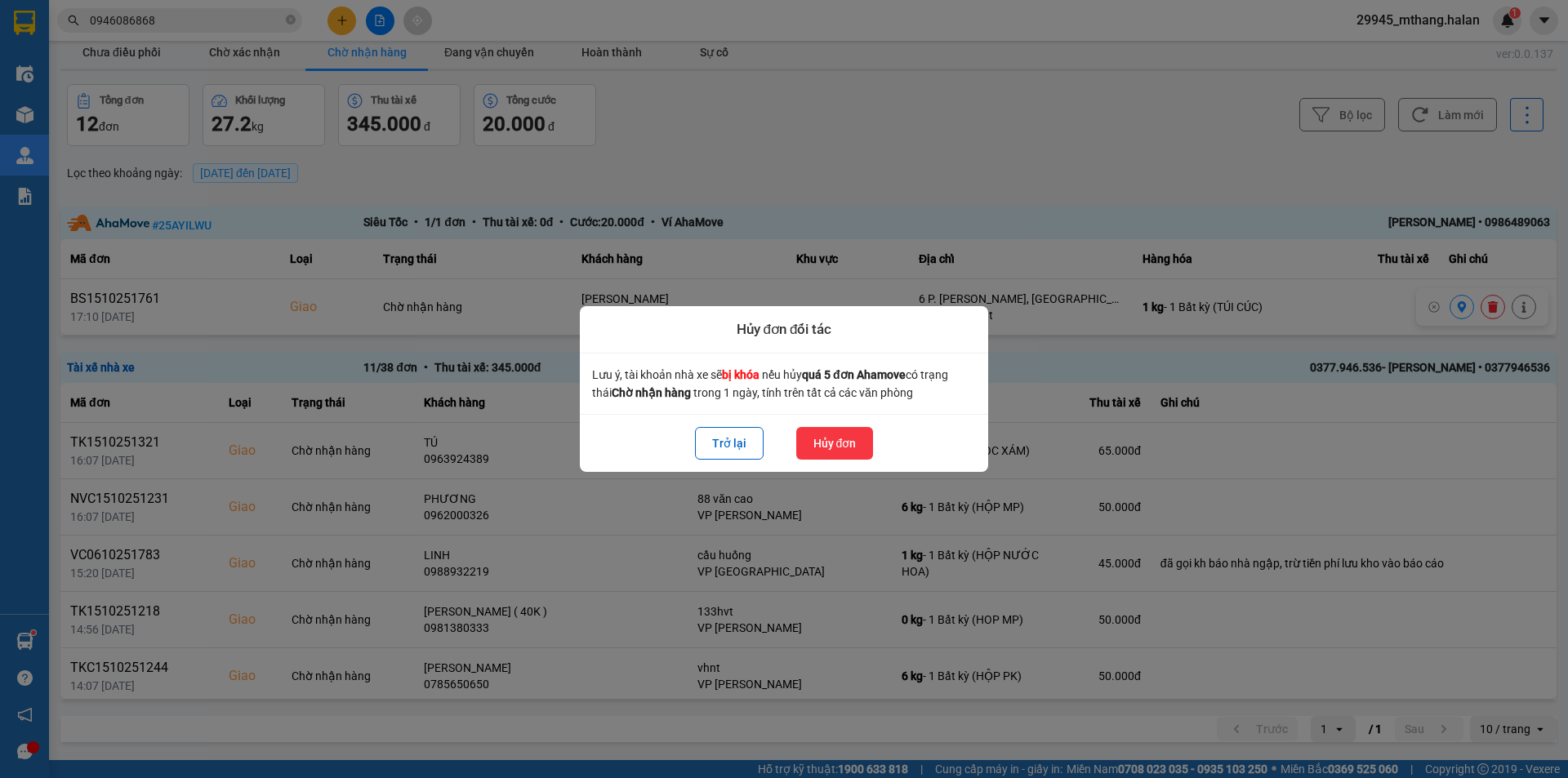
click at [857, 437] on button "Hủy đơn" at bounding box center [835, 443] width 77 height 33
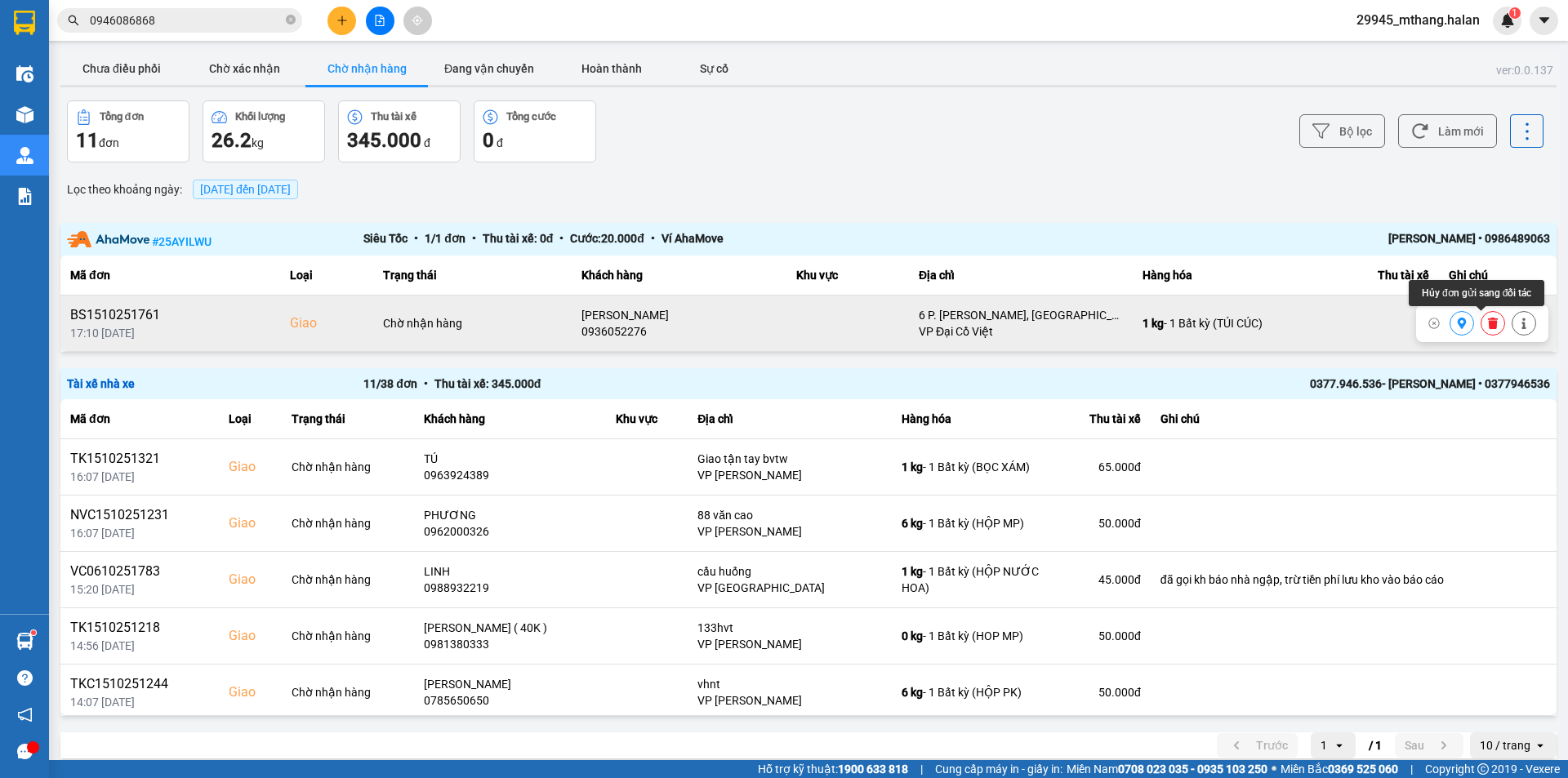
click at [1488, 322] on icon at bounding box center [1492, 323] width 9 height 11
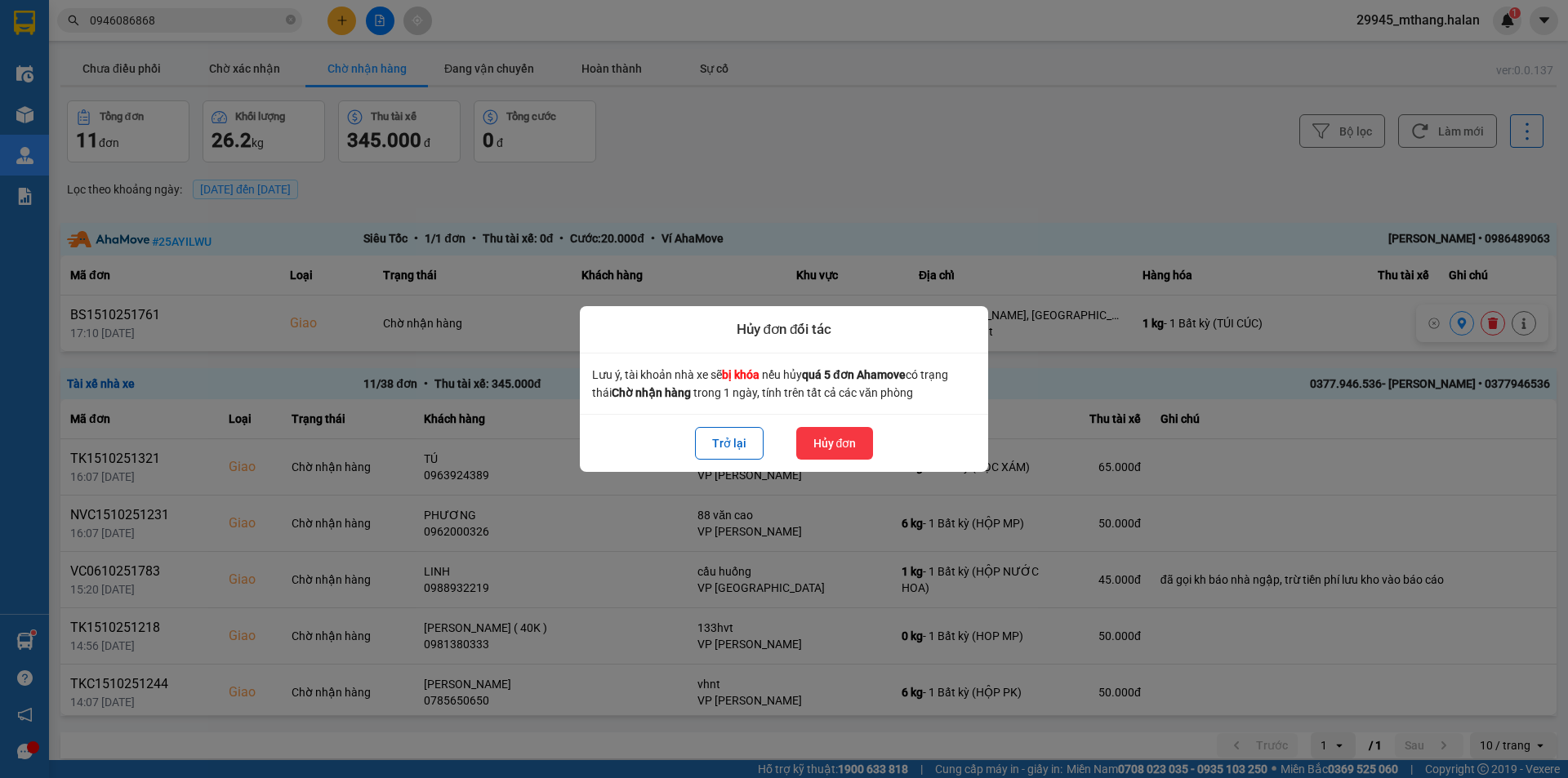
click at [849, 440] on button "Hủy đơn" at bounding box center [835, 443] width 77 height 33
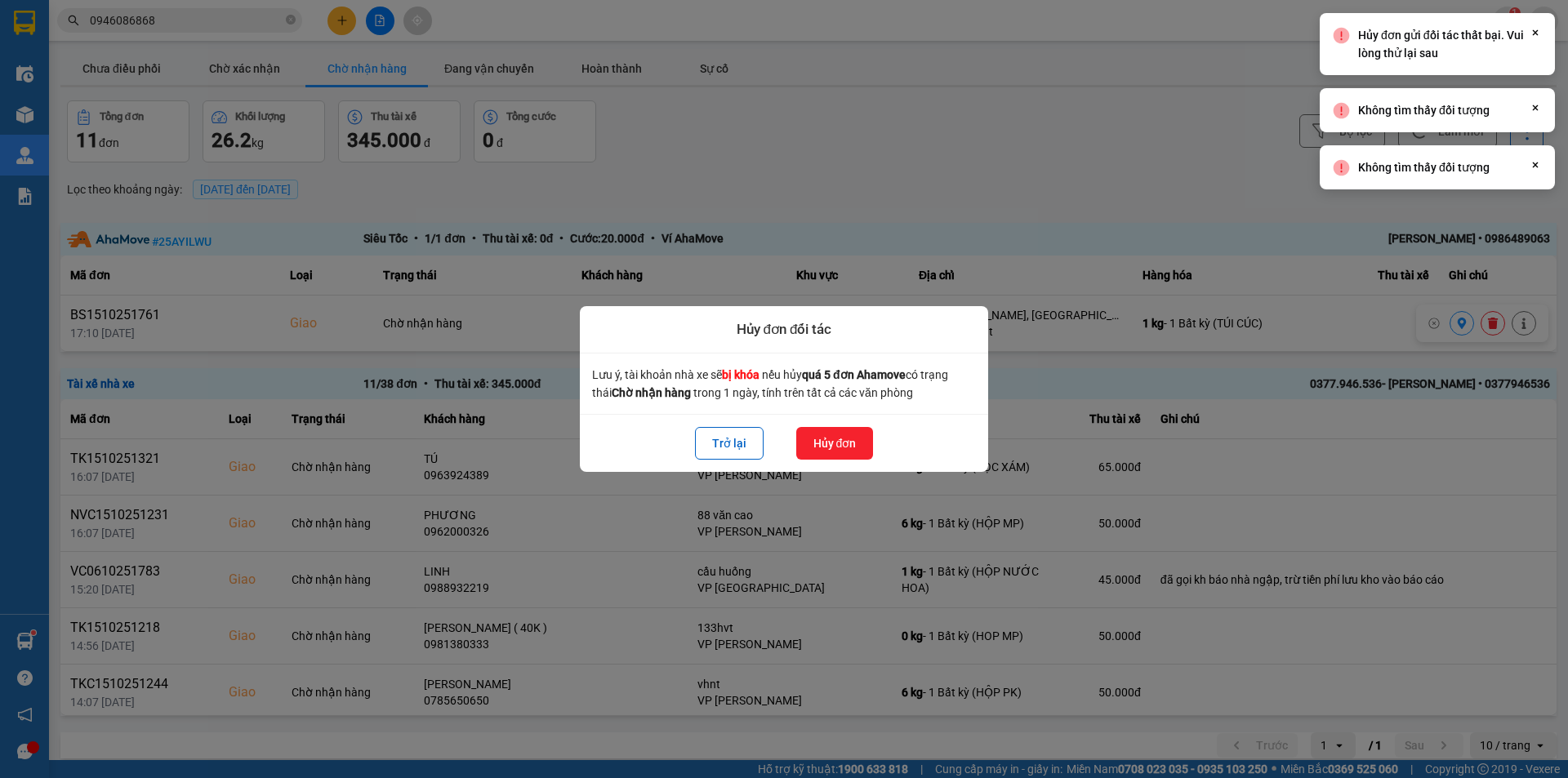
drag, startPoint x: 1161, startPoint y: 136, endPoint x: 1383, endPoint y: 170, distance: 224.6
click at [1164, 136] on div at bounding box center [784, 389] width 1568 height 778
drag, startPoint x: 1285, startPoint y: 210, endPoint x: 940, endPoint y: 352, distance: 373.1
click at [1268, 214] on div at bounding box center [784, 389] width 1568 height 778
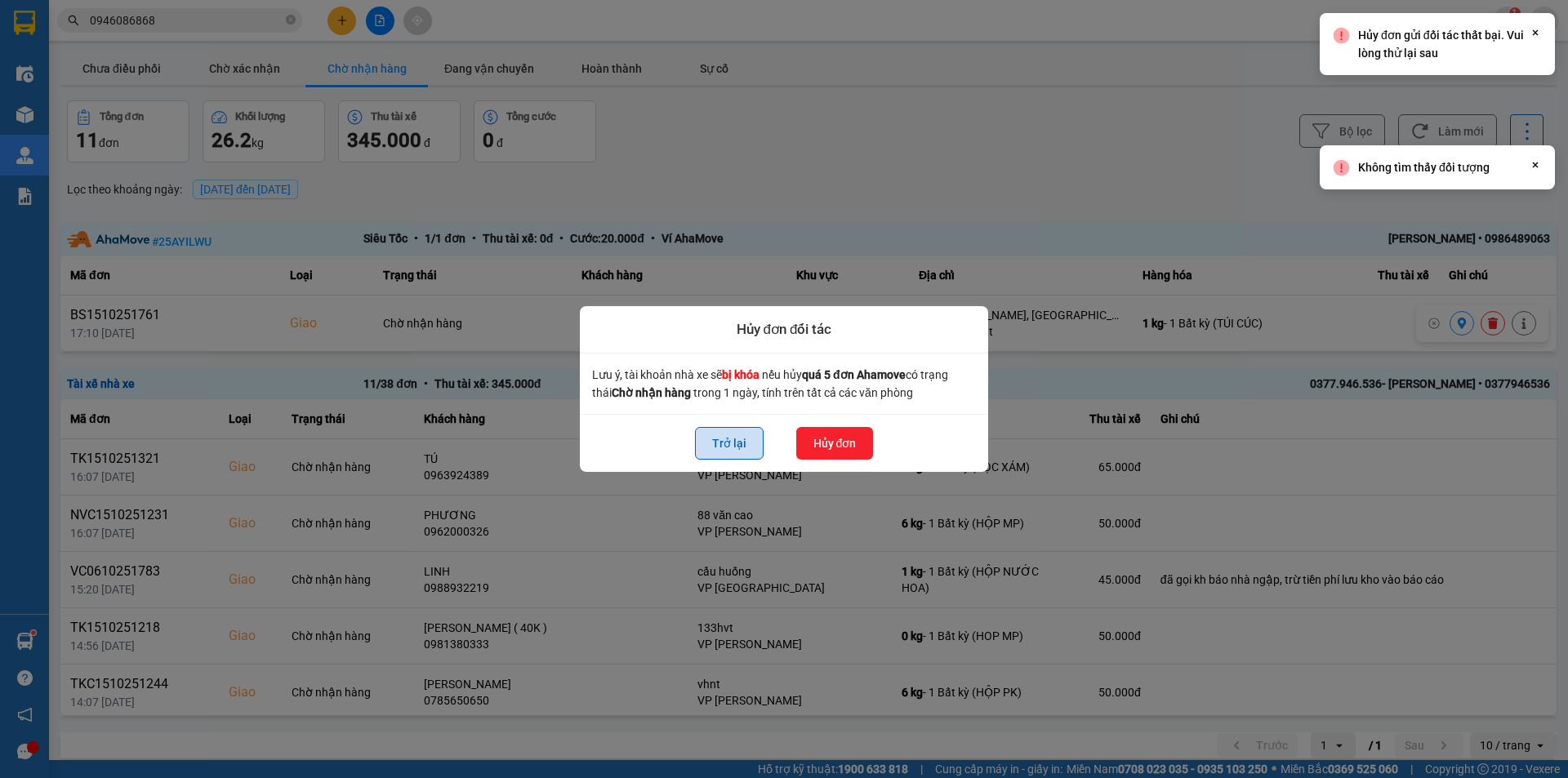
click at [721, 444] on button "Trở lại" at bounding box center [729, 443] width 69 height 33
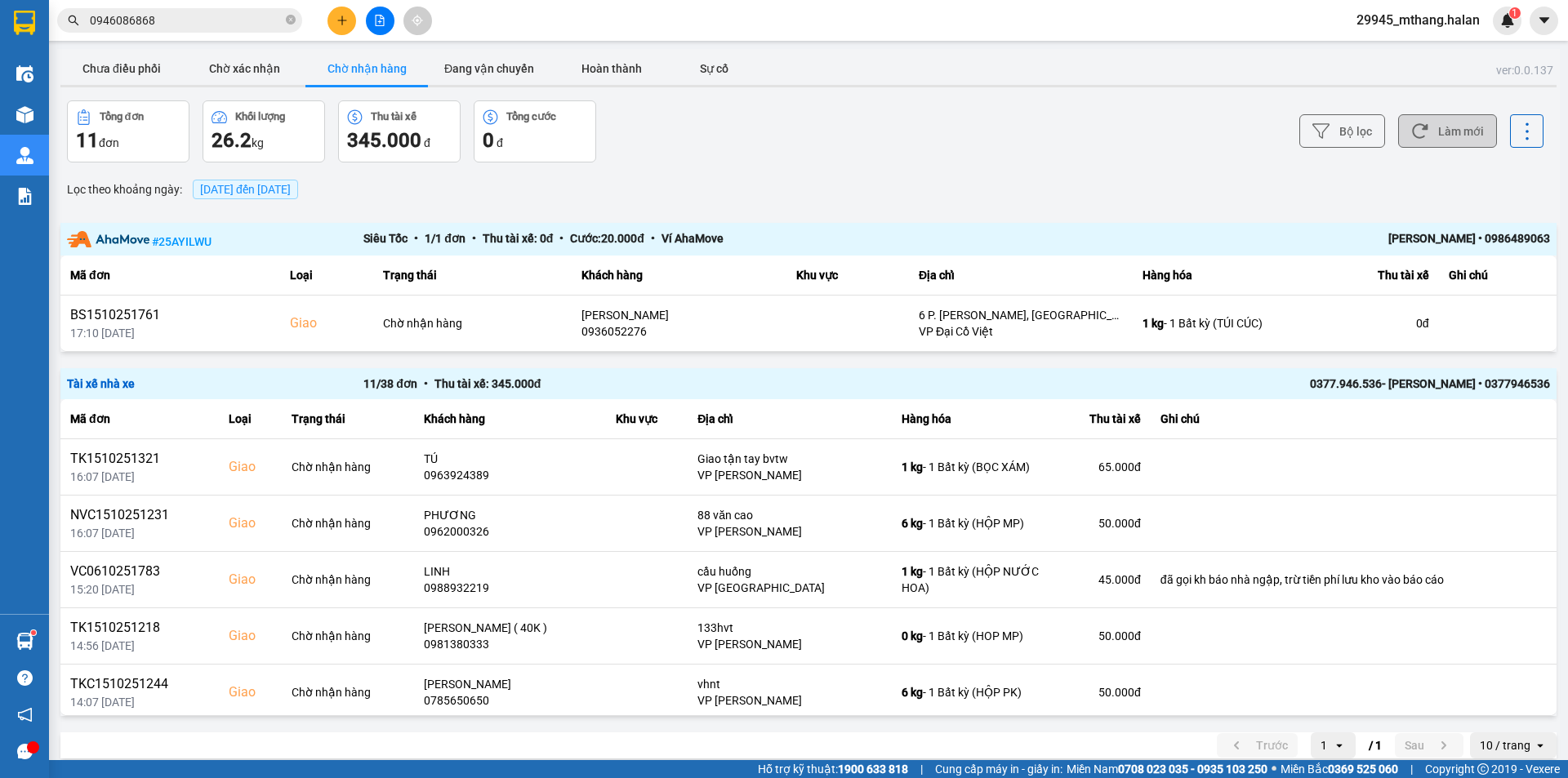
click at [1428, 134] on button "Làm mới" at bounding box center [1447, 131] width 99 height 33
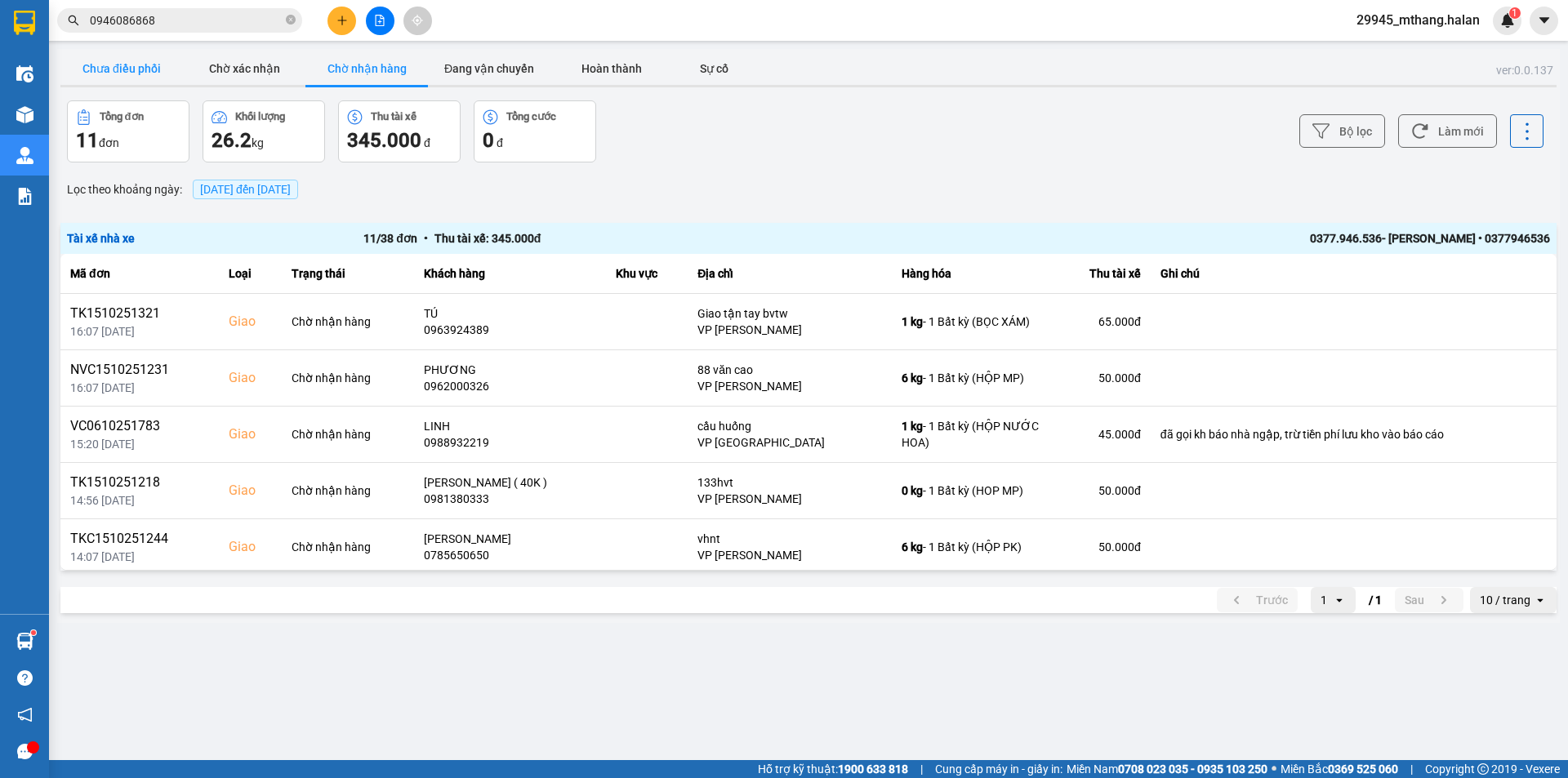
click at [129, 69] on button "Chưa điều phối" at bounding box center [121, 69] width 123 height 33
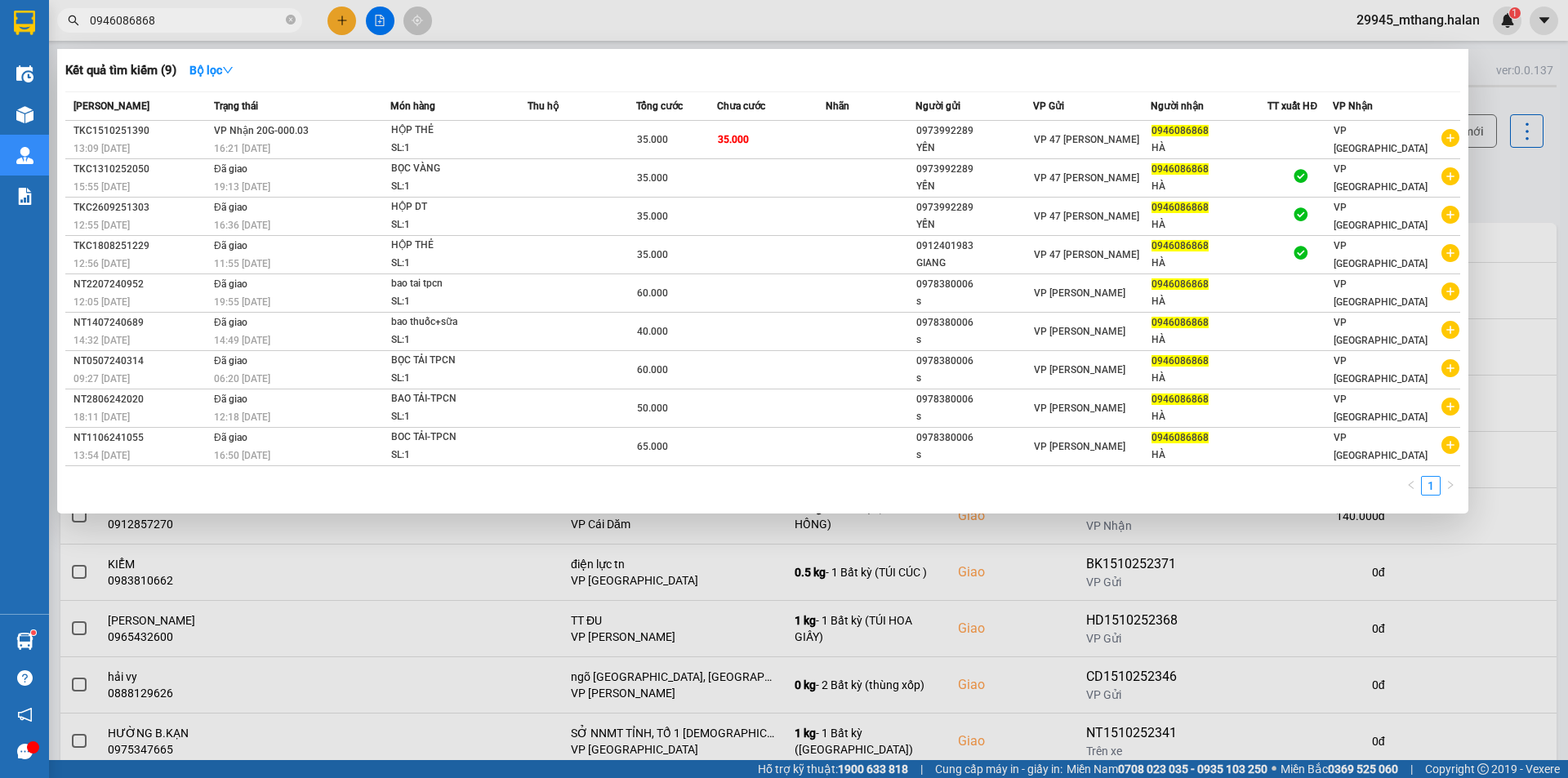
click at [192, 30] on span "0946086868" at bounding box center [179, 21] width 245 height 25
click at [1514, 184] on div at bounding box center [784, 389] width 1568 height 778
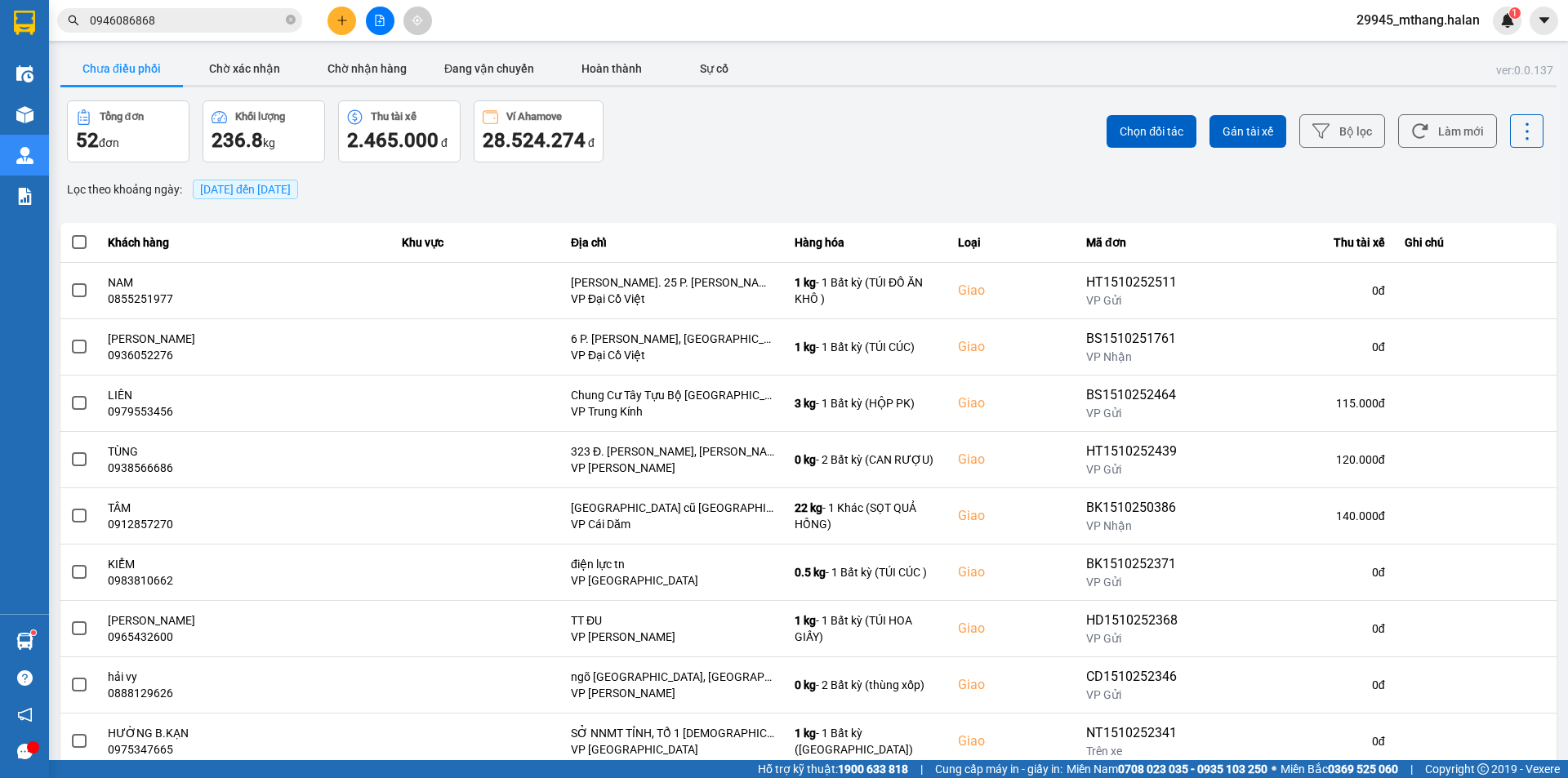
drag, startPoint x: 1428, startPoint y: 131, endPoint x: 1475, endPoint y: 88, distance: 63.7
click at [1429, 131] on button "Làm mới" at bounding box center [1447, 131] width 99 height 33
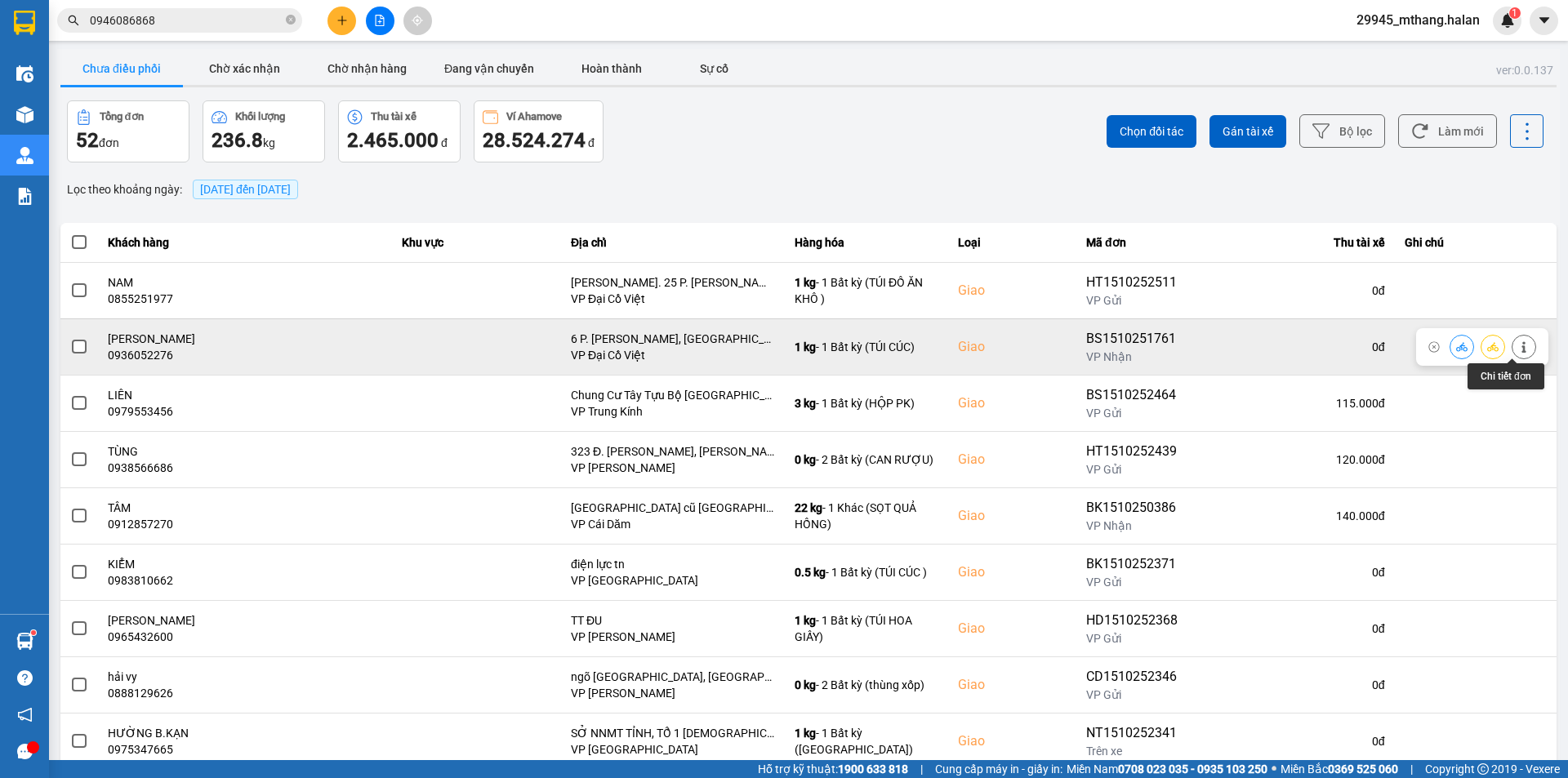
click at [1518, 351] on icon at bounding box center [1523, 347] width 11 height 11
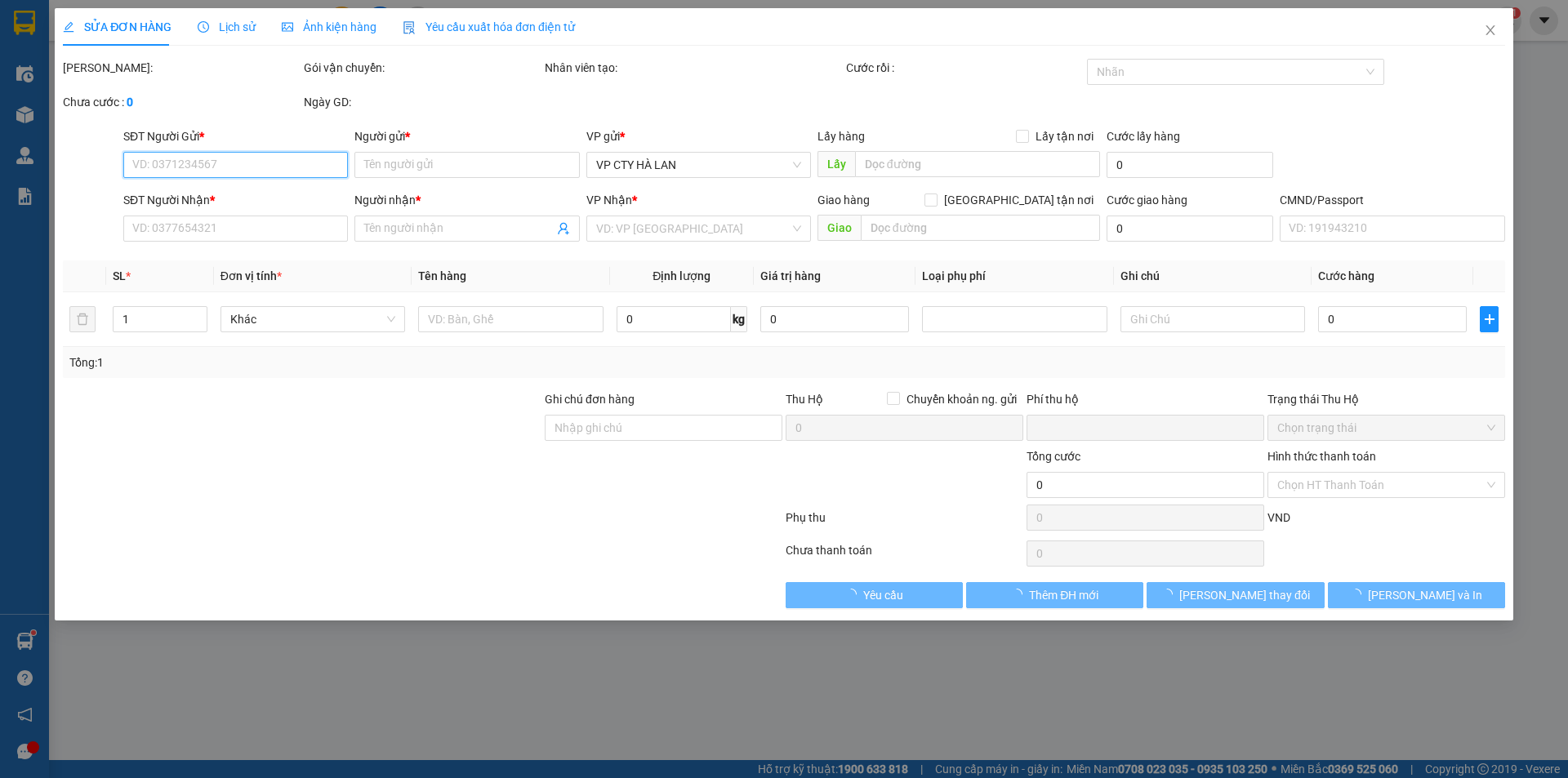
type input "0977677104"
type input "VIỆT ANH"
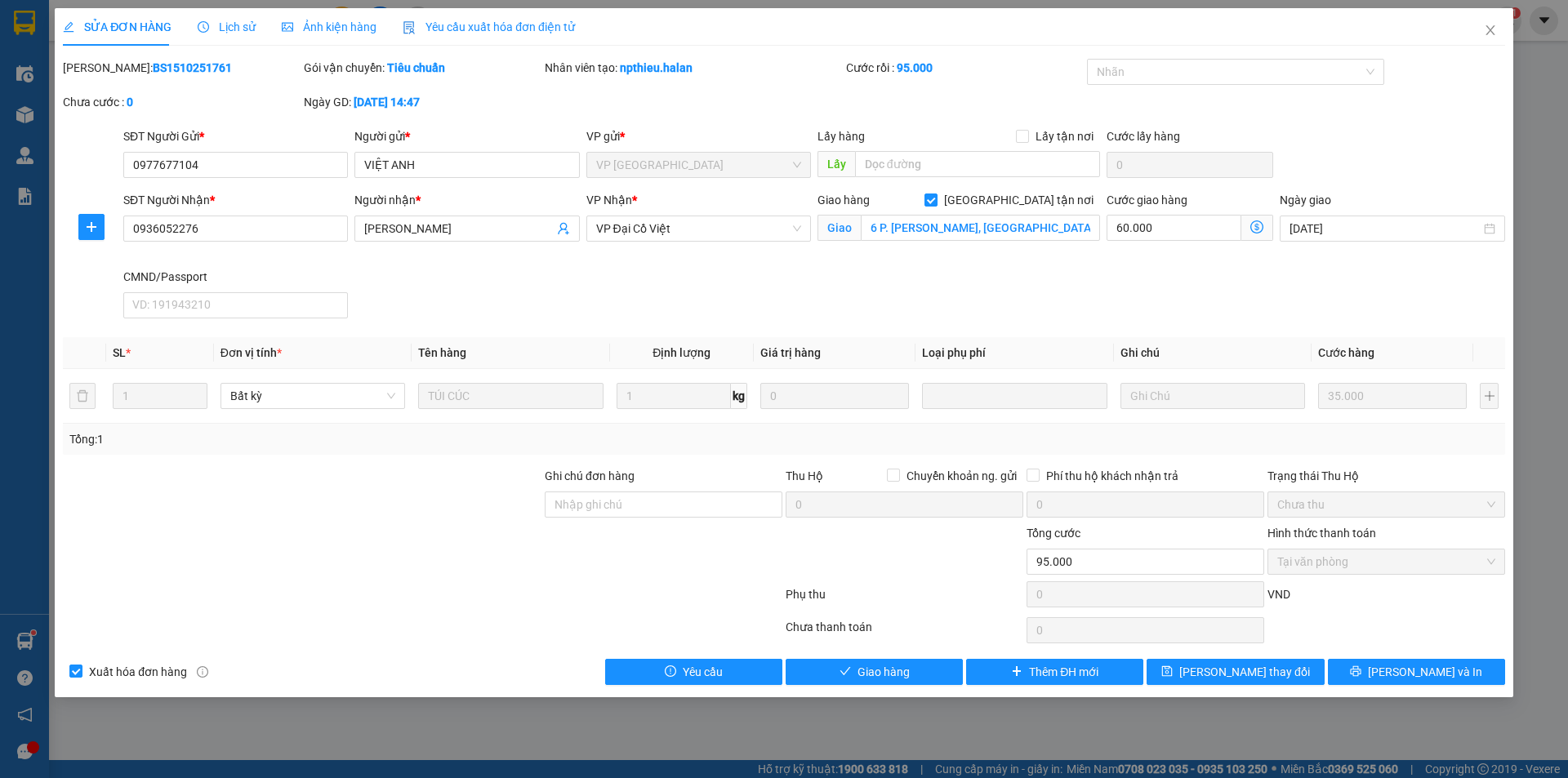
click at [232, 29] on span "Lịch sử" at bounding box center [227, 27] width 58 height 13
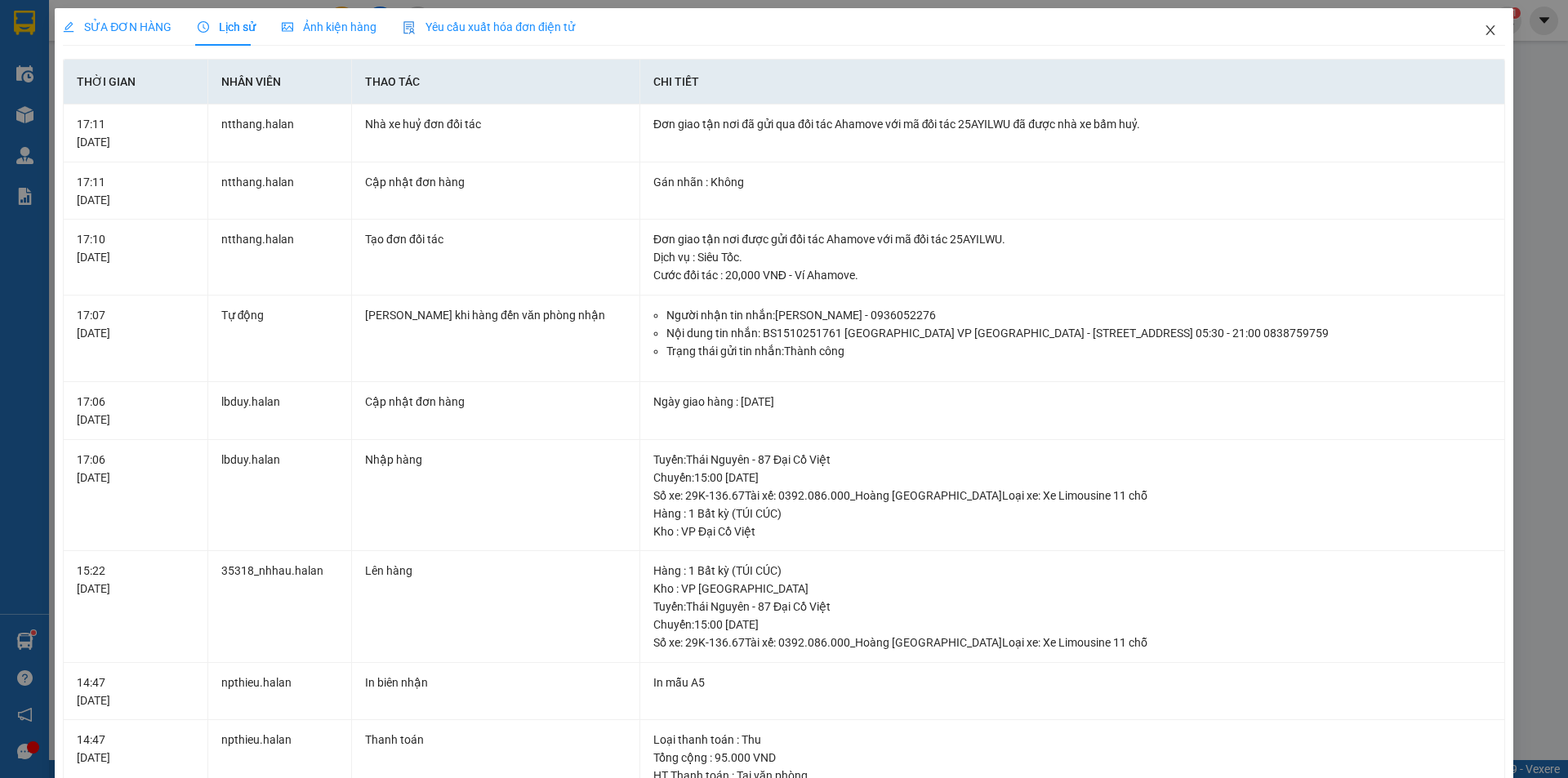
click at [1485, 32] on icon "close" at bounding box center [1490, 30] width 13 height 13
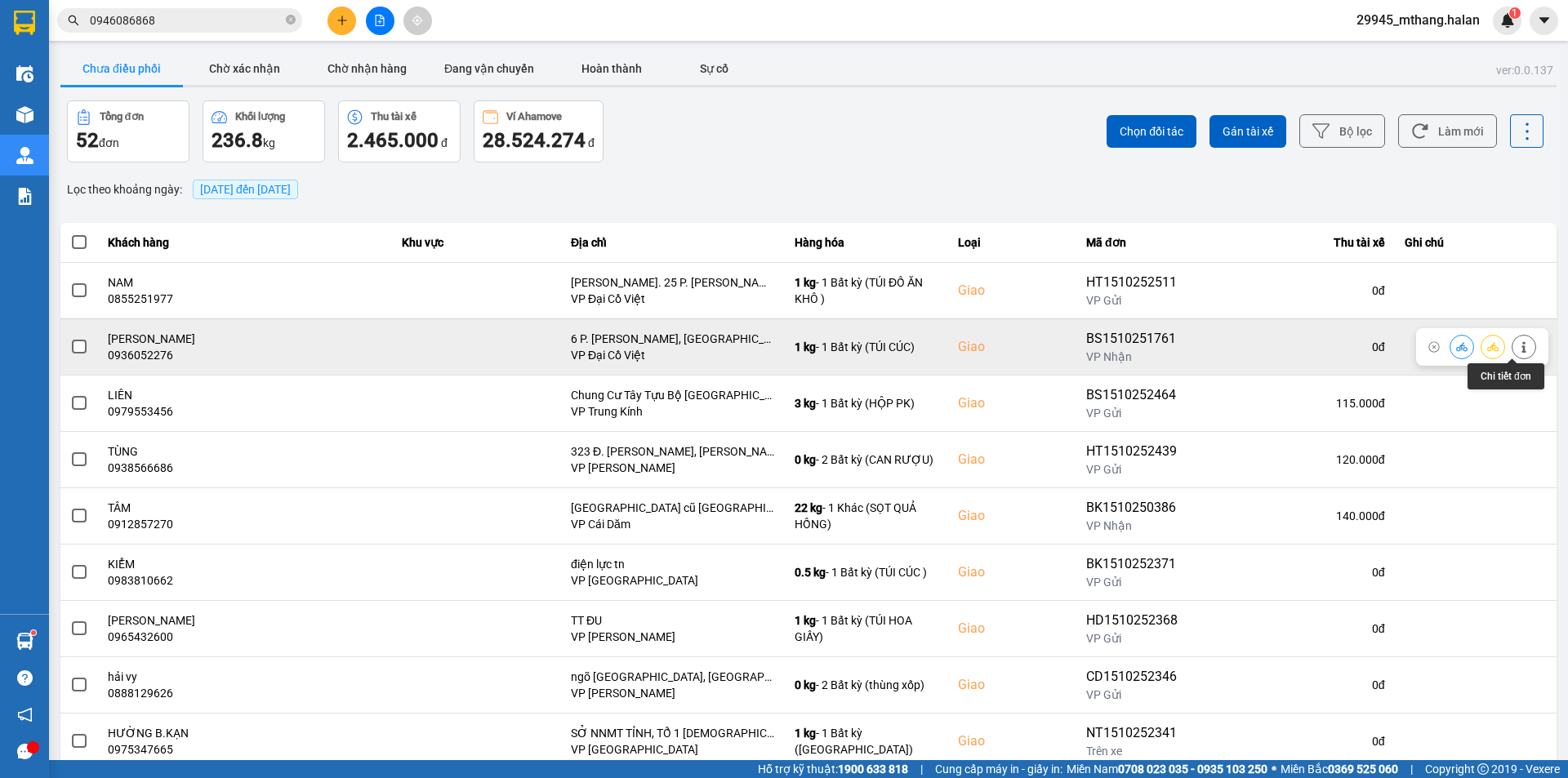
click at [1521, 346] on button at bounding box center [1524, 346] width 23 height 28
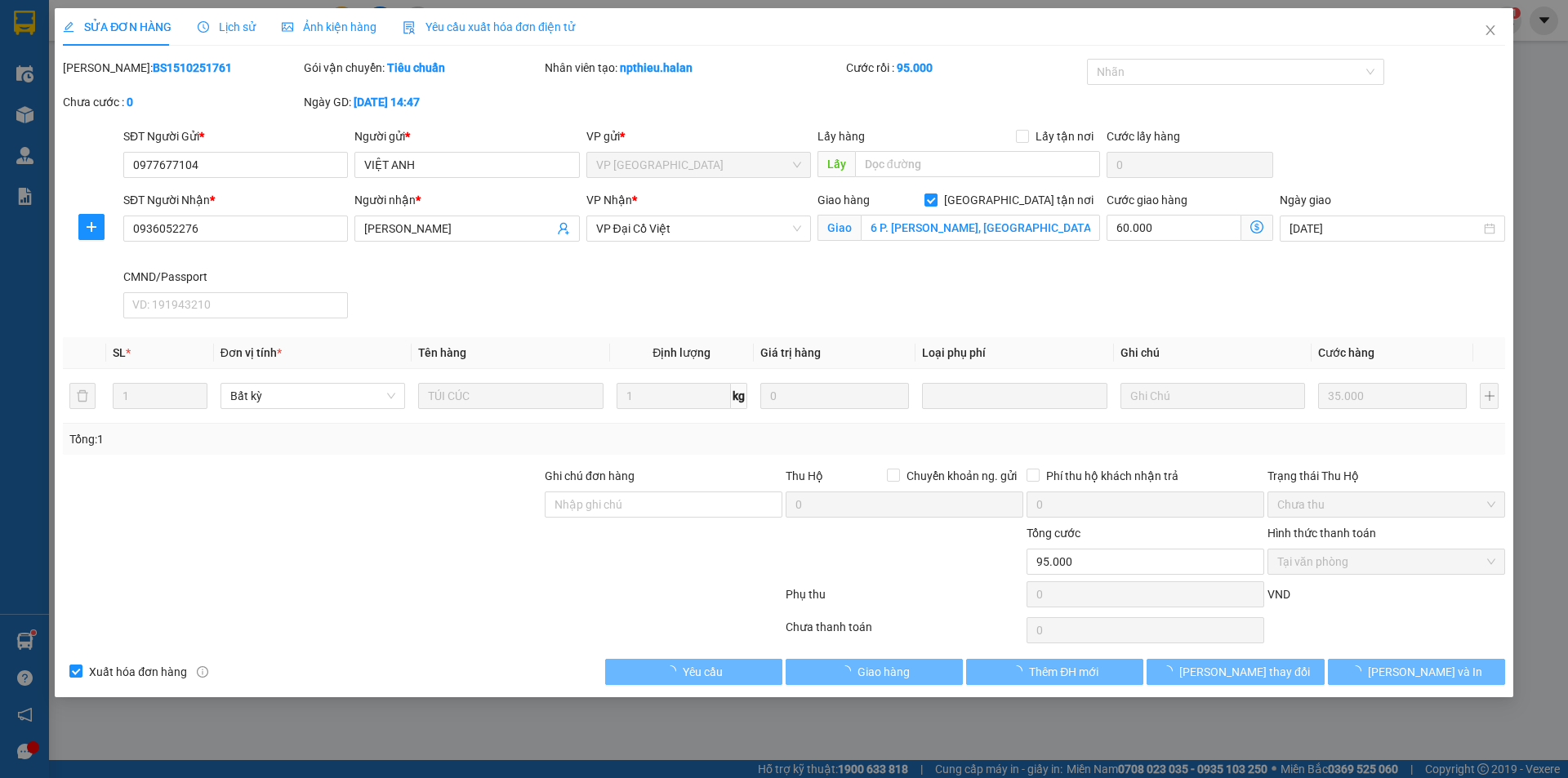
click at [237, 28] on span "Lịch sử" at bounding box center [227, 27] width 58 height 13
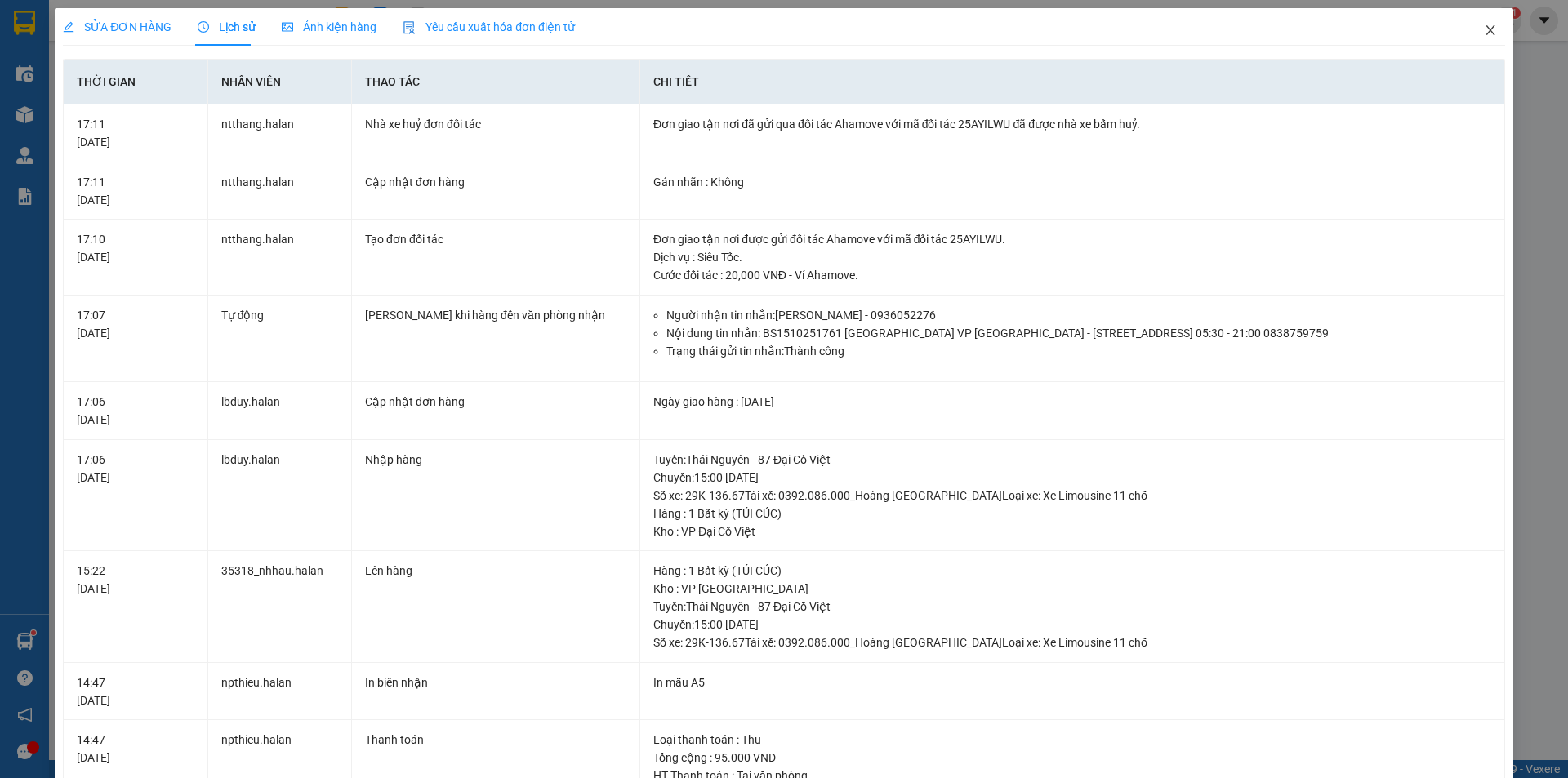
click at [1484, 35] on icon "close" at bounding box center [1490, 30] width 13 height 13
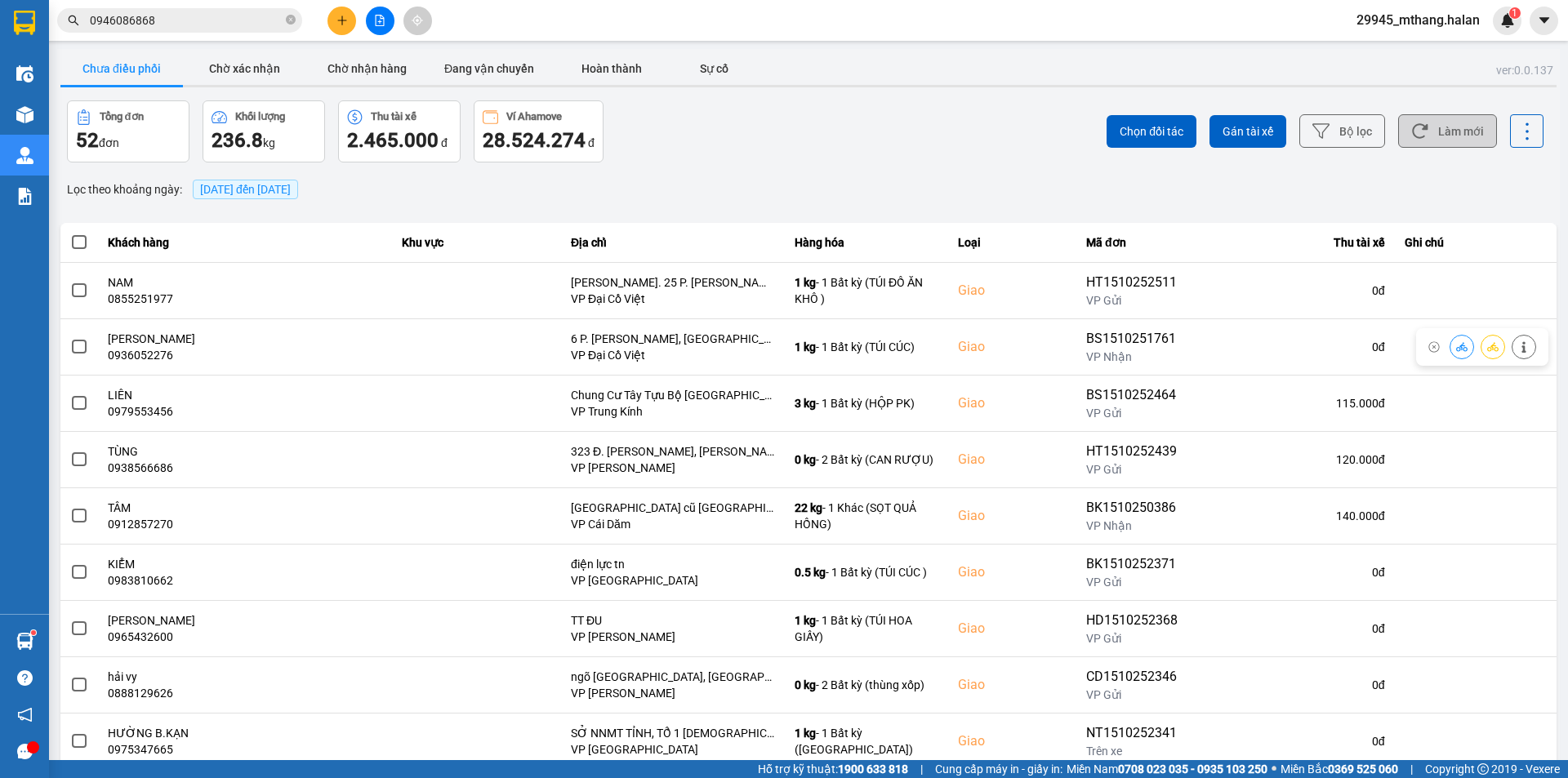
click at [1426, 128] on button "Làm mới" at bounding box center [1447, 131] width 99 height 33
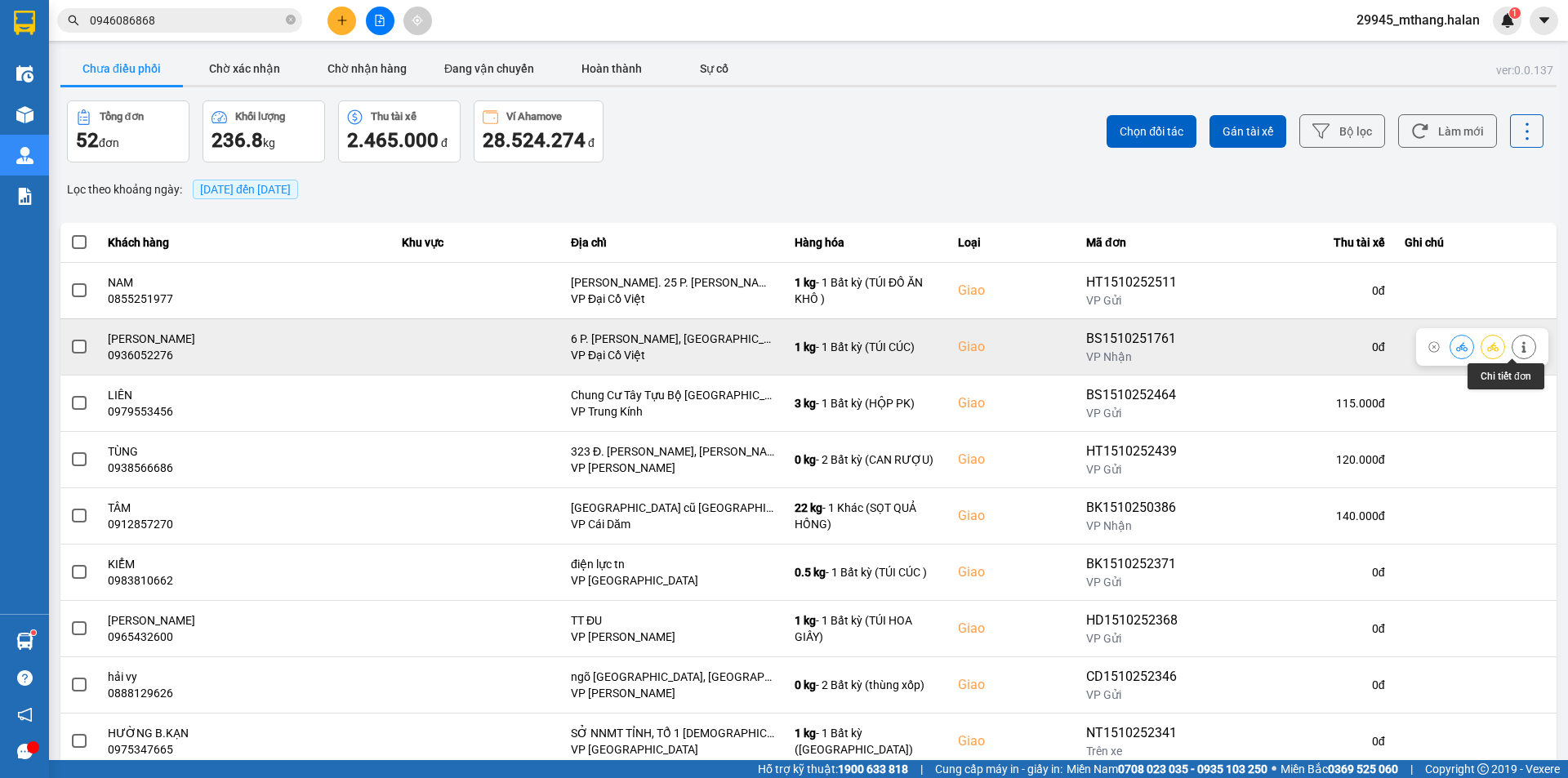
click at [1518, 348] on icon at bounding box center [1523, 347] width 11 height 11
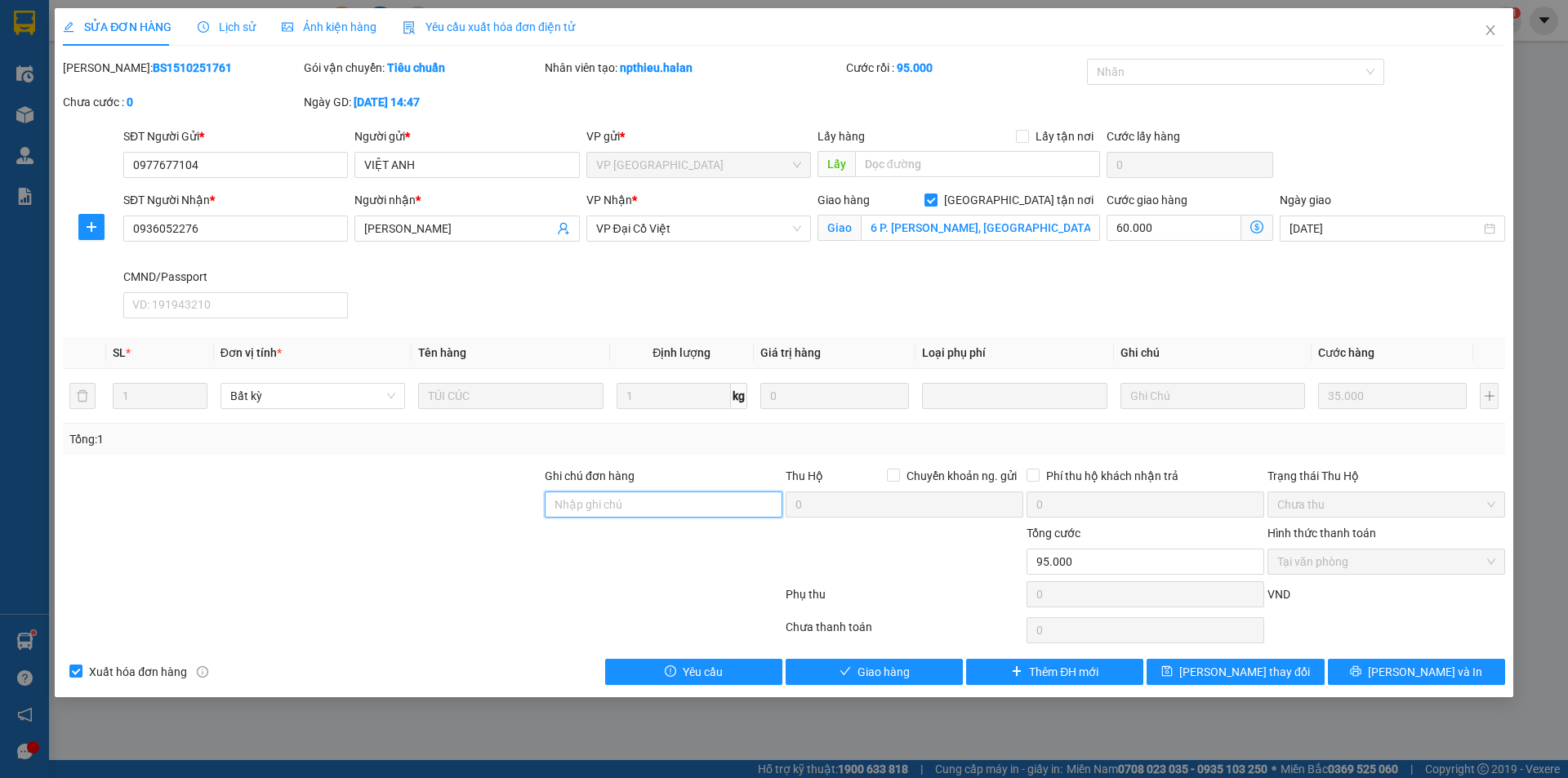
click at [631, 500] on input "Ghi chú đơn hàng" at bounding box center [663, 505] width 238 height 26
drag, startPoint x: 661, startPoint y: 510, endPoint x: 555, endPoint y: 517, distance: 106.2
click at [555, 517] on input "NN KO NGHE MÁY" at bounding box center [663, 505] width 238 height 26
click at [1231, 670] on span "Lưu thay đổi" at bounding box center [1244, 672] width 131 height 18
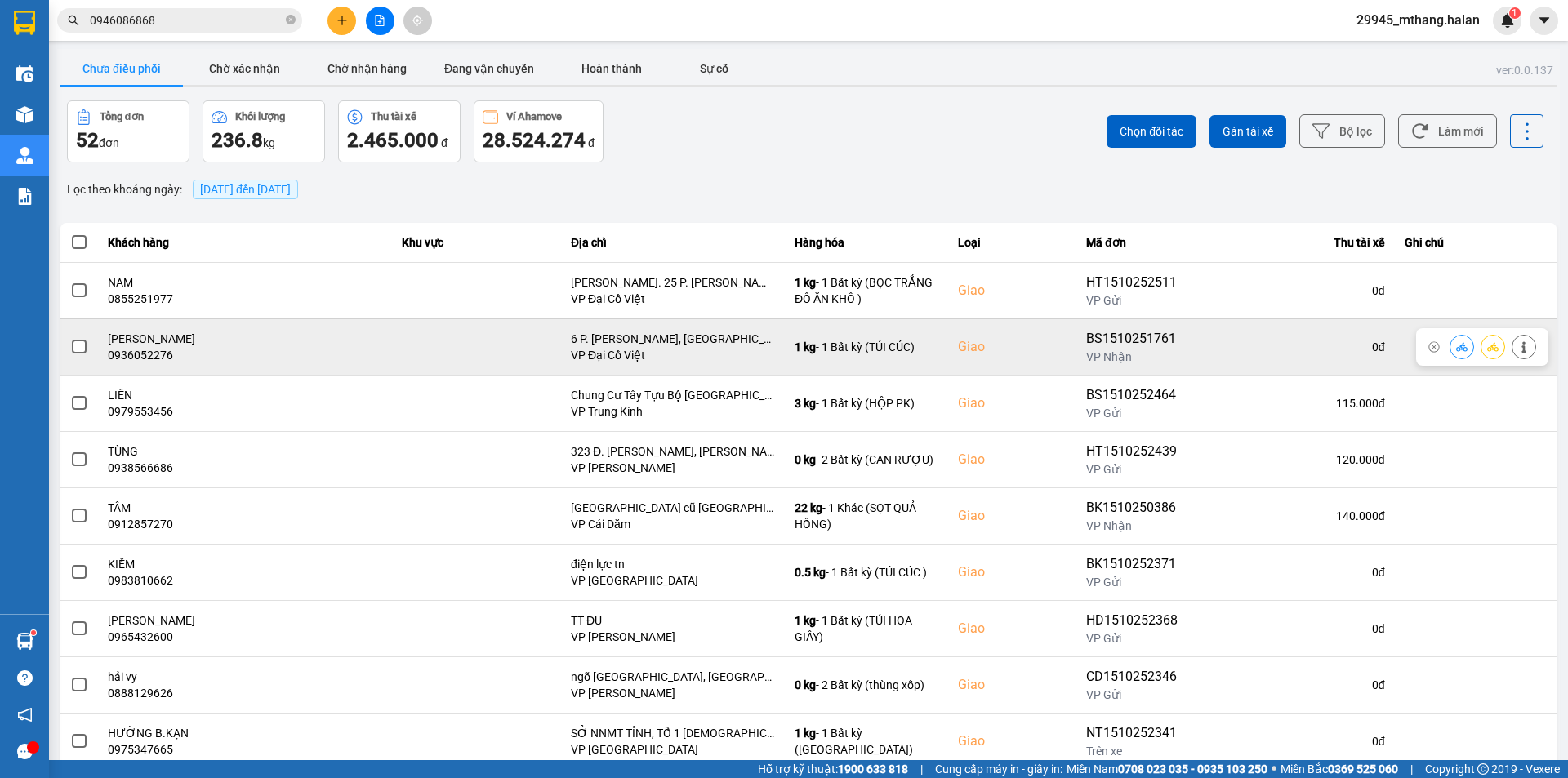
click at [81, 349] on span at bounding box center [79, 347] width 15 height 15
click at [70, 338] on input "checkbox" at bounding box center [70, 338] width 0 height 0
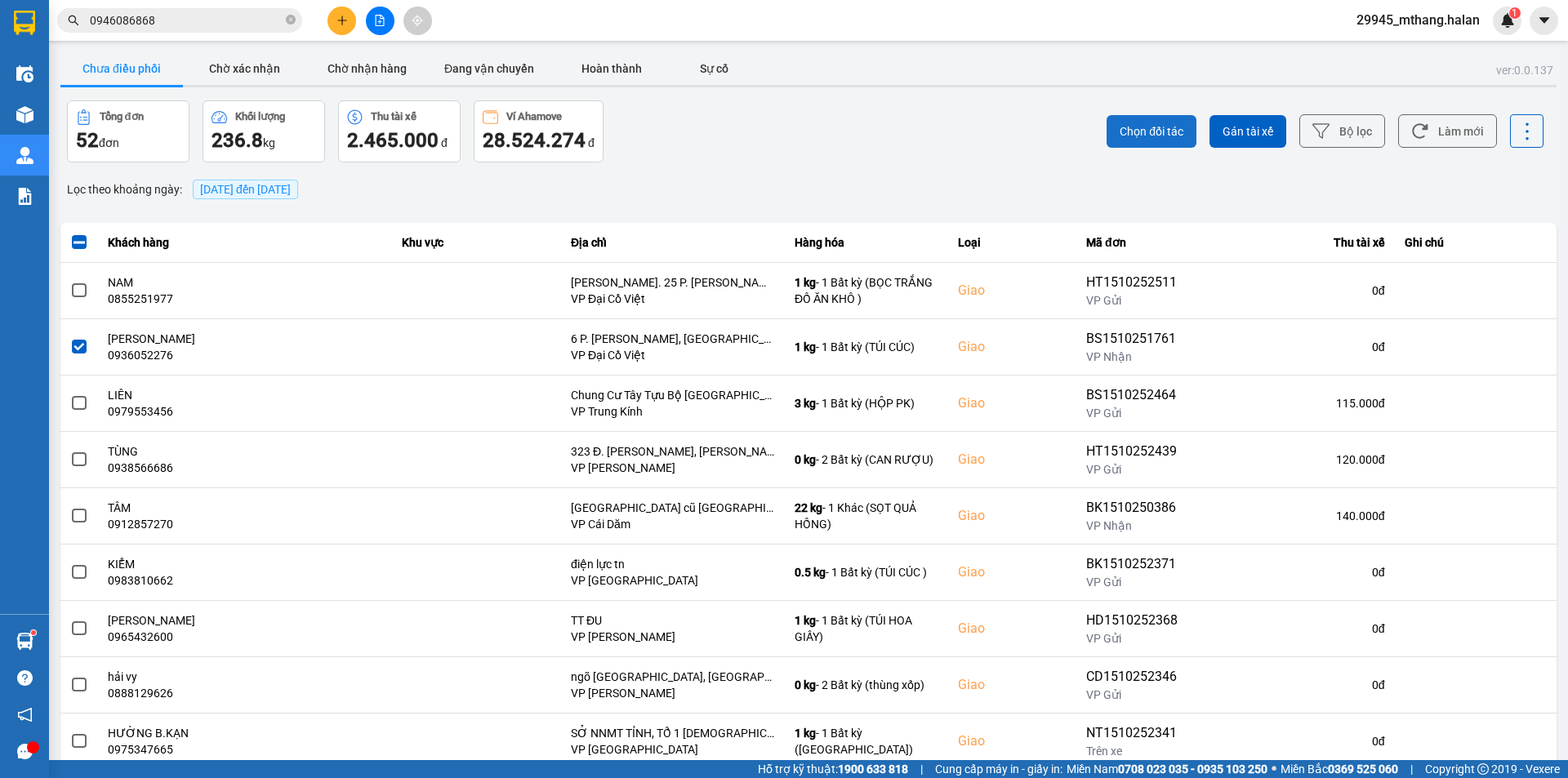
click at [1140, 131] on span "Chọn đối tác" at bounding box center [1152, 131] width 64 height 16
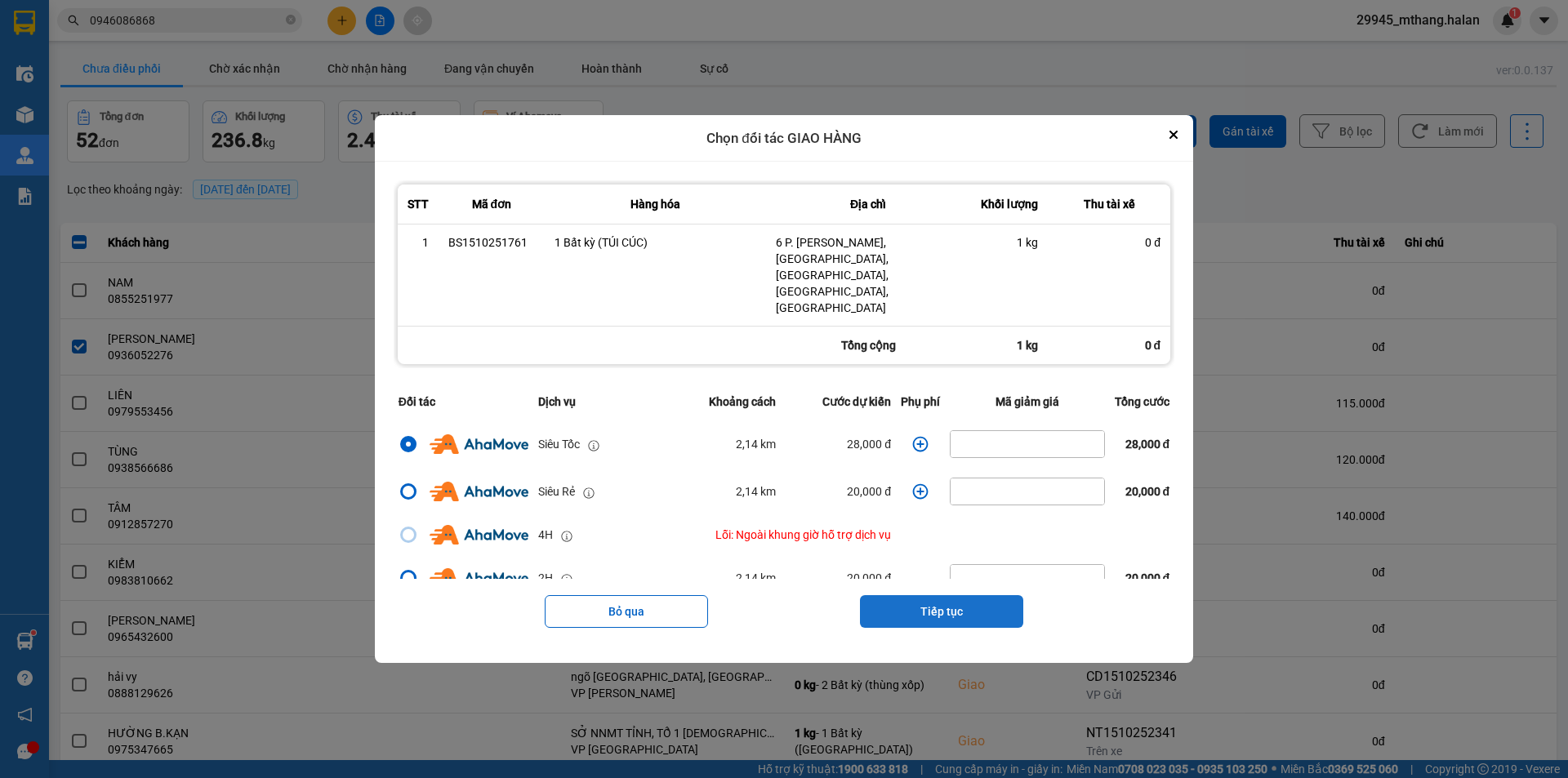
drag, startPoint x: 897, startPoint y: 591, endPoint x: 906, endPoint y: 564, distance: 28.5
click at [897, 595] on button "Tiếp tục" at bounding box center [942, 611] width 163 height 33
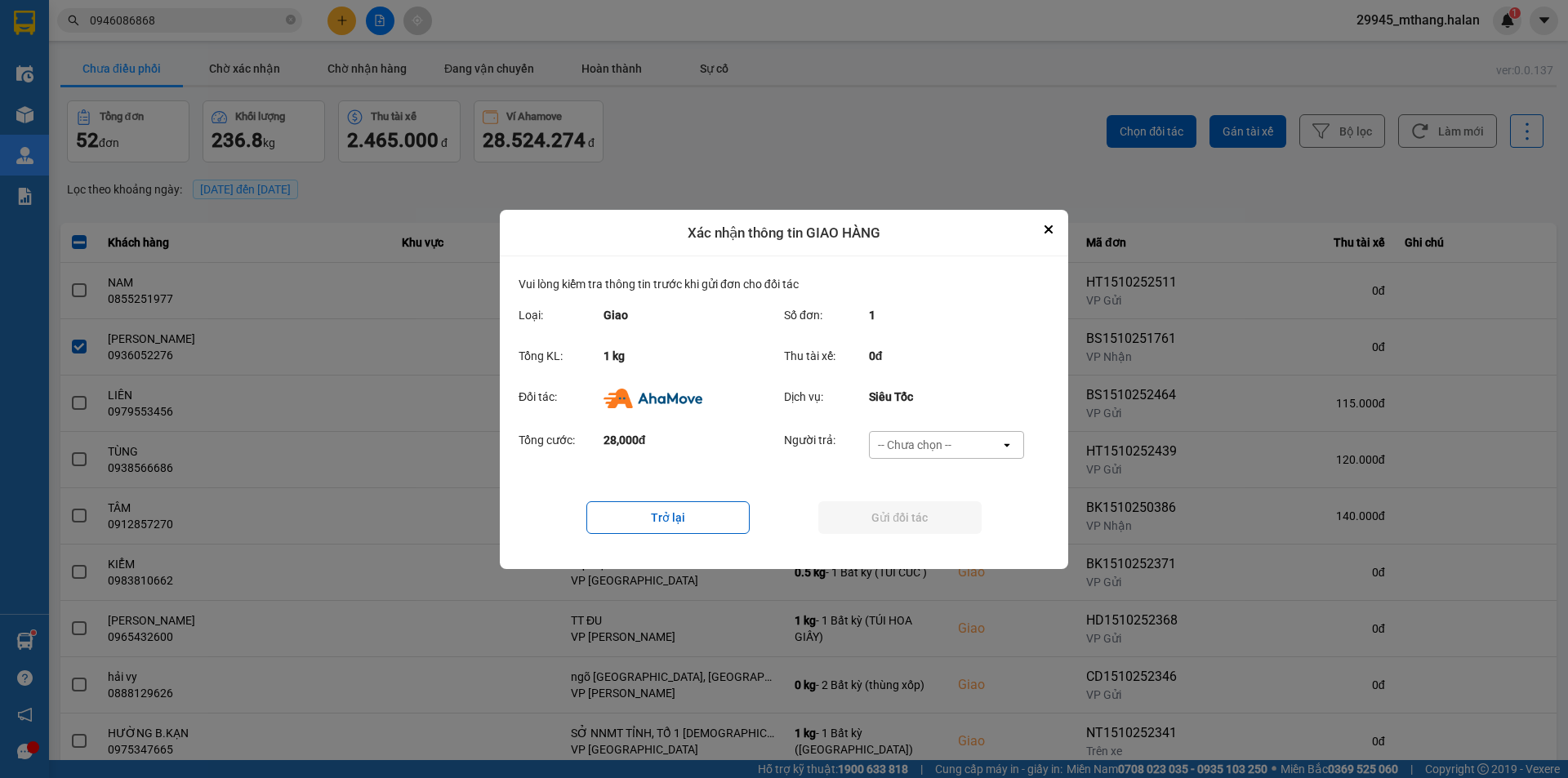
click at [945, 441] on div "-- Chưa chọn --" at bounding box center [915, 445] width 74 height 16
click at [921, 540] on span "Ví Ahamove" at bounding box center [914, 538] width 66 height 16
click at [913, 514] on button "Gửi đối tác" at bounding box center [900, 518] width 163 height 33
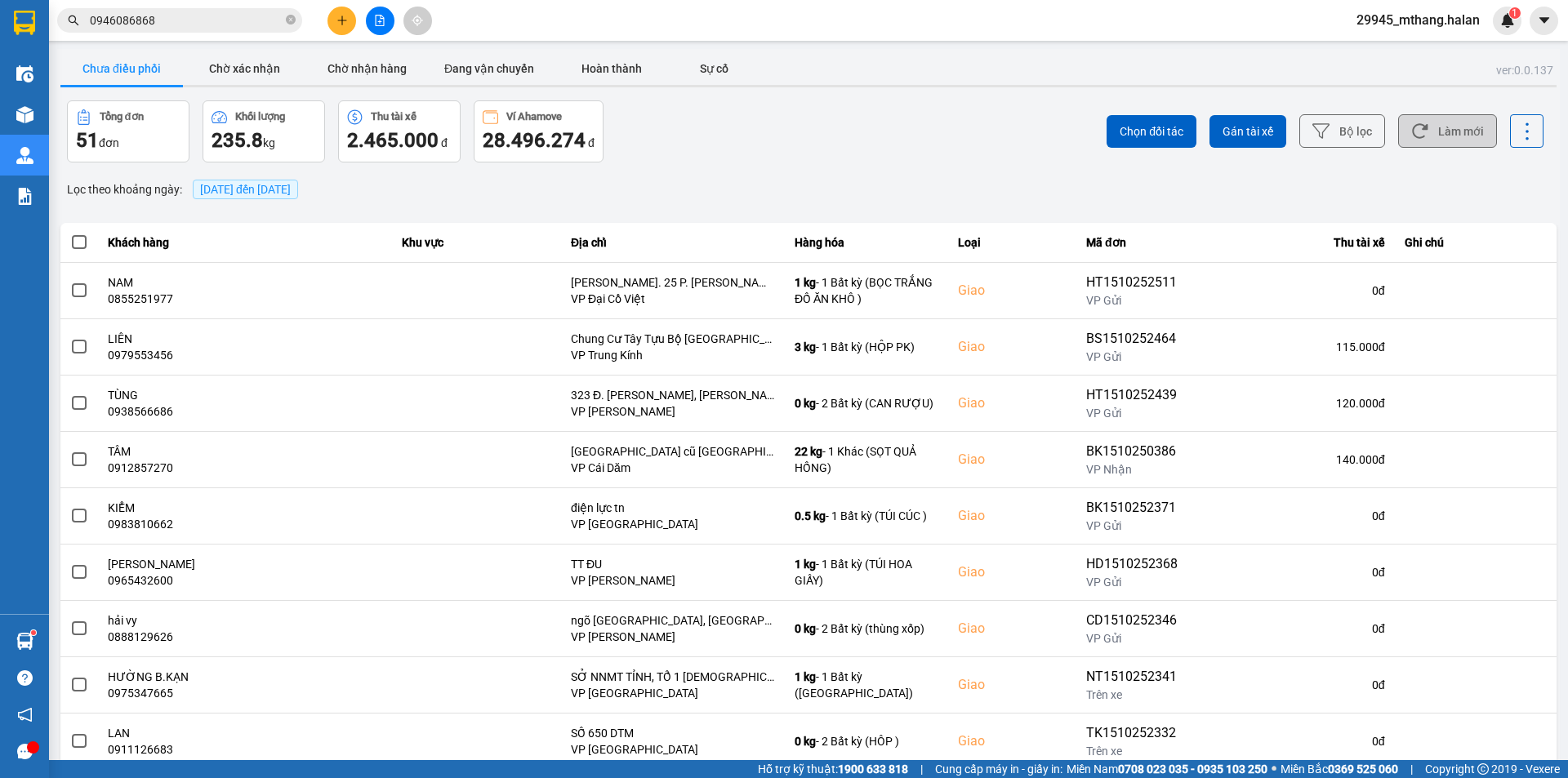
drag, startPoint x: 1443, startPoint y: 134, endPoint x: 1514, endPoint y: 241, distance: 128.4
click at [1444, 133] on button "Làm mới" at bounding box center [1447, 131] width 99 height 33
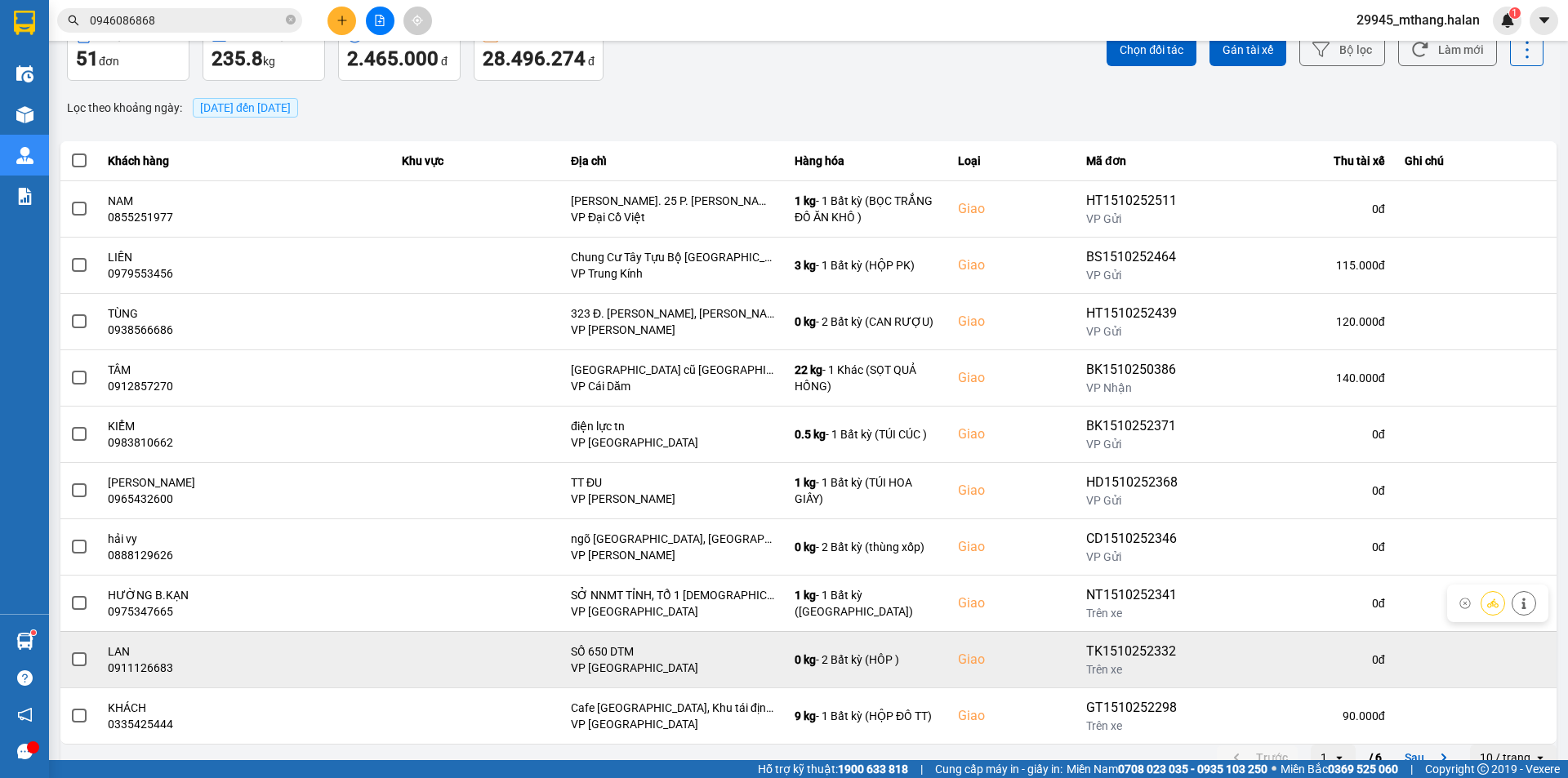
scroll to position [104, 0]
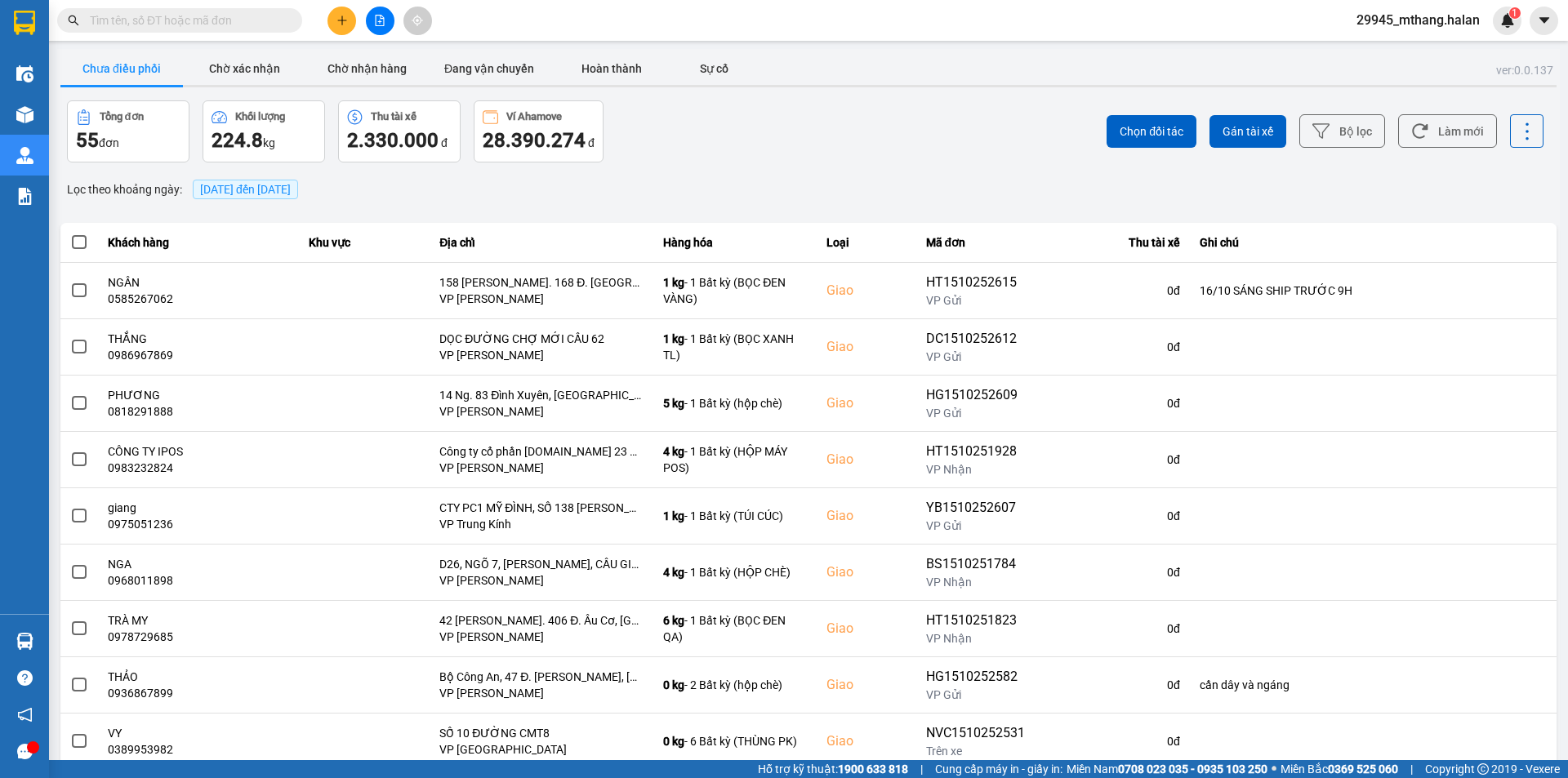
drag, startPoint x: 805, startPoint y: 188, endPoint x: 873, endPoint y: 184, distance: 68.1
click at [805, 188] on div "Lọc theo khoảng ngày : [DATE] đến [DATE]" at bounding box center [808, 190] width 1497 height 27
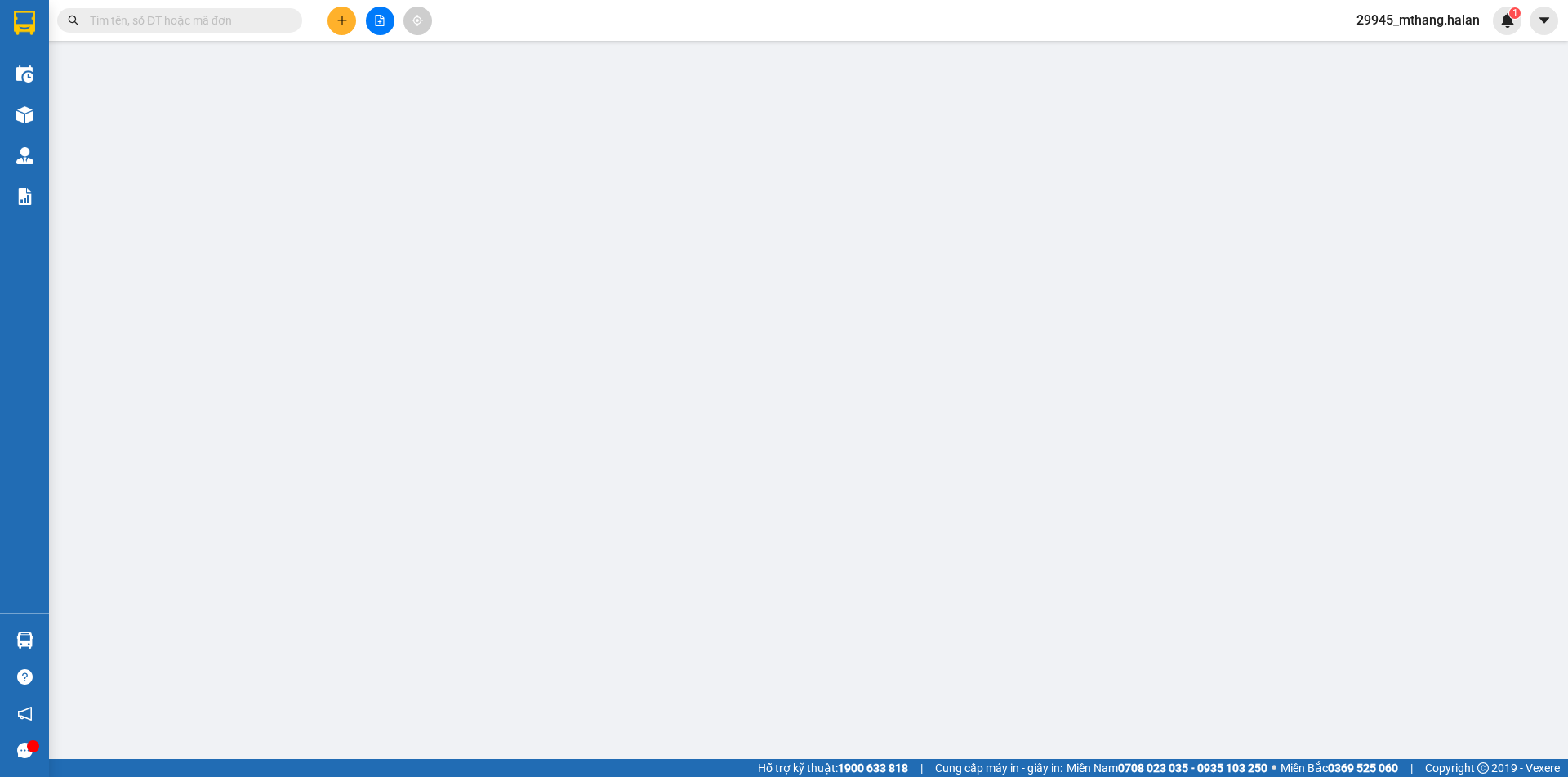
type input "0973962111"
type input "XUYÊN"
type input "0825008262"
type input "ANH NGỌC"
checkbox input "true"
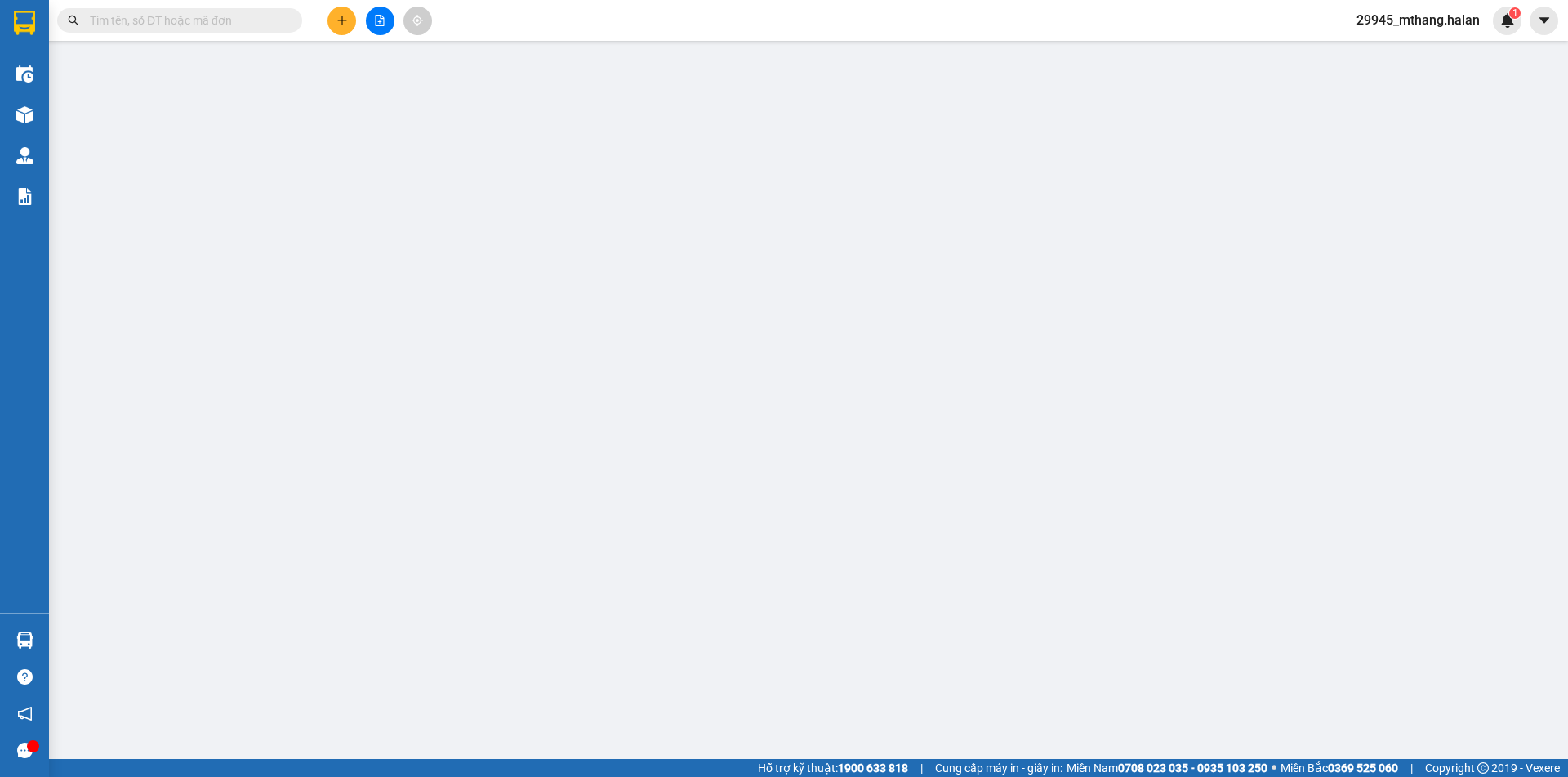
type input "LIÊN KỀ 28 H6 Khu đô thị Starlake Tây Hồ Tây, Khu Trung tâm, P. Lưu Cơ, Xuân Đỉ…"
type input "16/10 9h"
type input "0"
type input "75.000"
